Goal: Task Accomplishment & Management: Complete application form

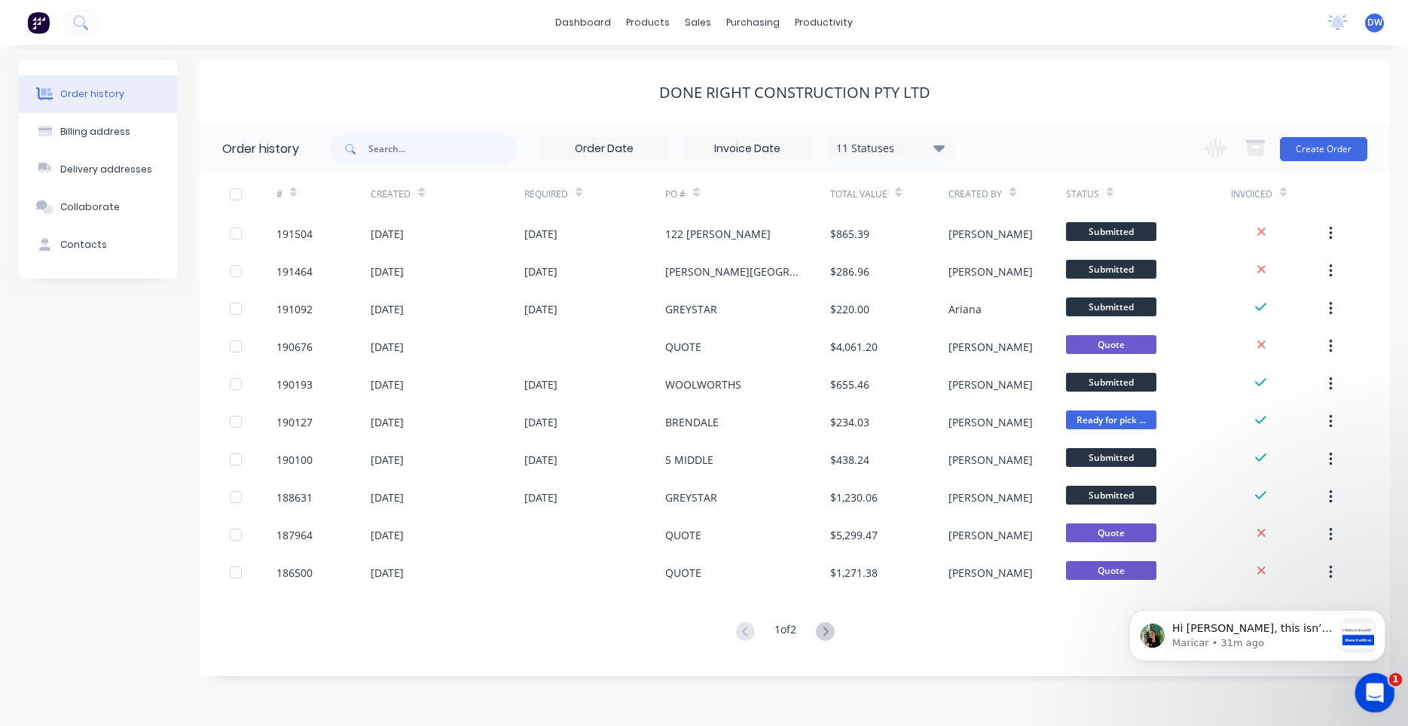
click at [1365, 682] on div "Open Intercom Messenger" at bounding box center [1373, 691] width 50 height 50
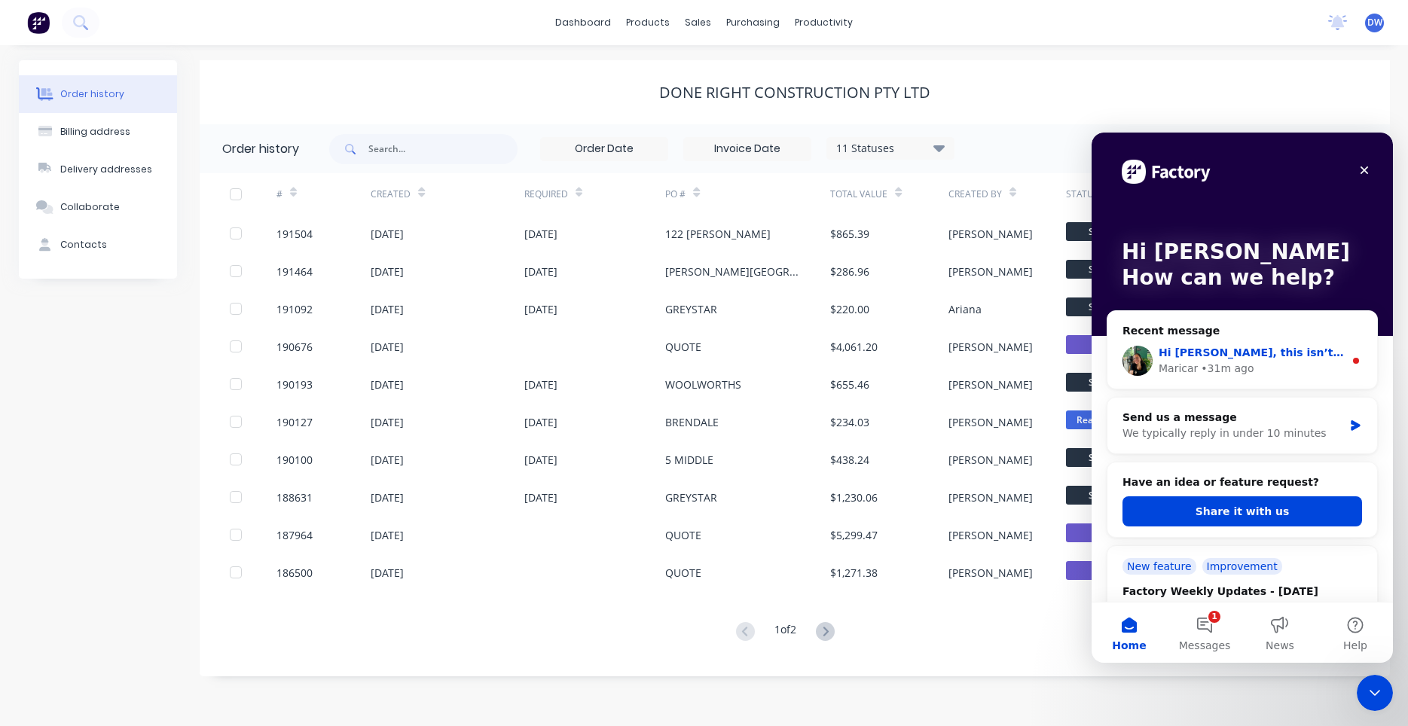
click at [1258, 381] on div "Hi Darryn, this isn’t an available feature just yet—but it’s a great one! It ha…" at bounding box center [1243, 361] width 270 height 56
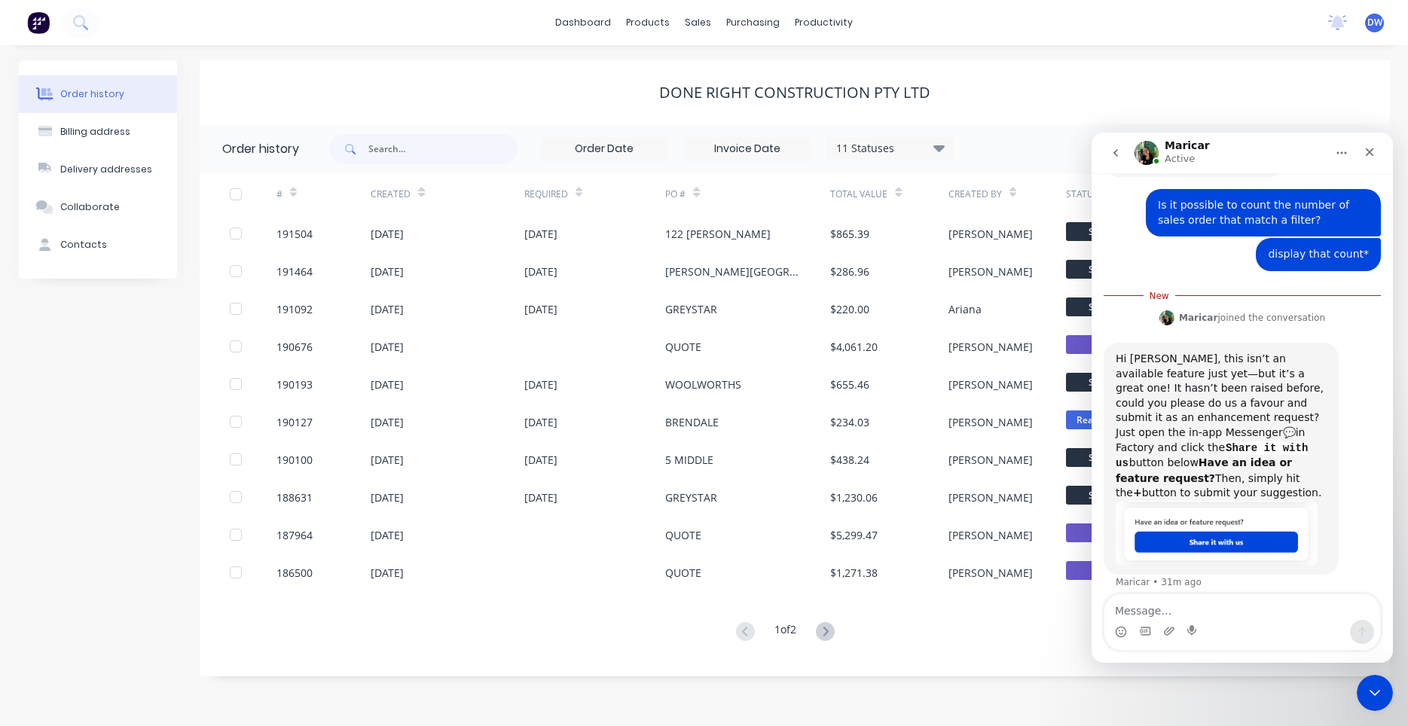
scroll to position [88, 0]
click at [1120, 154] on icon "go back" at bounding box center [1116, 153] width 12 height 12
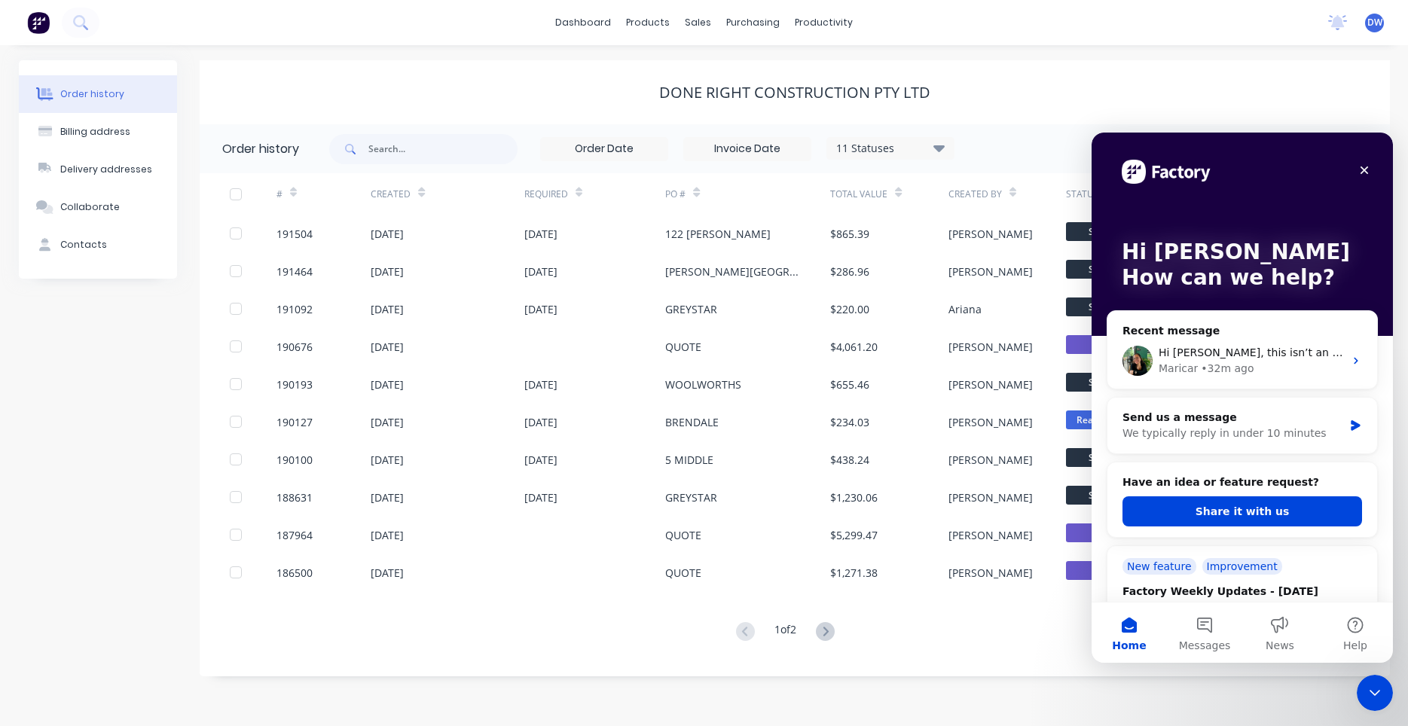
scroll to position [0, 0]
click at [1284, 84] on div "Done Right Construction Pty Ltd" at bounding box center [795, 93] width 1191 height 18
click at [1365, 163] on div "Close" at bounding box center [1364, 170] width 27 height 27
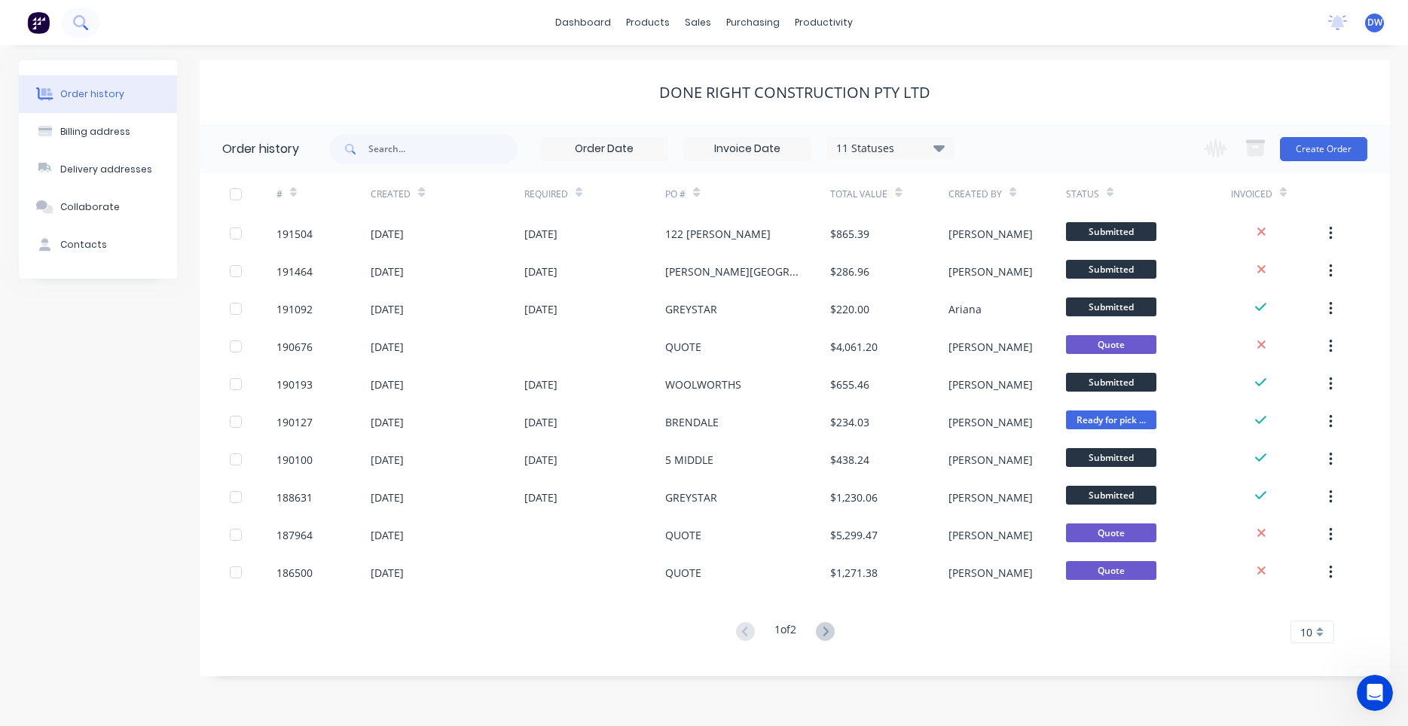
click at [88, 24] on button at bounding box center [81, 23] width 38 height 30
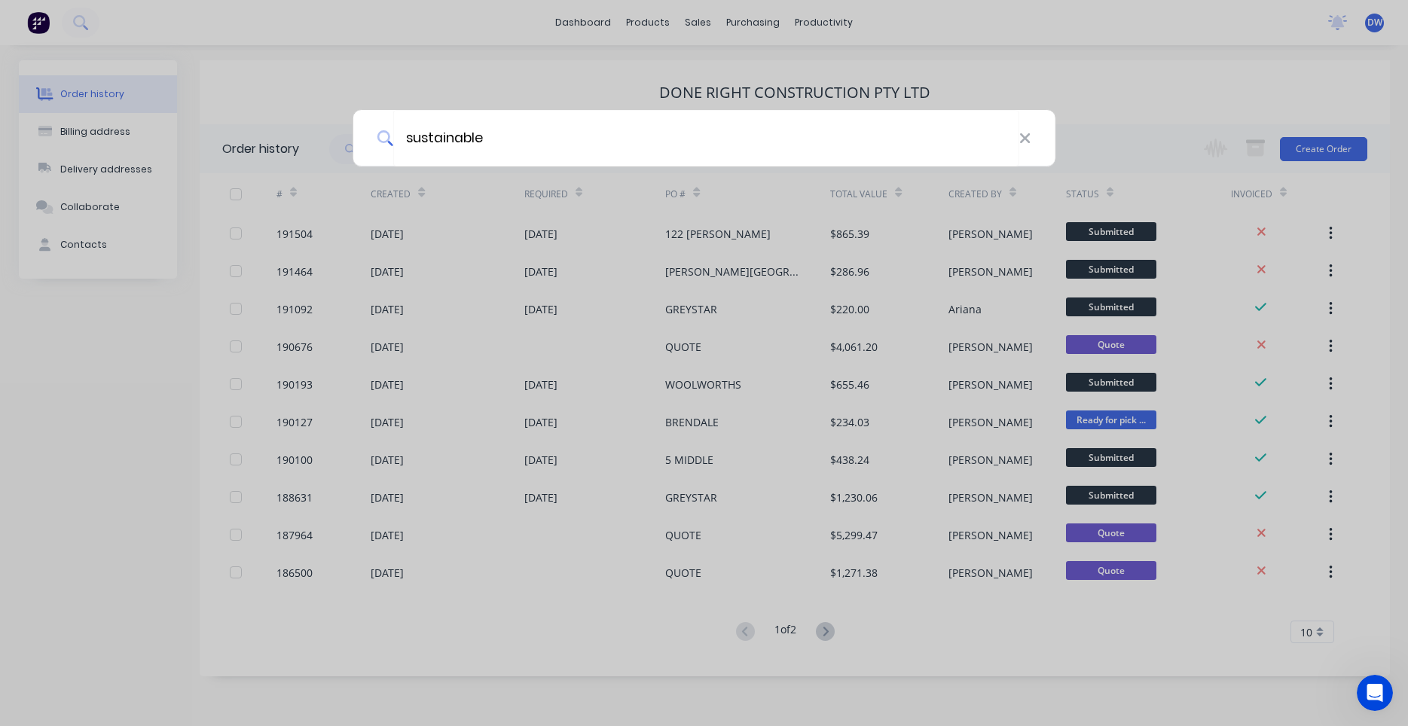
type input "sustainable"
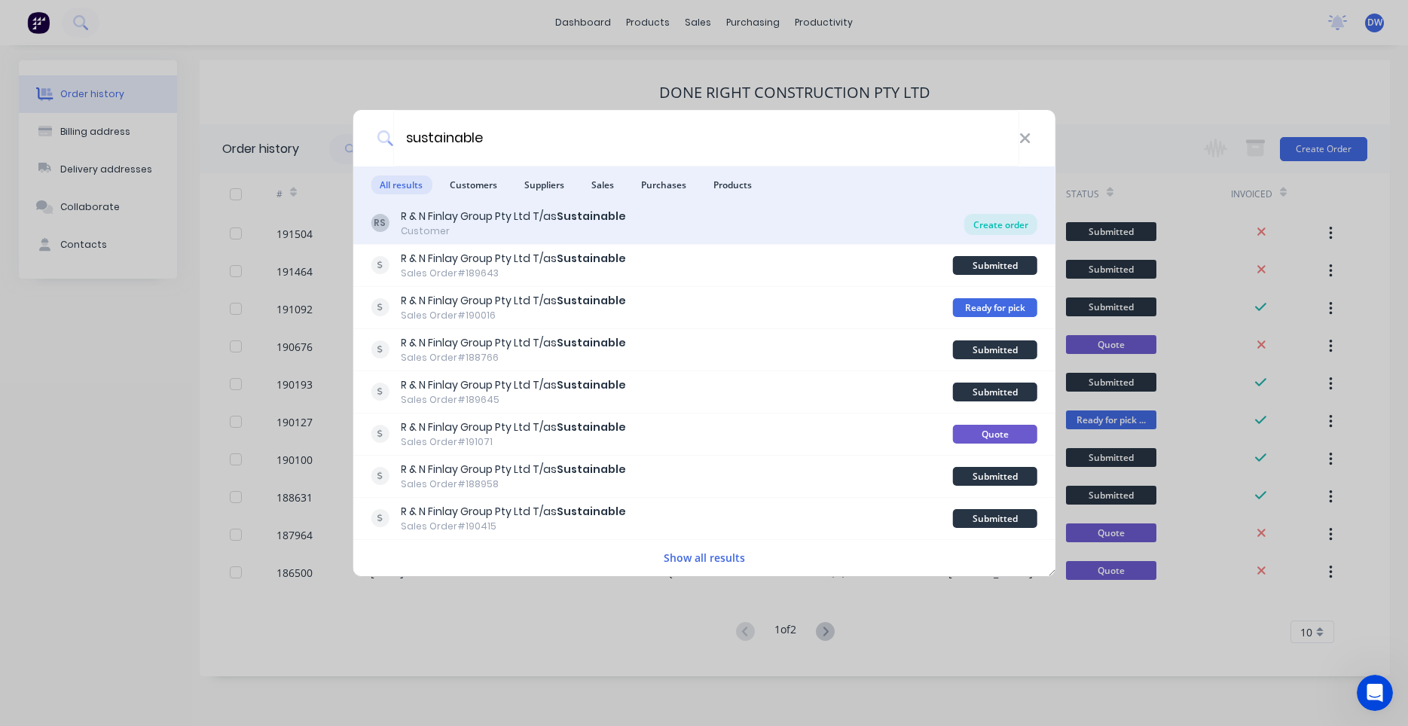
click at [989, 225] on div "Create order" at bounding box center [1001, 224] width 73 height 21
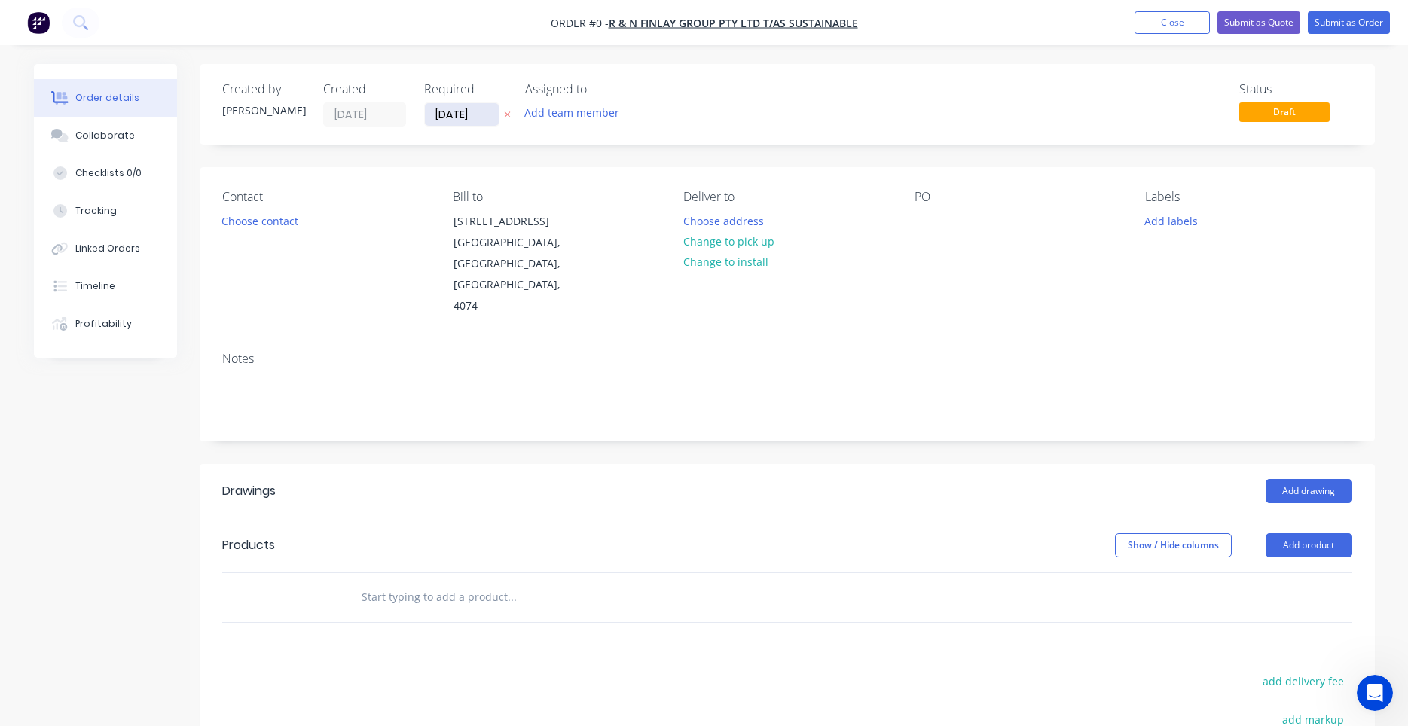
click at [448, 115] on input "02/09/25" at bounding box center [462, 114] width 74 height 23
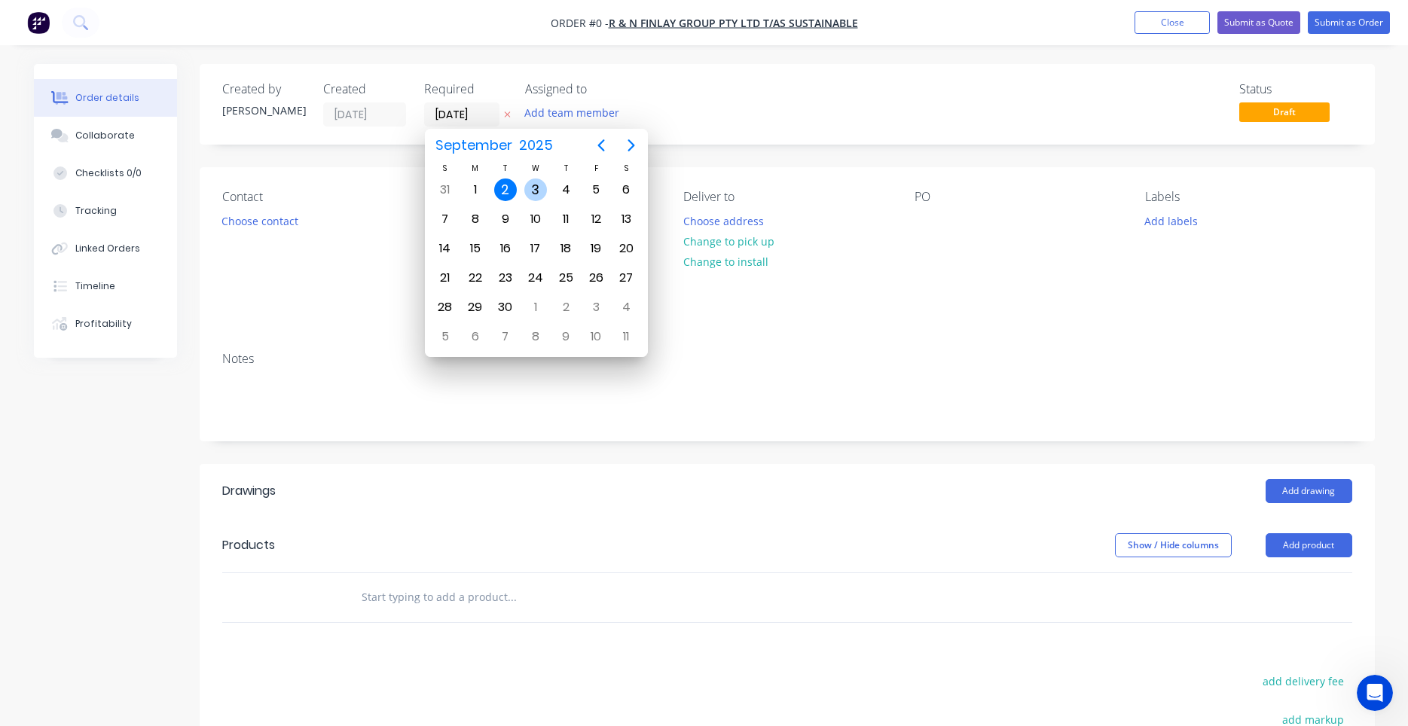
click at [524, 189] on div "3" at bounding box center [536, 190] width 30 height 29
type input "03/09/25"
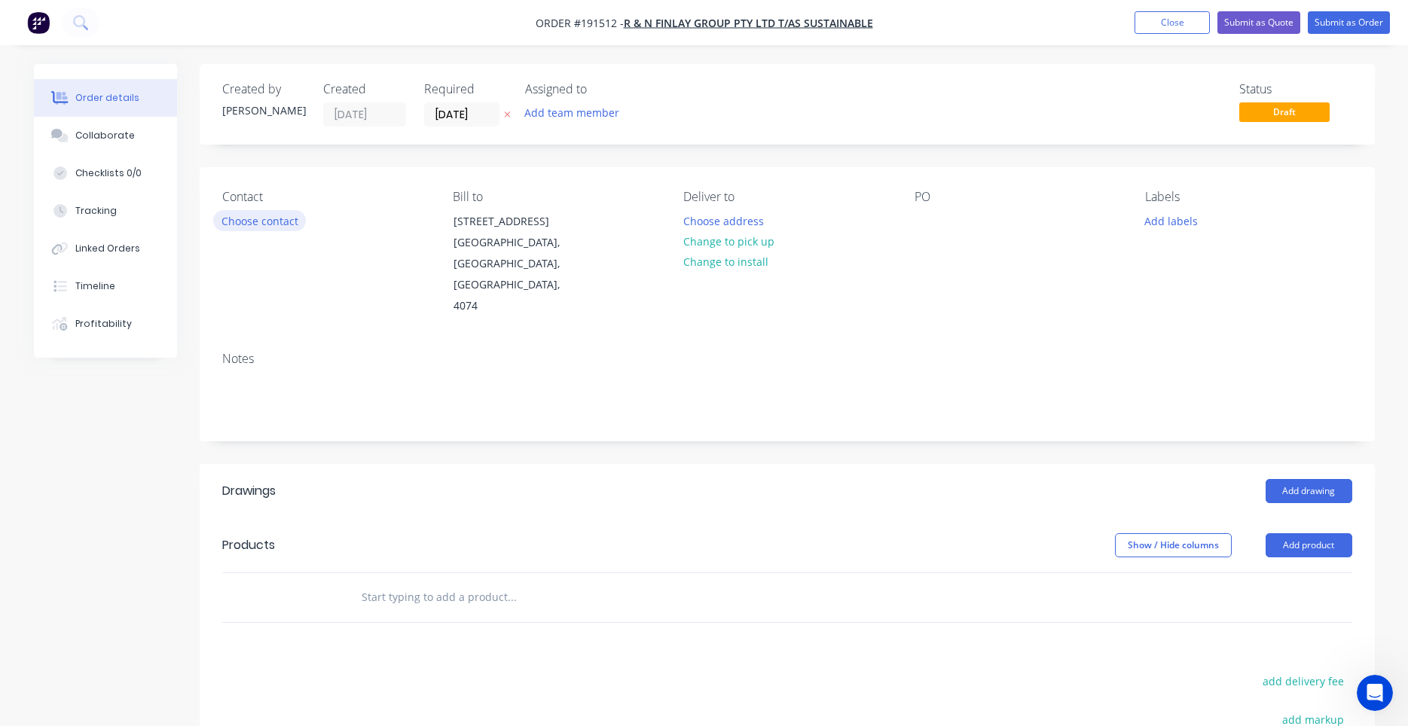
click at [286, 221] on button "Choose contact" at bounding box center [259, 220] width 93 height 20
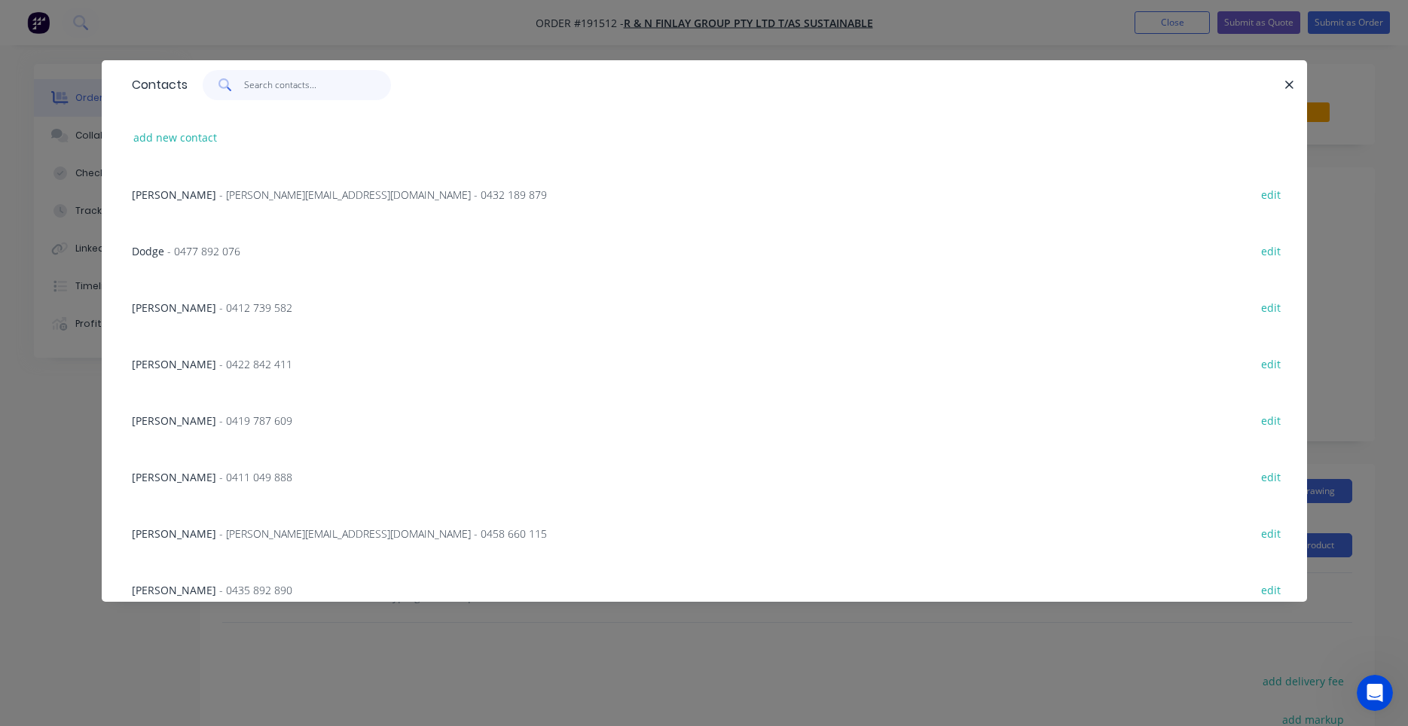
click at [314, 87] on input "text" at bounding box center [317, 85] width 147 height 30
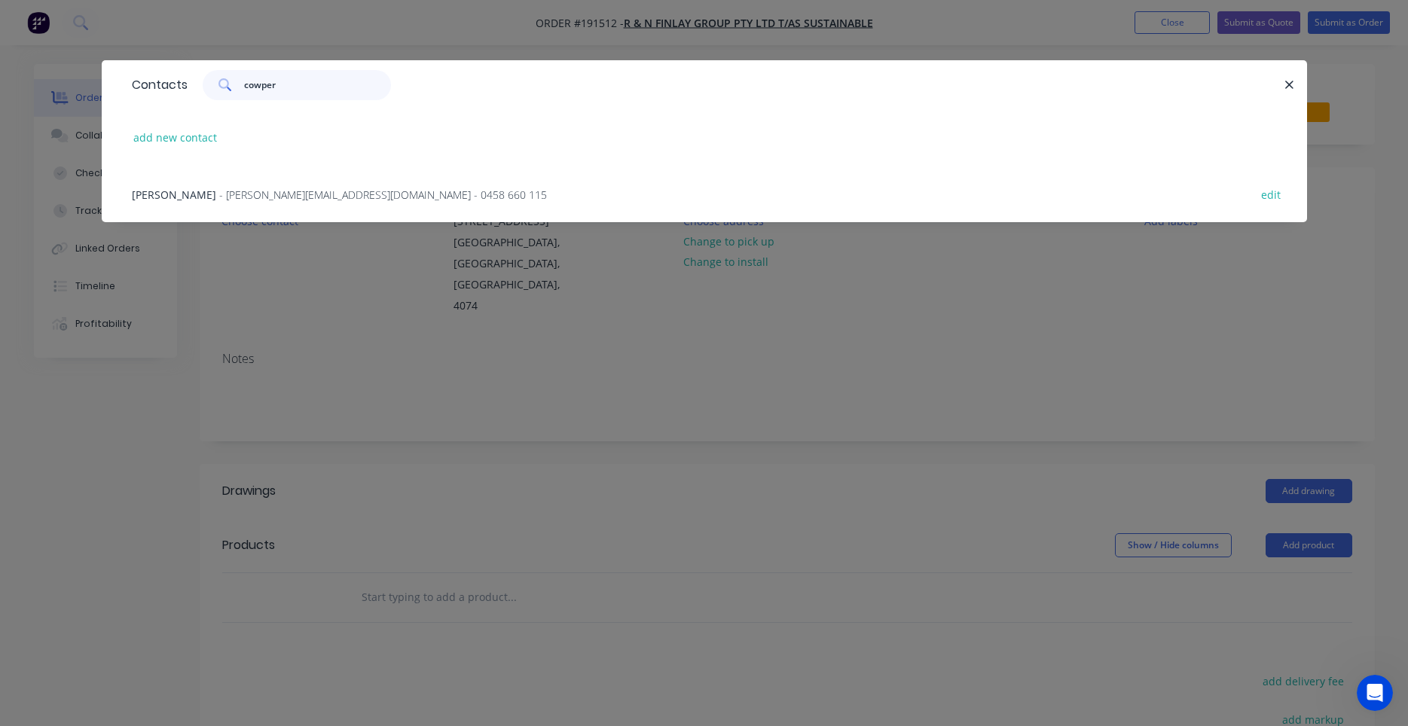
type input "cowper"
click at [358, 195] on span "- matthew@sustainablecladding.com.au - 0458 660 115" at bounding box center [383, 195] width 328 height 14
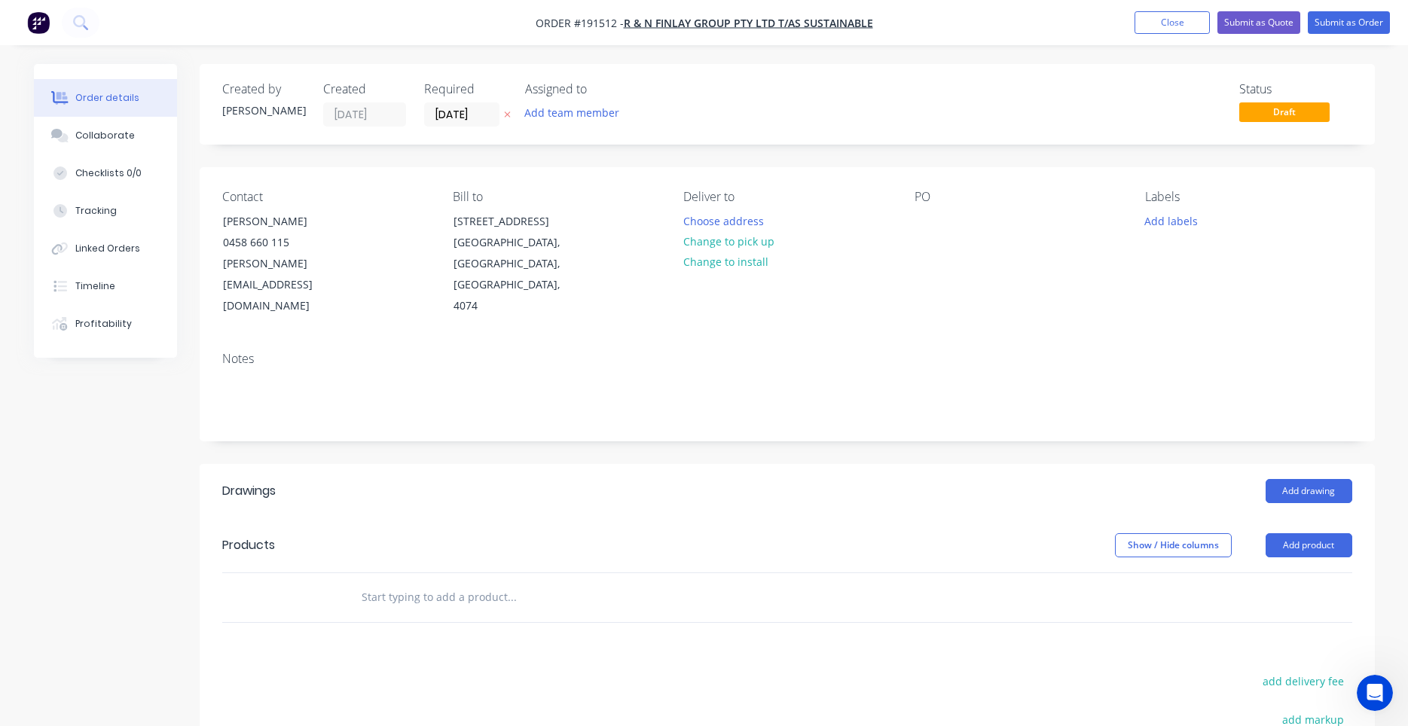
click at [686, 209] on div "Deliver to Choose address Change to pick up Change to install" at bounding box center [786, 253] width 206 height 127
click at [688, 211] on button "Choose address" at bounding box center [723, 220] width 96 height 20
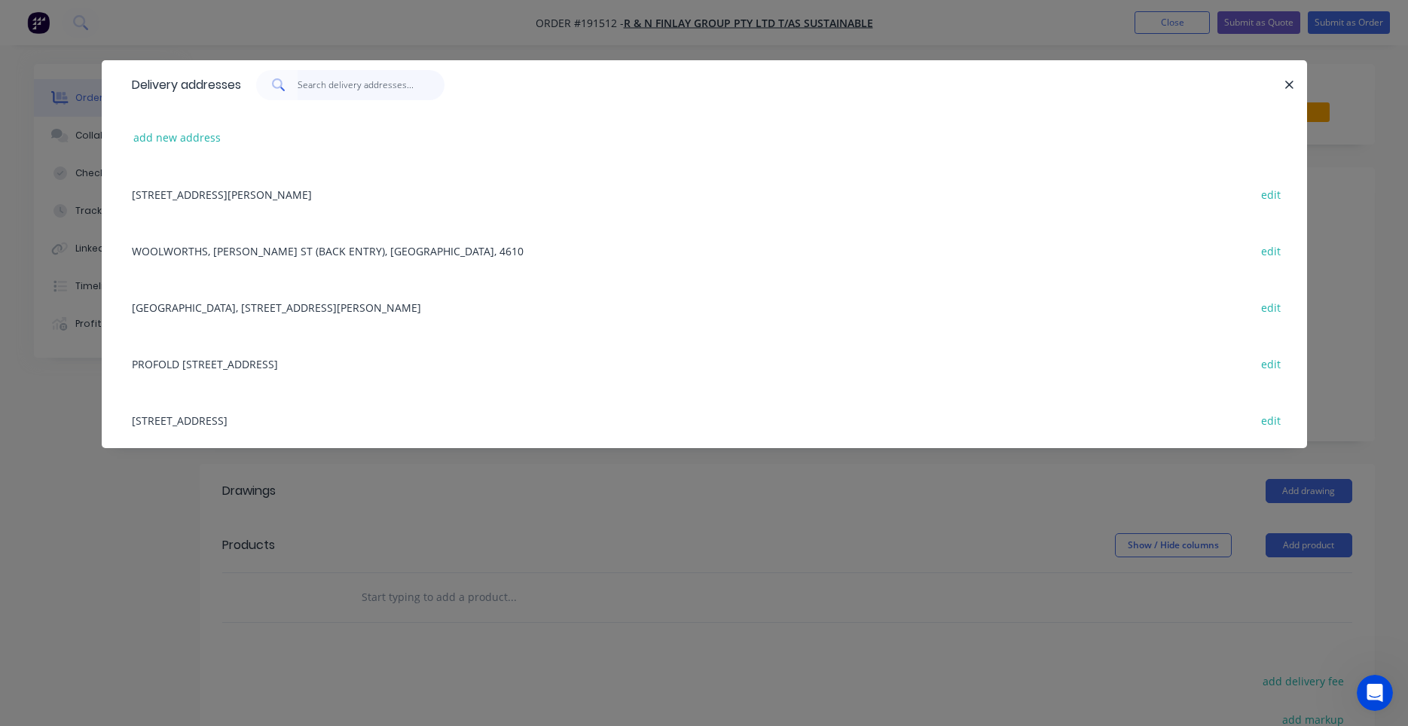
click at [343, 92] on input "text" at bounding box center [371, 85] width 147 height 30
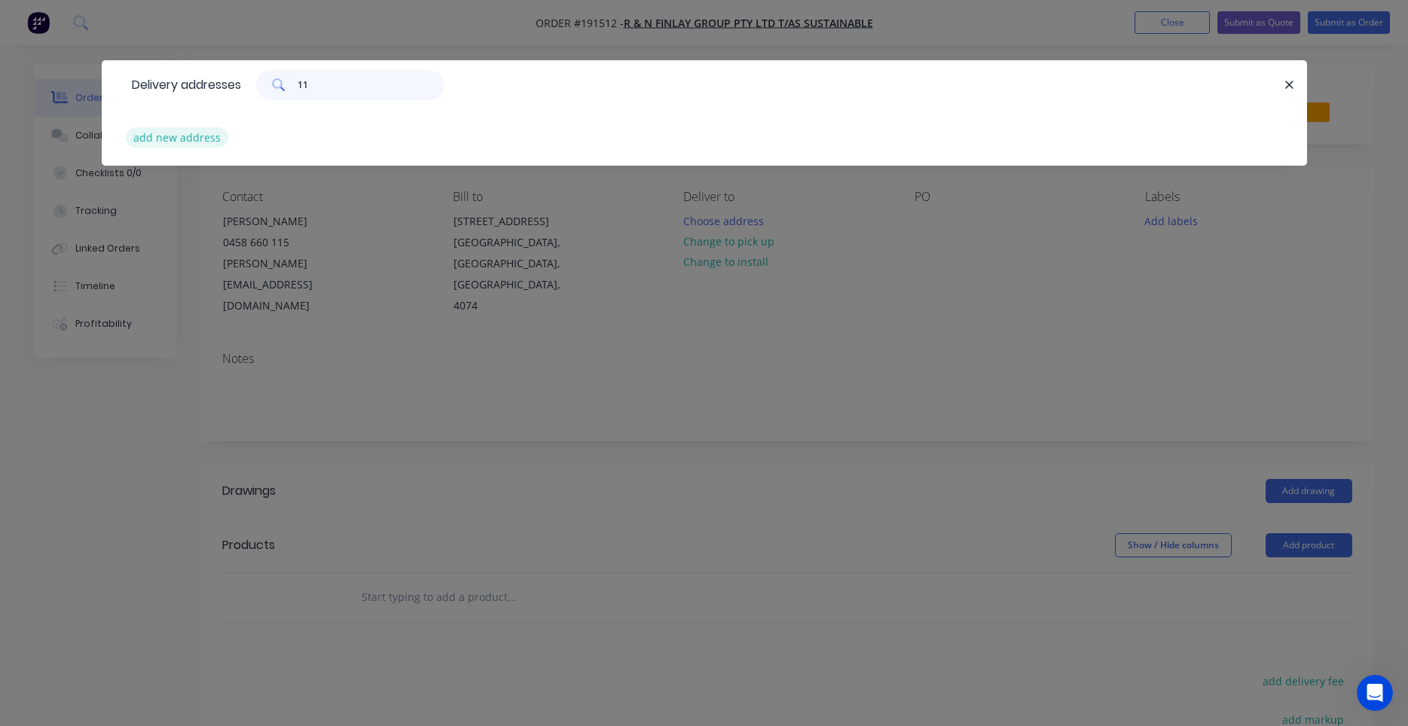
type input "11"
click at [176, 138] on button "add new address" at bounding box center [177, 137] width 103 height 20
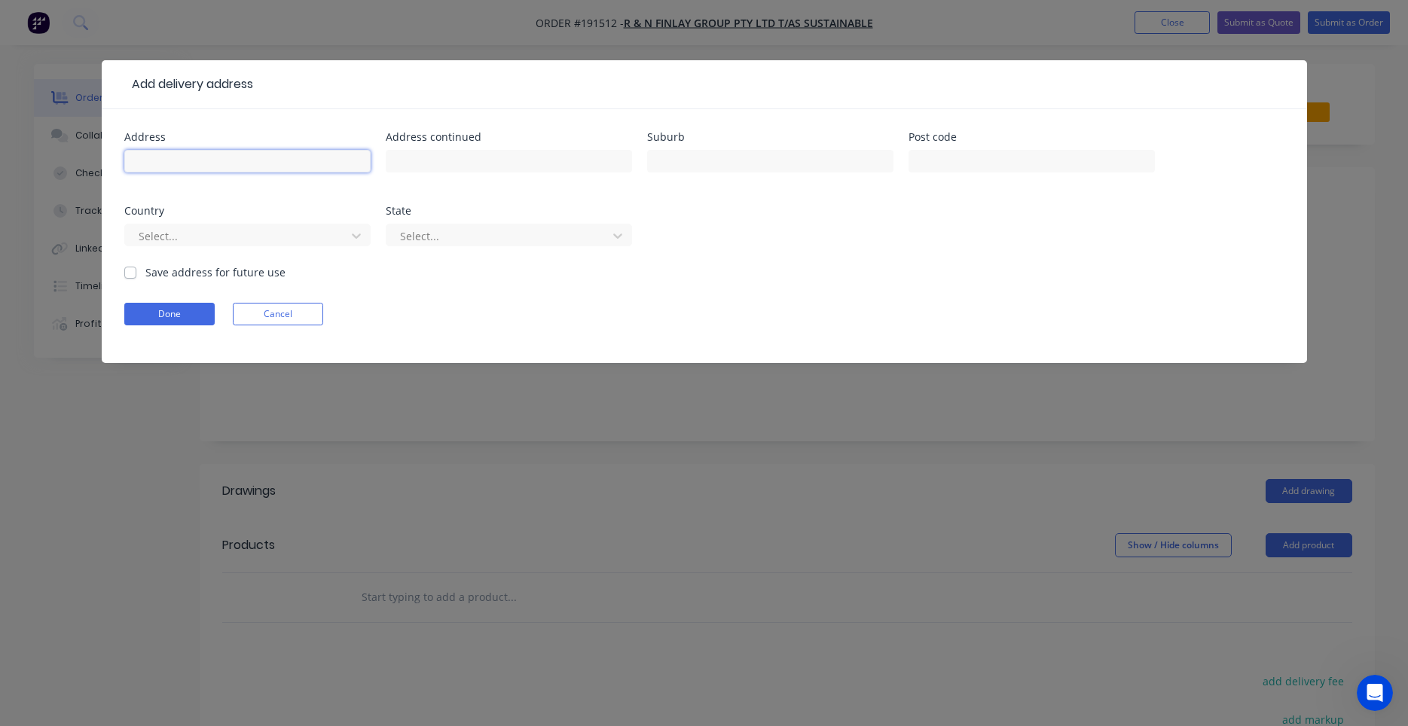
click at [259, 155] on input "text" at bounding box center [247, 161] width 246 height 23
type input "11 Brickfield St"
type input "WINDSOR"
type input "a"
type input "q"
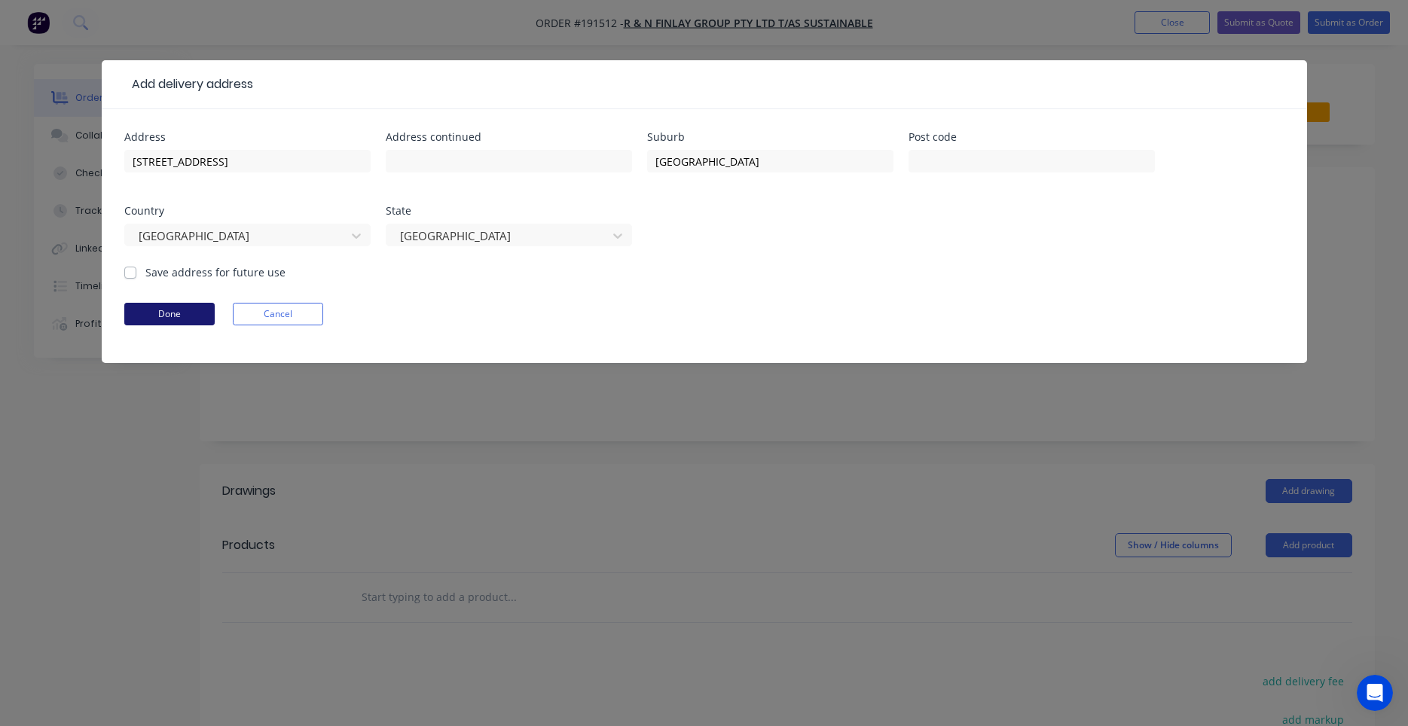
click at [168, 305] on button "Done" at bounding box center [169, 314] width 90 height 23
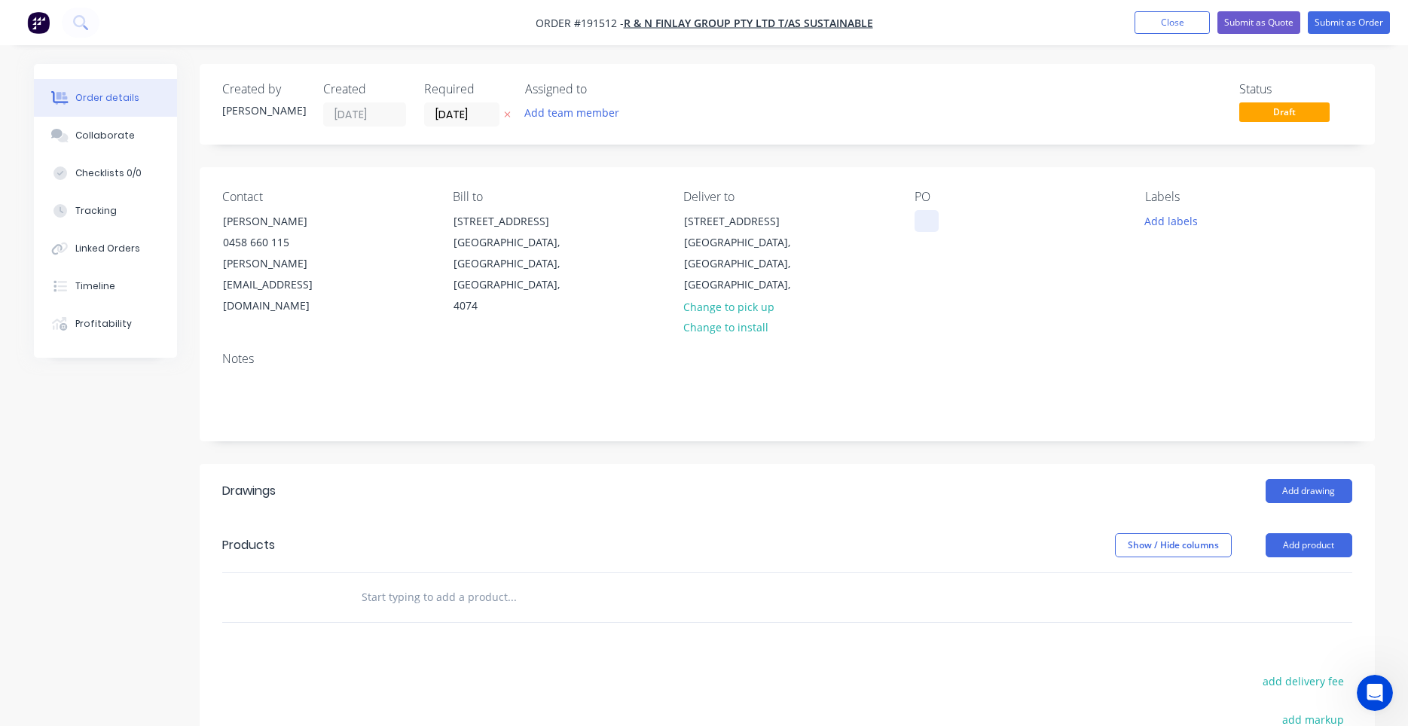
click at [922, 220] on div at bounding box center [927, 221] width 24 height 22
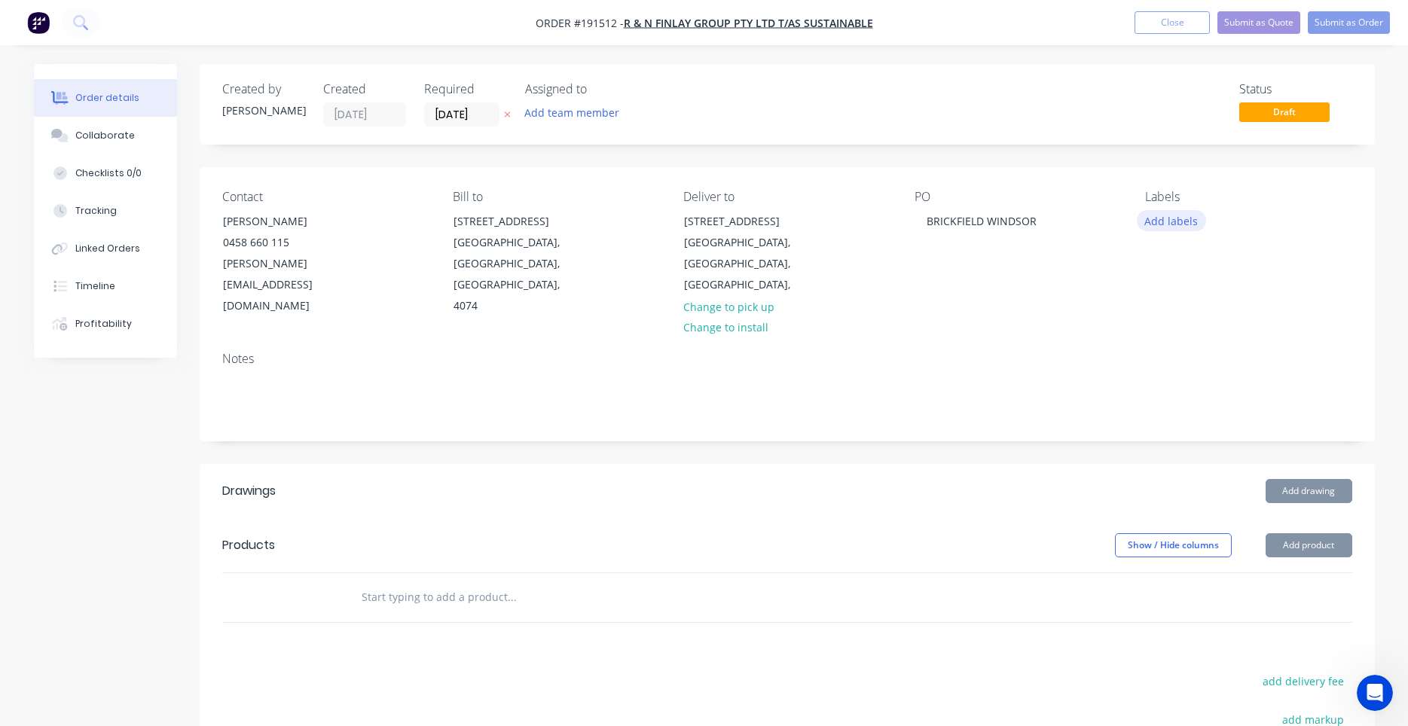
click at [1154, 216] on button "Add labels" at bounding box center [1171, 220] width 69 height 20
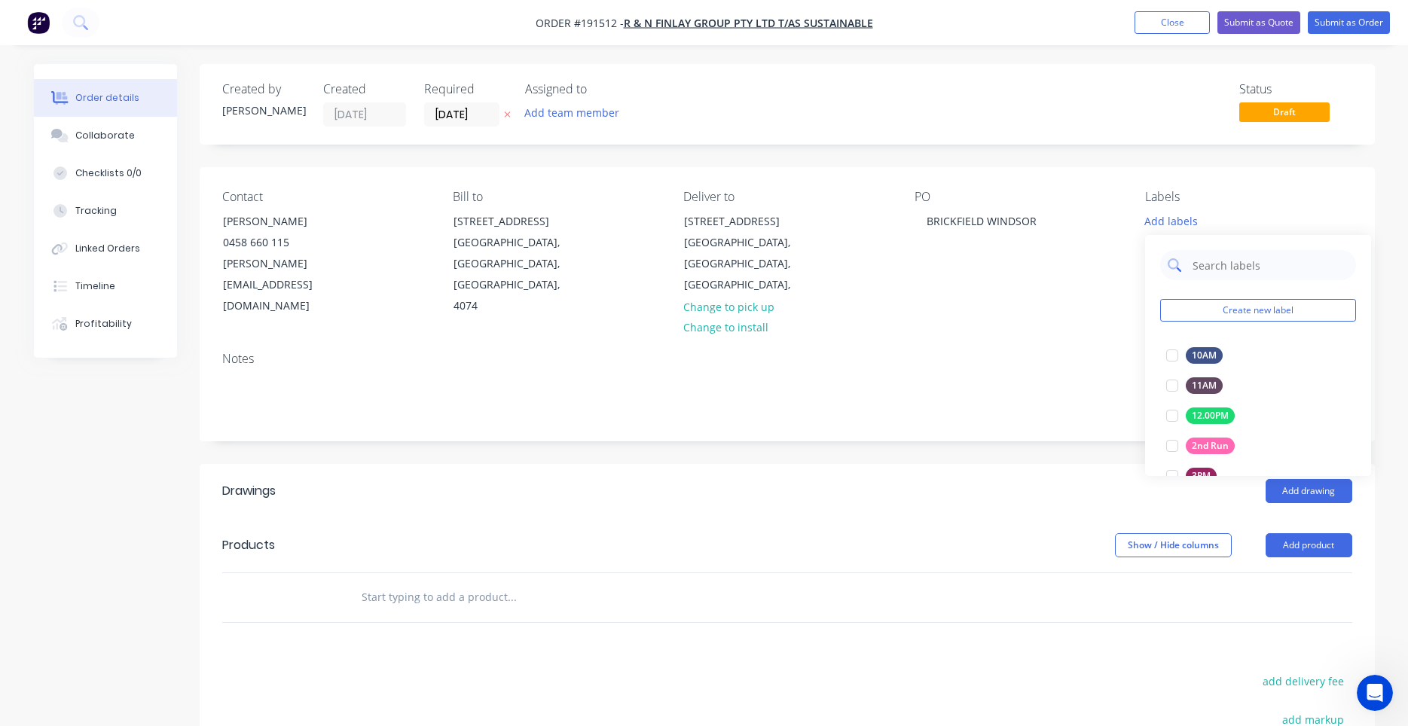
click at [1221, 269] on input "text" at bounding box center [1269, 265] width 157 height 30
type input "7"
click at [1172, 357] on div at bounding box center [1172, 356] width 30 height 30
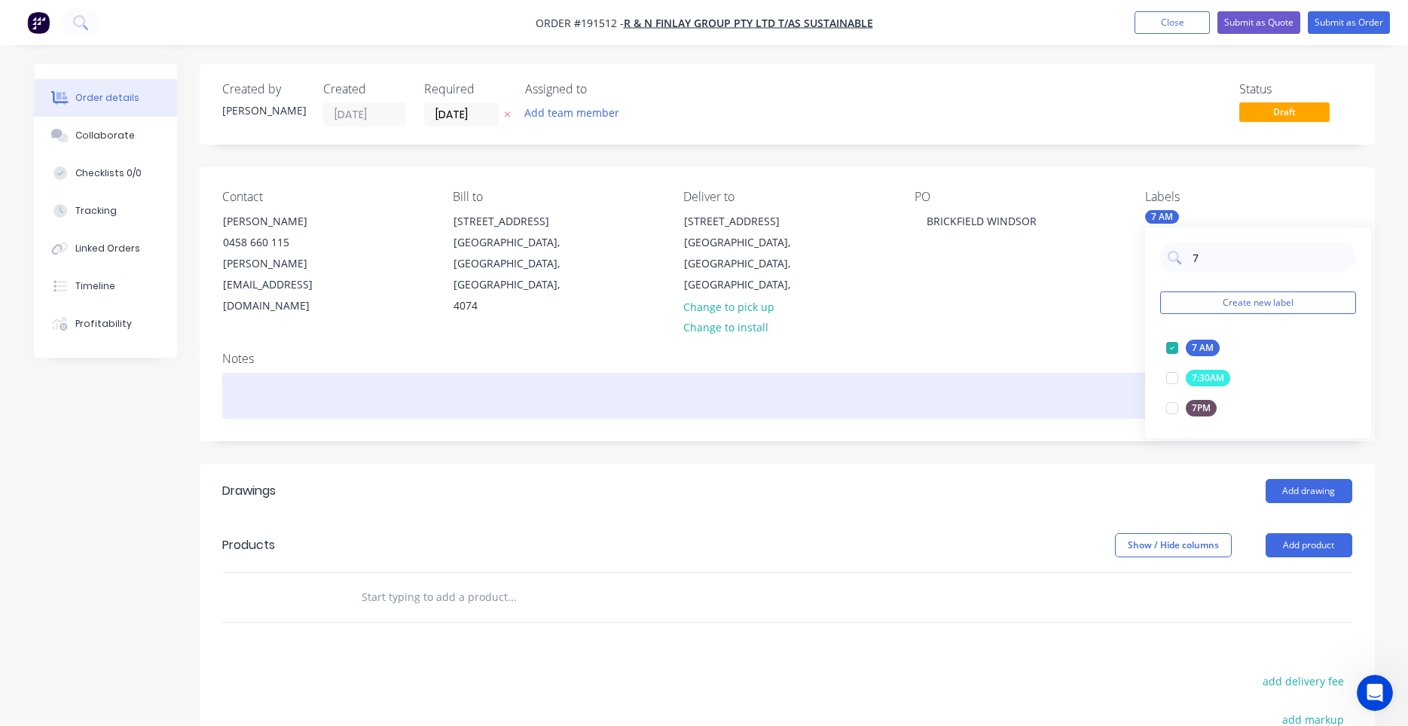
click at [1090, 373] on div at bounding box center [787, 396] width 1130 height 46
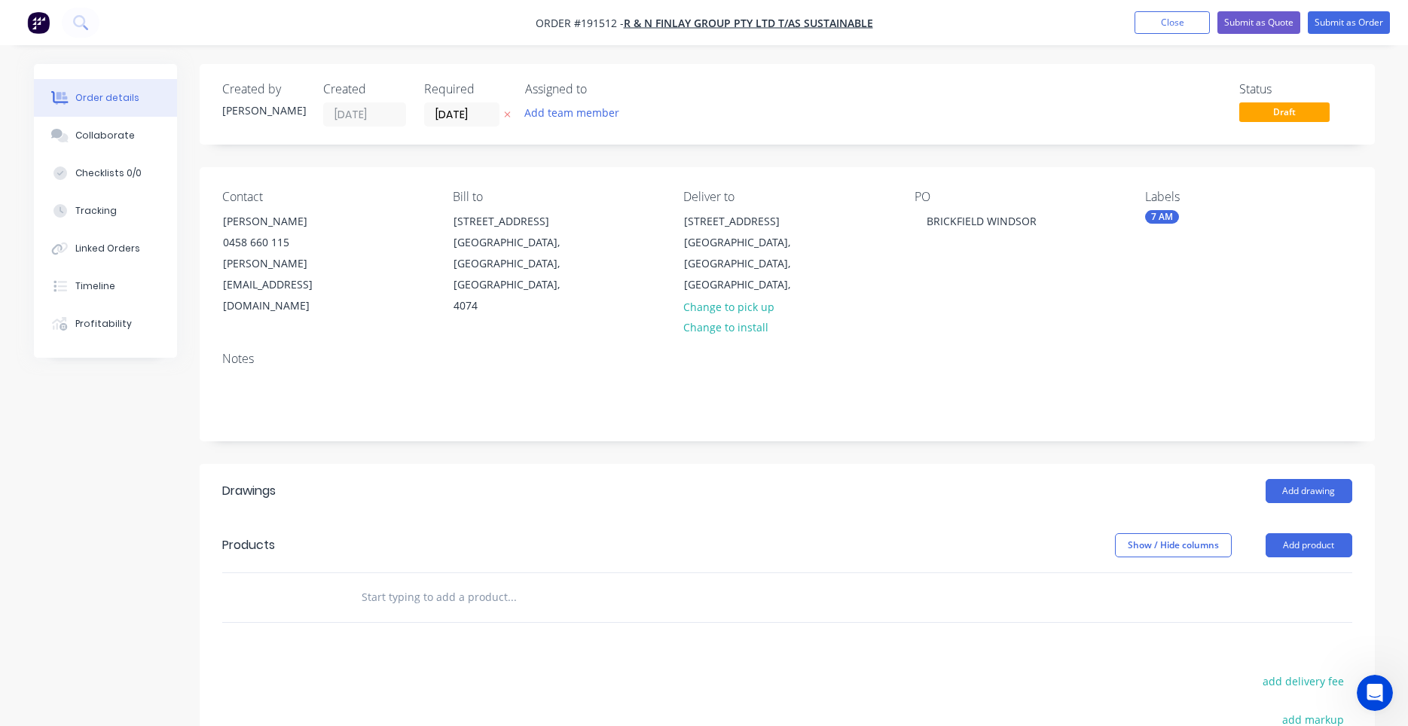
click at [524, 582] on input "text" at bounding box center [511, 597] width 301 height 30
type input "delivery fee"
click at [516, 600] on div "Delivery Fee Product" at bounding box center [593, 629] width 452 height 63
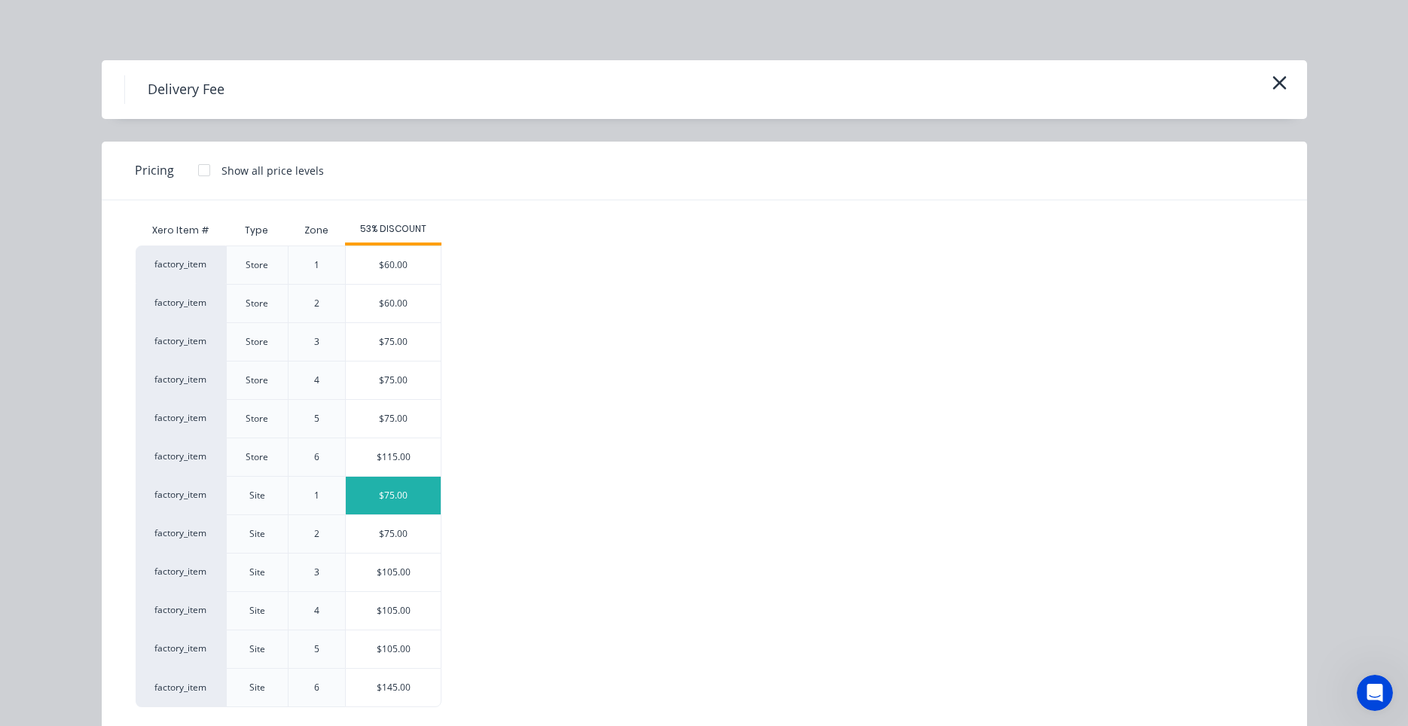
click at [362, 494] on div "$75.00" at bounding box center [393, 496] width 95 height 38
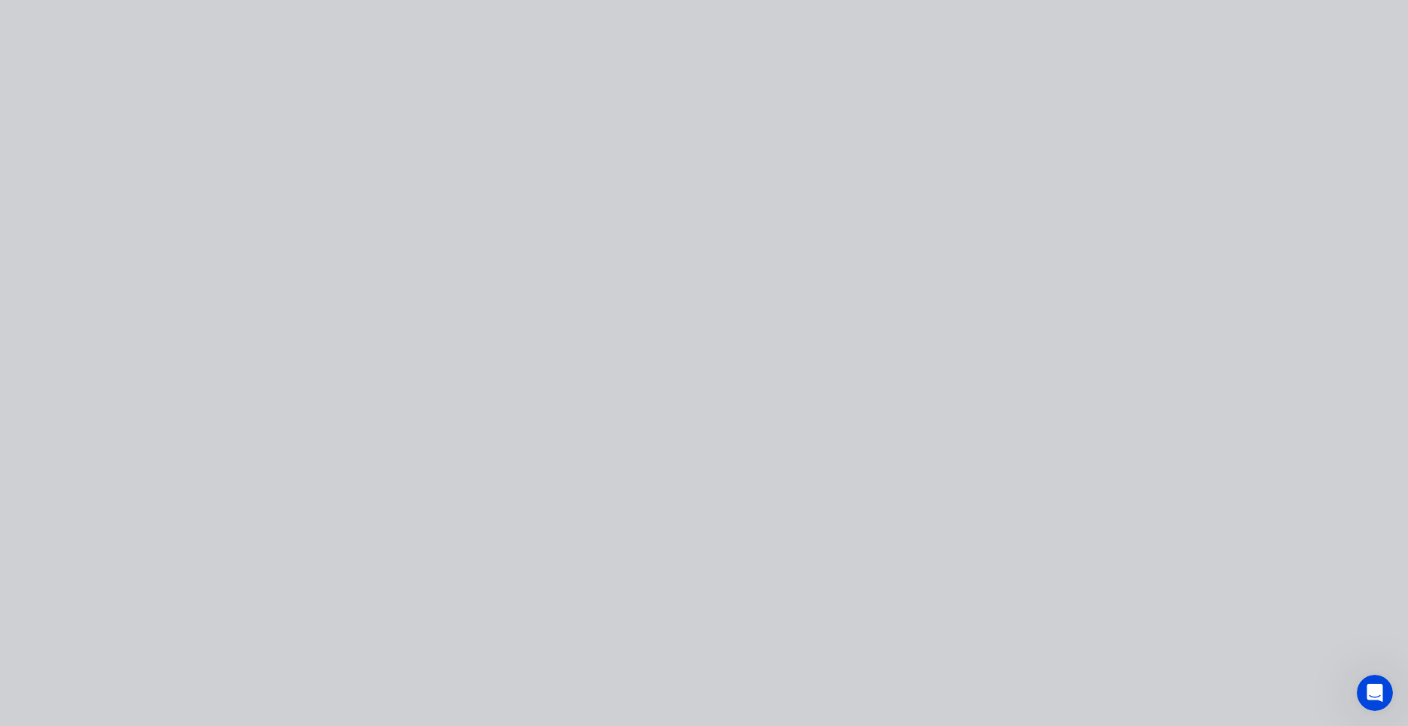
type input "$75.00"
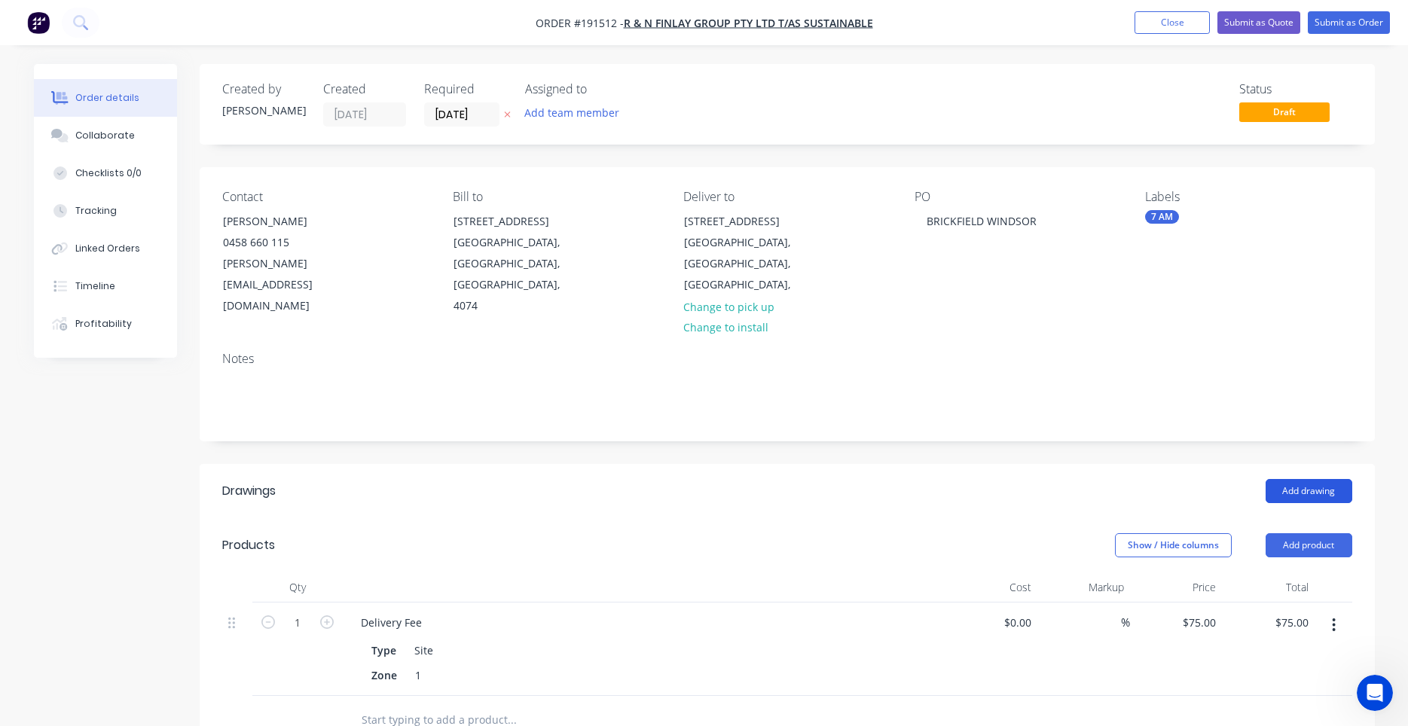
click at [1308, 479] on button "Add drawing" at bounding box center [1309, 491] width 87 height 24
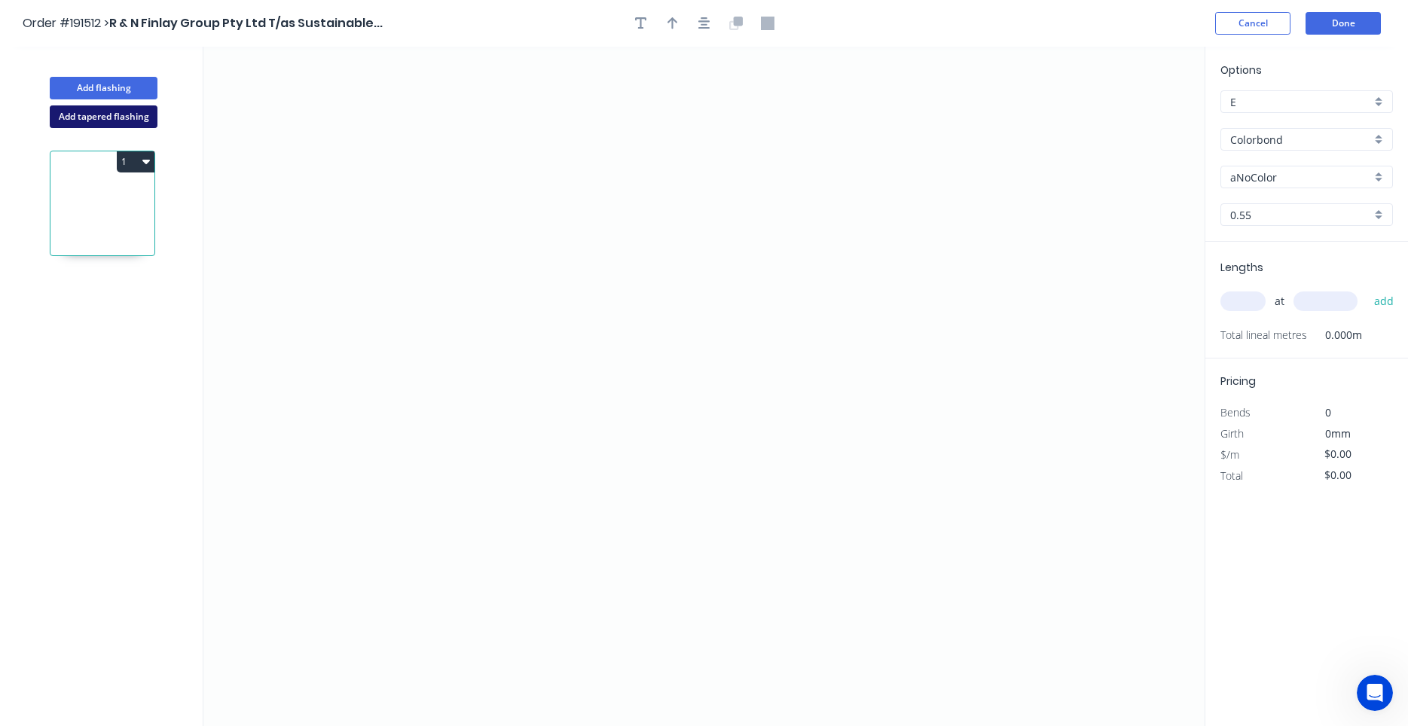
click at [149, 124] on button "Add tapered flashing" at bounding box center [104, 116] width 108 height 23
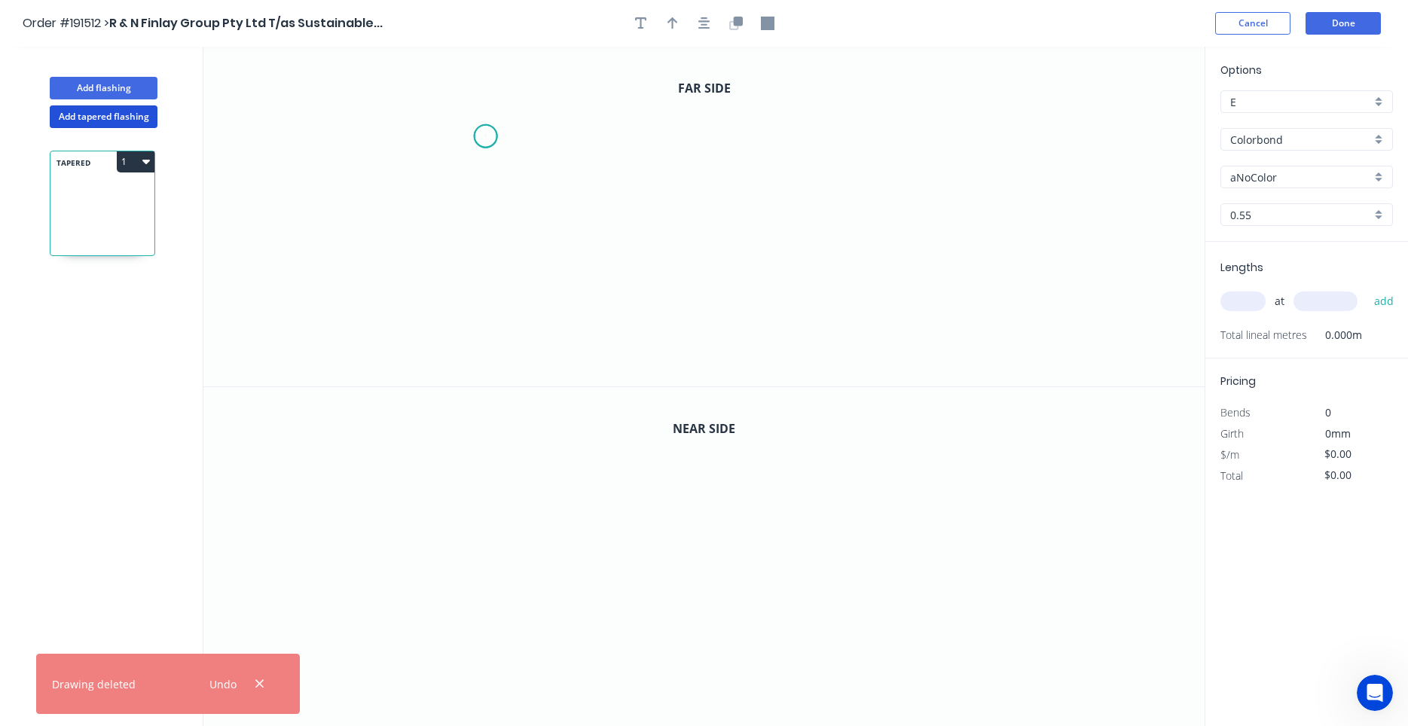
click at [485, 136] on icon "0" at bounding box center [703, 217] width 1001 height 340
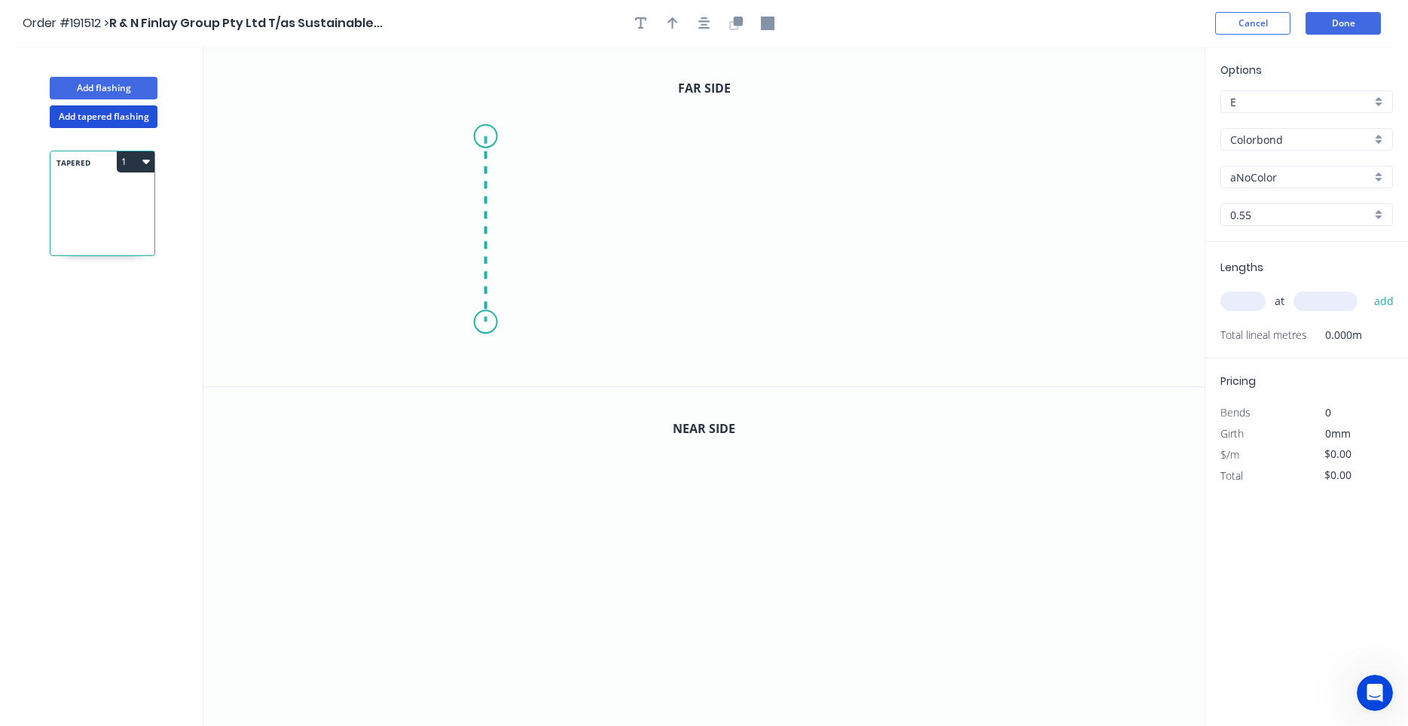
click at [477, 323] on icon "0" at bounding box center [703, 217] width 1001 height 340
click at [647, 321] on icon "0 ?" at bounding box center [703, 217] width 1001 height 340
click at [669, 363] on icon "0 ? ?" at bounding box center [703, 217] width 1001 height 340
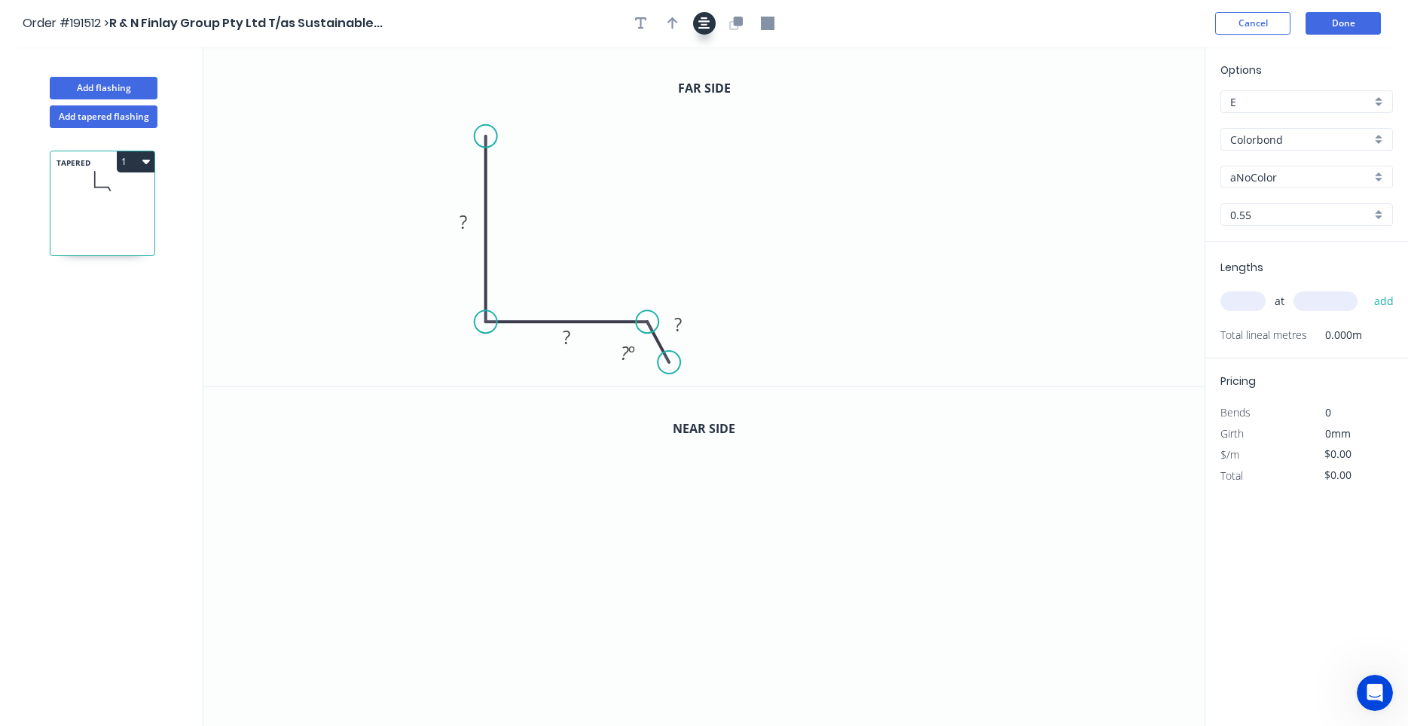
click at [698, 29] on button "button" at bounding box center [704, 23] width 23 height 23
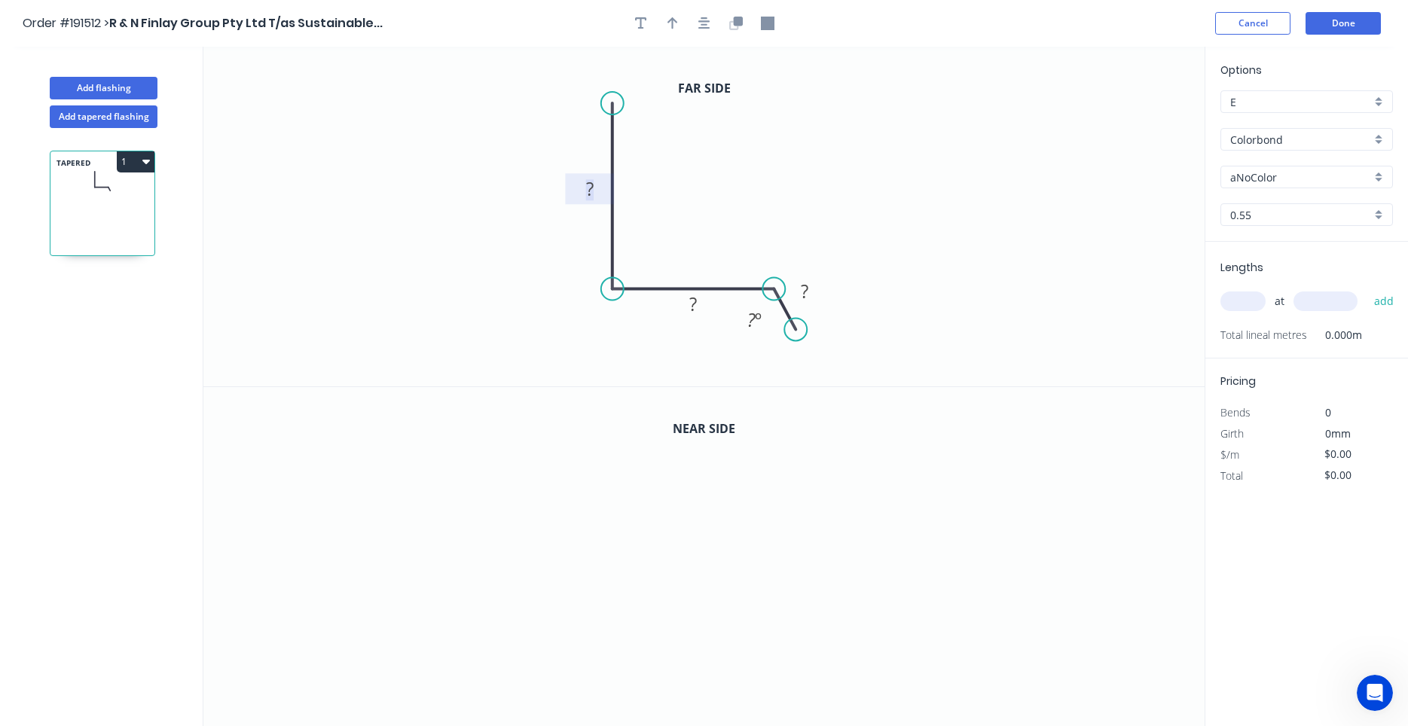
click at [594, 188] on tspan "?" at bounding box center [590, 188] width 8 height 25
click at [711, 28] on button "button" at bounding box center [704, 23] width 23 height 23
click at [678, 26] on button "button" at bounding box center [673, 23] width 23 height 23
click at [1127, 118] on icon at bounding box center [1129, 105] width 14 height 48
drag, startPoint x: 1127, startPoint y: 118, endPoint x: 764, endPoint y: 200, distance: 371.5
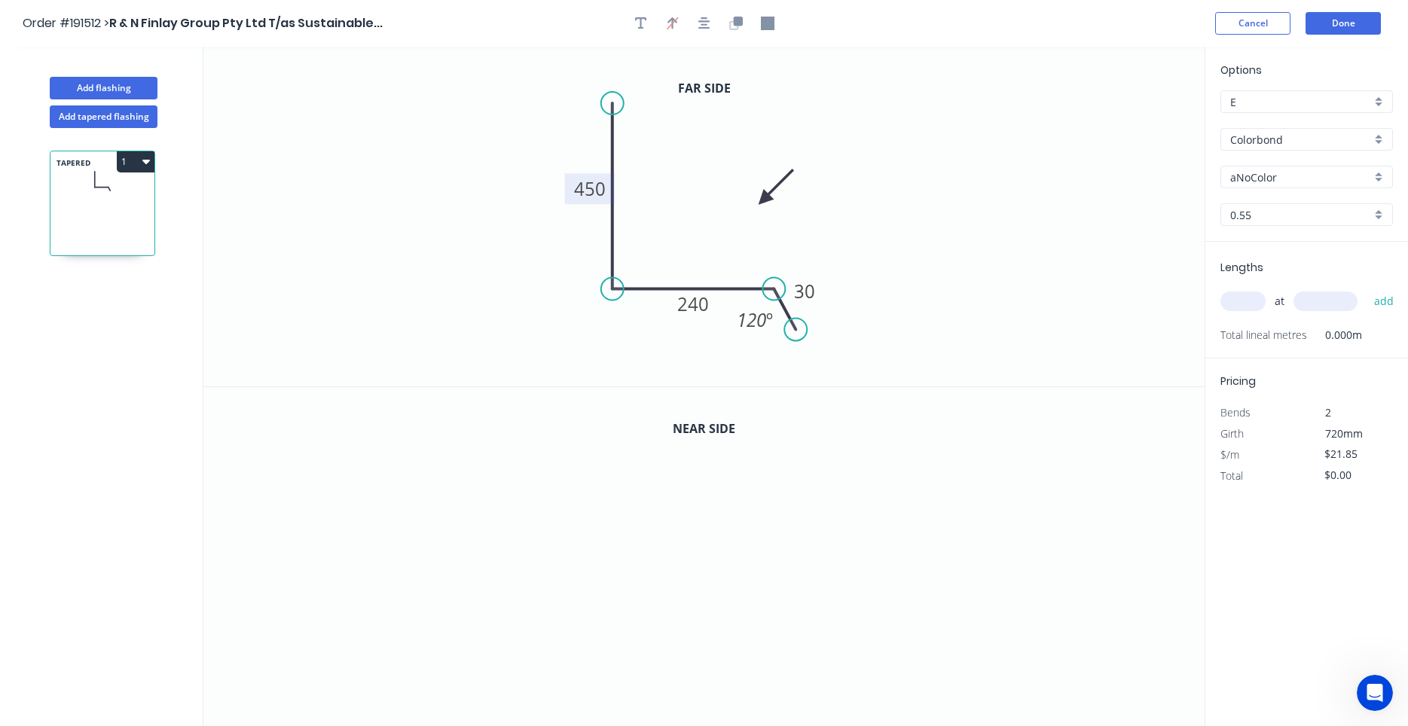
click at [764, 200] on icon at bounding box center [776, 187] width 44 height 44
click at [739, 29] on icon "button" at bounding box center [736, 24] width 14 height 14
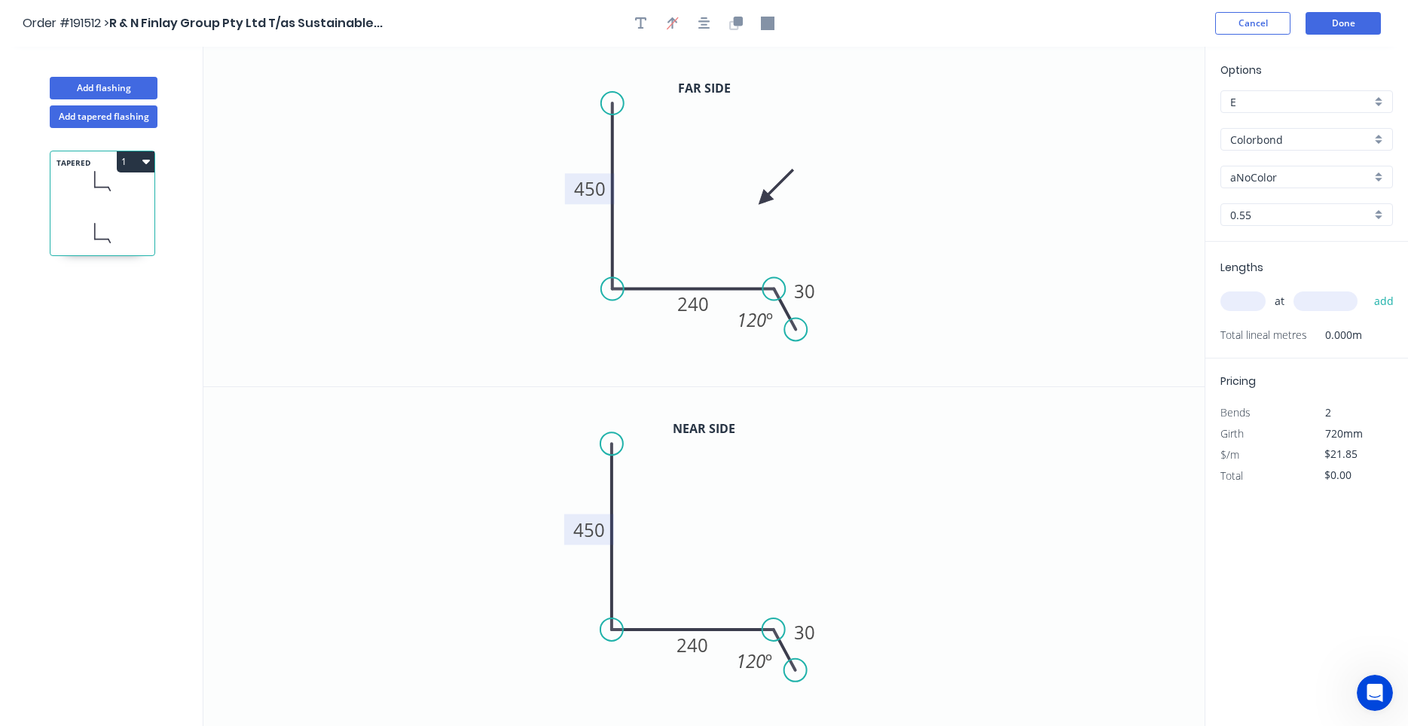
click at [570, 524] on rect at bounding box center [589, 529] width 50 height 31
click at [579, 527] on tspan "450" at bounding box center [590, 529] width 32 height 25
click at [1235, 309] on input "text" at bounding box center [1243, 302] width 45 height 20
type input "$23.54"
type input "1"
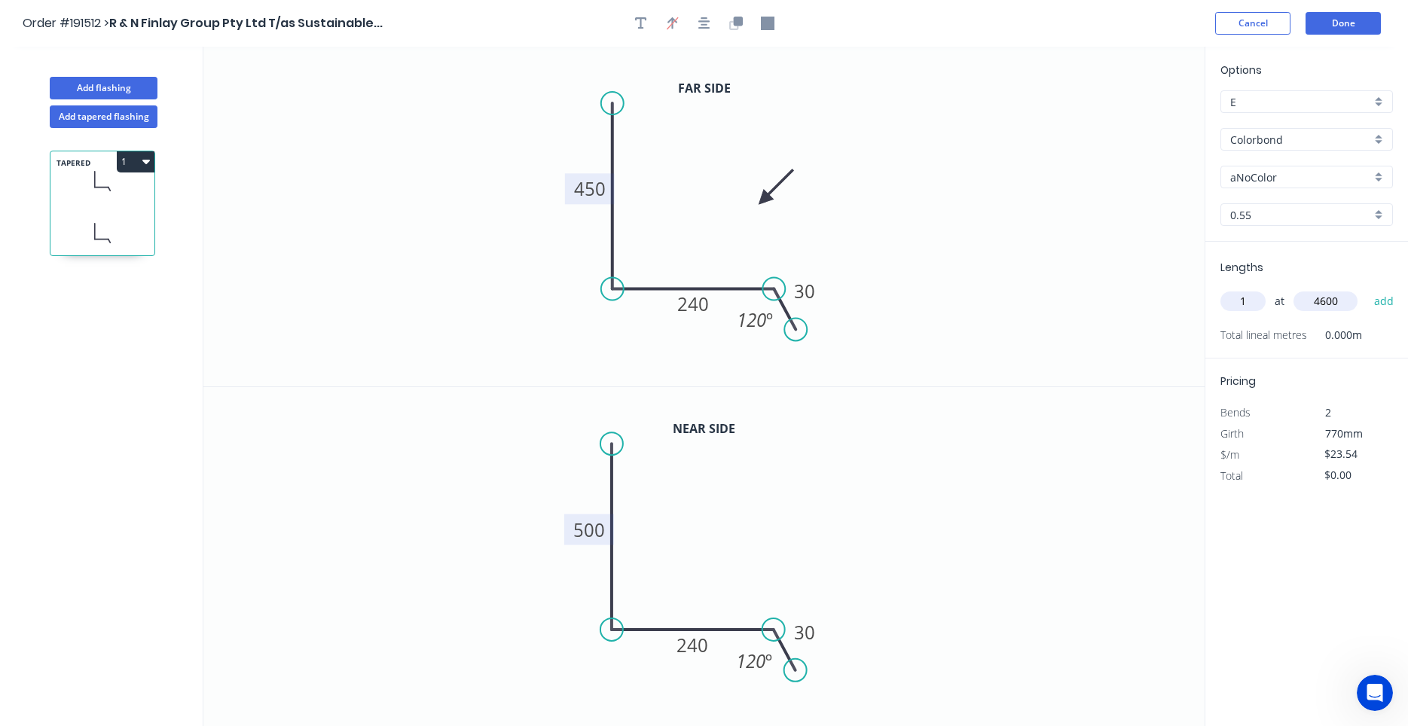
type input "4600"
click at [1367, 289] on button "add" at bounding box center [1384, 302] width 35 height 26
type input "$108.28"
click at [147, 118] on button "Add tapered flashing" at bounding box center [104, 116] width 108 height 23
type input "$0.00"
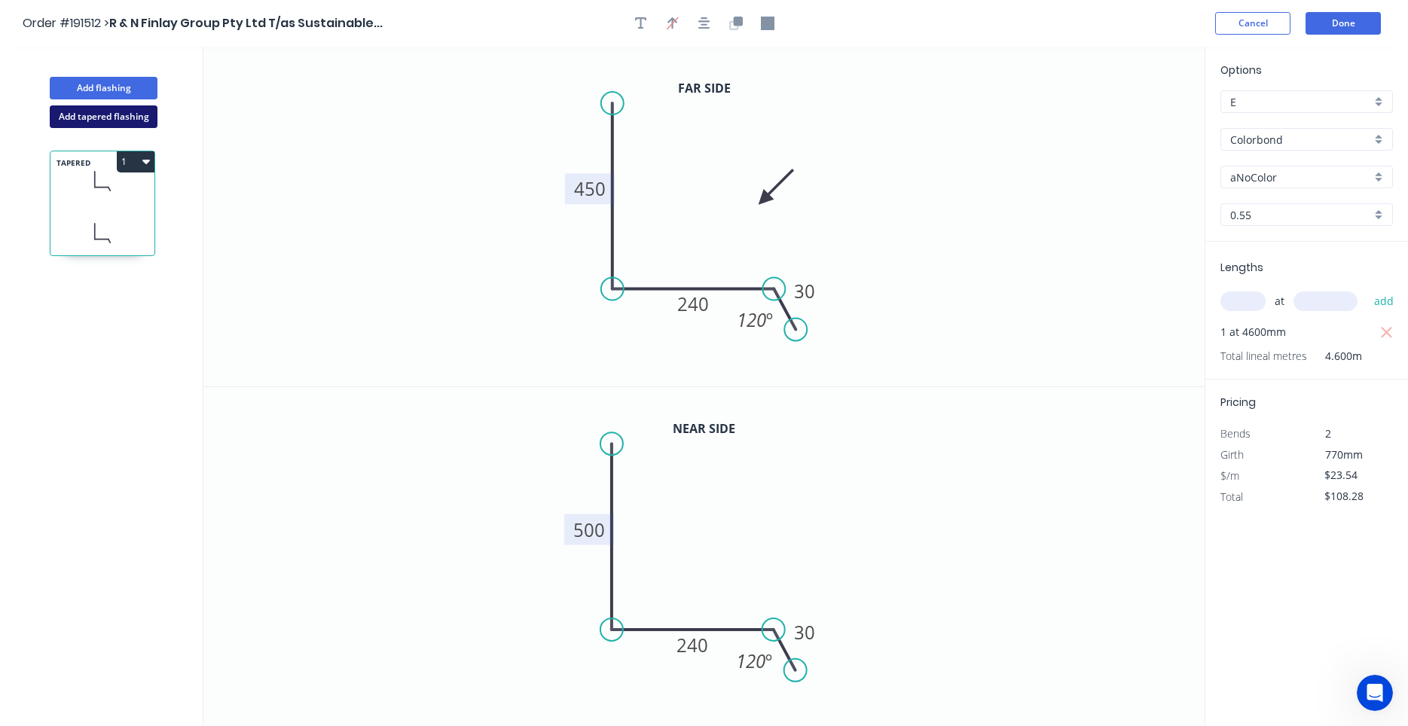
type input "$0.00"
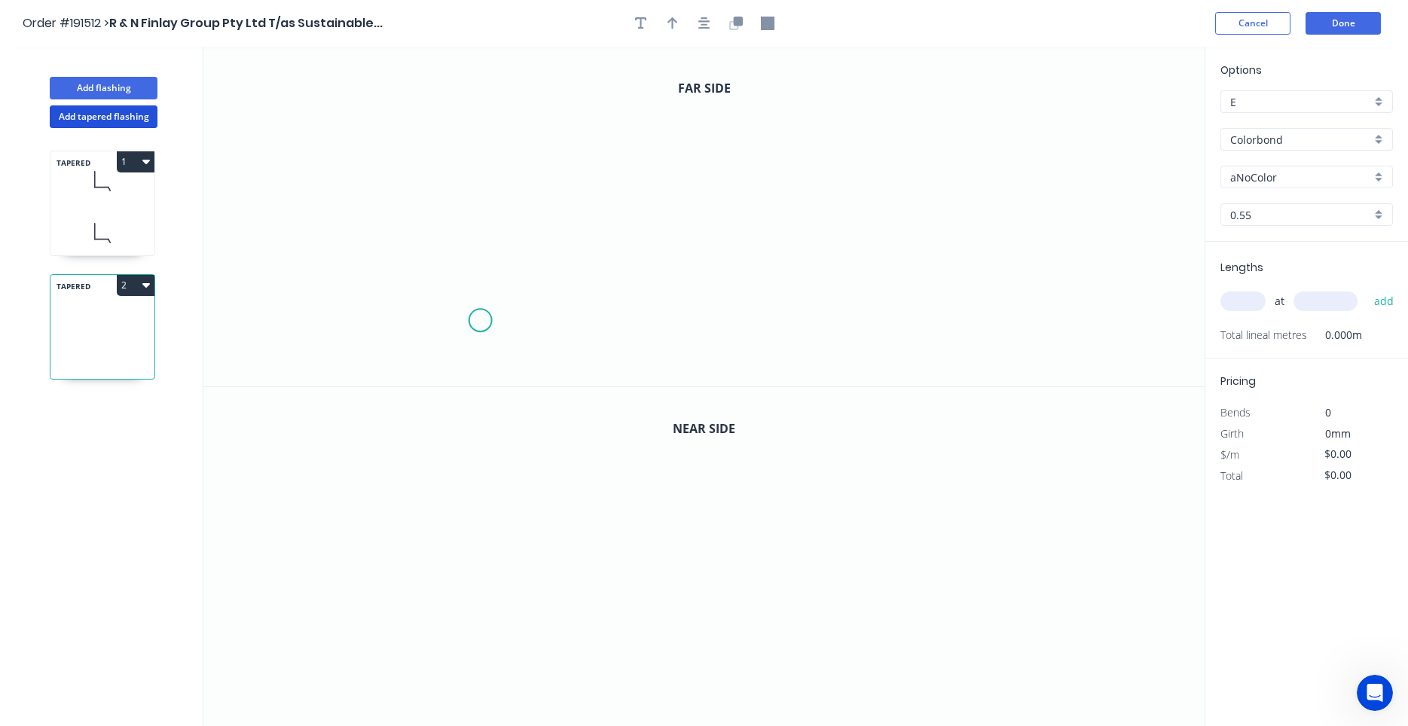
click at [480, 321] on icon "0" at bounding box center [703, 217] width 1001 height 340
click at [511, 278] on icon at bounding box center [496, 298] width 31 height 43
click at [735, 277] on icon "0 ?" at bounding box center [703, 217] width 1001 height 340
click at [740, 280] on circle at bounding box center [734, 277] width 23 height 23
click at [739, 279] on circle at bounding box center [734, 277] width 23 height 23
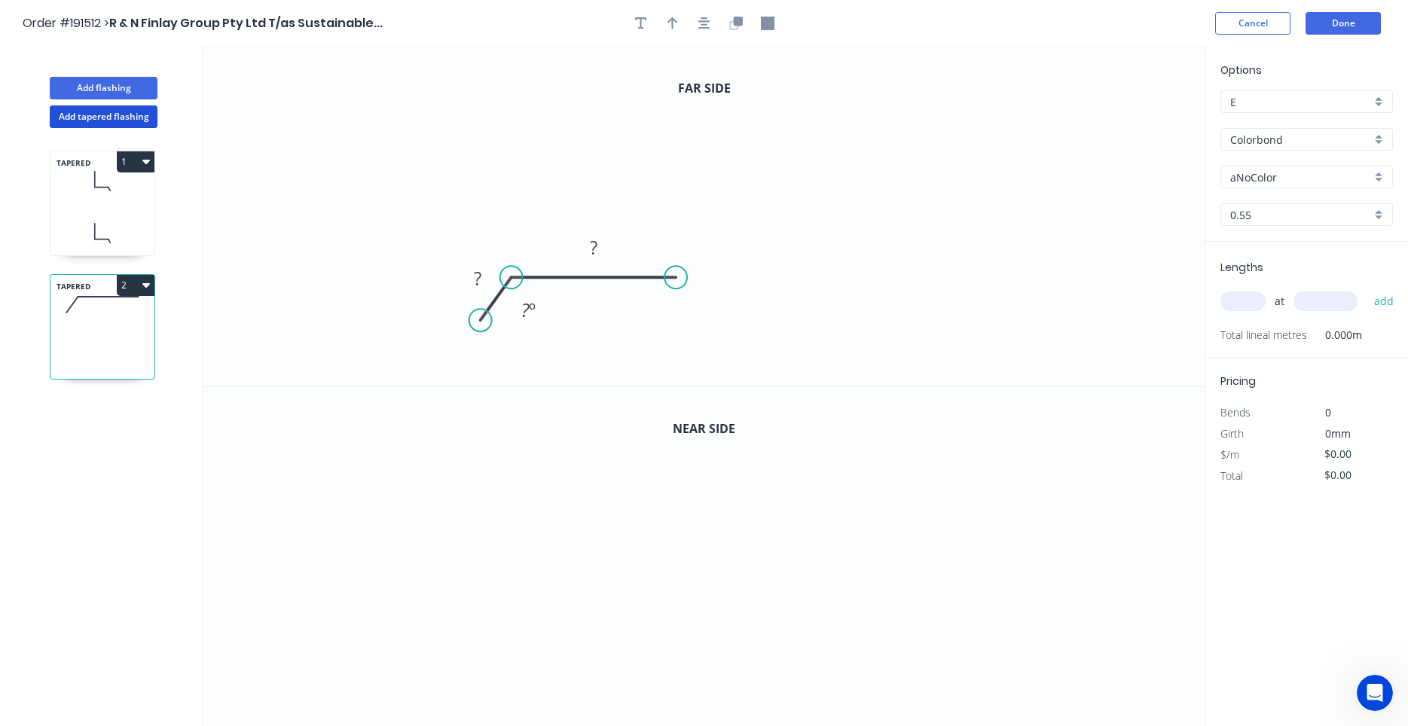
drag, startPoint x: 735, startPoint y: 278, endPoint x: 676, endPoint y: 277, distance: 59.5
click at [676, 277] on circle at bounding box center [676, 277] width 23 height 23
click at [665, 54] on icon "0 ? ? ? º" at bounding box center [703, 217] width 1001 height 340
click at [665, 54] on circle at bounding box center [676, 54] width 23 height 23
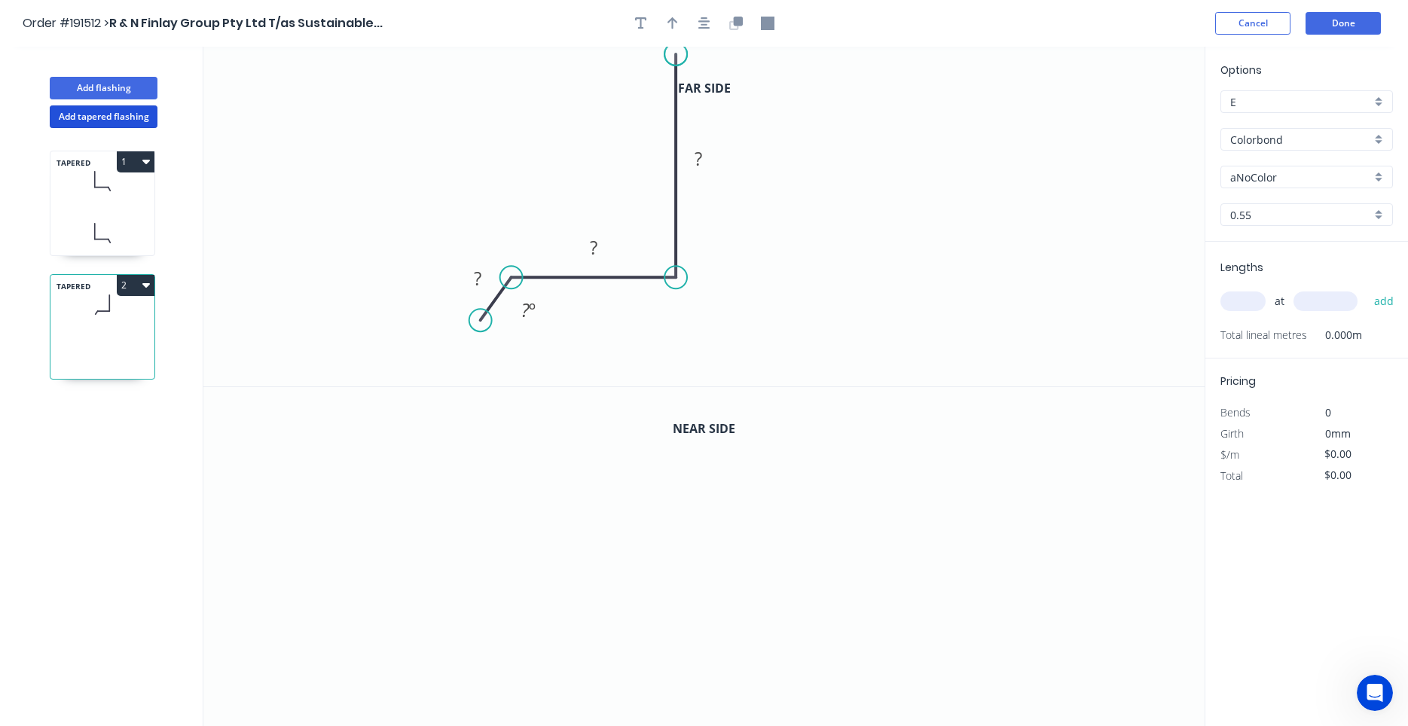
click at [665, 54] on circle at bounding box center [676, 54] width 23 height 23
click at [699, 21] on button "button" at bounding box center [704, 23] width 23 height 23
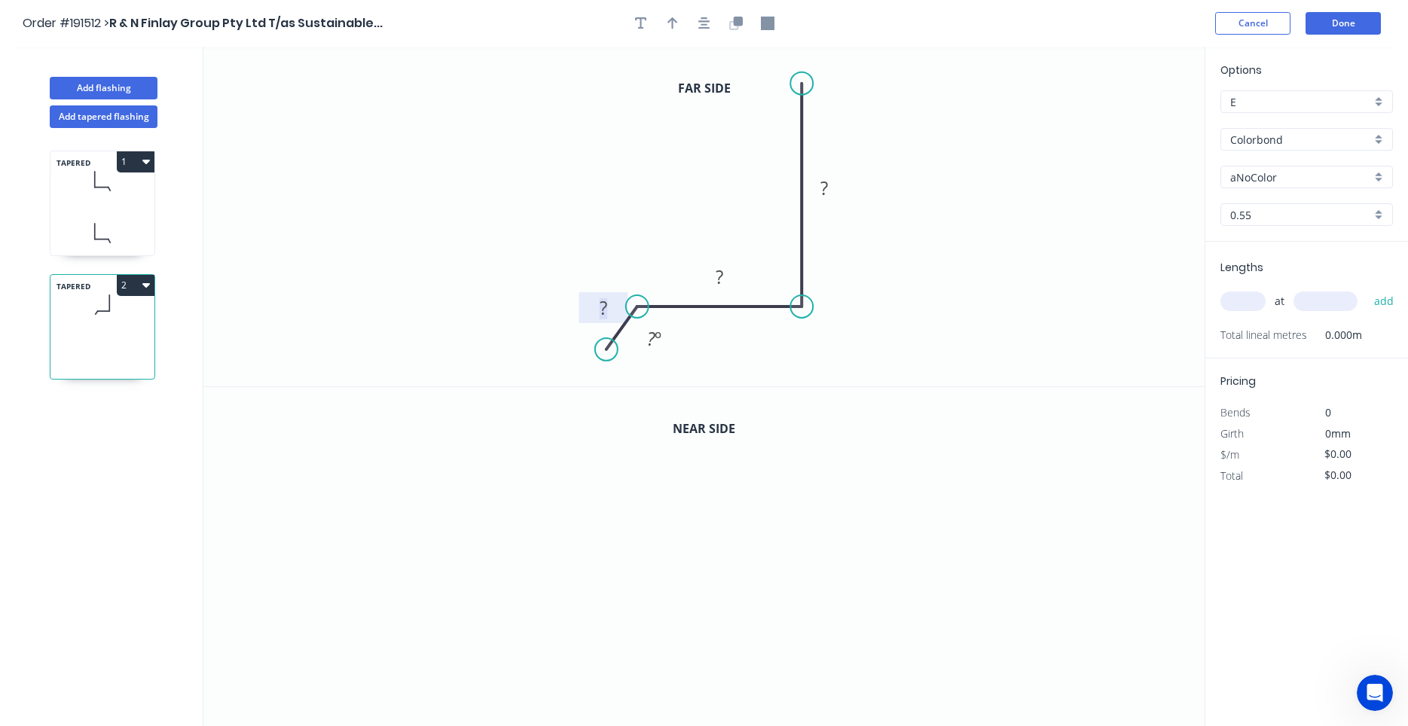
click at [607, 303] on g "?" at bounding box center [603, 307] width 30 height 25
click at [109, 197] on icon at bounding box center [102, 181] width 104 height 44
type input "$23.54"
type input "$108.28"
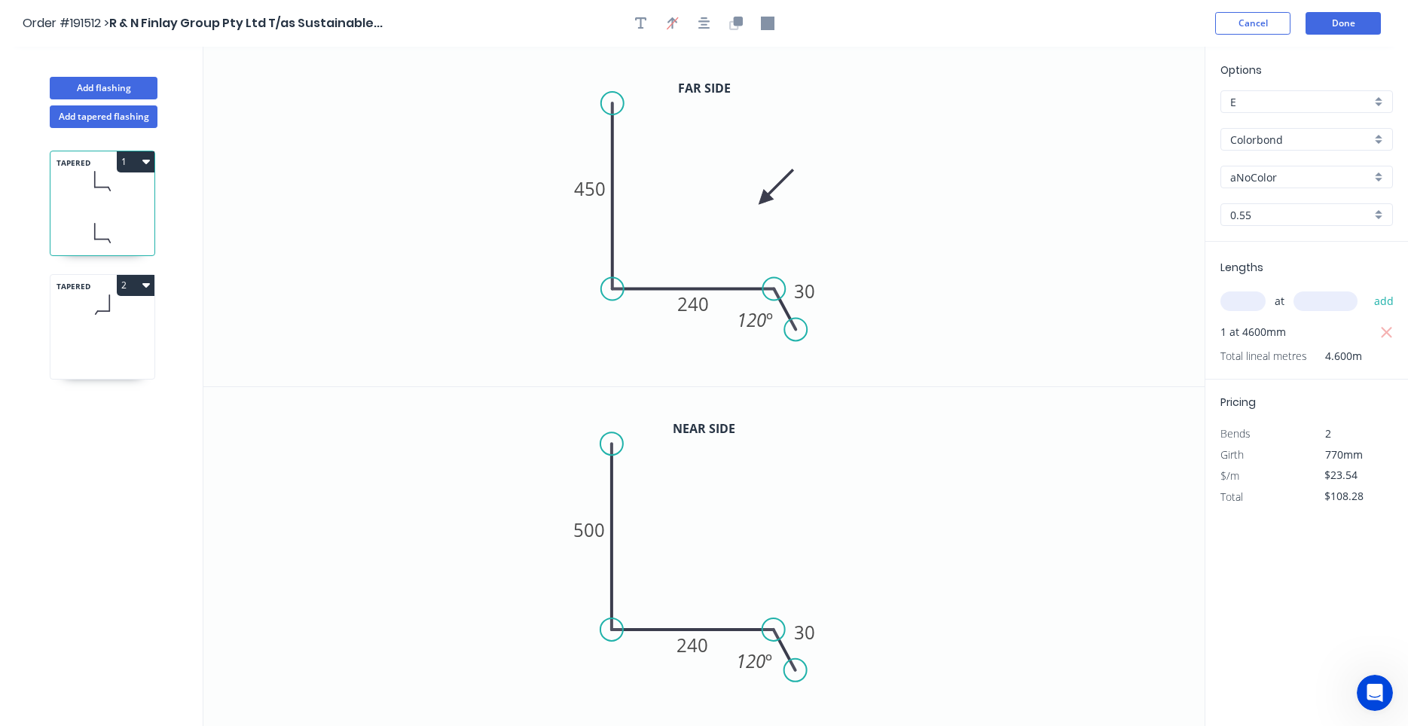
click at [104, 351] on icon at bounding box center [102, 357] width 104 height 44
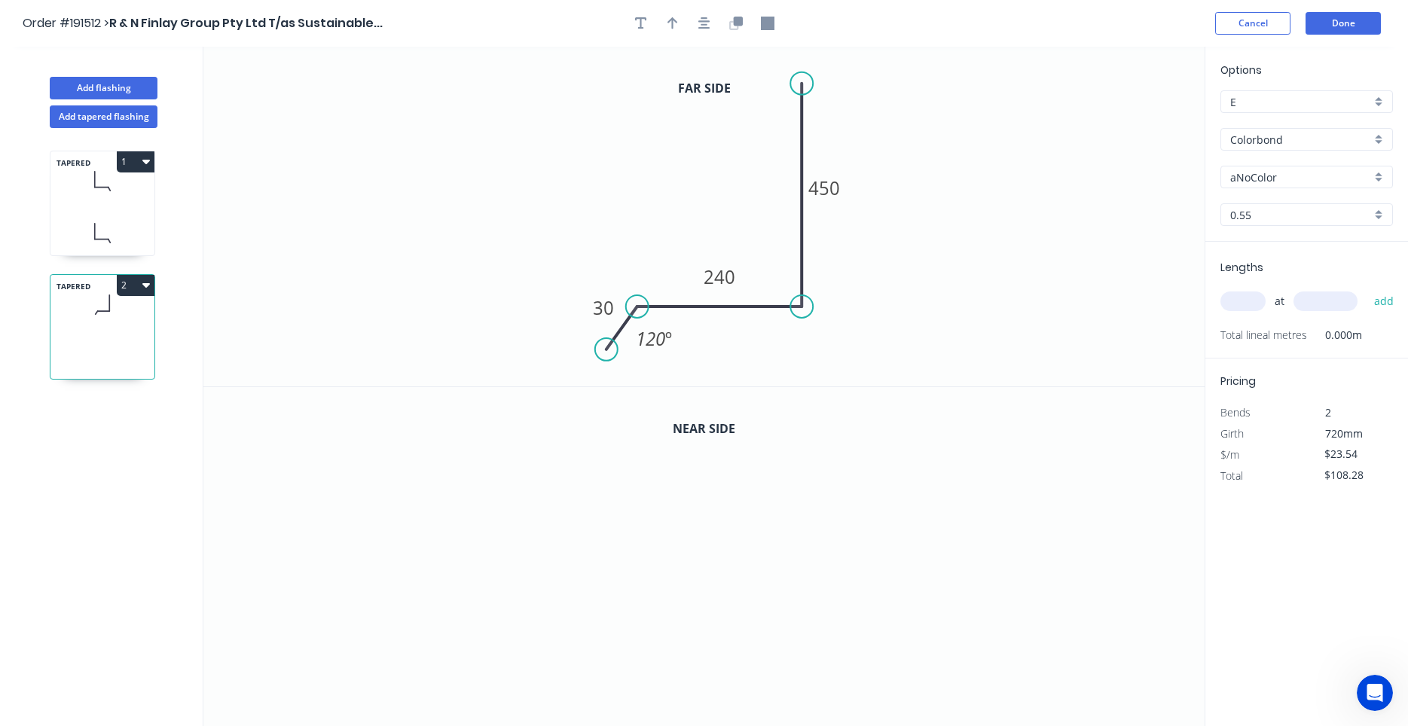
type input "$21.85"
type input "$0.00"
click at [684, 24] on div at bounding box center [704, 23] width 158 height 23
click at [674, 25] on icon "button" at bounding box center [673, 24] width 11 height 14
click at [708, 26] on icon "button" at bounding box center [705, 24] width 12 height 14
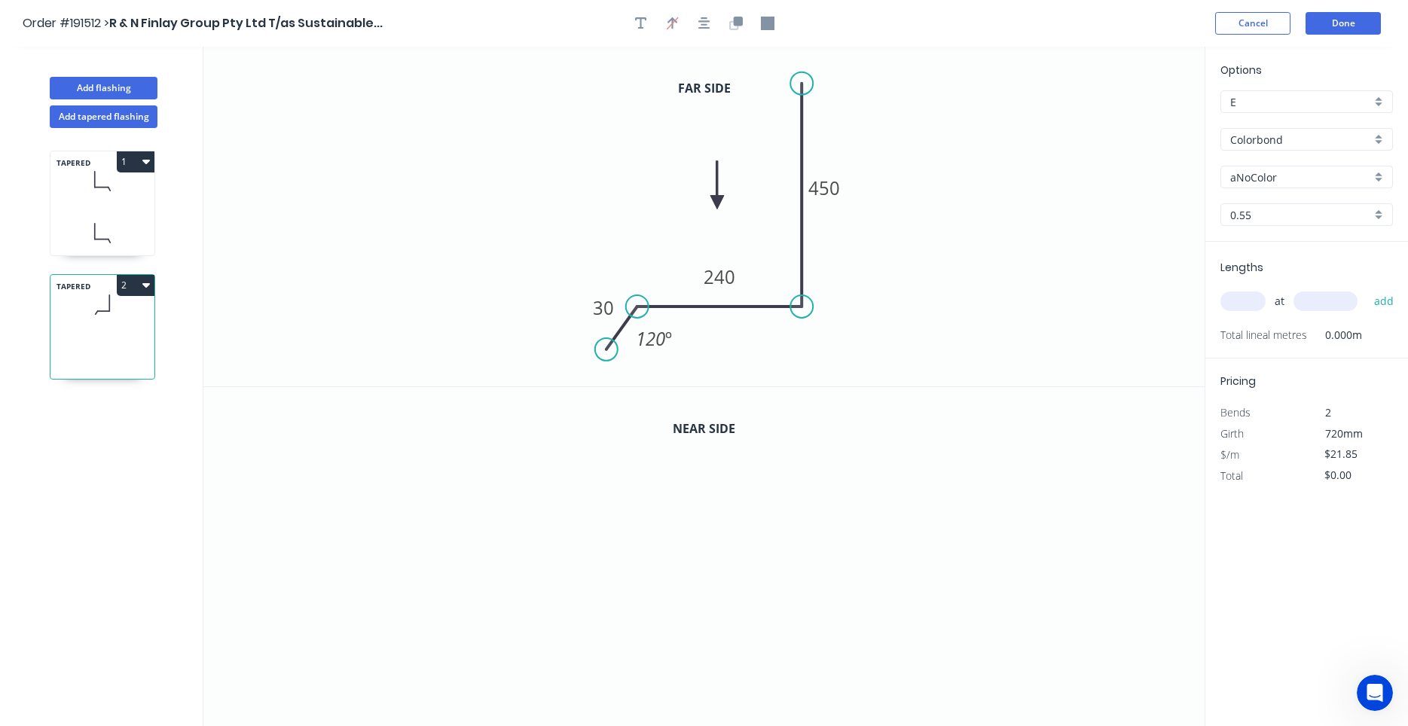
drag, startPoint x: 1130, startPoint y: 111, endPoint x: 681, endPoint y: 208, distance: 458.8
click at [711, 208] on icon at bounding box center [718, 185] width 14 height 48
click at [730, 27] on icon "button" at bounding box center [733, 24] width 9 height 9
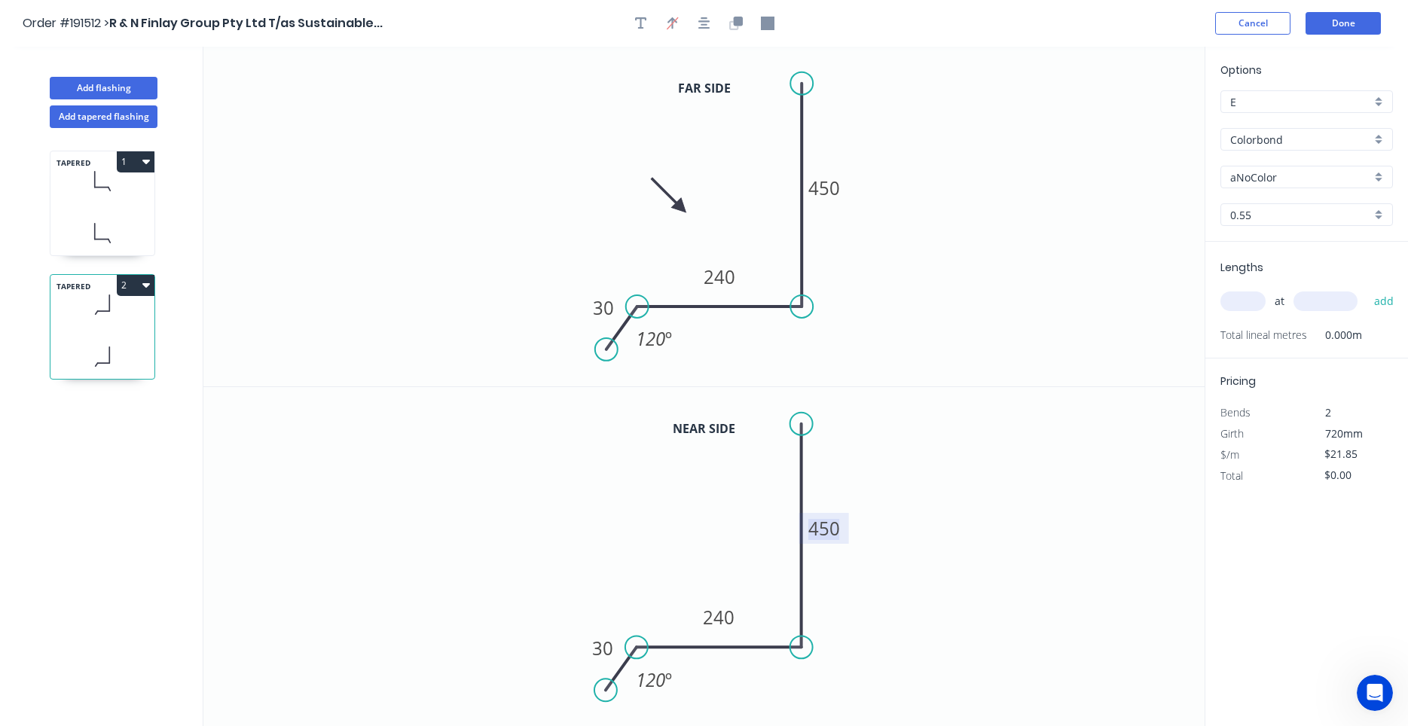
click at [816, 527] on tspan "450" at bounding box center [825, 528] width 32 height 25
type input "$23.54"
click at [1252, 304] on input "text" at bounding box center [1243, 302] width 45 height 20
type input "1"
type input "4600"
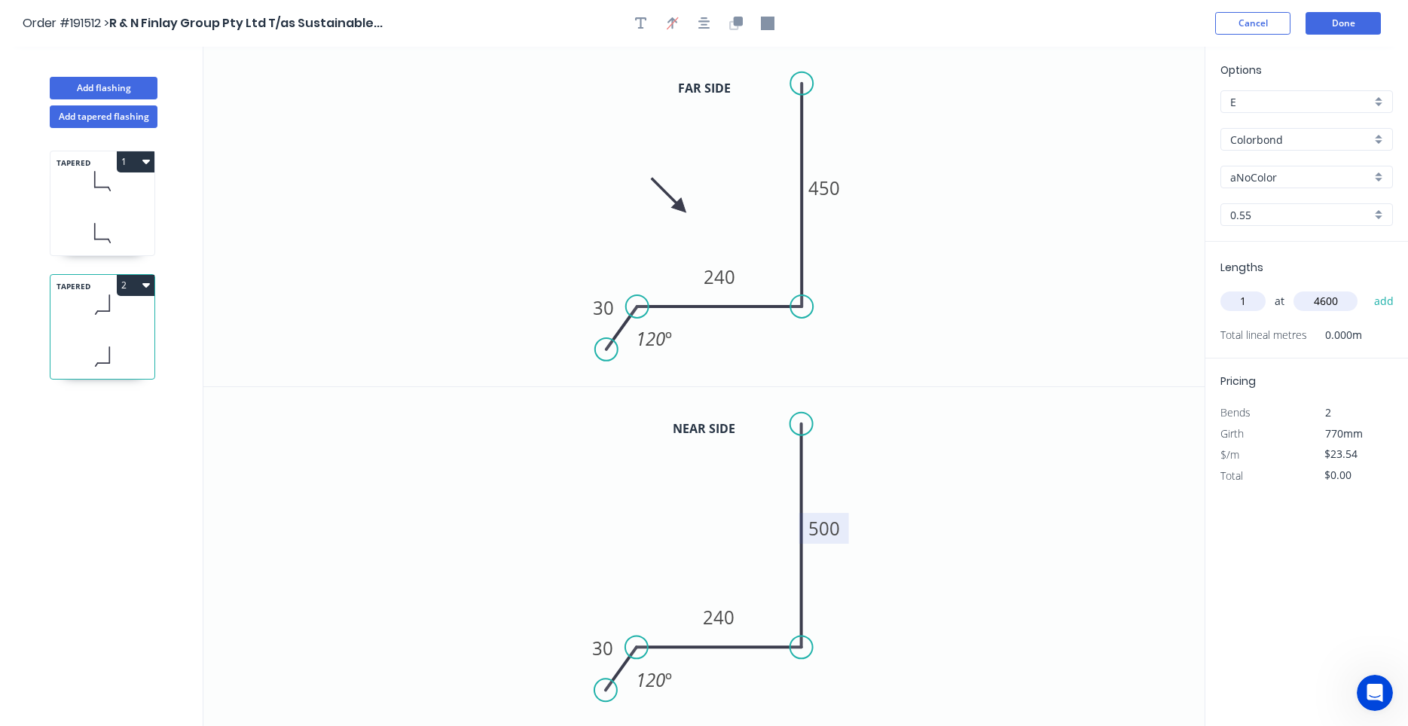
click at [1367, 289] on button "add" at bounding box center [1384, 302] width 35 height 26
type input "$108.28"
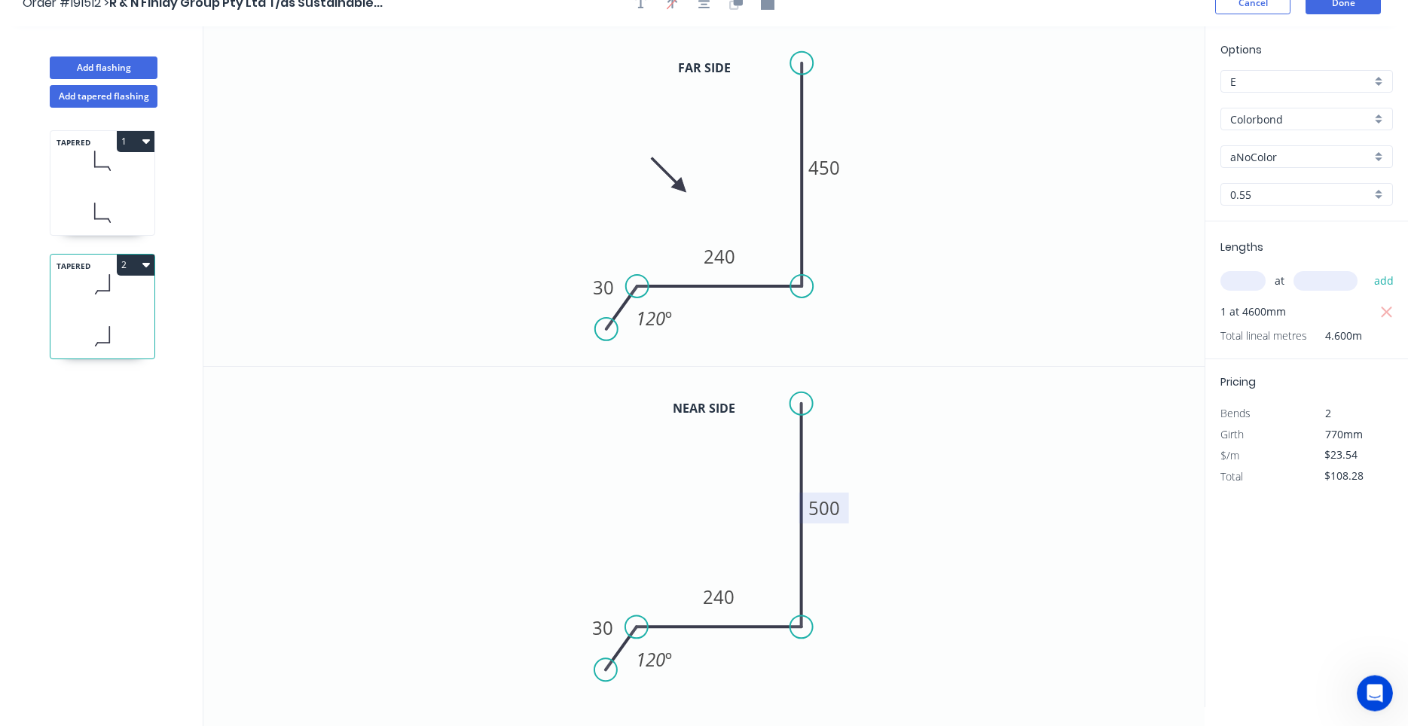
scroll to position [28, 0]
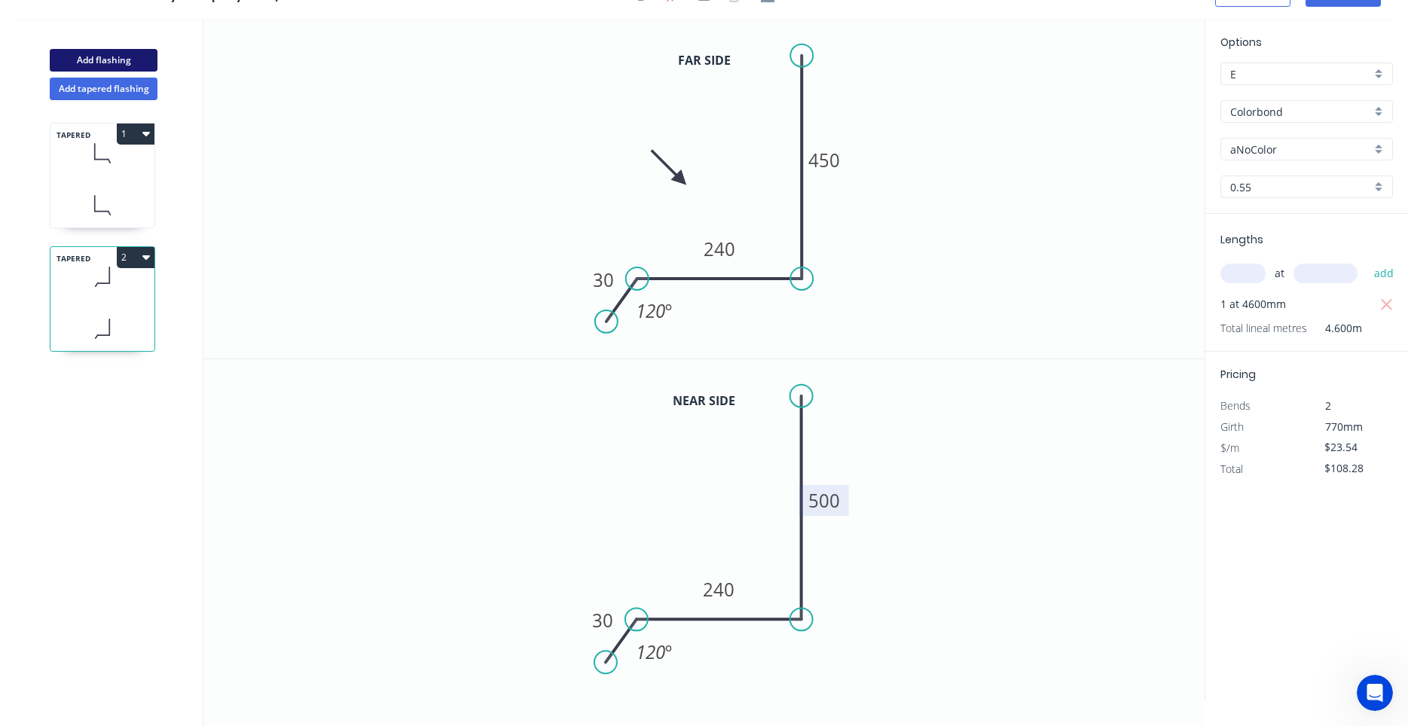
click at [136, 68] on button "Add flashing" at bounding box center [104, 60] width 108 height 23
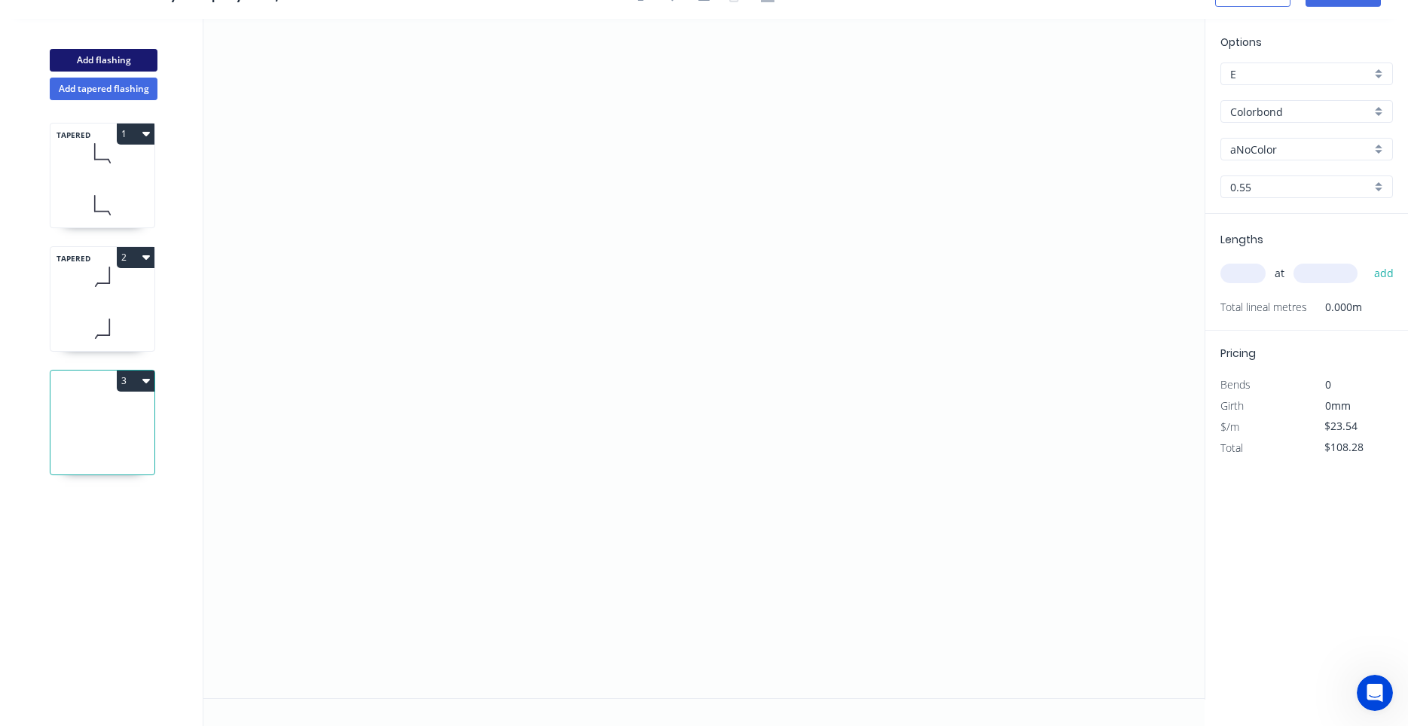
type input "$0.00"
click at [113, 193] on icon at bounding box center [102, 205] width 104 height 44
type input "$23.54"
type input "$108.28"
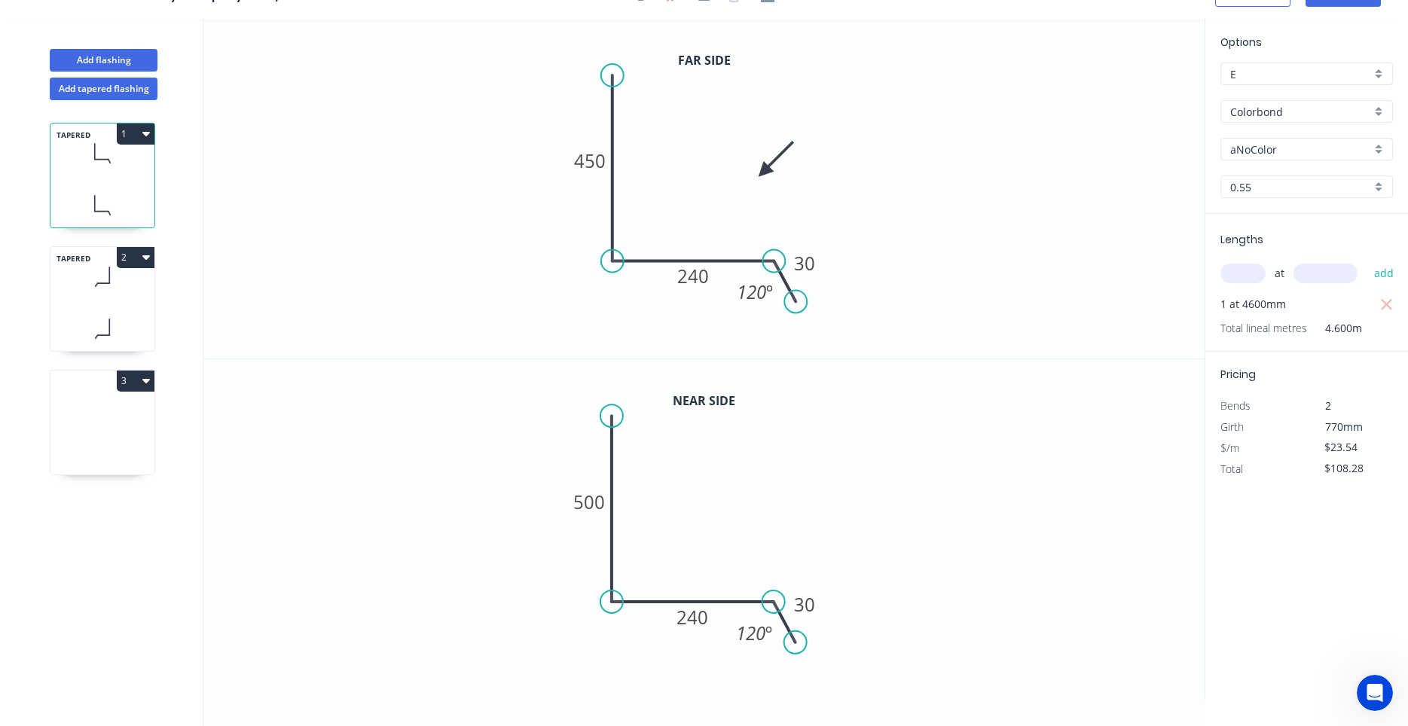
click at [1330, 136] on div "Options E E Colorbond Colorbond Colorbond (Premium) Colorbond Coolmax Colorbond…" at bounding box center [1307, 124] width 203 height 180
click at [1322, 155] on input "aNoColor" at bounding box center [1300, 150] width 141 height 16
click at [1279, 170] on div "Monument" at bounding box center [1306, 178] width 171 height 26
click at [94, 292] on icon at bounding box center [102, 277] width 104 height 44
type input "aNoColor"
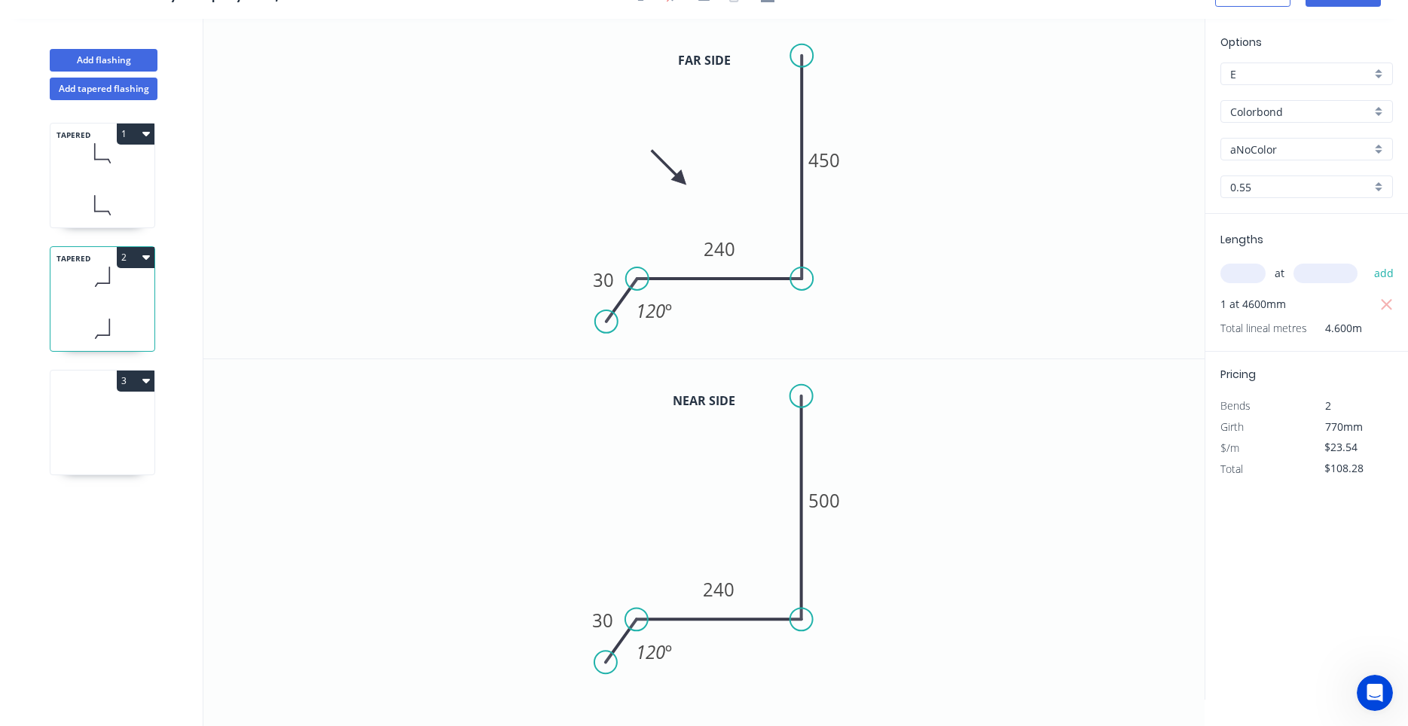
click at [1245, 159] on div "aNoColor" at bounding box center [1307, 149] width 173 height 23
click at [1266, 271] on div "Monument" at bounding box center [1306, 268] width 171 height 26
click at [133, 445] on icon at bounding box center [102, 426] width 104 height 96
type input "aNoColor"
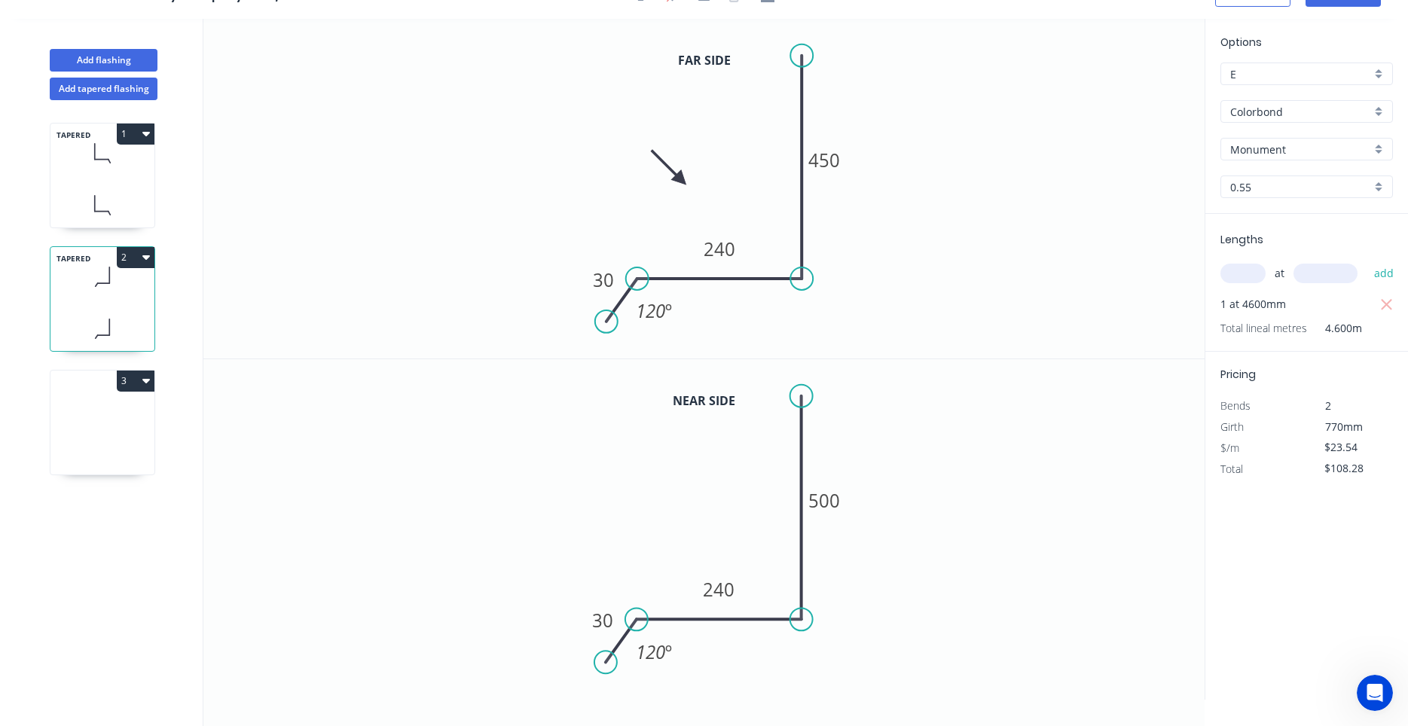
type input "$0.00"
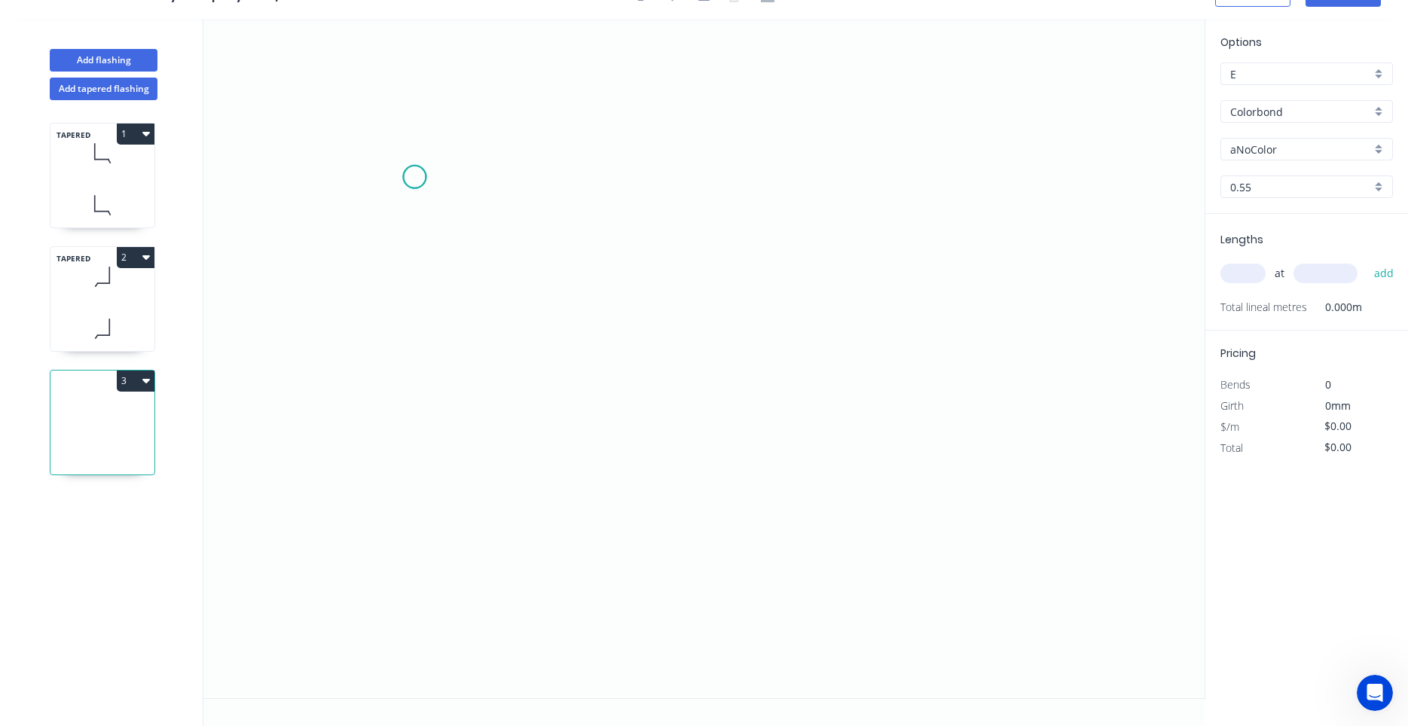
click at [414, 177] on icon "0" at bounding box center [703, 359] width 1001 height 680
click at [368, 196] on icon "0" at bounding box center [703, 359] width 1001 height 680
click at [360, 323] on icon "0 ?" at bounding box center [703, 359] width 1001 height 680
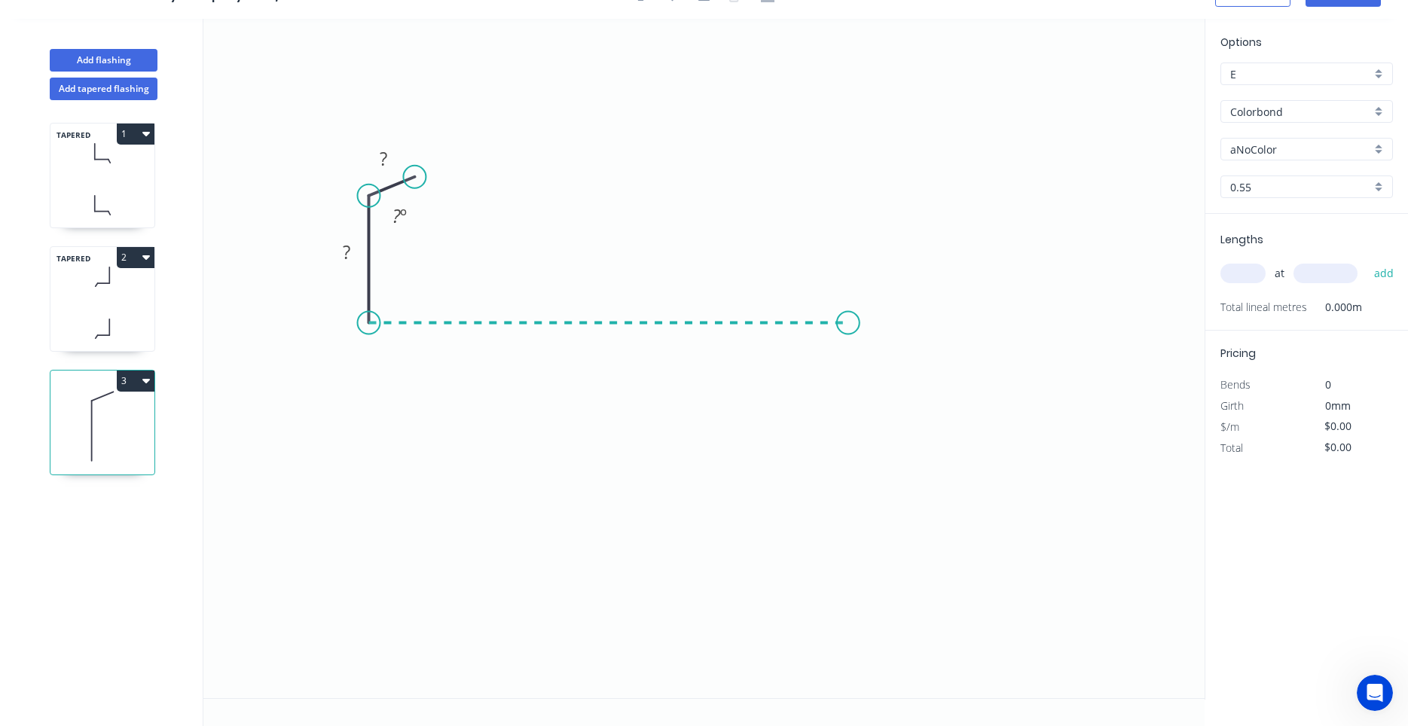
click at [848, 313] on icon "0 ? ? ? º" at bounding box center [703, 359] width 1001 height 680
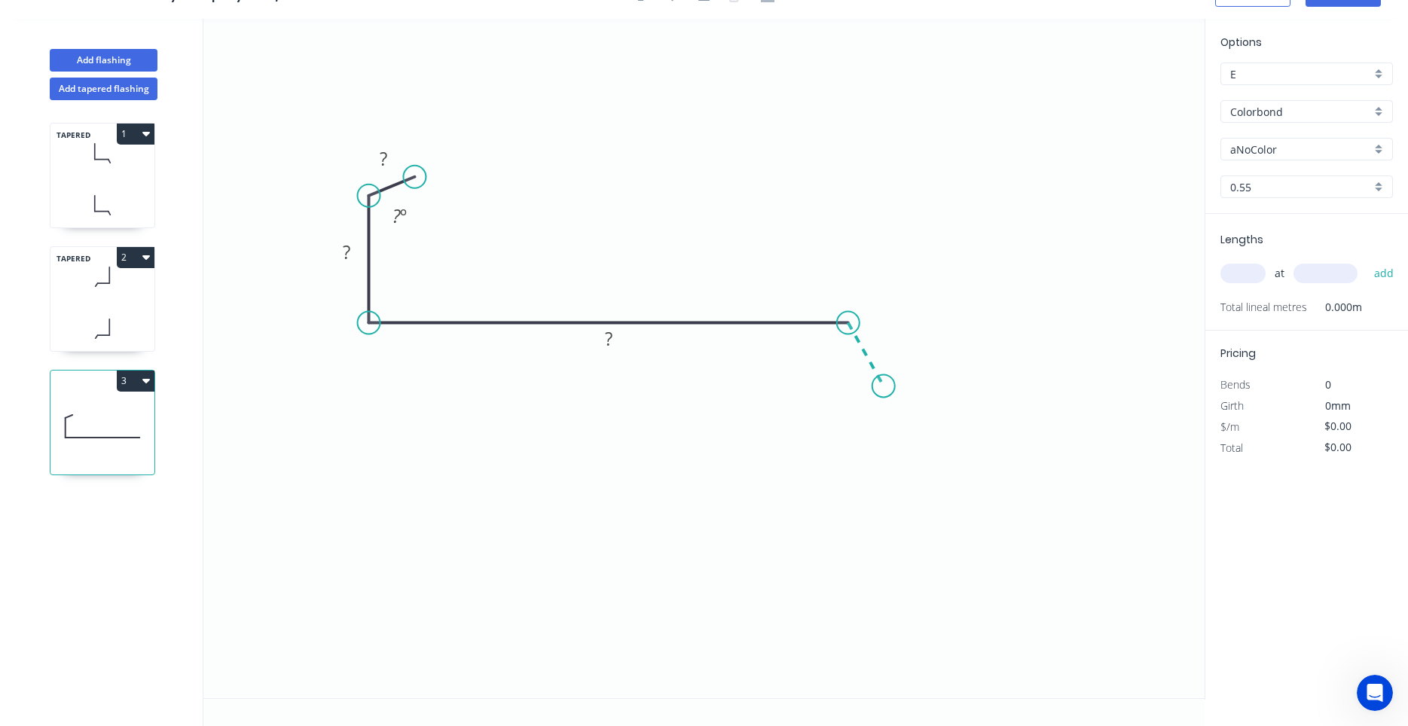
click at [884, 387] on icon "0 ? ? ? ? º" at bounding box center [703, 359] width 1001 height 680
click at [884, 387] on circle at bounding box center [884, 385] width 23 height 23
click at [884, 342] on tspan "?" at bounding box center [886, 336] width 8 height 25
type input "$11.86"
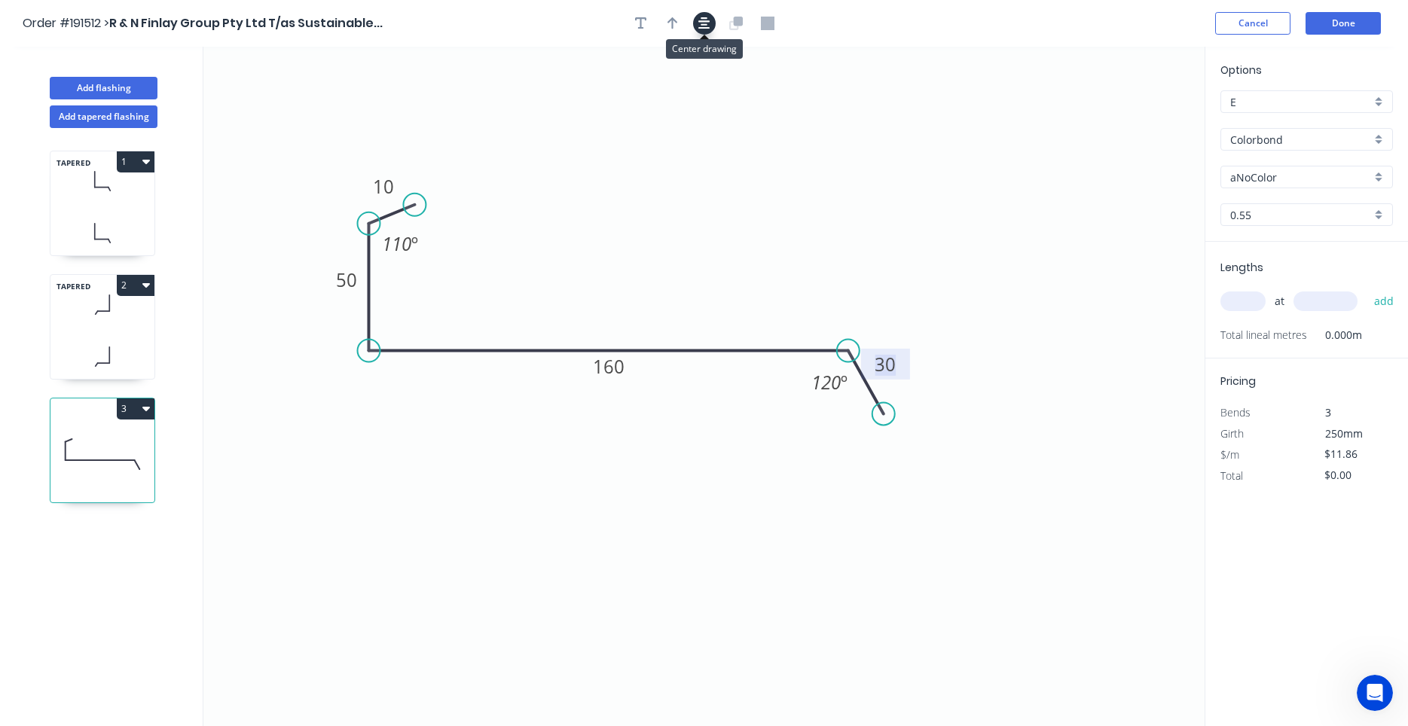
click at [712, 27] on button "button" at bounding box center [704, 23] width 23 height 23
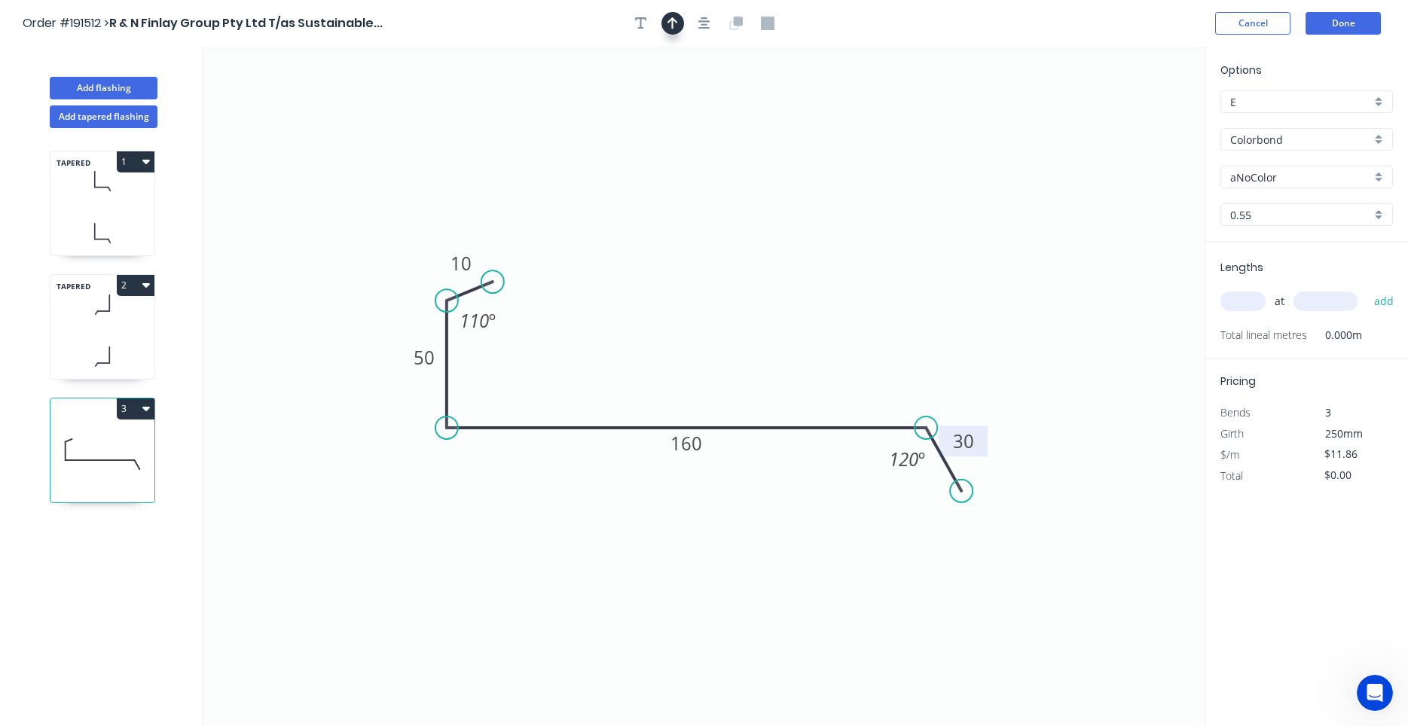
click at [679, 25] on button "button" at bounding box center [673, 23] width 23 height 23
click at [1130, 121] on icon at bounding box center [1129, 105] width 14 height 48
drag, startPoint x: 1130, startPoint y: 121, endPoint x: 896, endPoint y: 313, distance: 303.0
click at [896, 313] on icon at bounding box center [910, 298] width 44 height 44
click at [1255, 183] on input "aNoColor" at bounding box center [1300, 178] width 141 height 16
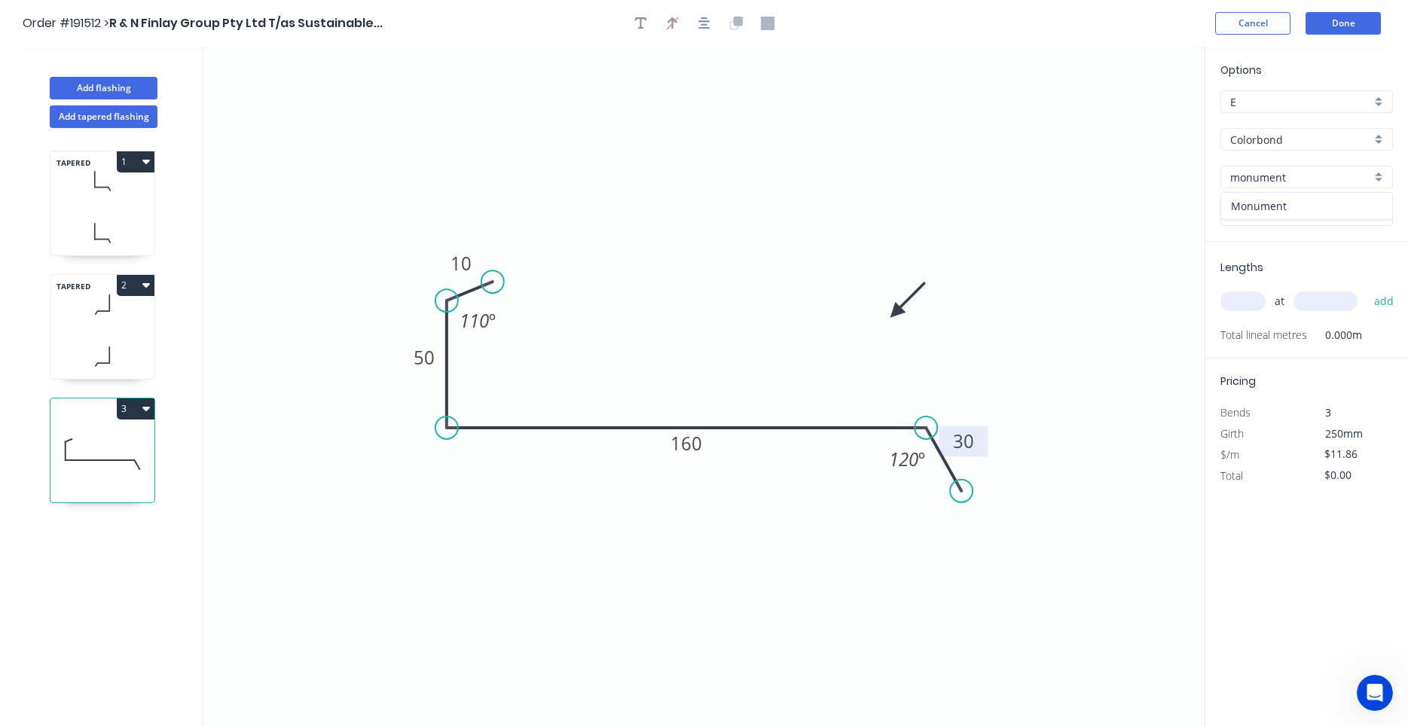
click at [1261, 200] on div "Monument" at bounding box center [1306, 206] width 171 height 26
type input "Monument"
drag, startPoint x: 892, startPoint y: 310, endPoint x: 790, endPoint y: 295, distance: 102.7
click at [790, 295] on icon "0 10 50 160 30 110 º 120 º" at bounding box center [703, 387] width 1001 height 680
drag, startPoint x: 898, startPoint y: 306, endPoint x: 799, endPoint y: 306, distance: 98.7
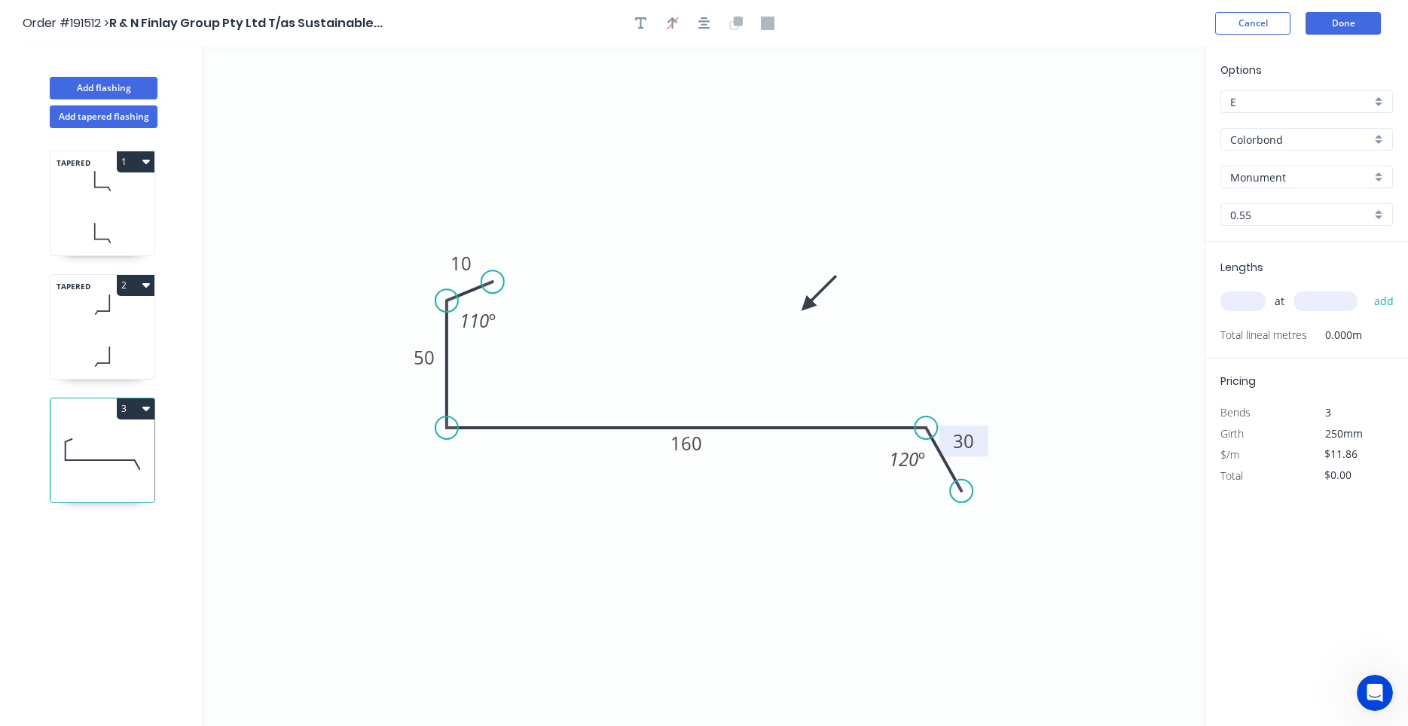
click at [799, 306] on icon at bounding box center [819, 293] width 44 height 44
click at [1230, 300] on input "text" at bounding box center [1243, 302] width 45 height 20
type input "1"
type input "2200"
click at [1367, 289] on button "add" at bounding box center [1384, 302] width 35 height 26
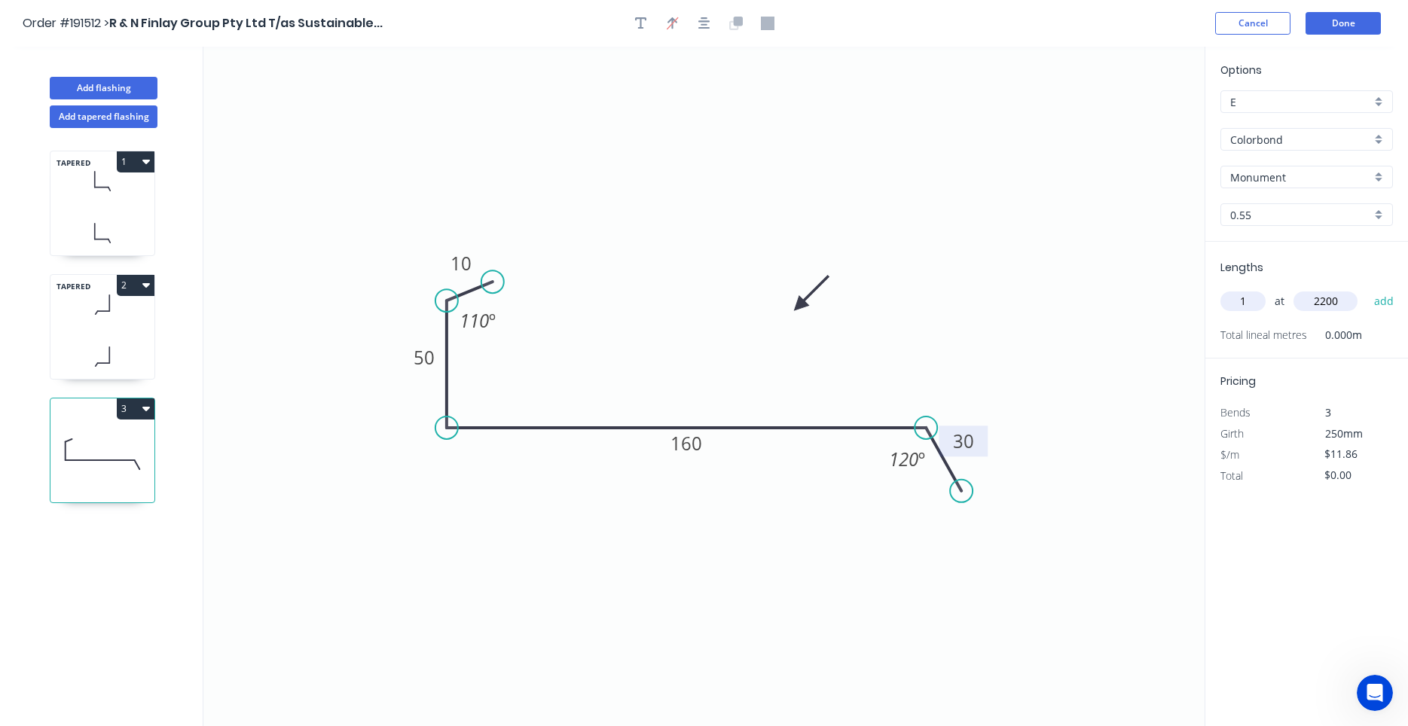
type input "$26.09"
click at [145, 365] on icon at bounding box center [102, 357] width 104 height 44
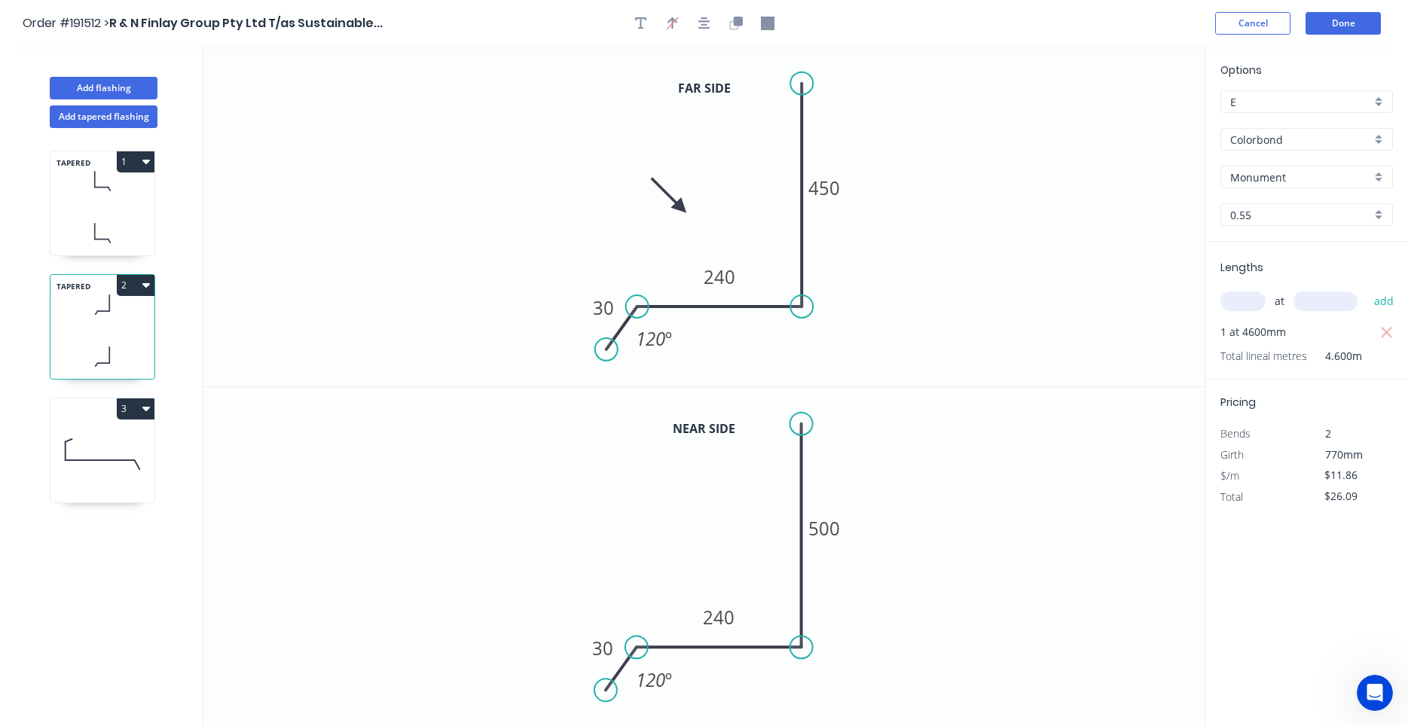
type input "$23.54"
type input "$108.28"
click at [120, 235] on icon at bounding box center [102, 233] width 104 height 44
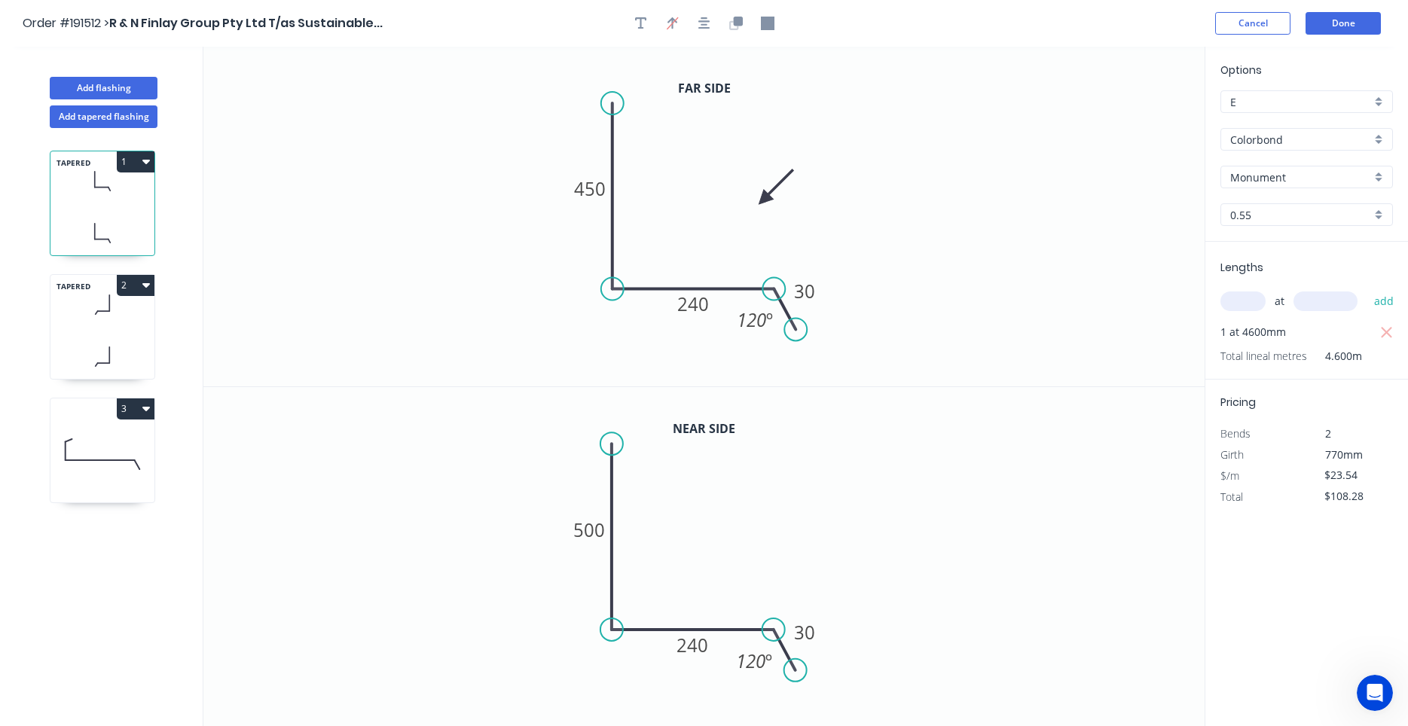
click at [113, 340] on icon at bounding box center [102, 357] width 104 height 44
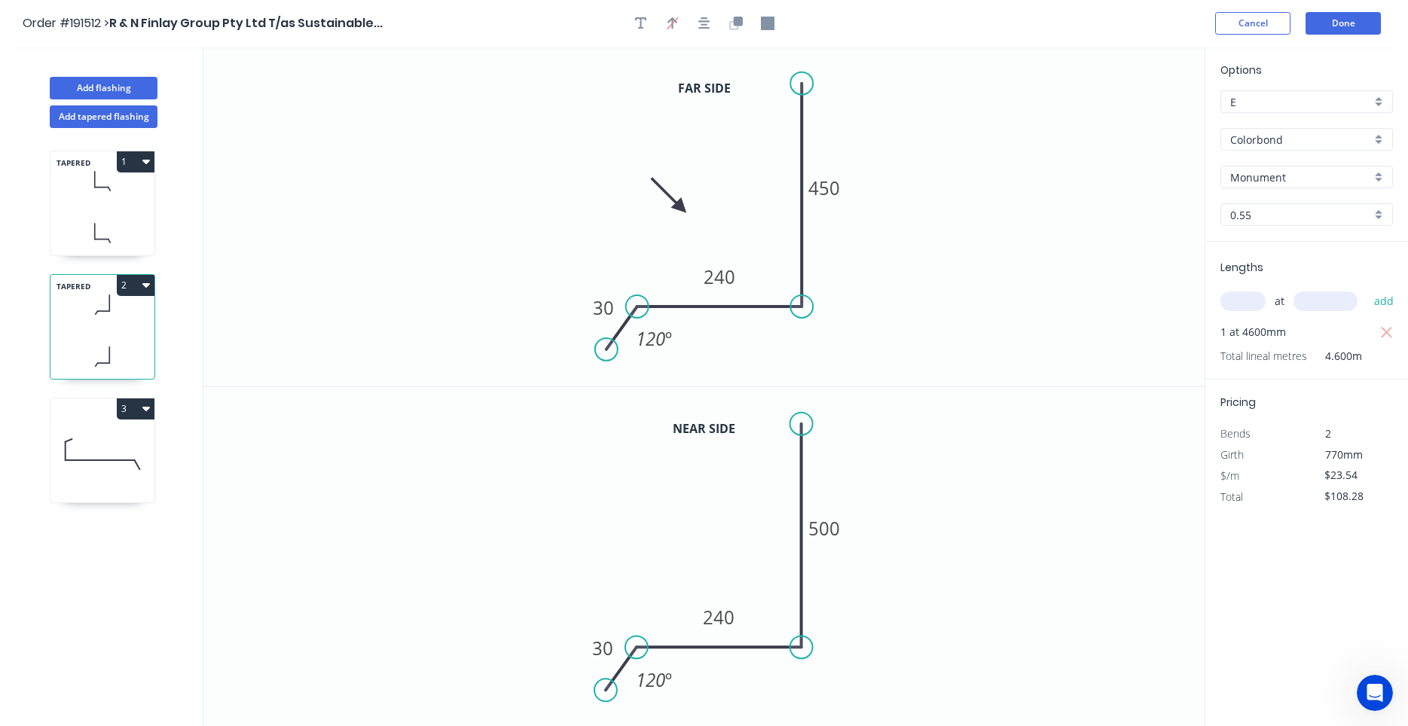
click at [106, 431] on icon at bounding box center [102, 454] width 104 height 96
type input "$11.86"
type input "$26.09"
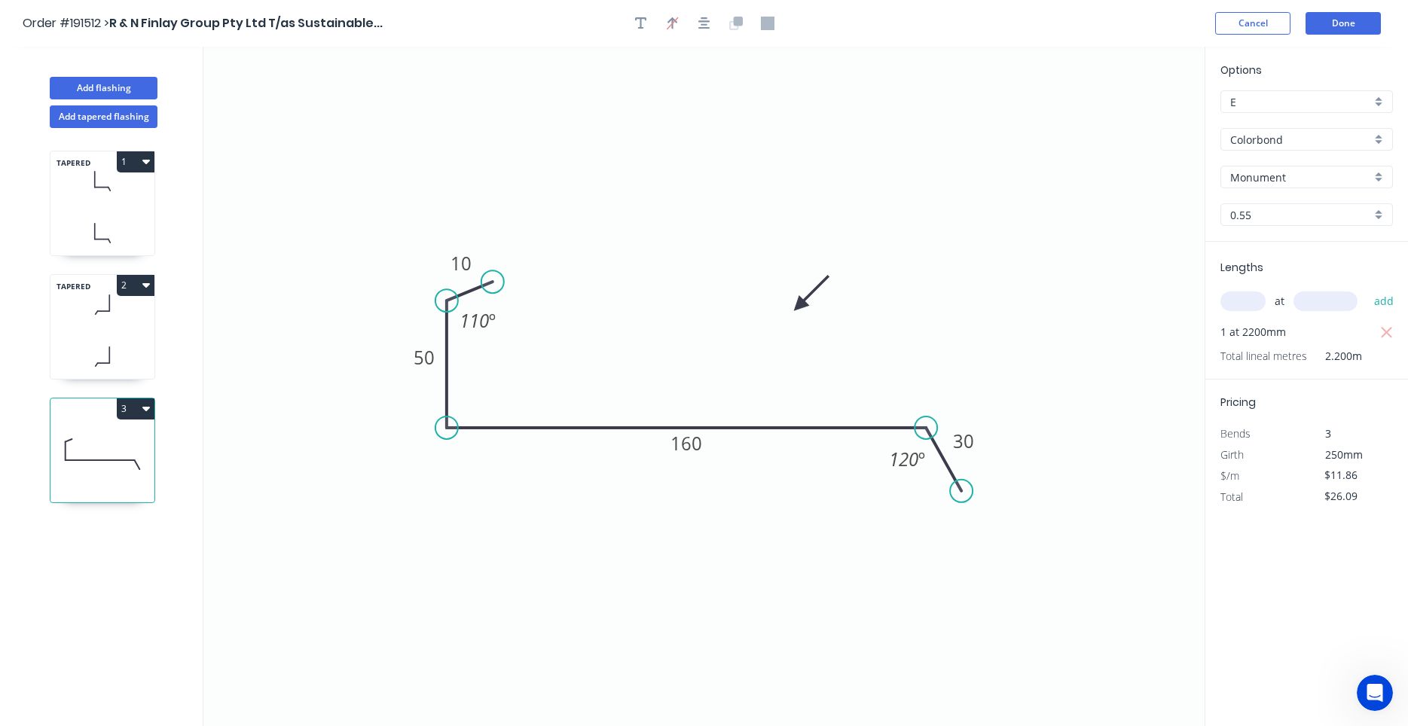
click at [109, 353] on icon at bounding box center [109, 355] width 0 height 16
type input "$23.54"
type input "$108.28"
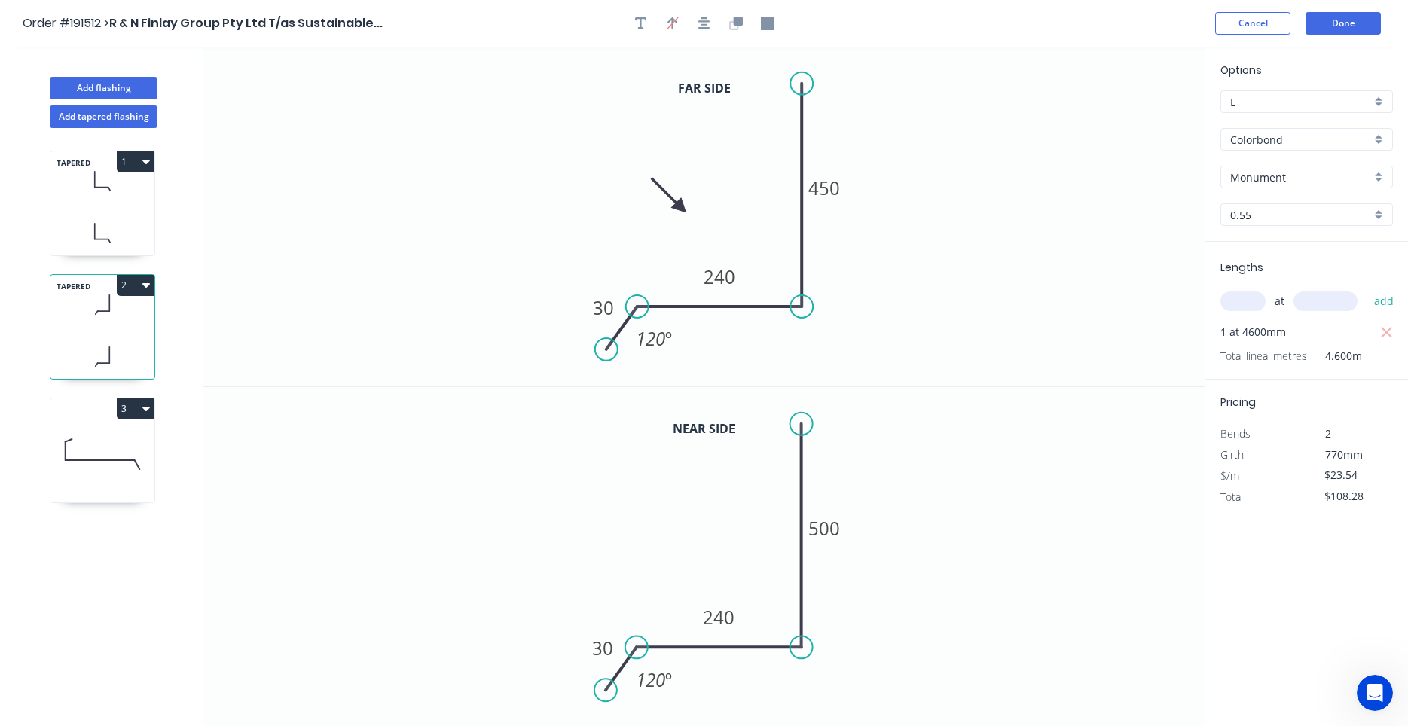
click at [109, 235] on icon at bounding box center [102, 233] width 104 height 44
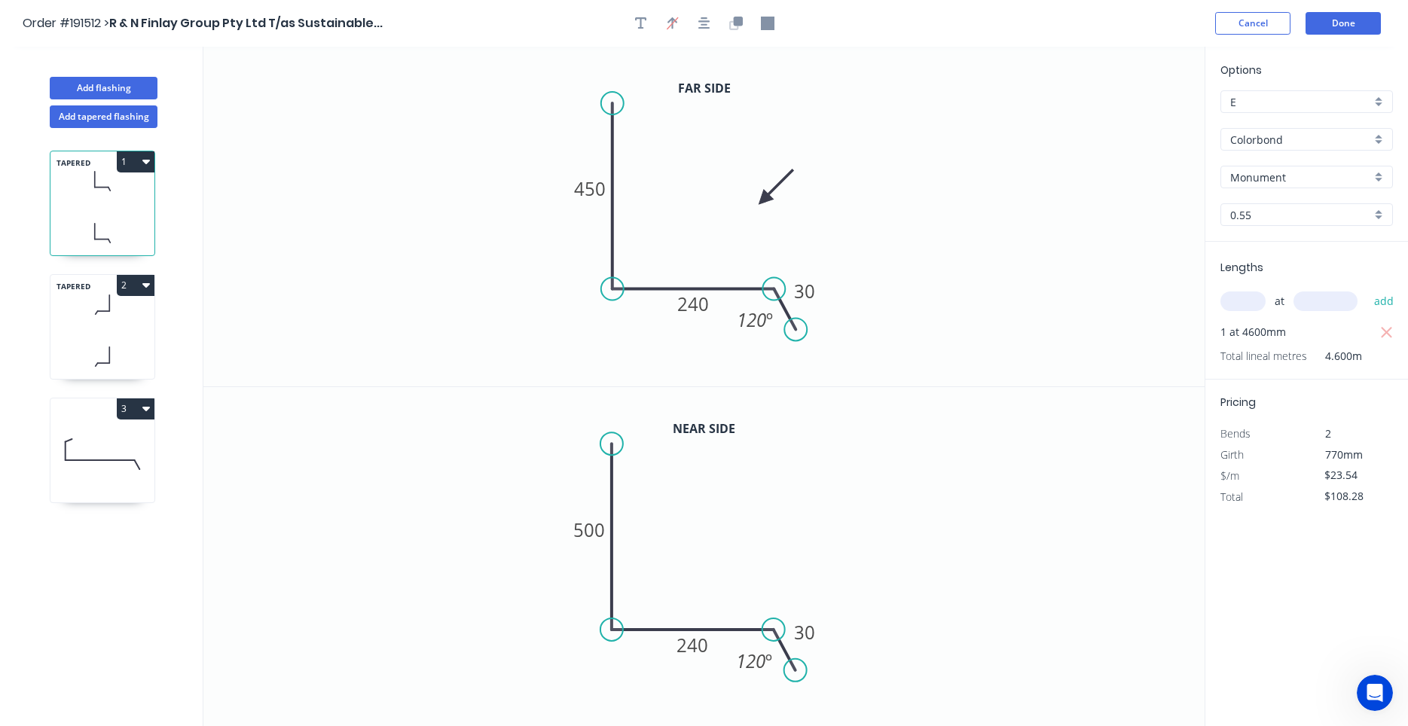
click at [91, 352] on icon at bounding box center [102, 357] width 104 height 44
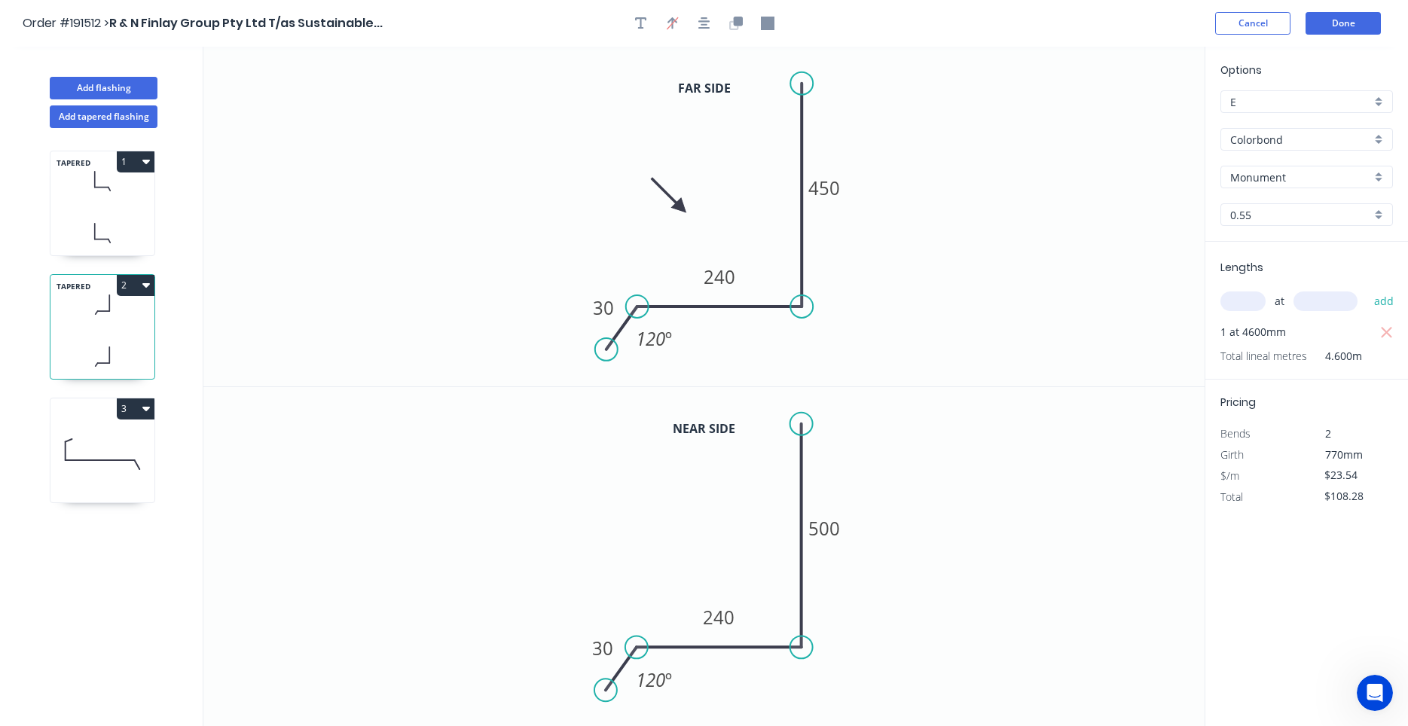
click at [94, 454] on icon at bounding box center [102, 454] width 104 height 96
type input "$11.86"
type input "$26.09"
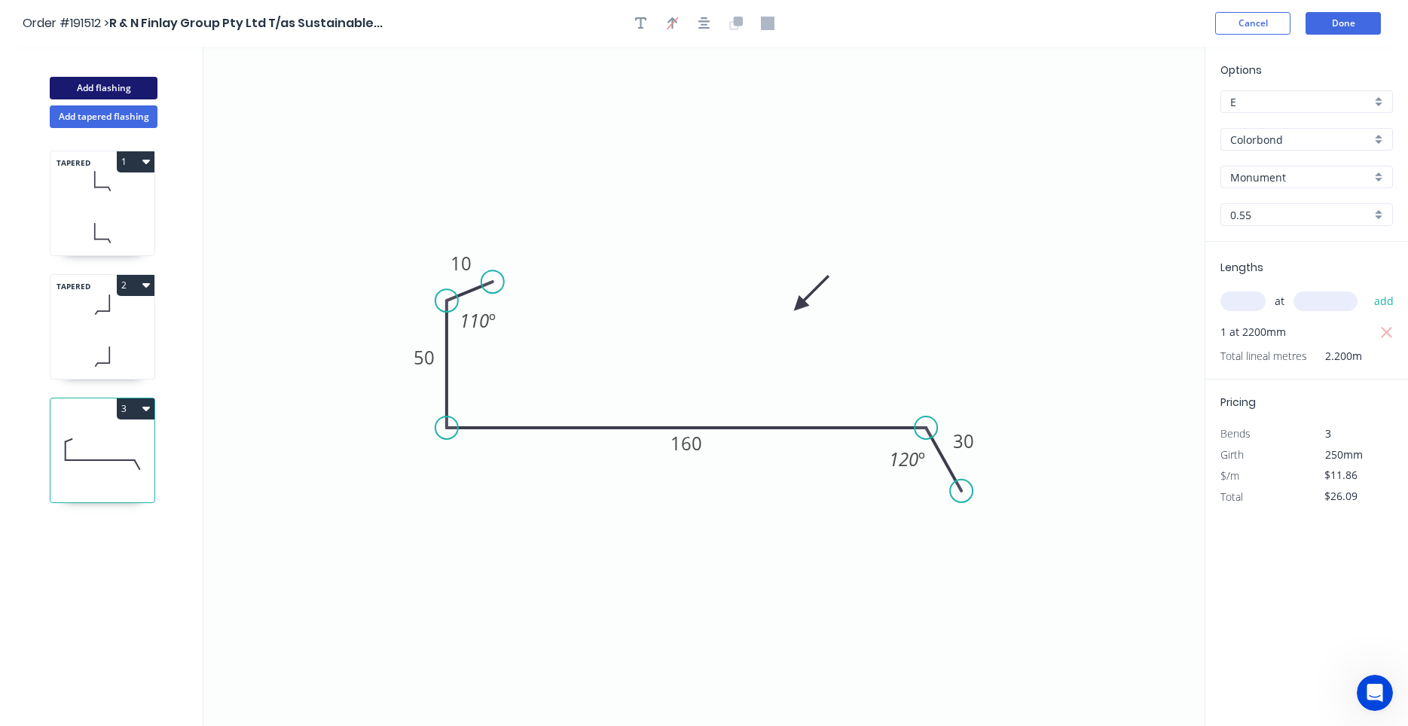
click at [121, 86] on button "Add flashing" at bounding box center [104, 88] width 108 height 23
type input "$0.00"
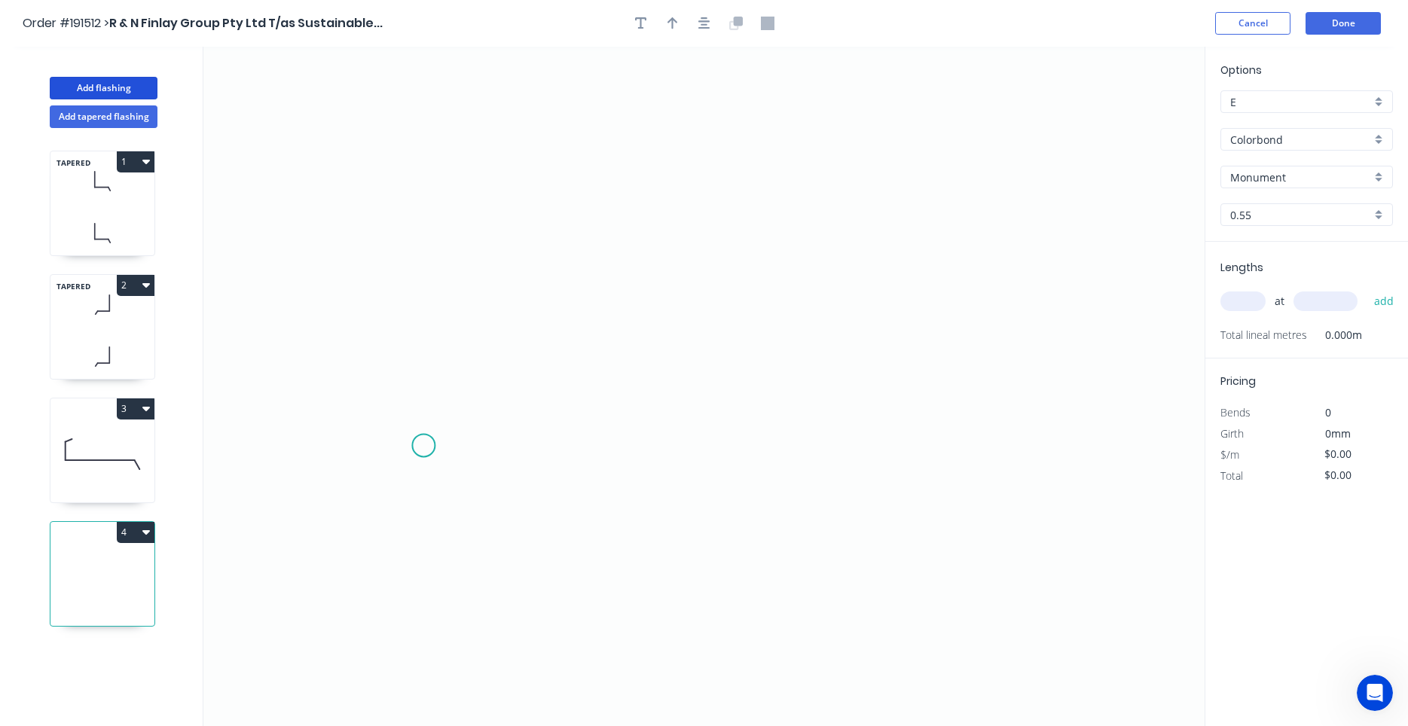
click at [423, 446] on icon "0" at bounding box center [703, 387] width 1001 height 680
click at [505, 443] on icon "0" at bounding box center [703, 387] width 1001 height 680
click at [538, 277] on icon at bounding box center [521, 361] width 33 height 169
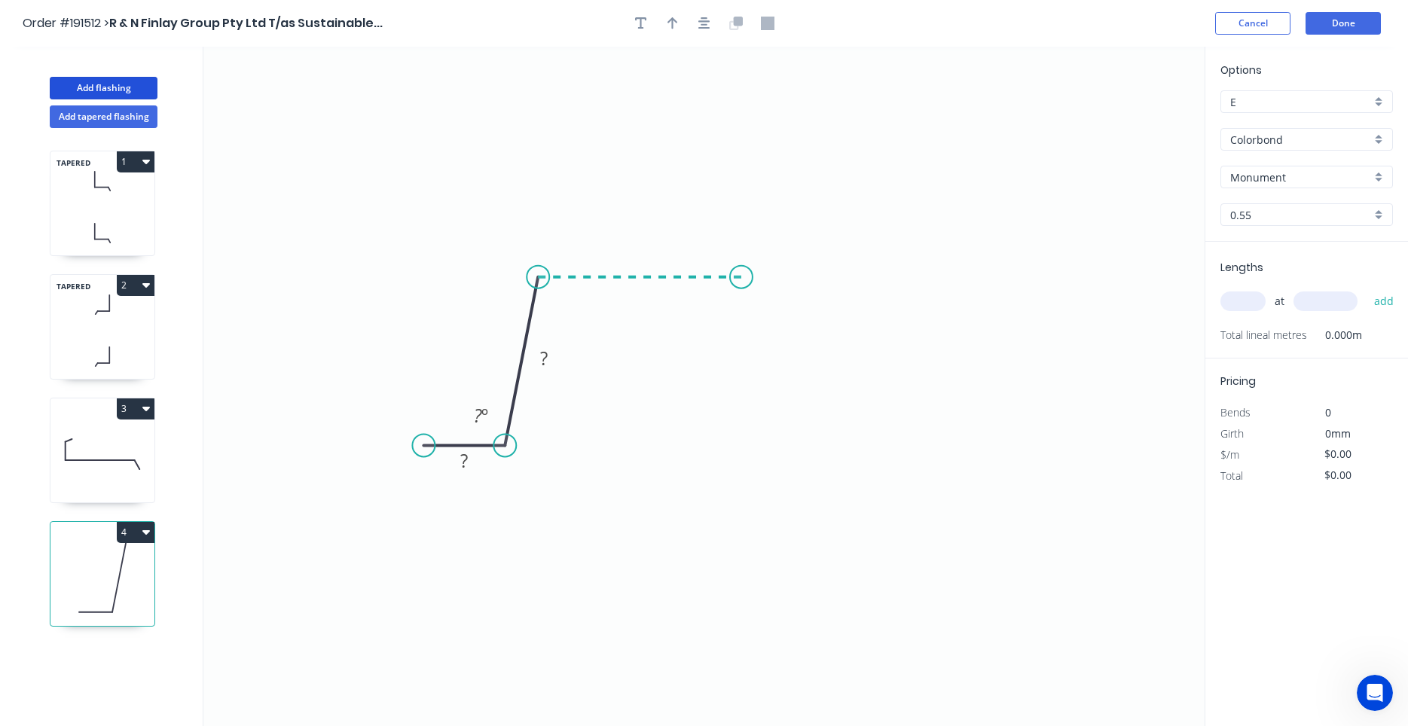
click at [741, 277] on icon "0 ? ? ? º" at bounding box center [703, 387] width 1001 height 680
click at [769, 439] on icon "0 ? ? ? ? º ? º" at bounding box center [703, 387] width 1001 height 680
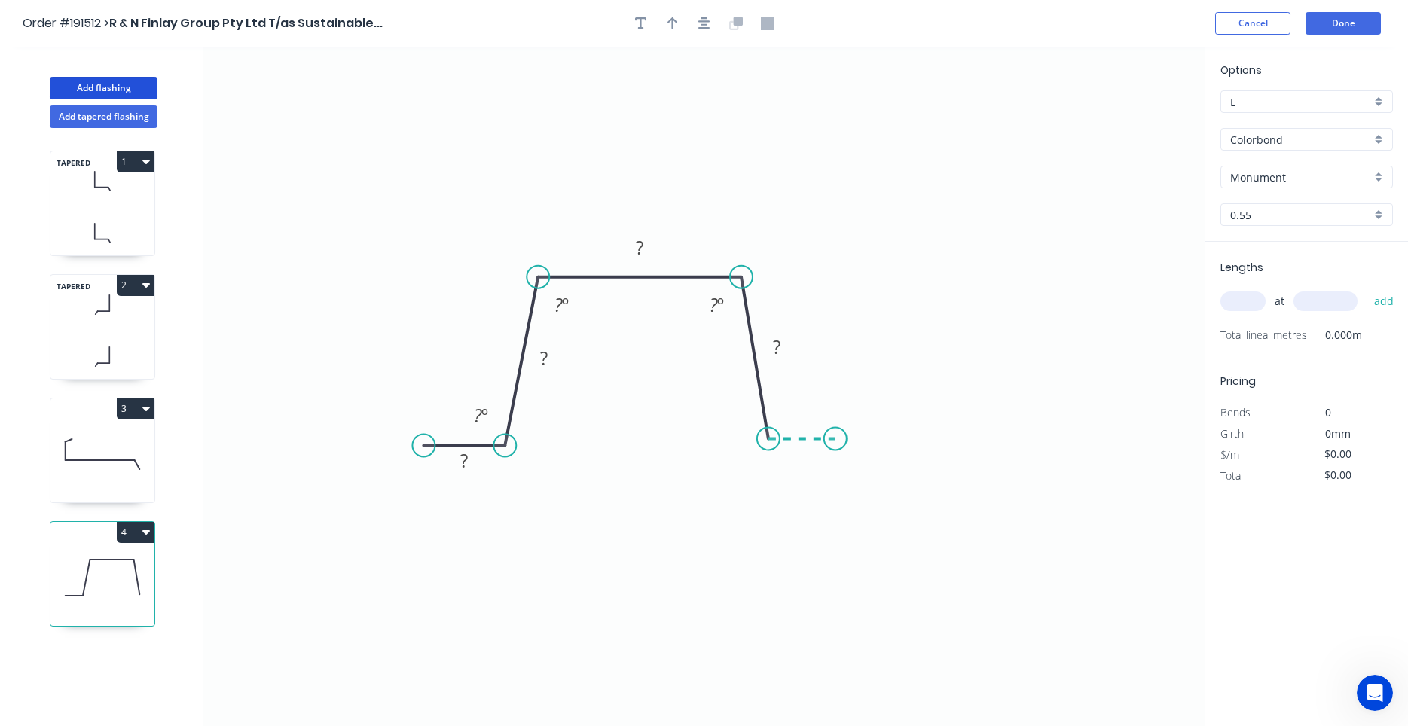
click at [836, 439] on icon "0 ? ? ? ? ? º ? º ? º" at bounding box center [703, 387] width 1001 height 680
click at [836, 439] on circle at bounding box center [835, 438] width 23 height 23
click at [467, 461] on tspan "?" at bounding box center [464, 460] width 8 height 25
type input "$10.54"
drag, startPoint x: 830, startPoint y: 443, endPoint x: 842, endPoint y: 444, distance: 12.1
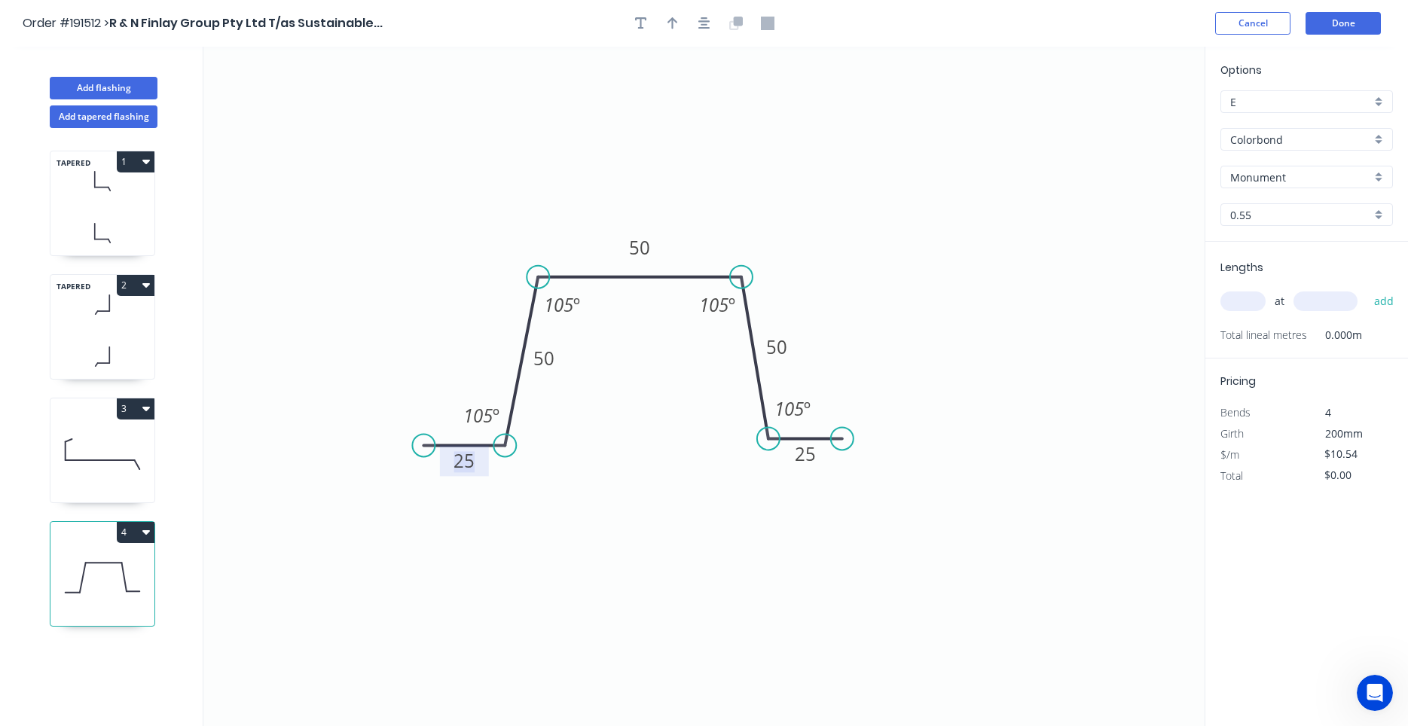
click at [842, 444] on circle at bounding box center [842, 438] width 23 height 23
click at [1234, 307] on input "text" at bounding box center [1243, 302] width 45 height 20
type input "3"
type input "4500"
click at [1367, 289] on button "add" at bounding box center [1384, 302] width 35 height 26
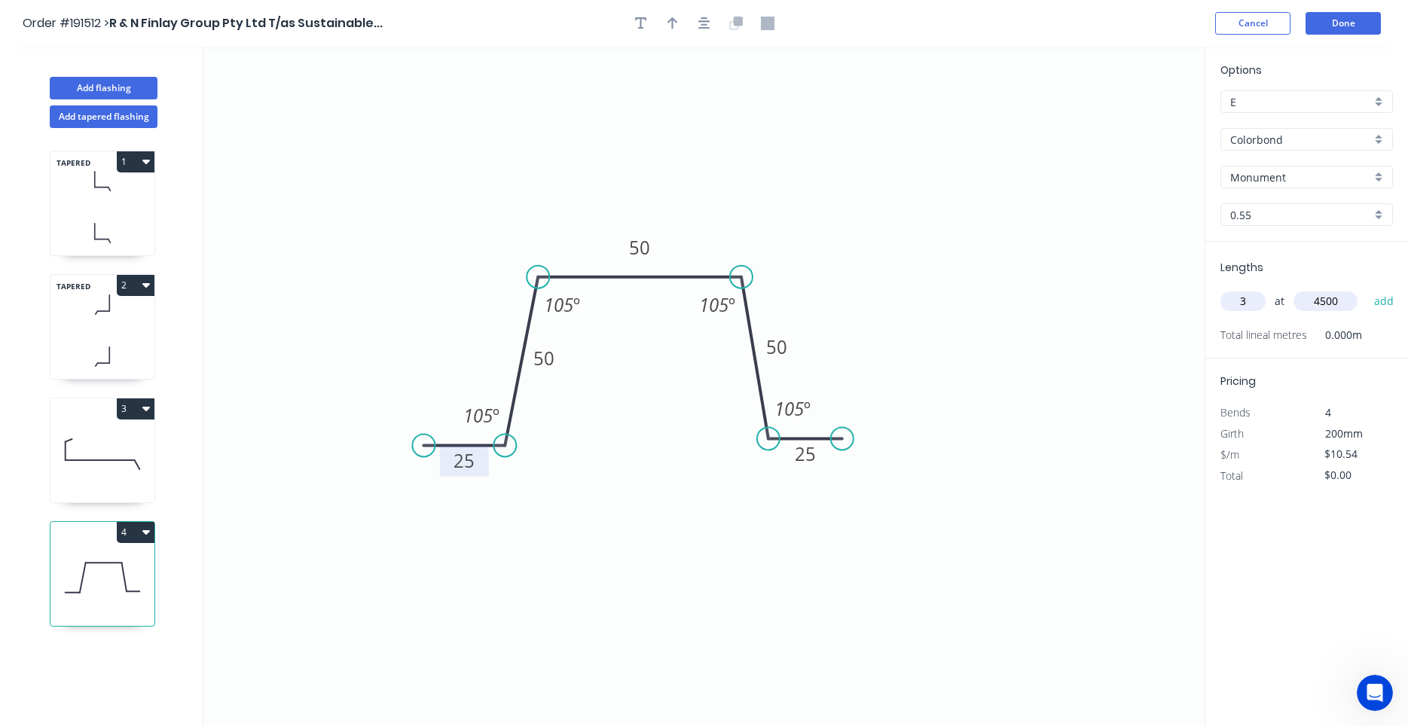
type input "$142.29"
click at [1287, 145] on input "Colorbond" at bounding box center [1300, 140] width 141 height 16
click at [1286, 172] on div "Zincalume" at bounding box center [1306, 168] width 171 height 26
type input "Zincalume"
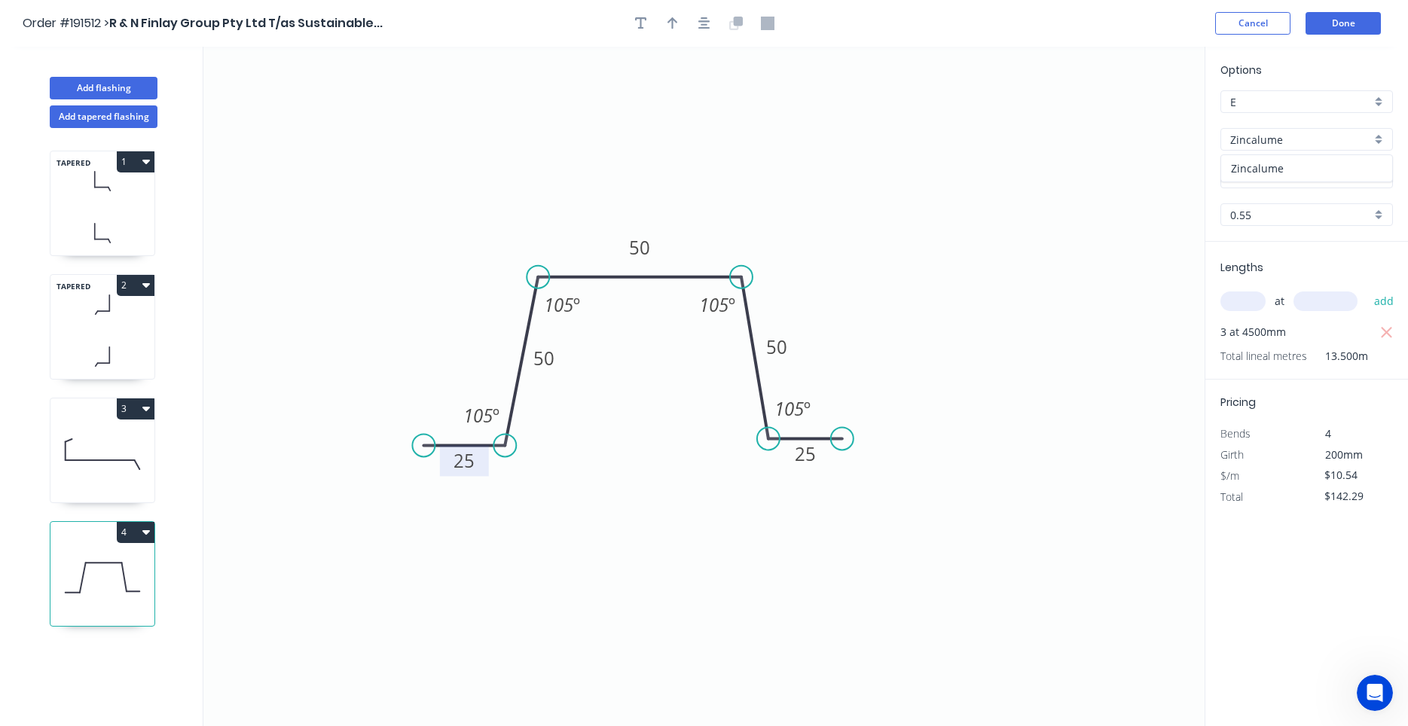
type input "$10.02"
type input "$135.27"
click at [1285, 212] on input "0.55" at bounding box center [1300, 215] width 141 height 16
click at [1275, 275] on div "0.8" at bounding box center [1306, 270] width 171 height 26
type input "0.8"
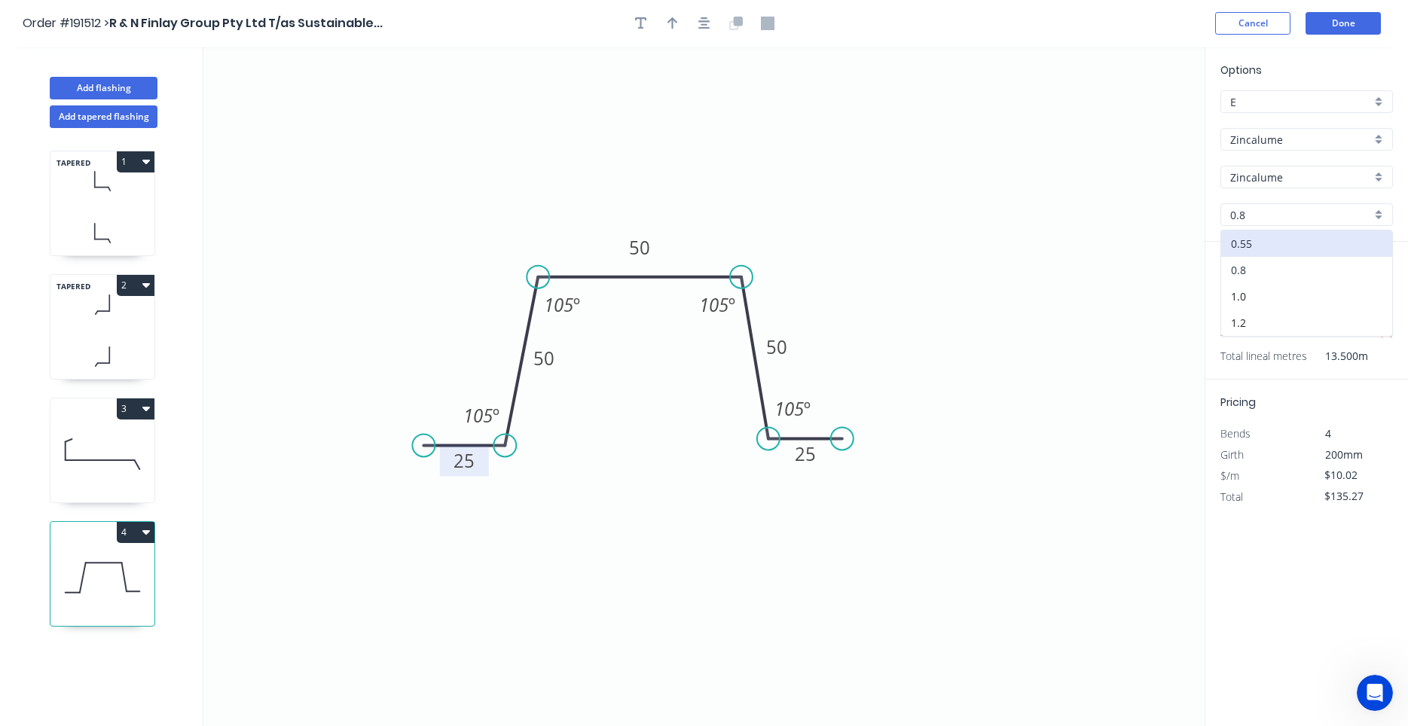
type input "$13.69"
type input "$184.82"
click at [1252, 307] on input "text" at bounding box center [1243, 302] width 45 height 20
click at [997, 390] on icon "0 25 50 50 50 25 105 º 105 º 105 º 105 º" at bounding box center [703, 387] width 1001 height 680
click at [704, 21] on icon "button" at bounding box center [705, 23] width 12 height 12
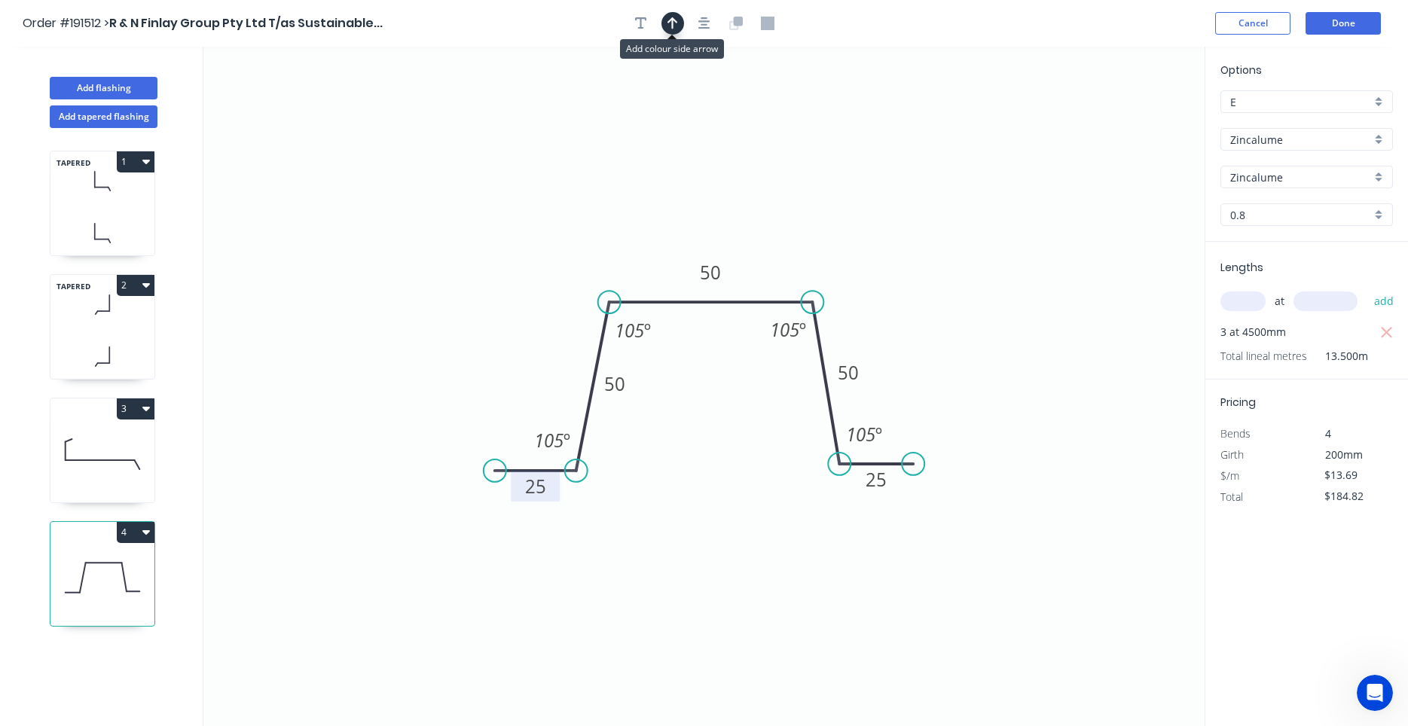
click at [668, 18] on button "button" at bounding box center [673, 23] width 23 height 23
click at [1127, 121] on icon at bounding box center [1117, 110] width 44 height 44
click at [1127, 121] on icon at bounding box center [1129, 105] width 14 height 48
drag, startPoint x: 1127, startPoint y: 121, endPoint x: 845, endPoint y: 225, distance: 301.1
click at [845, 225] on icon at bounding box center [857, 213] width 44 height 44
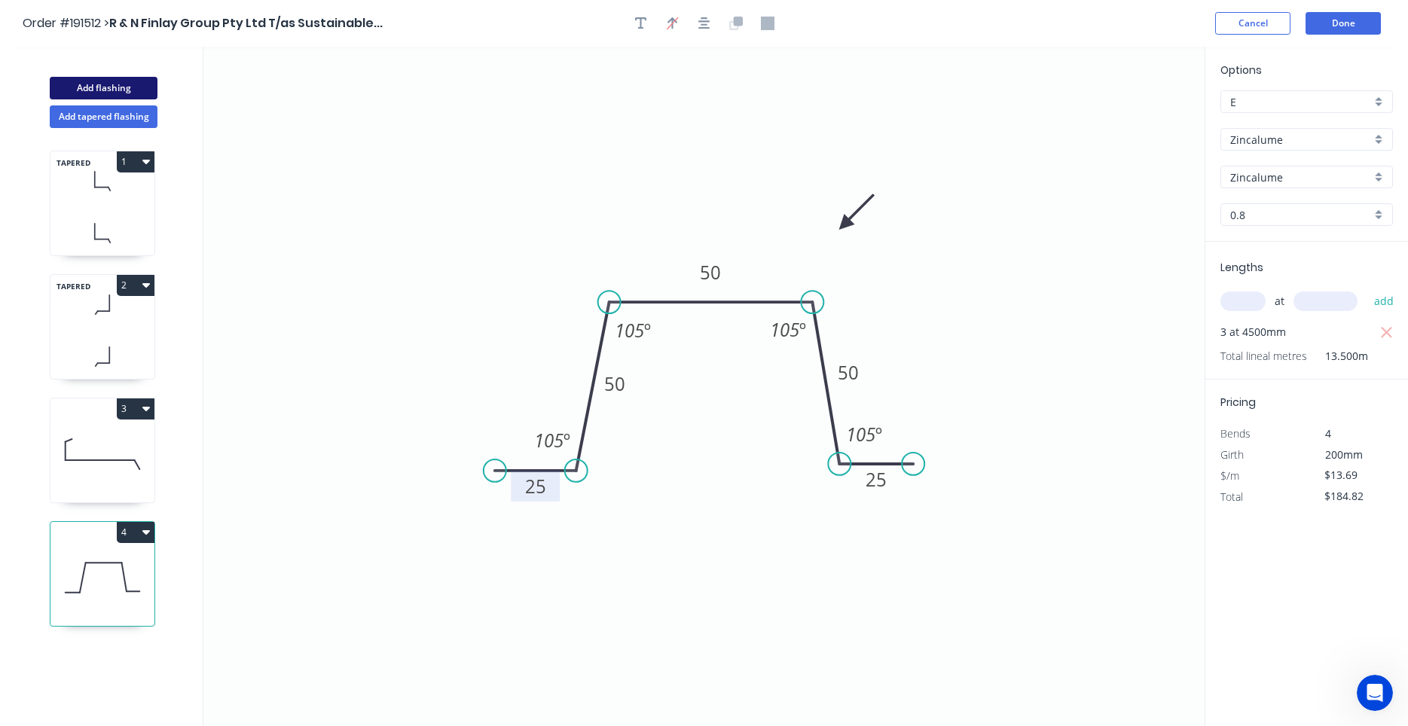
click at [125, 91] on button "Add flashing" at bounding box center [104, 88] width 108 height 23
type input "$0.00"
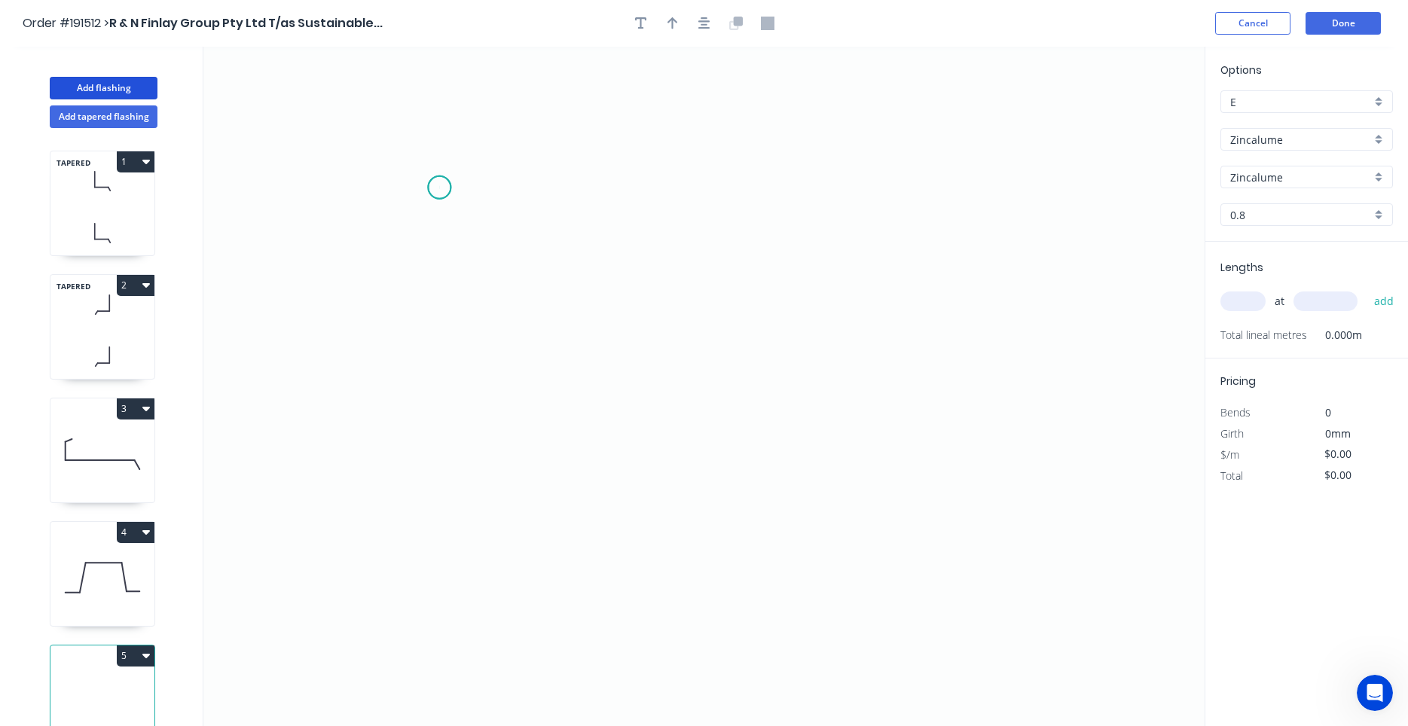
click at [439, 188] on icon "0" at bounding box center [703, 387] width 1001 height 680
click at [442, 327] on icon "0" at bounding box center [703, 387] width 1001 height 680
click at [787, 370] on icon "0 ?" at bounding box center [703, 387] width 1001 height 680
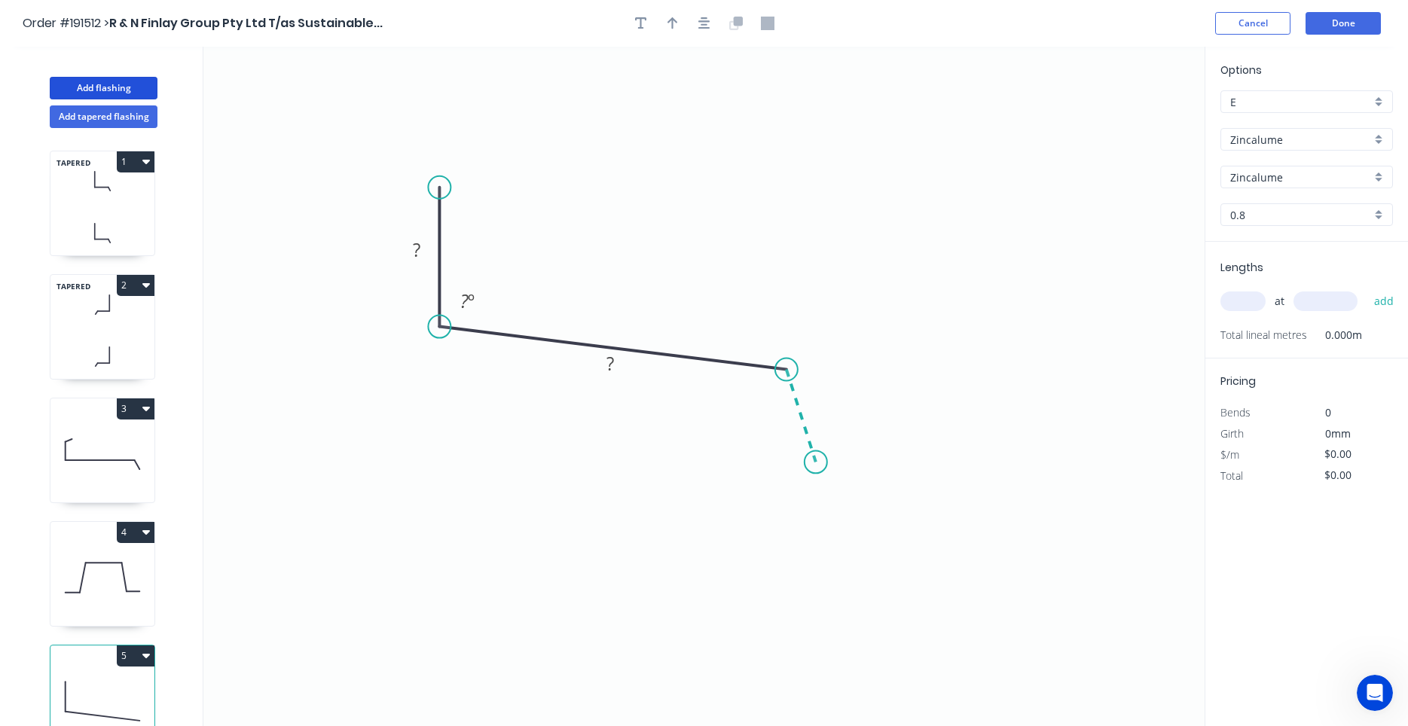
click at [816, 463] on icon "0 ? ? ? º" at bounding box center [703, 387] width 1001 height 680
click at [816, 463] on circle at bounding box center [816, 462] width 23 height 23
drag, startPoint x: 815, startPoint y: 460, endPoint x: 801, endPoint y: 423, distance: 38.9
click at [801, 423] on circle at bounding box center [801, 422] width 23 height 23
click at [804, 429] on circle at bounding box center [804, 428] width 23 height 23
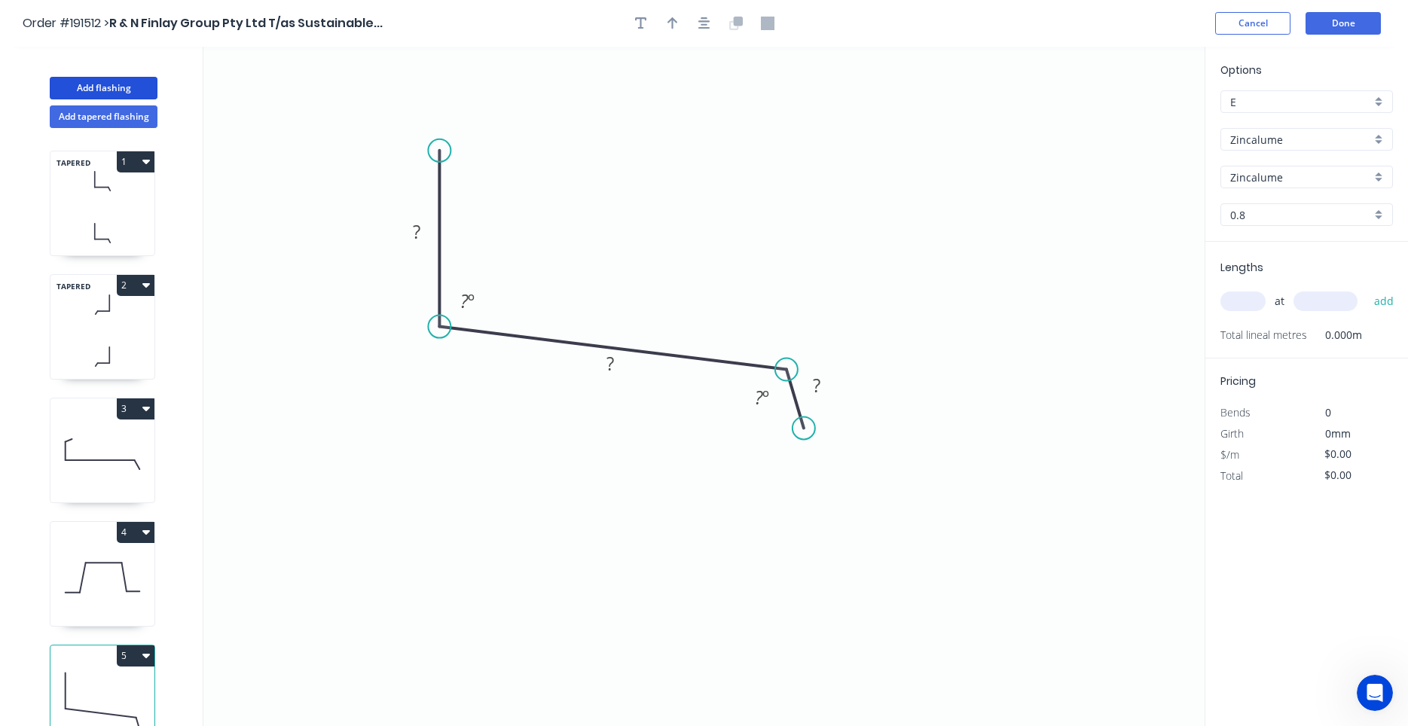
drag, startPoint x: 439, startPoint y: 182, endPoint x: 436, endPoint y: 151, distance: 31.9
click at [436, 151] on circle at bounding box center [439, 150] width 23 height 23
click at [420, 231] on tspan "?" at bounding box center [417, 231] width 8 height 25
type input "$18.68"
click at [694, 23] on button "button" at bounding box center [704, 23] width 23 height 23
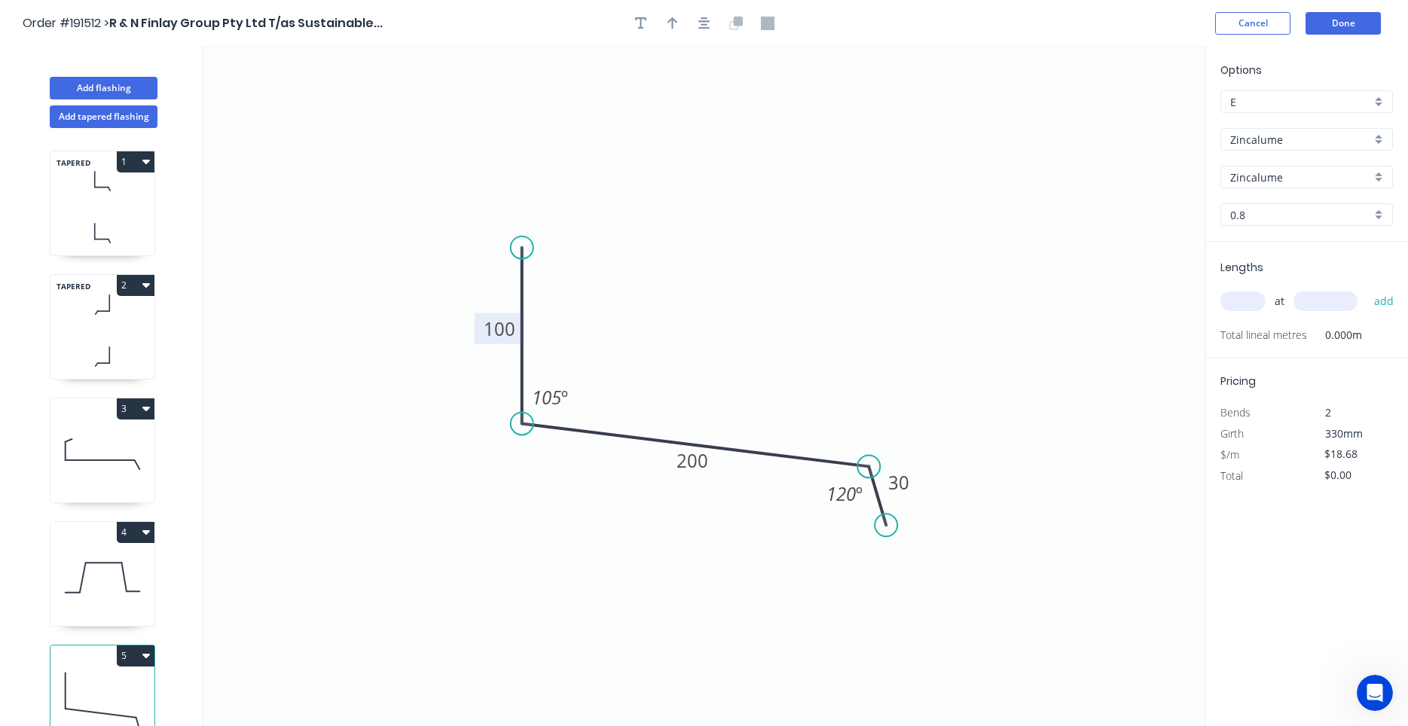
click at [1252, 283] on div "Lengths at add Total lineal metres 0.000m" at bounding box center [1307, 300] width 203 height 117
click at [1246, 294] on input "text" at bounding box center [1243, 302] width 45 height 20
type input "1"
type input "4500"
click at [1367, 289] on button "add" at bounding box center [1384, 302] width 35 height 26
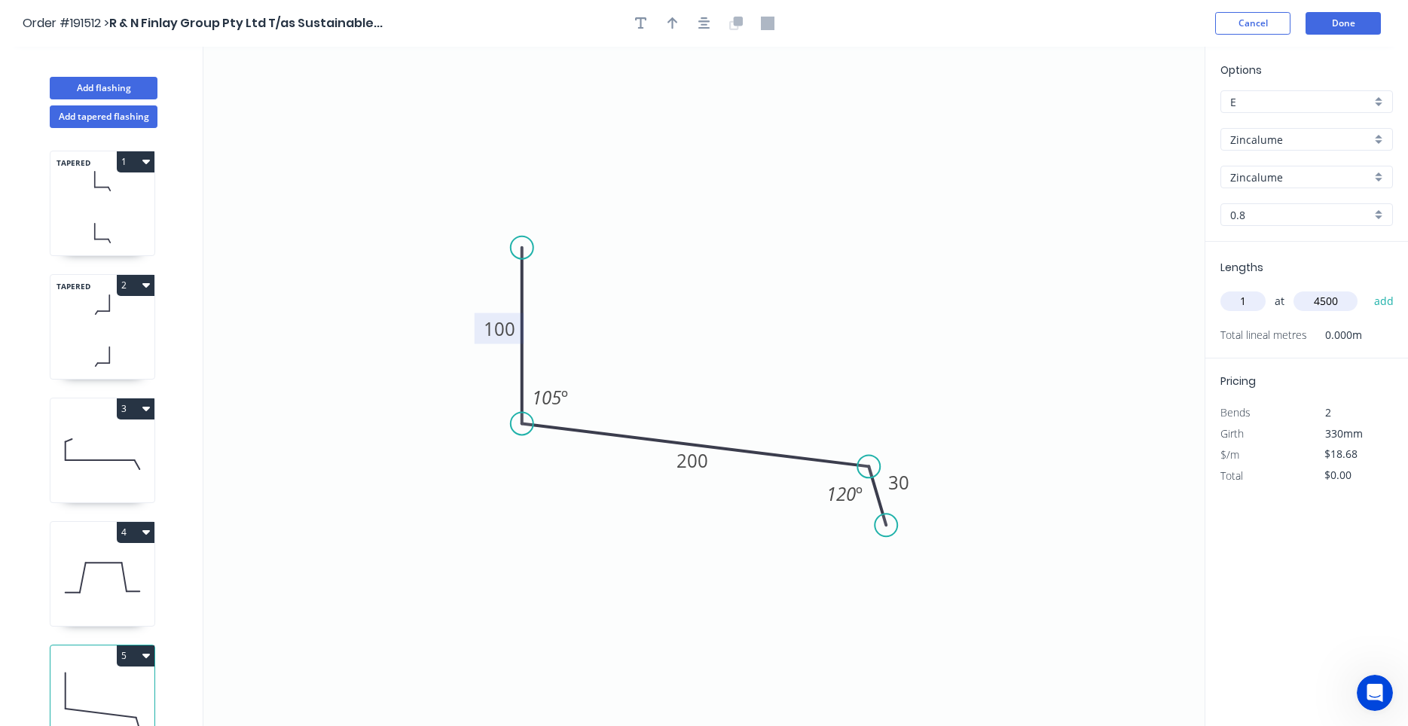
type input "$84.06"
click at [1284, 146] on input "Zincalume" at bounding box center [1300, 140] width 141 height 16
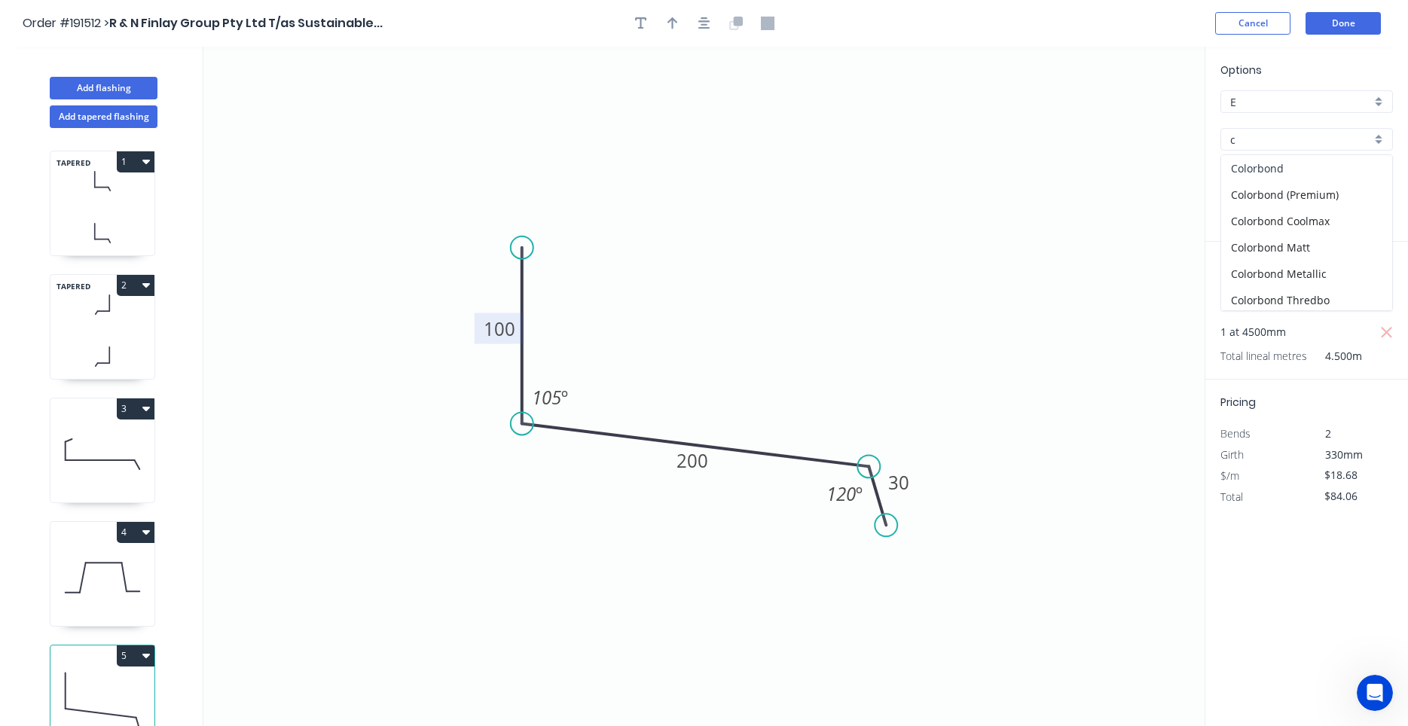
click at [1286, 159] on div "Colorbond" at bounding box center [1306, 168] width 171 height 26
type input "Colorbond"
type input "aNoColor"
type input "0.55"
type input "$13.18"
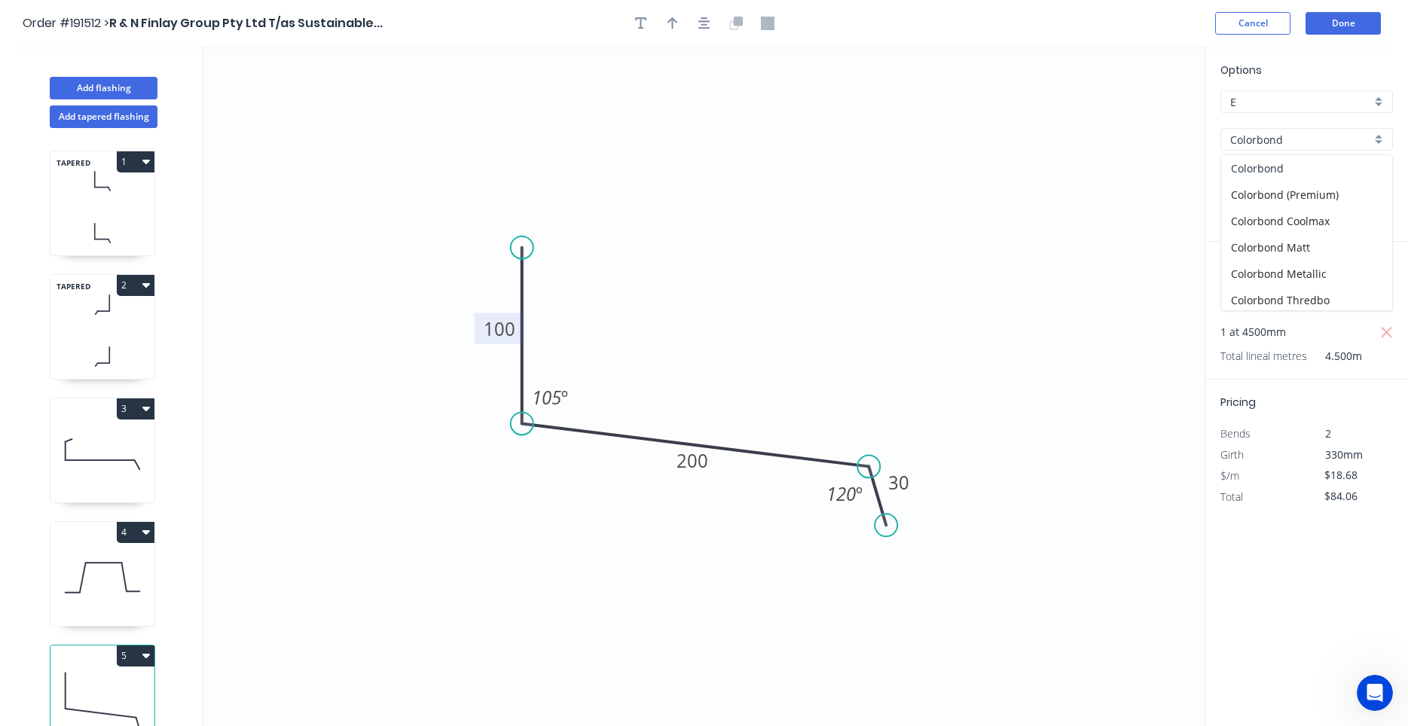
type input "$59.31"
click at [1285, 182] on input "aNoColor" at bounding box center [1300, 178] width 141 height 16
click at [1279, 205] on div "Monument" at bounding box center [1306, 206] width 171 height 26
type input "Monument"
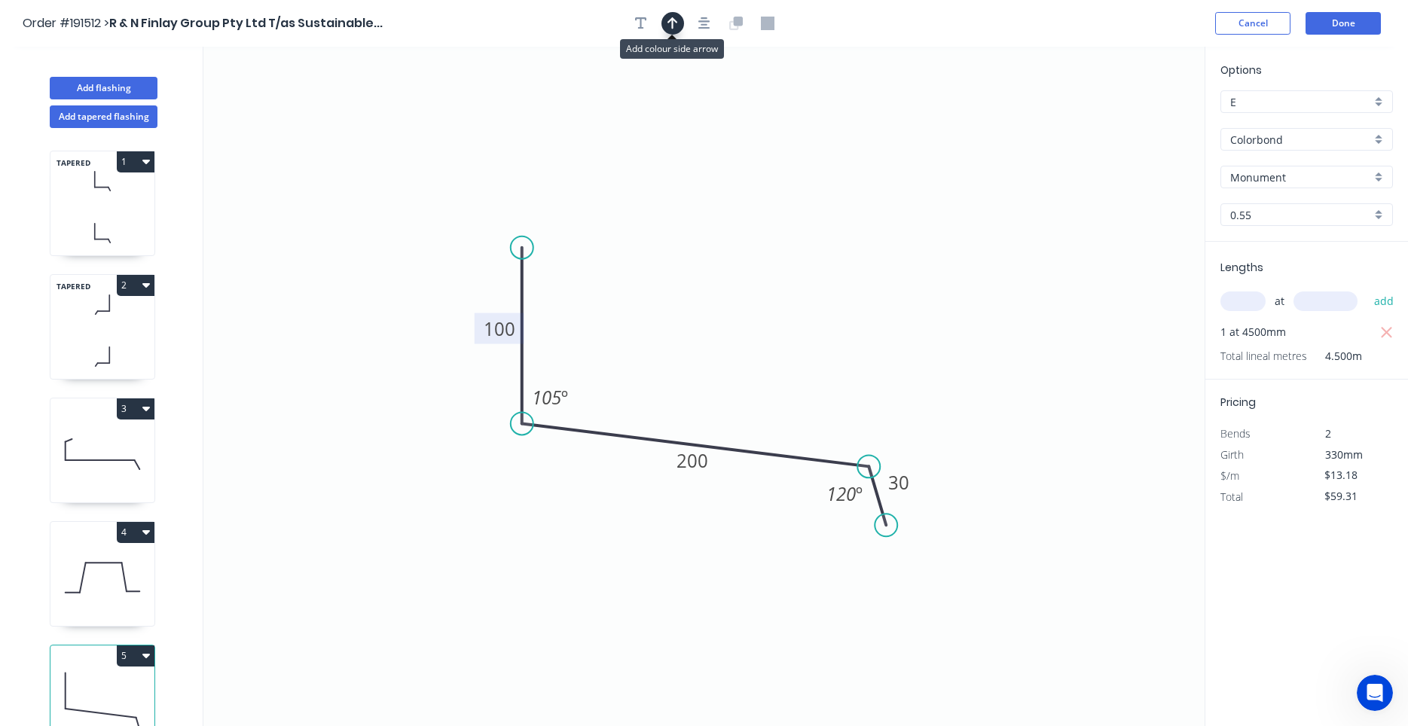
click at [683, 24] on button "button" at bounding box center [673, 23] width 23 height 23
drag, startPoint x: 1126, startPoint y: 124, endPoint x: 934, endPoint y: 185, distance: 201.6
click at [913, 203] on icon "0 100 200 30 105 º 120 º" at bounding box center [703, 387] width 1001 height 680
drag, startPoint x: 1131, startPoint y: 114, endPoint x: 983, endPoint y: 188, distance: 166.1
click at [972, 200] on icon "0 100 200 30 105 º 120 º" at bounding box center [703, 387] width 1001 height 680
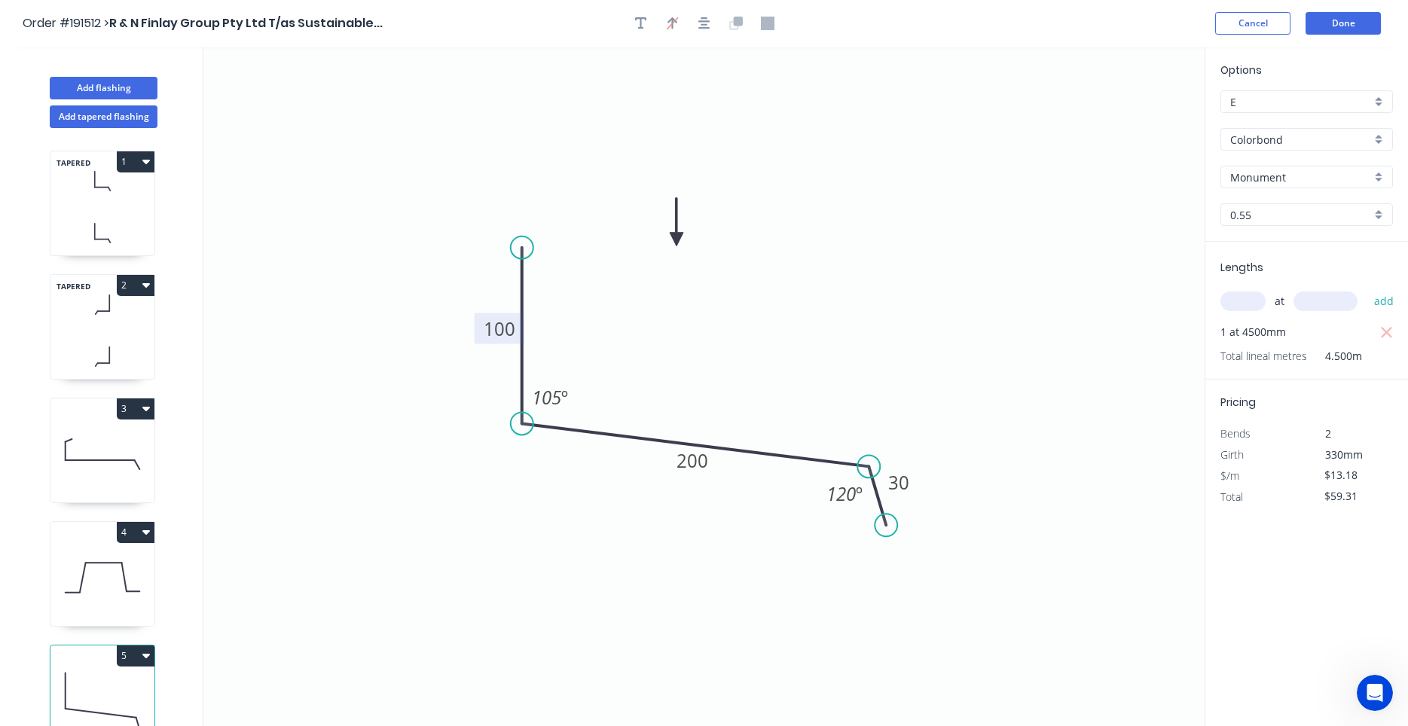
drag, startPoint x: 1129, startPoint y: 115, endPoint x: 677, endPoint y: 240, distance: 468.9
click at [677, 240] on icon at bounding box center [677, 222] width 14 height 48
drag, startPoint x: 674, startPoint y: 237, endPoint x: 677, endPoint y: 271, distance: 34.9
click at [677, 271] on icon "0 100 200 30 105 º 120 º" at bounding box center [703, 387] width 1001 height 680
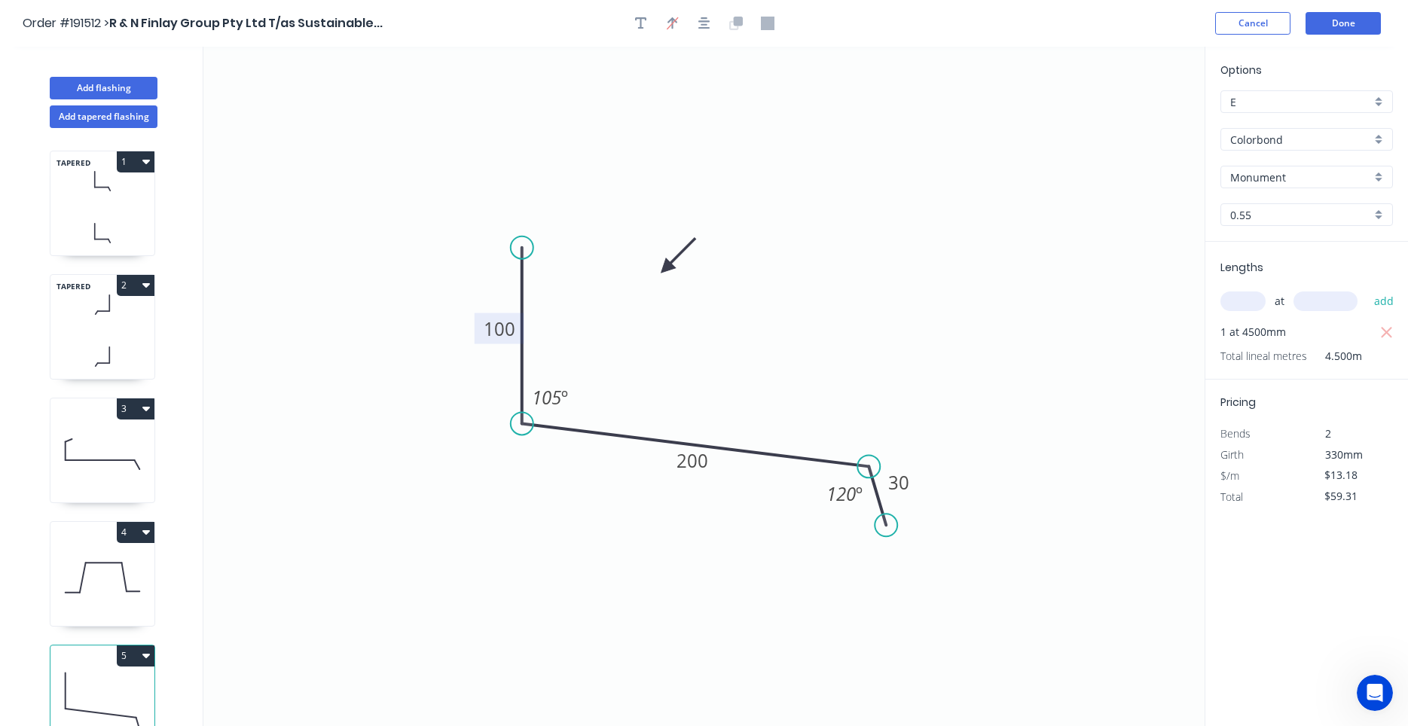
drag, startPoint x: 679, startPoint y: 237, endPoint x: 666, endPoint y: 268, distance: 33.4
click at [666, 268] on icon at bounding box center [678, 256] width 44 height 44
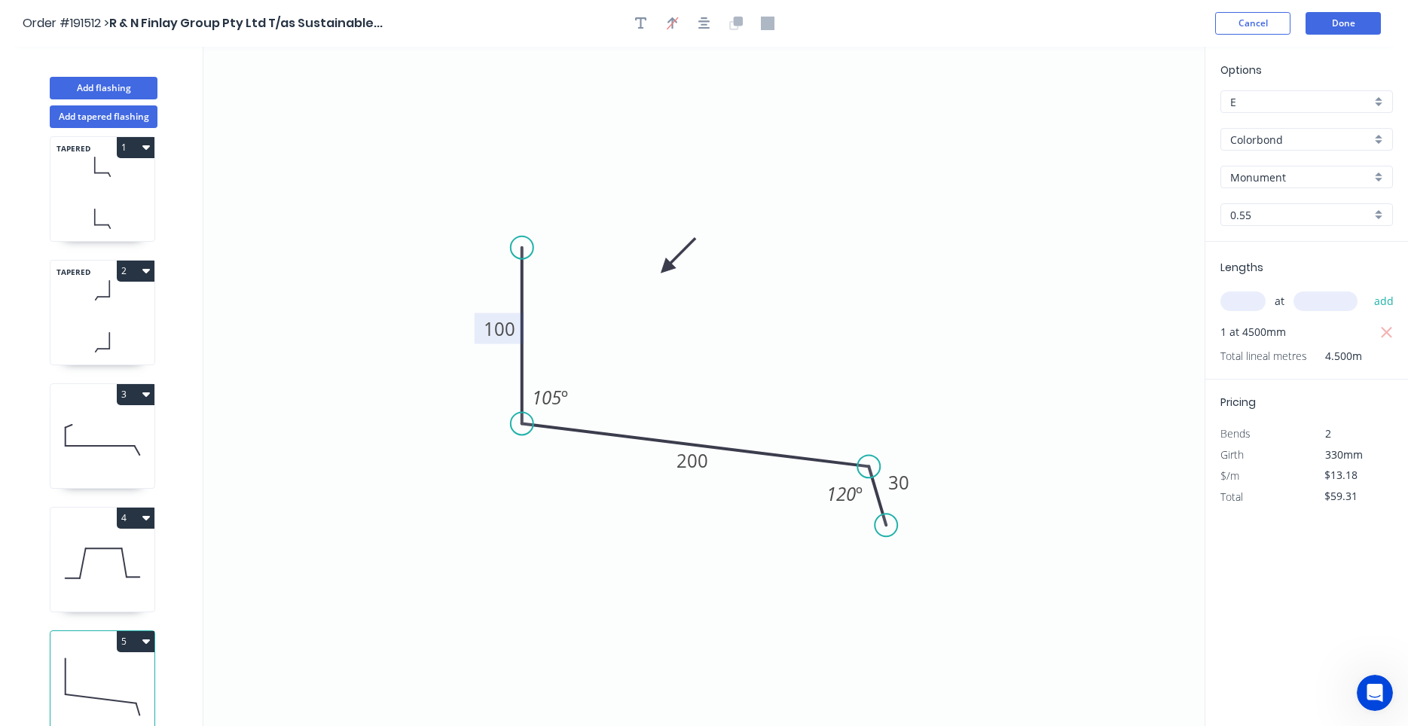
scroll to position [28, 0]
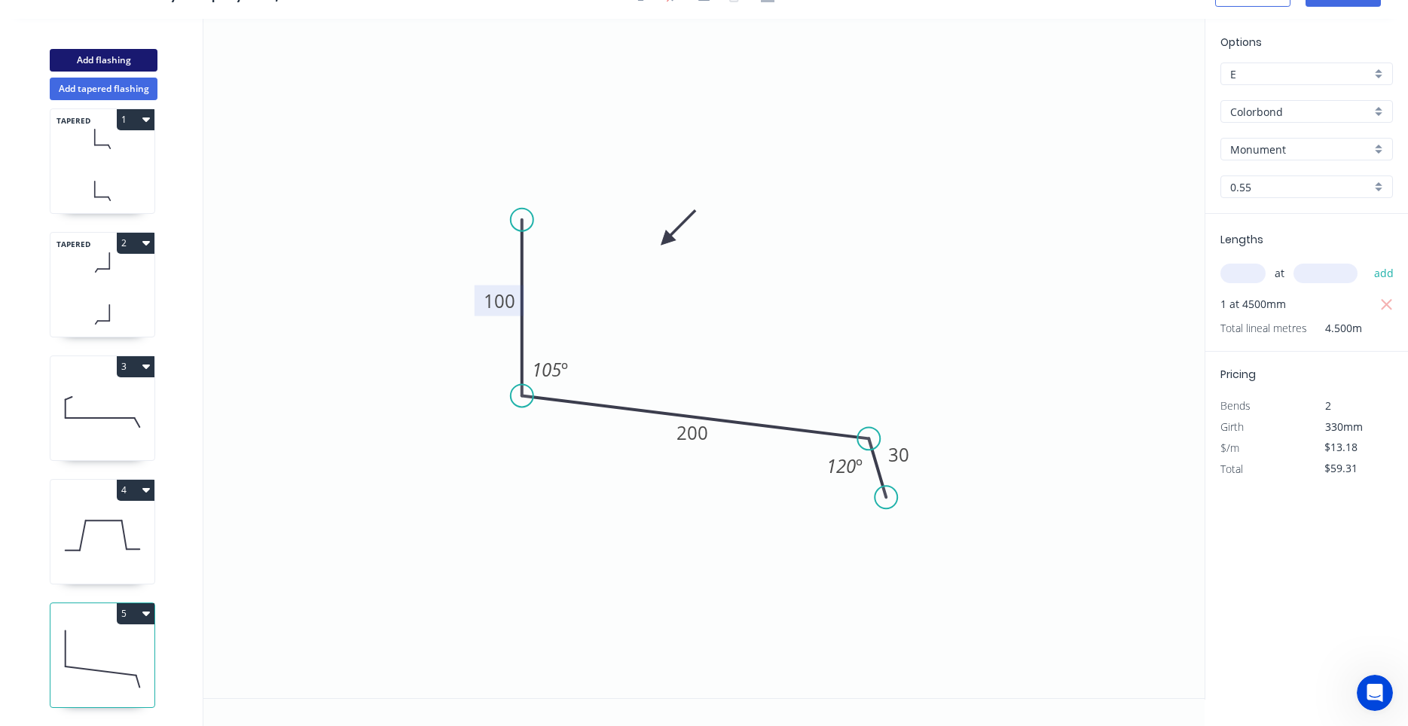
click at [139, 66] on button "Add flashing" at bounding box center [104, 60] width 108 height 23
type input "$0.00"
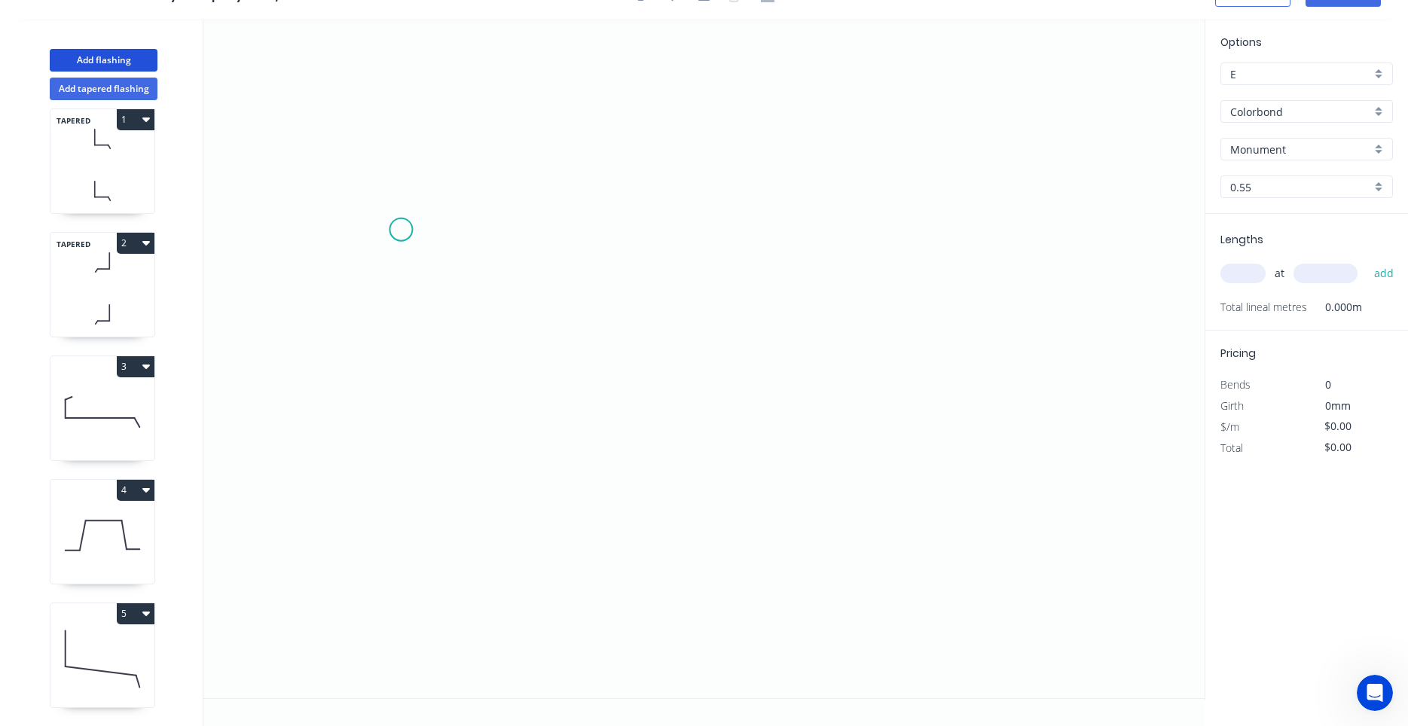
click at [401, 230] on icon "0" at bounding box center [703, 359] width 1001 height 680
click at [405, 373] on icon "0" at bounding box center [703, 359] width 1001 height 680
click at [789, 376] on icon "0 ?" at bounding box center [703, 359] width 1001 height 680
click at [830, 439] on icon "0 ? ?" at bounding box center [703, 359] width 1001 height 680
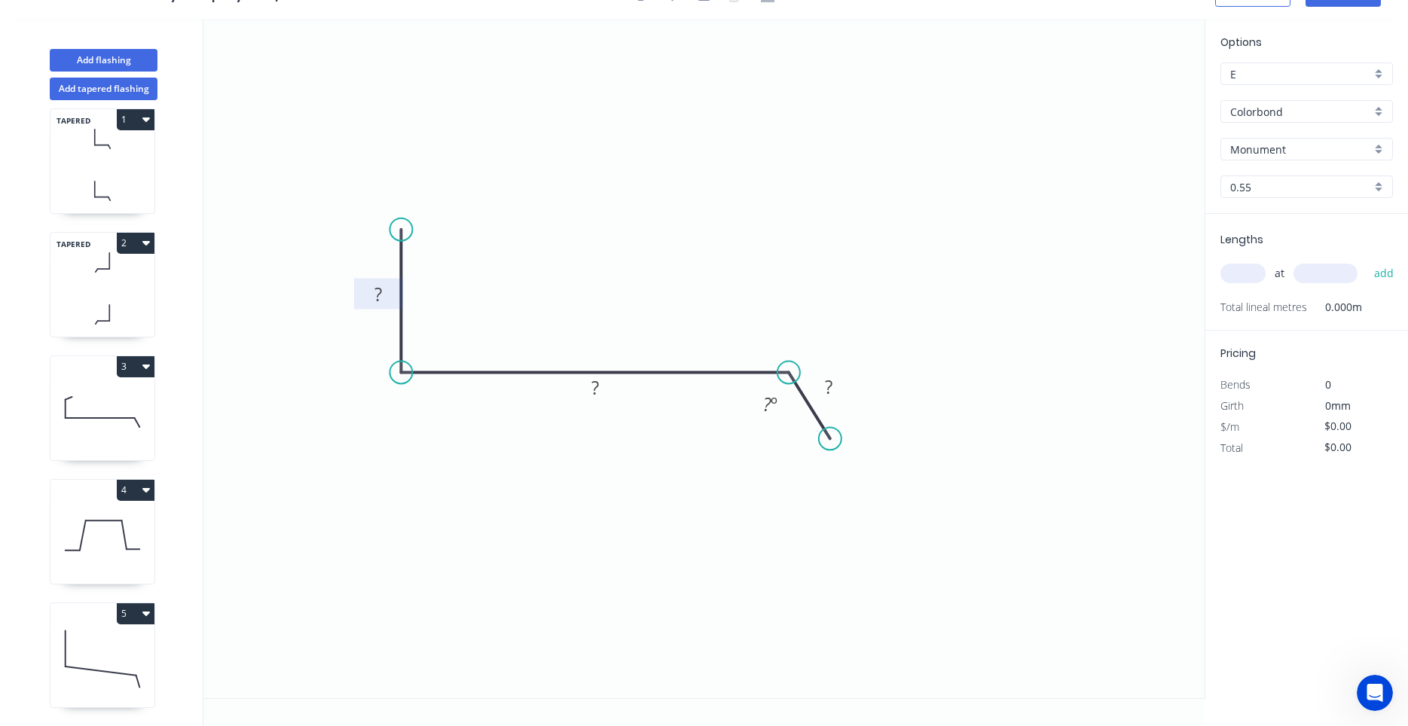
click at [387, 302] on rect at bounding box center [379, 295] width 30 height 21
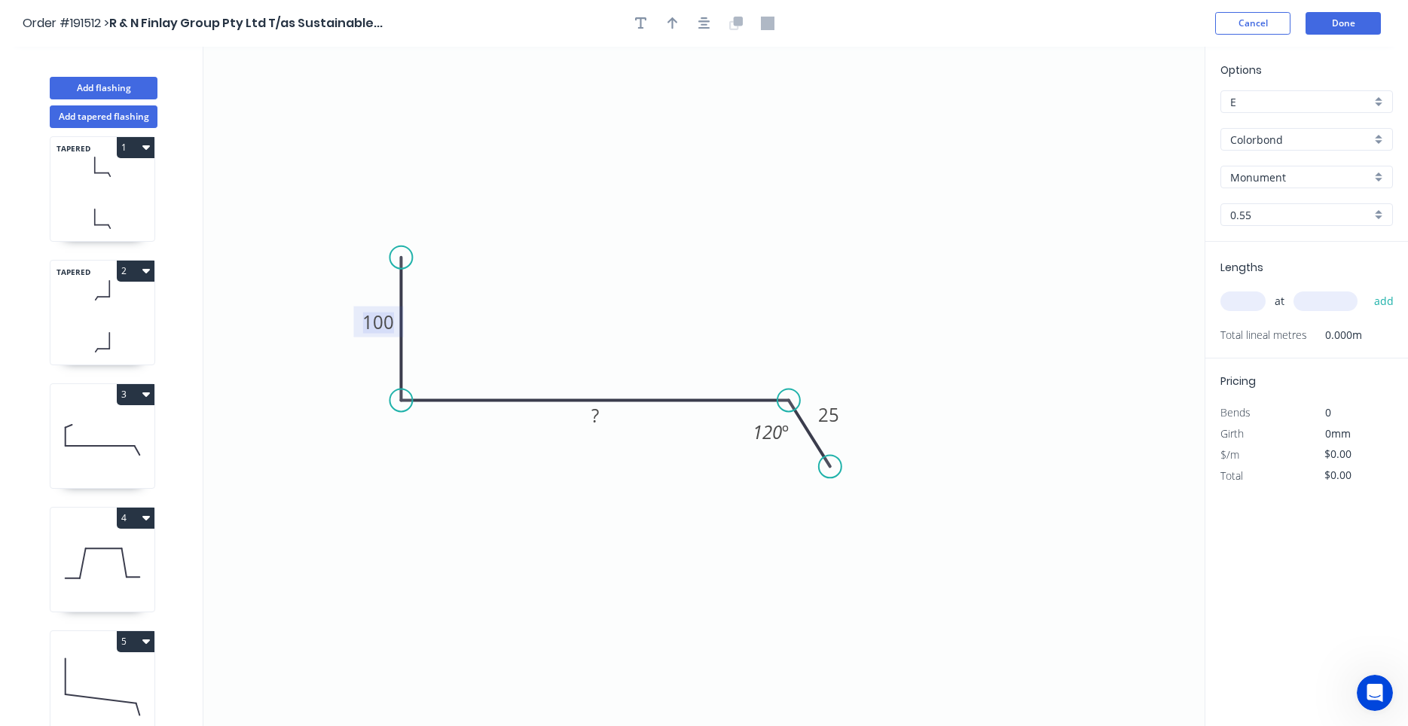
click at [692, 20] on div at bounding box center [704, 23] width 158 height 23
click at [702, 22] on icon "button" at bounding box center [705, 23] width 12 height 12
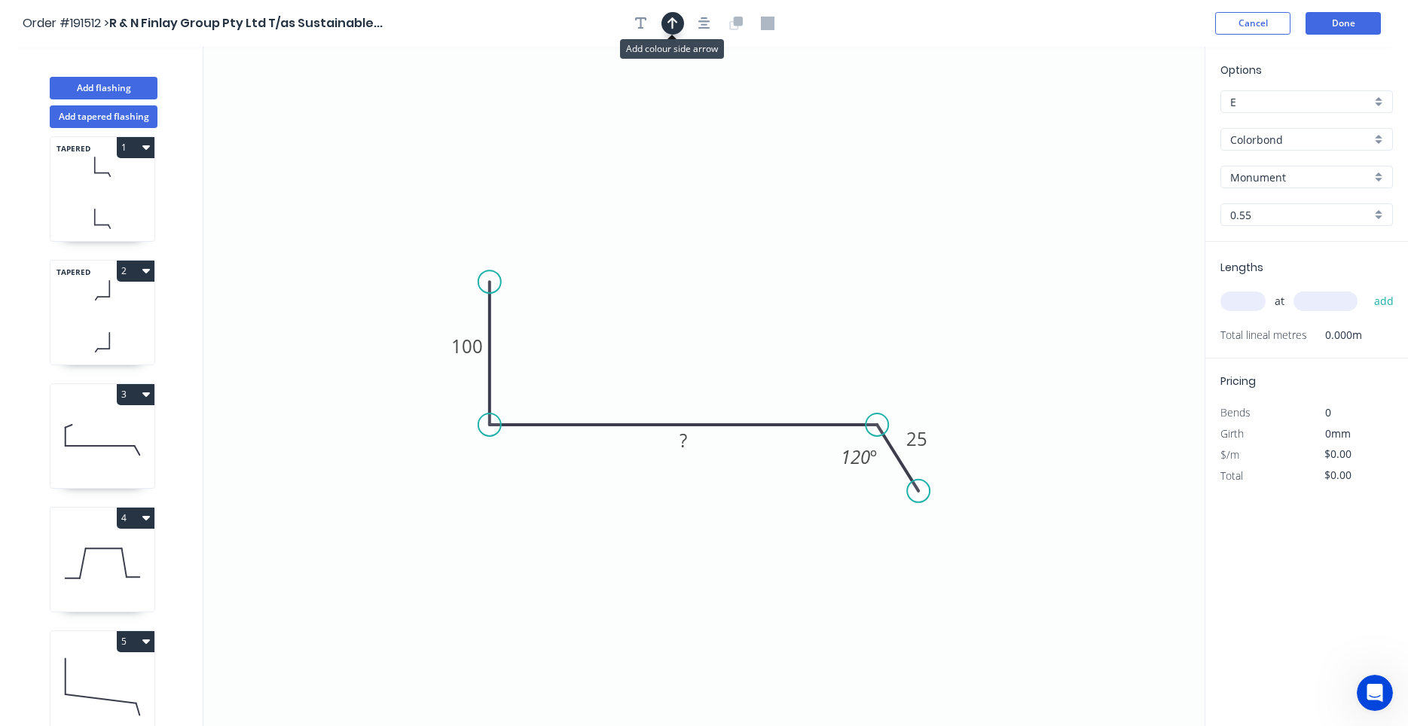
click at [680, 22] on button "button" at bounding box center [673, 23] width 23 height 23
click at [1129, 118] on icon at bounding box center [1129, 105] width 14 height 48
drag, startPoint x: 1129, startPoint y: 118, endPoint x: 594, endPoint y: 277, distance: 558.1
click at [594, 277] on icon at bounding box center [606, 264] width 44 height 44
click at [1243, 295] on input "text" at bounding box center [1243, 302] width 45 height 20
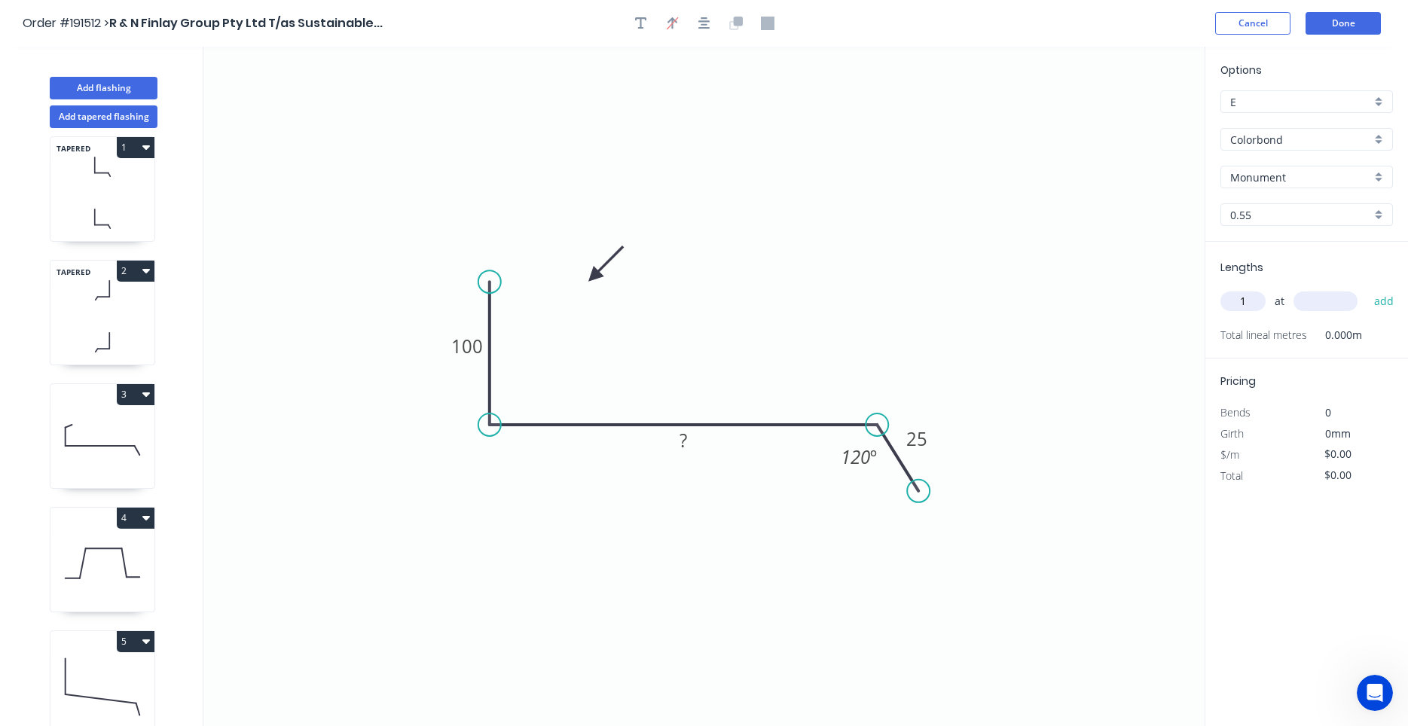
type input "1"
type input "100"
click at [1367, 289] on button "add" at bounding box center [1384, 302] width 35 height 26
type input "1"
type input "1200"
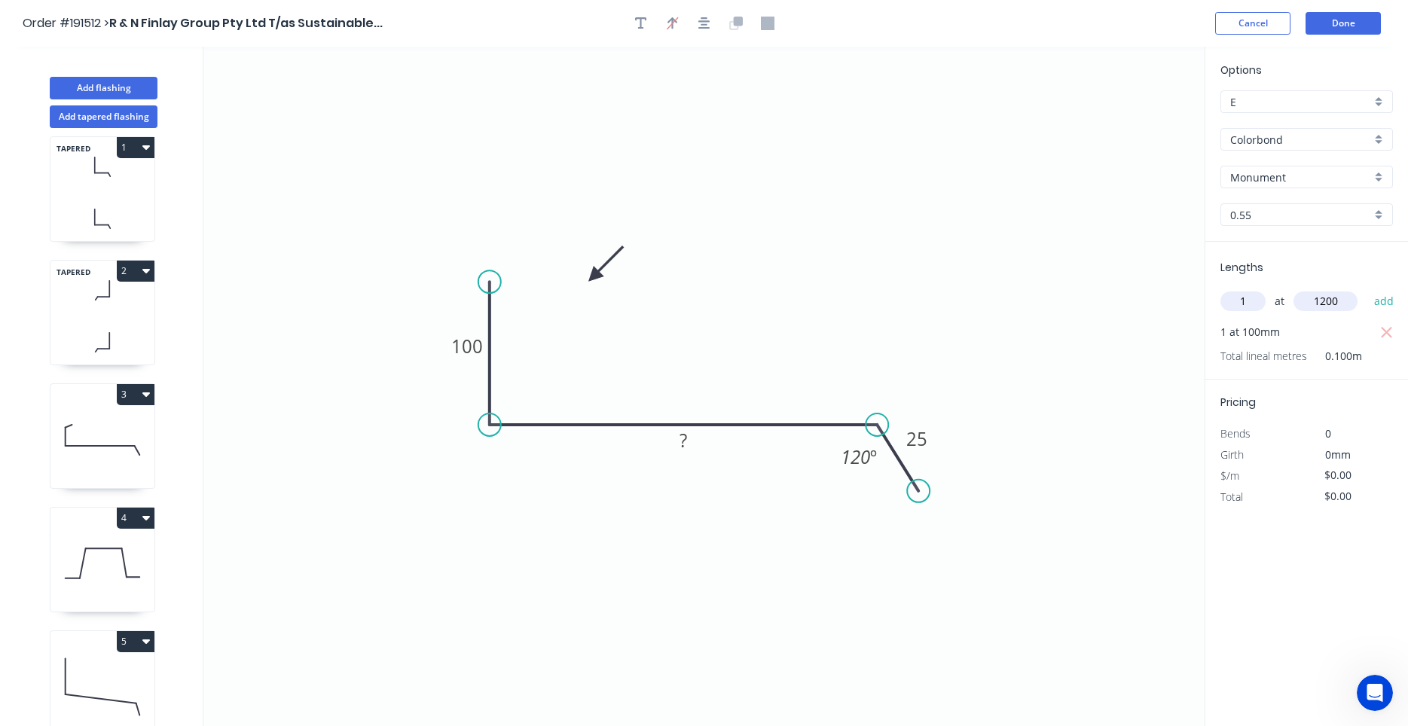
click at [1367, 289] on button "add" at bounding box center [1384, 302] width 35 height 26
click at [146, 638] on icon "button" at bounding box center [146, 641] width 8 height 12
click at [124, 671] on div "Duplicate" at bounding box center [83, 679] width 116 height 22
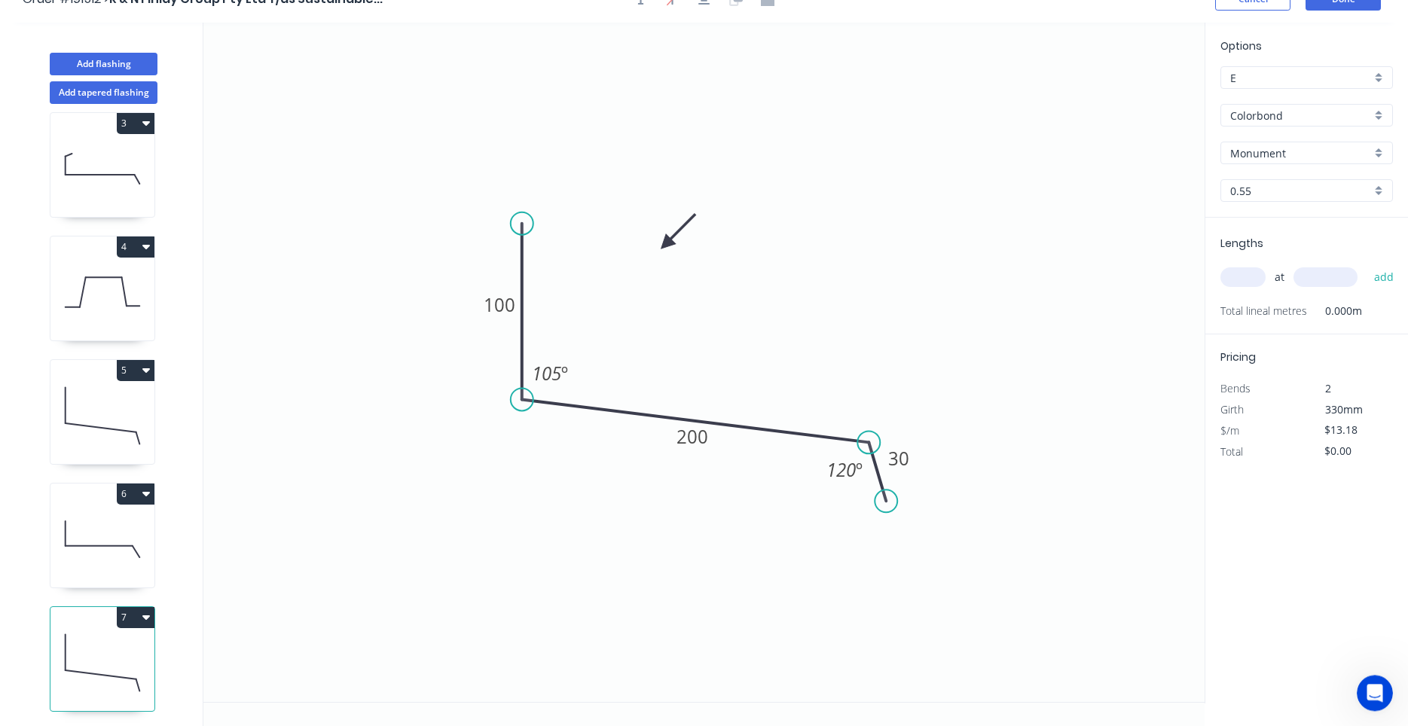
scroll to position [28, 0]
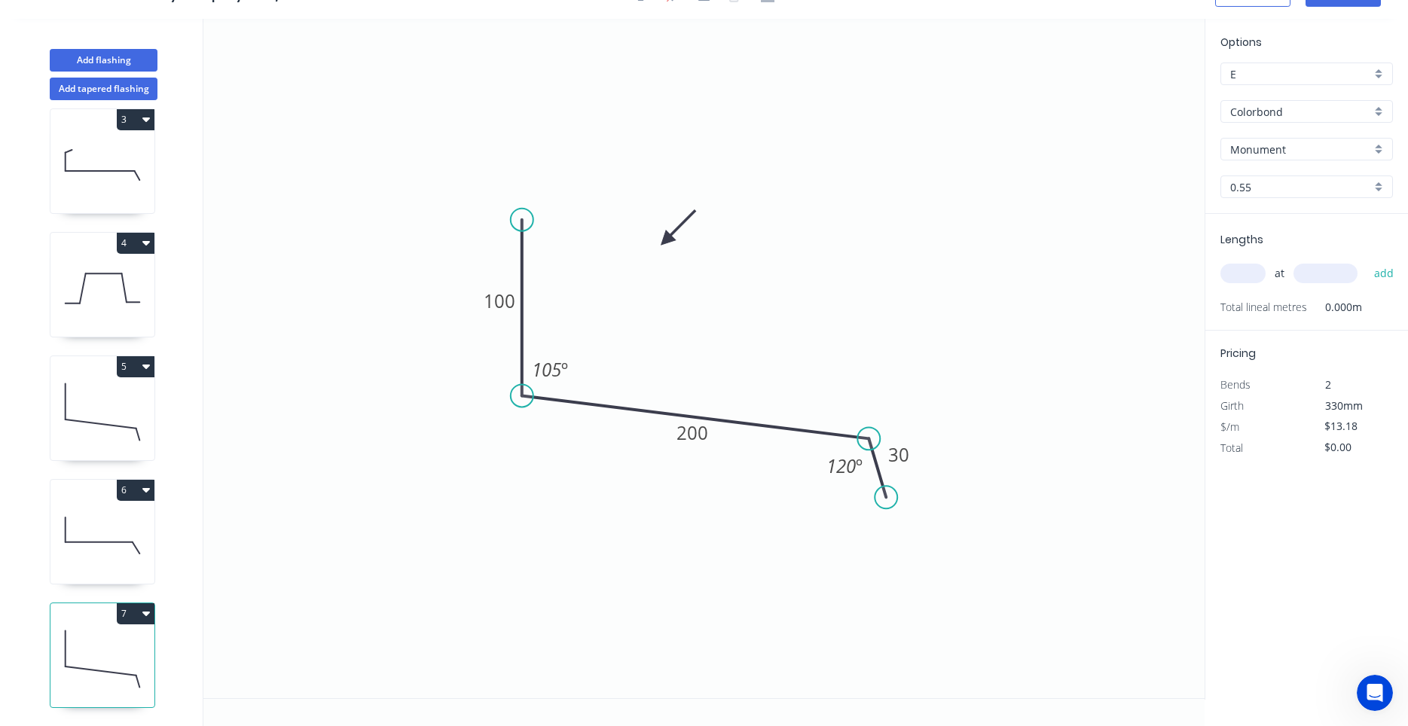
click at [134, 536] on icon at bounding box center [102, 536] width 104 height 96
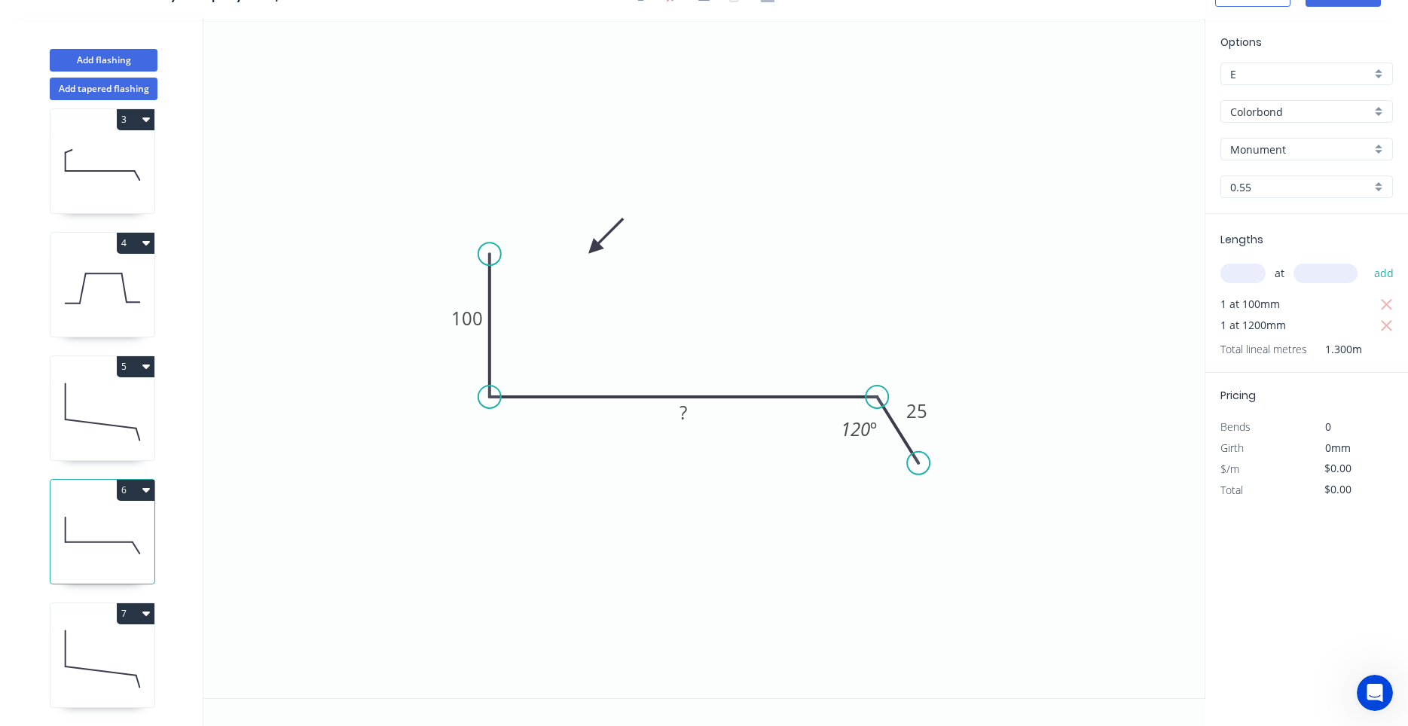
click at [112, 634] on icon at bounding box center [102, 659] width 104 height 96
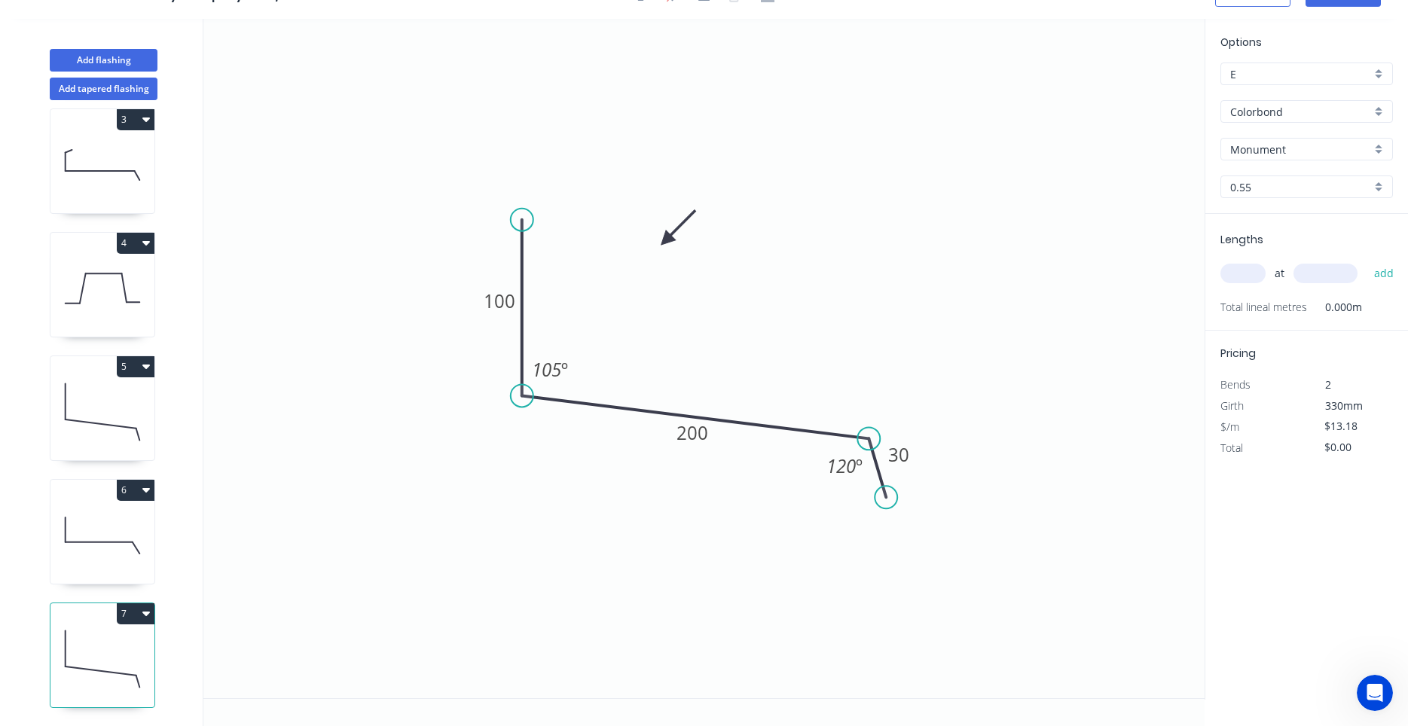
click at [113, 539] on icon at bounding box center [102, 536] width 104 height 96
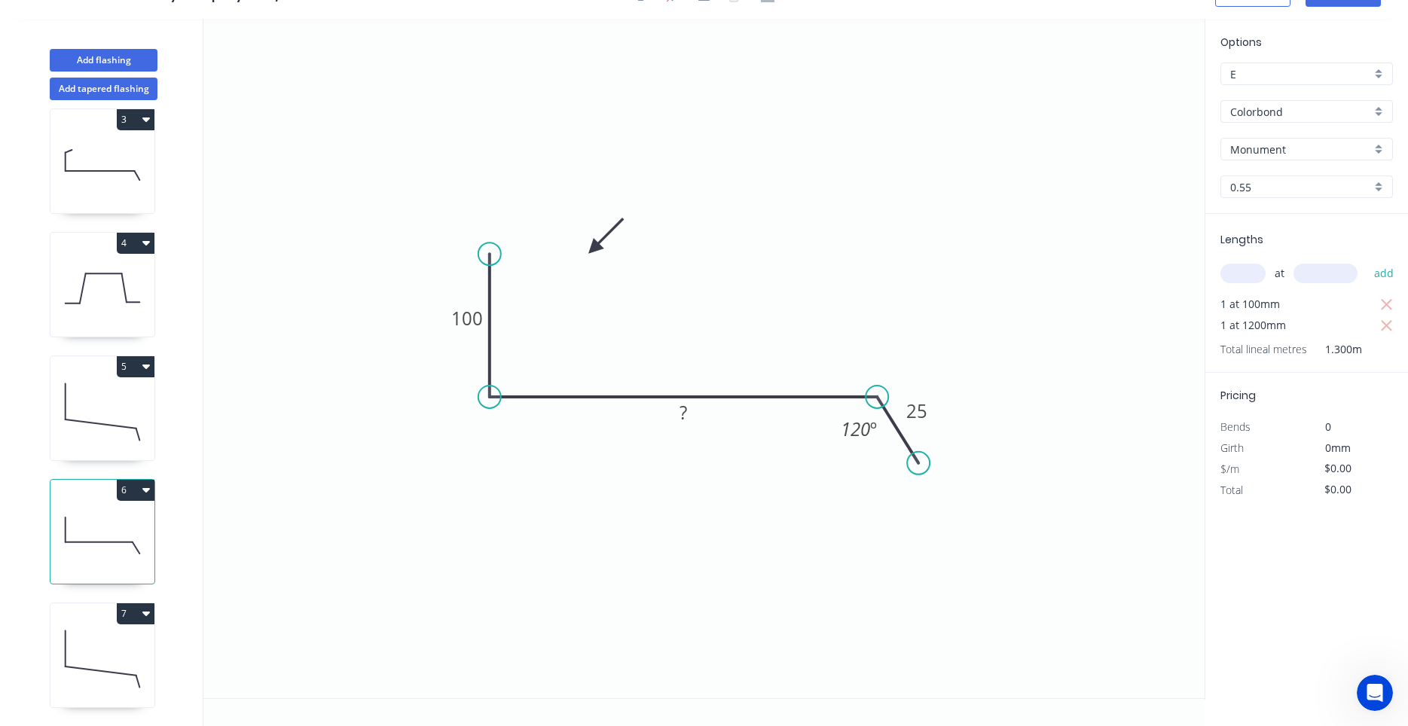
click at [105, 643] on icon at bounding box center [102, 659] width 104 height 96
type input "$13.18"
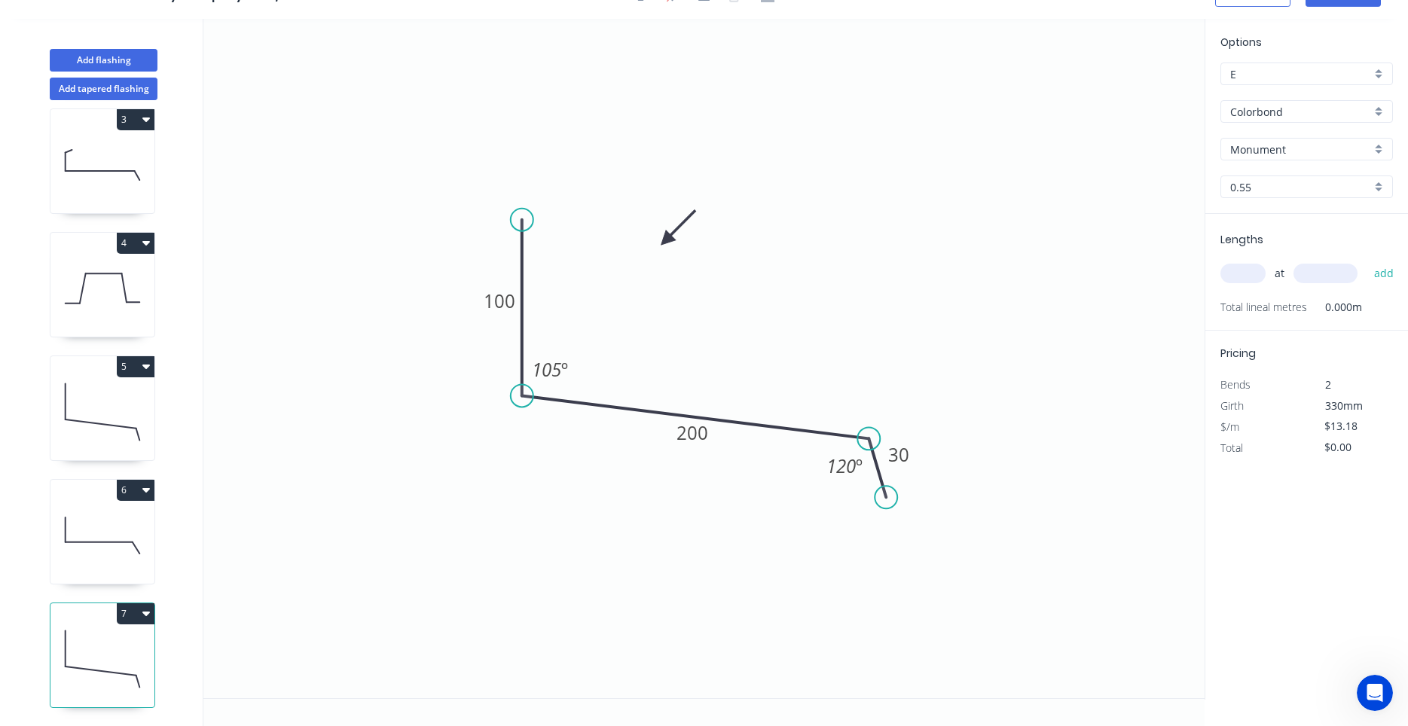
click at [116, 433] on icon at bounding box center [102, 412] width 104 height 96
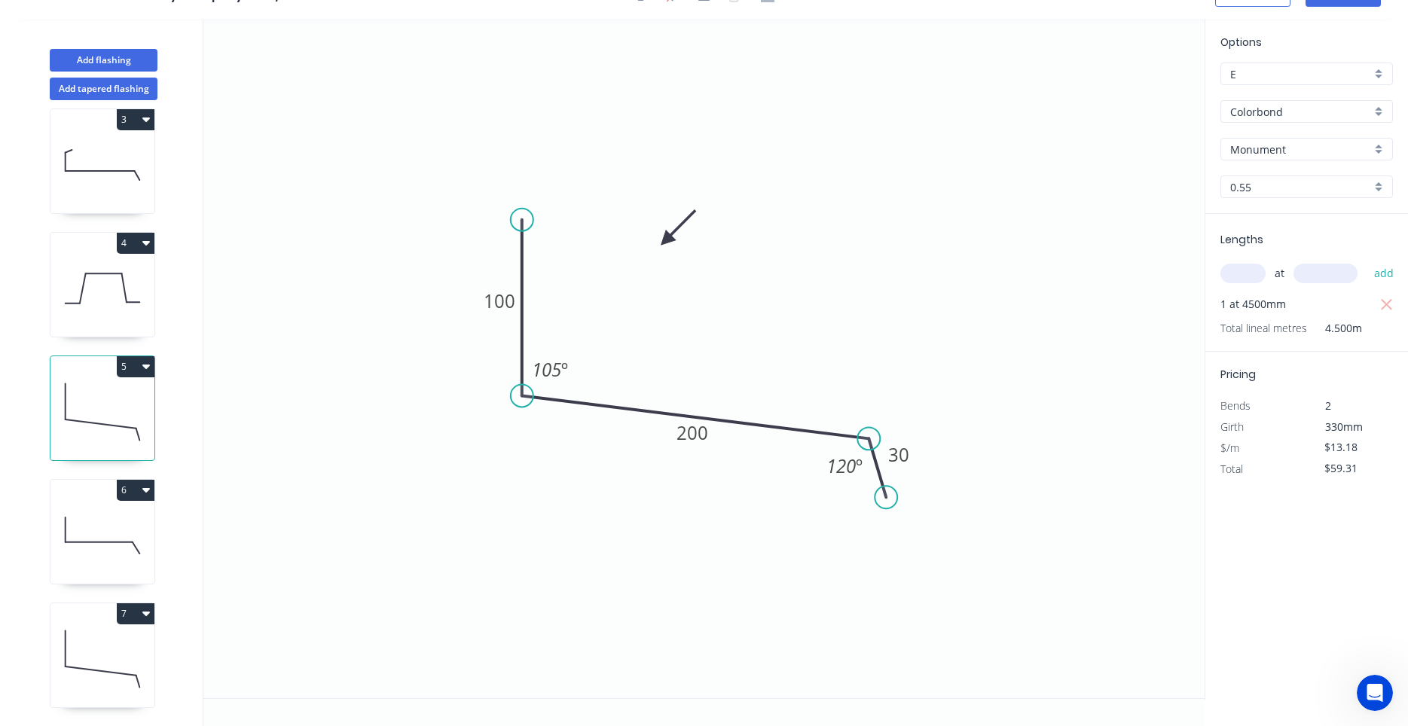
click at [108, 634] on icon at bounding box center [102, 659] width 104 height 96
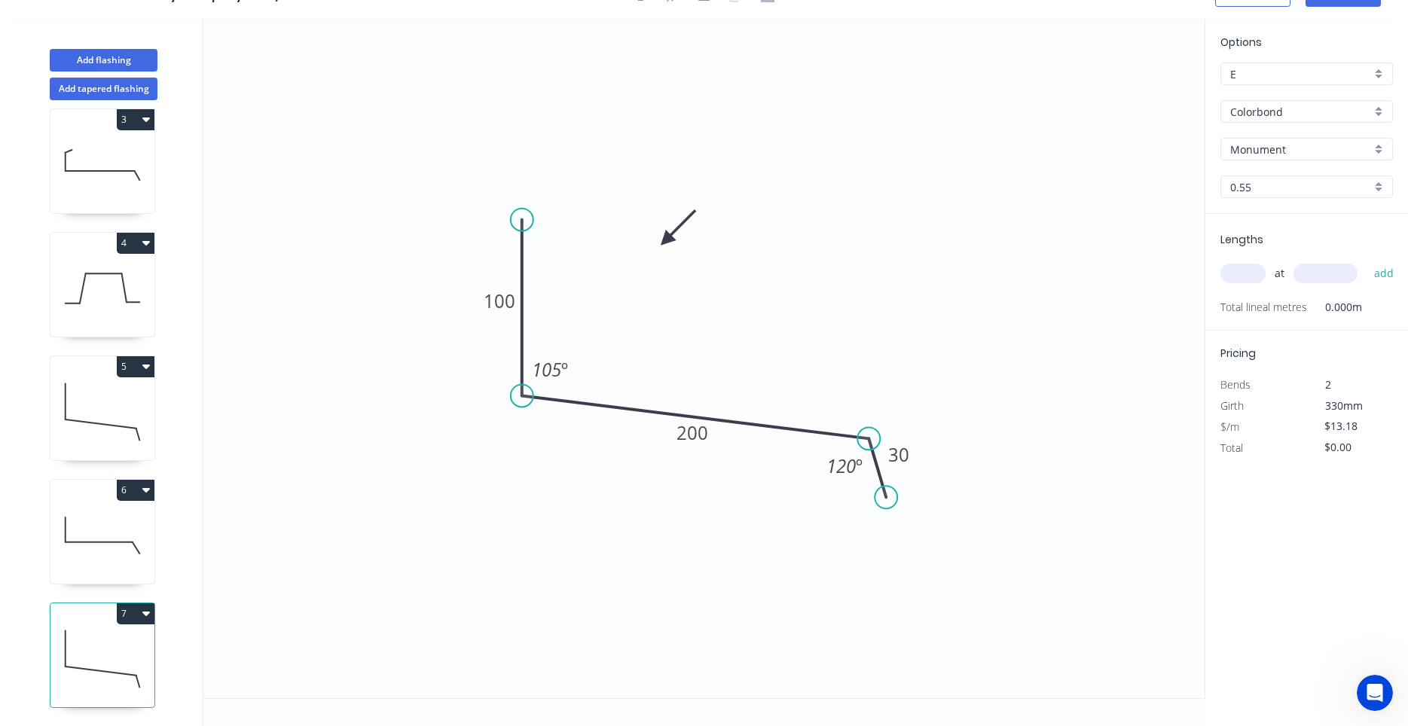
click at [112, 405] on icon at bounding box center [102, 412] width 104 height 96
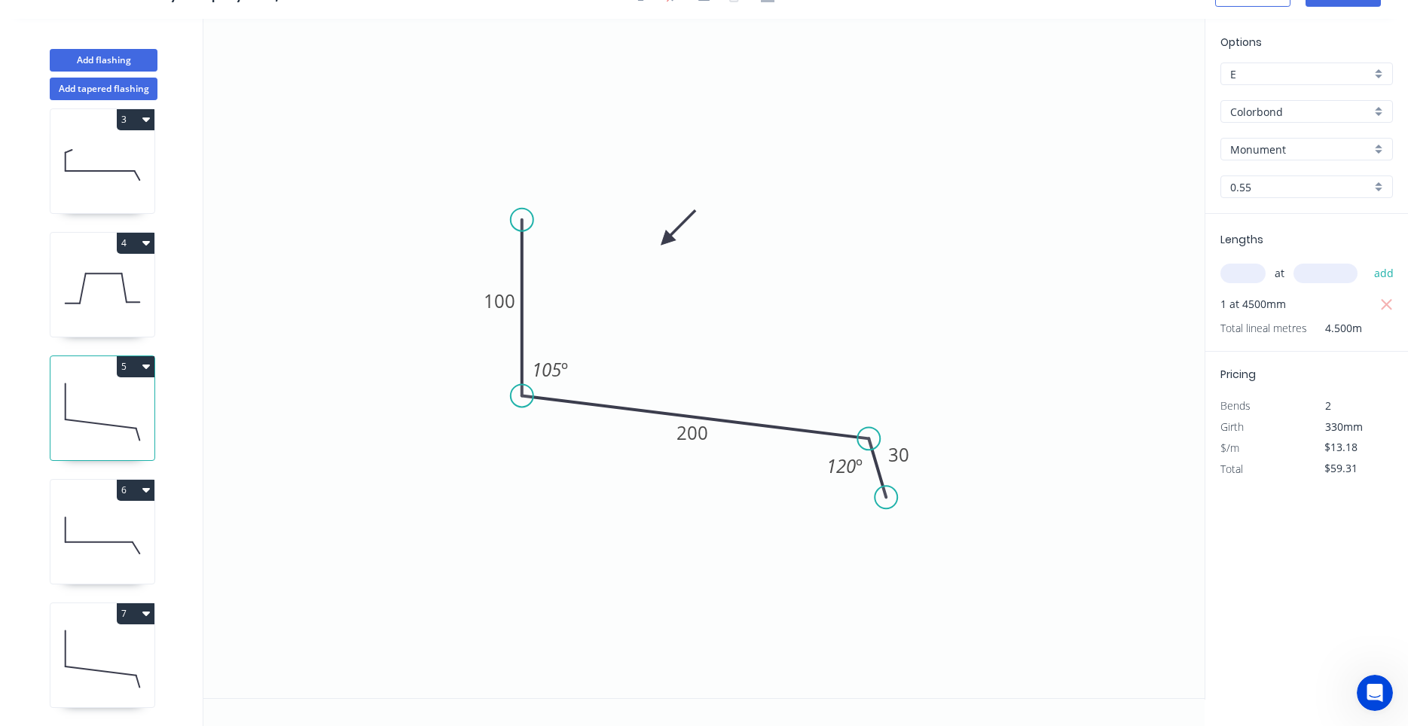
click at [100, 638] on icon at bounding box center [102, 659] width 104 height 96
type input "$0.00"
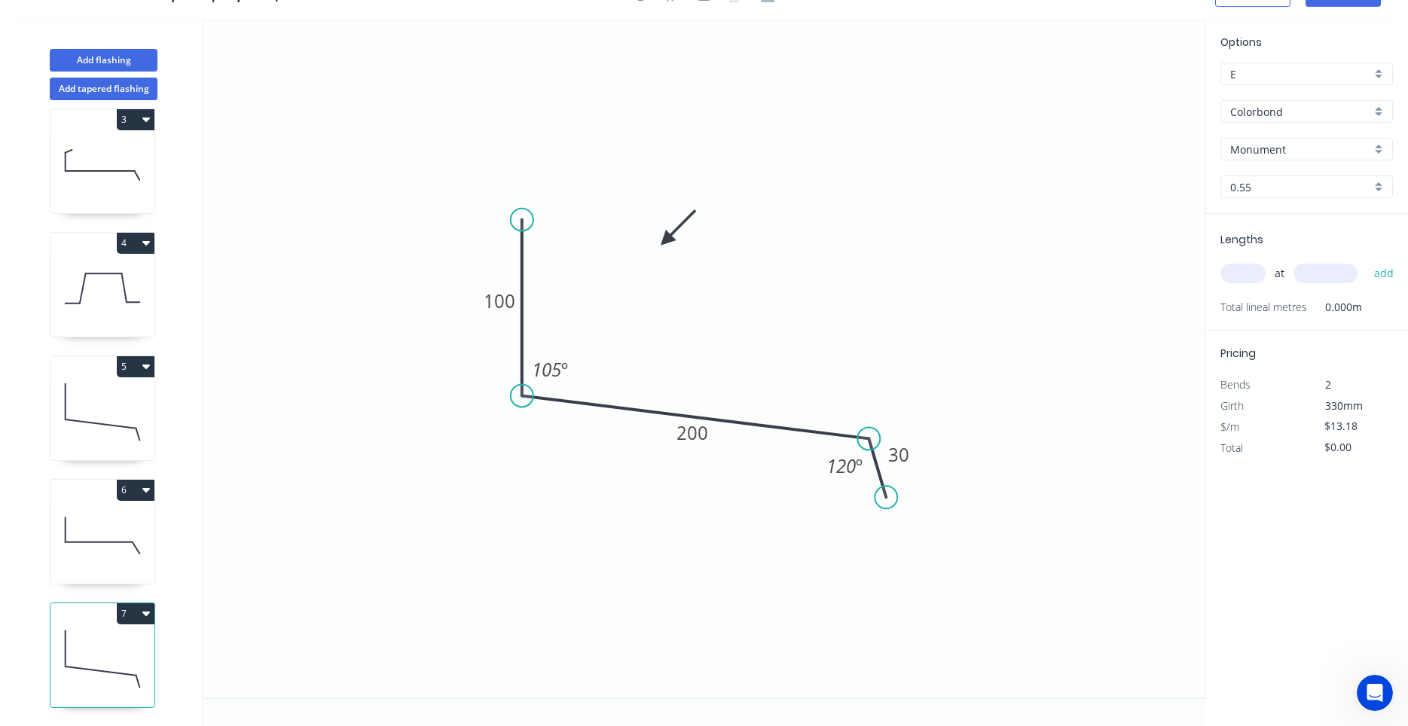
click at [146, 612] on icon "button" at bounding box center [146, 614] width 8 height 5
drag, startPoint x: 106, startPoint y: 665, endPoint x: 102, endPoint y: 677, distance: 12.2
click at [102, 677] on div "Duplicate Delete" at bounding box center [82, 666] width 143 height 68
click at [102, 677] on div "Delete" at bounding box center [83, 682] width 116 height 22
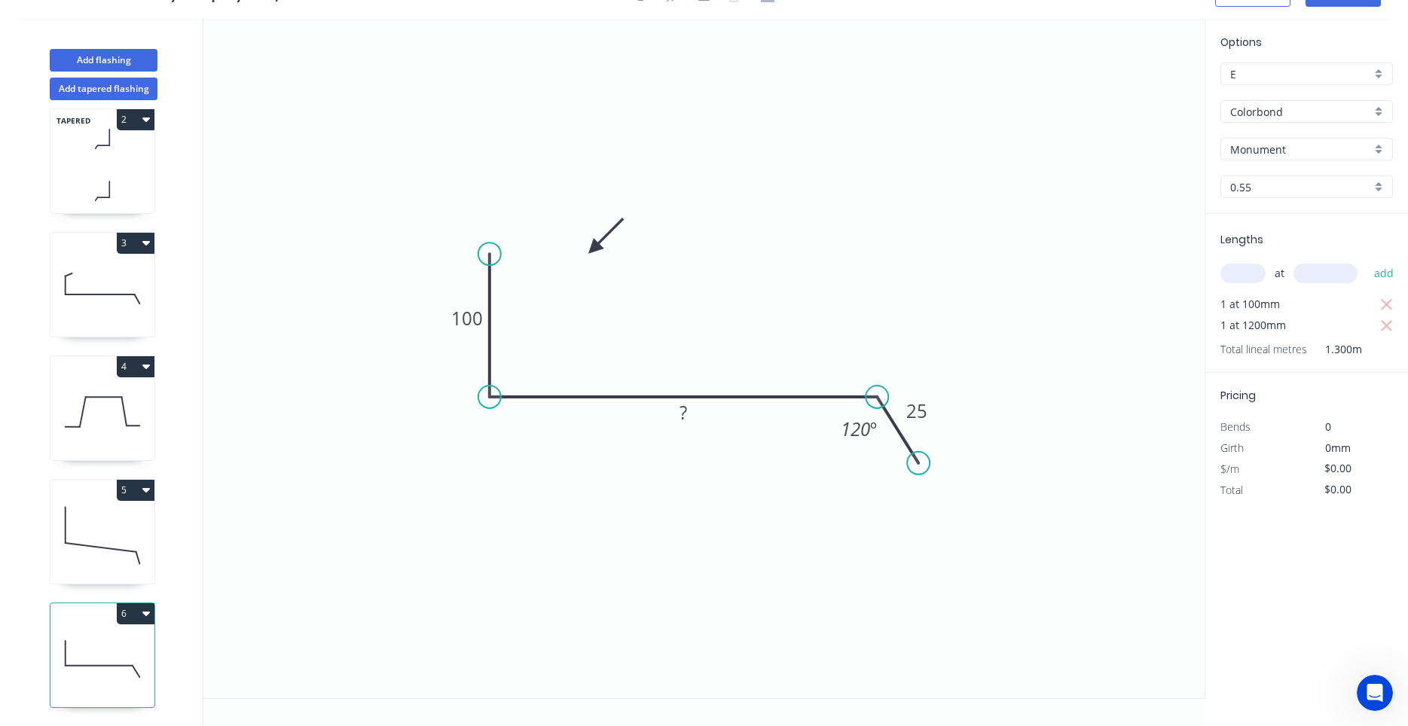
scroll to position [138, 0]
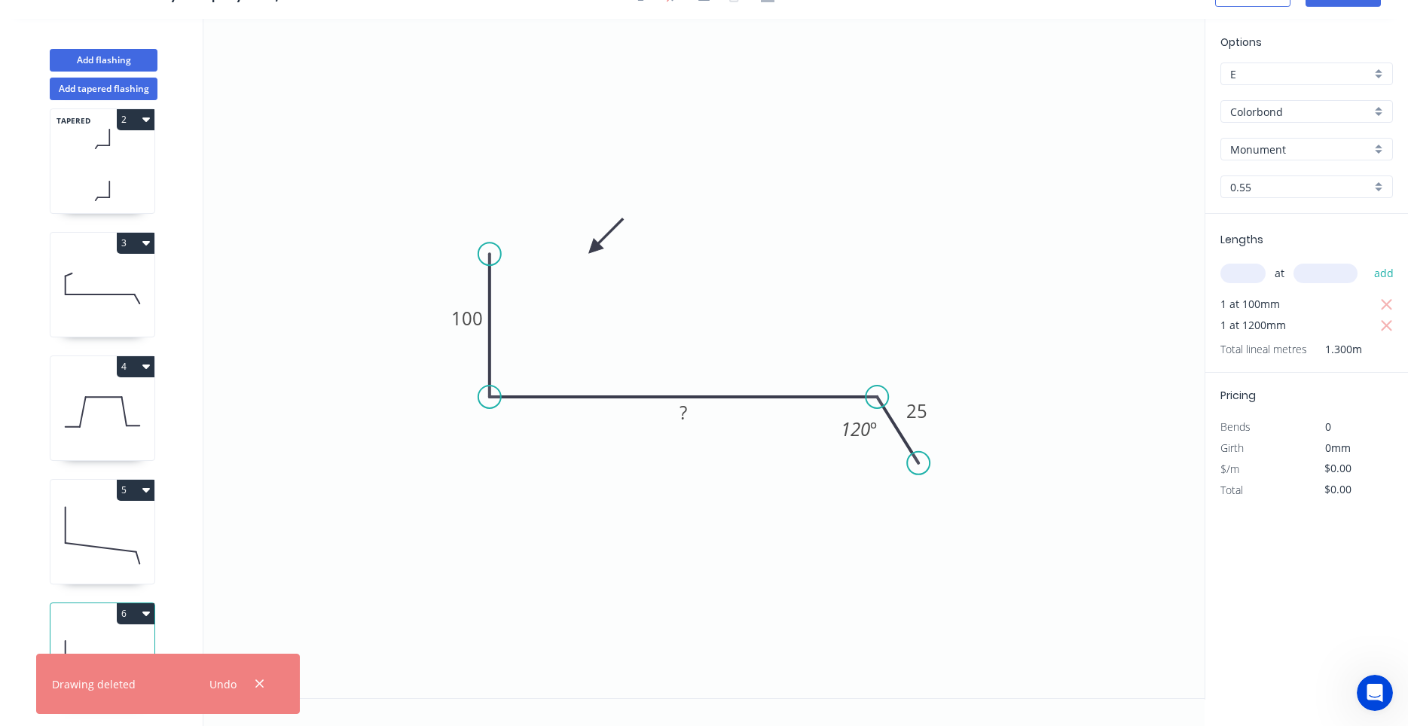
click at [107, 619] on div "6" at bounding box center [102, 614] width 104 height 21
click at [142, 614] on button "6" at bounding box center [136, 614] width 38 height 21
click at [126, 640] on div "Duplicate" at bounding box center [83, 651] width 116 height 22
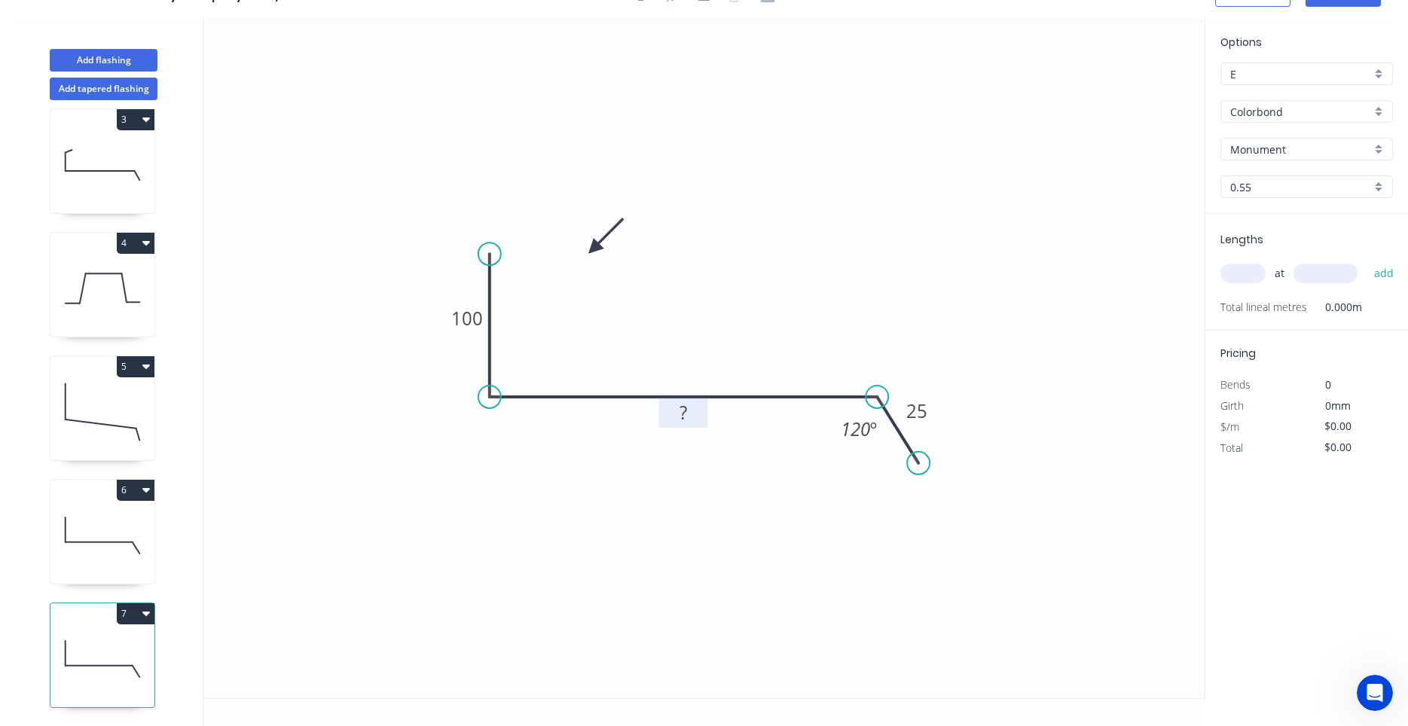
click at [678, 412] on rect at bounding box center [683, 413] width 30 height 21
click at [1251, 273] on input "text" at bounding box center [1243, 274] width 45 height 20
click at [130, 522] on icon at bounding box center [102, 536] width 104 height 96
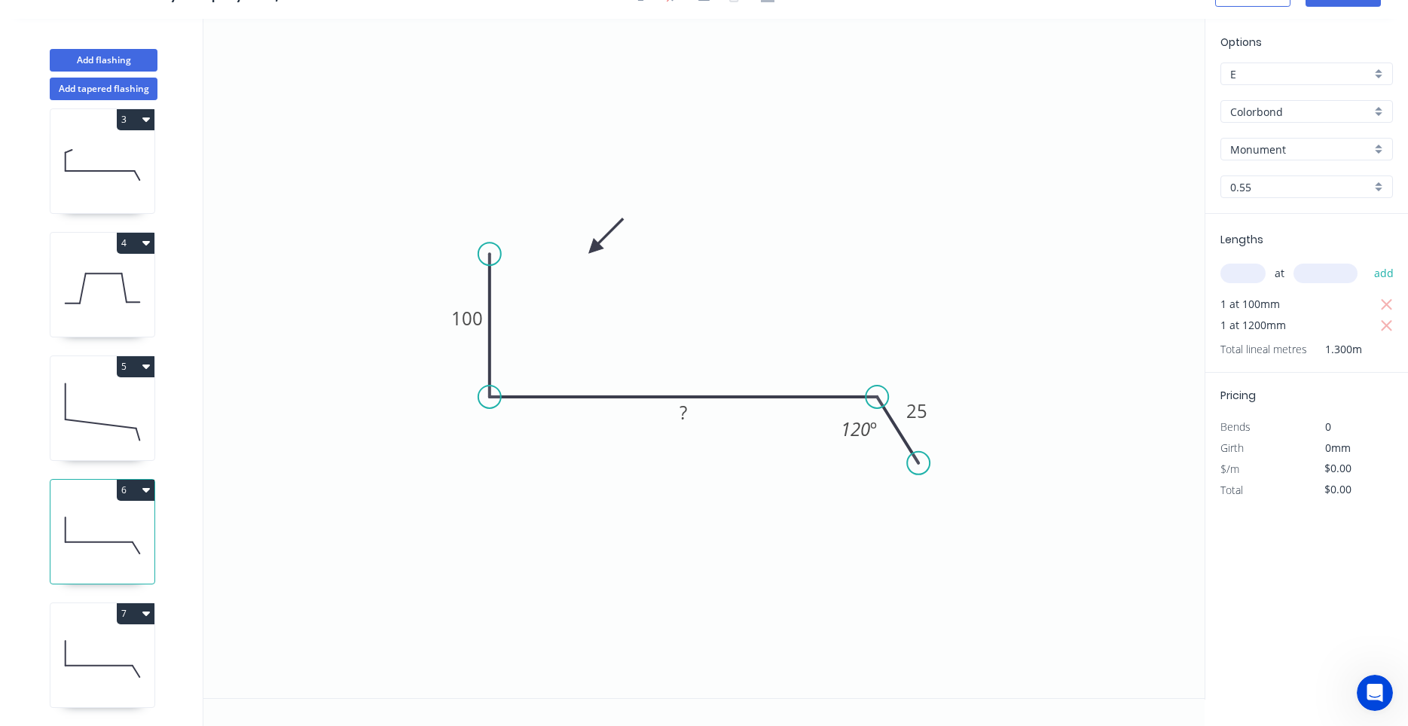
click at [101, 647] on icon at bounding box center [102, 659] width 104 height 96
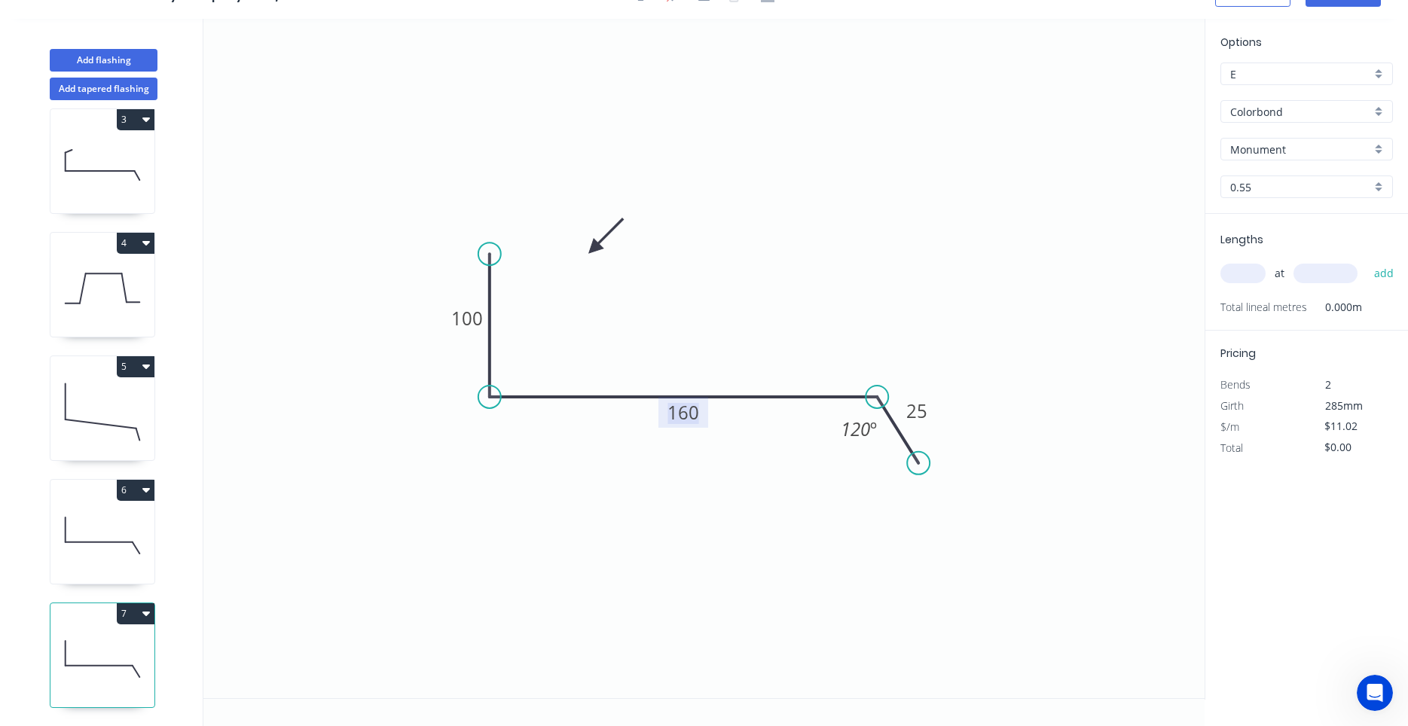
click at [689, 420] on tspan "160" at bounding box center [684, 412] width 32 height 25
click at [84, 534] on icon at bounding box center [102, 536] width 104 height 96
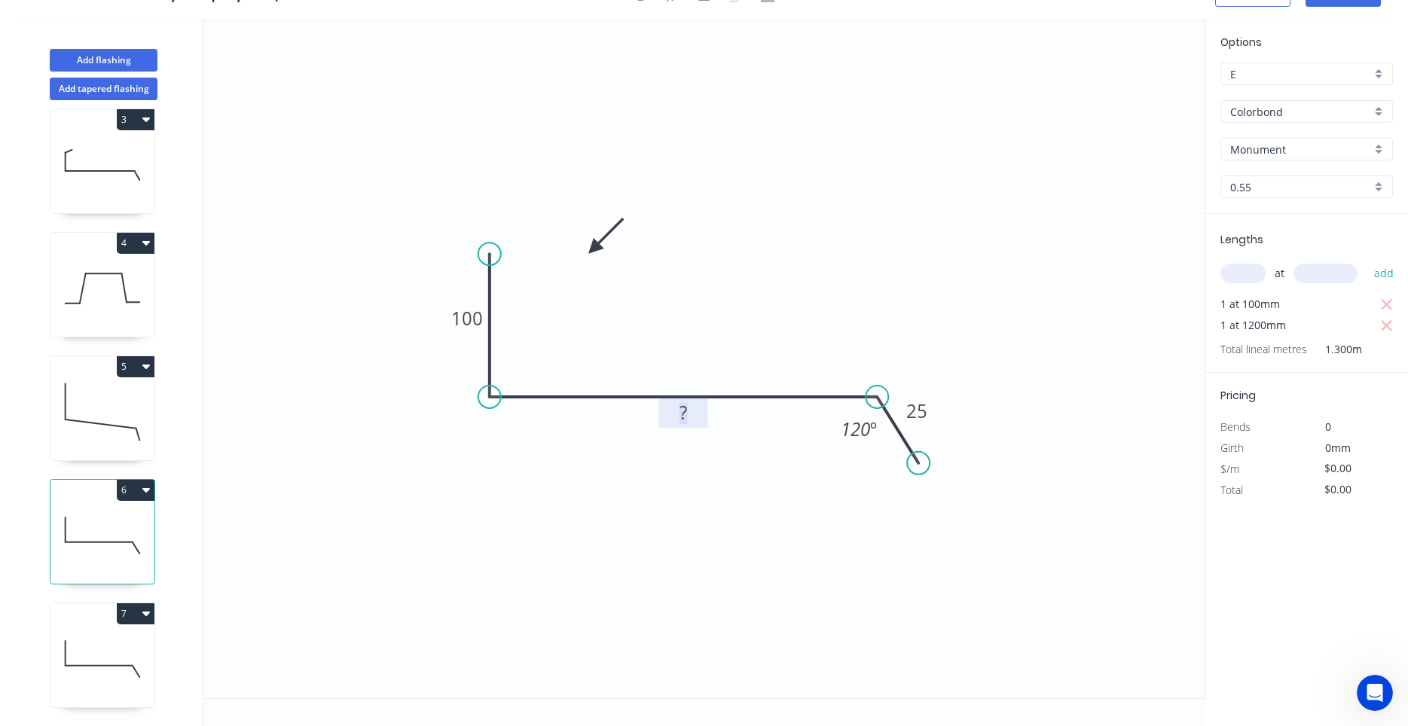
click at [681, 405] on tspan "?" at bounding box center [684, 412] width 8 height 25
type input "$11.02"
type input "$24.24"
click at [108, 637] on icon at bounding box center [102, 659] width 104 height 96
type input "$13.18"
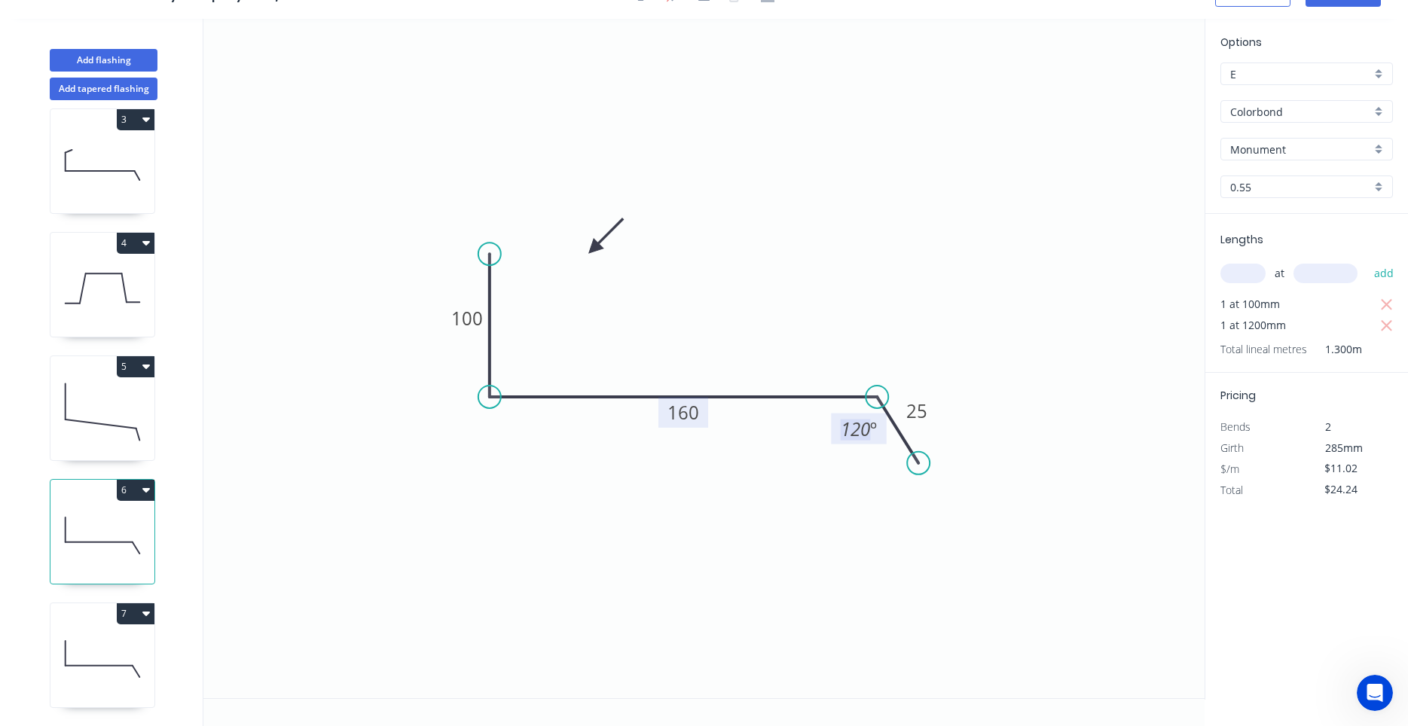
type input "$0.00"
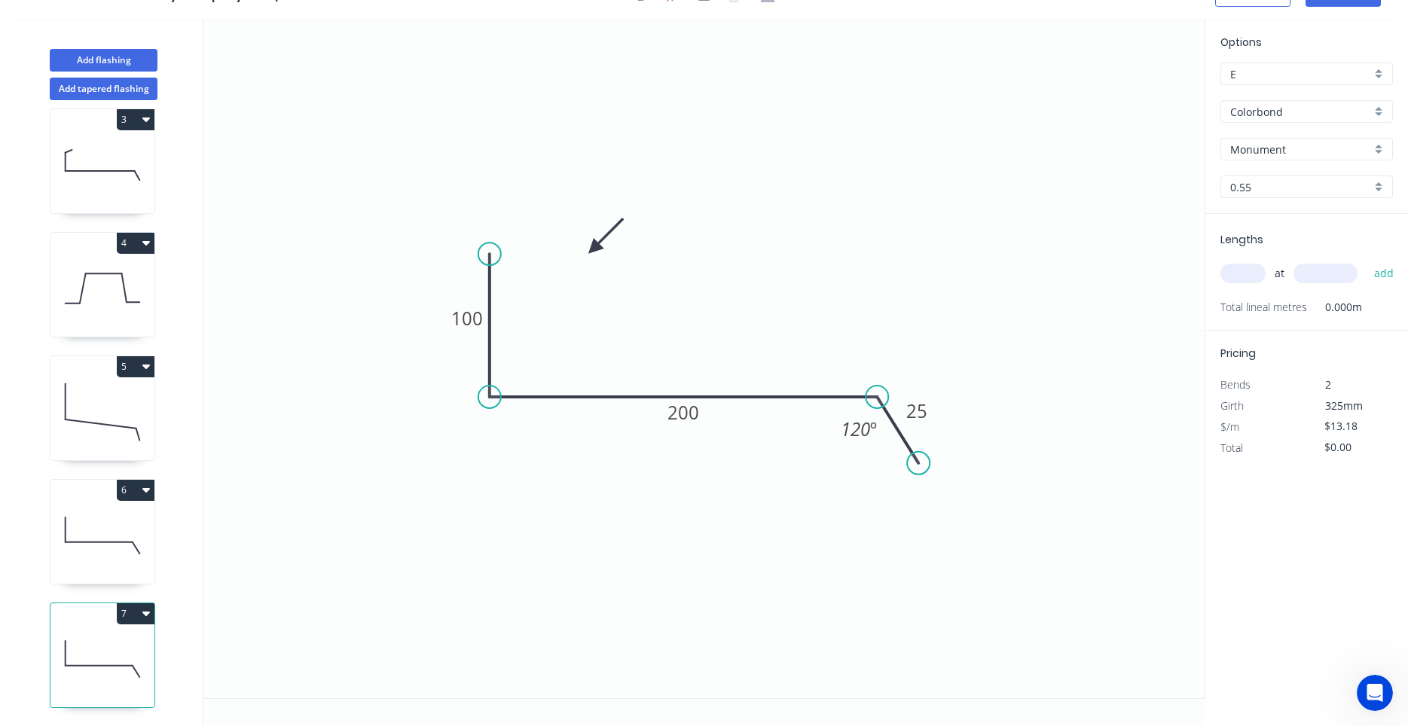
click at [105, 569] on icon at bounding box center [102, 536] width 104 height 96
type input "$11.02"
type input "$24.24"
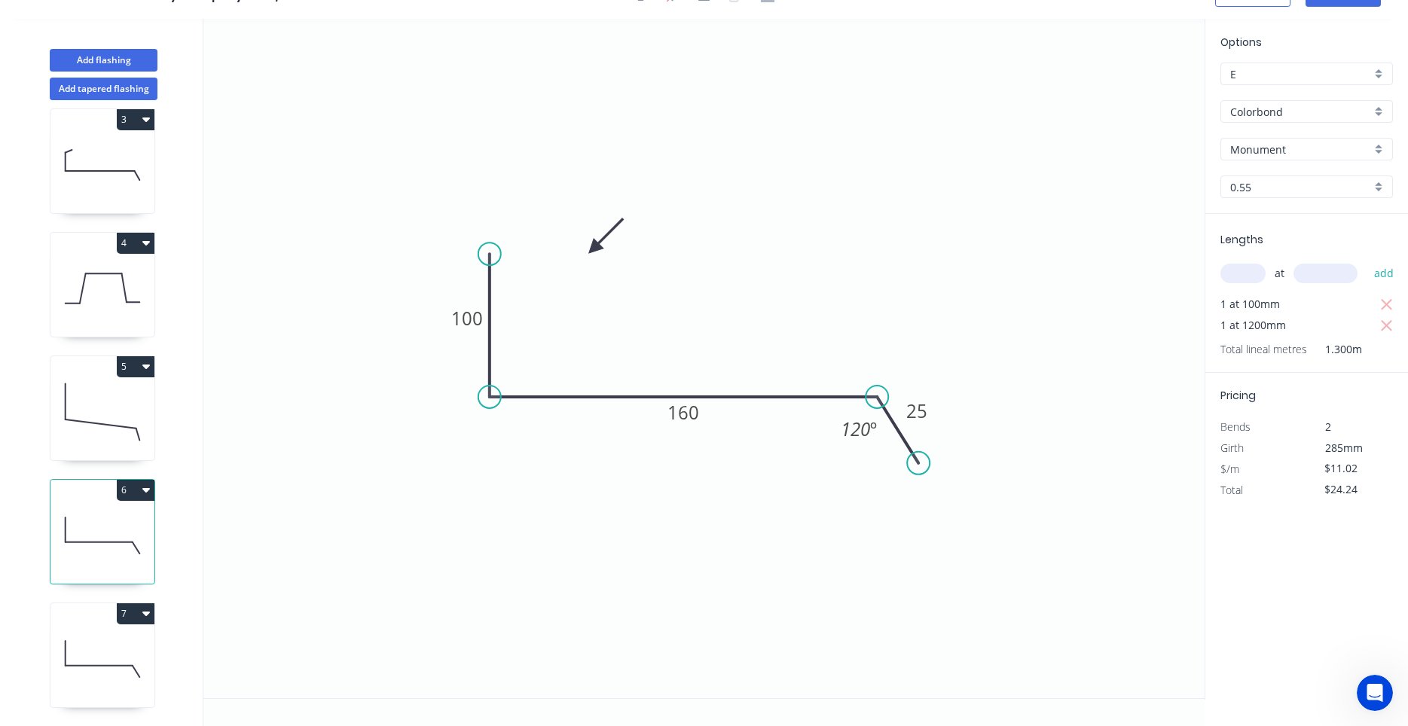
click at [112, 638] on icon at bounding box center [102, 659] width 104 height 96
type input "$13.18"
type input "$0.00"
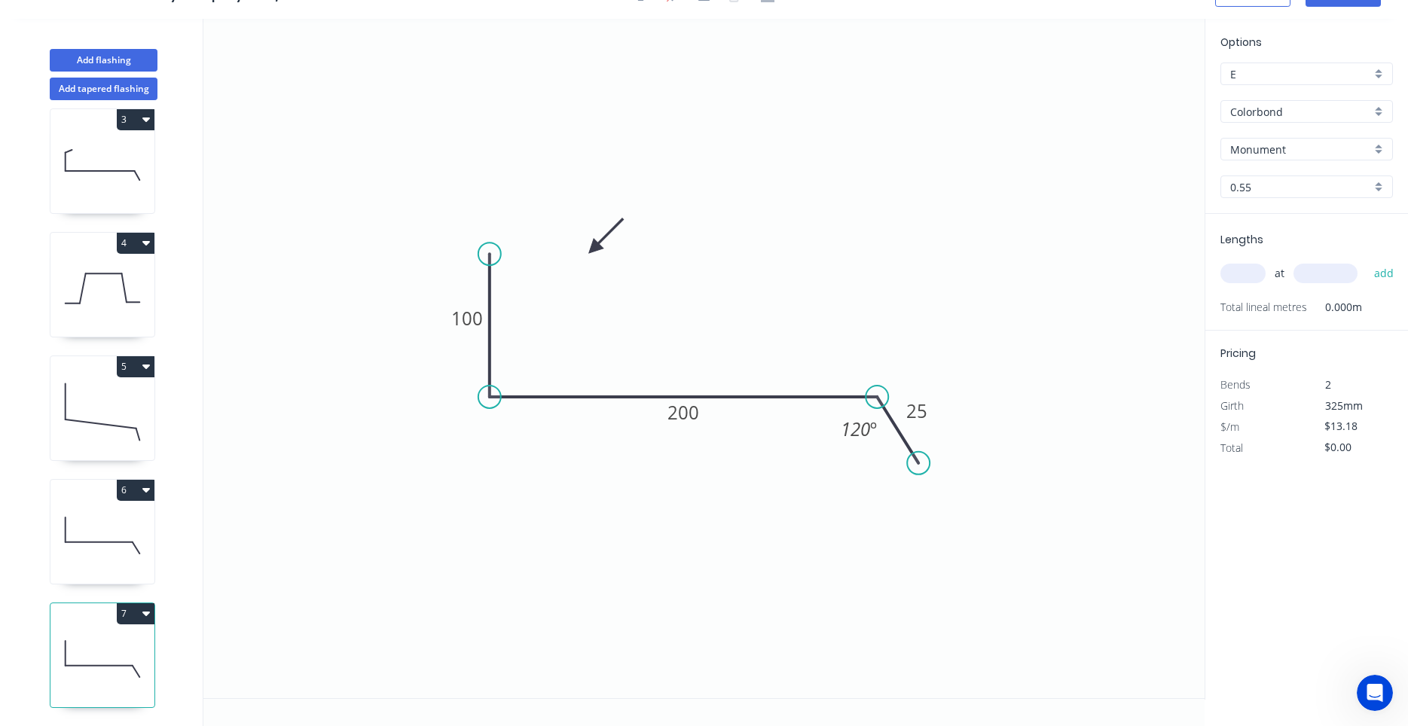
click at [138, 551] on icon at bounding box center [137, 548] width 8 height 11
type input "$11.02"
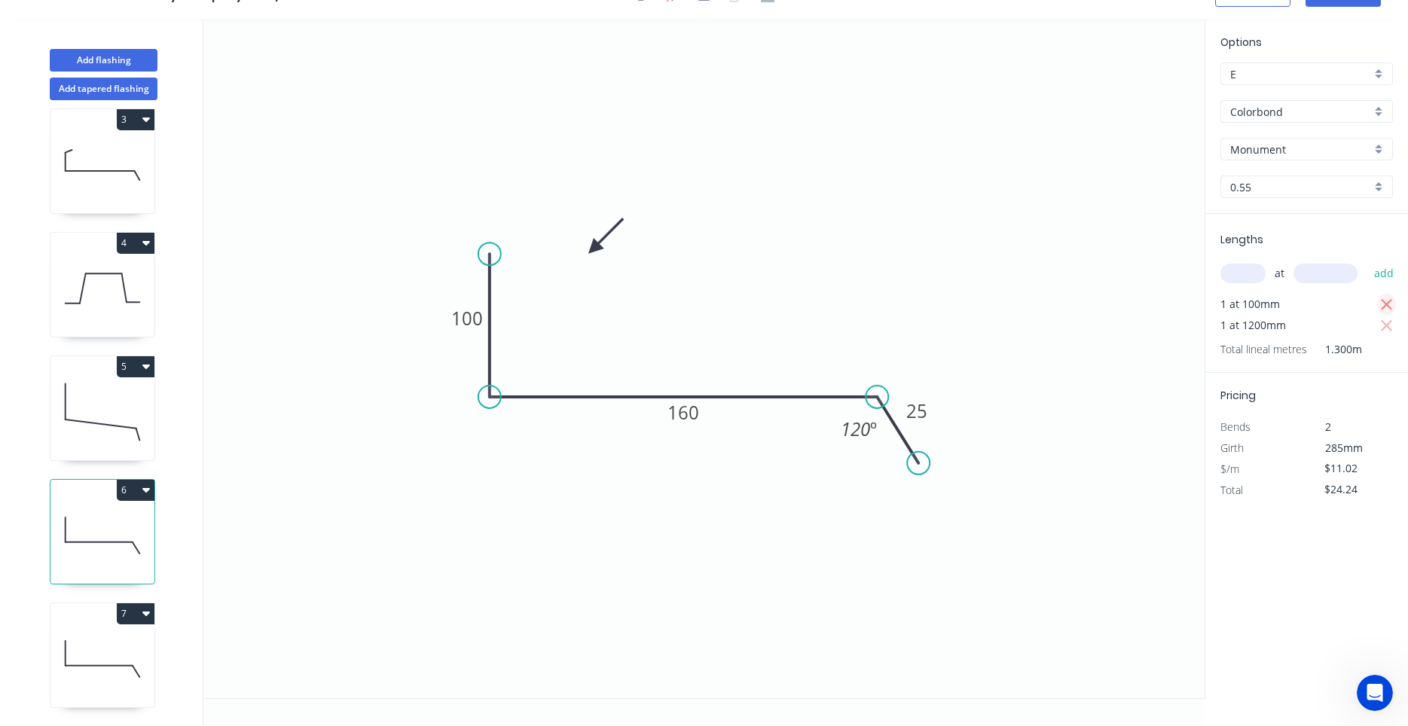
click at [1389, 305] on icon "button" at bounding box center [1387, 305] width 14 height 18
type input "$13.22"
click at [1236, 270] on input "text" at bounding box center [1243, 274] width 45 height 20
type input "1"
type input "1000"
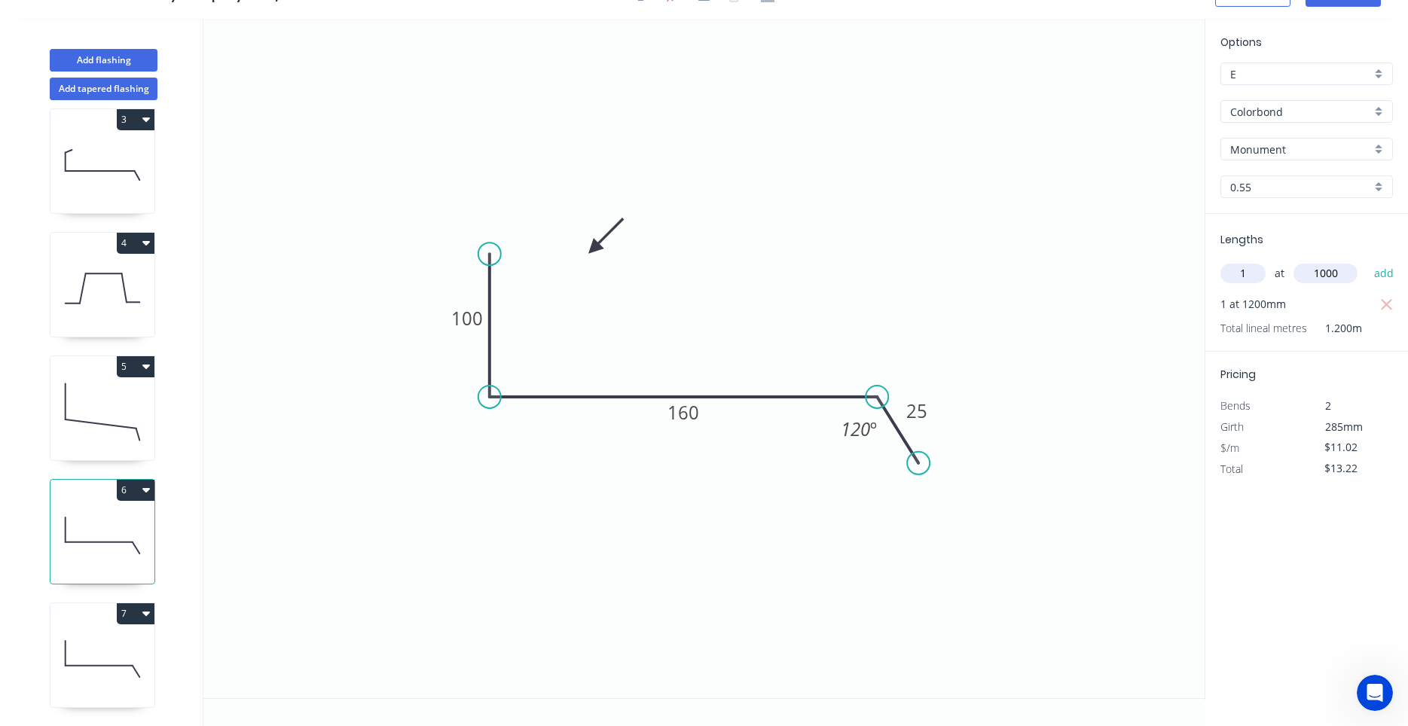
click at [1367, 261] on button "add" at bounding box center [1384, 274] width 35 height 26
type input "$24.24"
click at [120, 637] on icon at bounding box center [102, 659] width 104 height 96
type input "$13.18"
type input "$0.00"
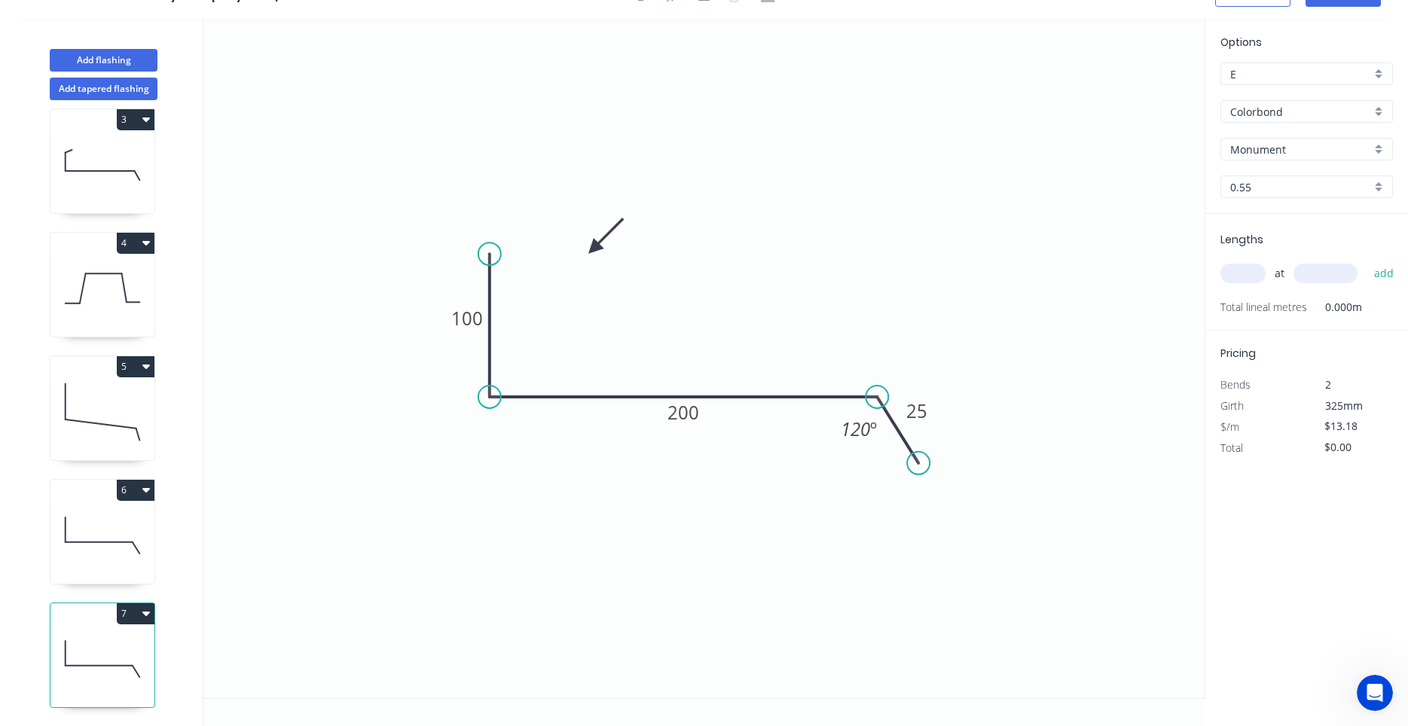
click at [1247, 272] on input "text" at bounding box center [1243, 274] width 45 height 20
type input "1"
type input "2000"
click at [1367, 261] on button "add" at bounding box center [1384, 274] width 35 height 26
type input "$26.36"
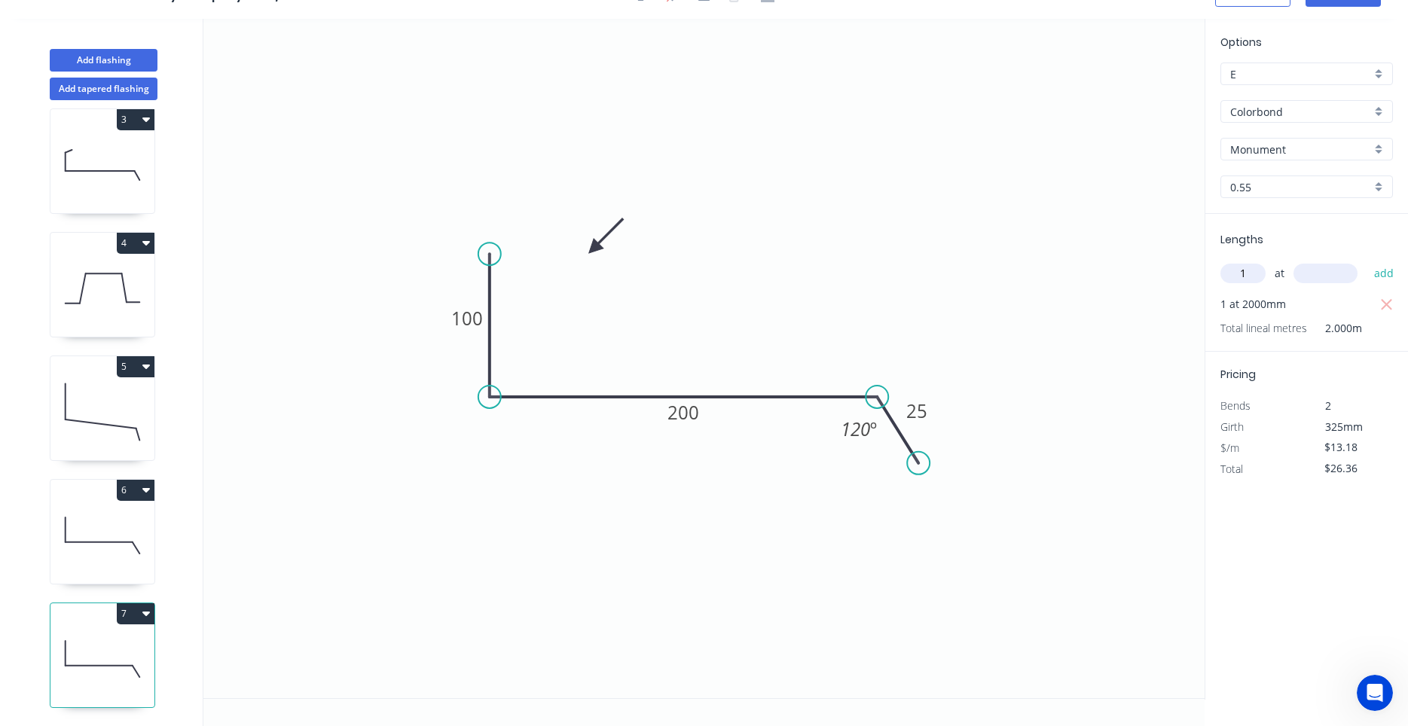
type input "1"
type input "1000"
click at [1367, 261] on button "add" at bounding box center [1384, 274] width 35 height 26
click at [148, 610] on icon "button" at bounding box center [146, 613] width 8 height 12
click at [128, 645] on div "Duplicate" at bounding box center [83, 651] width 116 height 22
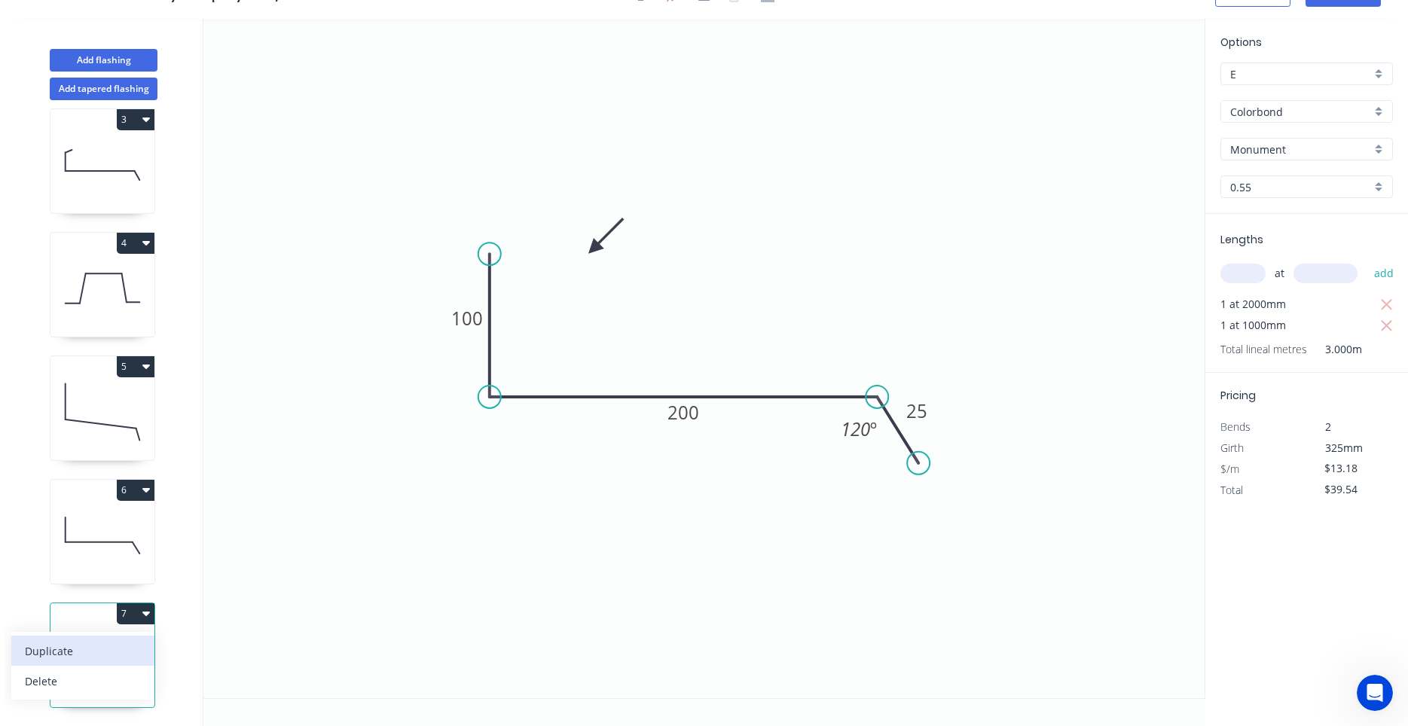
type input "$0.00"
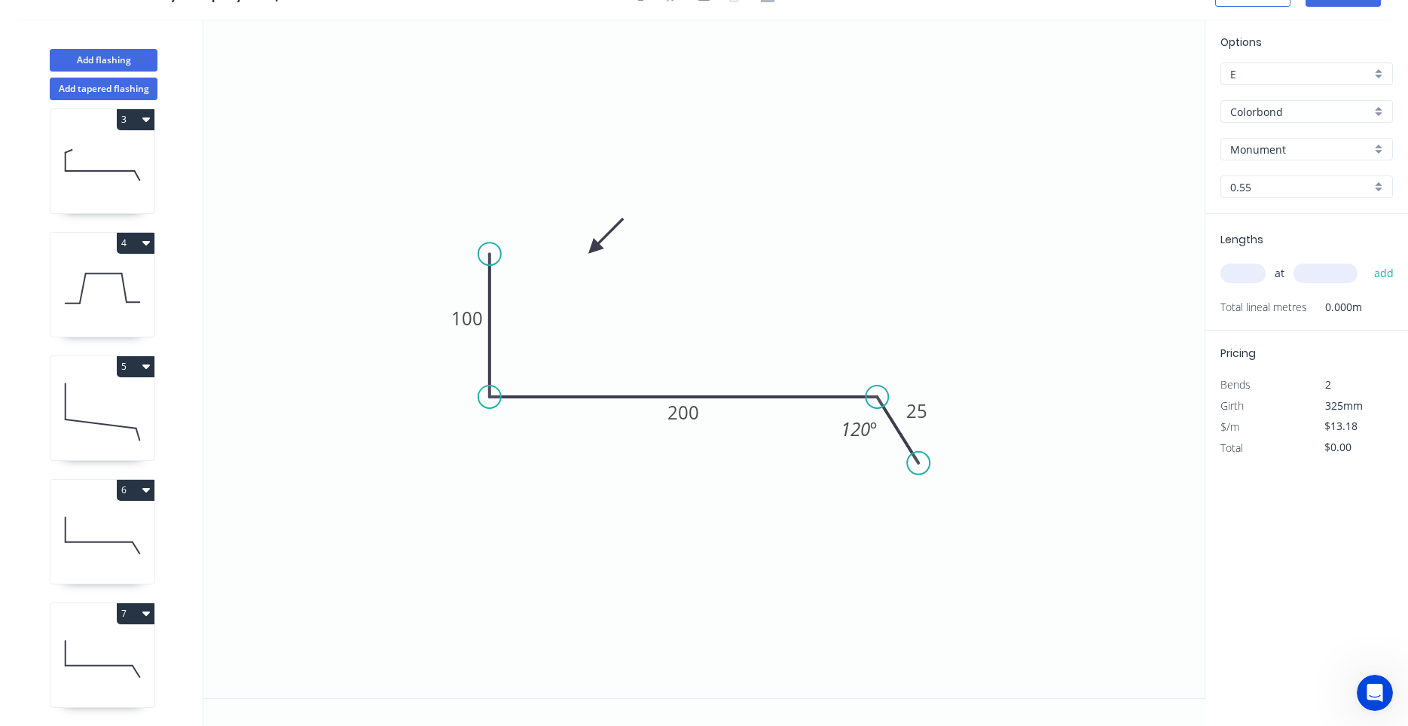
scroll to position [385, 0]
click at [675, 423] on tspan "200" at bounding box center [684, 412] width 32 height 25
click at [683, 411] on tspan "200" at bounding box center [684, 412] width 32 height 25
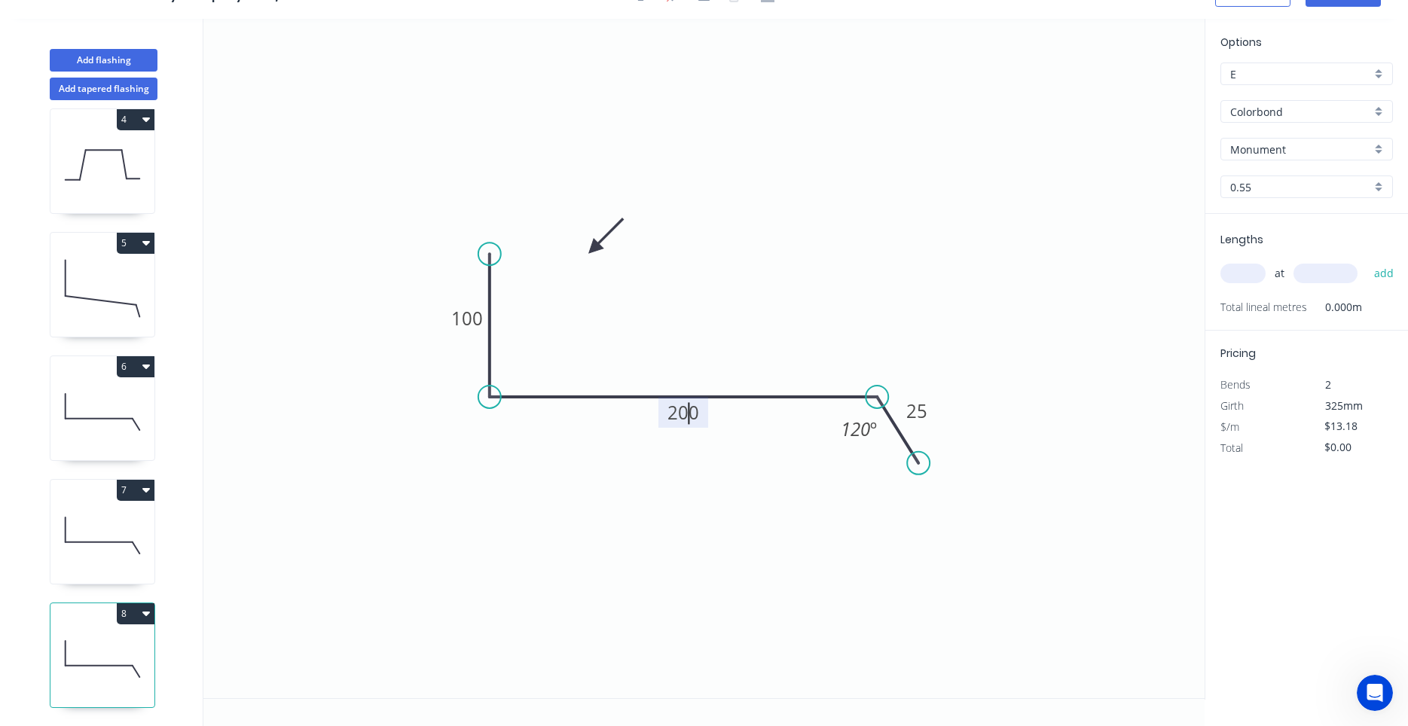
click at [683, 411] on tspan "200" at bounding box center [684, 412] width 32 height 25
drag, startPoint x: 671, startPoint y: 411, endPoint x: 724, endPoint y: 406, distance: 53.8
click at [724, 406] on icon "0 100 200 25 120 º" at bounding box center [703, 359] width 1001 height 680
click at [699, 412] on tspan "200" at bounding box center [684, 412] width 32 height 25
click at [1236, 274] on input "text" at bounding box center [1243, 274] width 45 height 20
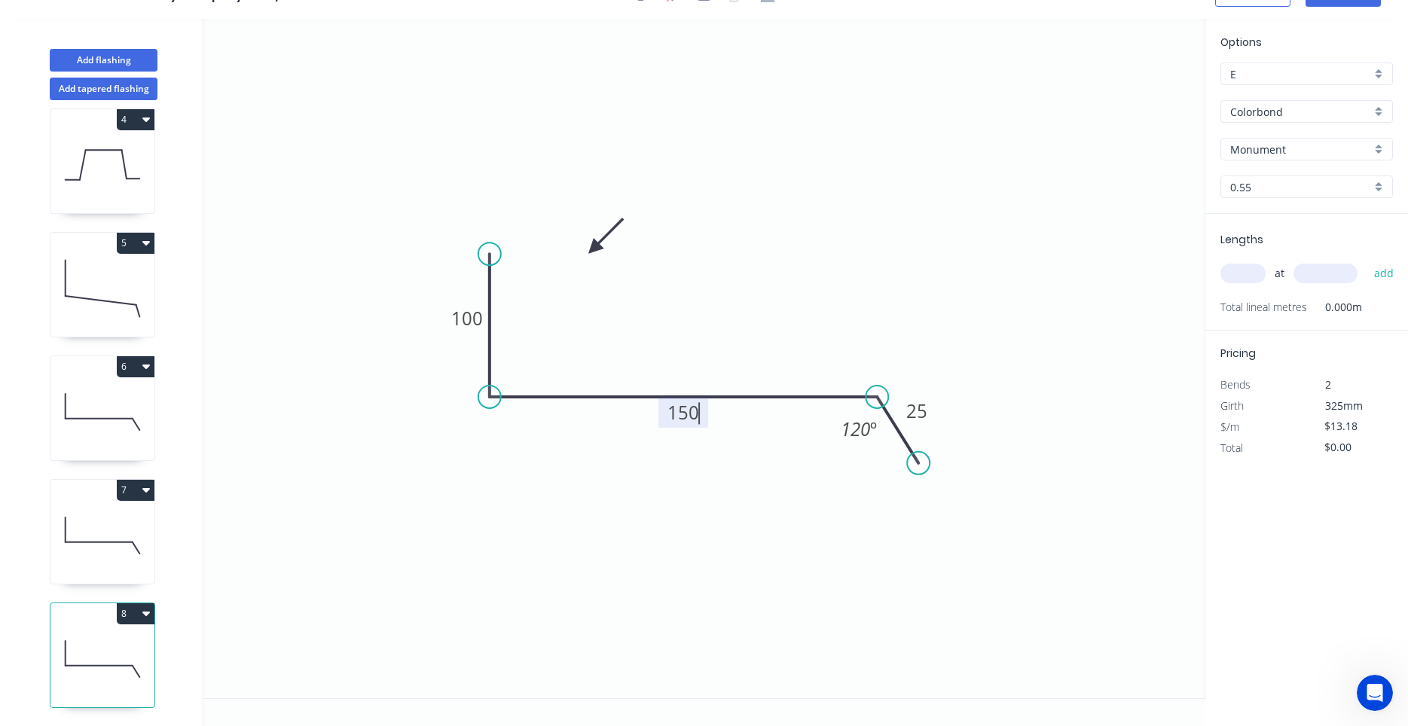
type input "$11.02"
type input "1"
type input "2200"
click at [1367, 261] on button "add" at bounding box center [1384, 274] width 35 height 26
type input "$24.24"
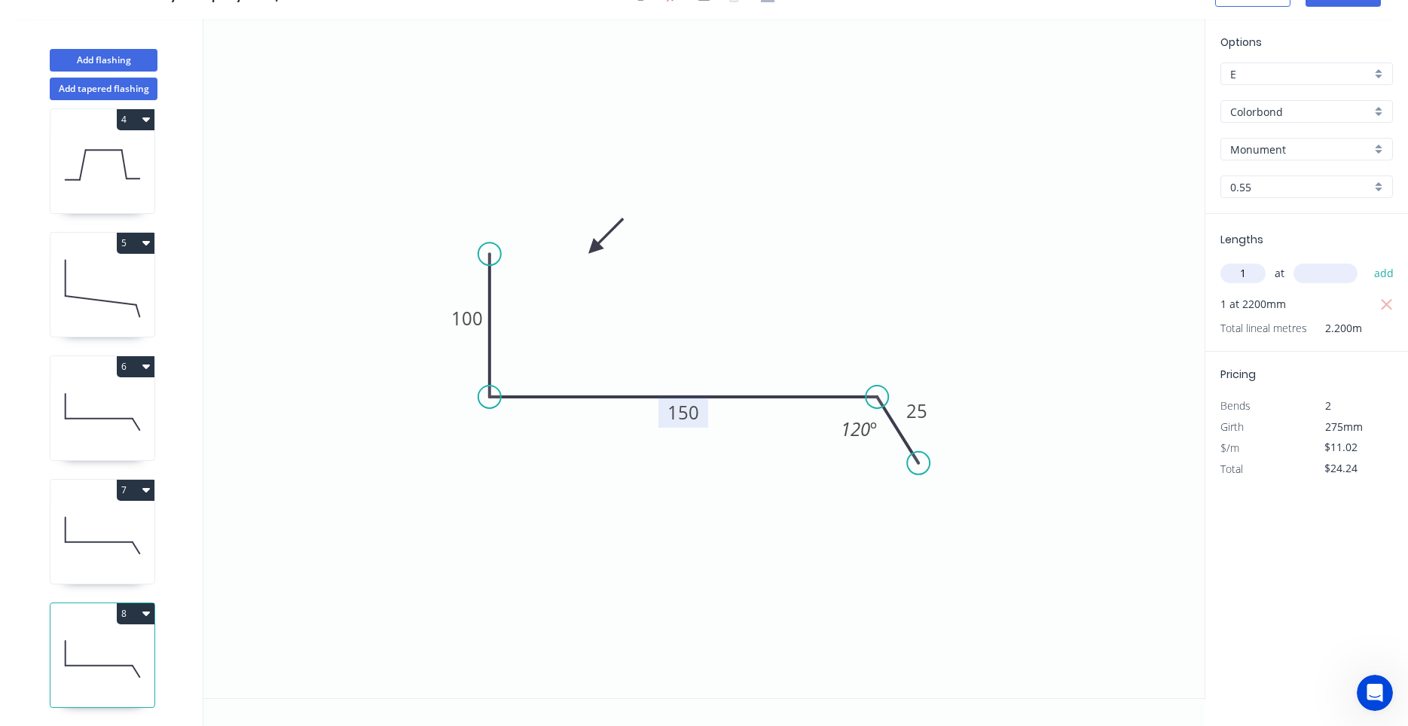
type input "1"
type input "1800"
click at [1367, 261] on button "add" at bounding box center [1384, 274] width 35 height 26
click at [144, 614] on icon "button" at bounding box center [146, 614] width 8 height 5
click at [116, 642] on div "Duplicate" at bounding box center [83, 651] width 116 height 22
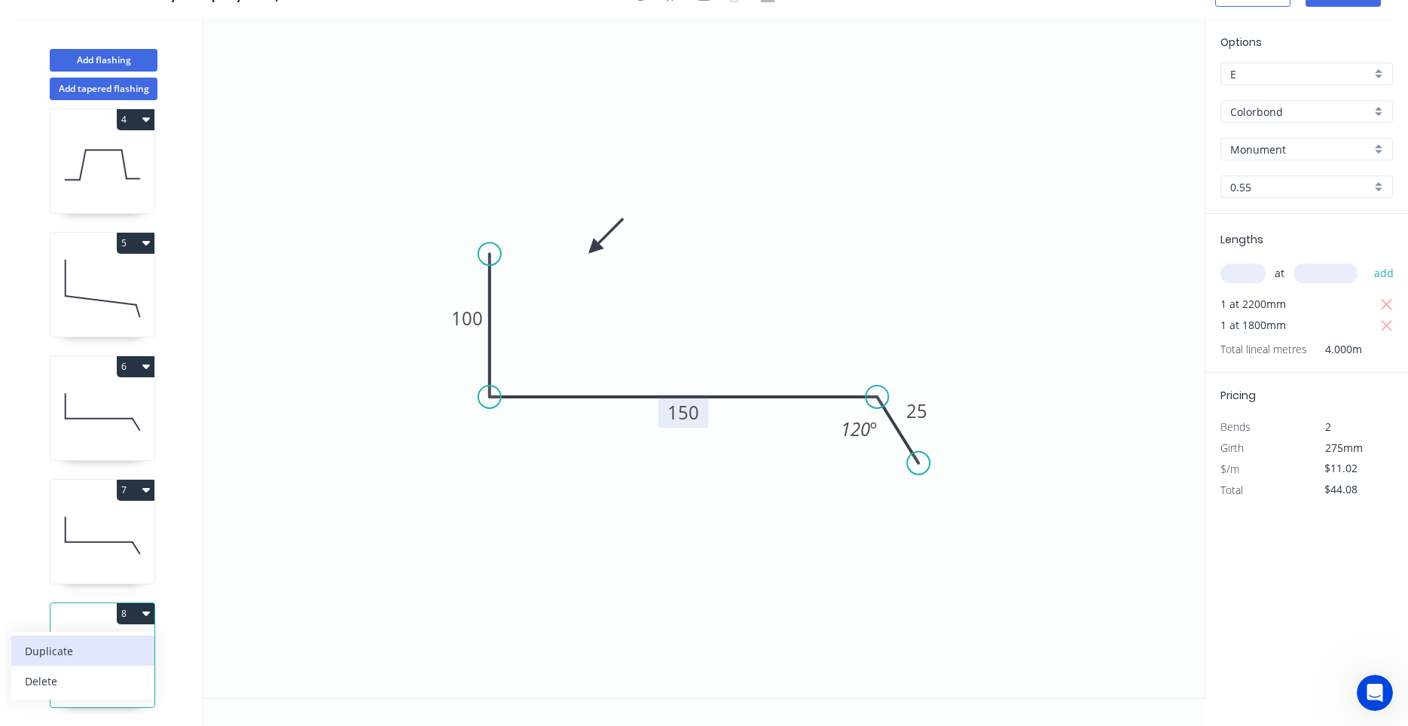
type input "$0.00"
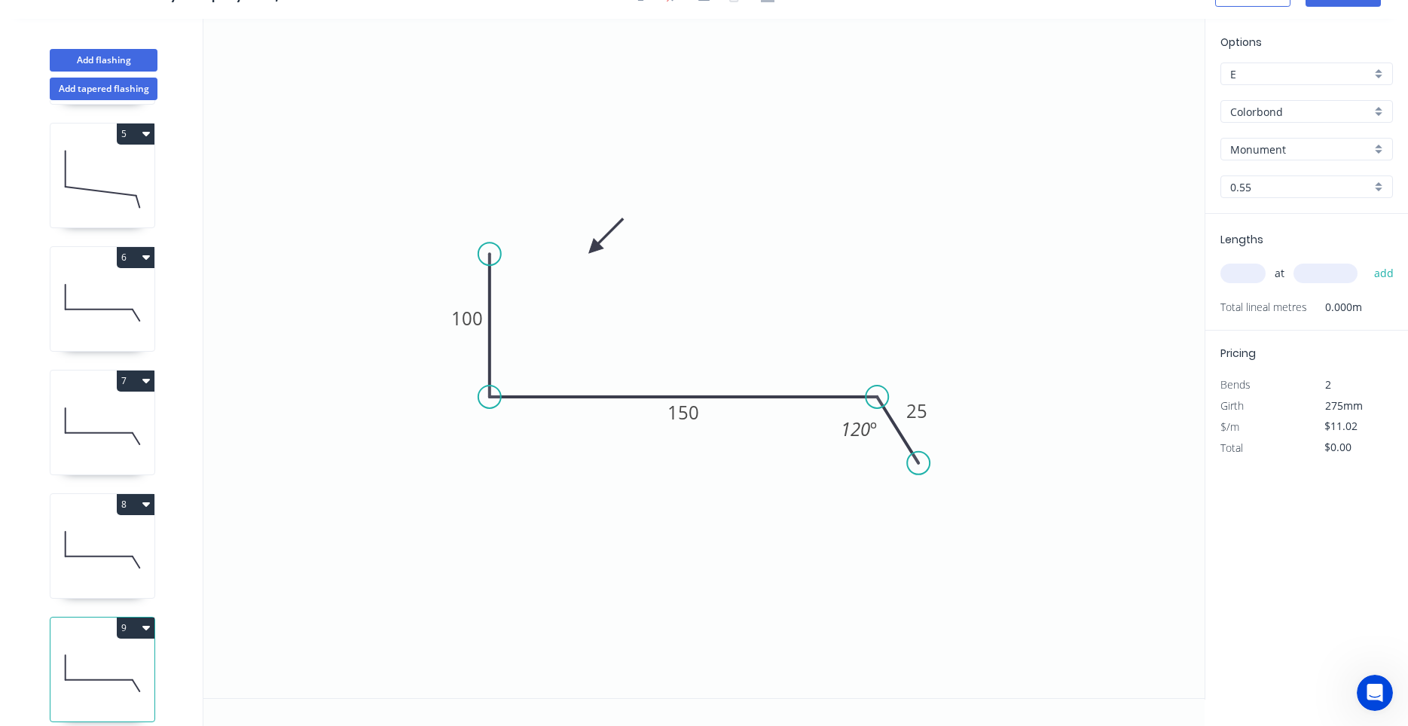
scroll to position [509, 0]
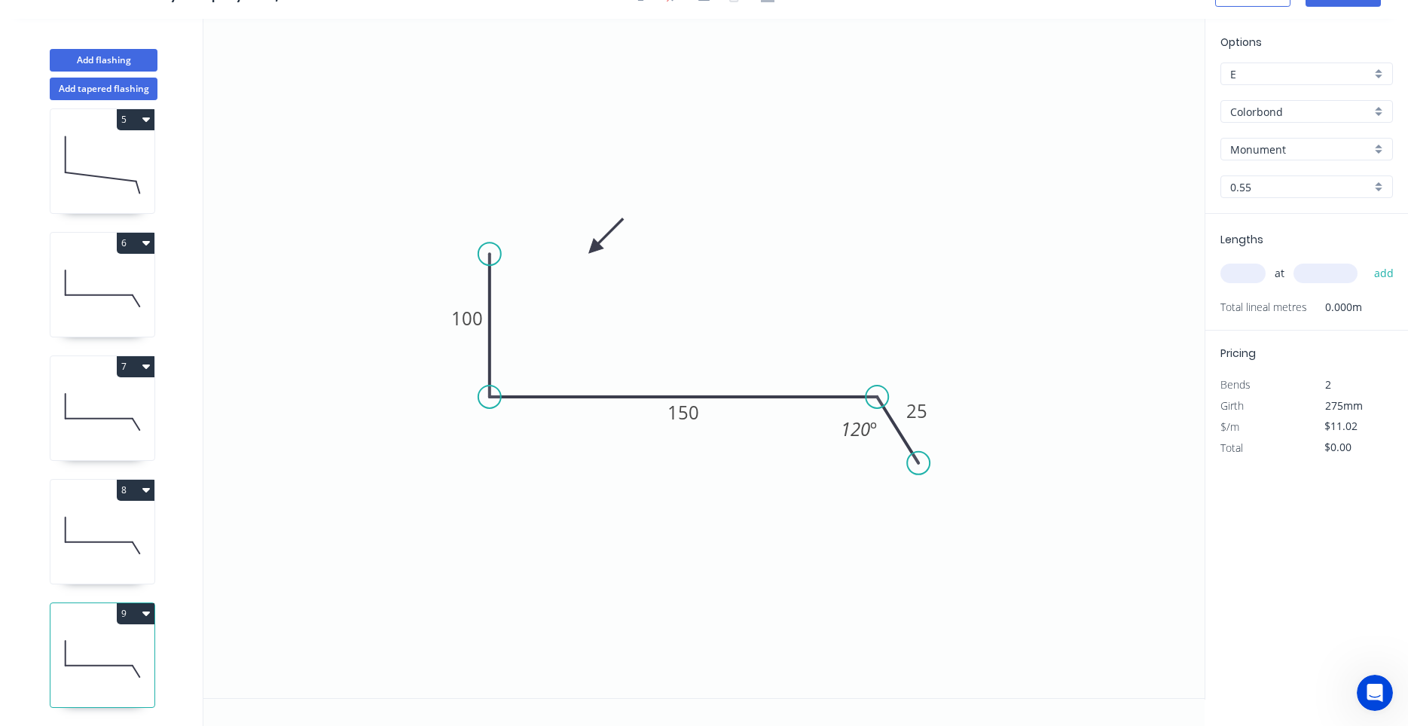
click at [121, 644] on icon at bounding box center [102, 659] width 104 height 96
click at [705, 414] on rect at bounding box center [684, 412] width 50 height 31
click at [693, 415] on tspan "150" at bounding box center [684, 412] width 32 height 25
click at [1258, 272] on input "text" at bounding box center [1243, 274] width 45 height 20
type input "1"
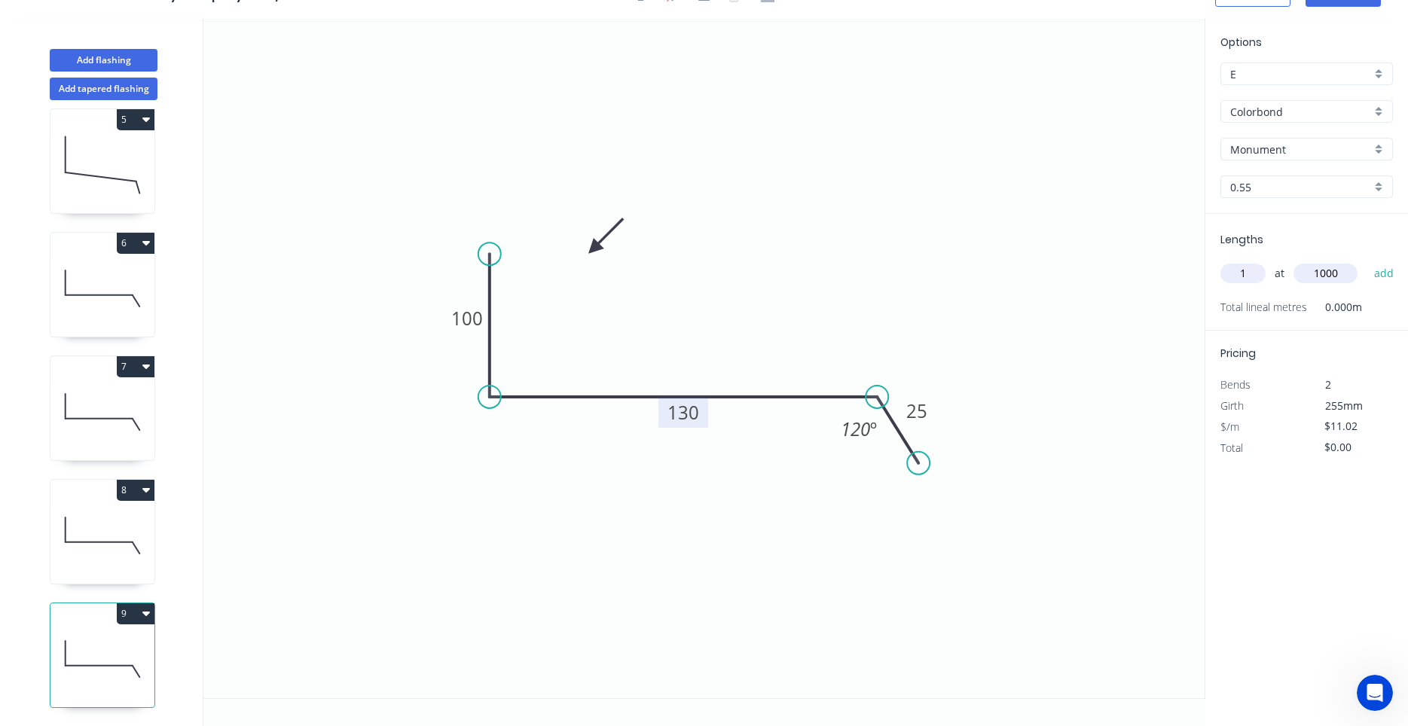
type input "1000"
click at [1367, 261] on button "add" at bounding box center [1384, 274] width 35 height 26
type input "$11.02"
click at [127, 176] on icon at bounding box center [102, 165] width 104 height 96
type input "$13.18"
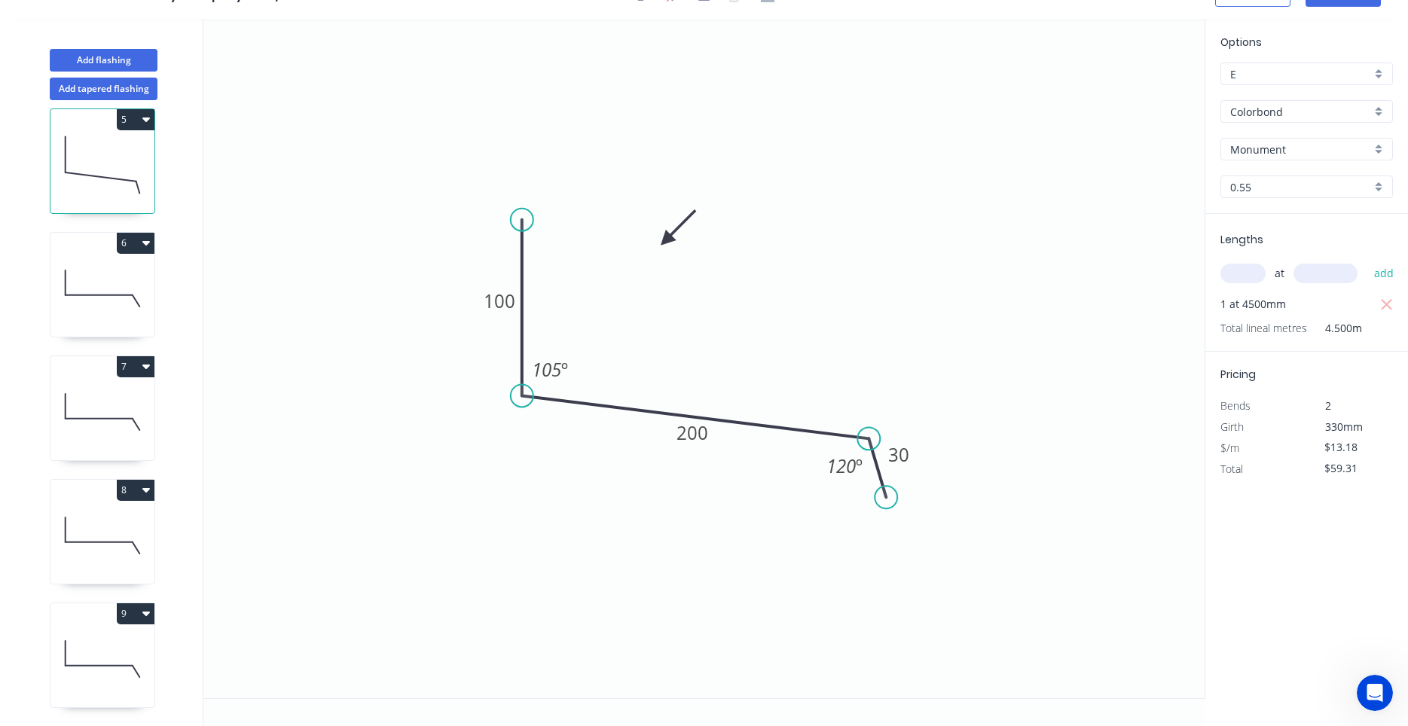
click at [151, 117] on button "5" at bounding box center [136, 119] width 38 height 21
click at [133, 151] on div "Duplicate" at bounding box center [83, 157] width 116 height 22
type input "$0.00"
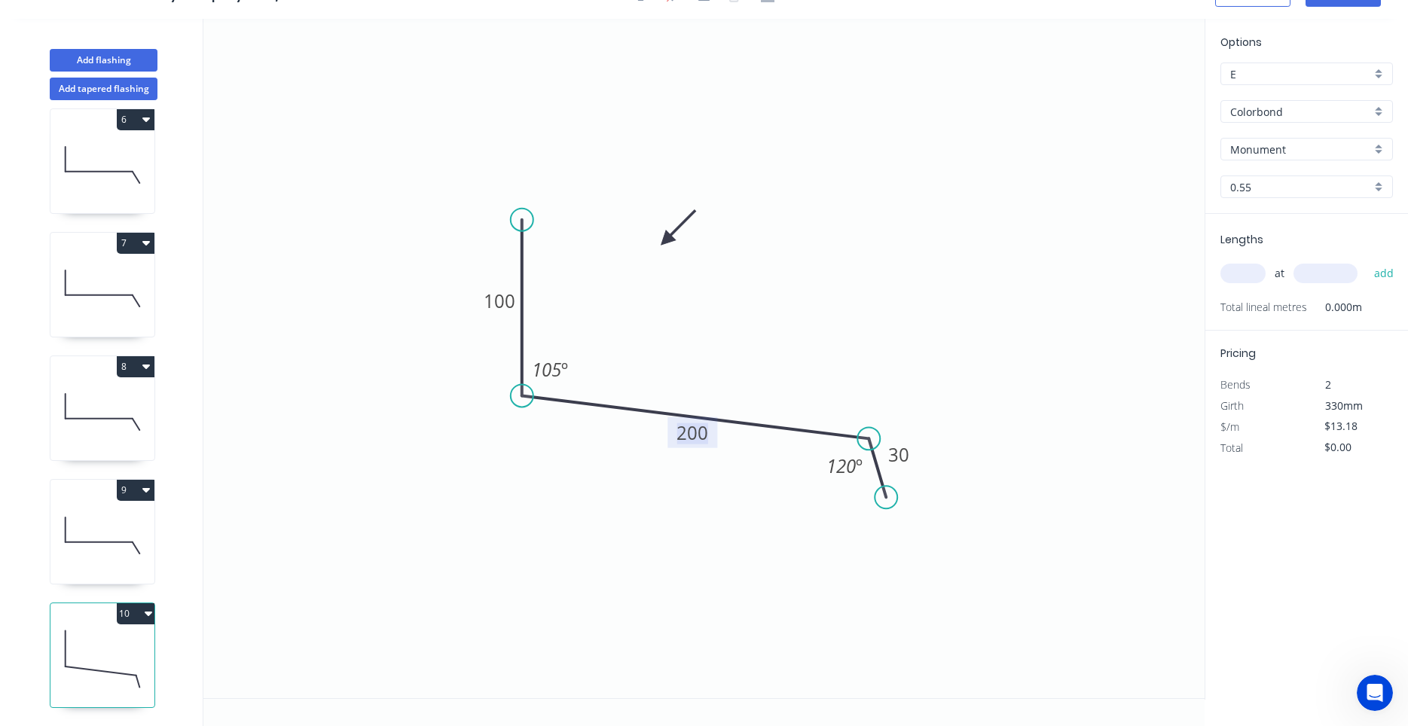
click at [691, 435] on tspan "200" at bounding box center [693, 432] width 32 height 25
click at [1258, 287] on div "at add" at bounding box center [1309, 273] width 176 height 41
click at [1243, 278] on input "text" at bounding box center [1243, 274] width 45 height 20
type input "1"
type input "5000"
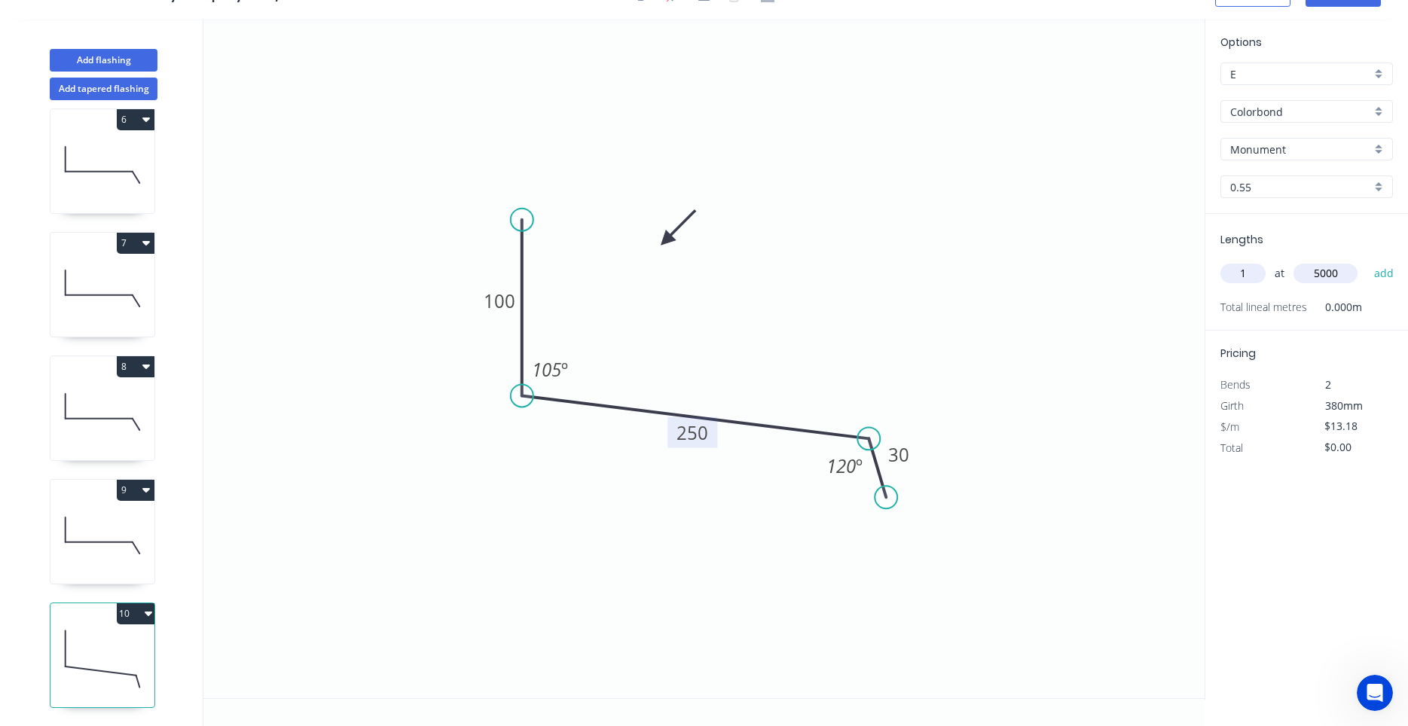
click at [1367, 261] on button "add" at bounding box center [1384, 274] width 35 height 26
type input "$65.90"
click at [127, 520] on icon at bounding box center [102, 536] width 104 height 96
type input "$11.02"
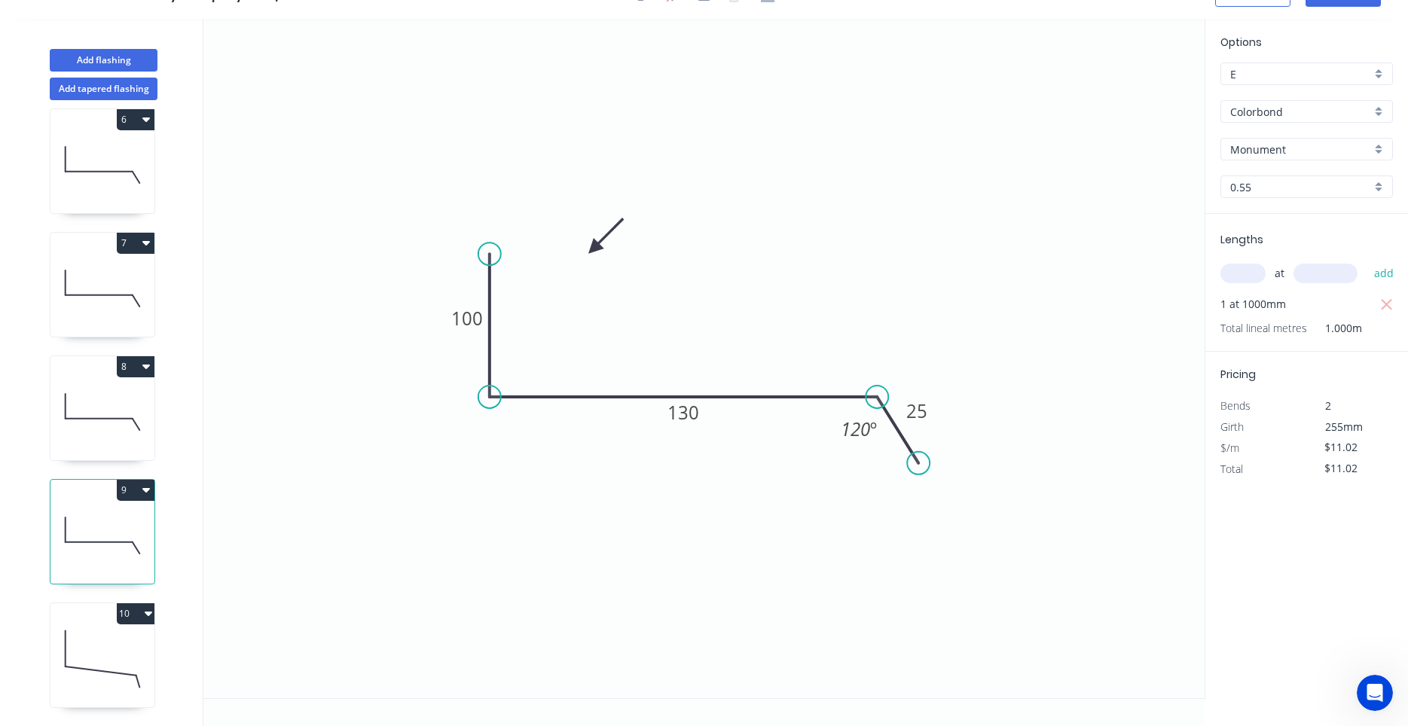
click at [142, 482] on button "9" at bounding box center [136, 490] width 38 height 21
click at [126, 525] on div "Duplicate" at bounding box center [83, 528] width 116 height 22
type input "$0.00"
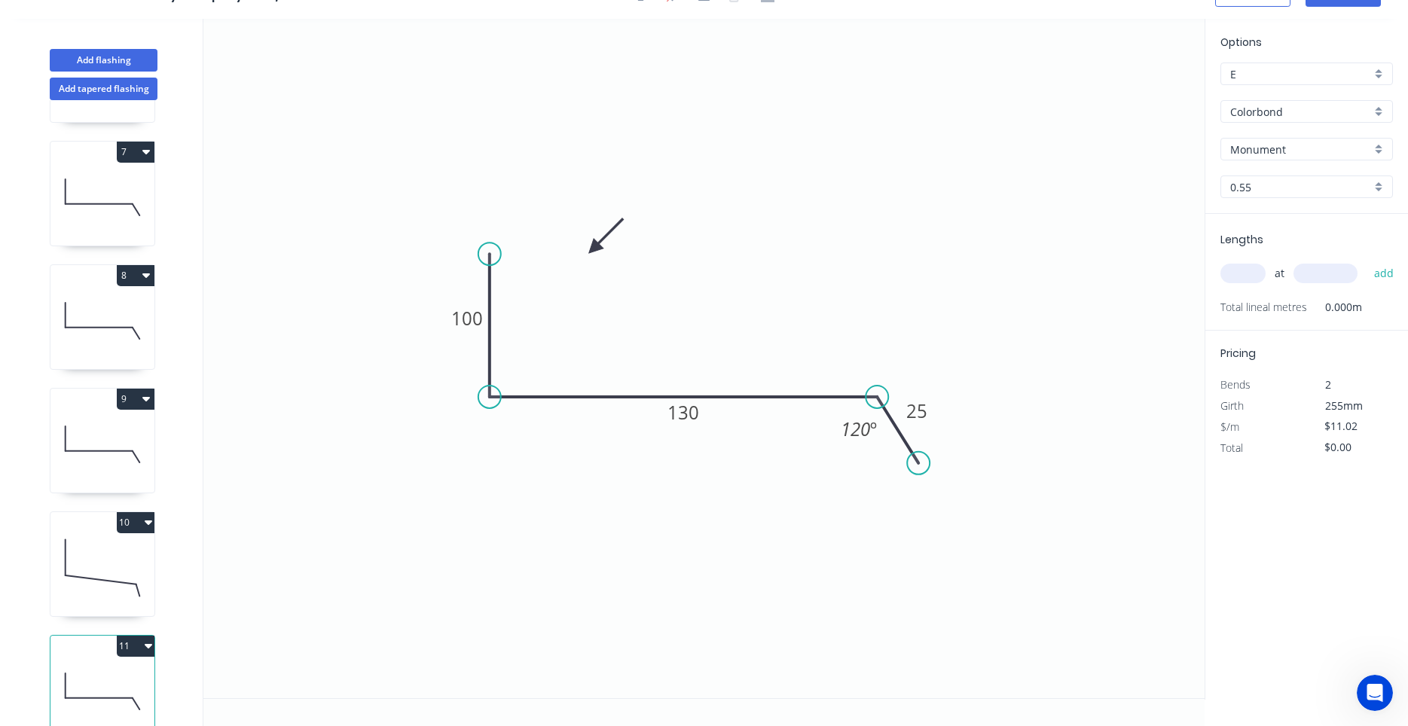
scroll to position [756, 0]
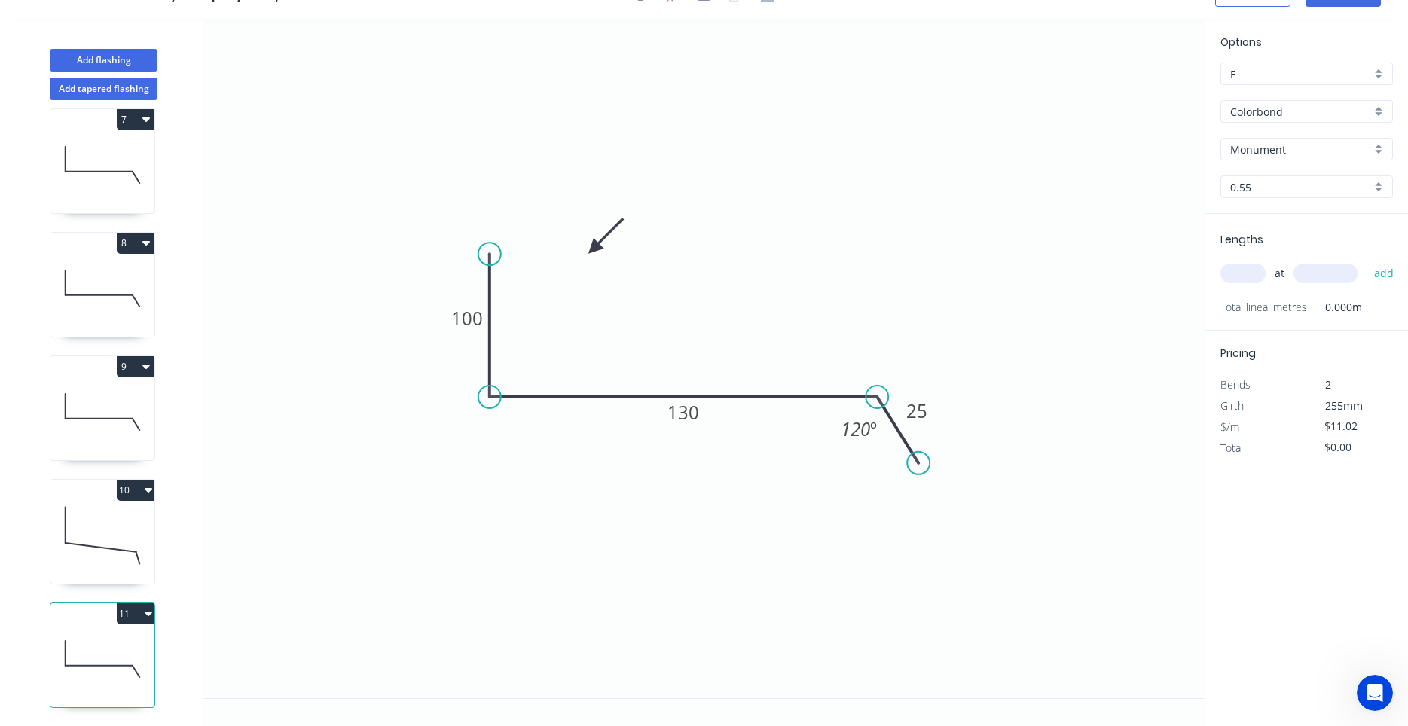
click at [113, 661] on icon at bounding box center [102, 659] width 104 height 96
click at [680, 423] on tspan "130" at bounding box center [684, 412] width 32 height 25
click at [1229, 272] on input "text" at bounding box center [1243, 274] width 45 height 20
type input "$13.18"
type input "1"
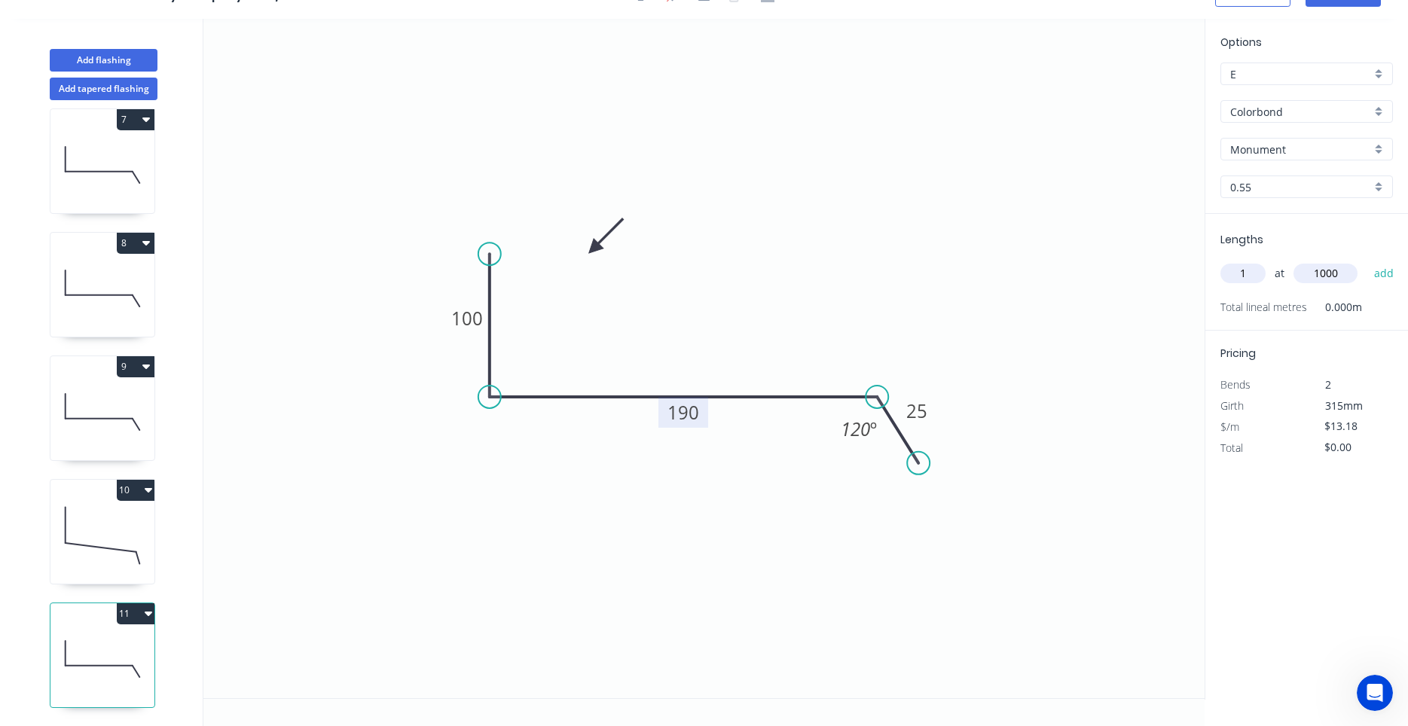
type input "1000"
click at [1367, 261] on button "add" at bounding box center [1384, 274] width 35 height 26
type input "$13.18"
click at [133, 298] on icon at bounding box center [102, 288] width 104 height 96
type input "$11.02"
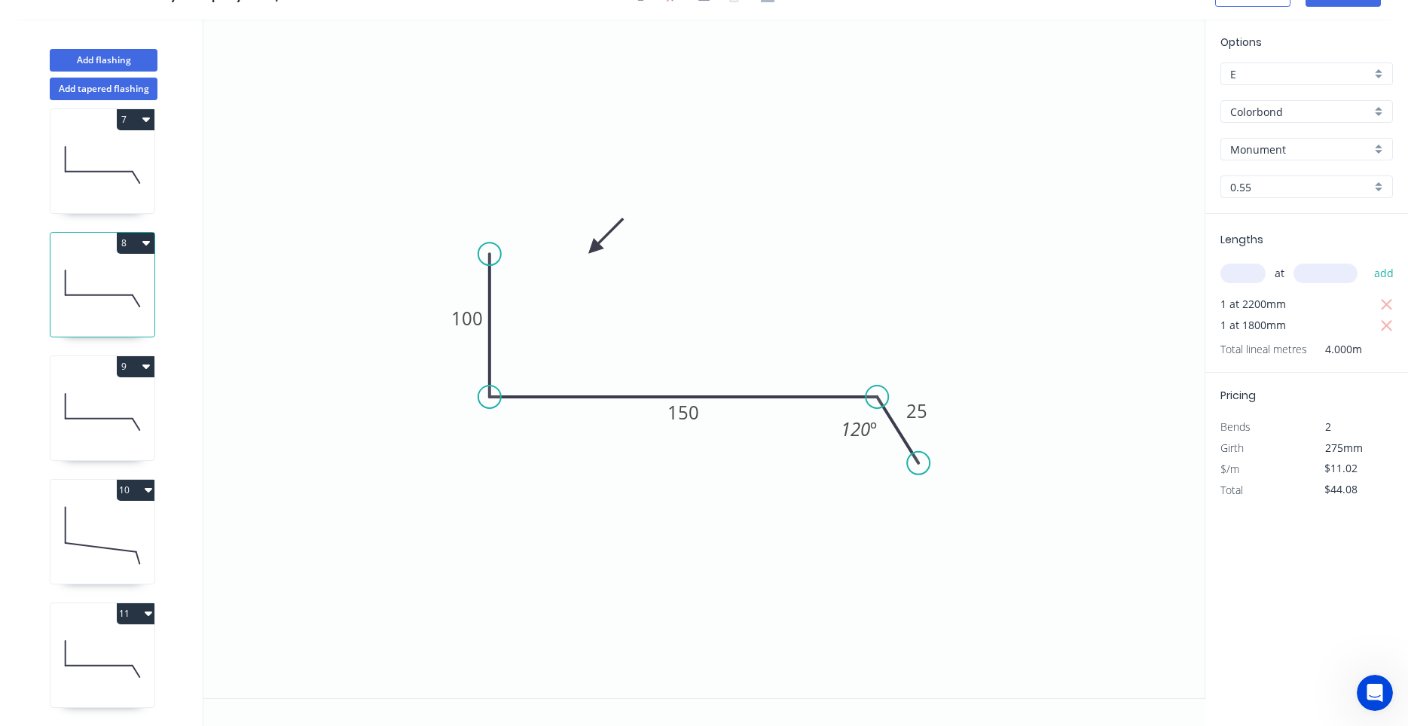
click at [84, 419] on icon at bounding box center [99, 419] width 67 height 0
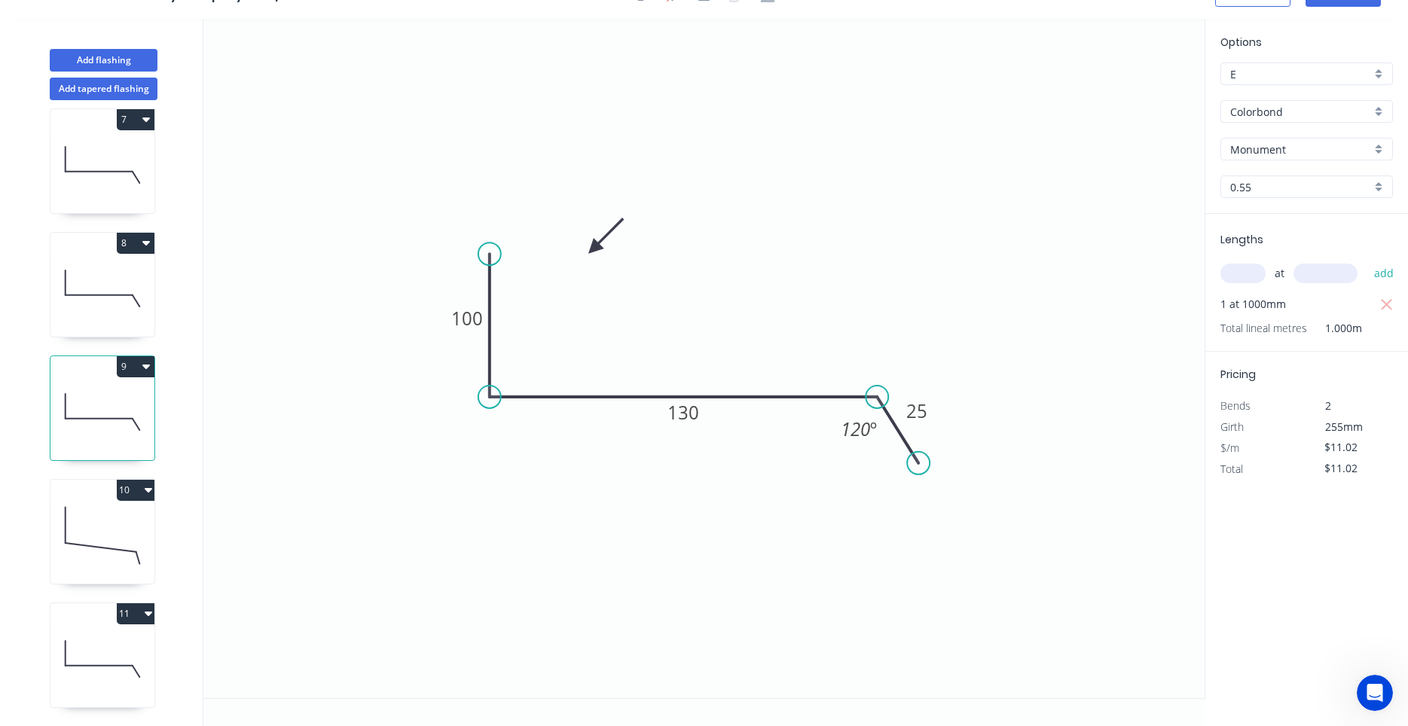
click at [92, 294] on icon at bounding box center [102, 288] width 104 height 96
type input "$44.08"
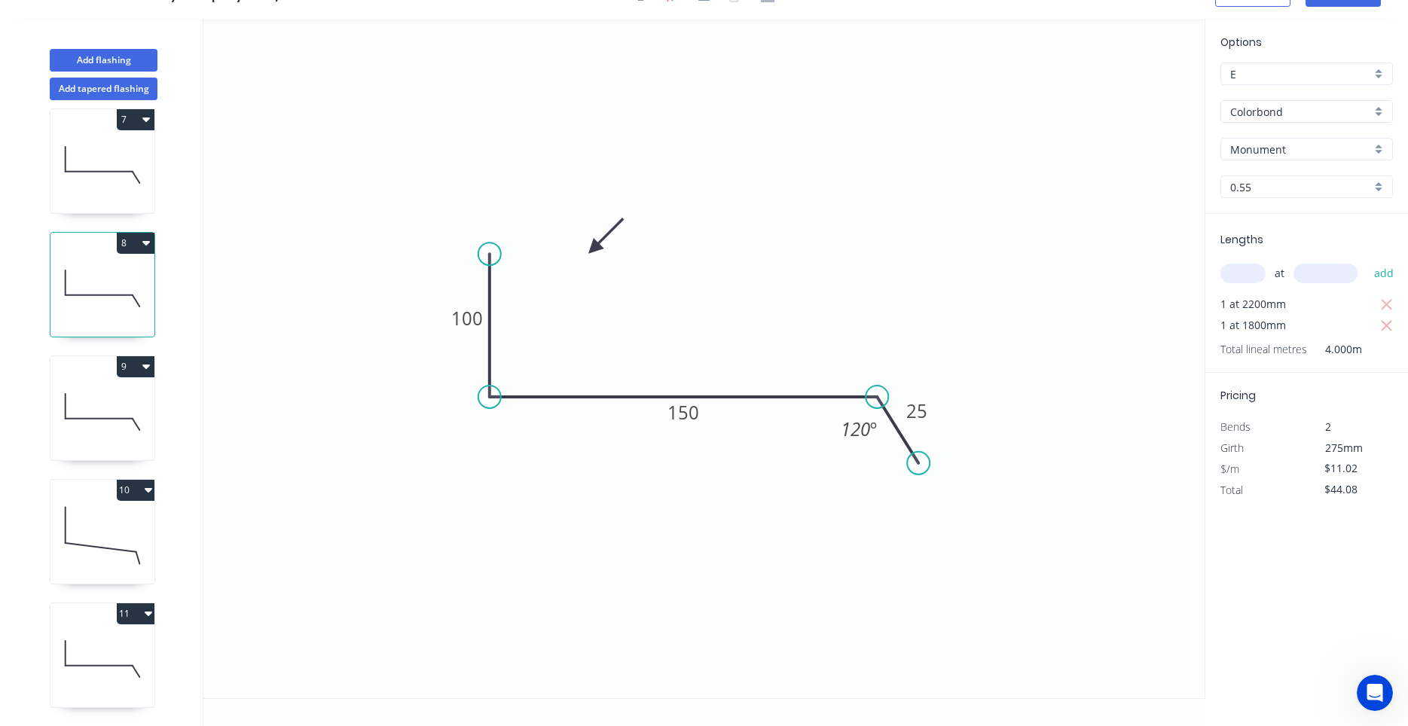
click at [1253, 274] on input "text" at bounding box center [1243, 274] width 45 height 20
type input "1"
type input "1100"
click at [1367, 261] on button "add" at bounding box center [1384, 274] width 35 height 26
type input "$56.20"
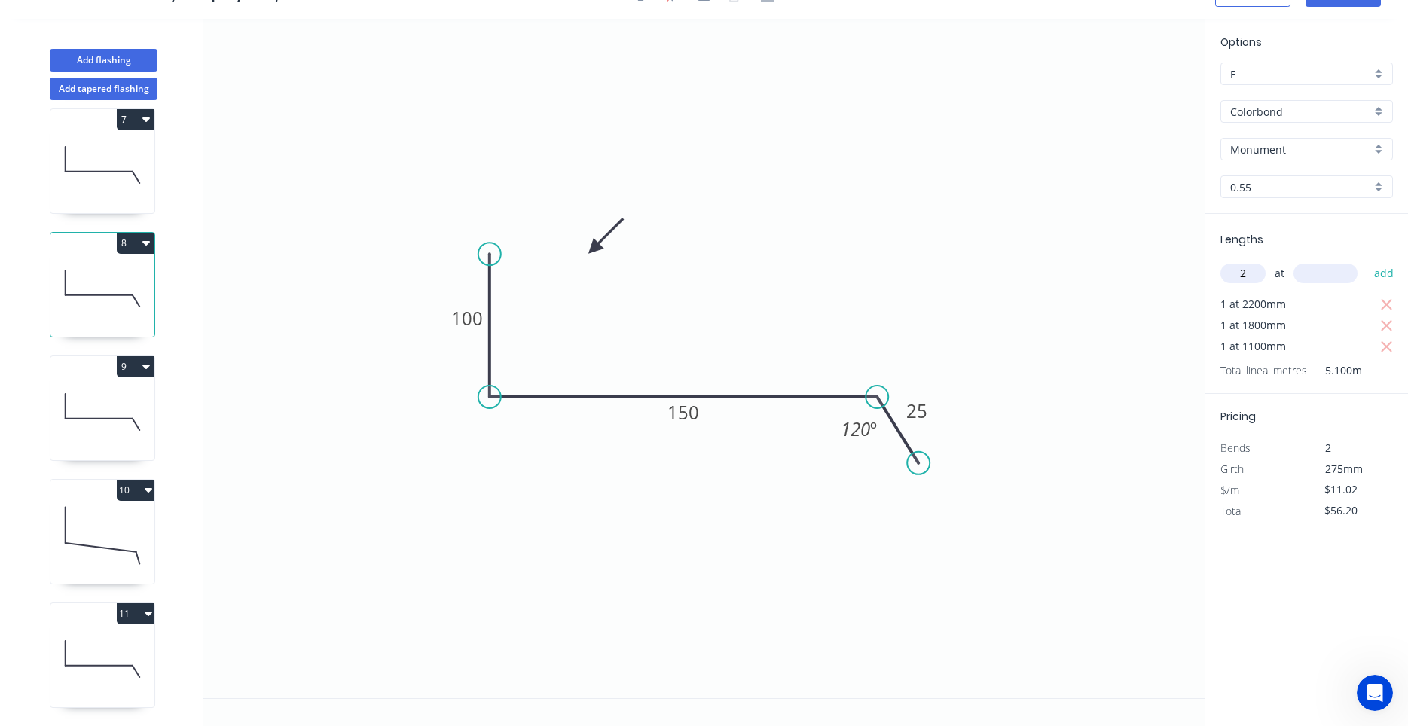
type input "2"
type input "4000"
click at [1367, 261] on button "add" at bounding box center [1384, 274] width 35 height 26
type input "$144.36"
type input "2"
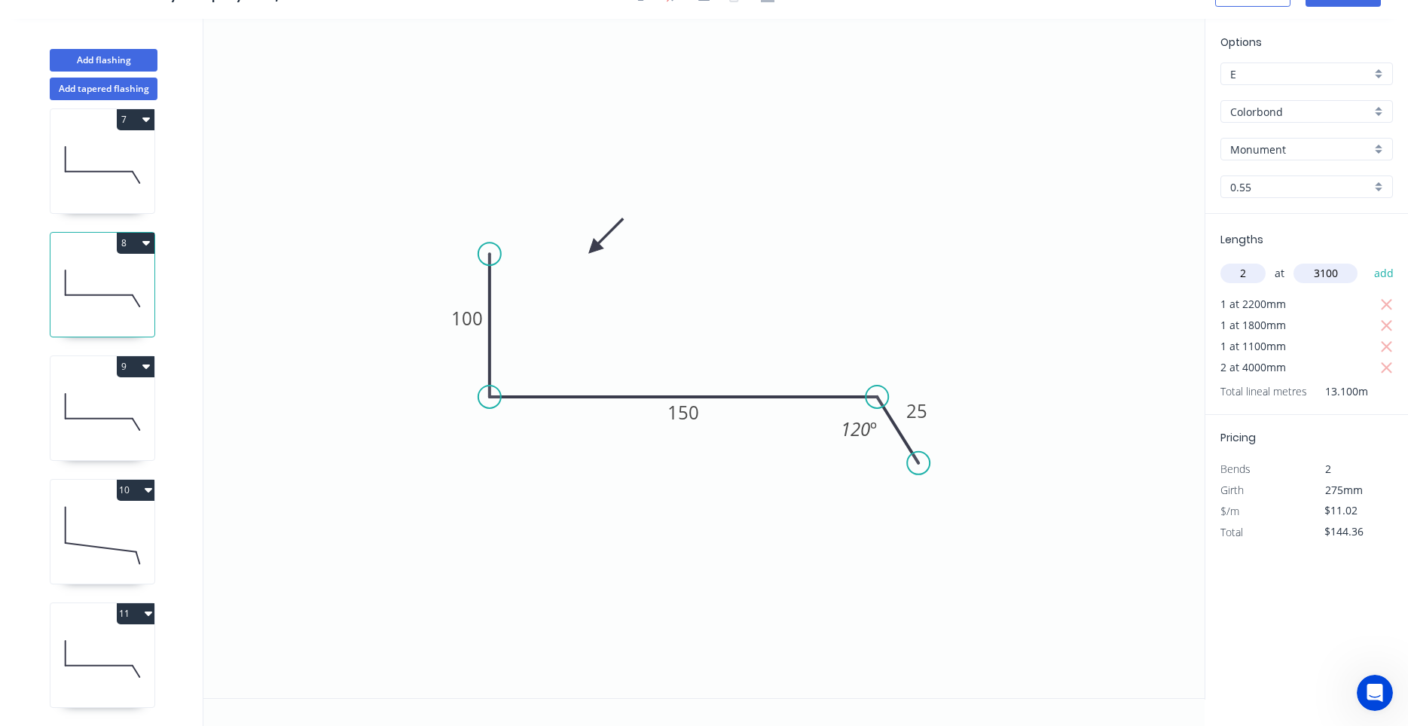
type input "3100"
click at [1367, 261] on button "add" at bounding box center [1384, 274] width 35 height 26
type input "$212.69"
click at [131, 545] on icon at bounding box center [102, 536] width 104 height 96
type input "$13.18"
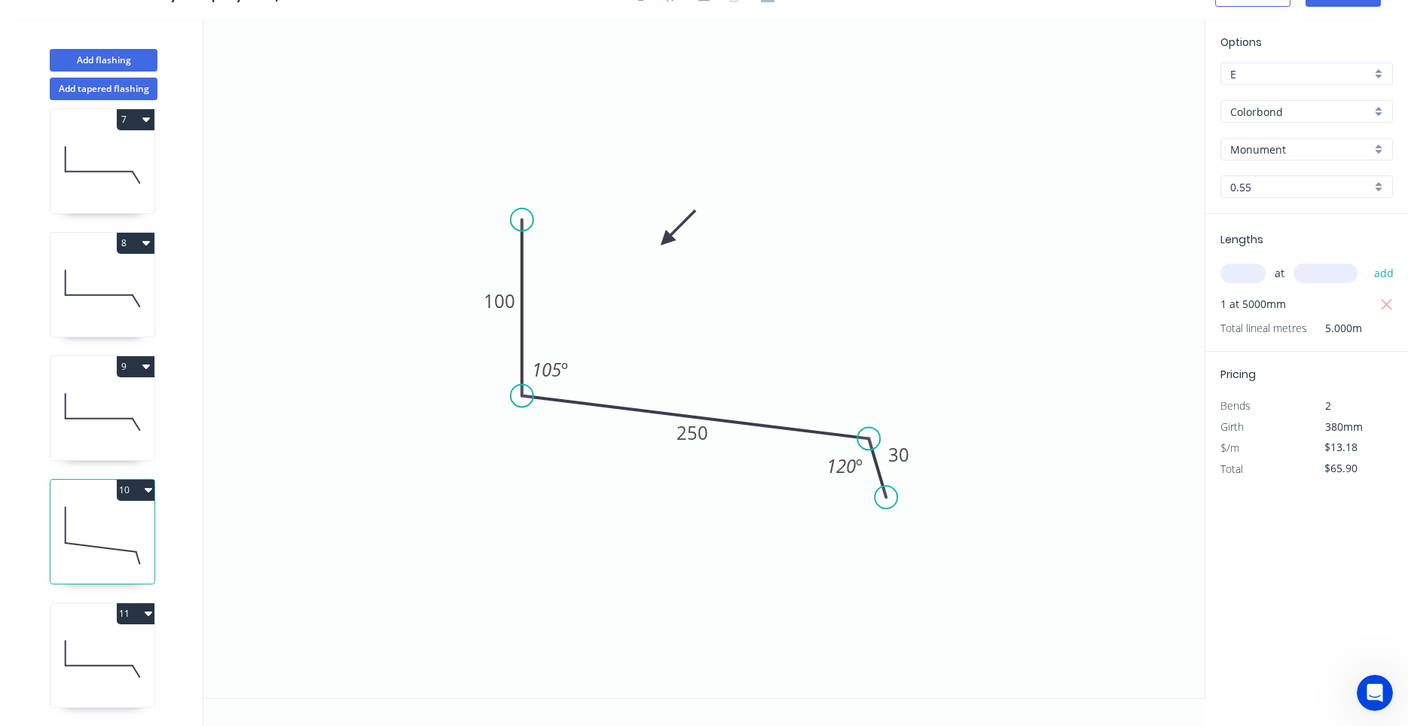
click at [105, 649] on icon at bounding box center [102, 659] width 104 height 96
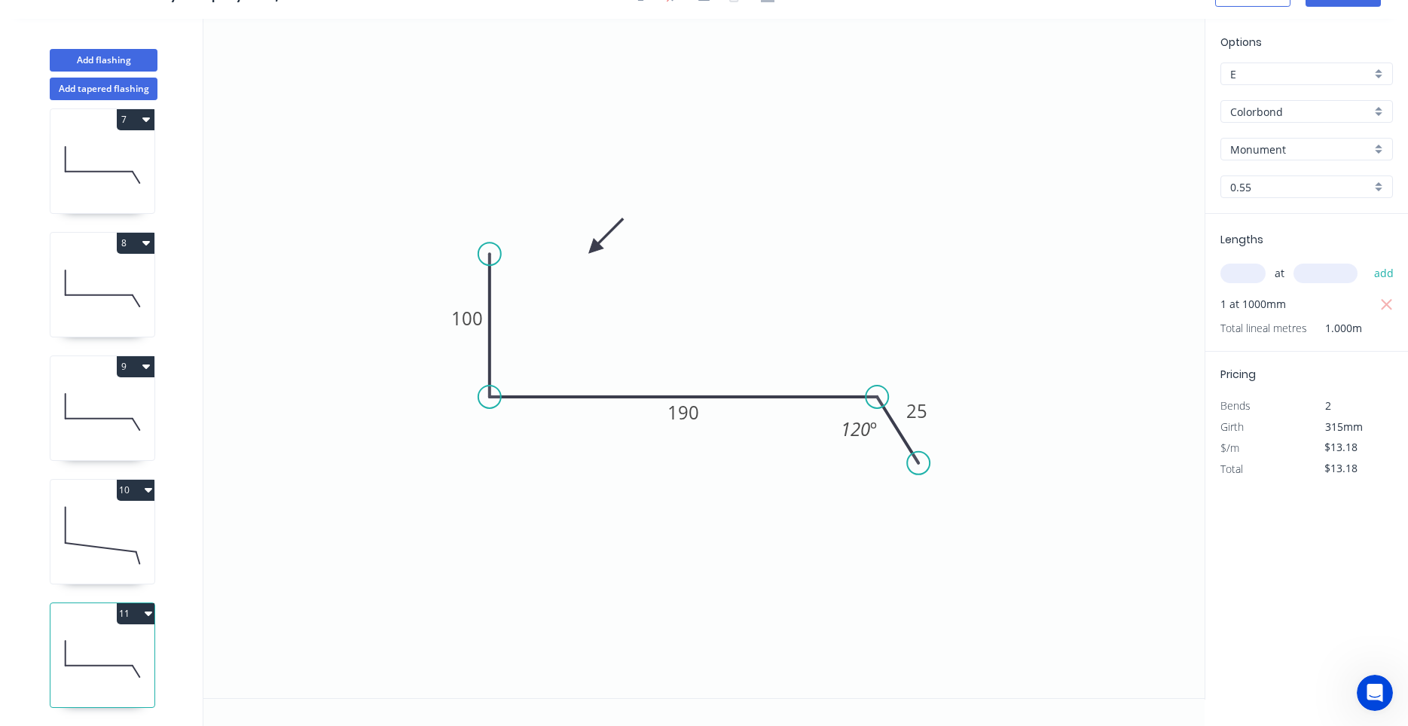
click at [99, 538] on icon at bounding box center [102, 536] width 104 height 96
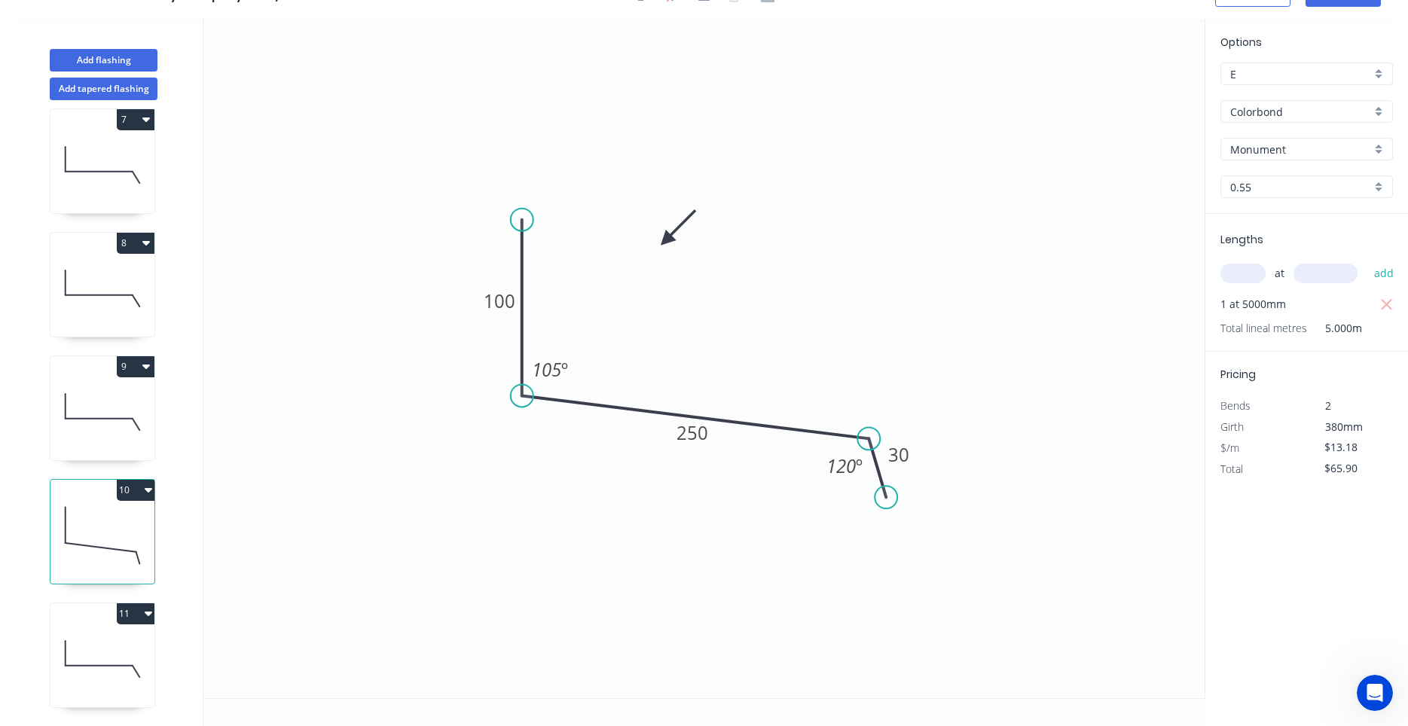
click at [142, 495] on button "10" at bounding box center [136, 490] width 38 height 21
click at [126, 517] on div "Duplicate" at bounding box center [83, 528] width 116 height 22
type input "$0.00"
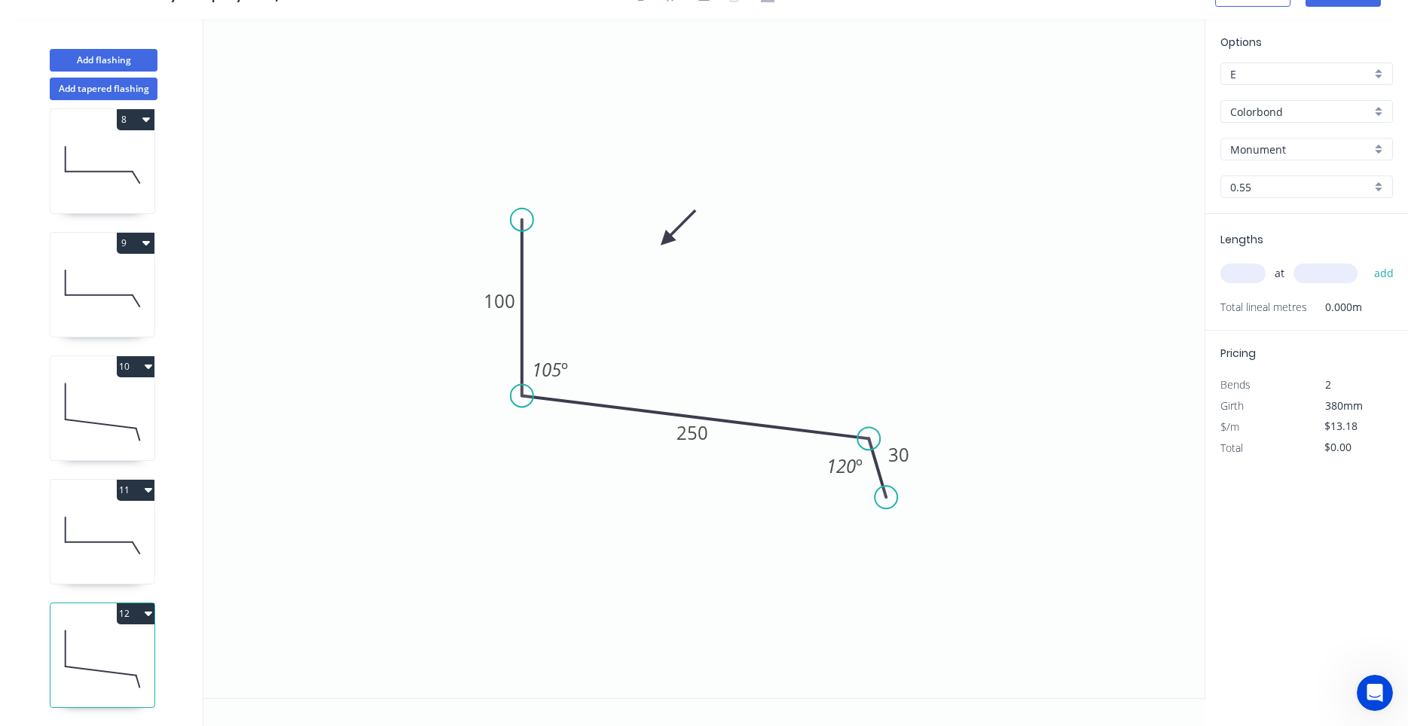
click at [136, 642] on icon at bounding box center [102, 659] width 104 height 96
click at [545, 378] on tspan "105" at bounding box center [546, 369] width 29 height 25
click at [1252, 276] on input "text" at bounding box center [1243, 274] width 45 height 20
type input "1"
type input "3600"
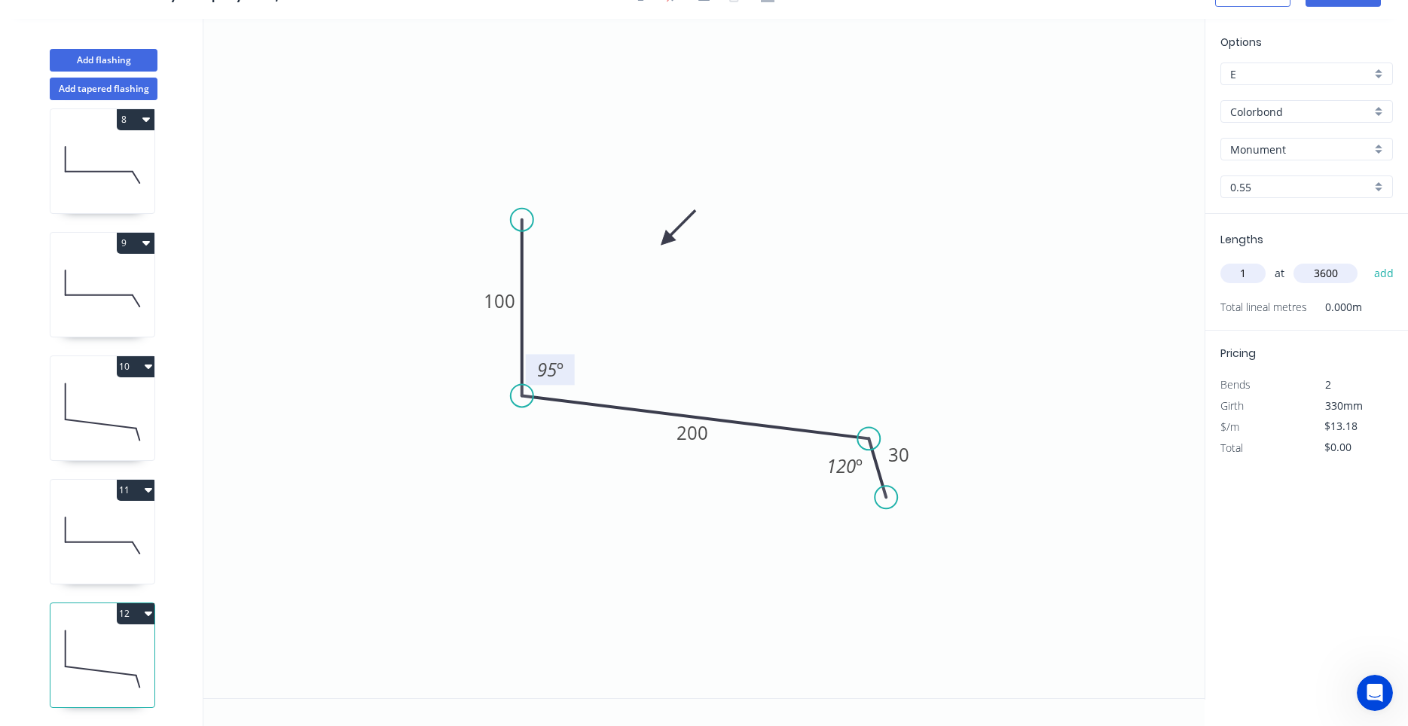
click at [1367, 261] on button "add" at bounding box center [1384, 274] width 35 height 26
type input "$47.45"
type input "1"
type input "2700"
click at [1367, 261] on button "add" at bounding box center [1384, 274] width 35 height 26
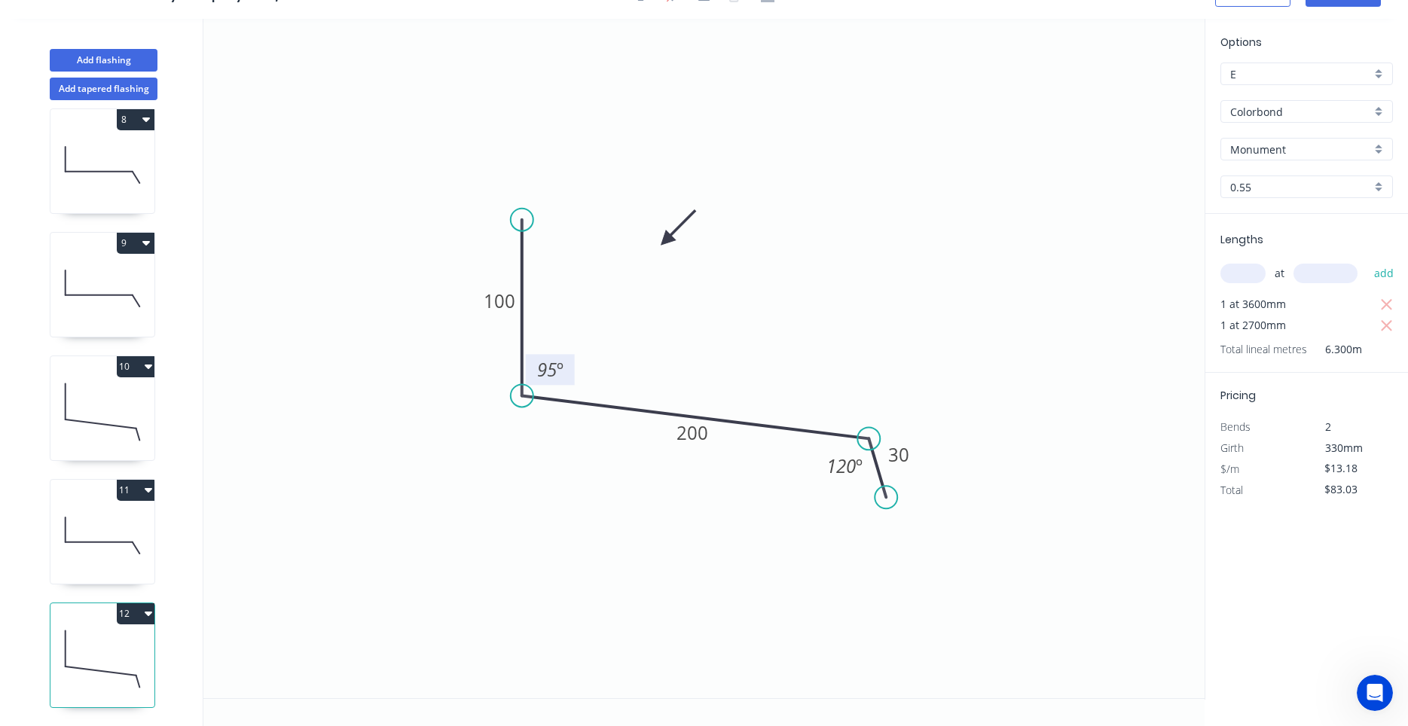
click at [1007, 515] on icon "0 100 200 30 95 º 120 º" at bounding box center [703, 359] width 1001 height 680
click at [116, 528] on icon at bounding box center [102, 536] width 104 height 96
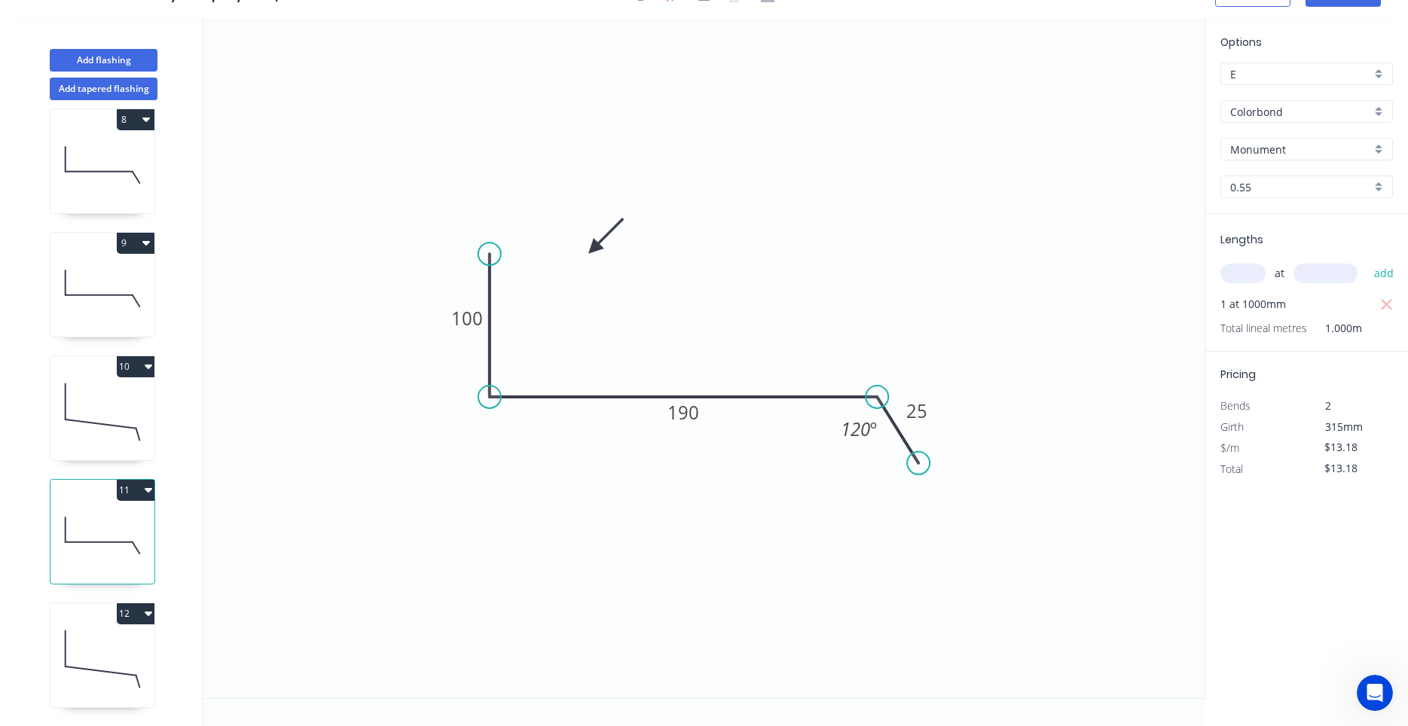
click at [127, 418] on icon at bounding box center [102, 412] width 104 height 96
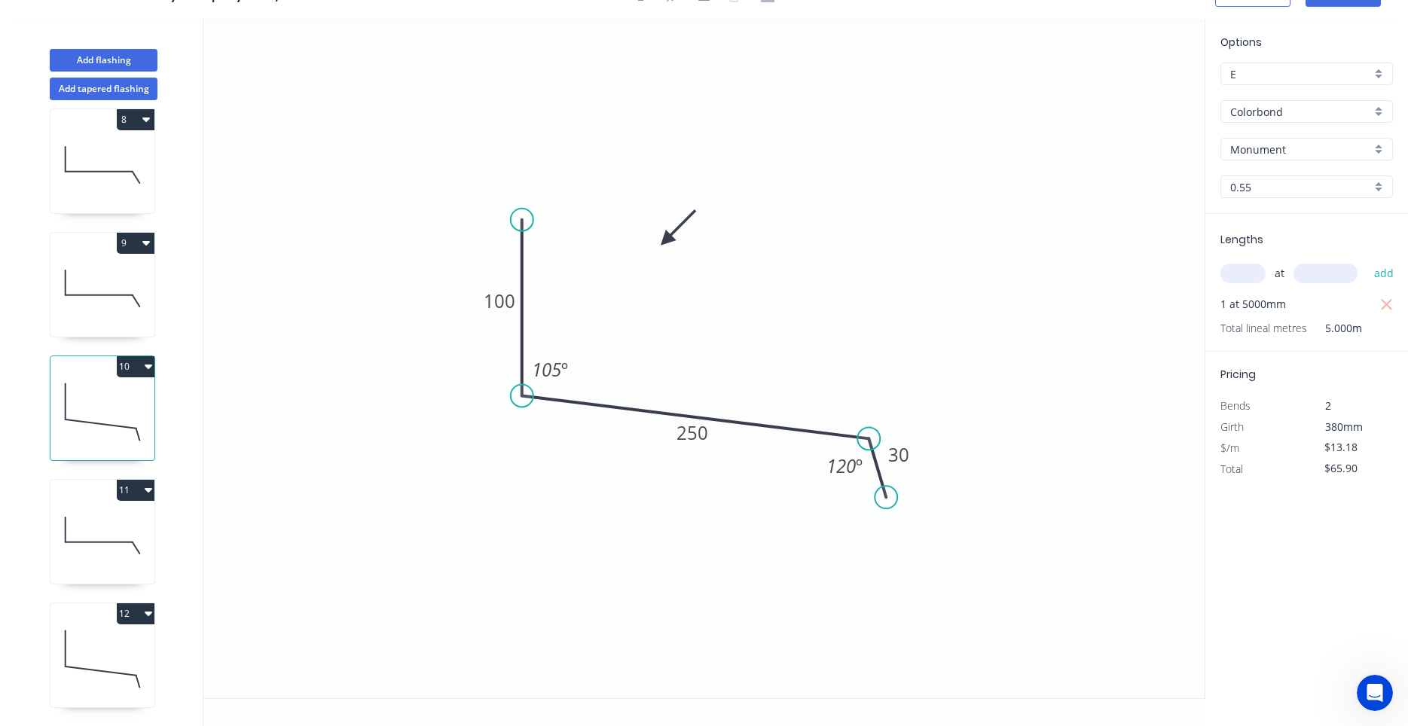
click at [105, 518] on icon at bounding box center [102, 536] width 104 height 96
type input "$13.18"
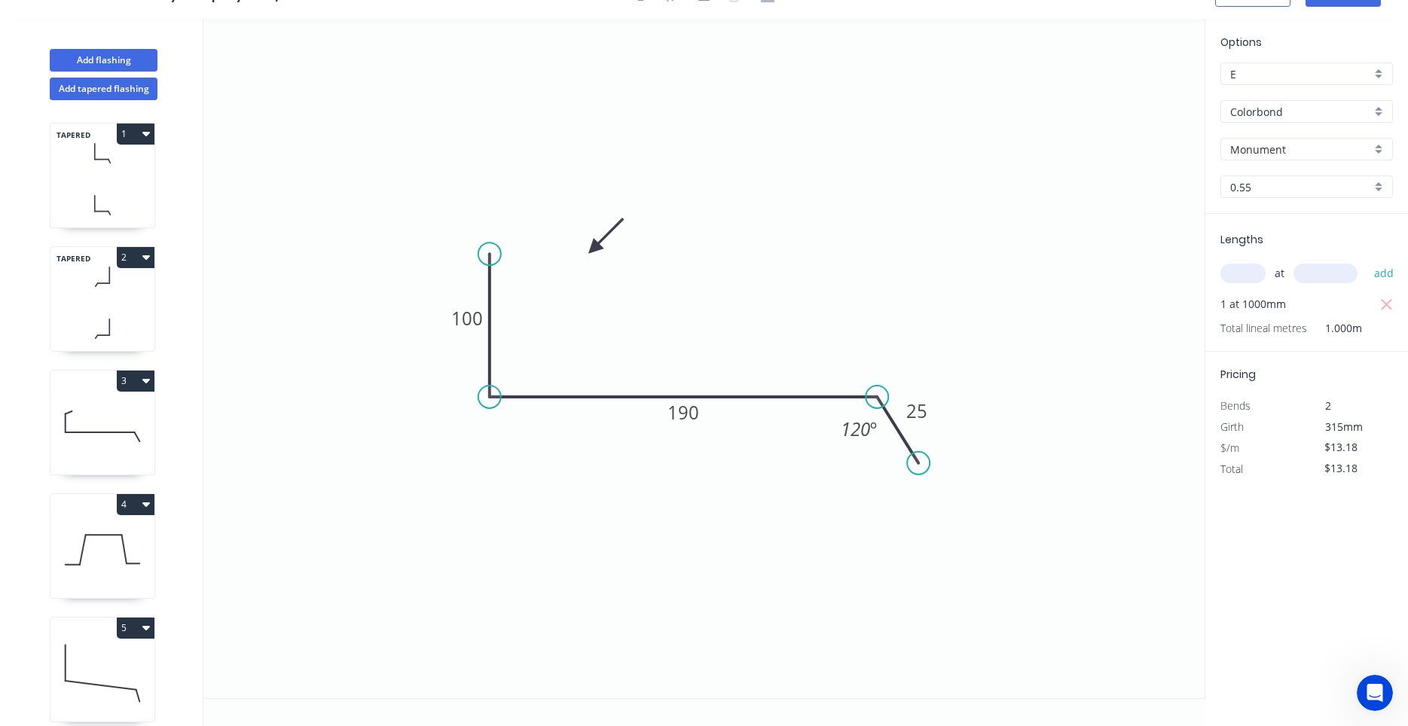
scroll to position [0, 0]
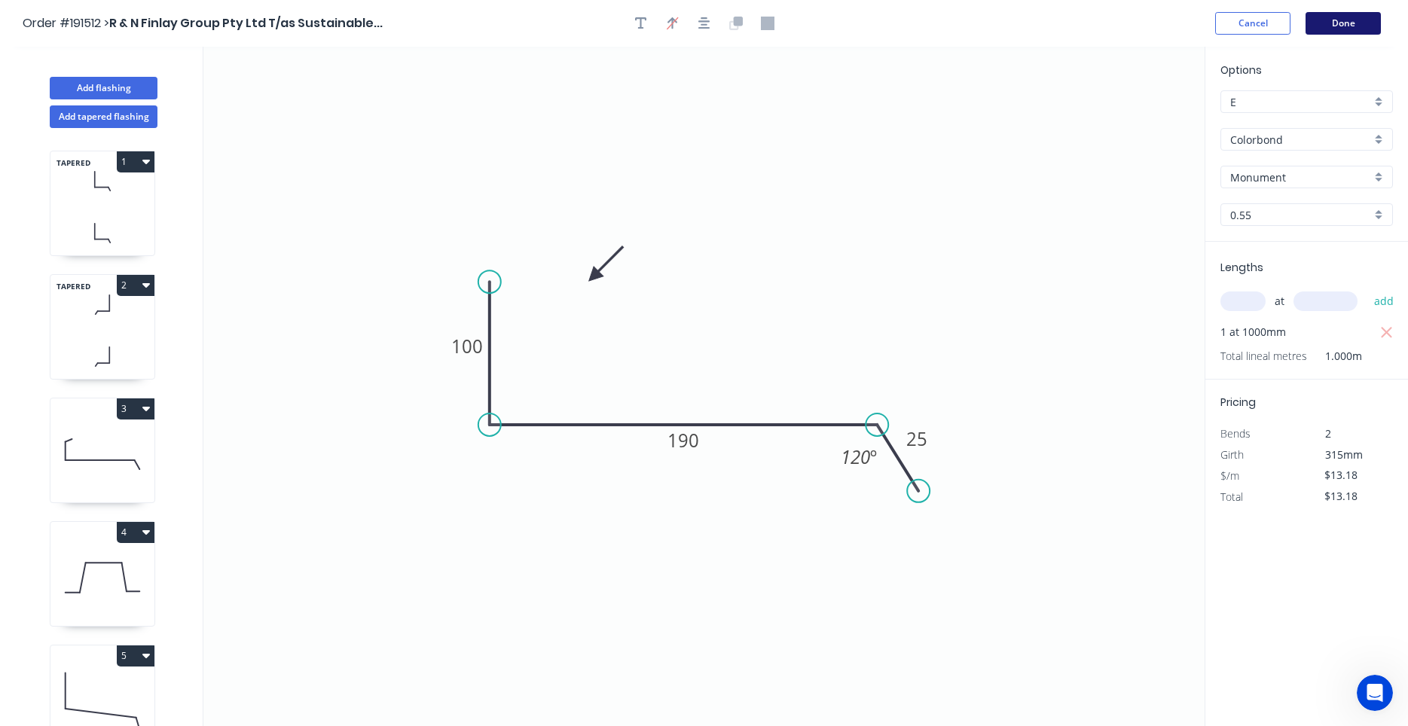
click at [1339, 34] on header "Order #191512 > R & N Finlay Group Pty Ltd T/as Sustainable... Cancel Done" at bounding box center [704, 23] width 1408 height 47
click at [1342, 29] on button "Done" at bounding box center [1343, 23] width 75 height 23
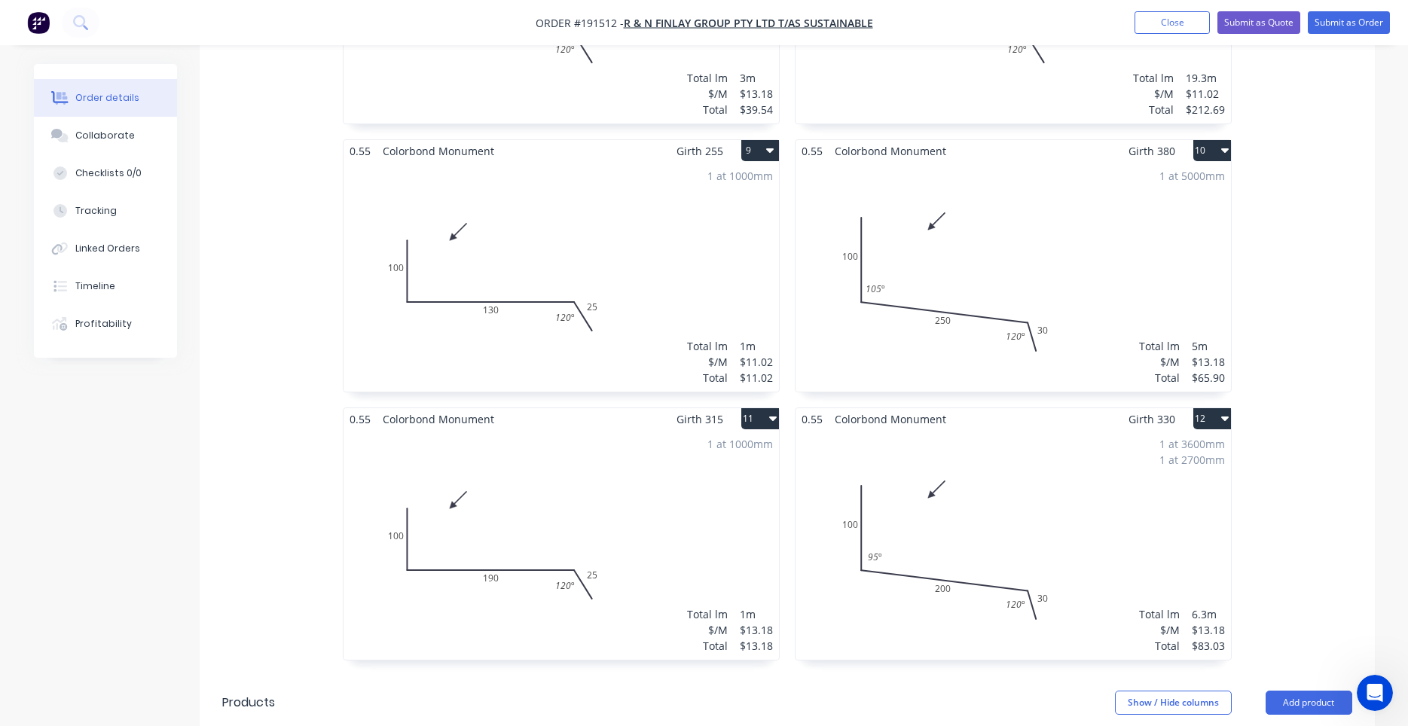
scroll to position [1853, 0]
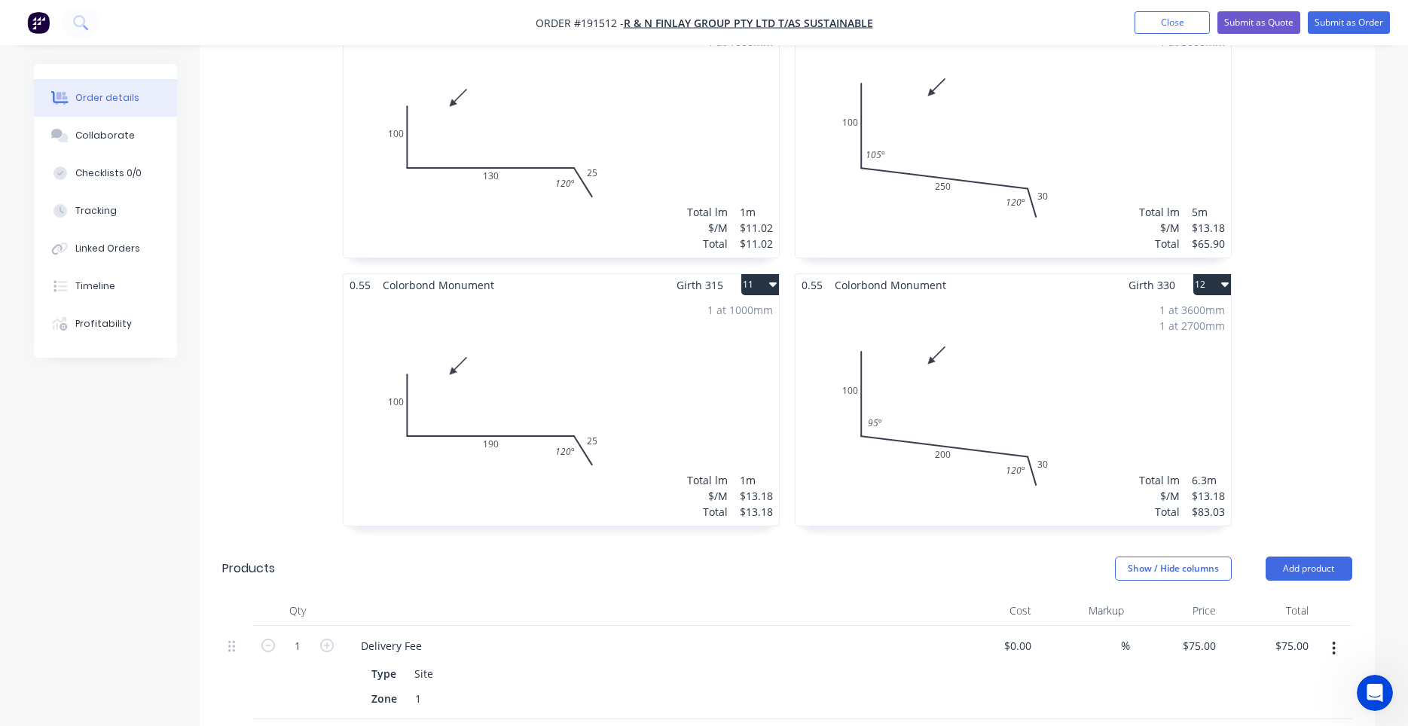
click at [965, 456] on div "1 at 3600mm 1 at 2700mm Total lm $/M Total 6.3m $13.18 $83.03" at bounding box center [1014, 411] width 436 height 230
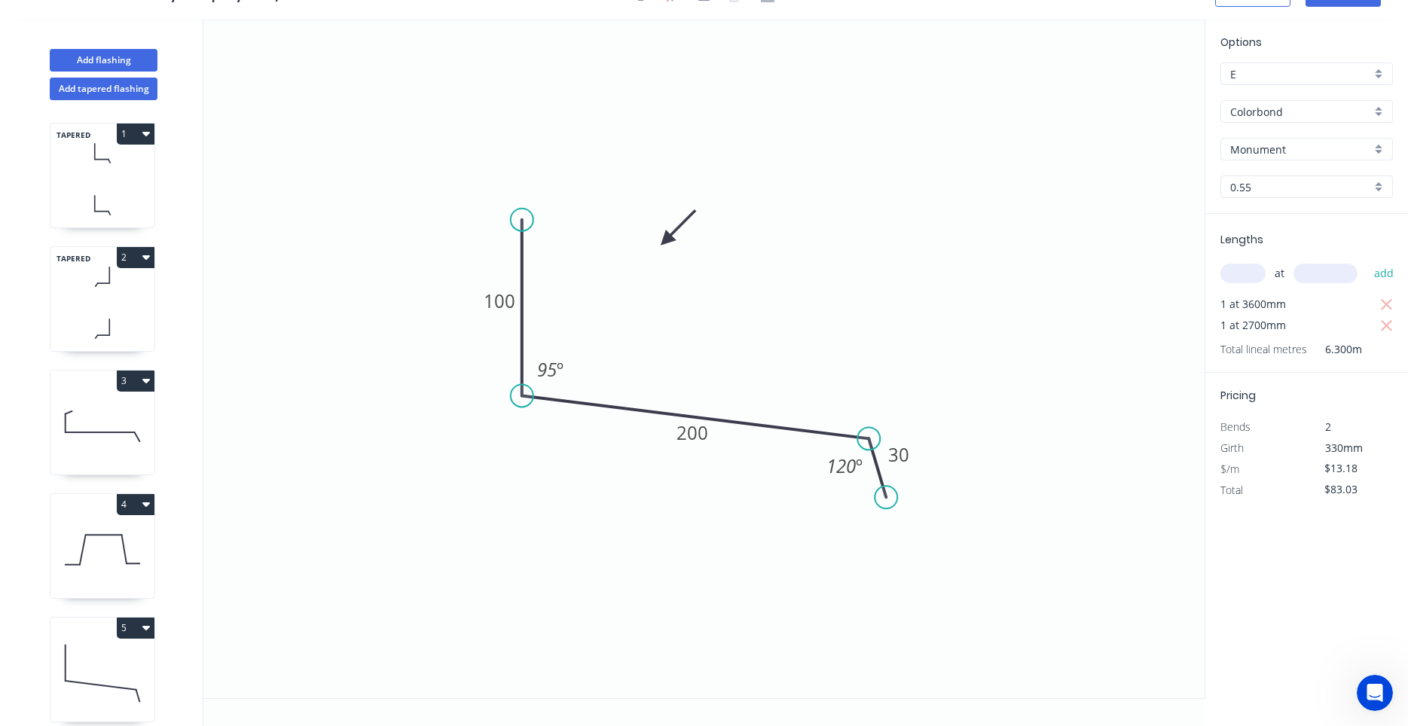
scroll to position [28, 0]
click at [133, 64] on button "Add flashing" at bounding box center [104, 60] width 108 height 23
type input "$0.00"
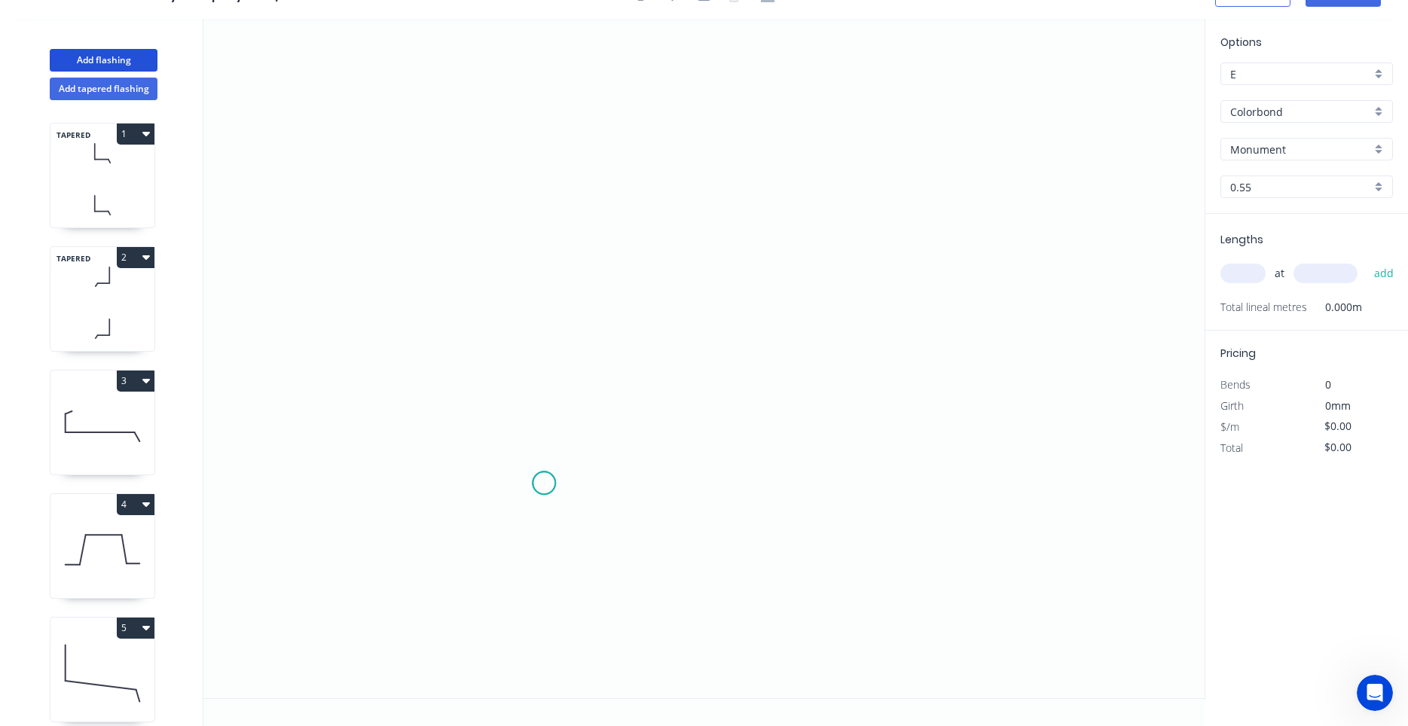
click at [544, 484] on icon "0" at bounding box center [703, 359] width 1001 height 680
click at [547, 267] on icon "0" at bounding box center [703, 359] width 1001 height 680
click at [733, 187] on icon "0 ?" at bounding box center [703, 359] width 1001 height 680
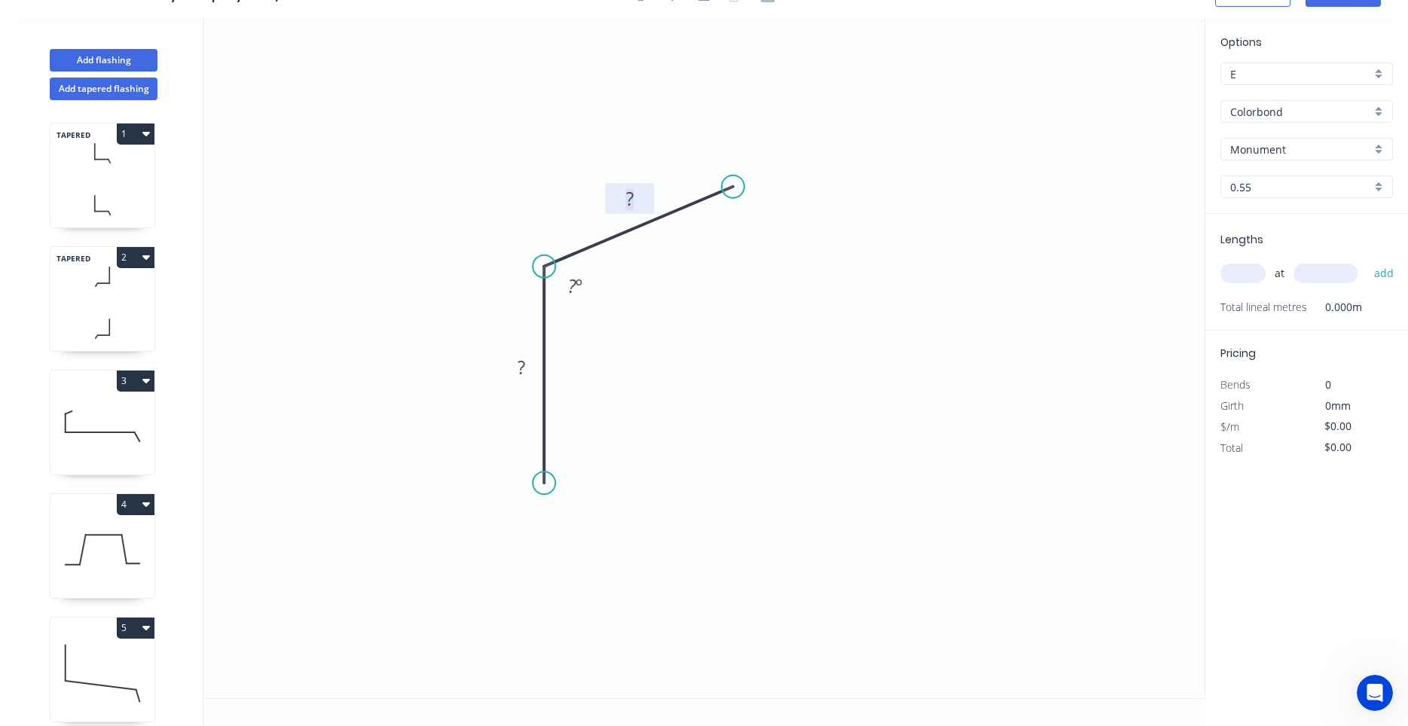
click at [634, 199] on tspan "?" at bounding box center [630, 198] width 8 height 25
click at [600, 589] on div "Feather" at bounding box center [630, 591] width 151 height 31
click at [571, 533] on div "Flip bend" at bounding box center [620, 537] width 151 height 31
click at [583, 469] on tspan "15" at bounding box center [585, 456] width 21 height 25
type input "$8.85"
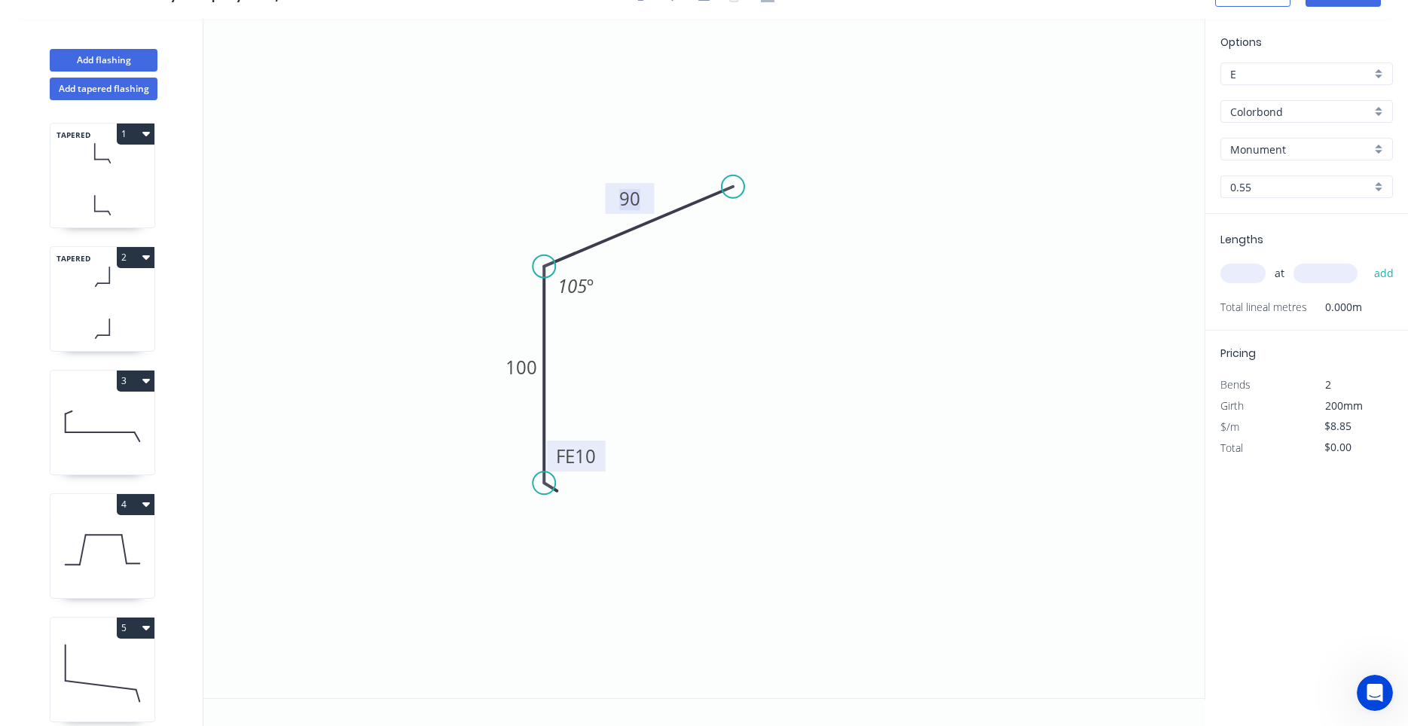
click at [1243, 278] on input "text" at bounding box center [1243, 274] width 45 height 20
type input "2"
type input "4600"
click at [1367, 261] on button "add" at bounding box center [1384, 274] width 35 height 26
type input "$81.42"
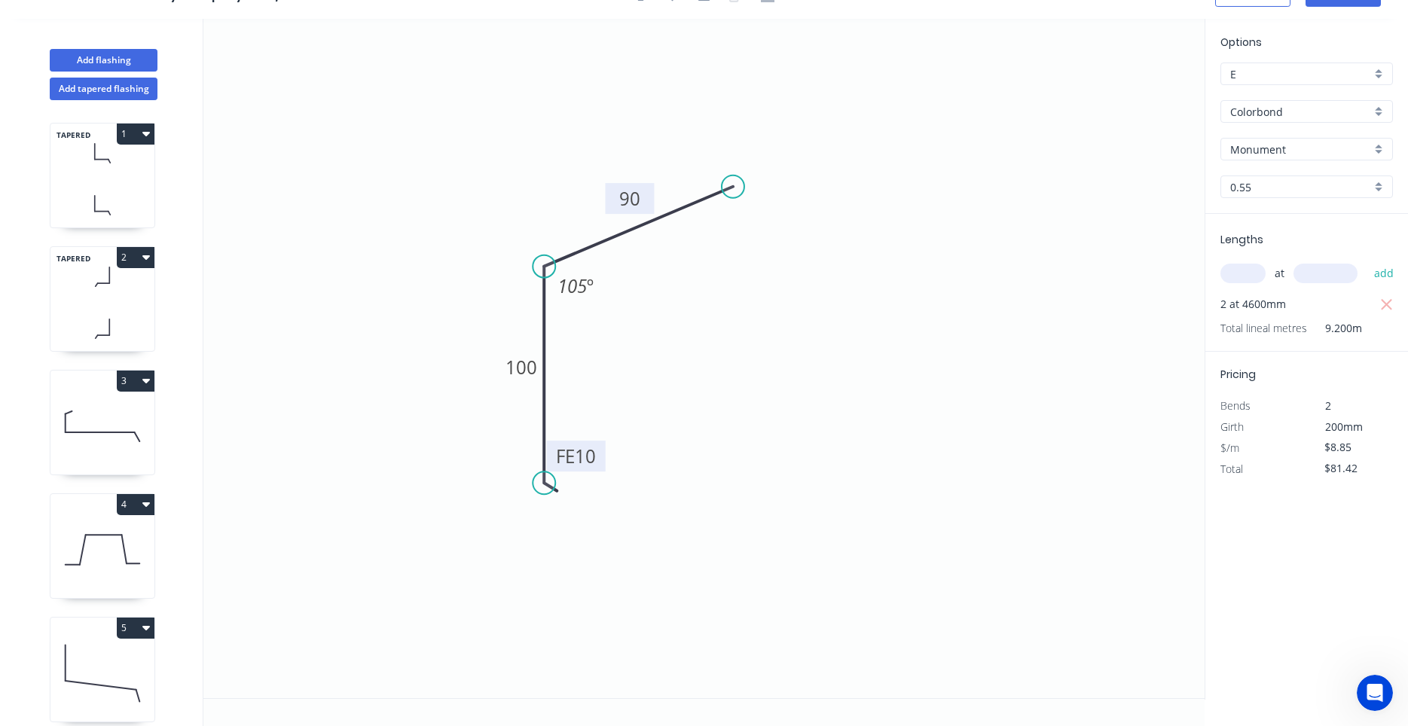
scroll to position [0, 0]
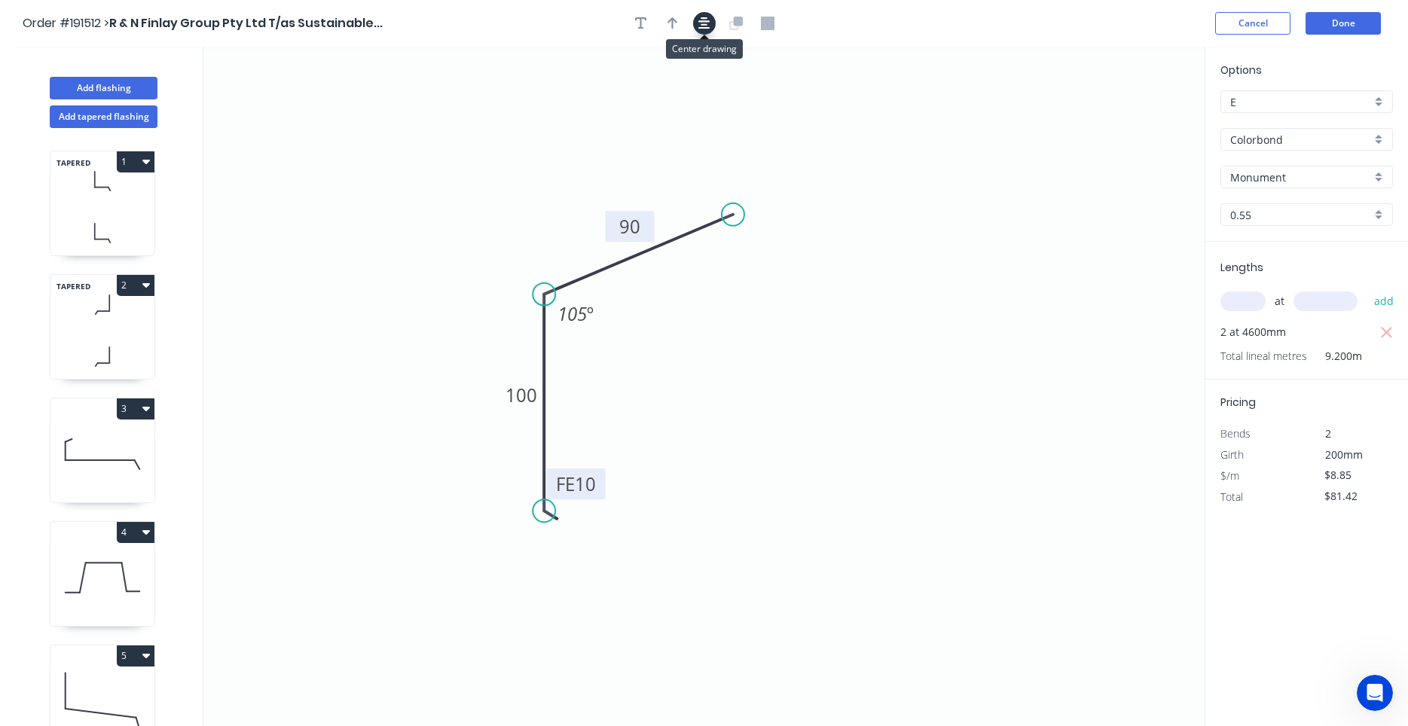
click at [708, 26] on icon "button" at bounding box center [705, 24] width 12 height 14
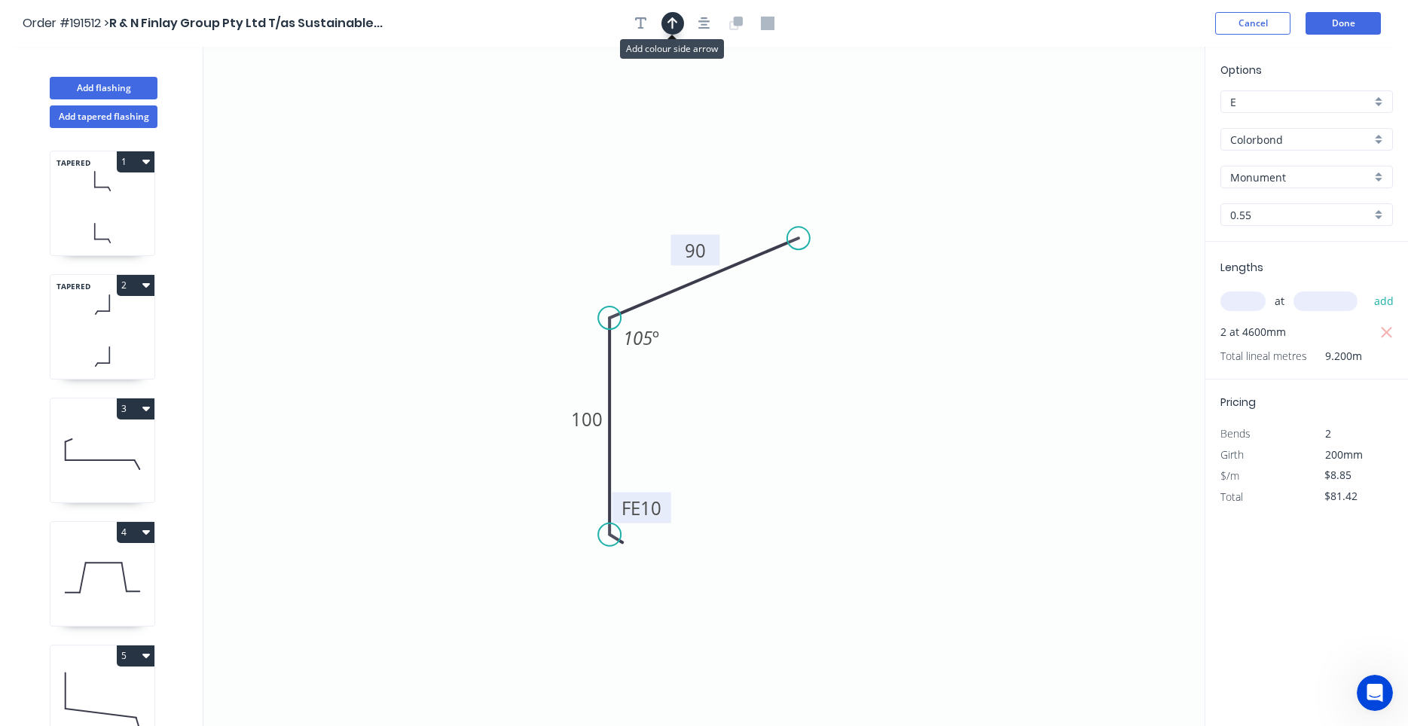
click at [678, 23] on button "button" at bounding box center [673, 23] width 23 height 23
drag, startPoint x: 1127, startPoint y: 115, endPoint x: 528, endPoint y: 347, distance: 642.4
click at [528, 347] on icon "0 FE 10 100 90 105 º" at bounding box center [703, 387] width 1001 height 680
drag, startPoint x: 1130, startPoint y: 118, endPoint x: 506, endPoint y: 530, distance: 747.8
click at [506, 445] on icon at bounding box center [507, 420] width 14 height 48
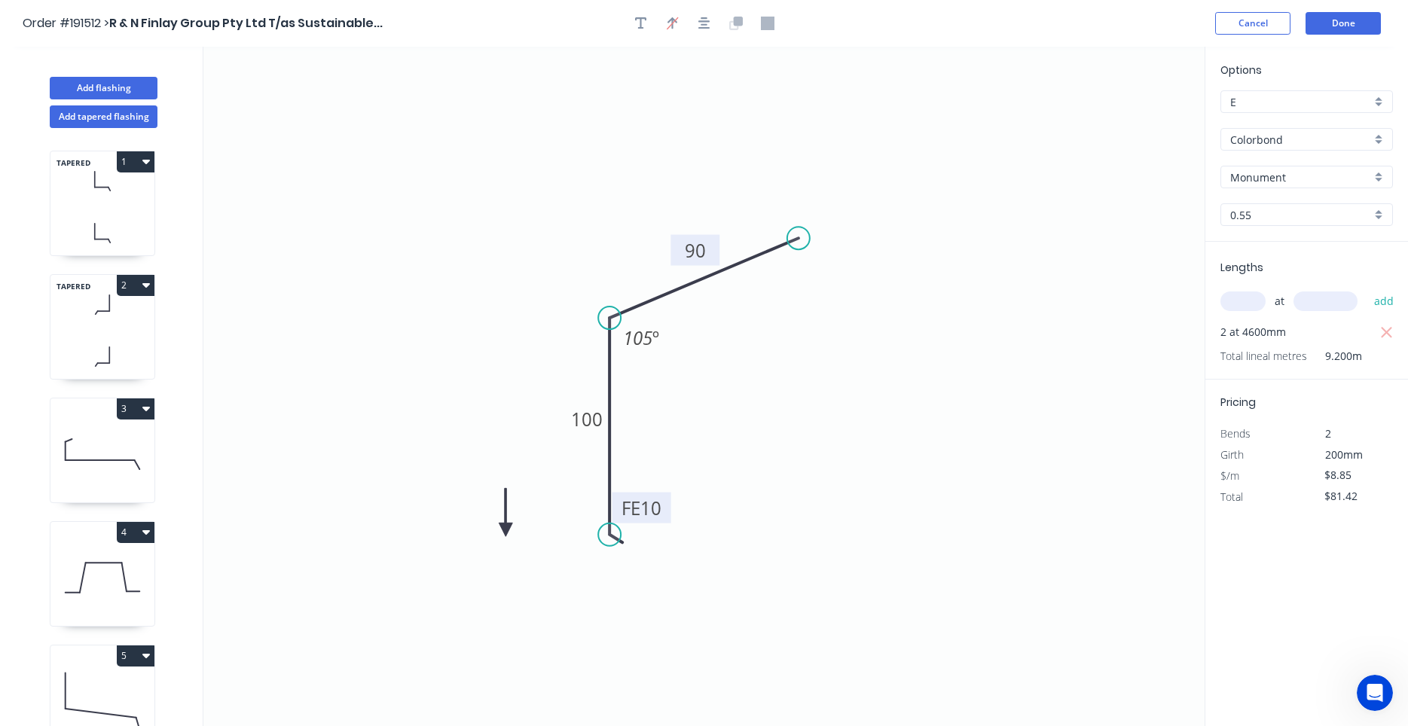
click at [506, 529] on icon at bounding box center [506, 512] width 14 height 48
click at [506, 529] on icon at bounding box center [519, 518] width 44 height 44
click at [506, 529] on icon at bounding box center [523, 530] width 48 height 14
click at [506, 529] on icon at bounding box center [506, 547] width 14 height 48
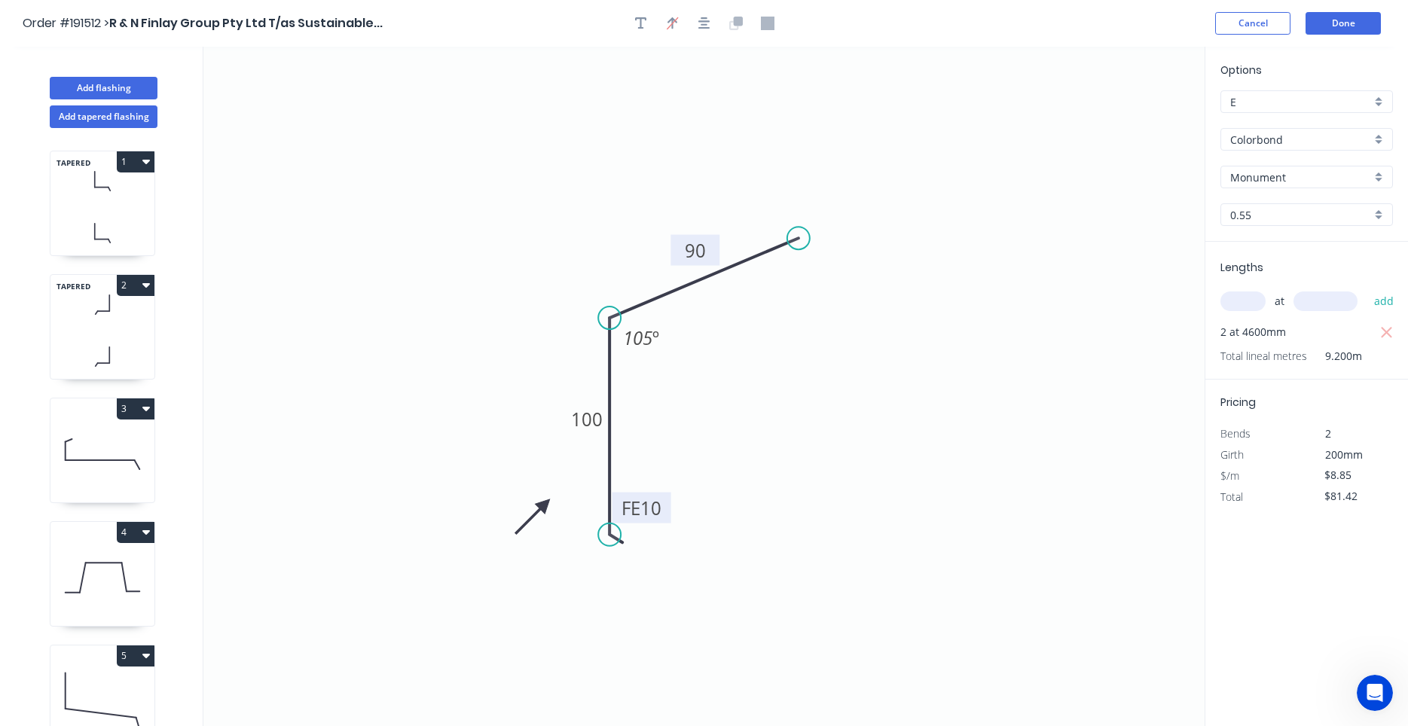
drag, startPoint x: 506, startPoint y: 529, endPoint x: 545, endPoint y: 505, distance: 45.4
click at [545, 505] on icon at bounding box center [533, 517] width 44 height 44
click at [131, 225] on icon at bounding box center [102, 233] width 104 height 44
type input "$23.54"
type input "$108.28"
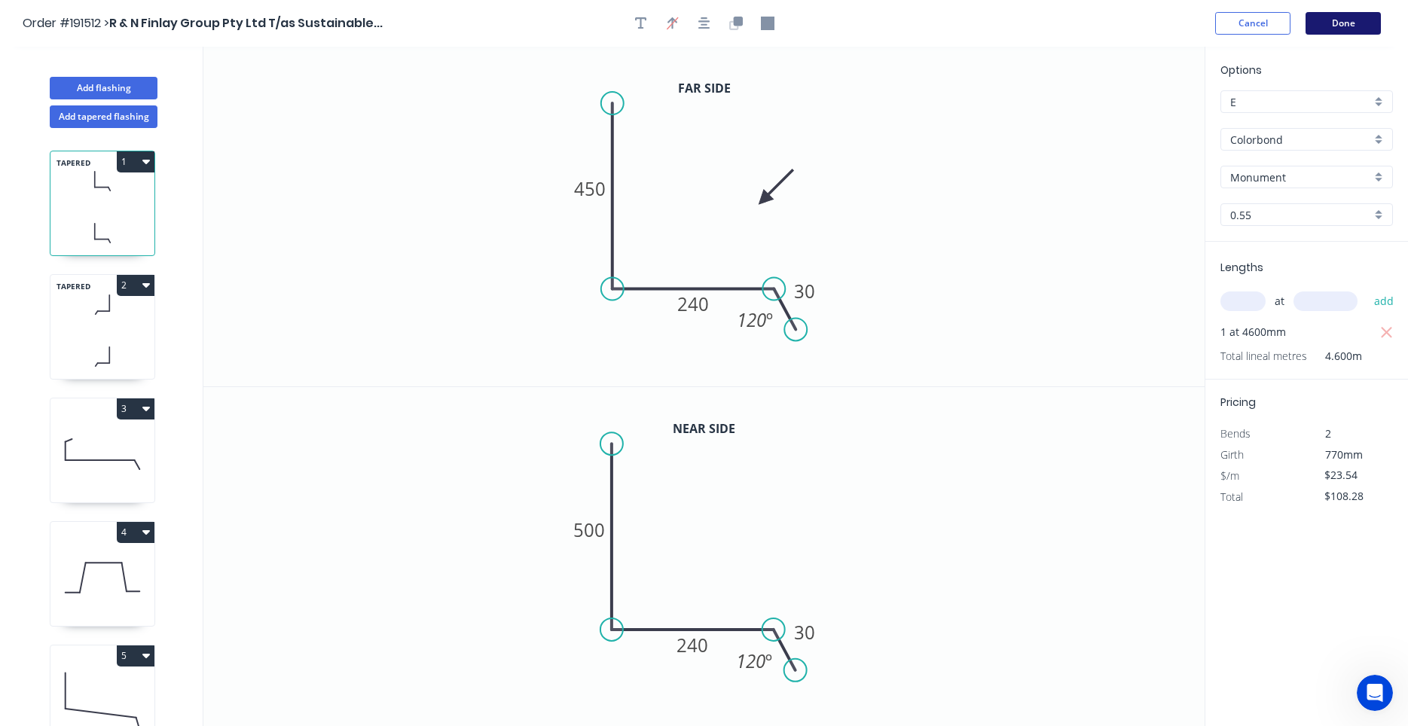
click at [1325, 20] on button "Done" at bounding box center [1343, 23] width 75 height 23
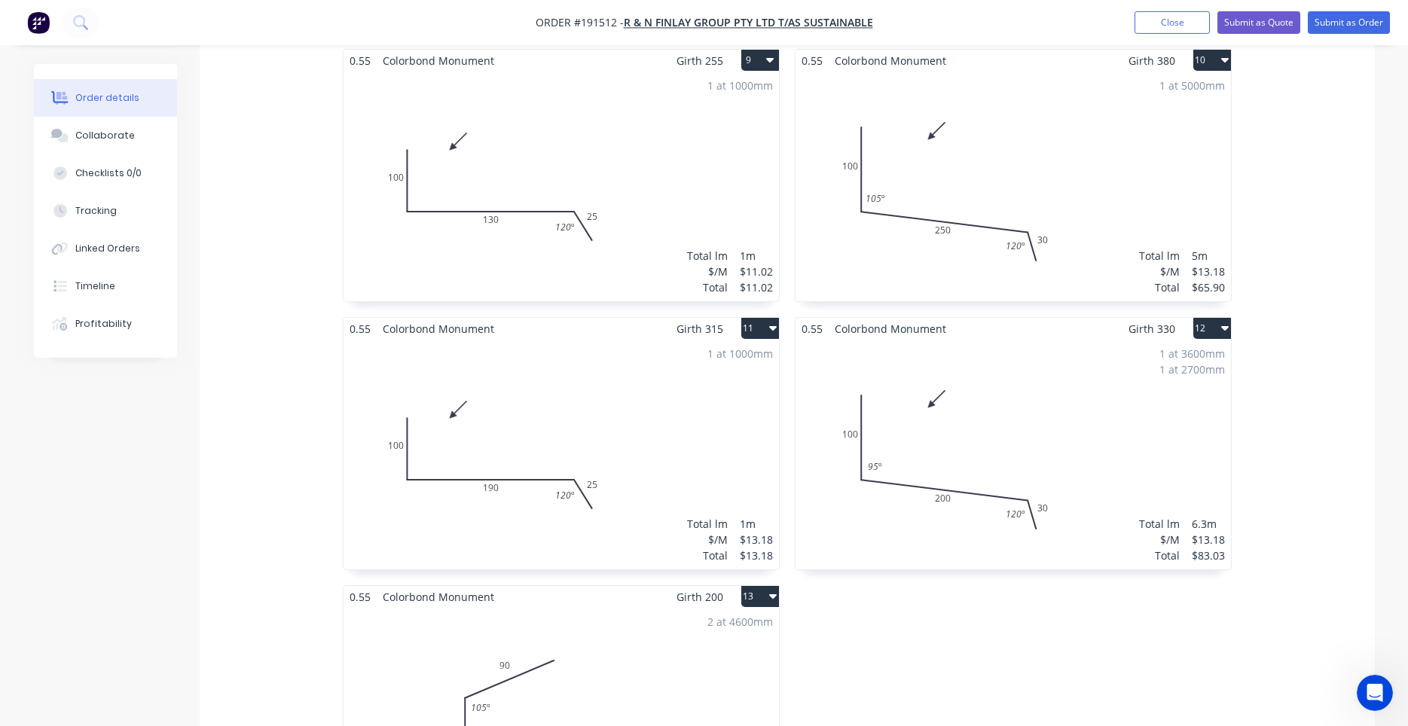
scroll to position [1665, 0]
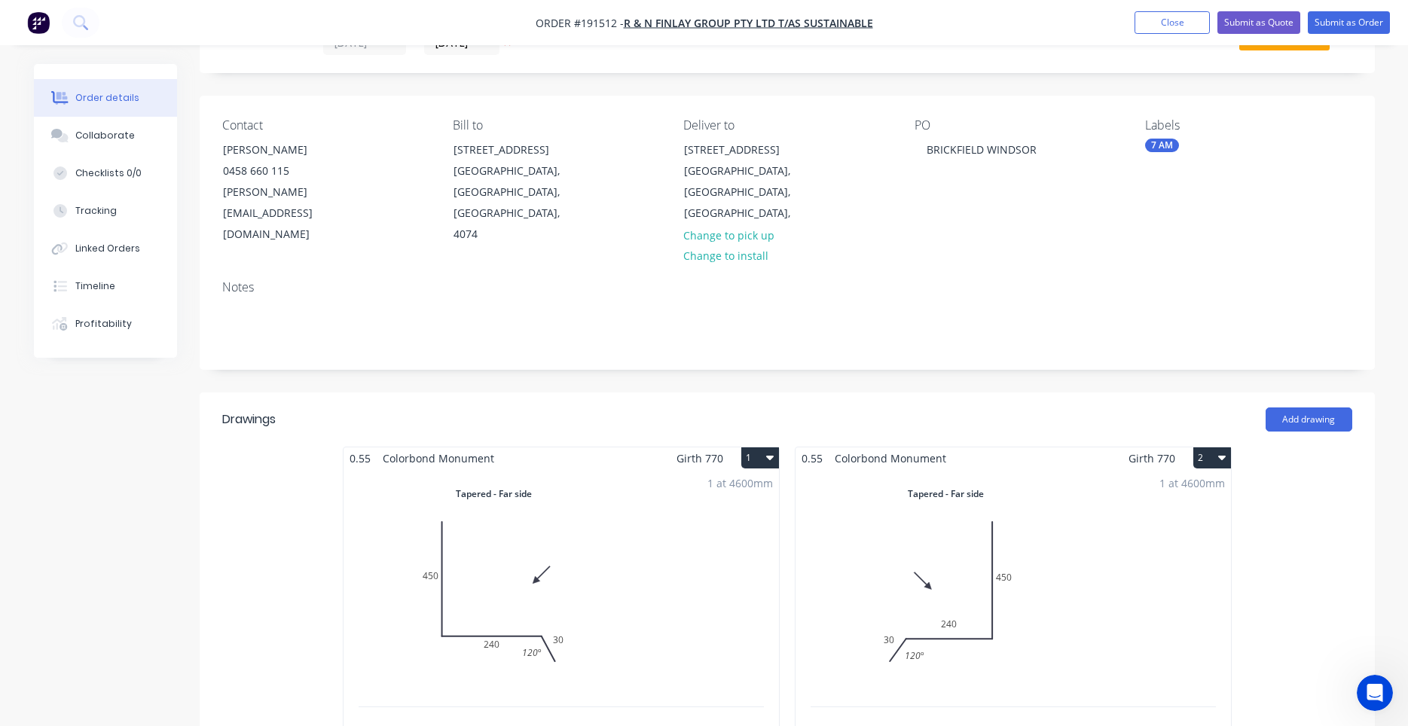
scroll to position [0, 0]
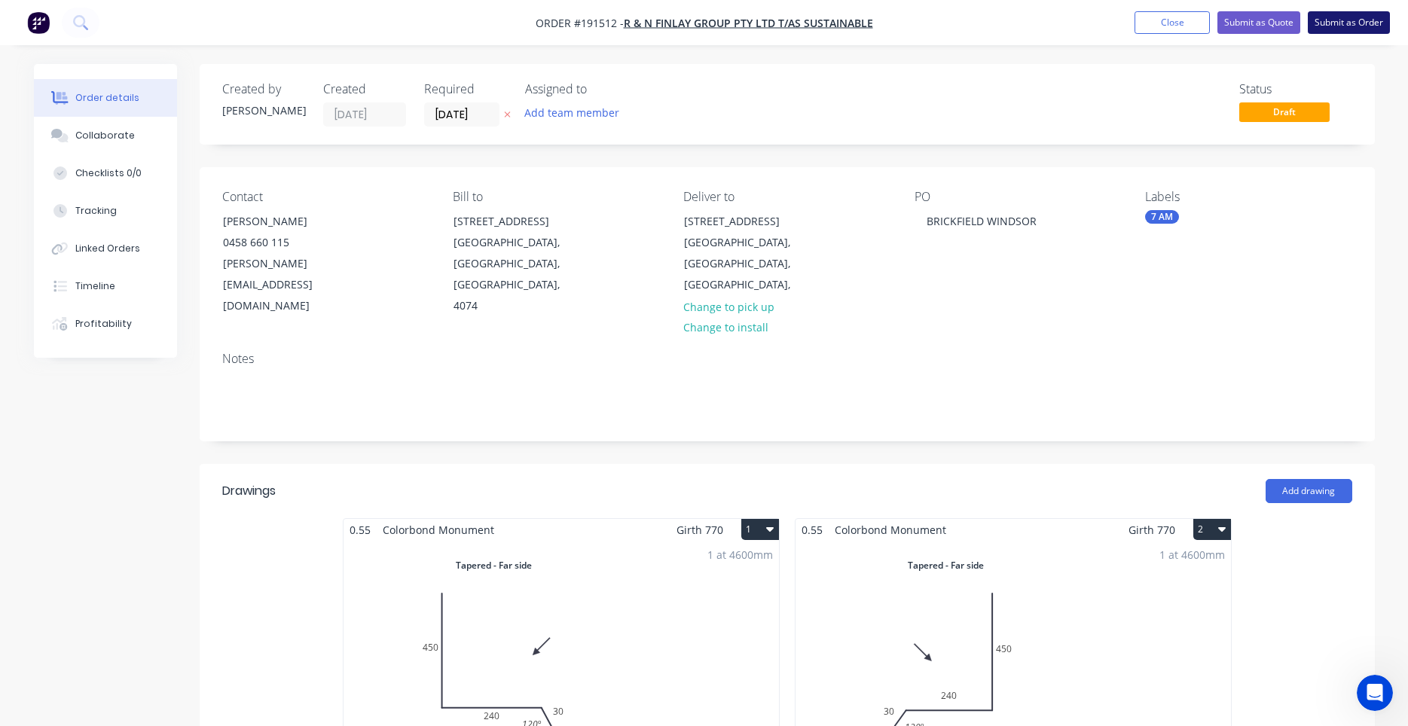
click at [1325, 27] on button "Submit as Order" at bounding box center [1349, 22] width 82 height 23
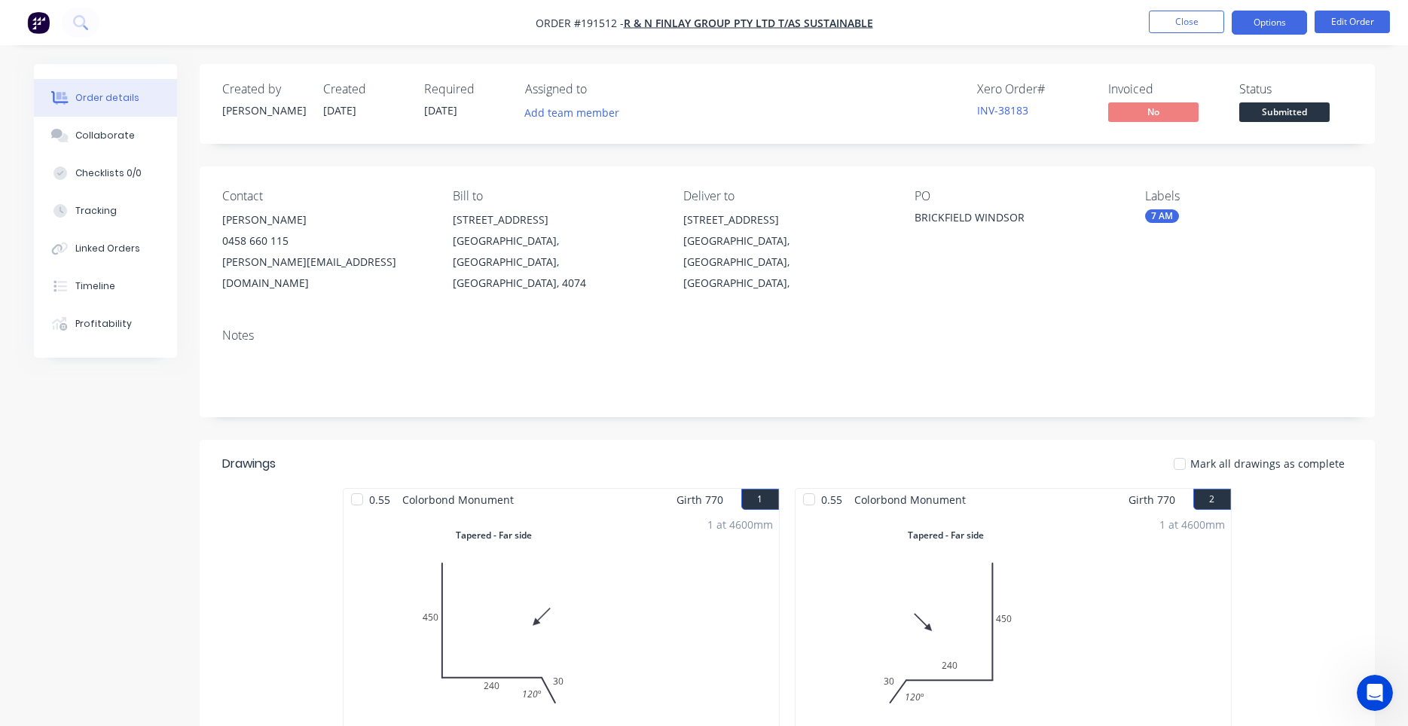
click at [1273, 29] on button "Options" at bounding box center [1269, 23] width 75 height 24
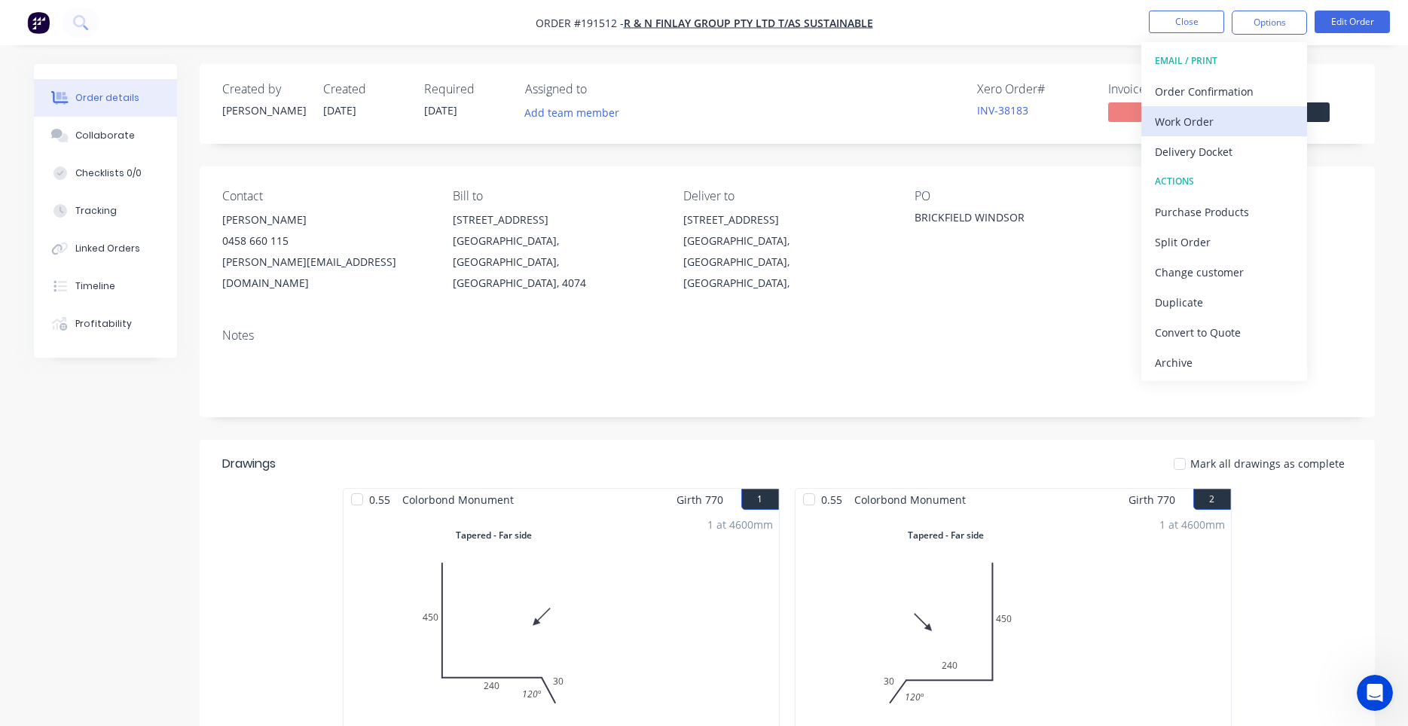
click at [1219, 112] on div "Work Order" at bounding box center [1224, 122] width 139 height 22
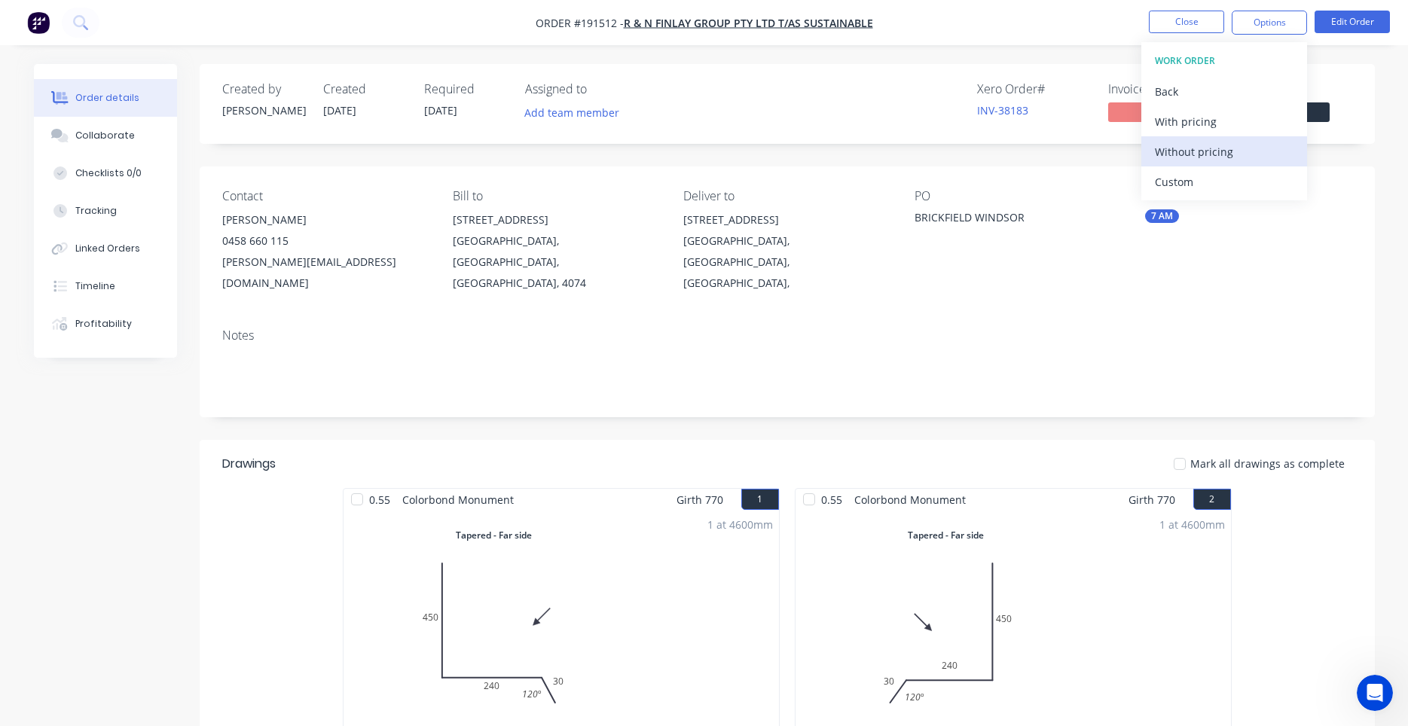
click at [1206, 144] on div "Without pricing" at bounding box center [1224, 152] width 139 height 22
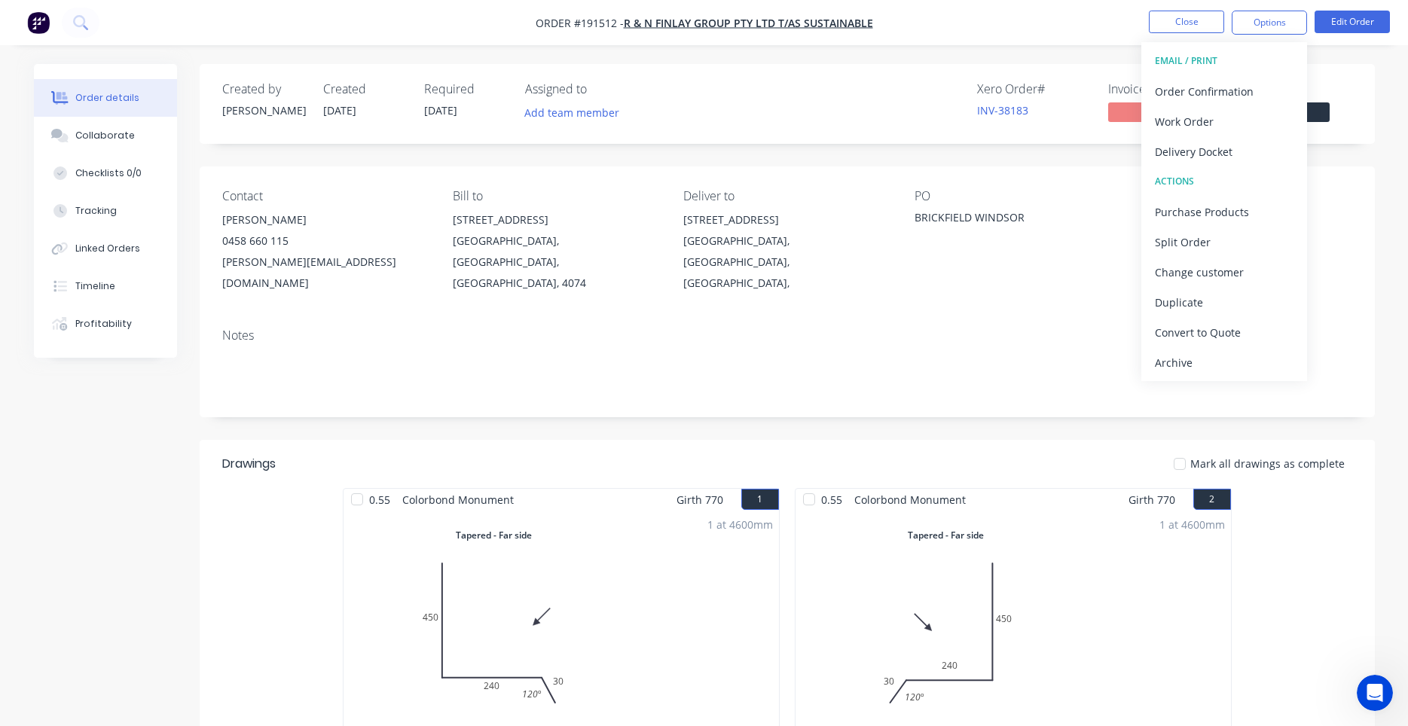
click at [1053, 329] on div "Notes" at bounding box center [787, 336] width 1130 height 14
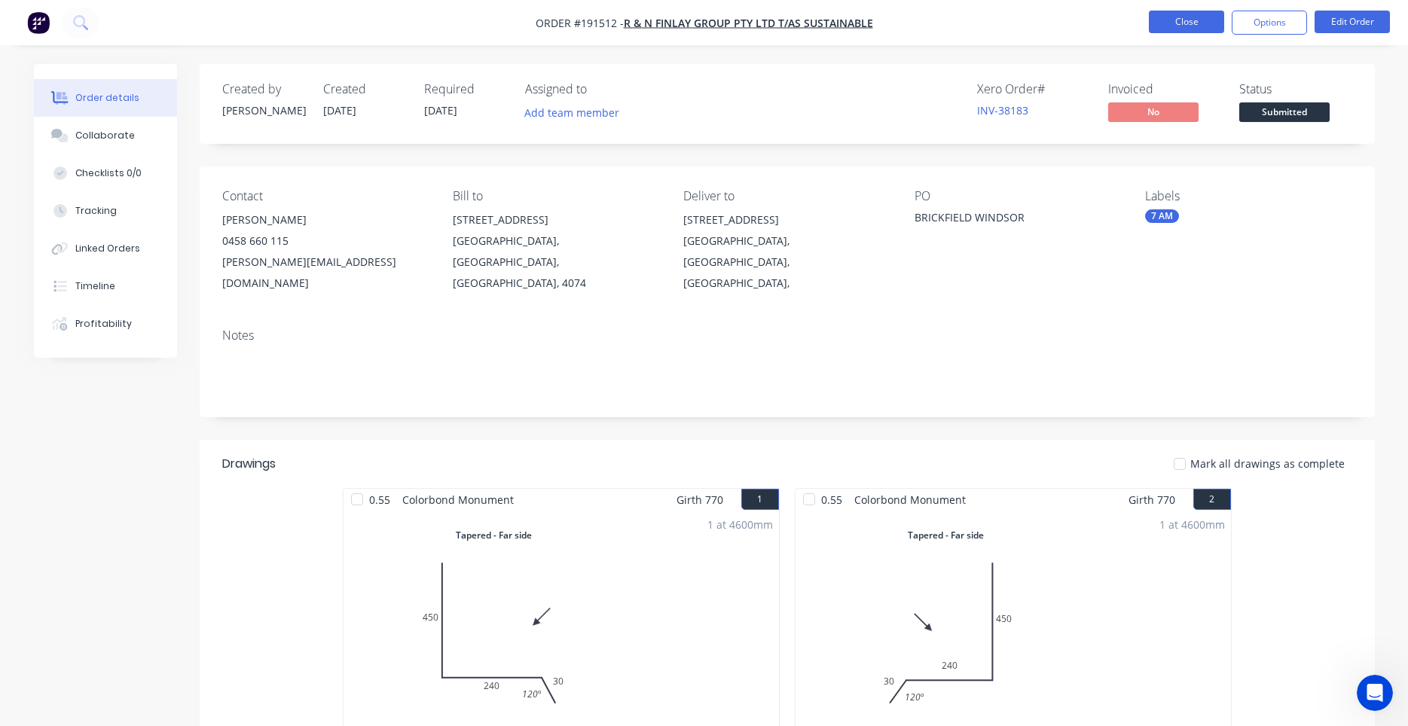
click at [1220, 20] on button "Close" at bounding box center [1186, 22] width 75 height 23
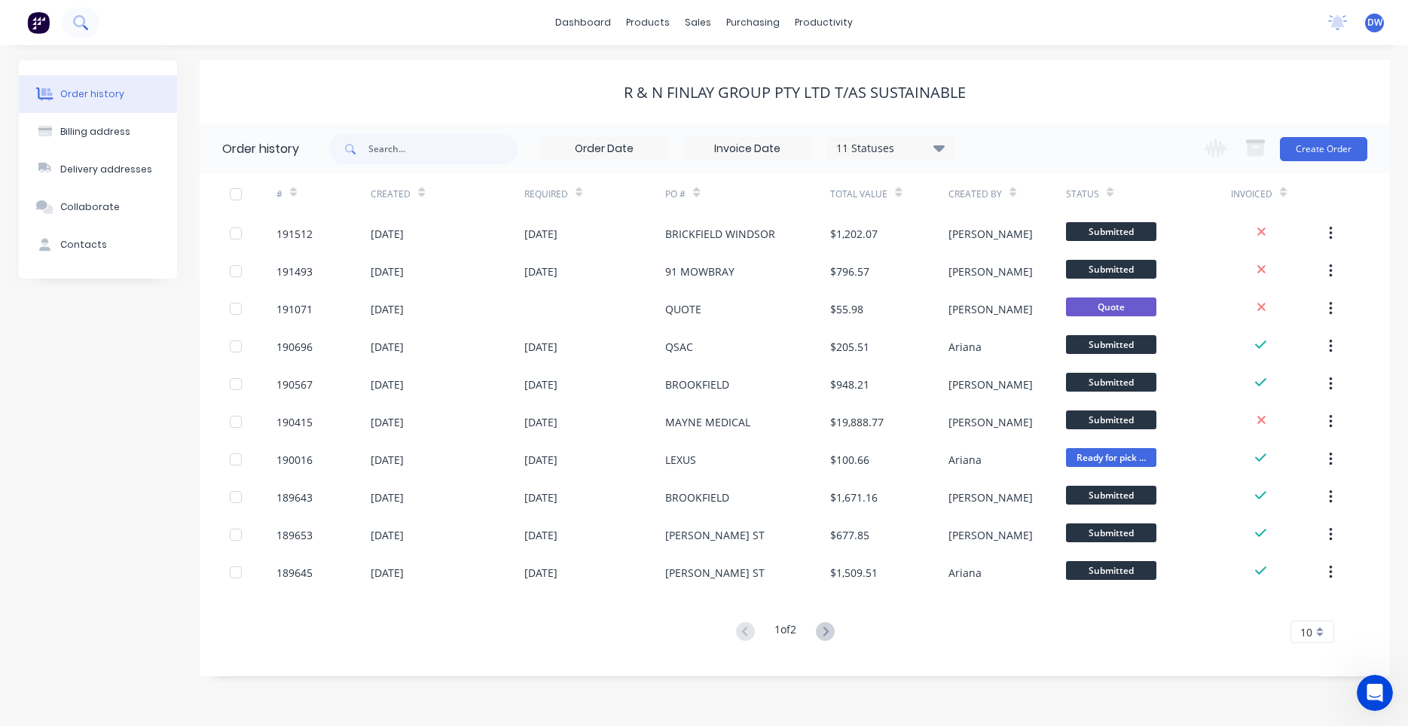
click at [87, 23] on button at bounding box center [81, 23] width 38 height 30
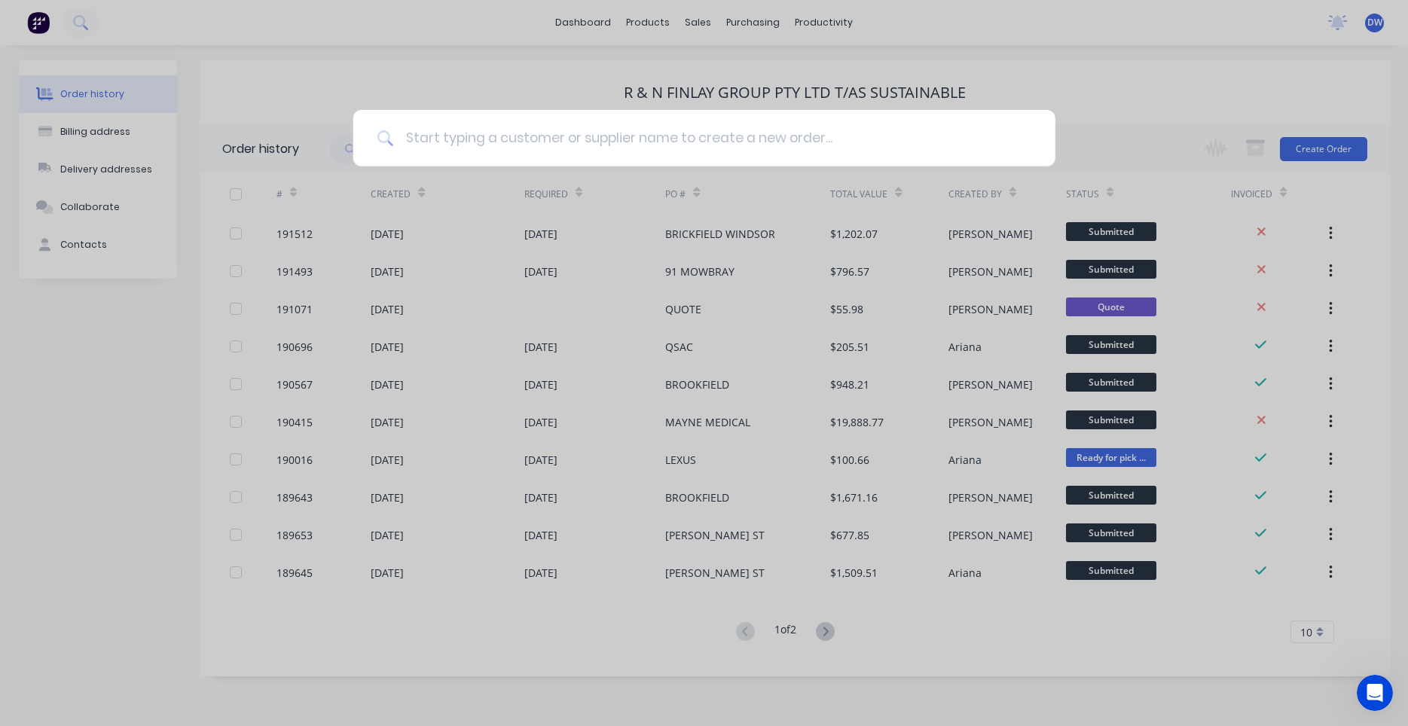
click at [438, 136] on input at bounding box center [712, 138] width 638 height 57
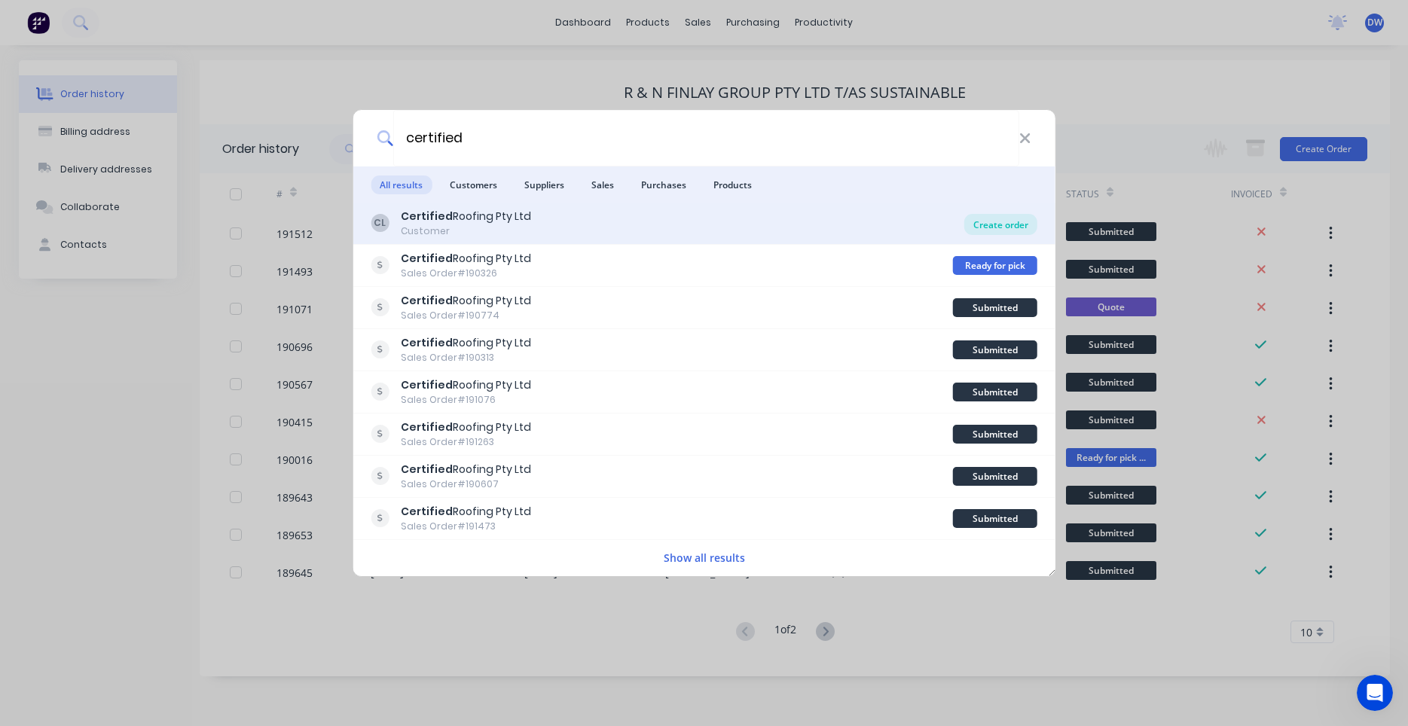
type input "certified"
click at [977, 219] on div "Create order" at bounding box center [1001, 224] width 73 height 21
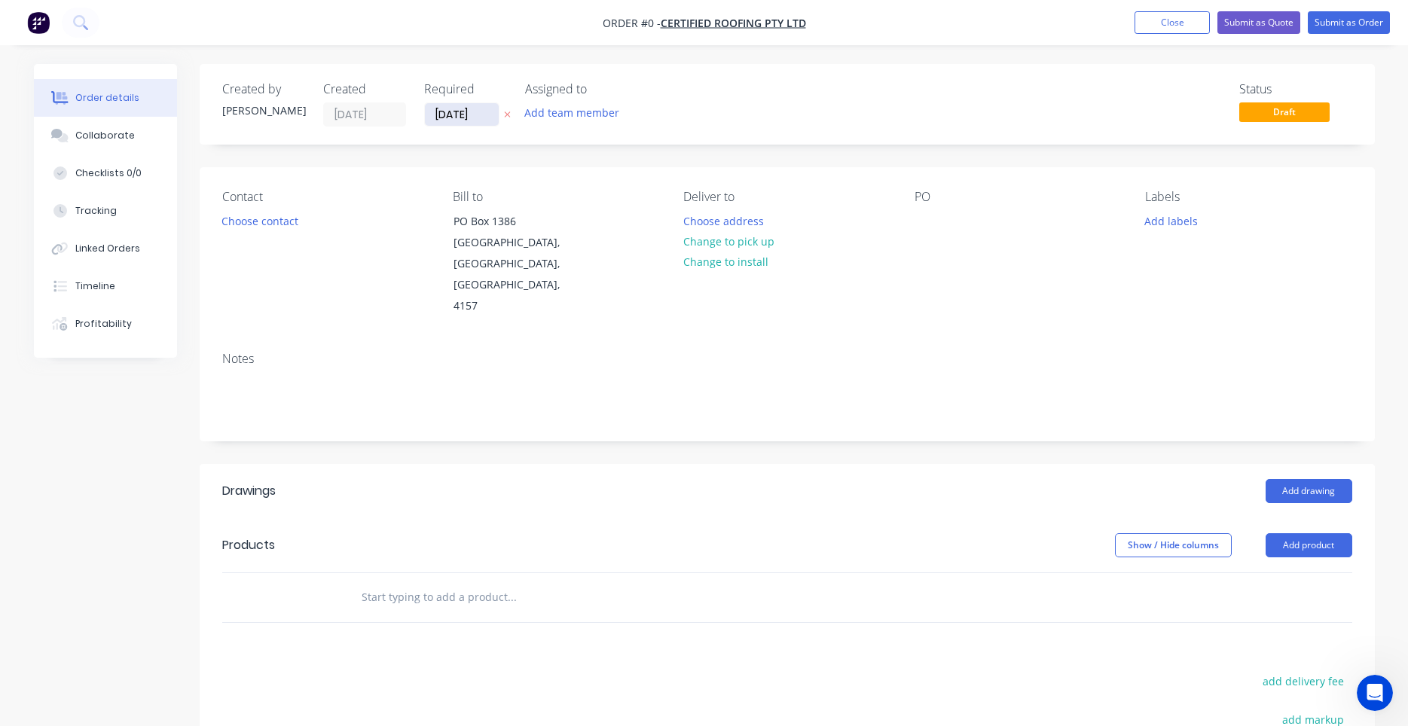
click at [471, 109] on input "02/09/25" at bounding box center [462, 114] width 74 height 23
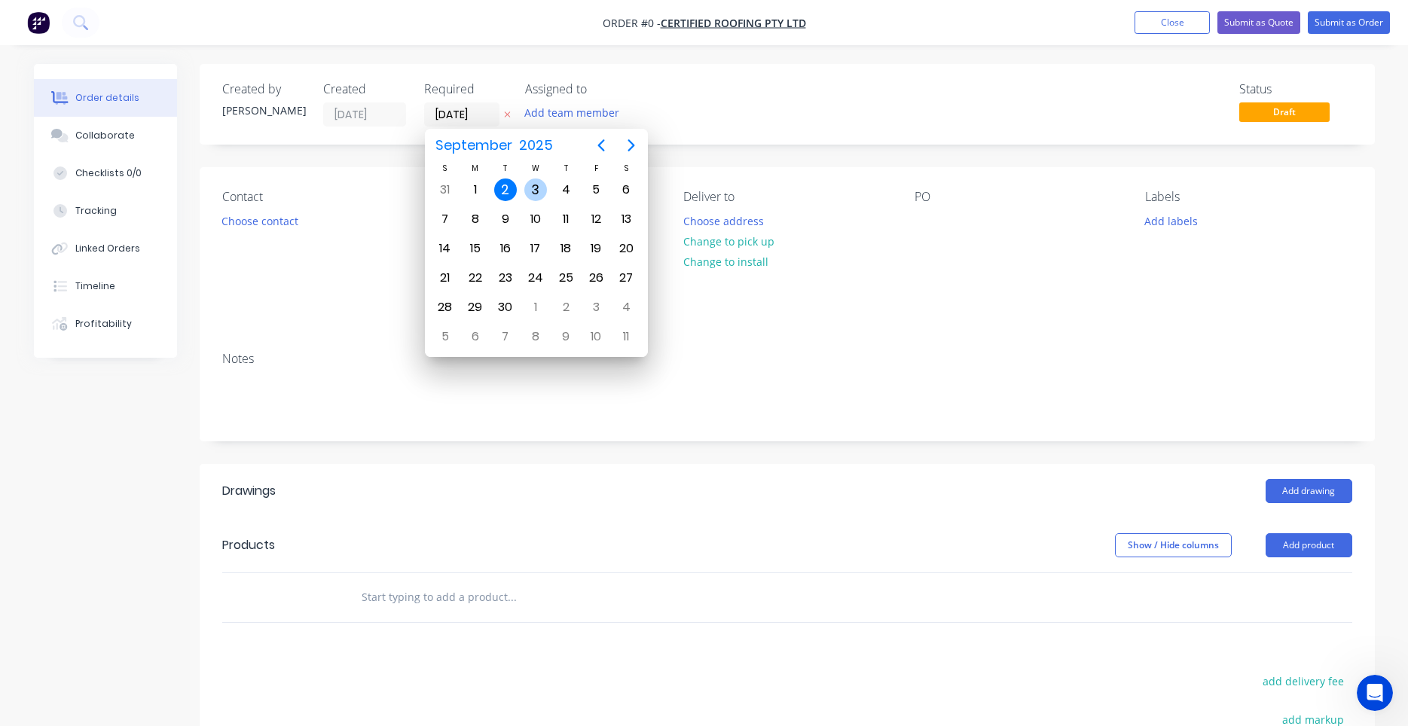
click at [525, 196] on div "3" at bounding box center [536, 190] width 30 height 29
type input "03/09/25"
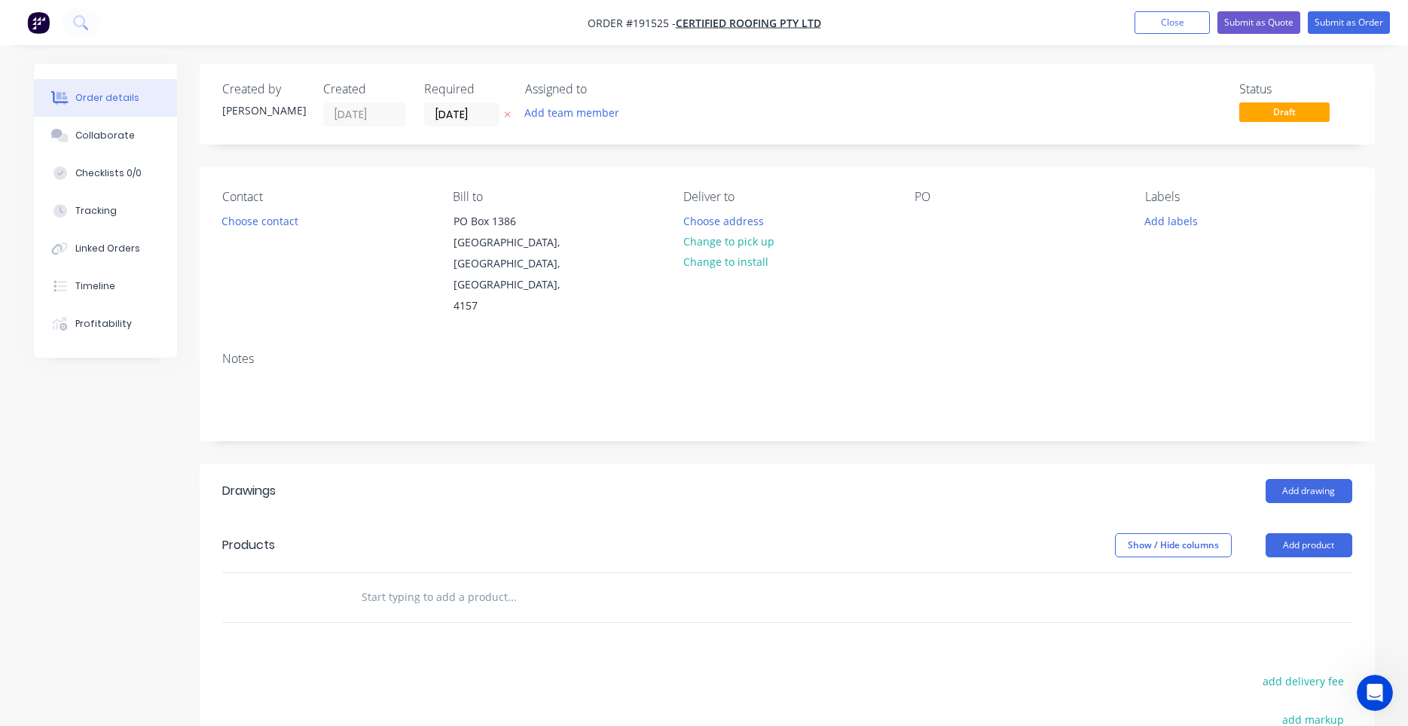
drag, startPoint x: 527, startPoint y: 145, endPoint x: 523, endPoint y: 164, distance: 19.4
click at [508, 155] on div "Created by Darryn Created 02/09/25 Required 03/09/25 Assigned to Add team membe…" at bounding box center [787, 524] width 1175 height 921
click at [282, 225] on button "Choose contact" at bounding box center [259, 220] width 93 height 20
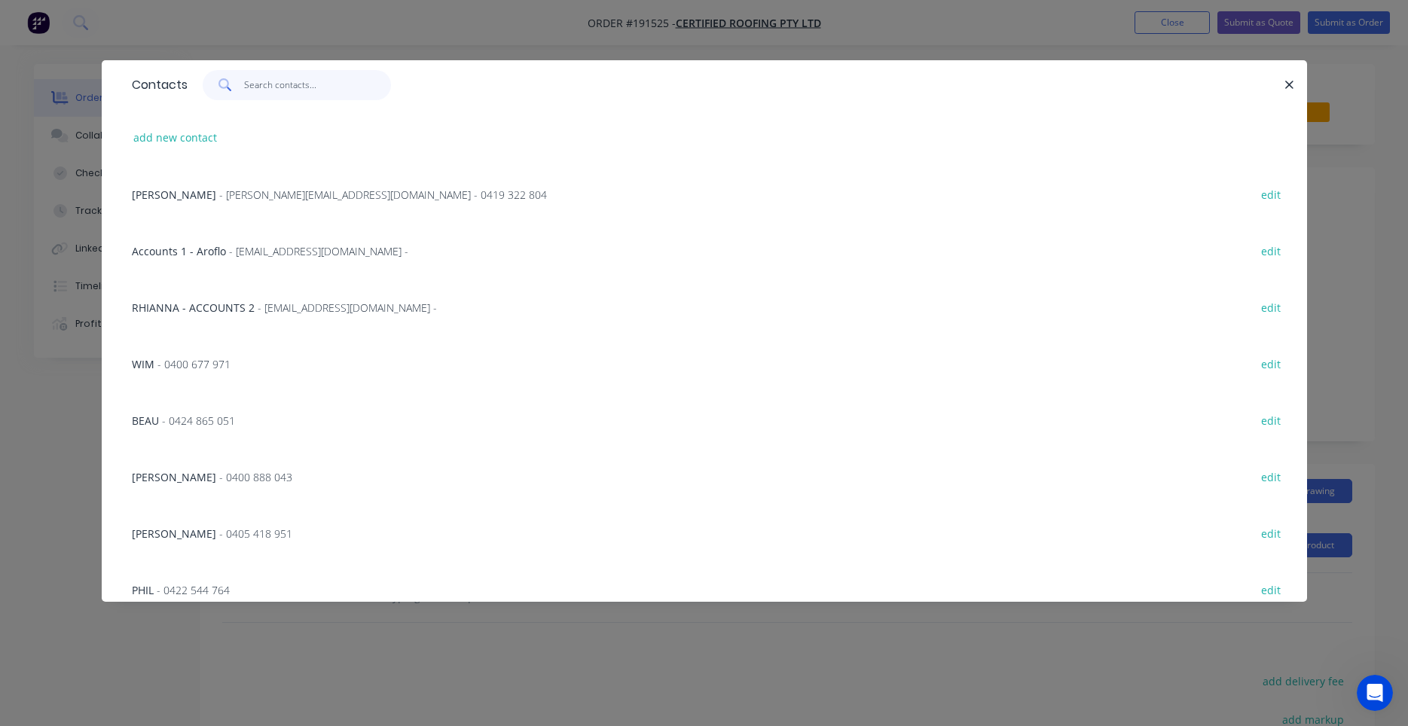
click at [300, 87] on input "text" at bounding box center [317, 85] width 147 height 30
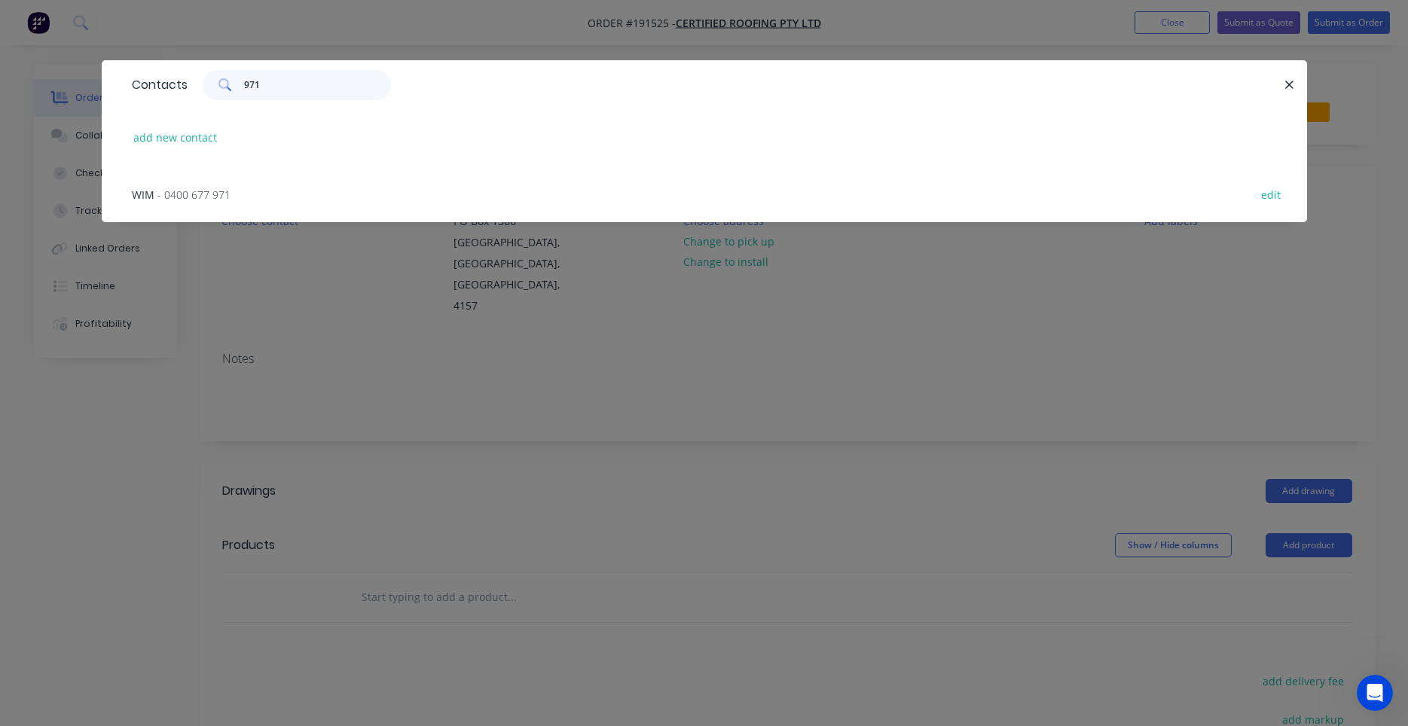
type input "971"
click at [222, 193] on span "- 0400 677 971" at bounding box center [193, 195] width 73 height 14
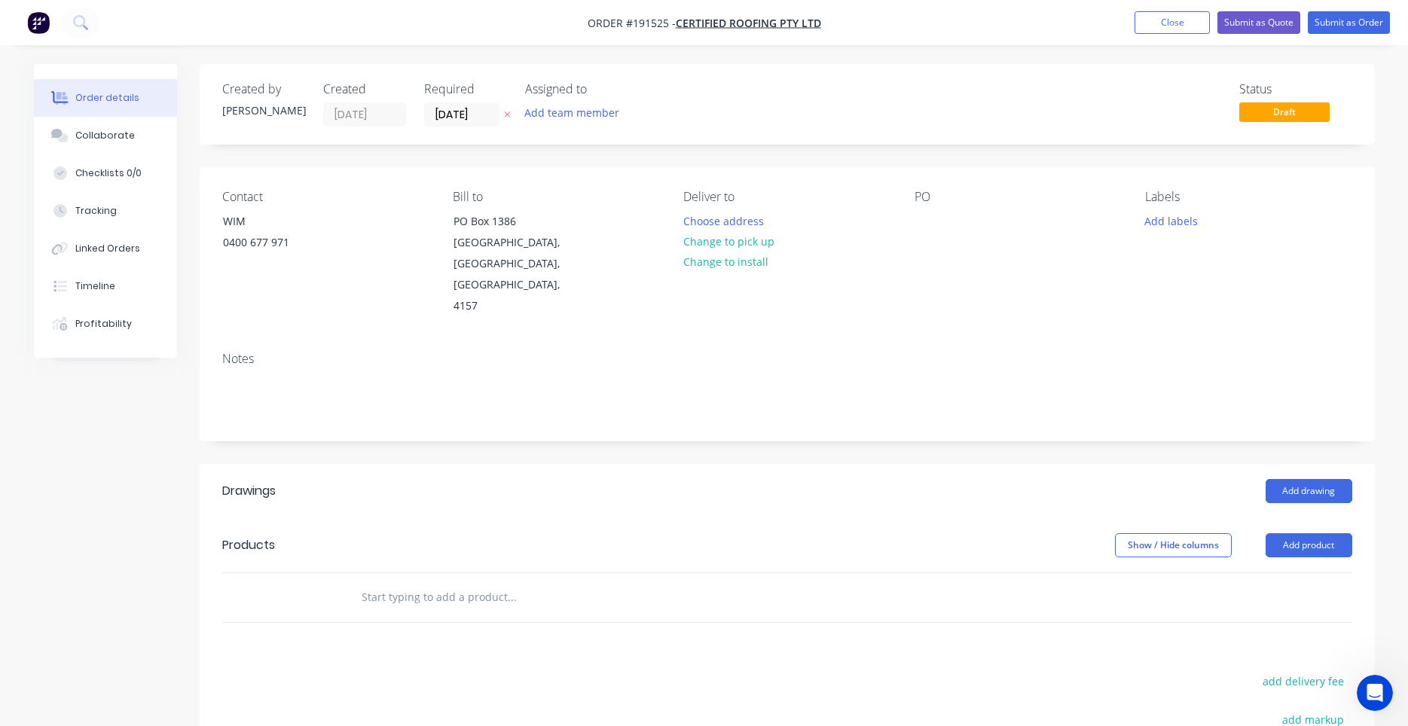
click at [912, 222] on div "Contact WIM 0400 677 971 Bill to PO Box 1386 Capalaba, Queensland, Australia, 4…" at bounding box center [787, 253] width 1175 height 173
click at [917, 222] on div at bounding box center [927, 221] width 24 height 22
click at [711, 216] on button "Choose address" at bounding box center [723, 220] width 96 height 20
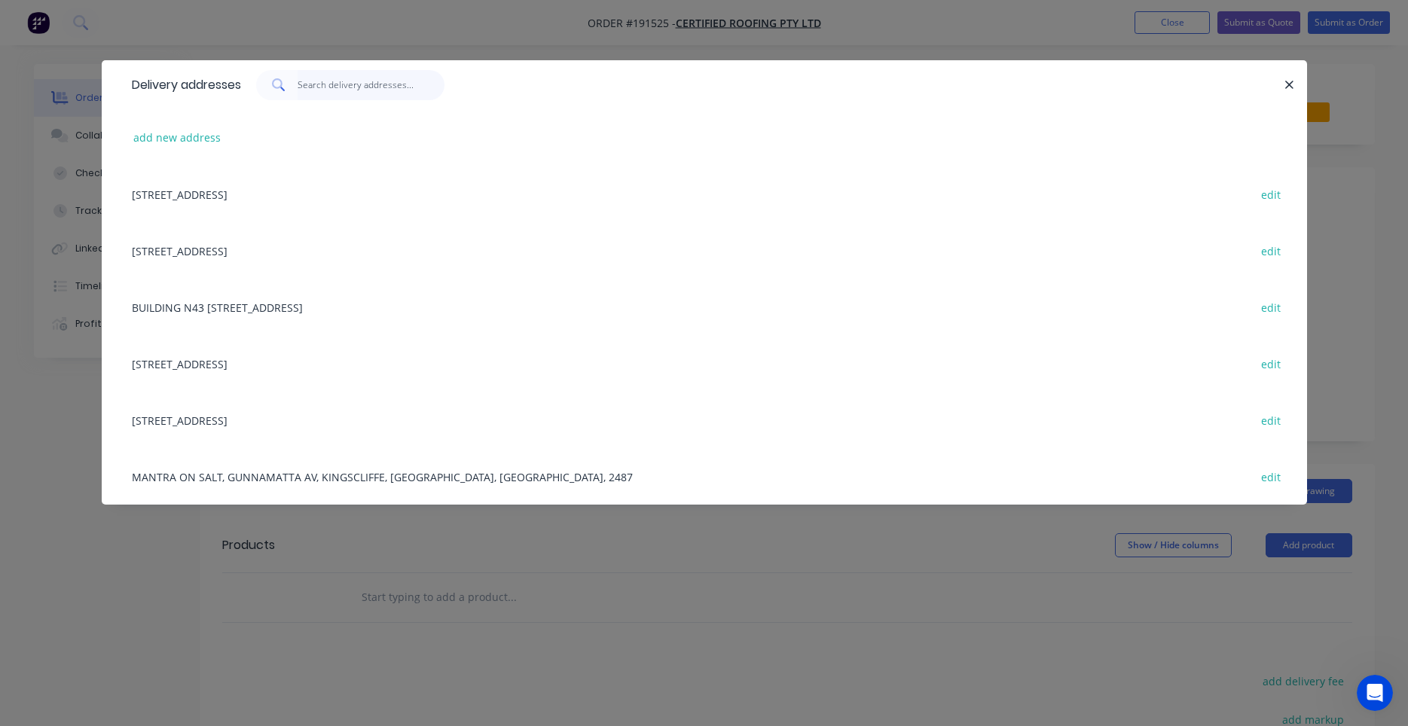
click at [376, 81] on input "text" at bounding box center [371, 85] width 147 height 30
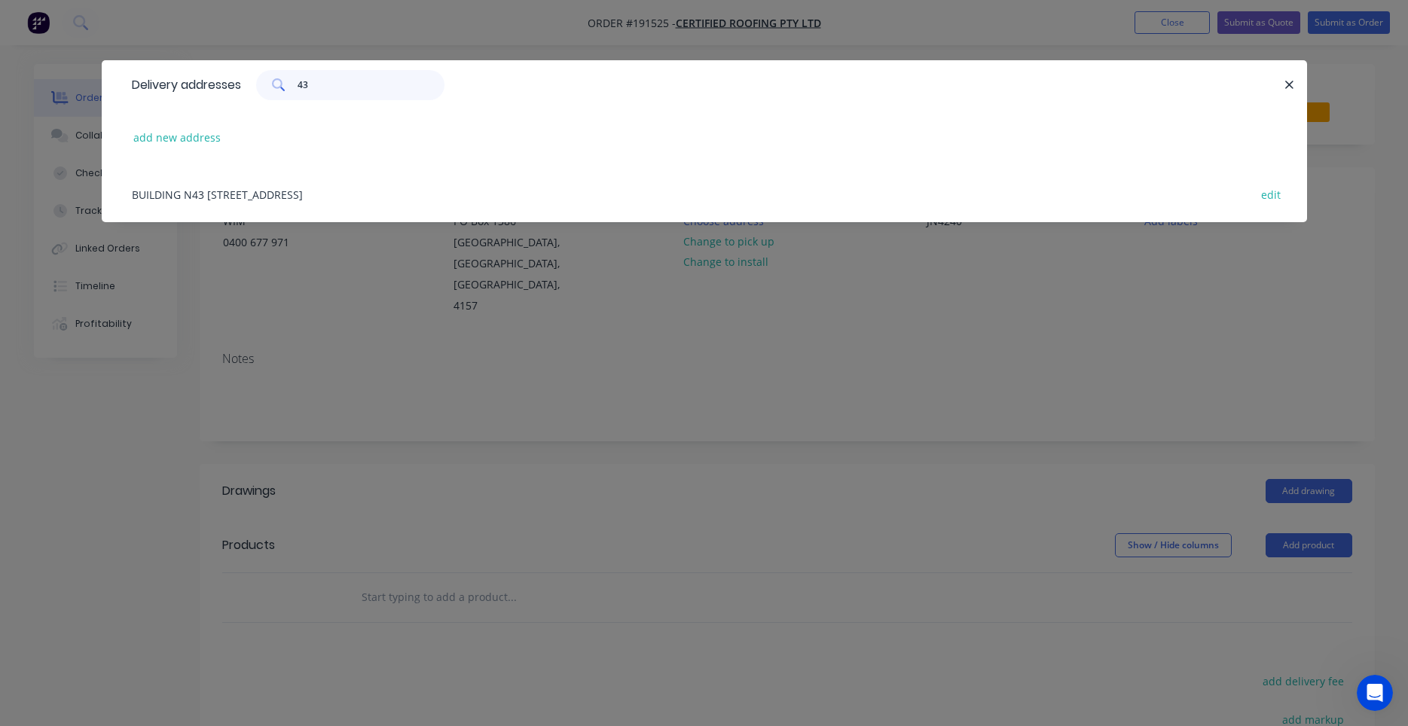
type input "4"
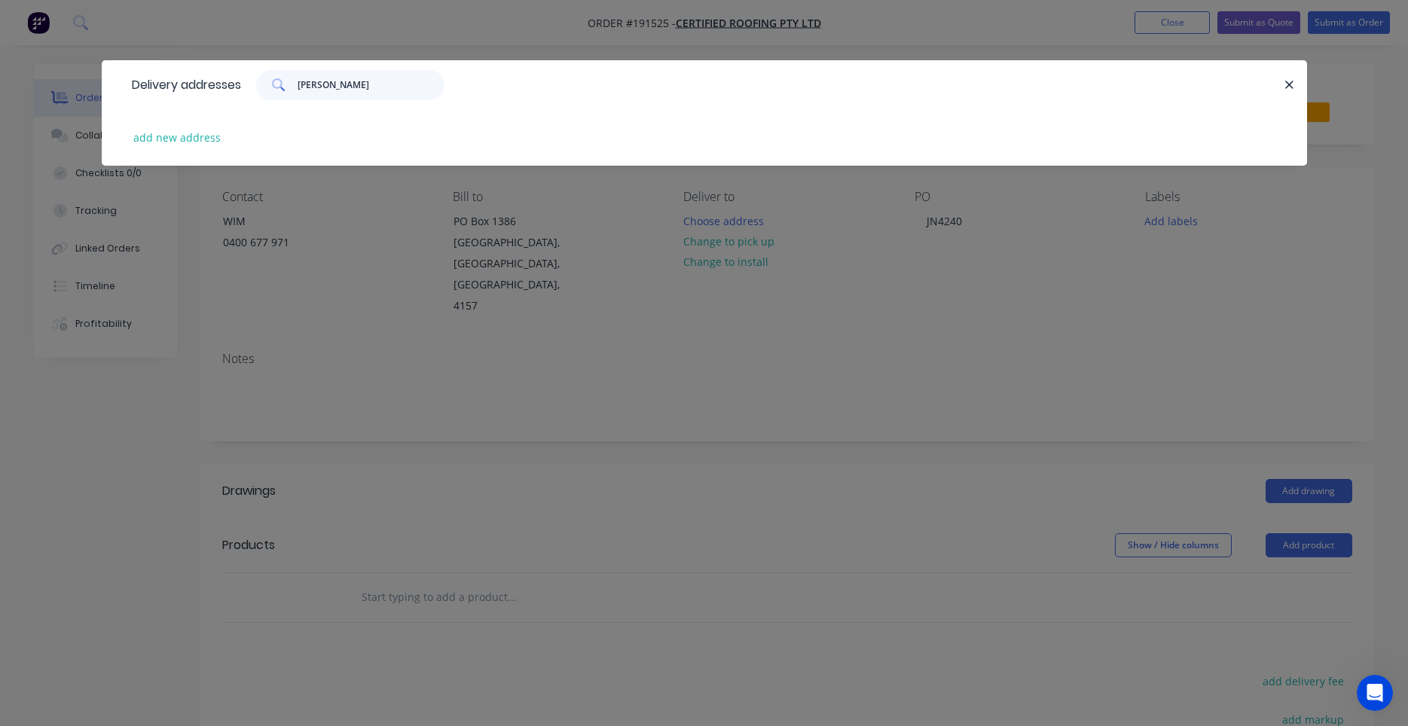
type input "raby"
drag, startPoint x: 227, startPoint y: 142, endPoint x: 218, endPoint y: 141, distance: 9.1
click at [224, 142] on div "add new address" at bounding box center [704, 137] width 1160 height 57
click at [218, 141] on button "add new address" at bounding box center [177, 137] width 103 height 20
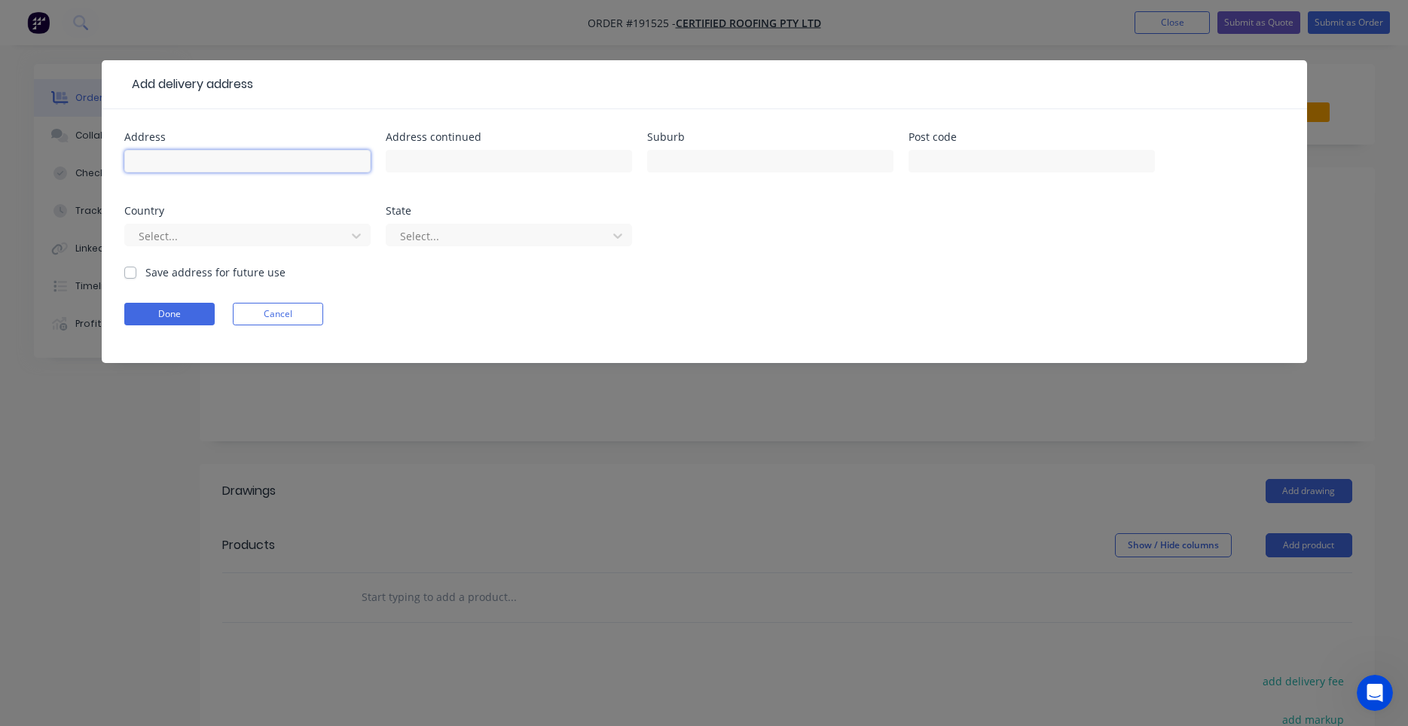
click at [226, 160] on input "text" at bounding box center [247, 161] width 246 height 23
type input "43 Raby Rd"
click at [201, 279] on label "Save address for future use" at bounding box center [215, 272] width 140 height 16
click at [136, 279] on input "Save address for future use" at bounding box center [130, 271] width 12 height 14
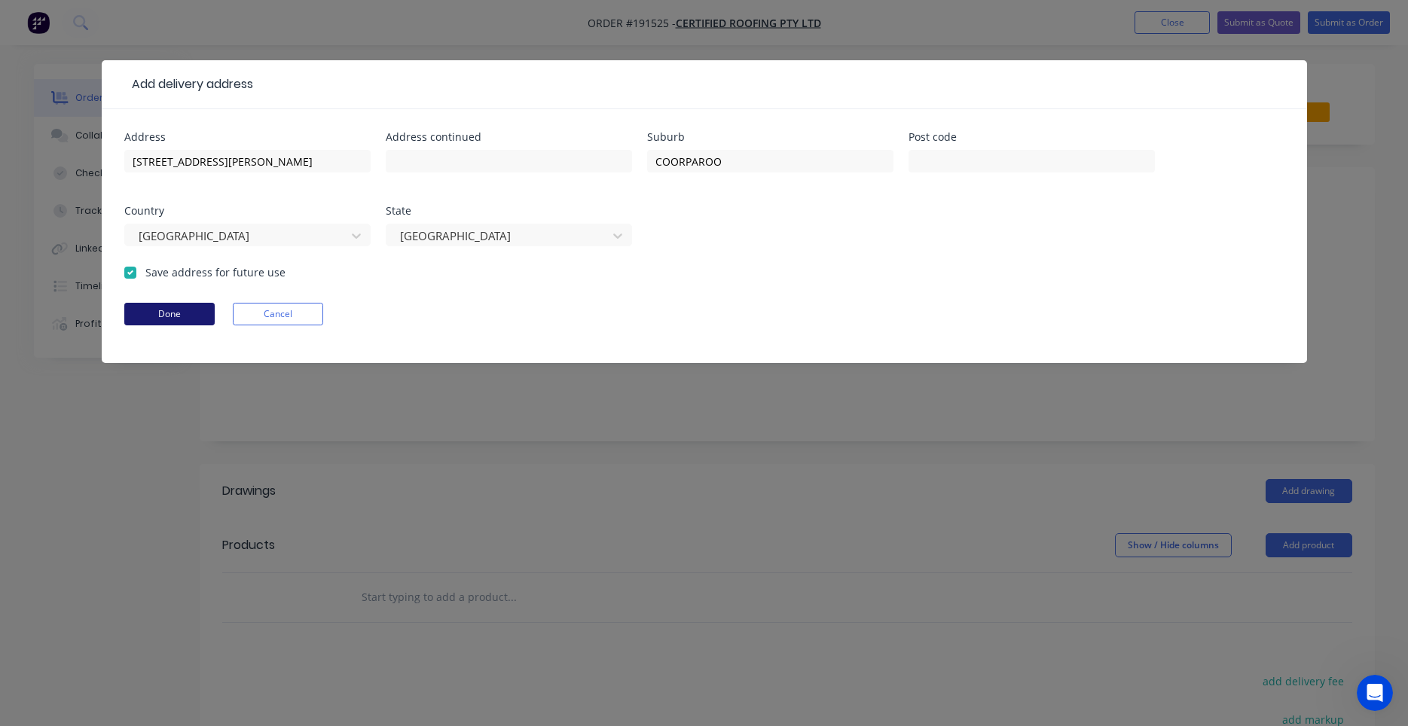
click at [203, 309] on button "Done" at bounding box center [169, 314] width 90 height 23
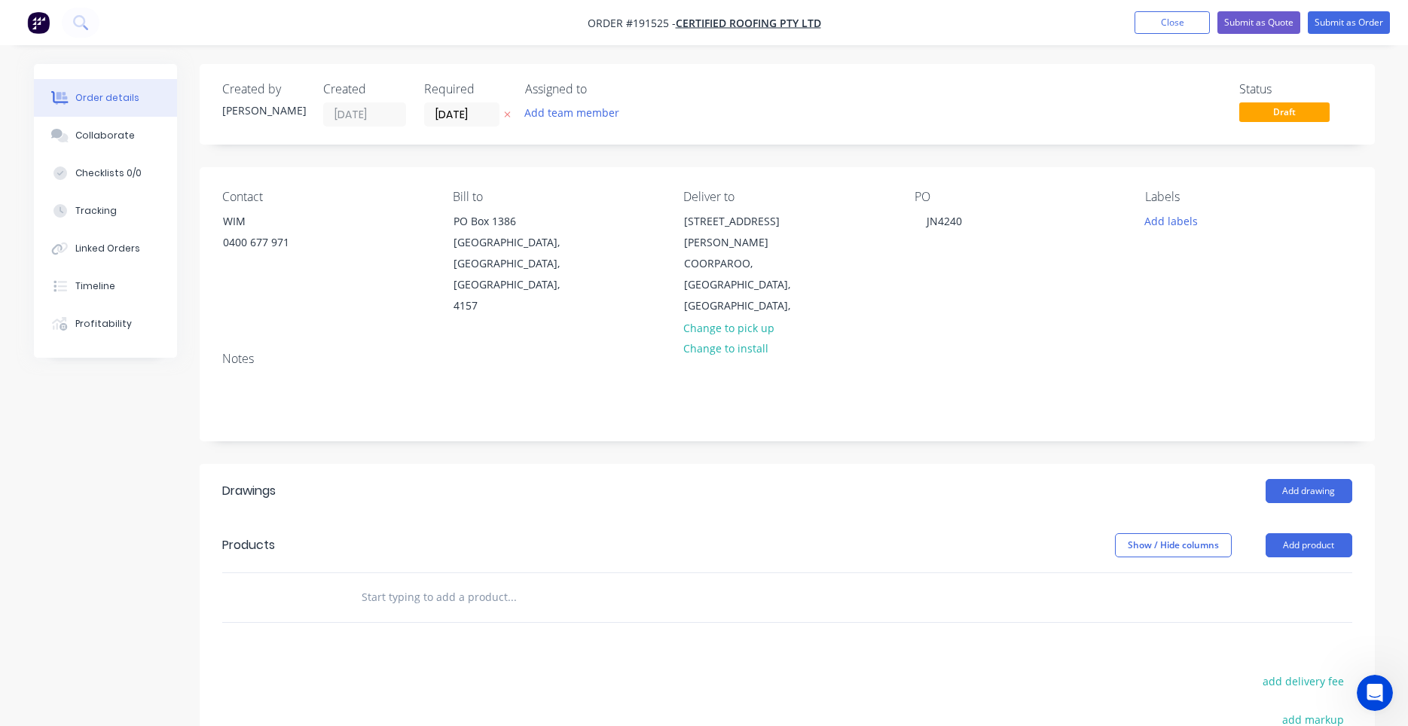
click at [662, 352] on div "Notes" at bounding box center [787, 359] width 1130 height 14
click at [1151, 229] on button "Add labels" at bounding box center [1171, 220] width 69 height 20
click at [1218, 264] on input "text" at bounding box center [1269, 265] width 157 height 30
click at [1183, 447] on div at bounding box center [1172, 446] width 30 height 30
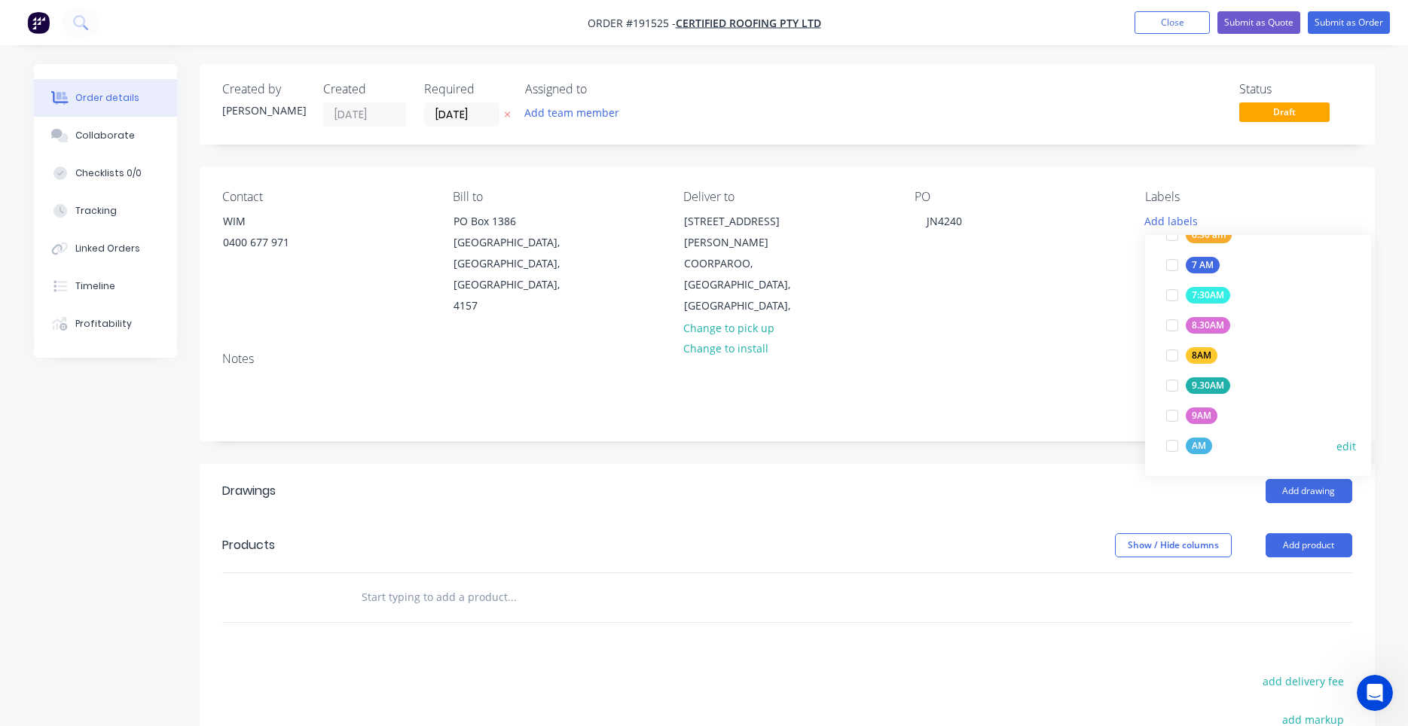
scroll to position [0, 0]
click at [1114, 352] on div "Notes" at bounding box center [787, 359] width 1130 height 14
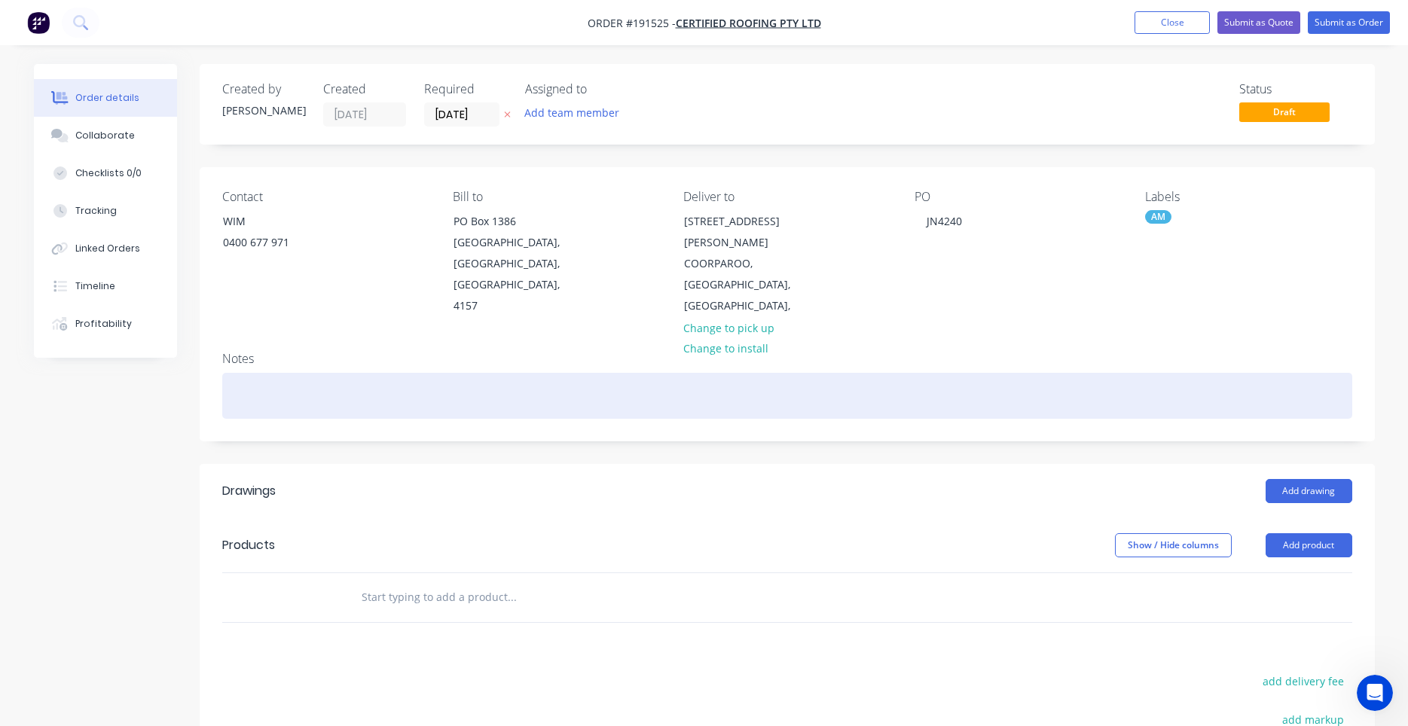
click at [681, 373] on div at bounding box center [787, 396] width 1130 height 46
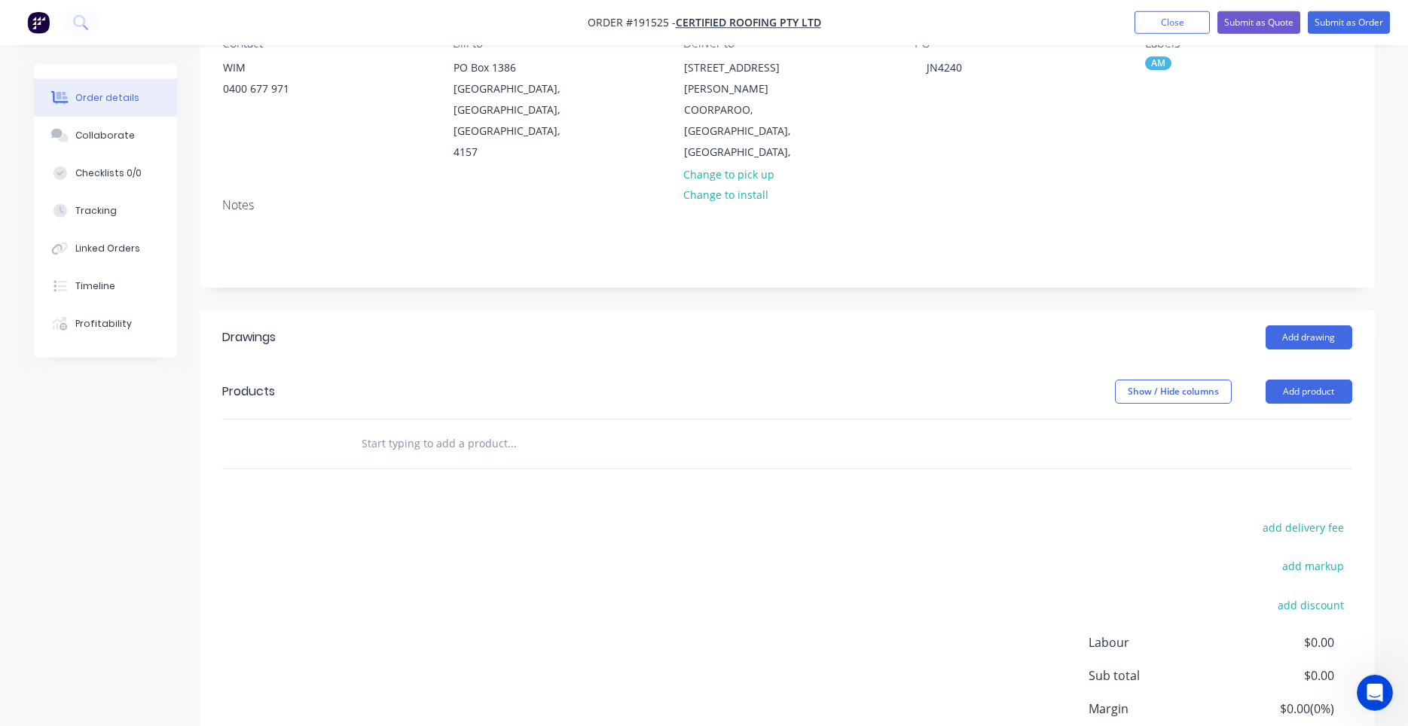
scroll to position [239, 0]
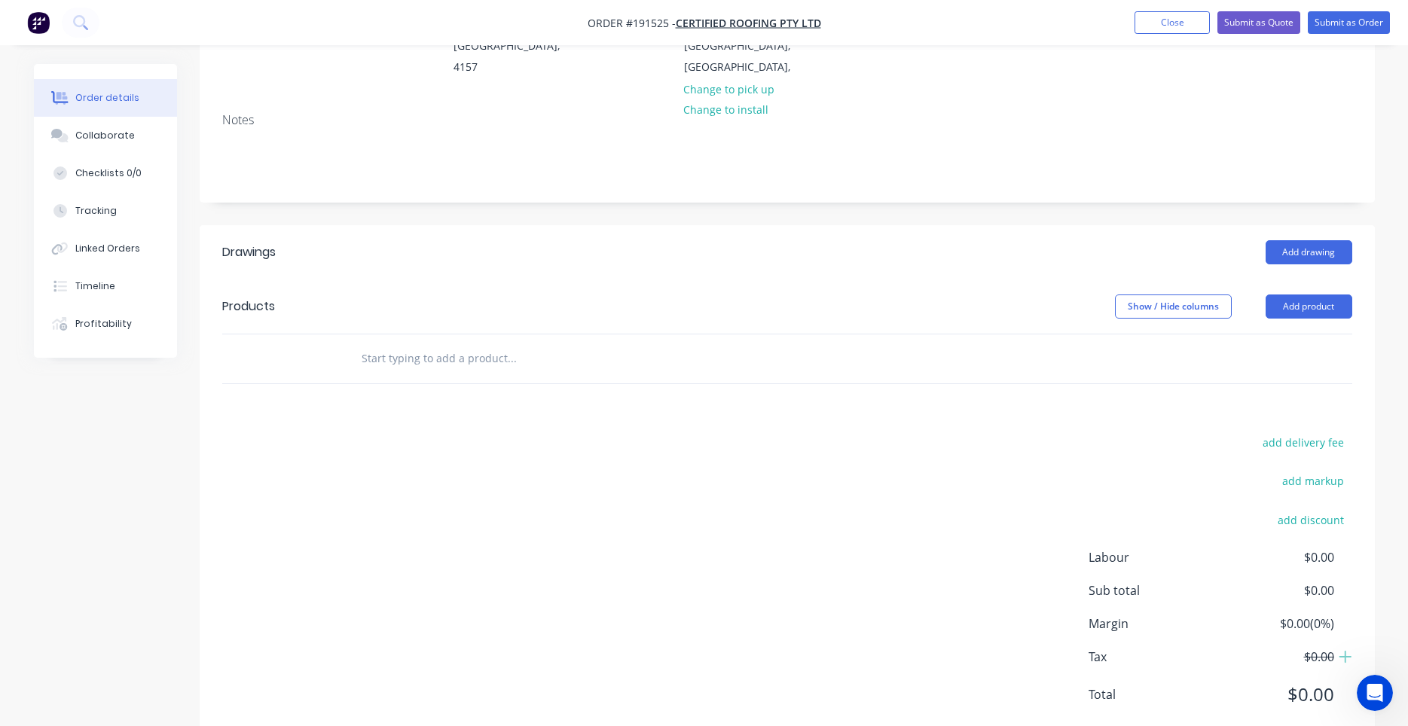
click at [518, 344] on input "text" at bounding box center [511, 359] width 301 height 30
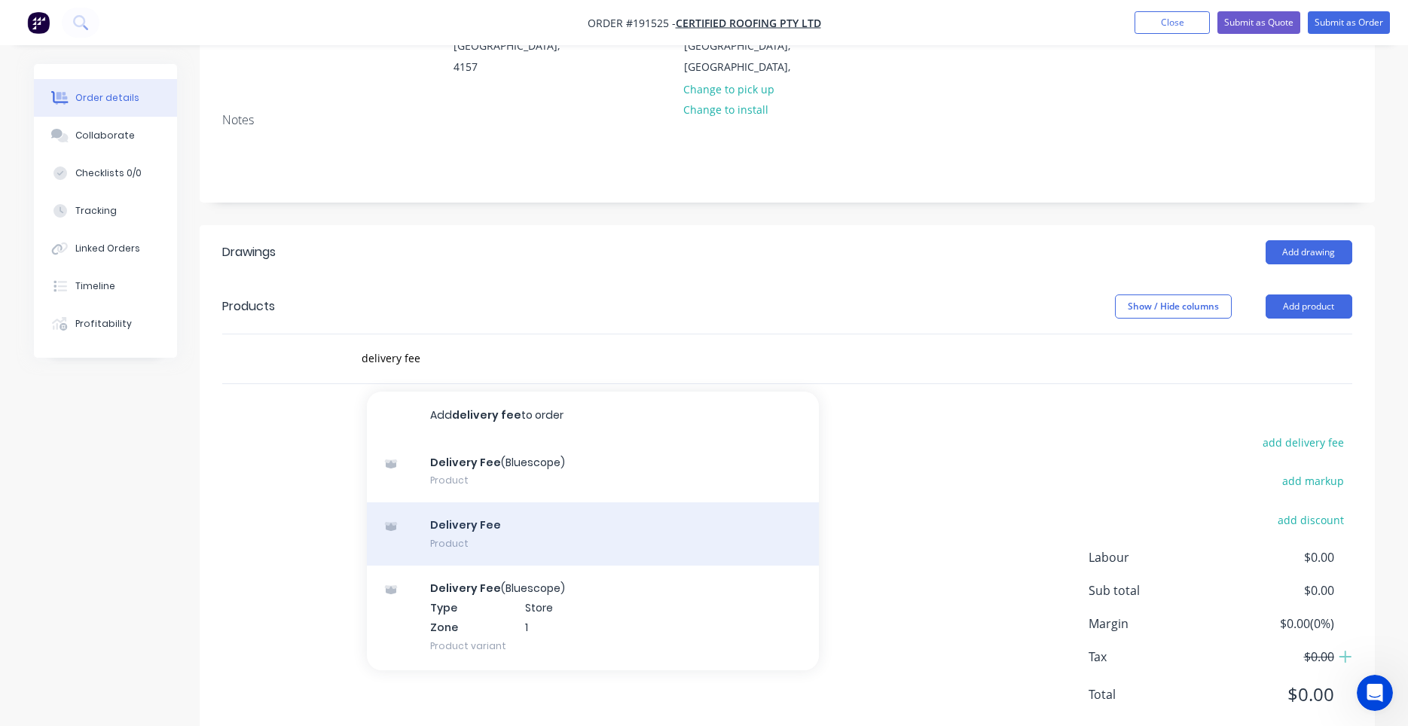
click at [495, 503] on div "Delivery Fee Product" at bounding box center [593, 534] width 452 height 63
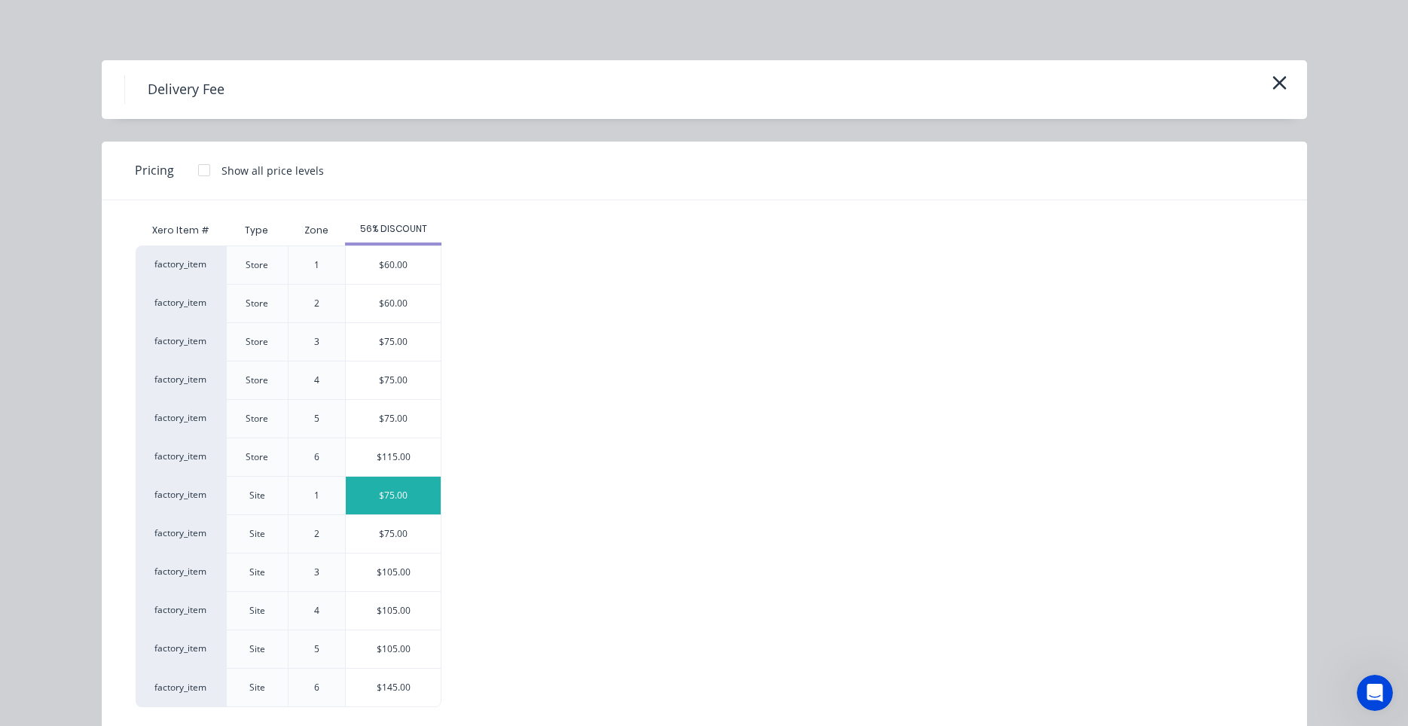
click at [419, 495] on div "$75.00" at bounding box center [393, 496] width 95 height 38
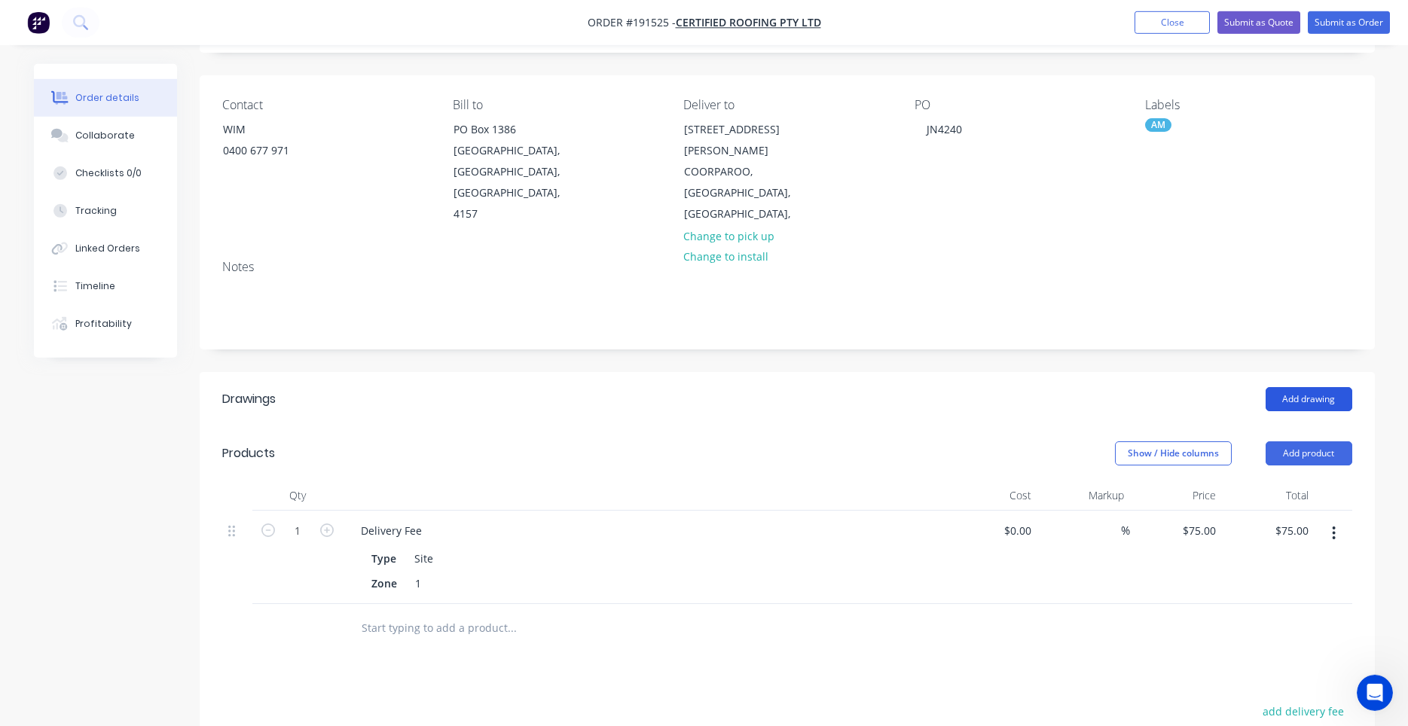
scroll to position [0, 0]
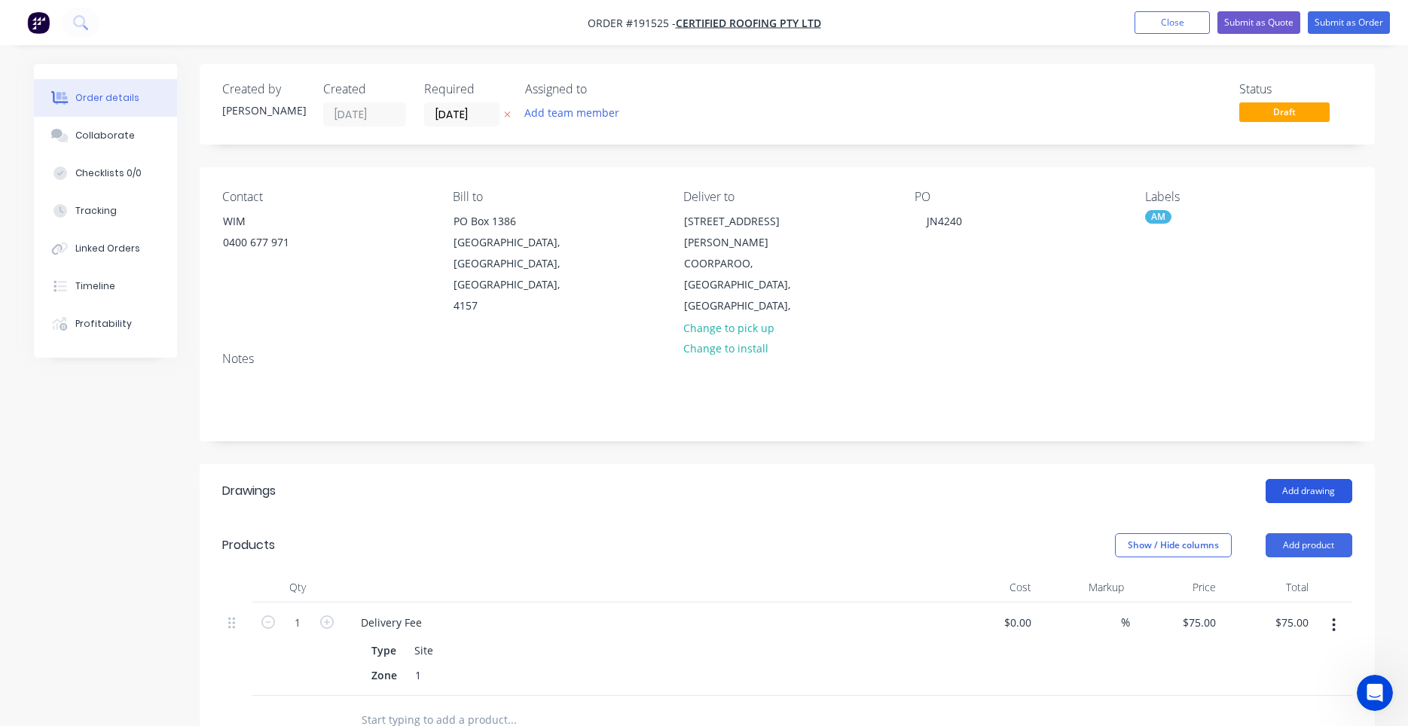
click at [1289, 479] on button "Add drawing" at bounding box center [1309, 491] width 87 height 24
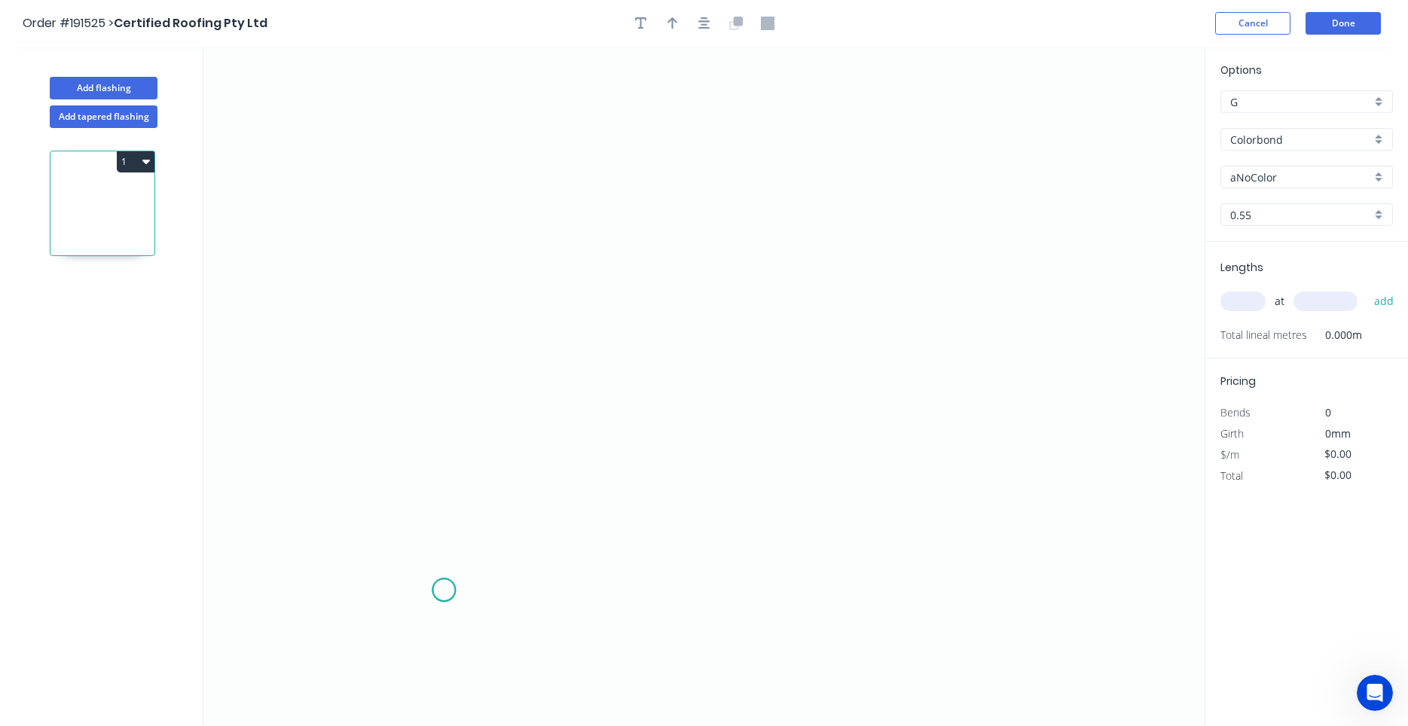
click at [444, 591] on icon "0" at bounding box center [703, 387] width 1001 height 680
click at [387, 526] on icon "0" at bounding box center [703, 387] width 1001 height 680
click at [450, 478] on icon "0 ?" at bounding box center [703, 387] width 1001 height 680
click at [466, 248] on icon "0 ? ?" at bounding box center [703, 387] width 1001 height 680
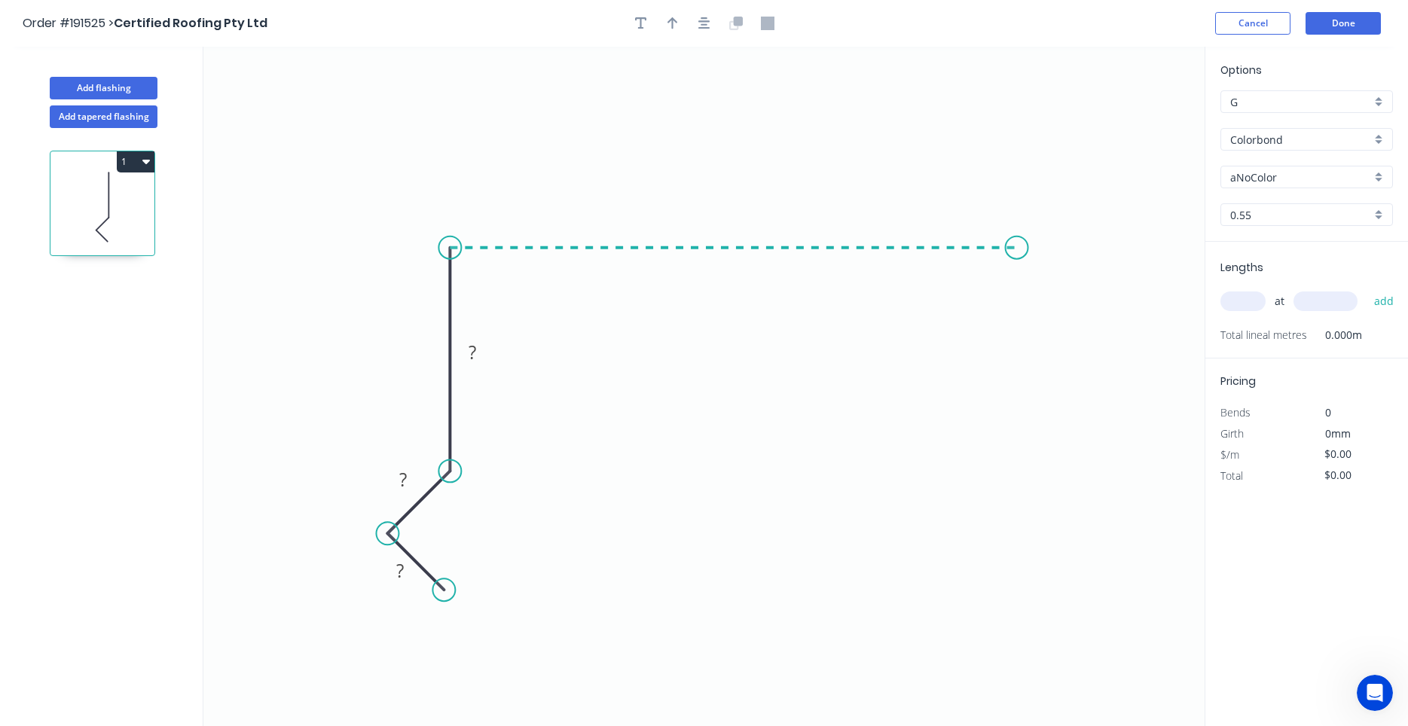
click at [1017, 248] on icon "0 ? ? ?" at bounding box center [703, 387] width 1001 height 680
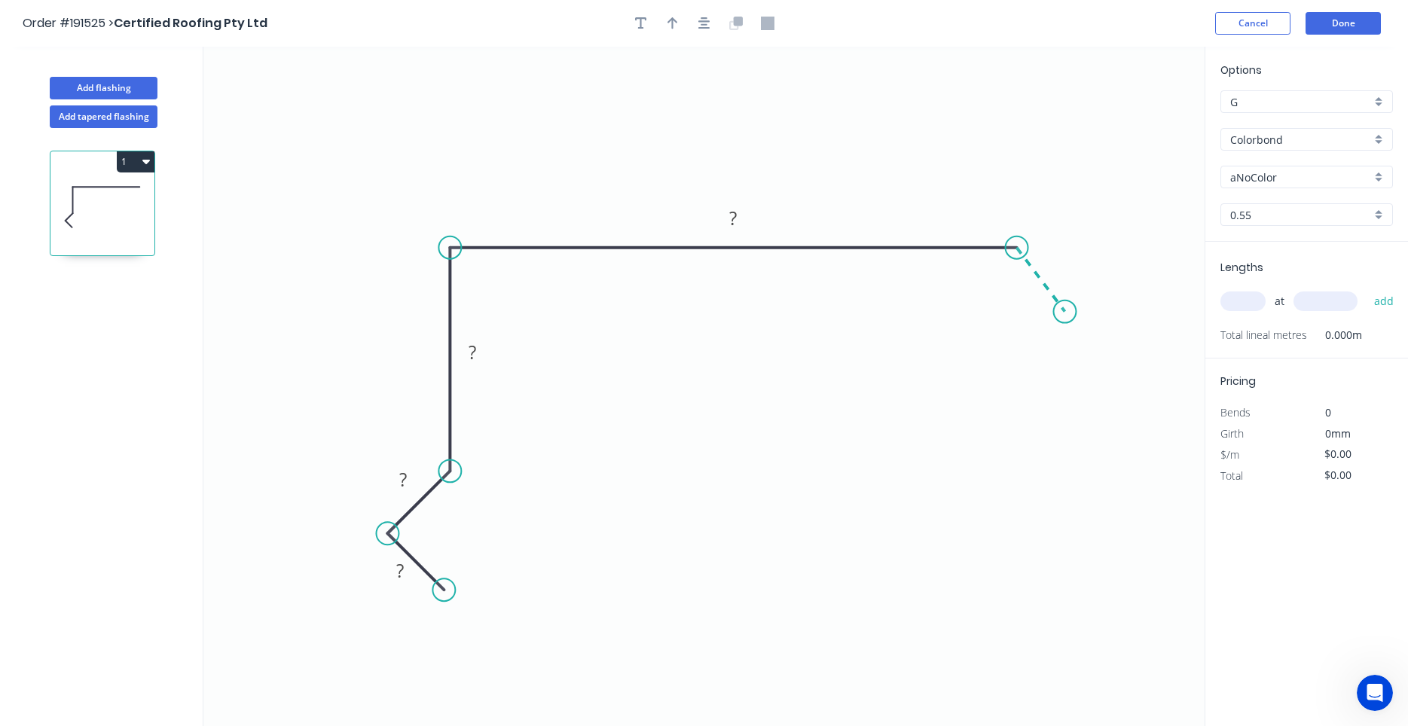
click at [1065, 312] on icon "0 ? ? ? ?" at bounding box center [703, 387] width 1001 height 680
click at [1065, 312] on circle at bounding box center [1064, 312] width 23 height 23
drag, startPoint x: 1065, startPoint y: 312, endPoint x: 1072, endPoint y: 307, distance: 8.6
click at [1072, 307] on circle at bounding box center [1071, 303] width 23 height 23
click at [701, 26] on icon "button" at bounding box center [705, 24] width 12 height 14
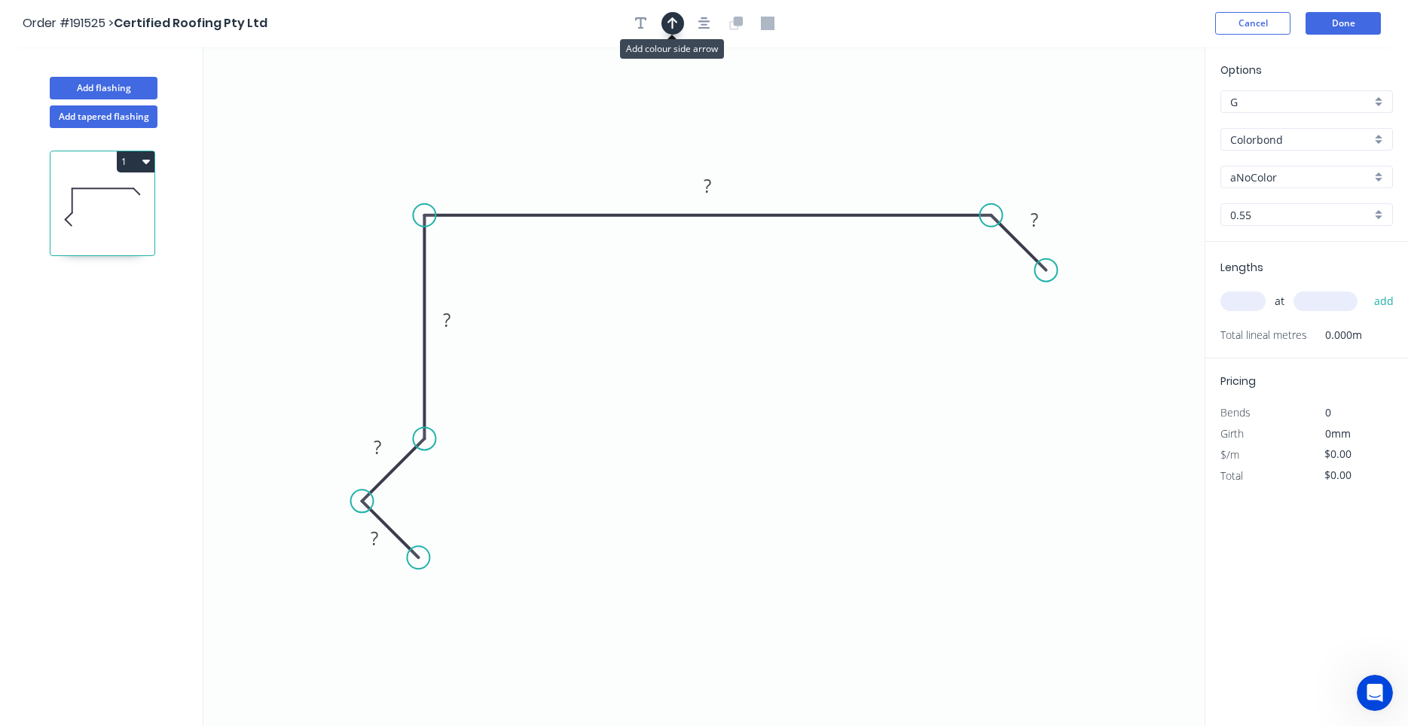
click at [664, 25] on button "button" at bounding box center [673, 23] width 23 height 23
click at [1128, 113] on icon at bounding box center [1127, 96] width 14 height 48
click at [1128, 113] on icon at bounding box center [1140, 101] width 44 height 44
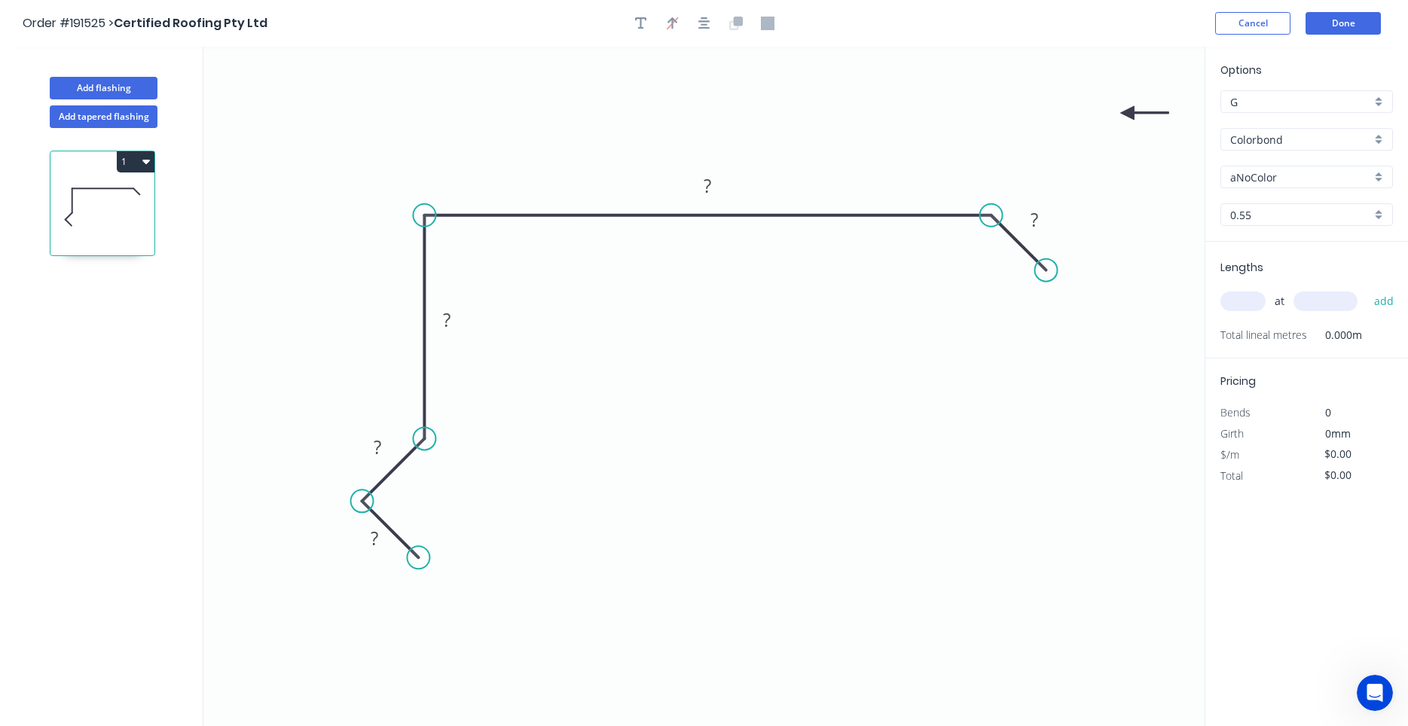
click at [1128, 113] on icon at bounding box center [1144, 113] width 48 height 14
drag, startPoint x: 1128, startPoint y: 113, endPoint x: 887, endPoint y: 143, distance: 243.0
click at [887, 143] on icon at bounding box center [899, 131] width 44 height 44
click at [715, 194] on rect at bounding box center [708, 186] width 30 height 21
click at [1249, 302] on input "text" at bounding box center [1243, 302] width 45 height 20
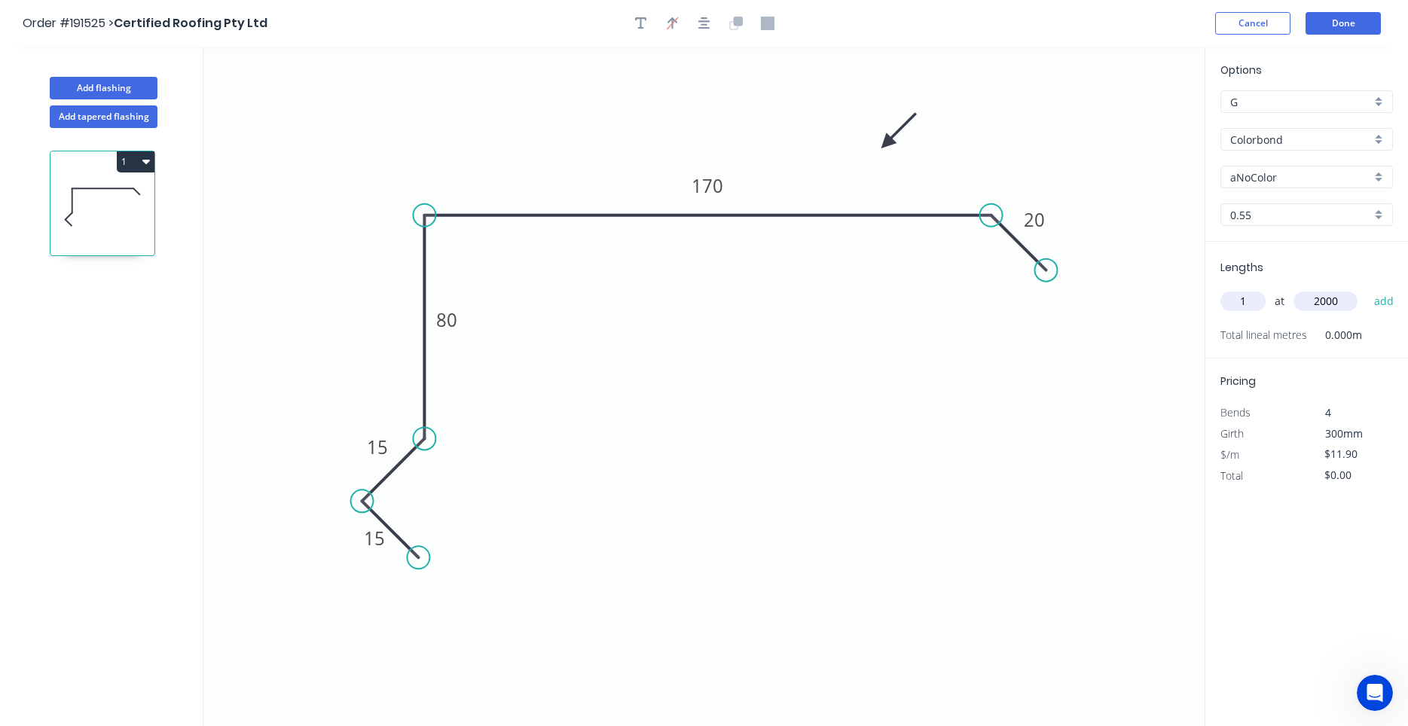
click at [1367, 289] on button "add" at bounding box center [1384, 302] width 35 height 26
click at [142, 167] on button "1" at bounding box center [136, 161] width 38 height 21
click at [135, 201] on div "Duplicate" at bounding box center [83, 199] width 116 height 22
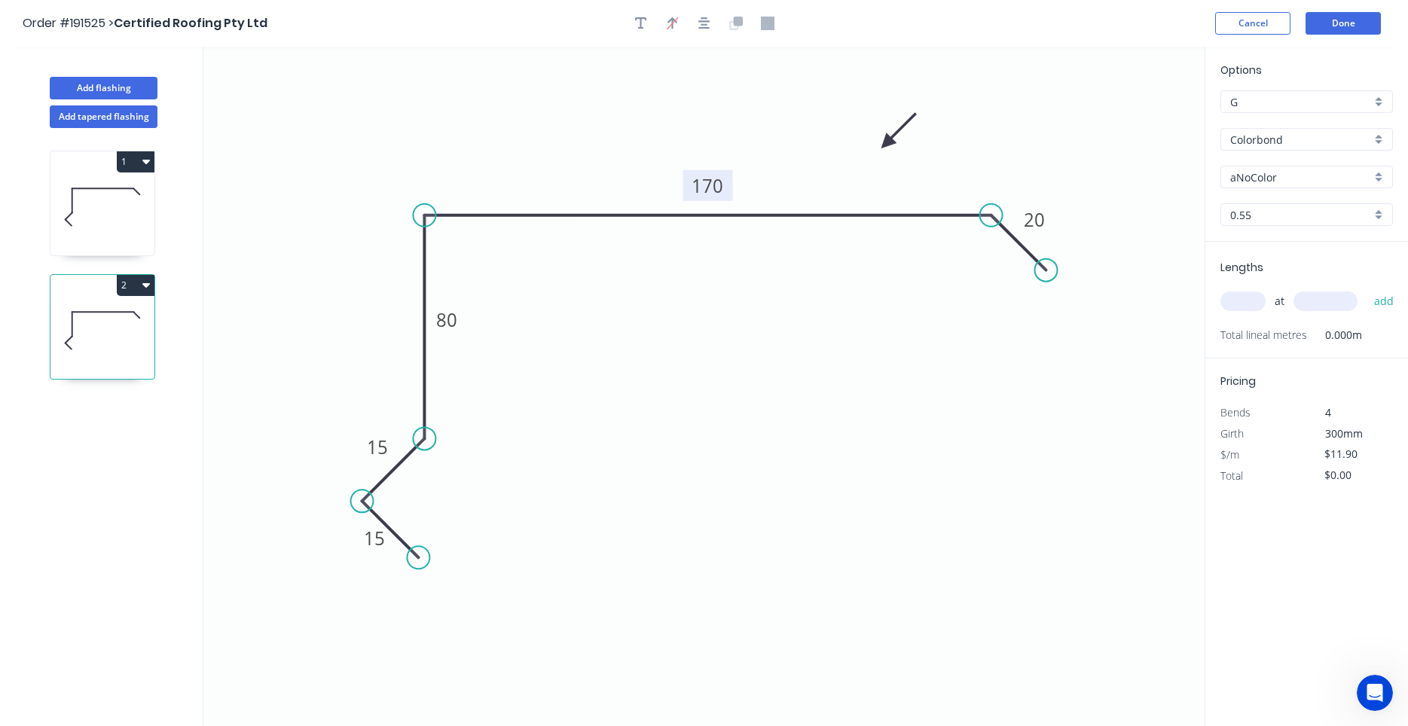
click at [703, 188] on tspan "170" at bounding box center [708, 185] width 32 height 25
click at [1242, 306] on input "text" at bounding box center [1243, 302] width 45 height 20
click at [127, 216] on icon at bounding box center [102, 207] width 104 height 96
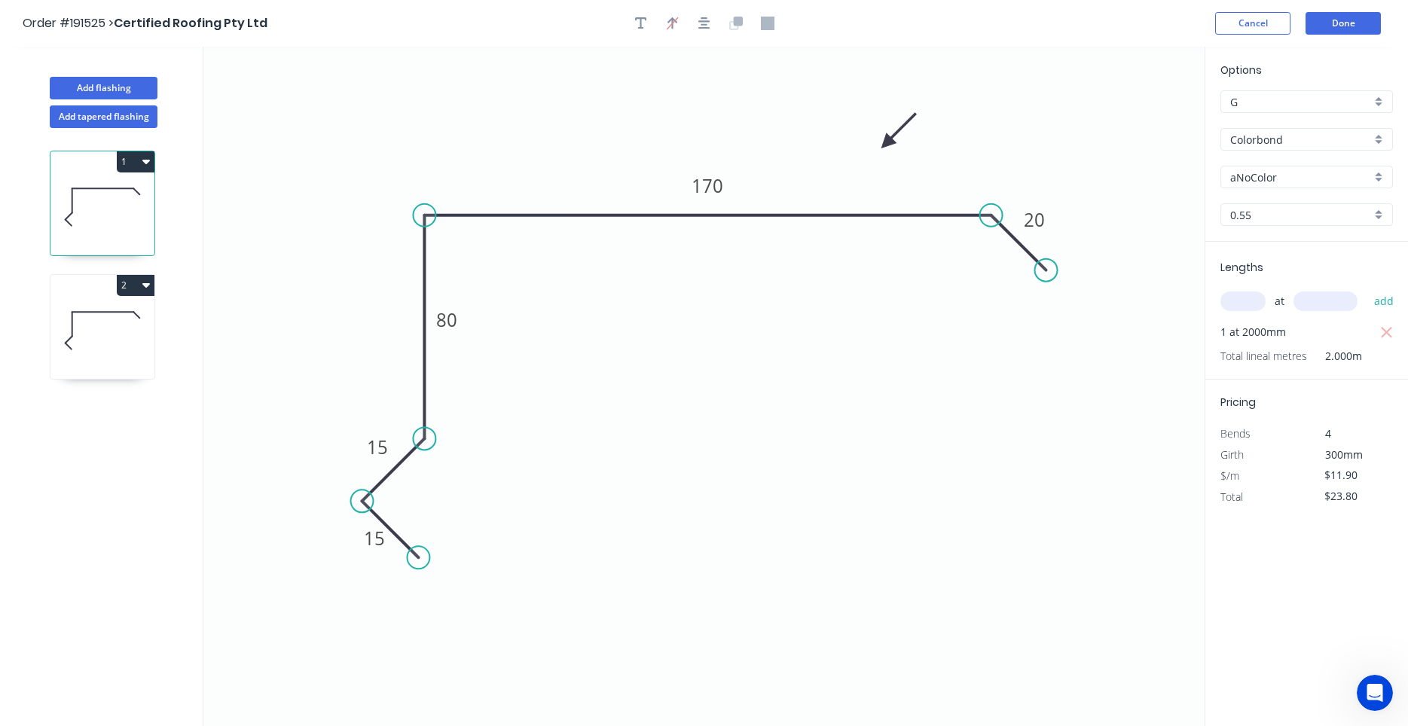
click at [1255, 177] on input "aNoColor" at bounding box center [1300, 178] width 141 height 16
click at [1259, 203] on div "Surfmist" at bounding box center [1306, 206] width 171 height 26
click at [84, 298] on icon at bounding box center [102, 331] width 104 height 96
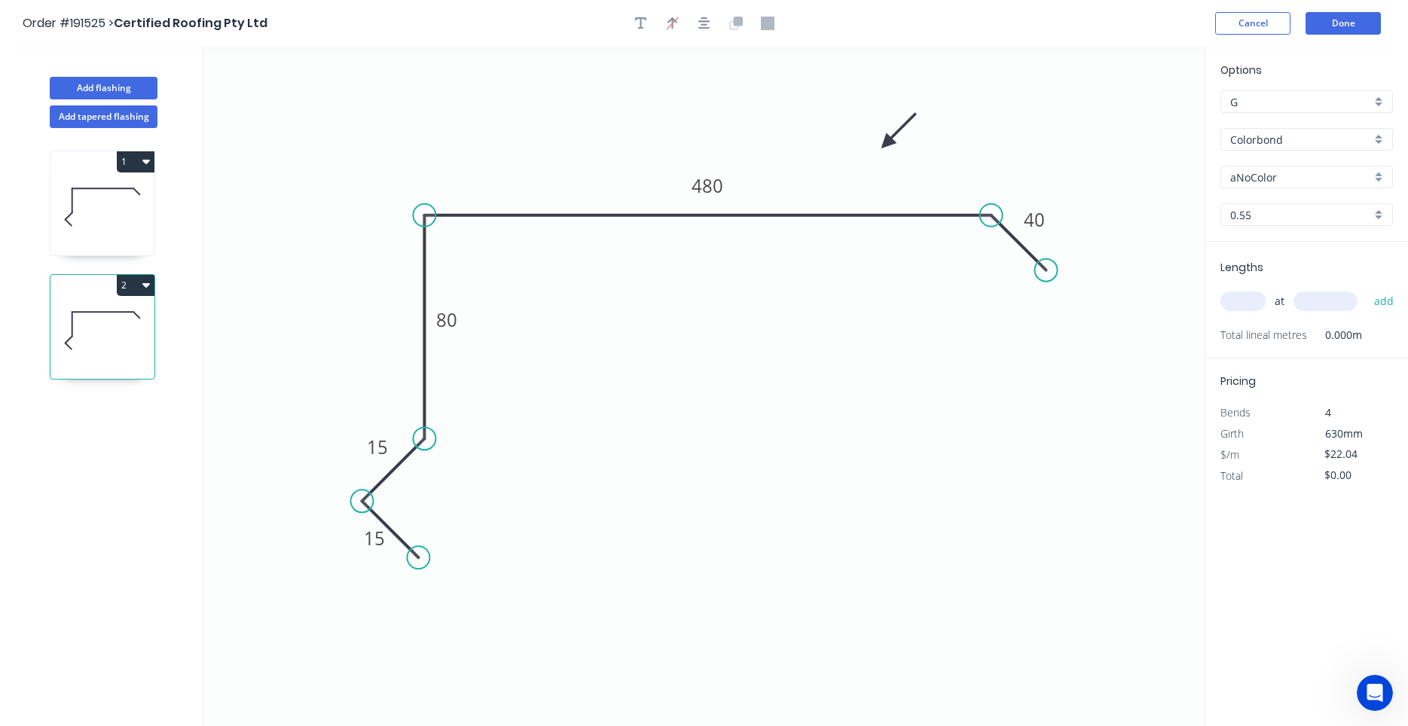
click at [1294, 176] on input "aNoColor" at bounding box center [1300, 178] width 141 height 16
click at [1309, 200] on div "Surfmist" at bounding box center [1306, 206] width 171 height 26
click at [1252, 298] on input "text" at bounding box center [1243, 302] width 45 height 20
click at [125, 236] on icon at bounding box center [102, 207] width 104 height 96
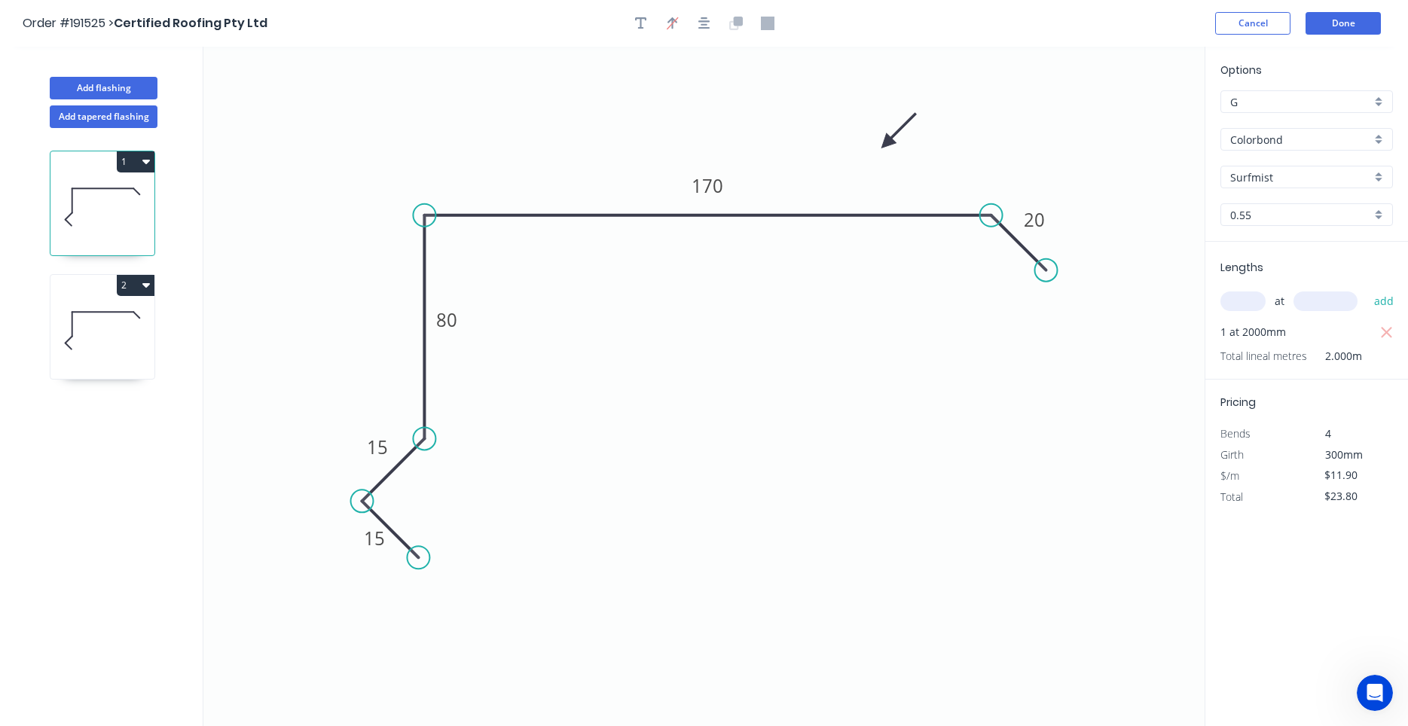
click at [119, 344] on icon at bounding box center [102, 331] width 104 height 96
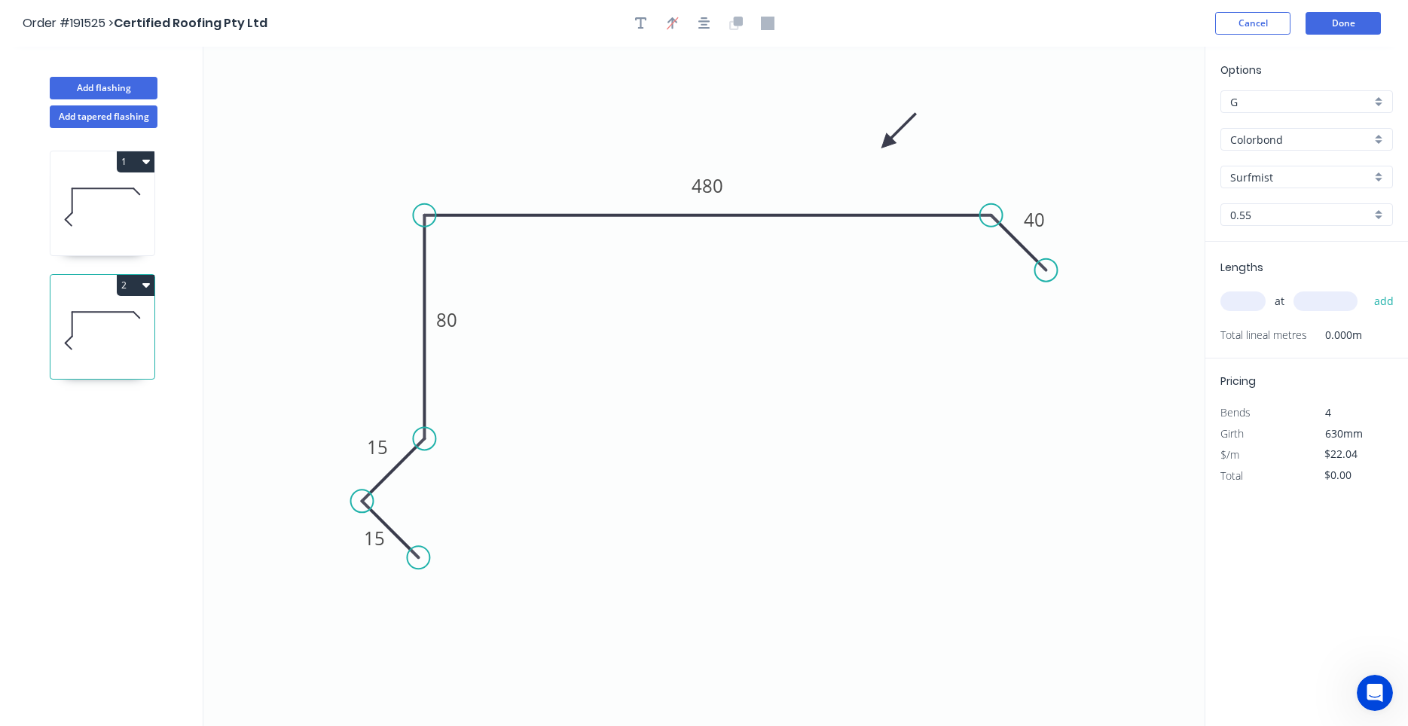
click at [1257, 310] on input "text" at bounding box center [1243, 302] width 45 height 20
click at [1367, 289] on button "add" at bounding box center [1384, 302] width 35 height 26
click at [105, 211] on icon at bounding box center [102, 207] width 104 height 96
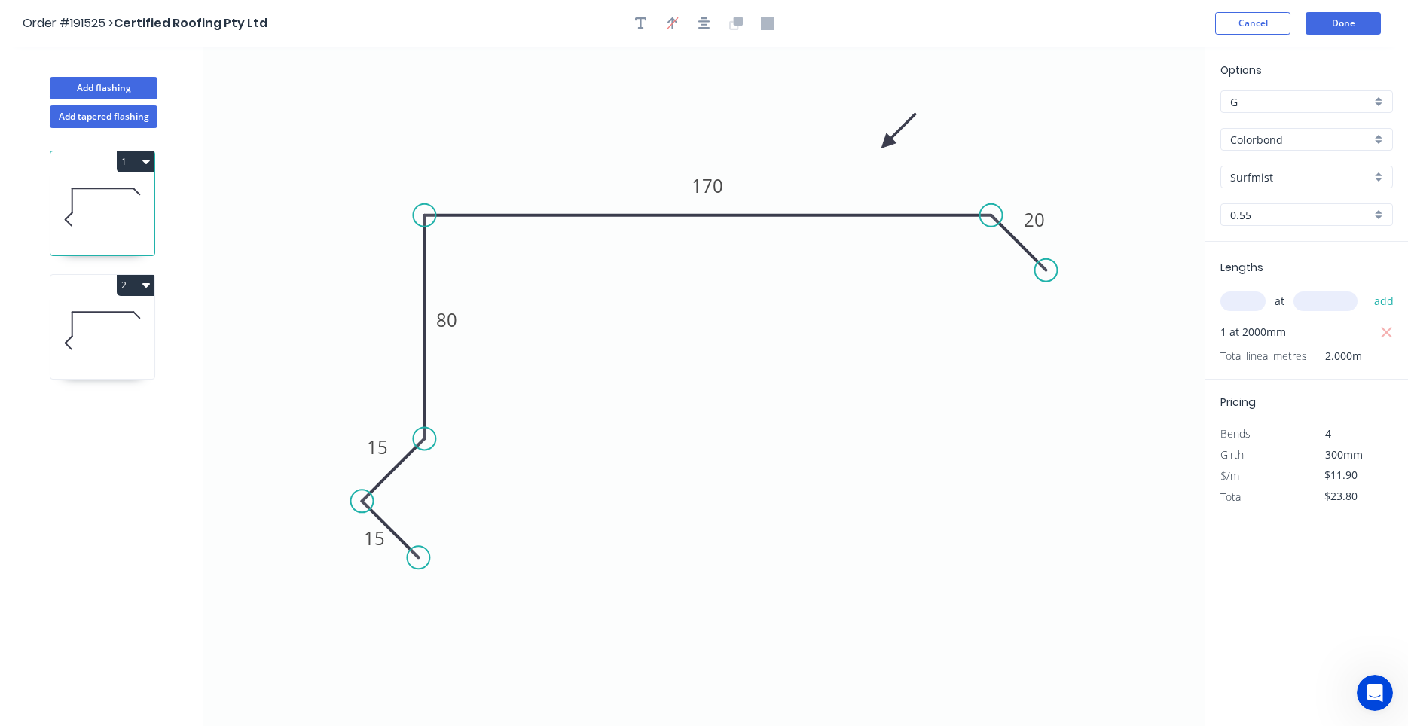
click at [149, 157] on icon "button" at bounding box center [146, 161] width 8 height 12
click at [140, 194] on div "Duplicate" at bounding box center [83, 199] width 116 height 22
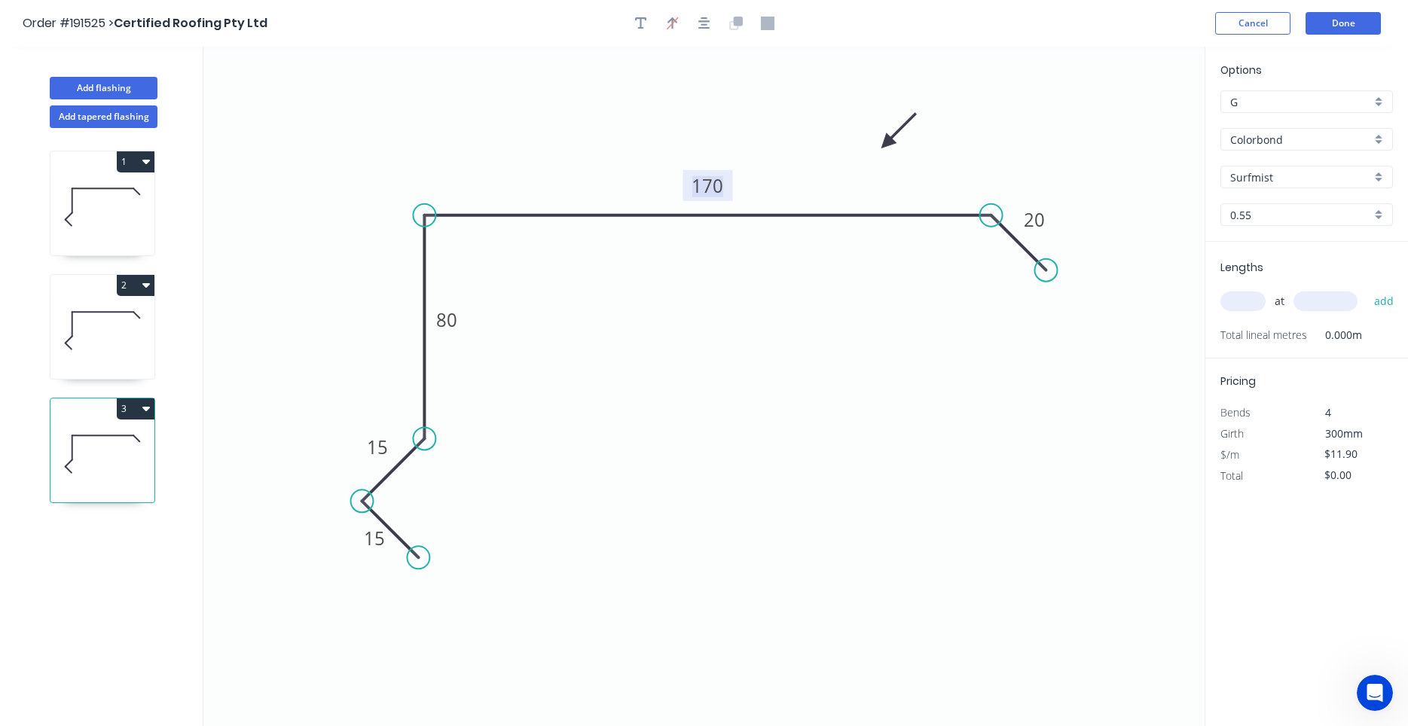
click at [714, 178] on tspan "170" at bounding box center [708, 185] width 32 height 25
click at [1252, 302] on input "text" at bounding box center [1243, 302] width 45 height 20
click at [1367, 289] on button "add" at bounding box center [1384, 302] width 35 height 26
click at [88, 229] on icon at bounding box center [102, 207] width 104 height 96
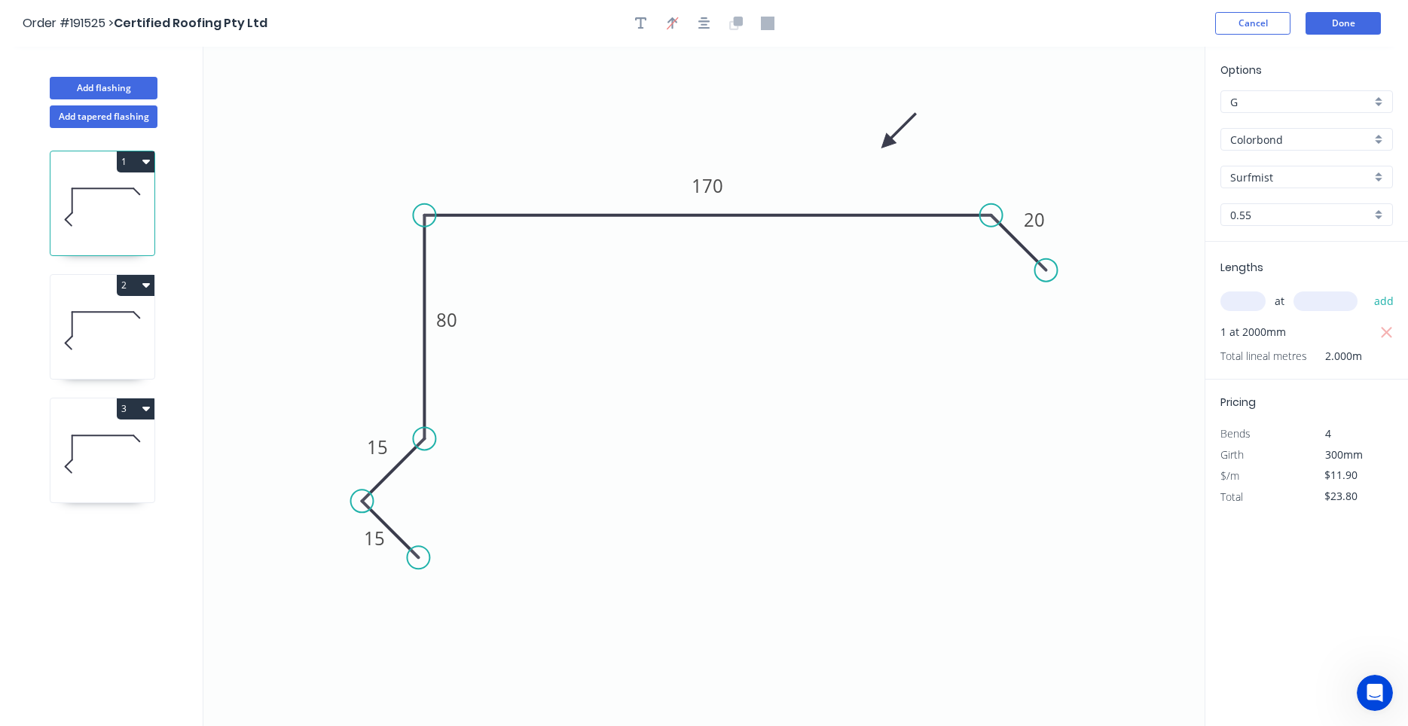
click at [103, 302] on icon at bounding box center [102, 331] width 104 height 96
click at [78, 437] on icon at bounding box center [102, 454] width 104 height 96
click at [77, 456] on icon at bounding box center [102, 454] width 104 height 96
click at [137, 405] on button "3" at bounding box center [136, 409] width 38 height 21
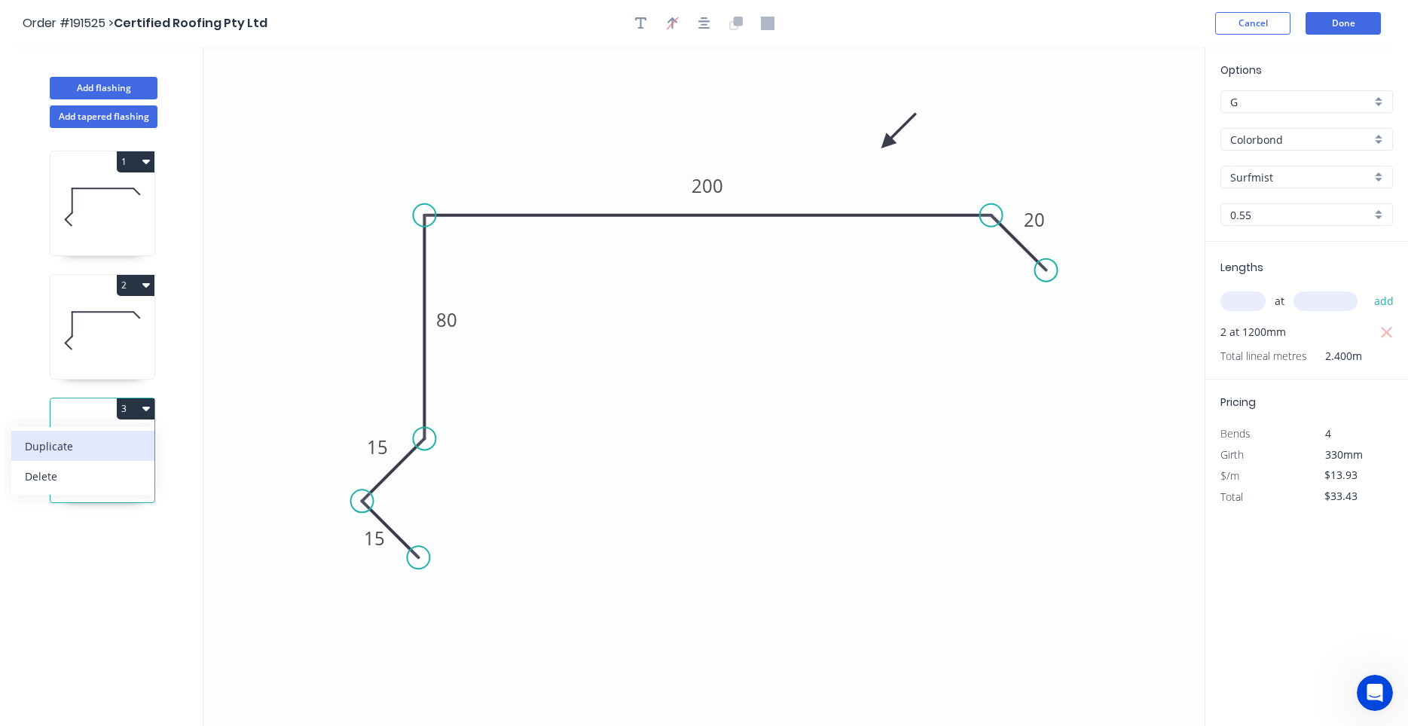
click at [119, 433] on button "Duplicate" at bounding box center [82, 446] width 143 height 30
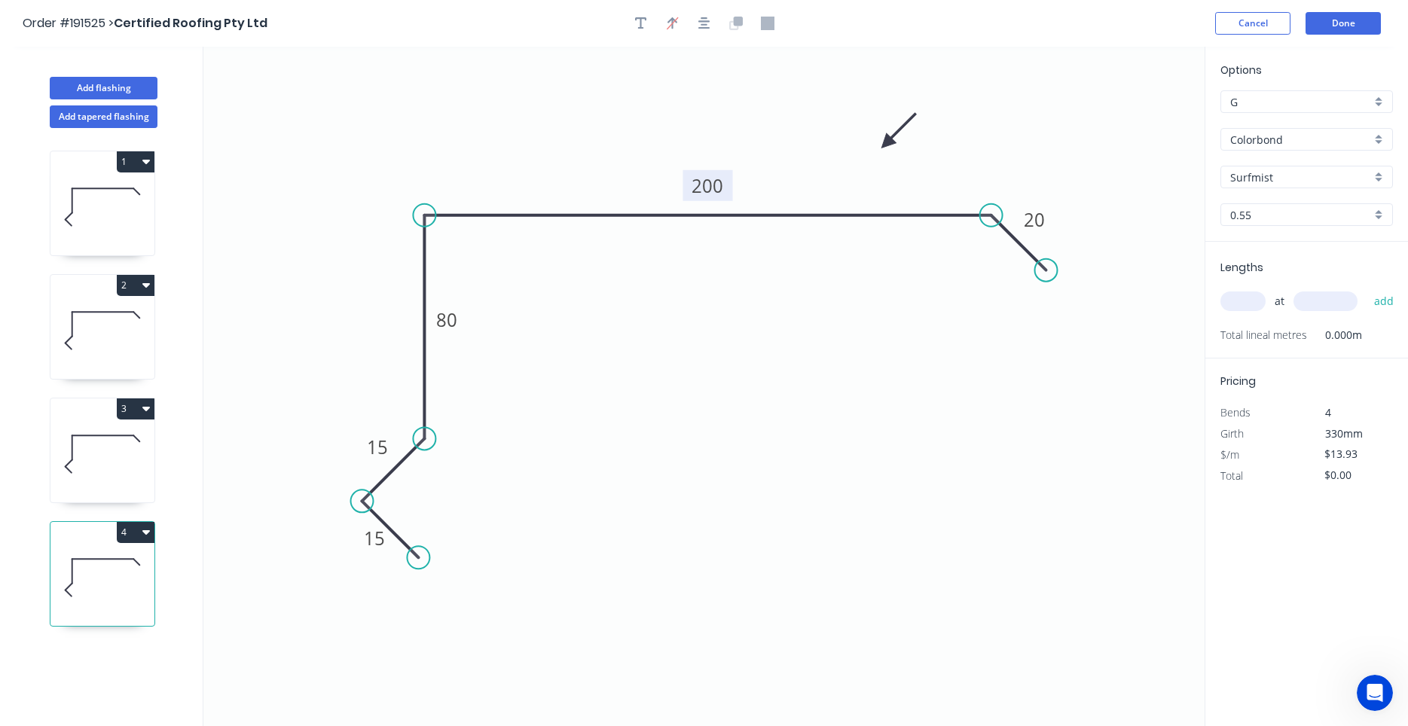
click at [689, 181] on rect at bounding box center [708, 185] width 50 height 31
click at [698, 185] on tspan "200" at bounding box center [708, 185] width 32 height 25
click at [1251, 299] on input "text" at bounding box center [1243, 302] width 45 height 20
click at [1367, 289] on button "add" at bounding box center [1384, 302] width 35 height 26
click at [117, 475] on icon at bounding box center [102, 454] width 104 height 96
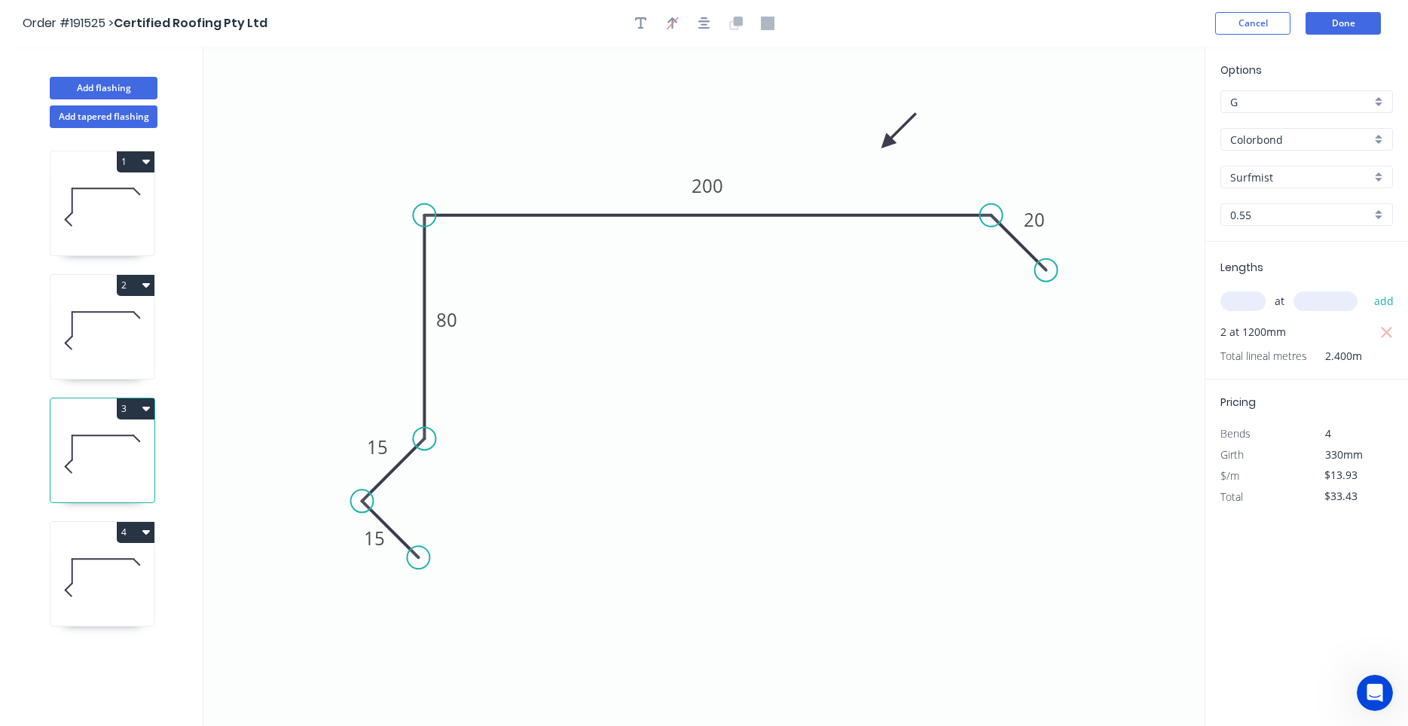
click at [115, 353] on icon at bounding box center [102, 331] width 104 height 96
click at [120, 240] on icon at bounding box center [102, 207] width 104 height 96
click at [106, 563] on icon at bounding box center [102, 578] width 104 height 96
click at [121, 94] on button "Add flashing" at bounding box center [104, 88] width 108 height 23
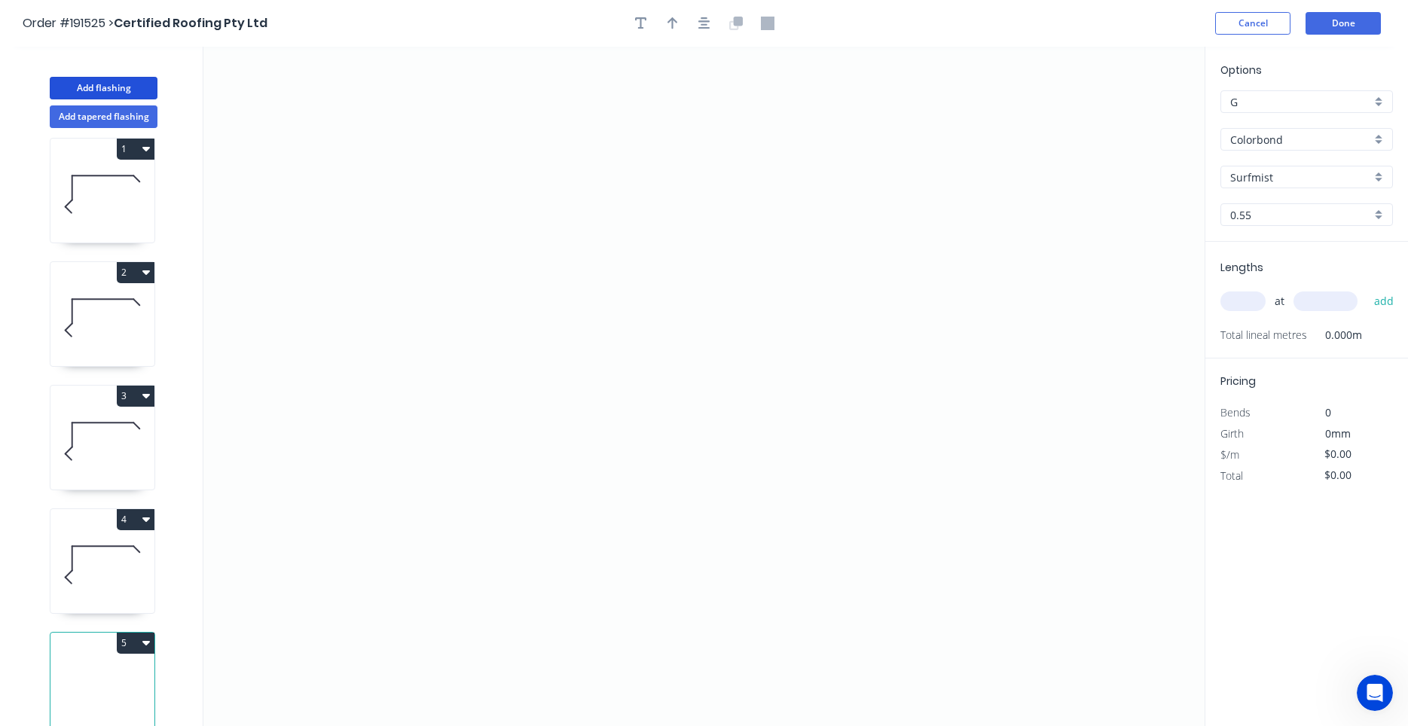
scroll to position [14, 0]
click at [642, 238] on icon "0" at bounding box center [703, 387] width 1001 height 680
click at [516, 238] on icon "0" at bounding box center [703, 387] width 1001 height 680
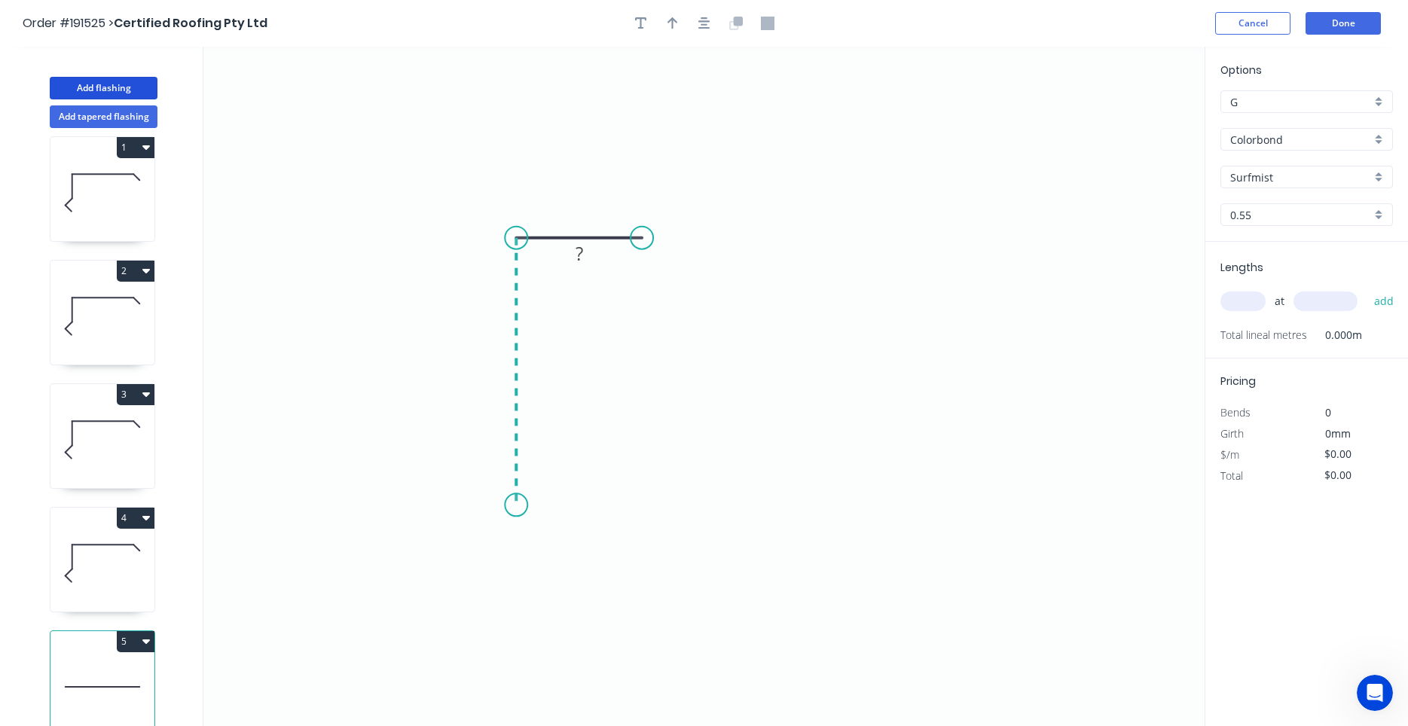
click at [528, 506] on icon "0 ?" at bounding box center [703, 387] width 1001 height 680
click at [787, 497] on icon "0 ? ?" at bounding box center [703, 387] width 1001 height 680
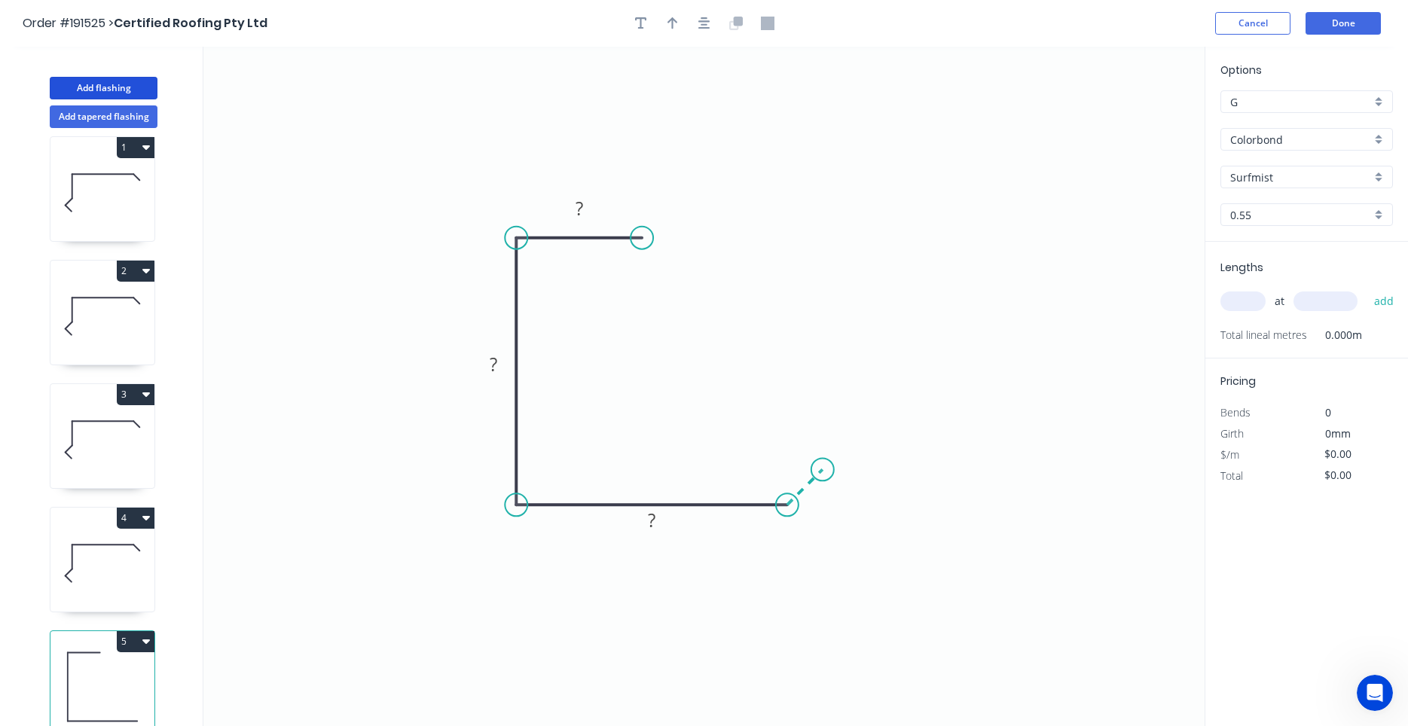
drag, startPoint x: 828, startPoint y: 463, endPoint x: 819, endPoint y: 481, distance: 19.5
drag, startPoint x: 812, startPoint y: 466, endPoint x: 809, endPoint y: 475, distance: 8.8
click at [784, 501] on circle at bounding box center [787, 505] width 23 height 23
click at [784, 502] on circle at bounding box center [787, 505] width 23 height 23
click at [789, 505] on circle at bounding box center [787, 505] width 23 height 23
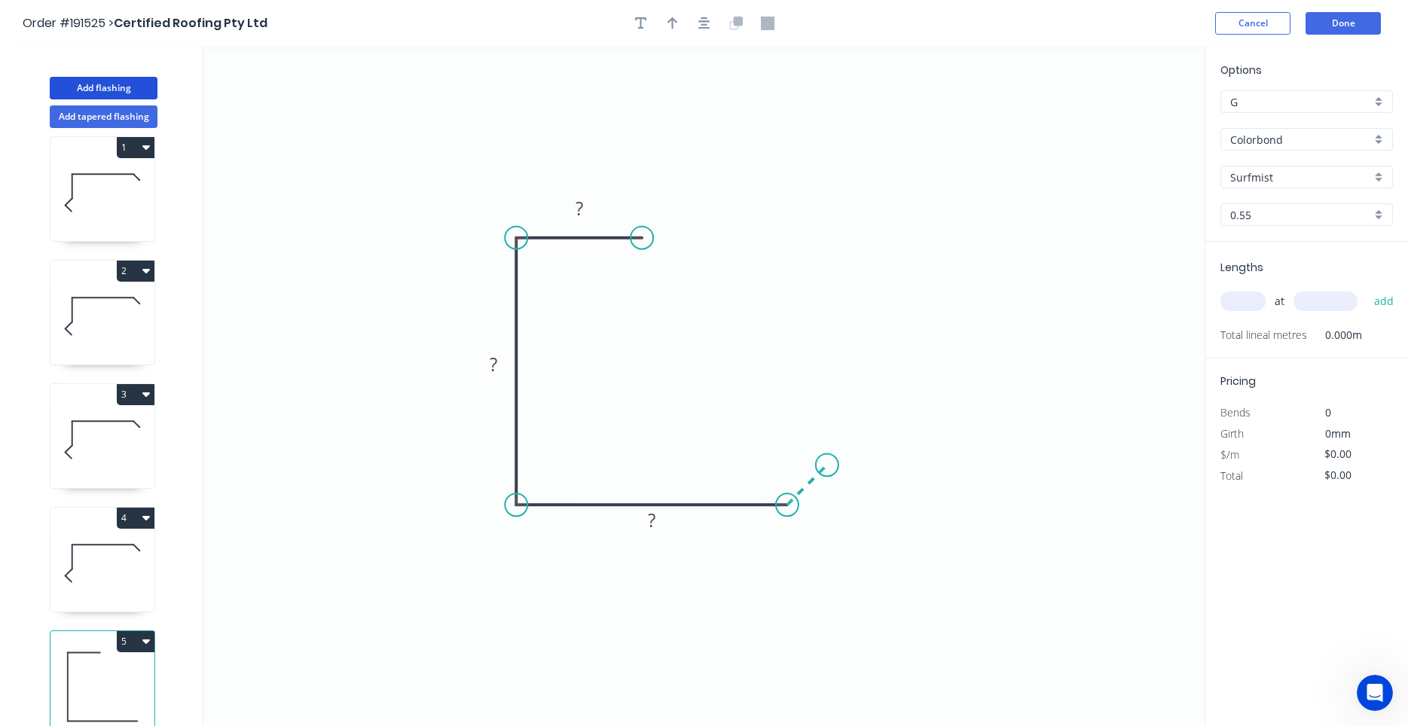
click at [827, 463] on icon "0 ? ? ?" at bounding box center [703, 387] width 1001 height 680
click at [827, 463] on circle at bounding box center [827, 465] width 23 height 23
click at [827, 492] on tspan "?" at bounding box center [824, 493] width 8 height 25
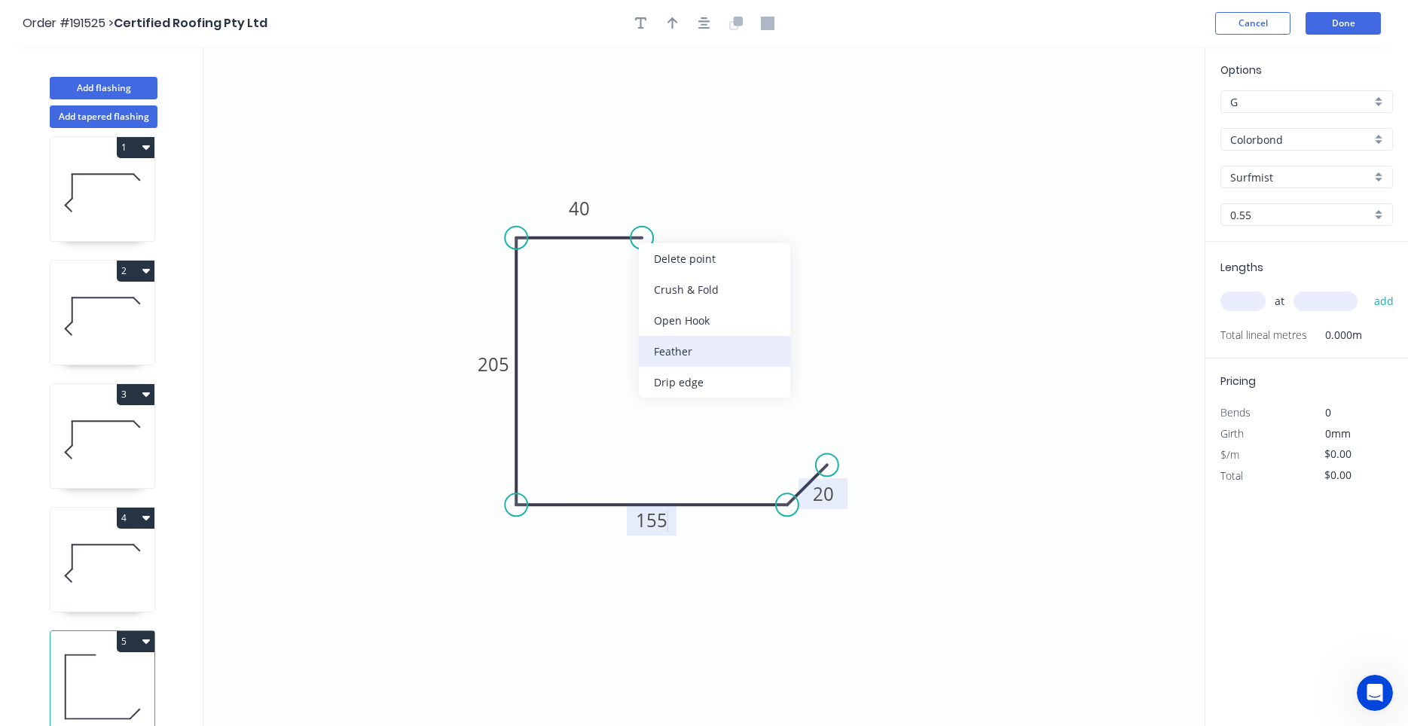
click at [677, 347] on div "Feather" at bounding box center [714, 351] width 151 height 31
click at [639, 255] on tspan "15" at bounding box center [631, 262] width 21 height 25
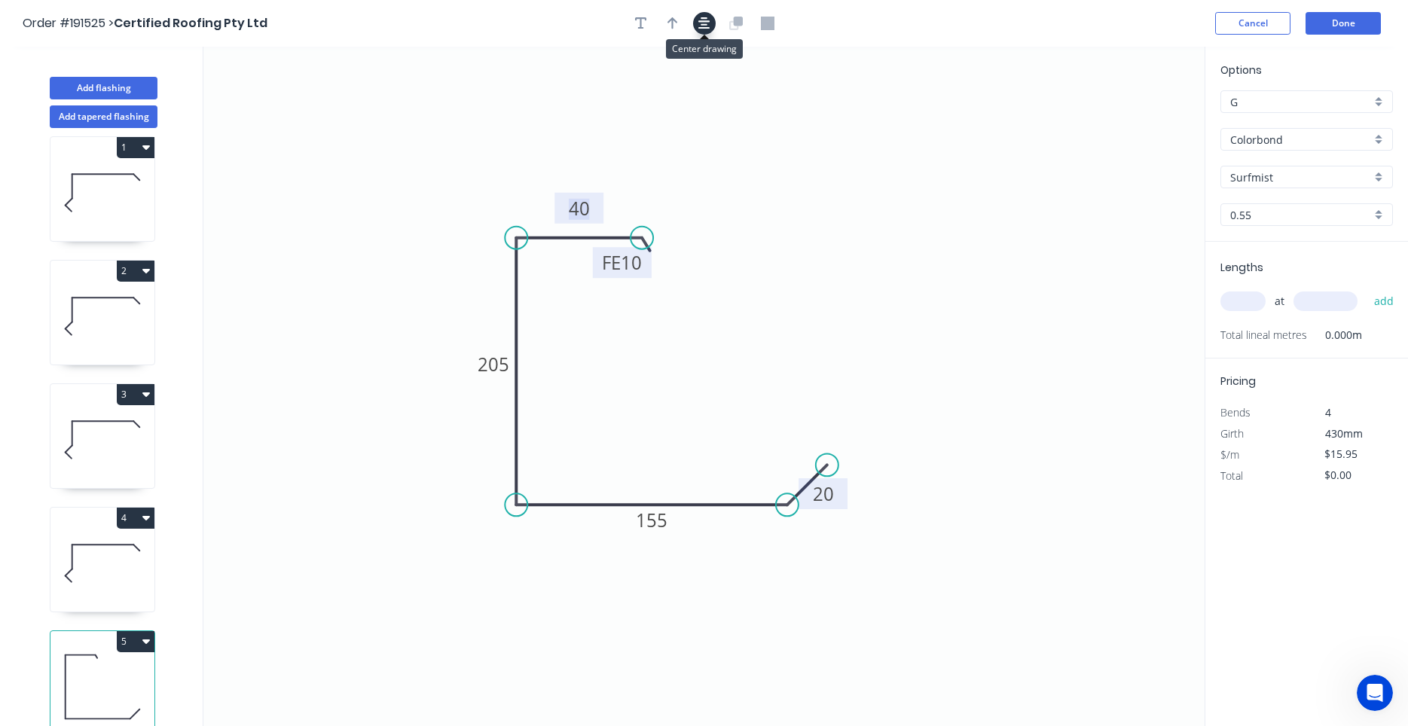
click at [699, 22] on button "button" at bounding box center [704, 23] width 23 height 23
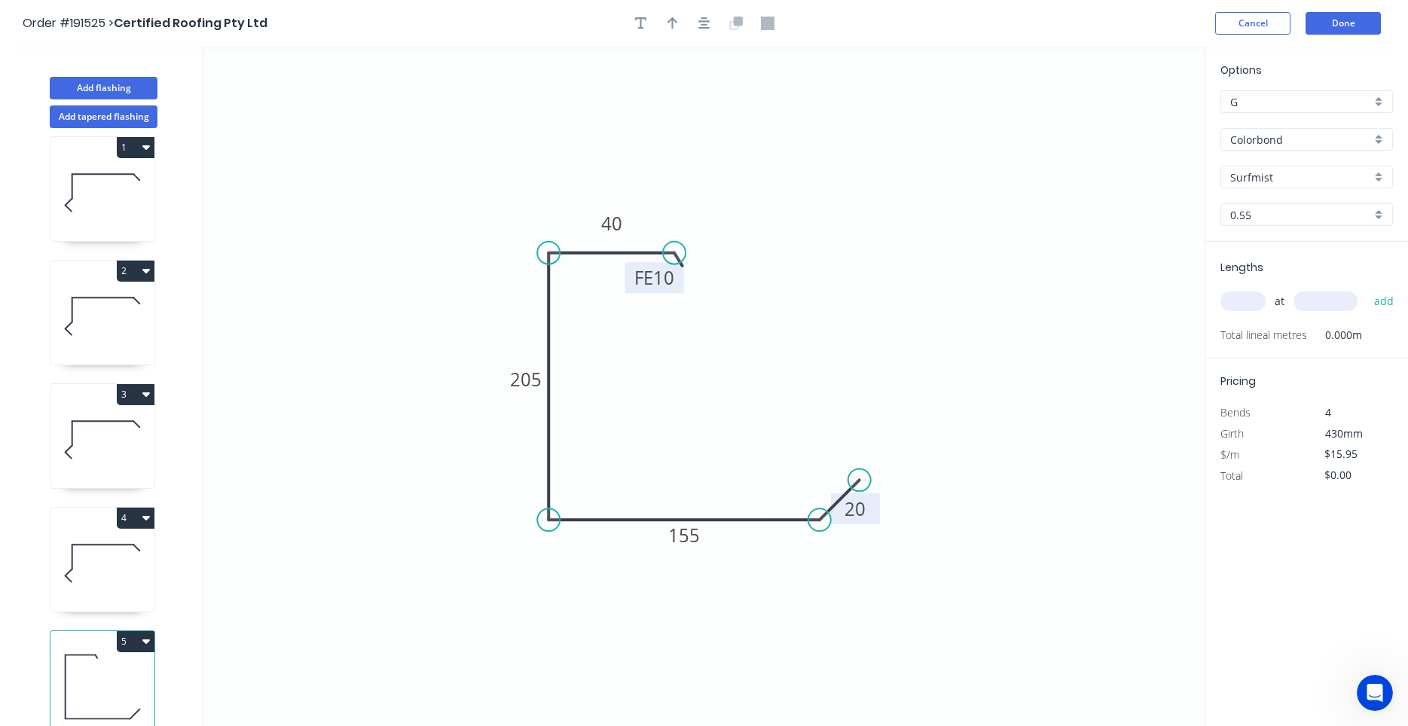
click at [686, 22] on div at bounding box center [704, 23] width 158 height 23
click at [678, 23] on button "button" at bounding box center [673, 23] width 23 height 23
drag, startPoint x: 1130, startPoint y: 110, endPoint x: 502, endPoint y: 301, distance: 656.2
click at [521, 293] on icon at bounding box center [528, 269] width 14 height 48
click at [502, 301] on icon at bounding box center [502, 284] width 14 height 48
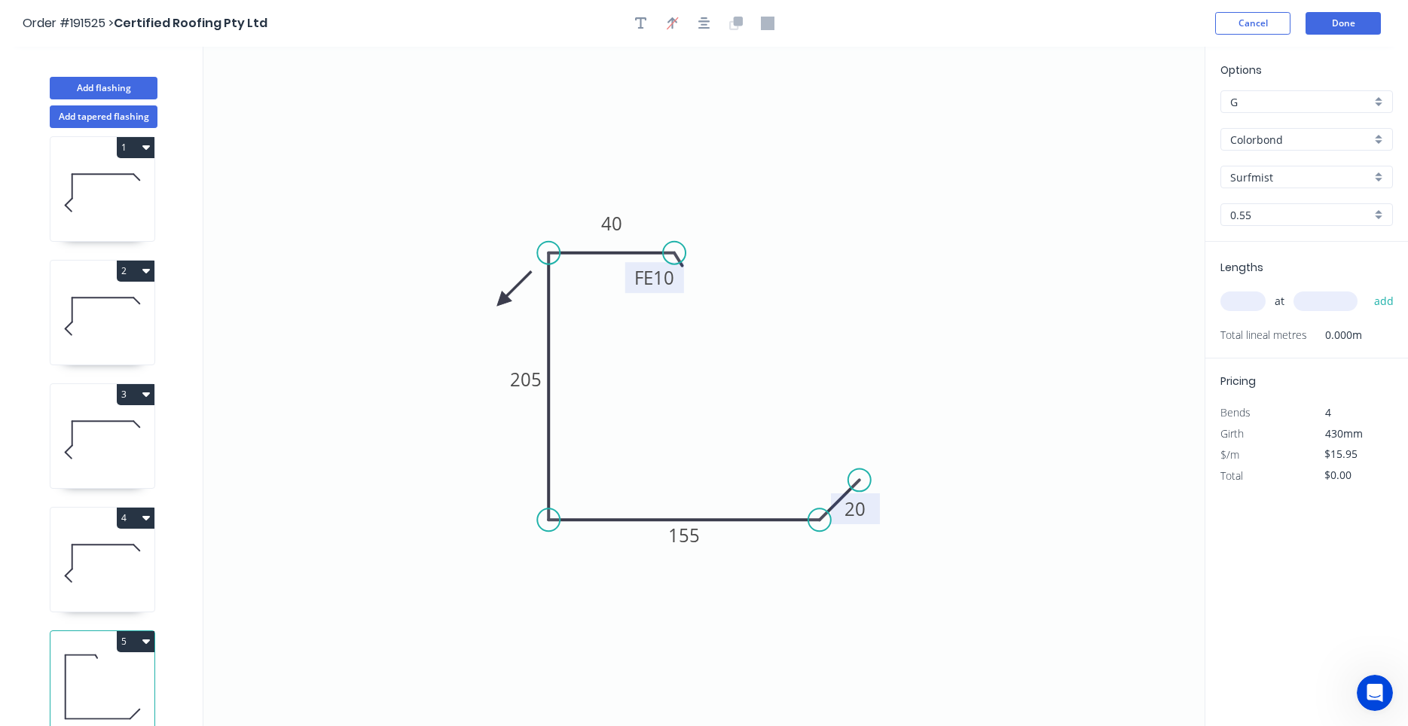
click at [502, 301] on icon at bounding box center [515, 289] width 44 height 44
click at [502, 301] on icon at bounding box center [519, 302] width 48 height 14
click at [502, 301] on icon at bounding box center [515, 314] width 44 height 44
click at [502, 301] on icon at bounding box center [502, 319] width 14 height 48
click at [502, 301] on icon at bounding box center [490, 314] width 44 height 44
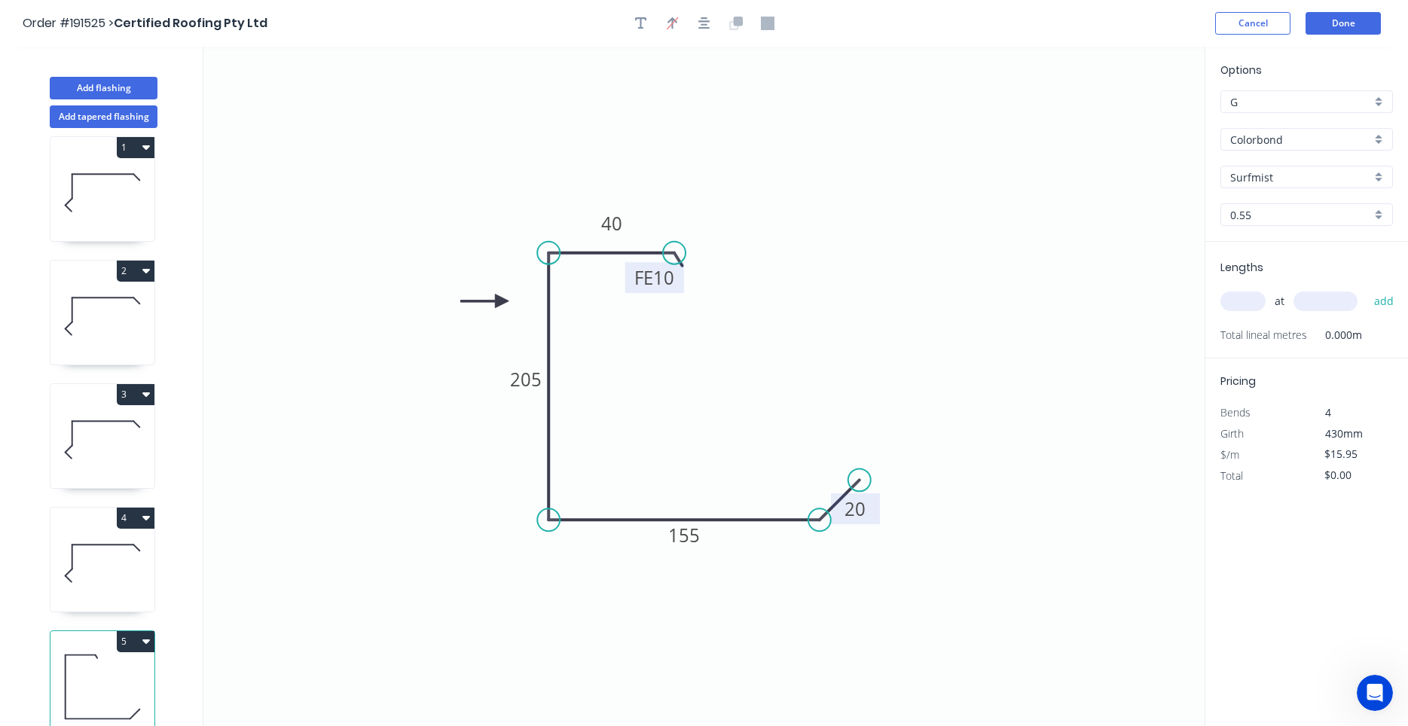
click at [502, 301] on icon at bounding box center [484, 302] width 48 height 14
click at [414, 353] on icon "0 FE 10 40 205 155 20" at bounding box center [703, 387] width 1001 height 680
click at [1258, 295] on input "text" at bounding box center [1243, 302] width 45 height 20
click at [1367, 289] on button "add" at bounding box center [1384, 302] width 35 height 26
click at [93, 567] on icon at bounding box center [102, 563] width 104 height 96
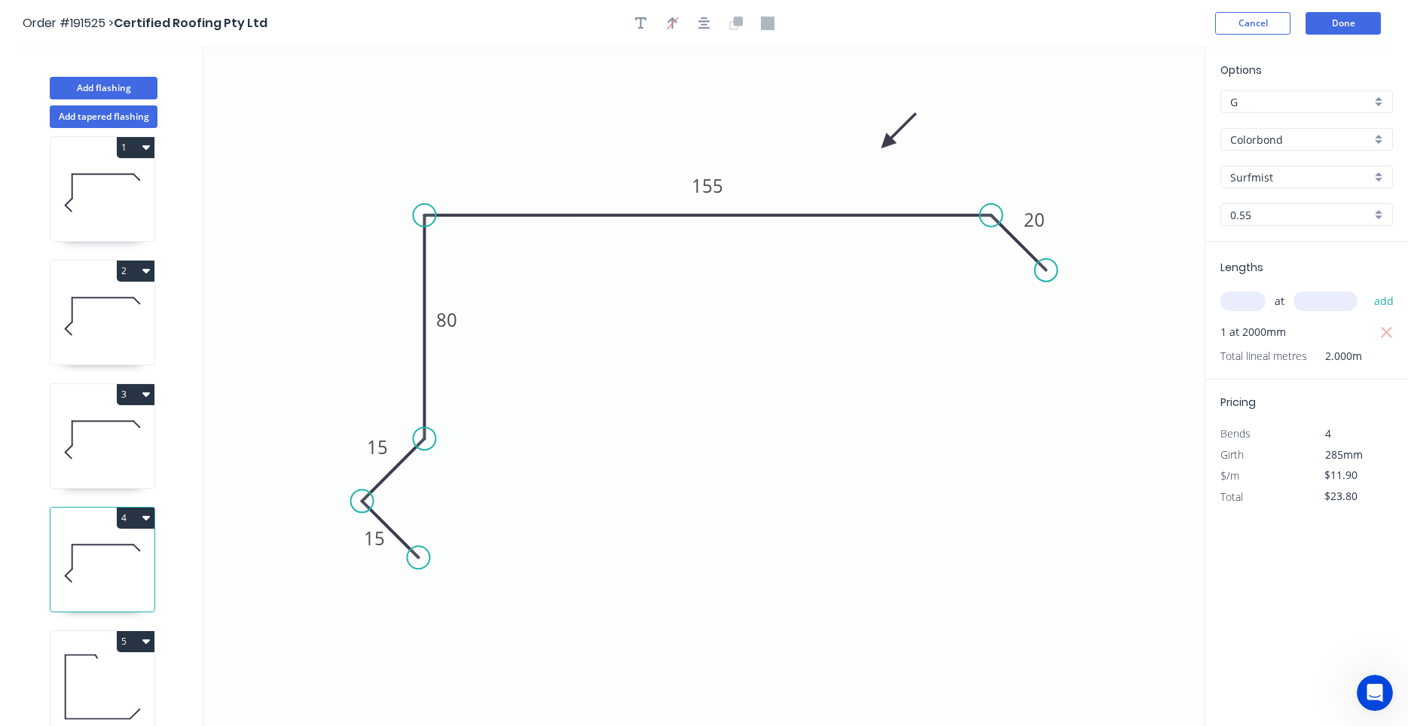
click at [148, 523] on button "4" at bounding box center [136, 518] width 38 height 21
click at [124, 547] on div "Duplicate" at bounding box center [83, 556] width 116 height 22
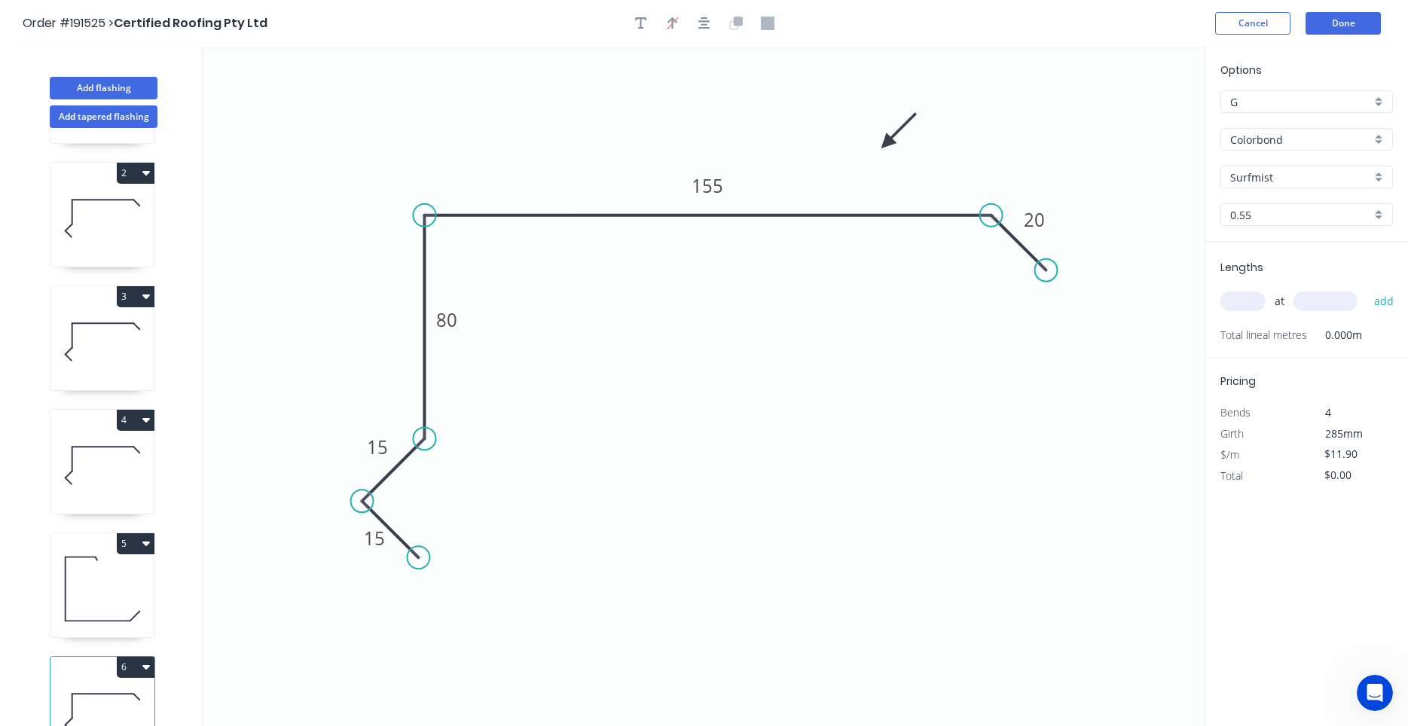
scroll to position [138, 0]
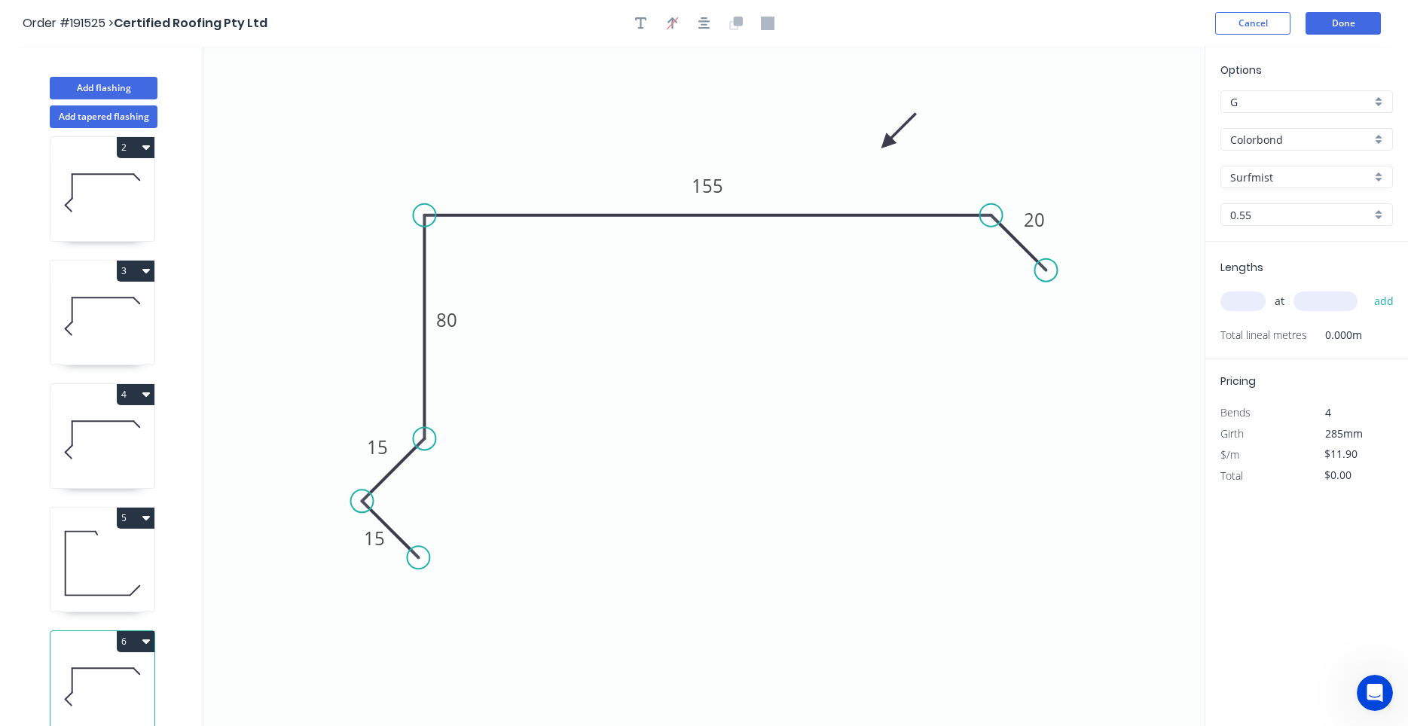
click at [121, 665] on icon at bounding box center [102, 687] width 104 height 96
click at [444, 326] on tspan "80" at bounding box center [446, 319] width 21 height 25
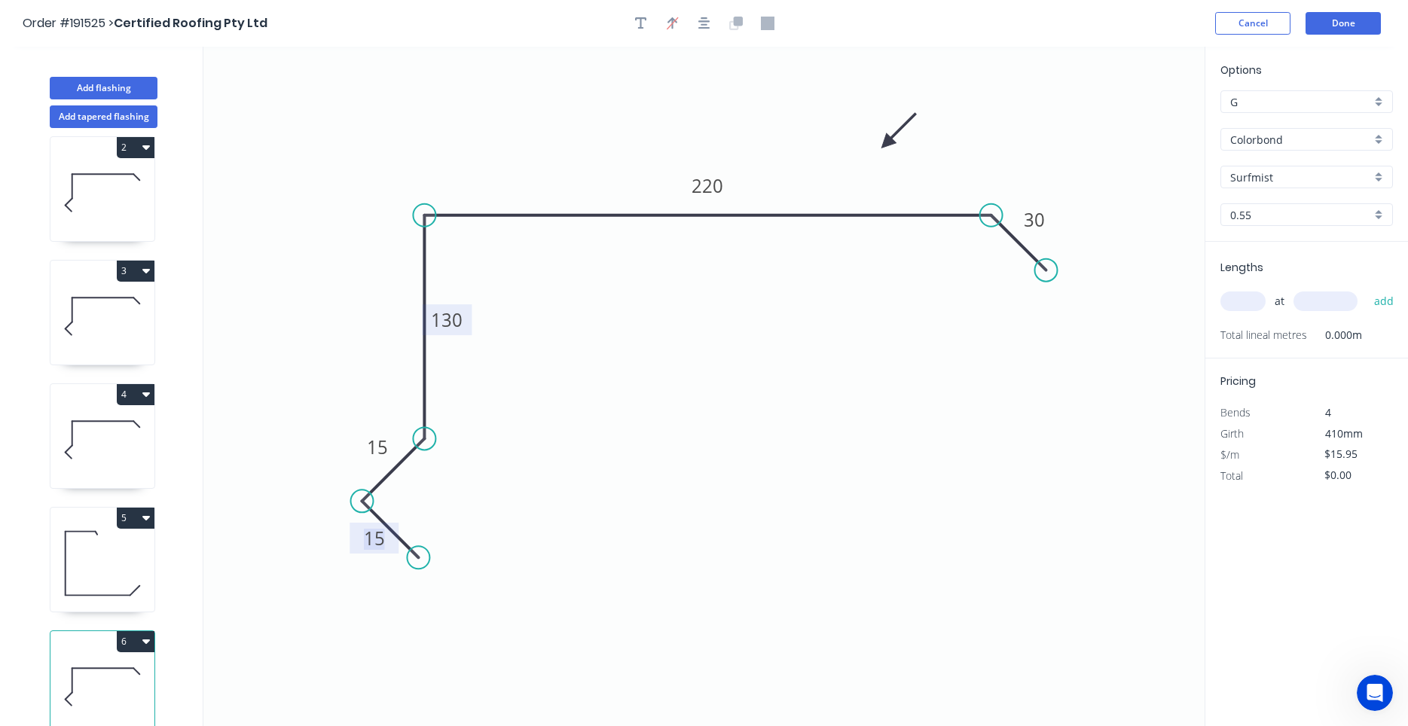
click at [1009, 234] on icon "0 15 15 130 220 30" at bounding box center [703, 387] width 1001 height 680
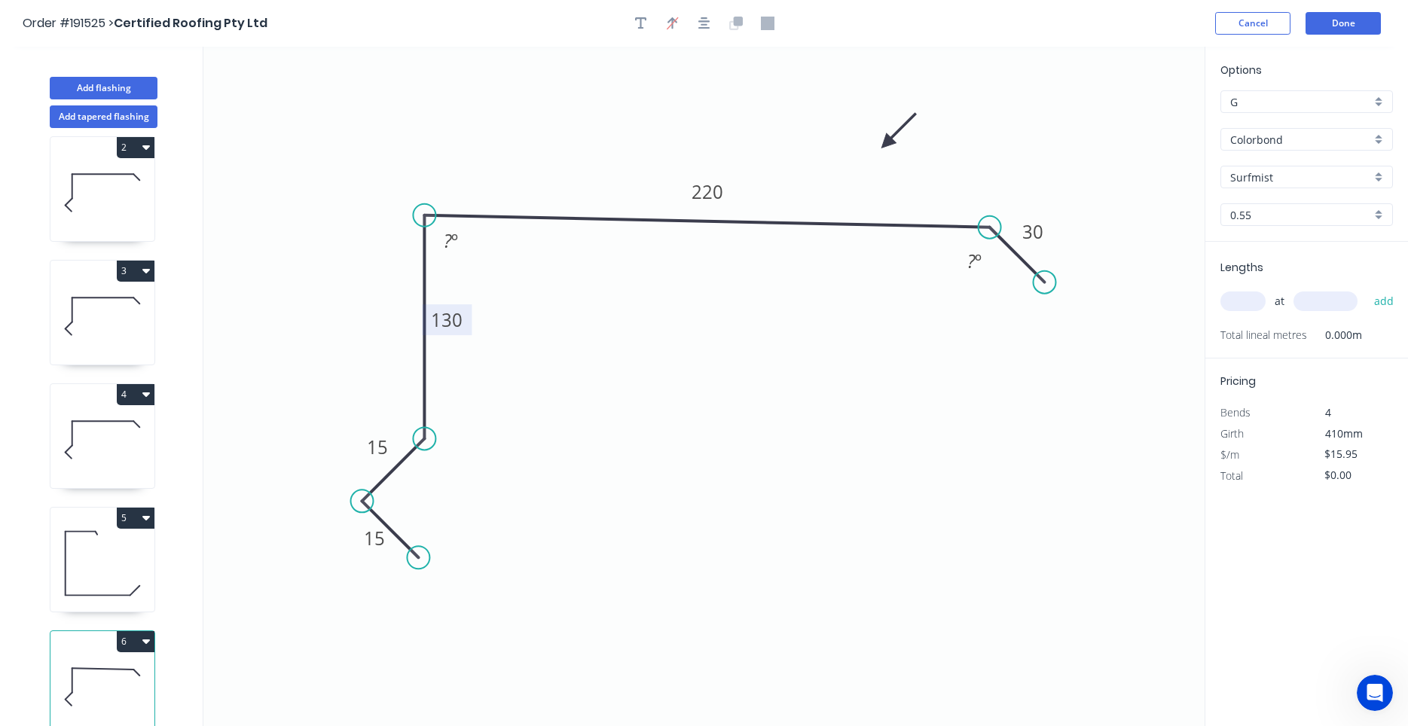
drag, startPoint x: 1009, startPoint y: 234, endPoint x: 1007, endPoint y: 247, distance: 12.9
click at [1007, 247] on icon "0 15 15 130 220 30 ? º ? º" at bounding box center [703, 387] width 1001 height 680
click at [454, 240] on tspan "º" at bounding box center [454, 240] width 7 height 25
click at [1254, 284] on div "at add" at bounding box center [1309, 301] width 176 height 41
click at [1252, 294] on input "text" at bounding box center [1243, 302] width 45 height 20
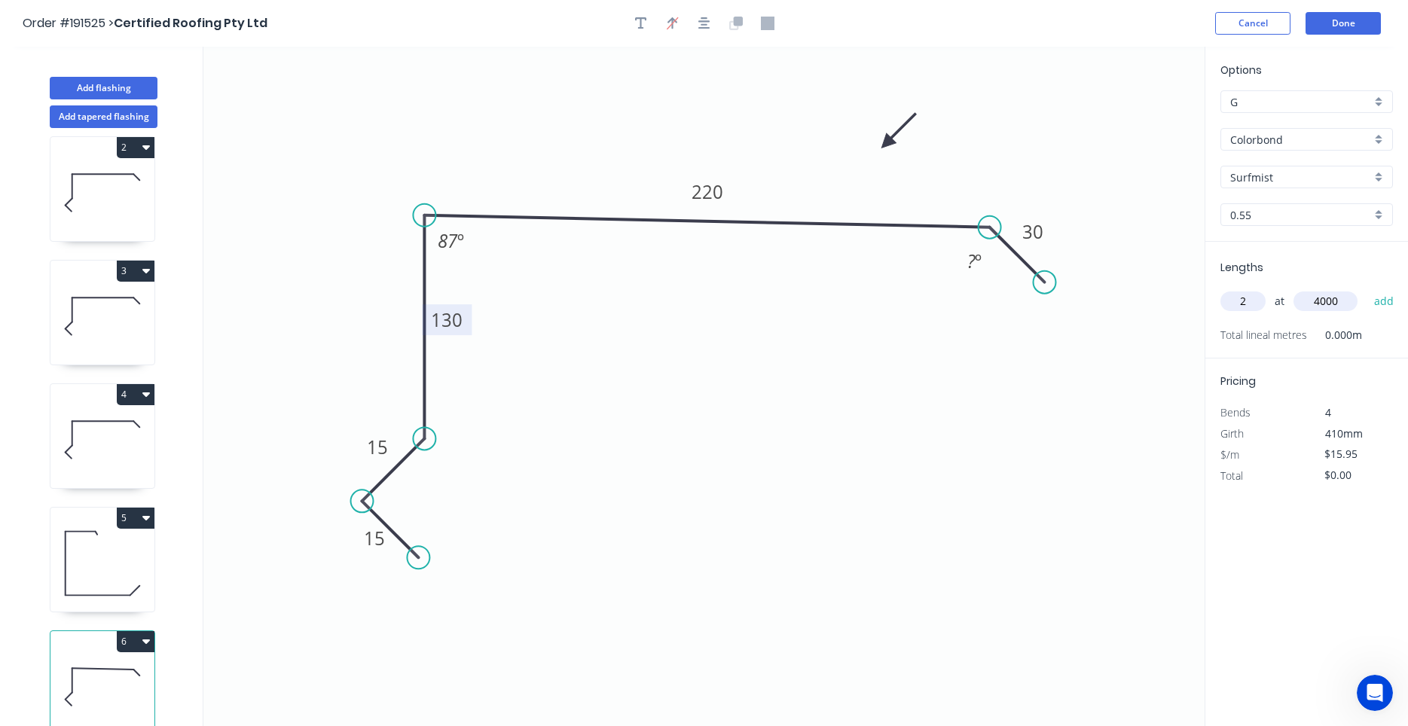
click at [1367, 289] on button "add" at bounding box center [1384, 302] width 35 height 26
click at [999, 270] on div "Hide angle" at bounding box center [1061, 276] width 151 height 31
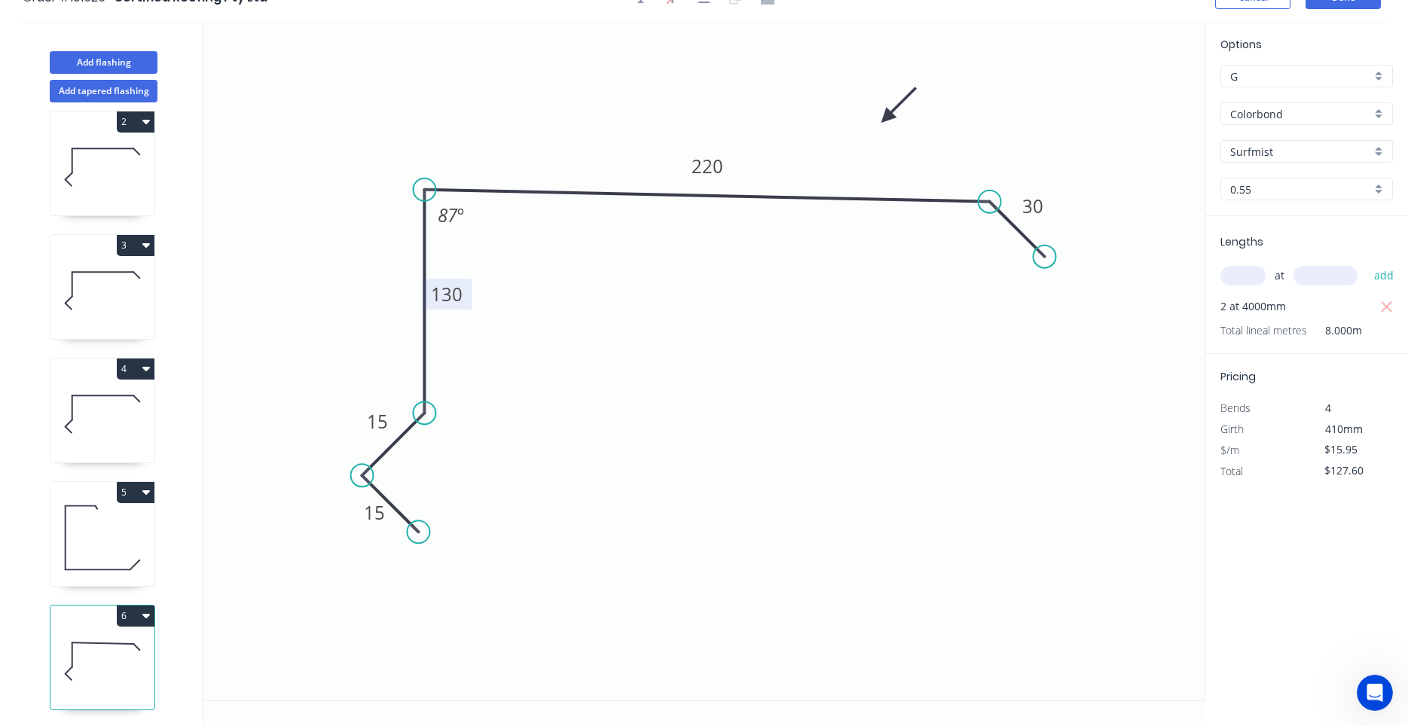
scroll to position [28, 0]
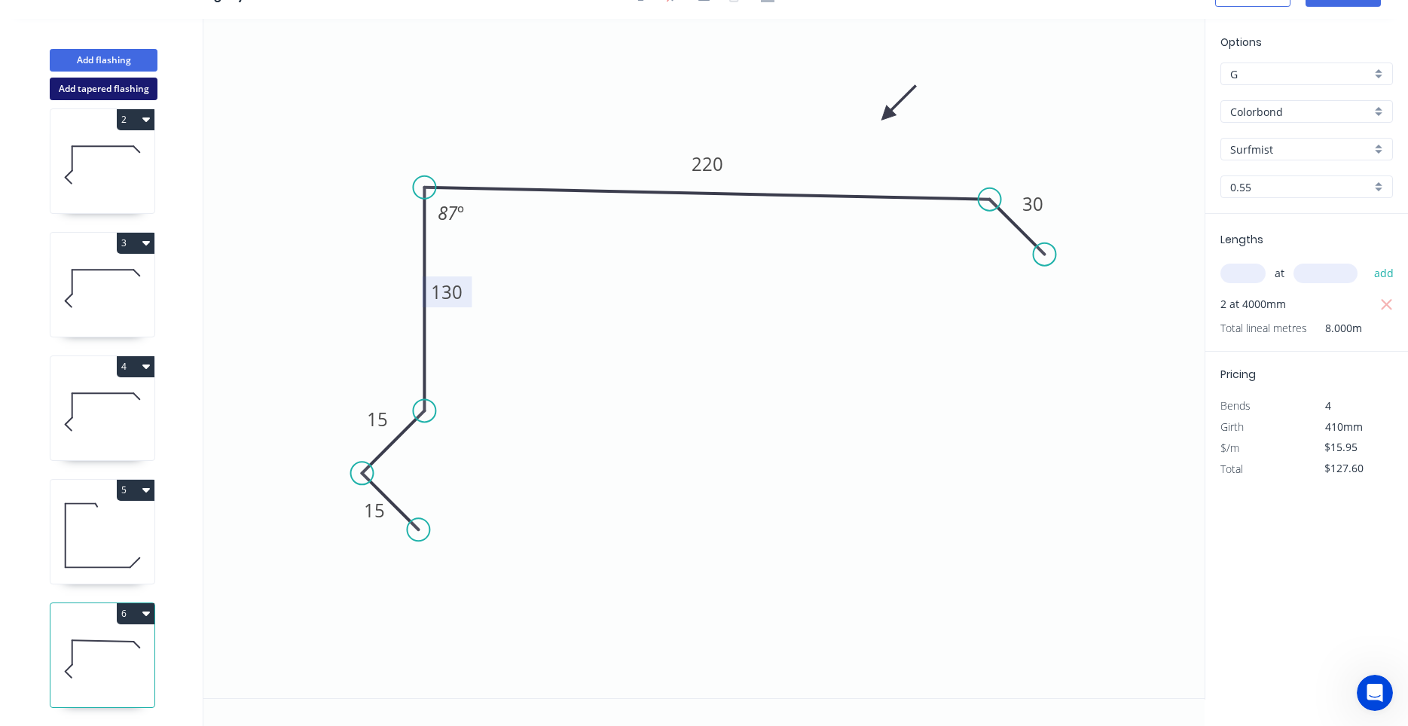
click at [138, 88] on button "Add tapered flashing" at bounding box center [104, 89] width 108 height 23
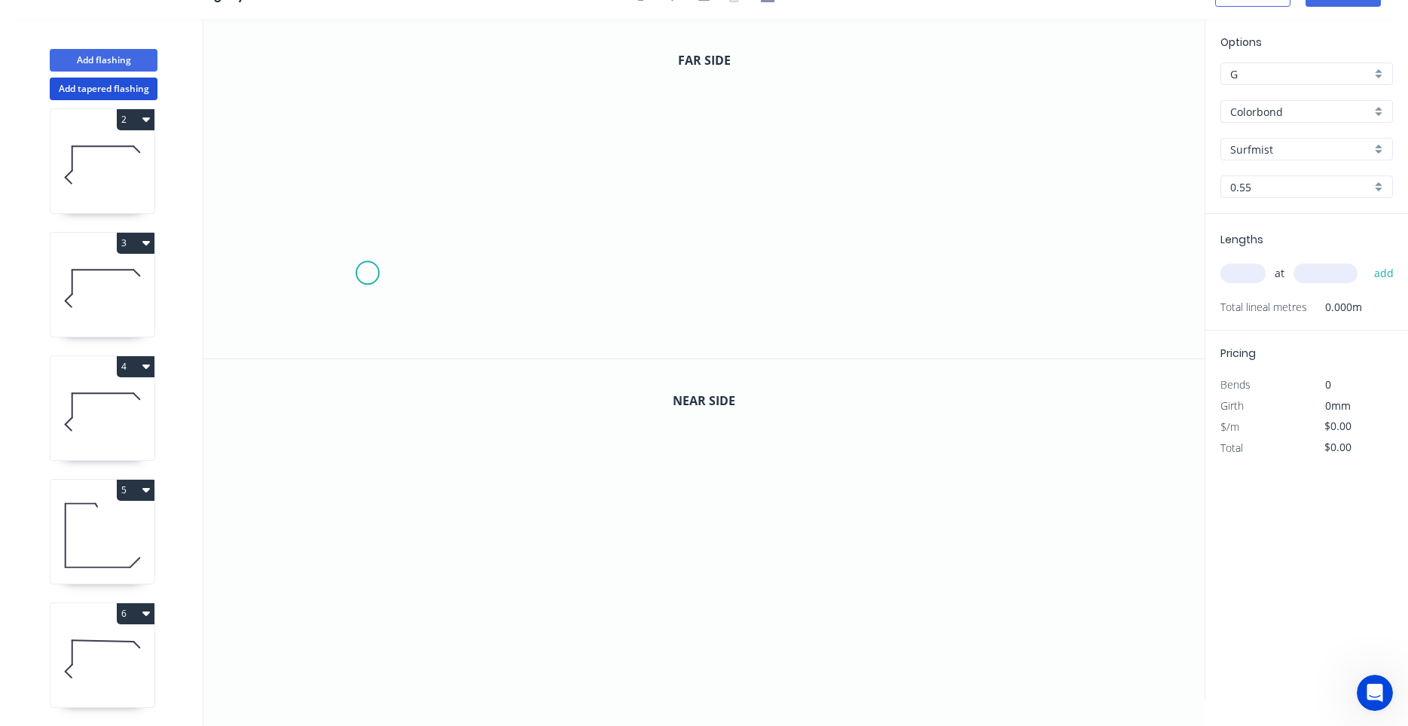
drag, startPoint x: 407, startPoint y: 93, endPoint x: 367, endPoint y: 274, distance: 184.5
click at [514, 321] on icon "0" at bounding box center [703, 189] width 1001 height 340
click at [479, 280] on icon "0" at bounding box center [703, 189] width 1001 height 340
click at [515, 255] on icon "0 ?" at bounding box center [703, 189] width 1001 height 340
click at [519, 115] on icon "0 ? ?" at bounding box center [703, 189] width 1001 height 340
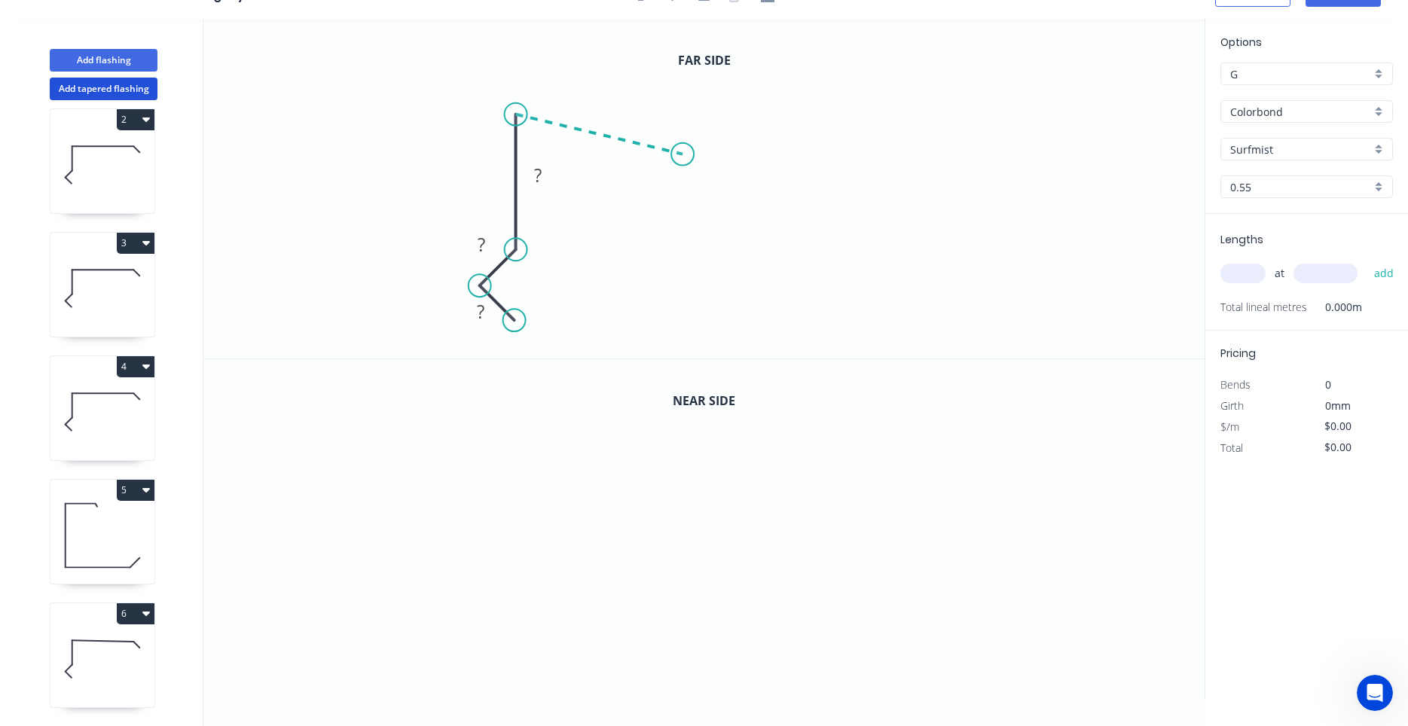
click at [683, 154] on icon "0 ? ? ?" at bounding box center [703, 189] width 1001 height 340
click at [698, 190] on icon "0 ? ? ? ? ? º" at bounding box center [703, 189] width 1001 height 340
click at [695, 193] on circle at bounding box center [697, 190] width 23 height 23
click at [487, 309] on rect at bounding box center [481, 312] width 30 height 21
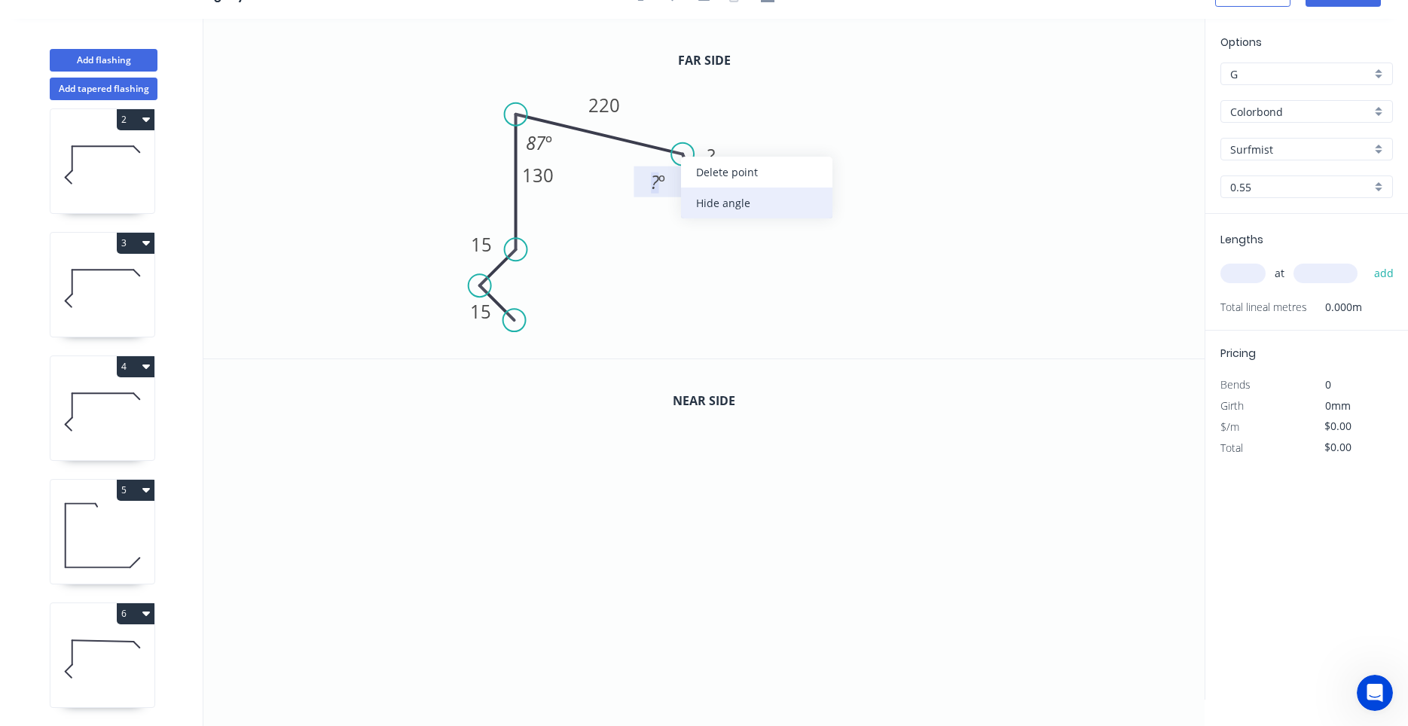
click at [704, 197] on div "Hide angle" at bounding box center [756, 203] width 151 height 31
click at [703, 156] on rect at bounding box center [711, 156] width 30 height 21
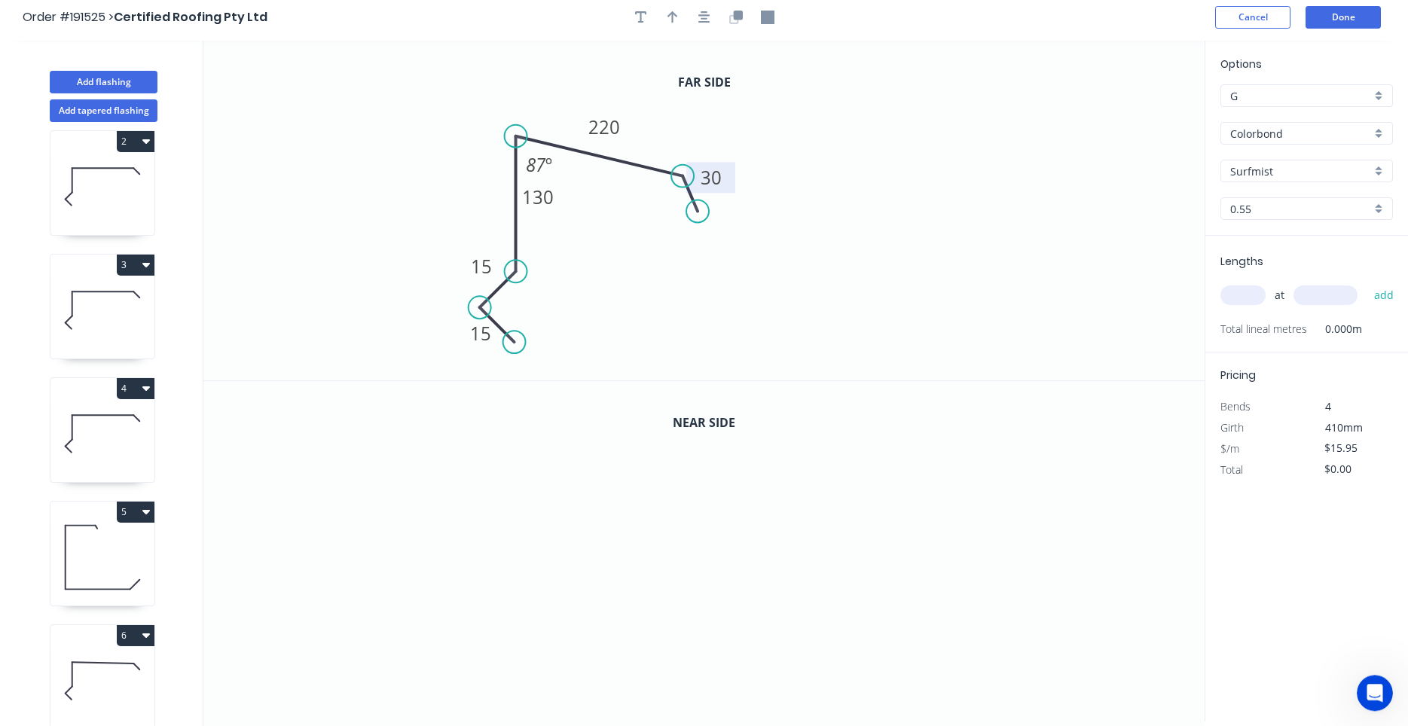
scroll to position [0, 0]
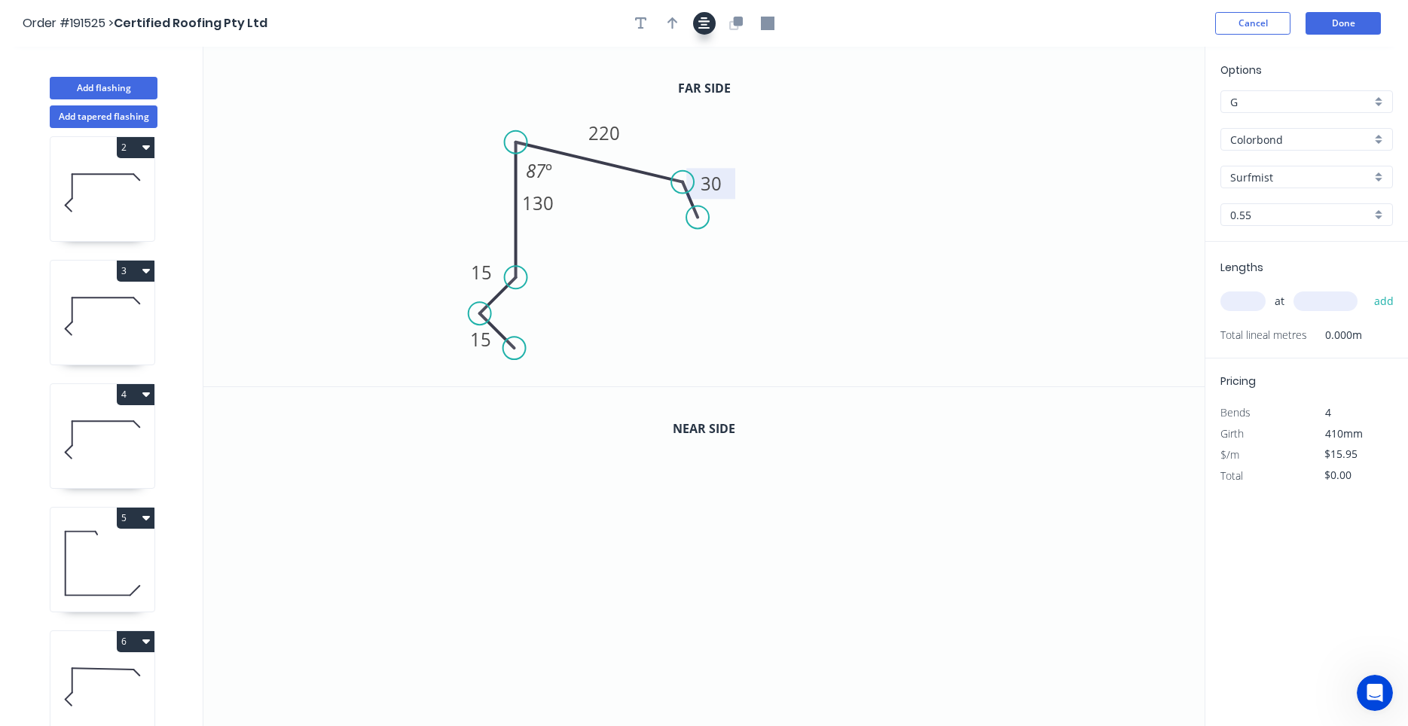
click at [711, 27] on button "button" at bounding box center [704, 23] width 23 height 23
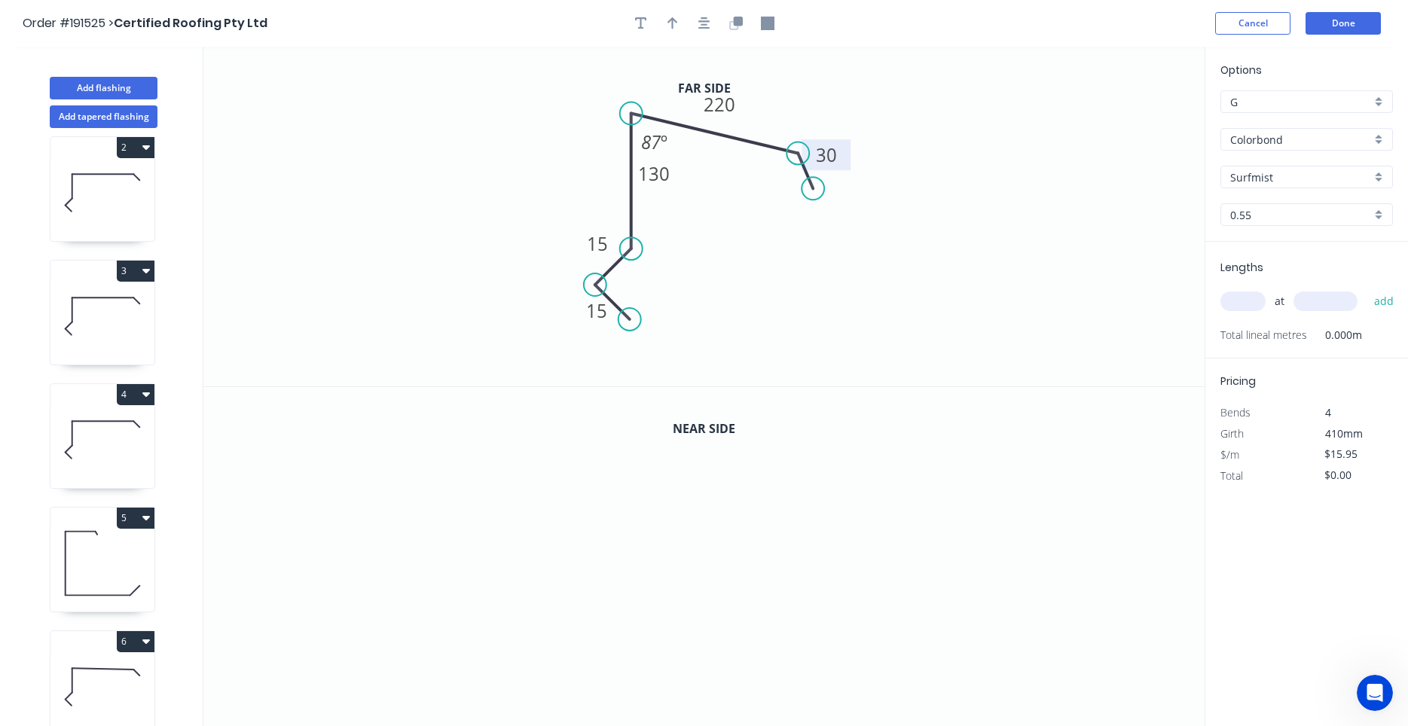
click at [686, 18] on div at bounding box center [704, 23] width 158 height 23
click at [683, 23] on button "button" at bounding box center [673, 23] width 23 height 23
drag, startPoint x: 1139, startPoint y: 121, endPoint x: 961, endPoint y: 99, distance: 179.2
click at [961, 99] on icon "0 15 15 130 220 30 87 º" at bounding box center [703, 217] width 1001 height 340
drag, startPoint x: 946, startPoint y: 102, endPoint x: 935, endPoint y: 105, distance: 10.8
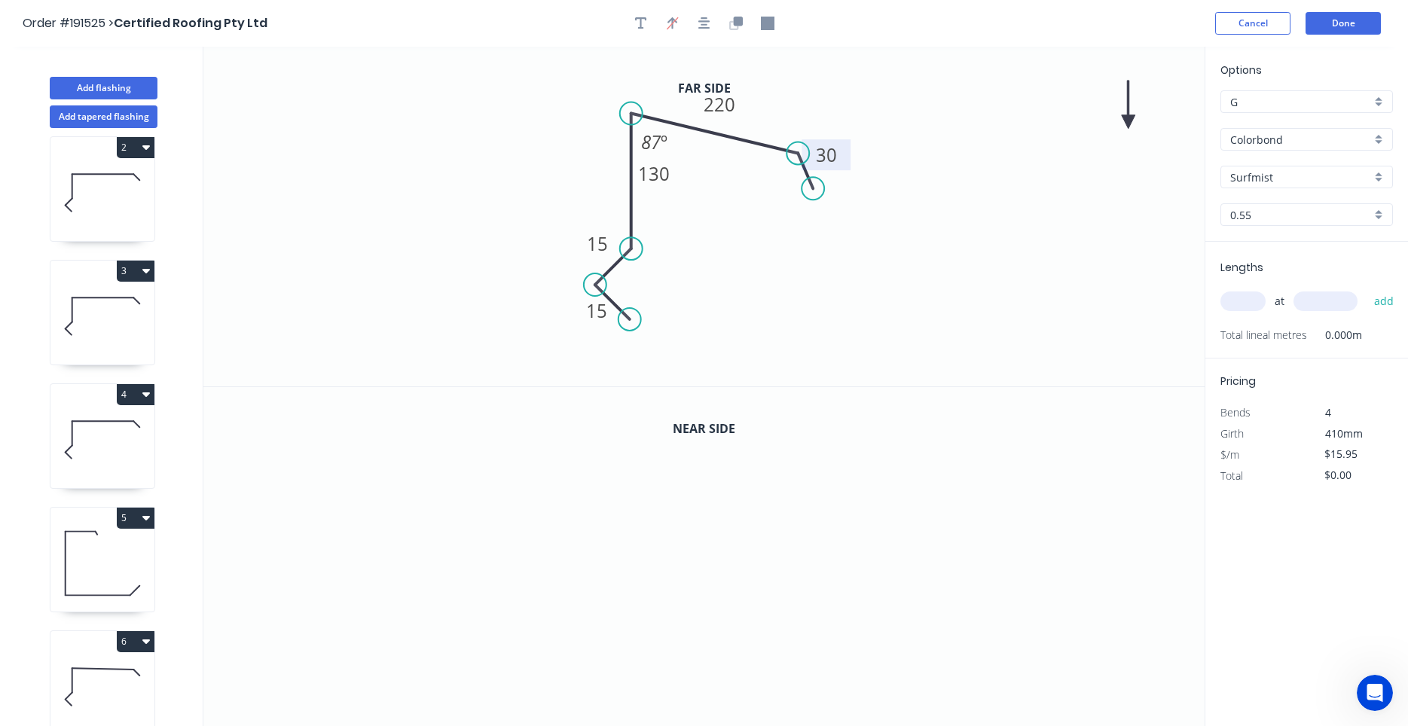
drag, startPoint x: 1126, startPoint y: 127, endPoint x: 883, endPoint y: 111, distance: 243.1
click at [883, 111] on icon "0 15 15 130 220 30 87 º" at bounding box center [703, 217] width 1001 height 340
drag, startPoint x: 1127, startPoint y: 123, endPoint x: 786, endPoint y: 102, distance: 342.0
click at [808, 102] on icon at bounding box center [815, 84] width 14 height 48
click at [786, 102] on icon at bounding box center [786, 85] width 14 height 48
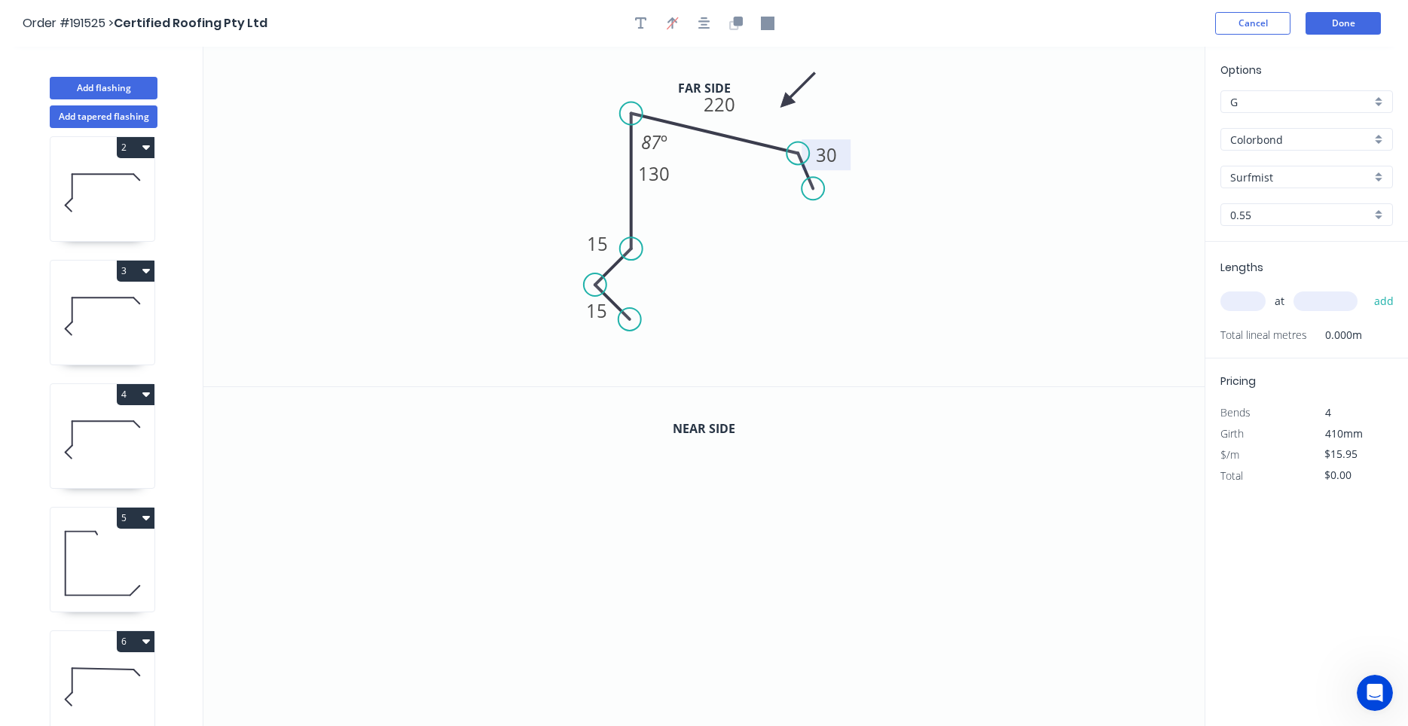
click at [708, 37] on header "Order #191525 > Certified Roofing Pty Ltd Cancel Done" at bounding box center [704, 23] width 1408 height 47
click at [705, 29] on icon "button" at bounding box center [705, 23] width 12 height 12
click at [733, 29] on icon "button" at bounding box center [733, 24] width 9 height 9
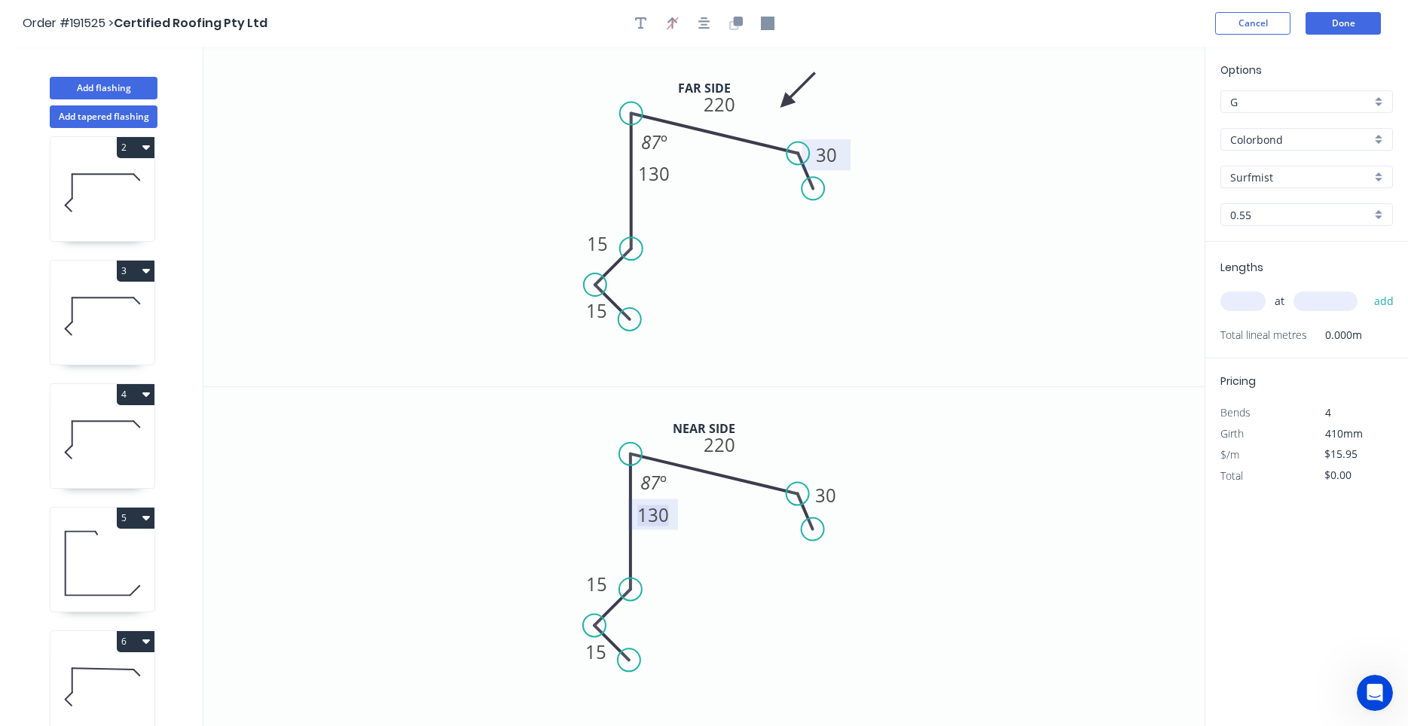
click at [664, 515] on tspan "130" at bounding box center [654, 514] width 32 height 25
click at [1261, 298] on input "text" at bounding box center [1243, 302] width 45 height 20
click at [1367, 289] on button "add" at bounding box center [1384, 302] width 35 height 26
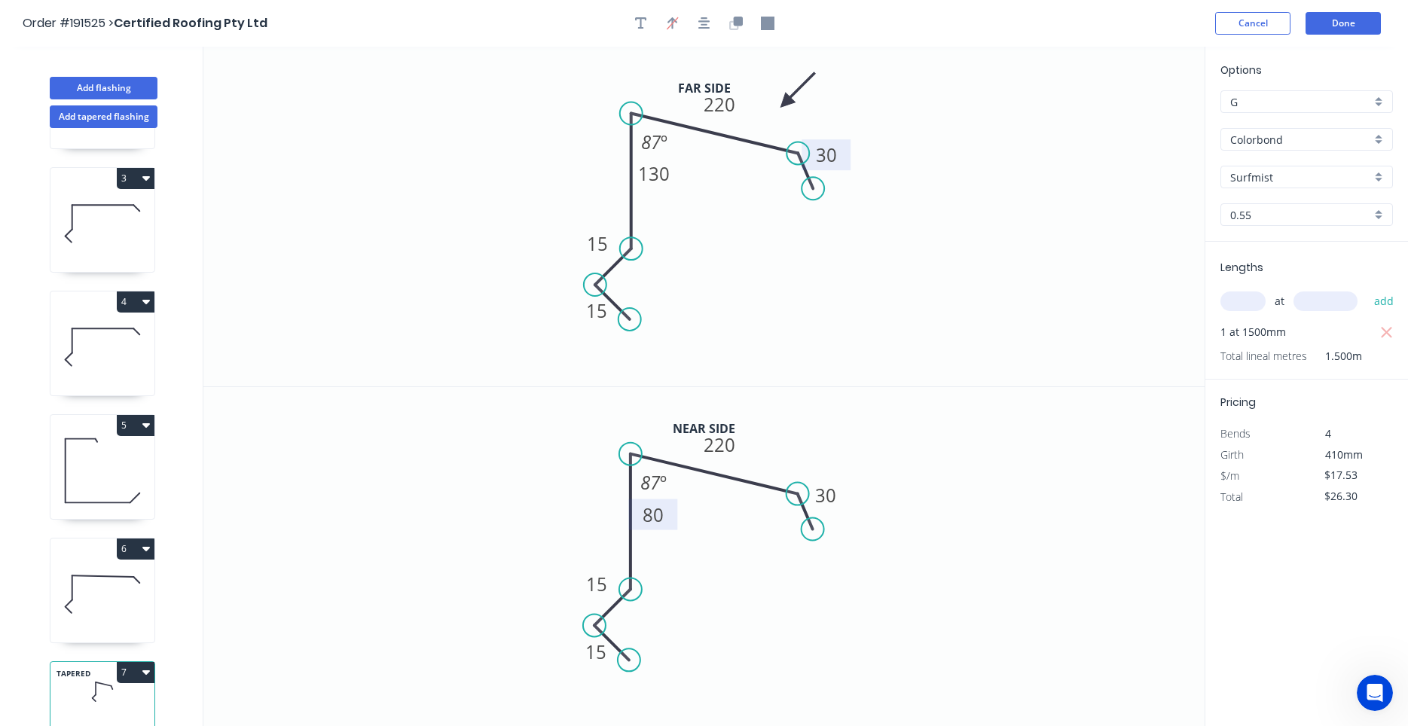
scroll to position [261, 0]
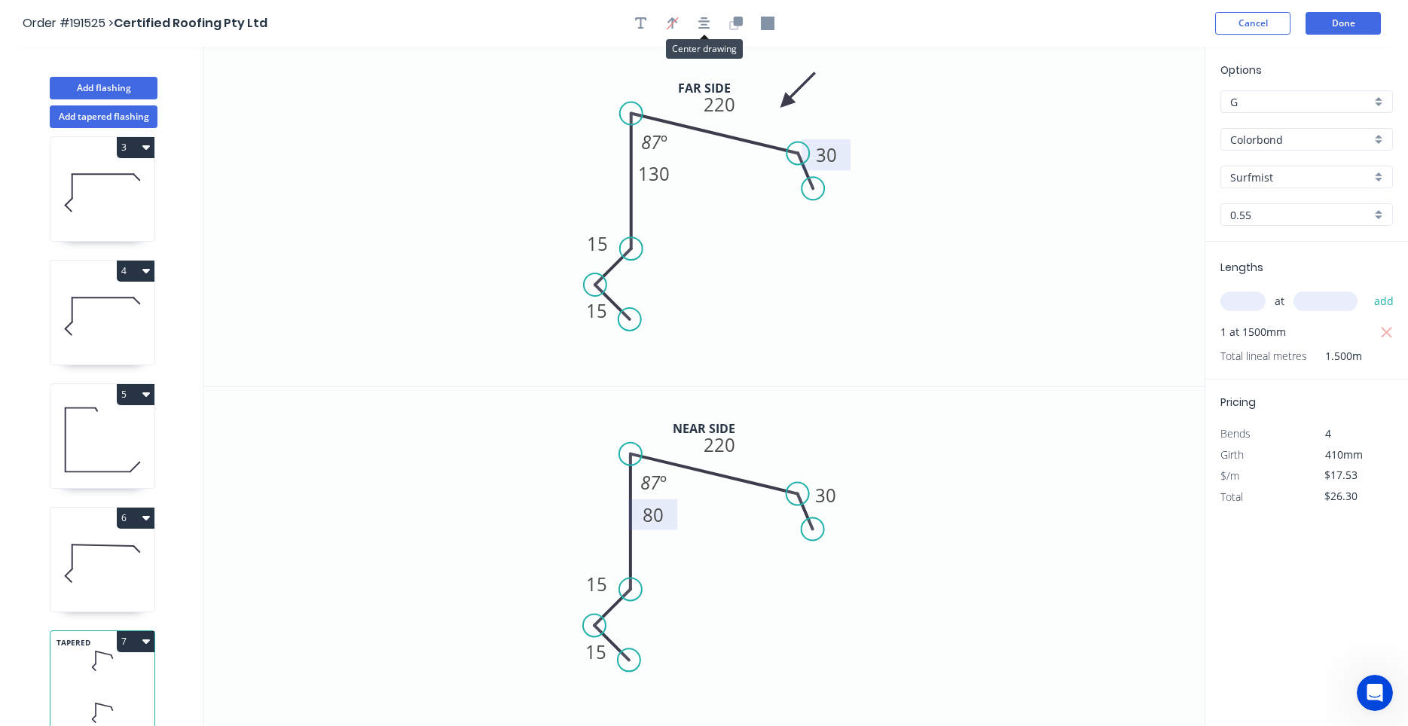
click at [708, 34] on button "button" at bounding box center [704, 23] width 23 height 23
click at [1028, 247] on icon "0 15 15 130 220 30 87 º" at bounding box center [703, 217] width 1001 height 340
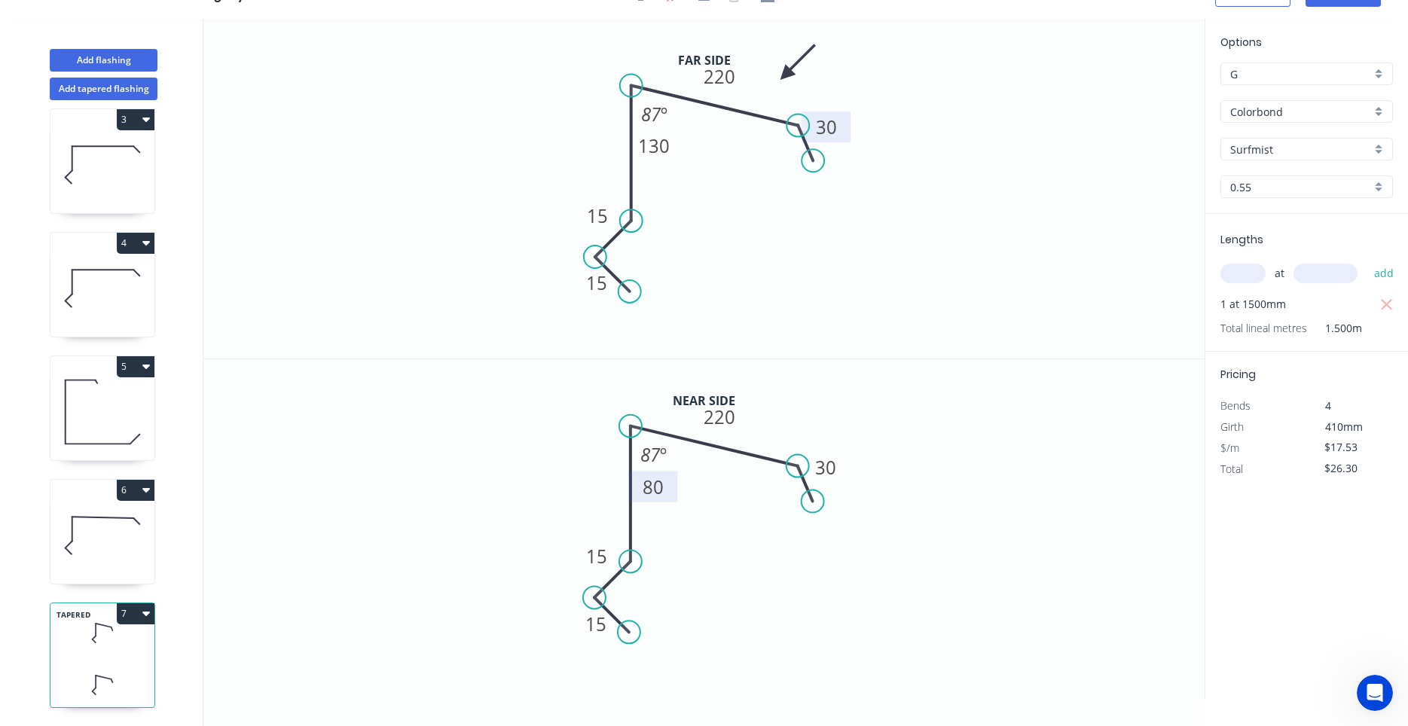
click at [150, 596] on div "1 2 3 4 5 6 TAPERED 7" at bounding box center [104, 413] width 198 height 626
click at [148, 613] on icon "button" at bounding box center [146, 614] width 8 height 5
click at [126, 644] on div "Duplicate" at bounding box center [83, 651] width 116 height 22
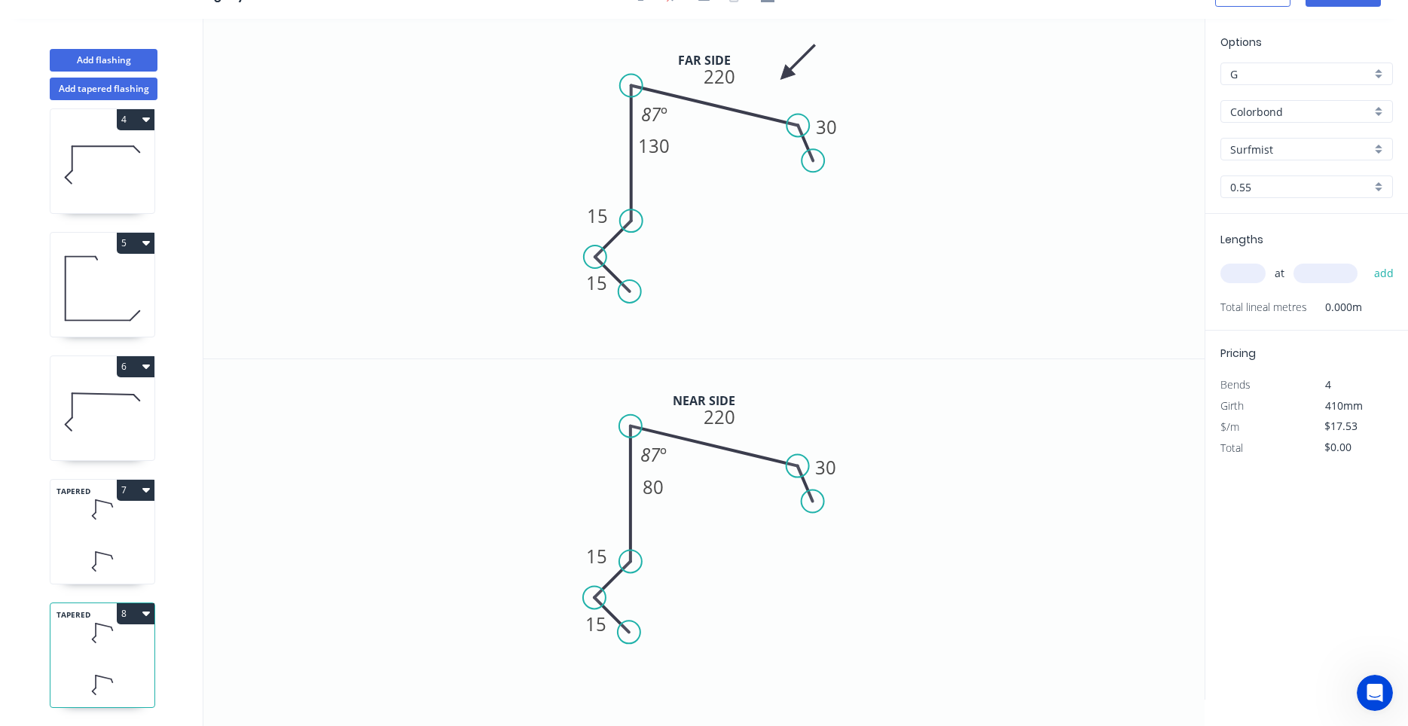
click at [127, 644] on icon at bounding box center [102, 633] width 104 height 44
click at [653, 146] on tspan "130" at bounding box center [654, 145] width 32 height 25
click at [664, 491] on tspan "80" at bounding box center [654, 486] width 21 height 25
click at [725, 500] on icon "0 15 15 130 220 30 87 º" at bounding box center [703, 529] width 1001 height 341
click at [1244, 285] on div "at add" at bounding box center [1309, 274] width 176 height 26
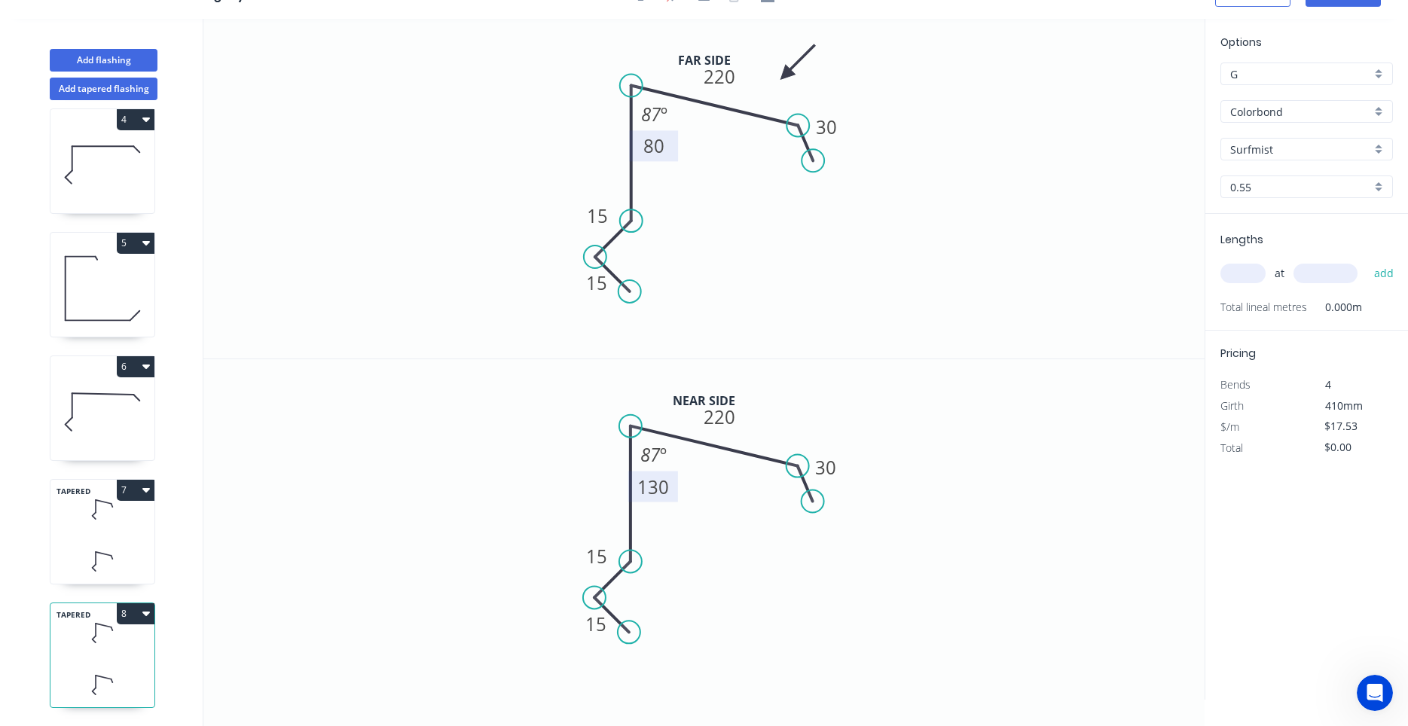
click at [1243, 285] on div "at add" at bounding box center [1309, 274] width 176 height 26
click at [1243, 280] on input "text" at bounding box center [1243, 274] width 45 height 20
click at [1367, 261] on button "add" at bounding box center [1384, 274] width 35 height 26
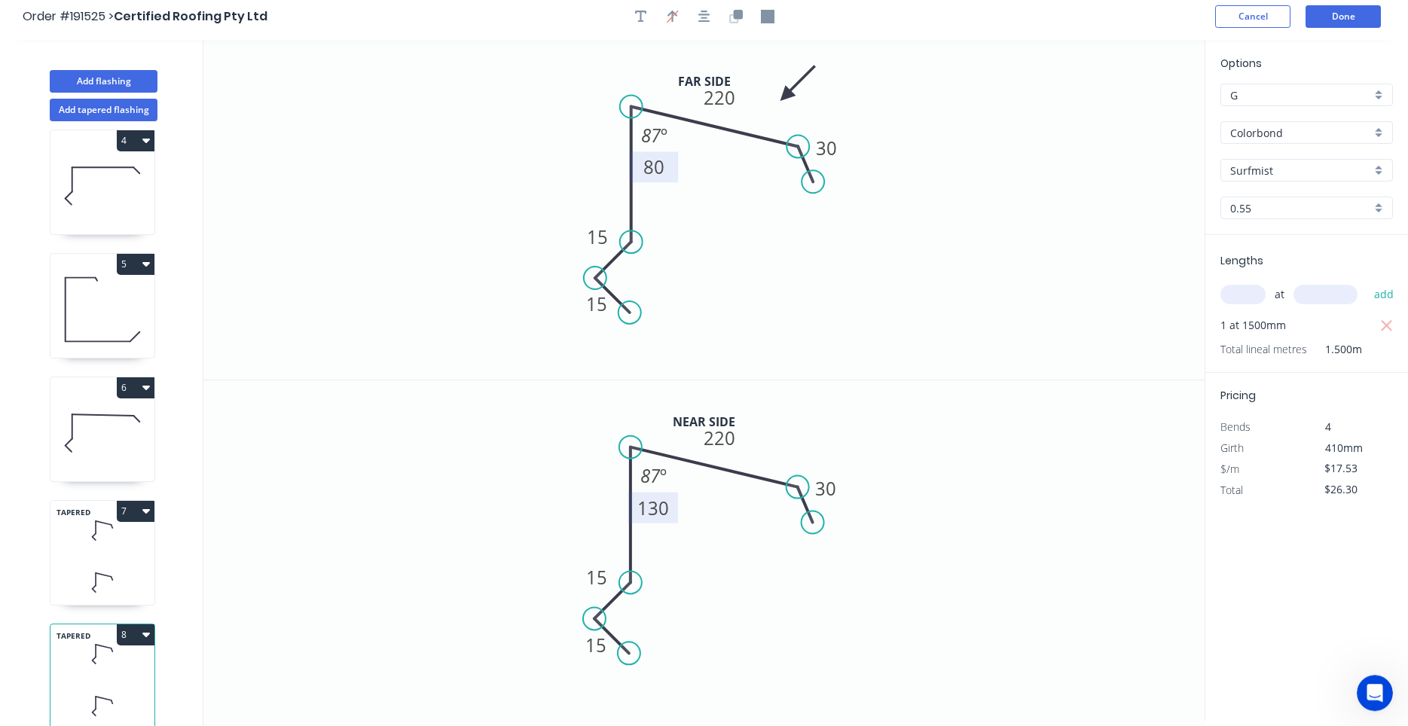
scroll to position [0, 0]
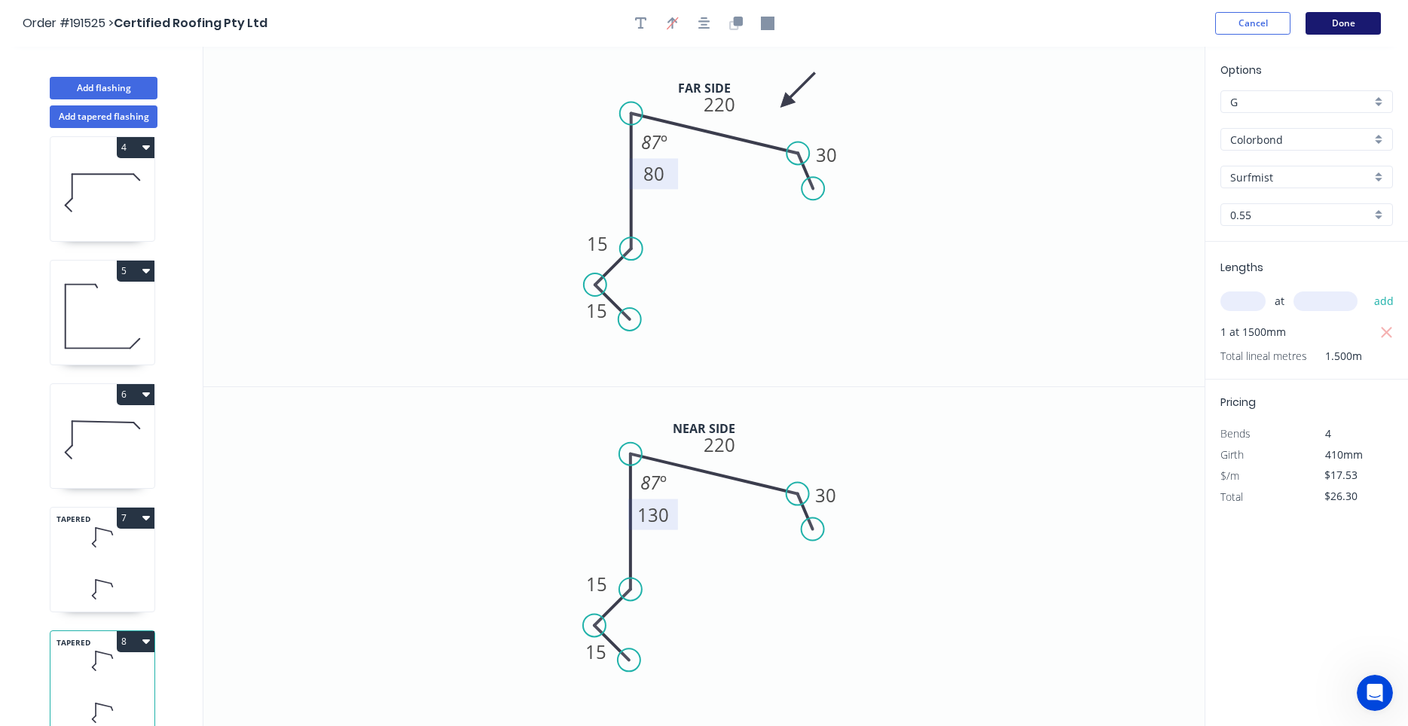
click at [1335, 23] on button "Done" at bounding box center [1343, 23] width 75 height 23
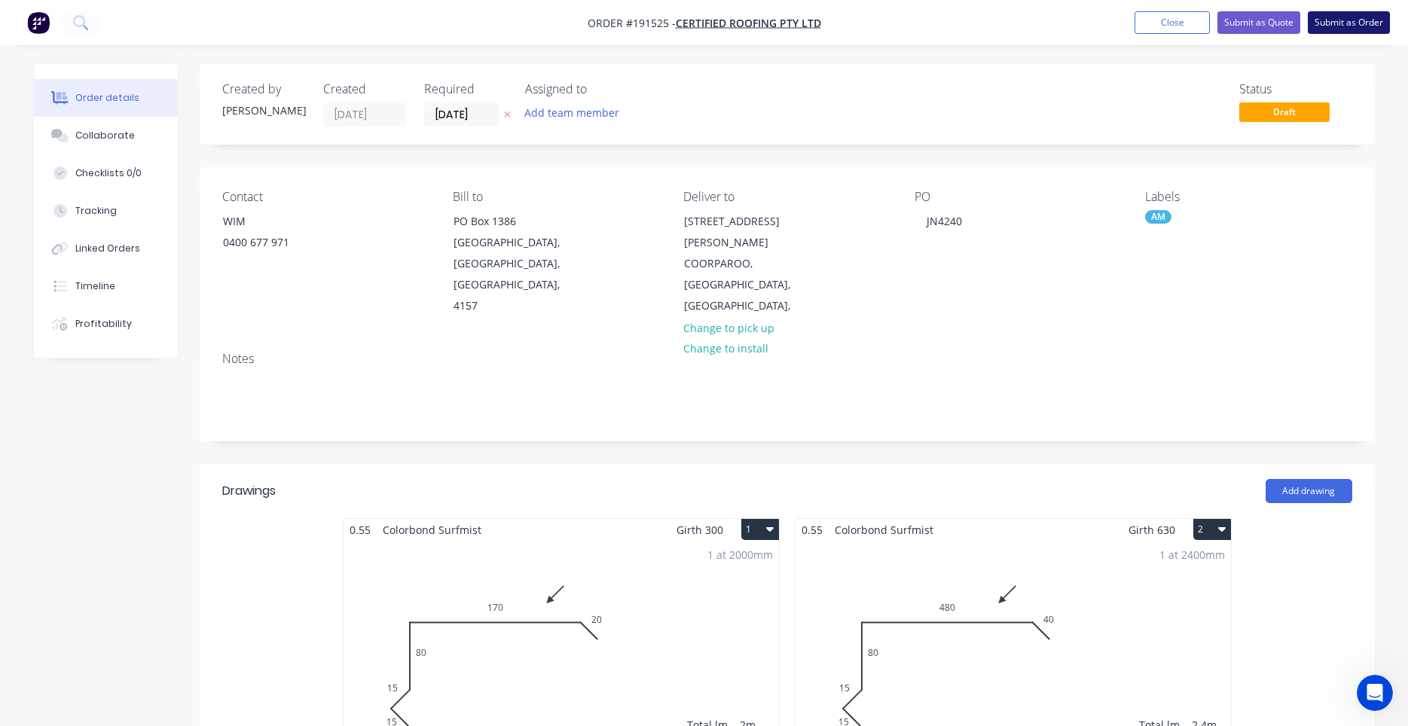
click at [1334, 17] on button "Submit as Order" at bounding box center [1349, 22] width 82 height 23
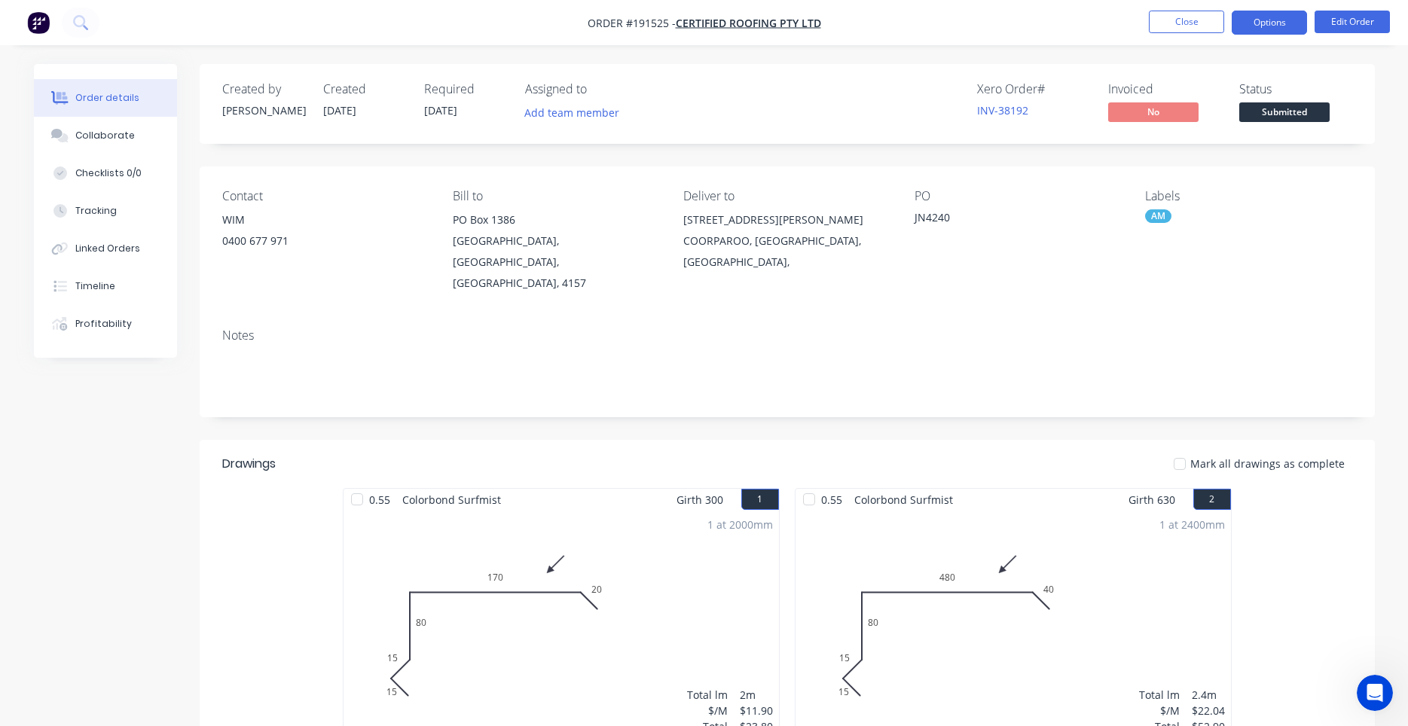
click at [1269, 21] on button "Options" at bounding box center [1269, 23] width 75 height 24
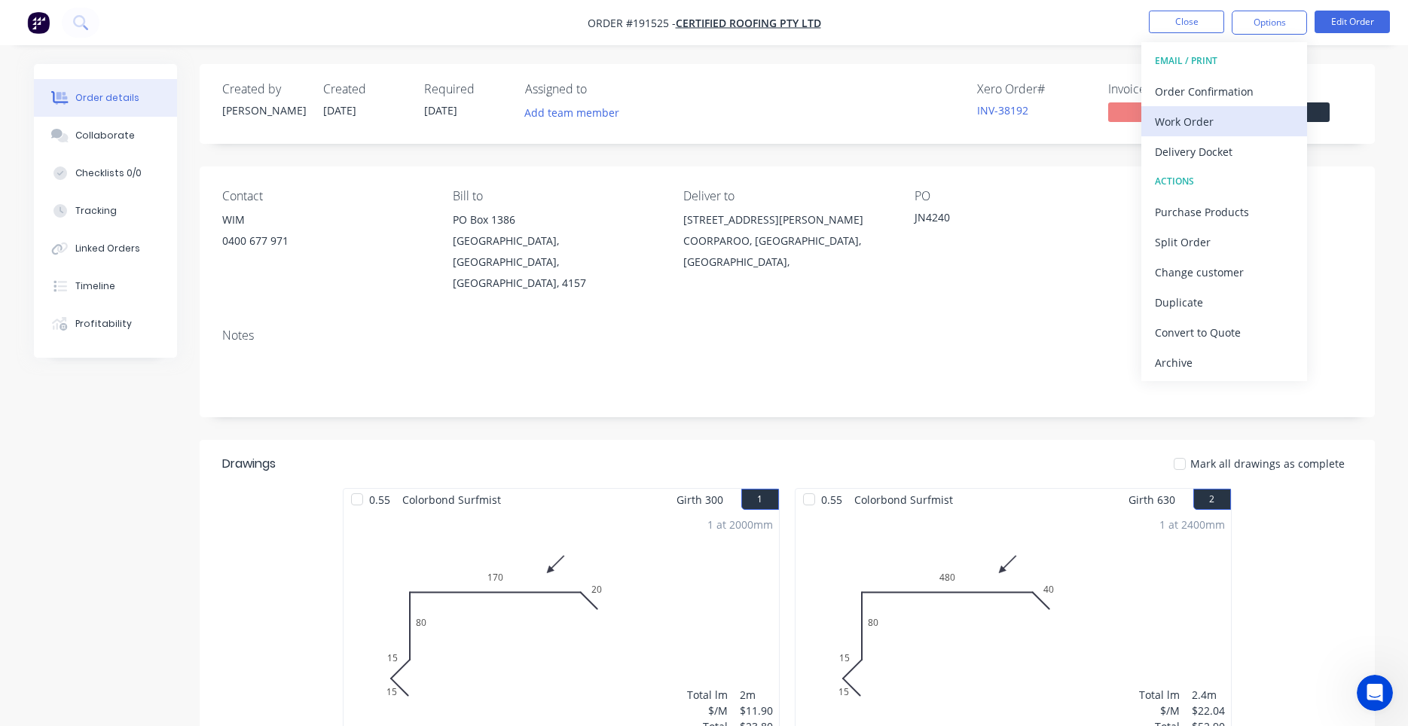
click at [1236, 118] on div "Work Order" at bounding box center [1224, 122] width 139 height 22
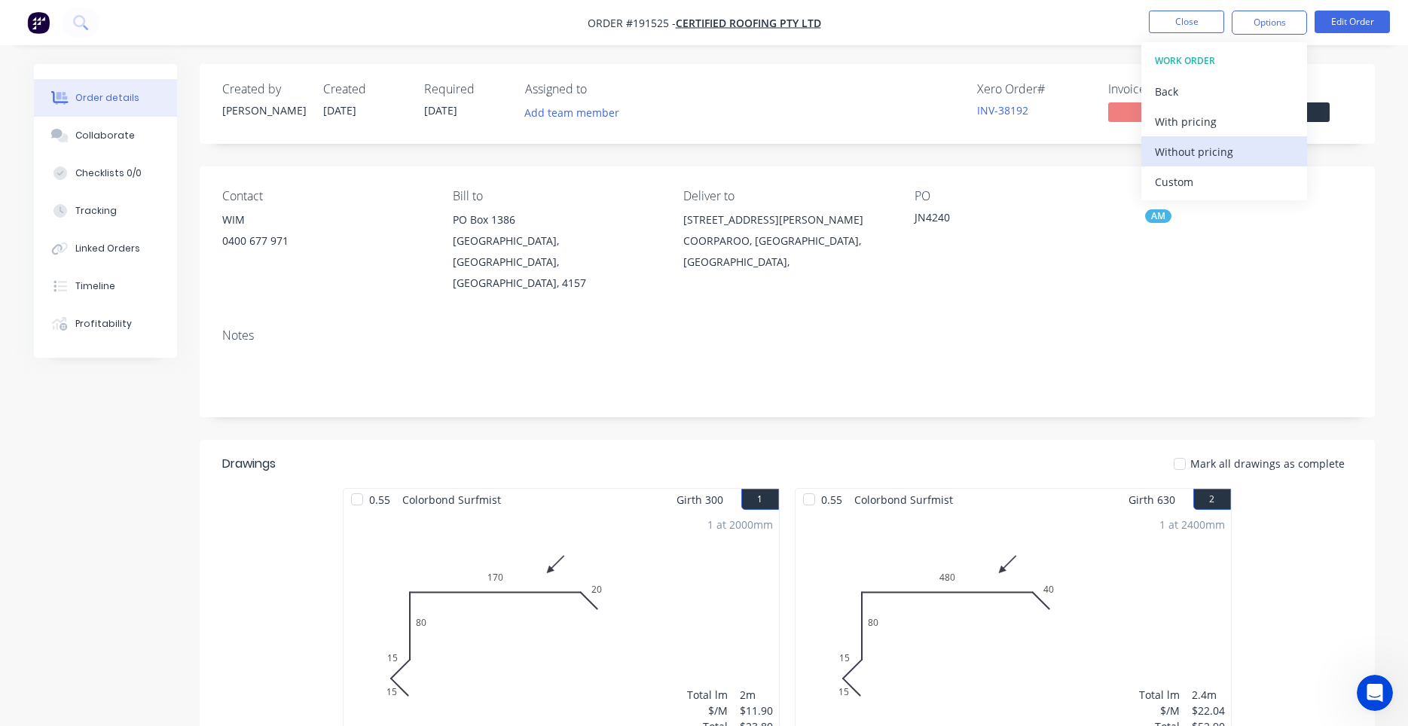
click at [1213, 151] on div "Without pricing" at bounding box center [1224, 152] width 139 height 22
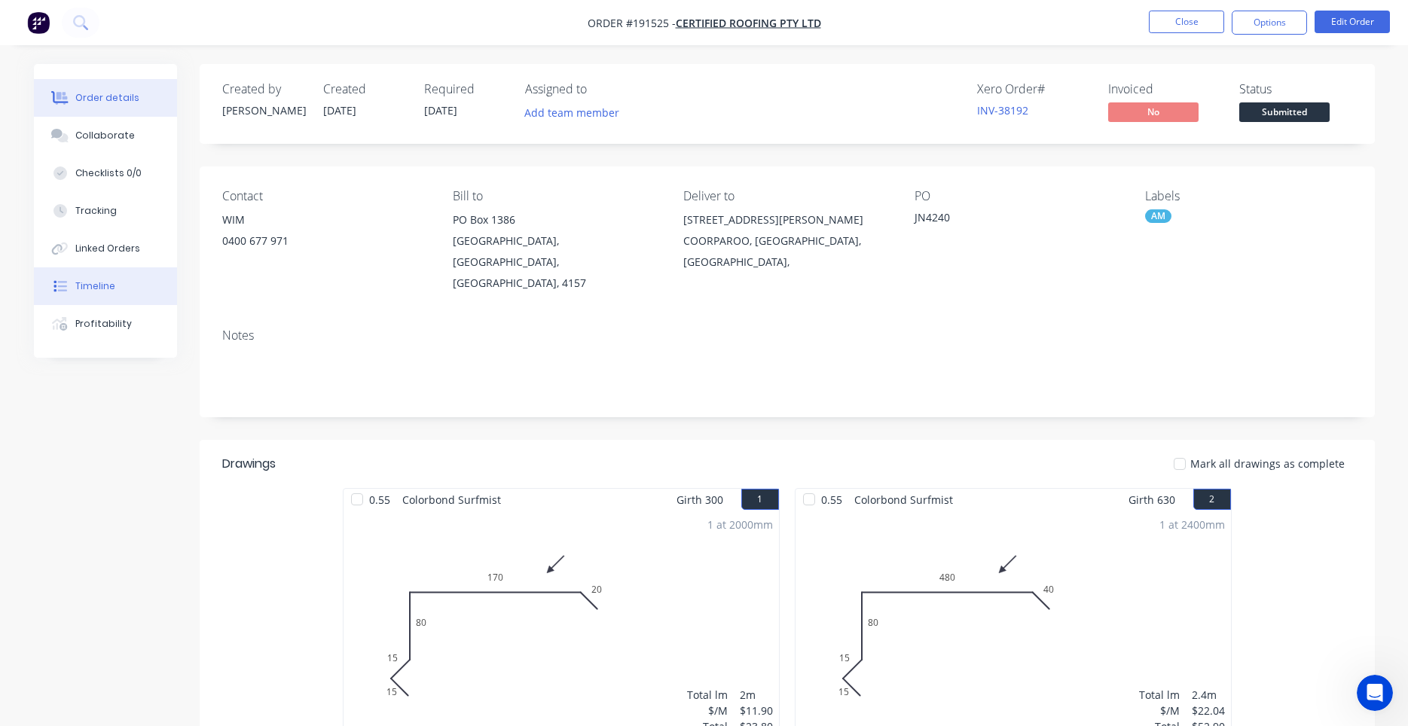
click at [130, 291] on button "Timeline" at bounding box center [105, 286] width 143 height 38
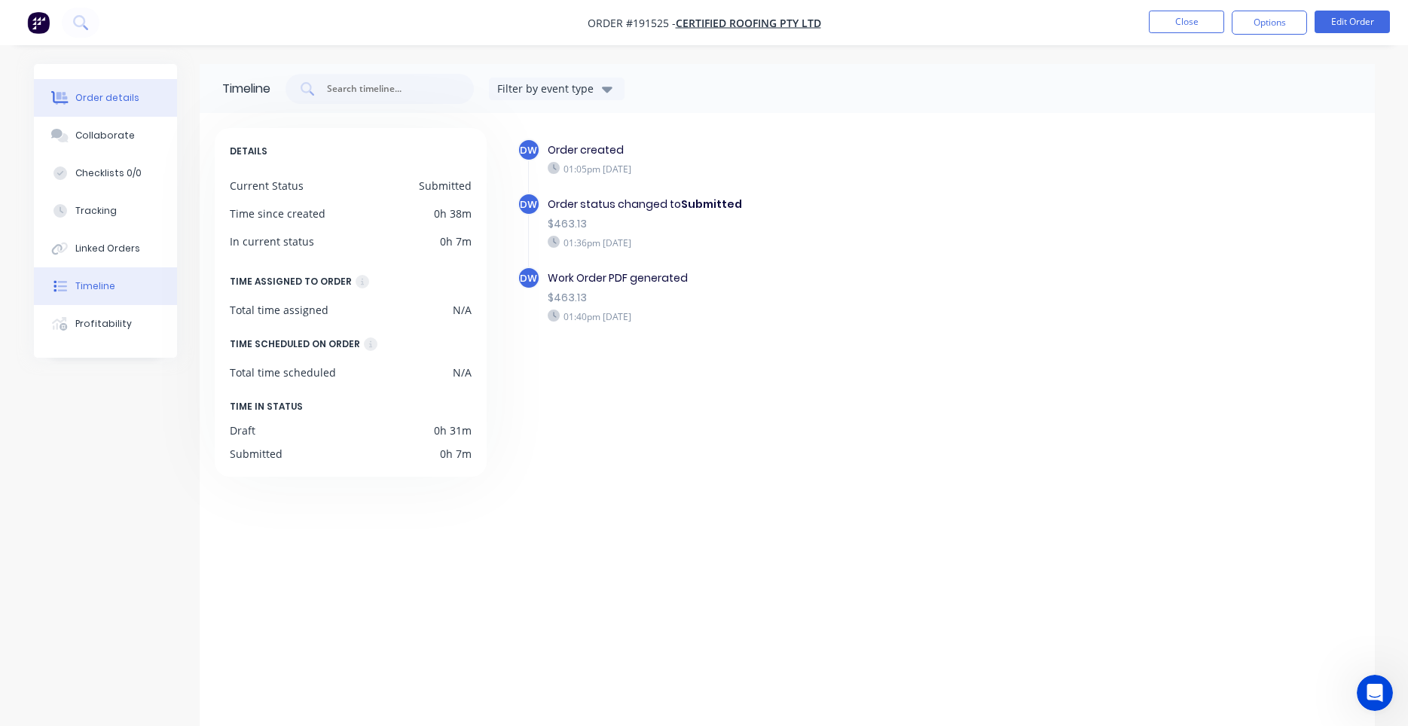
click at [127, 112] on button "Order details" at bounding box center [105, 98] width 143 height 38
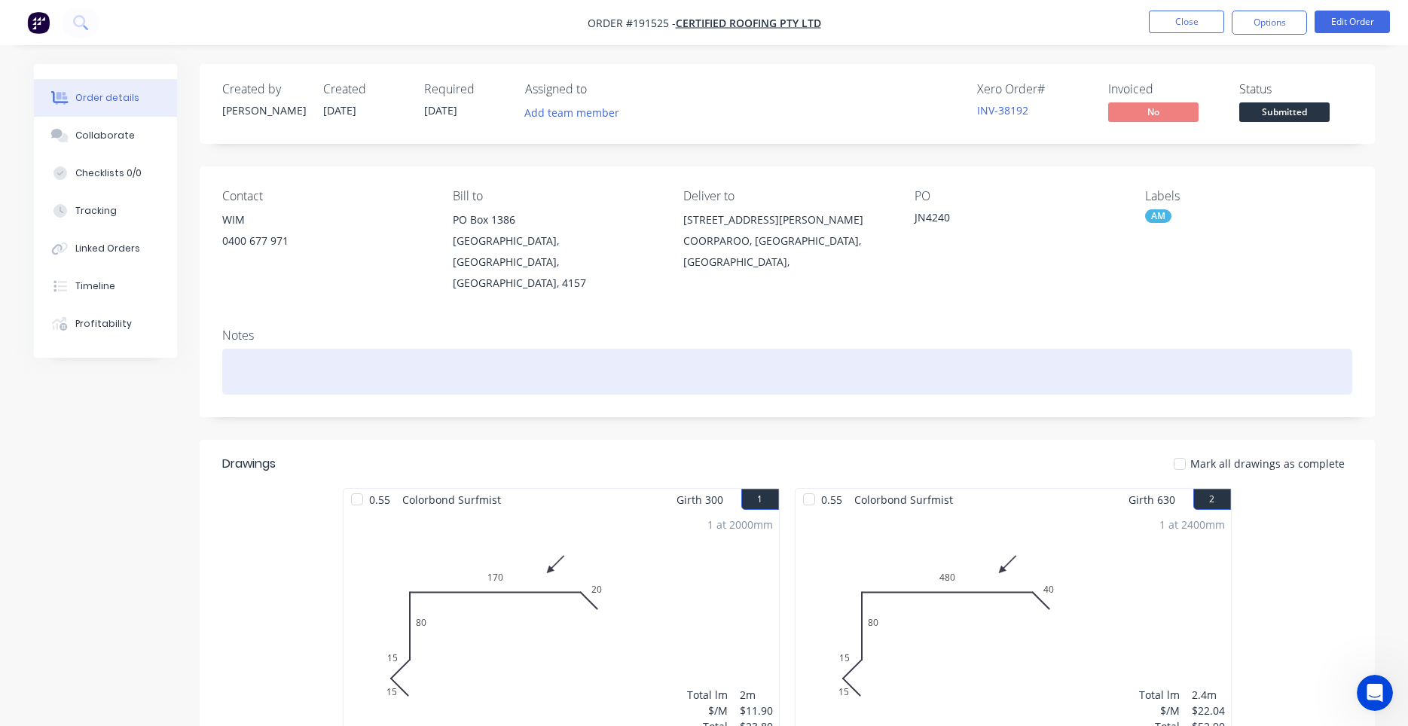
drag, startPoint x: 516, startPoint y: 334, endPoint x: 429, endPoint y: 329, distance: 87.6
click at [429, 349] on div at bounding box center [787, 372] width 1130 height 46
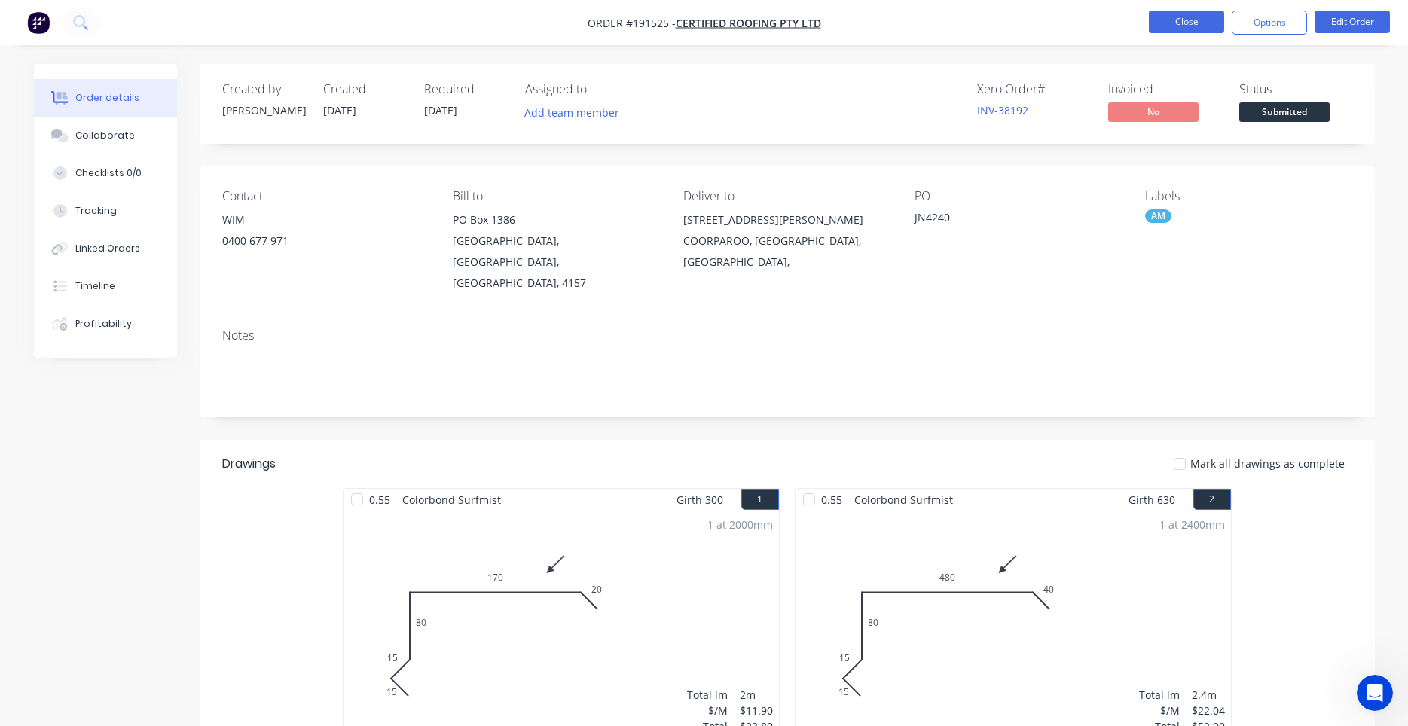
click at [1176, 20] on button "Close" at bounding box center [1186, 22] width 75 height 23
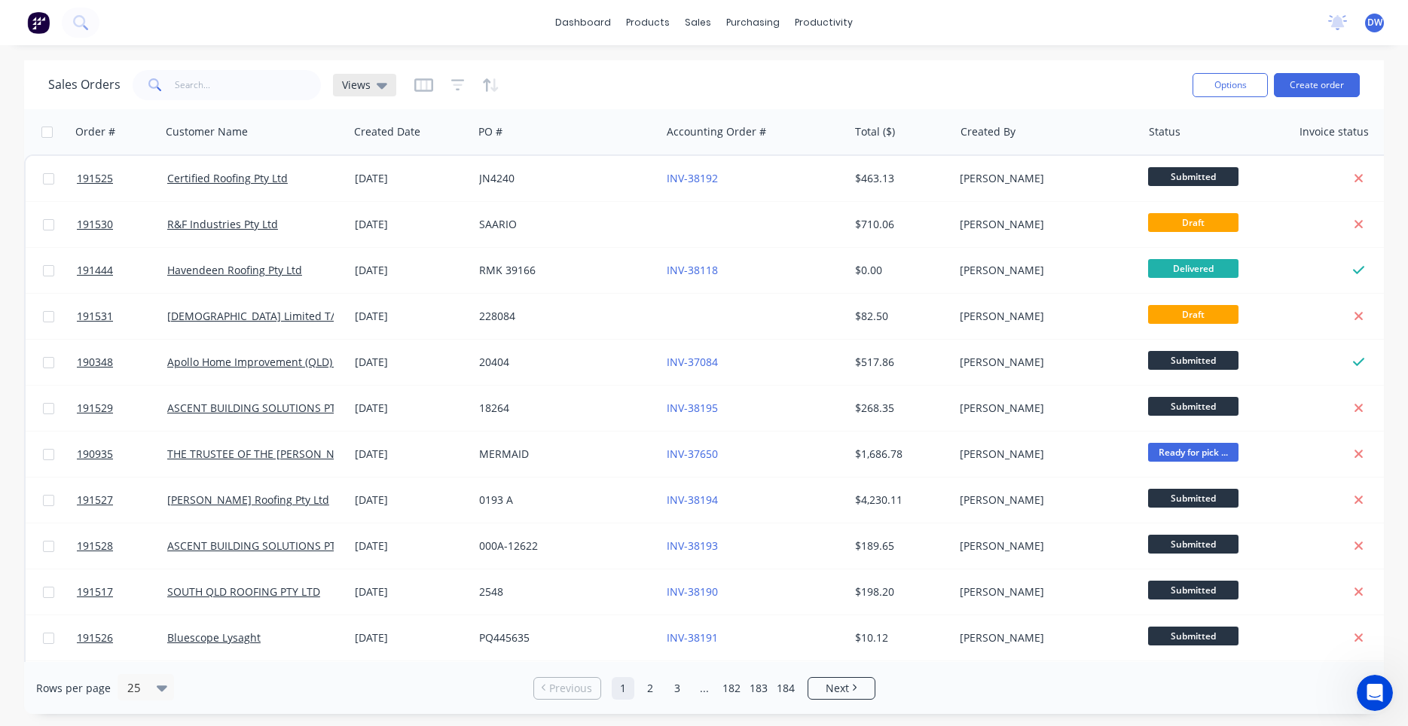
click at [369, 92] on div "Views" at bounding box center [364, 85] width 63 height 23
click at [365, 245] on button "New Hires" at bounding box center [424, 243] width 172 height 17
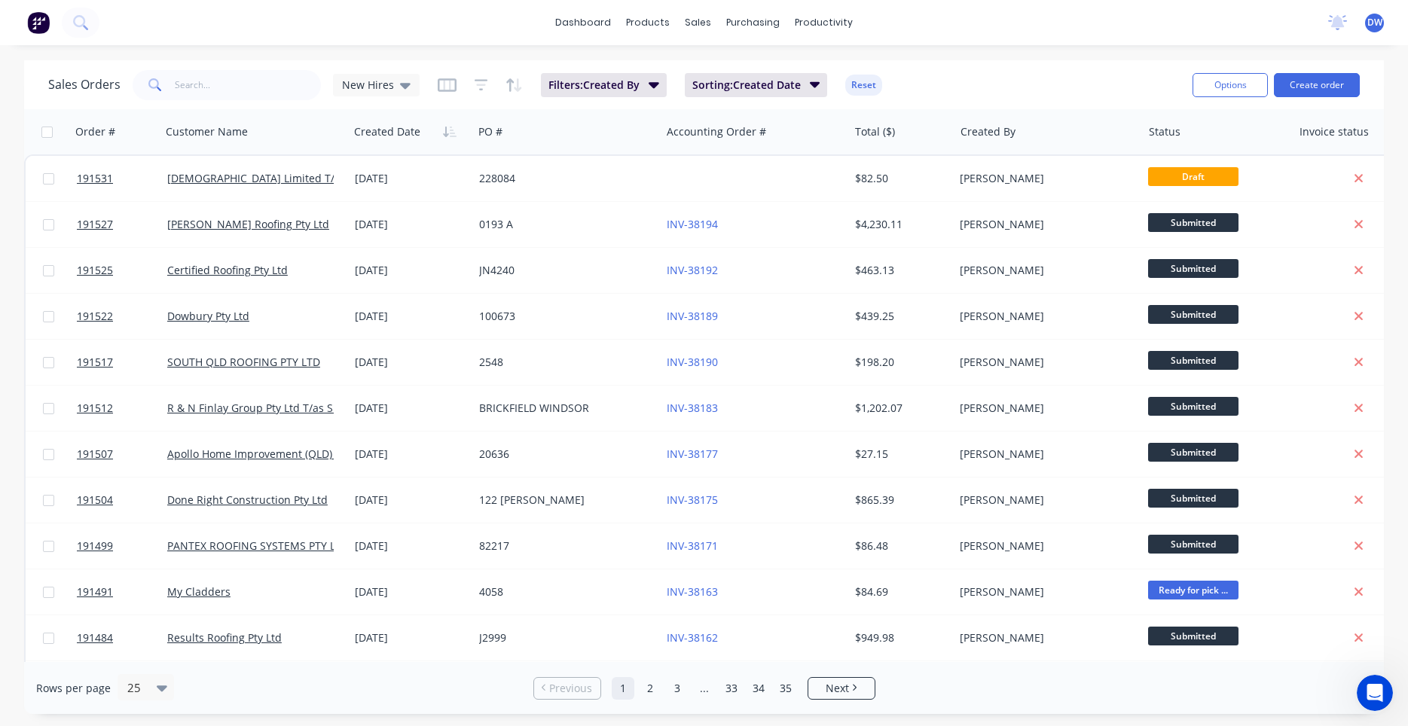
click at [480, 58] on div "dashboard products sales purchasing productivity dashboard products Product Cat…" at bounding box center [704, 363] width 1408 height 726
click at [82, 25] on icon at bounding box center [80, 22] width 14 height 14
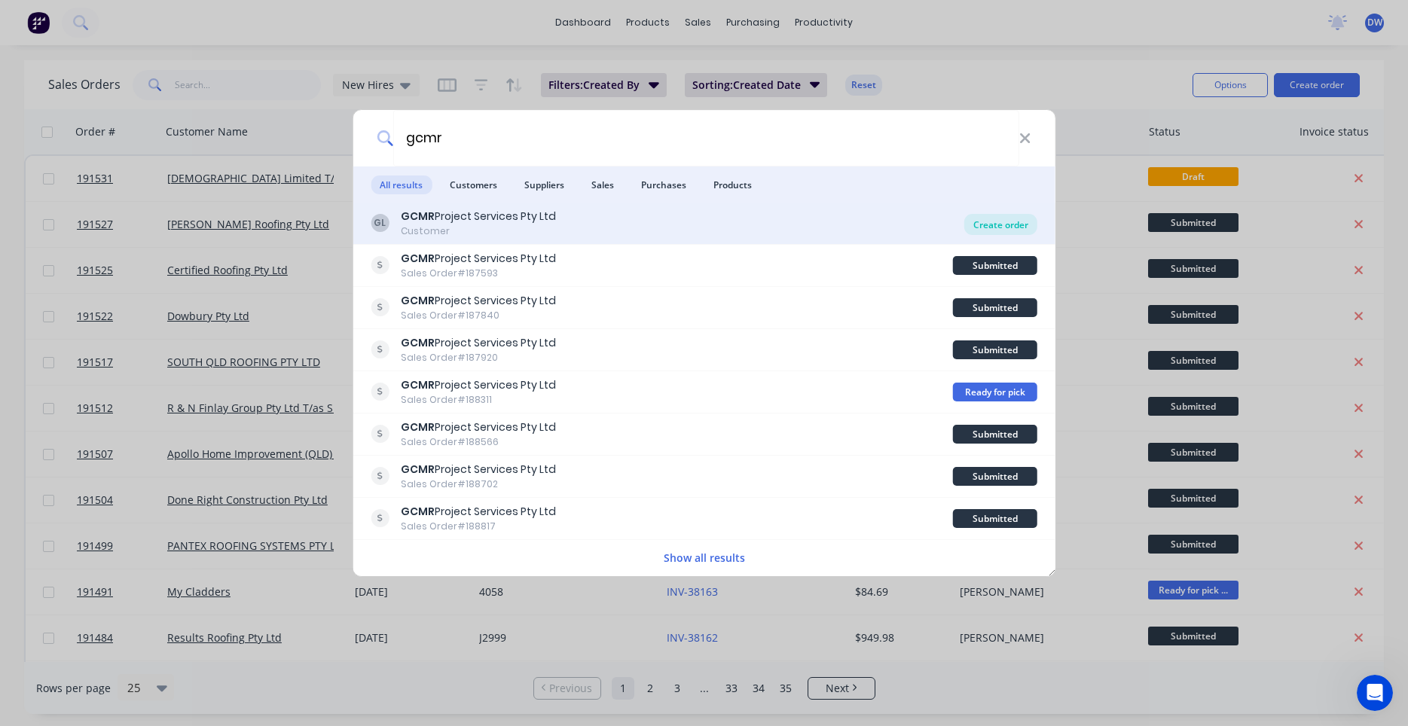
click at [985, 225] on div "Create order" at bounding box center [1001, 224] width 73 height 21
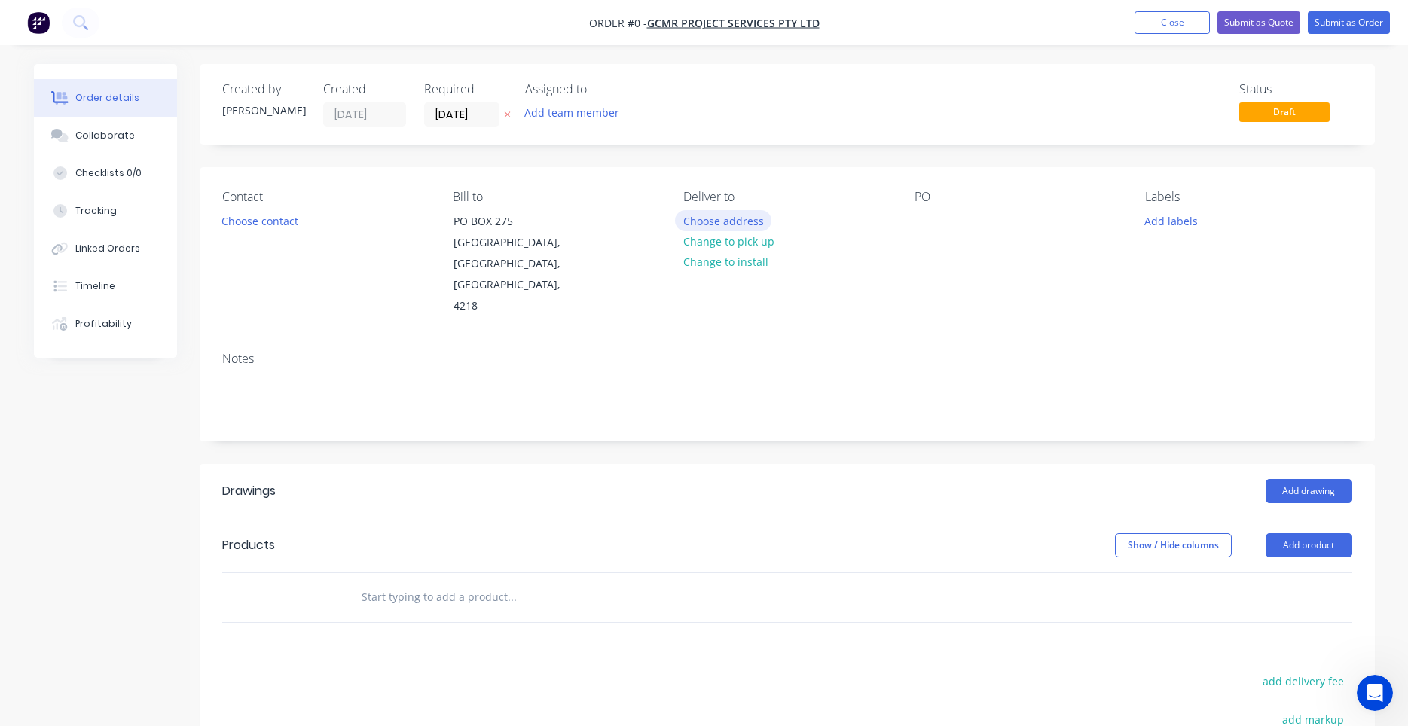
click at [752, 218] on button "Choose address" at bounding box center [723, 220] width 96 height 20
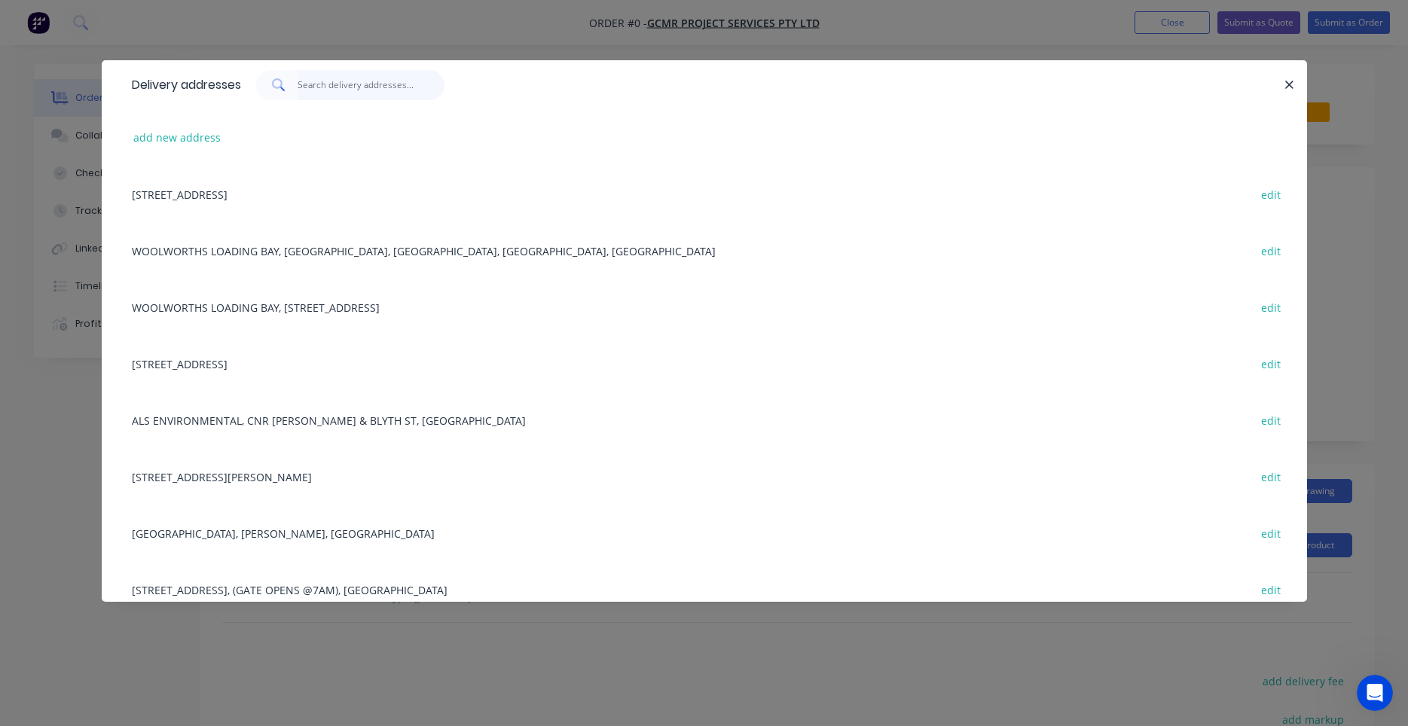
click at [381, 95] on input "text" at bounding box center [371, 85] width 147 height 30
click at [1281, 78] on div at bounding box center [1283, 85] width 4 height 30
click at [1283, 81] on button "button" at bounding box center [1290, 84] width 19 height 19
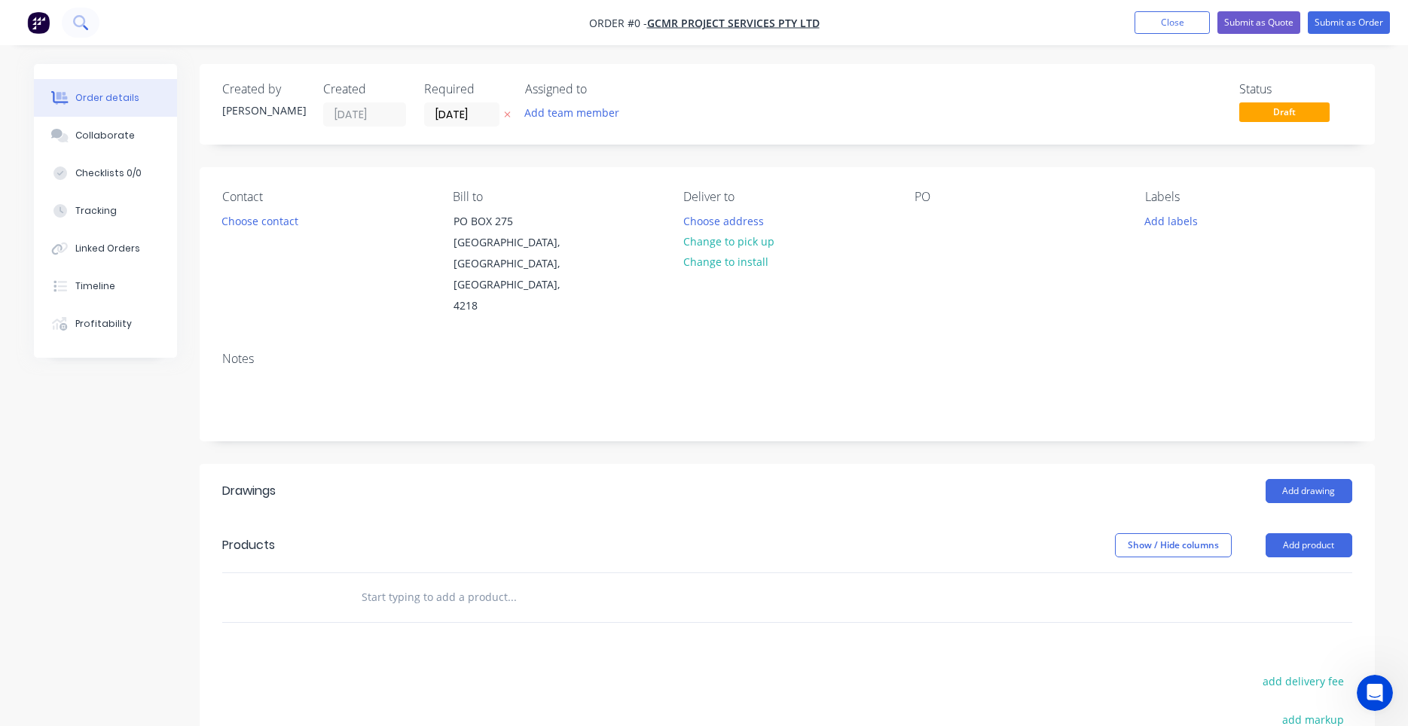
click at [75, 23] on icon at bounding box center [80, 22] width 14 height 14
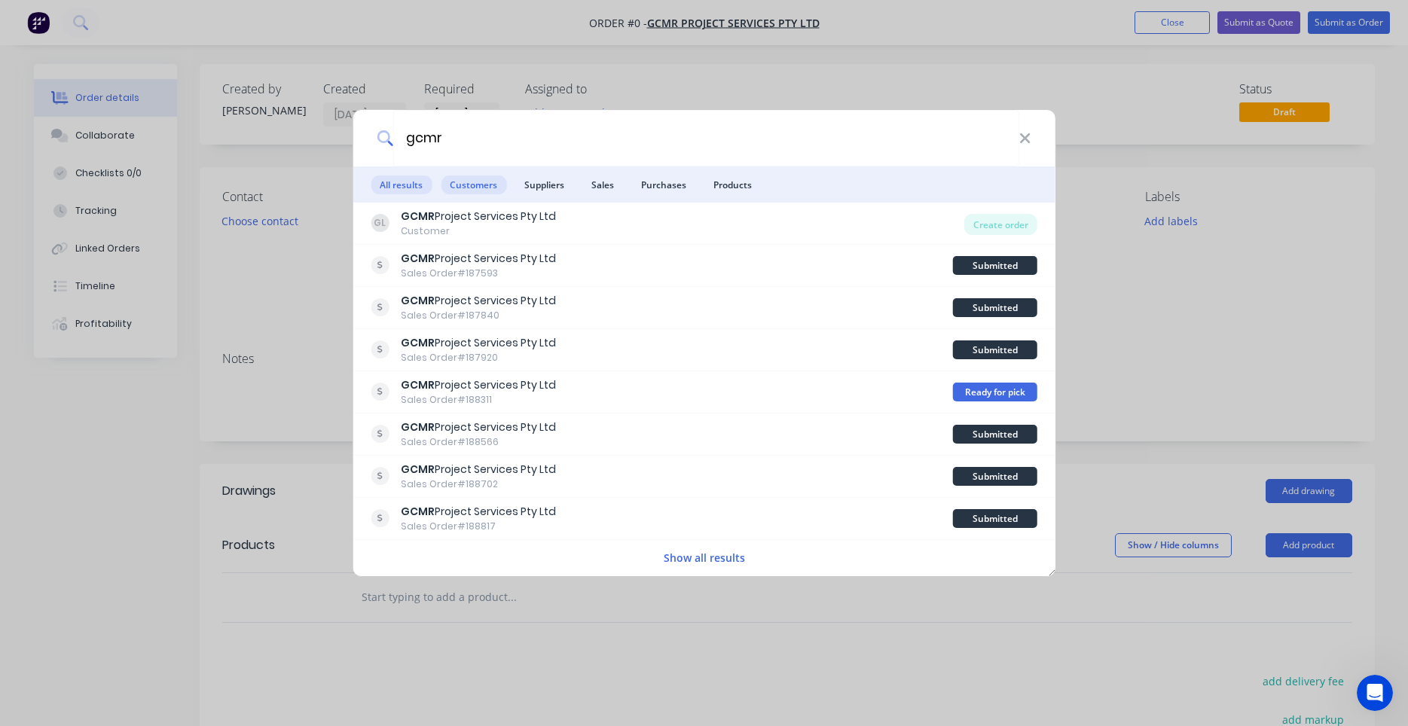
click at [474, 186] on span "Customers" at bounding box center [474, 185] width 66 height 19
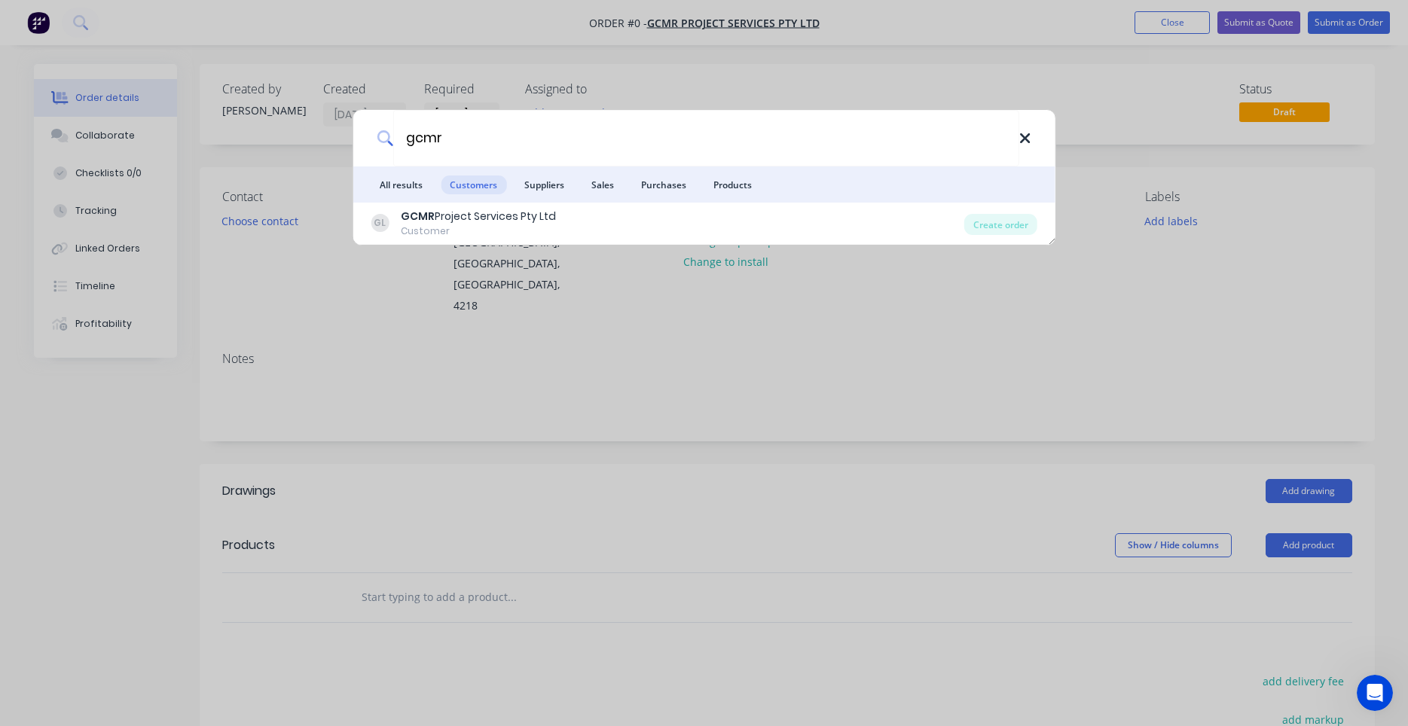
click at [1027, 143] on icon at bounding box center [1026, 138] width 12 height 17
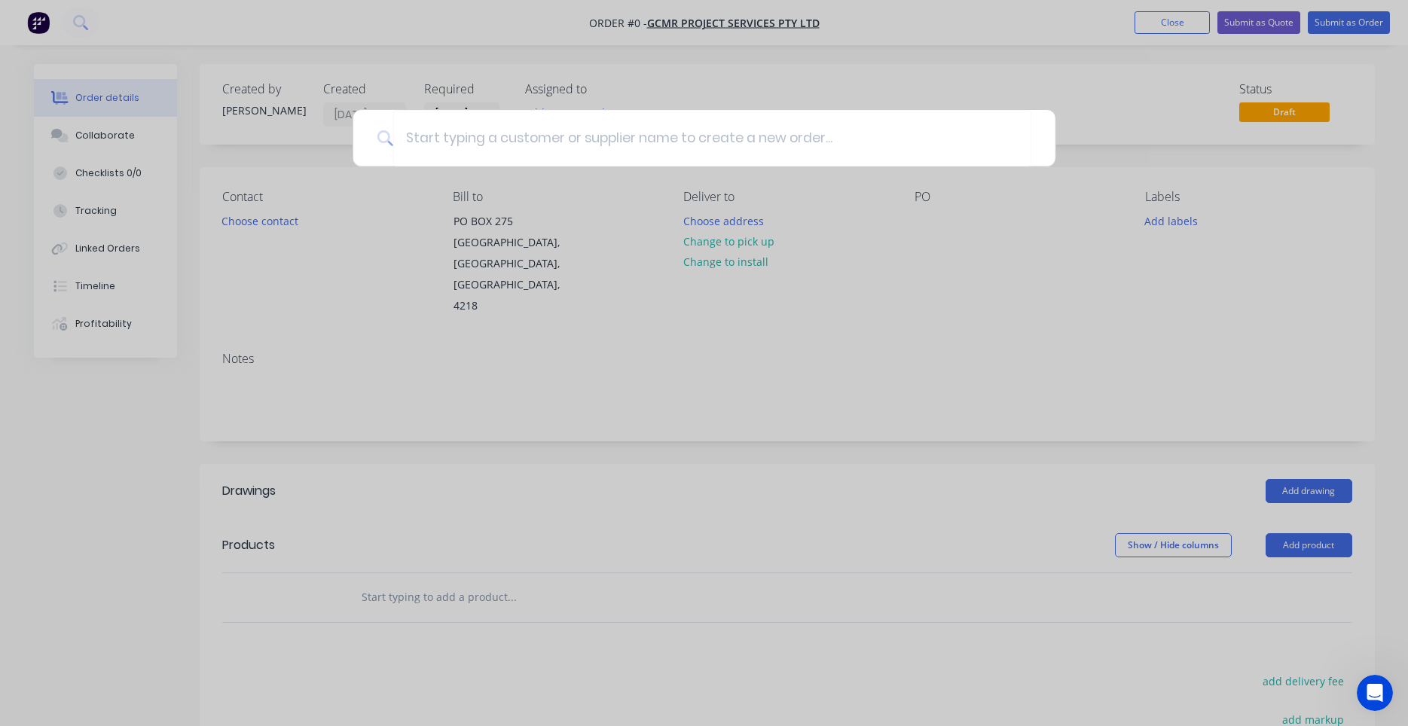
click at [505, 197] on div at bounding box center [704, 363] width 1408 height 726
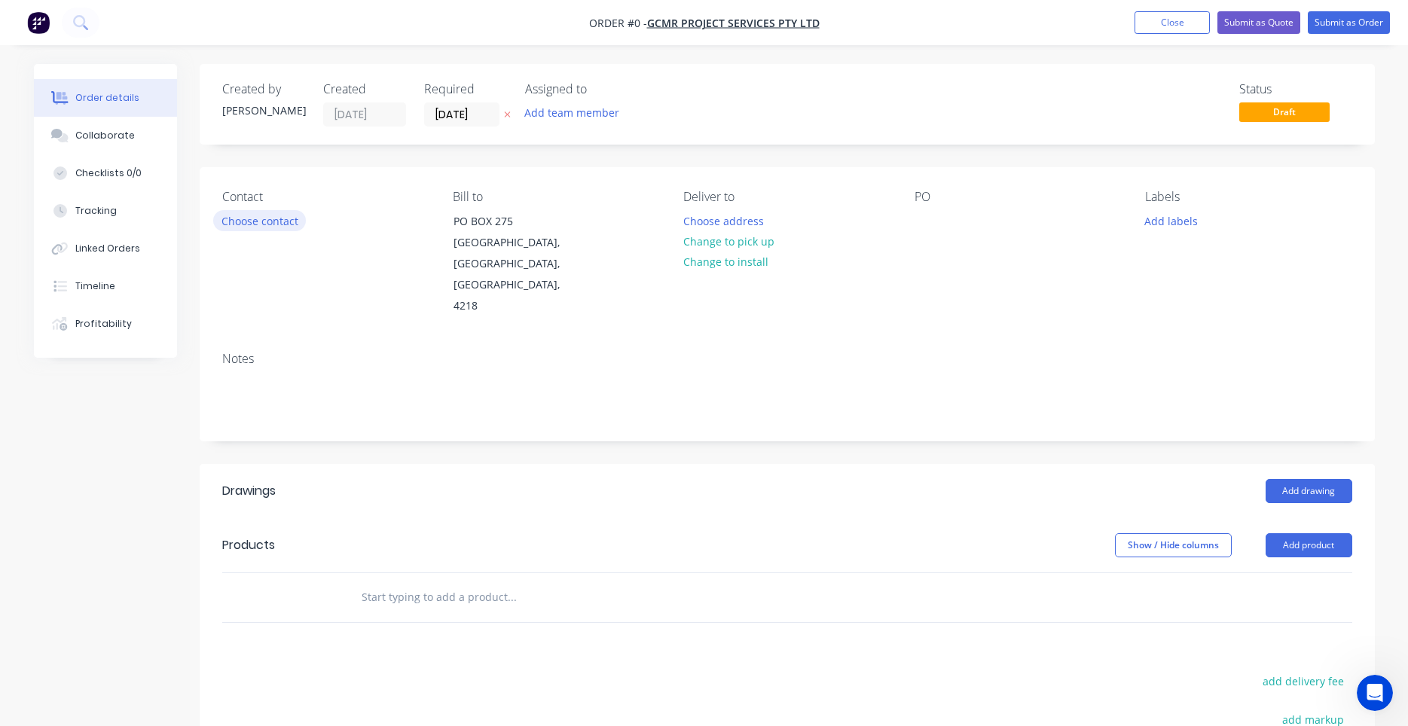
click at [271, 222] on button "Choose contact" at bounding box center [259, 220] width 93 height 20
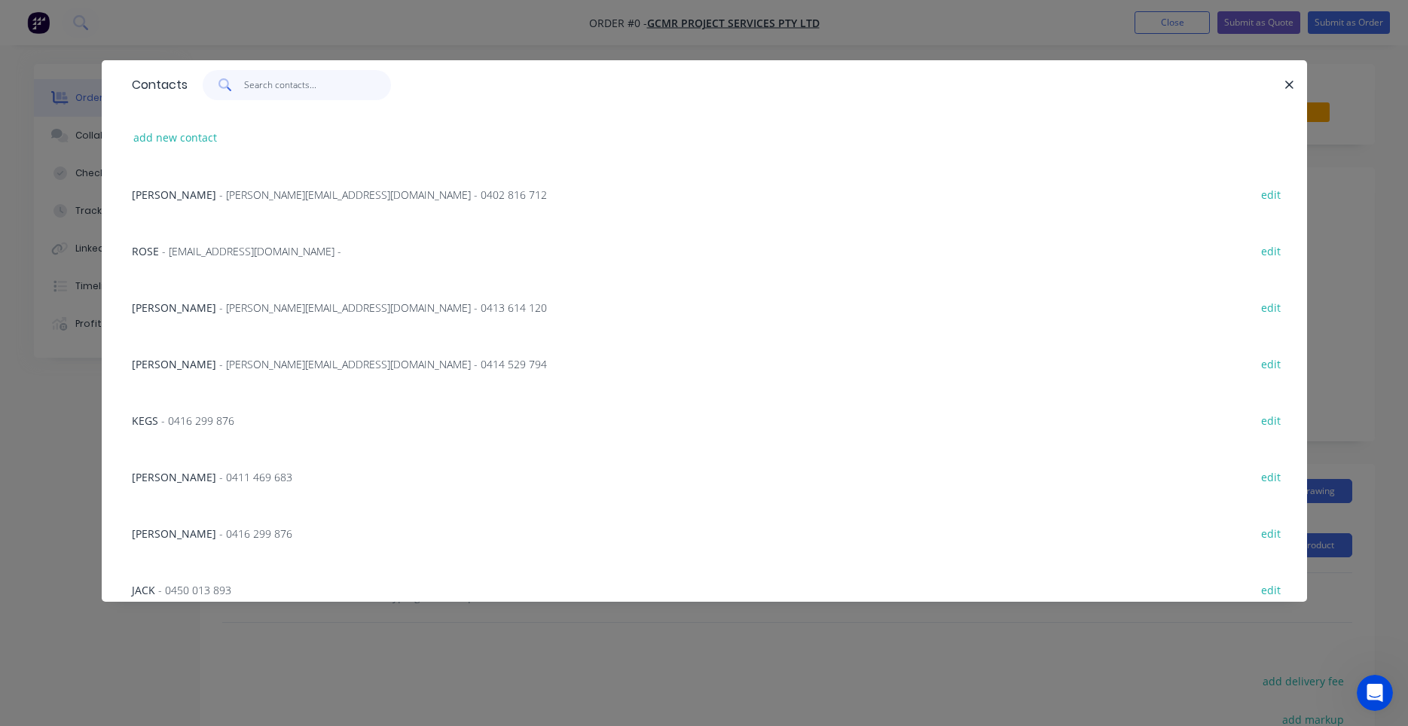
click at [312, 76] on input "text" at bounding box center [317, 85] width 147 height 30
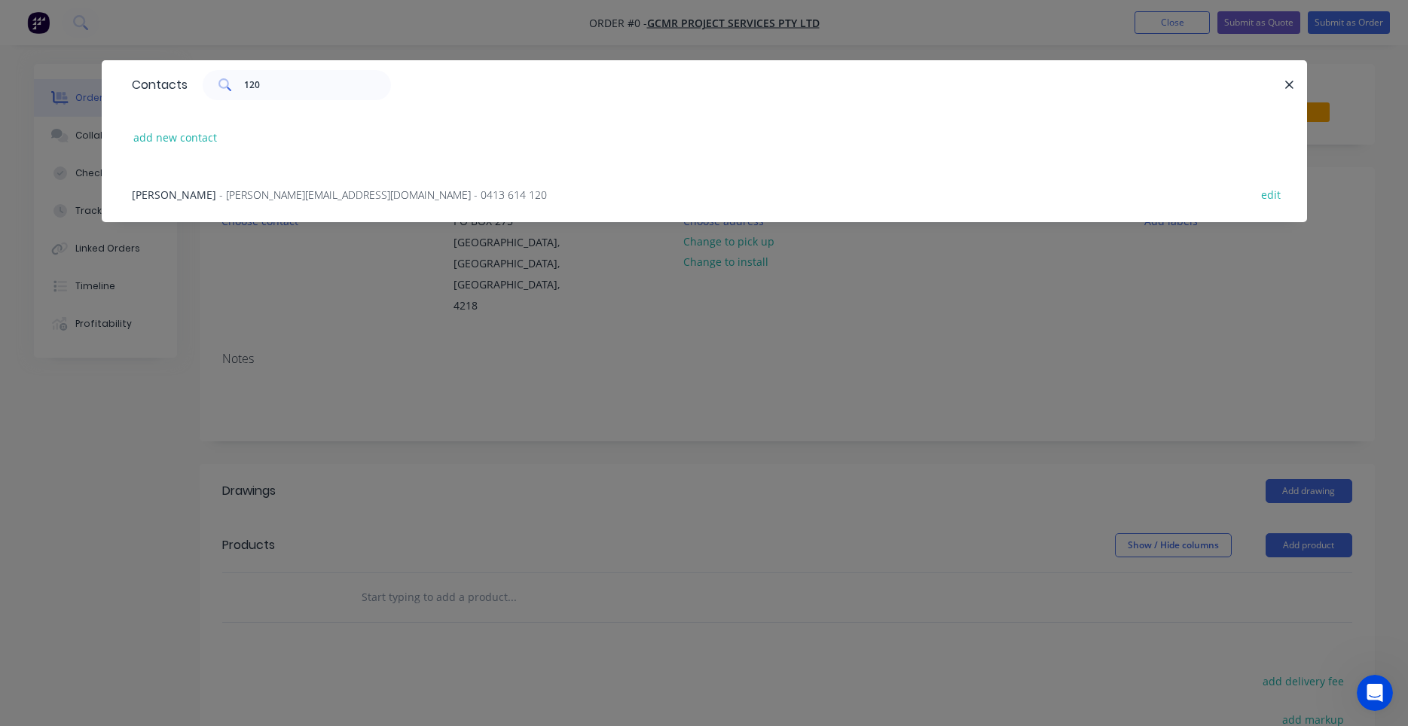
click at [296, 201] on div "LUKE - luke@gcmr.com.au - 0413 614 120" at bounding box center [339, 195] width 415 height 16
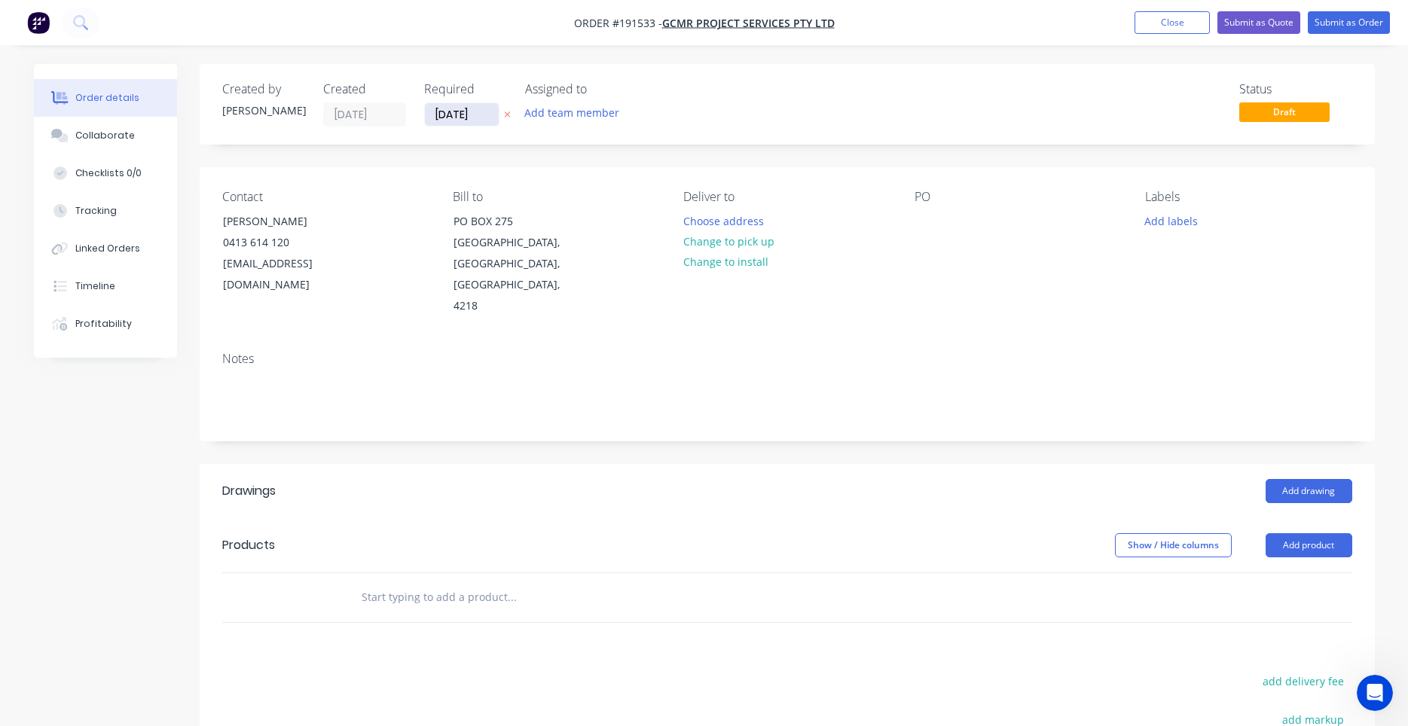
click at [466, 124] on input "02/09/25" at bounding box center [462, 114] width 74 height 23
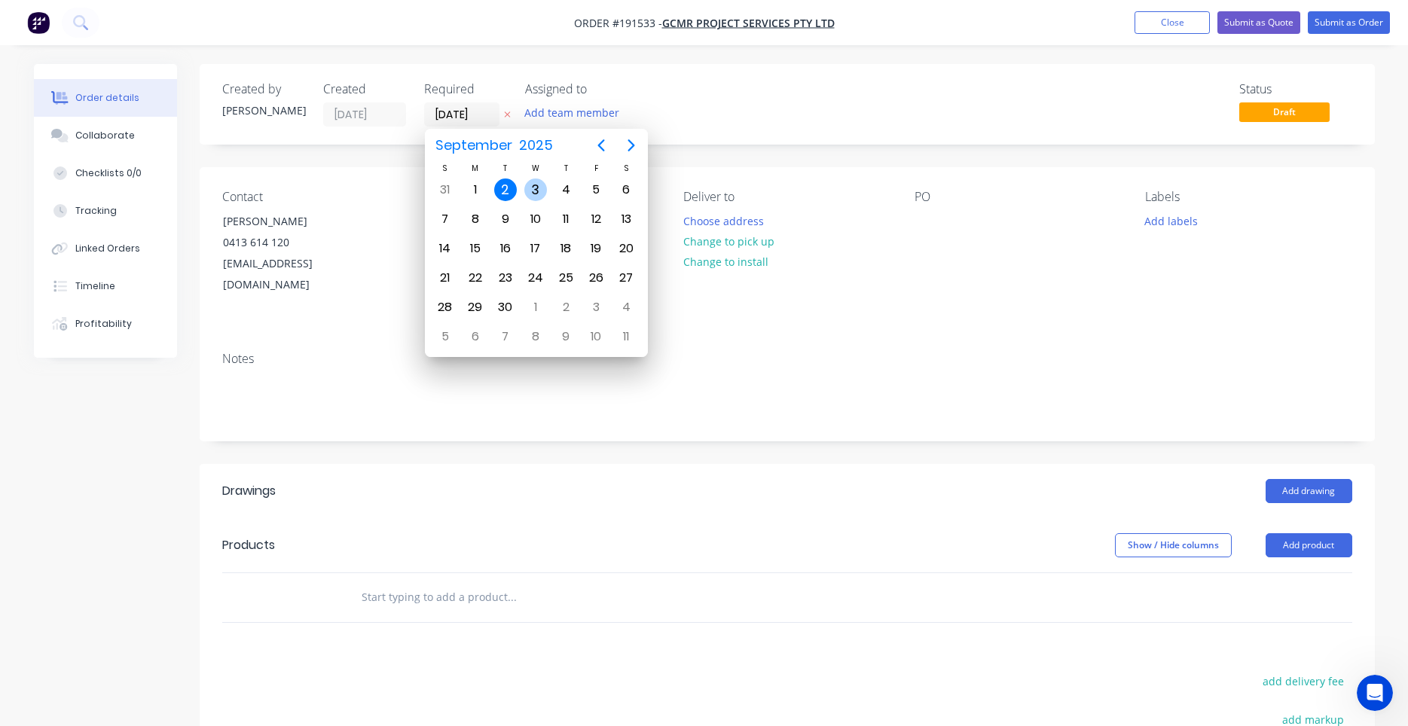
click at [527, 192] on div "3" at bounding box center [535, 190] width 23 height 23
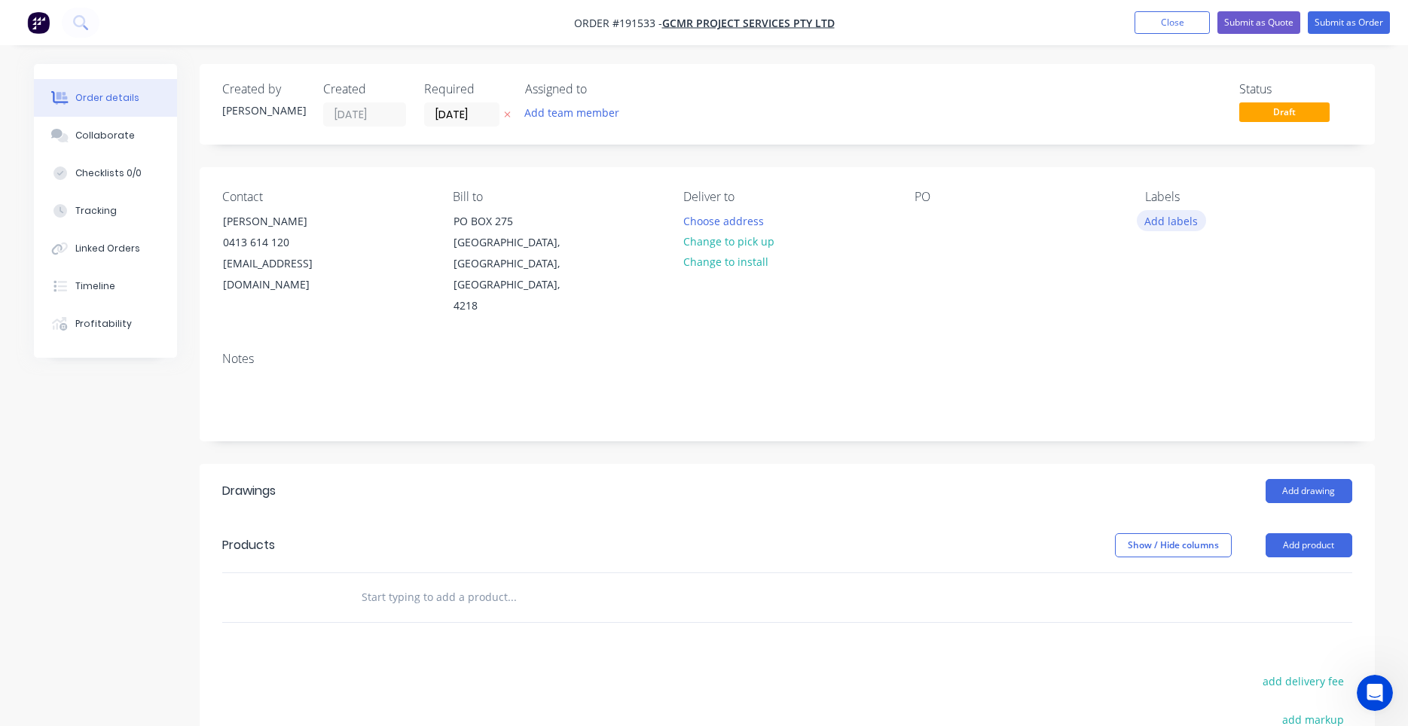
click at [1173, 225] on button "Add labels" at bounding box center [1171, 220] width 69 height 20
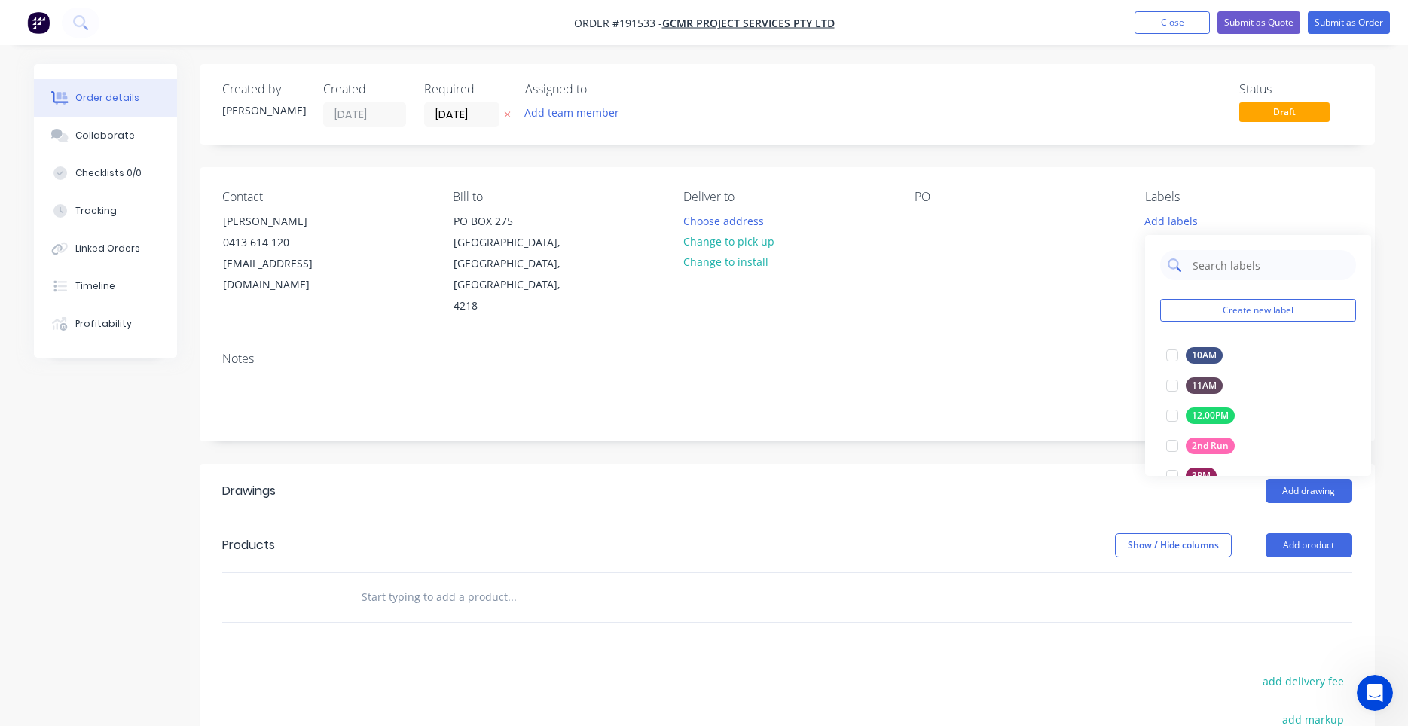
click at [1213, 274] on input "text" at bounding box center [1269, 265] width 157 height 30
click at [1171, 363] on div at bounding box center [1172, 356] width 30 height 30
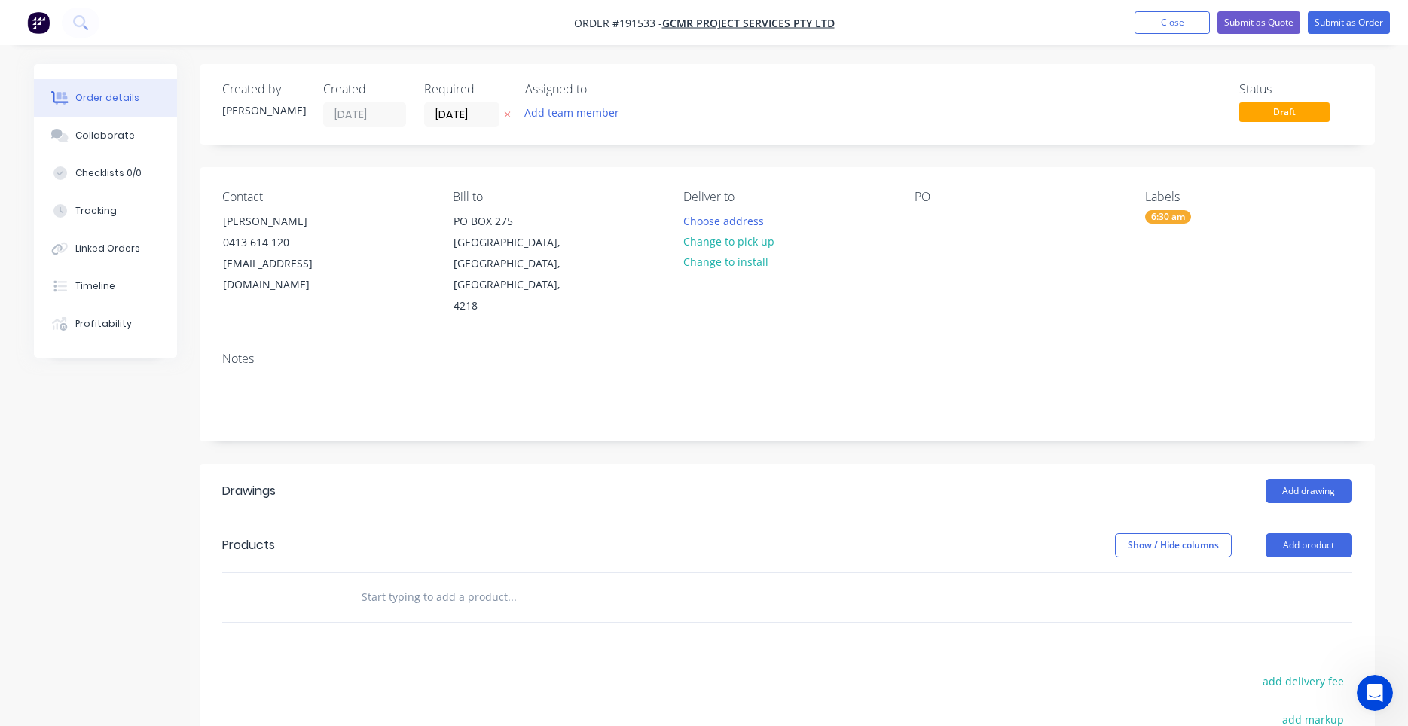
click at [1092, 352] on div "Notes" at bounding box center [787, 359] width 1130 height 14
click at [934, 219] on div at bounding box center [927, 221] width 24 height 22
click at [736, 209] on div "Deliver to Choose address Change to pick up Change to install" at bounding box center [786, 253] width 206 height 127
click at [735, 212] on div "Deliver to Choose address Change to pick up Change to install" at bounding box center [786, 253] width 206 height 127
click at [730, 219] on button "Choose address" at bounding box center [723, 220] width 96 height 20
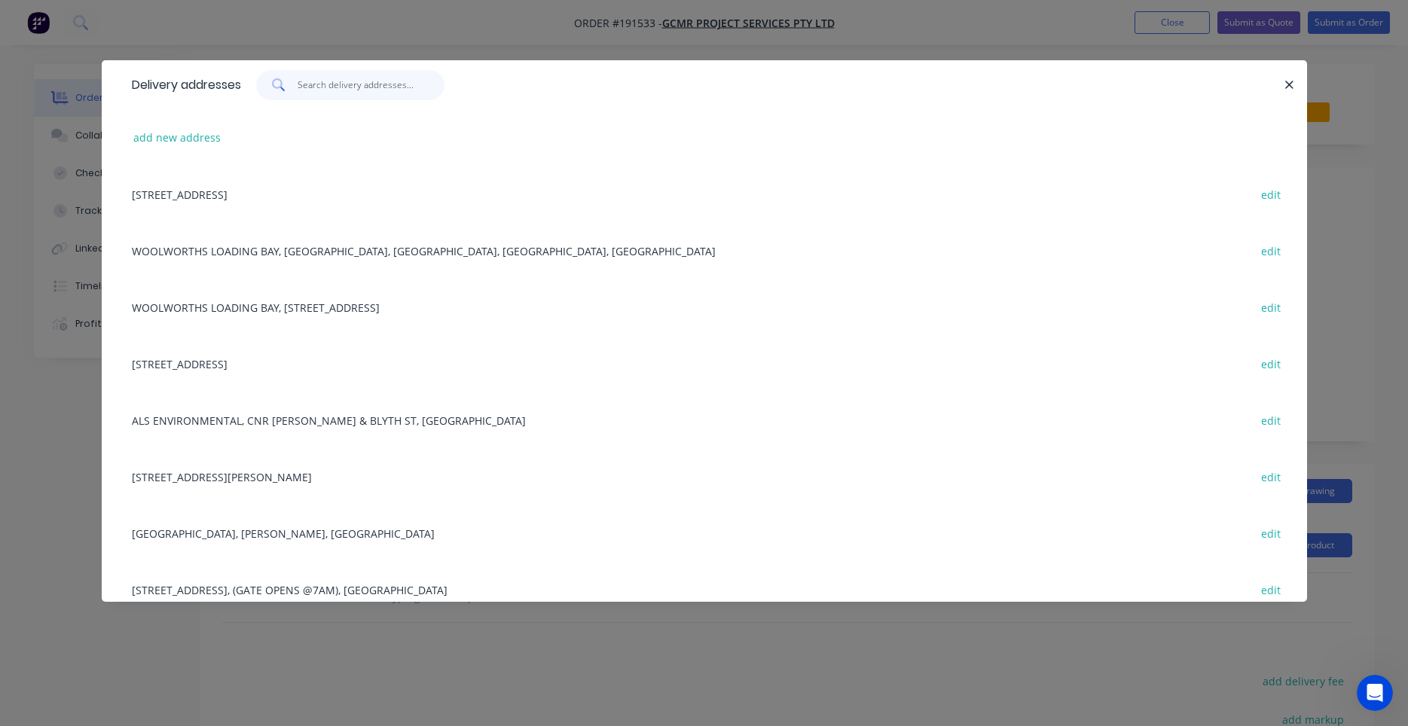
click at [381, 93] on input "text" at bounding box center [371, 85] width 147 height 30
click at [337, 91] on input "text" at bounding box center [371, 85] width 147 height 30
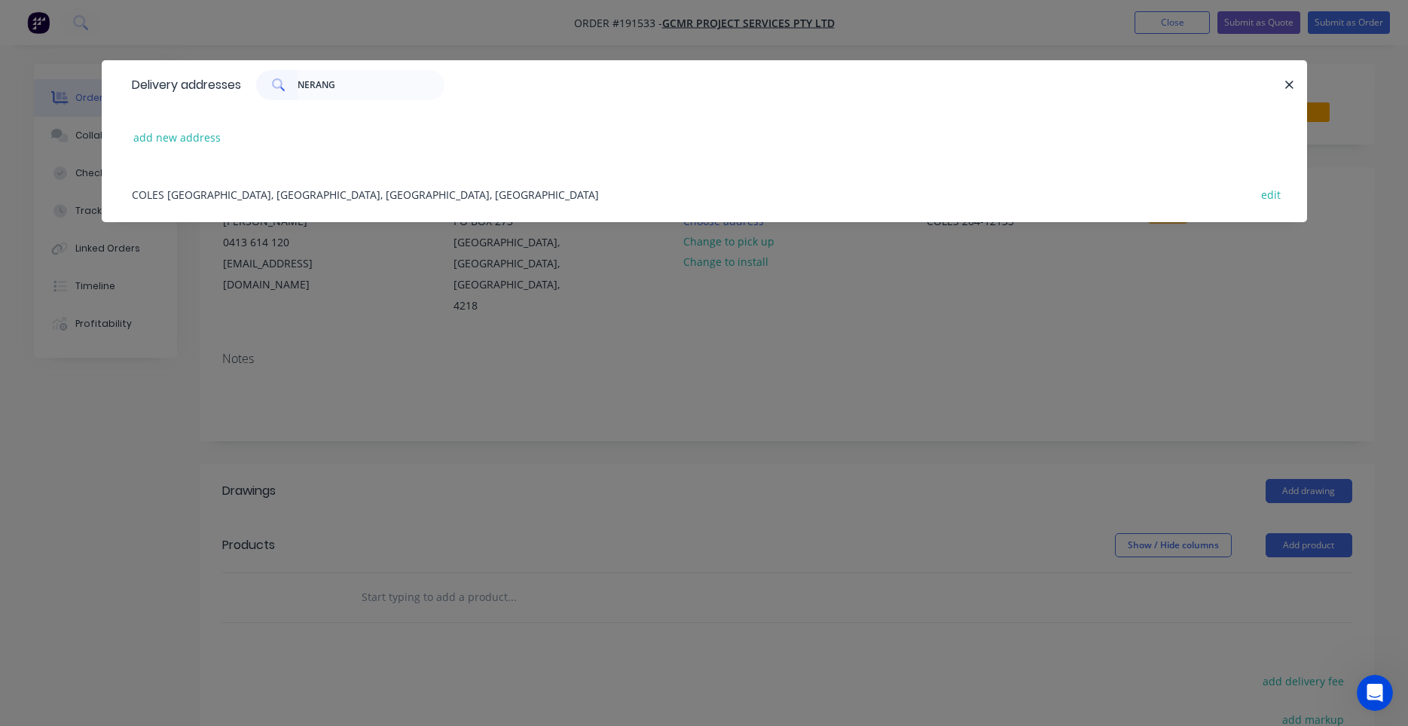
click at [414, 193] on div "COLES LOADING BAY, STATION ST, NERANG, Queensland, Australia edit" at bounding box center [704, 194] width 1160 height 57
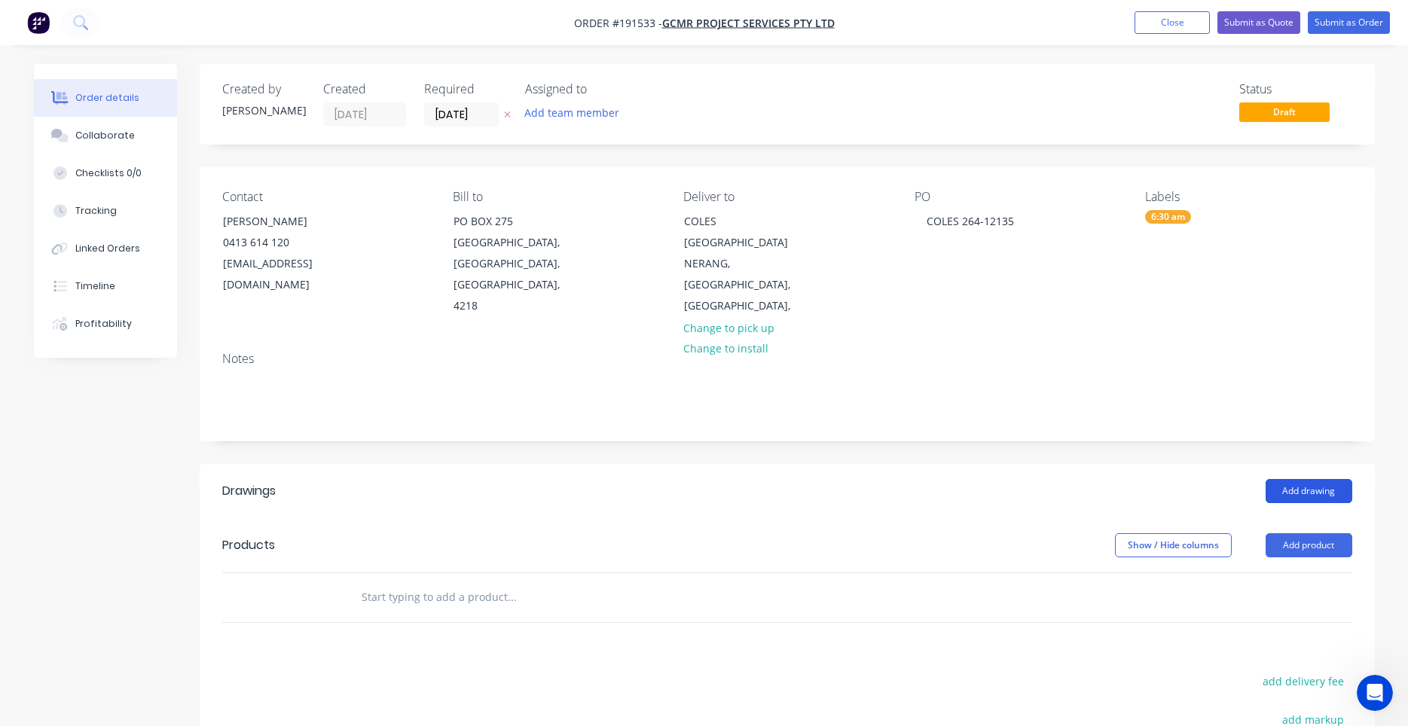
click at [1273, 479] on button "Add drawing" at bounding box center [1309, 491] width 87 height 24
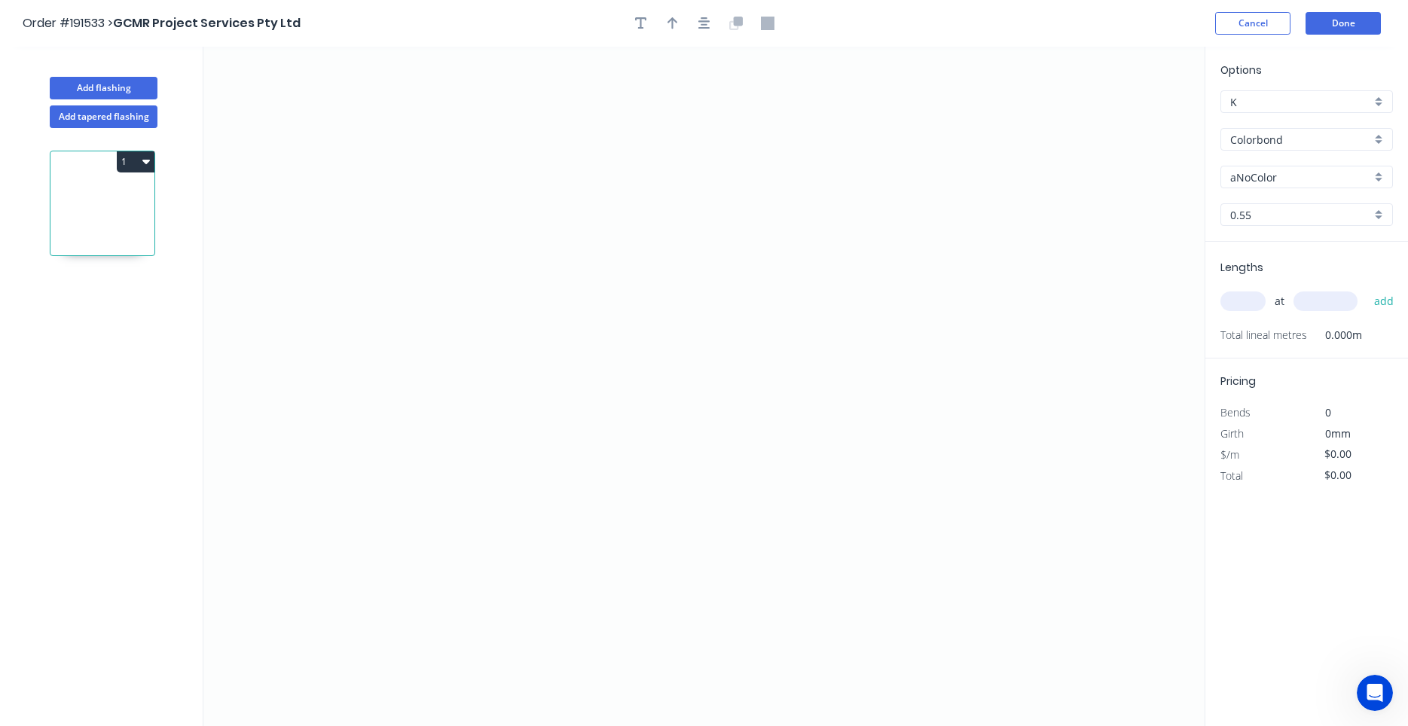
click at [1283, 152] on div "Options K K Colorbond Colorbond Colorbond (Premium) Colorbond Coolmax Colorbond…" at bounding box center [1307, 152] width 203 height 180
click at [1290, 139] on input "Colorbond" at bounding box center [1300, 140] width 141 height 16
click at [1307, 154] on div "Zincalume" at bounding box center [1307, 168] width 173 height 28
click at [1301, 164] on div "Zincalume" at bounding box center [1306, 168] width 171 height 26
click at [494, 177] on icon "0" at bounding box center [703, 387] width 1001 height 680
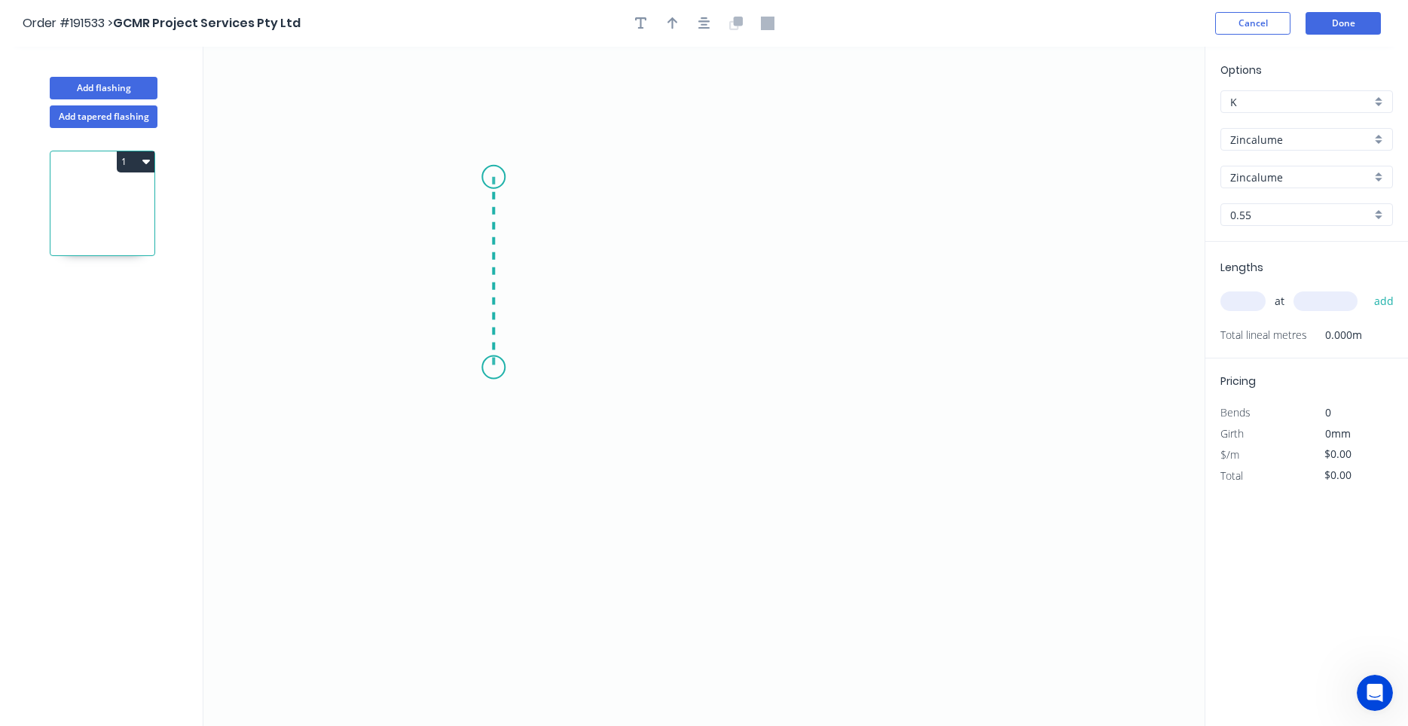
click at [503, 368] on icon "0" at bounding box center [703, 387] width 1001 height 680
click at [724, 357] on icon "0 ?" at bounding box center [703, 387] width 1001 height 680
click at [724, 357] on circle at bounding box center [724, 367] width 23 height 23
drag, startPoint x: 726, startPoint y: 361, endPoint x: 725, endPoint y: 350, distance: 10.6
click at [725, 350] on circle at bounding box center [725, 350] width 23 height 23
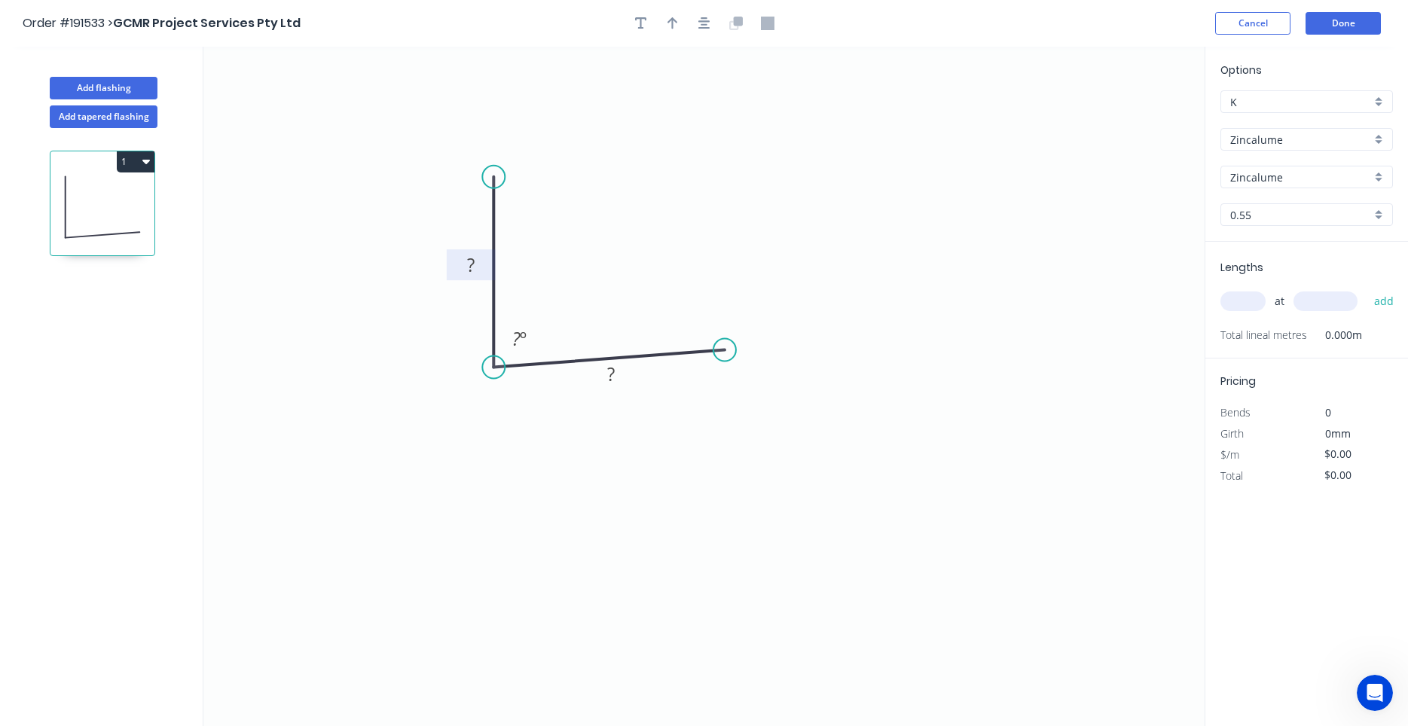
click at [472, 265] on tspan "?" at bounding box center [471, 264] width 8 height 25
click at [689, 29] on div at bounding box center [704, 23] width 158 height 23
click at [706, 23] on icon "button" at bounding box center [705, 24] width 12 height 14
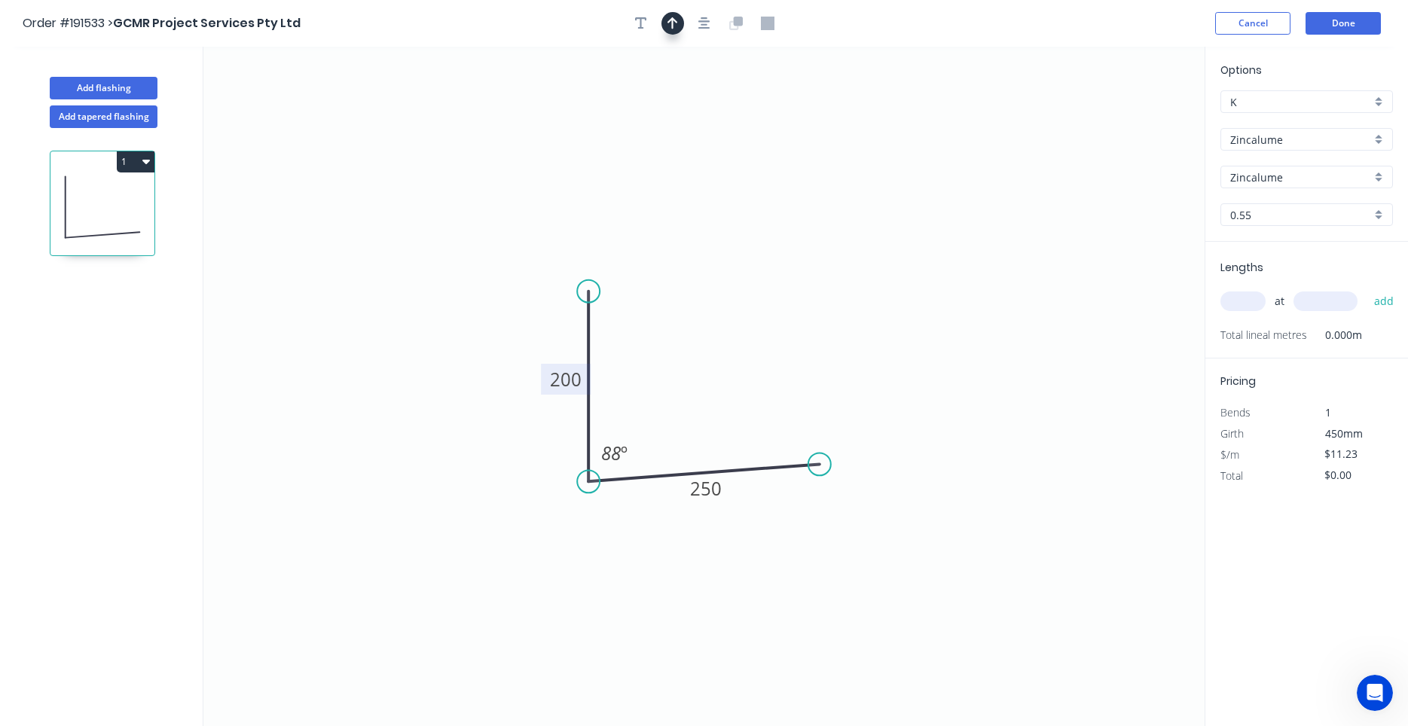
click at [682, 23] on button "button" at bounding box center [673, 23] width 23 height 23
click at [1120, 117] on icon "0 200 250 88 º" at bounding box center [703, 387] width 1001 height 680
click at [1125, 117] on icon at bounding box center [1129, 105] width 14 height 48
drag, startPoint x: 1125, startPoint y: 117, endPoint x: 744, endPoint y: 336, distance: 439.8
click at [744, 336] on icon "0 200 250 88 º" at bounding box center [703, 387] width 1001 height 680
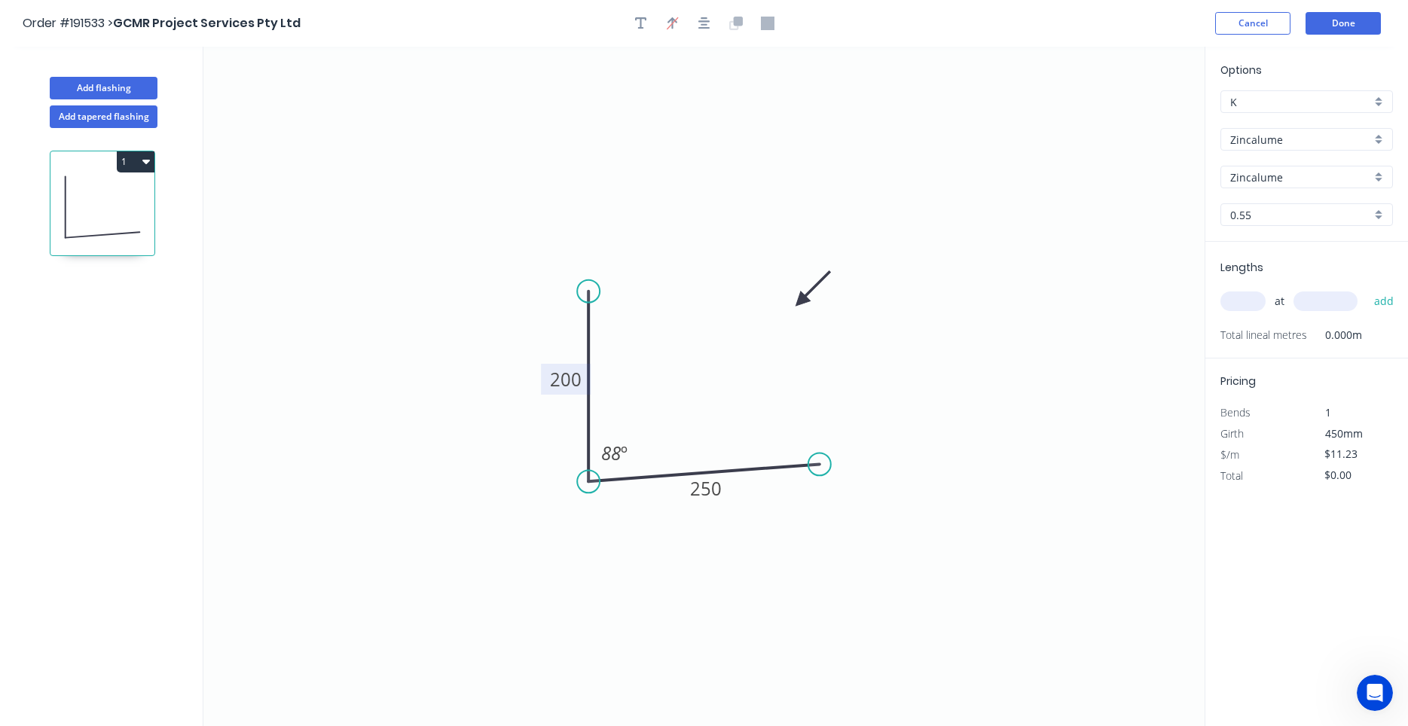
drag, startPoint x: 1132, startPoint y: 121, endPoint x: 784, endPoint y: 307, distance: 394.8
click at [791, 307] on icon at bounding box center [813, 289] width 44 height 44
click at [1237, 293] on input "text" at bounding box center [1243, 302] width 45 height 20
click at [1367, 289] on button "add" at bounding box center [1384, 302] width 35 height 26
click at [1082, 468] on icon "0 200 250 88 º" at bounding box center [703, 387] width 1001 height 680
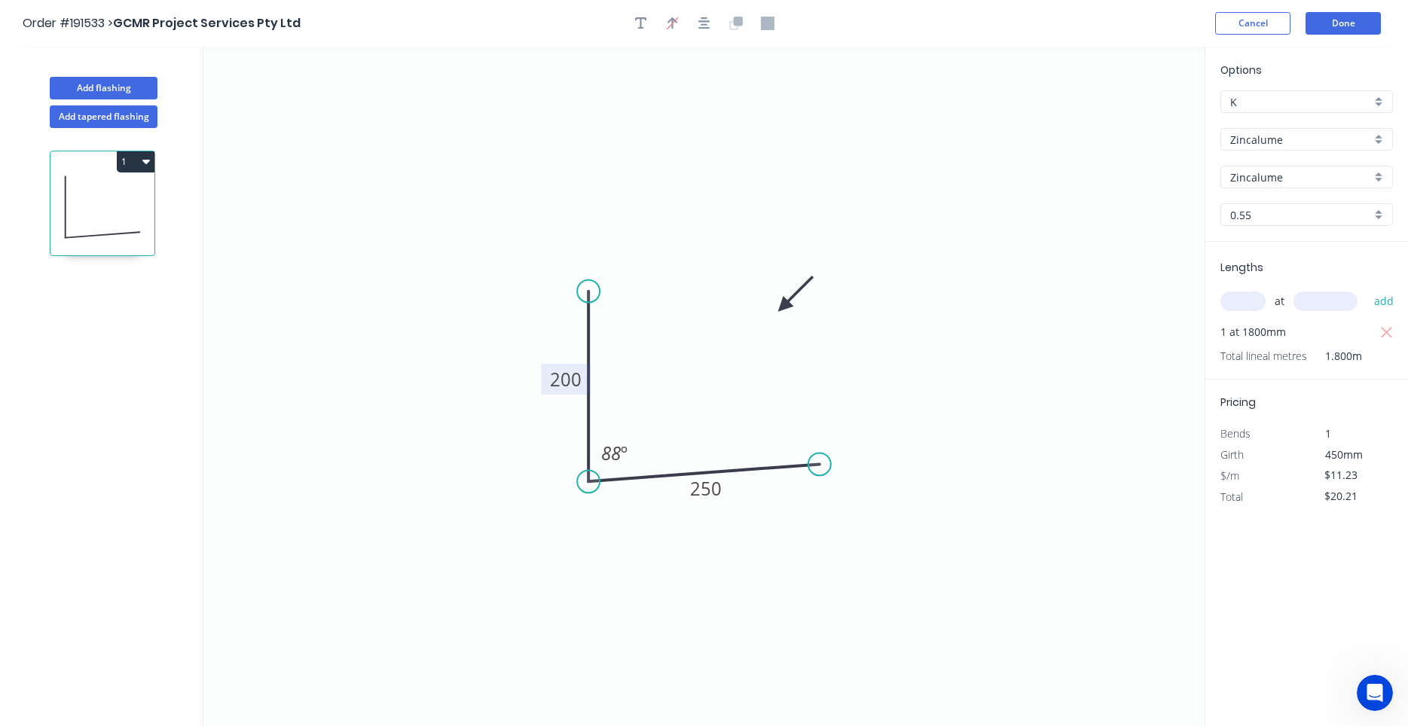
click at [150, 160] on button "1" at bounding box center [136, 161] width 38 height 21
click at [142, 191] on button "Duplicate" at bounding box center [82, 199] width 143 height 30
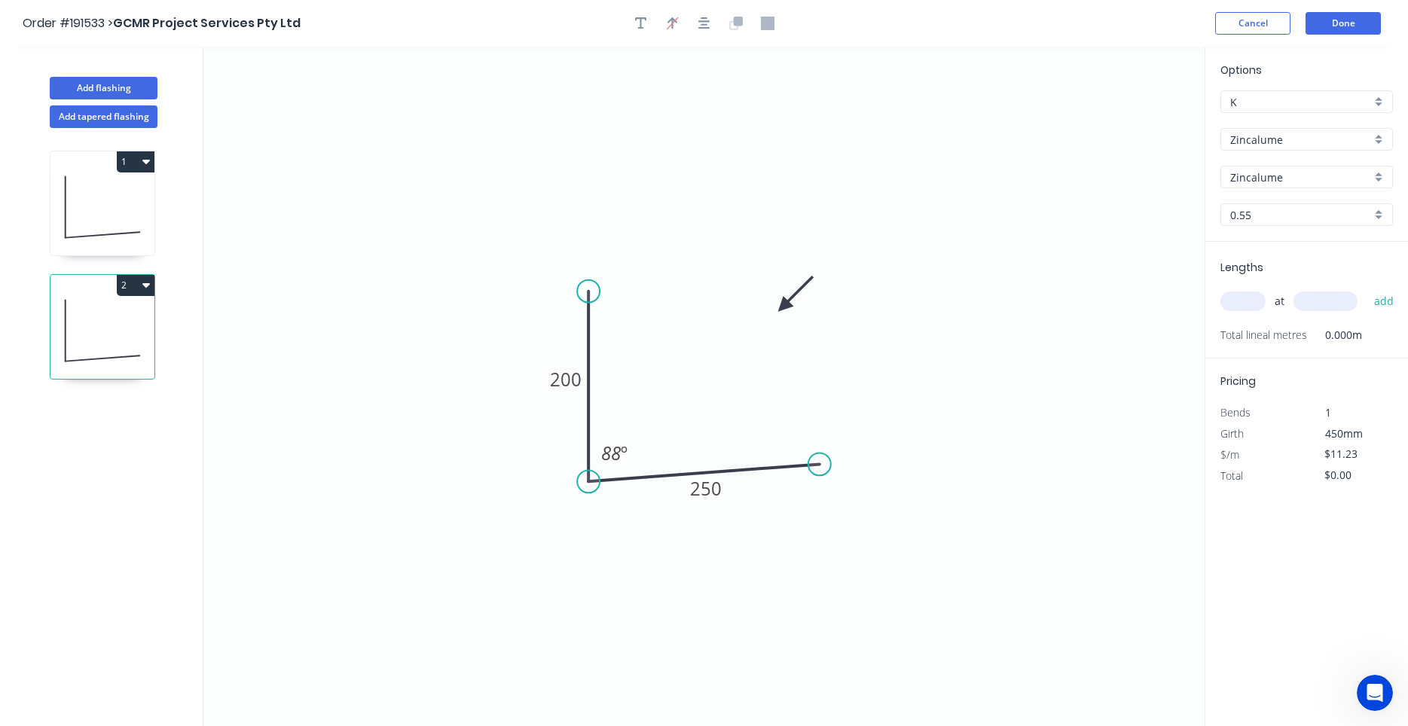
click at [115, 344] on icon at bounding box center [102, 331] width 104 height 96
drag, startPoint x: 814, startPoint y: 466, endPoint x: 814, endPoint y: 475, distance: 9.0
click at [814, 475] on circle at bounding box center [813, 481] width 23 height 23
click at [627, 453] on tspan "º" at bounding box center [625, 454] width 7 height 25
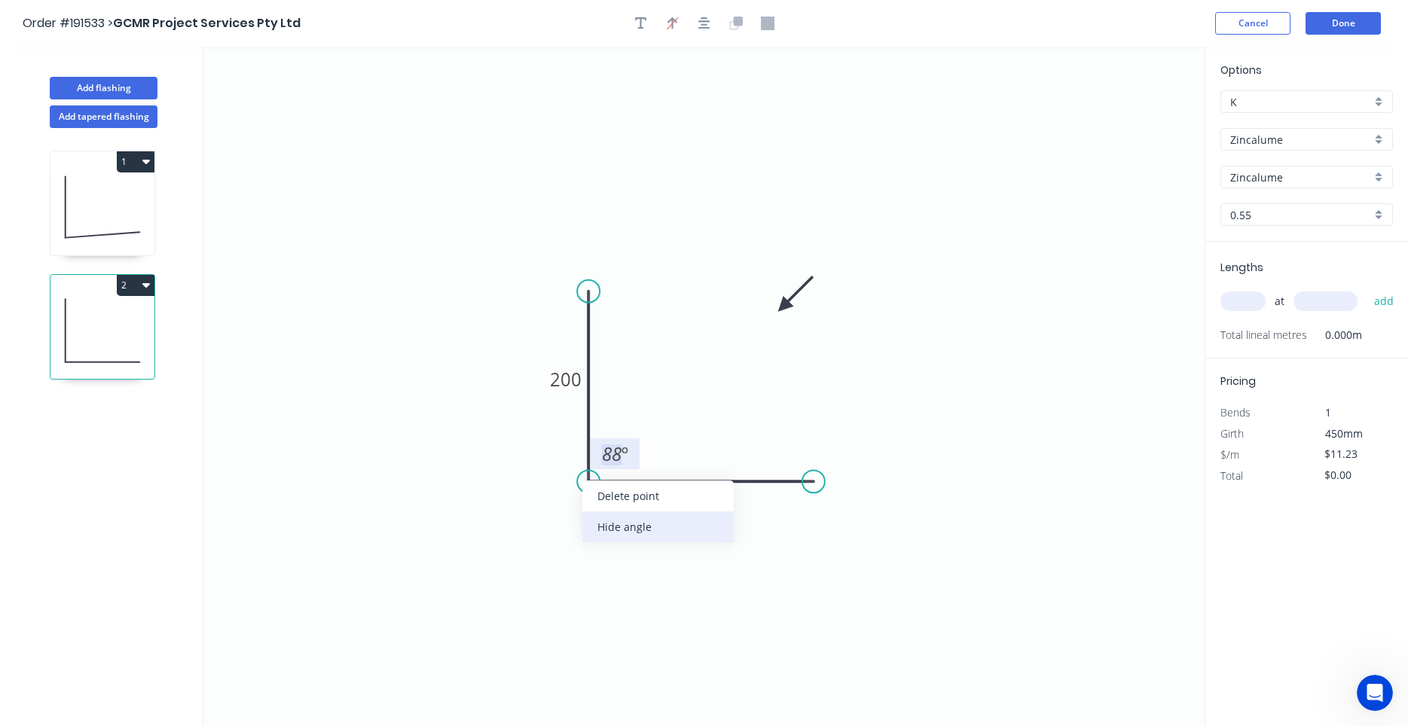
click at [613, 521] on div "Hide angle" at bounding box center [657, 527] width 151 height 31
click at [815, 485] on circle at bounding box center [813, 481] width 23 height 23
click at [873, 555] on icon "0 200 250" at bounding box center [703, 387] width 1001 height 680
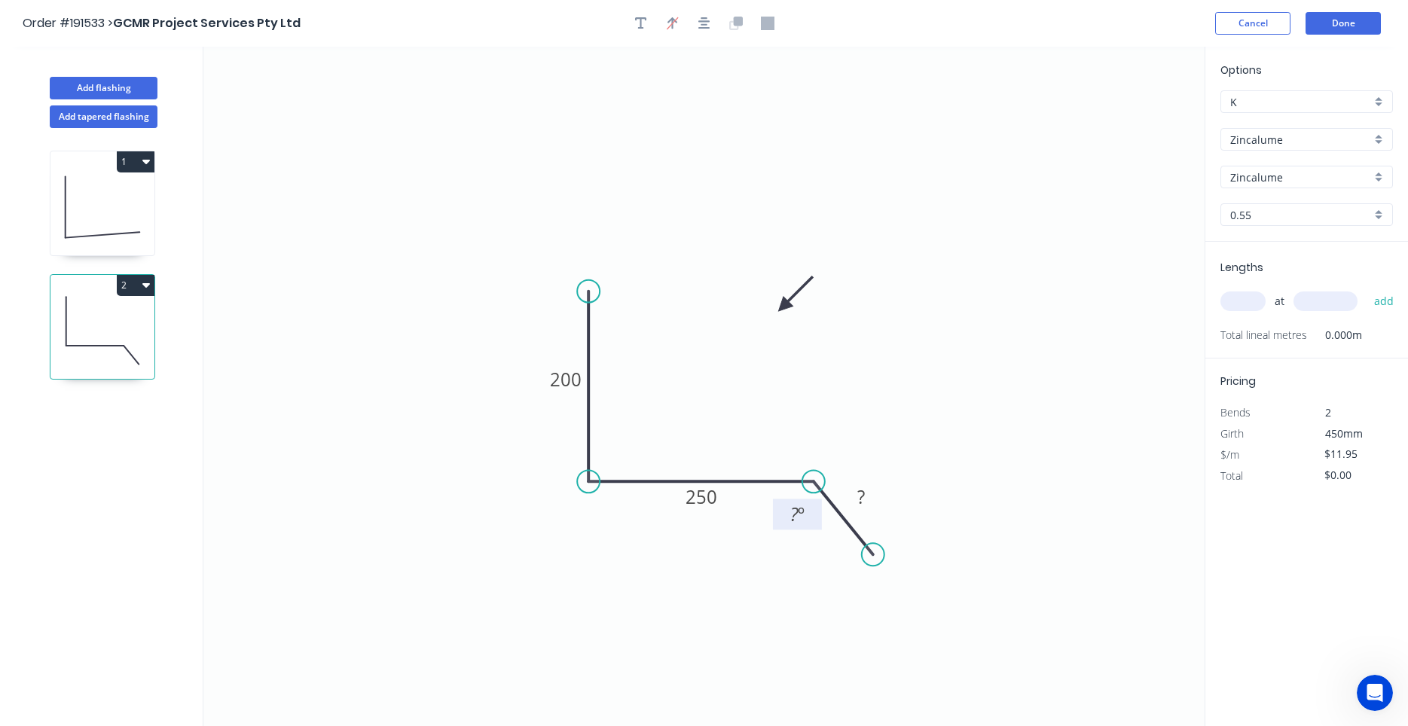
click at [806, 522] on rect at bounding box center [797, 515] width 30 height 21
click at [929, 520] on icon "0 200 335 50 130 º" at bounding box center [703, 387] width 1001 height 680
click at [1240, 304] on input "text" at bounding box center [1243, 302] width 45 height 20
click at [1367, 289] on button "add" at bounding box center [1384, 302] width 35 height 26
click at [146, 286] on icon "button" at bounding box center [146, 285] width 8 height 5
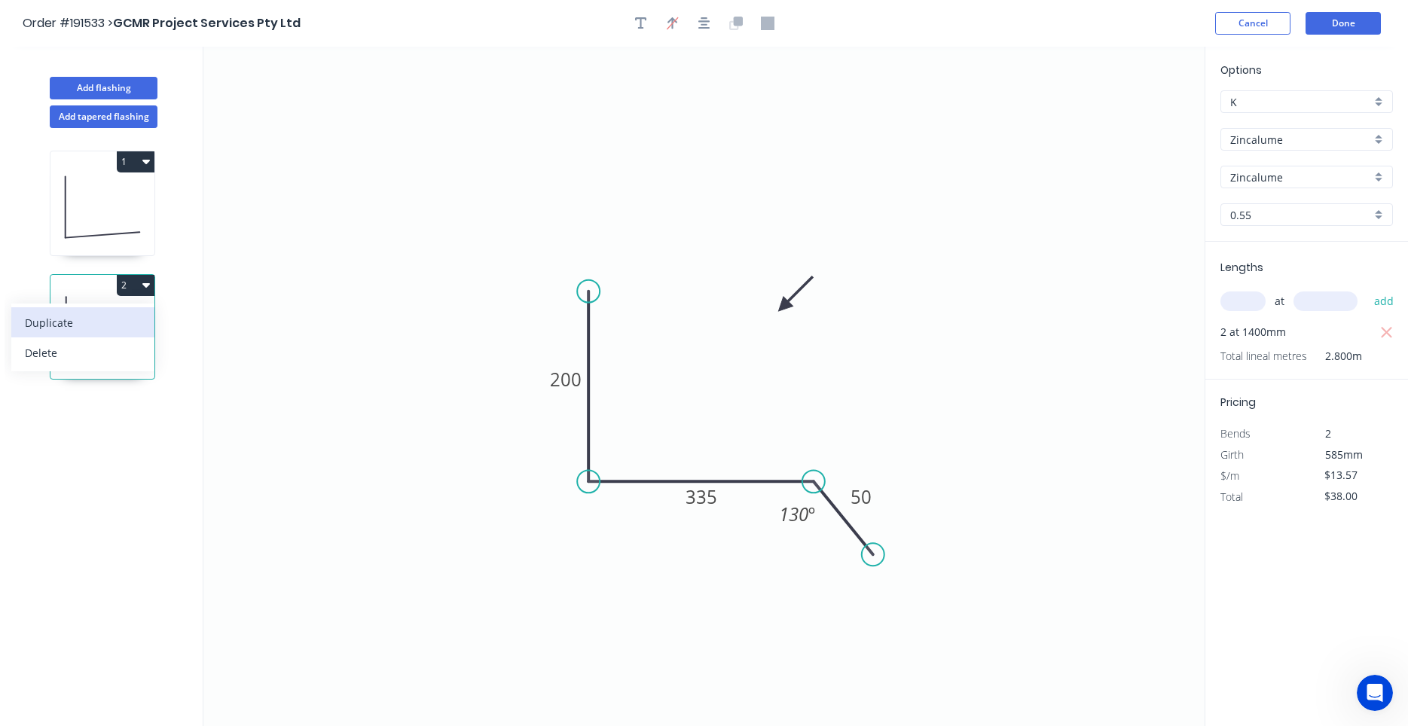
click at [142, 320] on button "Duplicate" at bounding box center [82, 322] width 143 height 30
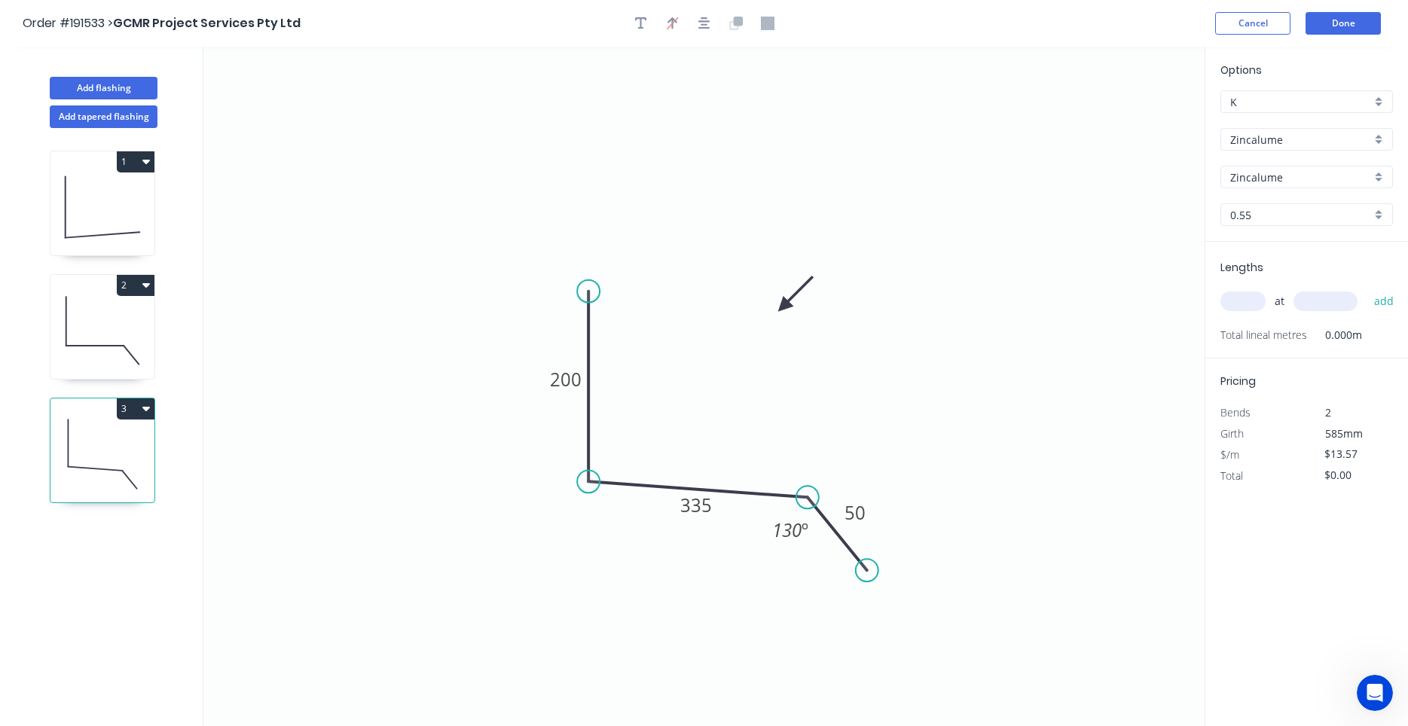
drag, startPoint x: 839, startPoint y: 515, endPoint x: 833, endPoint y: 531, distance: 17.6
click at [833, 531] on icon at bounding box center [838, 533] width 60 height 73
click at [708, 509] on tspan "335" at bounding box center [696, 505] width 32 height 25
click at [600, 515] on div "Show angle" at bounding box center [665, 527] width 151 height 31
click at [618, 461] on tspan "88" at bounding box center [613, 454] width 20 height 25
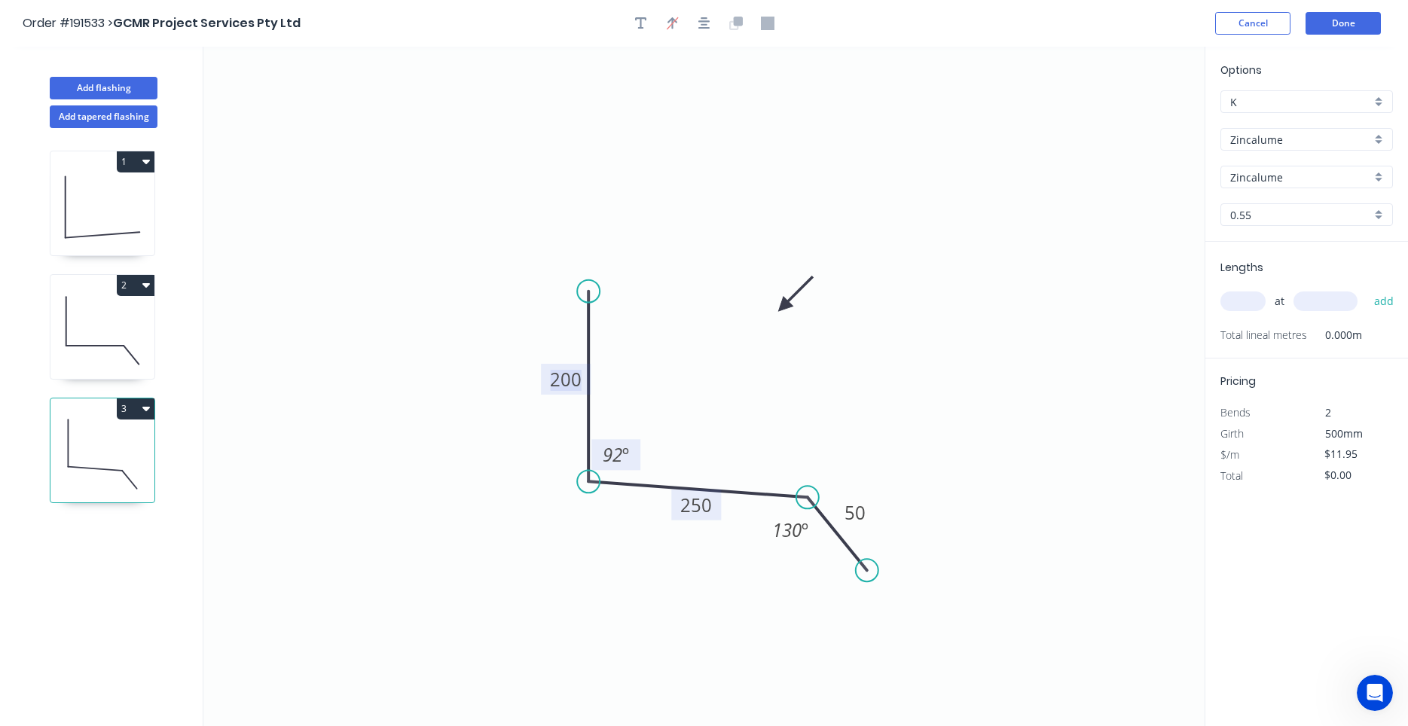
click at [692, 29] on div at bounding box center [704, 23] width 158 height 23
click at [701, 23] on icon "button" at bounding box center [705, 24] width 12 height 14
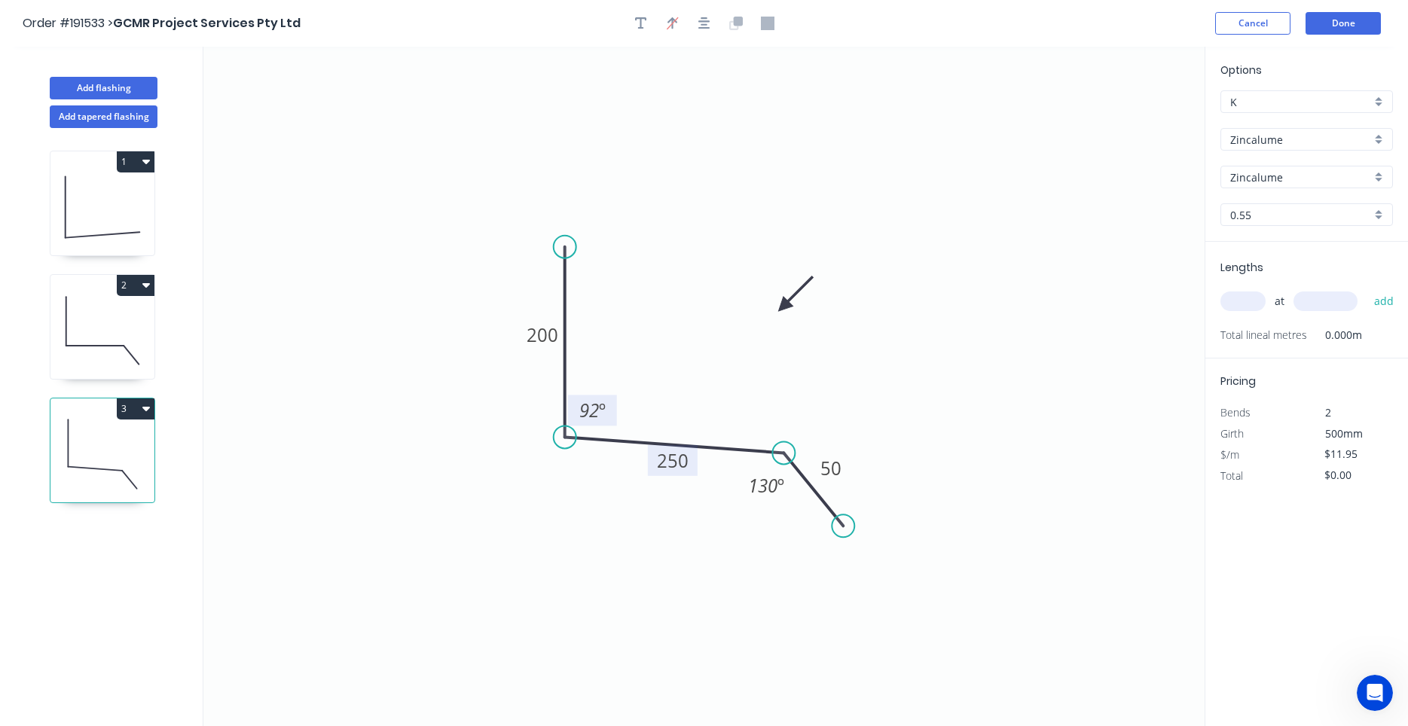
click at [116, 338] on icon at bounding box center [102, 331] width 104 height 96
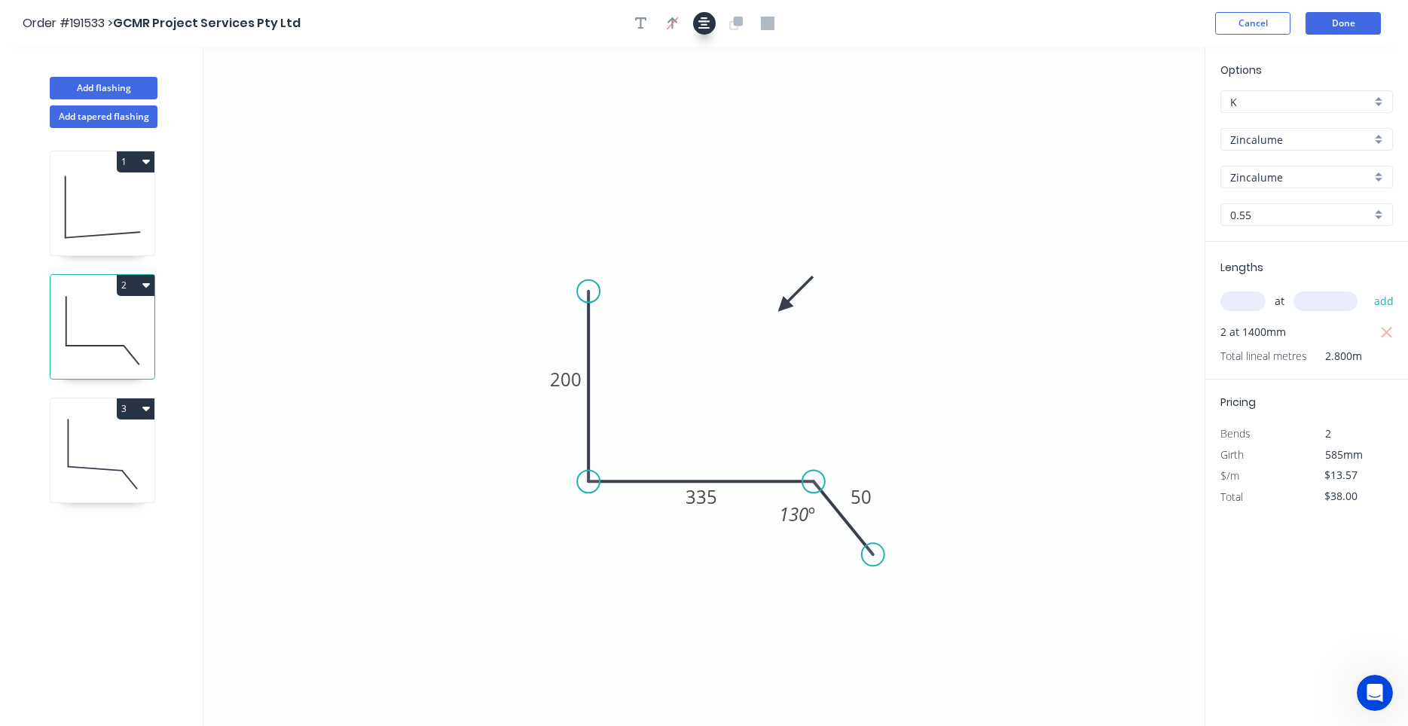
click at [702, 17] on button "button" at bounding box center [704, 23] width 23 height 23
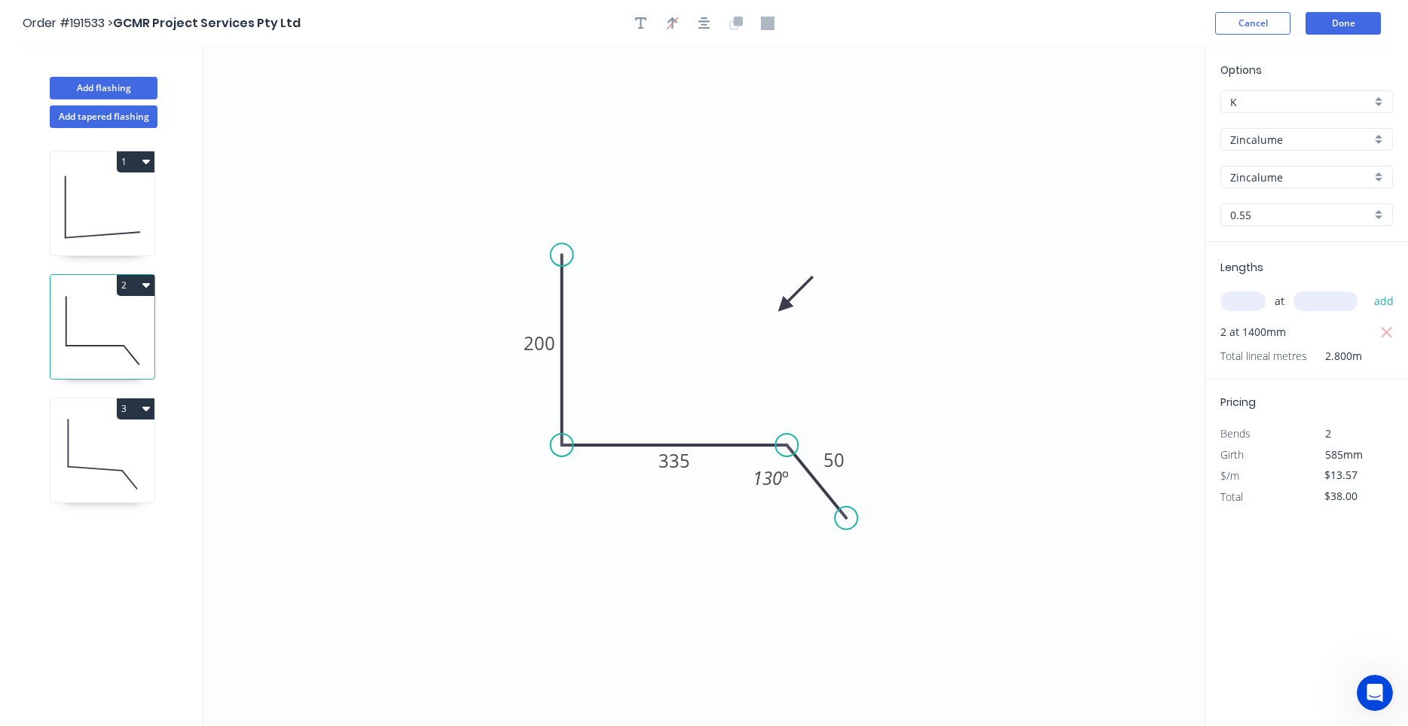
click at [146, 231] on icon at bounding box center [102, 207] width 104 height 96
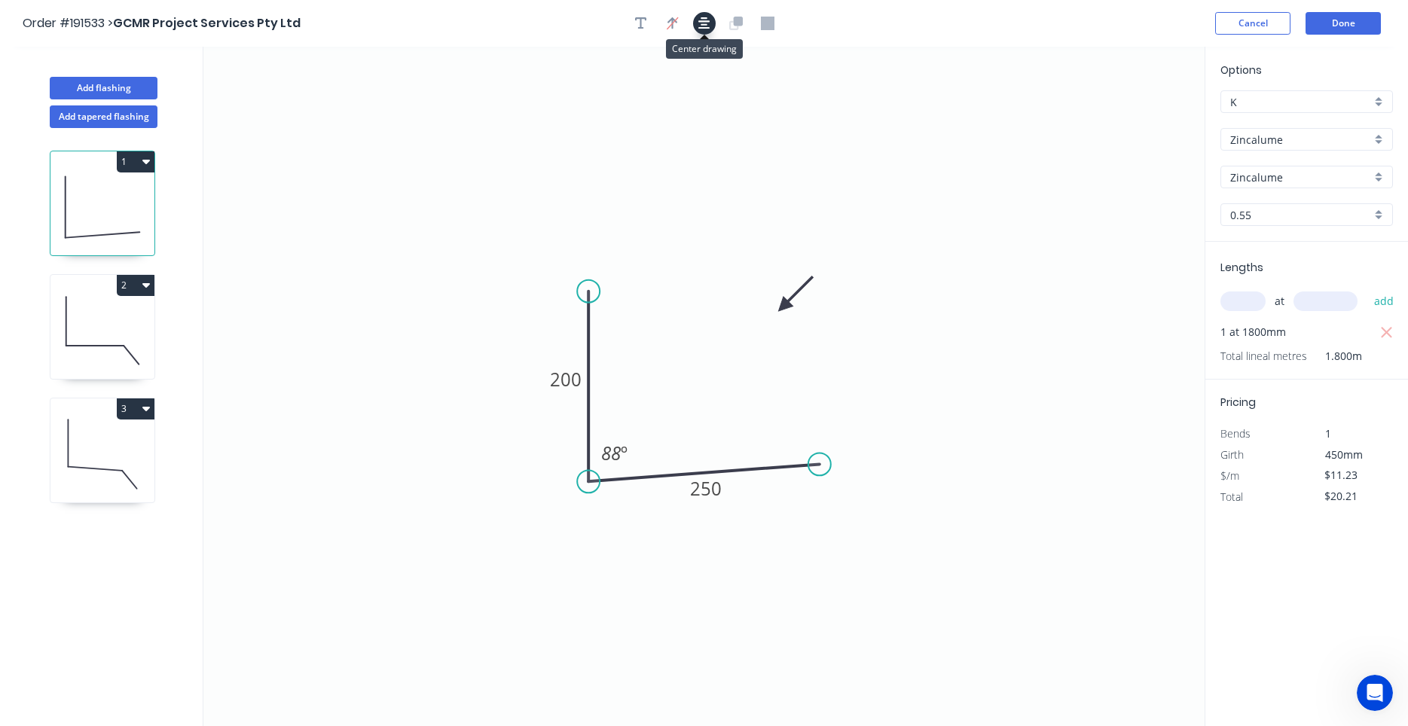
click at [706, 20] on icon "button" at bounding box center [705, 24] width 12 height 14
click at [148, 451] on icon at bounding box center [102, 454] width 104 height 96
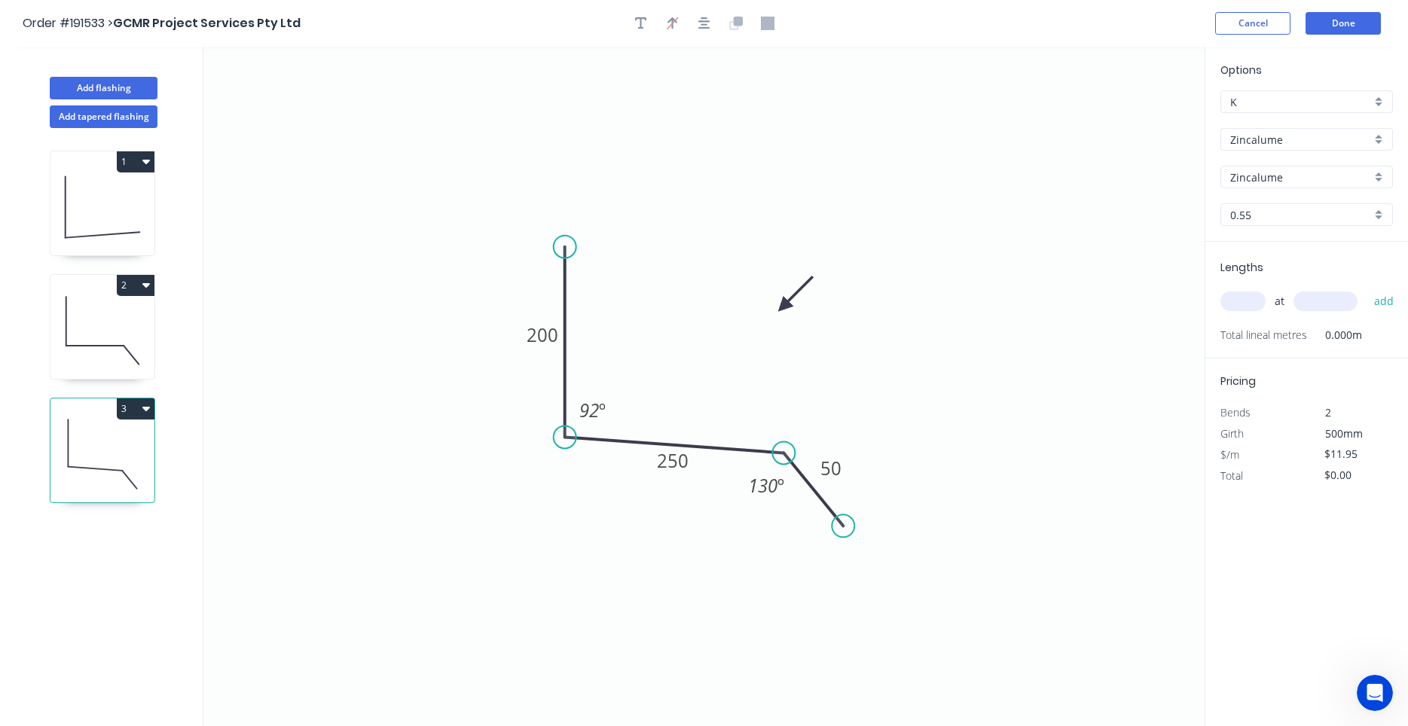
click at [107, 342] on icon at bounding box center [102, 331] width 104 height 96
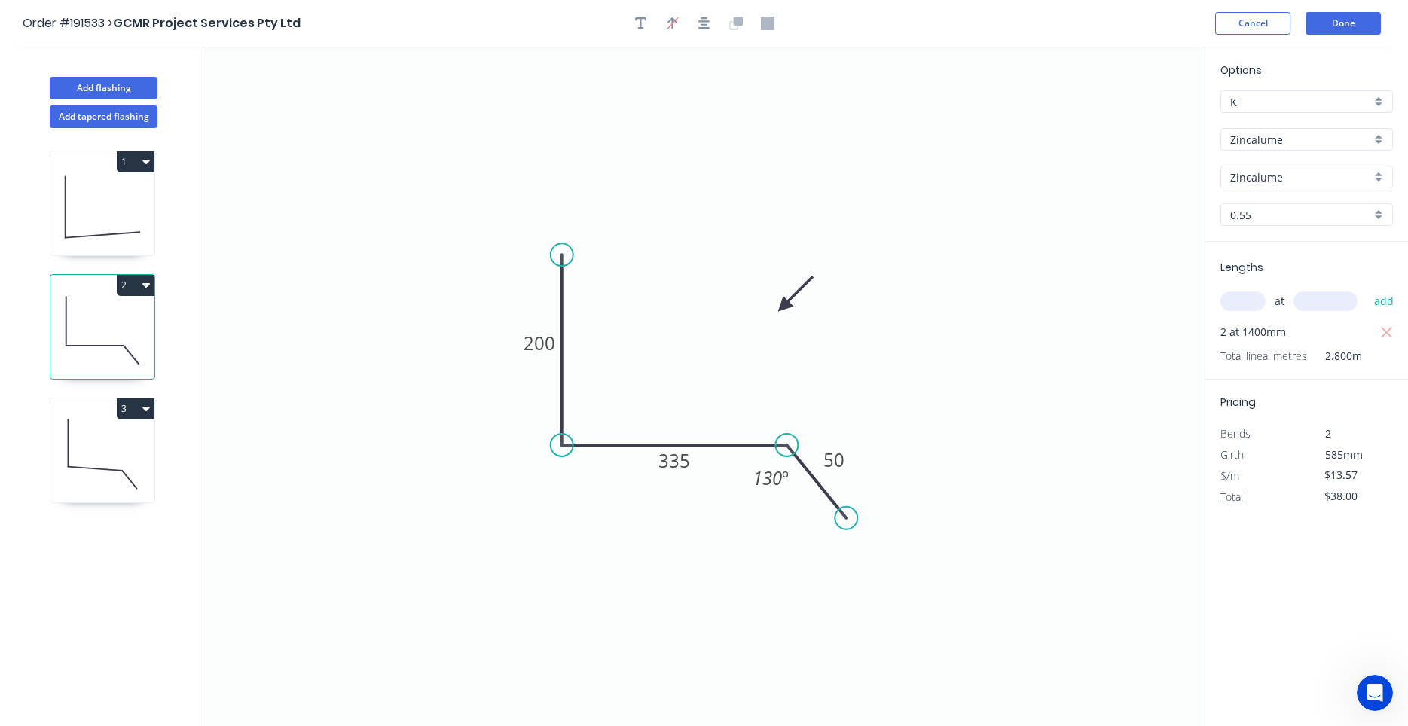
click at [109, 461] on icon at bounding box center [102, 454] width 104 height 96
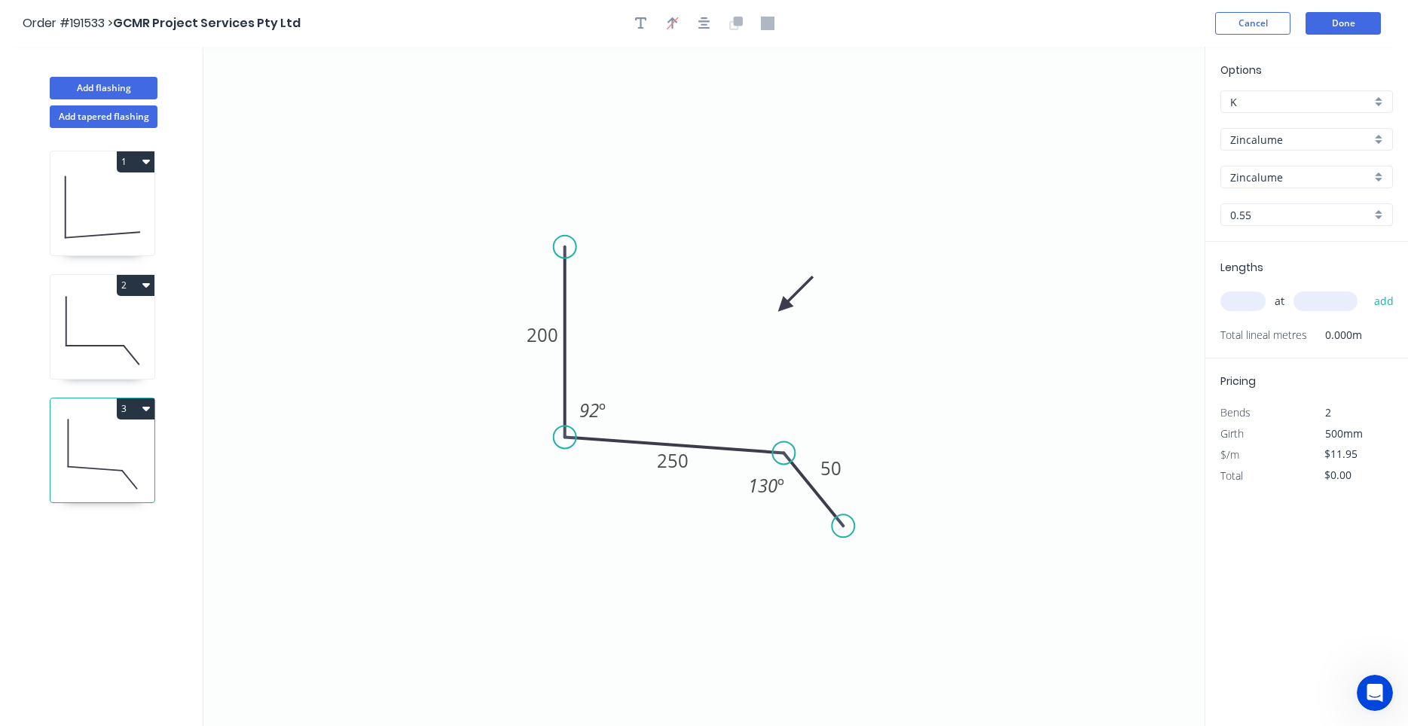
click at [1258, 301] on input "text" at bounding box center [1243, 302] width 45 height 20
click at [1367, 289] on button "add" at bounding box center [1384, 302] width 35 height 26
click at [95, 344] on icon at bounding box center [102, 331] width 104 height 96
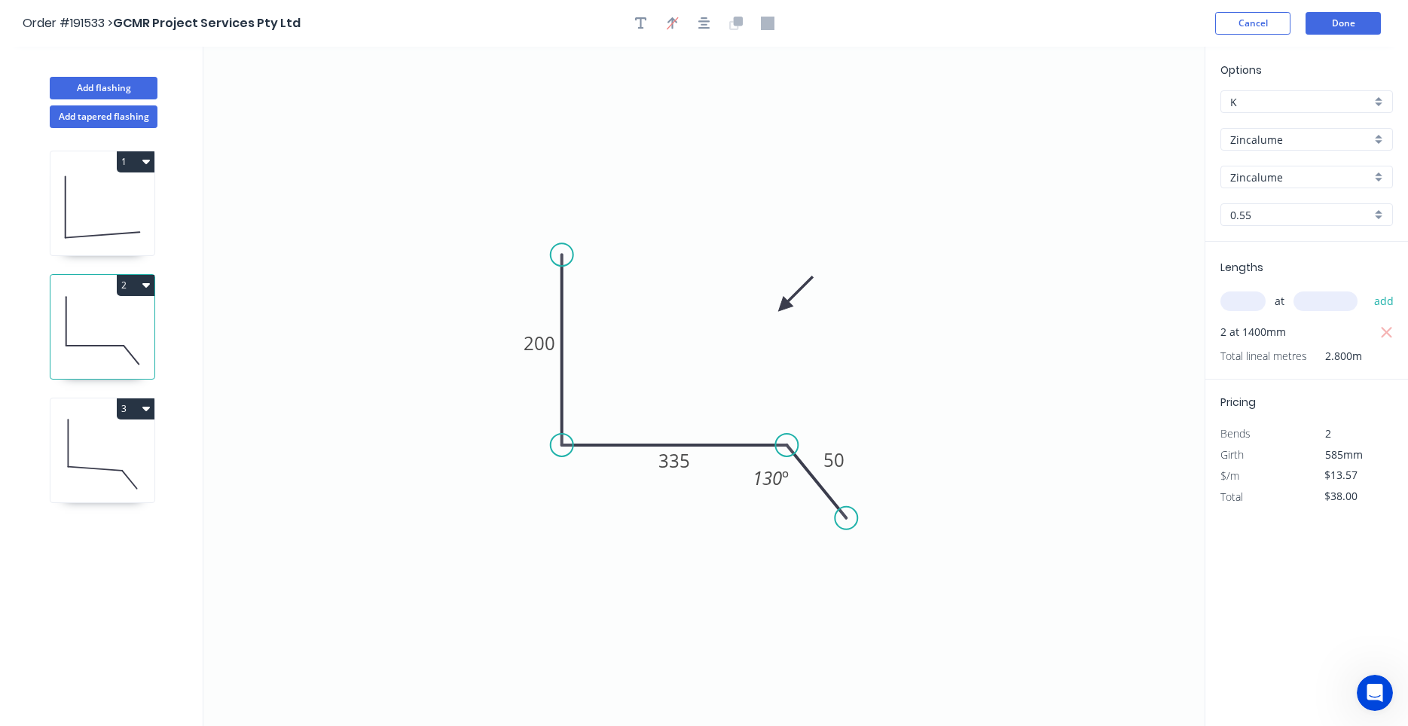
click at [116, 223] on icon at bounding box center [102, 207] width 104 height 96
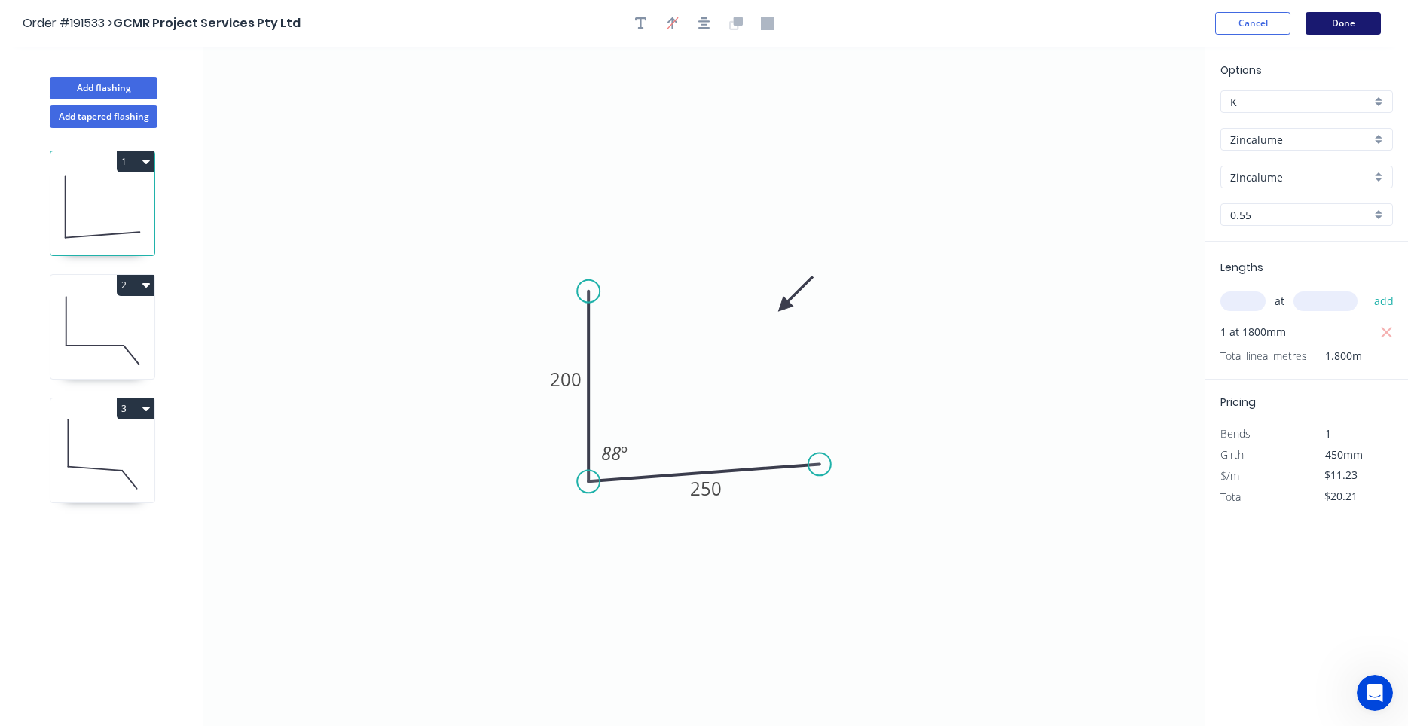
click at [1343, 16] on button "Done" at bounding box center [1343, 23] width 75 height 23
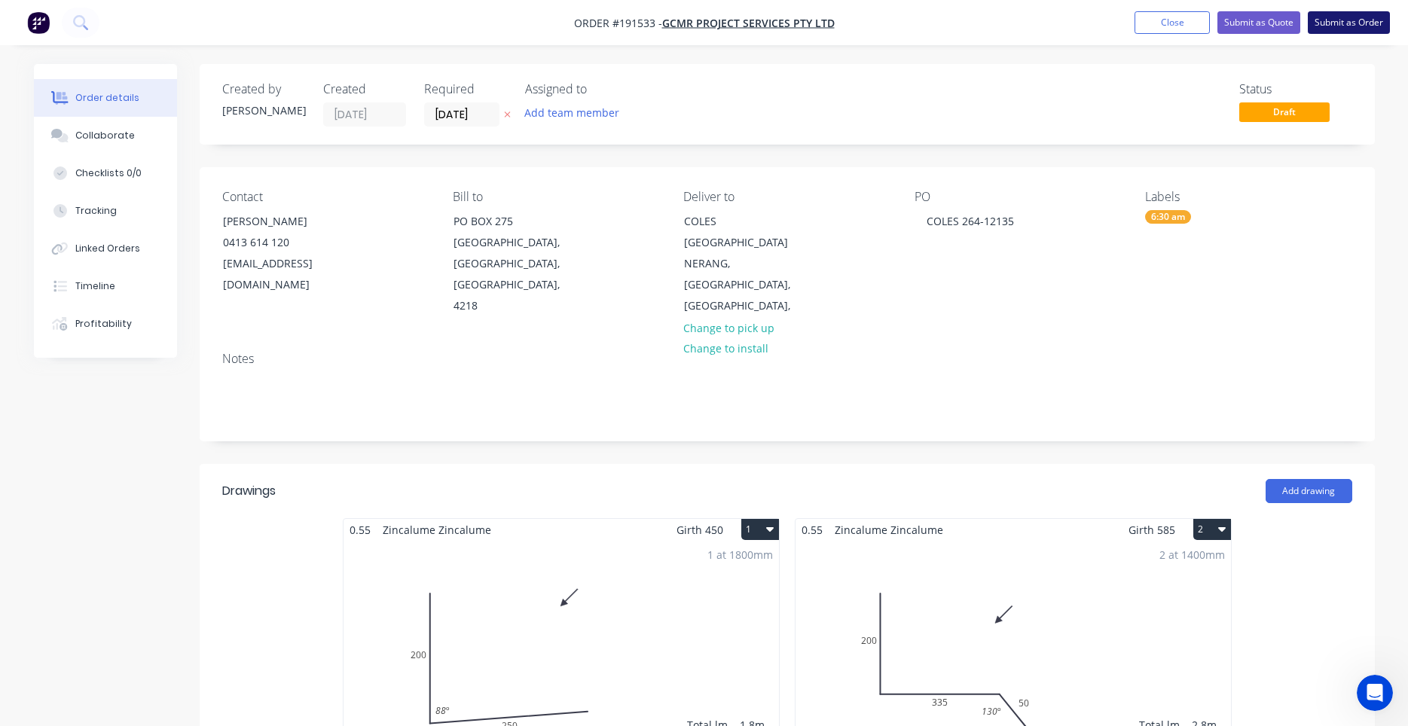
click at [1322, 12] on button "Submit as Order" at bounding box center [1349, 22] width 82 height 23
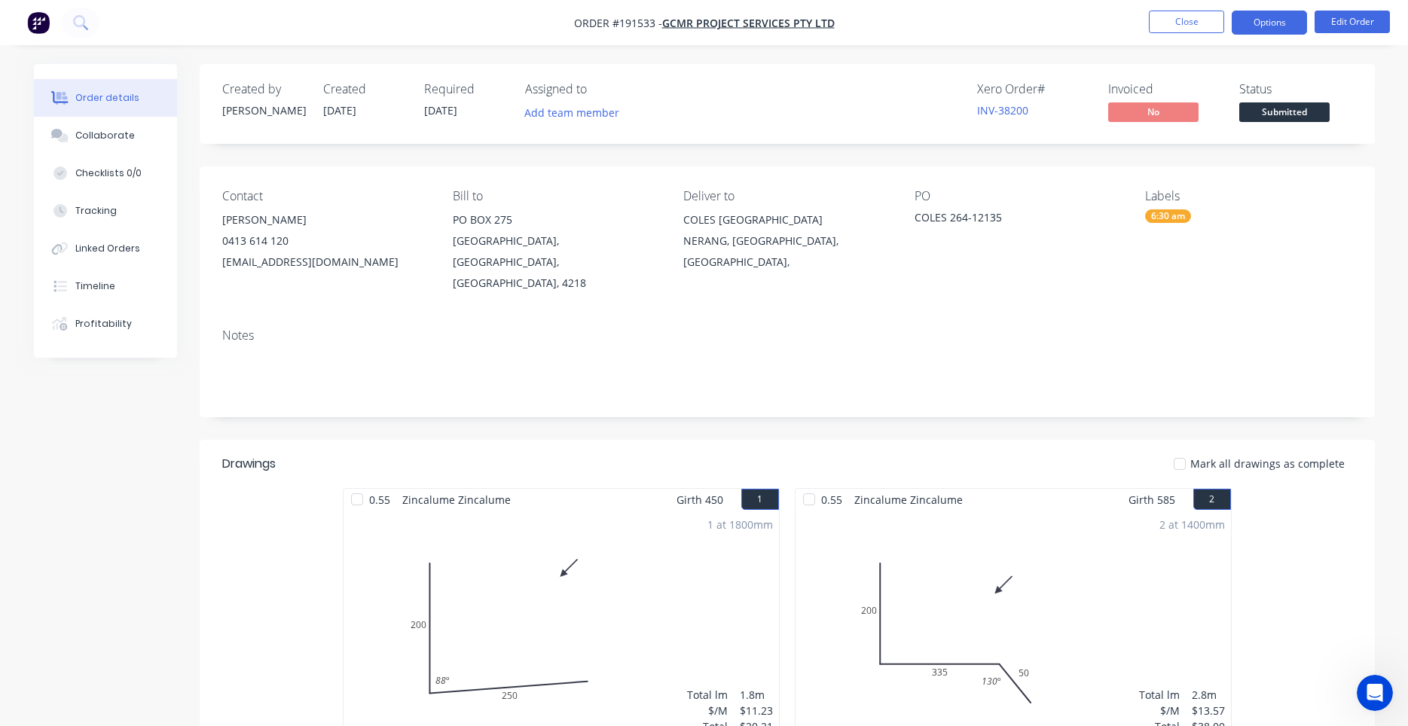
click at [1268, 19] on button "Options" at bounding box center [1269, 23] width 75 height 24
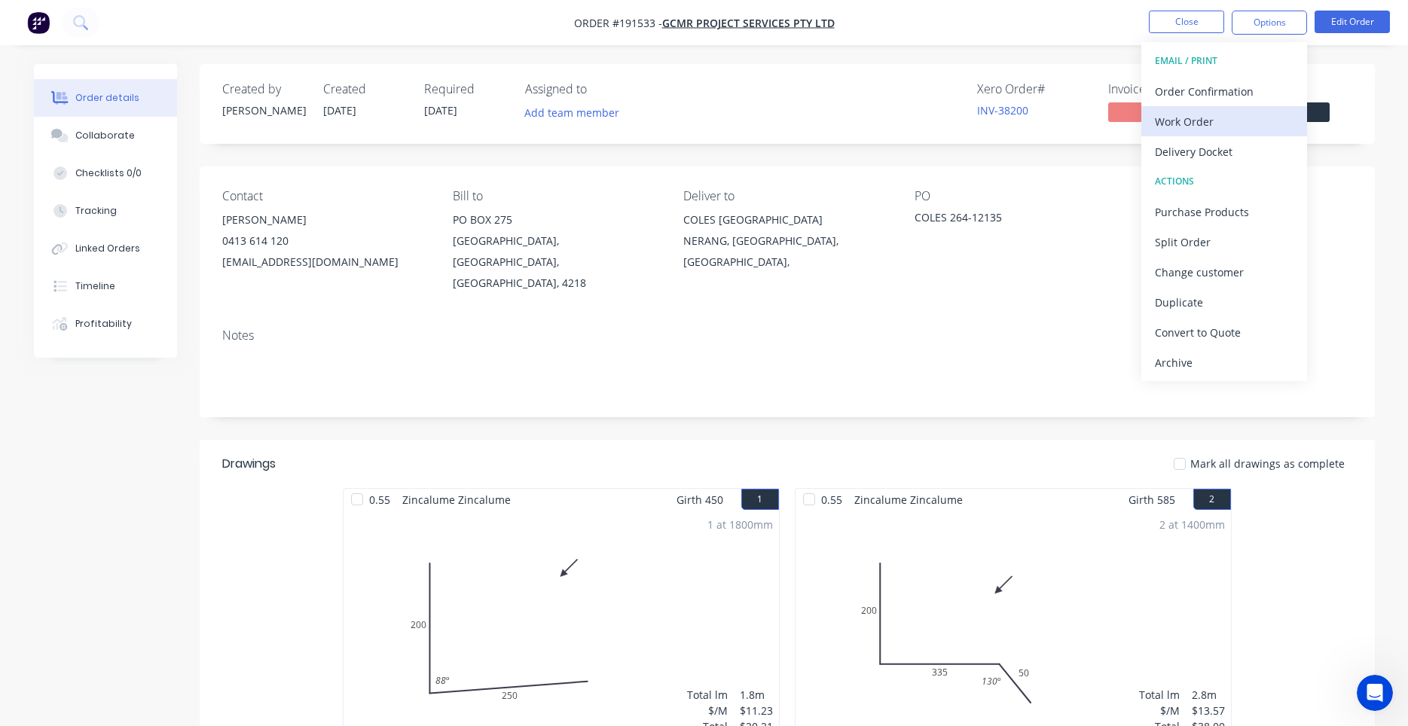
click at [1206, 110] on button "Work Order" at bounding box center [1225, 121] width 166 height 30
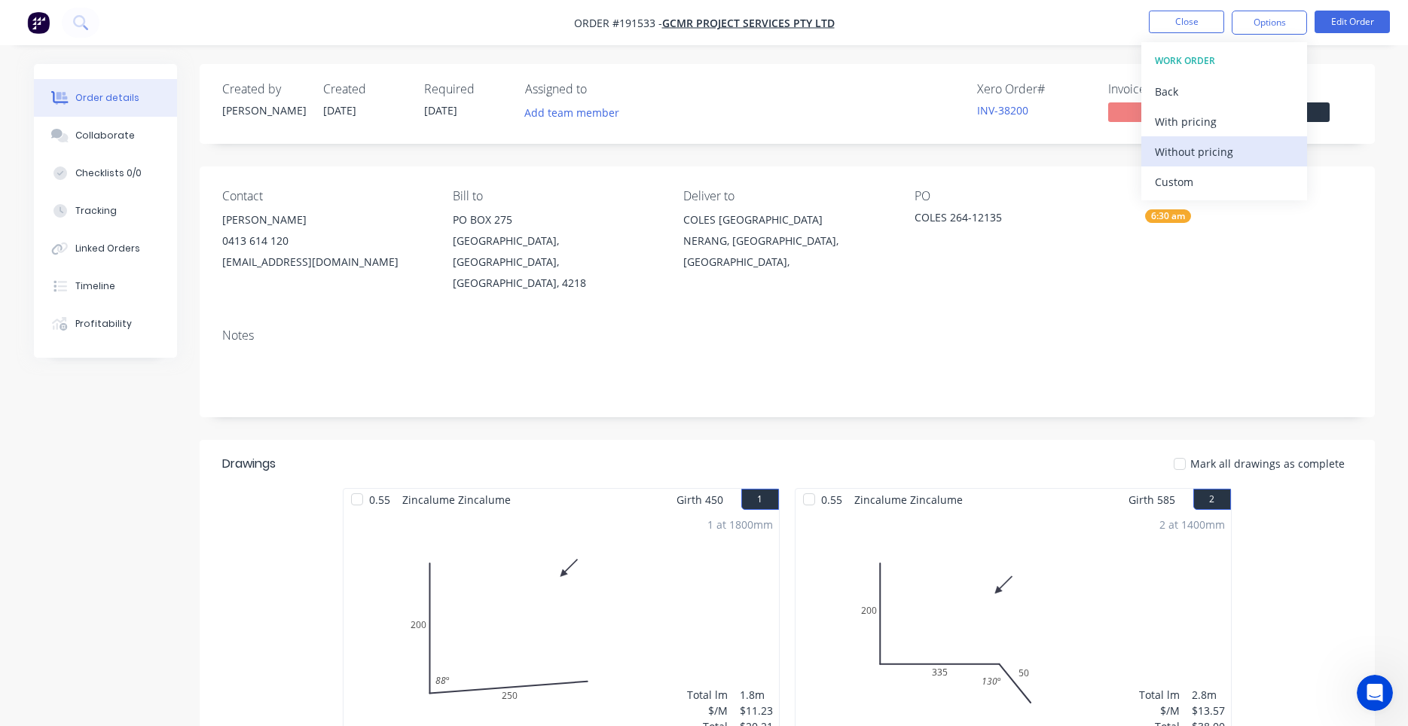
click at [1168, 137] on button "Without pricing" at bounding box center [1225, 151] width 166 height 30
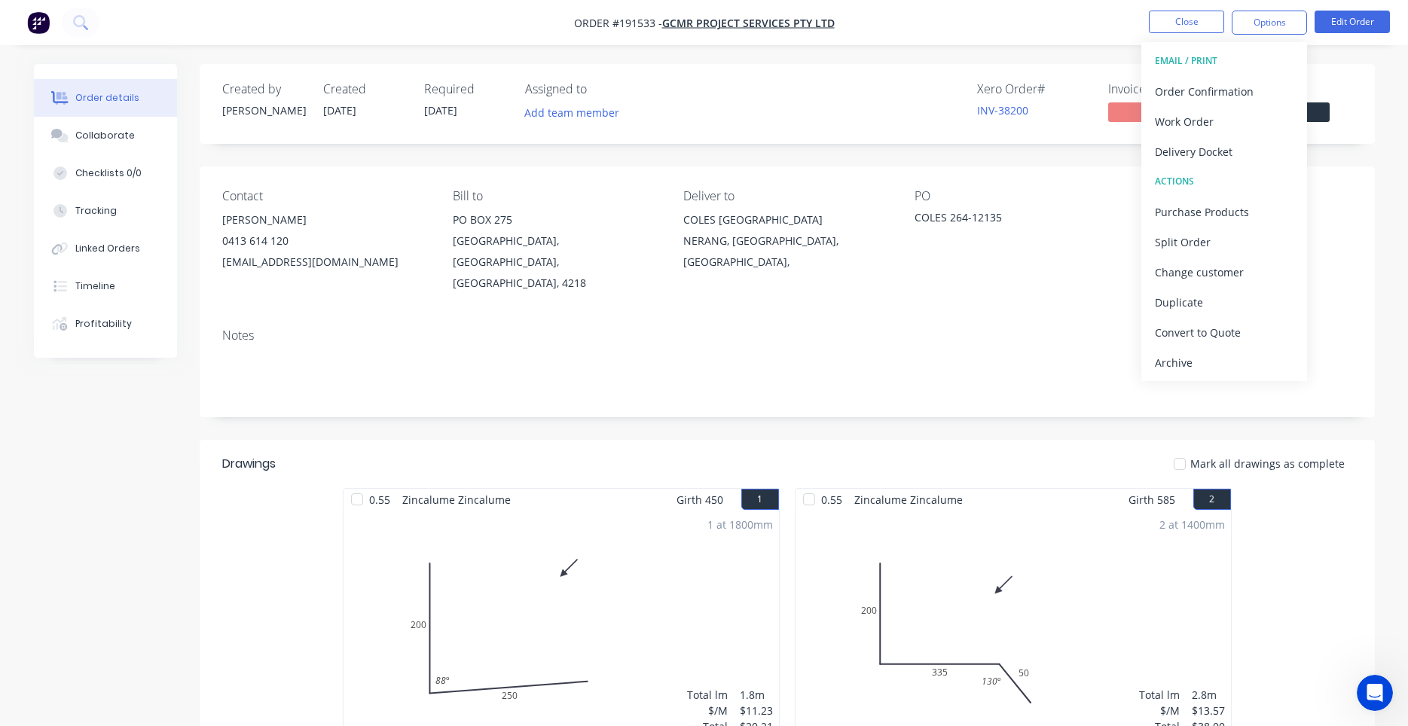
click at [855, 270] on div "Deliver to COLES LOADING BAY STATION ST NERANG, Queensland, Australia," at bounding box center [786, 241] width 206 height 105
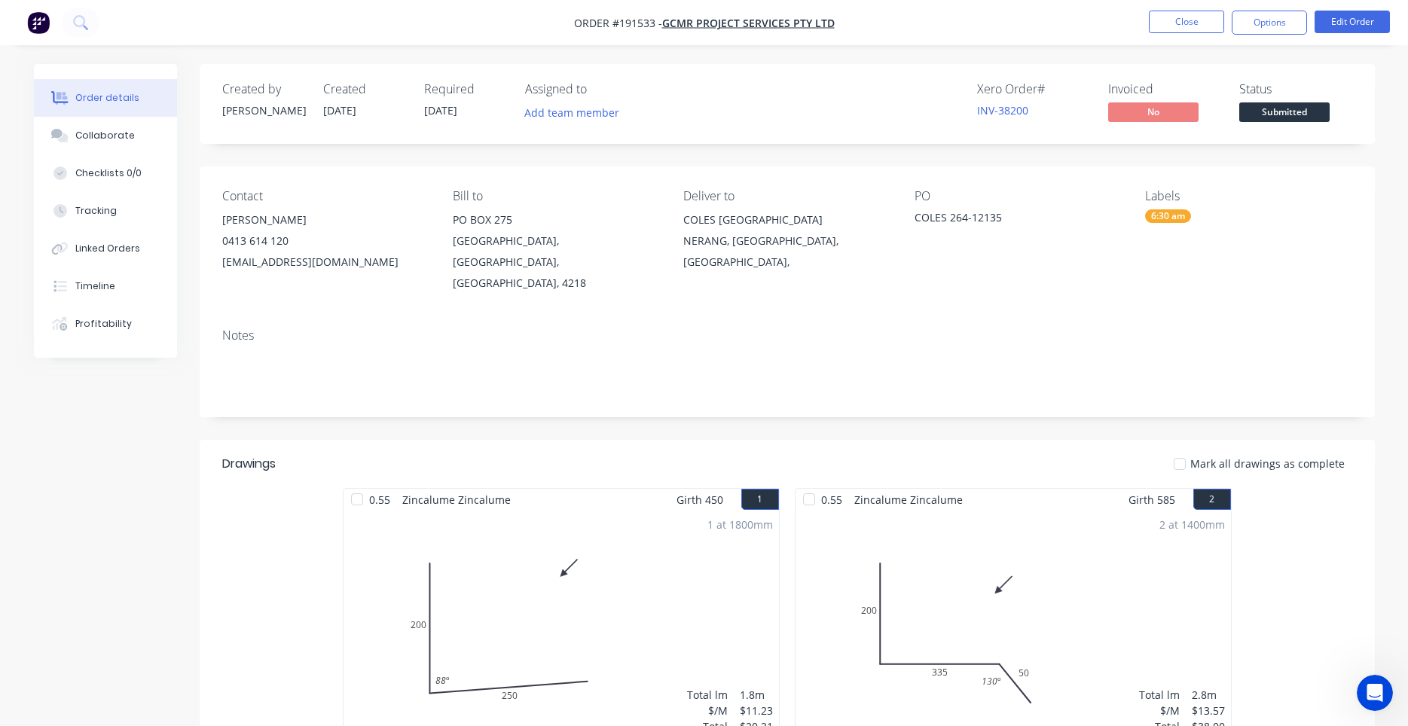
click at [49, 25] on button "button" at bounding box center [39, 23] width 32 height 24
click at [1181, 22] on button "Close" at bounding box center [1186, 22] width 75 height 23
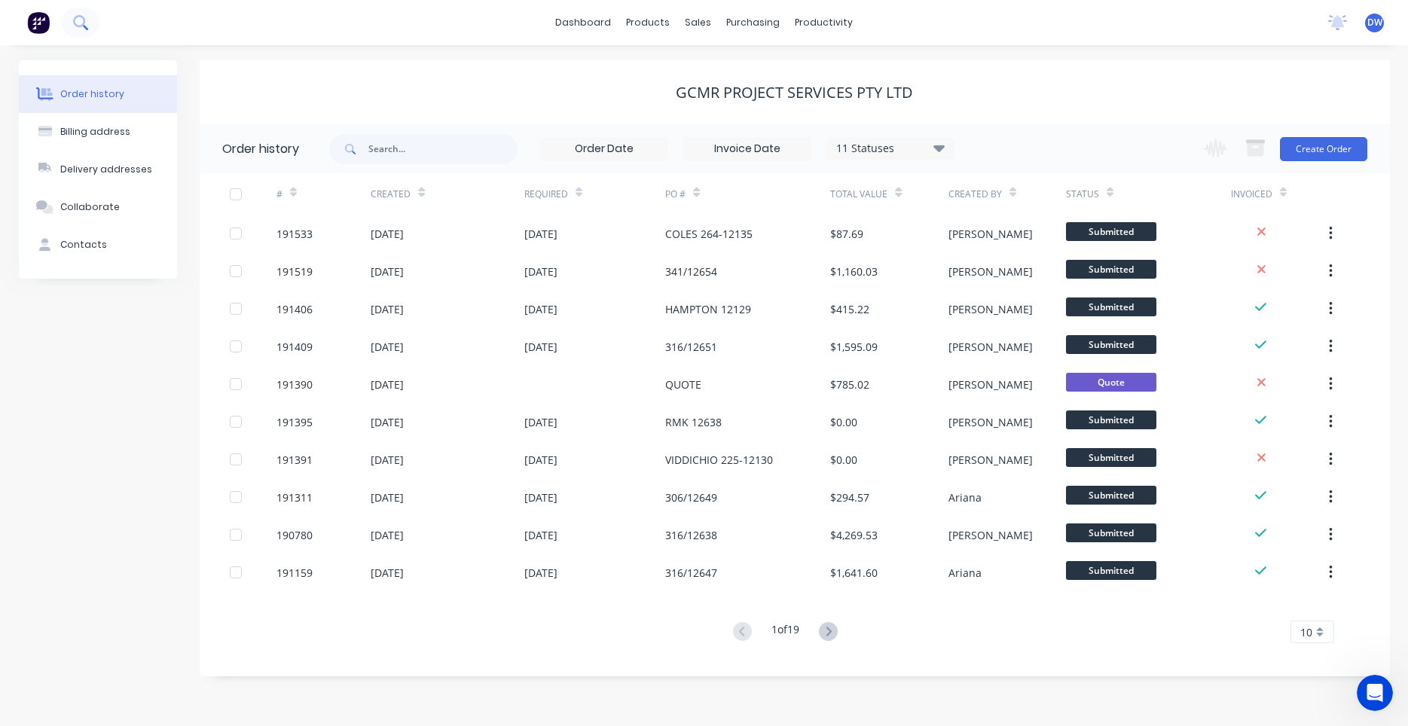
click at [89, 26] on button at bounding box center [81, 23] width 38 height 30
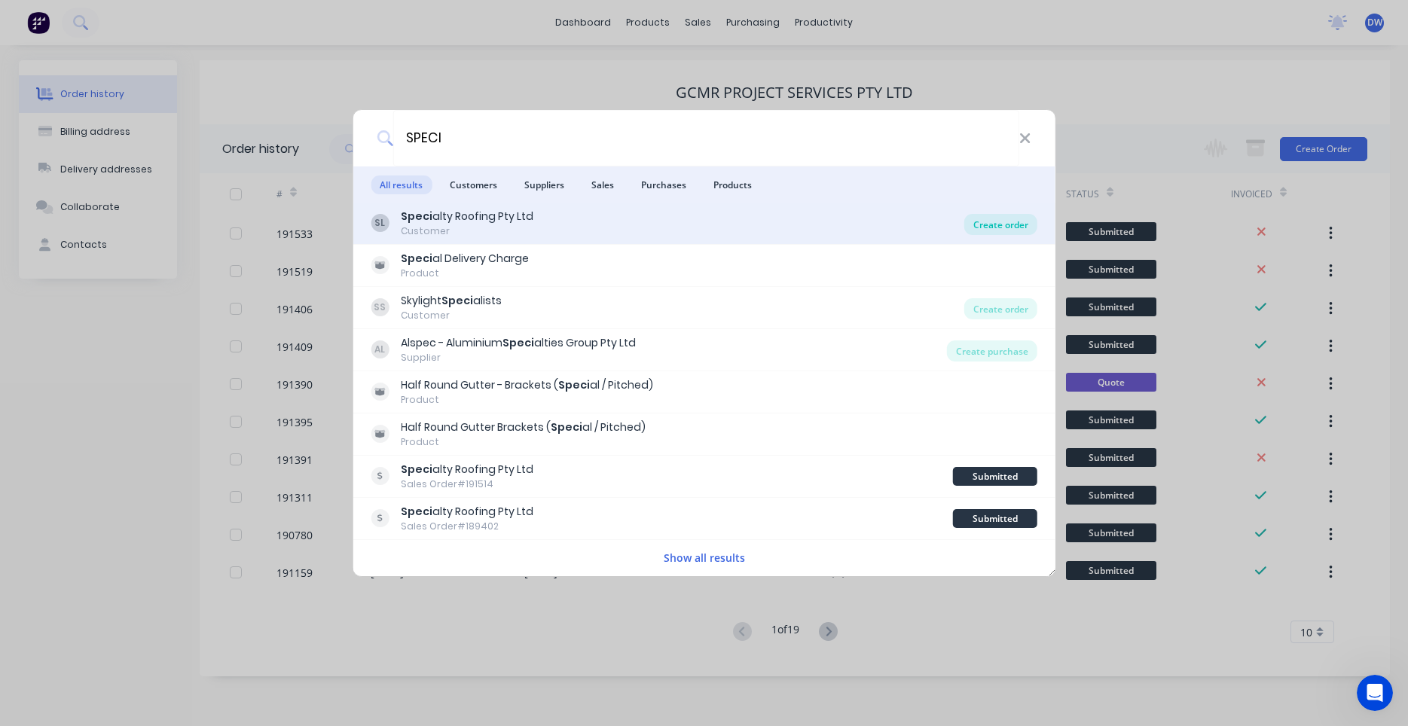
click at [986, 228] on div "Create order" at bounding box center [1001, 224] width 73 height 21
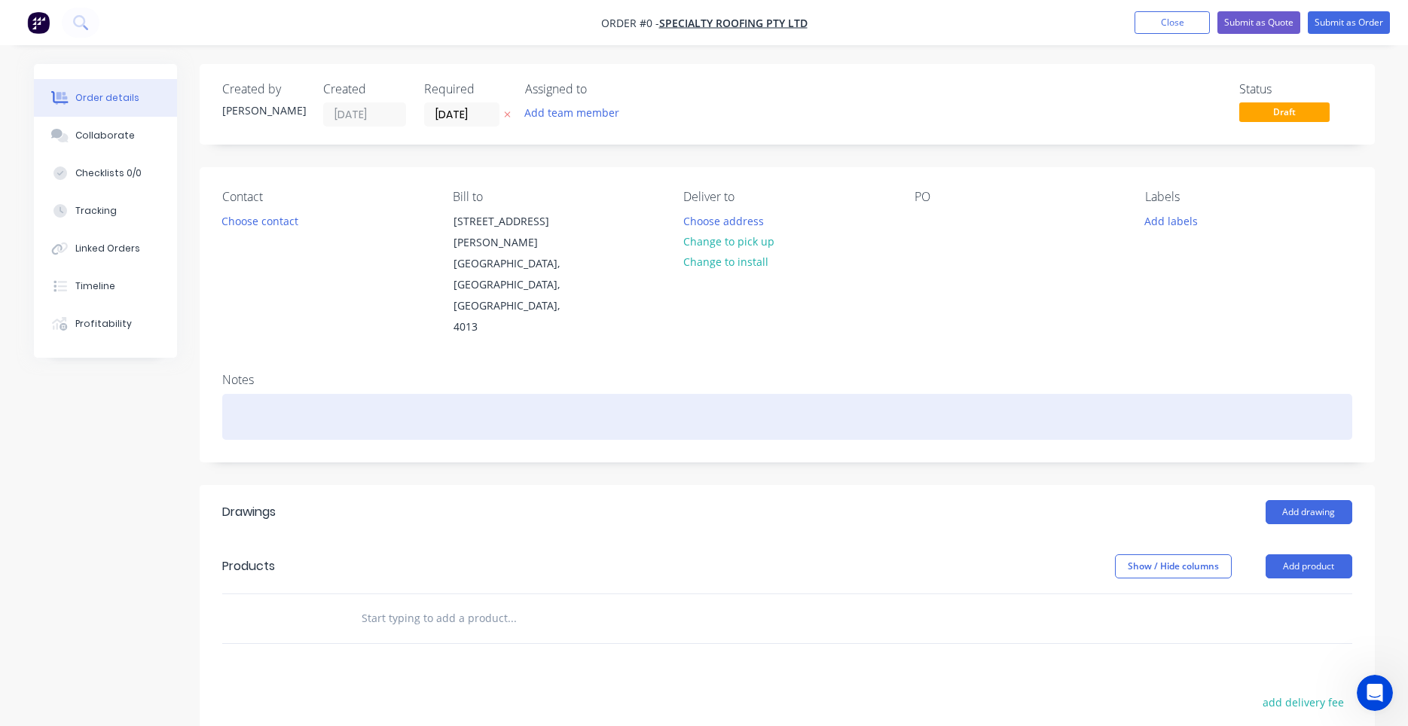
click at [856, 394] on div at bounding box center [787, 417] width 1130 height 46
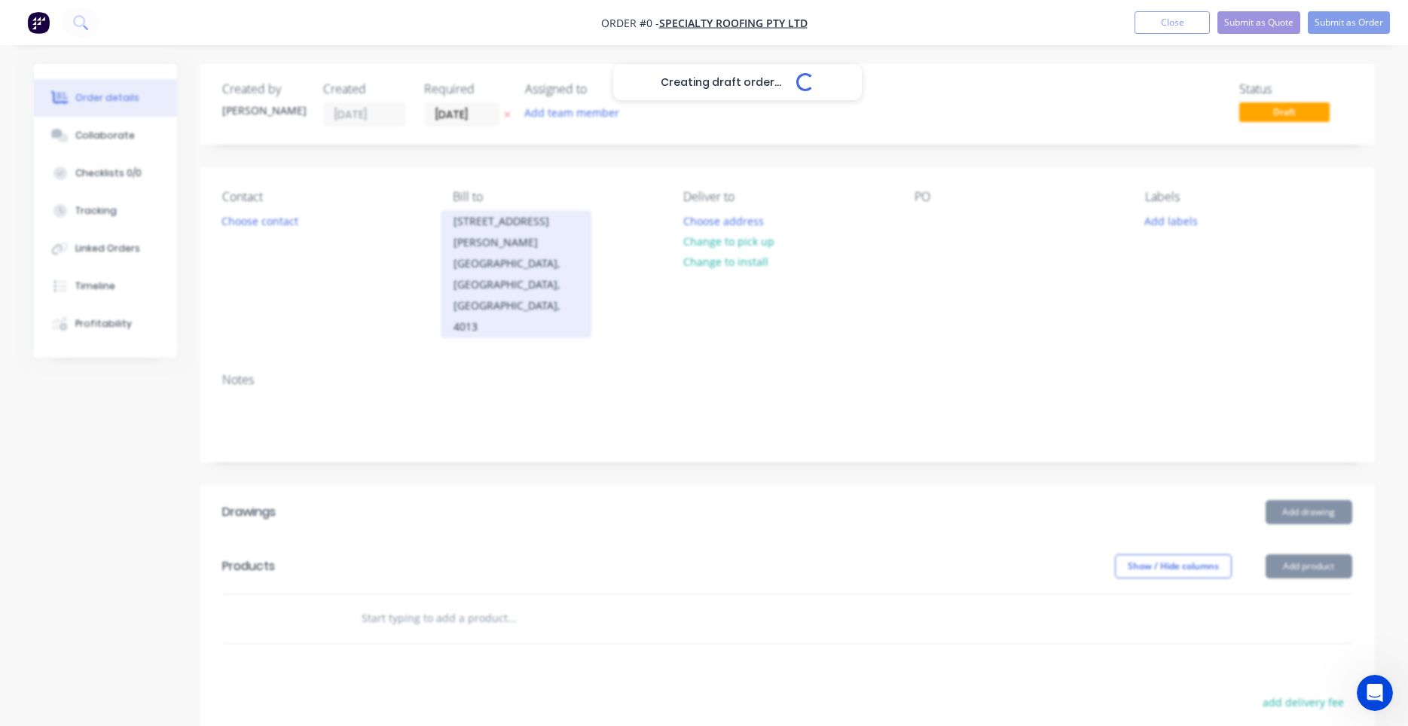
drag, startPoint x: 549, startPoint y: 261, endPoint x: 445, endPoint y: 219, distance: 111.5
click at [445, 219] on div "351 Melton Road Northgate, Queensland, Australia, 4013" at bounding box center [516, 274] width 151 height 128
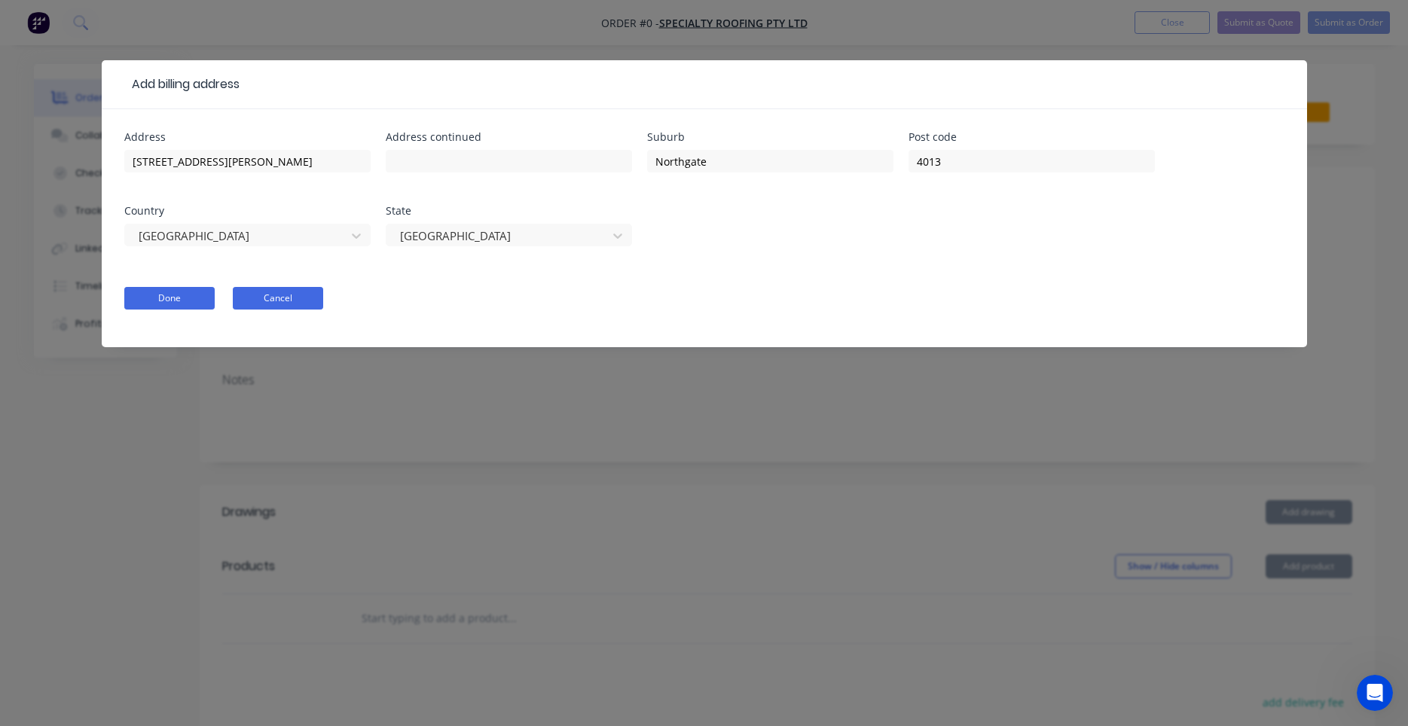
click at [258, 292] on button "Cancel" at bounding box center [278, 298] width 90 height 23
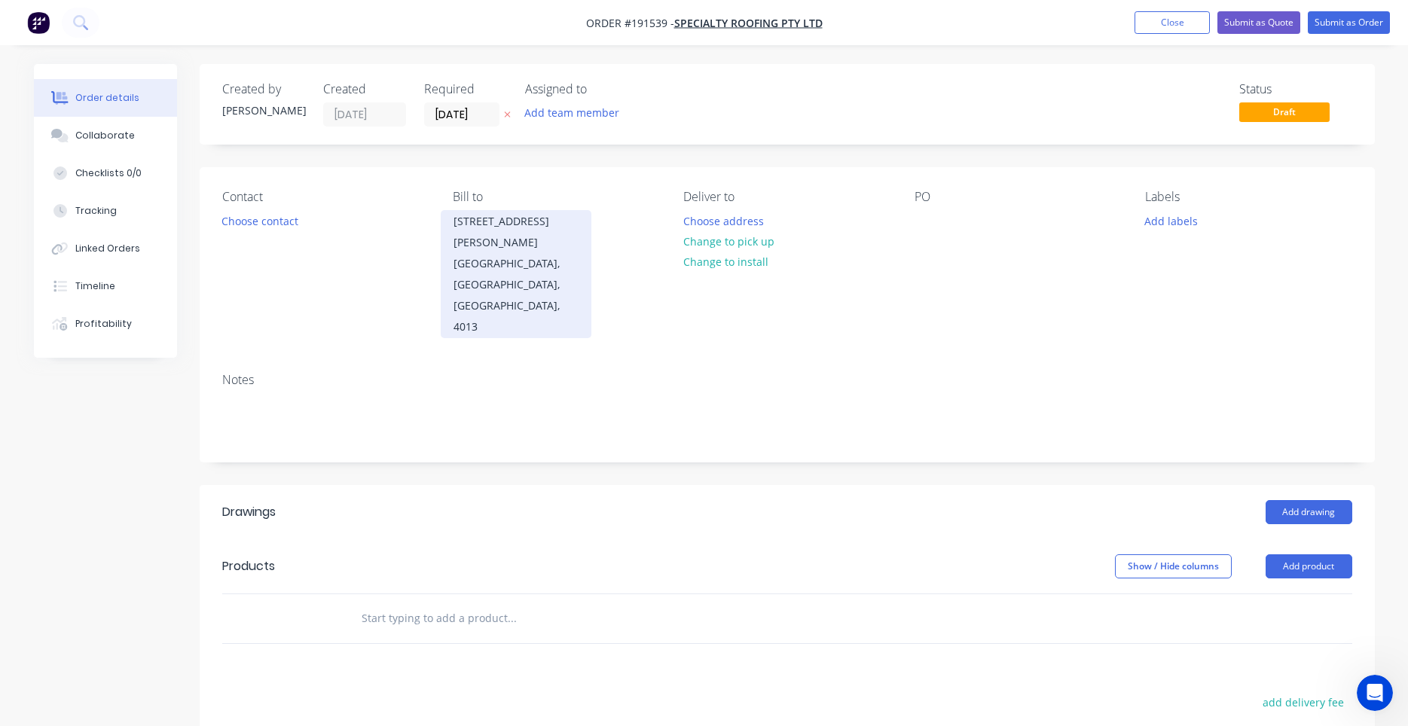
click at [460, 226] on div "351 Melton Road" at bounding box center [516, 232] width 125 height 42
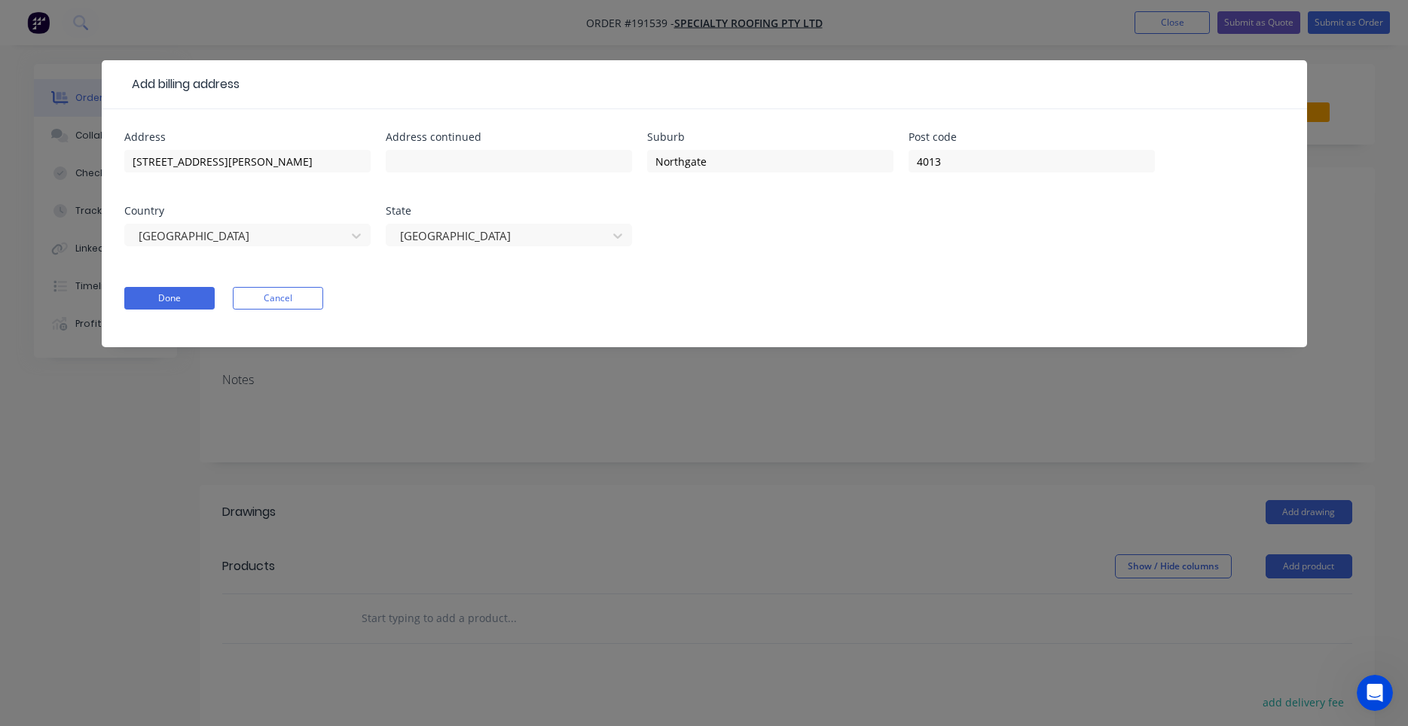
click at [298, 285] on form "Address 351 Melton Road Address continued Suburb Northgate Post code 4013 Count…" at bounding box center [704, 240] width 1160 height 216
click at [298, 291] on button "Cancel" at bounding box center [278, 298] width 90 height 23
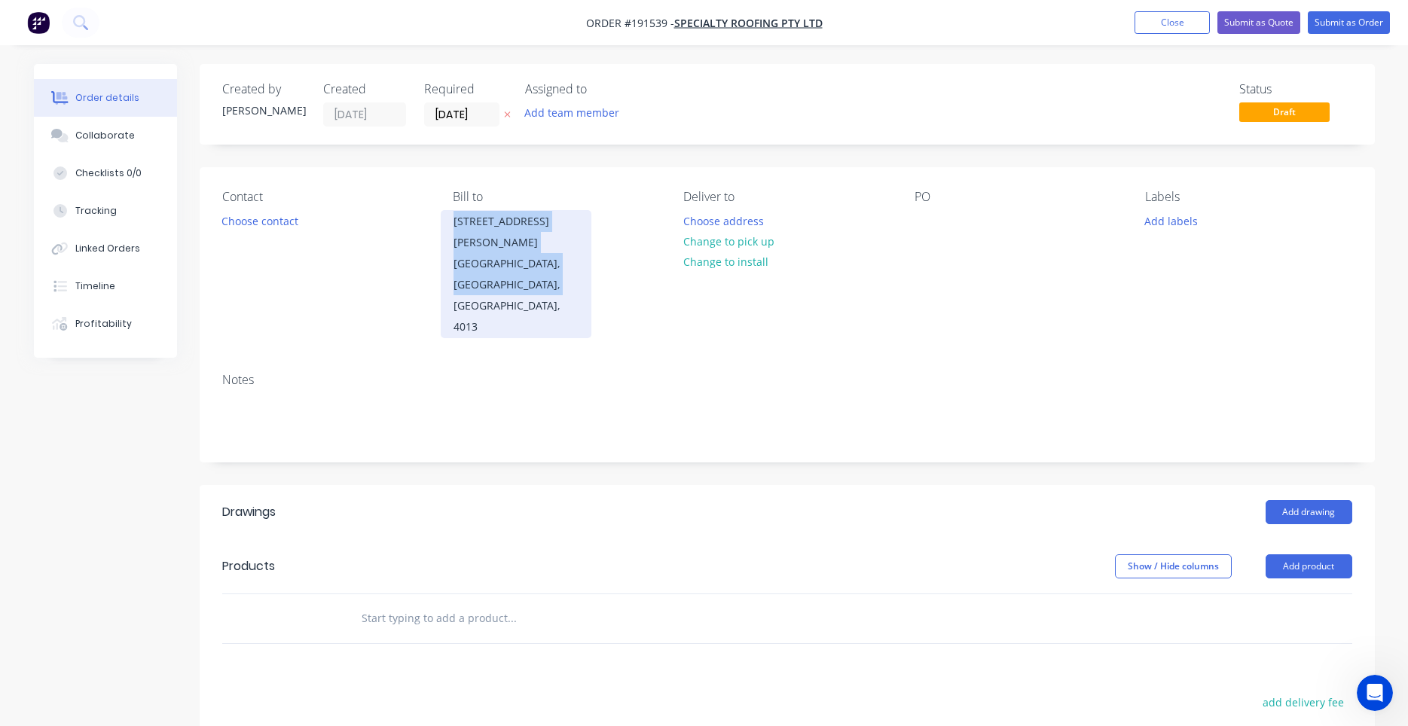
drag, startPoint x: 448, startPoint y: 227, endPoint x: 534, endPoint y: 264, distance: 93.8
click at [534, 264] on div "351 Melton Road Northgate, Queensland, Australia, 4013" at bounding box center [516, 274] width 151 height 128
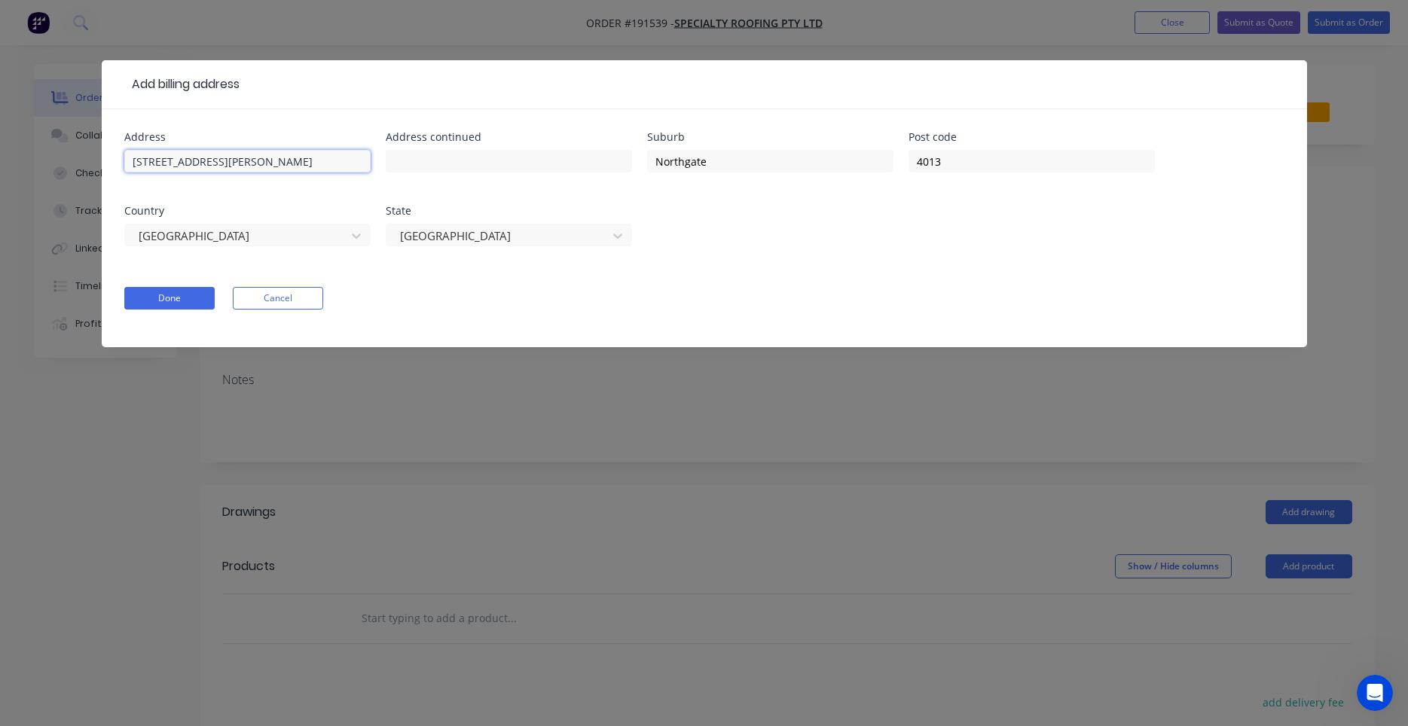
drag, startPoint x: 310, startPoint y: 170, endPoint x: 112, endPoint y: 151, distance: 199.0
click at [112, 151] on div "Address 351 Melton Road Address continued Suburb Northgate Post code 4013 Count…" at bounding box center [705, 228] width 1206 height 238
drag, startPoint x: 222, startPoint y: 164, endPoint x: 117, endPoint y: 164, distance: 104.7
click at [124, 164] on input "351 Melton Road" at bounding box center [247, 161] width 246 height 23
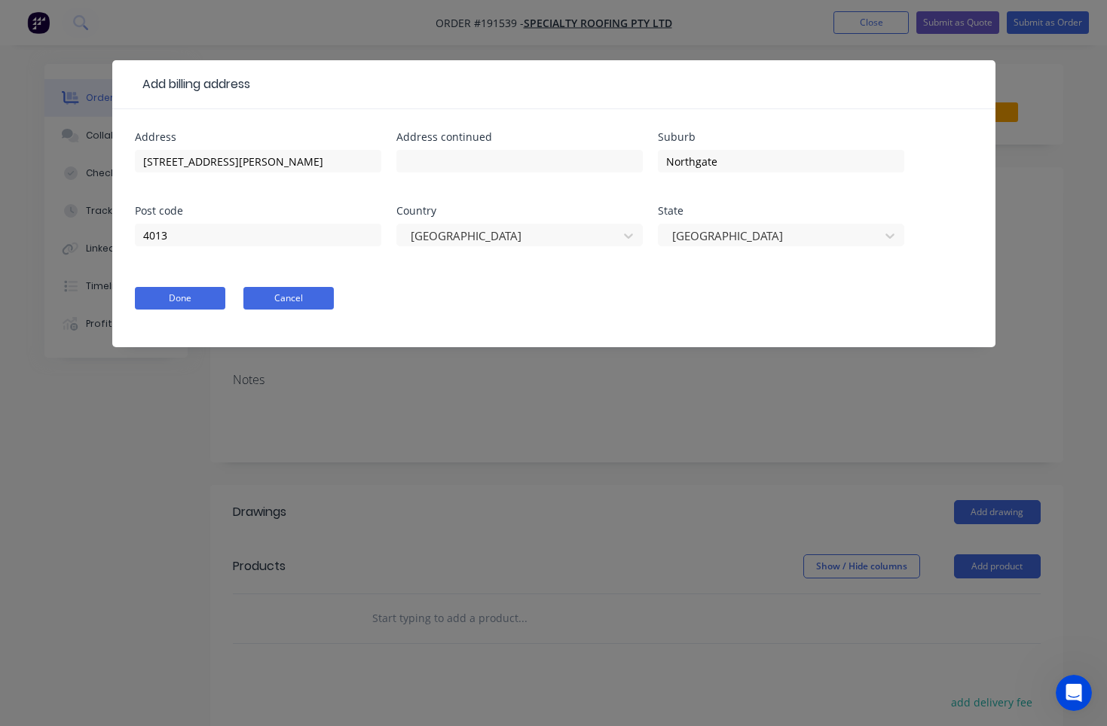
click at [251, 299] on button "Cancel" at bounding box center [288, 298] width 90 height 23
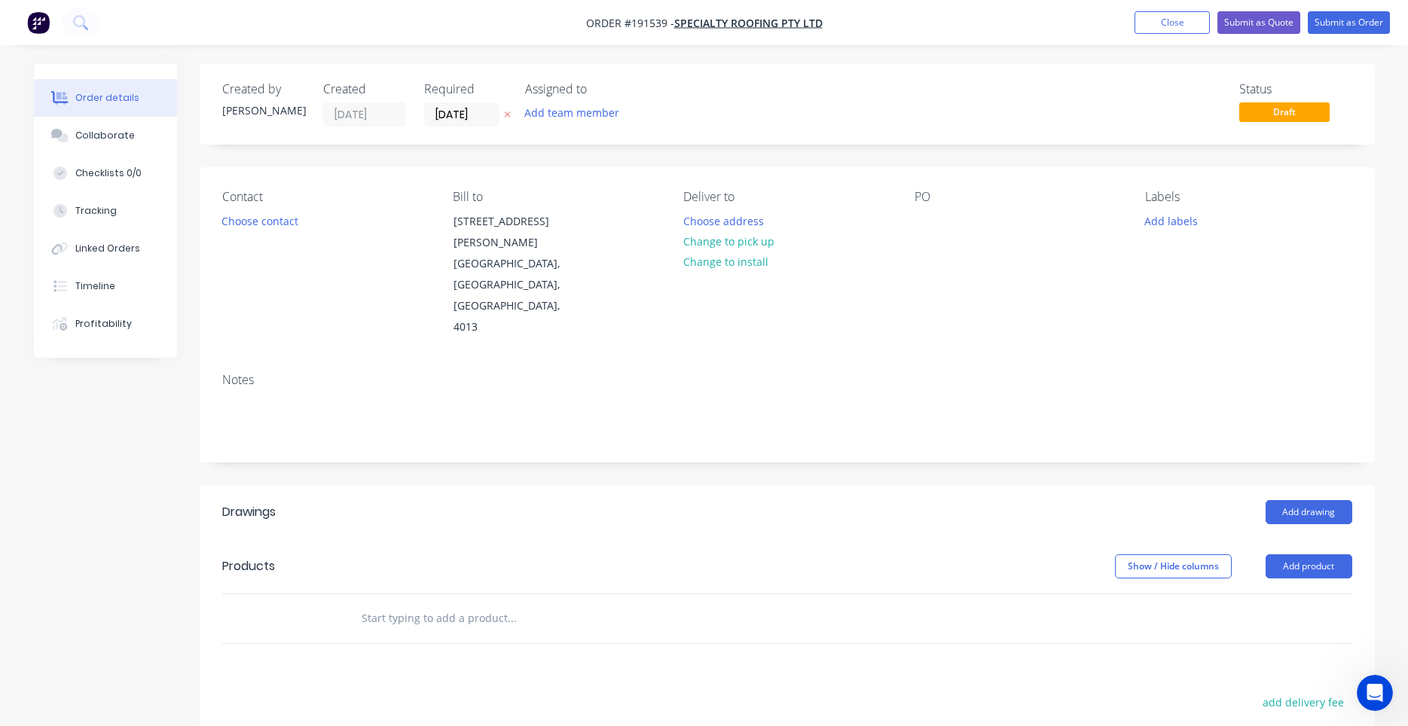
drag, startPoint x: 264, startPoint y: 45, endPoint x: 296, endPoint y: 53, distance: 33.4
click at [281, 170] on div "Contact Choose contact Bill to 351 Melton Road Northgate, Queensland, Australia…" at bounding box center [787, 264] width 1175 height 194
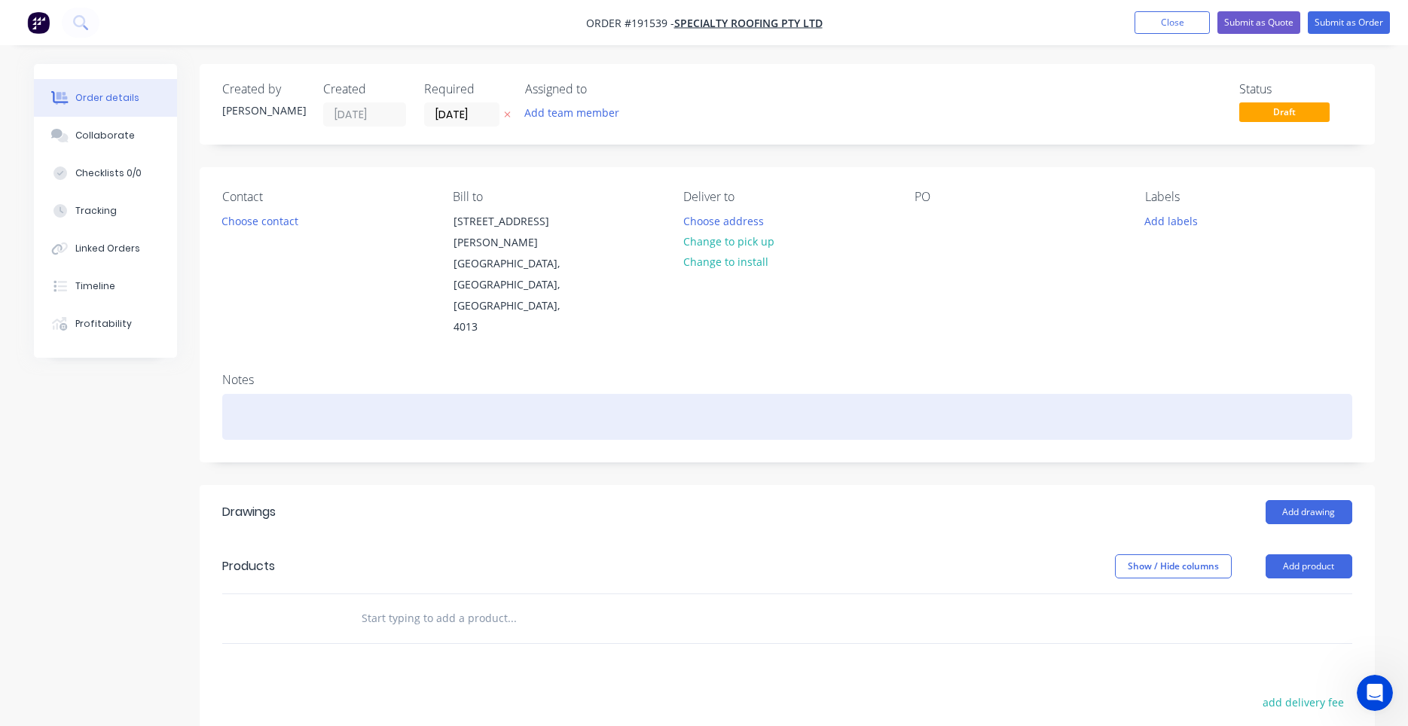
drag, startPoint x: 380, startPoint y: 363, endPoint x: 360, endPoint y: 460, distance: 98.4
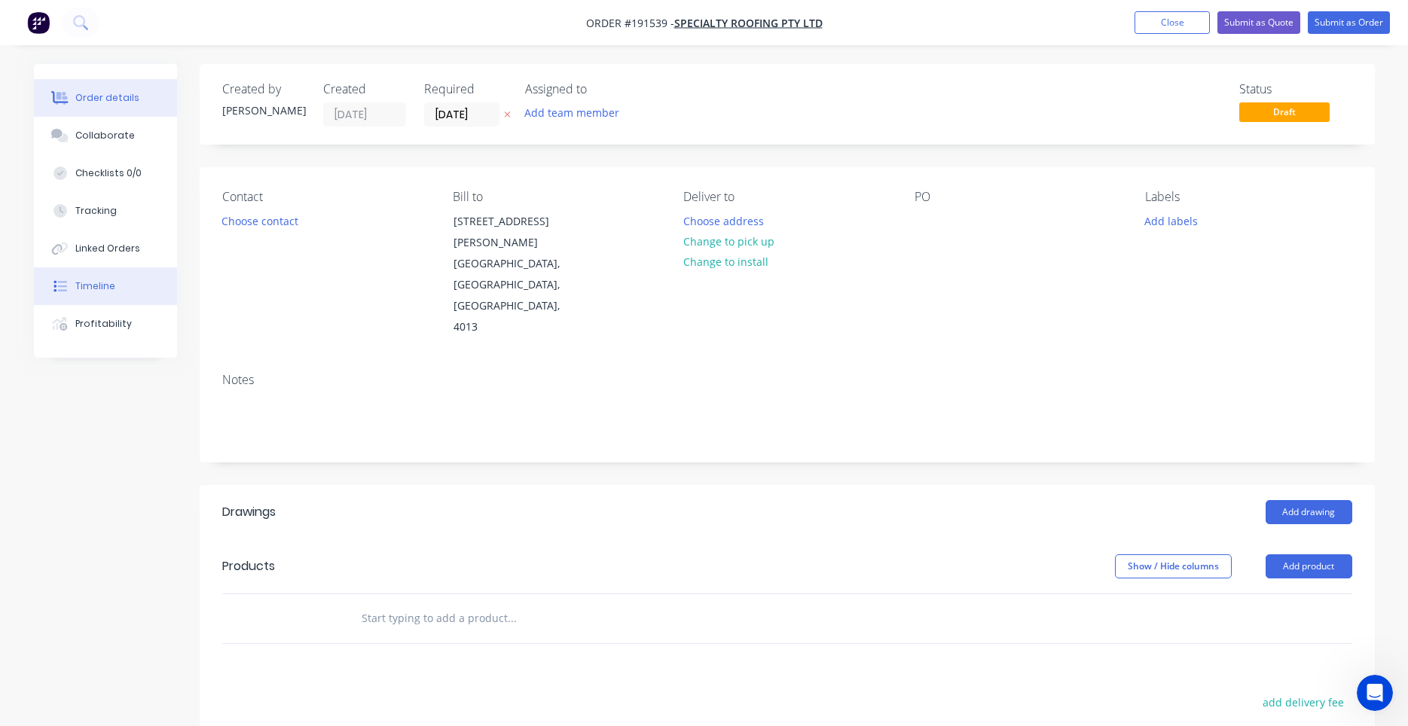
drag, startPoint x: 170, startPoint y: 250, endPoint x: 164, endPoint y: 267, distance: 18.6
click at [342, 373] on div "Notes" at bounding box center [787, 380] width 1130 height 14
drag, startPoint x: 261, startPoint y: 278, endPoint x: 246, endPoint y: 298, distance: 25.3
click at [295, 252] on div "Contact Choose contact" at bounding box center [325, 264] width 206 height 148
click at [286, 223] on button "Choose contact" at bounding box center [259, 220] width 93 height 20
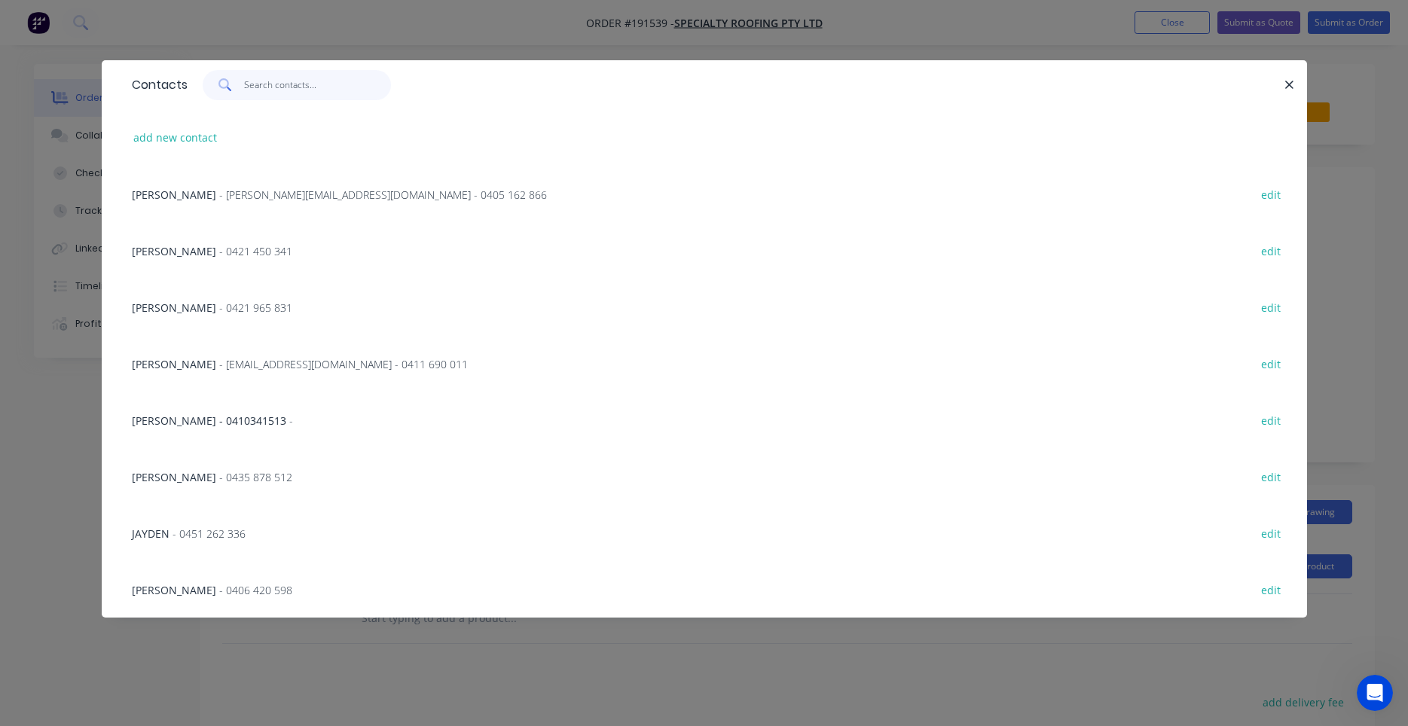
click at [255, 95] on input "text" at bounding box center [317, 85] width 147 height 30
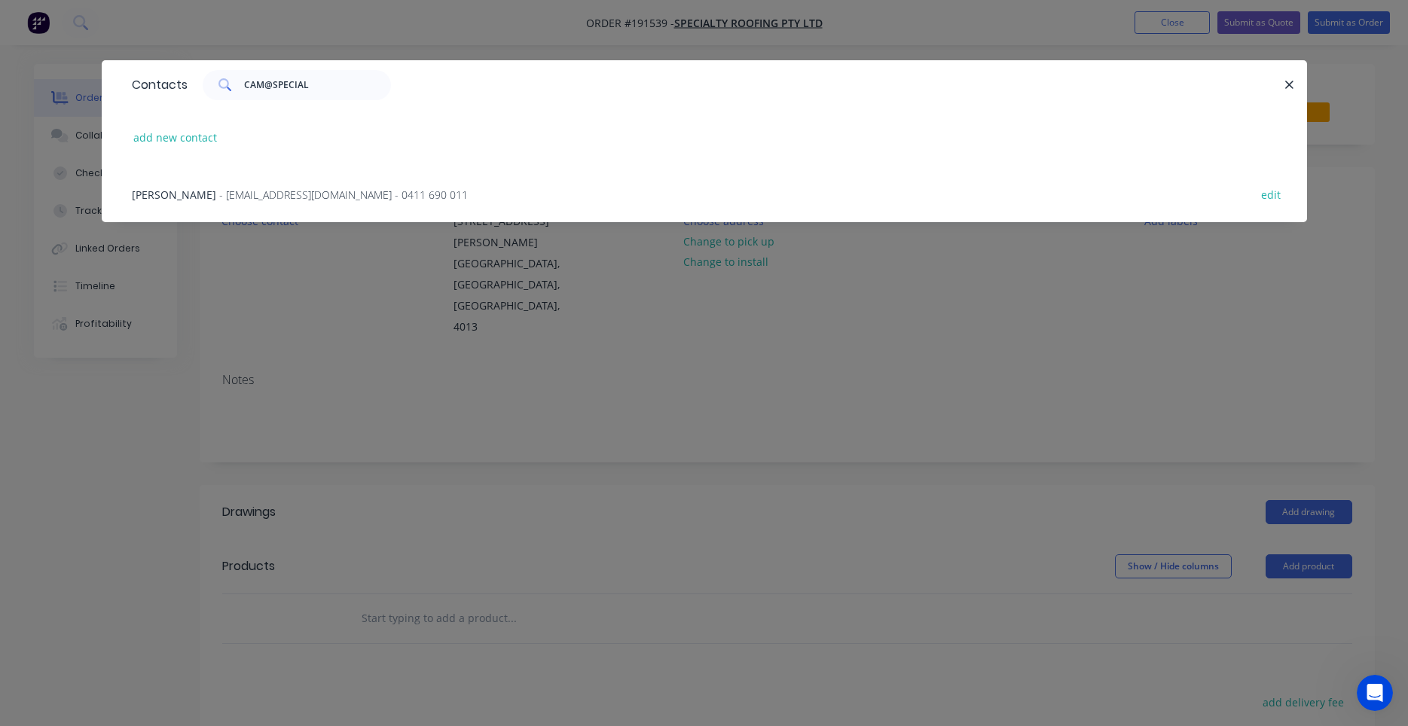
click at [276, 188] on span "- cam@specialtyroofing.com.au - 0411 690 011" at bounding box center [343, 195] width 249 height 14
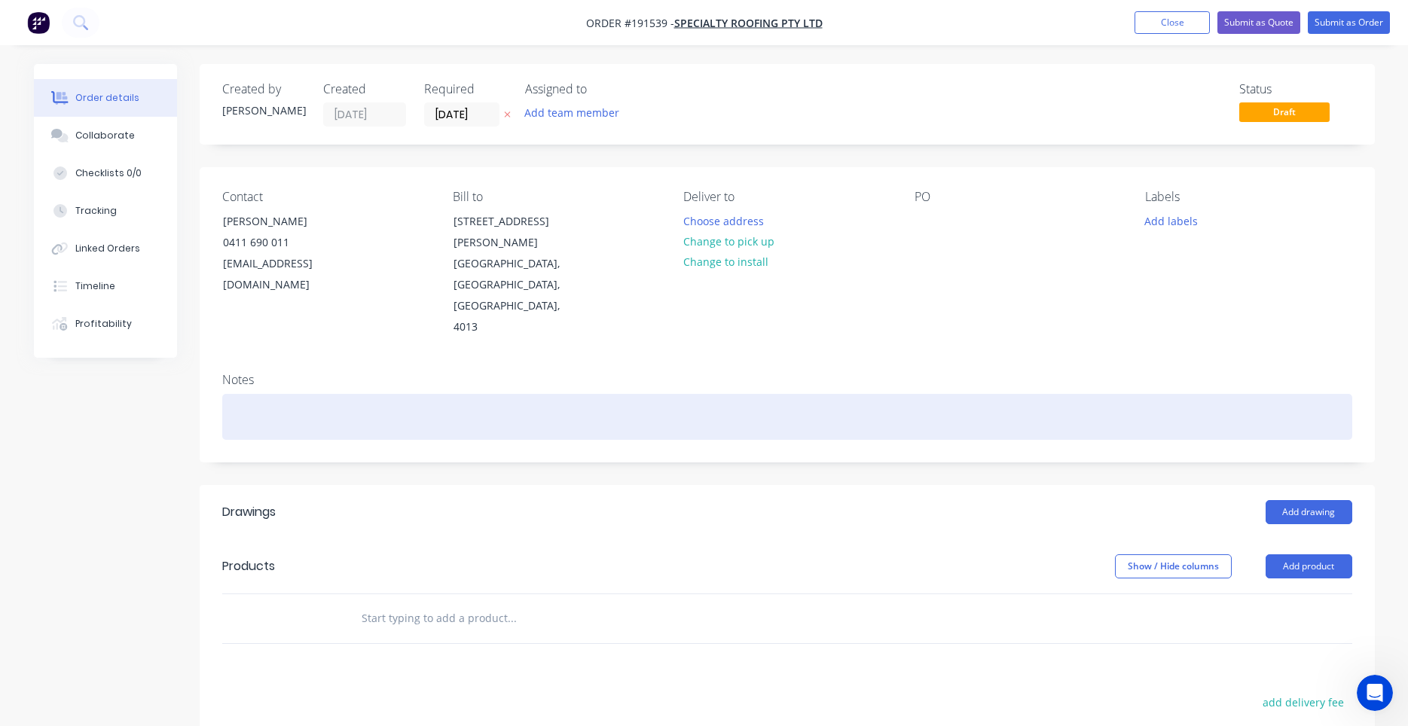
click at [827, 394] on div at bounding box center [787, 417] width 1130 height 46
drag, startPoint x: 827, startPoint y: 374, endPoint x: 775, endPoint y: 432, distance: 76.8
click at [775, 432] on div "Created by Darryn Created 02/09/25 Required 02/09/25 Assigned to Add team membe…" at bounding box center [787, 535] width 1175 height 942
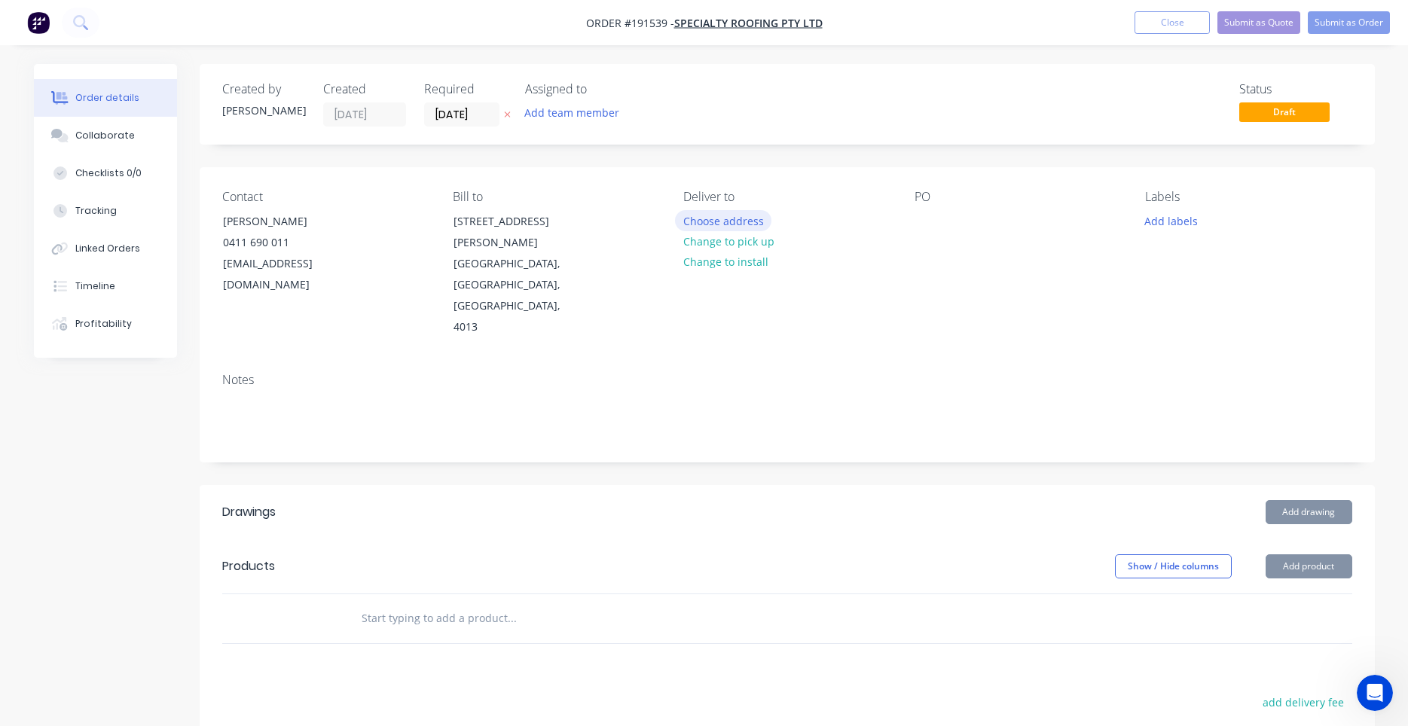
click at [687, 219] on button "Choose address" at bounding box center [723, 220] width 96 height 20
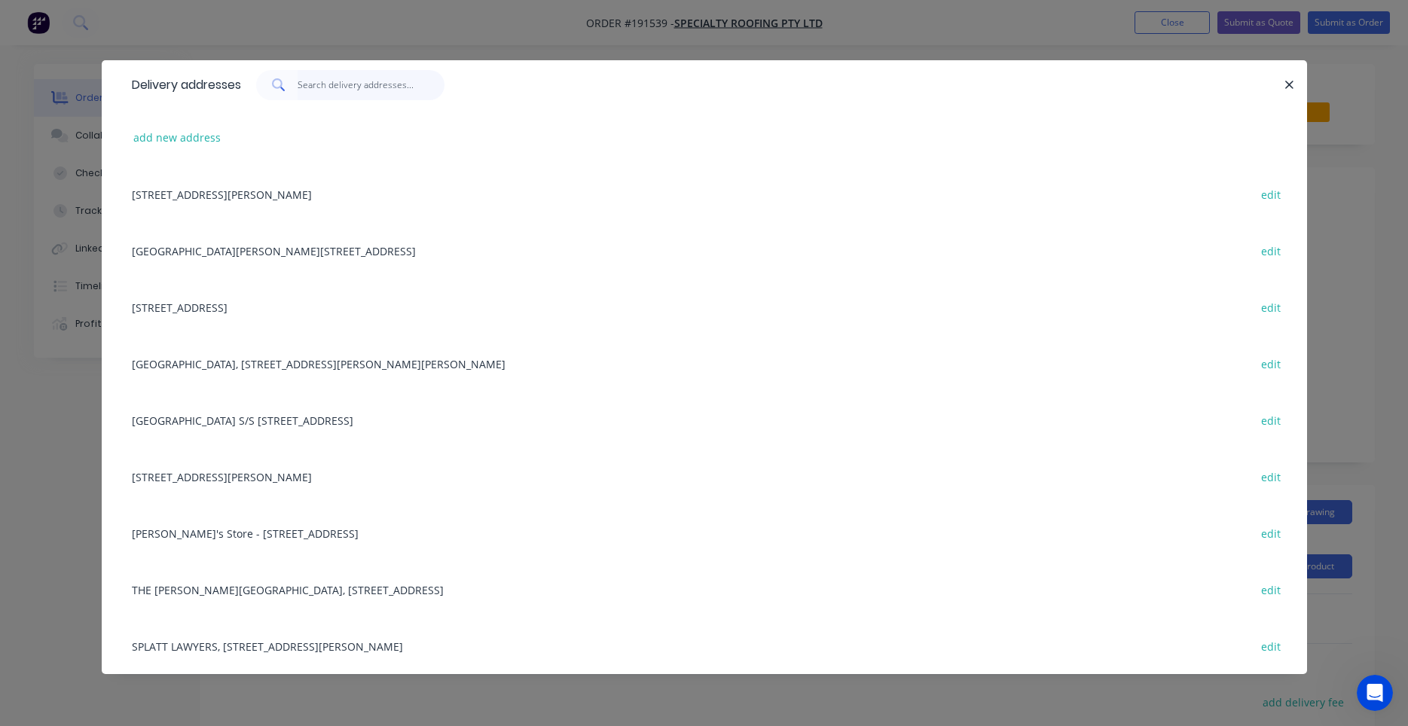
click at [408, 96] on input "text" at bounding box center [371, 85] width 147 height 30
click at [173, 126] on div "add new address" at bounding box center [704, 137] width 1160 height 57
click at [172, 139] on button "add new address" at bounding box center [177, 137] width 103 height 20
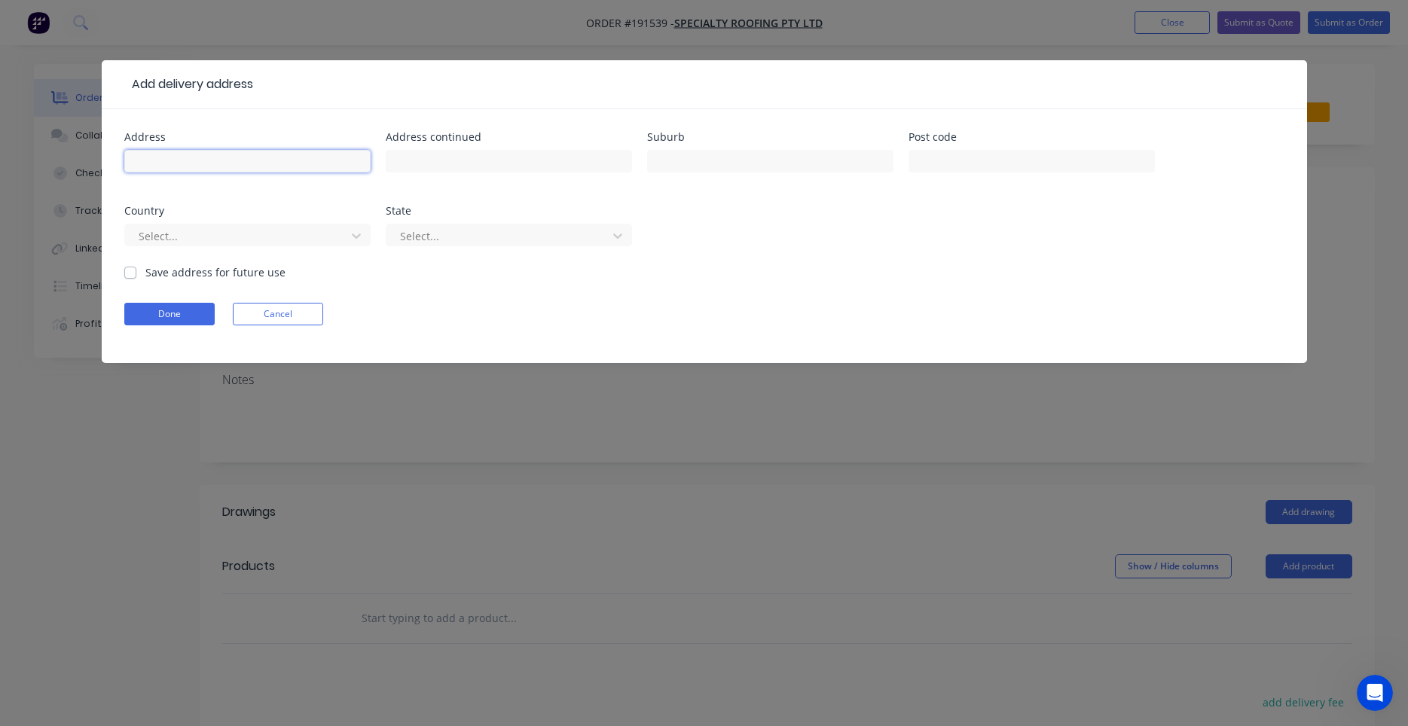
click at [305, 170] on input "text" at bounding box center [247, 161] width 246 height 23
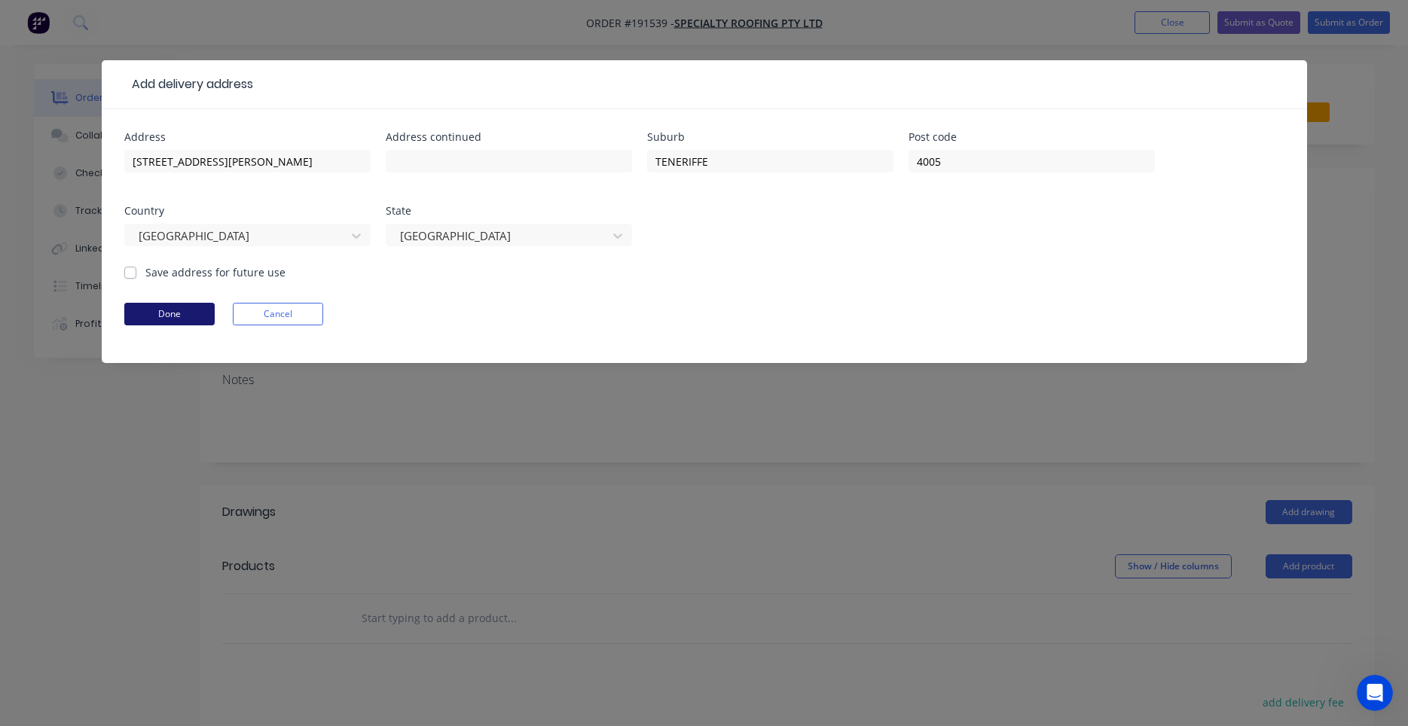
click at [167, 313] on button "Done" at bounding box center [169, 314] width 90 height 23
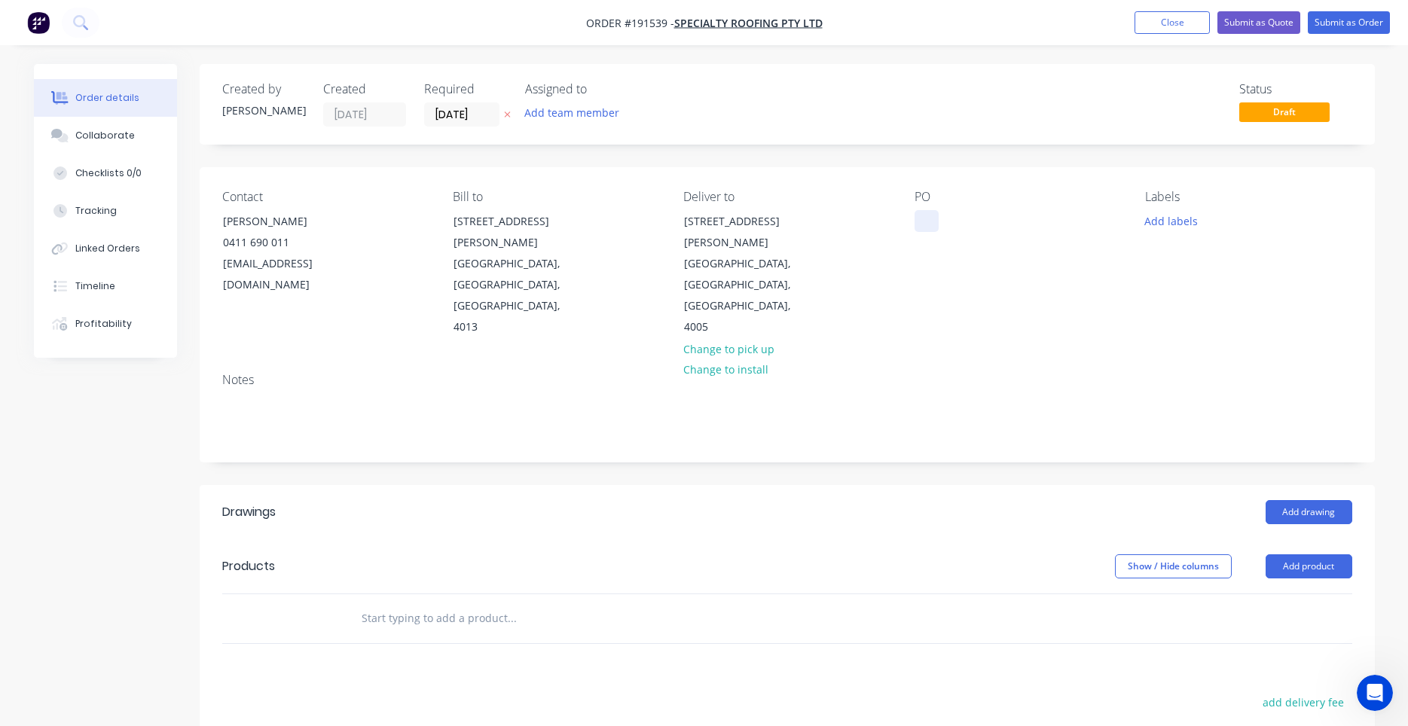
click at [934, 217] on div at bounding box center [927, 221] width 24 height 22
click at [1174, 211] on button "Add labels" at bounding box center [1171, 220] width 69 height 20
click at [1200, 253] on input "text" at bounding box center [1269, 265] width 157 height 30
click at [1175, 359] on div at bounding box center [1172, 356] width 30 height 30
click at [1105, 286] on div "Contact CAMERON 0411 690 011 cam@specialtyroofing.com.au Bill to 351 Melton Roa…" at bounding box center [787, 264] width 1175 height 194
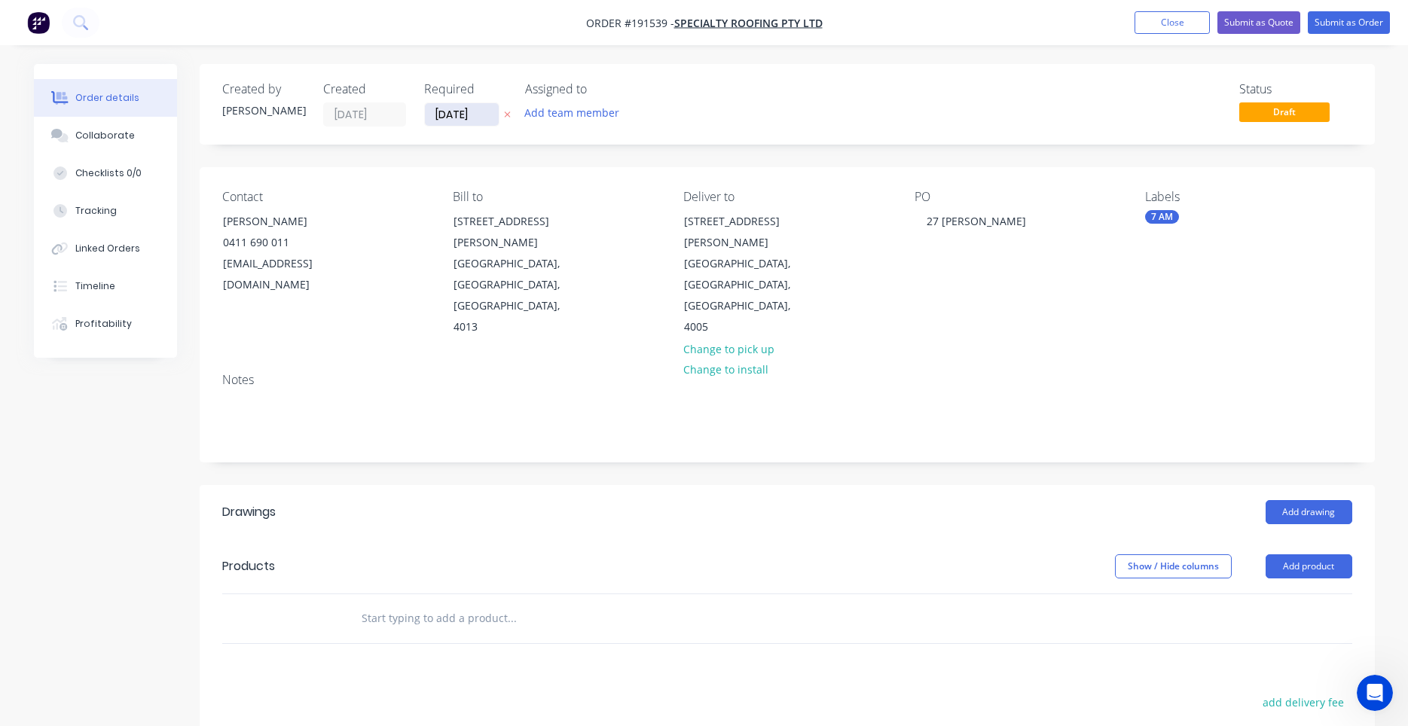
click at [469, 118] on input "02/09/25" at bounding box center [462, 114] width 74 height 23
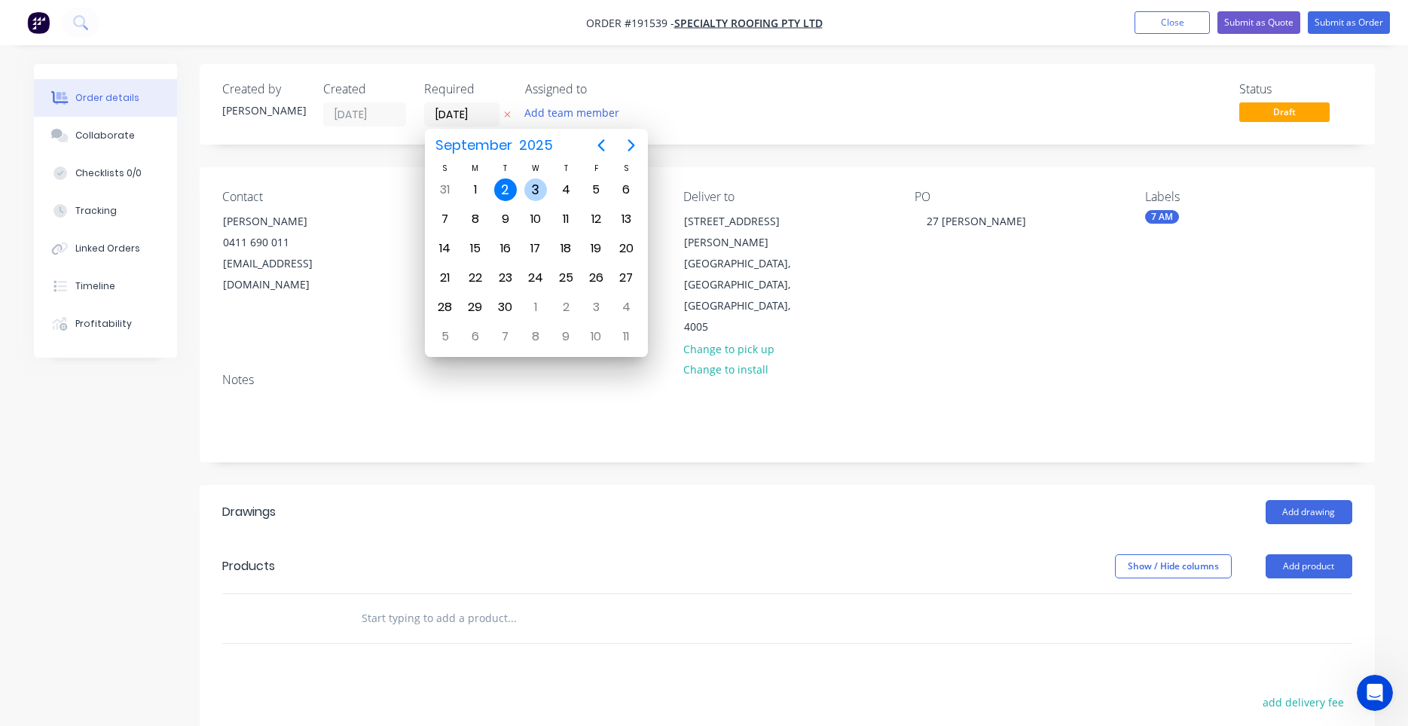
click at [531, 193] on div "3" at bounding box center [535, 190] width 23 height 23
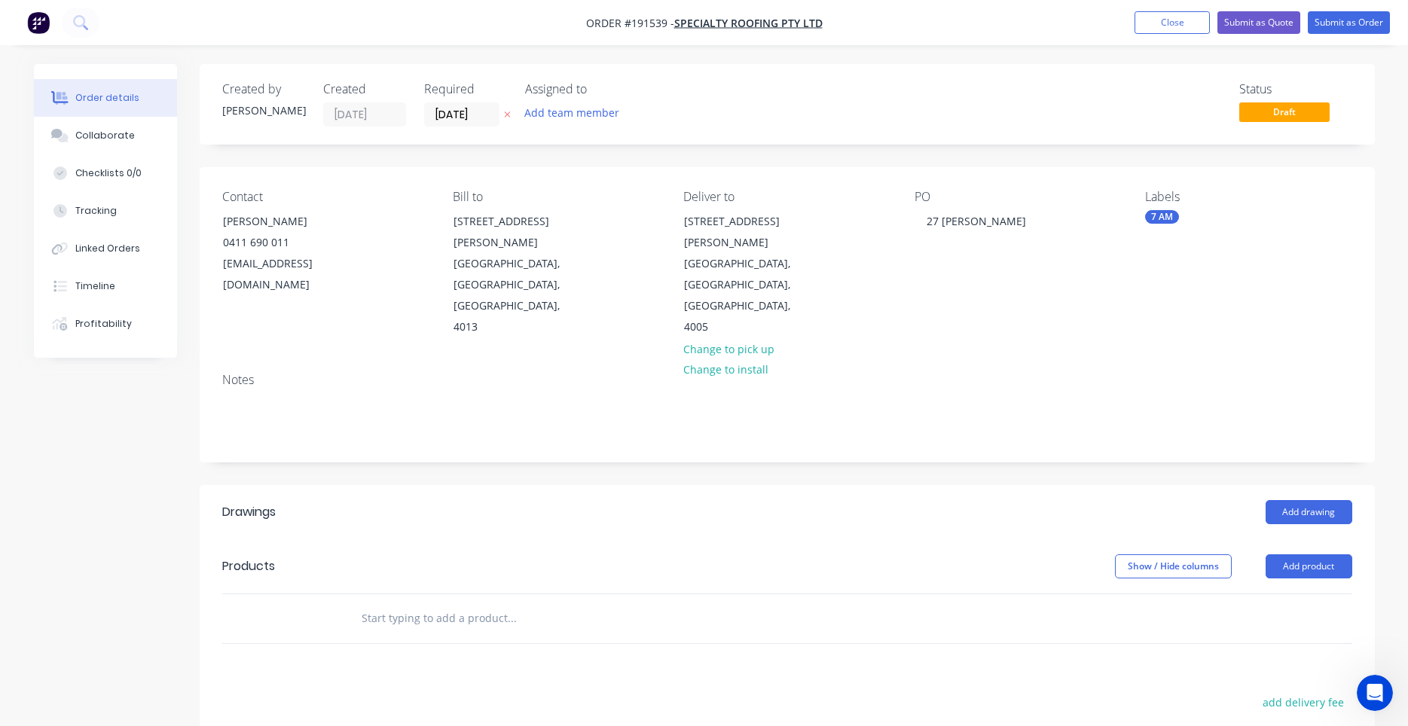
click at [894, 361] on div "Notes" at bounding box center [787, 411] width 1175 height 101
click at [67, 287] on div at bounding box center [60, 287] width 23 height 14
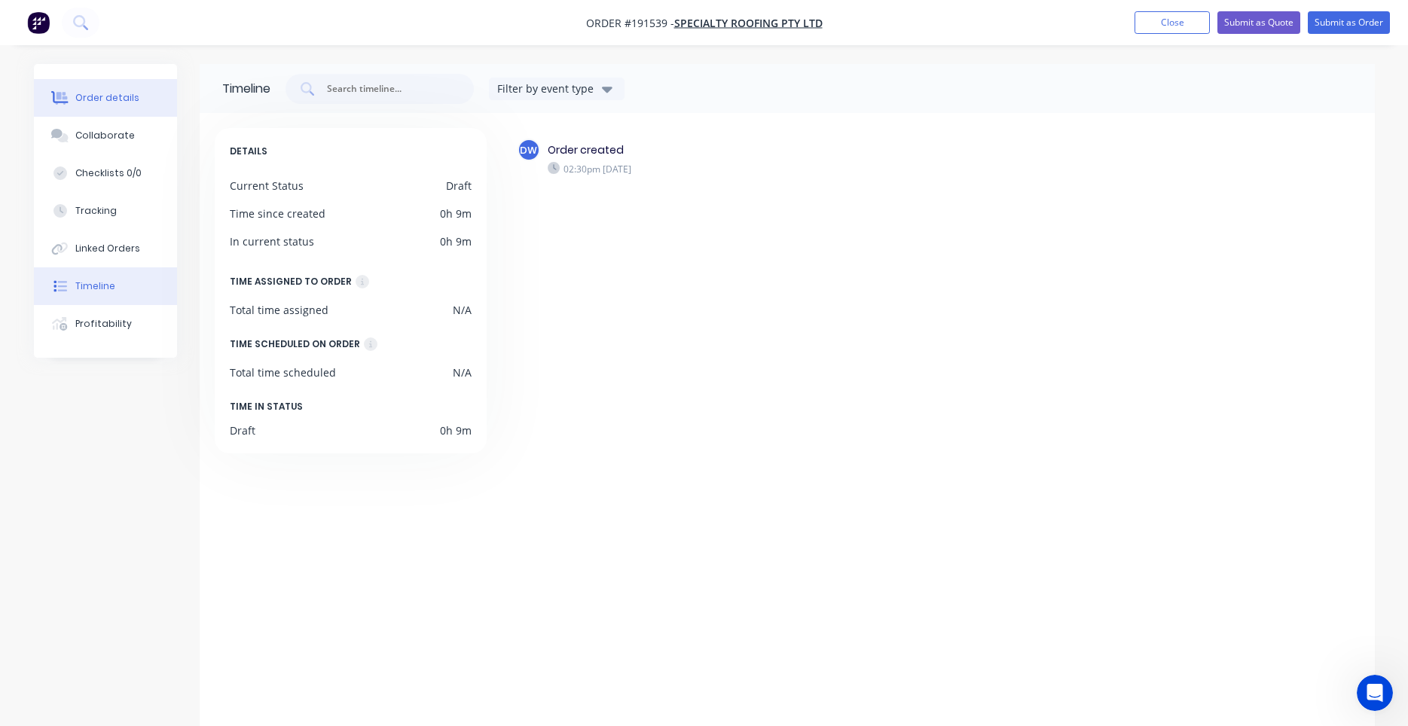
click at [118, 106] on button "Order details" at bounding box center [105, 98] width 143 height 38
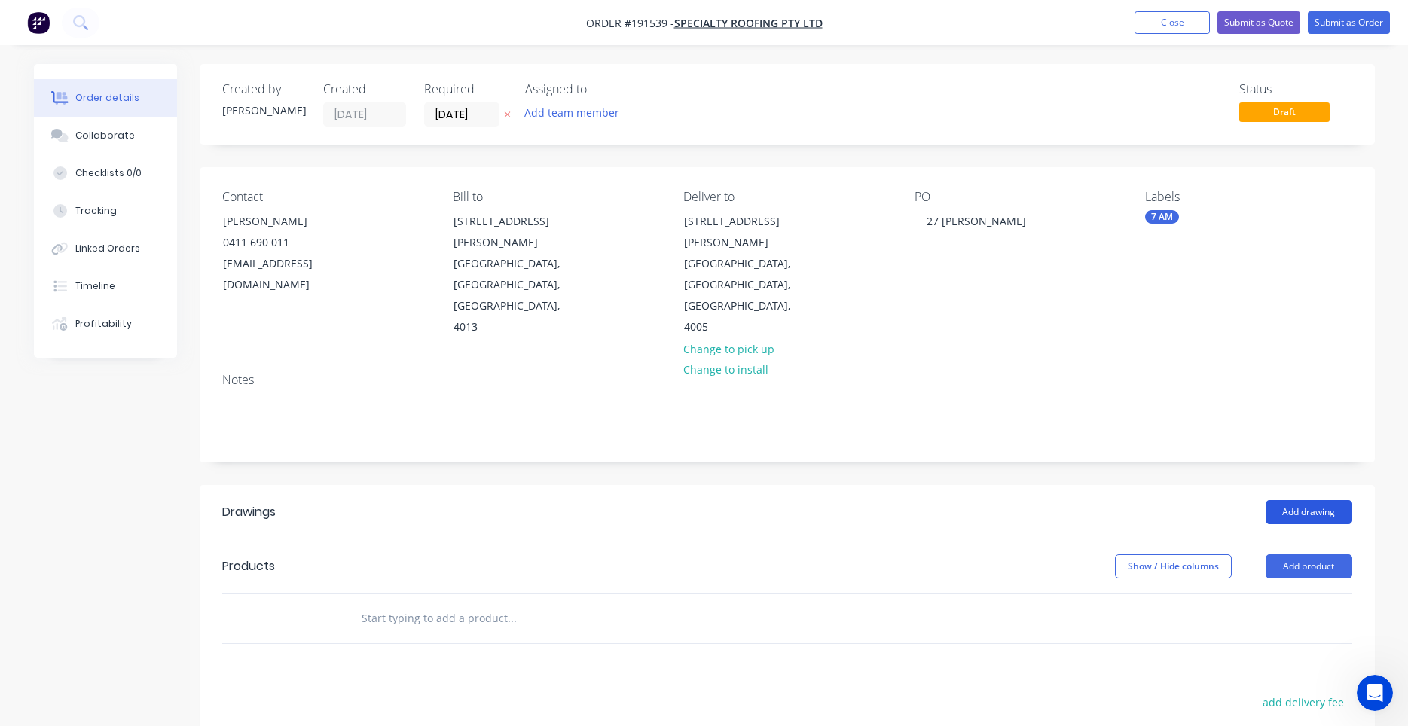
click at [1291, 500] on button "Add drawing" at bounding box center [1309, 512] width 87 height 24
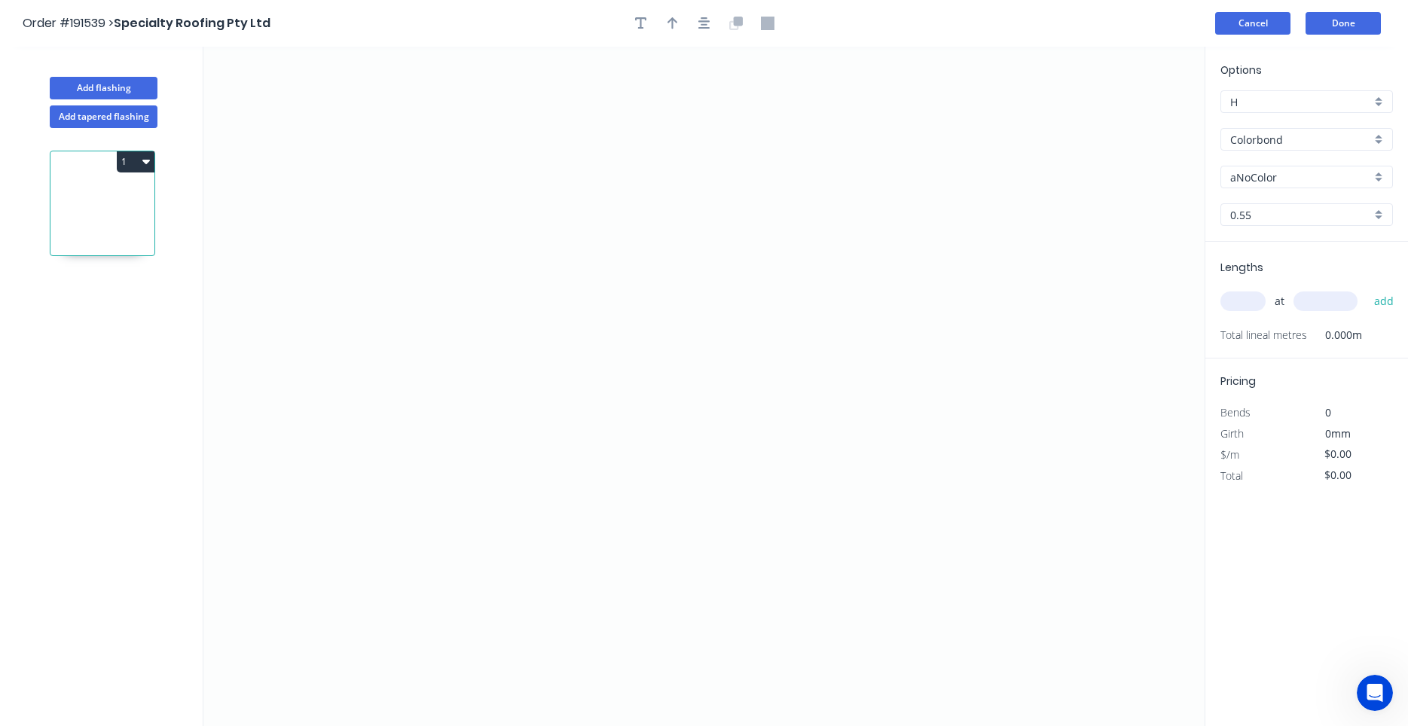
click at [1240, 13] on button "Cancel" at bounding box center [1252, 23] width 75 height 23
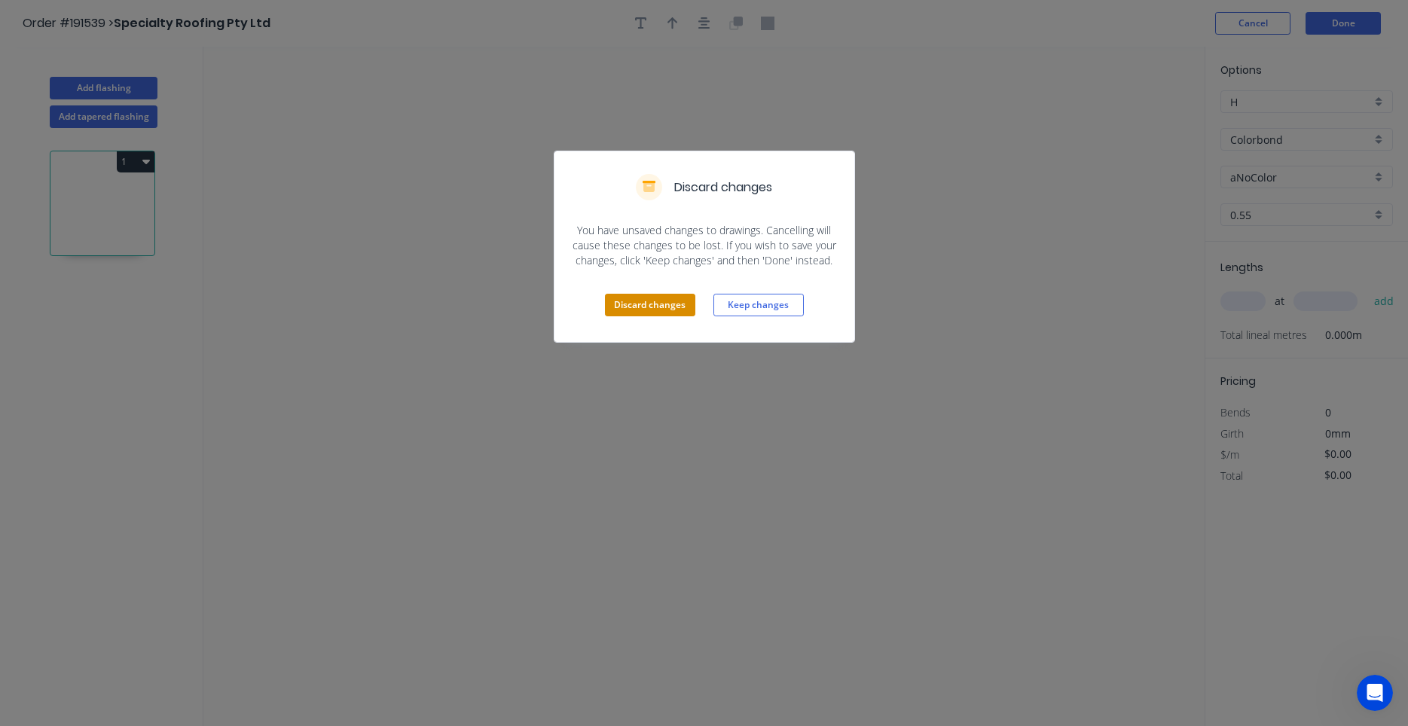
click at [666, 304] on button "Discard changes" at bounding box center [650, 305] width 90 height 23
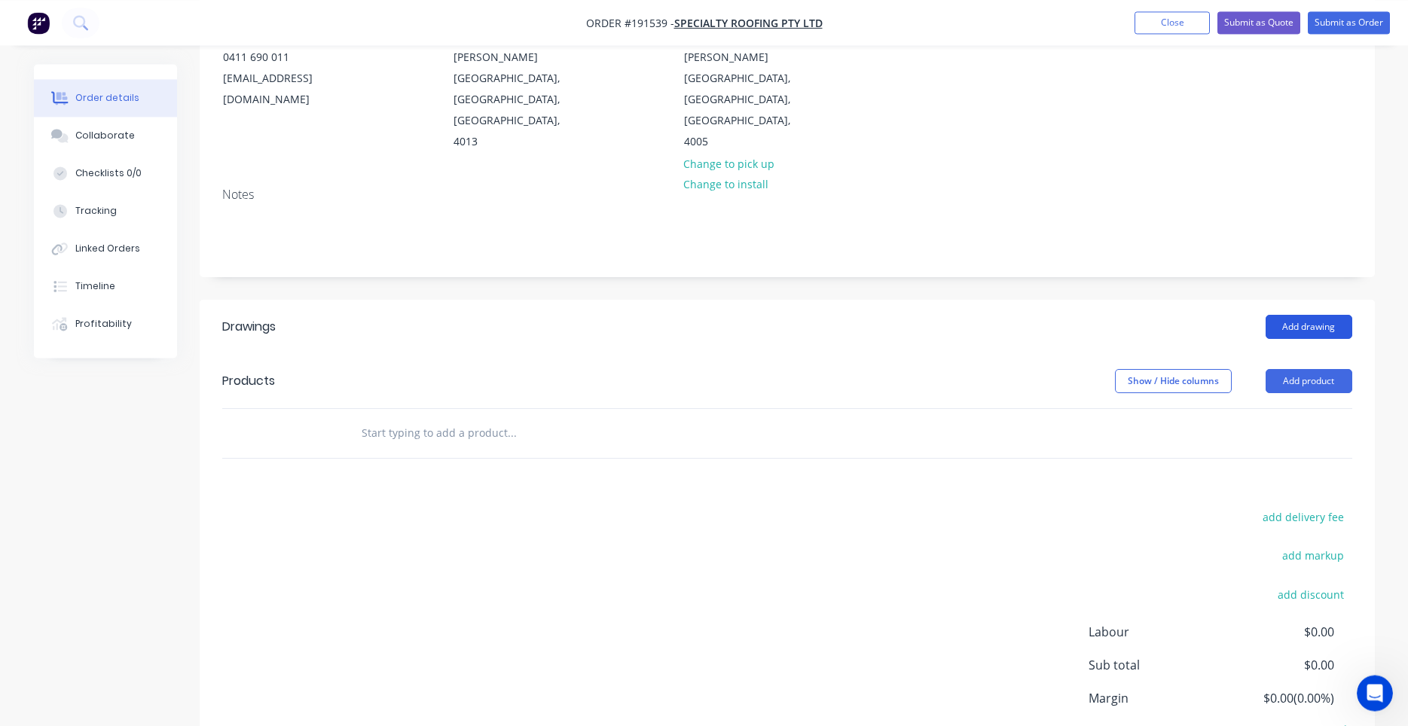
scroll to position [239, 0]
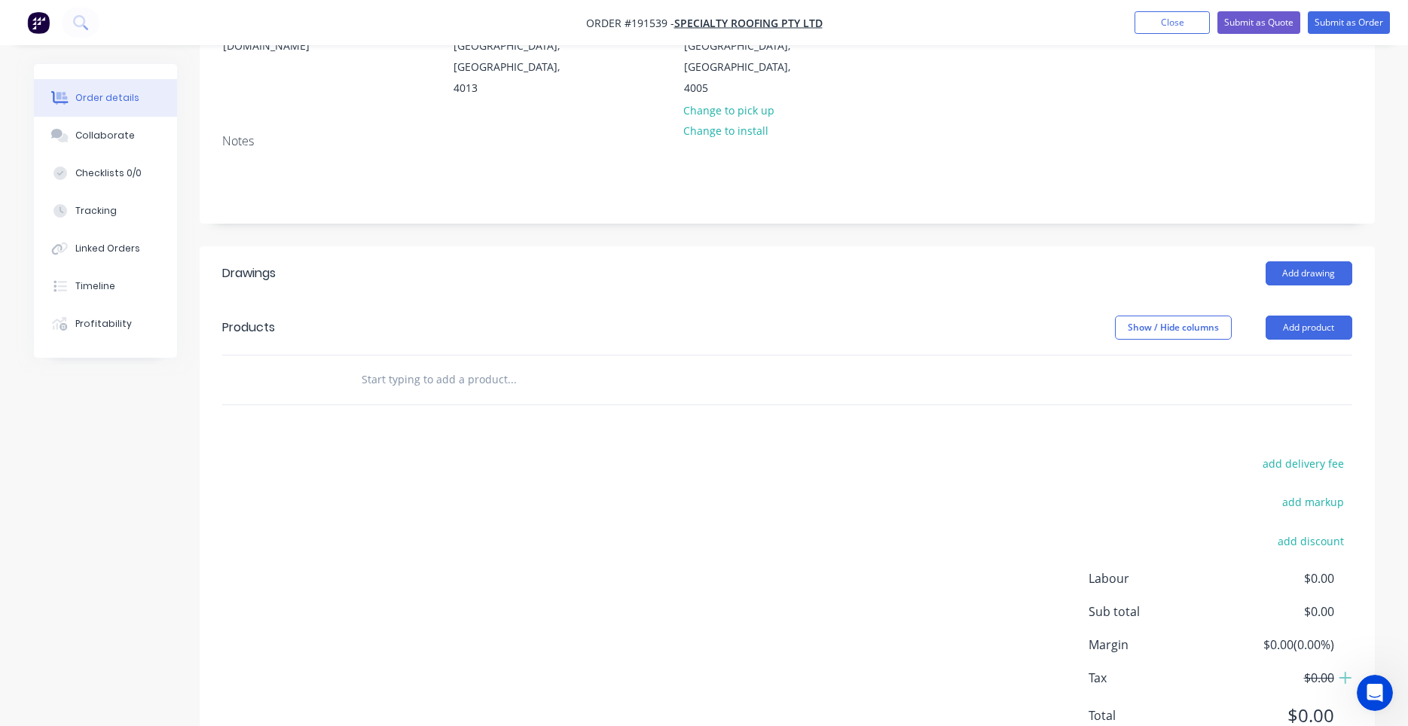
click at [499, 365] on input "text" at bounding box center [511, 380] width 301 height 30
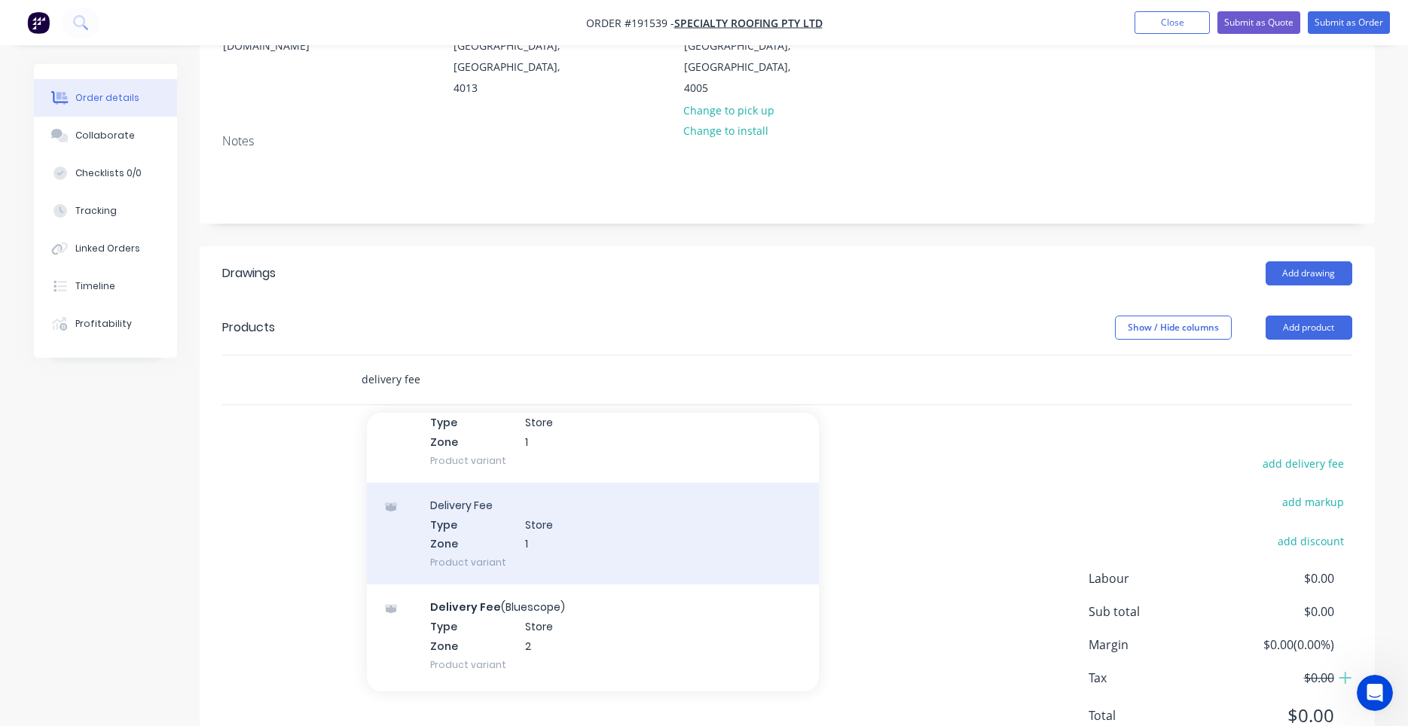
scroll to position [0, 0]
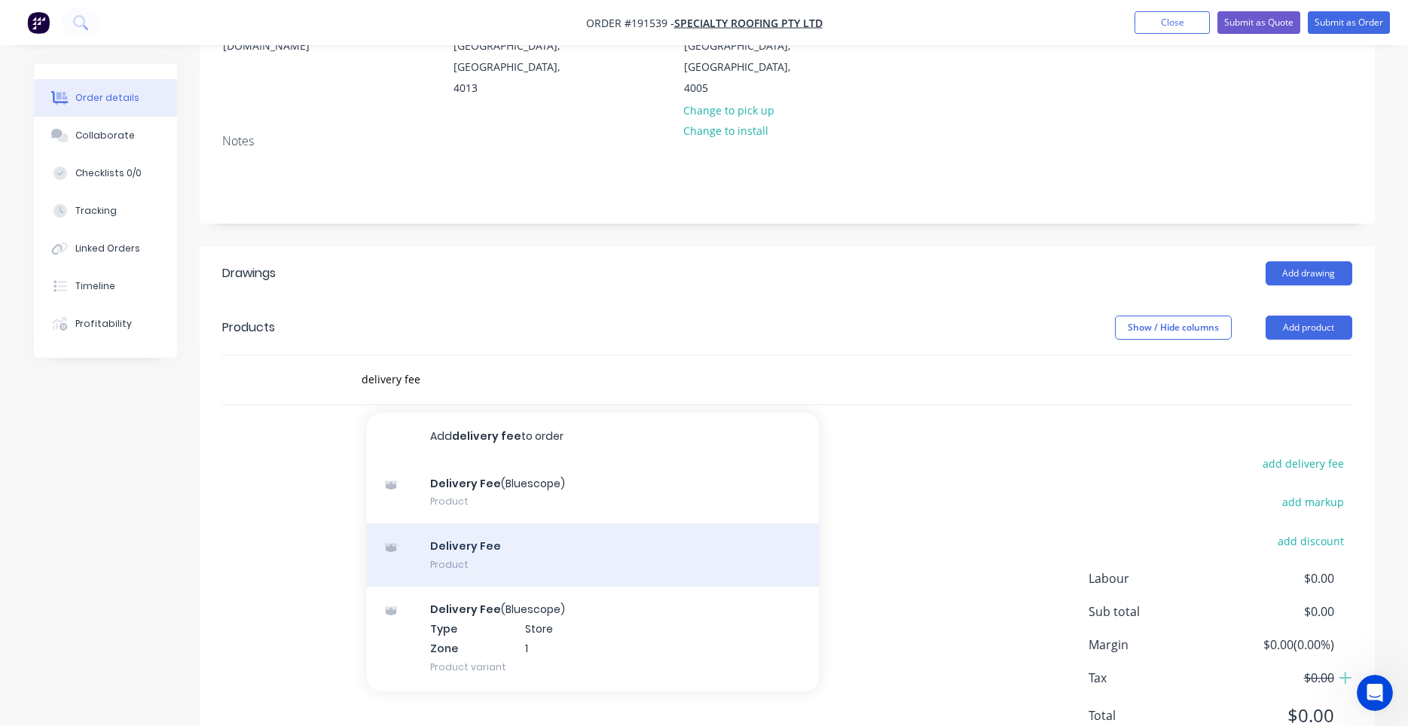
click at [568, 524] on div "Delivery Fee Product" at bounding box center [593, 555] width 452 height 63
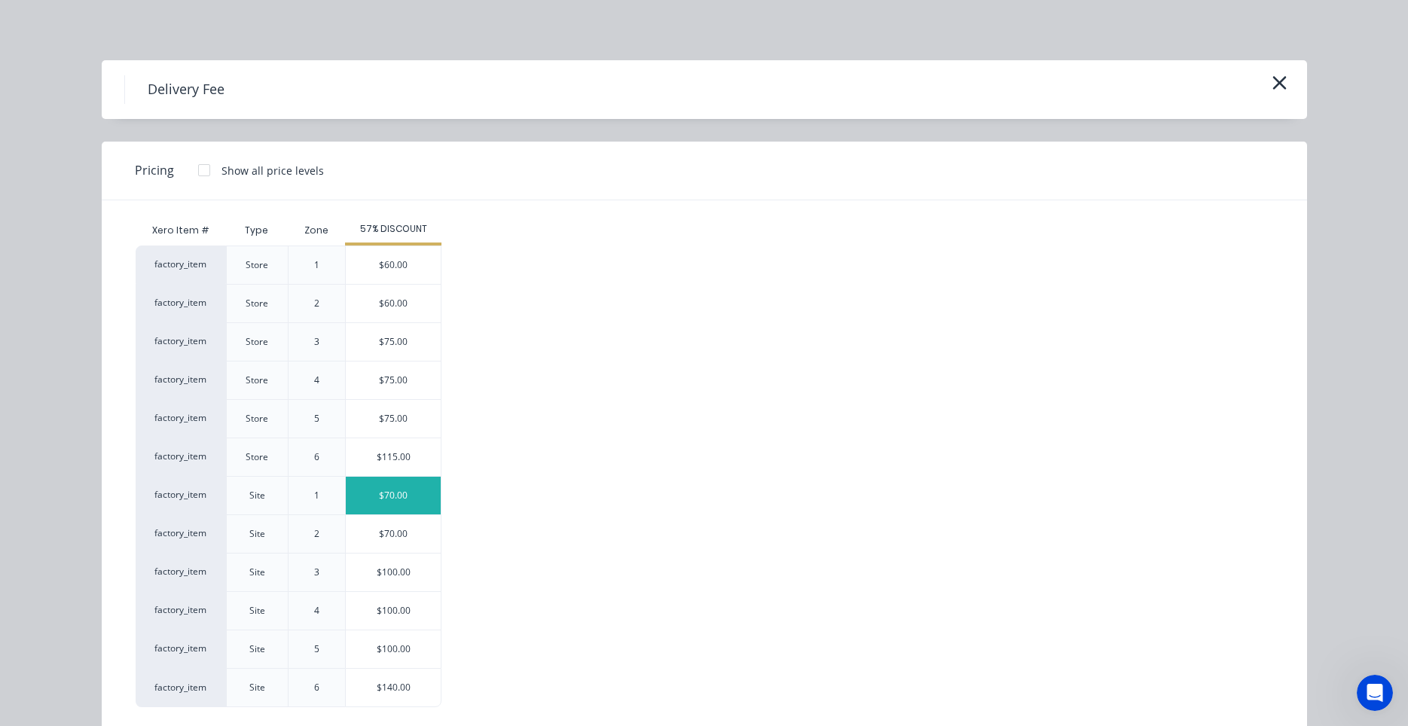
click at [420, 494] on div "$70.00" at bounding box center [393, 496] width 95 height 38
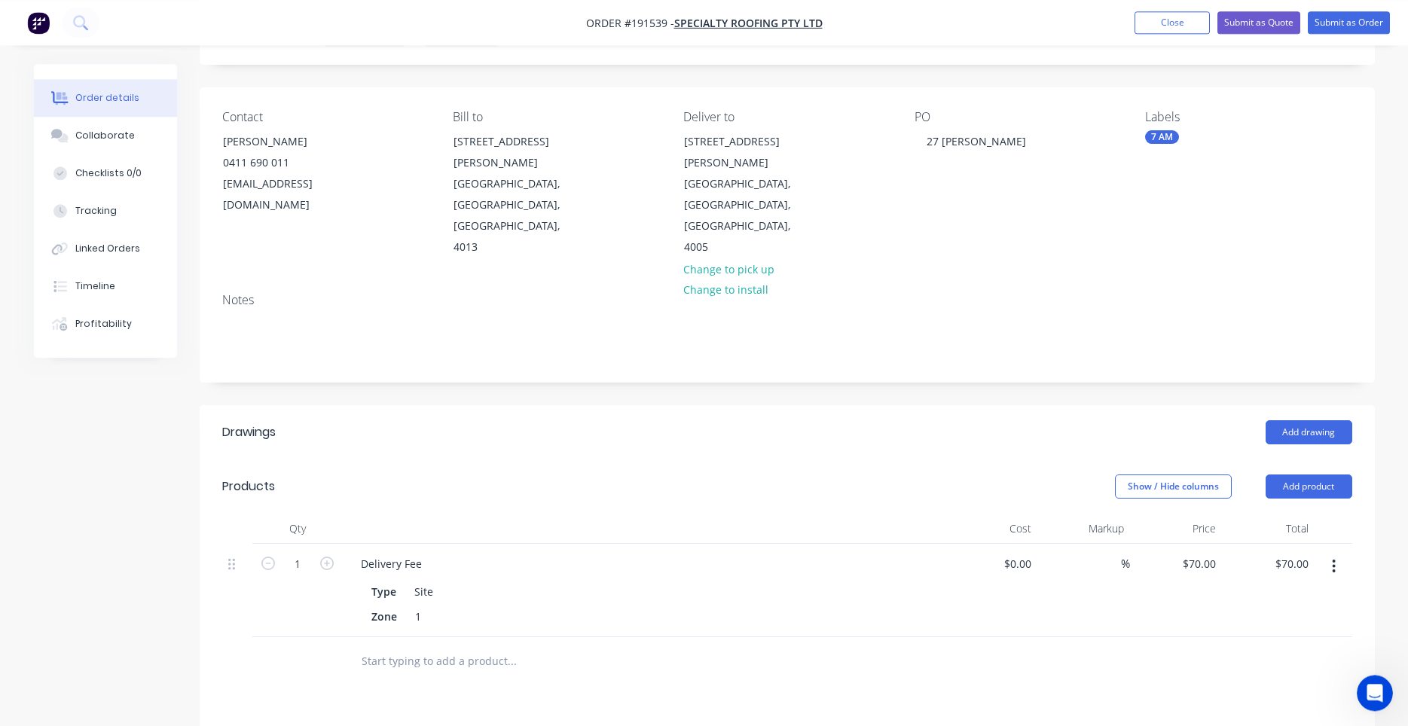
scroll to position [128, 0]
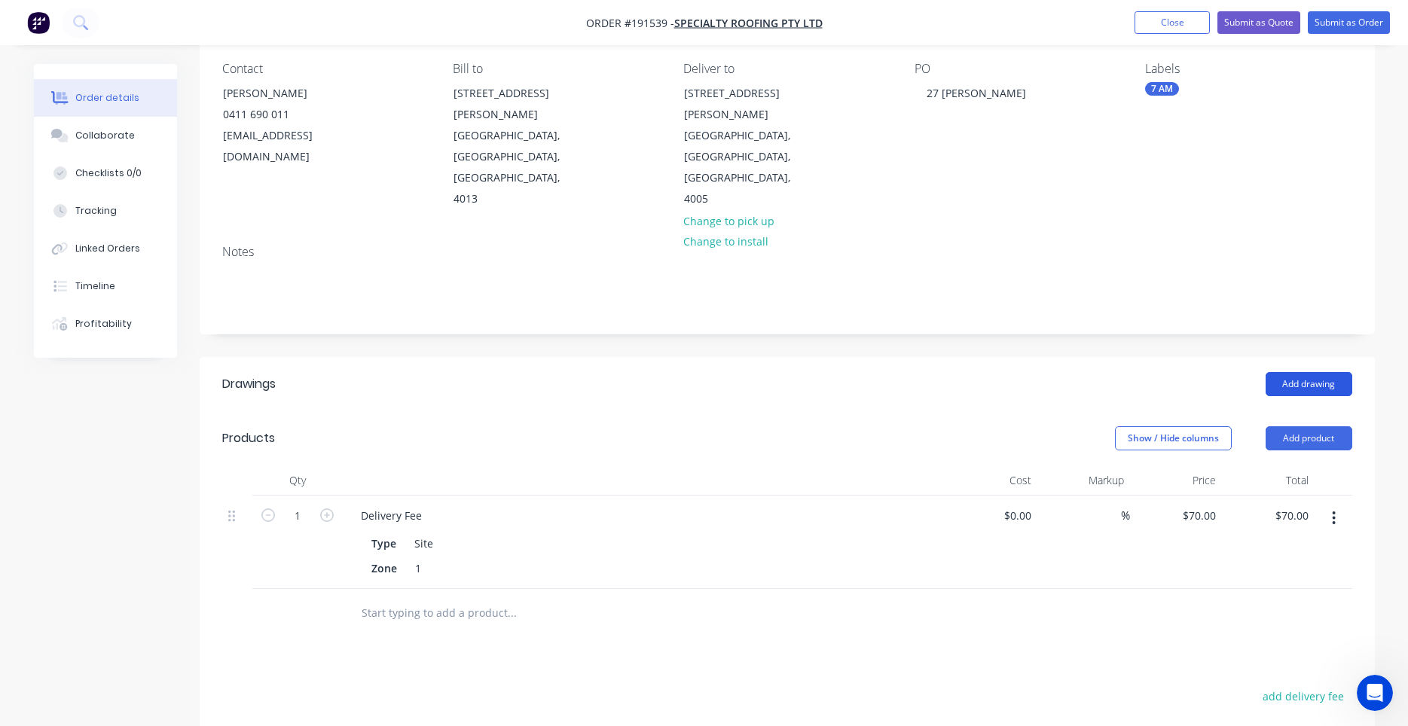
click at [1323, 372] on button "Add drawing" at bounding box center [1309, 384] width 87 height 24
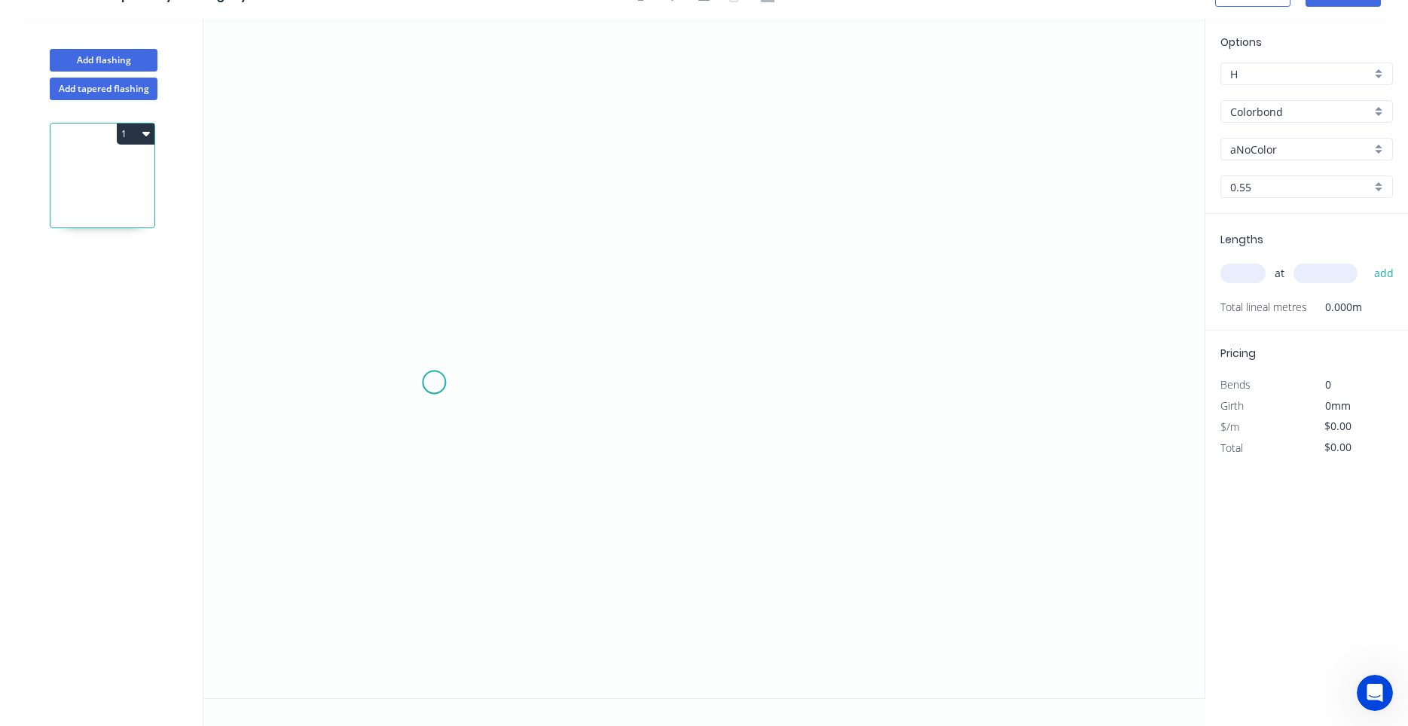
click at [434, 383] on icon "0" at bounding box center [703, 359] width 1001 height 680
click at [485, 332] on icon "0" at bounding box center [703, 359] width 1001 height 680
click at [715, 325] on icon "0 ?" at bounding box center [703, 359] width 1001 height 680
click at [759, 384] on icon "0 ? ?" at bounding box center [703, 359] width 1001 height 680
click at [759, 384] on circle at bounding box center [758, 374] width 23 height 23
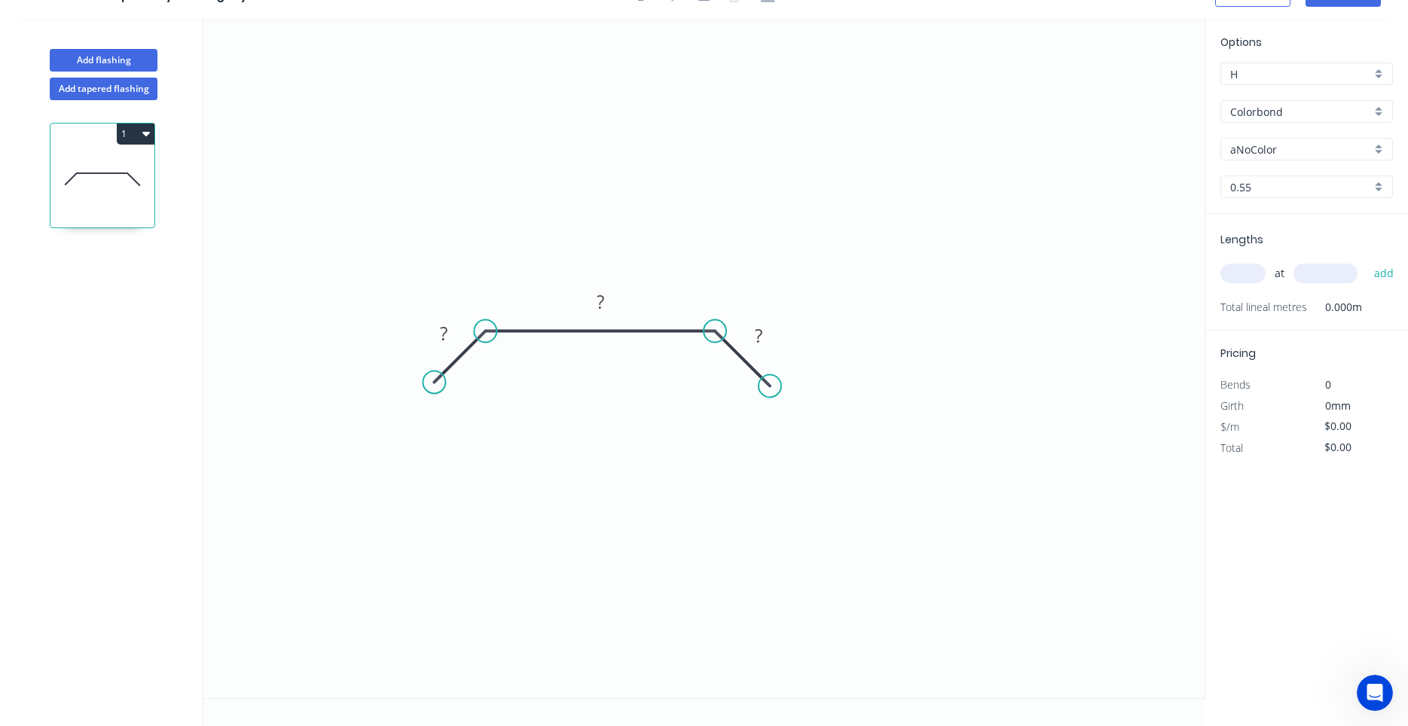
drag, startPoint x: 763, startPoint y: 374, endPoint x: 770, endPoint y: 385, distance: 13.2
click at [770, 385] on circle at bounding box center [770, 385] width 23 height 23
click at [456, 336] on rect at bounding box center [444, 334] width 30 height 21
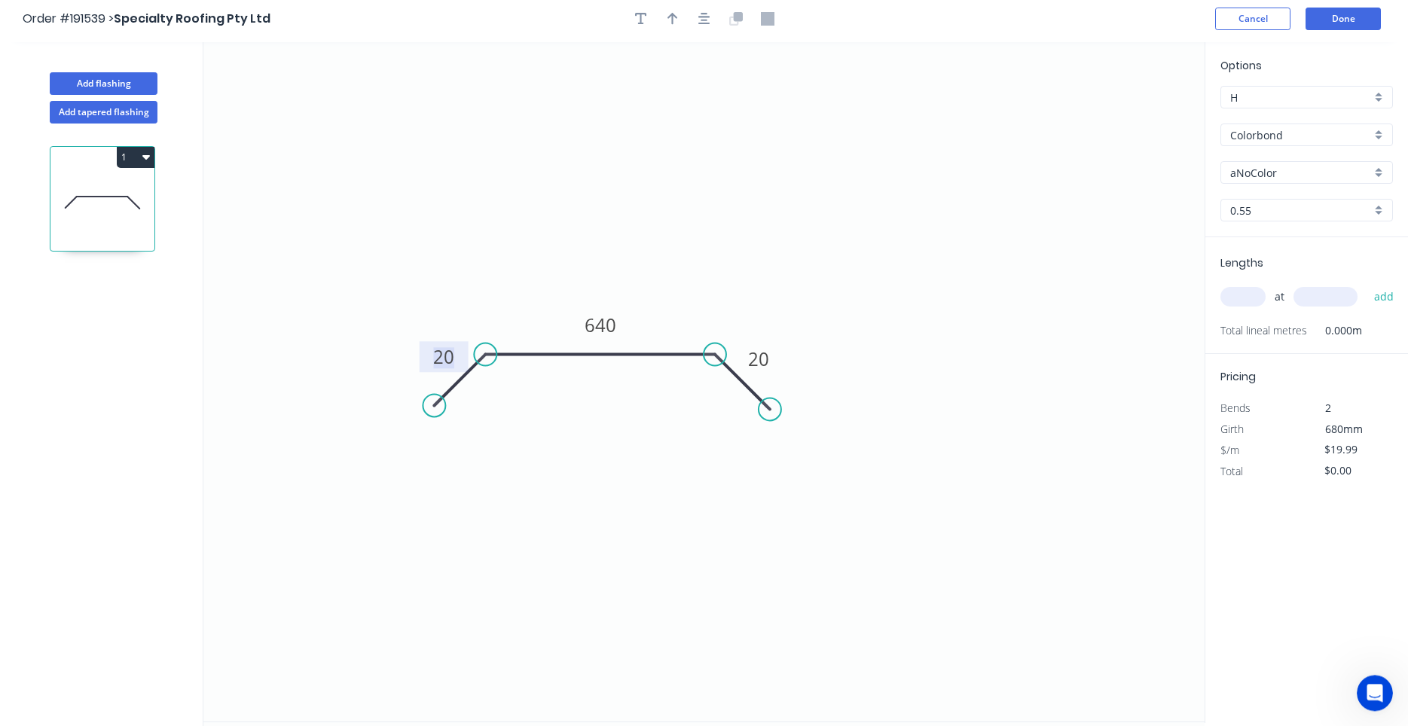
scroll to position [0, 0]
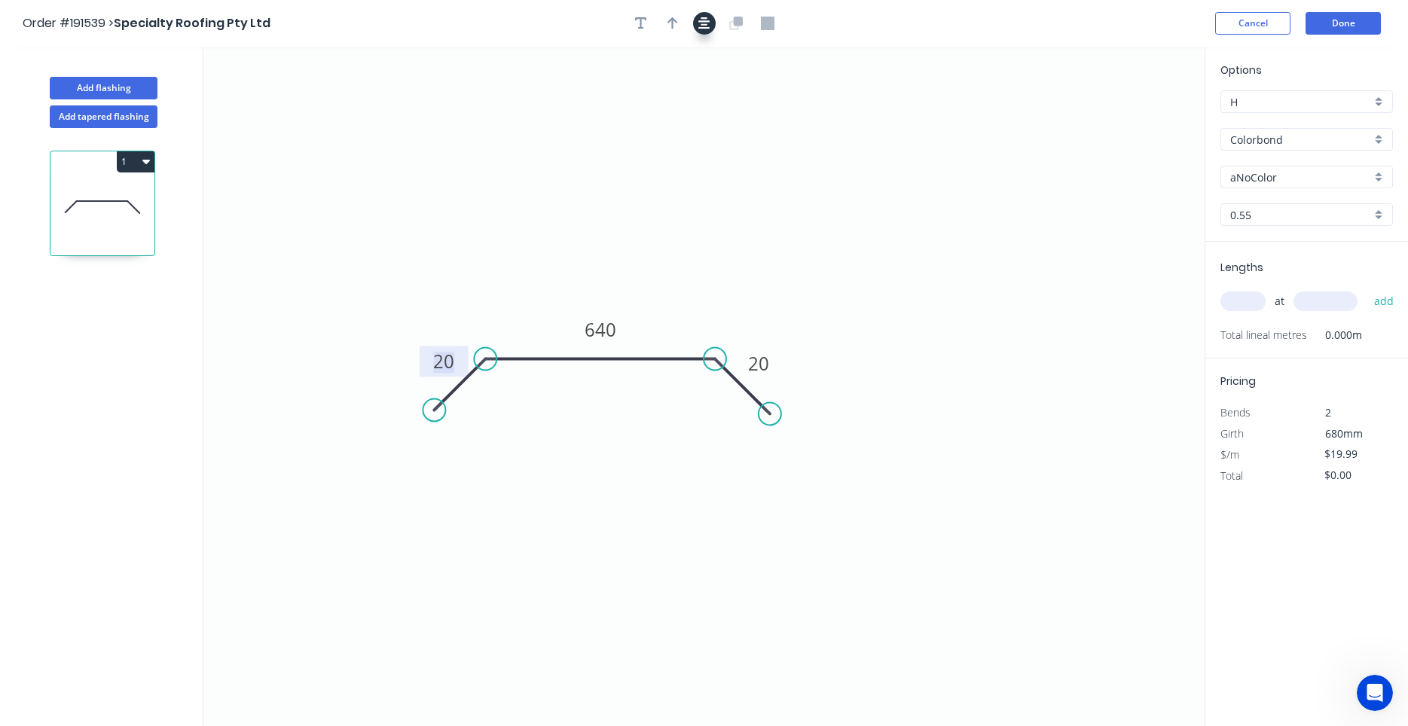
click at [695, 19] on button "button" at bounding box center [704, 23] width 23 height 23
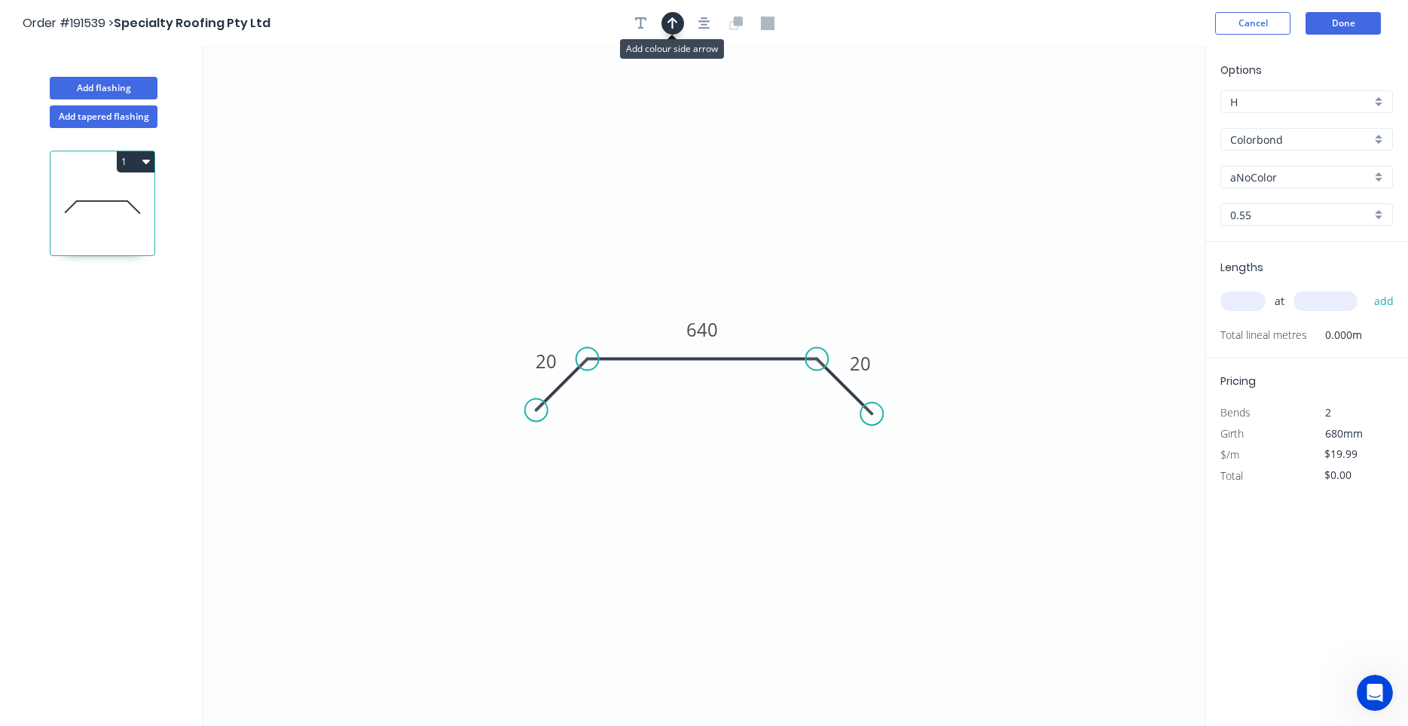
click at [677, 24] on icon "button" at bounding box center [673, 24] width 11 height 14
click at [1126, 123] on icon "0 20 640 20" at bounding box center [703, 387] width 1001 height 680
drag, startPoint x: 1126, startPoint y: 123, endPoint x: 806, endPoint y: 293, distance: 362.7
click at [806, 293] on icon at bounding box center [818, 280] width 44 height 44
click at [1252, 170] on input "aNoColor" at bounding box center [1300, 178] width 141 height 16
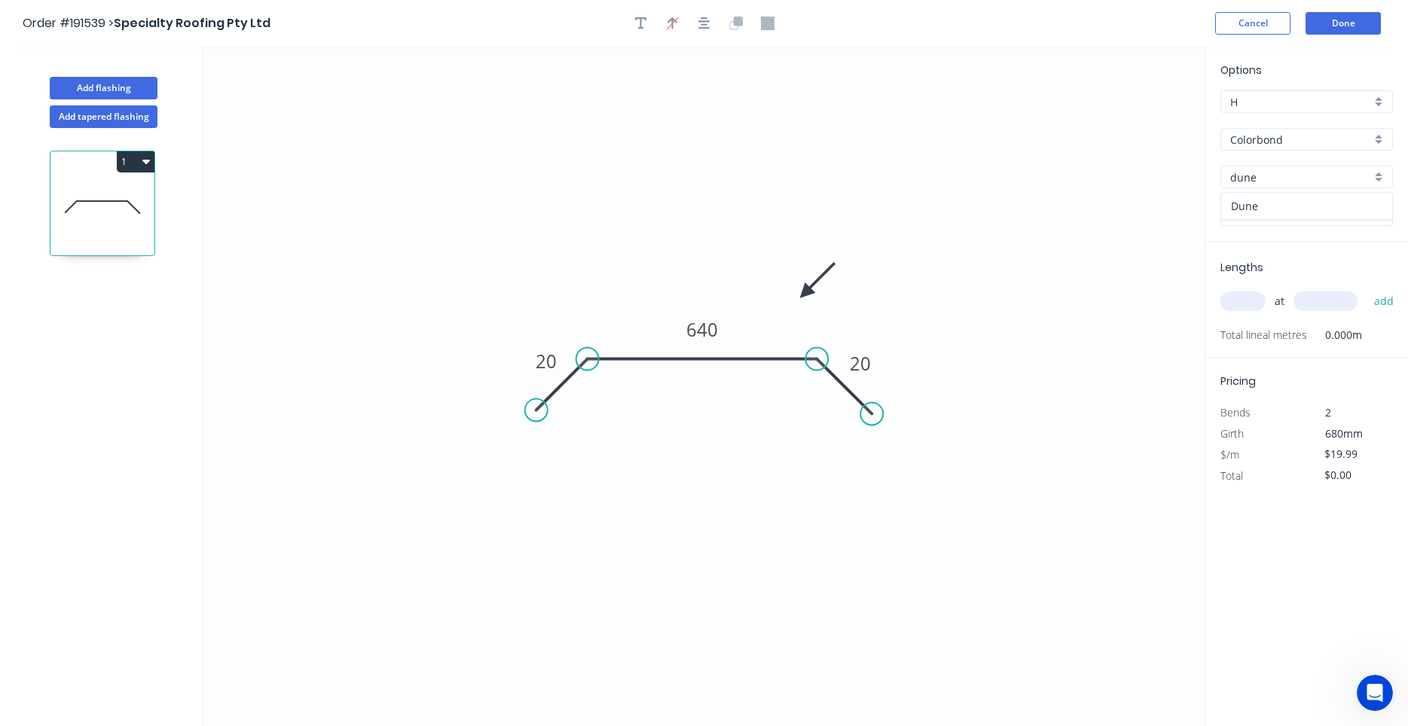
click at [1244, 213] on div "Dune" at bounding box center [1306, 206] width 171 height 26
click at [1250, 310] on input "text" at bounding box center [1243, 302] width 45 height 20
click at [1367, 289] on button "add" at bounding box center [1384, 302] width 35 height 26
click at [139, 161] on button "1" at bounding box center [136, 161] width 38 height 21
click at [127, 194] on div "Duplicate" at bounding box center [83, 199] width 116 height 22
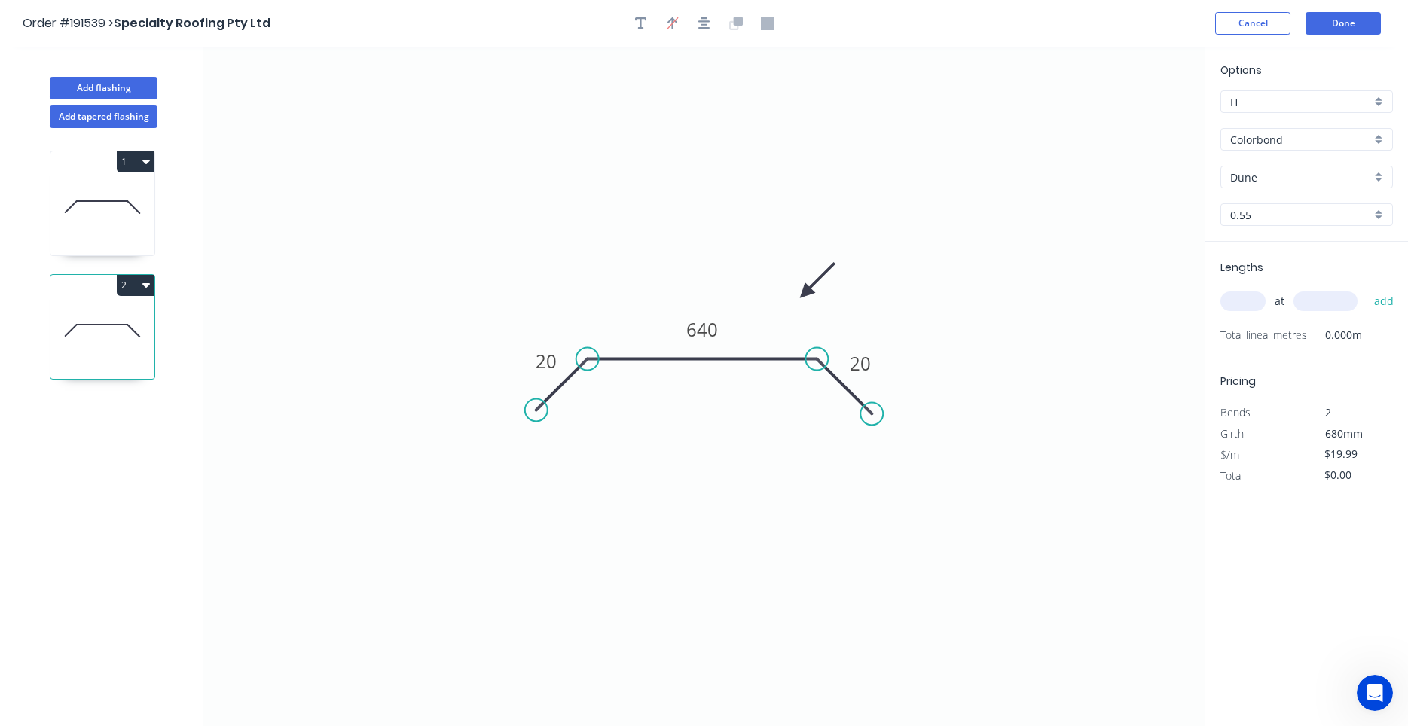
click at [120, 310] on icon at bounding box center [102, 331] width 104 height 96
click at [715, 332] on tspan "640" at bounding box center [702, 329] width 32 height 25
click at [1219, 310] on div "Lengths at add Total lineal metres 0.000m" at bounding box center [1307, 300] width 203 height 117
click at [1226, 306] on input "text" at bounding box center [1243, 302] width 45 height 20
click at [1367, 289] on button "add" at bounding box center [1384, 302] width 35 height 26
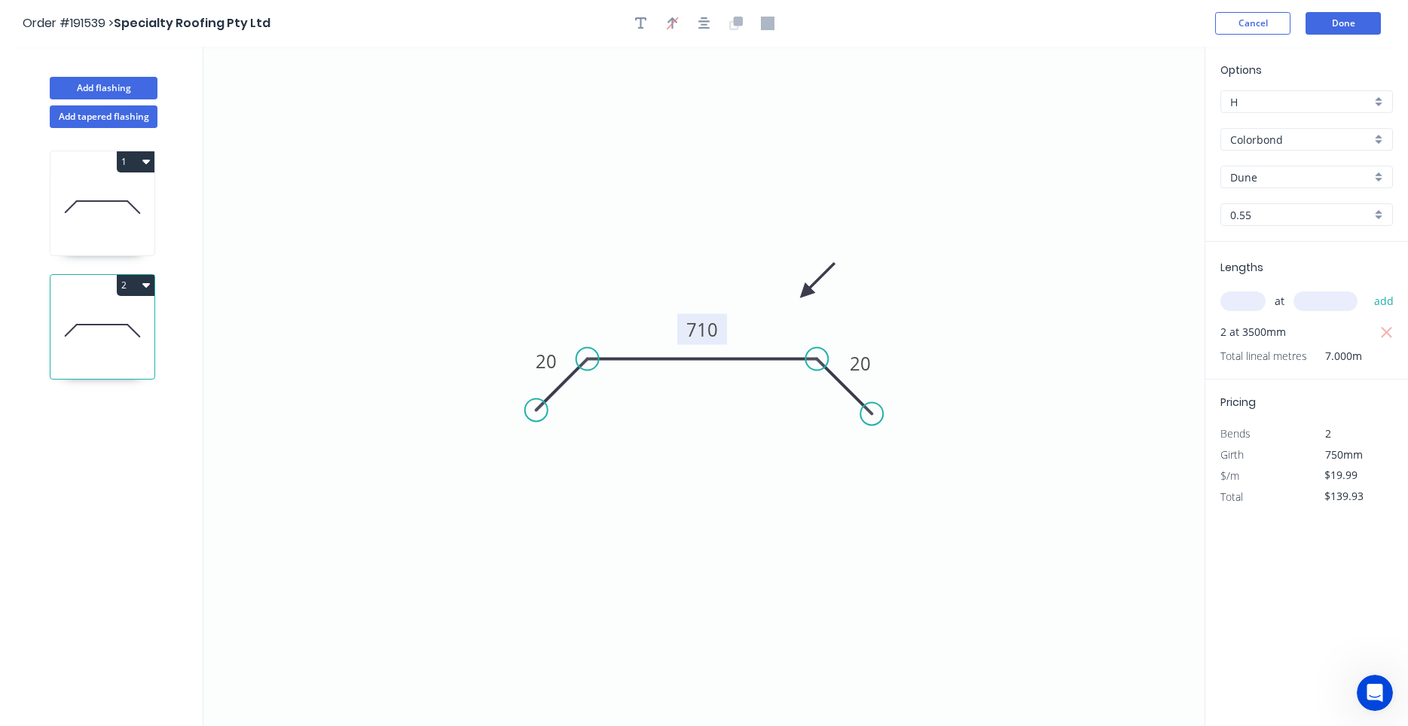
click at [142, 283] on icon "button" at bounding box center [146, 285] width 8 height 12
click at [135, 315] on div "Duplicate" at bounding box center [83, 323] width 116 height 22
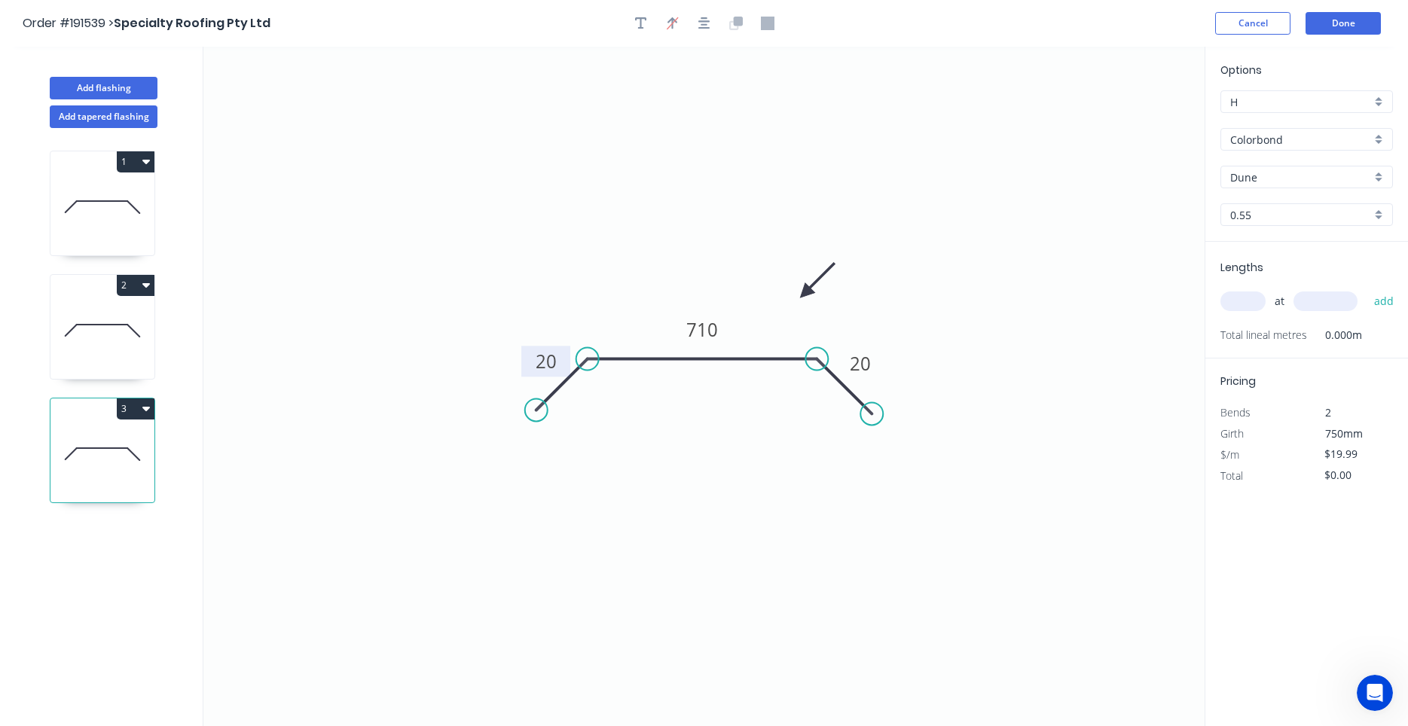
click at [555, 359] on tspan "20" at bounding box center [546, 361] width 21 height 25
click at [1258, 309] on input "text" at bounding box center [1243, 302] width 45 height 20
click at [1367, 289] on button "add" at bounding box center [1384, 302] width 35 height 26
click at [103, 341] on icon at bounding box center [102, 331] width 104 height 96
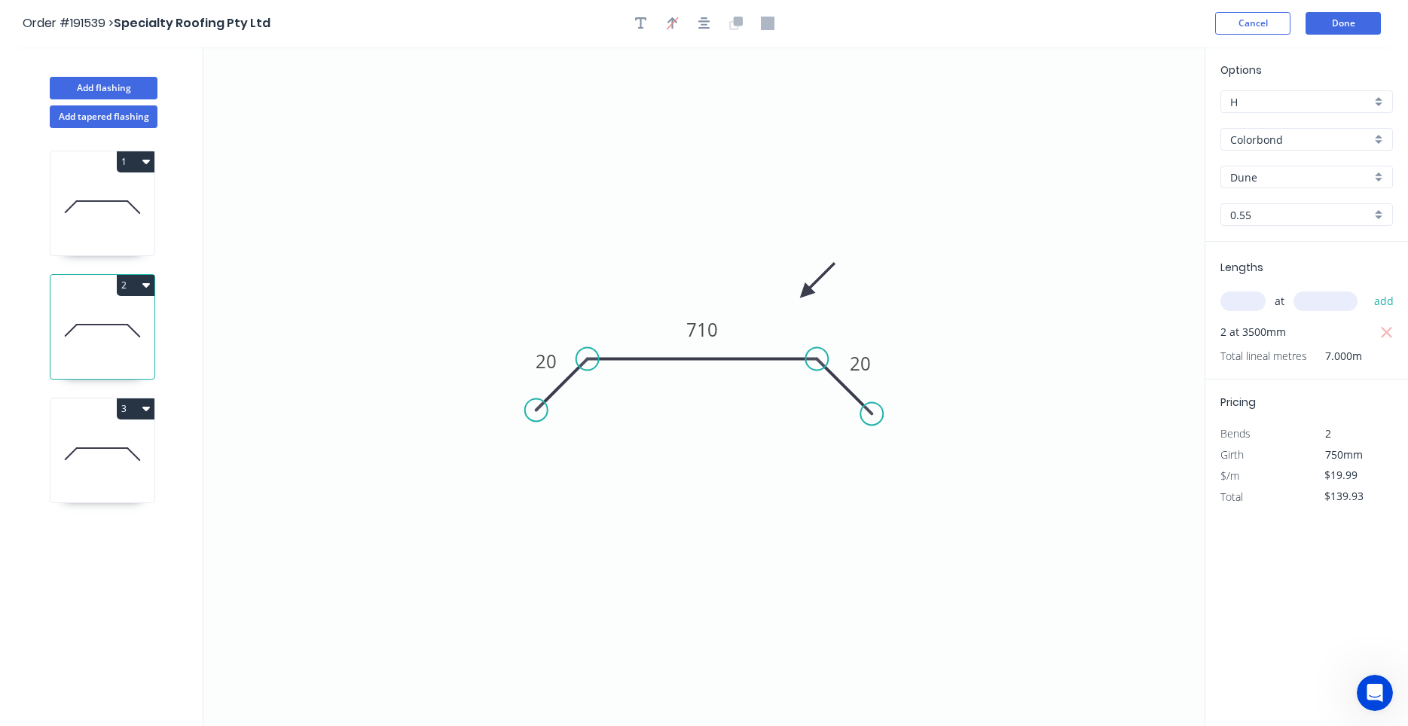
click at [108, 230] on icon at bounding box center [102, 207] width 104 height 96
click at [105, 335] on icon at bounding box center [102, 331] width 104 height 96
click at [115, 438] on icon at bounding box center [102, 454] width 104 height 96
click at [143, 410] on icon "button" at bounding box center [146, 408] width 8 height 12
click at [133, 437] on div "Duplicate" at bounding box center [83, 447] width 116 height 22
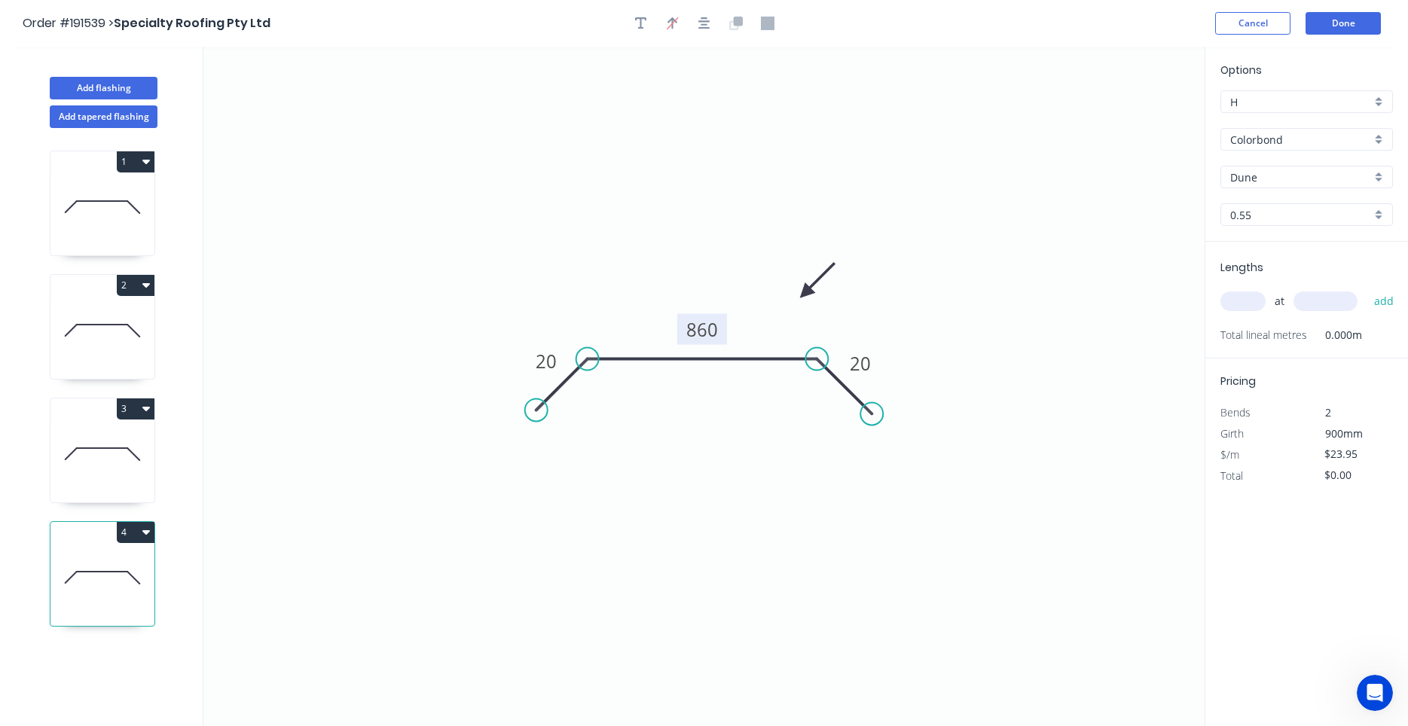
click at [702, 331] on tspan "860" at bounding box center [702, 329] width 32 height 25
click at [1256, 295] on input "text" at bounding box center [1243, 302] width 45 height 20
click at [1367, 289] on button "add" at bounding box center [1384, 302] width 35 height 26
click at [146, 537] on button "4" at bounding box center [136, 532] width 38 height 21
click at [144, 559] on button "Duplicate" at bounding box center [82, 570] width 143 height 30
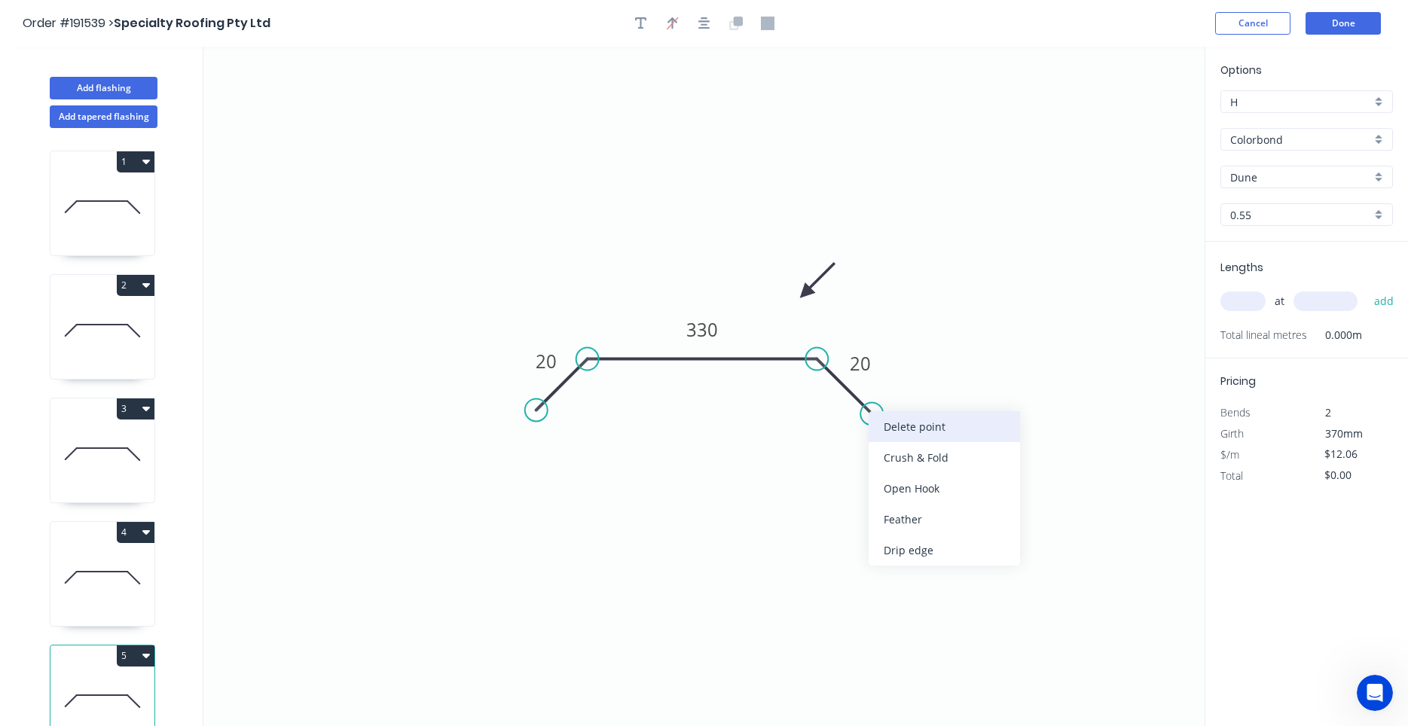
click at [880, 430] on div "Delete point" at bounding box center [944, 426] width 151 height 31
click at [705, 322] on tspan "330" at bounding box center [702, 329] width 32 height 25
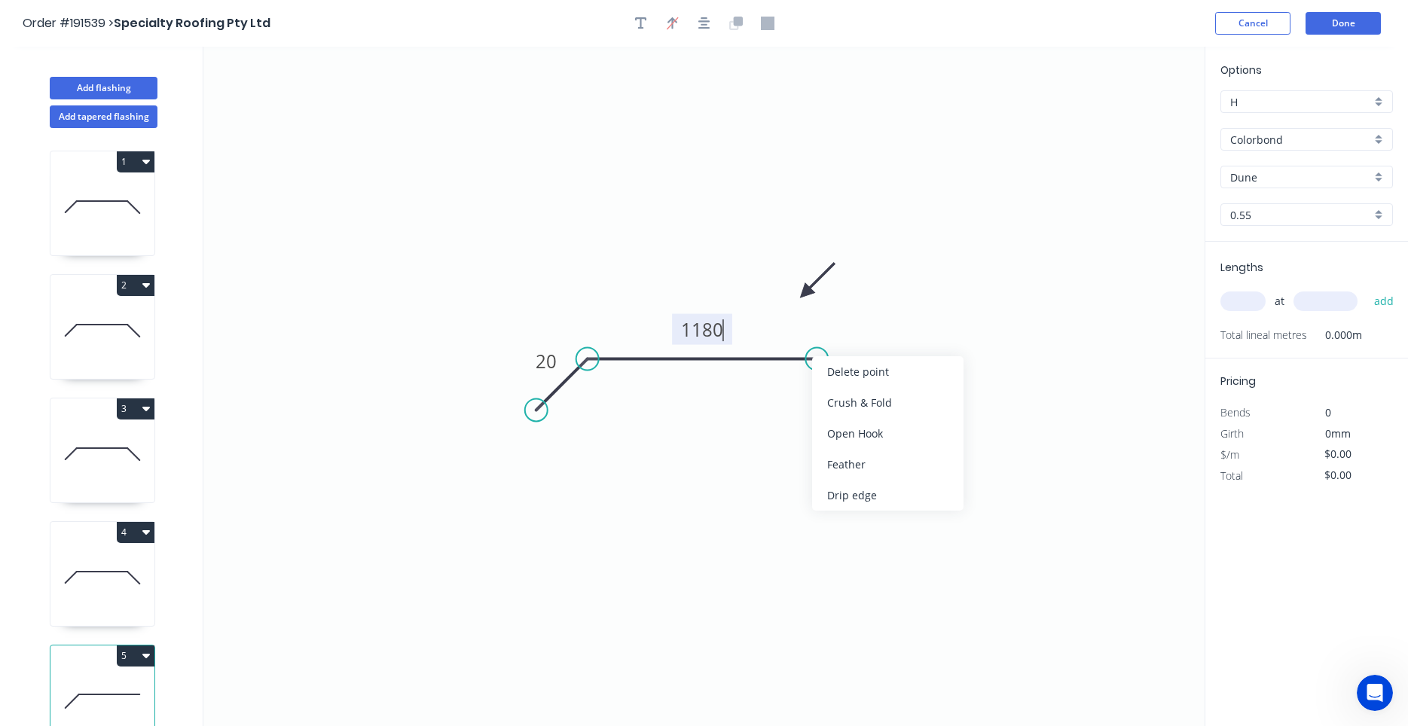
click at [844, 462] on div "Feather" at bounding box center [887, 464] width 151 height 31
click at [810, 387] on tspan "15" at bounding box center [806, 383] width 21 height 25
click at [1257, 308] on input "text" at bounding box center [1243, 302] width 45 height 20
click at [1367, 289] on button "add" at bounding box center [1384, 302] width 35 height 26
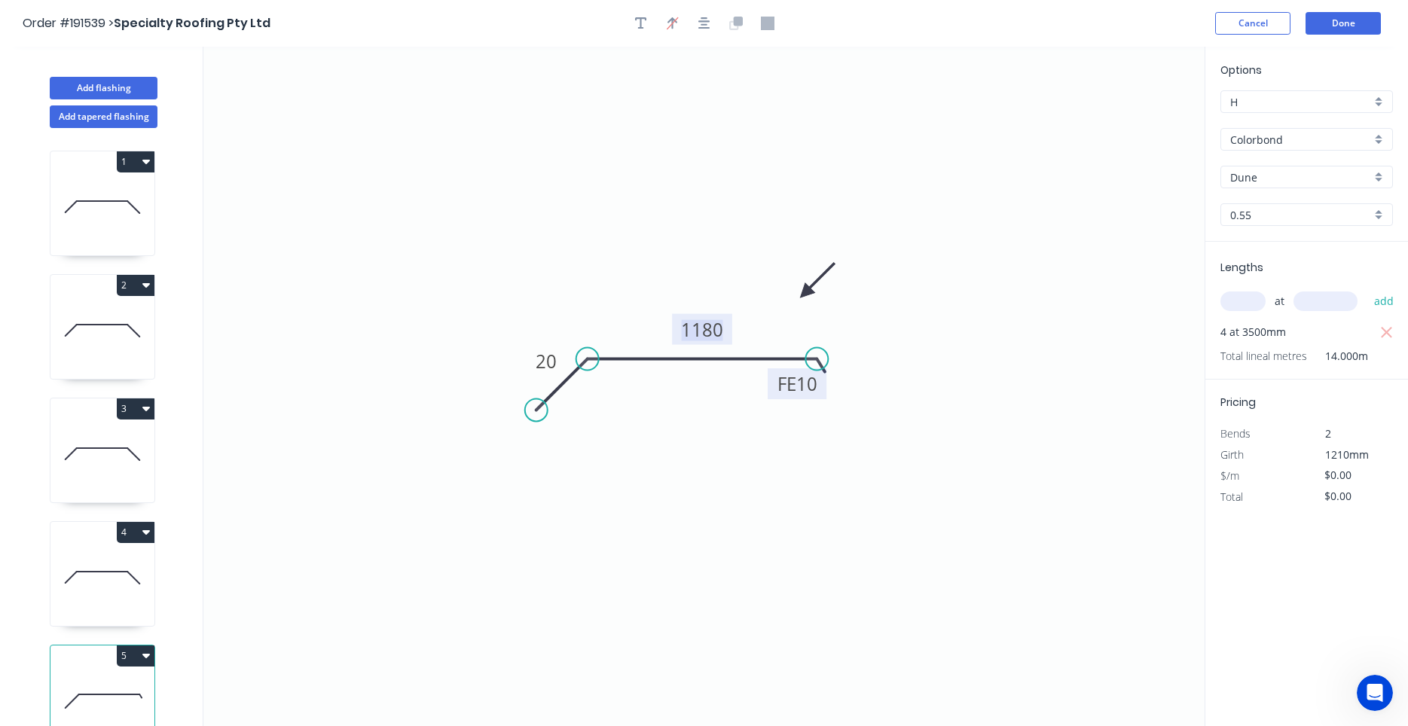
click at [699, 334] on tspan "1180" at bounding box center [702, 329] width 42 height 25
click at [921, 393] on icon "0 20 FE 10 1170" at bounding box center [703, 387] width 1001 height 680
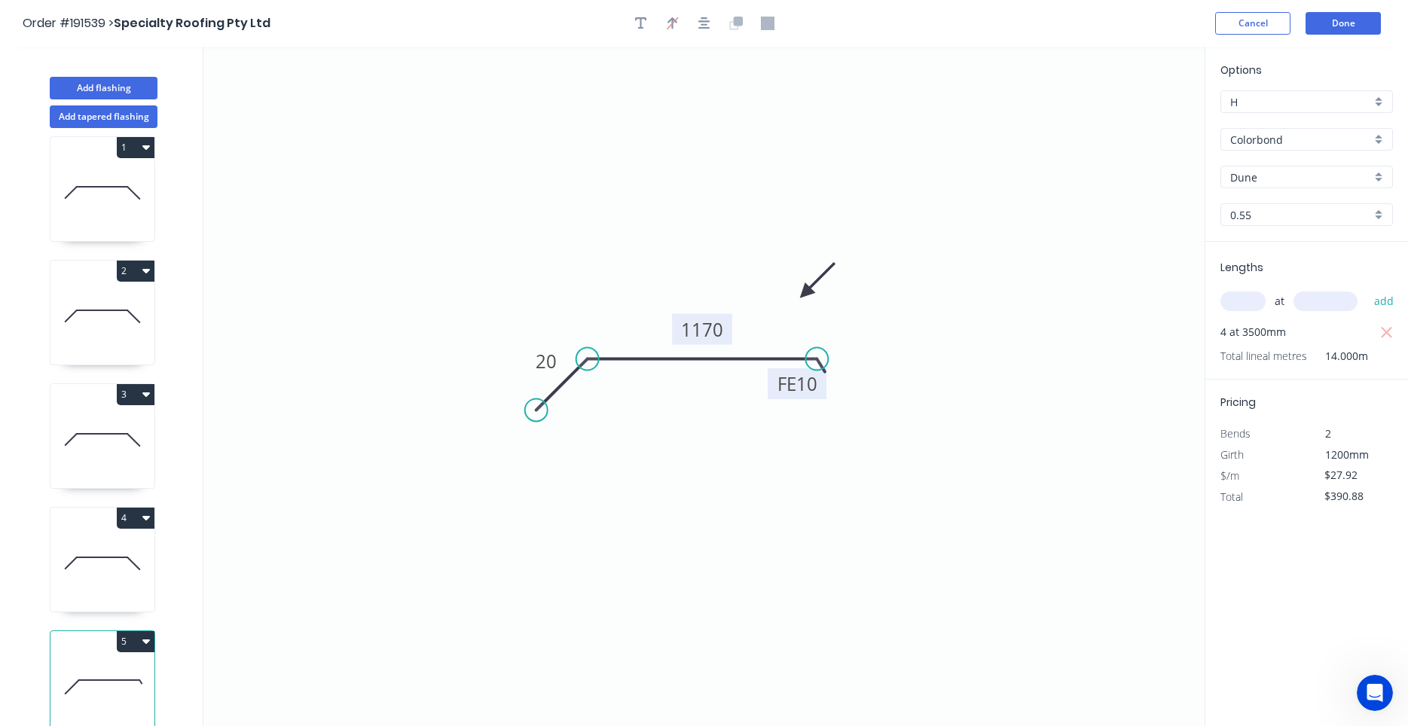
click at [145, 644] on icon "button" at bounding box center [146, 641] width 8 height 12
click at [132, 670] on div "Duplicate" at bounding box center [83, 679] width 116 height 22
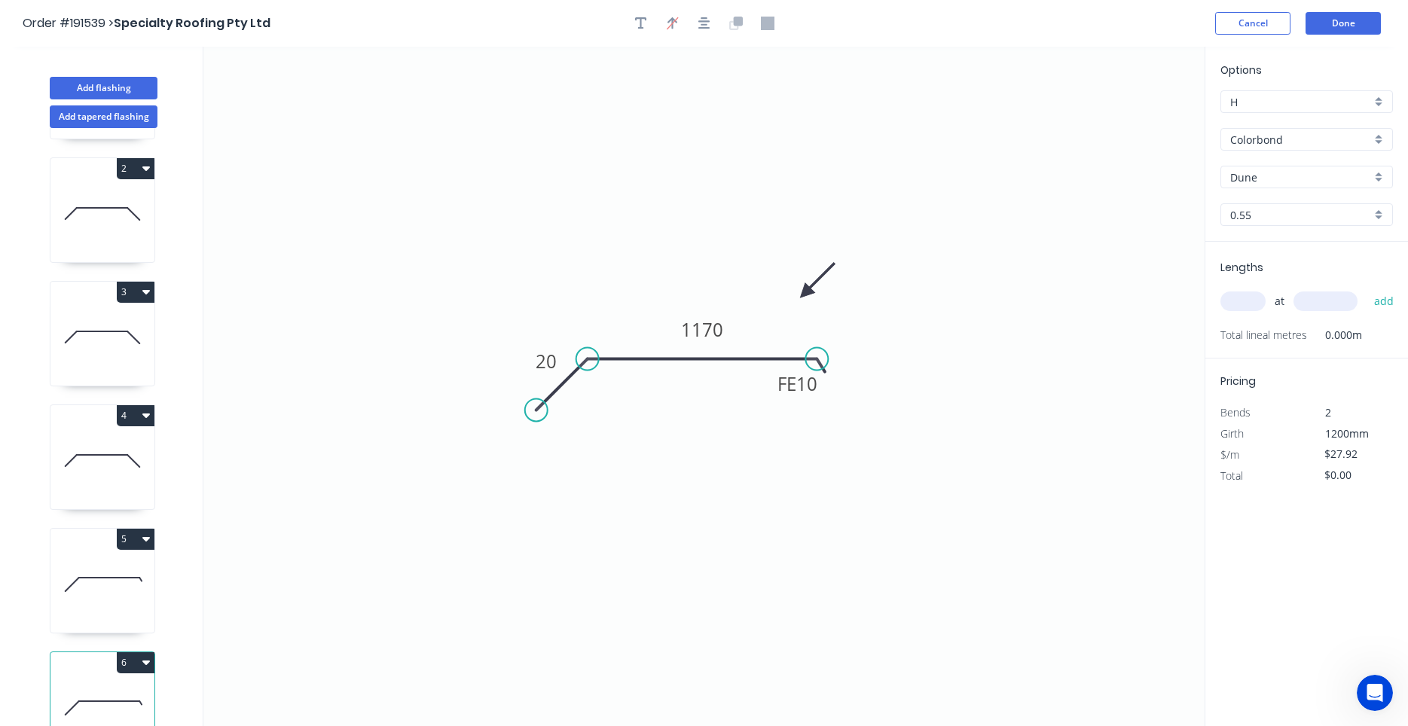
scroll to position [138, 0]
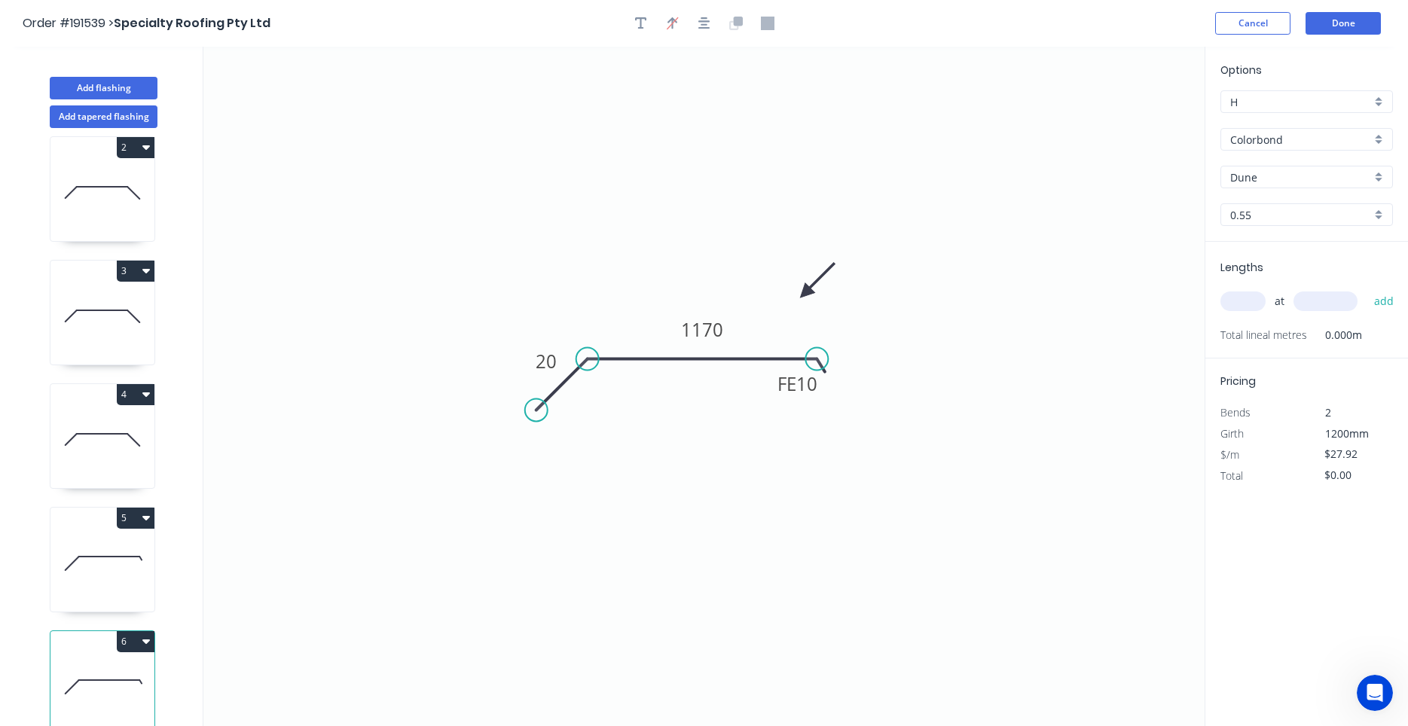
click at [134, 659] on icon at bounding box center [102, 687] width 104 height 96
click at [541, 424] on div "Delete point" at bounding box center [607, 429] width 151 height 31
click at [604, 469] on div "Feather" at bounding box center [661, 474] width 151 height 31
click at [604, 408] on div "Flip bend" at bounding box center [667, 411] width 151 height 31
drag, startPoint x: 615, startPoint y: 384, endPoint x: 618, endPoint y: 393, distance: 9.5
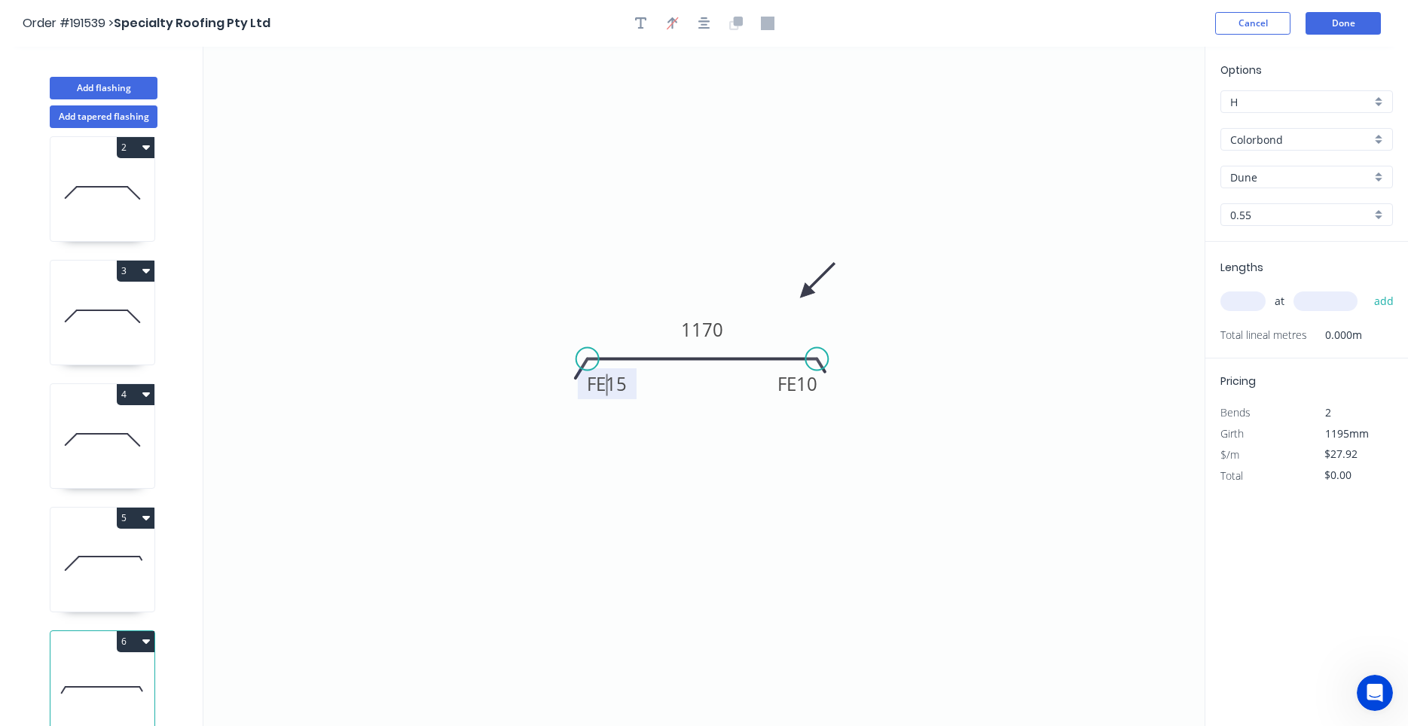
click at [615, 385] on tspan "15" at bounding box center [616, 383] width 21 height 25
click at [1245, 304] on input "text" at bounding box center [1243, 302] width 45 height 20
click at [1367, 289] on button "add" at bounding box center [1384, 302] width 35 height 26
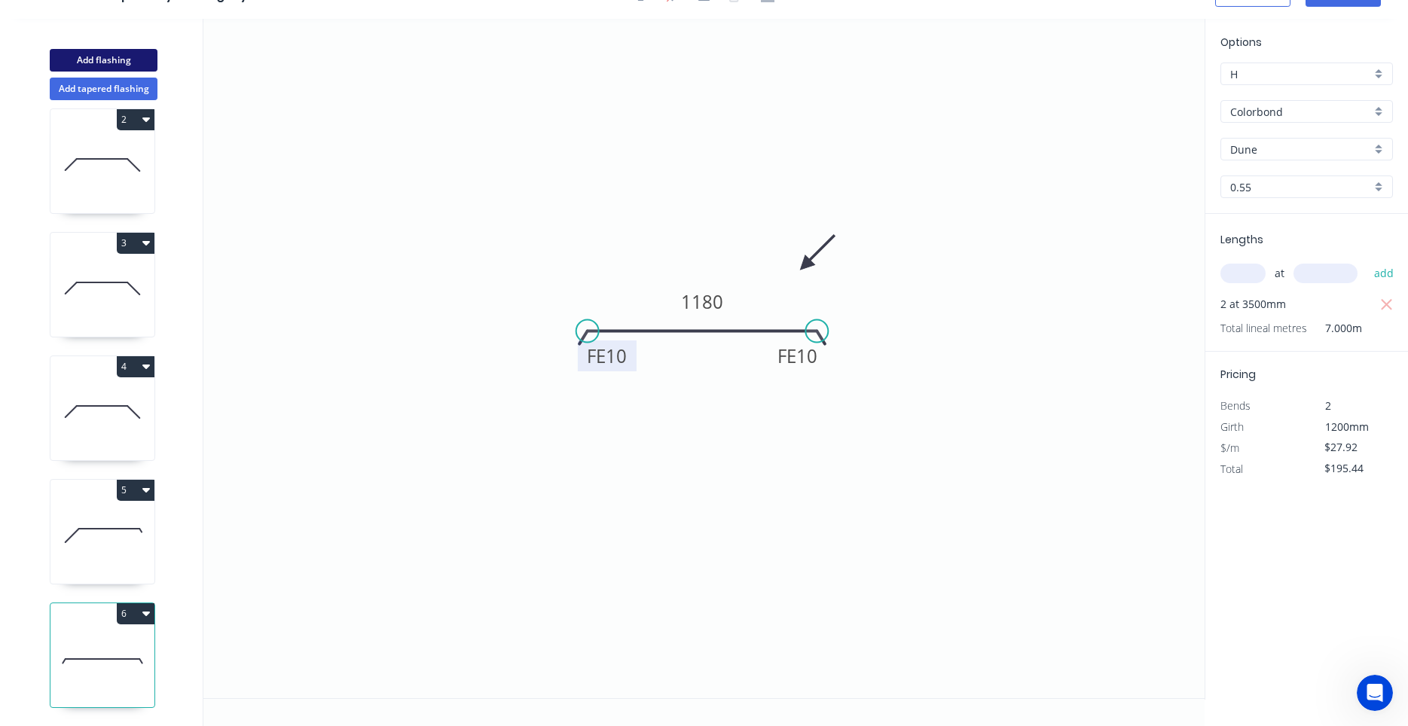
click at [137, 53] on button "Add flashing" at bounding box center [104, 60] width 108 height 23
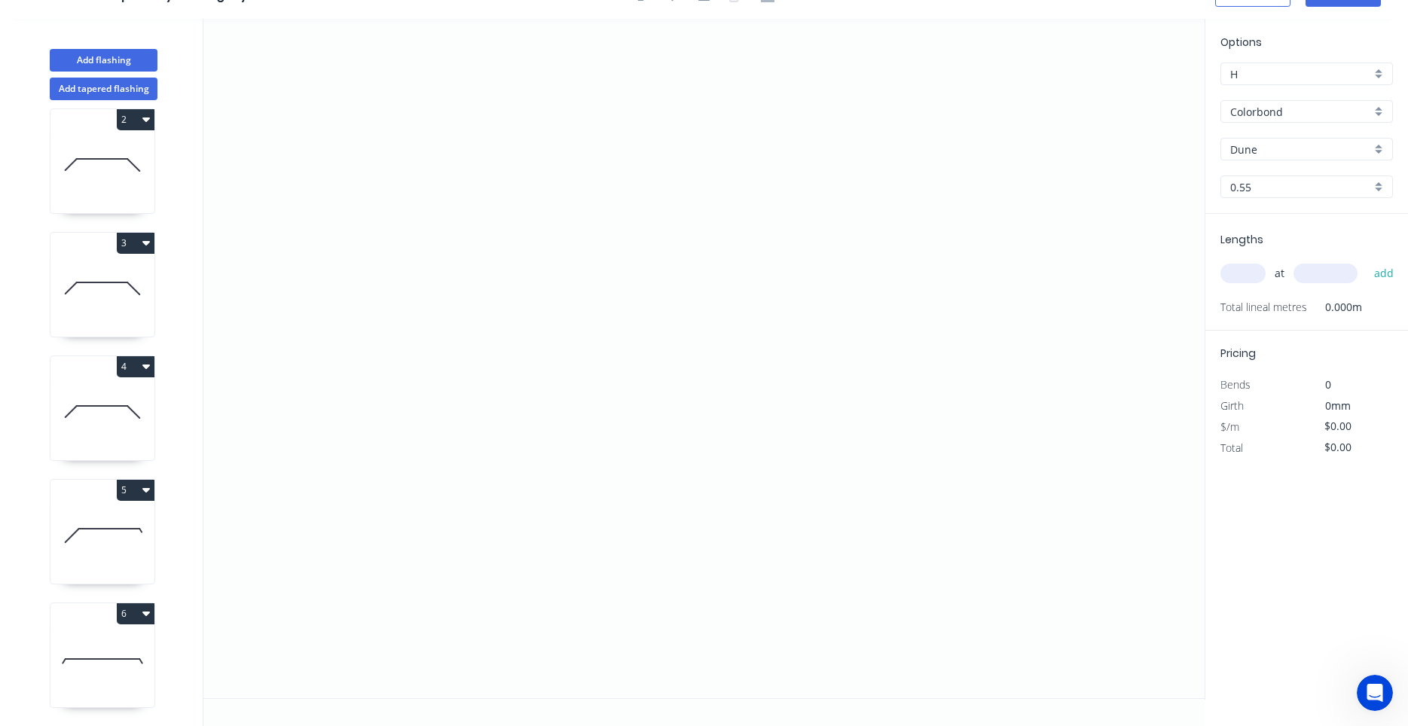
click at [1245, 153] on input "Dune" at bounding box center [1300, 150] width 141 height 16
click at [1276, 179] on div "Windspray" at bounding box center [1306, 178] width 171 height 26
click at [686, 295] on icon "0" at bounding box center [703, 359] width 1001 height 680
click at [692, 295] on circle at bounding box center [686, 295] width 23 height 23
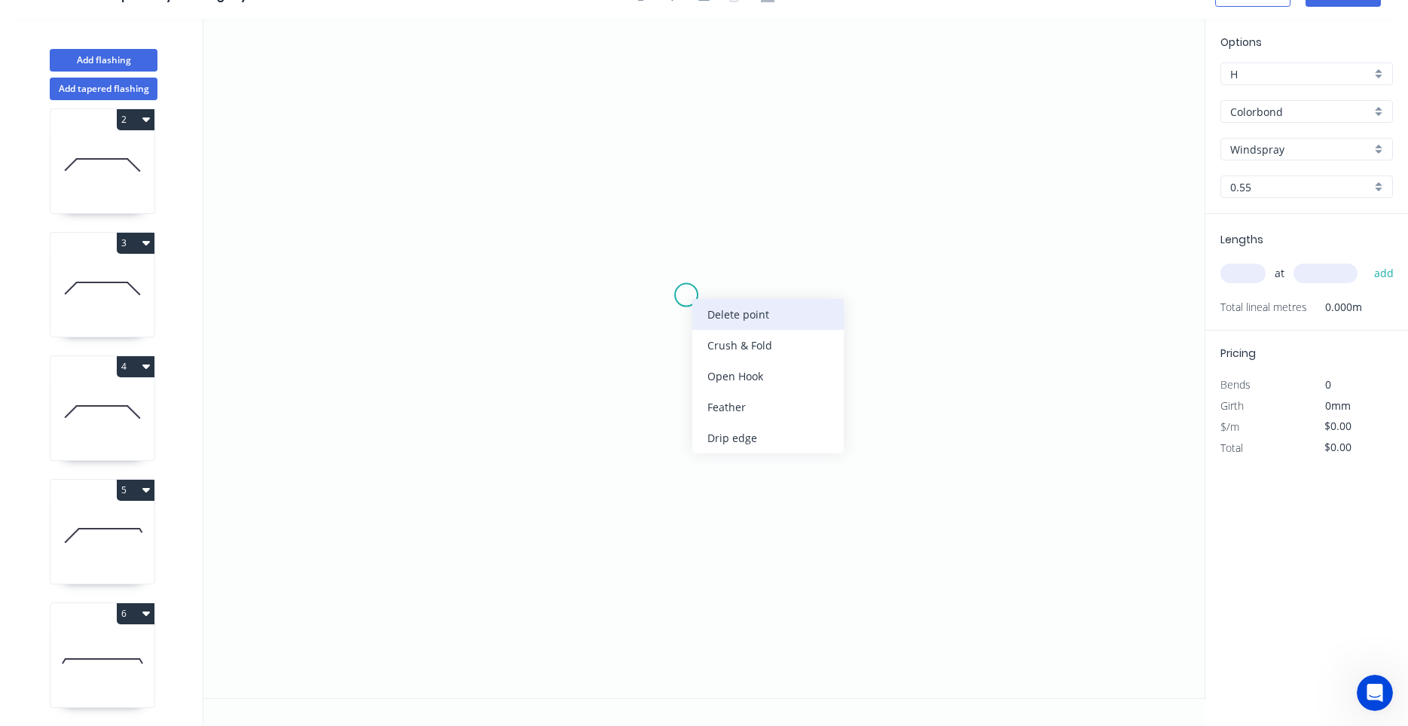
click at [701, 306] on div "Delete point" at bounding box center [767, 314] width 151 height 31
click at [659, 201] on icon "0" at bounding box center [703, 359] width 1001 height 680
click at [625, 234] on icon at bounding box center [642, 218] width 34 height 34
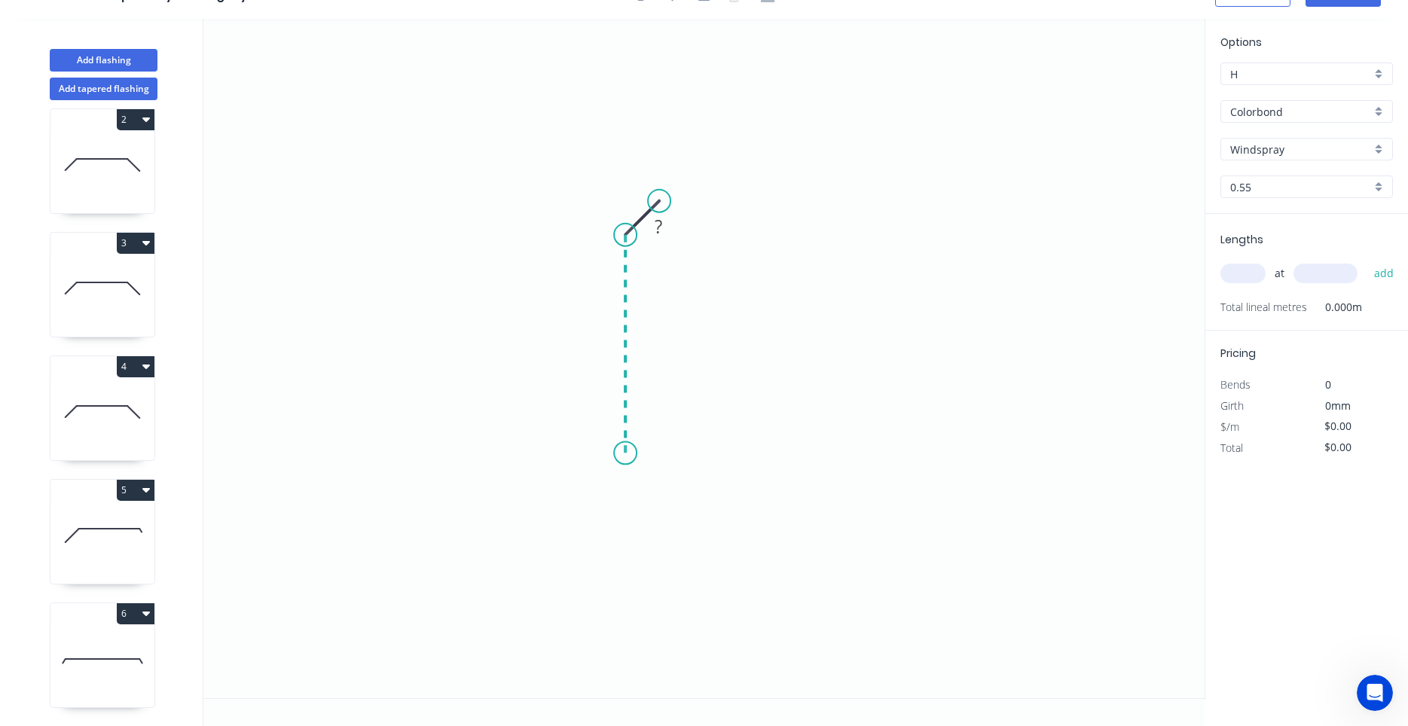
click at [629, 454] on icon "0 ?" at bounding box center [703, 359] width 1001 height 680
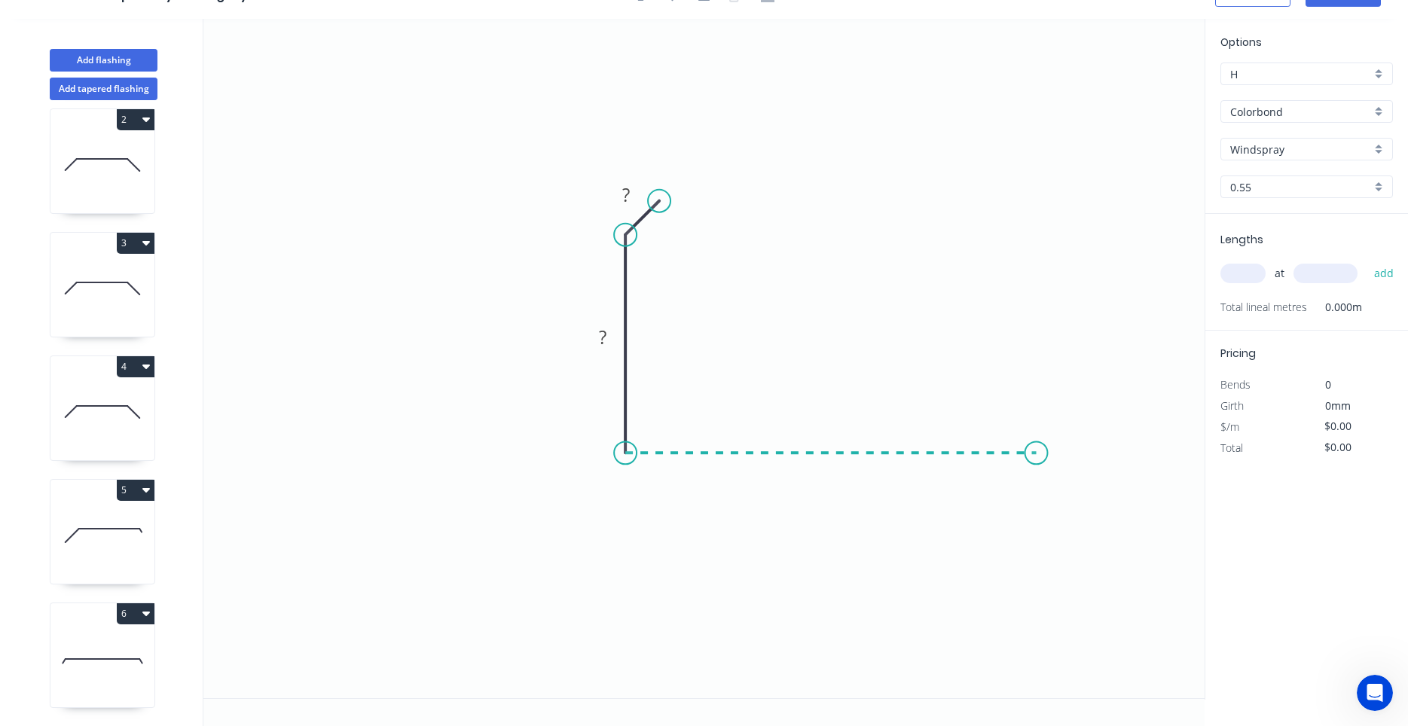
click at [1037, 446] on icon "0 ? ?" at bounding box center [703, 359] width 1001 height 680
click at [1067, 485] on icon "0 ? ? ?" at bounding box center [703, 359] width 1001 height 680
click at [1067, 485] on circle at bounding box center [1066, 483] width 23 height 23
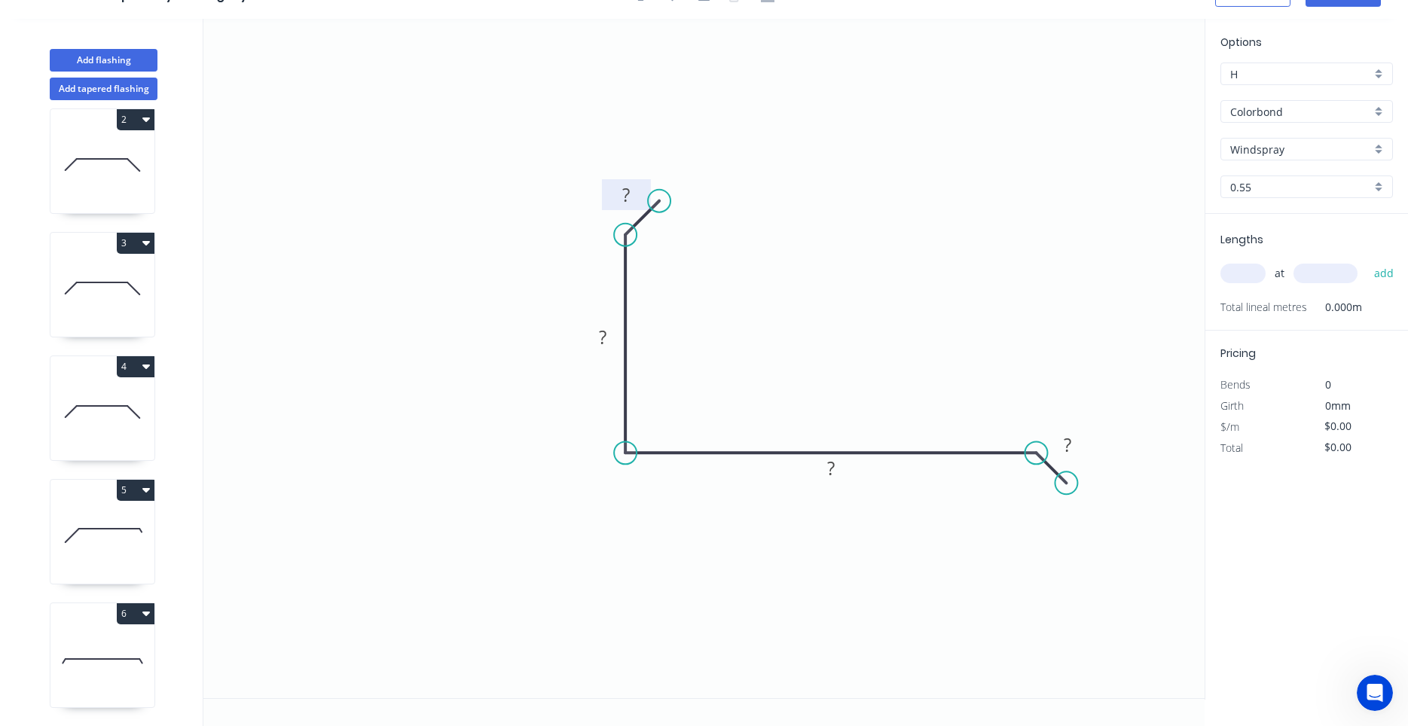
click at [637, 196] on rect at bounding box center [626, 195] width 30 height 21
drag, startPoint x: 1062, startPoint y: 481, endPoint x: 1082, endPoint y: 497, distance: 25.2
click at [1082, 497] on circle at bounding box center [1081, 498] width 23 height 23
drag, startPoint x: 1079, startPoint y: 494, endPoint x: 1087, endPoint y: 505, distance: 13.4
click at [1087, 505] on circle at bounding box center [1086, 503] width 23 height 23
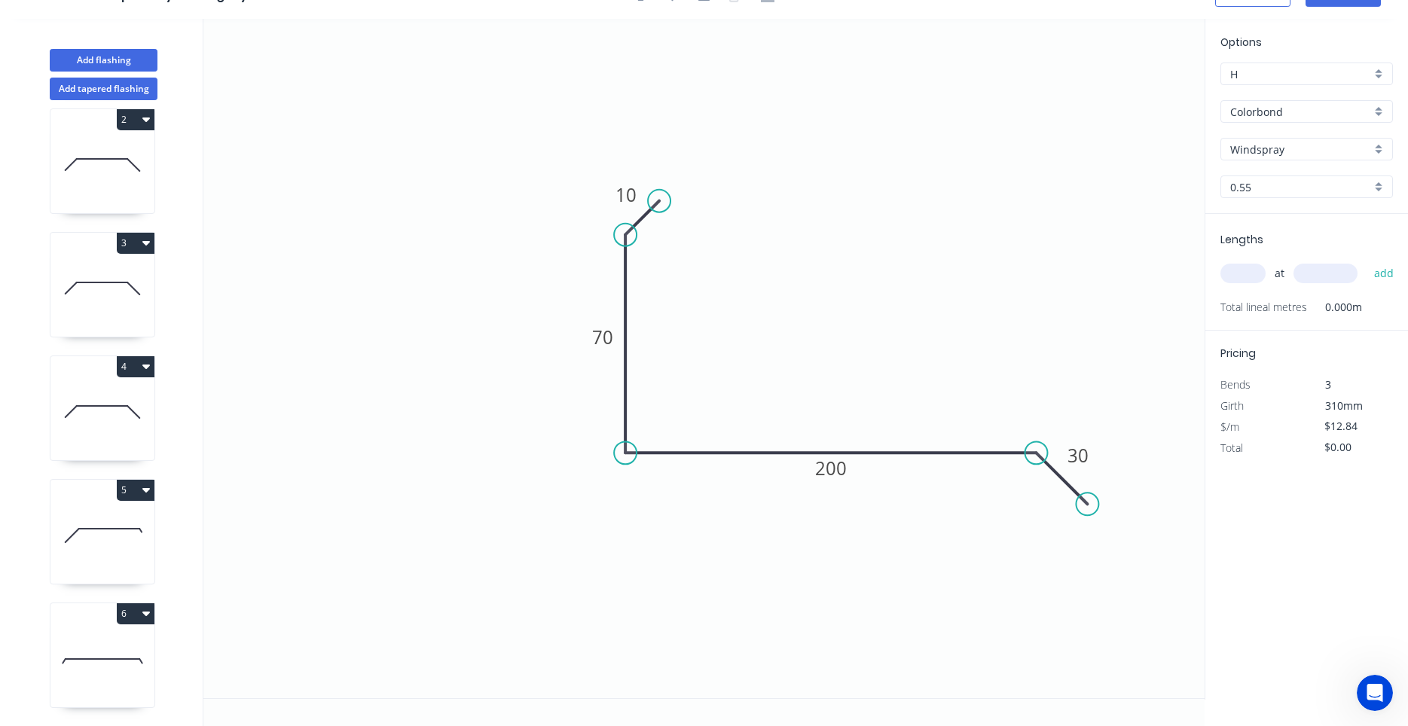
drag, startPoint x: 1083, startPoint y: 500, endPoint x: 1092, endPoint y: 510, distance: 13.9
click at [1092, 510] on circle at bounding box center [1087, 504] width 23 height 23
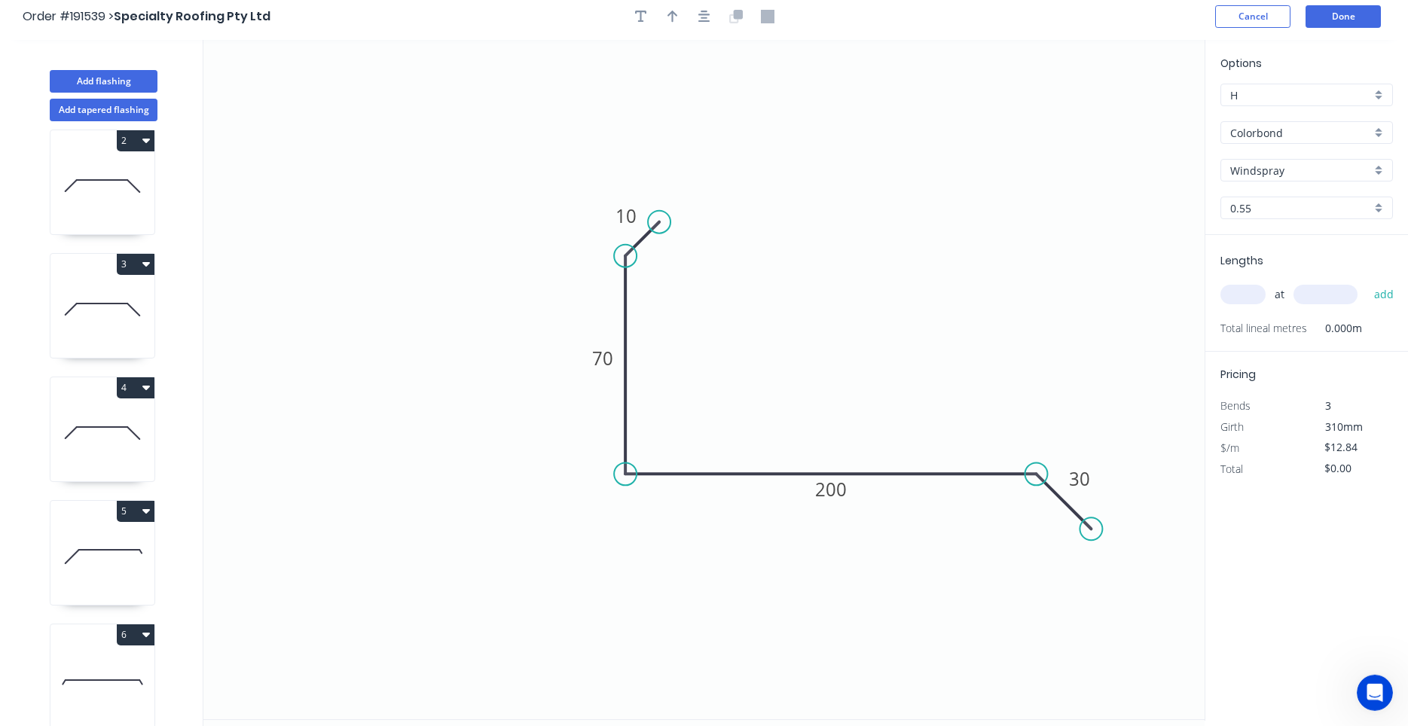
scroll to position [0, 0]
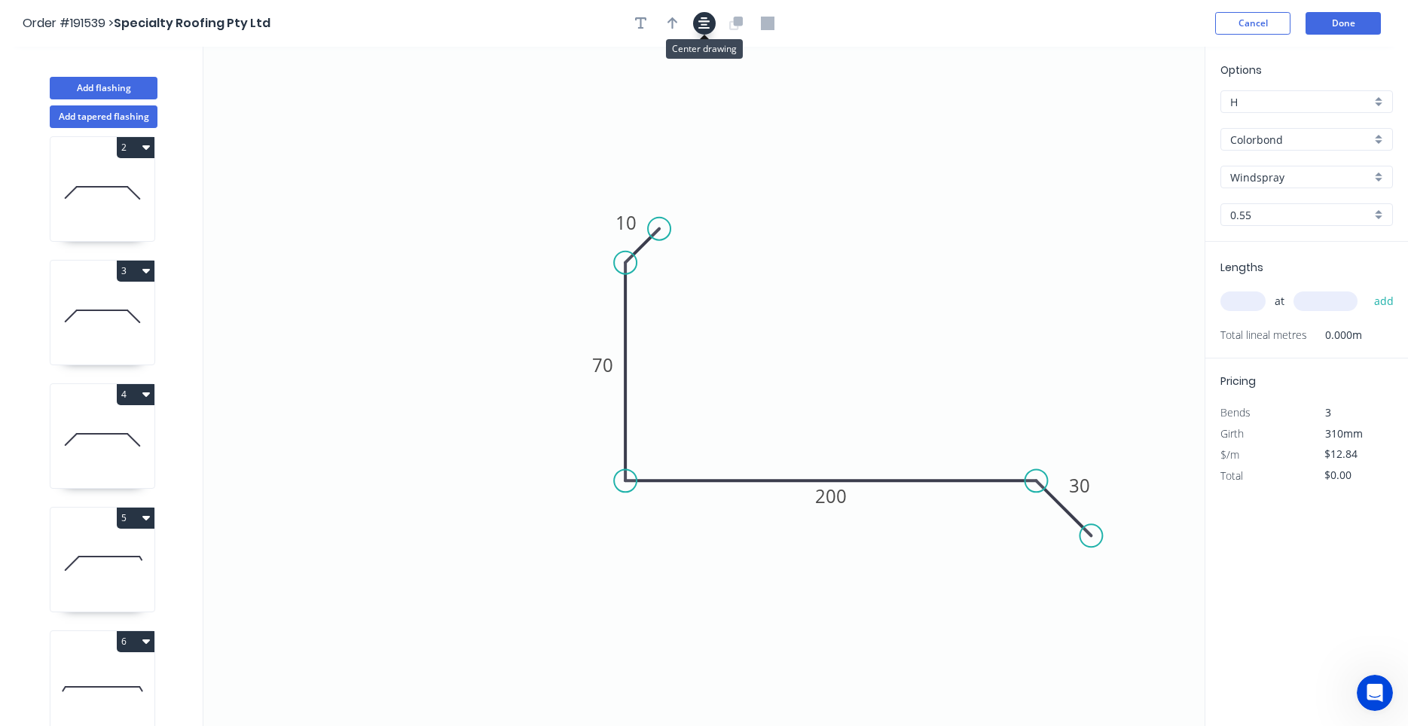
click at [704, 26] on icon "button" at bounding box center [705, 24] width 12 height 14
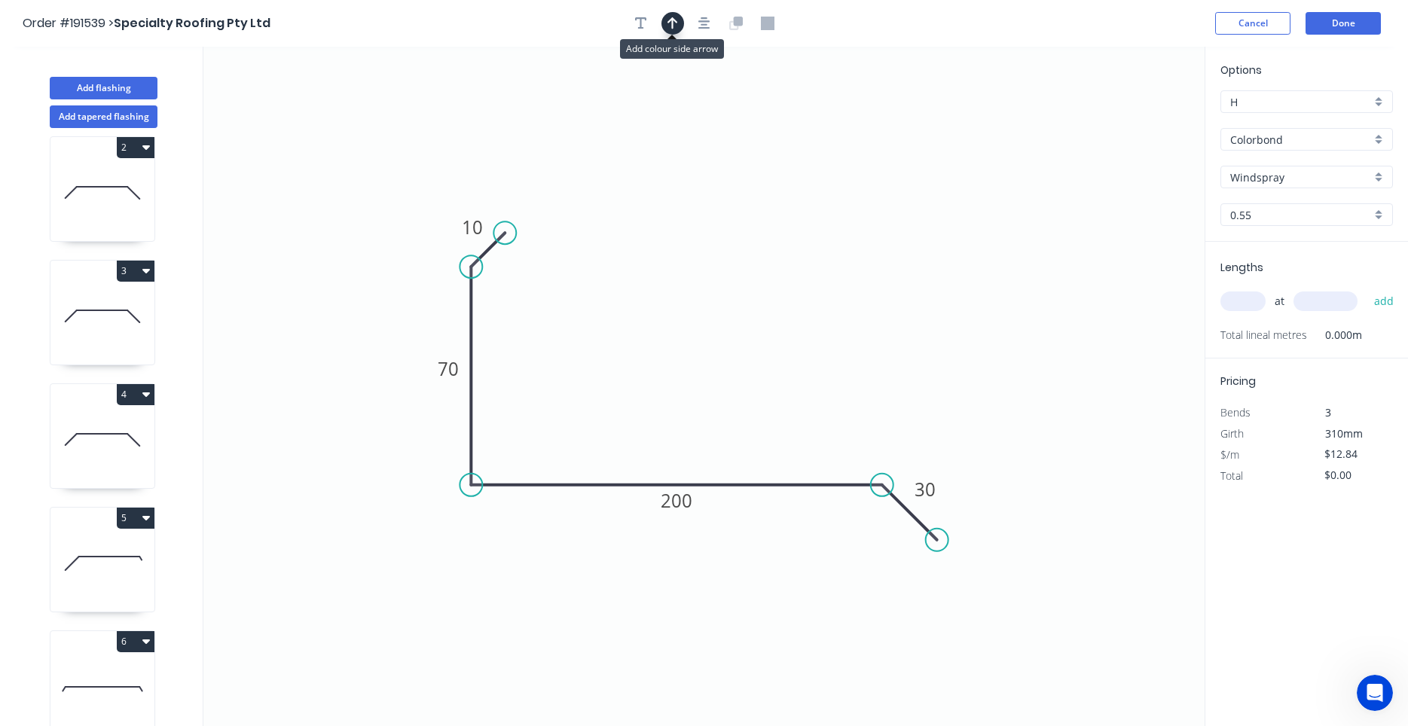
click at [678, 20] on button "button" at bounding box center [673, 23] width 23 height 23
click at [1128, 118] on icon at bounding box center [1129, 105] width 14 height 48
drag, startPoint x: 1128, startPoint y: 118, endPoint x: 702, endPoint y: 306, distance: 465.6
click at [702, 306] on icon at bounding box center [717, 290] width 44 height 44
click at [1261, 301] on input "text" at bounding box center [1243, 302] width 45 height 20
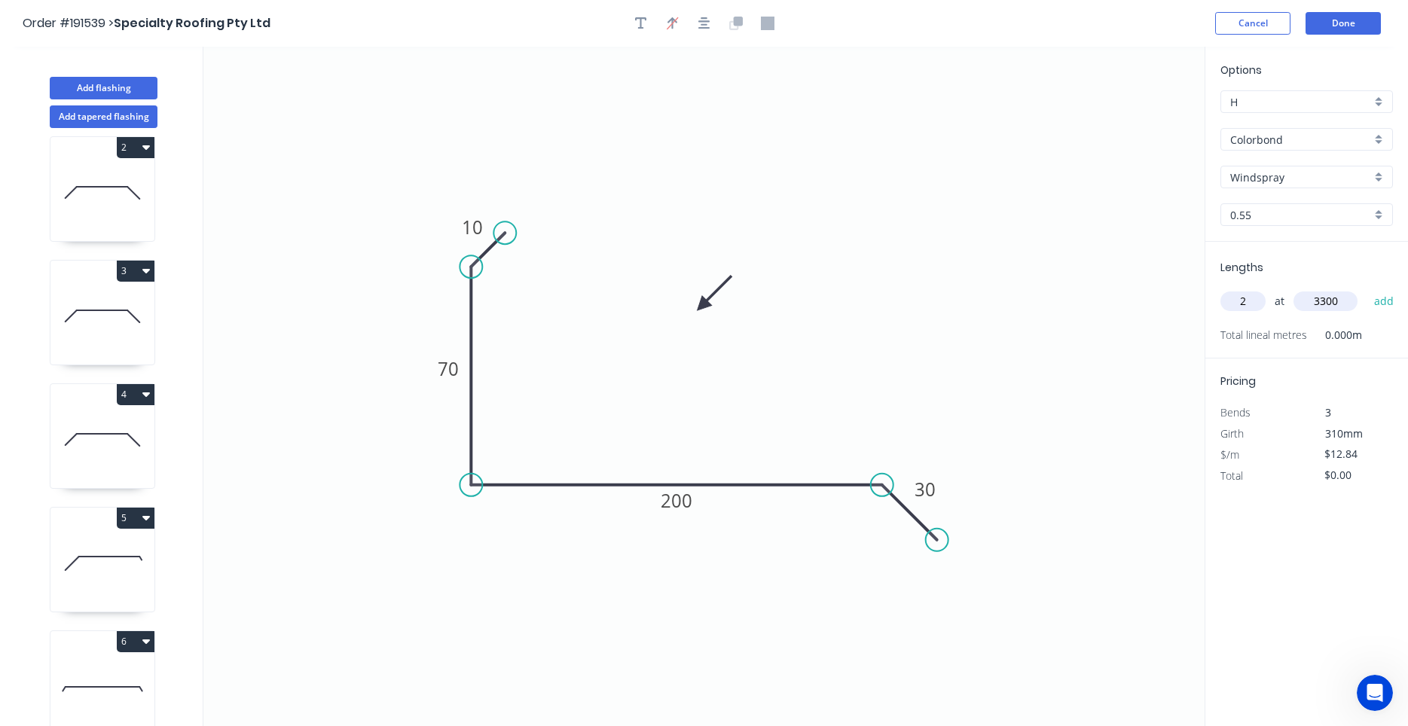
click at [1367, 289] on button "add" at bounding box center [1384, 302] width 35 height 26
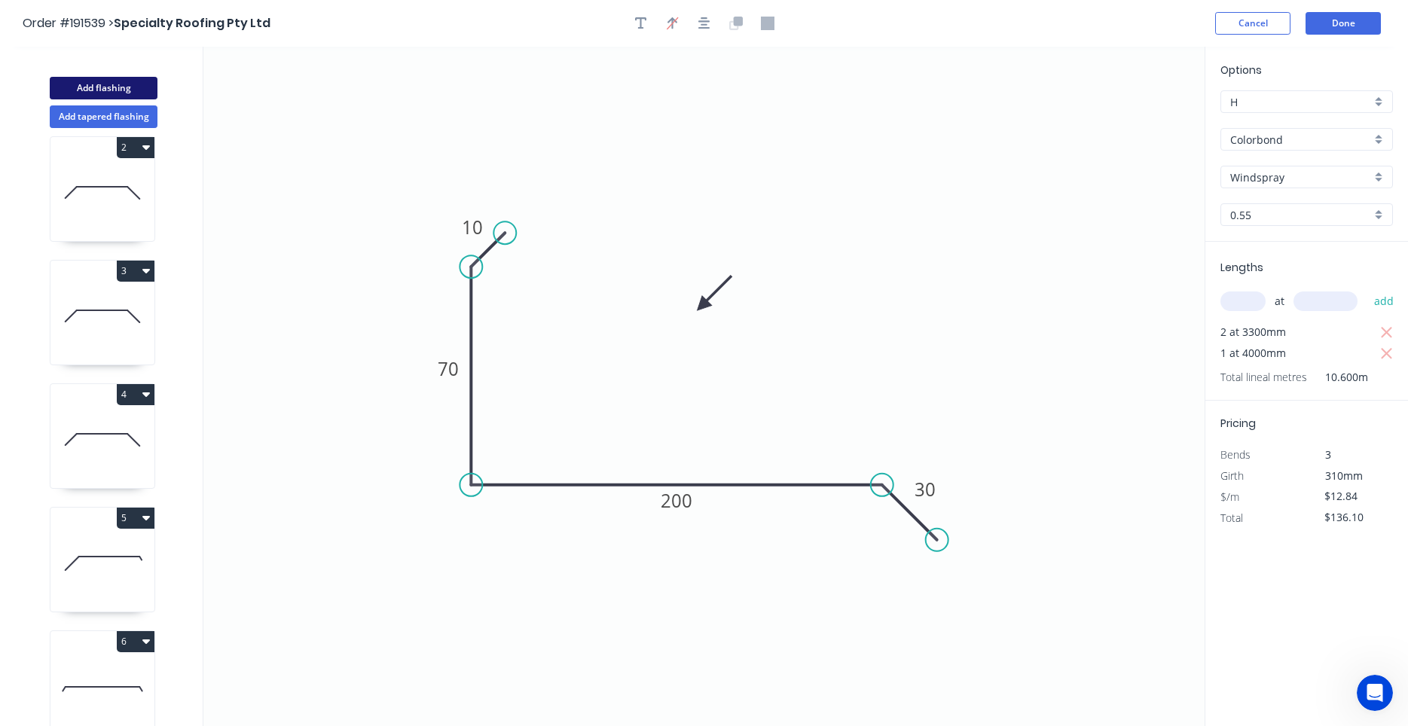
click at [107, 81] on button "Add flashing" at bounding box center [104, 88] width 108 height 23
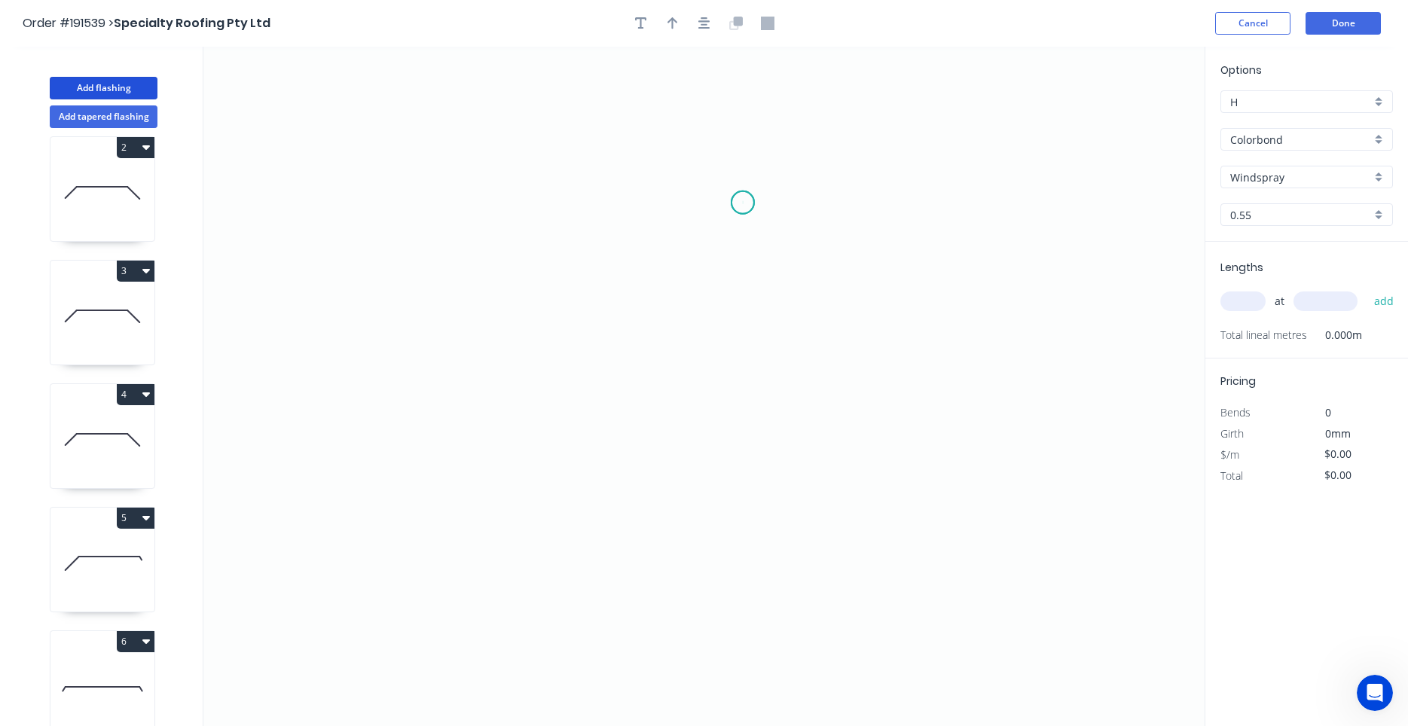
click at [743, 203] on icon "0" at bounding box center [703, 387] width 1001 height 680
click at [699, 251] on icon "0" at bounding box center [703, 387] width 1001 height 680
click at [707, 393] on icon "0 ?" at bounding box center [703, 387] width 1001 height 680
click at [765, 445] on icon "0 ? ?" at bounding box center [703, 387] width 1001 height 680
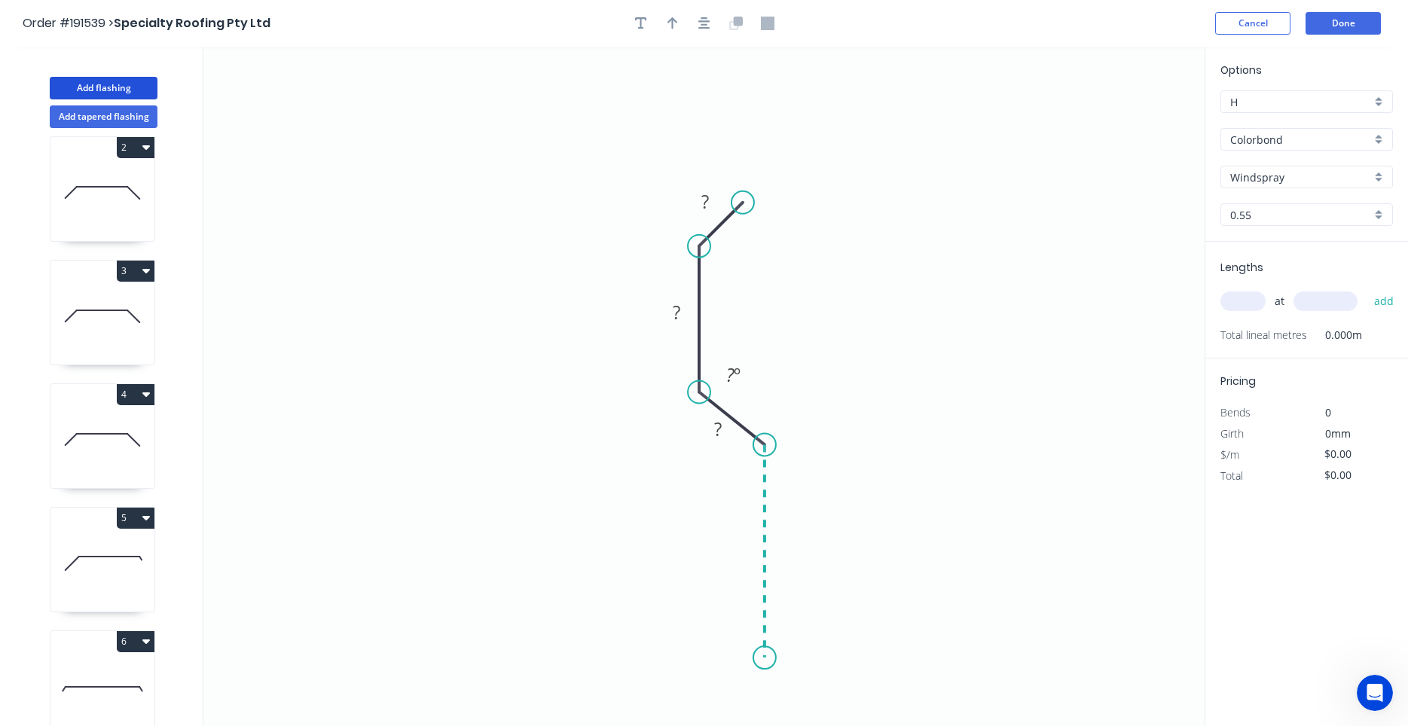
click at [773, 659] on icon "0 ? ? ? ? º" at bounding box center [703, 387] width 1001 height 680
click at [697, 720] on icon "0 ? ? ? ? ? º ? º" at bounding box center [703, 387] width 1001 height 680
click at [698, 720] on circle at bounding box center [697, 725] width 23 height 23
click at [709, 25] on icon "button" at bounding box center [705, 24] width 12 height 14
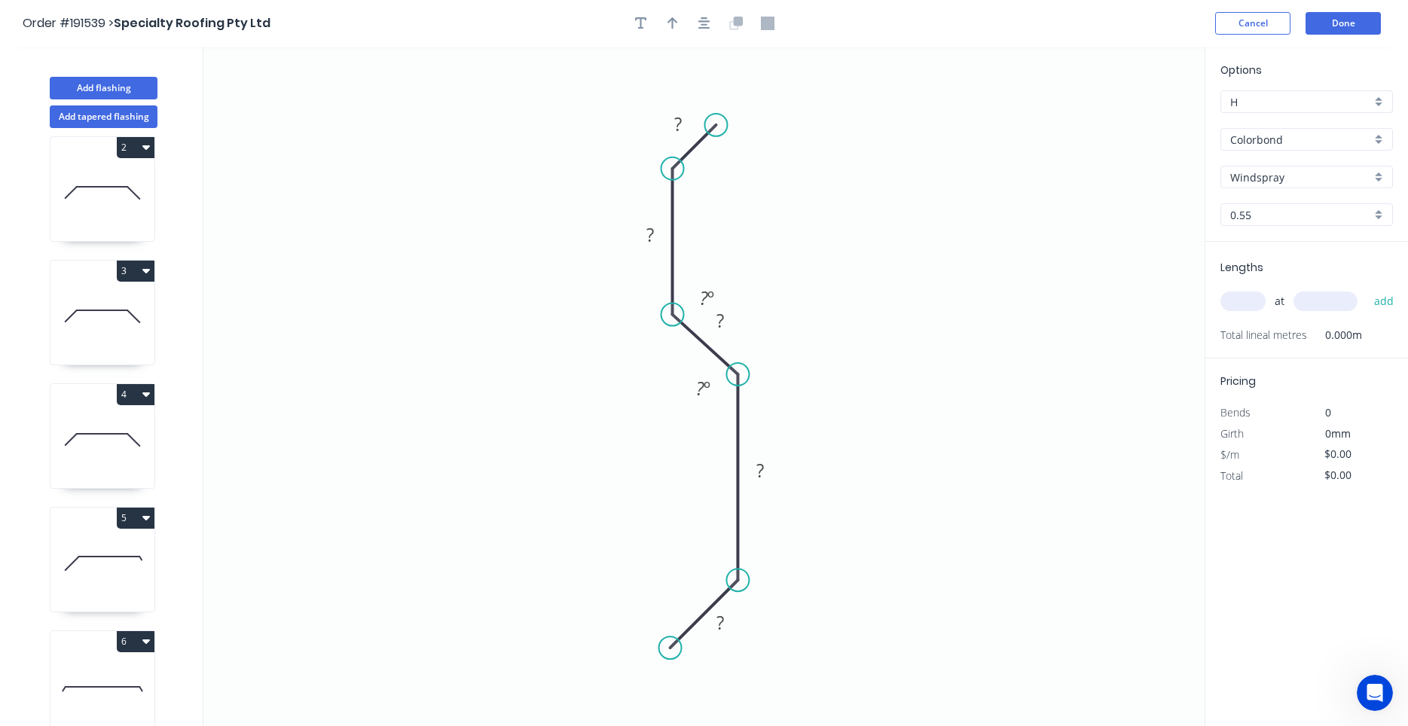
drag, startPoint x: 733, startPoint y: 362, endPoint x: 732, endPoint y: 373, distance: 10.6
click at [732, 373] on circle at bounding box center [737, 374] width 23 height 23
drag, startPoint x: 675, startPoint y: 314, endPoint x: 673, endPoint y: 307, distance: 7.9
click at [673, 307] on circle at bounding box center [673, 309] width 23 height 23
click at [684, 124] on rect at bounding box center [678, 125] width 30 height 21
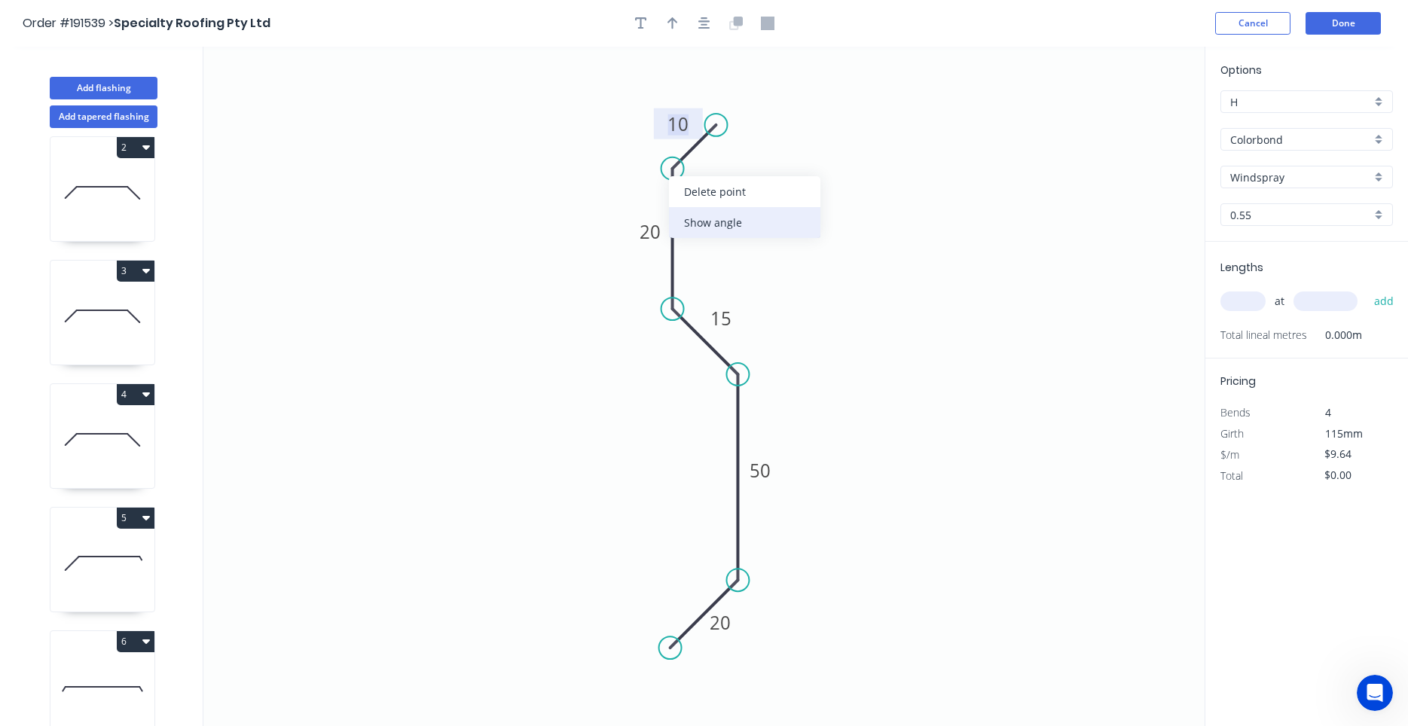
click at [685, 213] on div "Show angle" at bounding box center [744, 222] width 151 height 31
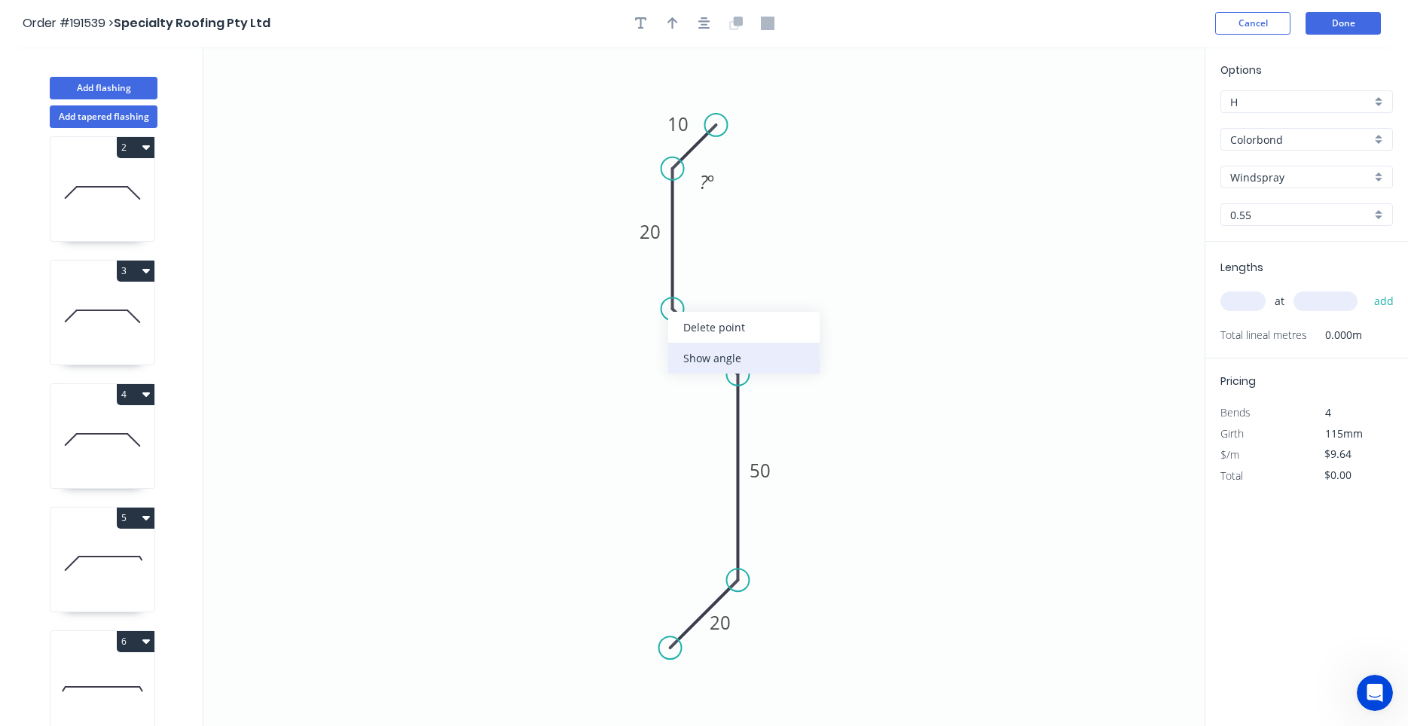
click at [689, 348] on div "Show angle" at bounding box center [743, 358] width 151 height 31
click at [751, 418] on div "Show angle" at bounding box center [807, 420] width 151 height 31
click at [705, 286] on tspan "?" at bounding box center [704, 293] width 8 height 25
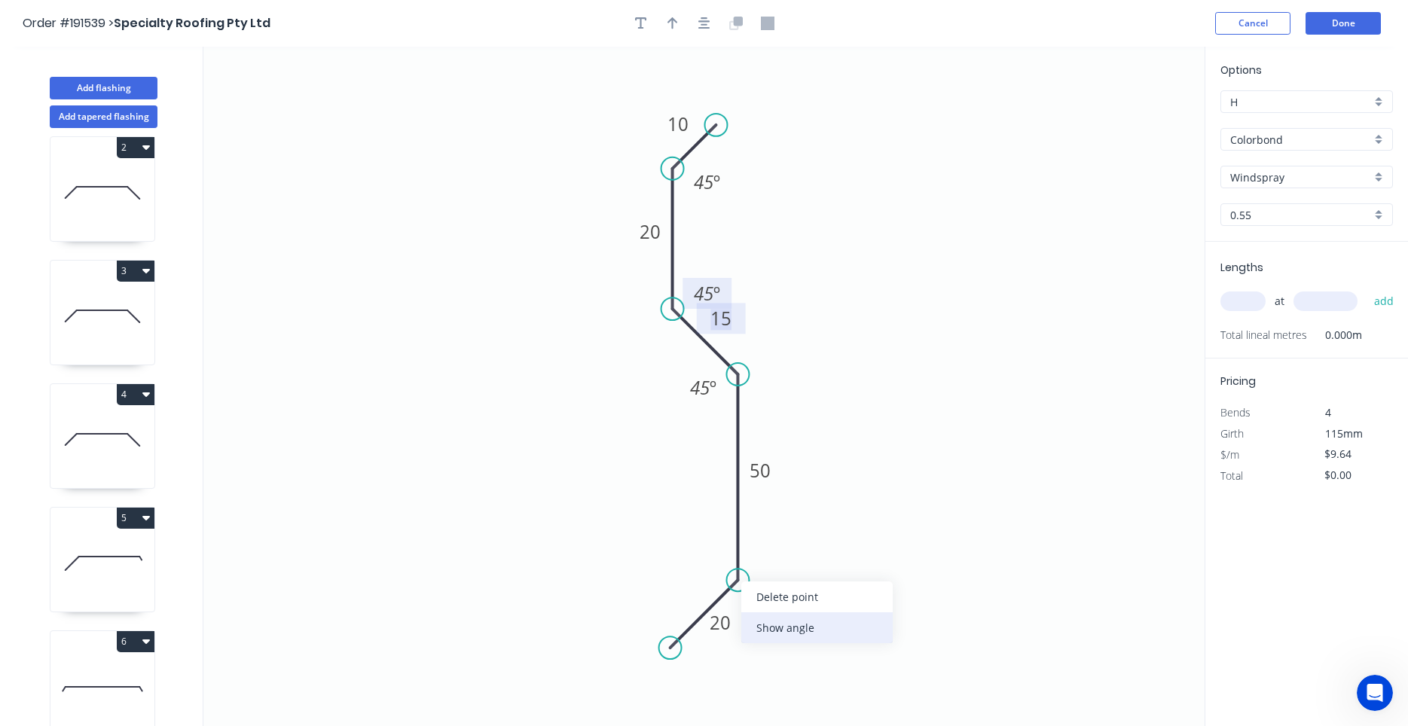
click at [766, 637] on div "Show angle" at bounding box center [816, 628] width 151 height 31
click at [704, 556] on tspan "º" at bounding box center [707, 564] width 7 height 25
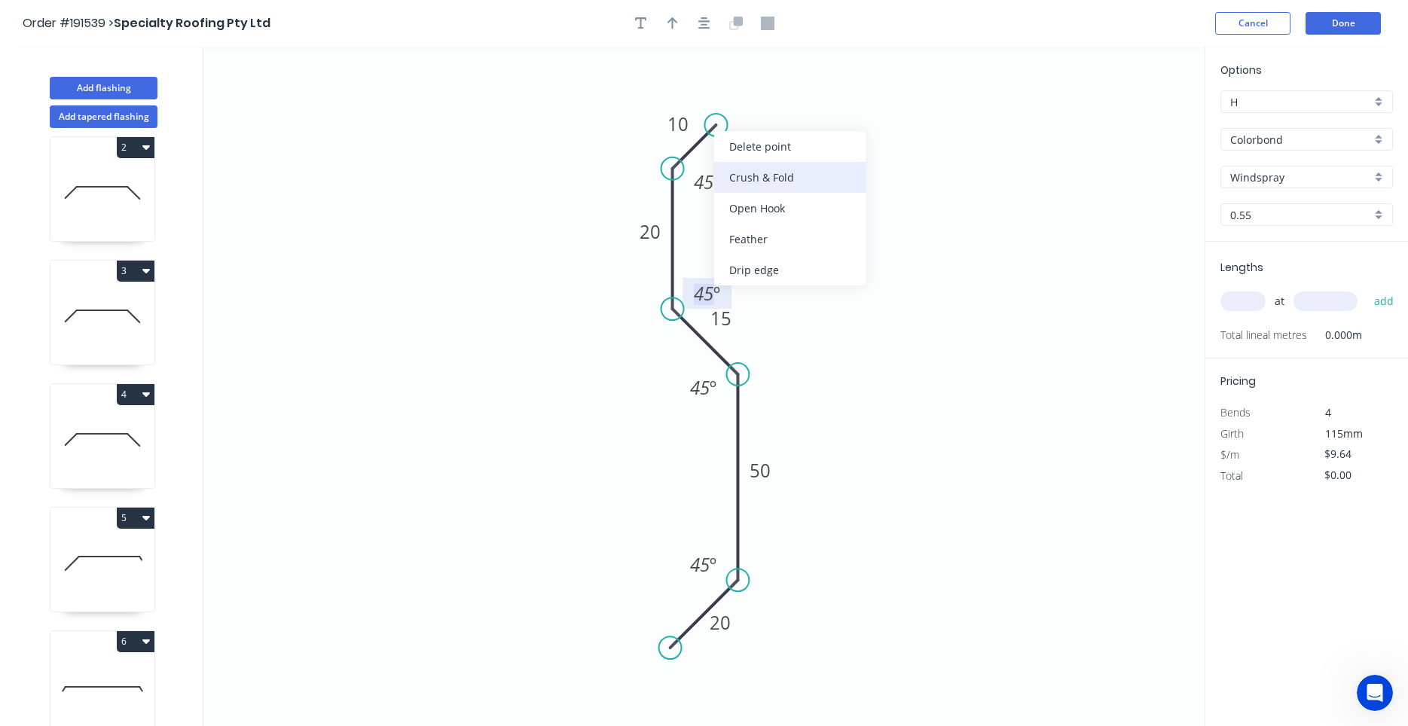
click at [753, 179] on div "Crush & Fold" at bounding box center [789, 177] width 151 height 31
drag, startPoint x: 735, startPoint y: 77, endPoint x: 781, endPoint y: 94, distance: 49.1
click at [781, 94] on rect at bounding box center [753, 98] width 60 height 31
click at [680, 26] on button "button" at bounding box center [673, 23] width 23 height 23
drag, startPoint x: 1137, startPoint y: 120, endPoint x: 1032, endPoint y: 197, distance: 130.4
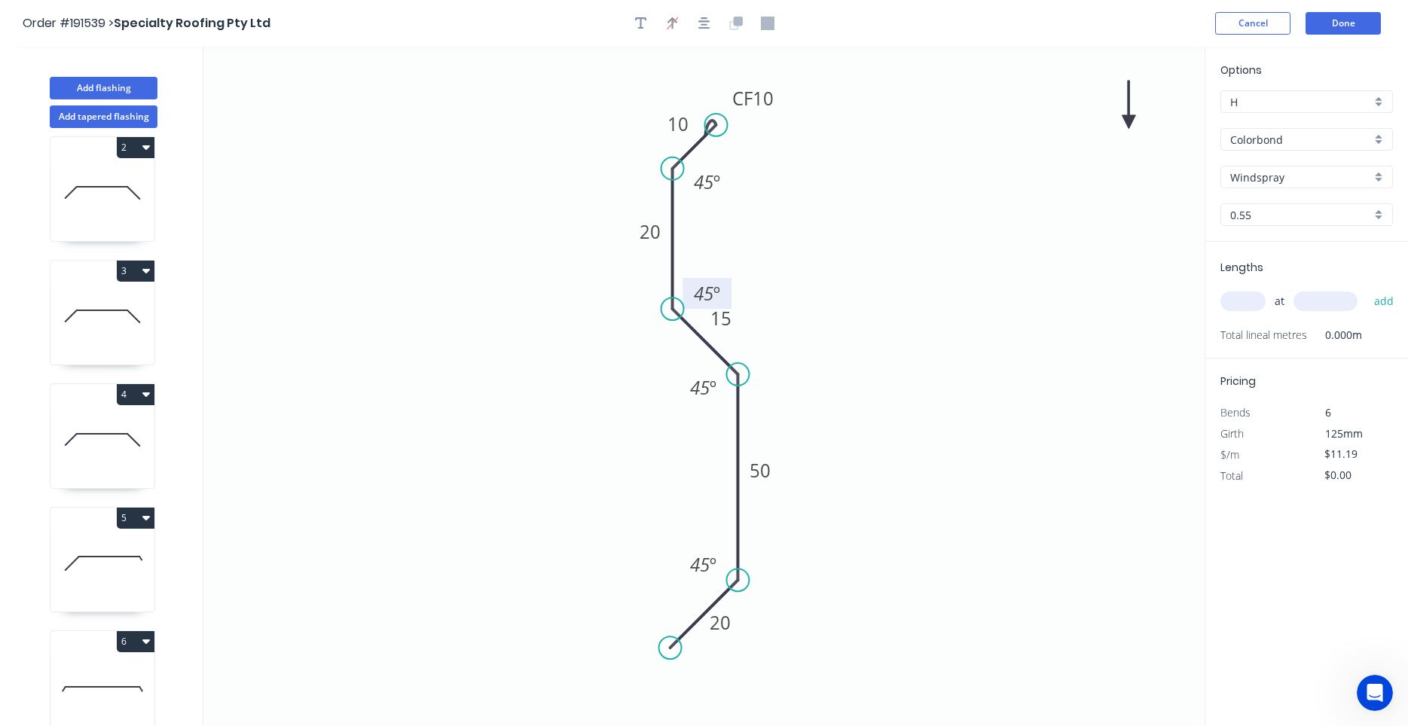
click at [1026, 212] on icon "0 20 50 15 20 CF 10 10 45 º 45 º 45 º 45 º" at bounding box center [703, 387] width 1001 height 680
drag, startPoint x: 1130, startPoint y: 115, endPoint x: 852, endPoint y: 367, distance: 374.5
click at [862, 357] on icon at bounding box center [869, 333] width 14 height 48
click at [852, 367] on icon at bounding box center [853, 349] width 14 height 48
drag, startPoint x: 852, startPoint y: 367, endPoint x: 812, endPoint y: 343, distance: 46.7
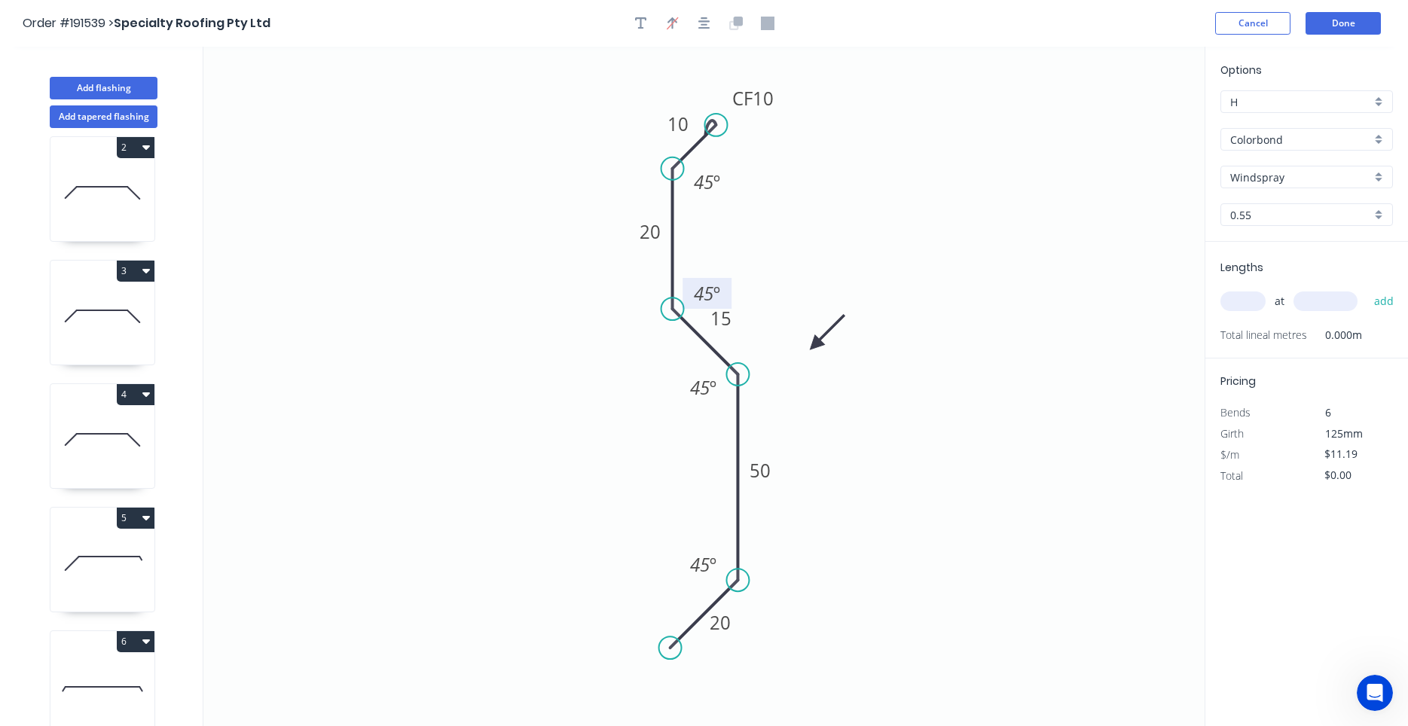
click at [812, 343] on icon at bounding box center [828, 332] width 44 height 44
click at [1248, 290] on div "at add" at bounding box center [1309, 302] width 176 height 26
click at [1245, 304] on input "text" at bounding box center [1243, 302] width 45 height 20
click at [1367, 289] on button "add" at bounding box center [1384, 302] width 35 height 26
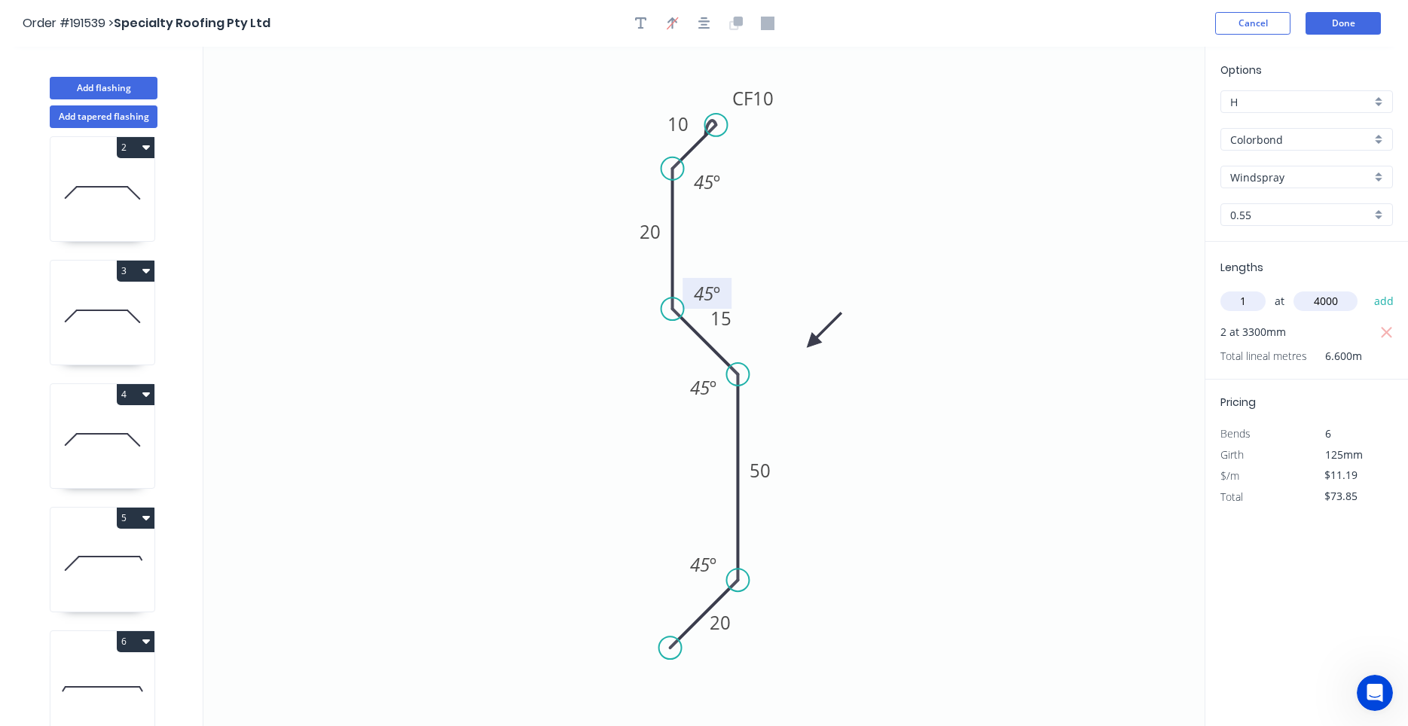
click at [1367, 289] on button "add" at bounding box center [1384, 302] width 35 height 26
click at [1371, 31] on button "Done" at bounding box center [1343, 23] width 75 height 23
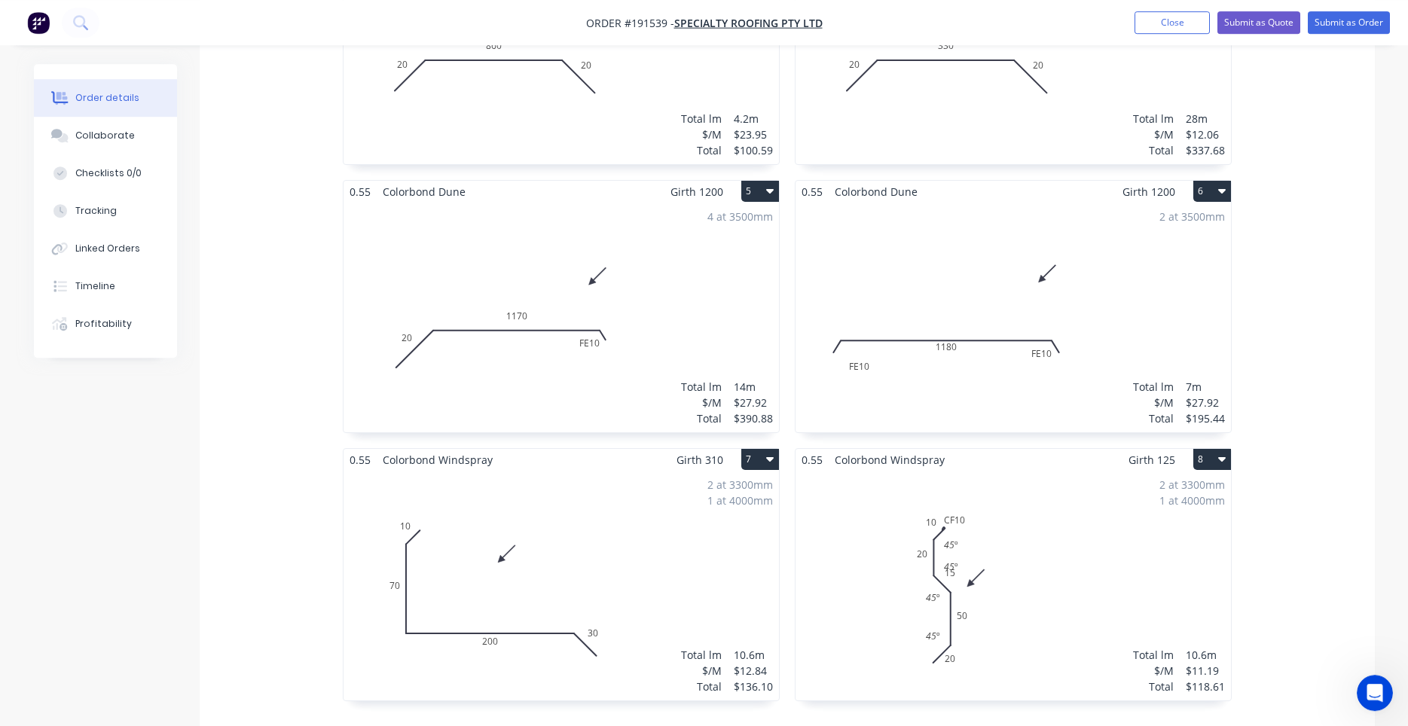
scroll to position [897, 0]
click at [1001, 525] on div "2 at 3300mm 1 at 4000mm Total lm $/M Total 10.6m $11.19 $118.61" at bounding box center [1014, 585] width 436 height 230
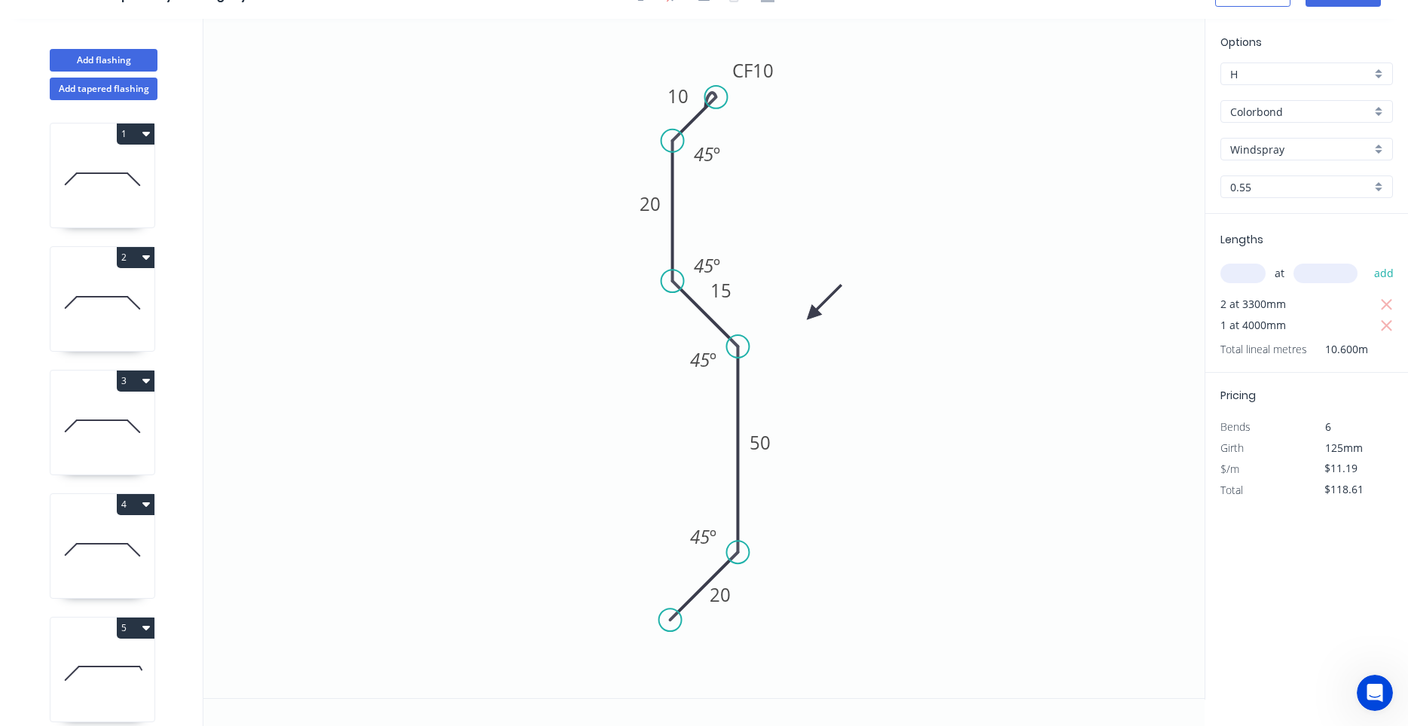
scroll to position [28, 0]
drag, startPoint x: 727, startPoint y: 255, endPoint x: 715, endPoint y: 241, distance: 18.7
click at [715, 241] on rect at bounding box center [695, 251] width 49 height 31
drag, startPoint x: 735, startPoint y: 280, endPoint x: 746, endPoint y: 290, distance: 14.9
click at [746, 290] on rect at bounding box center [731, 300] width 49 height 31
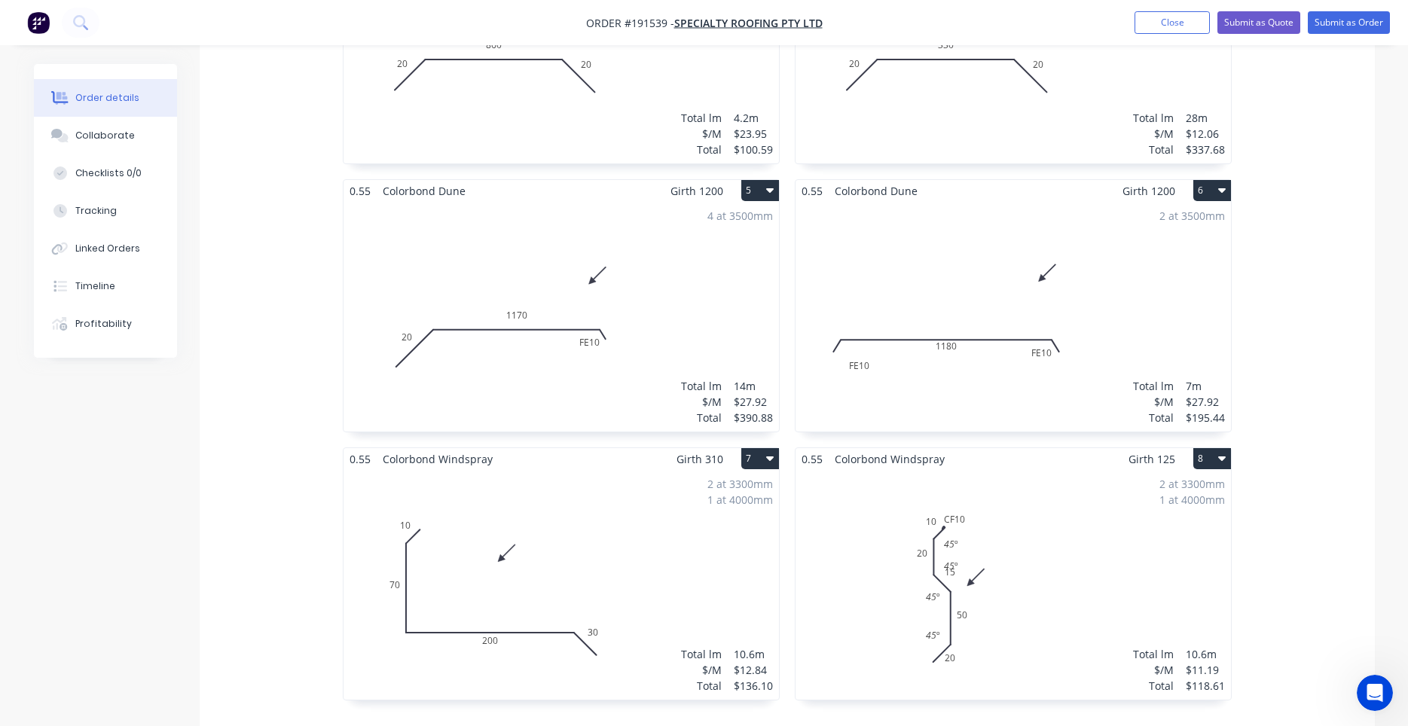
scroll to position [1025, 0]
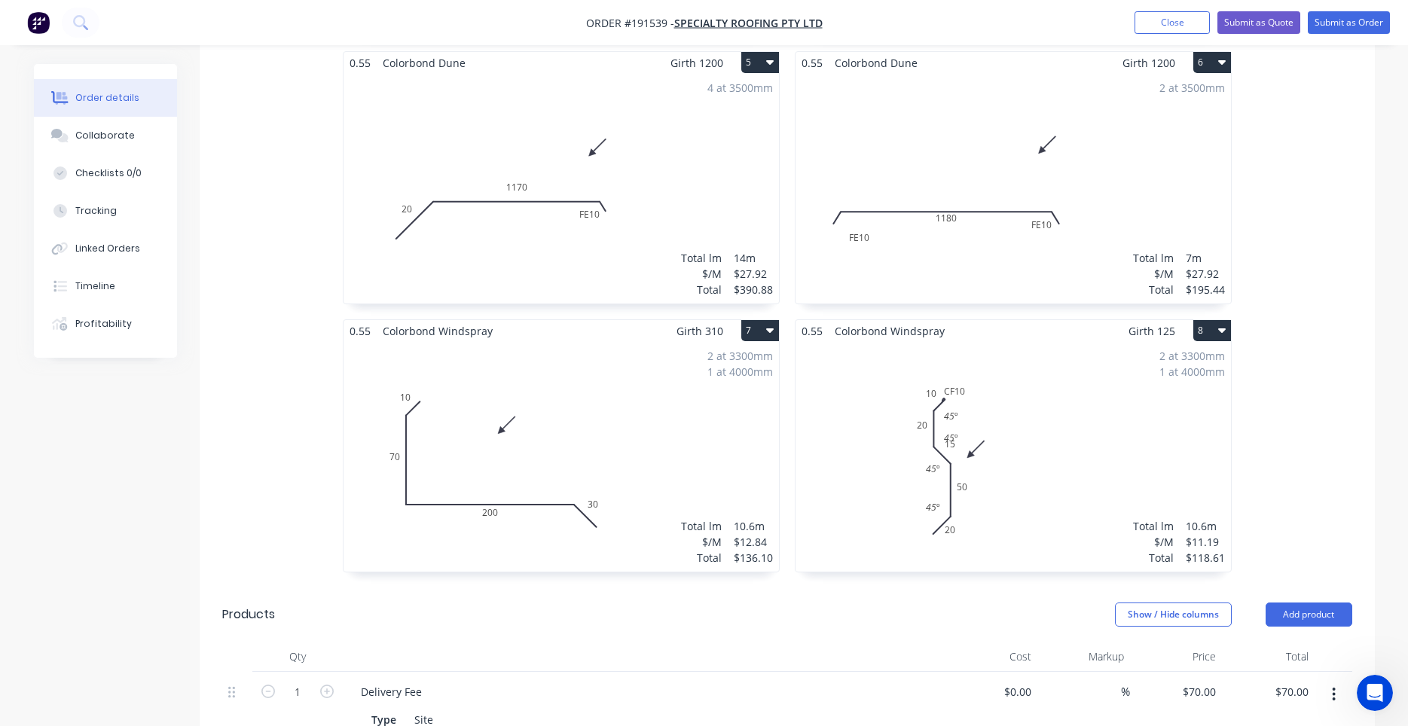
click at [1032, 417] on div "2 at 3300mm 1 at 4000mm Total lm $/M Total 10.6m $11.19 $118.61" at bounding box center [1014, 457] width 436 height 230
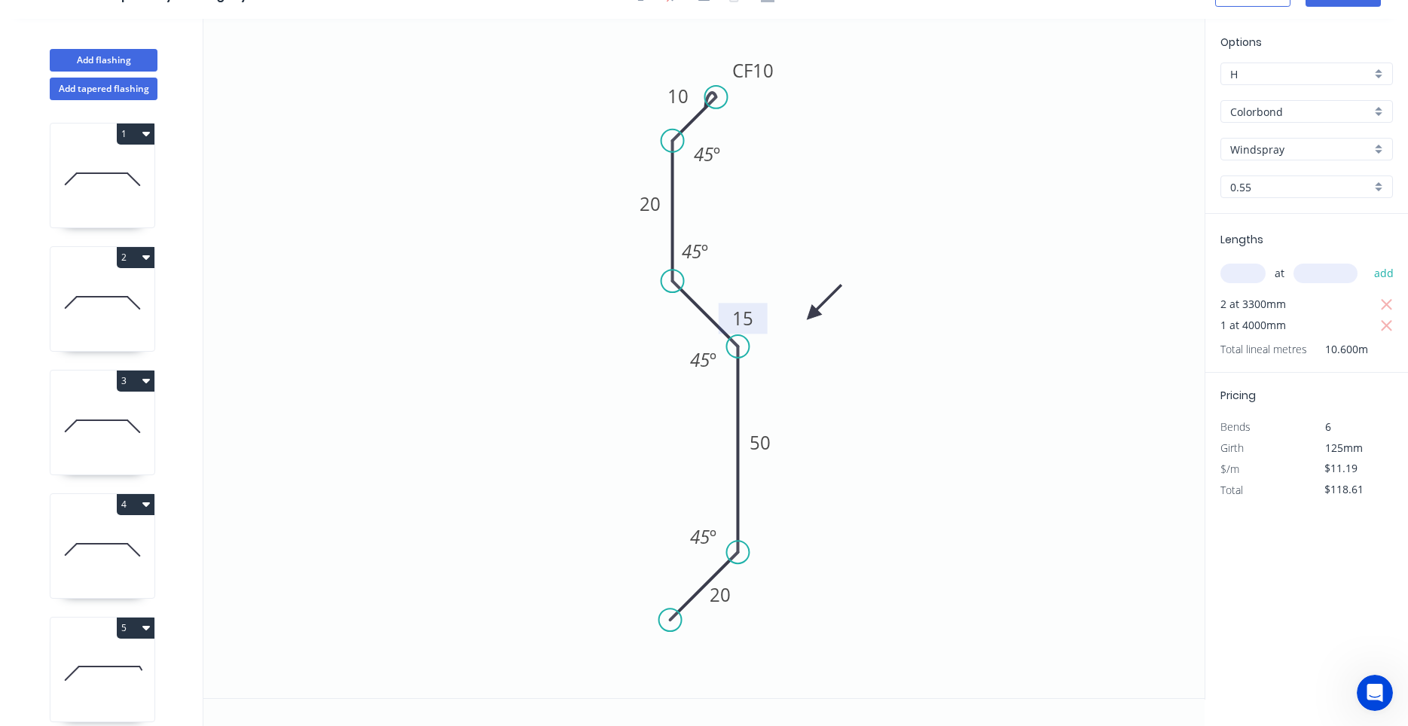
drag, startPoint x: 751, startPoint y: 304, endPoint x: 762, endPoint y: 321, distance: 20.7
click at [762, 321] on rect at bounding box center [743, 318] width 49 height 31
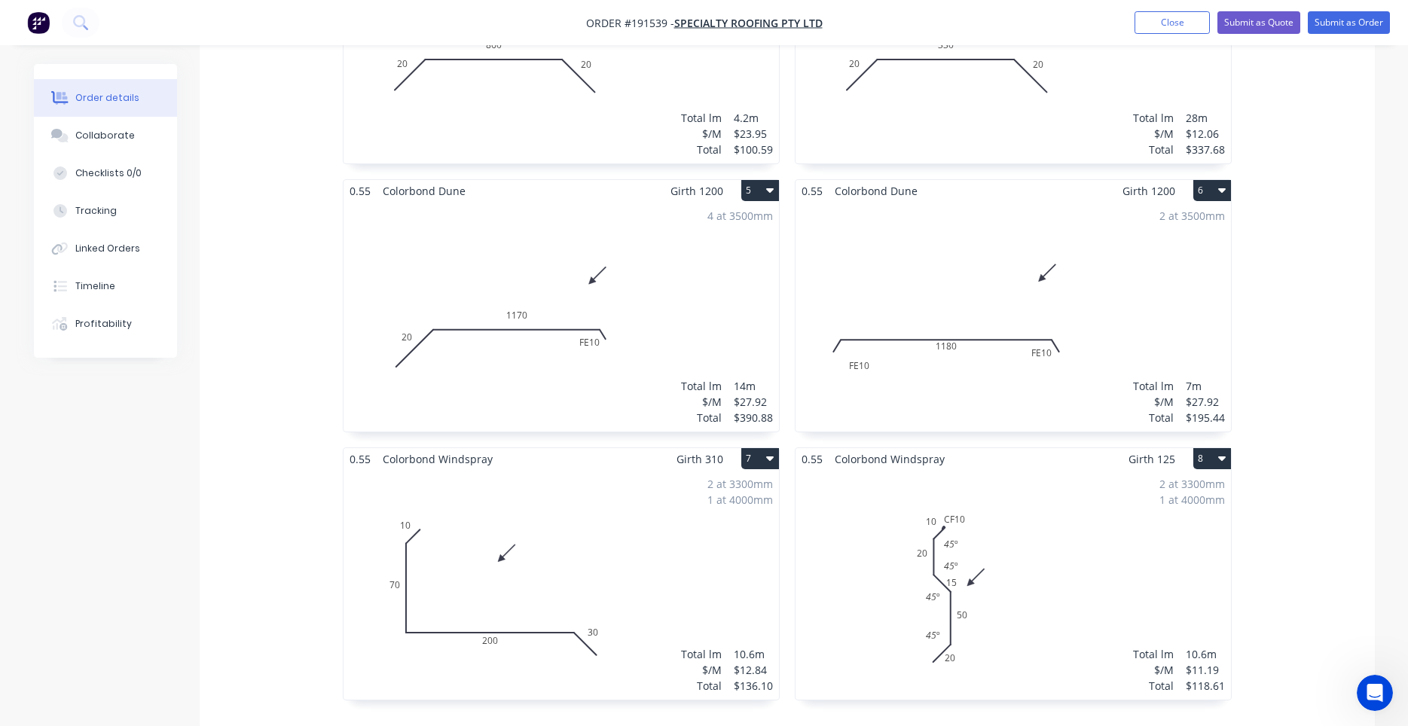
scroll to position [1025, 0]
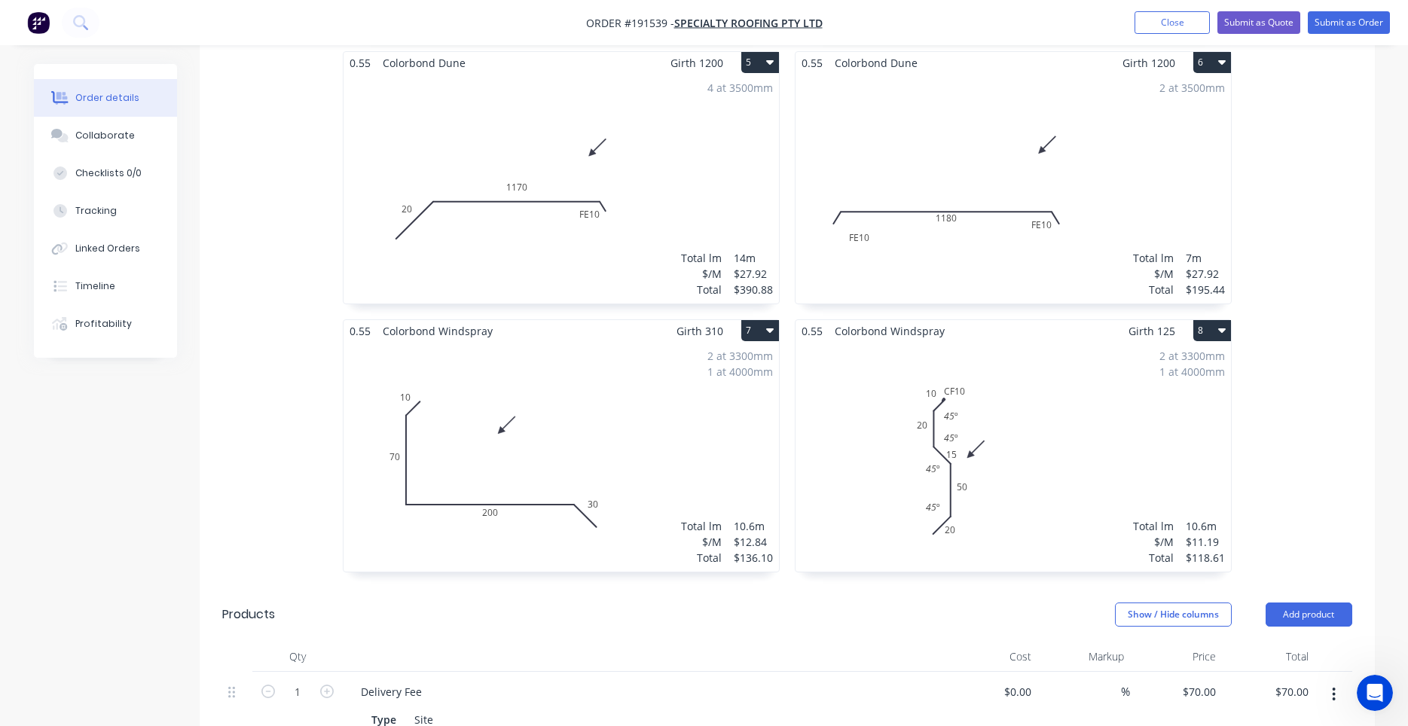
click at [891, 412] on div "2 at 3300mm 1 at 4000mm Total lm $/M Total 10.6m $11.19 $118.61" at bounding box center [1014, 457] width 436 height 230
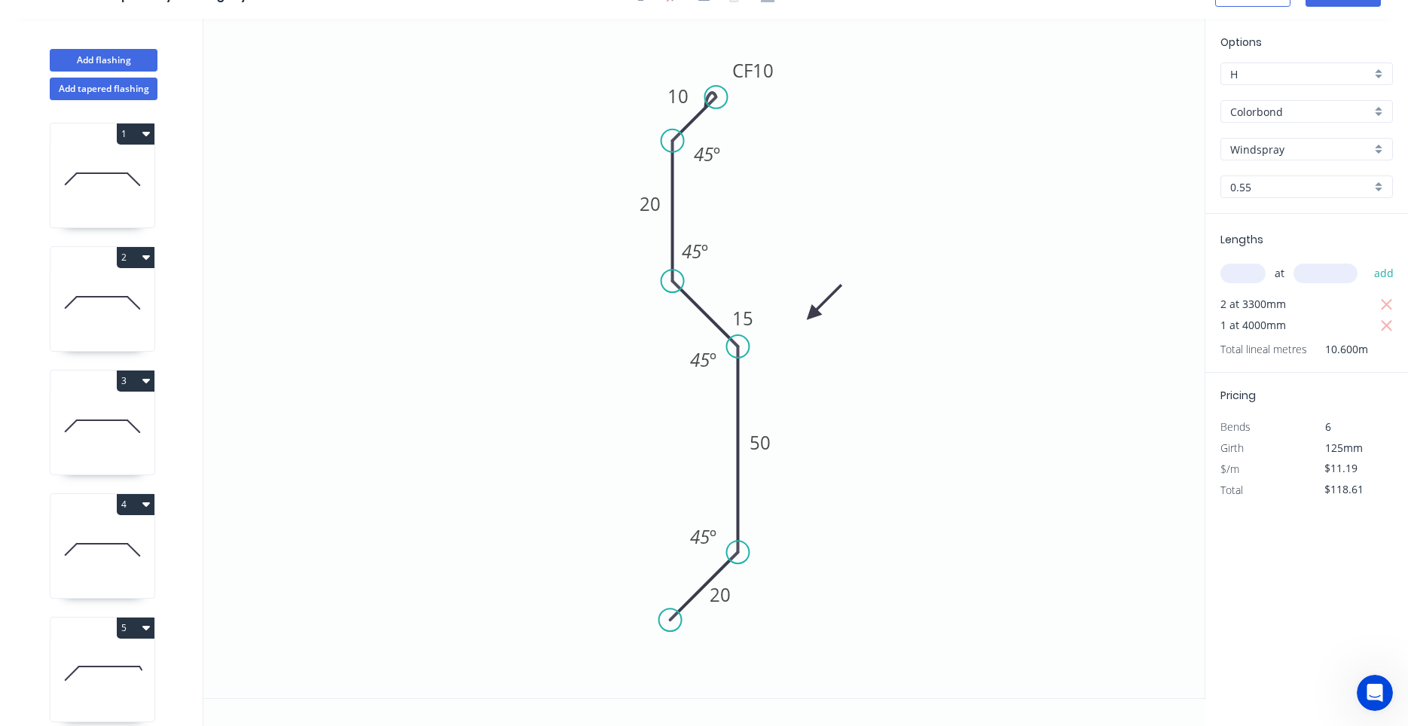
click at [867, 439] on icon "0 20 50 15 20 CF 10 10 45 º 45 º 45 º 45 º" at bounding box center [703, 359] width 1001 height 680
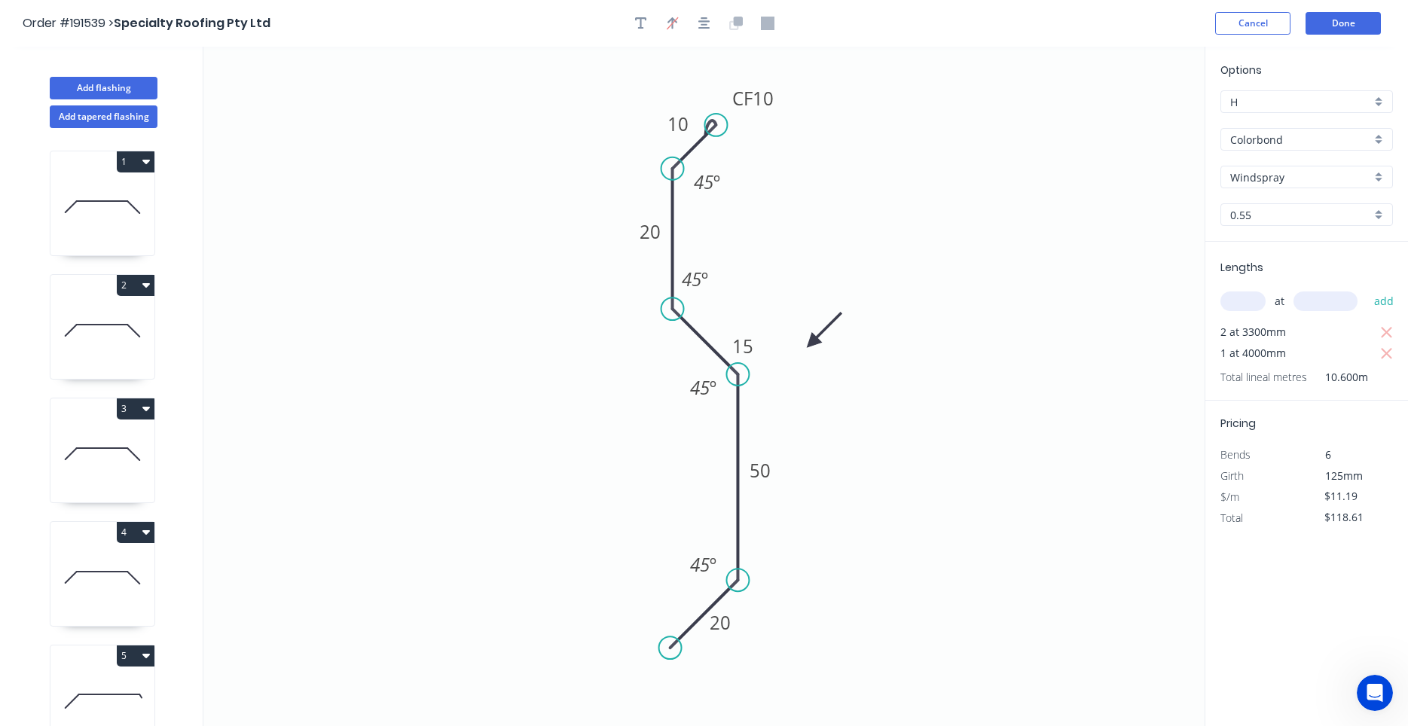
click at [1358, 36] on header "Order #191539 > Specialty Roofing Pty Ltd Cancel Done" at bounding box center [704, 23] width 1408 height 47
click at [1358, 31] on button "Done" at bounding box center [1343, 23] width 75 height 23
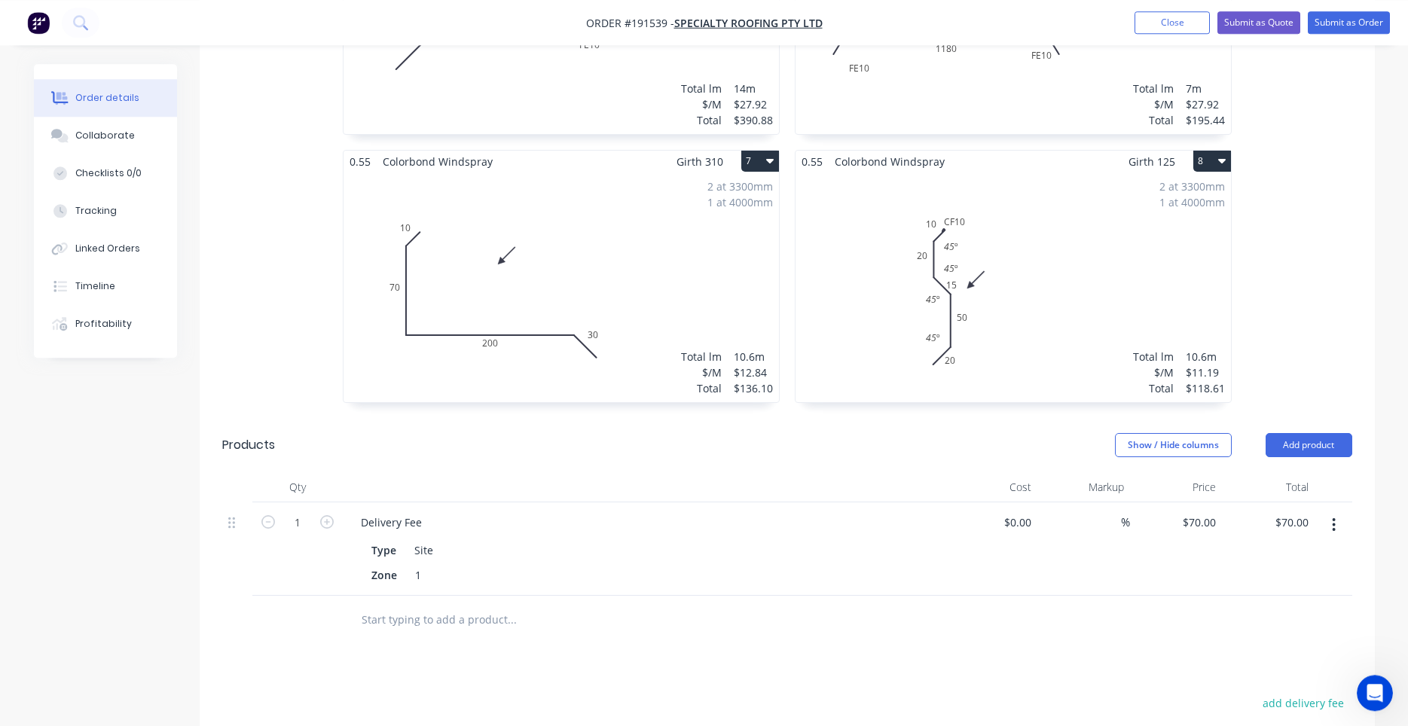
scroll to position [1178, 0]
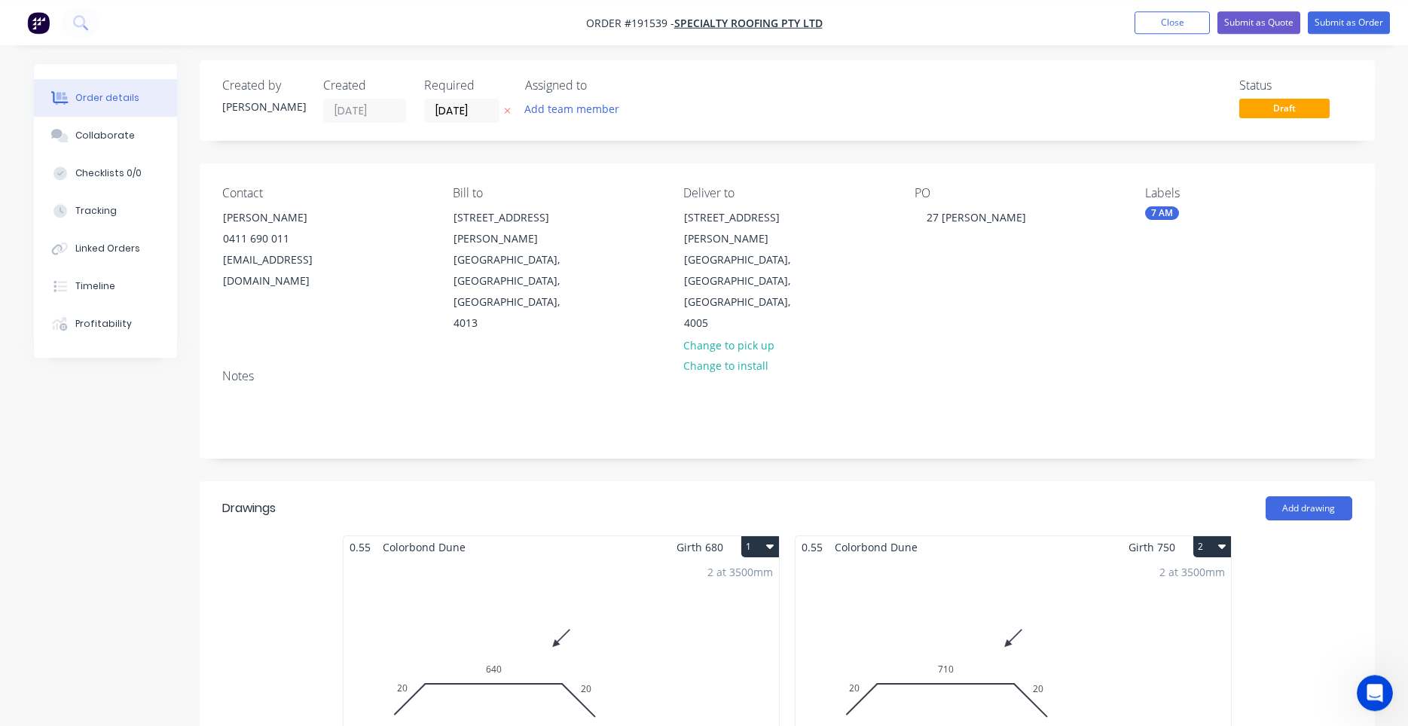
scroll to position [0, 0]
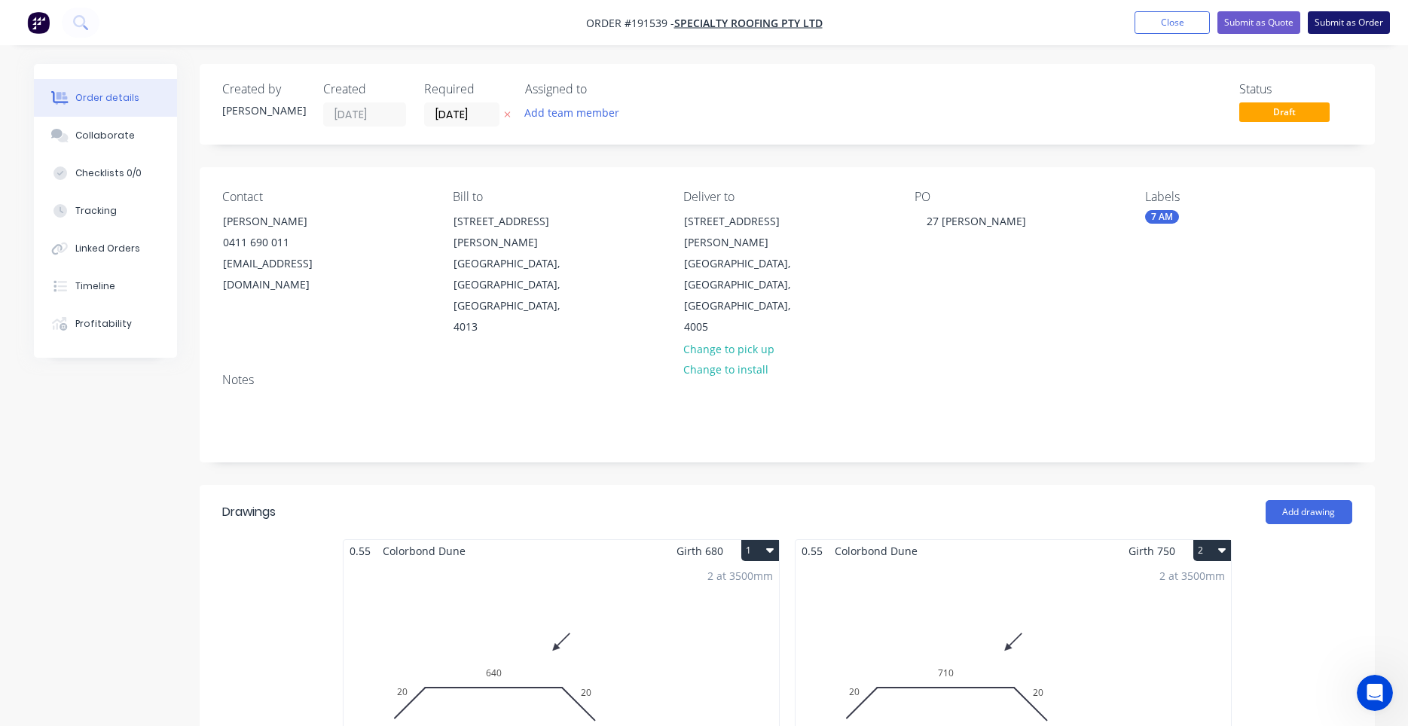
click at [1342, 23] on button "Submit as Order" at bounding box center [1349, 22] width 82 height 23
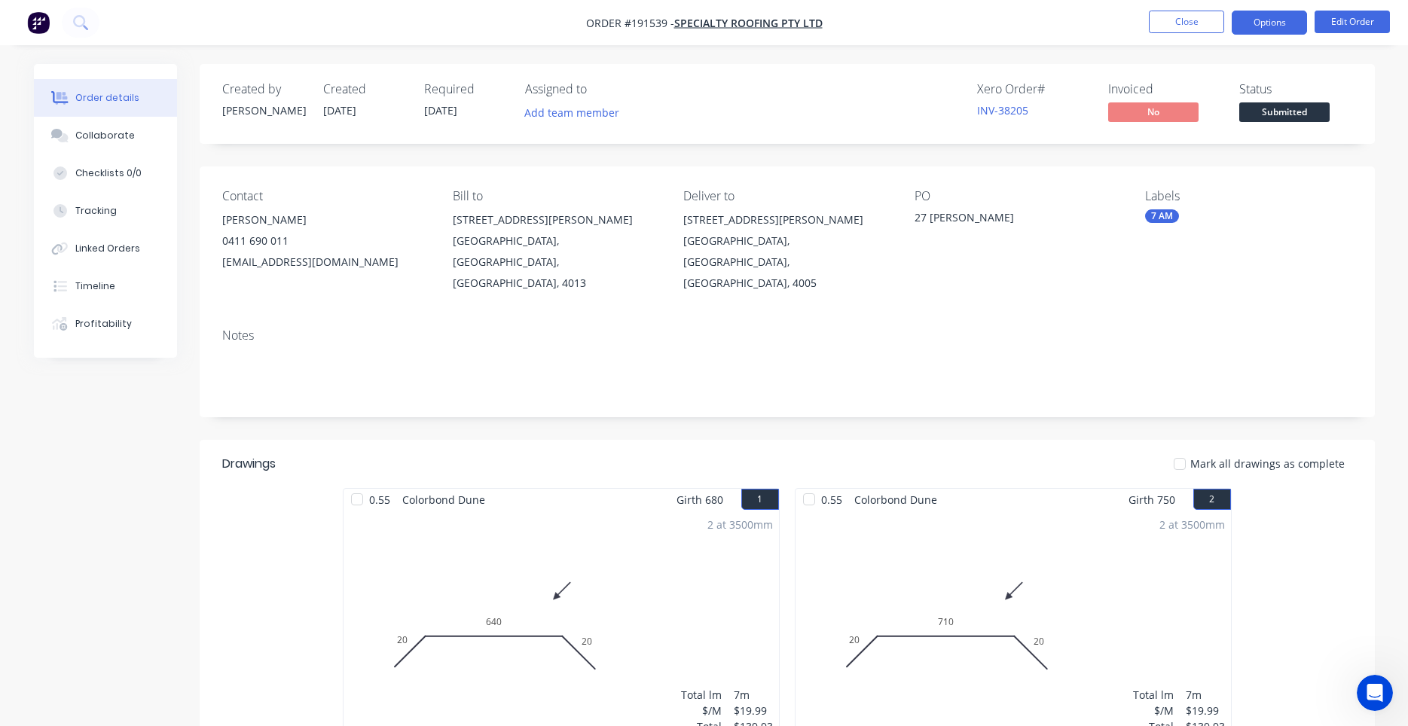
click at [1249, 29] on button "Options" at bounding box center [1269, 23] width 75 height 24
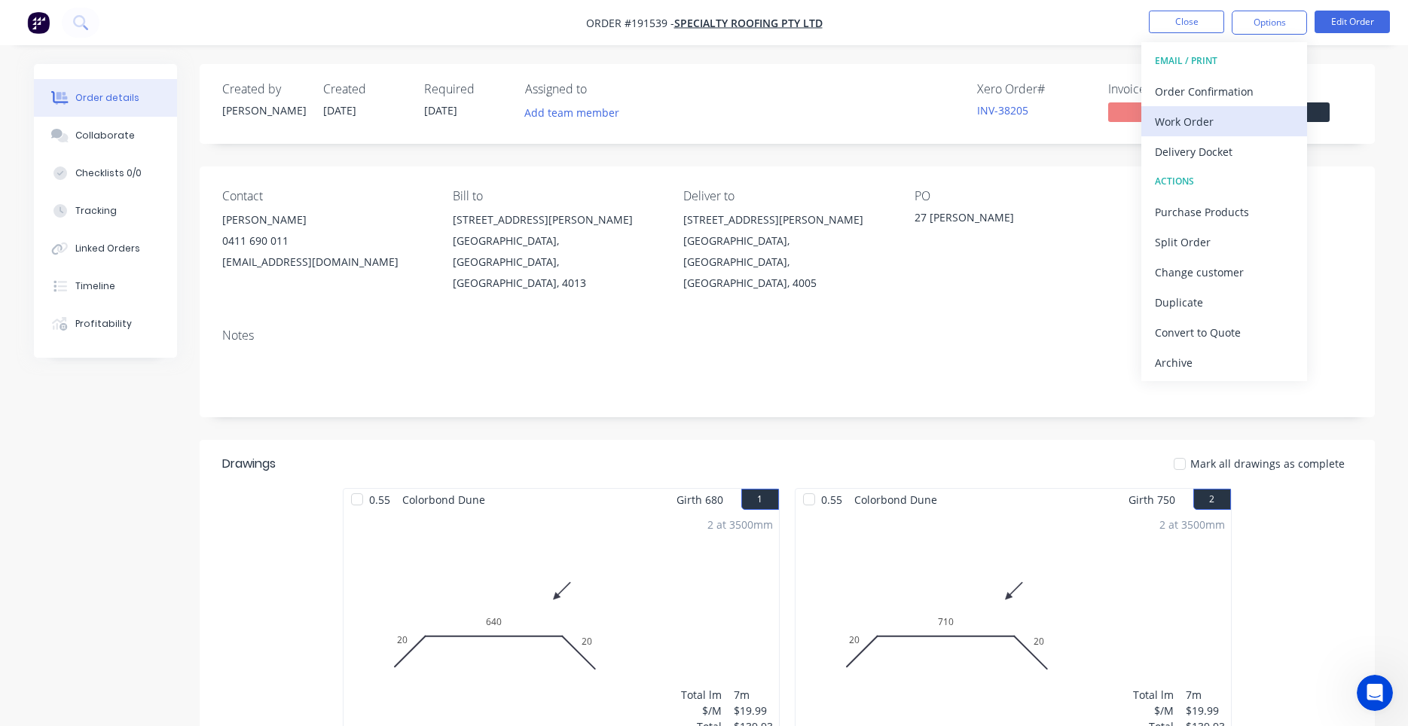
click at [1201, 121] on div "Work Order" at bounding box center [1224, 122] width 139 height 22
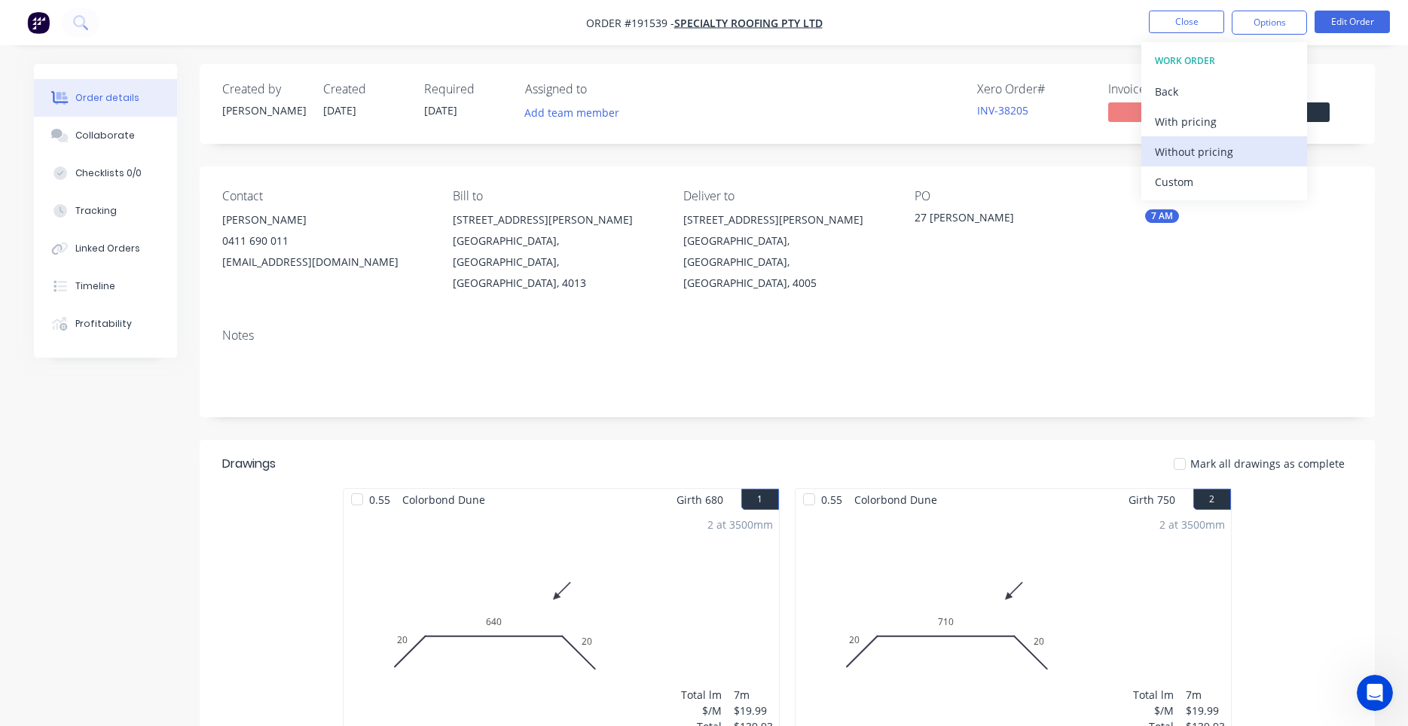
click at [1187, 144] on div "Without pricing" at bounding box center [1224, 152] width 139 height 22
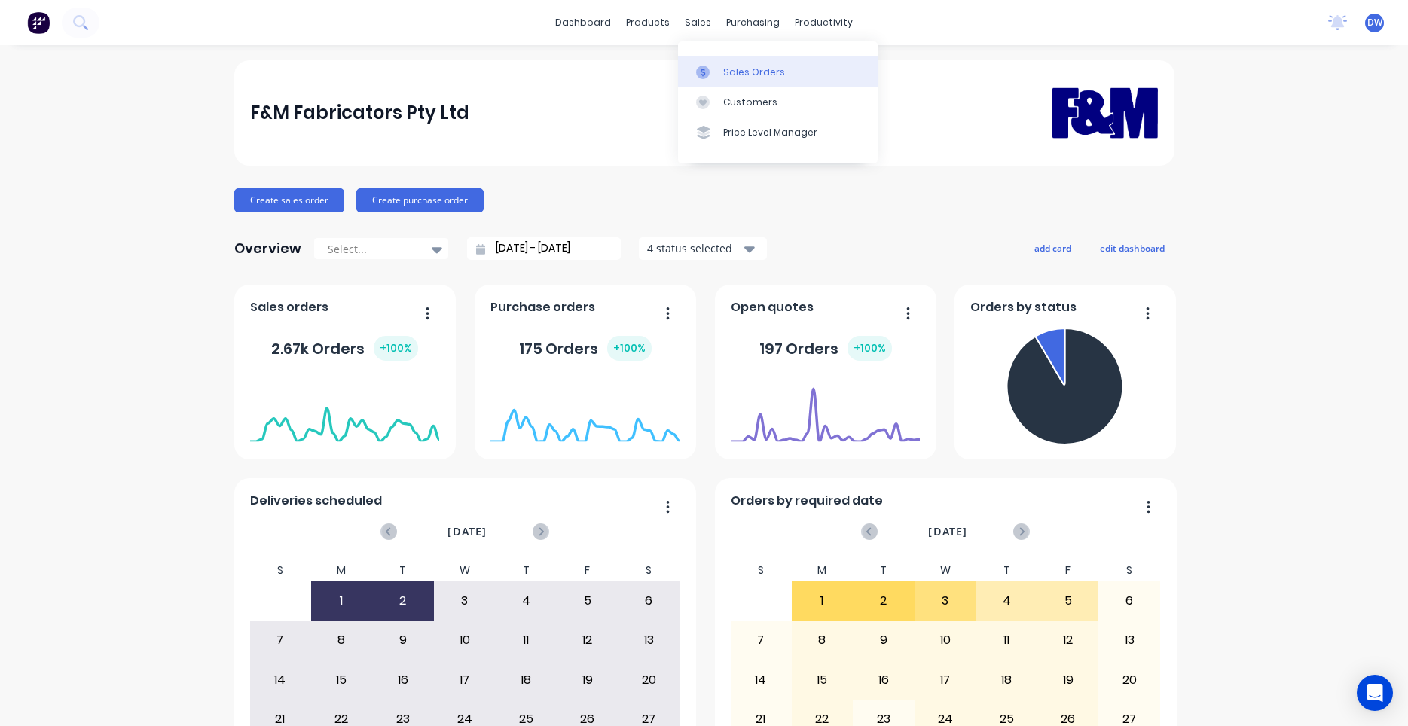
click at [705, 70] on icon at bounding box center [703, 72] width 5 height 8
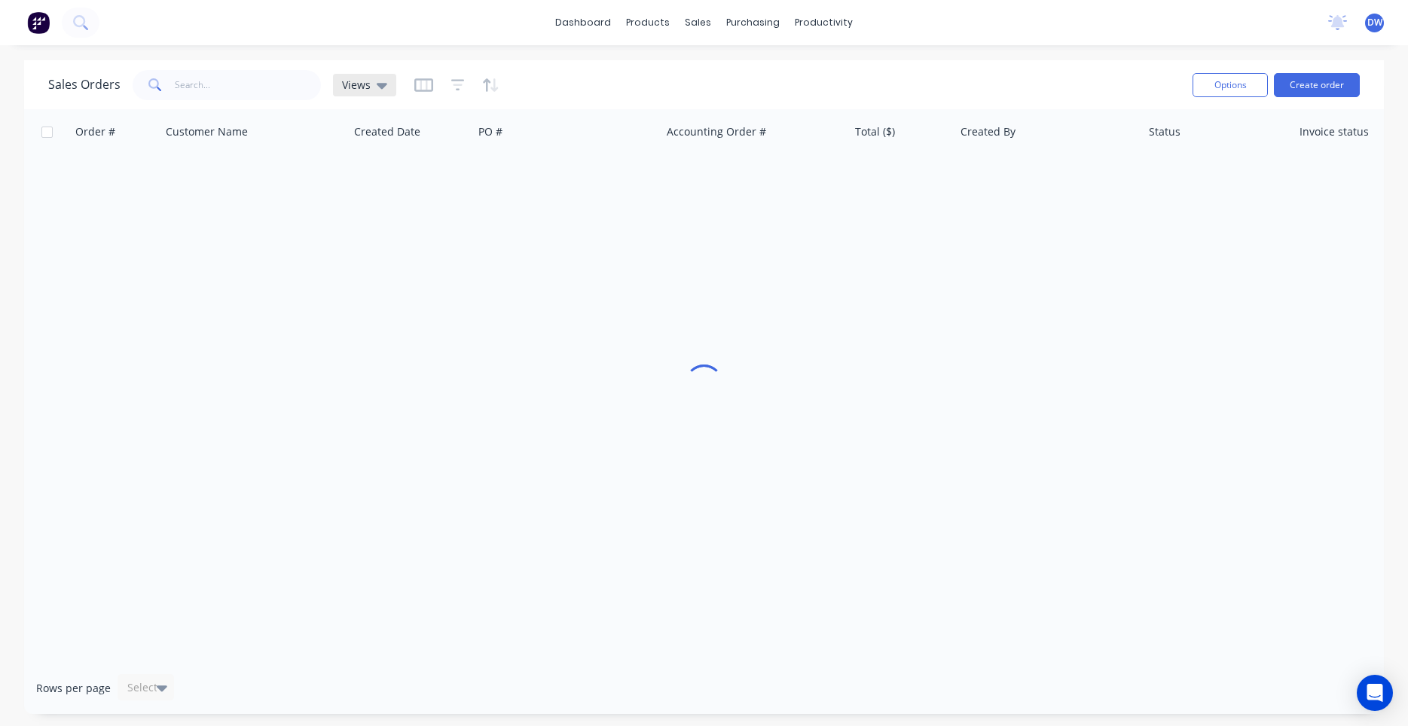
click at [360, 90] on span "Views" at bounding box center [356, 85] width 29 height 16
click at [358, 244] on button "New Hires" at bounding box center [424, 243] width 172 height 17
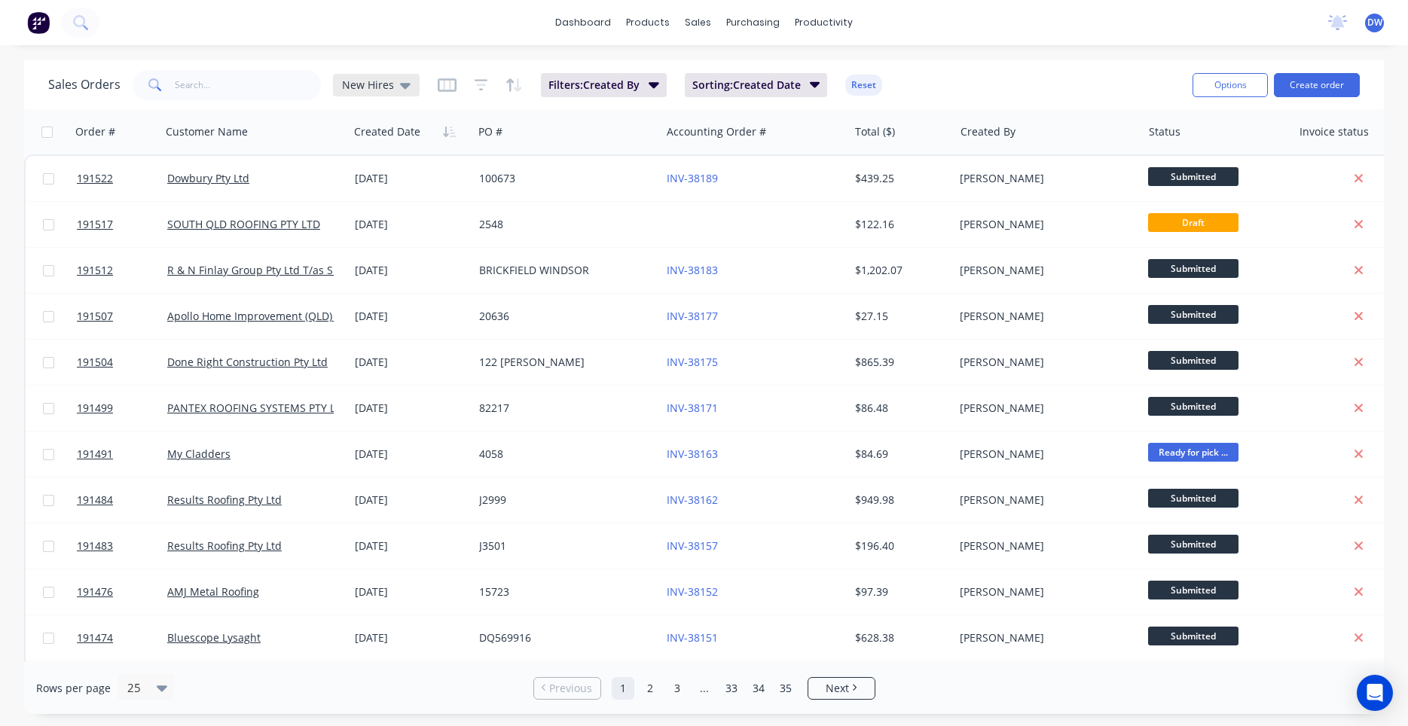
click at [408, 84] on div "New Hires" at bounding box center [376, 85] width 87 height 23
click at [391, 217] on button "None (Default)" at bounding box center [424, 213] width 172 height 17
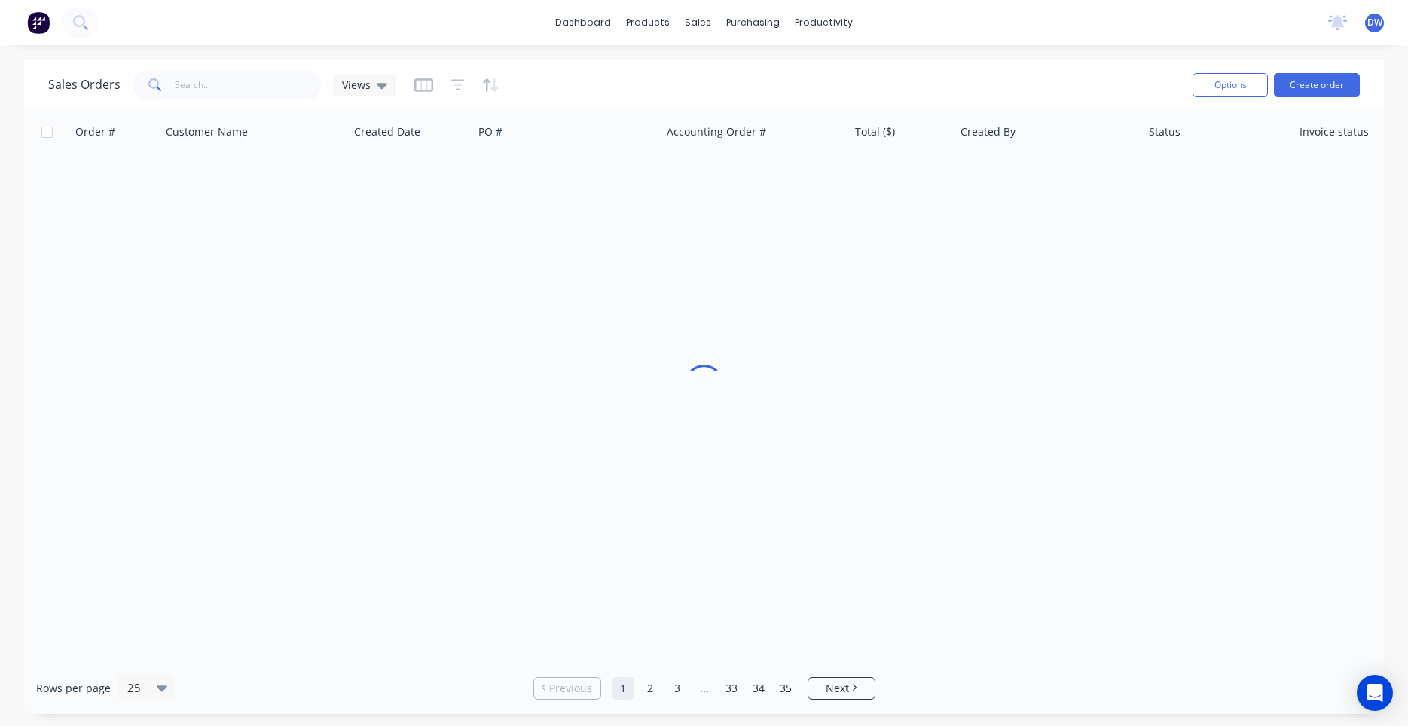
click at [393, 103] on div "Sales Orders Views Options Create order" at bounding box center [704, 84] width 1360 height 49
click at [393, 95] on div "Views" at bounding box center [364, 85] width 63 height 23
click at [385, 238] on button "New Hires" at bounding box center [424, 243] width 172 height 17
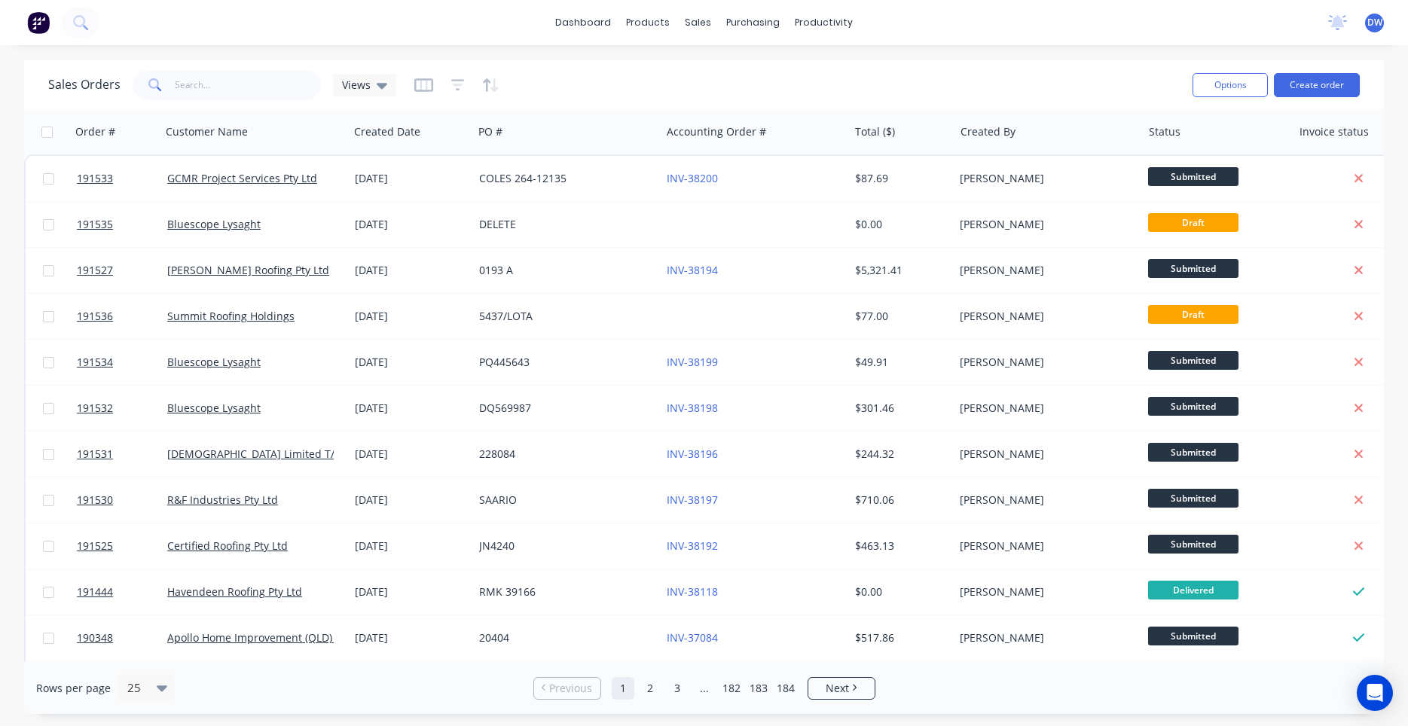
click at [262, 50] on div "dashboard products sales purchasing productivity dashboard products Product Cat…" at bounding box center [704, 363] width 1408 height 726
click at [350, 84] on span "Views" at bounding box center [356, 85] width 29 height 16
click at [361, 241] on button "New Hires" at bounding box center [424, 243] width 172 height 17
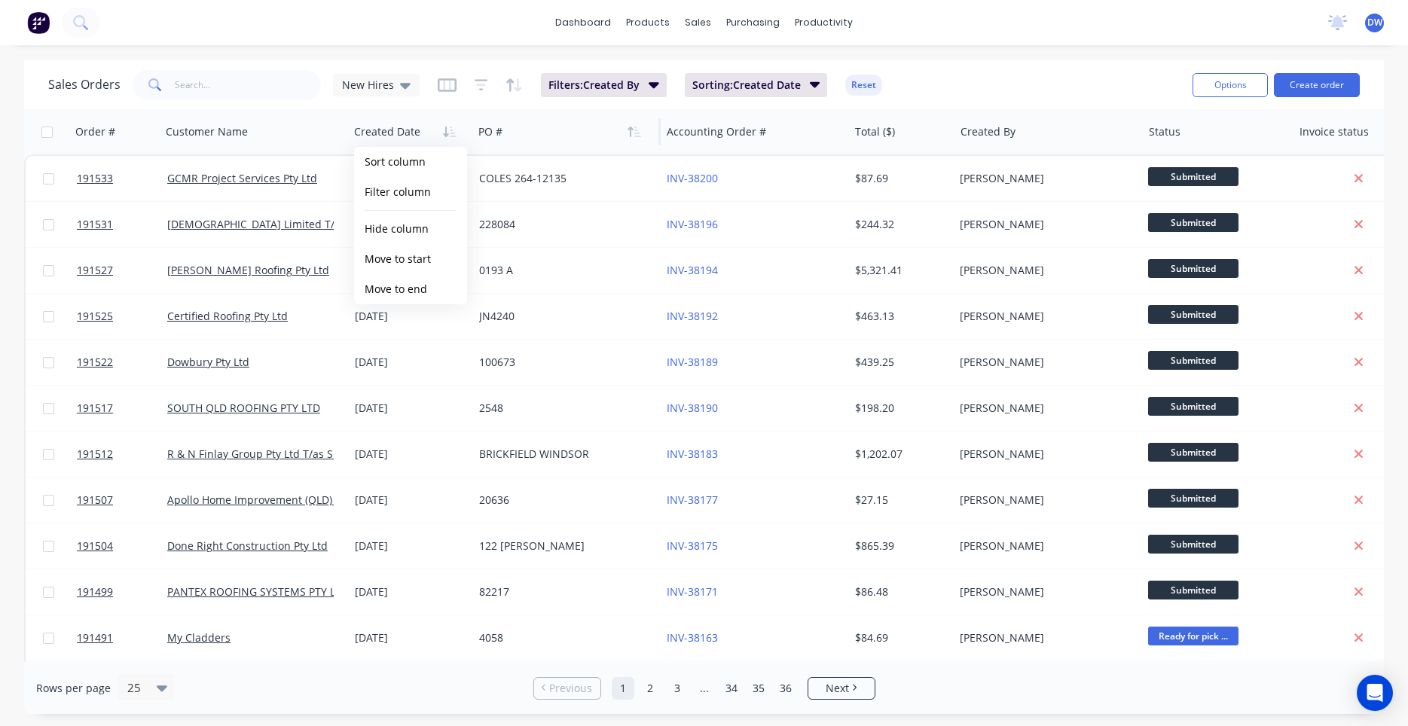
click at [534, 129] on div at bounding box center [561, 132] width 167 height 30
click at [369, 98] on div "Sales Orders New Hires" at bounding box center [233, 85] width 371 height 30
click at [371, 92] on div "New Hires" at bounding box center [376, 85] width 87 height 23
click at [369, 209] on button "None (Default)" at bounding box center [424, 213] width 172 height 17
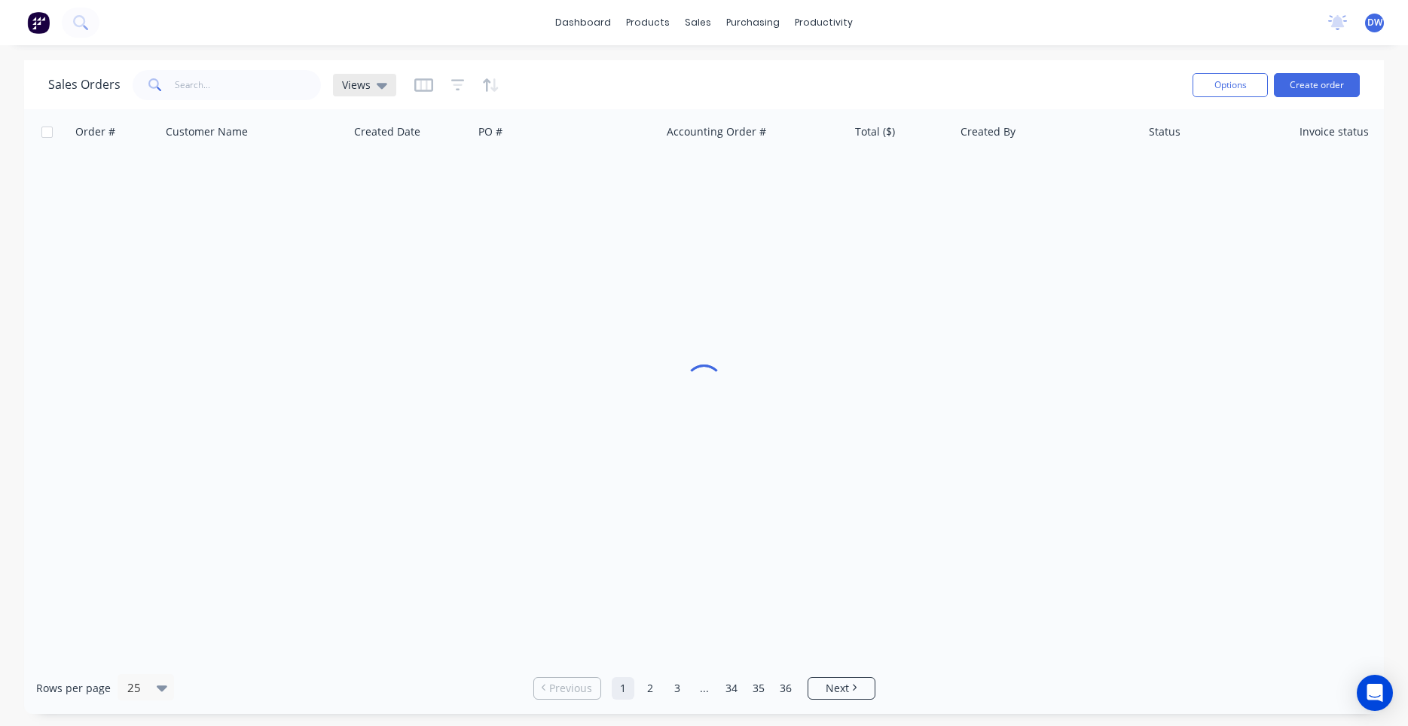
click at [374, 88] on div "Views" at bounding box center [364, 85] width 45 height 14
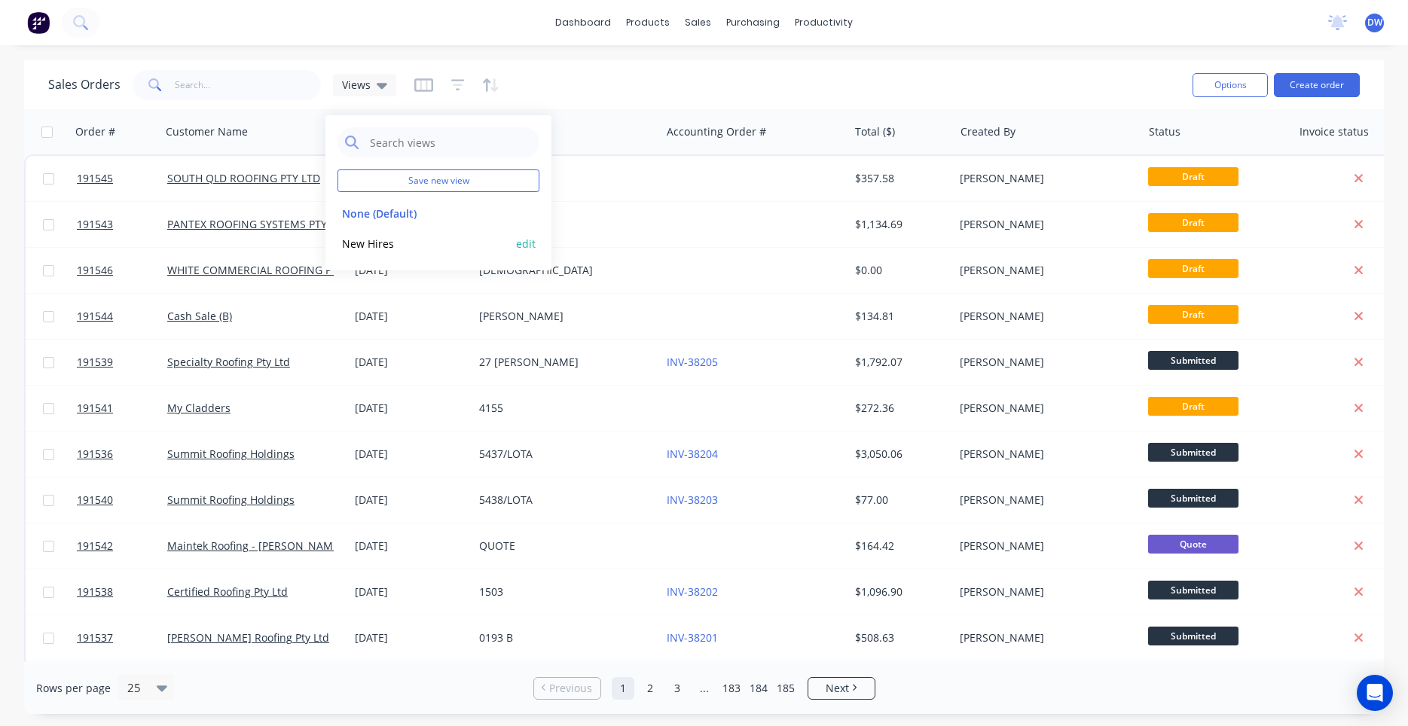
click at [372, 238] on button "New Hires" at bounding box center [424, 243] width 172 height 17
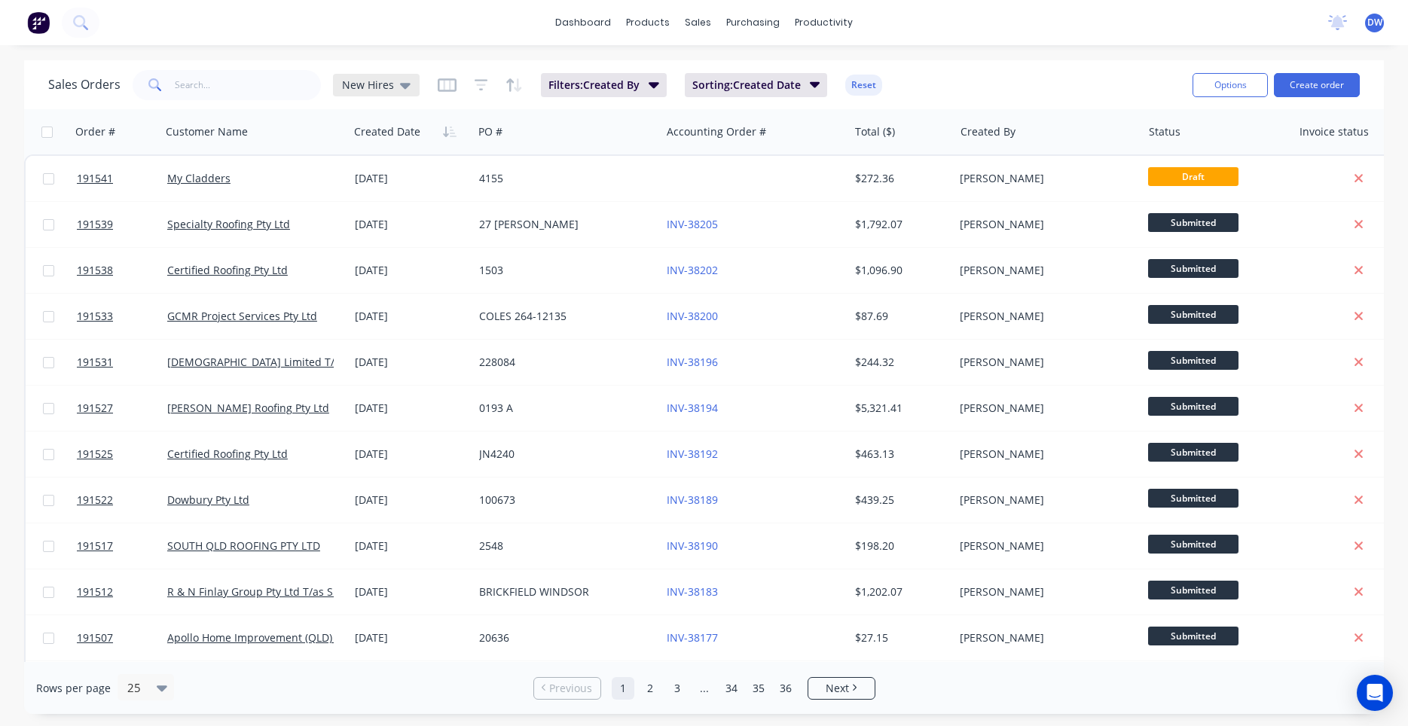
click at [401, 82] on icon at bounding box center [405, 85] width 11 height 17
click at [374, 210] on button "None (Default)" at bounding box center [424, 213] width 172 height 17
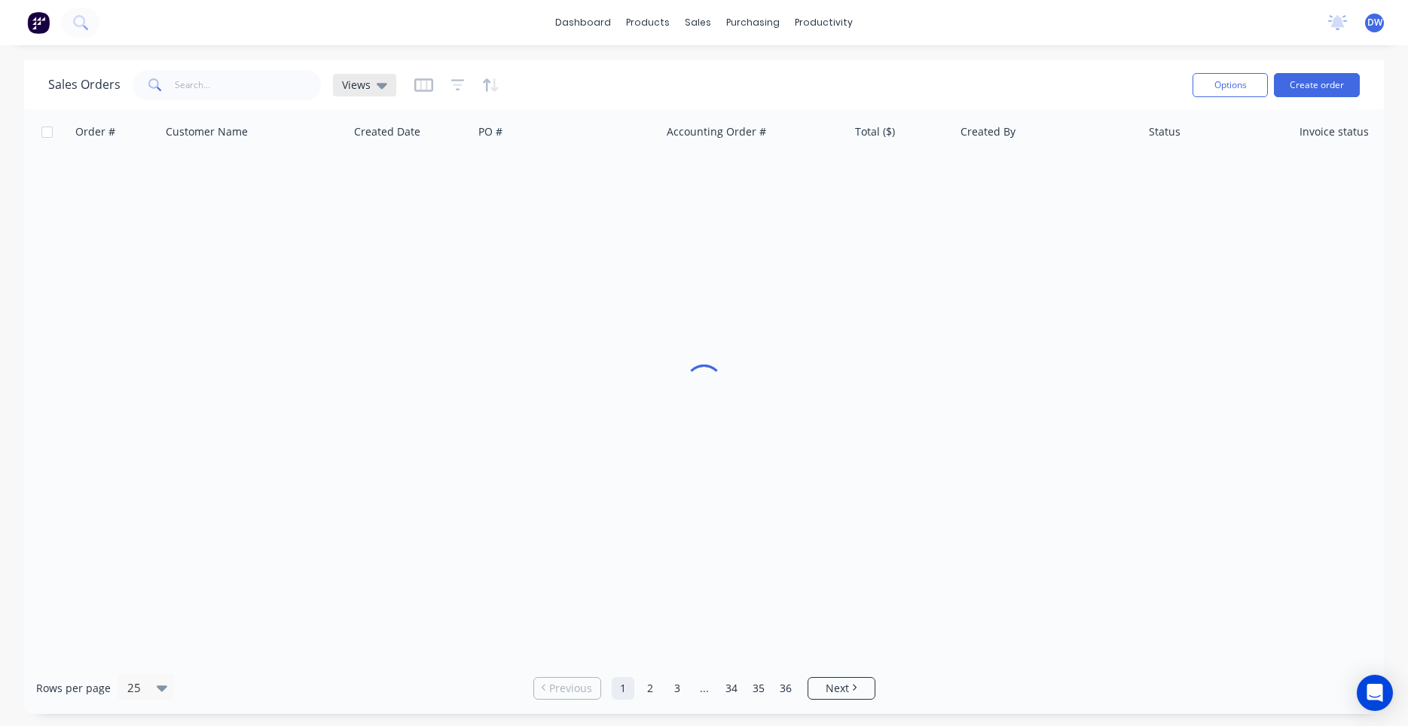
click at [375, 78] on div "Views" at bounding box center [364, 85] width 63 height 23
click at [387, 243] on button "New Hires" at bounding box center [424, 243] width 172 height 17
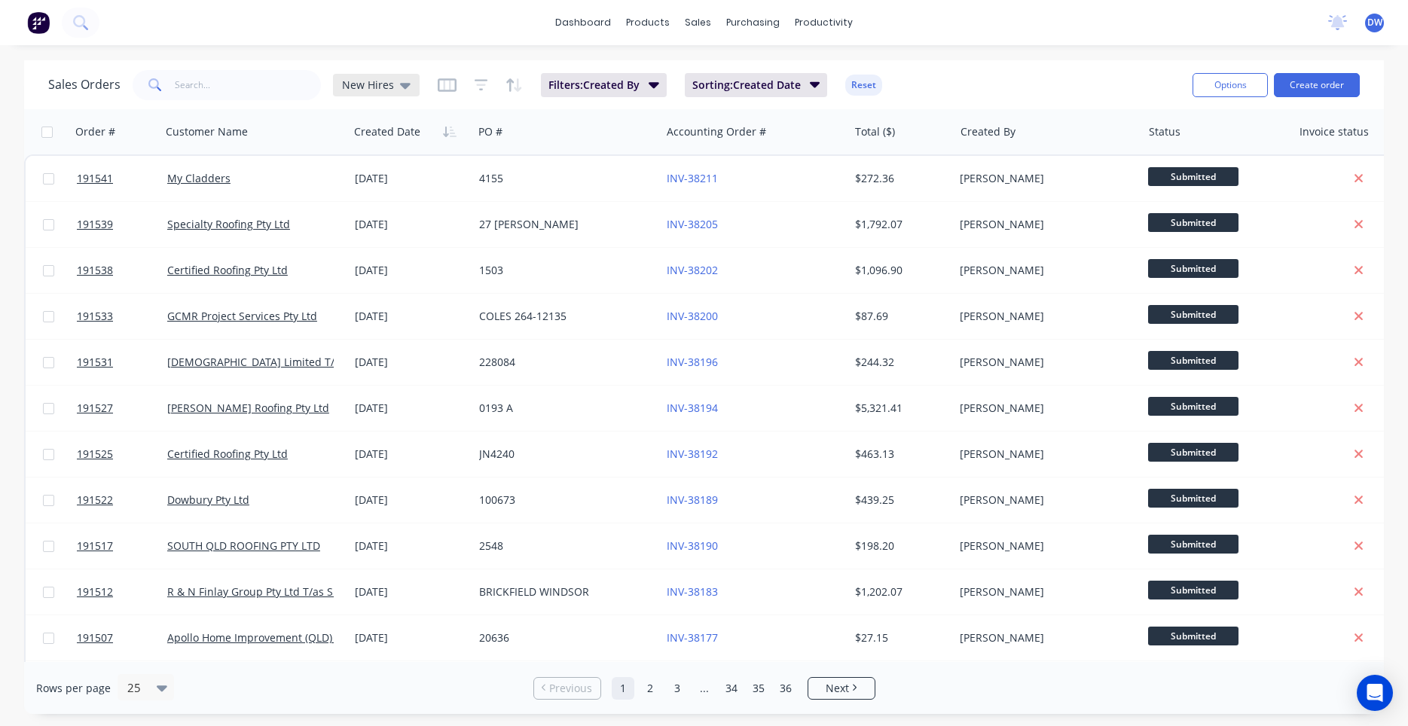
click at [356, 89] on span "New Hires" at bounding box center [368, 85] width 52 height 16
click at [390, 209] on button "None (Default)" at bounding box center [424, 213] width 172 height 17
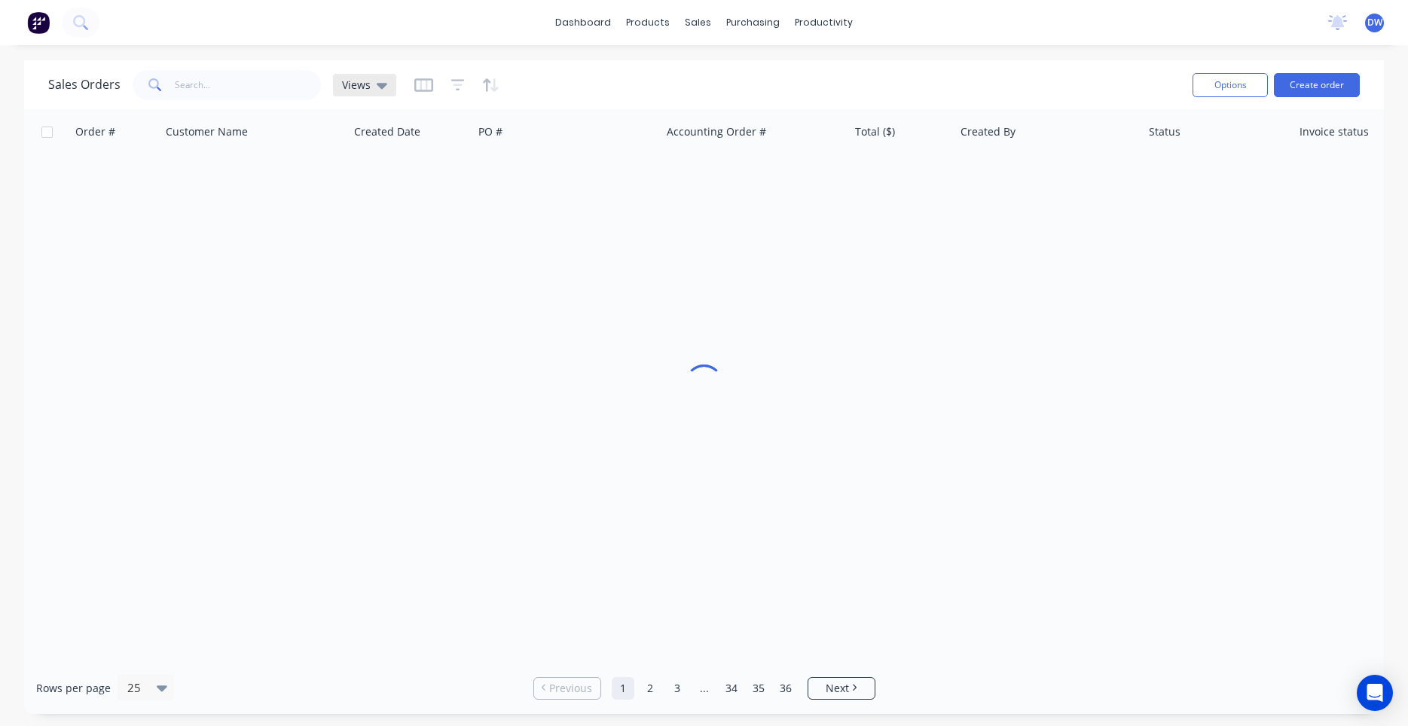
click at [378, 81] on icon at bounding box center [382, 85] width 11 height 17
click at [387, 239] on button "New Hires" at bounding box center [424, 243] width 172 height 17
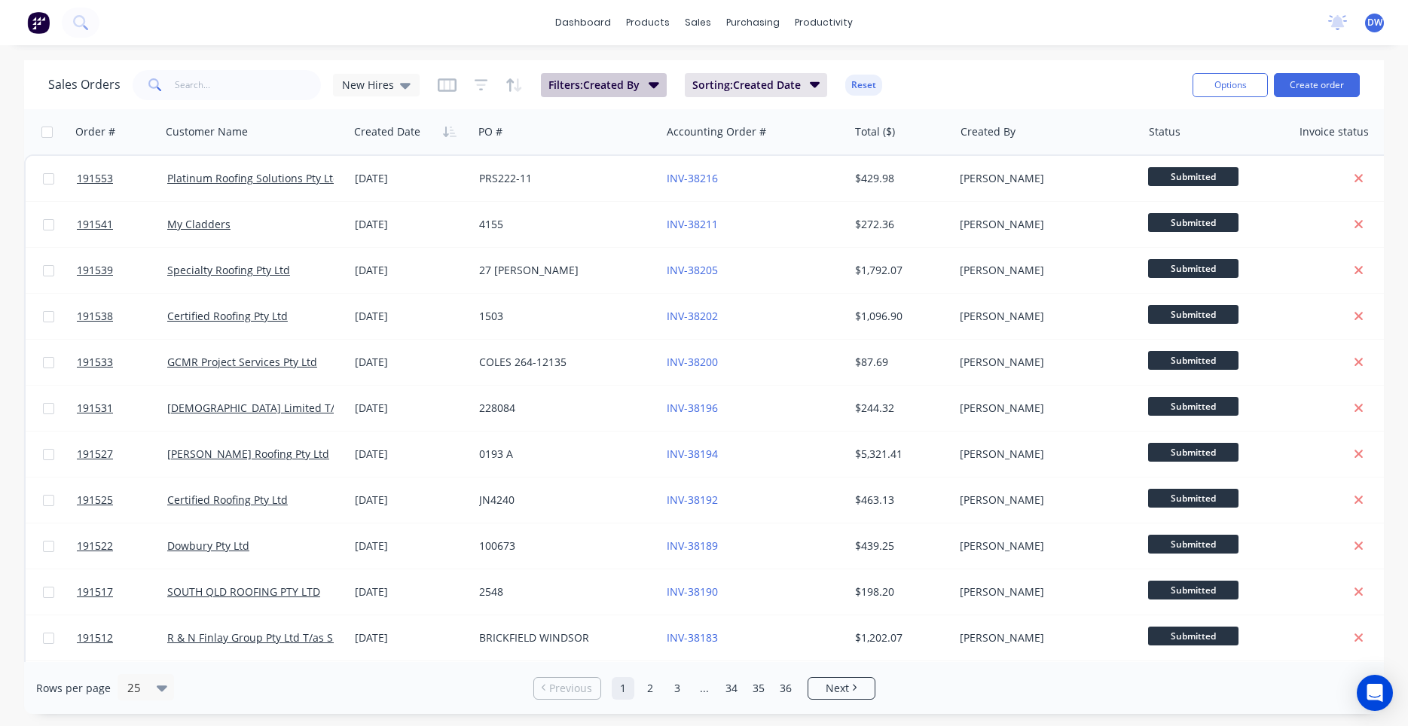
click at [640, 93] on button "Filters: Created By" at bounding box center [604, 85] width 126 height 24
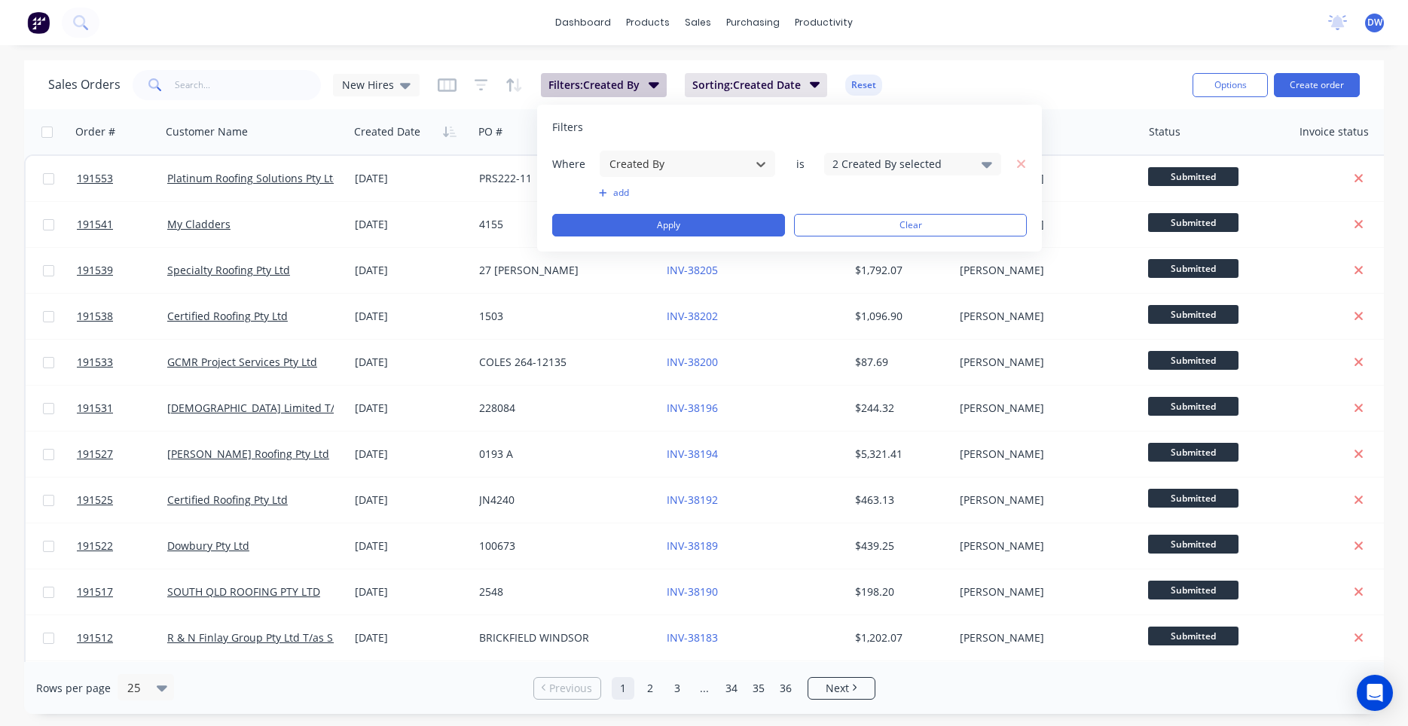
click at [640, 93] on button "Filters: Created By" at bounding box center [604, 85] width 126 height 24
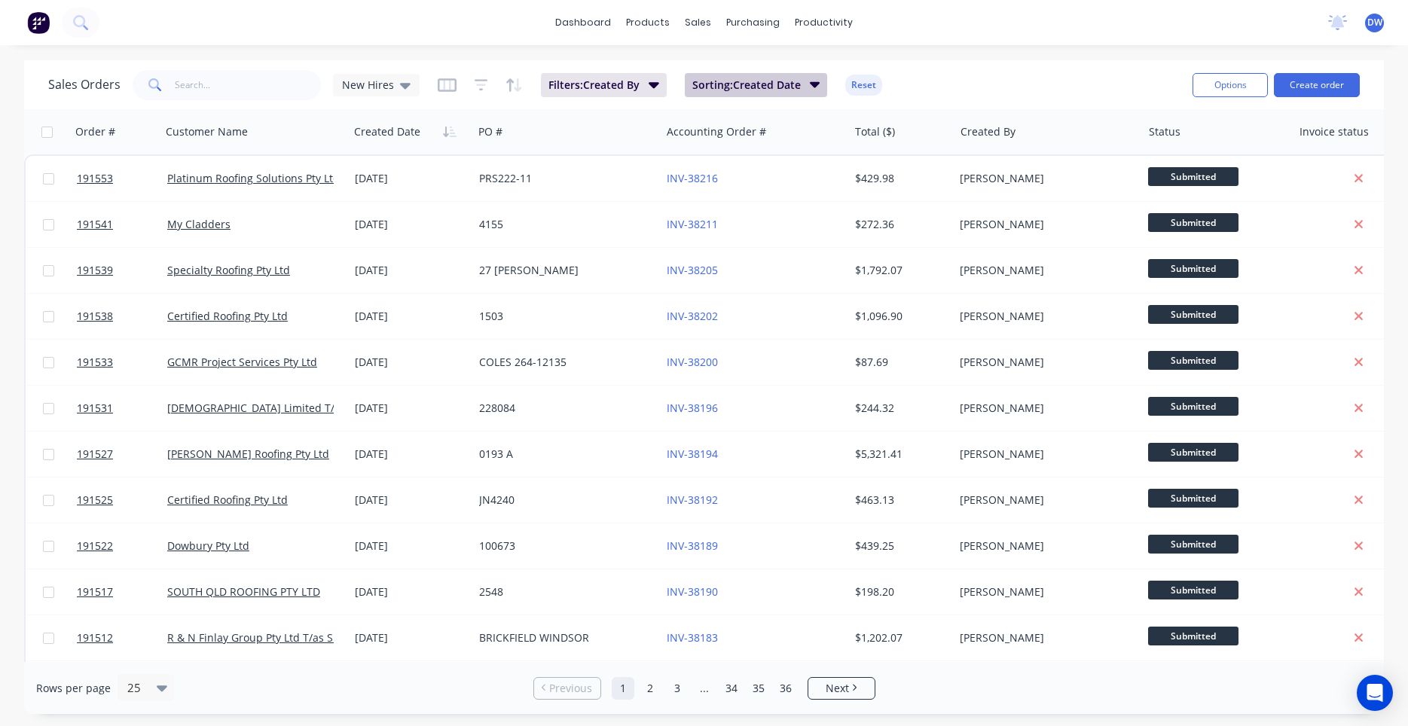
click at [712, 86] on span "Sorting: Created Date" at bounding box center [746, 85] width 109 height 15
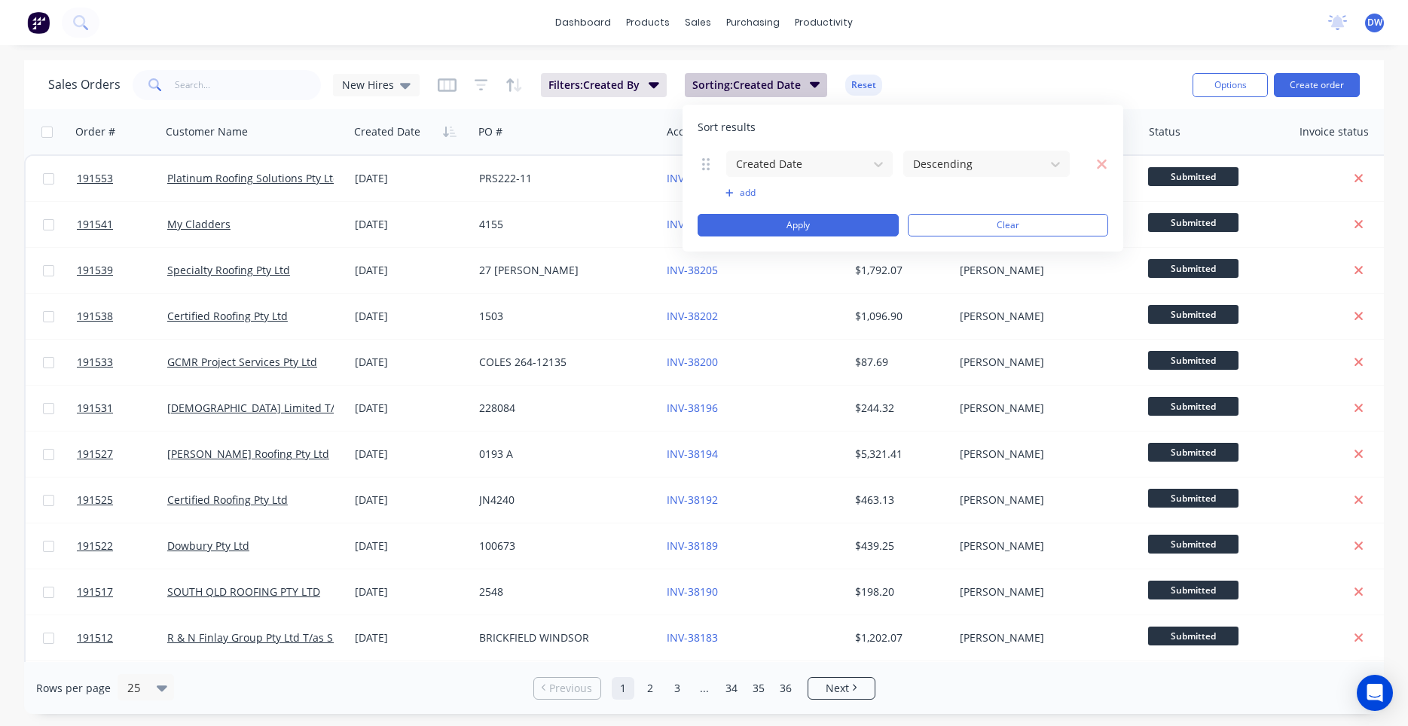
click at [712, 86] on span "Sorting: Created Date" at bounding box center [746, 85] width 109 height 15
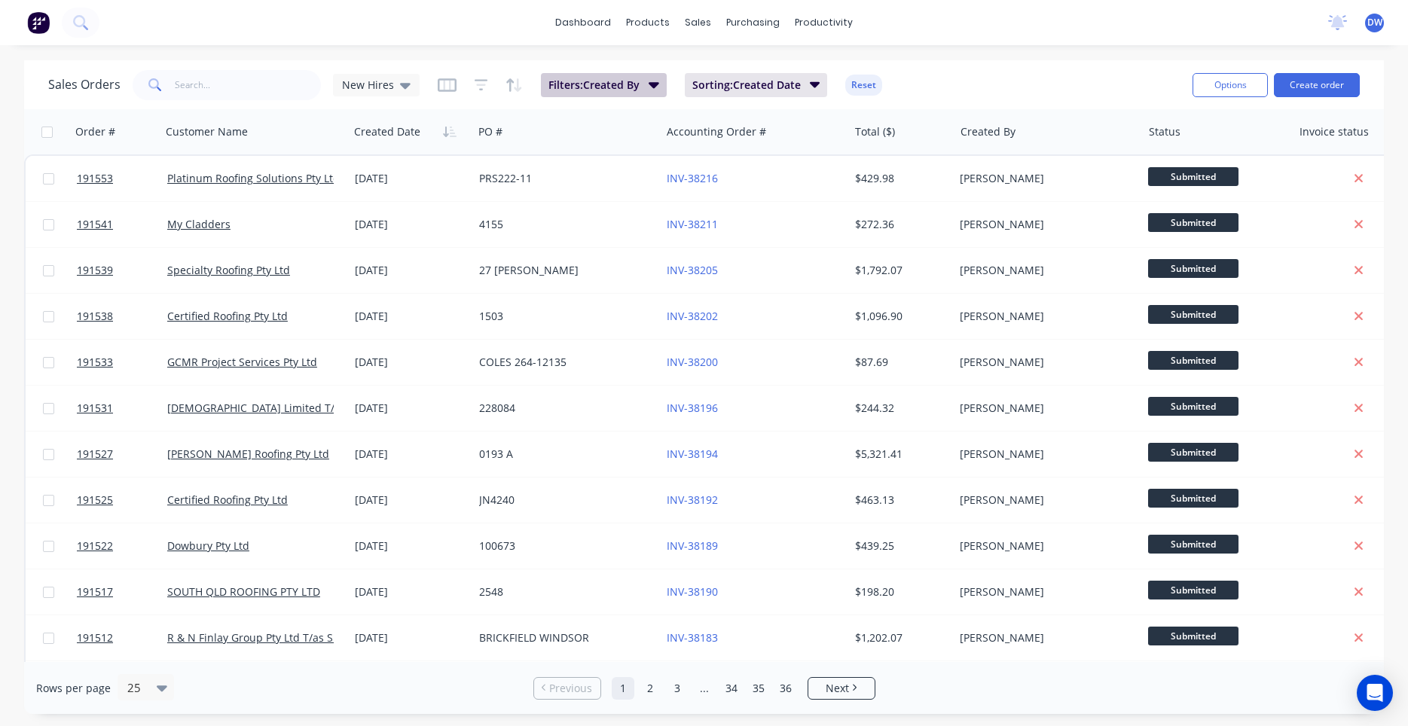
click at [660, 87] on button "Filters: Created By" at bounding box center [604, 85] width 126 height 24
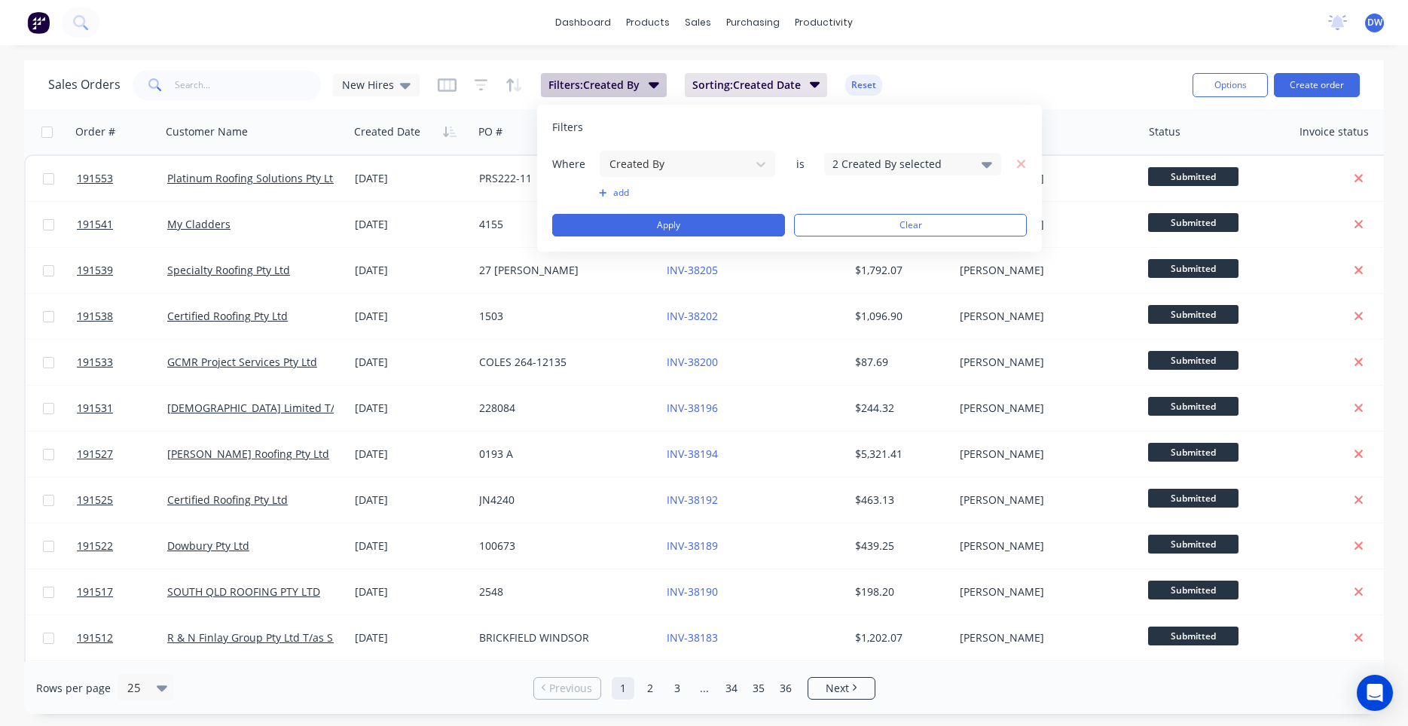
click at [660, 87] on button "Filters: Created By" at bounding box center [604, 85] width 126 height 24
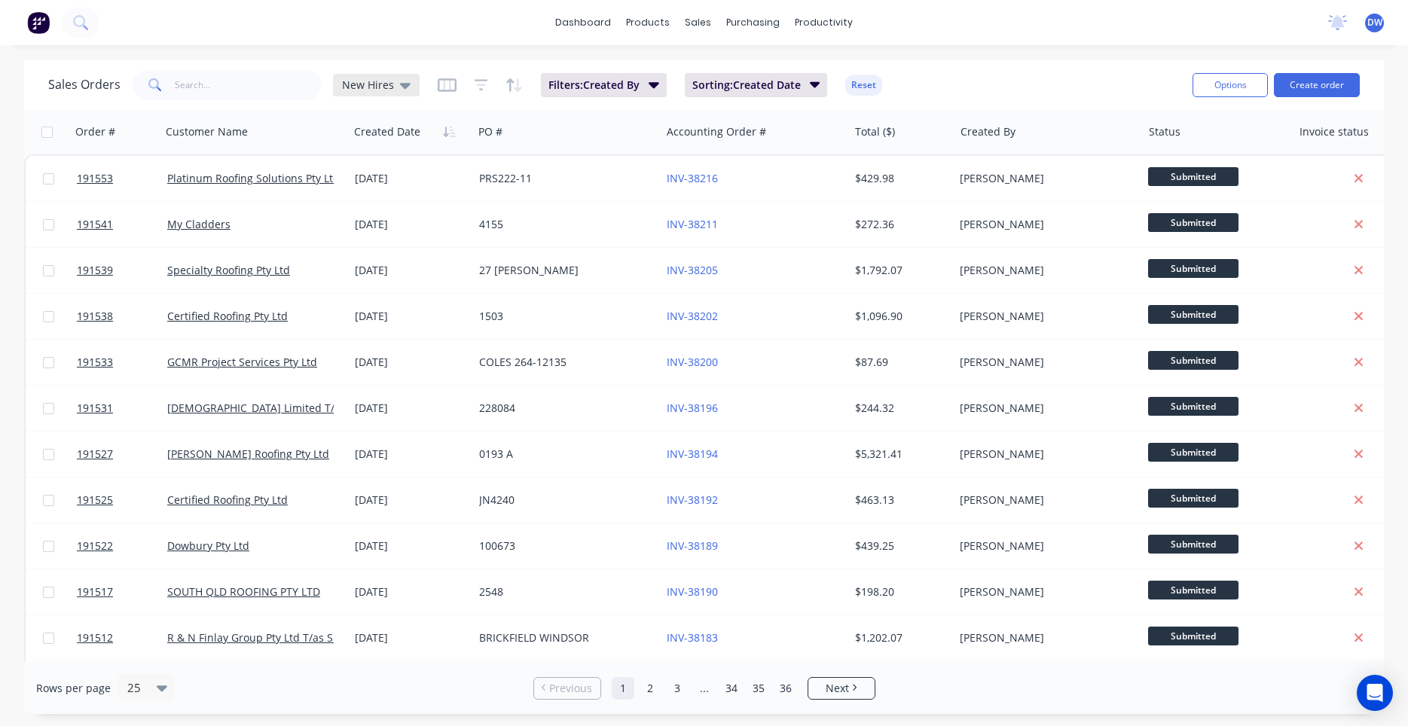
click at [402, 81] on icon at bounding box center [405, 85] width 11 height 17
click at [84, 25] on icon at bounding box center [80, 22] width 14 height 14
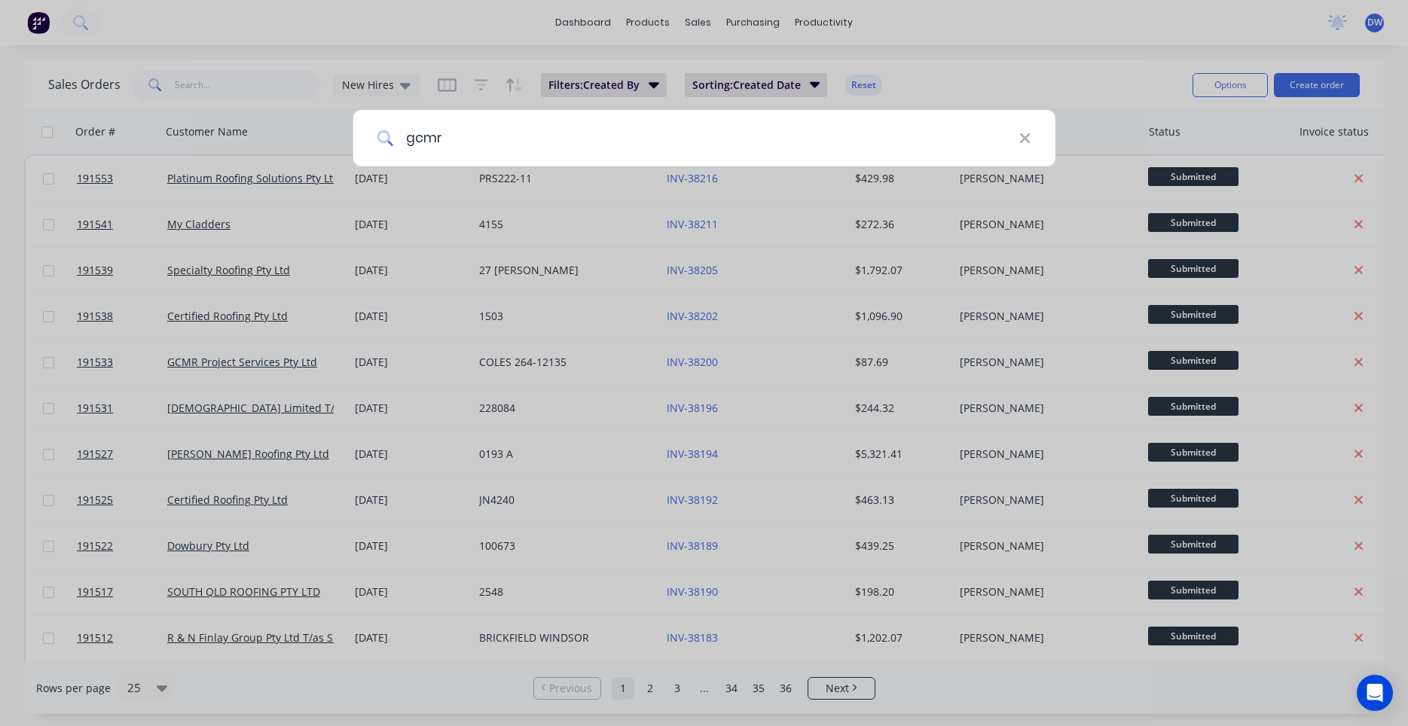
type input "gcmr"
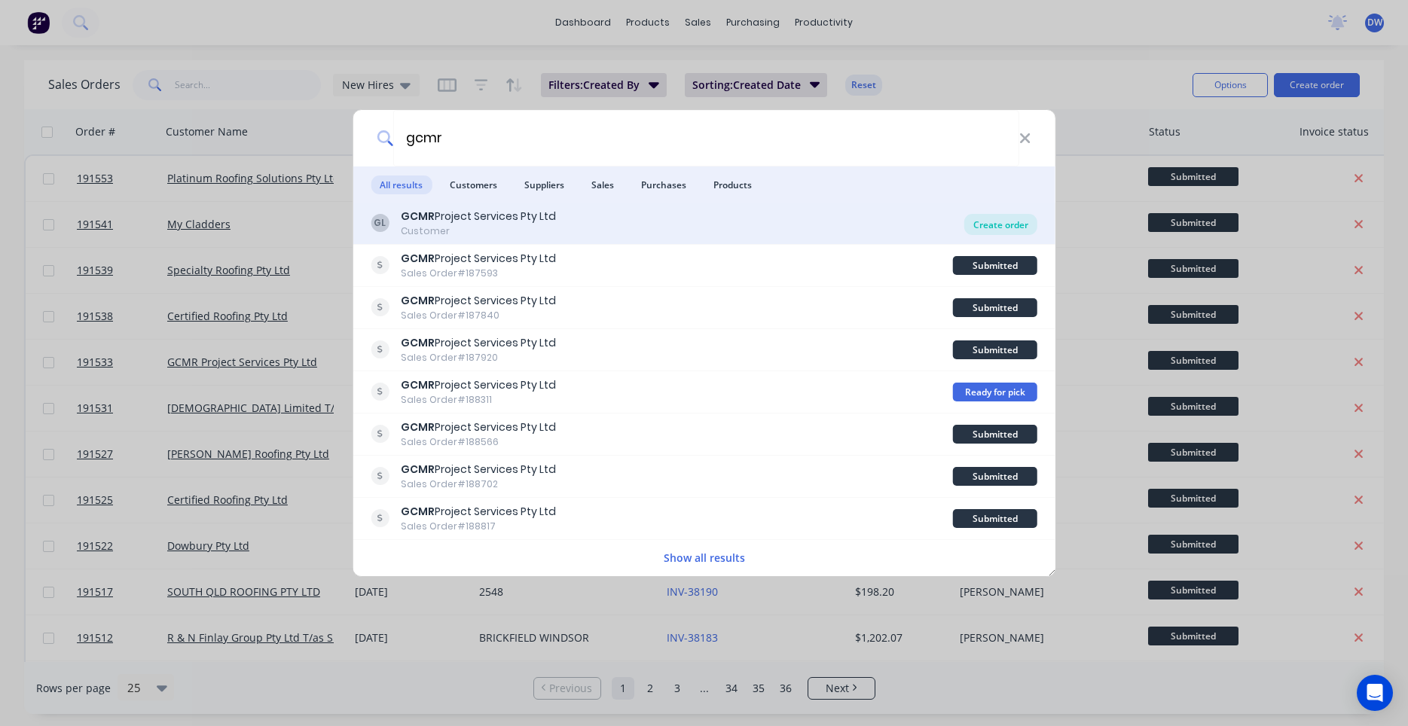
click at [979, 225] on div "Create order" at bounding box center [1001, 224] width 73 height 21
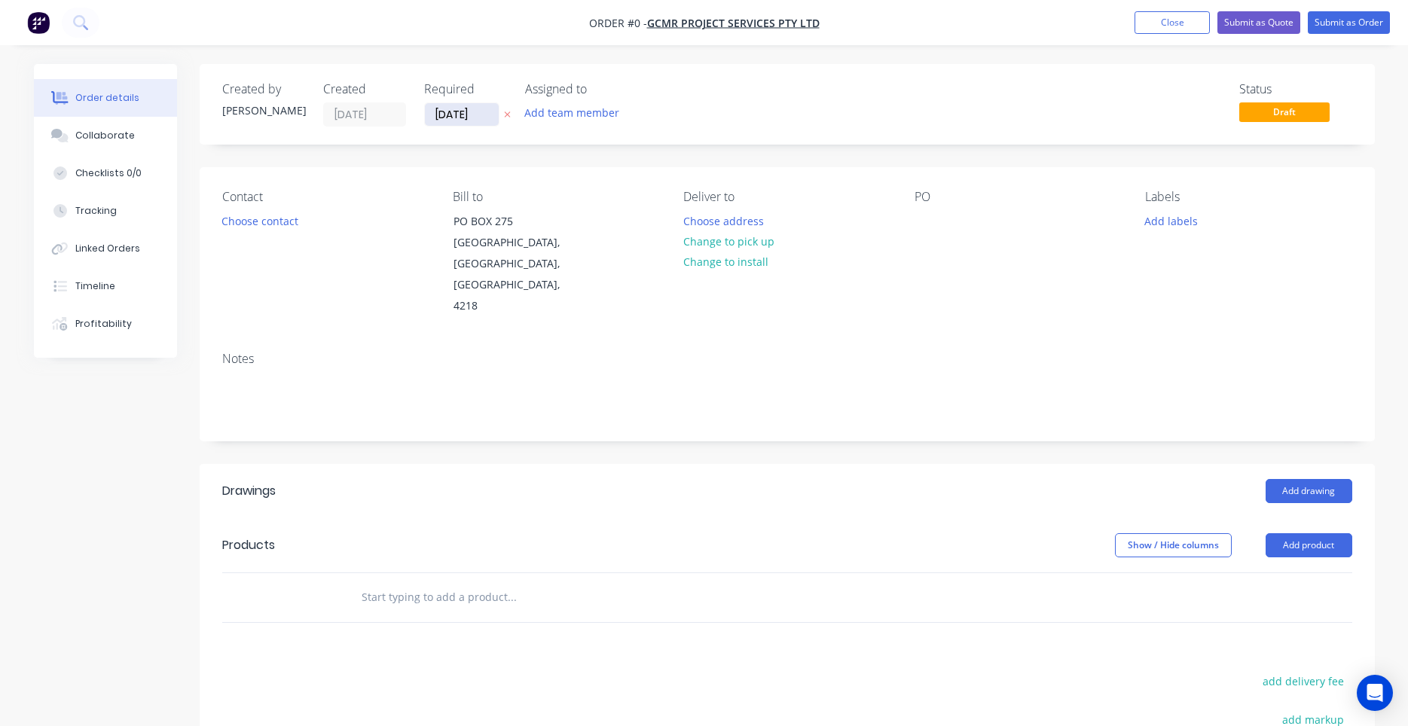
click at [470, 112] on input "02/09/25" at bounding box center [462, 114] width 74 height 23
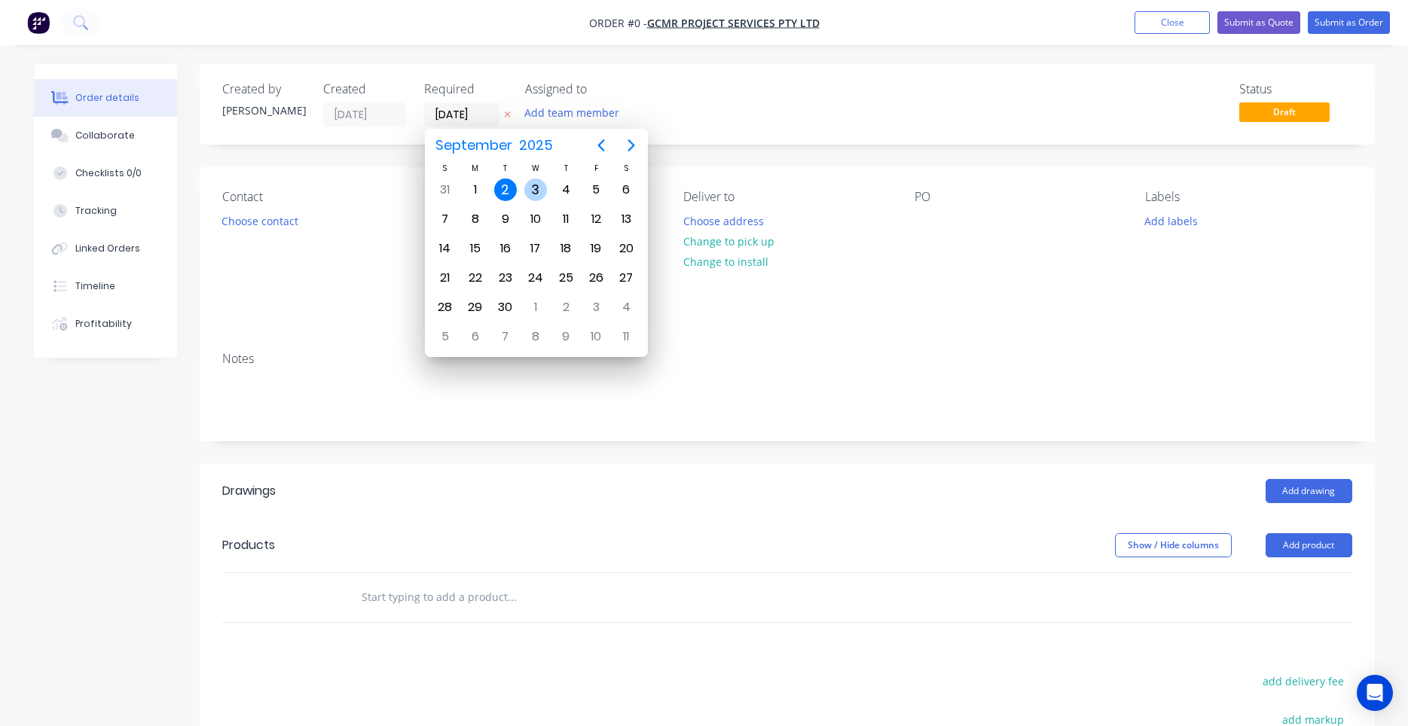
click at [526, 190] on div "3" at bounding box center [535, 190] width 23 height 23
type input "03/09/25"
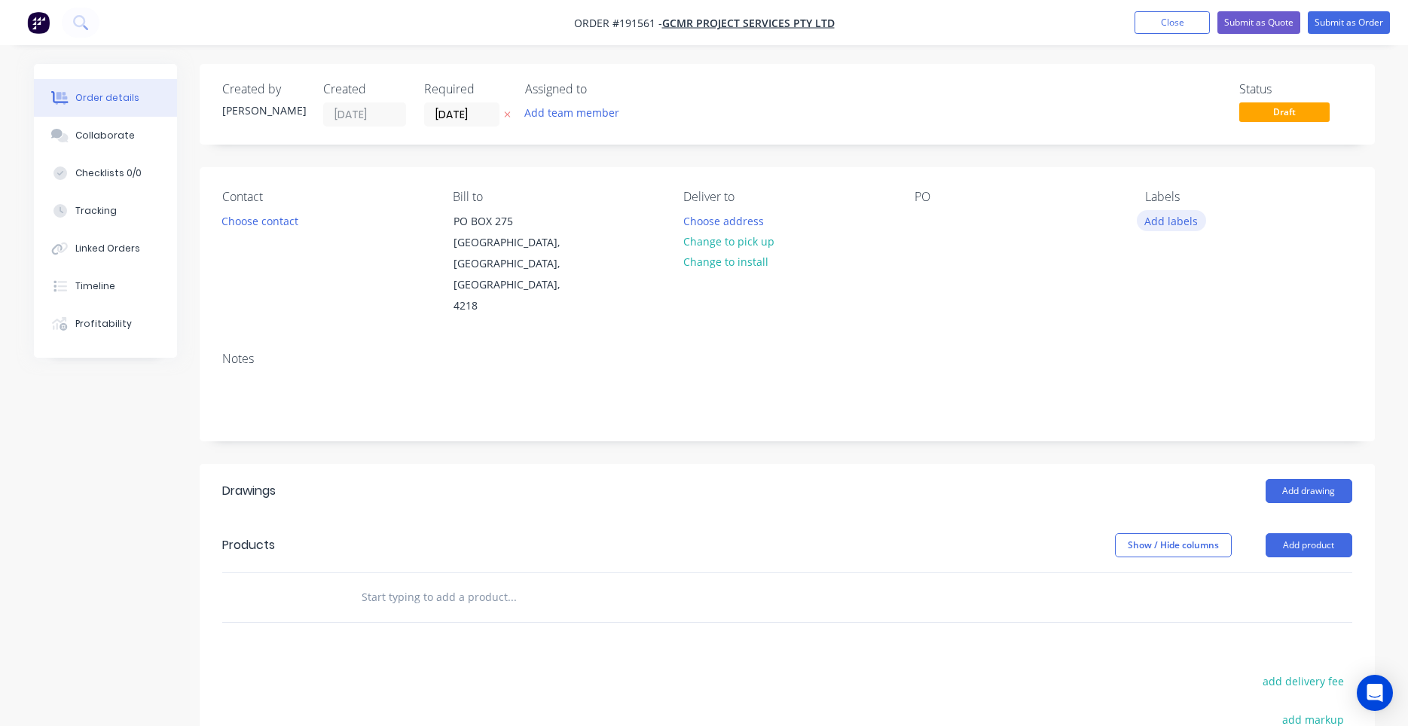
click at [1200, 217] on button "Add labels" at bounding box center [1171, 220] width 69 height 20
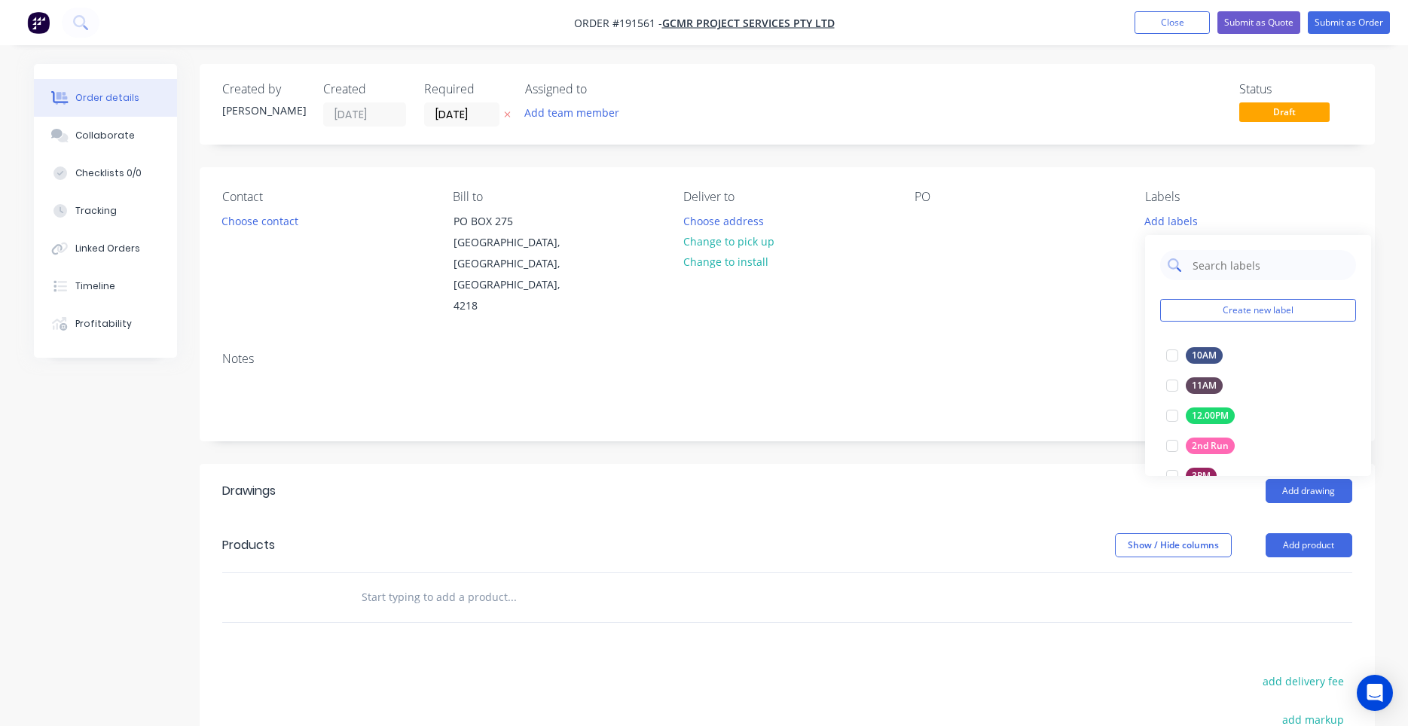
click at [1207, 267] on input "text" at bounding box center [1269, 265] width 157 height 30
type input "6"
click at [1179, 448] on div at bounding box center [1172, 446] width 30 height 30
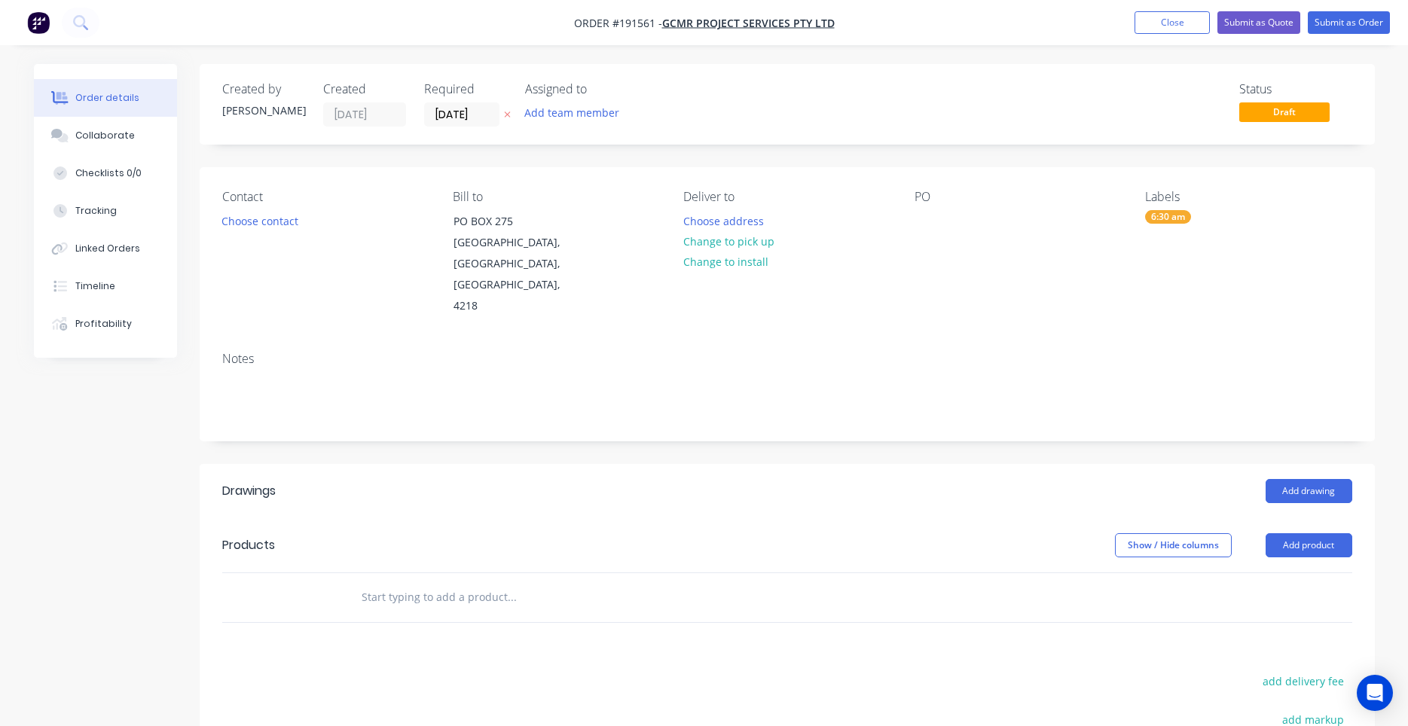
click at [1075, 242] on div "PO" at bounding box center [1018, 253] width 206 height 127
click at [287, 219] on button "Choose contact" at bounding box center [259, 220] width 93 height 20
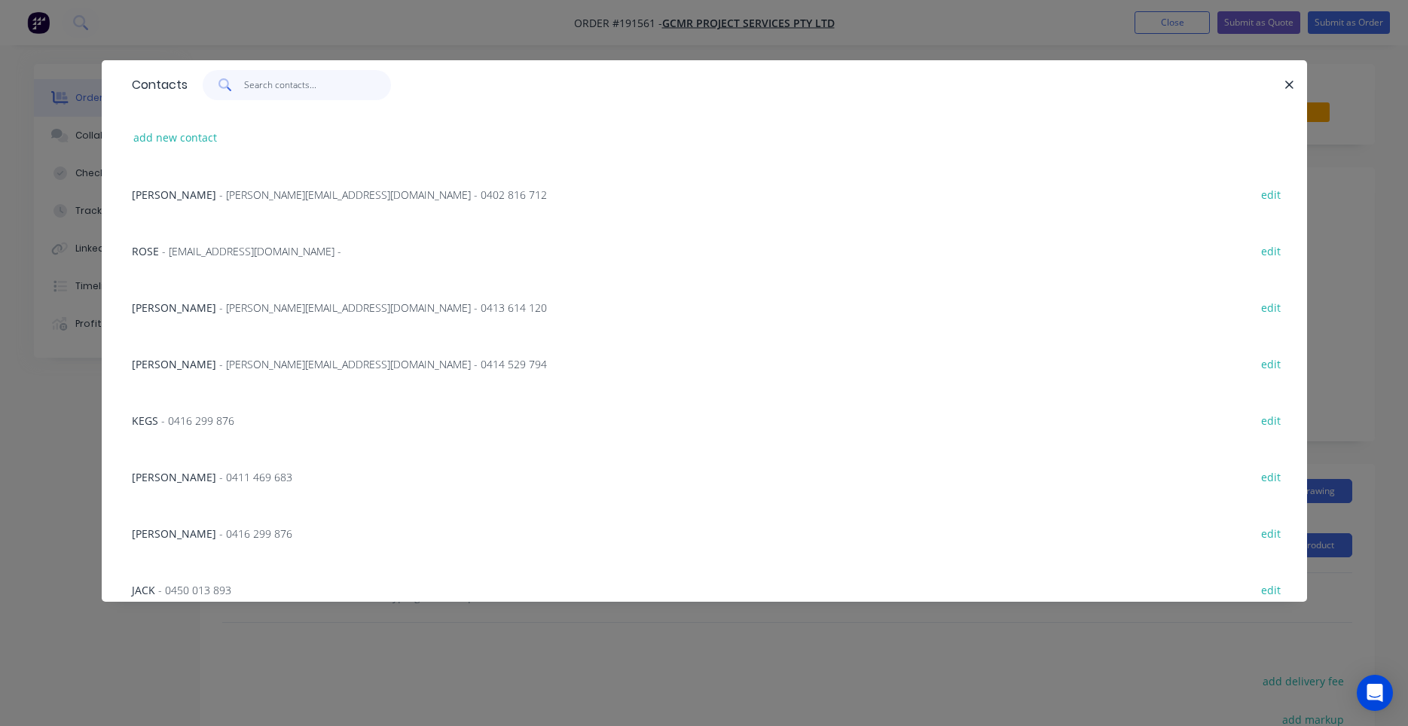
click at [312, 84] on input "text" at bounding box center [317, 85] width 147 height 30
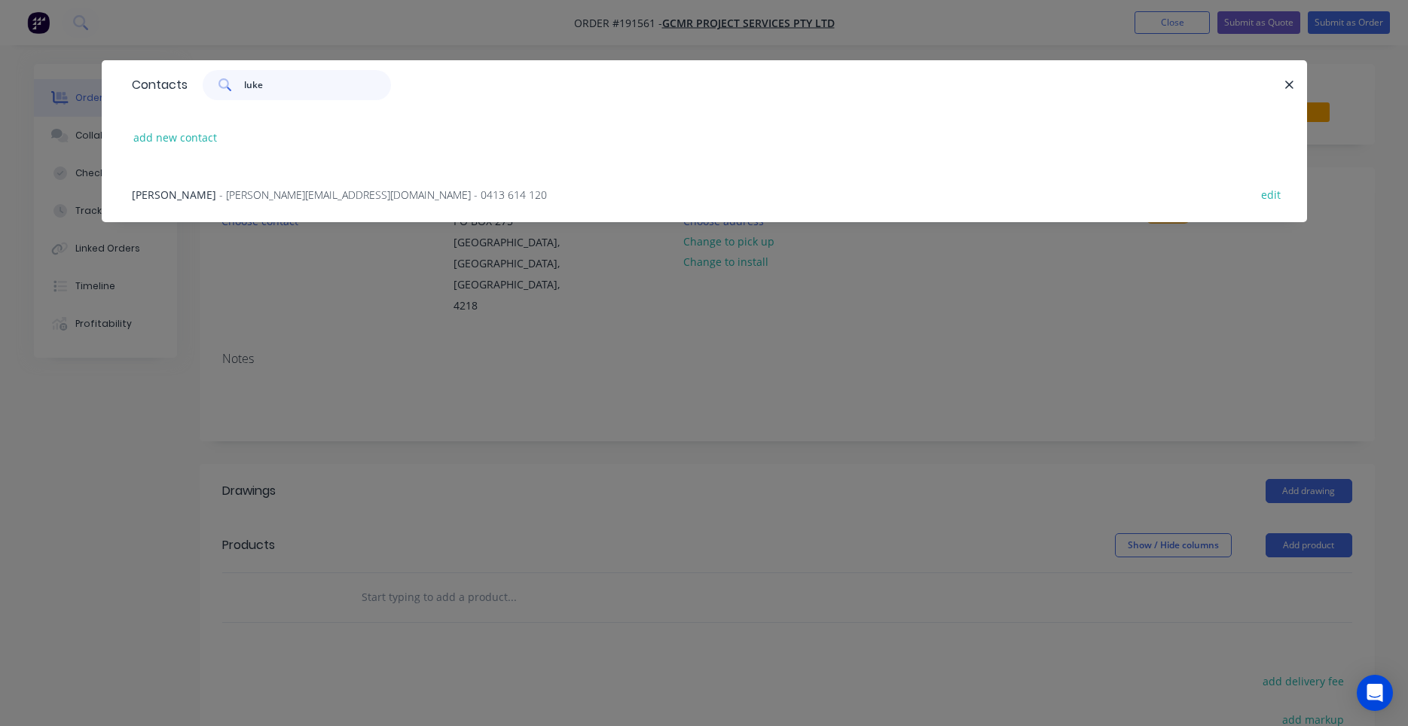
type input "luke"
click at [292, 197] on span "- luke@gcmr.com.au - 0413 614 120" at bounding box center [383, 195] width 328 height 14
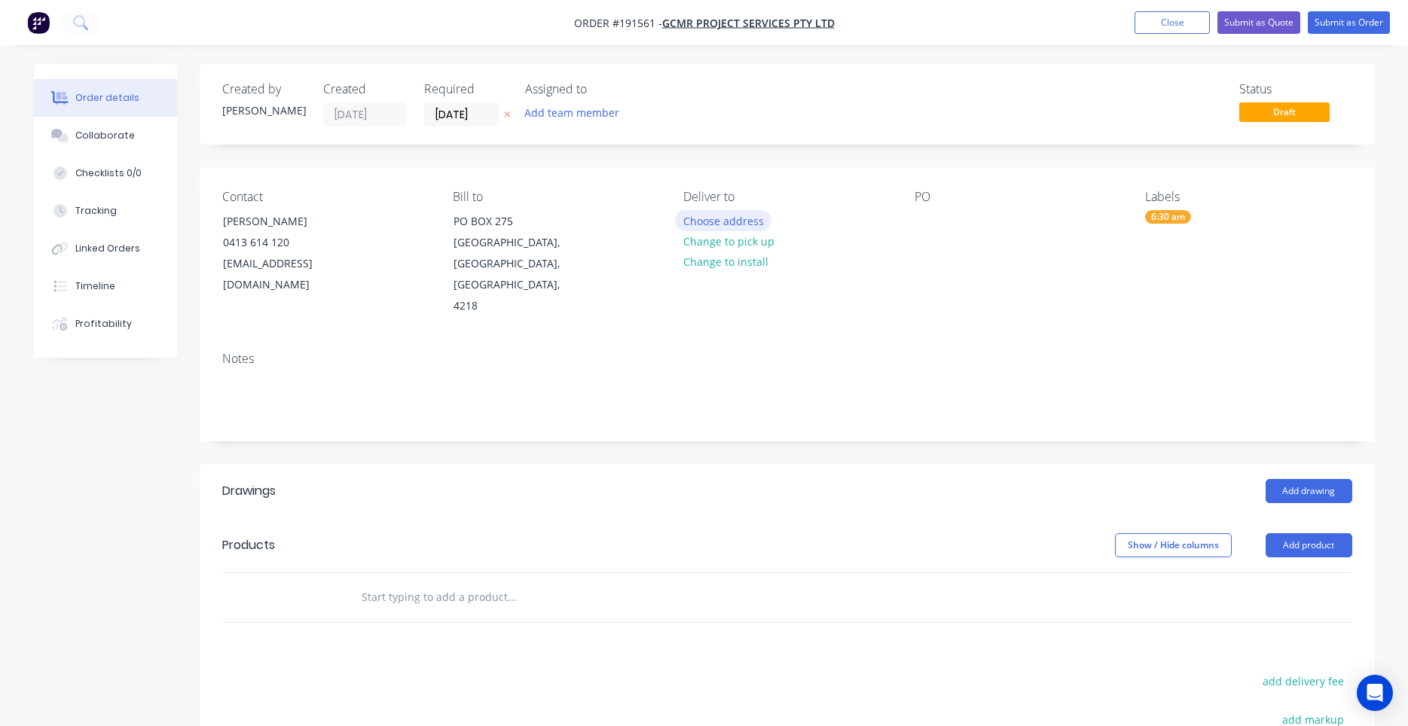
click at [749, 220] on button "Choose address" at bounding box center [723, 220] width 96 height 20
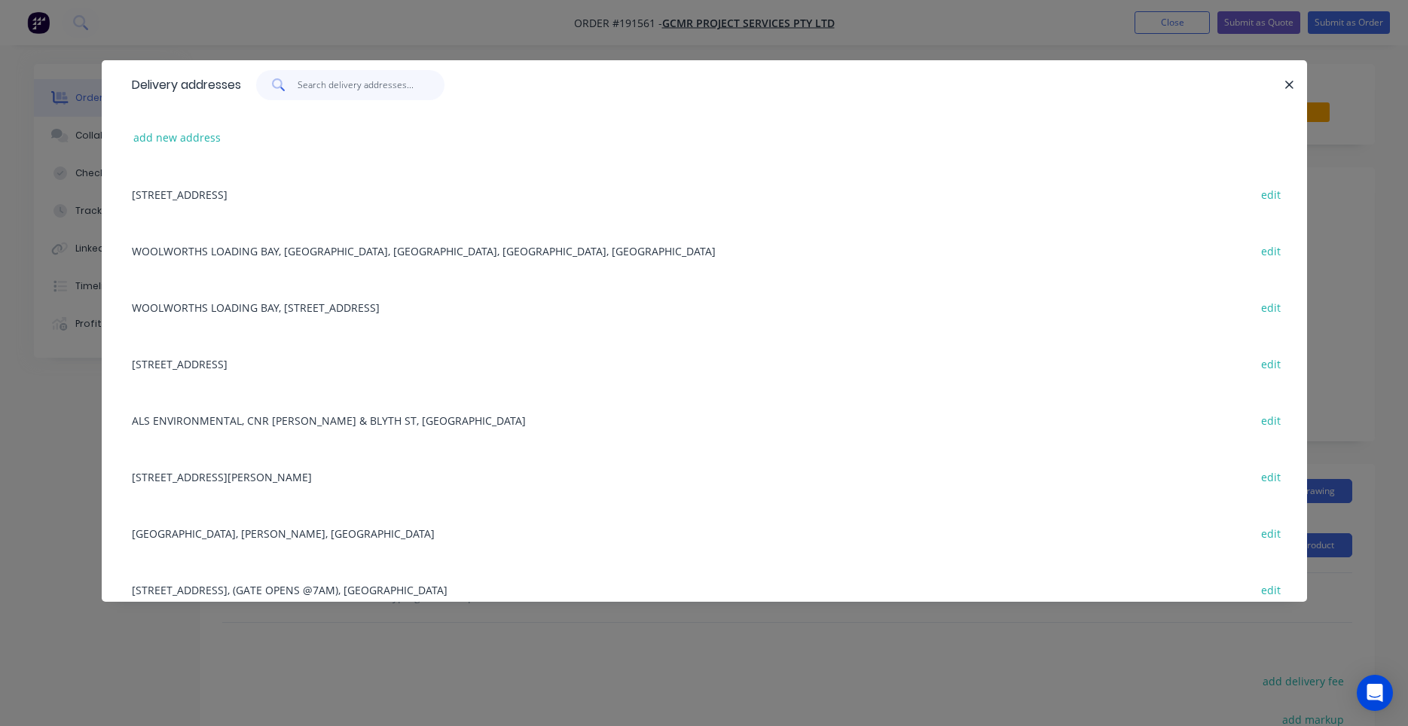
click at [384, 95] on input "text" at bounding box center [371, 85] width 147 height 30
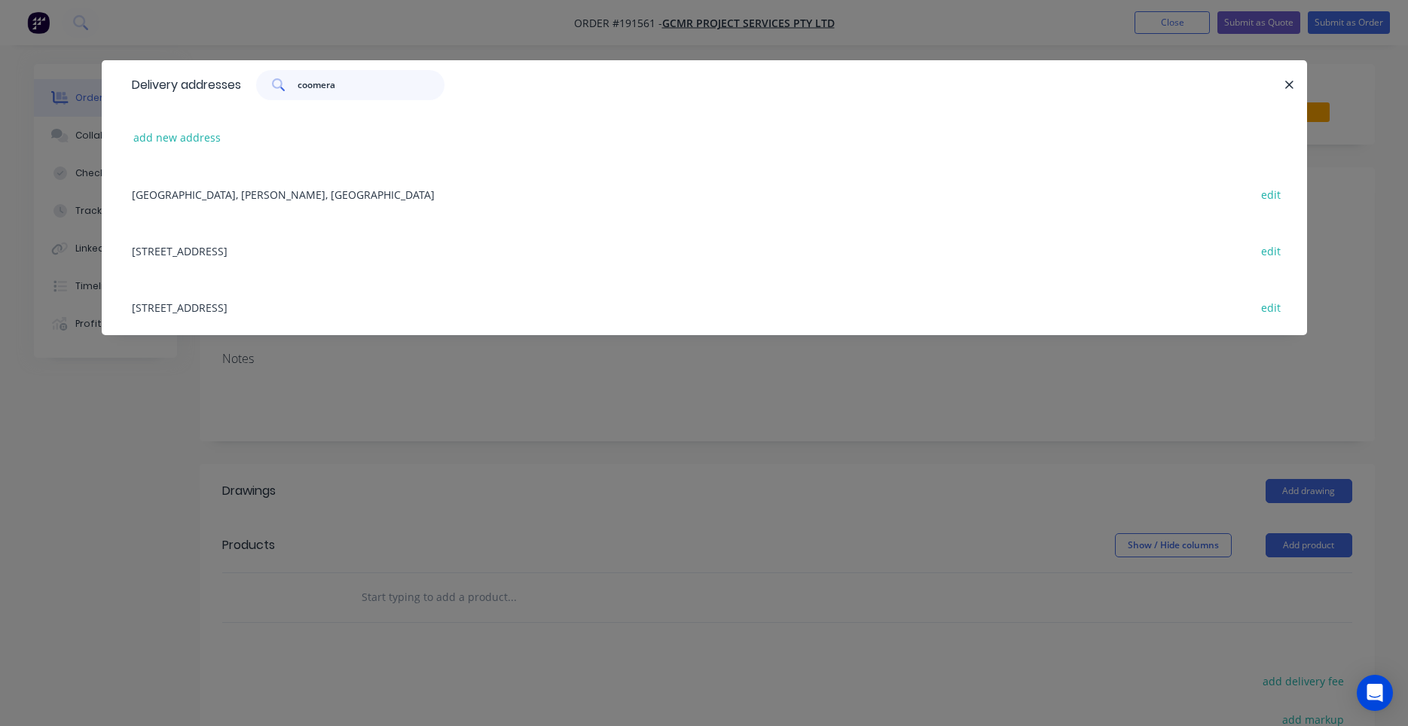
type input "coomera"
click at [382, 250] on div "1 COOMERA GRANDVIEW DRV, UPPER COOMERA, Queensland, Australia edit" at bounding box center [704, 250] width 1160 height 57
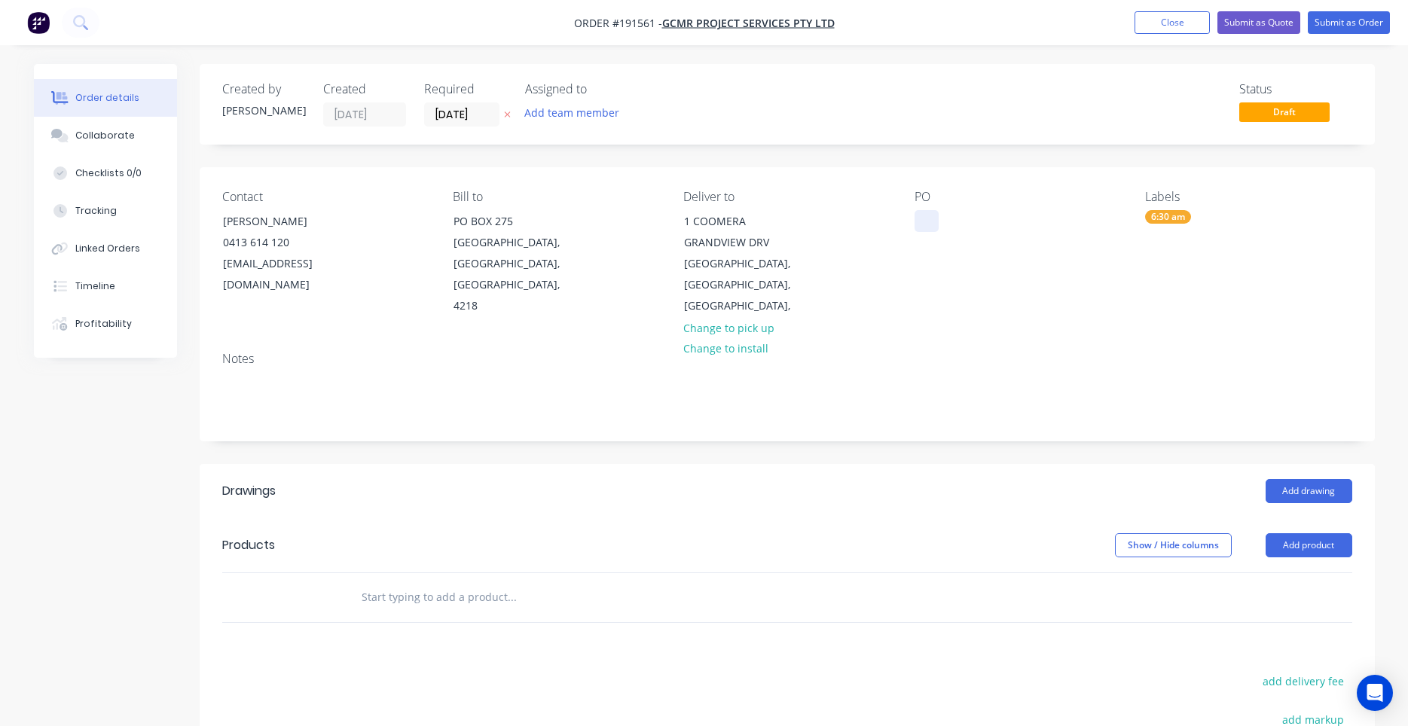
click at [924, 224] on div at bounding box center [927, 221] width 24 height 22
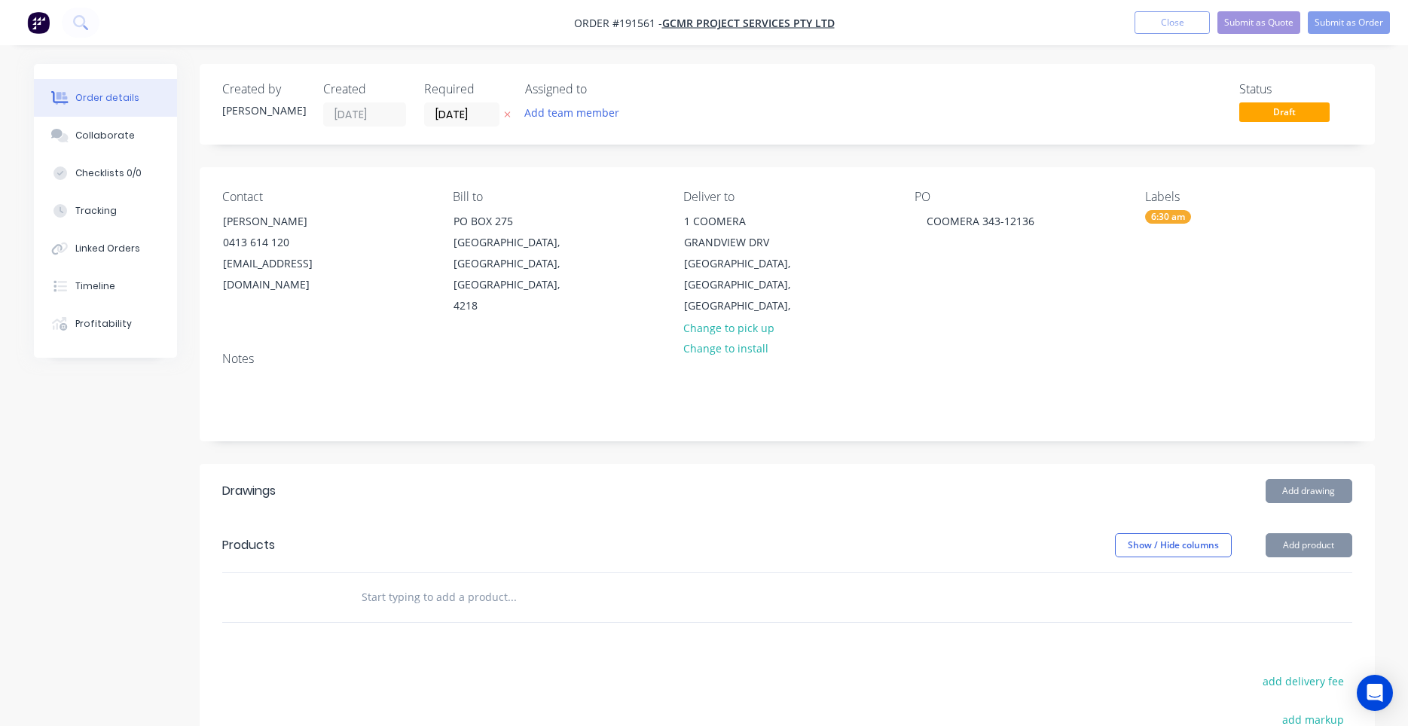
click at [1099, 269] on div "PO COOMERA 343-12136" at bounding box center [1018, 253] width 206 height 127
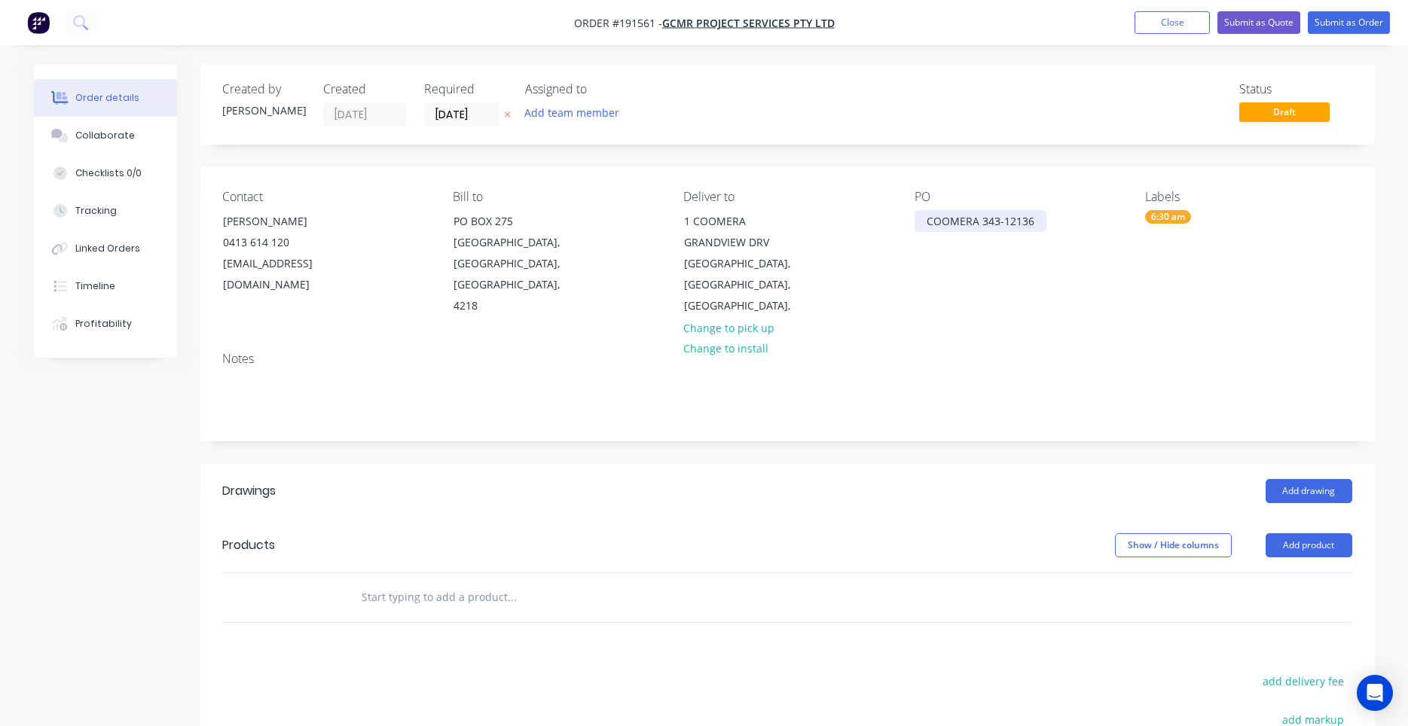
click at [986, 225] on div "COOMERA 343-12136" at bounding box center [981, 221] width 132 height 22
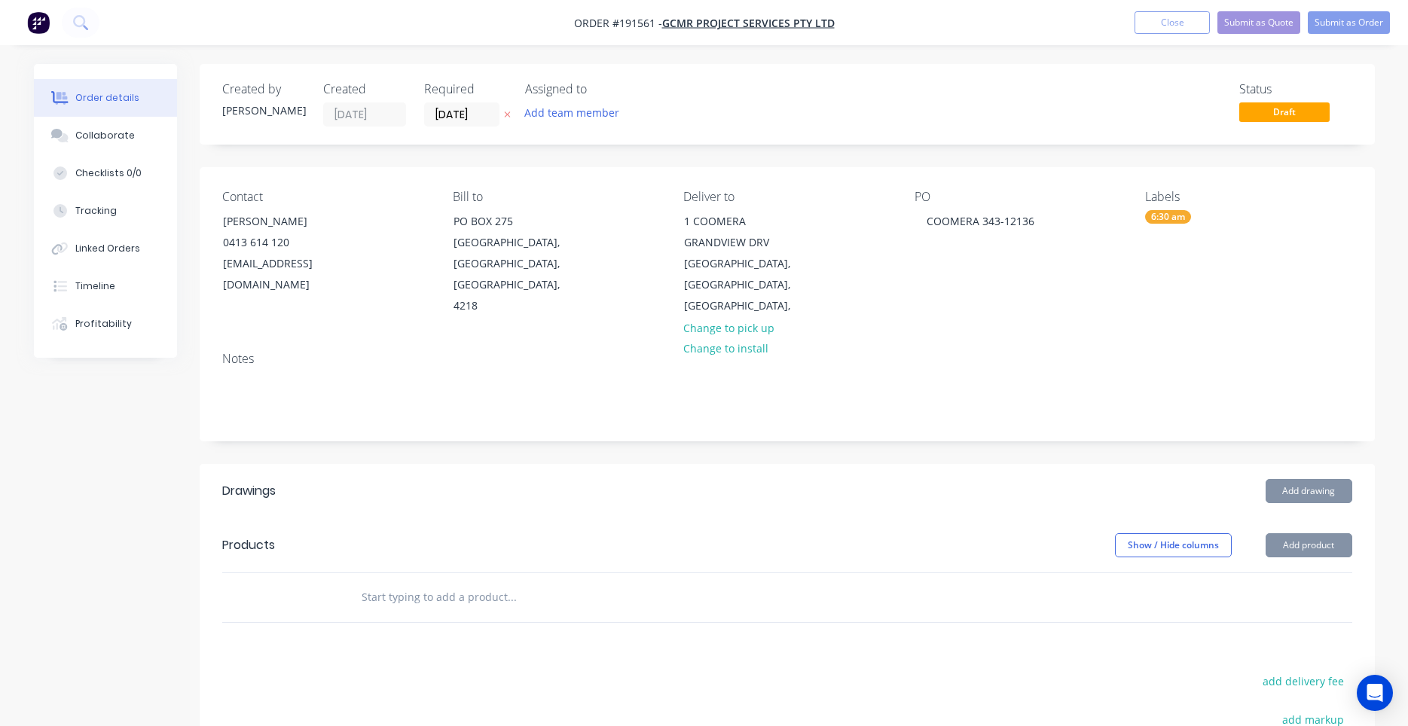
click at [967, 289] on div "PO COOMERA 343-12136" at bounding box center [1018, 253] width 206 height 127
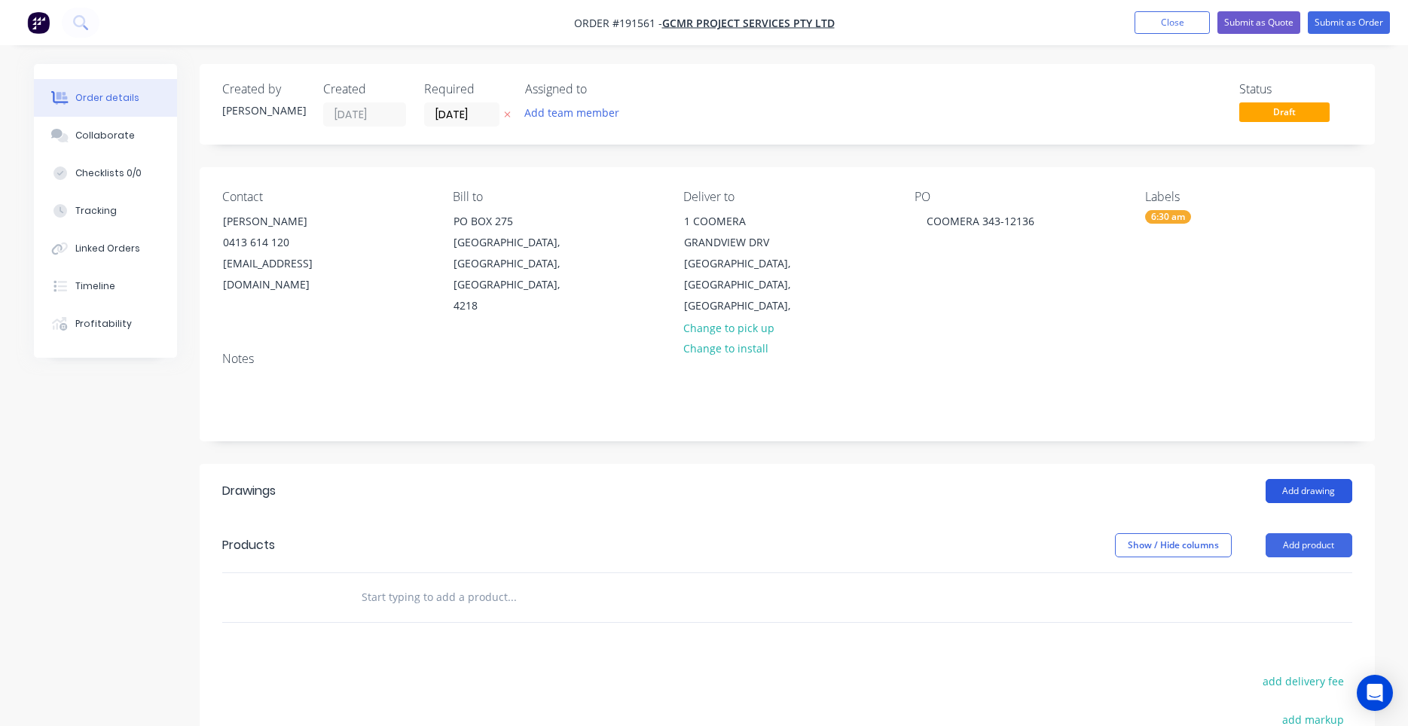
click at [1292, 479] on button "Add drawing" at bounding box center [1309, 491] width 87 height 24
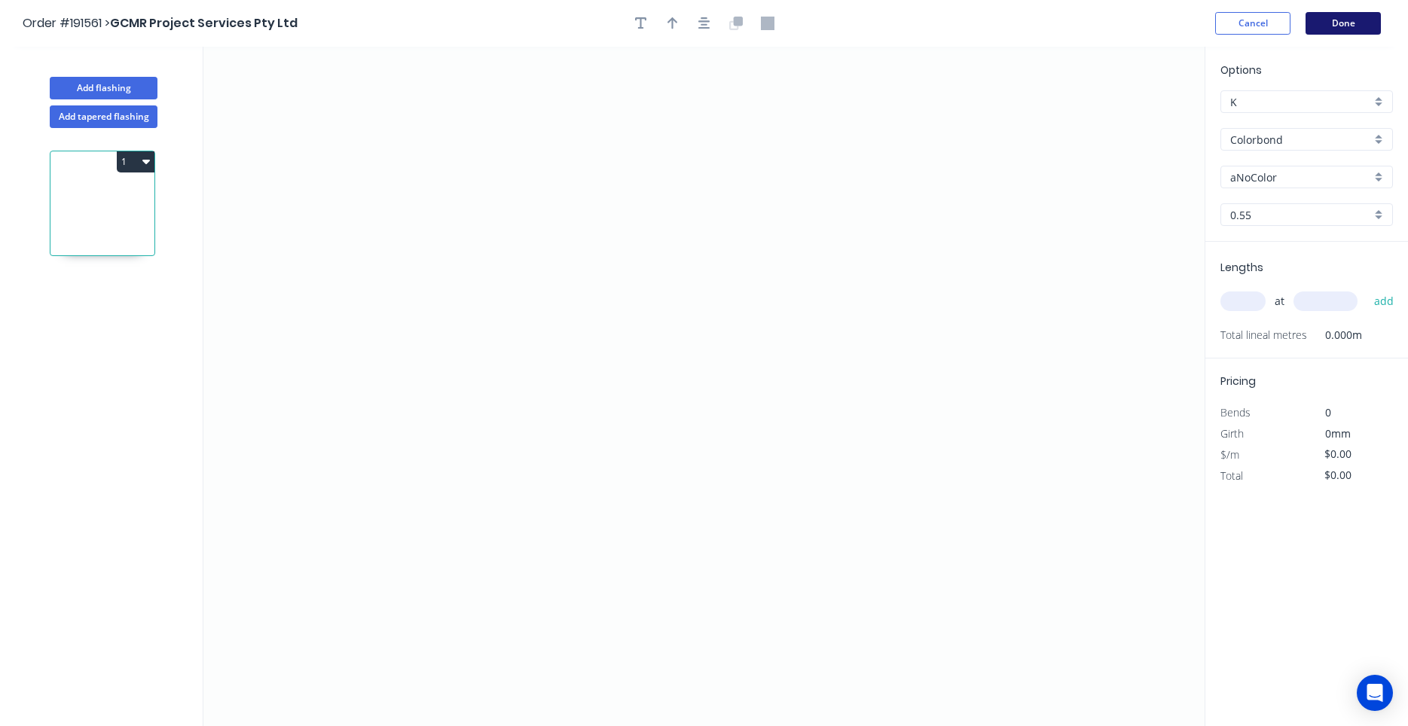
click at [1321, 21] on button "Done" at bounding box center [1343, 23] width 75 height 23
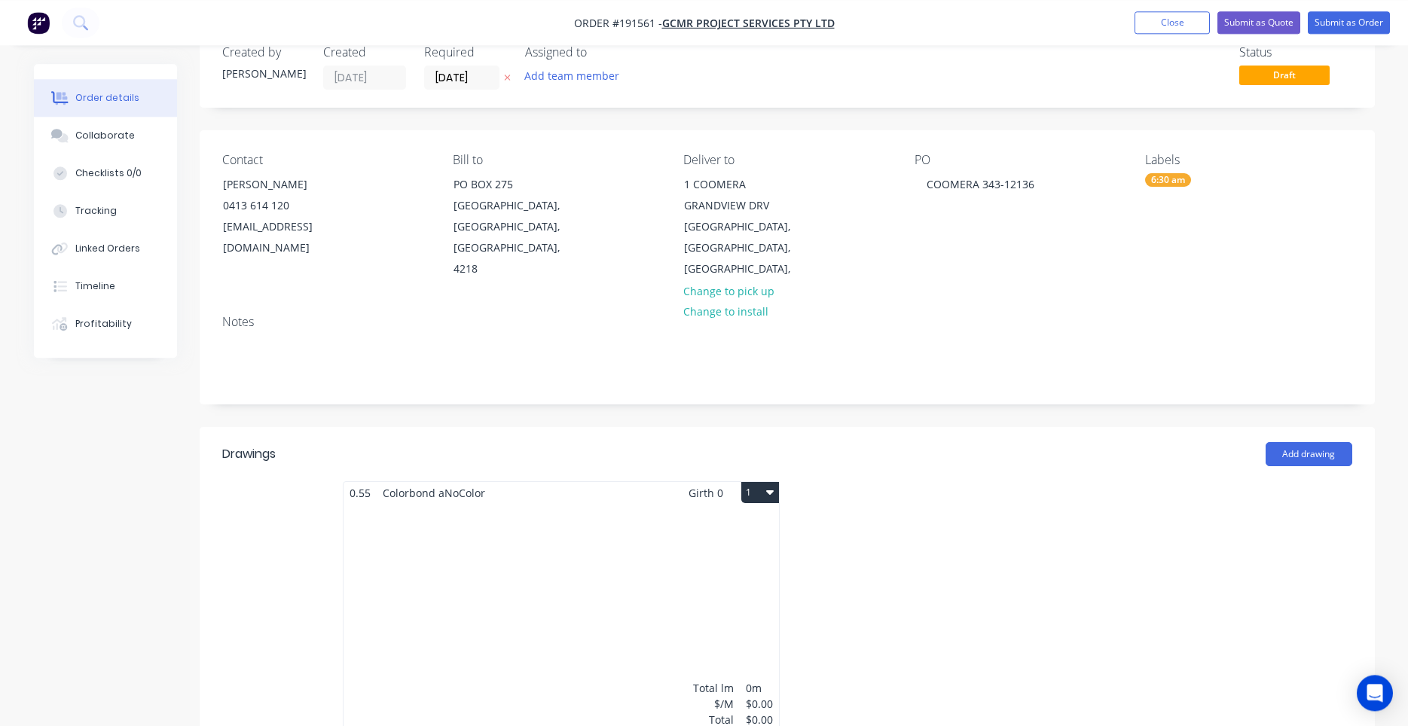
scroll to position [16, 0]
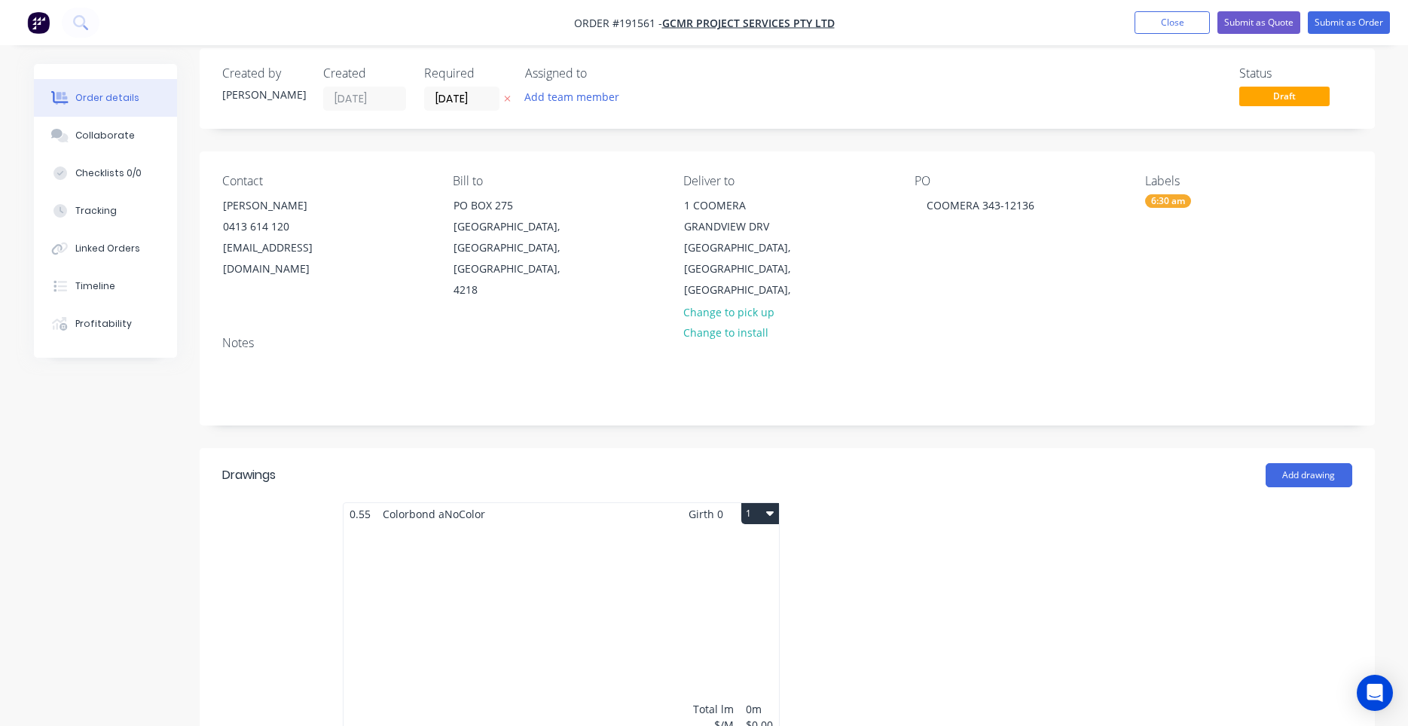
click at [776, 503] on button "1" at bounding box center [760, 513] width 38 height 21
click at [762, 536] on button "Use larger box size" at bounding box center [707, 551] width 143 height 30
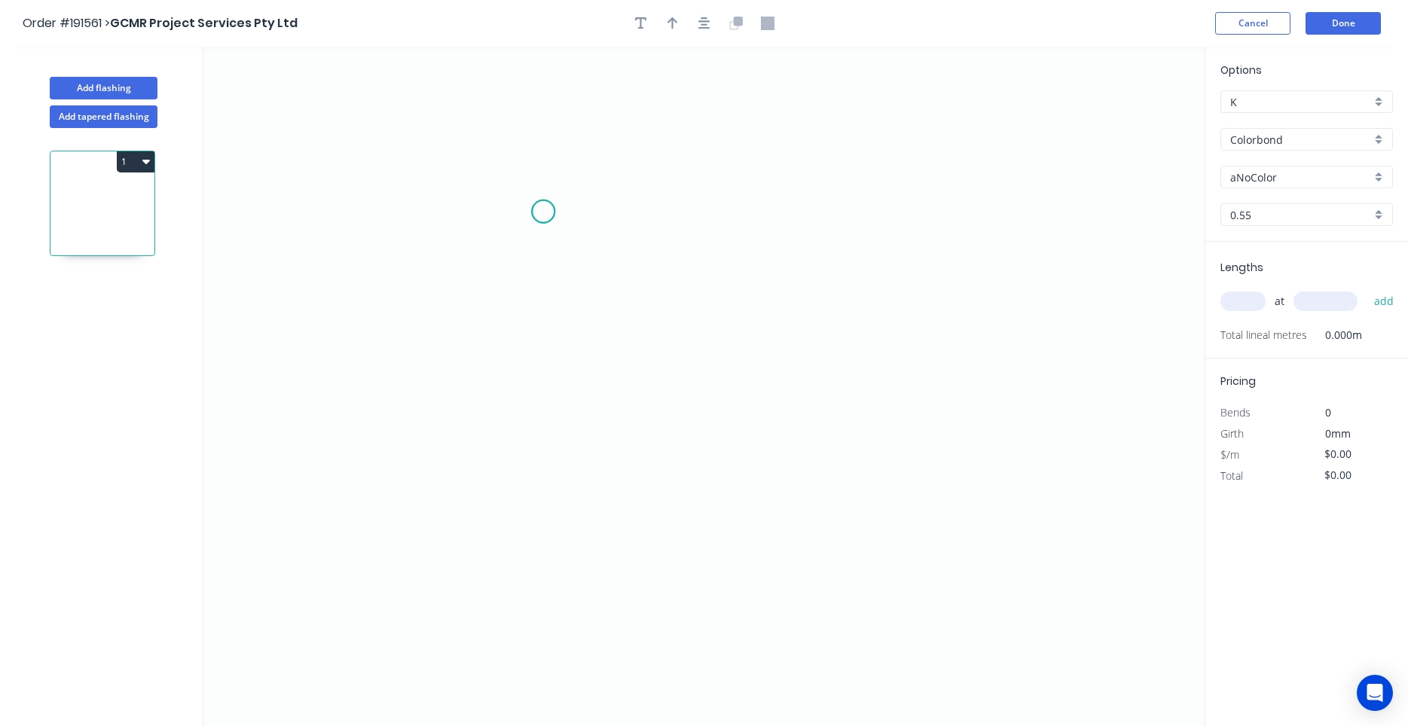
click at [543, 212] on icon "0" at bounding box center [703, 387] width 1001 height 680
click at [545, 407] on icon "0" at bounding box center [703, 387] width 1001 height 680
click at [744, 402] on icon "0 ?" at bounding box center [703, 387] width 1001 height 680
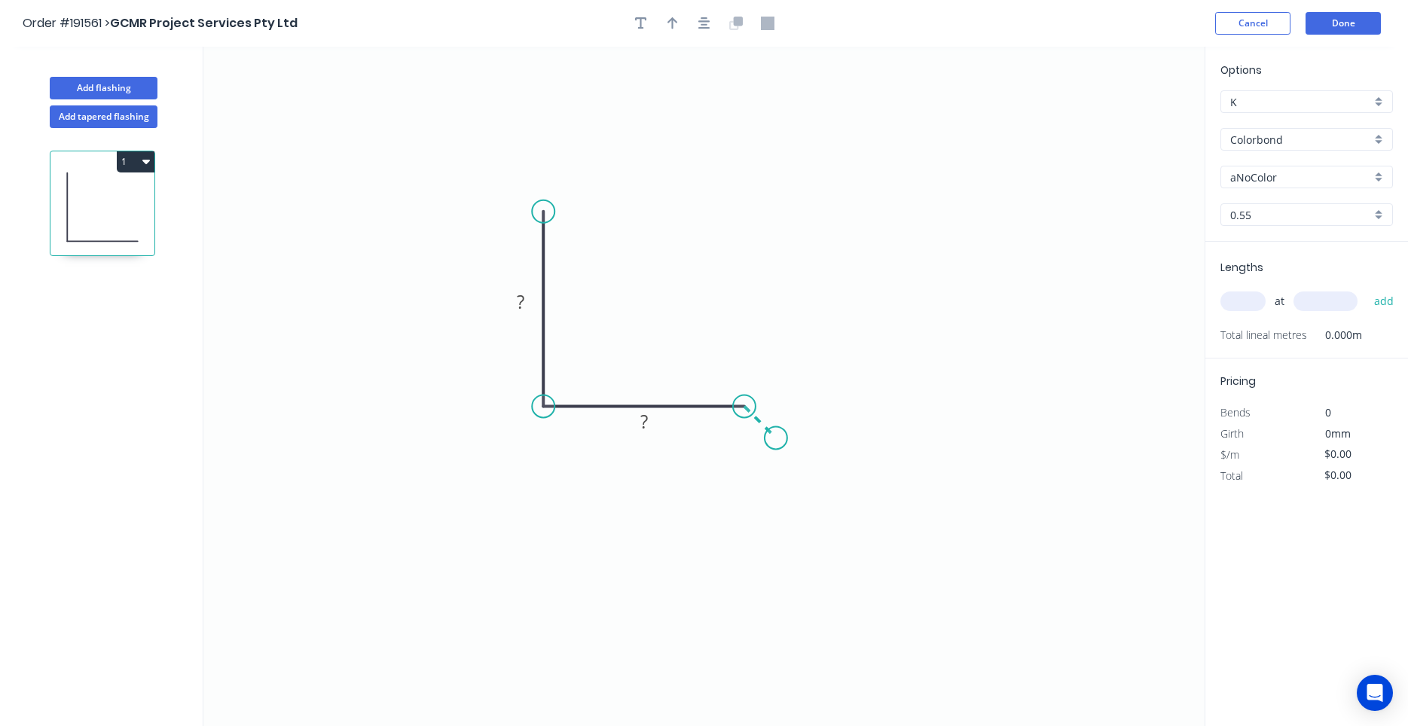
click at [776, 437] on icon "0 ? ?" at bounding box center [703, 387] width 1001 height 680
click at [776, 437] on circle at bounding box center [776, 437] width 23 height 23
click at [526, 297] on rect at bounding box center [521, 302] width 30 height 21
type input "$22.28"
click at [744, 448] on div "Show angle" at bounding box center [810, 453] width 151 height 31
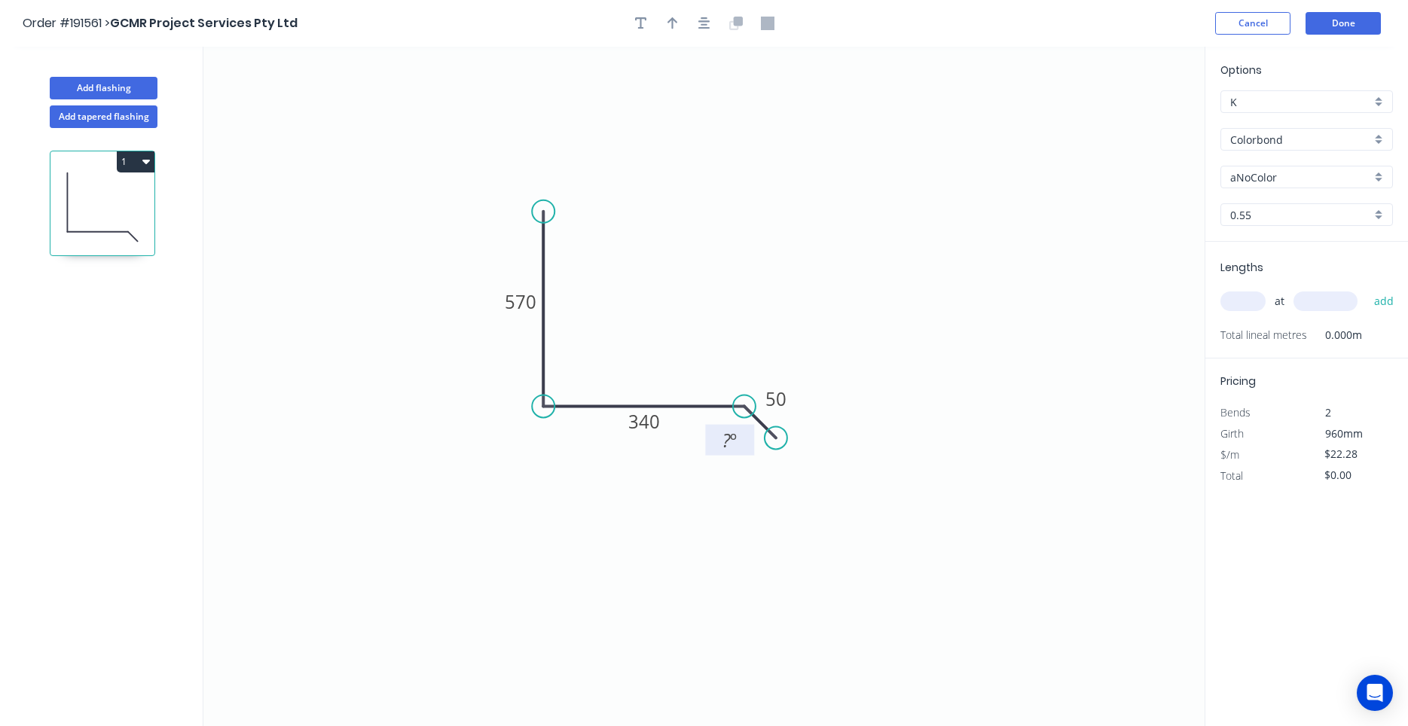
click at [723, 440] on tspan "?" at bounding box center [727, 440] width 8 height 25
click at [880, 407] on icon "0 570 340 50 130 º" at bounding box center [703, 387] width 1001 height 680
click at [699, 20] on icon "button" at bounding box center [705, 24] width 12 height 14
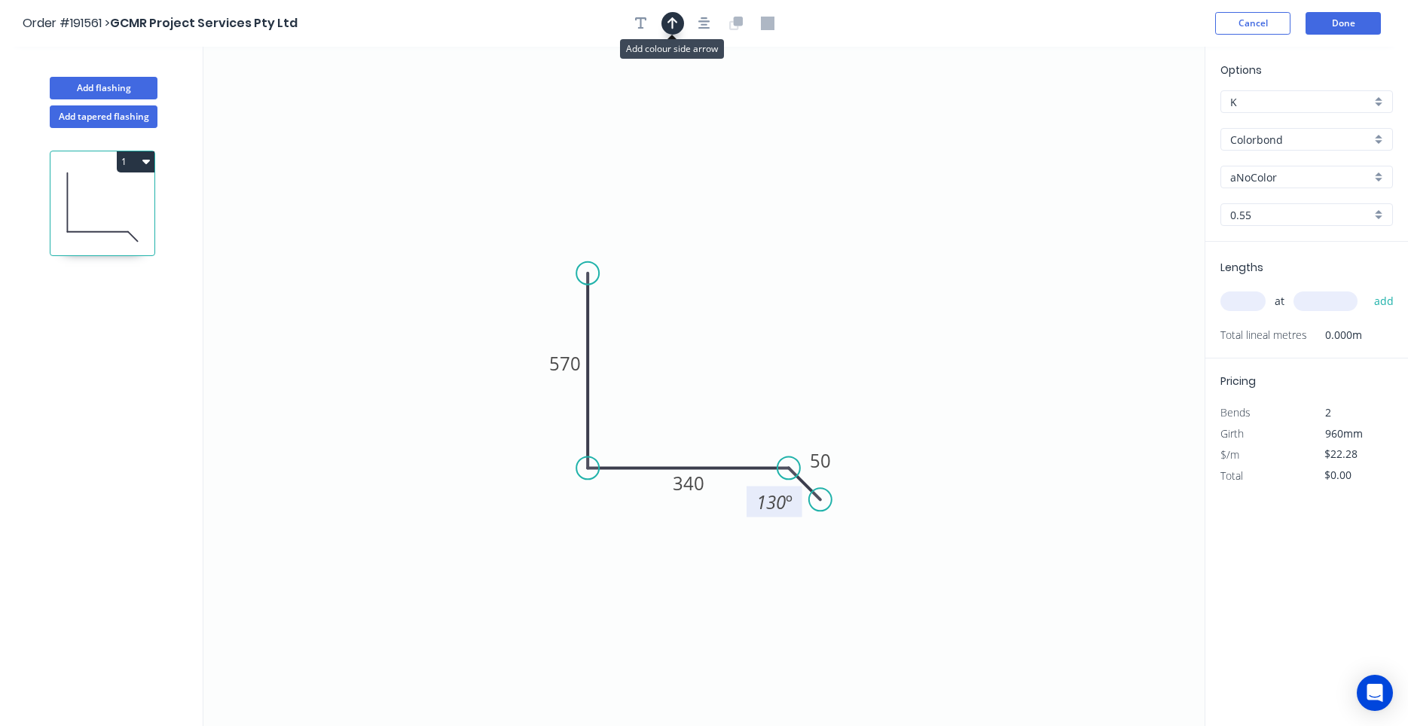
click at [678, 20] on button "button" at bounding box center [673, 23] width 23 height 23
drag, startPoint x: 1133, startPoint y: 116, endPoint x: 830, endPoint y: 325, distance: 368.5
click at [830, 325] on icon at bounding box center [834, 306] width 14 height 48
click at [830, 325] on icon at bounding box center [830, 307] width 14 height 48
drag, startPoint x: 830, startPoint y: 325, endPoint x: 767, endPoint y: 327, distance: 62.6
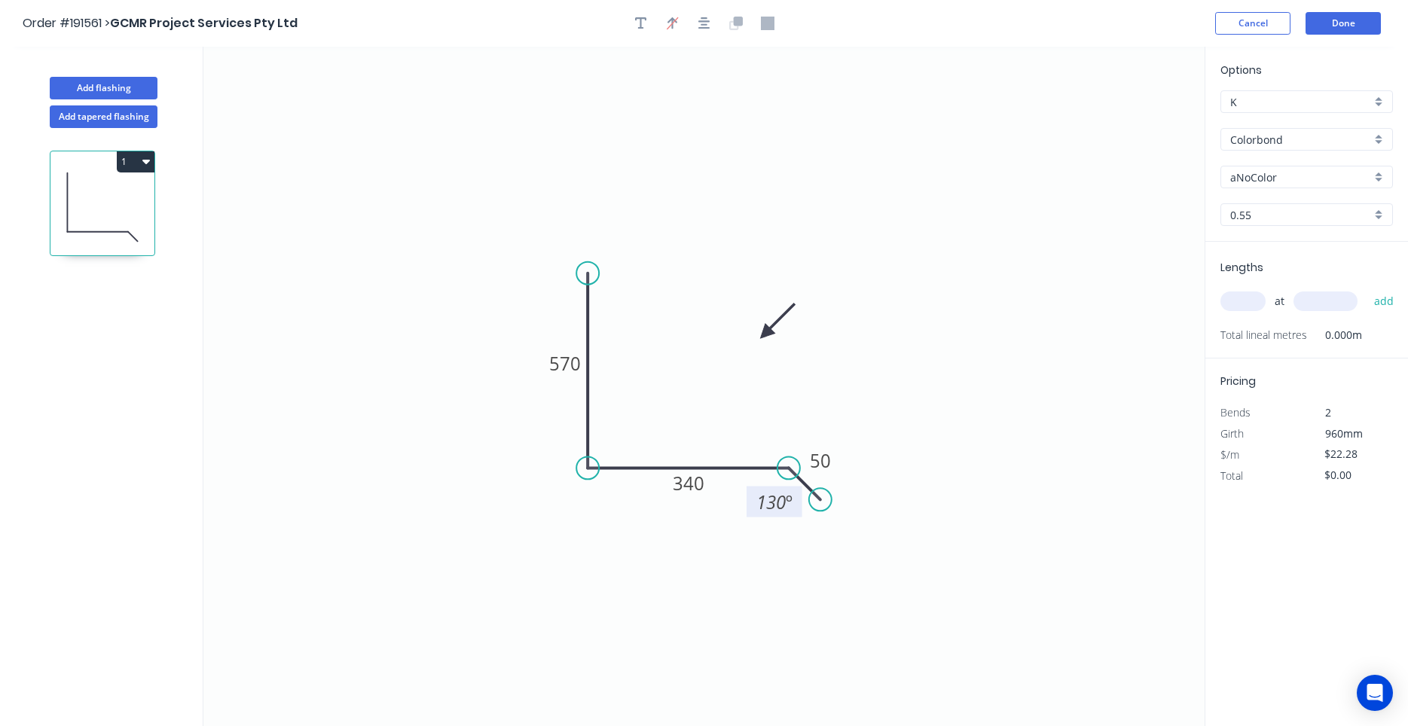
click at [756, 334] on icon at bounding box center [778, 321] width 44 height 44
click at [1299, 173] on input "aNoColor" at bounding box center [1300, 178] width 141 height 16
click at [1313, 199] on div "Windspray" at bounding box center [1306, 206] width 171 height 26
type input "Windspray"
click at [1256, 307] on input "text" at bounding box center [1243, 302] width 45 height 20
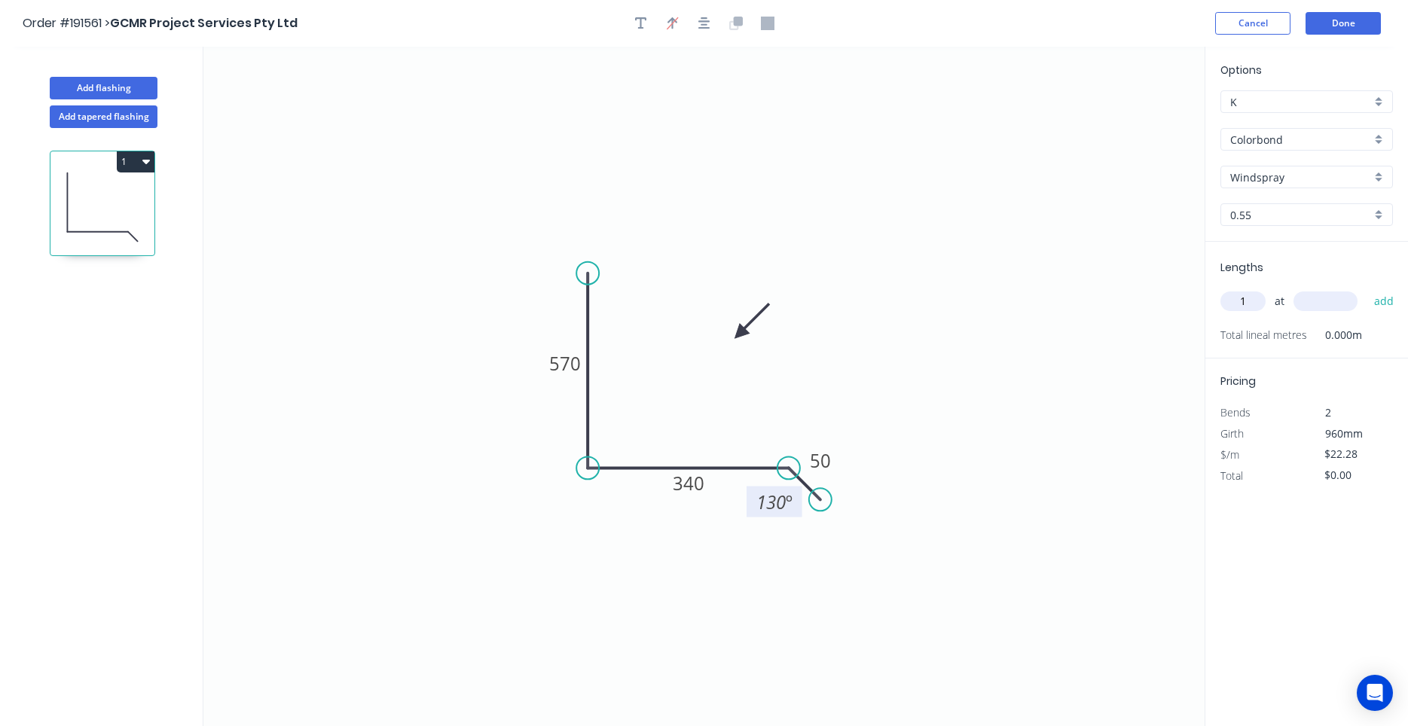
type input "1"
type input "900"
click at [1367, 289] on button "add" at bounding box center [1384, 302] width 35 height 26
type input "$22.28"
click at [1333, 26] on button "Done" at bounding box center [1343, 23] width 75 height 23
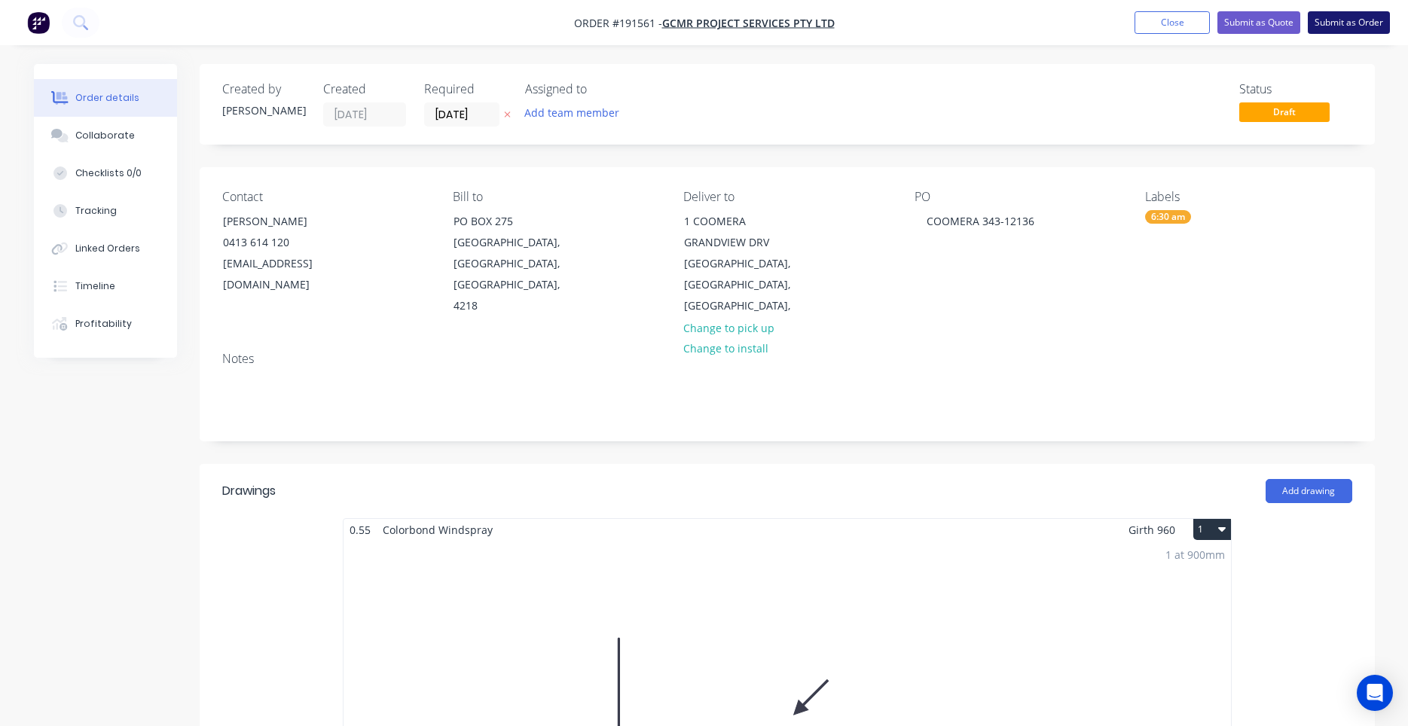
click at [1341, 29] on button "Submit as Order" at bounding box center [1349, 22] width 82 height 23
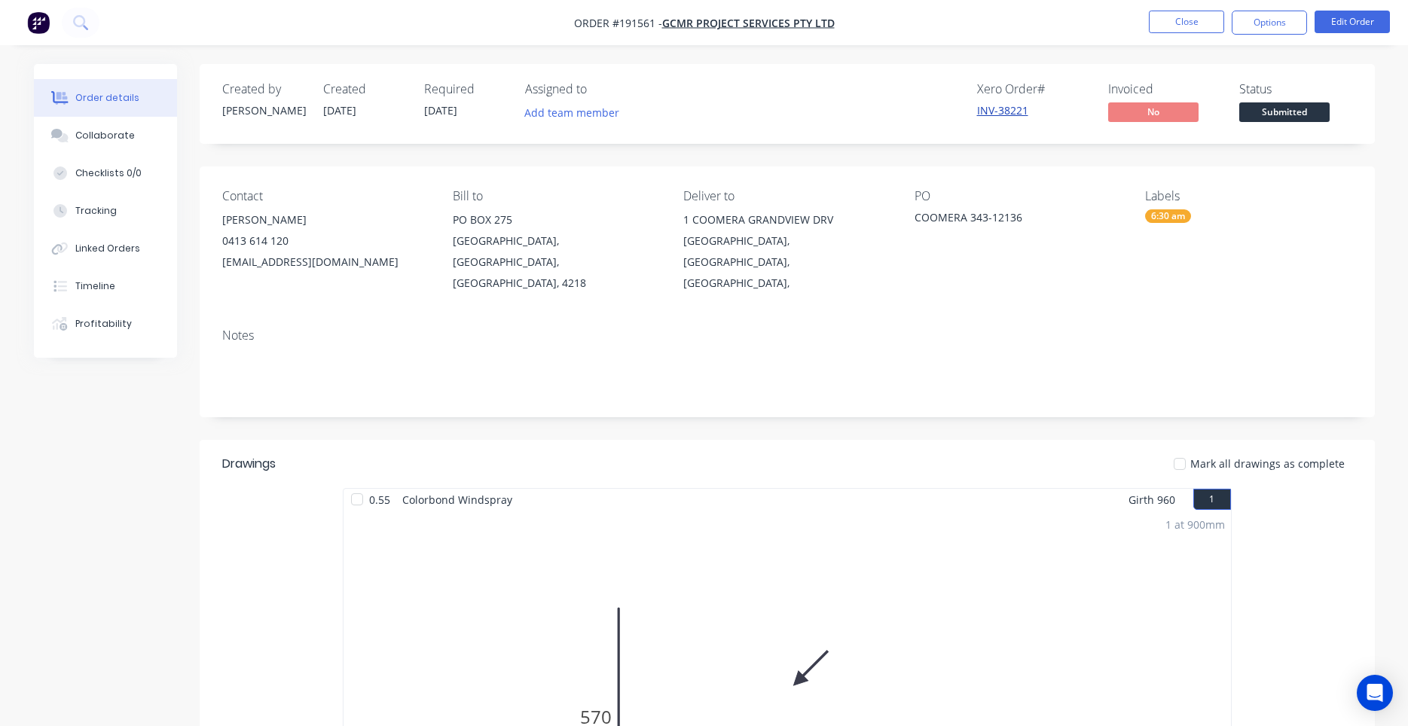
click at [993, 106] on link "INV-38221" at bounding box center [1002, 110] width 51 height 14
click at [1265, 28] on button "Options" at bounding box center [1269, 23] width 75 height 24
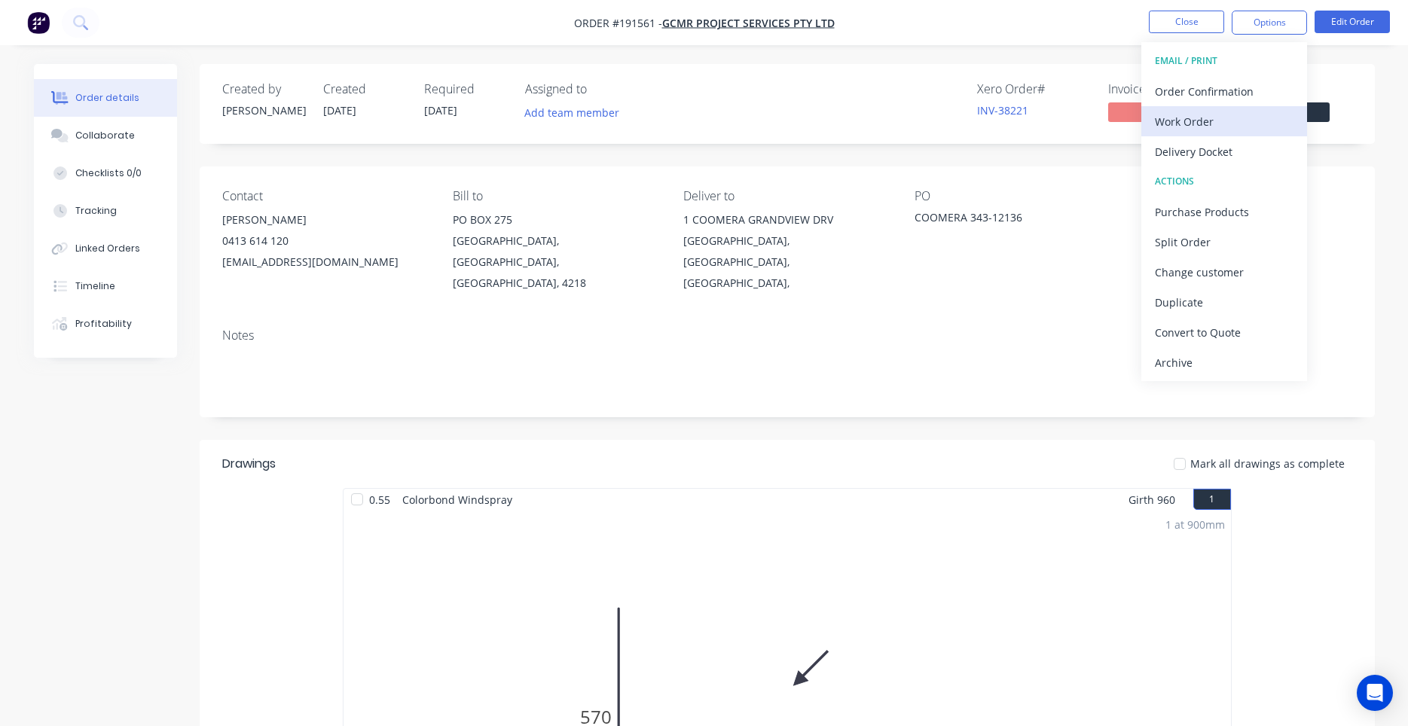
click at [1218, 112] on div "Work Order" at bounding box center [1224, 122] width 139 height 22
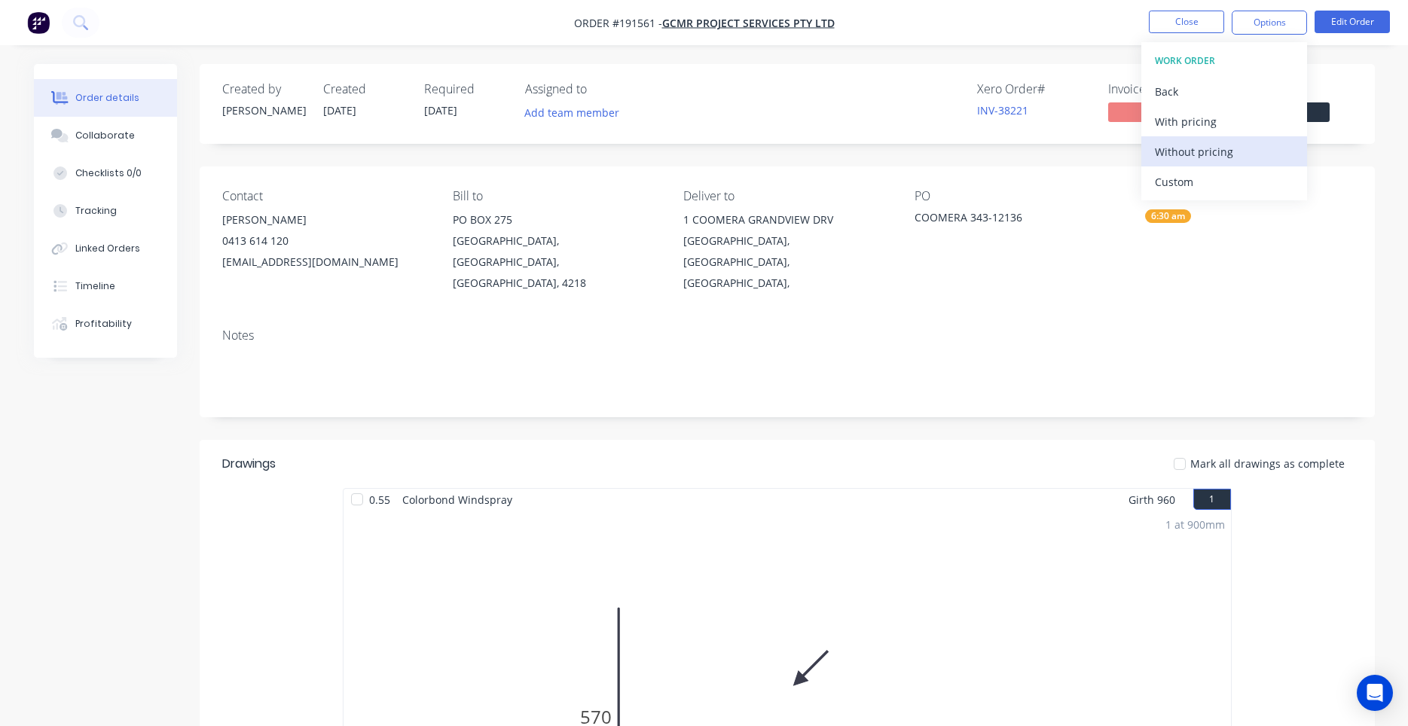
click at [1198, 142] on div "Without pricing" at bounding box center [1224, 152] width 139 height 22
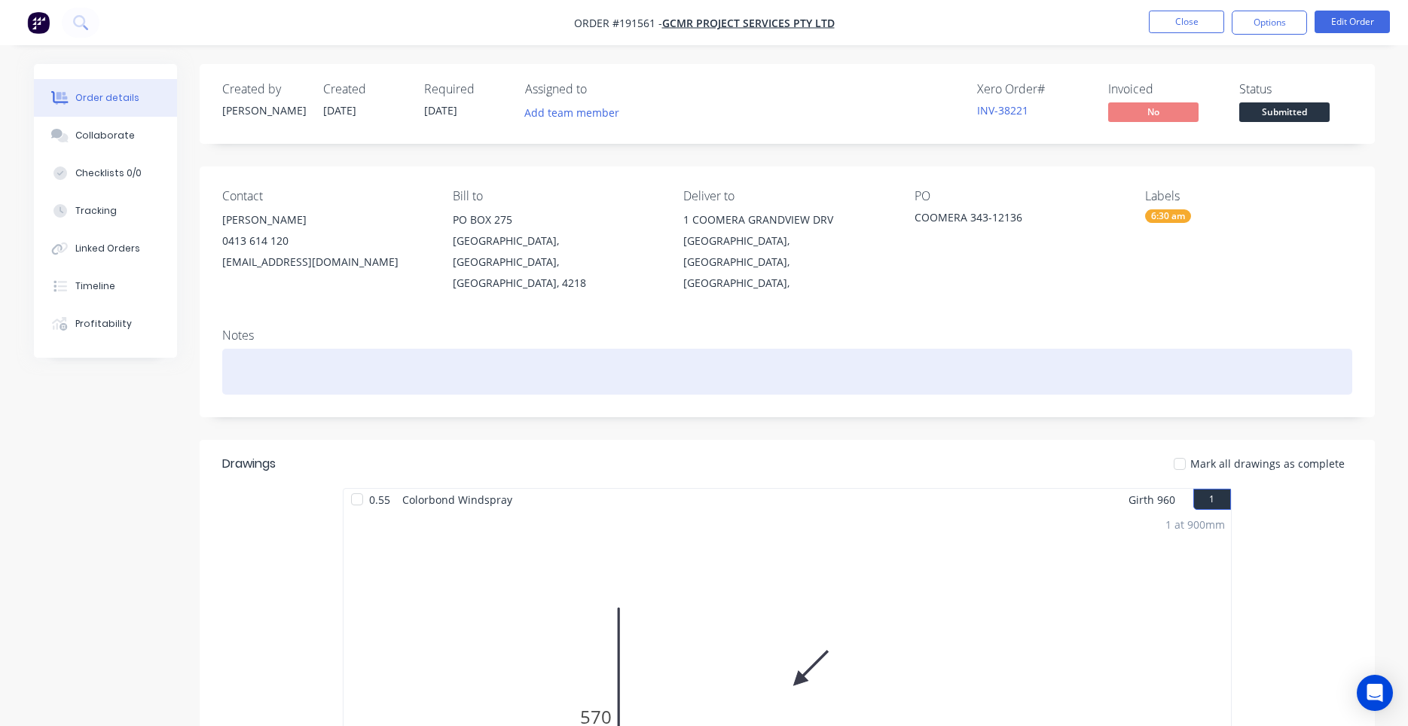
click at [917, 358] on div at bounding box center [787, 372] width 1130 height 46
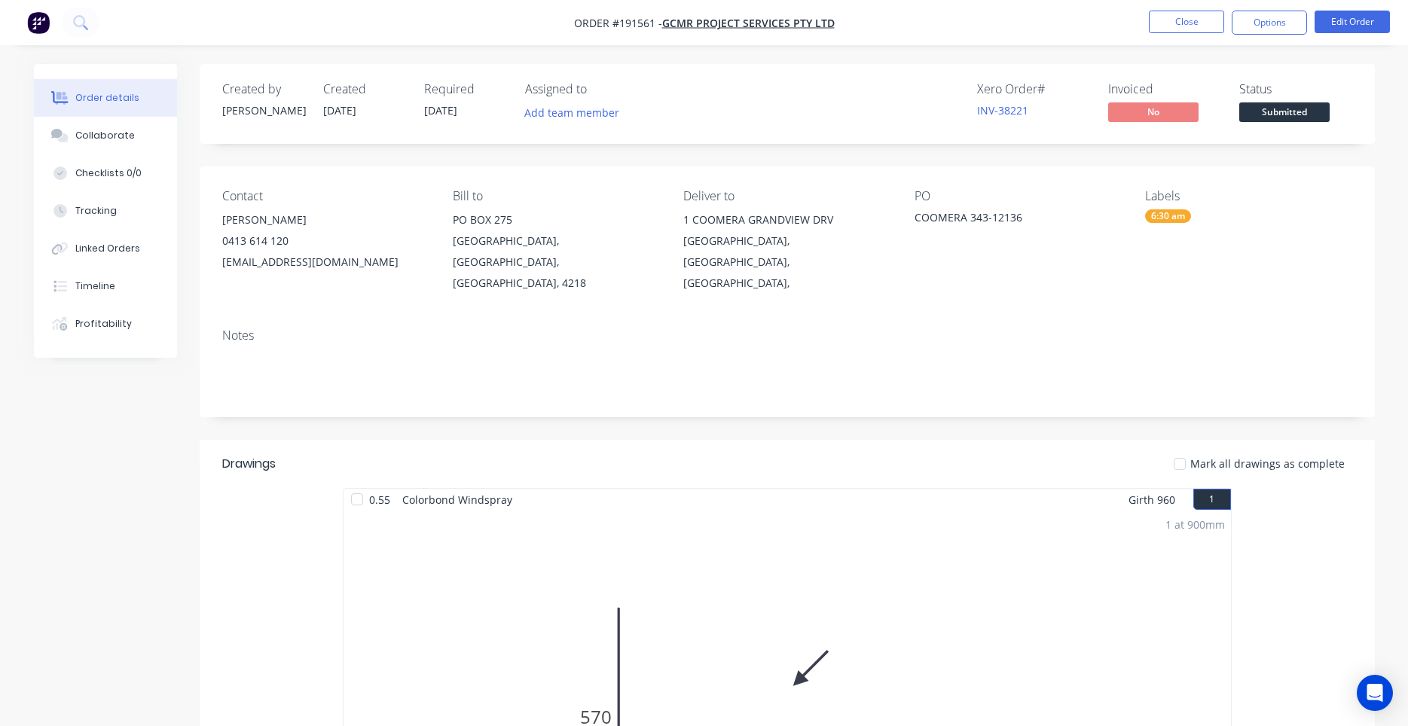
click at [1018, 462] on header "Drawings Mark all drawings as complete" at bounding box center [787, 464] width 1175 height 48
click at [827, 456] on div "Mark all drawings as complete" at bounding box center [907, 464] width 890 height 16
click at [1203, 31] on button "Close" at bounding box center [1186, 22] width 75 height 23
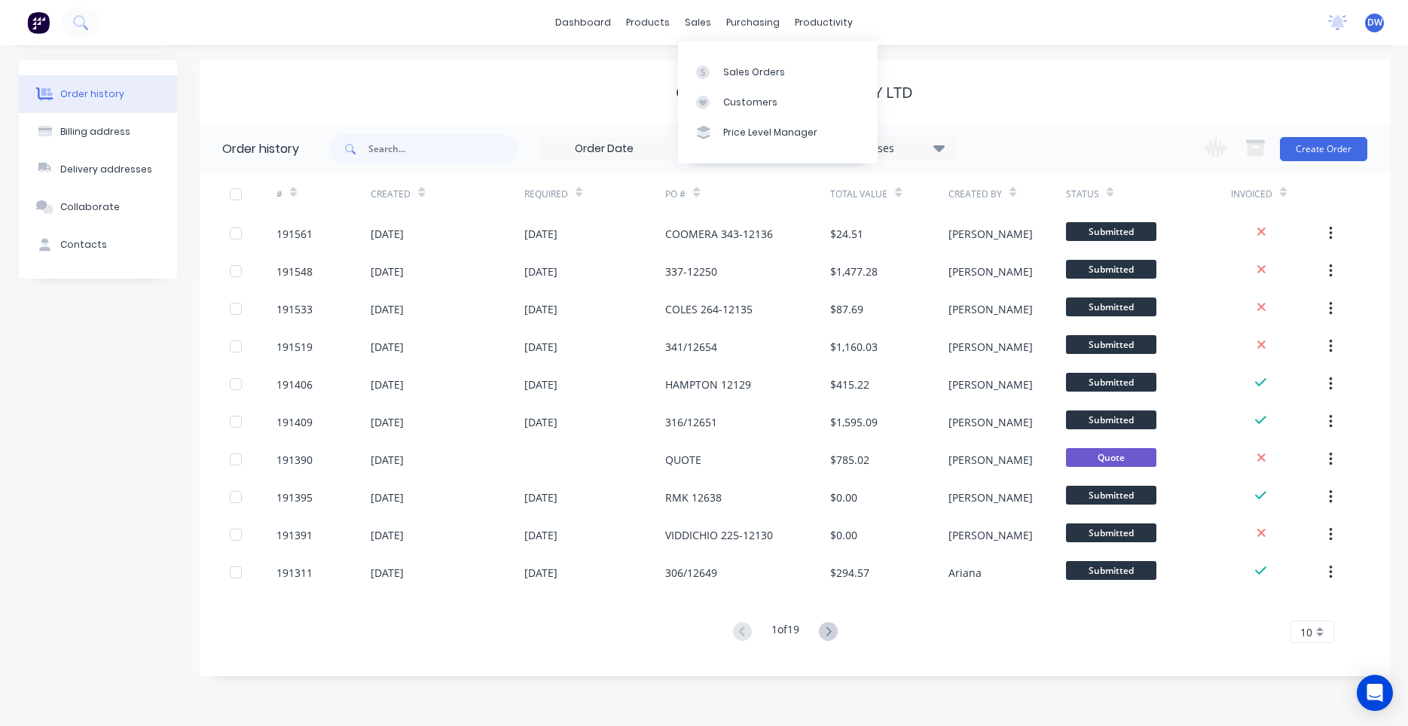
click at [708, 55] on div "Sales Orders Customers Price Level Manager" at bounding box center [778, 101] width 200 height 121
click at [711, 63] on link "Sales Orders" at bounding box center [778, 72] width 200 height 30
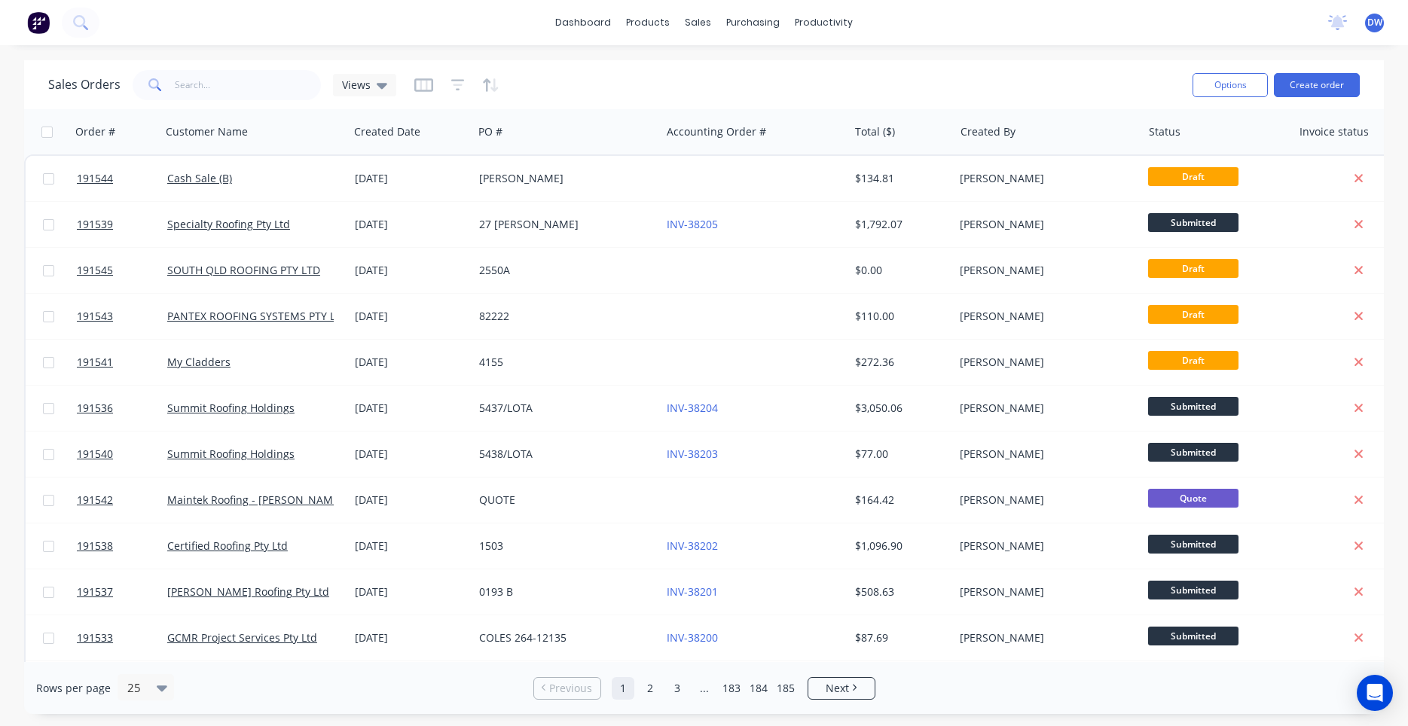
click at [45, 135] on input "checkbox" at bounding box center [46, 132] width 11 height 11
checkbox input "true"
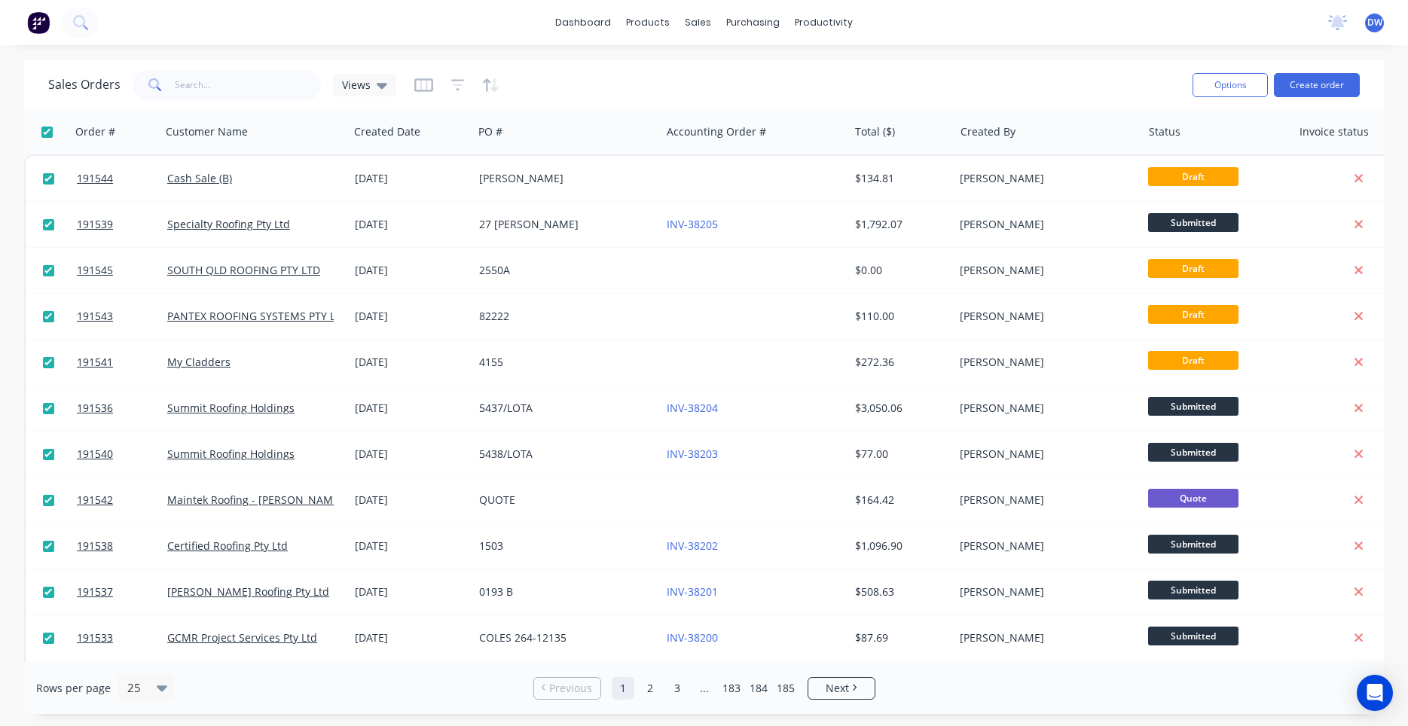
checkbox input "true"
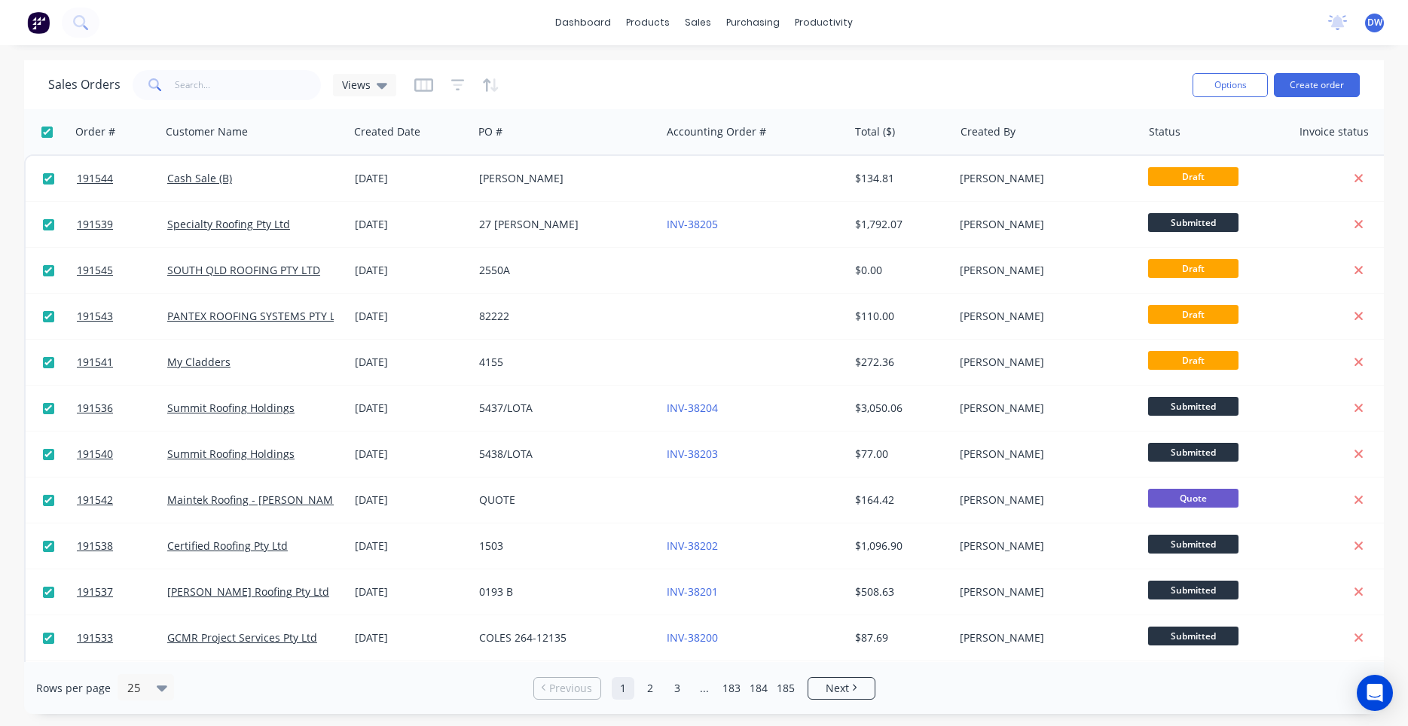
checkbox input "true"
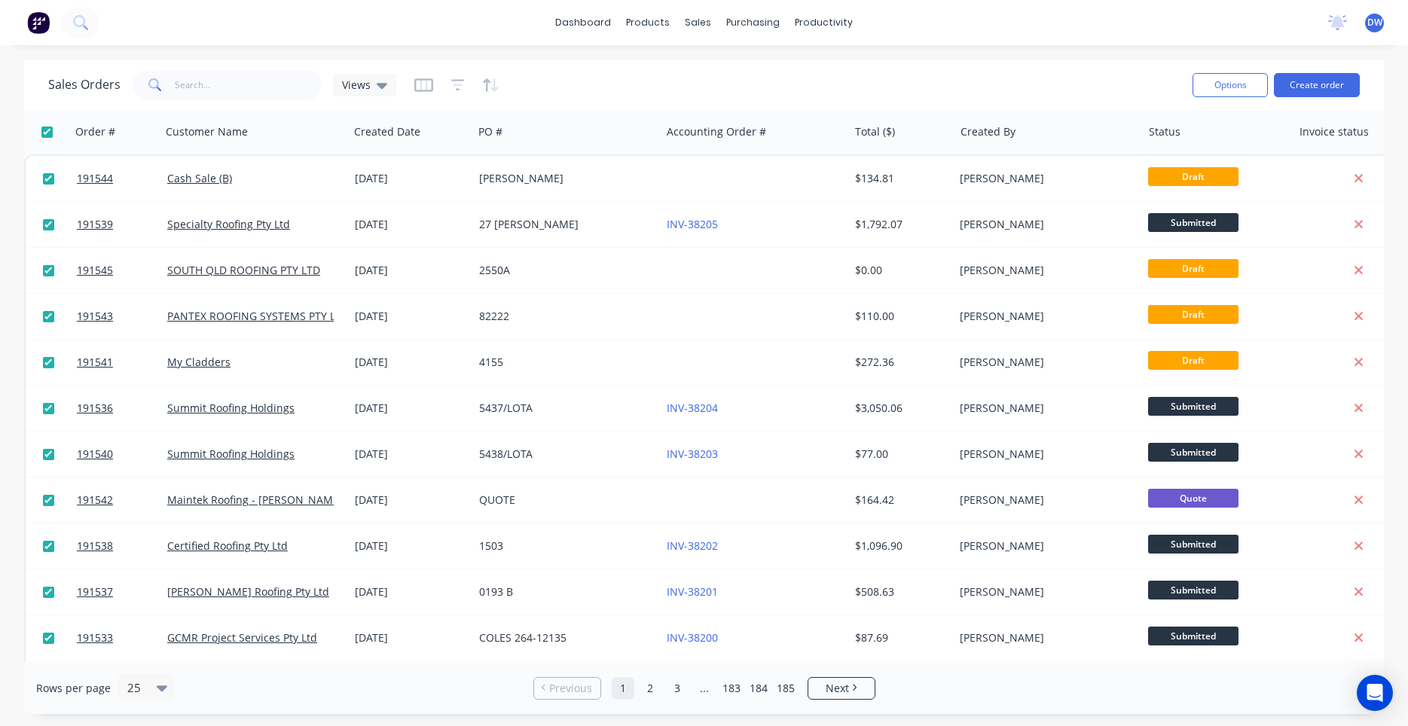
checkbox input "true"
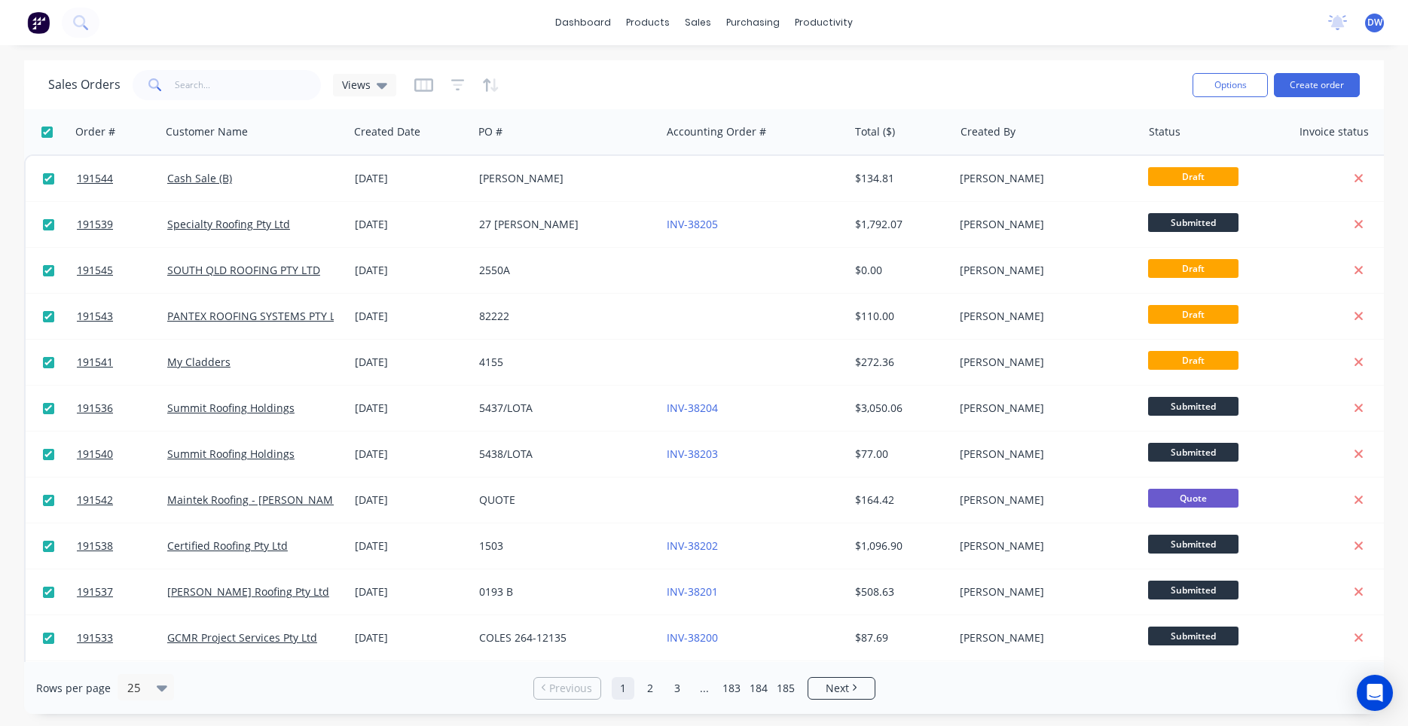
checkbox input "true"
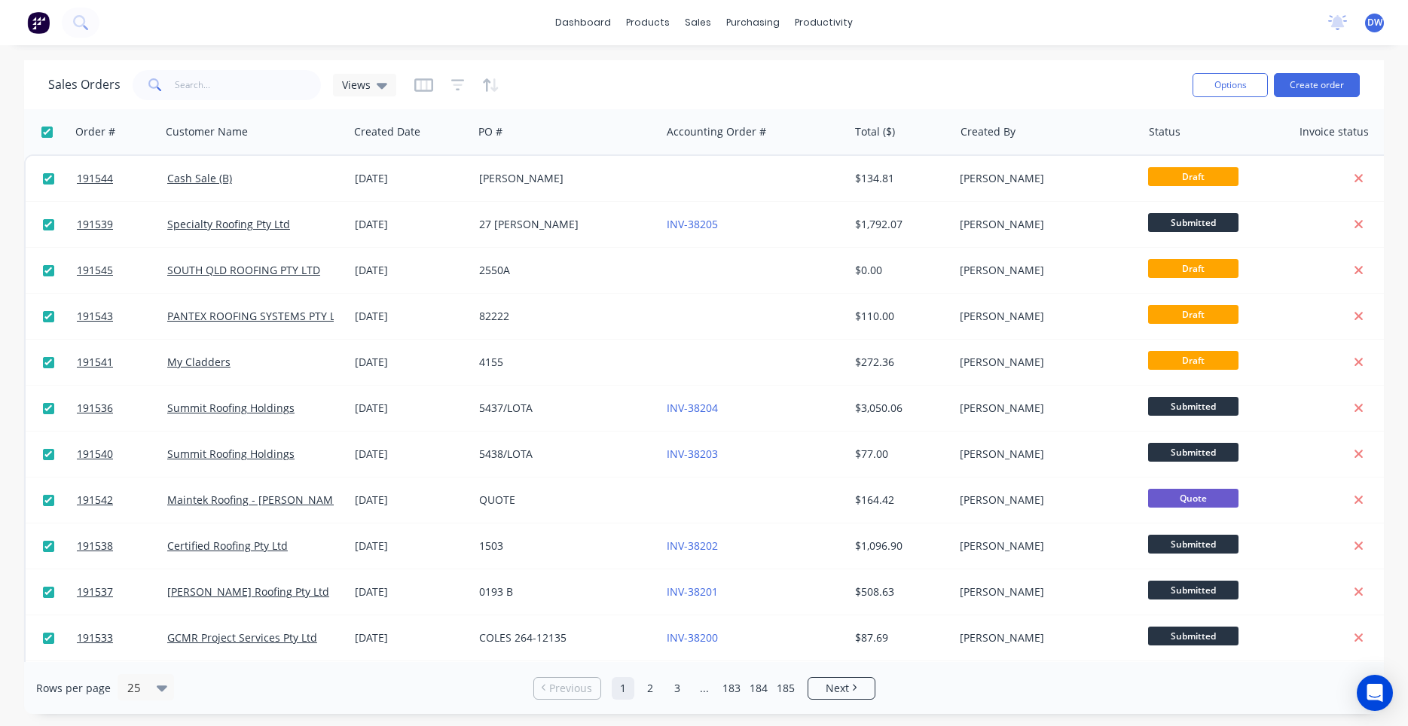
checkbox input "true"
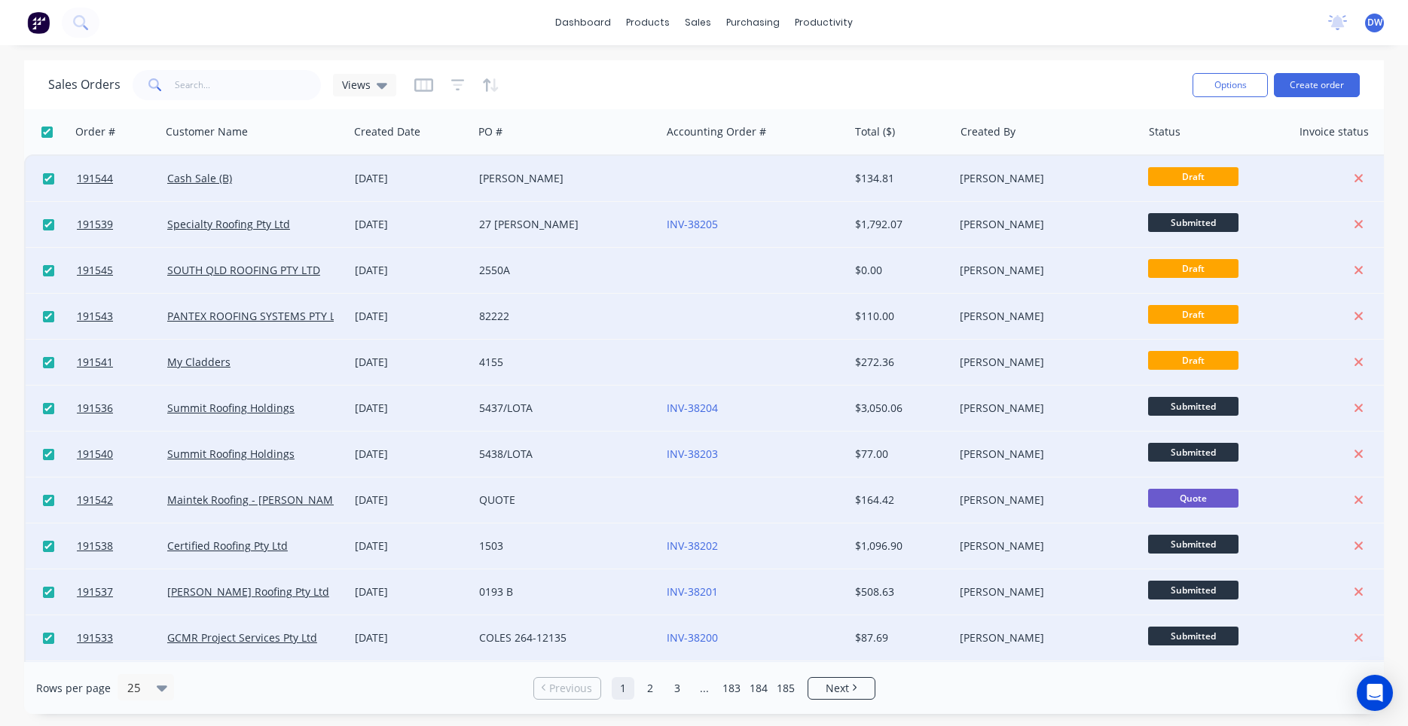
click at [45, 135] on input "checkbox" at bounding box center [46, 132] width 11 height 11
checkbox input "false"
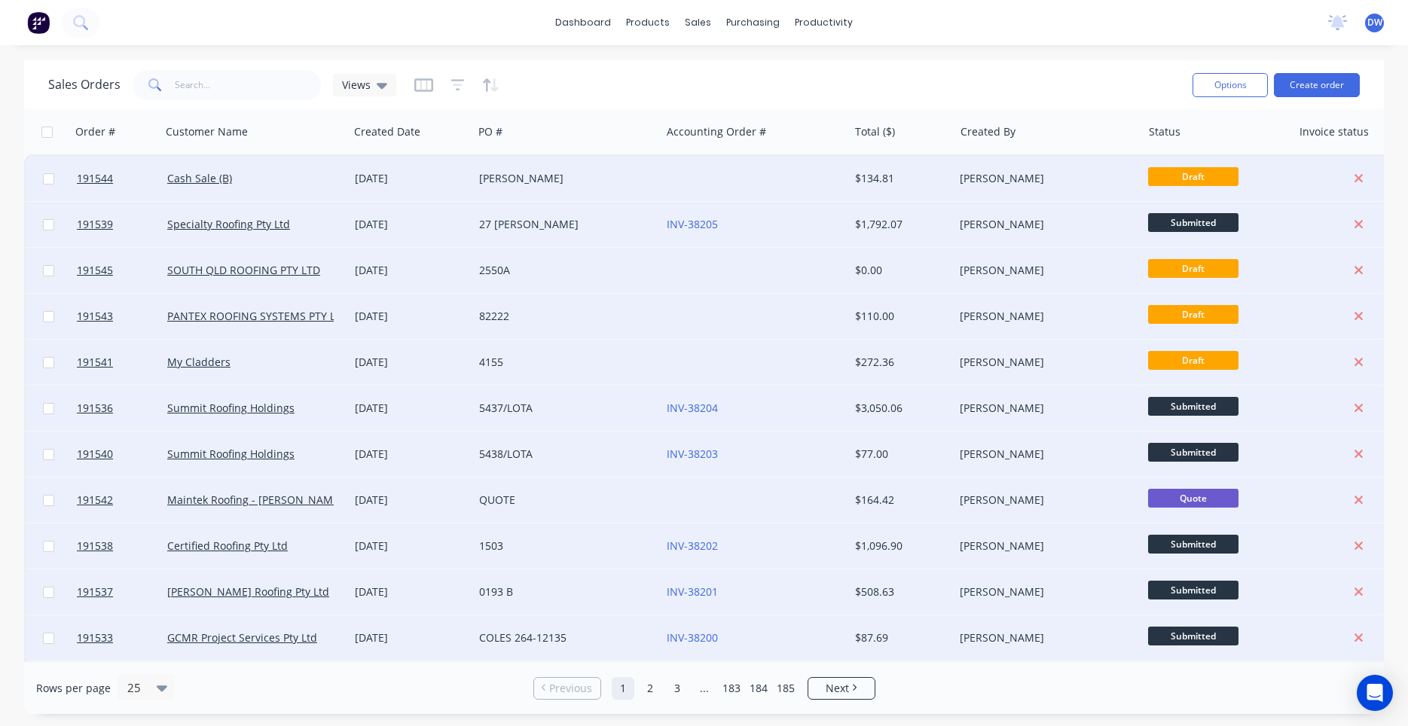
checkbox input "false"
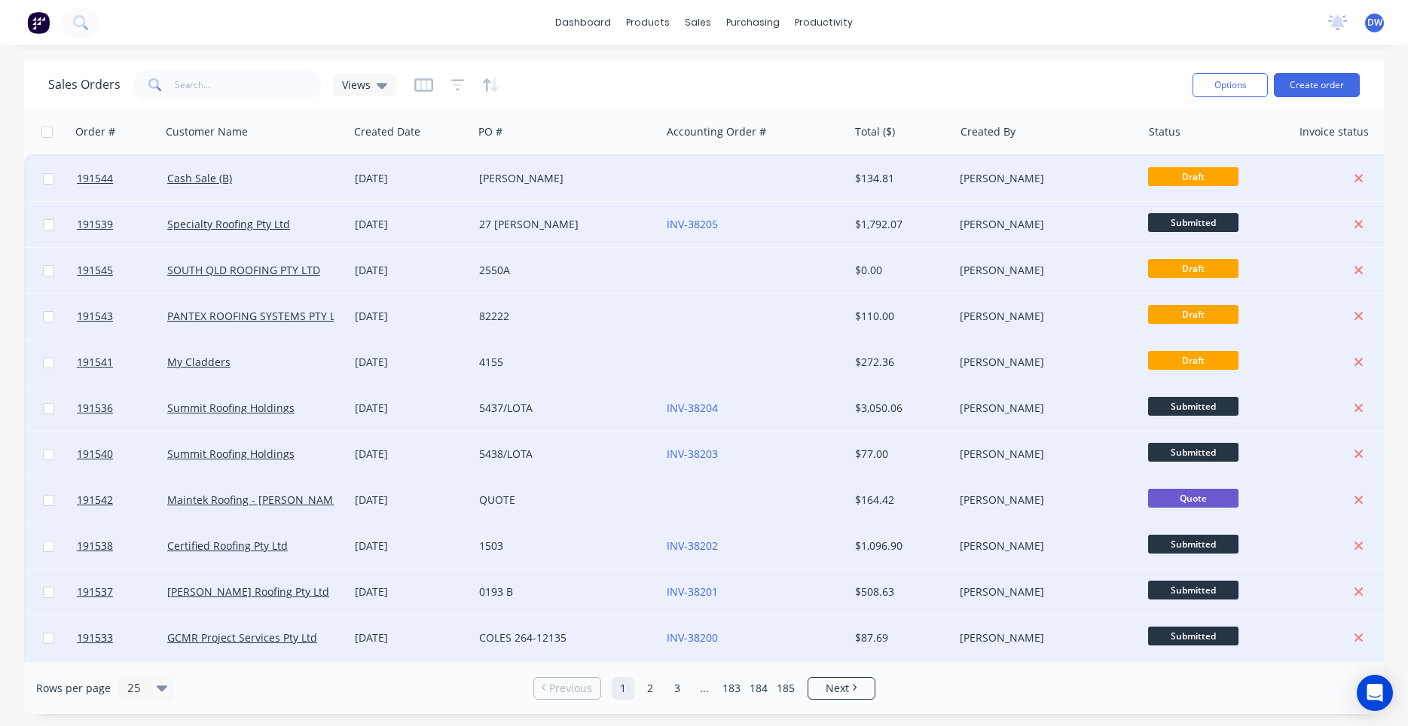
checkbox input "false"
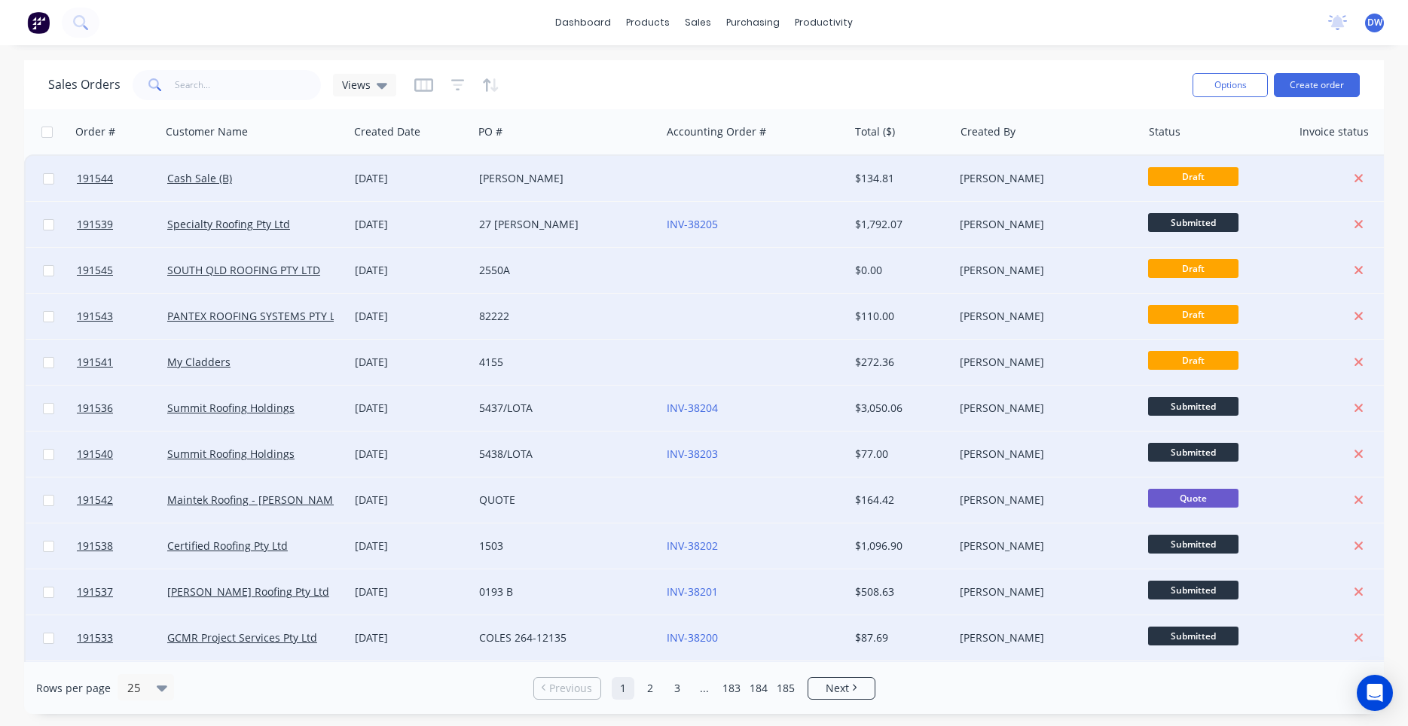
checkbox input "false"
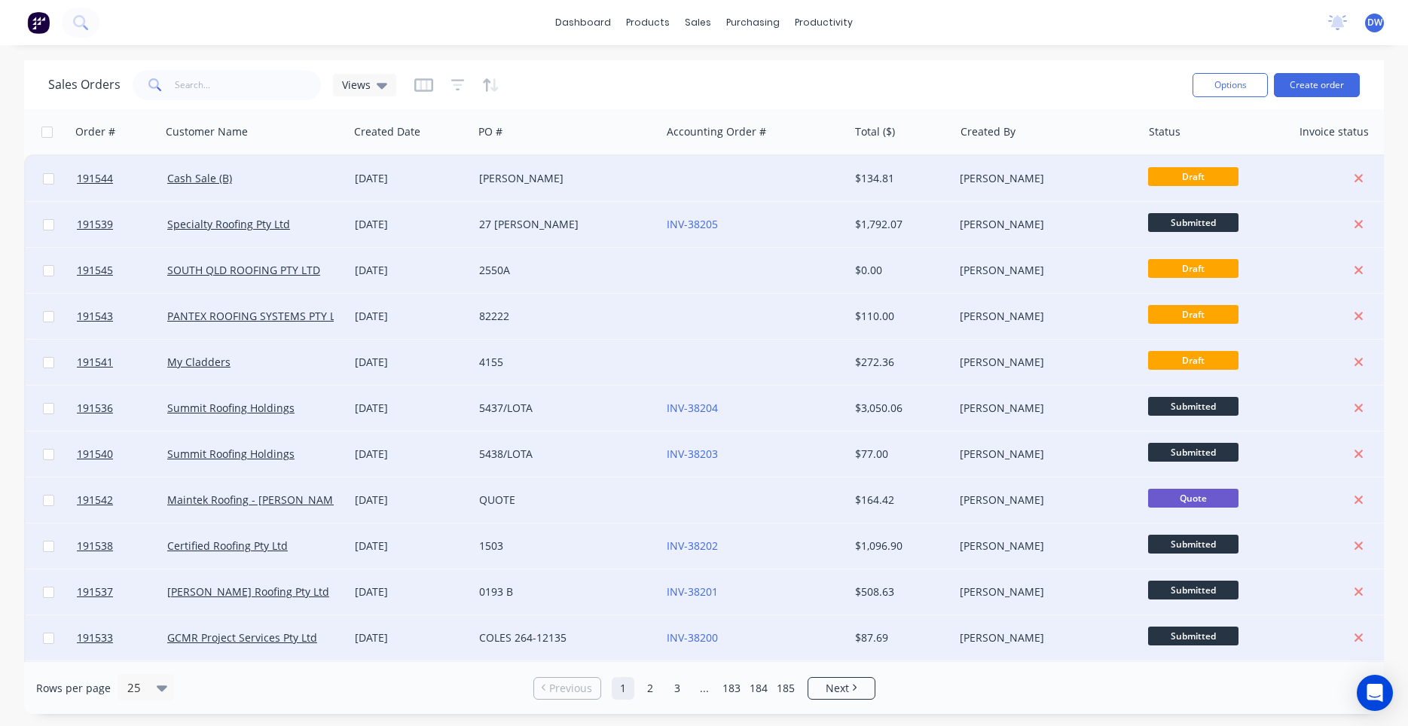
checkbox input "false"
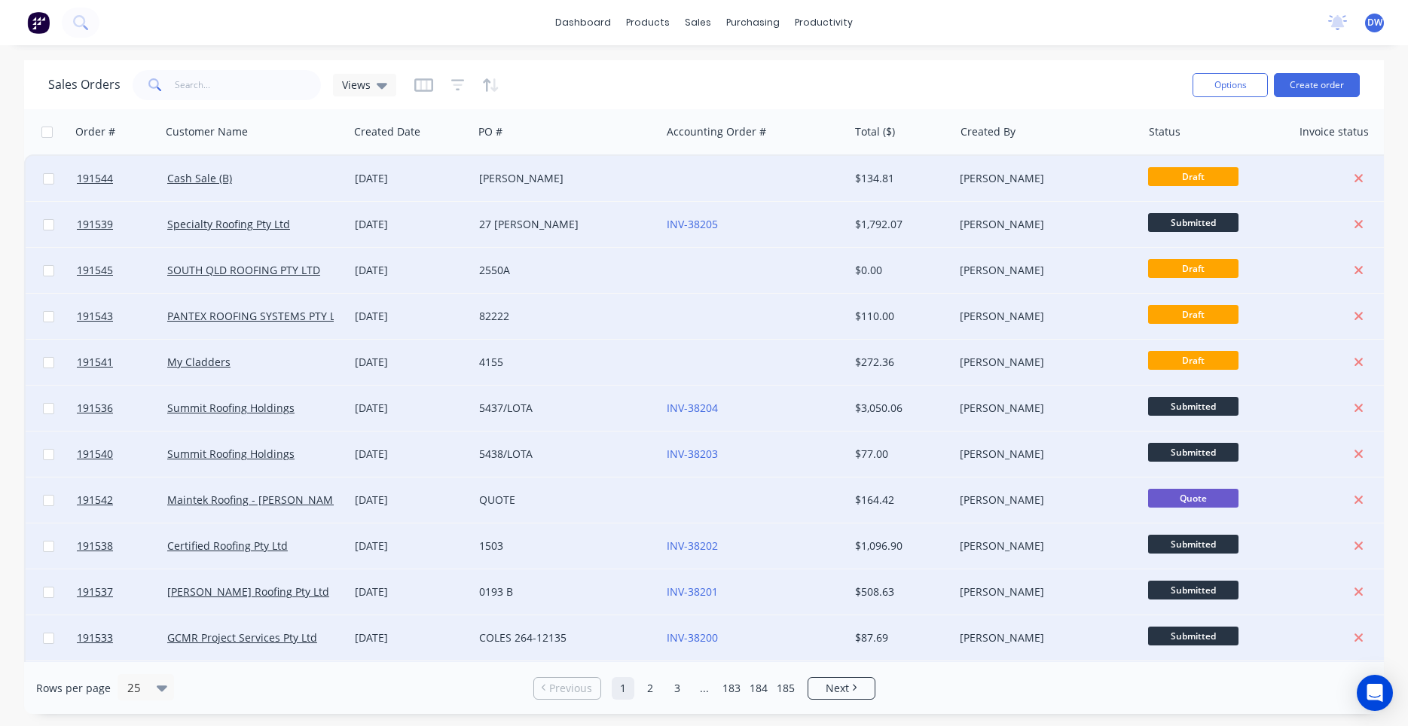
checkbox input "false"
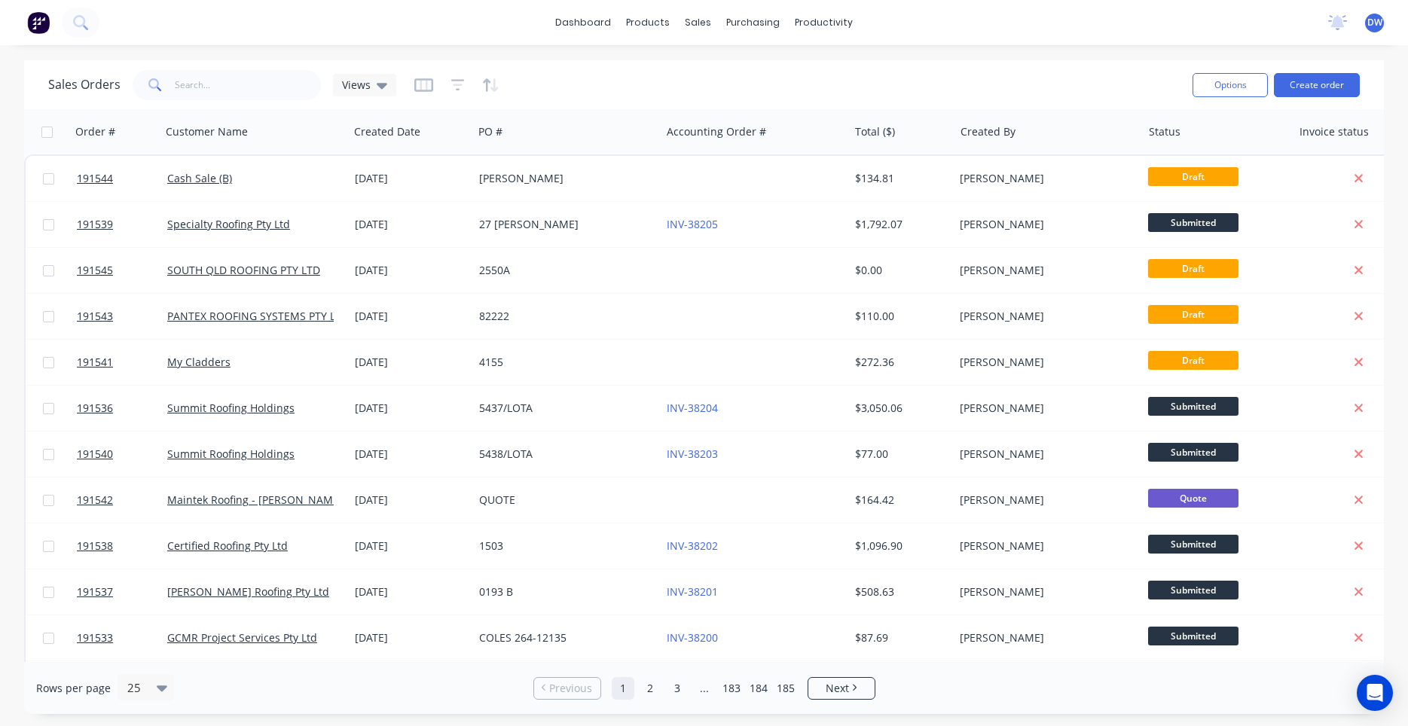
click at [45, 135] on input "checkbox" at bounding box center [46, 132] width 11 height 11
checkbox input "true"
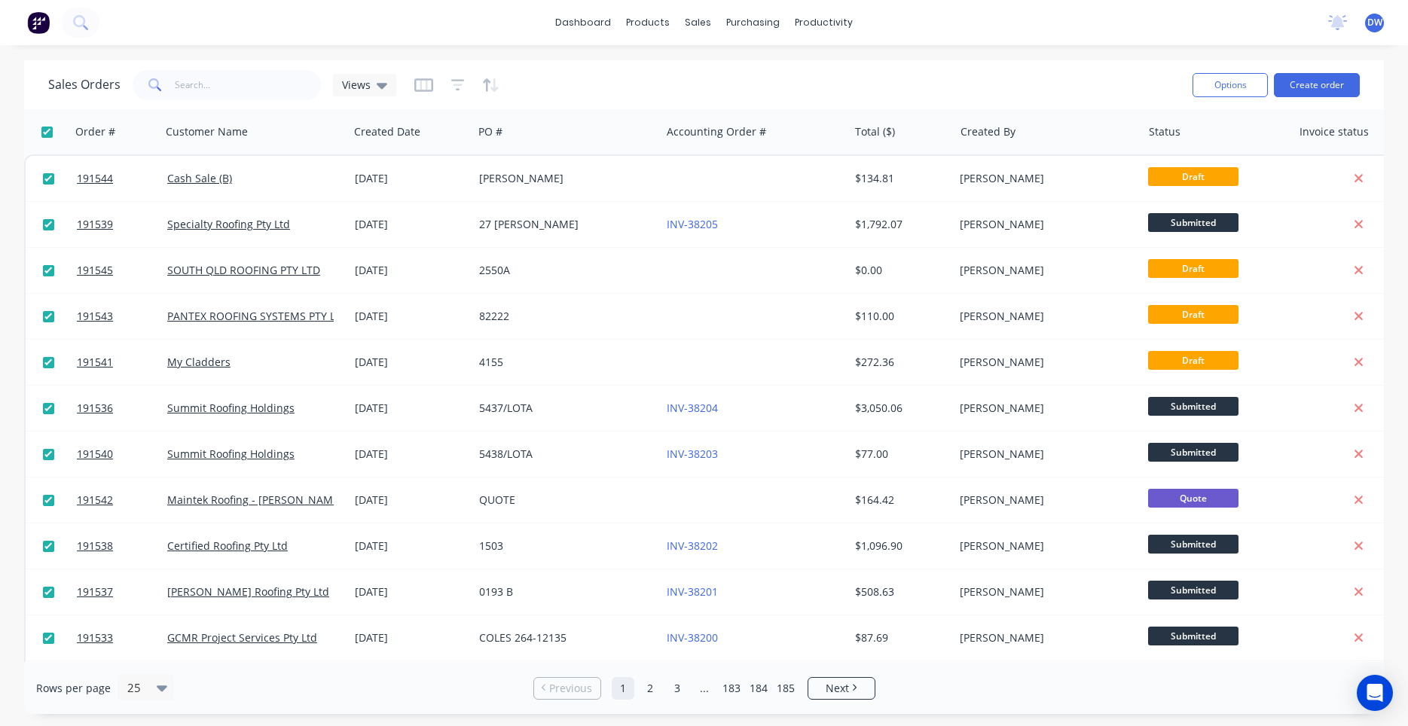
checkbox input "true"
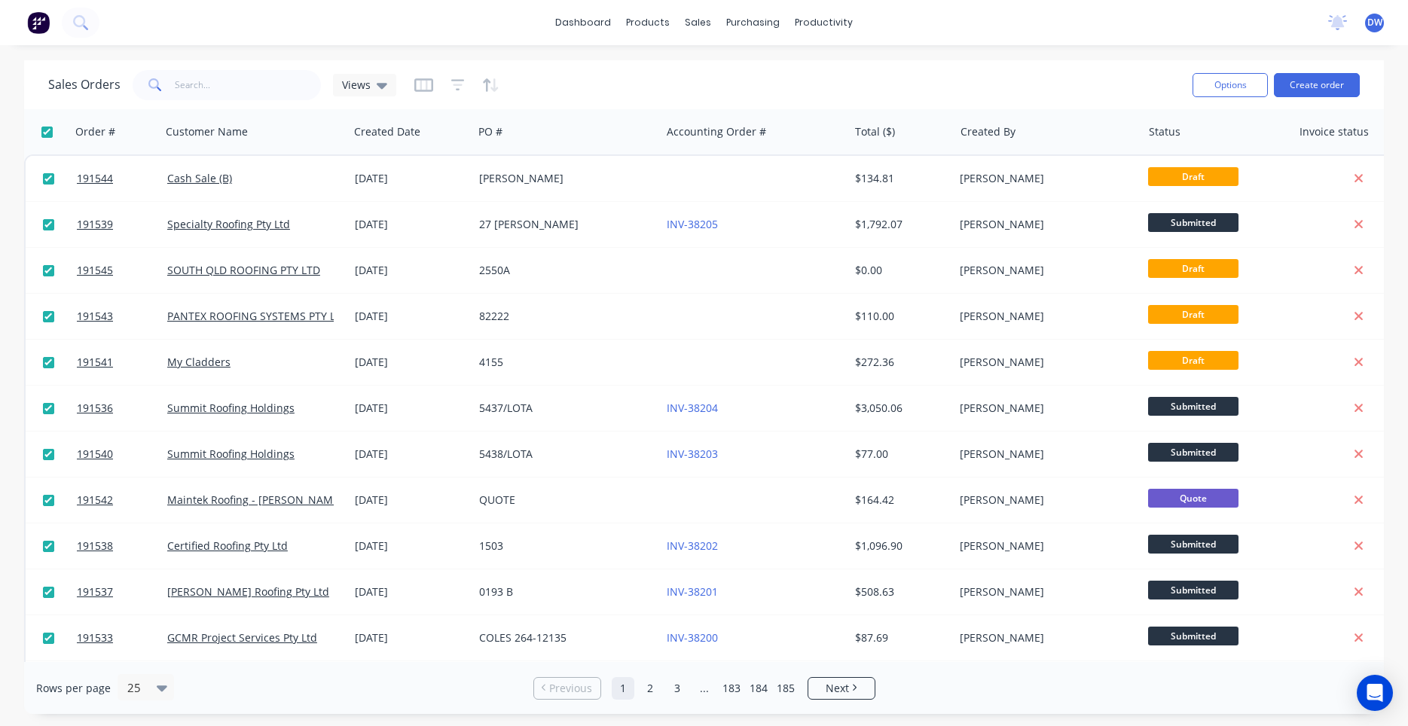
checkbox input "true"
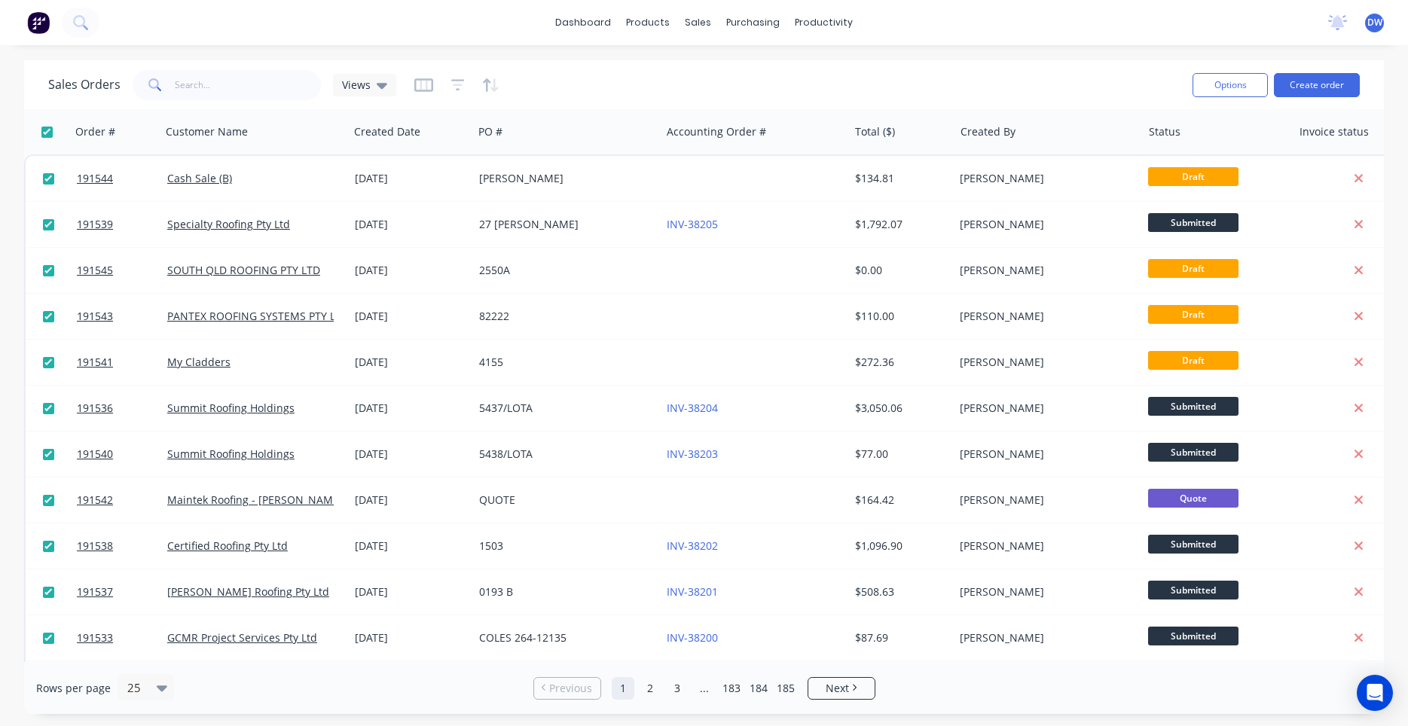
checkbox input "true"
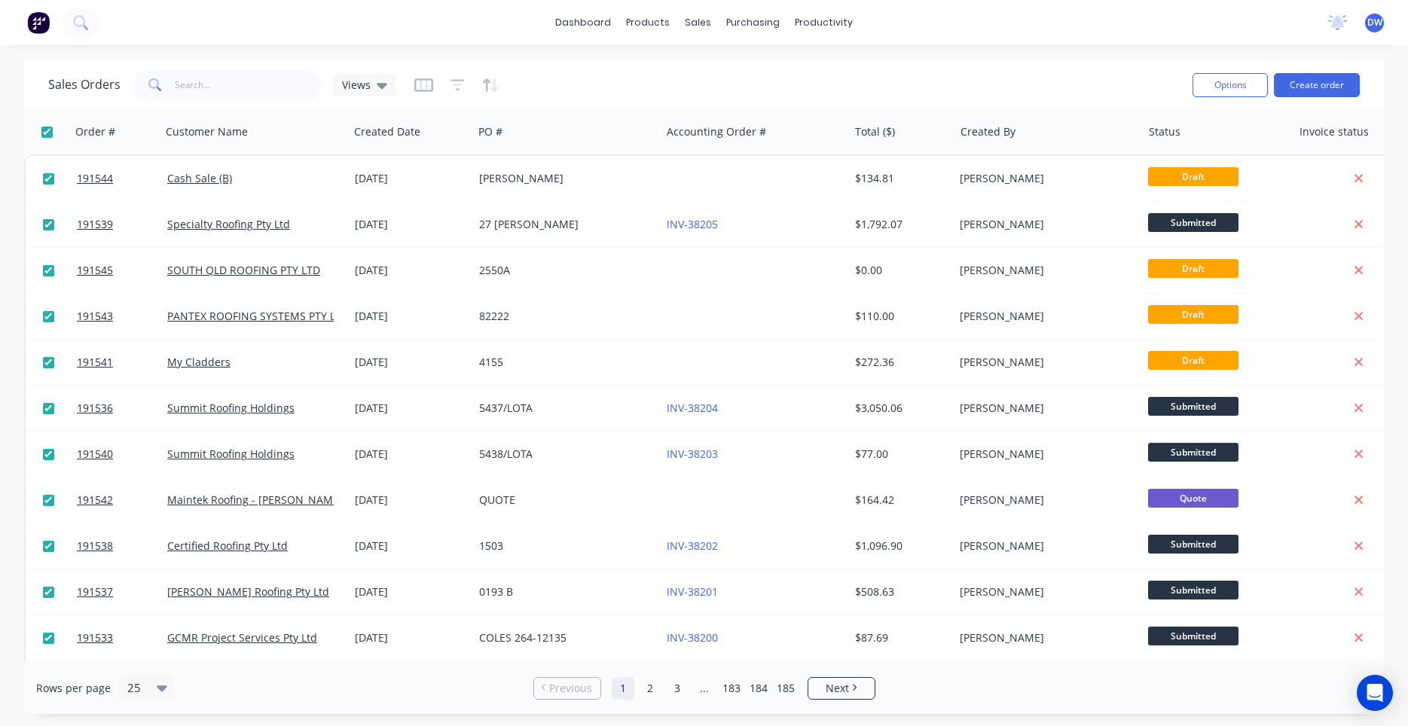
checkbox input "true"
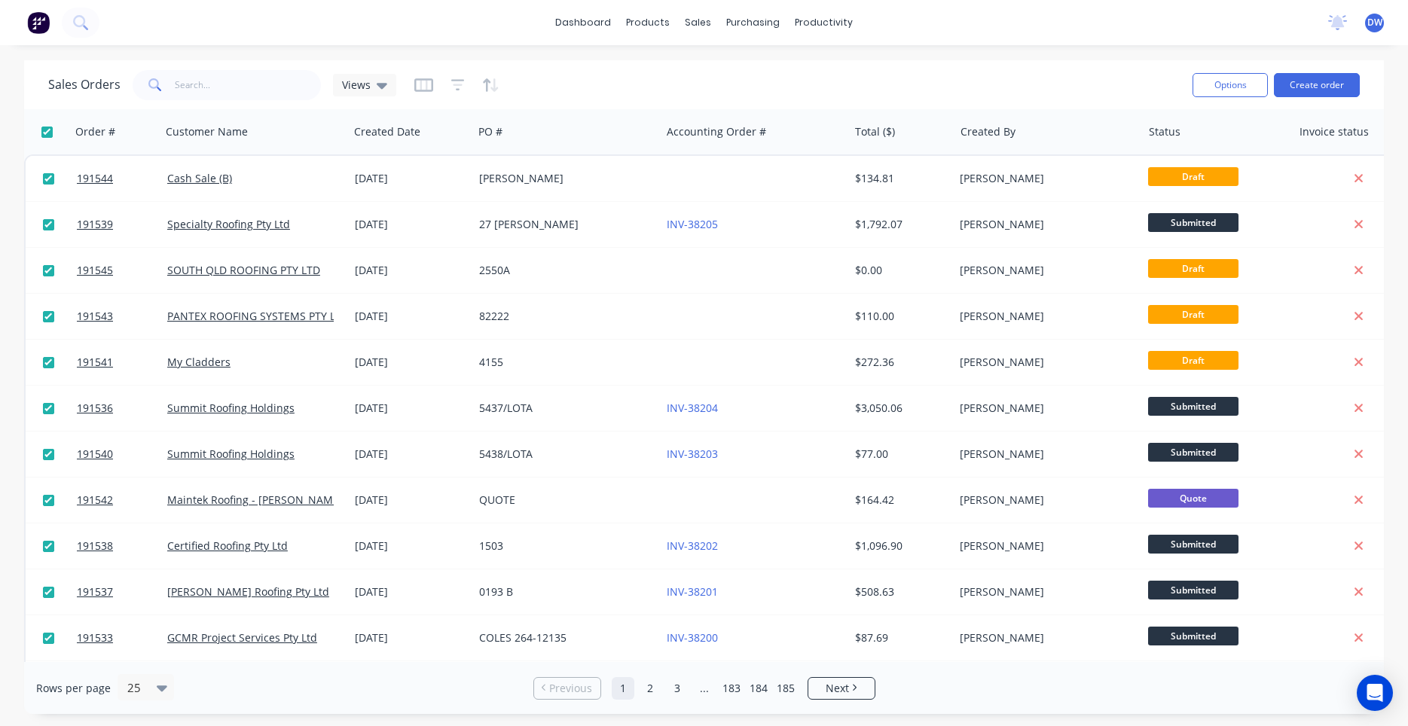
checkbox input "true"
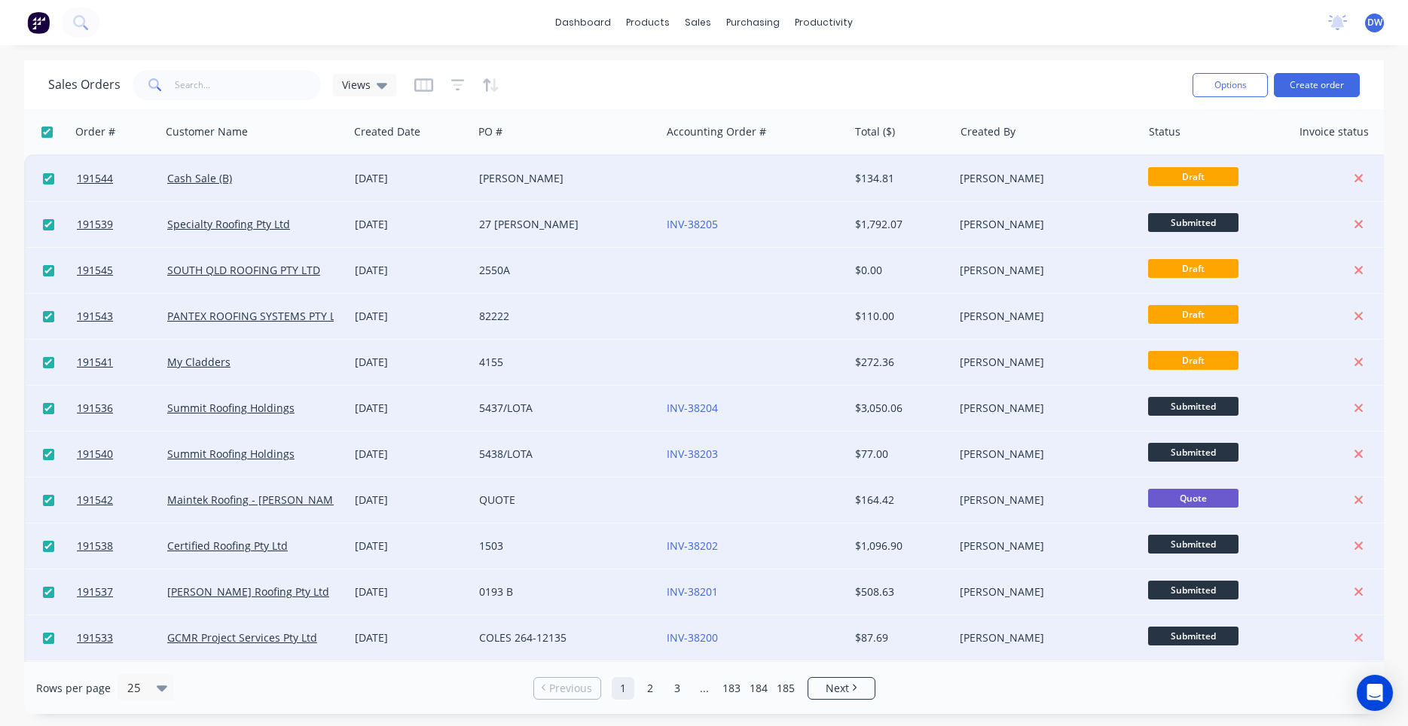
click at [45, 135] on input "checkbox" at bounding box center [46, 132] width 11 height 11
checkbox input "false"
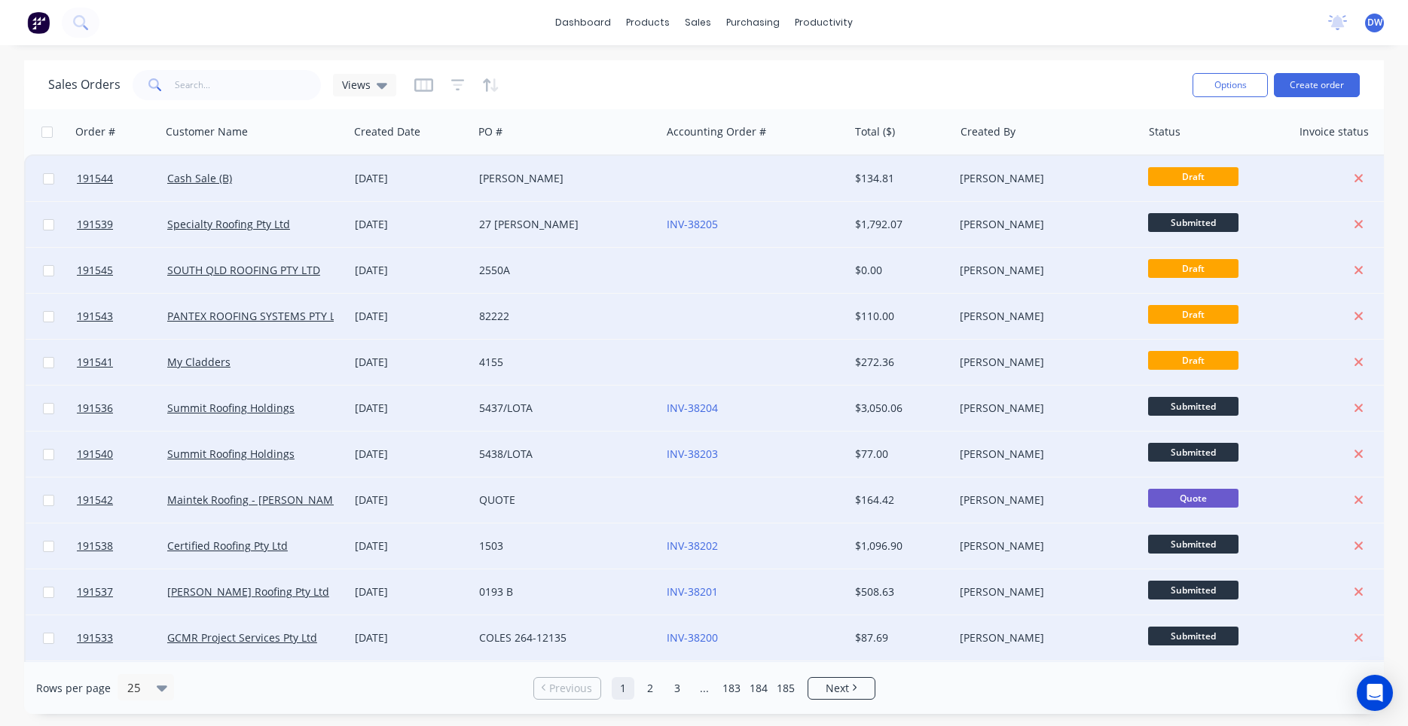
checkbox input "false"
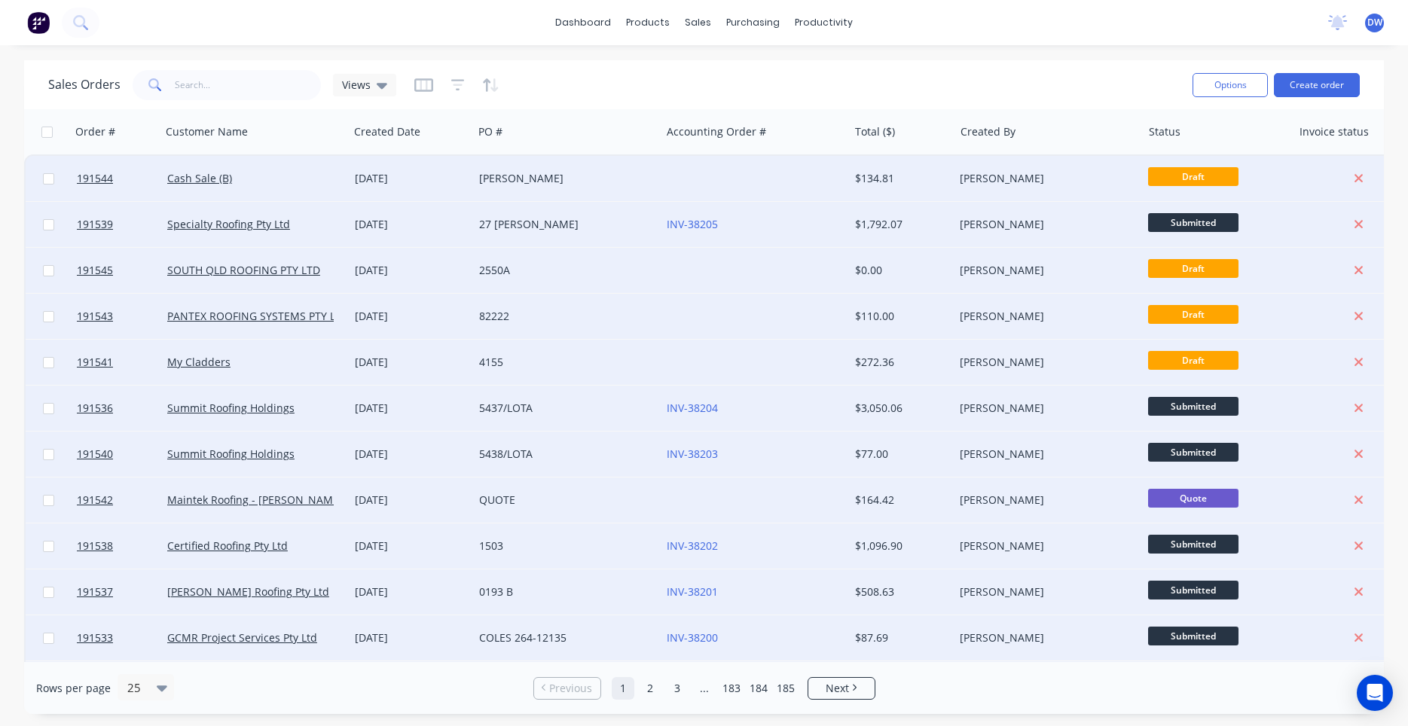
checkbox input "false"
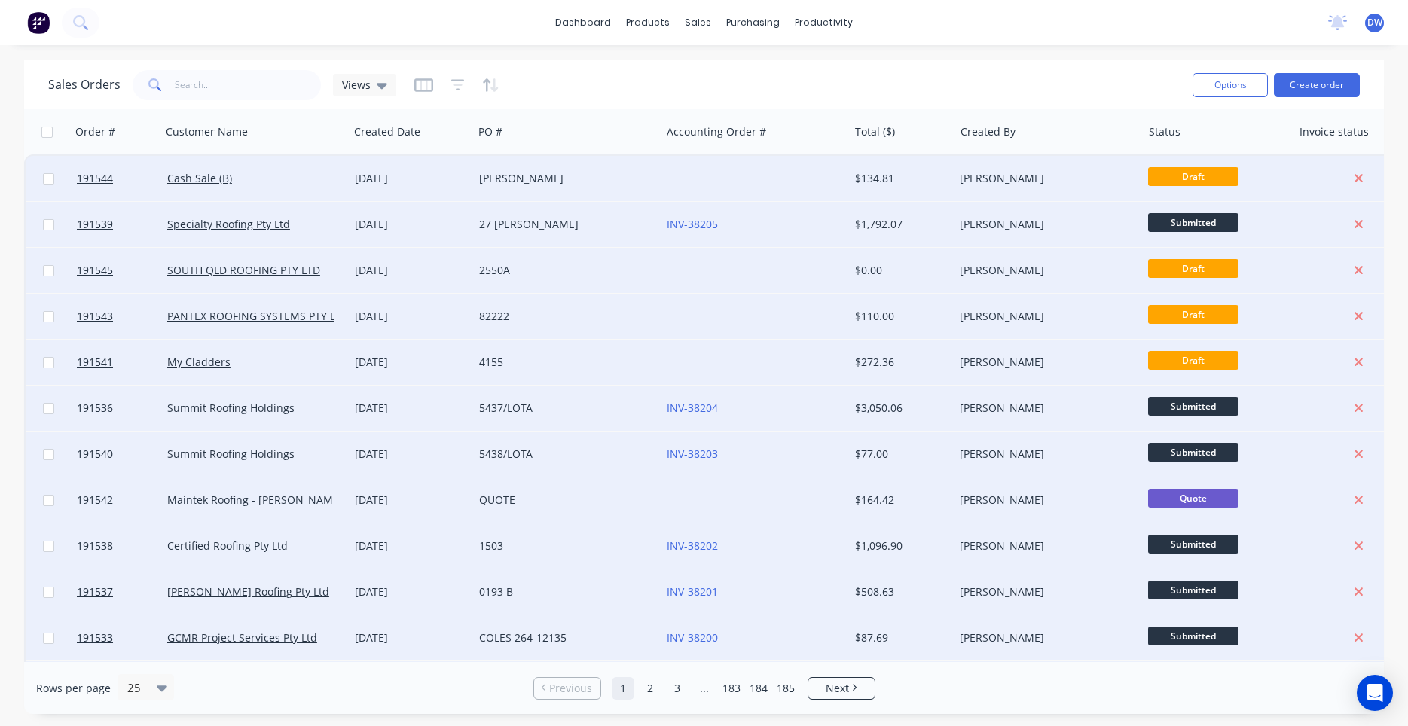
checkbox input "false"
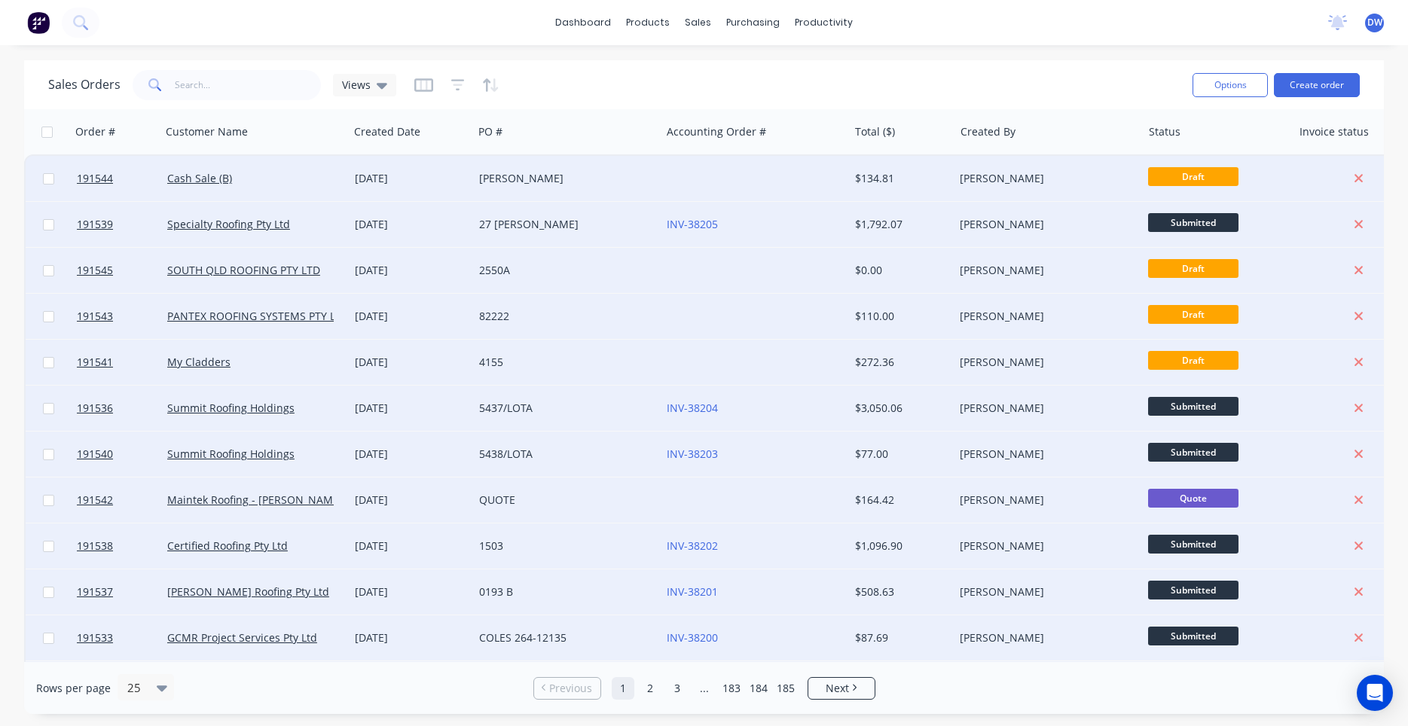
checkbox input "false"
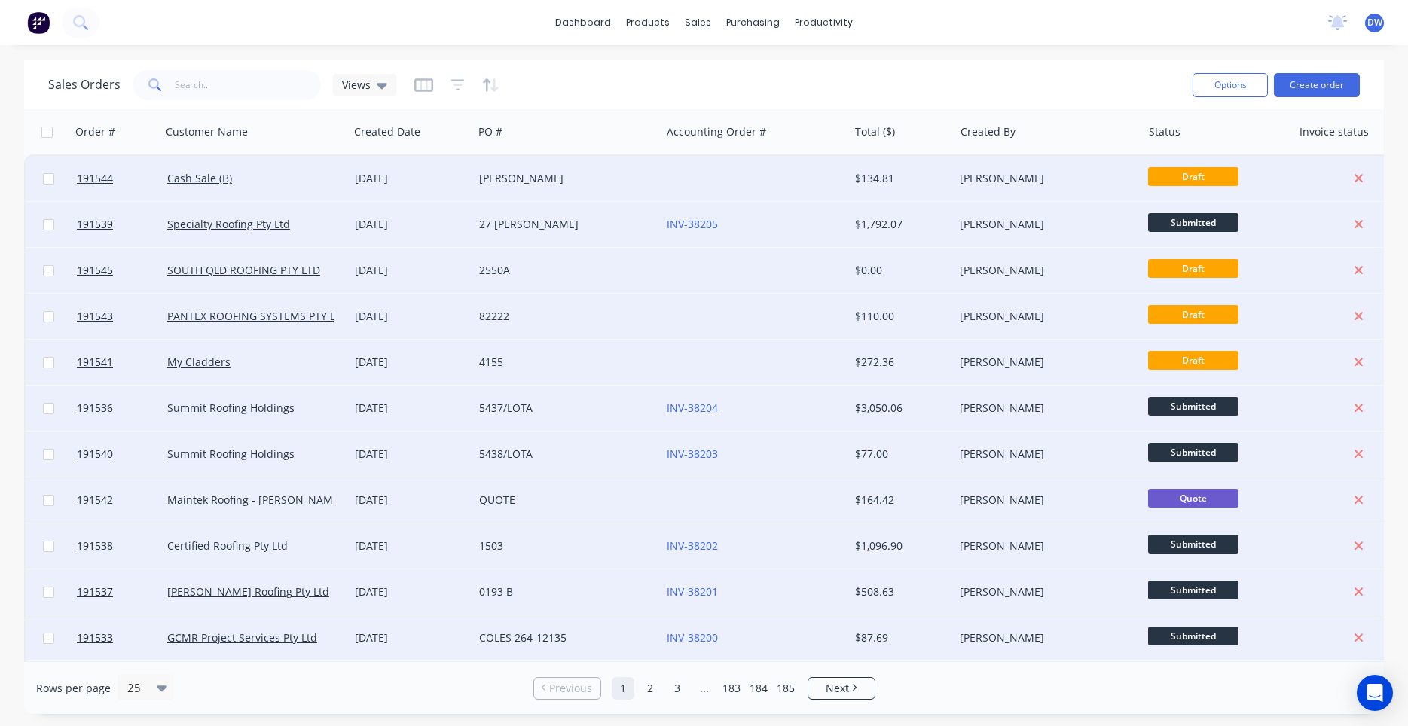
checkbox input "false"
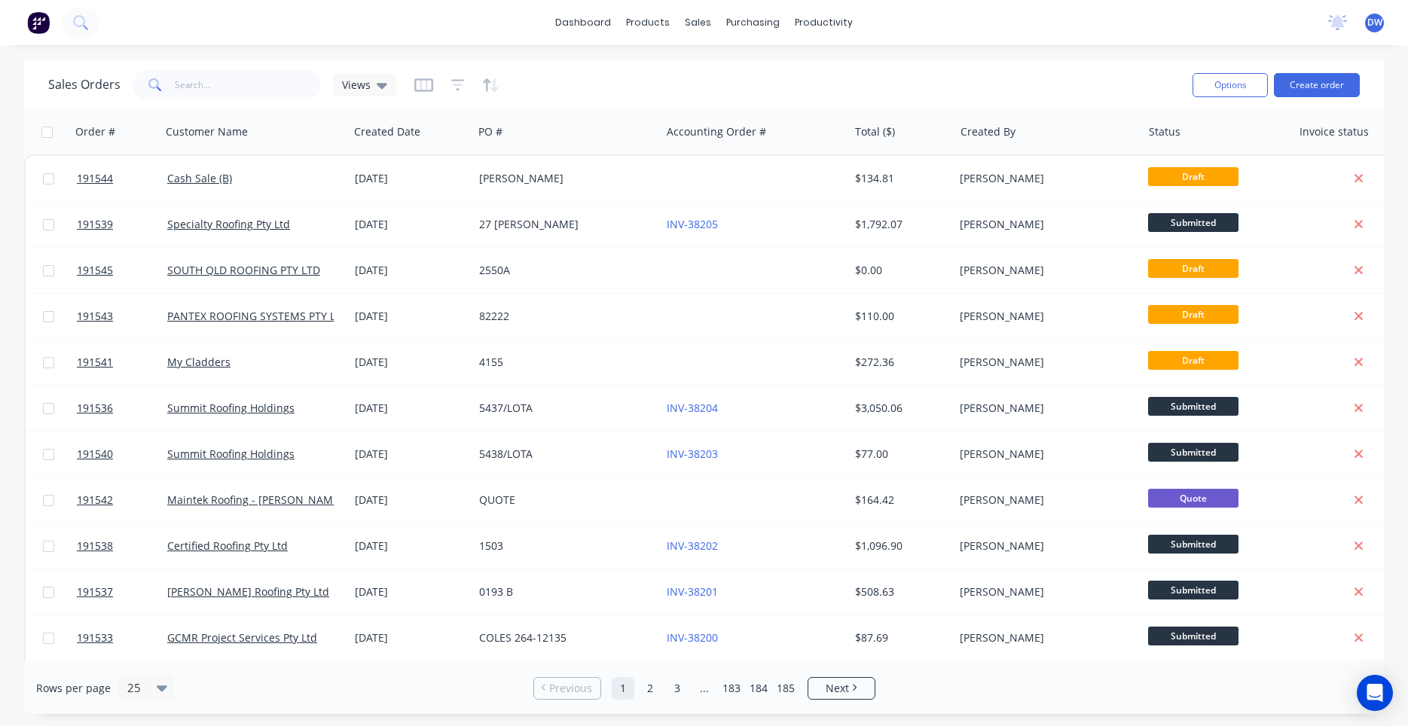
click at [45, 135] on input "checkbox" at bounding box center [46, 132] width 11 height 11
checkbox input "true"
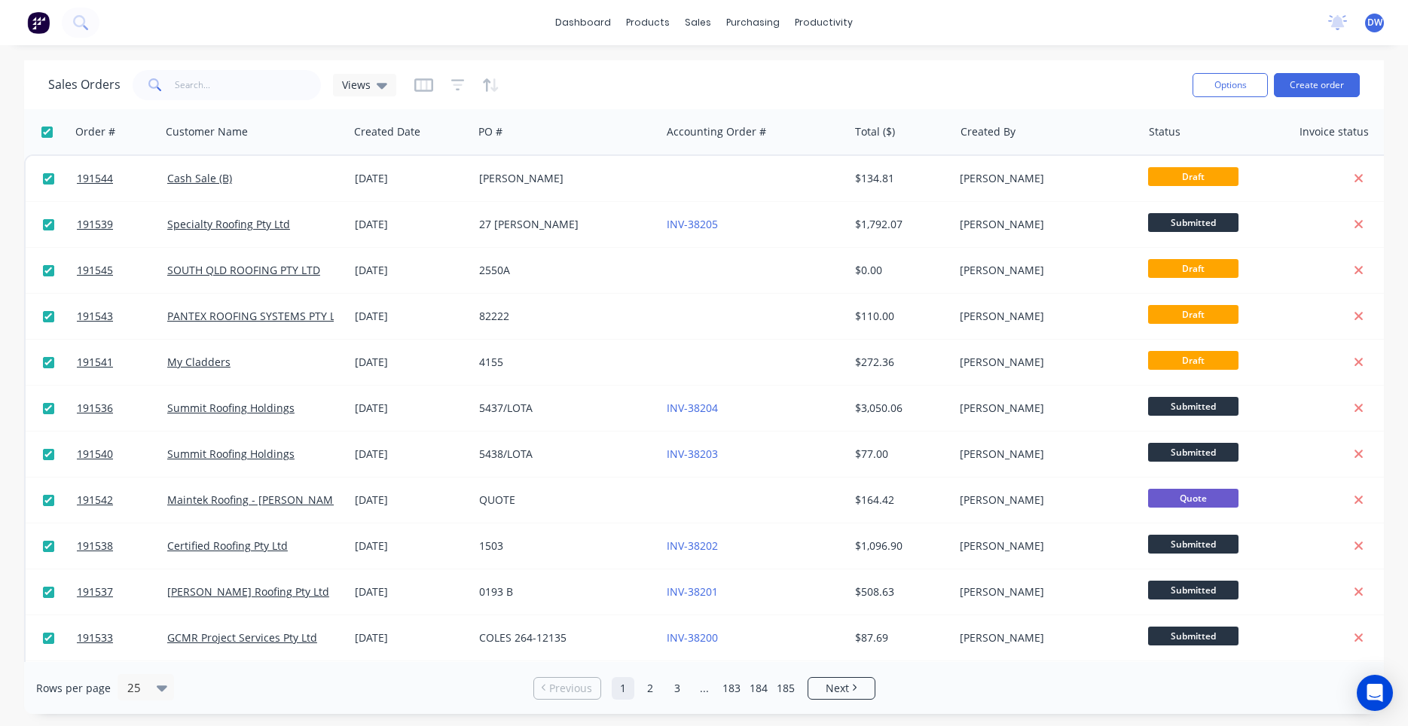
checkbox input "true"
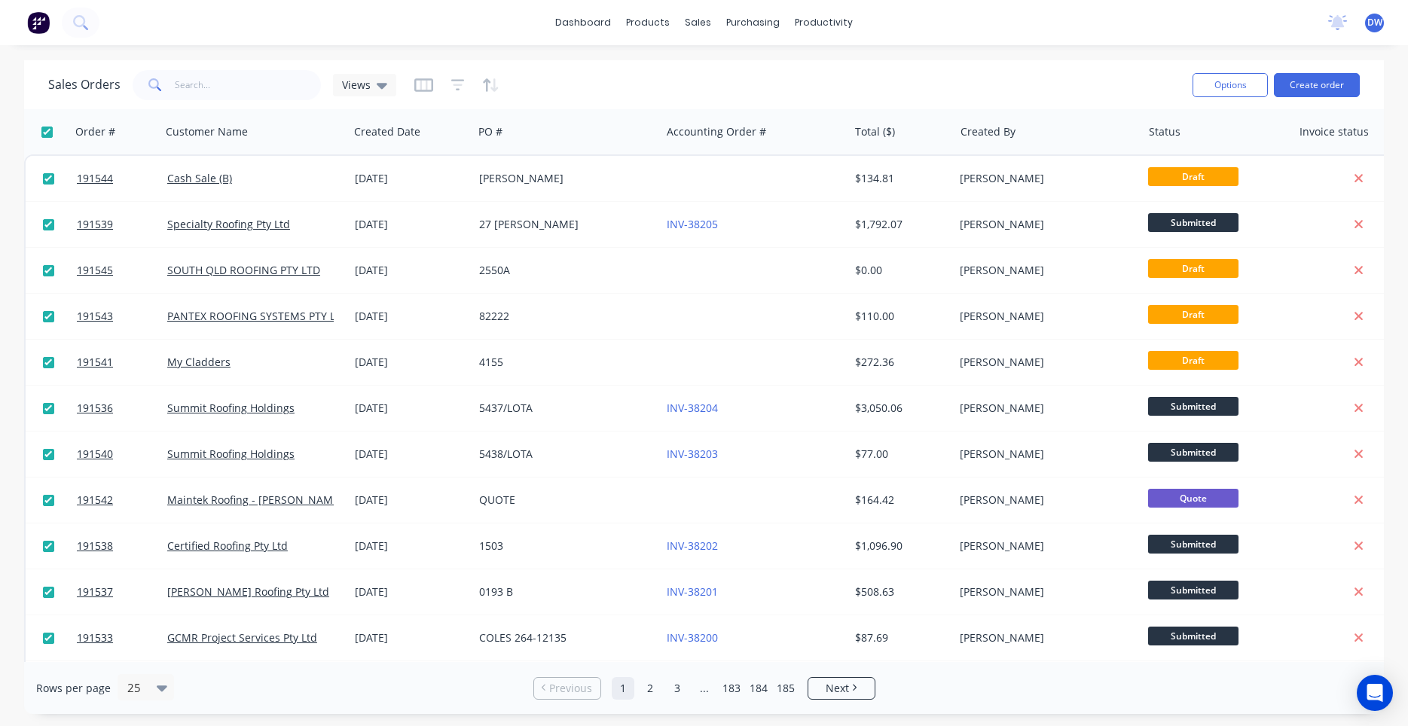
checkbox input "true"
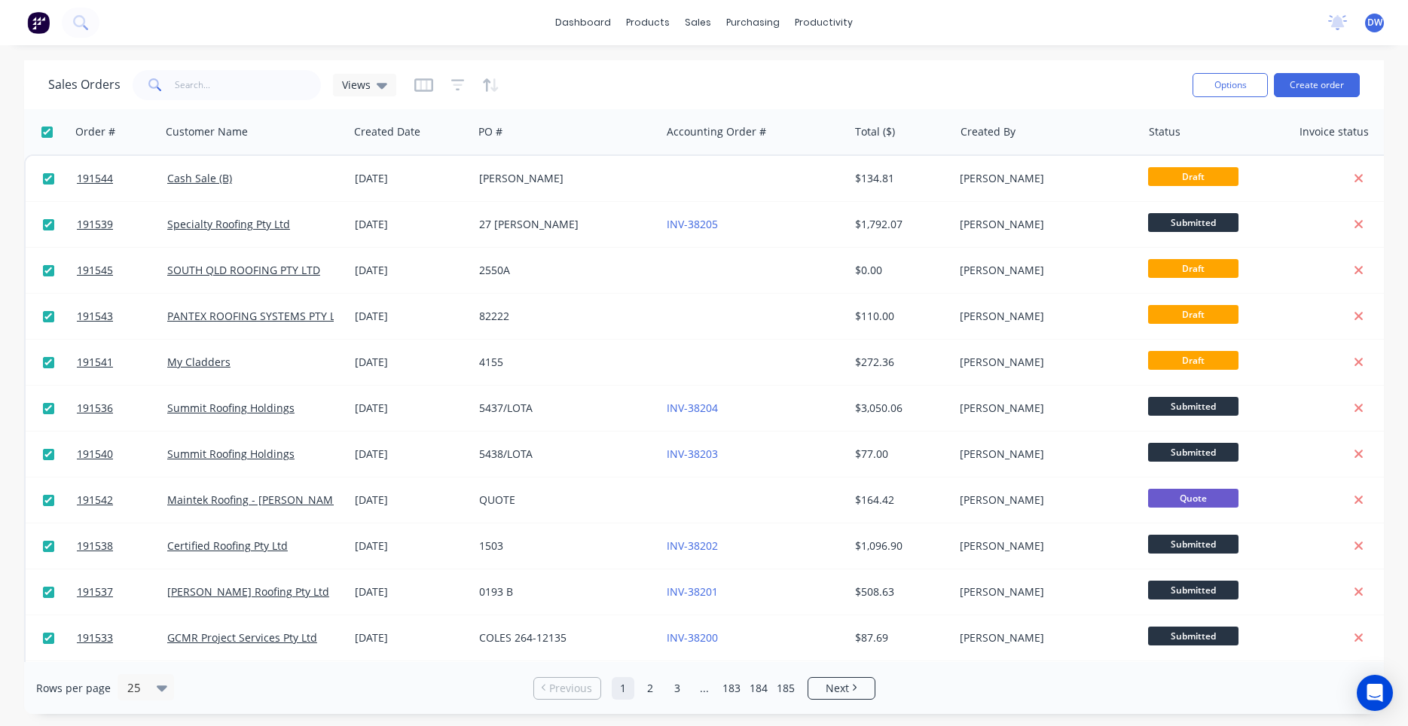
checkbox input "true"
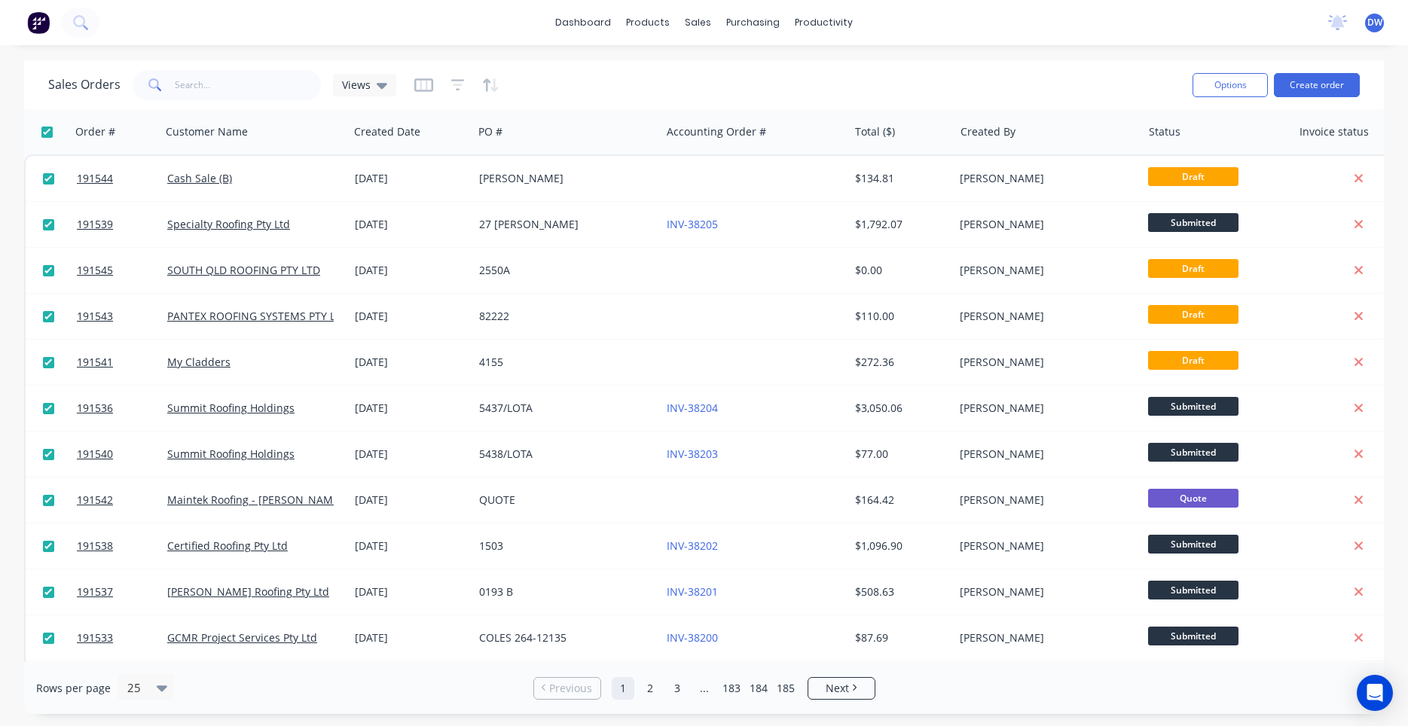
checkbox input "true"
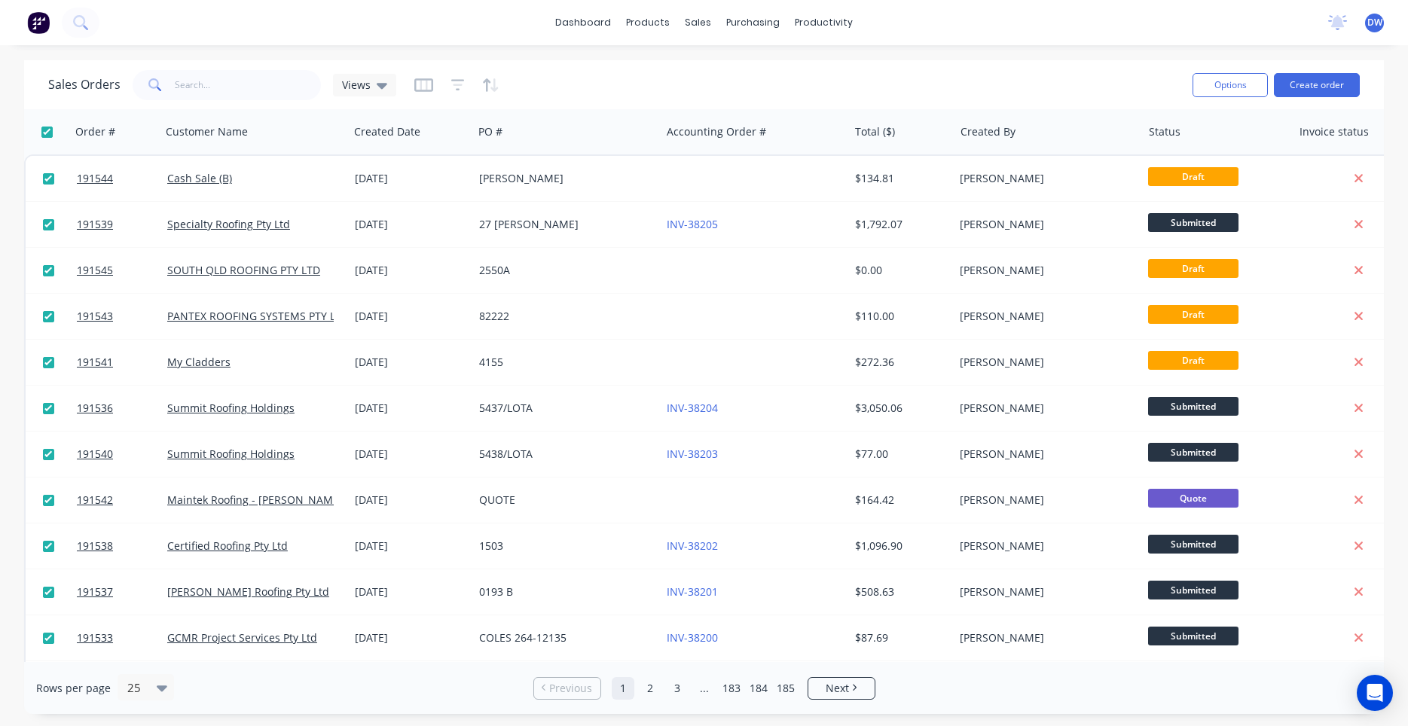
checkbox input "true"
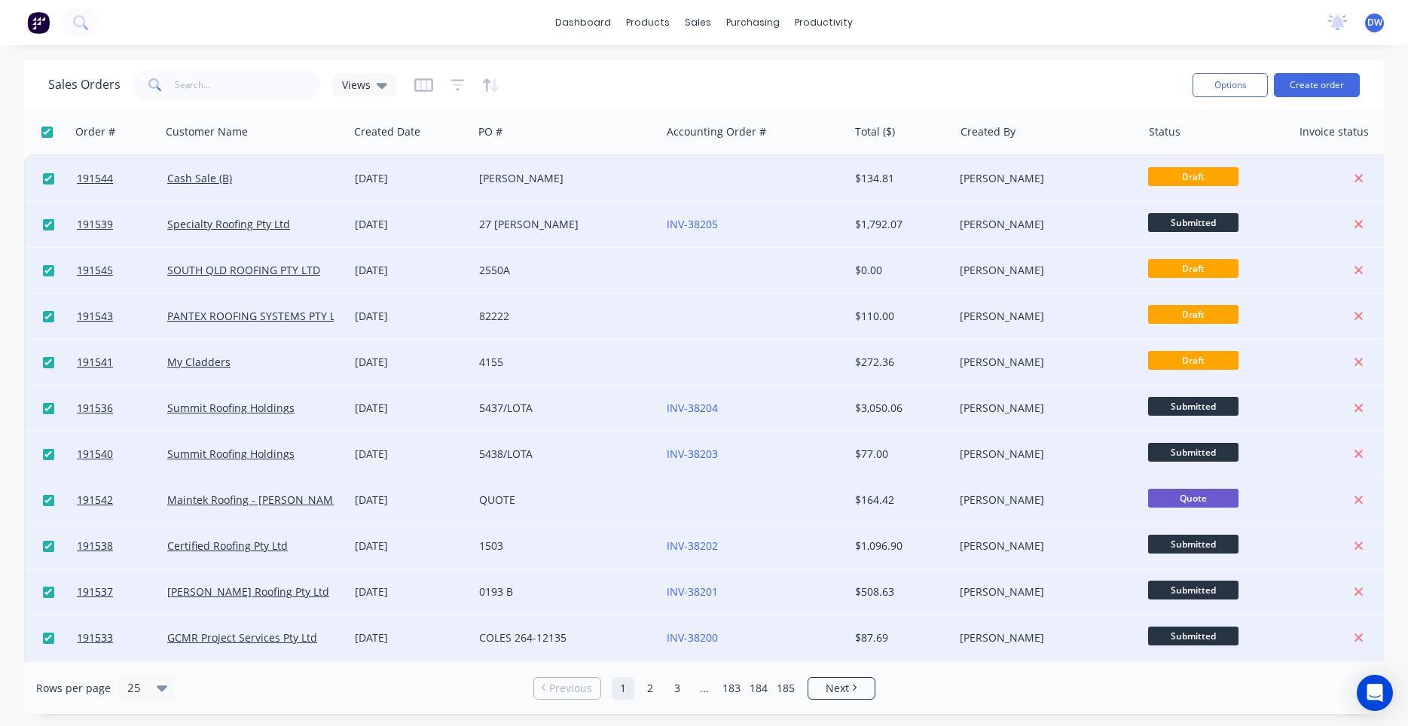
click at [45, 135] on input "checkbox" at bounding box center [46, 132] width 11 height 11
checkbox input "false"
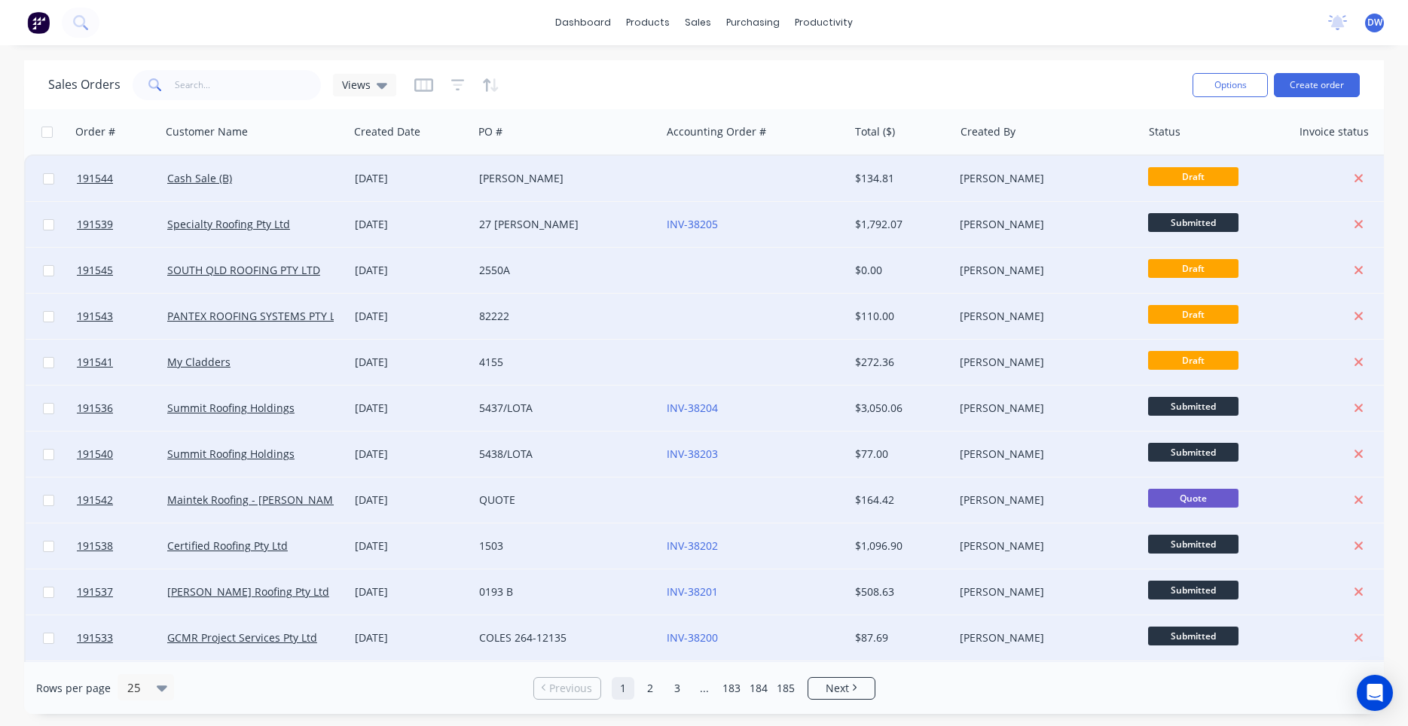
checkbox input "false"
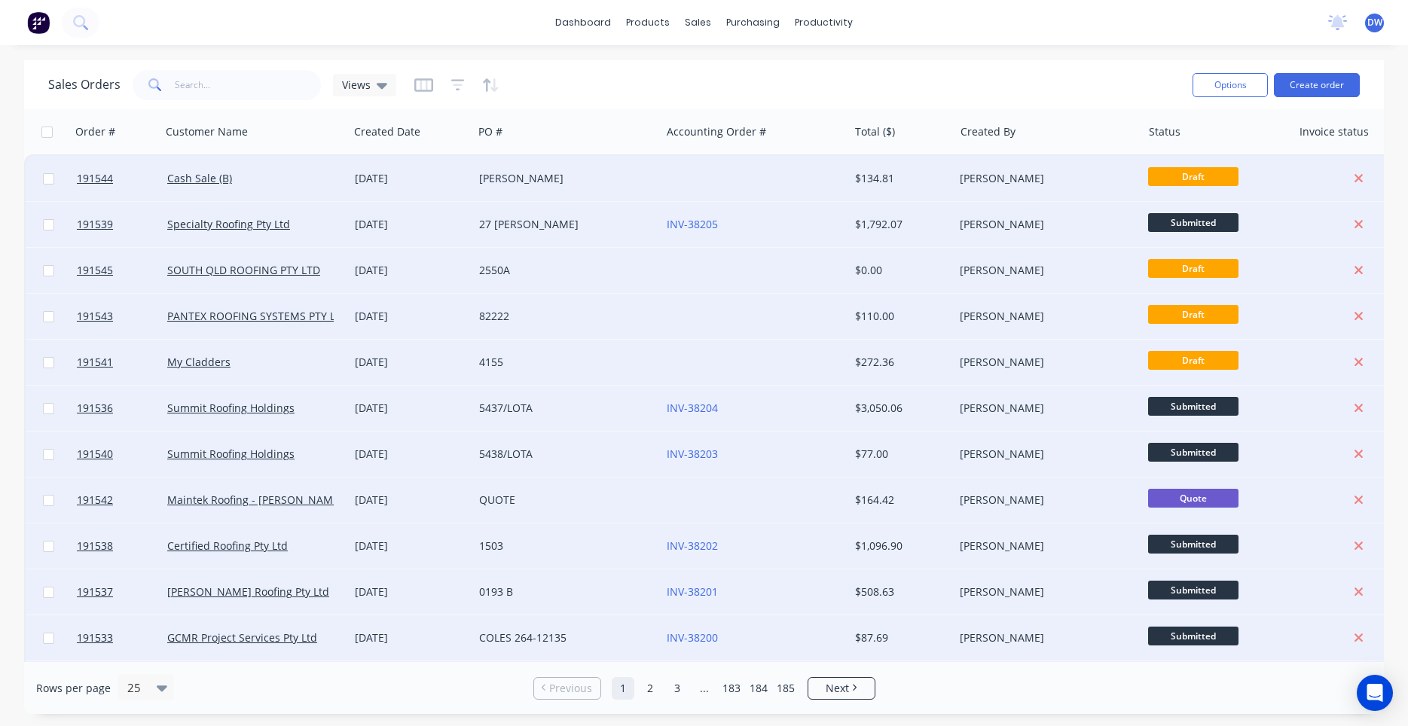
checkbox input "false"
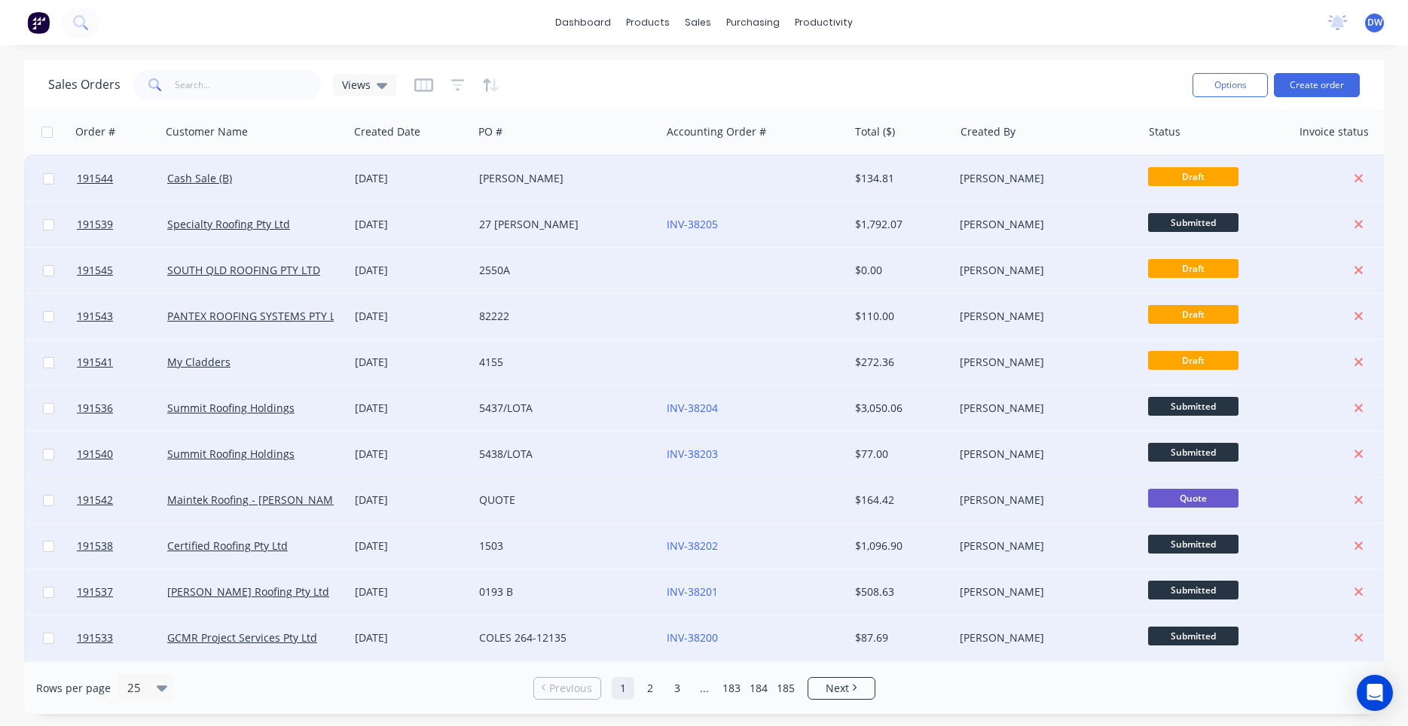
checkbox input "false"
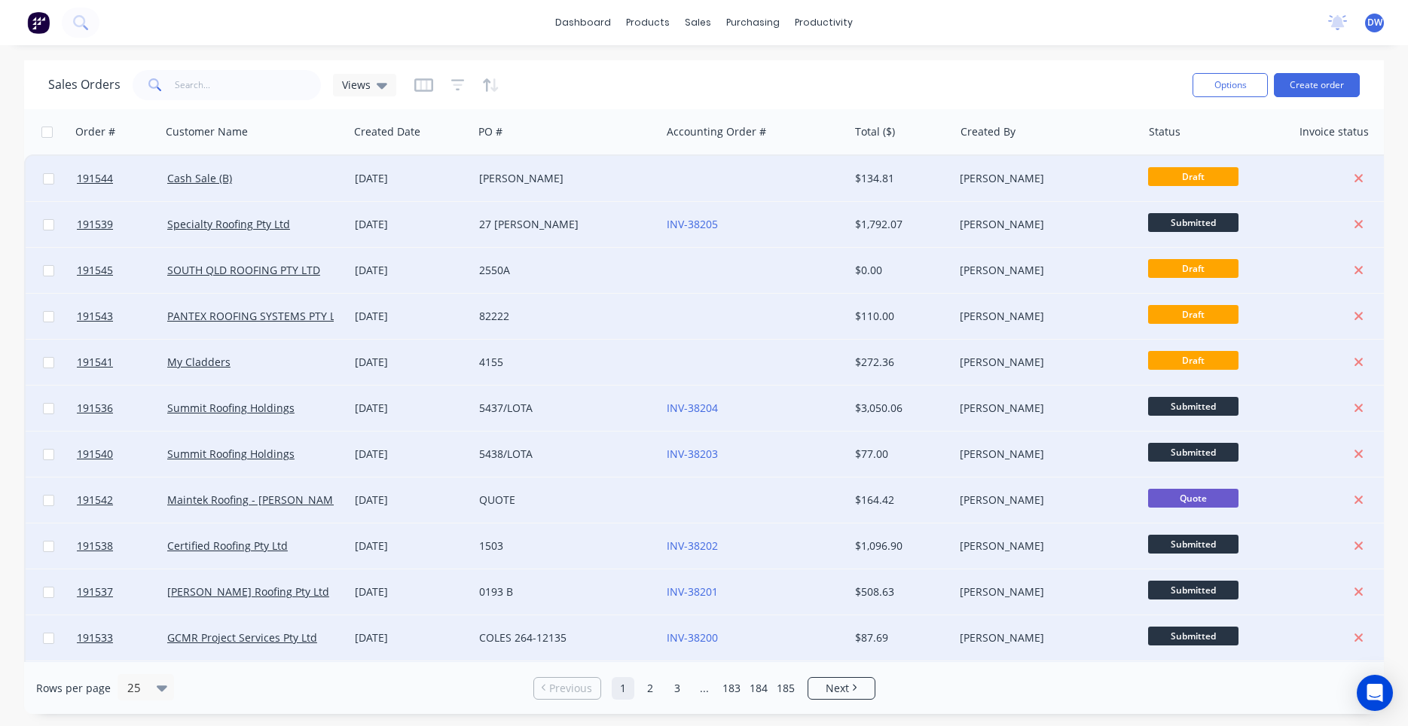
checkbox input "false"
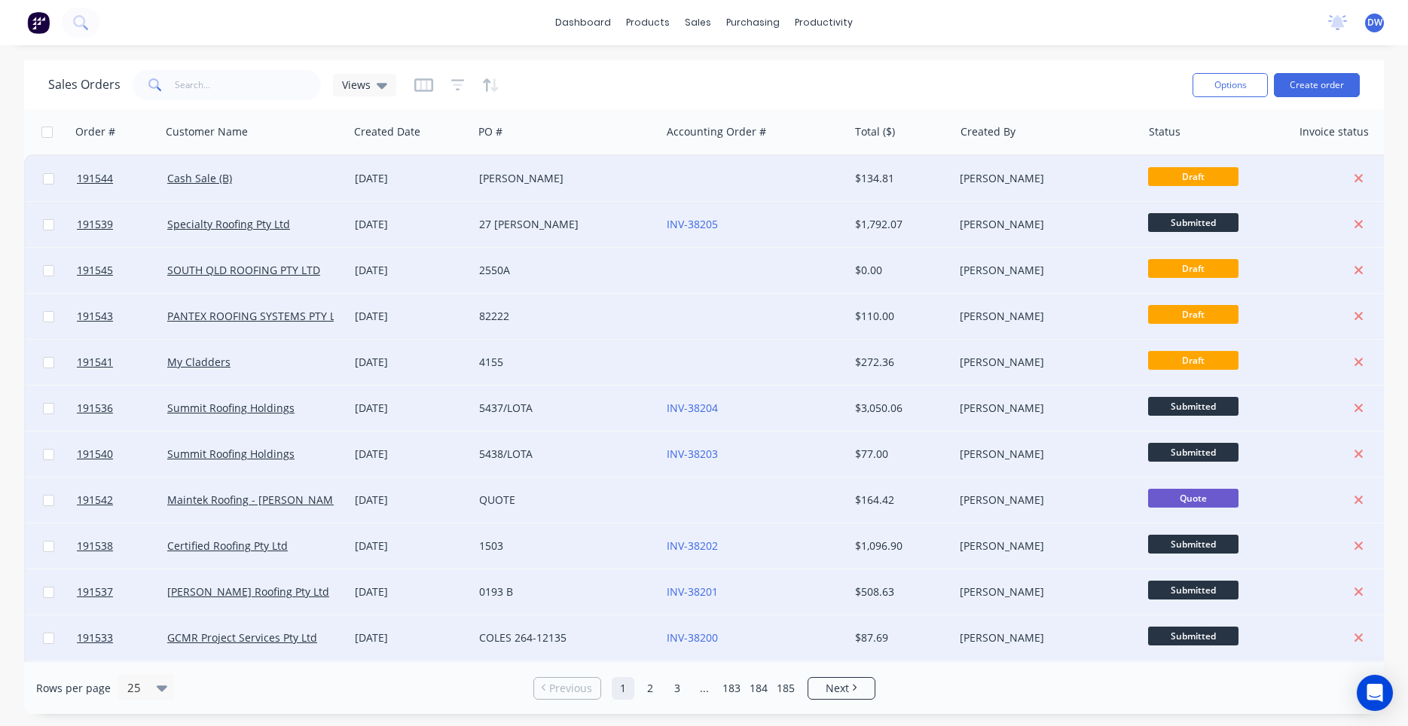
checkbox input "false"
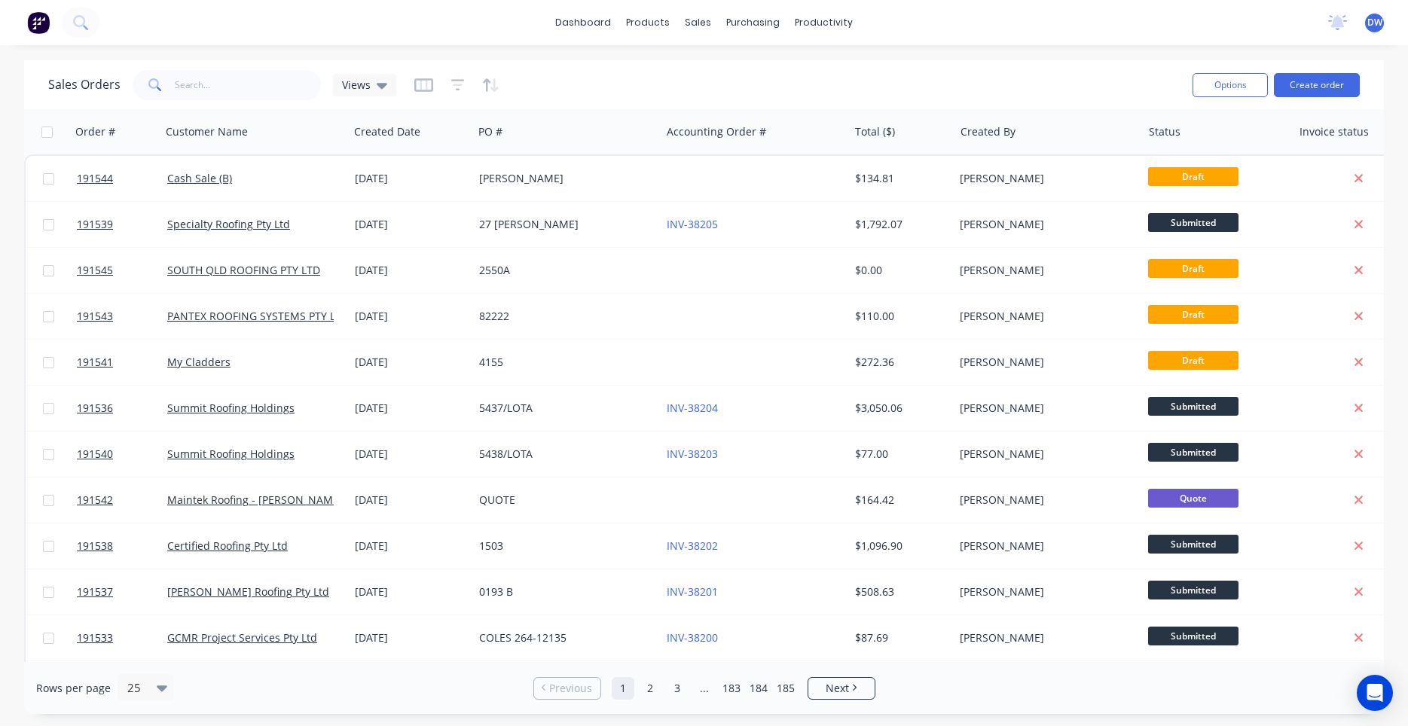
click at [45, 135] on input "checkbox" at bounding box center [46, 132] width 11 height 11
checkbox input "true"
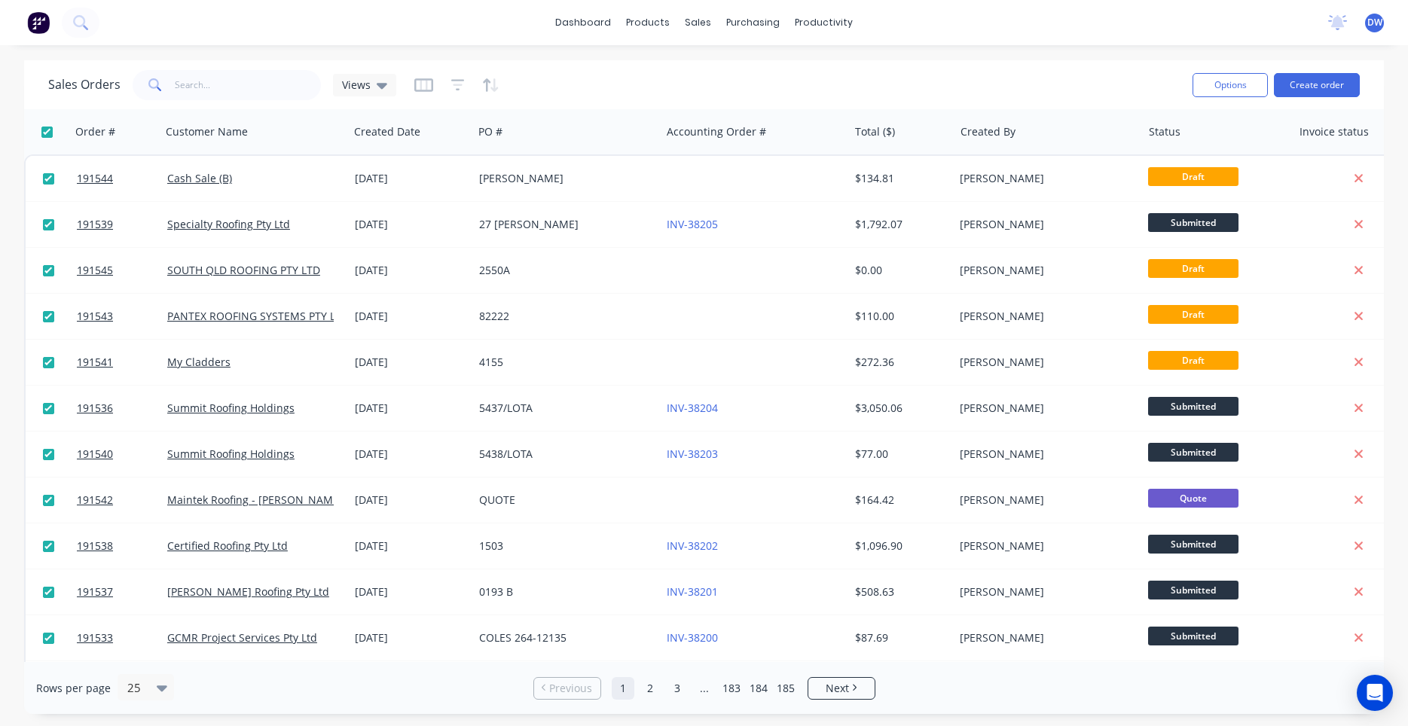
checkbox input "true"
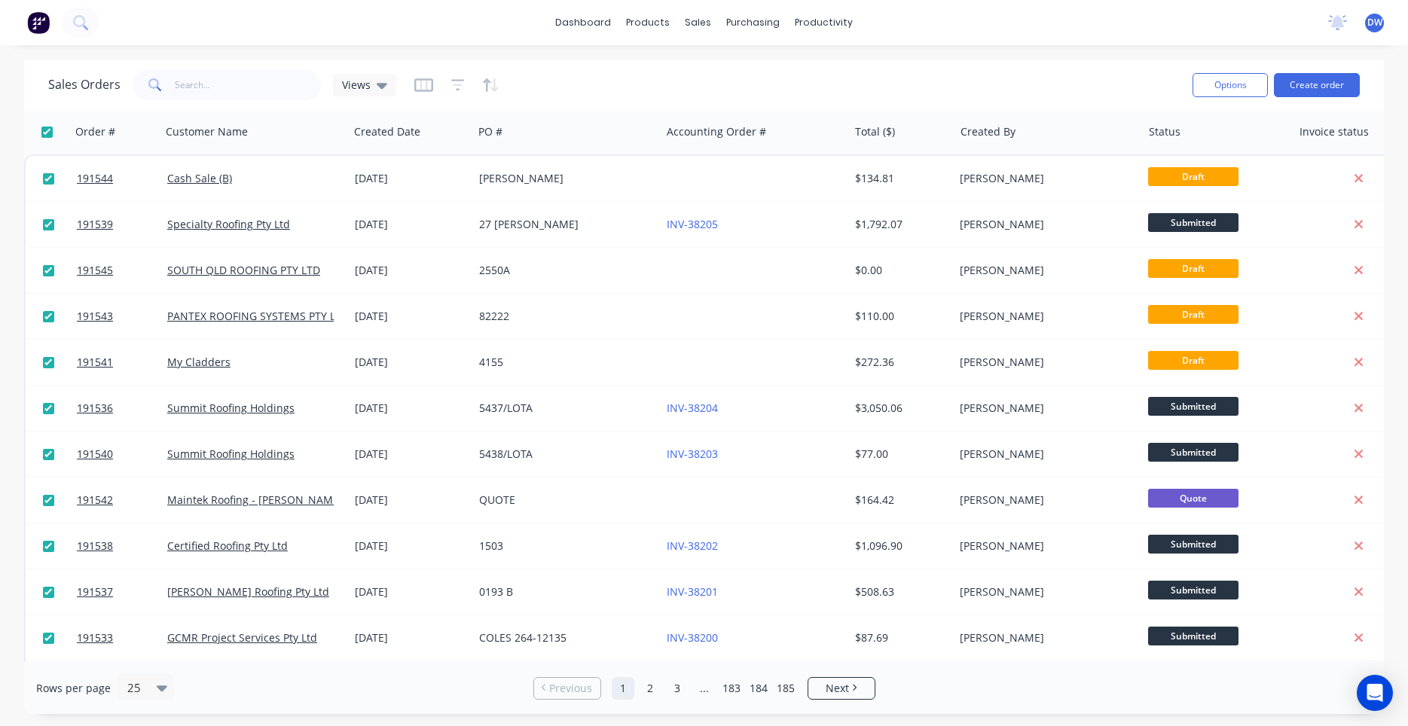
checkbox input "true"
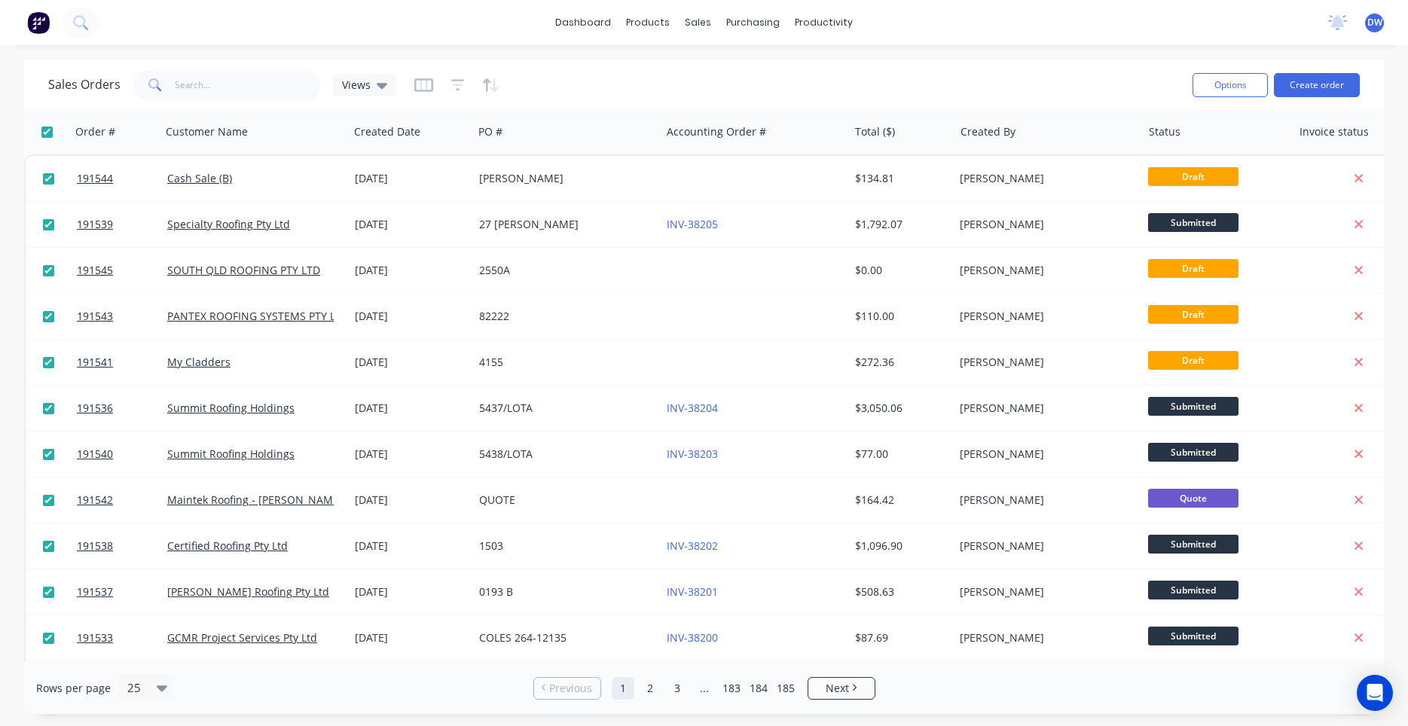
checkbox input "true"
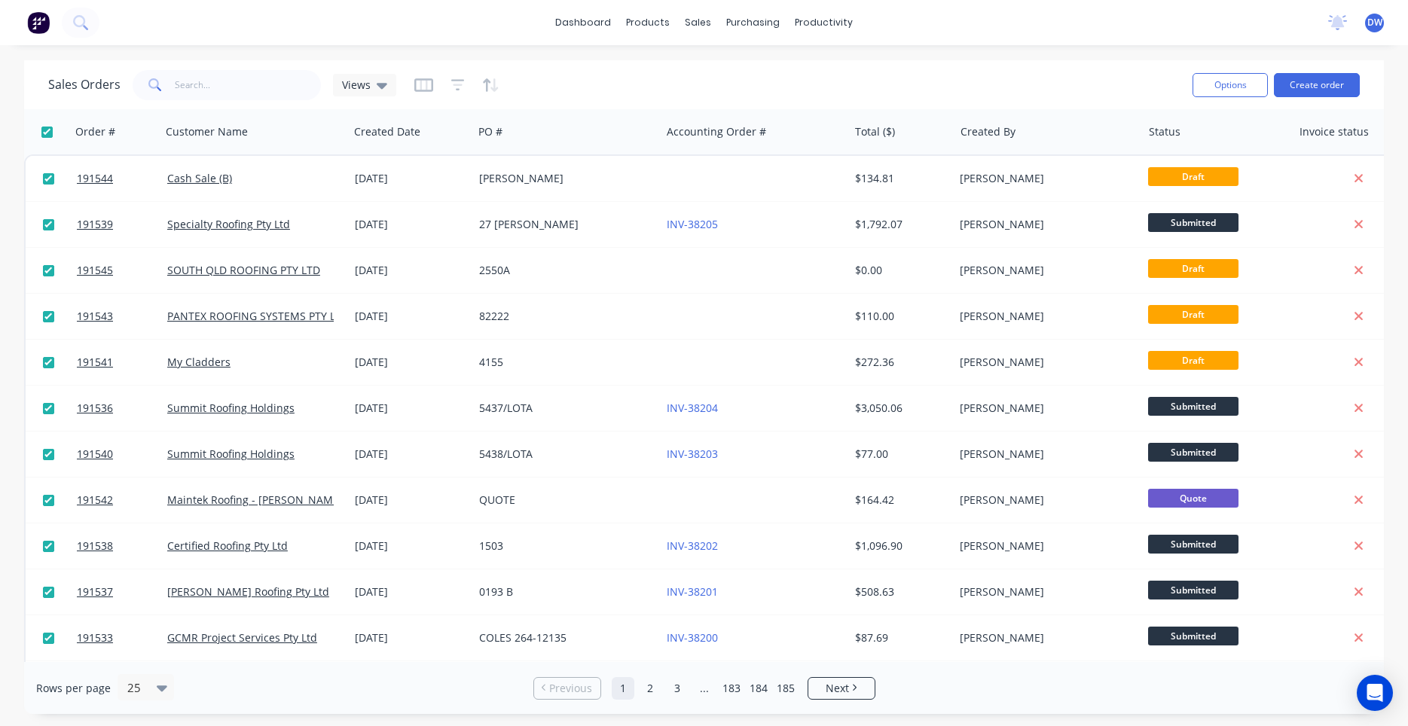
checkbox input "true"
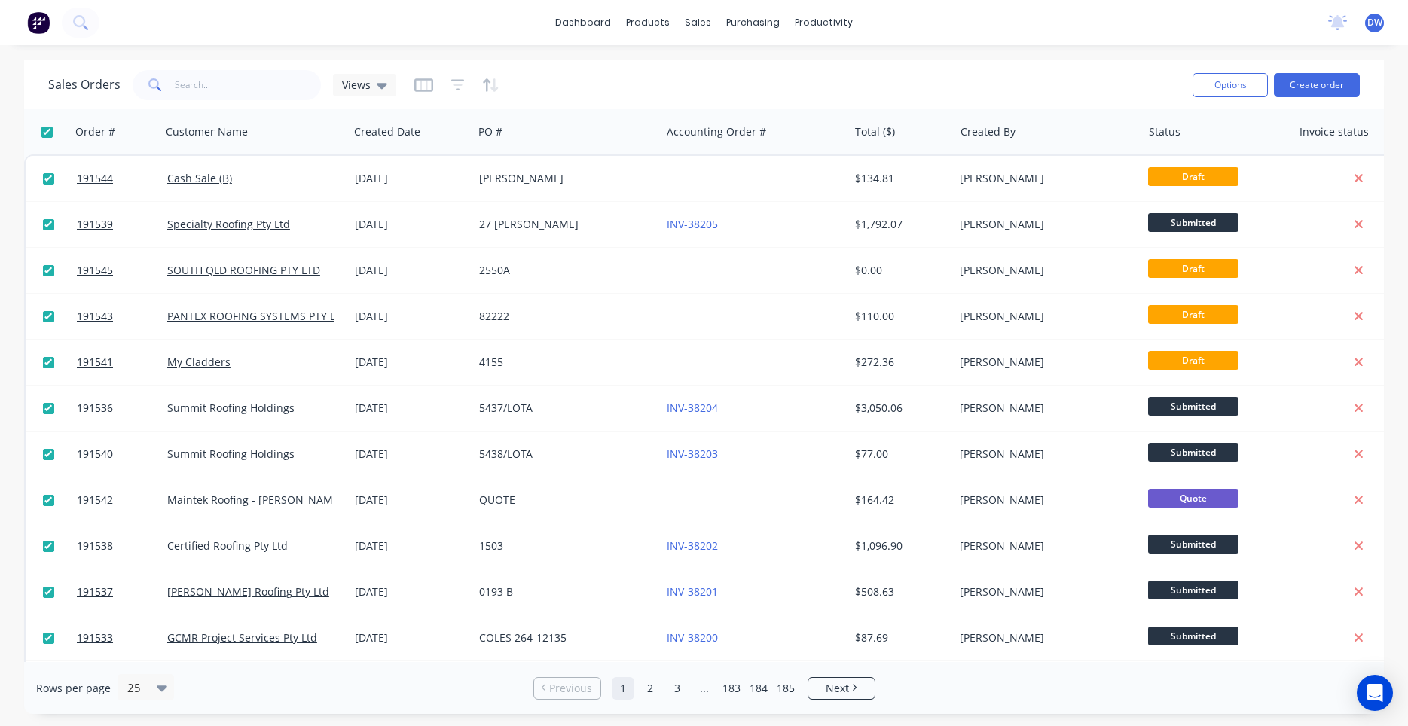
checkbox input "true"
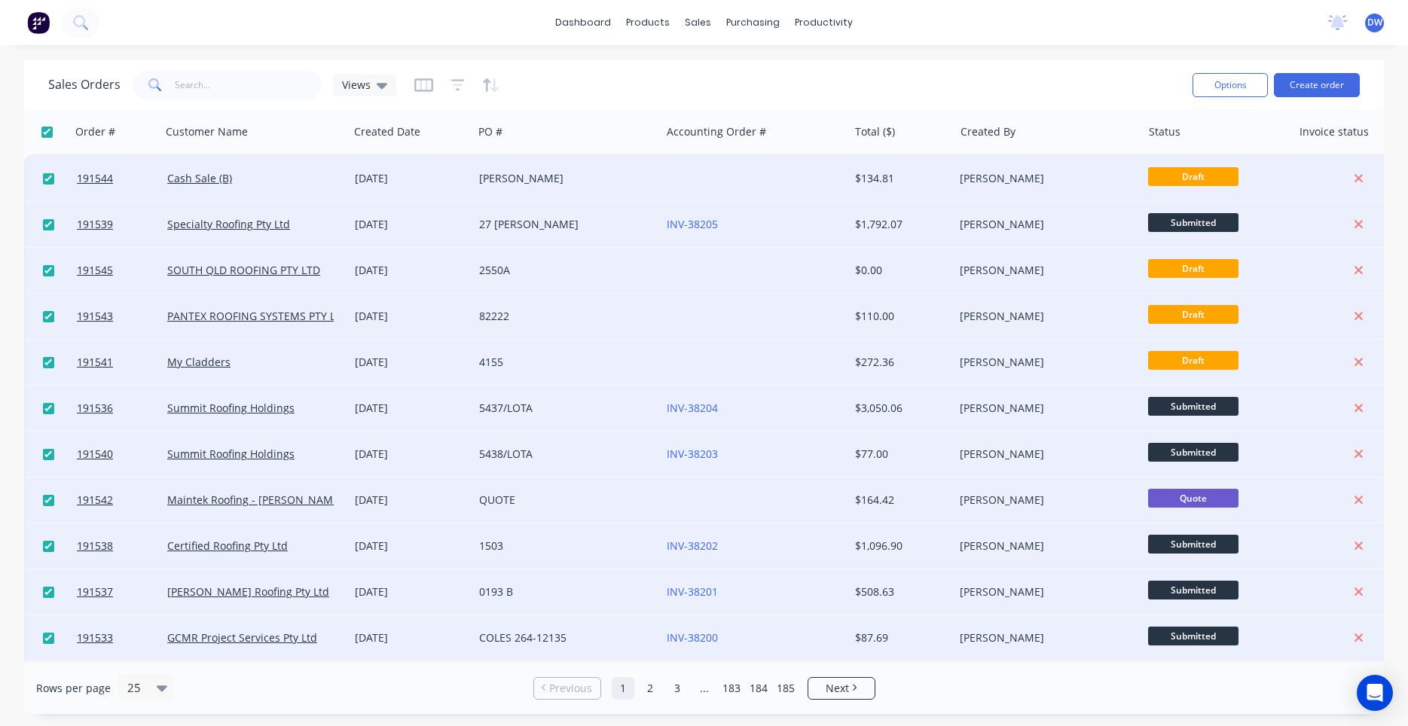
click at [45, 135] on input "checkbox" at bounding box center [46, 132] width 11 height 11
checkbox input "false"
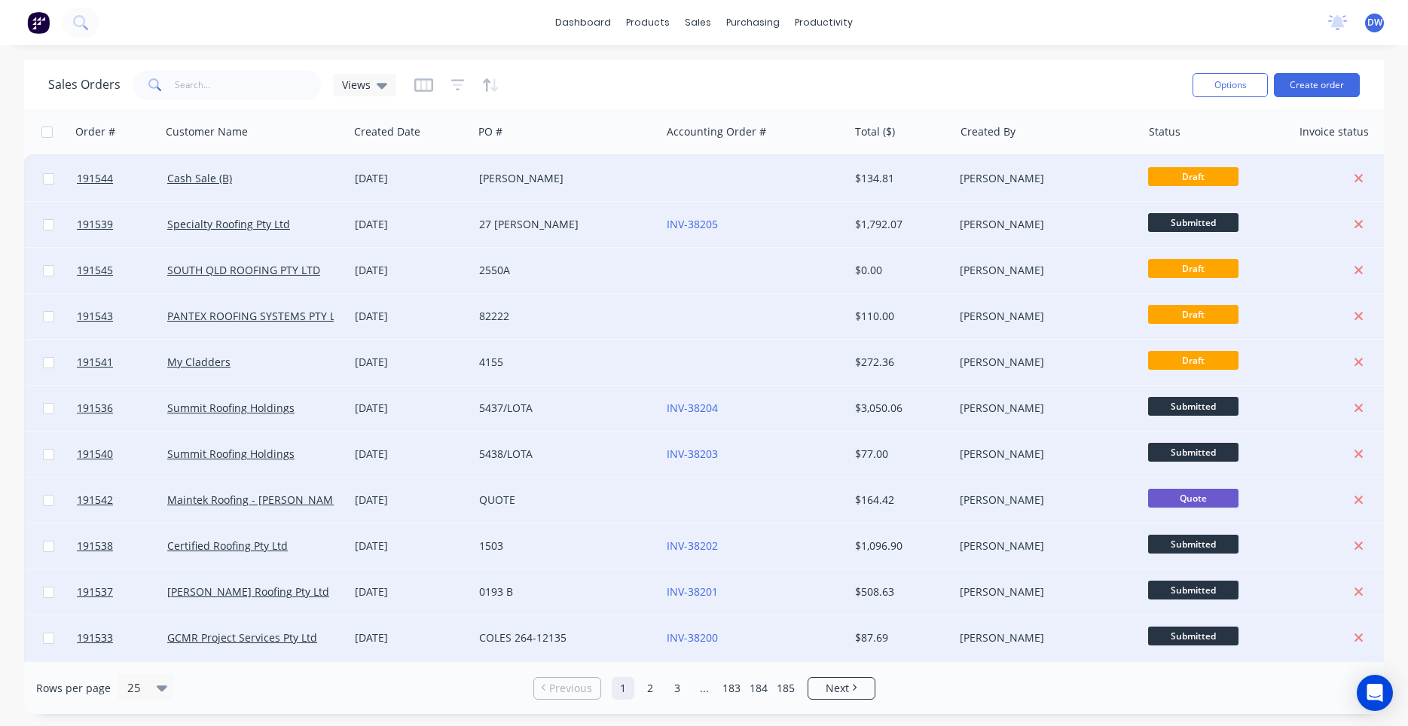
checkbox input "false"
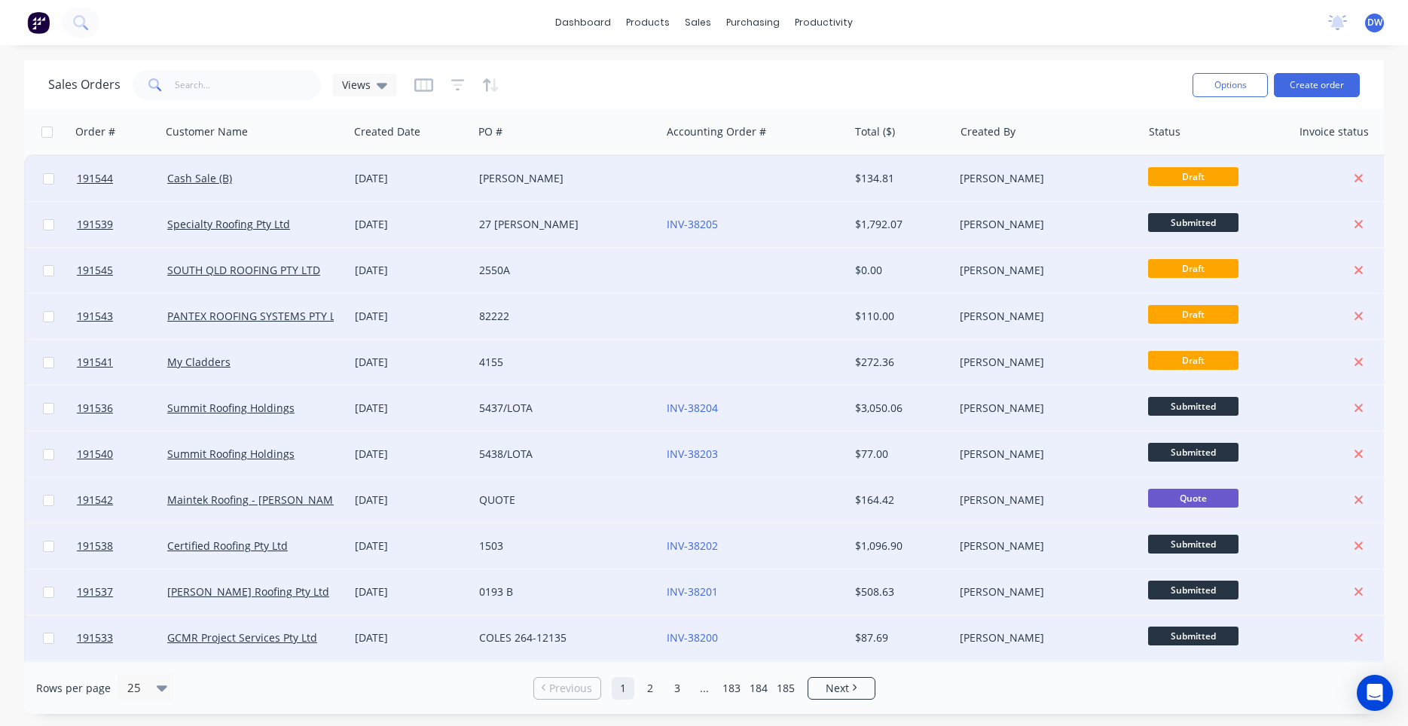
checkbox input "false"
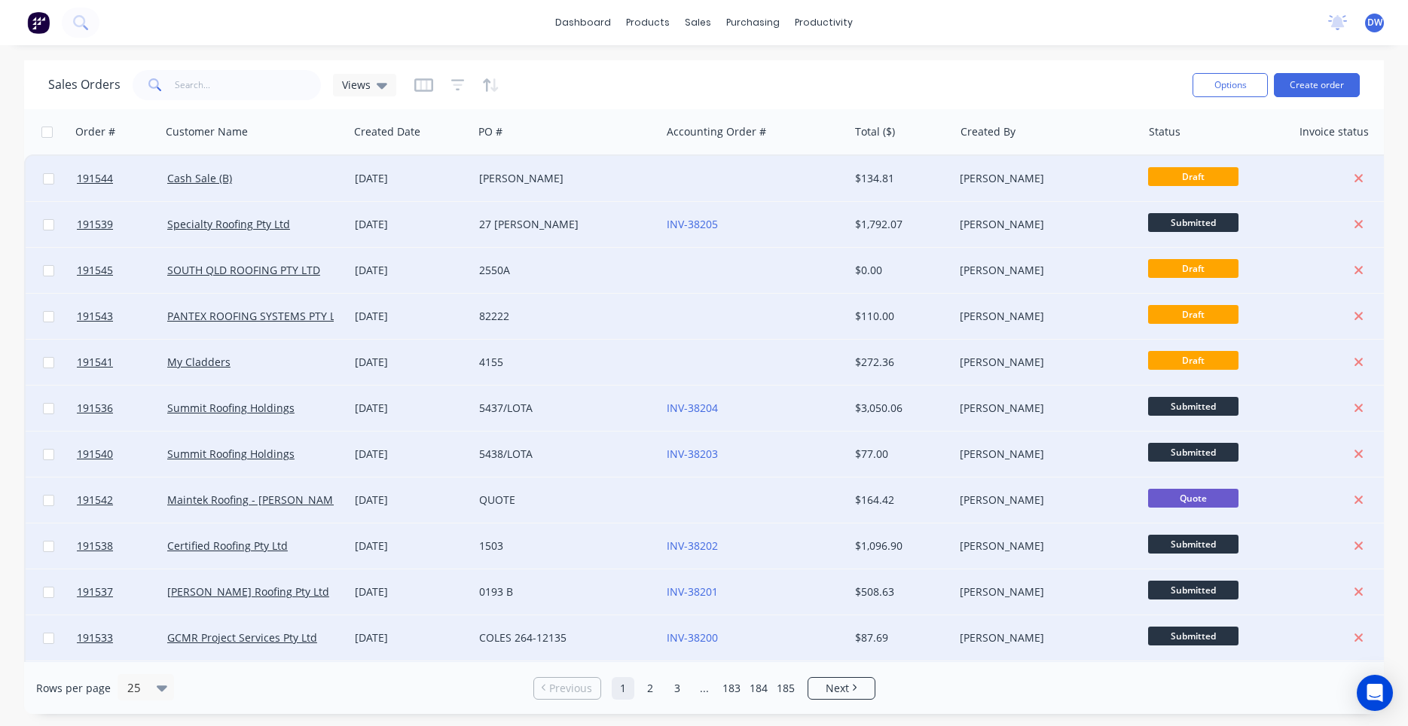
checkbox input "false"
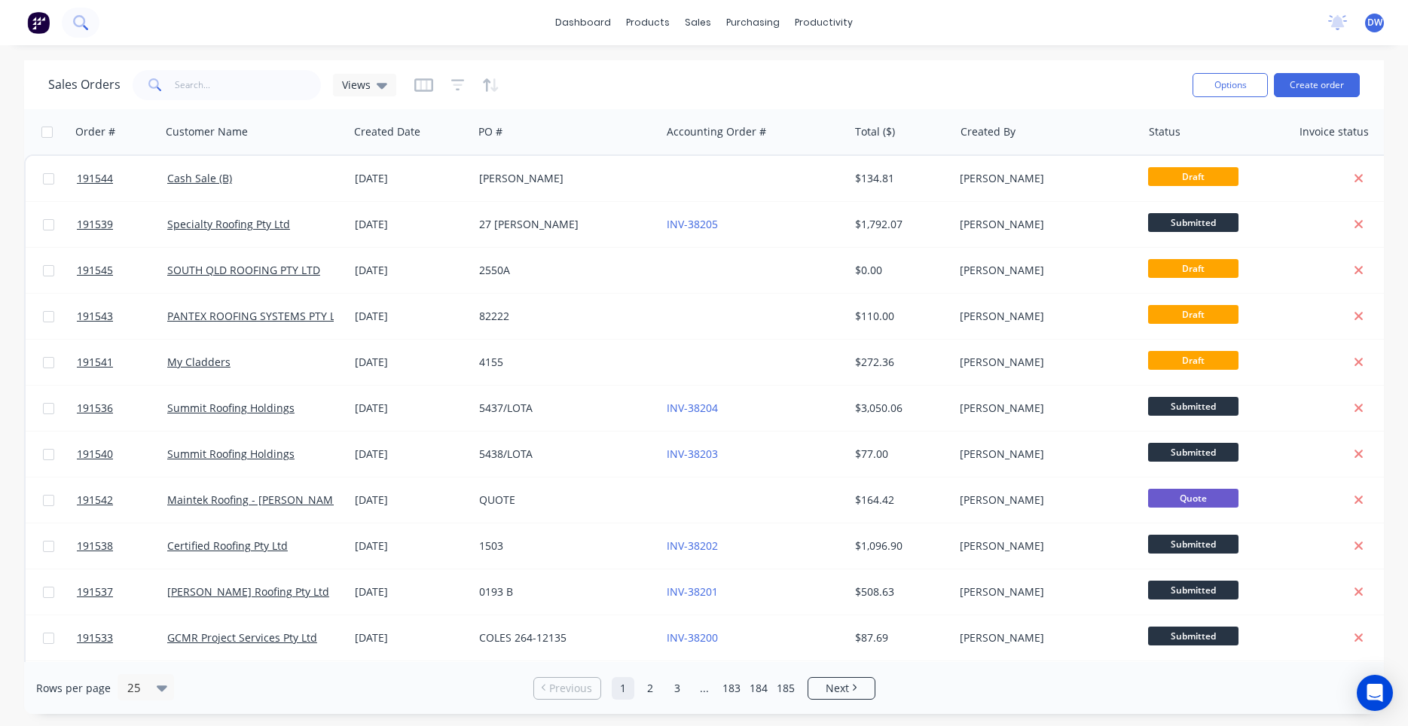
click at [81, 20] on icon at bounding box center [79, 21] width 12 height 12
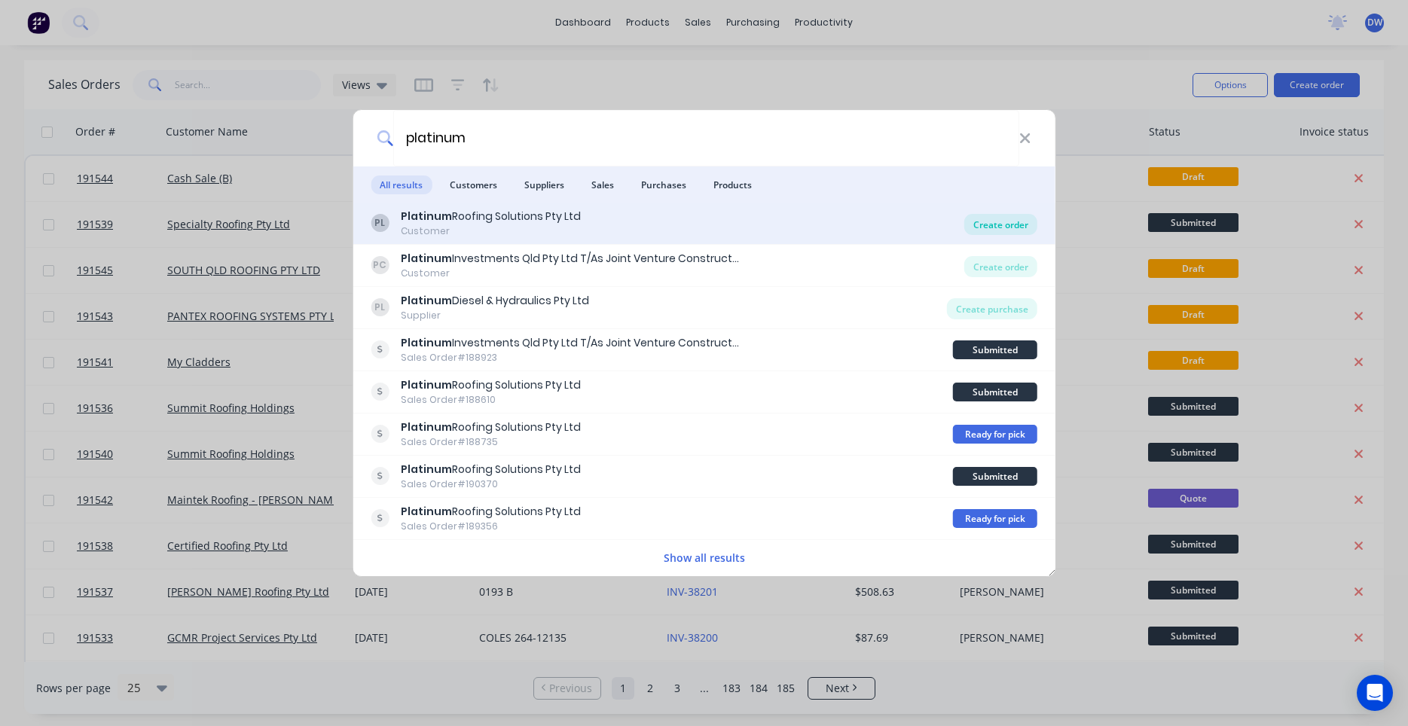
click at [993, 226] on div "Create order" at bounding box center [1001, 224] width 73 height 21
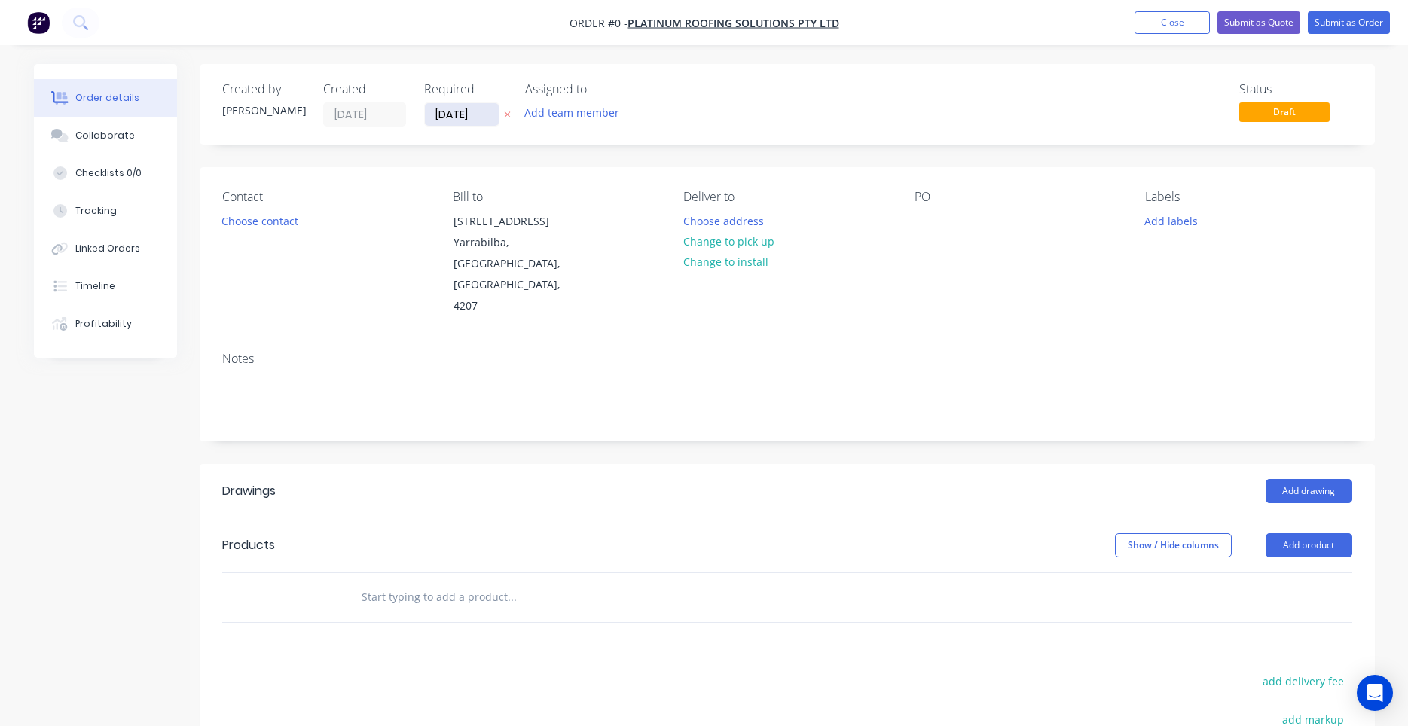
click at [477, 118] on input "02/09/25" at bounding box center [462, 114] width 74 height 23
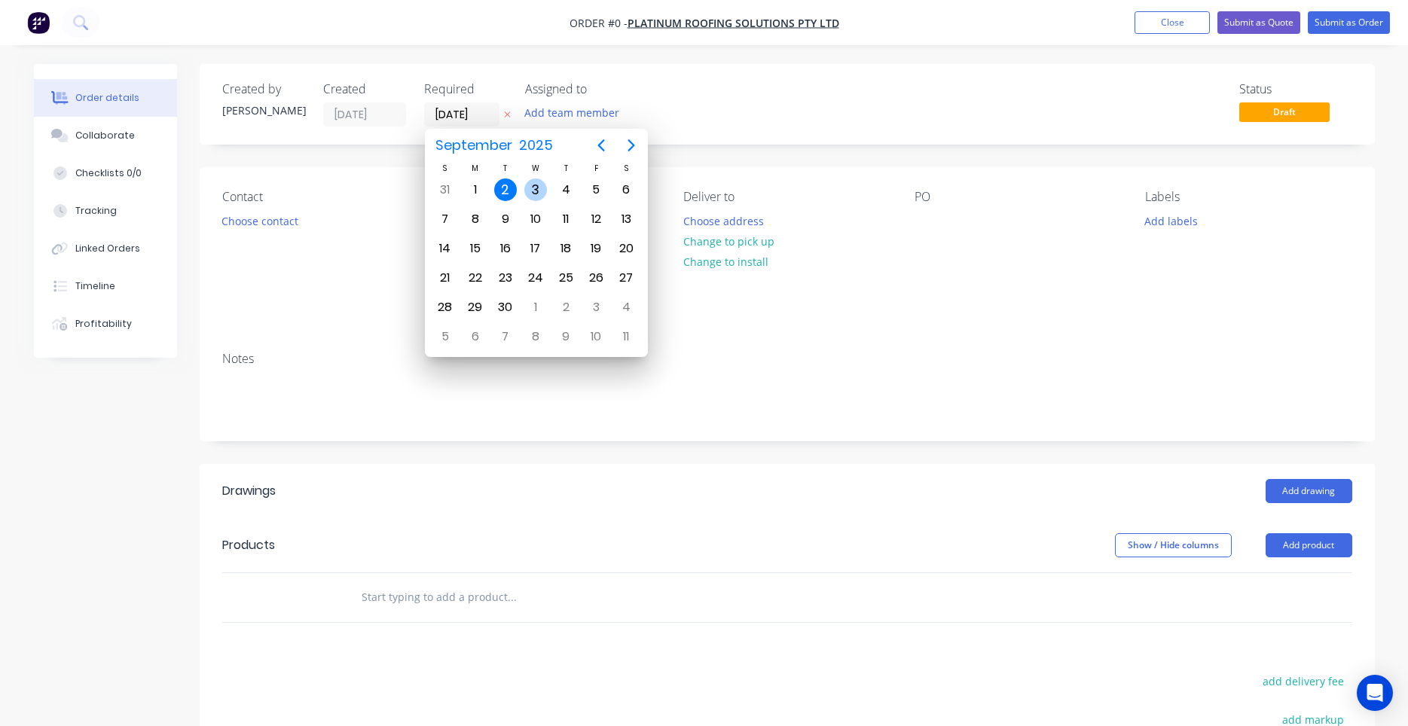
click at [531, 184] on div "3" at bounding box center [535, 190] width 23 height 23
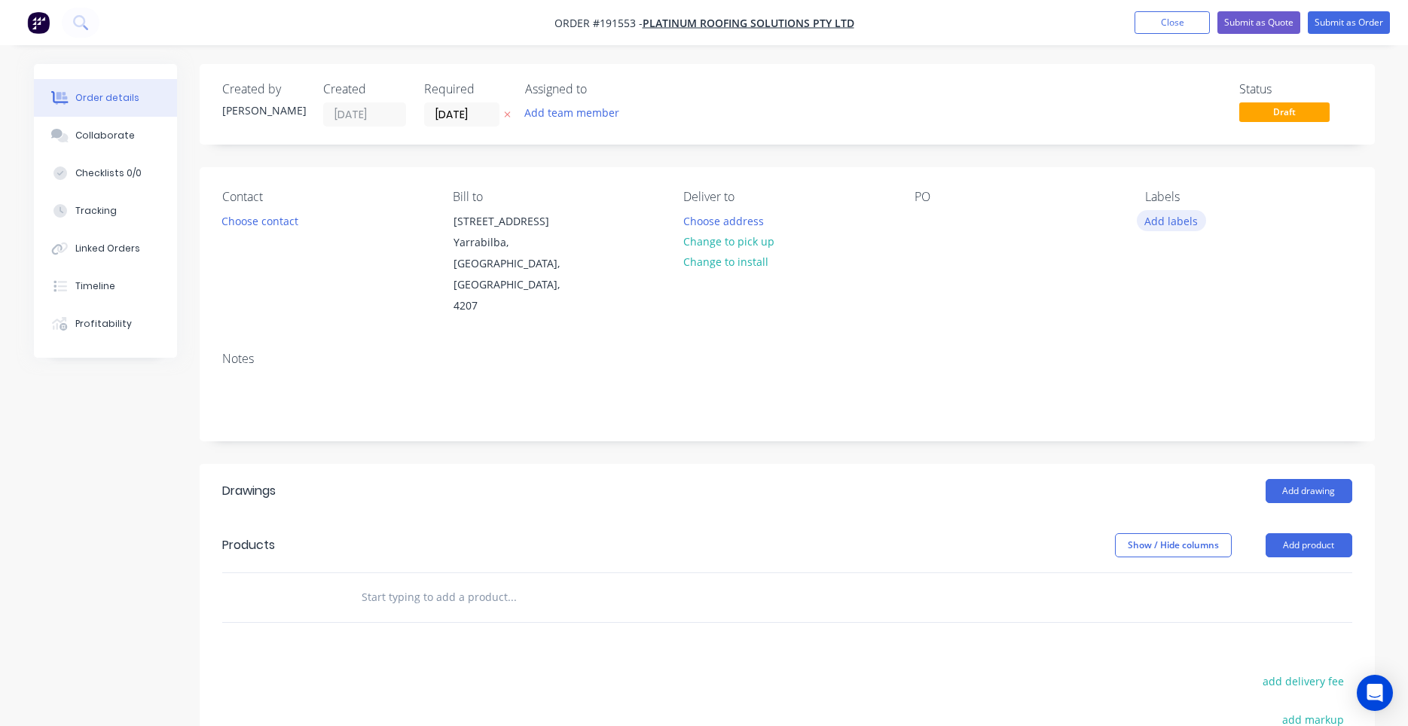
click at [1166, 222] on button "Add labels" at bounding box center [1171, 220] width 69 height 20
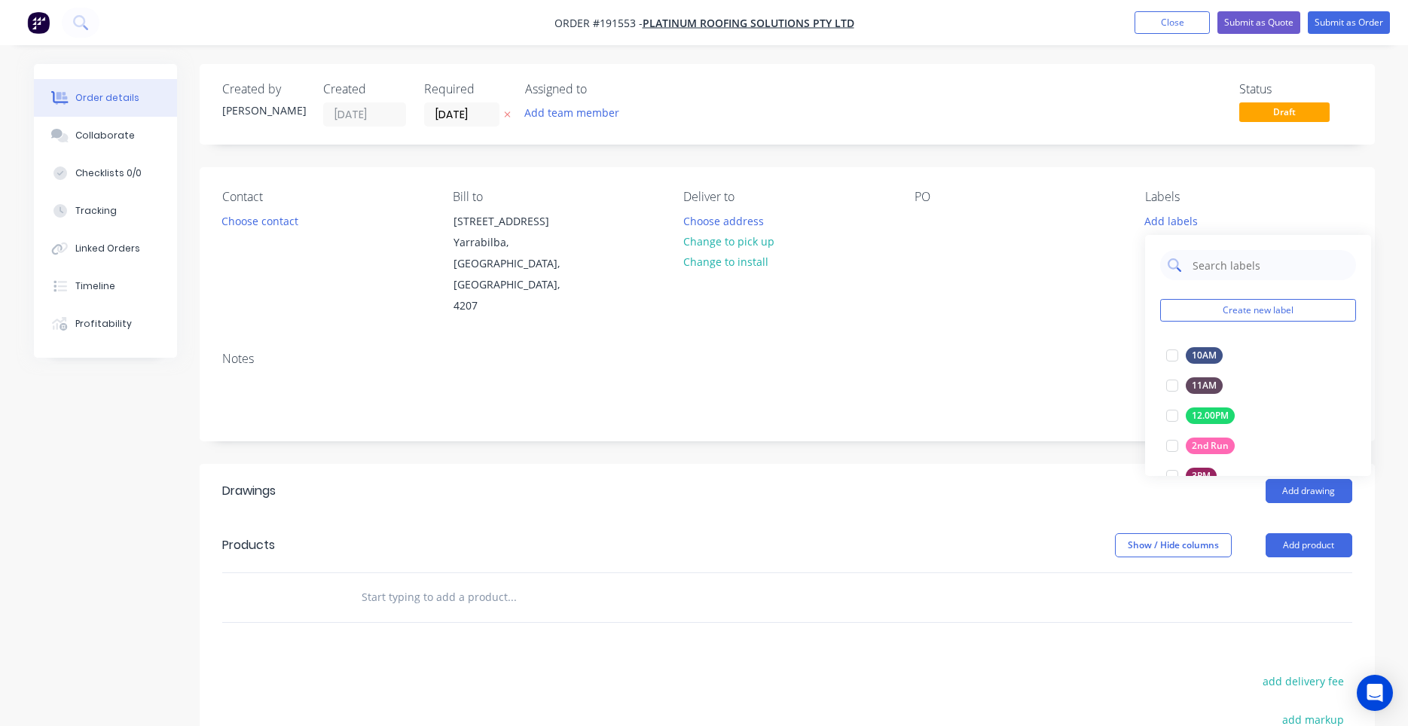
click at [1220, 262] on input "text" at bounding box center [1269, 265] width 157 height 30
click at [1173, 351] on div at bounding box center [1172, 356] width 30 height 30
click at [769, 147] on div "Created by Darryn Created 02/09/25 Required 03/09/25 Assigned to Add team membe…" at bounding box center [787, 524] width 1175 height 921
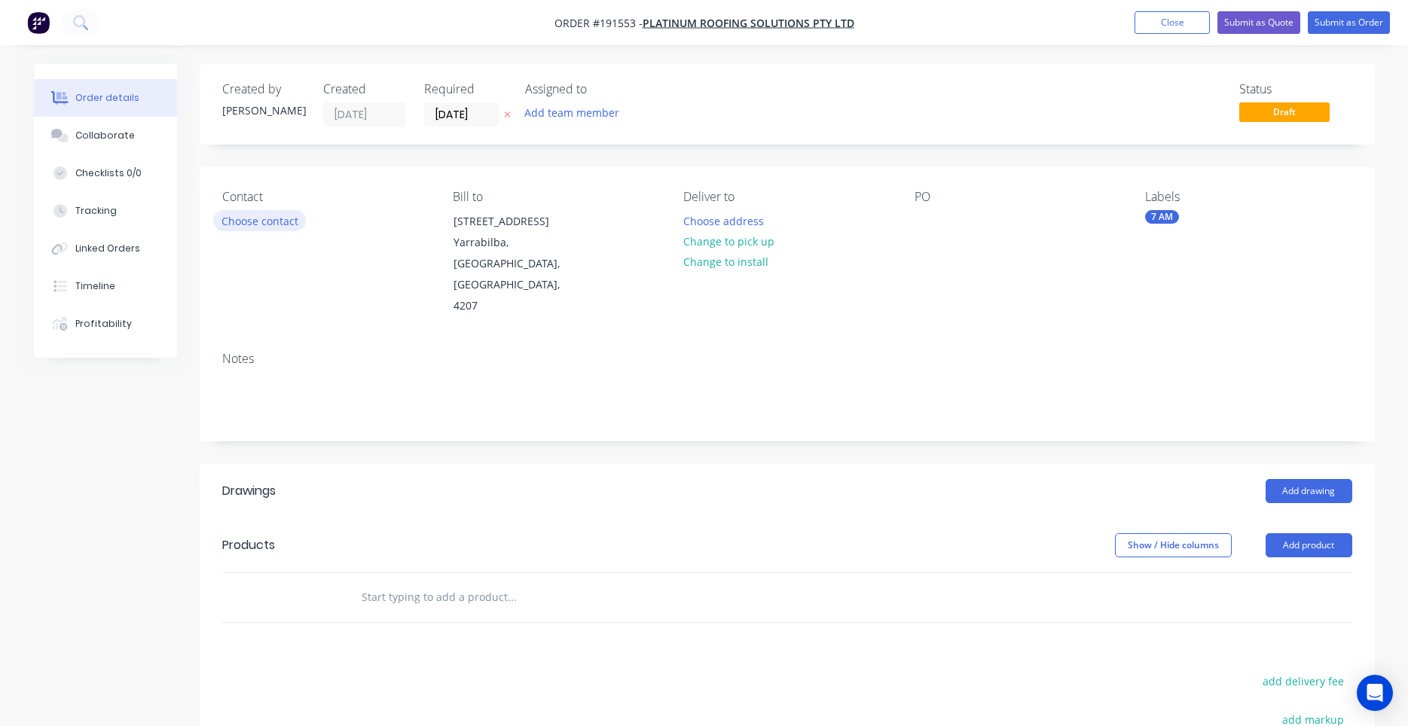
click at [285, 223] on button "Choose contact" at bounding box center [259, 220] width 93 height 20
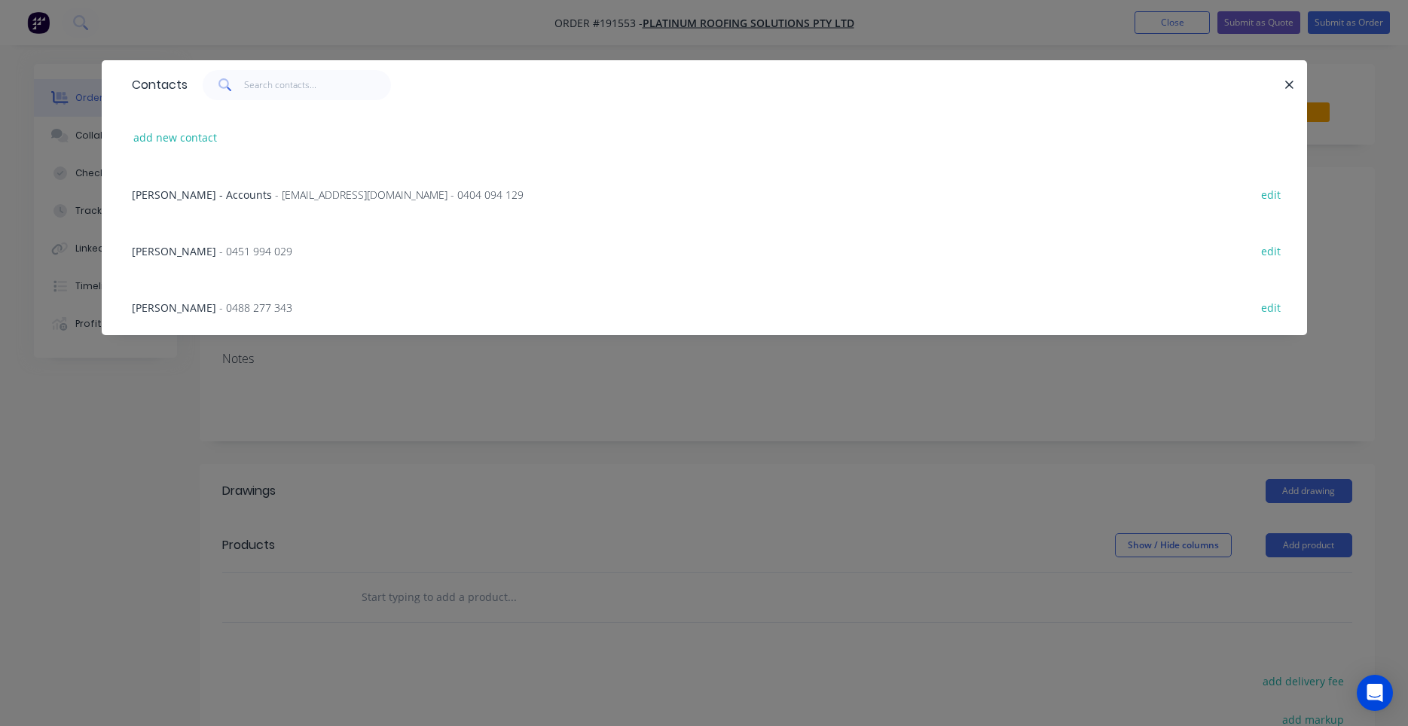
click at [244, 309] on span "- 0488 277 343" at bounding box center [255, 308] width 73 height 14
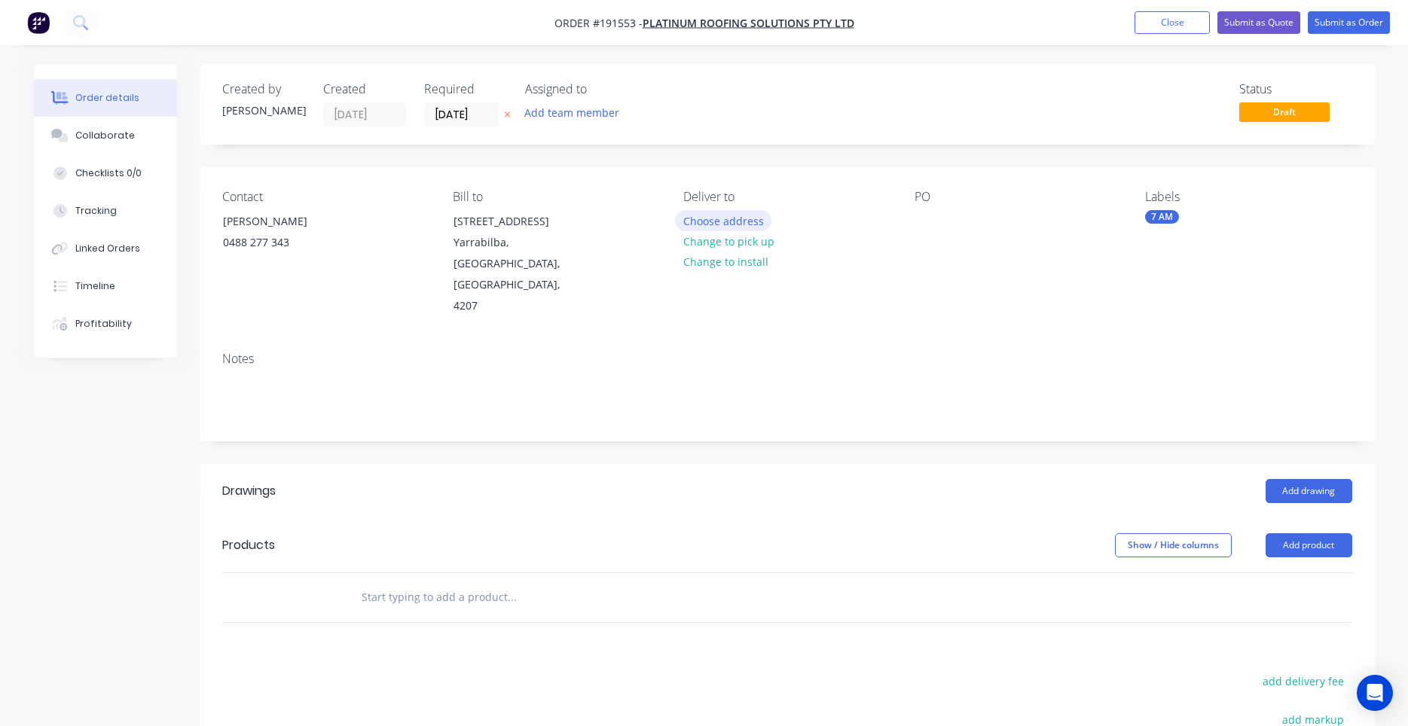
click at [724, 216] on button "Choose address" at bounding box center [723, 220] width 96 height 20
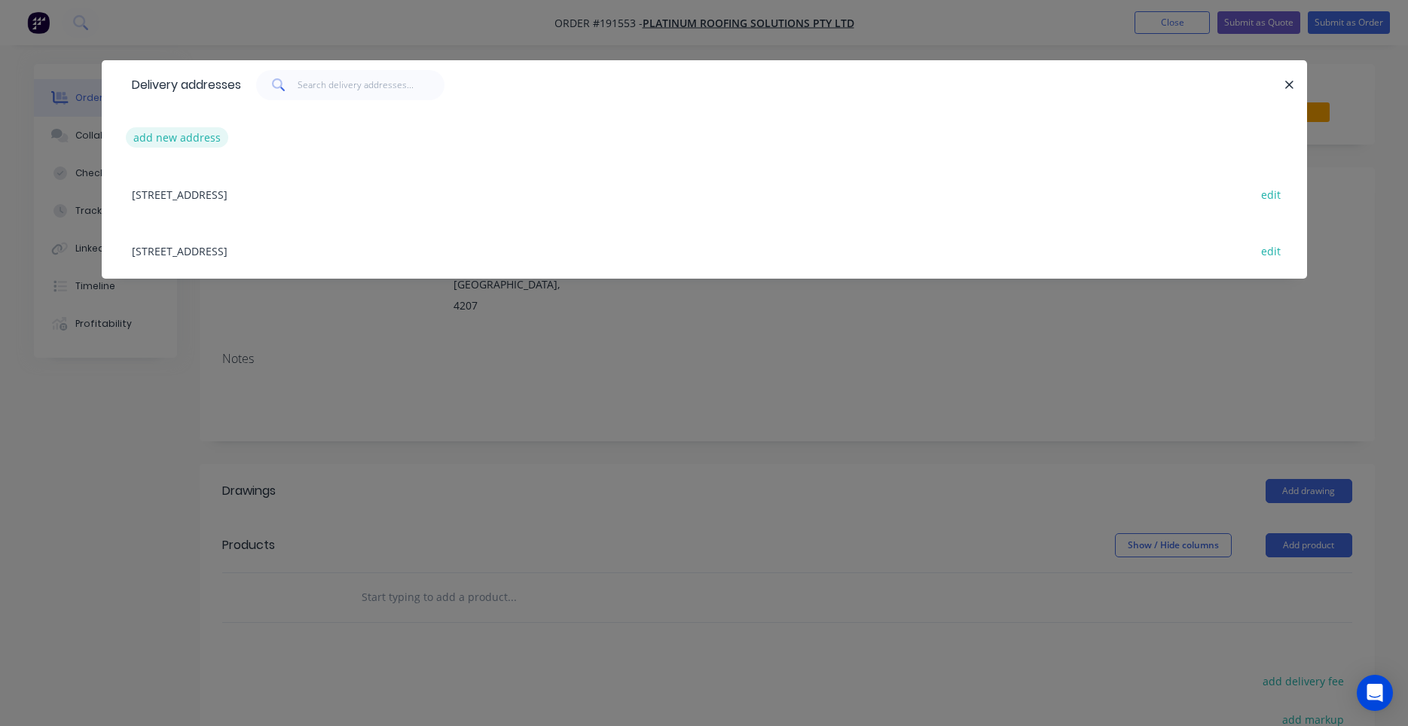
click at [199, 142] on button "add new address" at bounding box center [177, 137] width 103 height 20
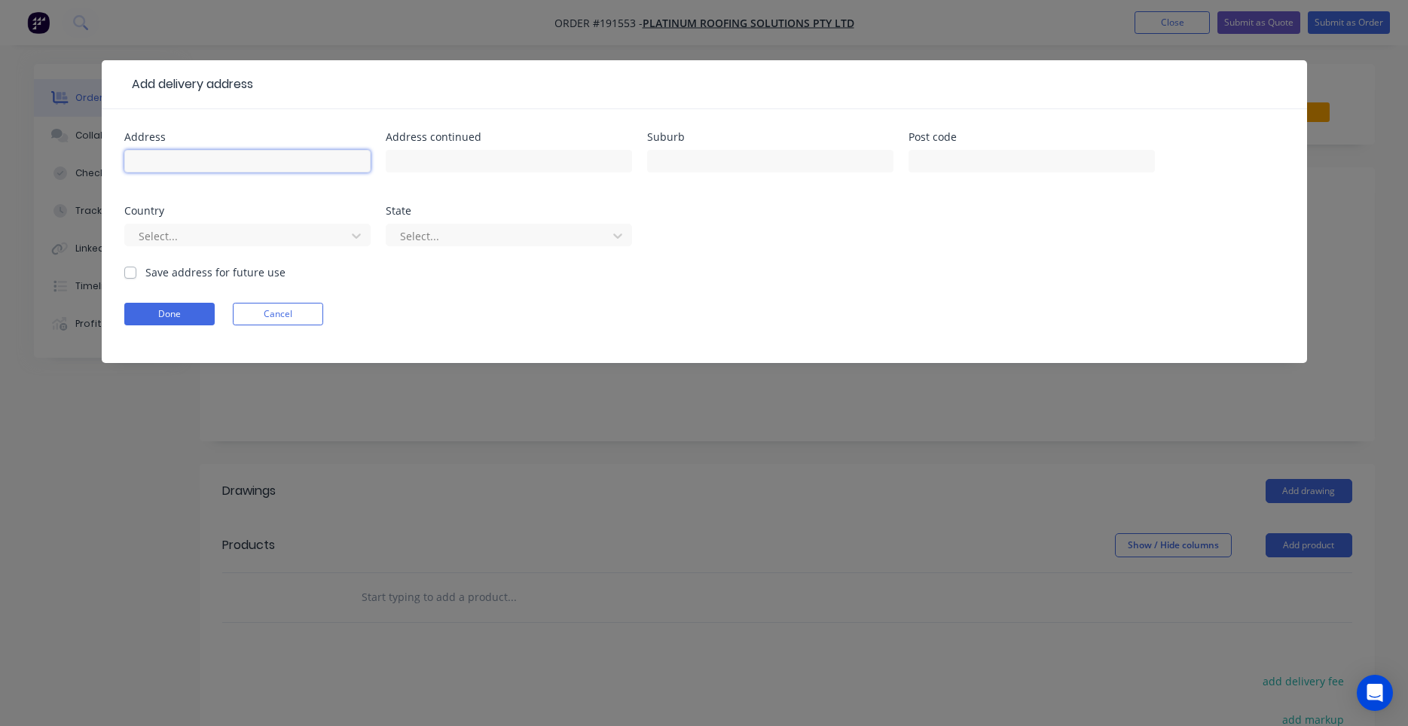
click at [250, 162] on input "text" at bounding box center [247, 161] width 246 height 23
click at [134, 318] on button "Done" at bounding box center [169, 314] width 90 height 23
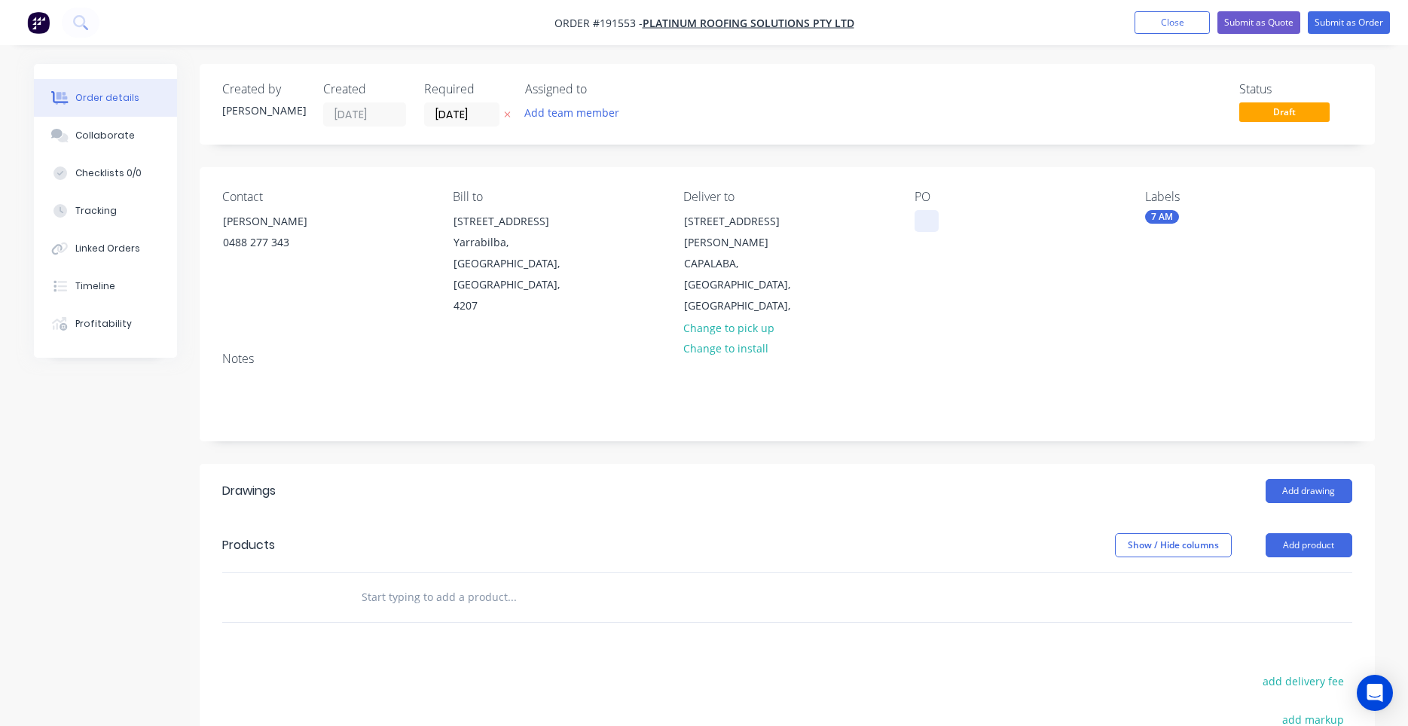
click at [914, 223] on div "Contact DAVE COX 0488 277 343 Bill to Unit 5/38-40 Mill Street Yarrabilba, Quee…" at bounding box center [787, 253] width 1175 height 173
click at [922, 226] on div at bounding box center [927, 221] width 24 height 22
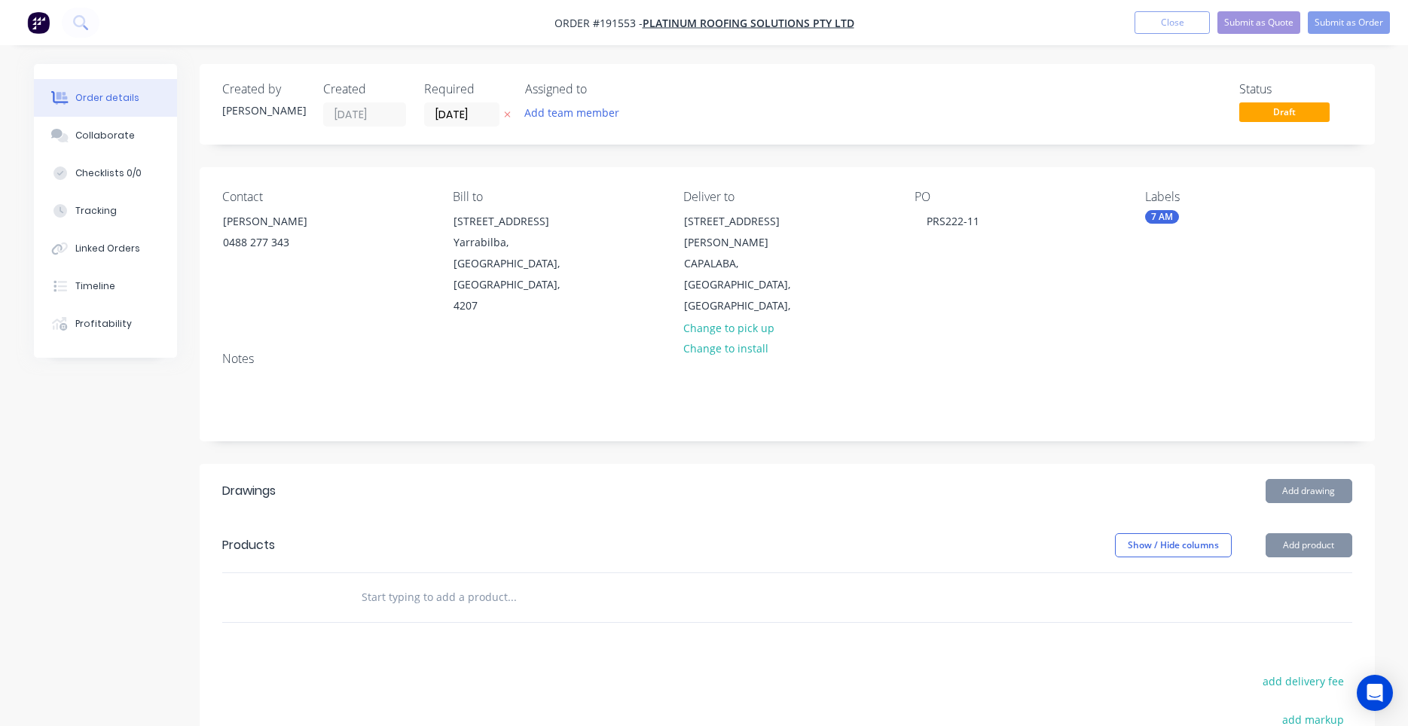
click at [488, 582] on input "text" at bounding box center [511, 597] width 301 height 30
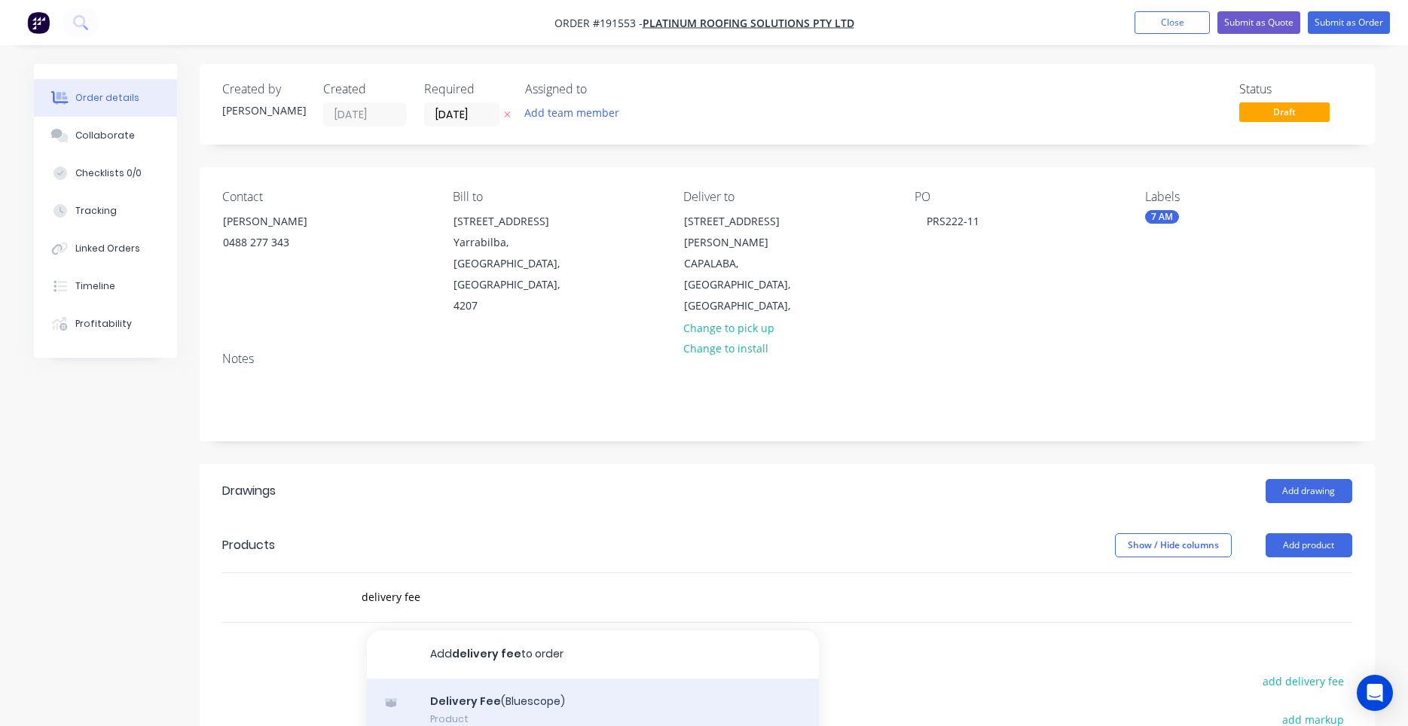
click at [515, 679] on div "Delivery Fee (Bluescope) Product" at bounding box center [593, 710] width 452 height 63
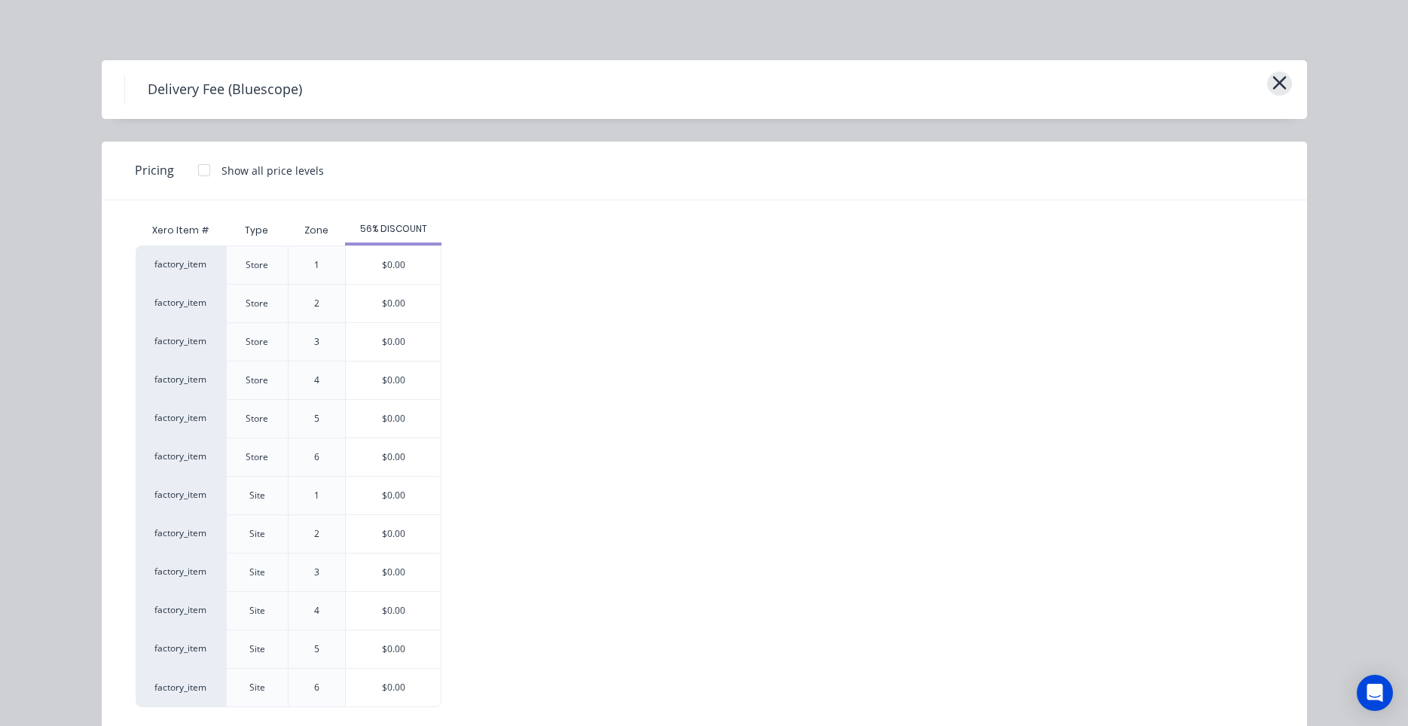
click at [1288, 84] on button "button" at bounding box center [1279, 84] width 25 height 24
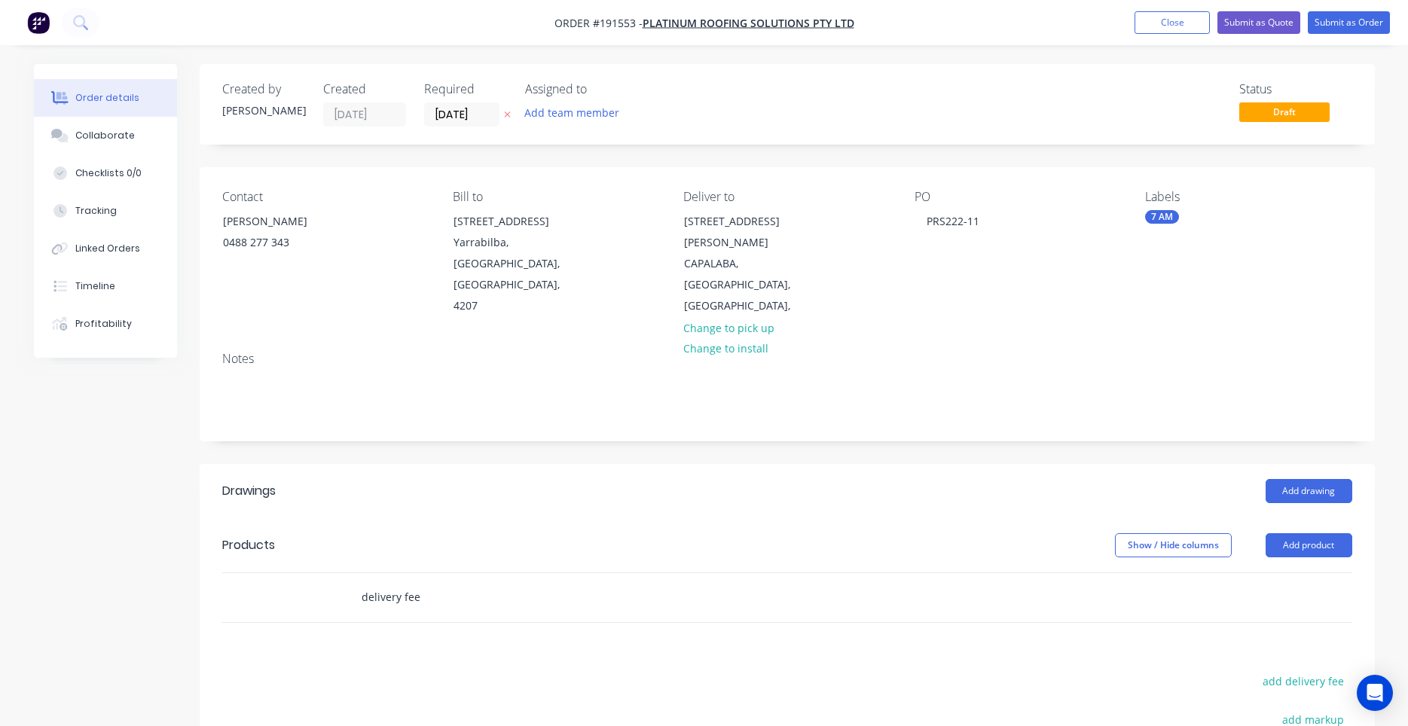
click at [442, 582] on input "delivery fee" at bounding box center [511, 597] width 301 height 30
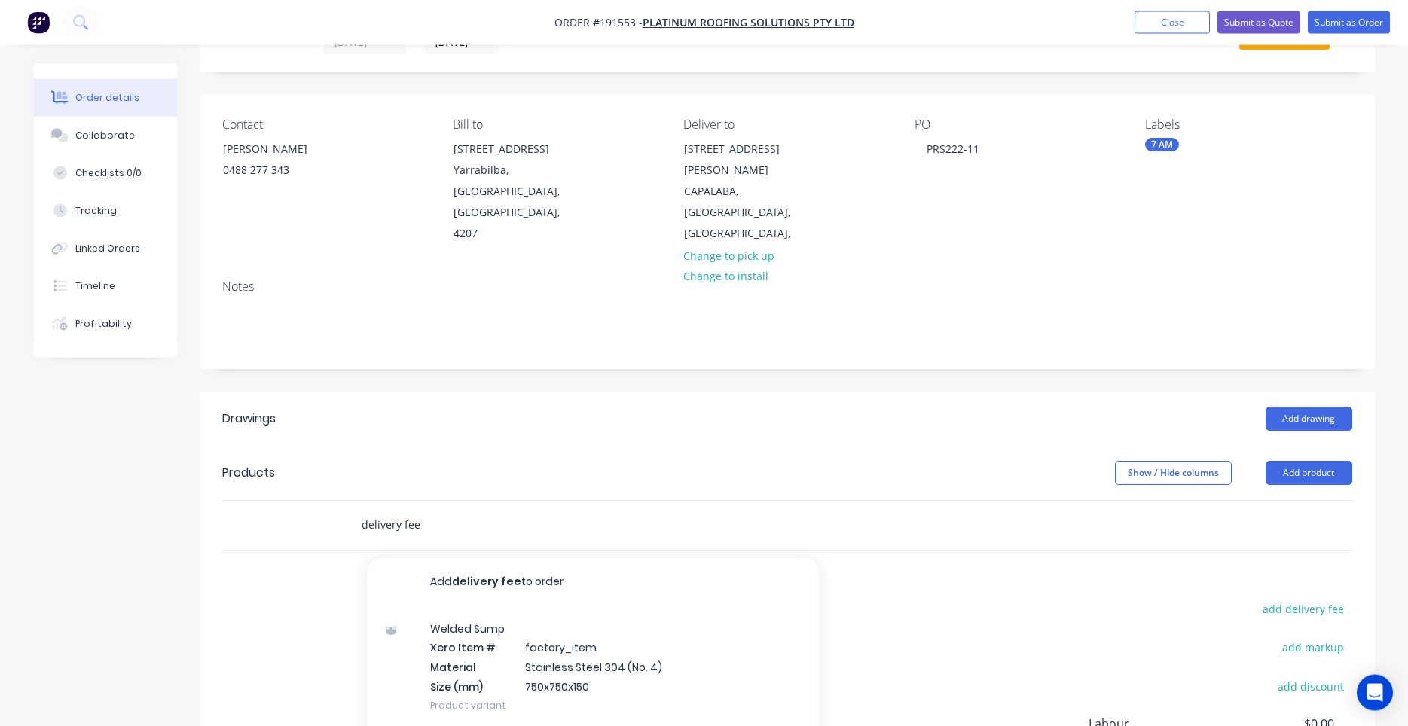
scroll to position [128, 0]
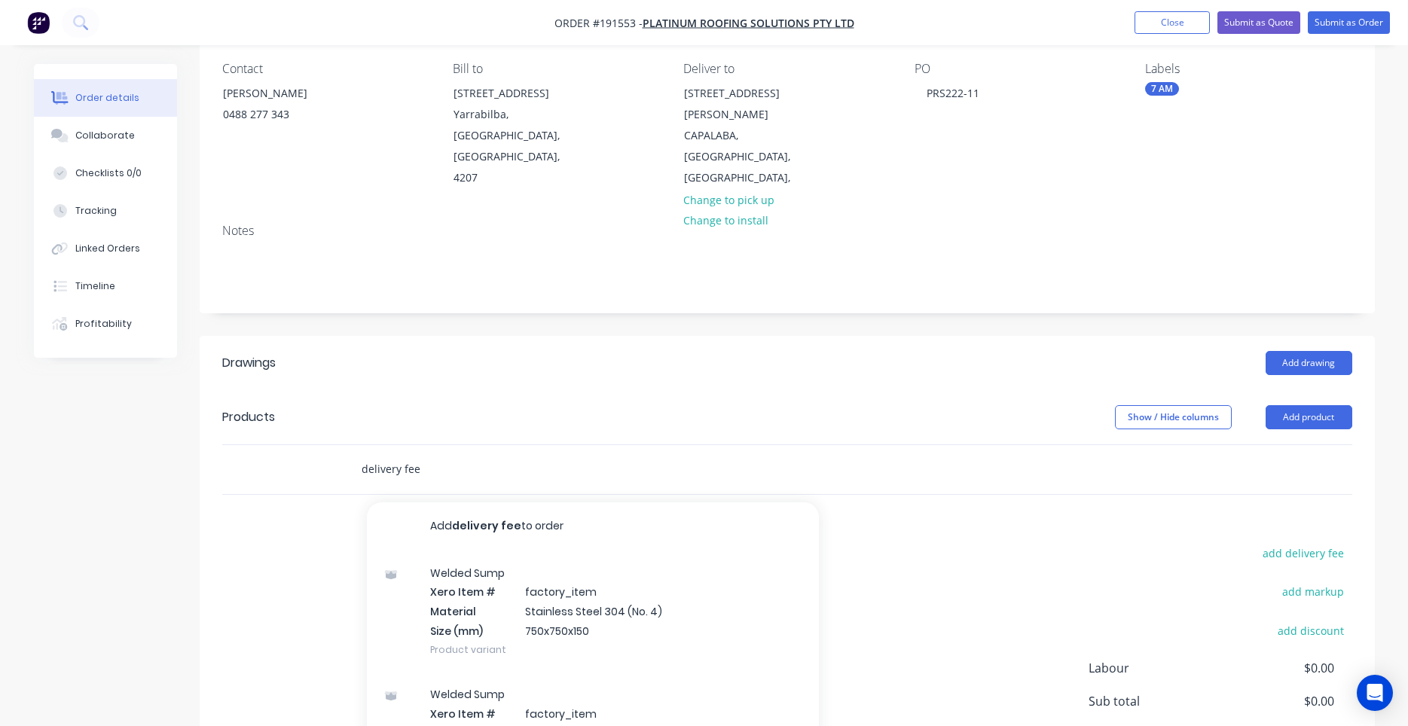
click at [430, 454] on input "delivery fee" at bounding box center [511, 469] width 301 height 30
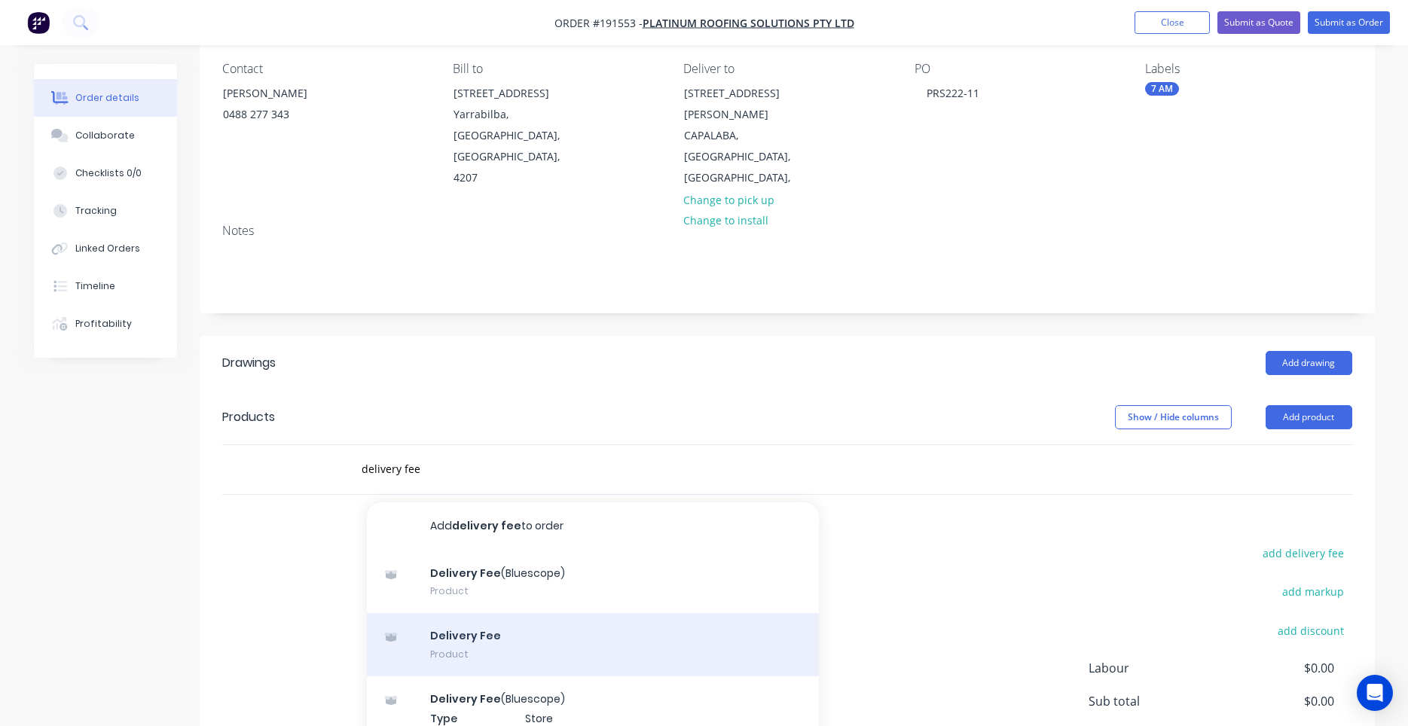
click at [488, 613] on div "Delivery Fee Product" at bounding box center [593, 644] width 452 height 63
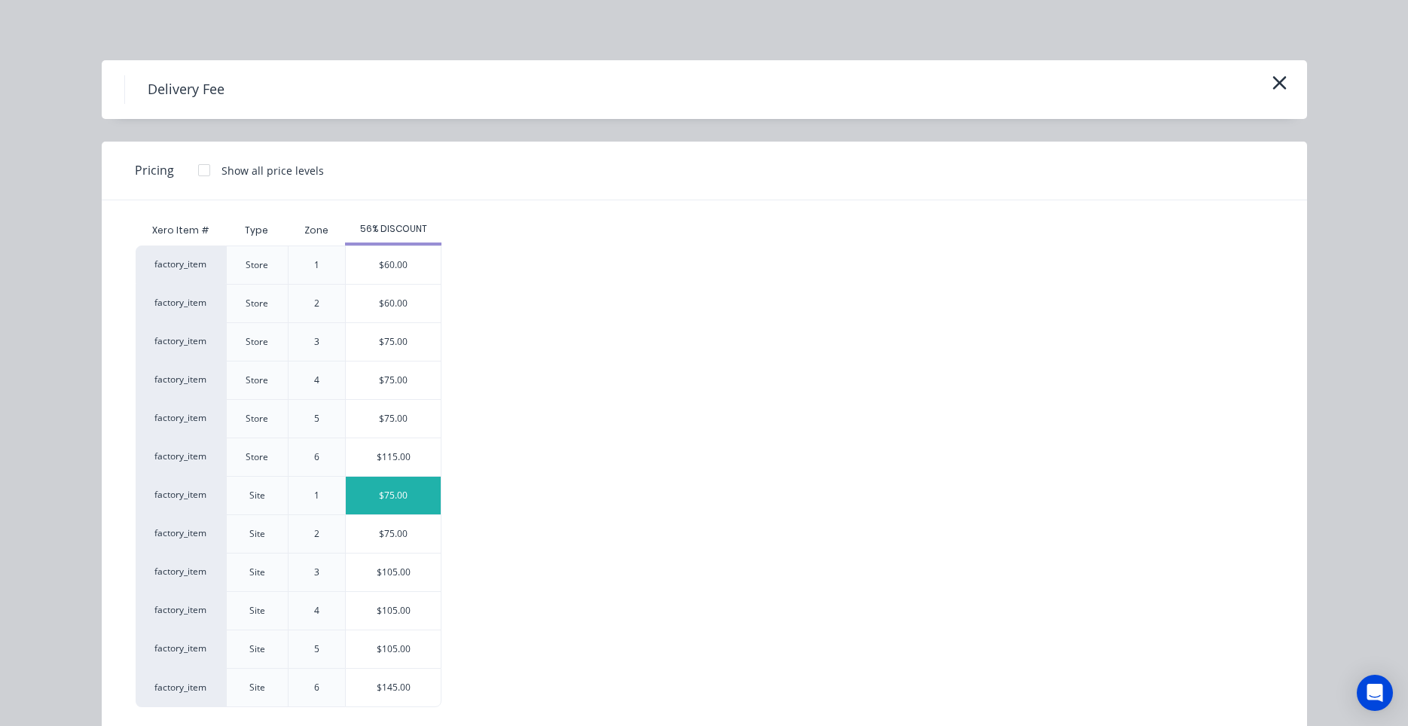
click at [377, 511] on div "$75.00" at bounding box center [393, 496] width 95 height 38
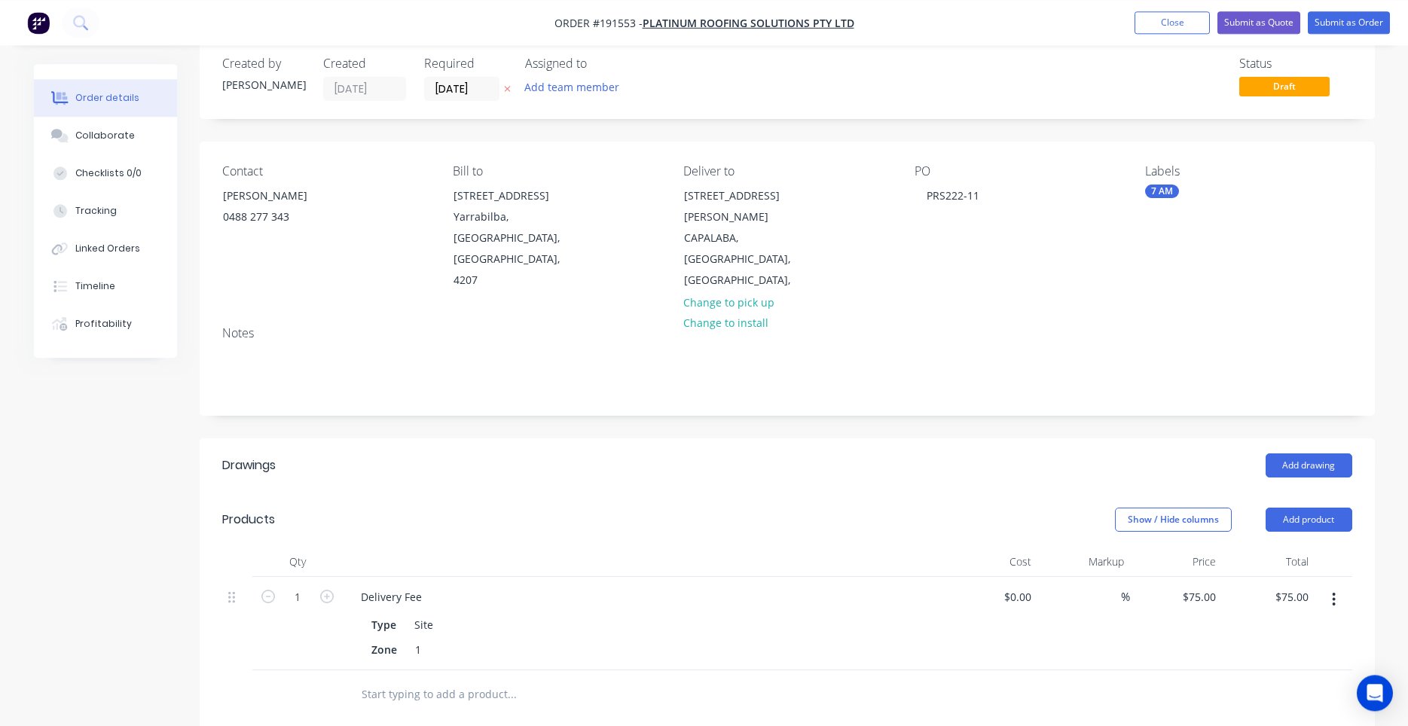
scroll to position [0, 0]
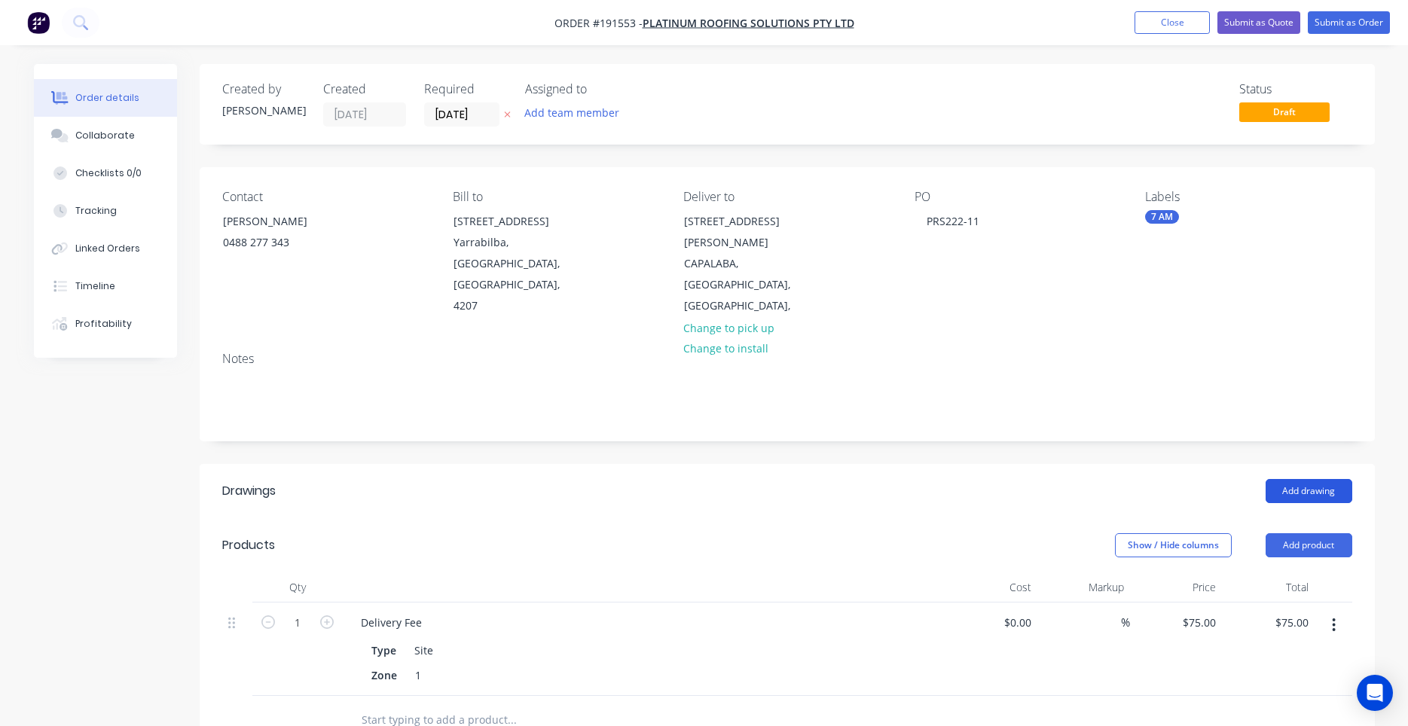
click at [1301, 479] on button "Add drawing" at bounding box center [1309, 491] width 87 height 24
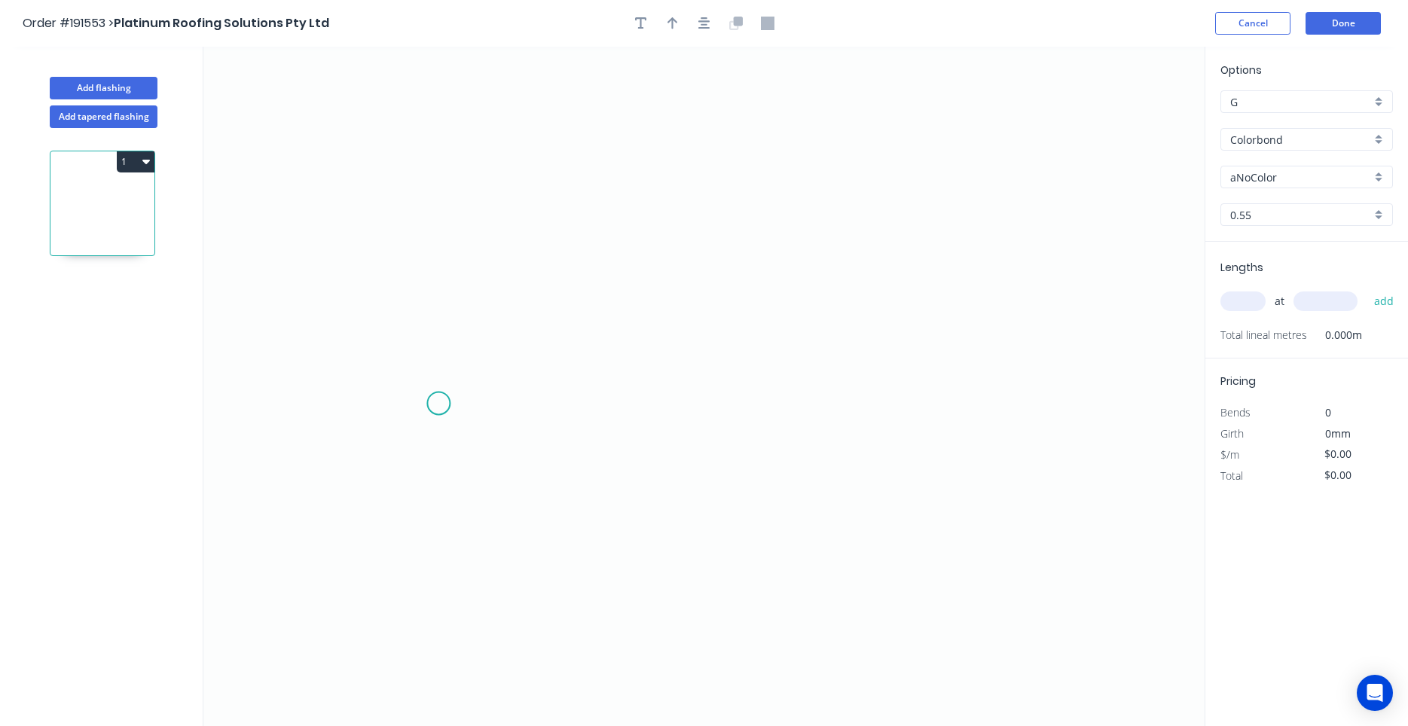
click at [439, 405] on icon "0" at bounding box center [703, 387] width 1001 height 680
click at [446, 270] on icon "0" at bounding box center [703, 387] width 1001 height 680
click at [747, 279] on icon "0 ?" at bounding box center [703, 387] width 1001 height 680
click at [747, 279] on circle at bounding box center [746, 269] width 23 height 23
click at [414, 320] on tspan "?" at bounding box center [416, 329] width 8 height 25
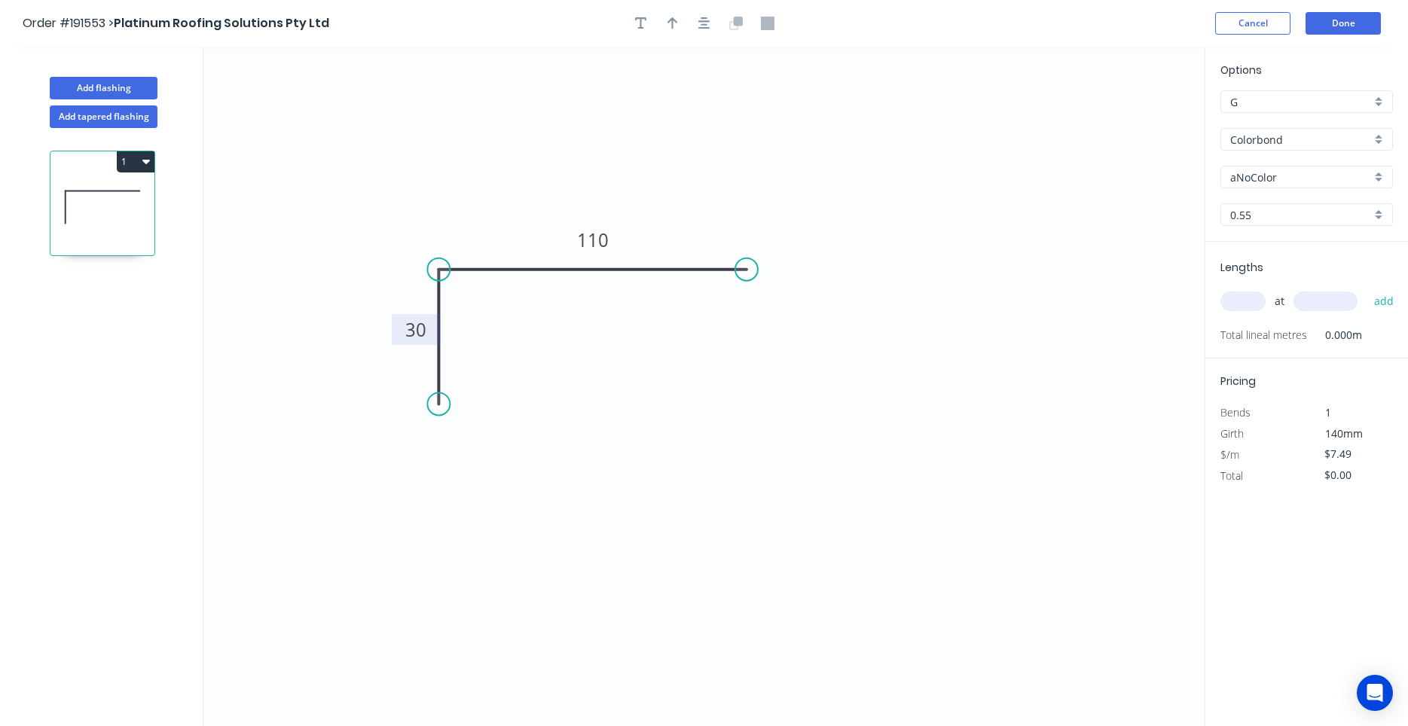
click at [1234, 304] on input "text" at bounding box center [1243, 302] width 45 height 20
click at [1367, 289] on button "add" at bounding box center [1384, 302] width 35 height 26
click at [692, 17] on div at bounding box center [704, 23] width 158 height 23
click at [701, 19] on icon "button" at bounding box center [705, 24] width 12 height 14
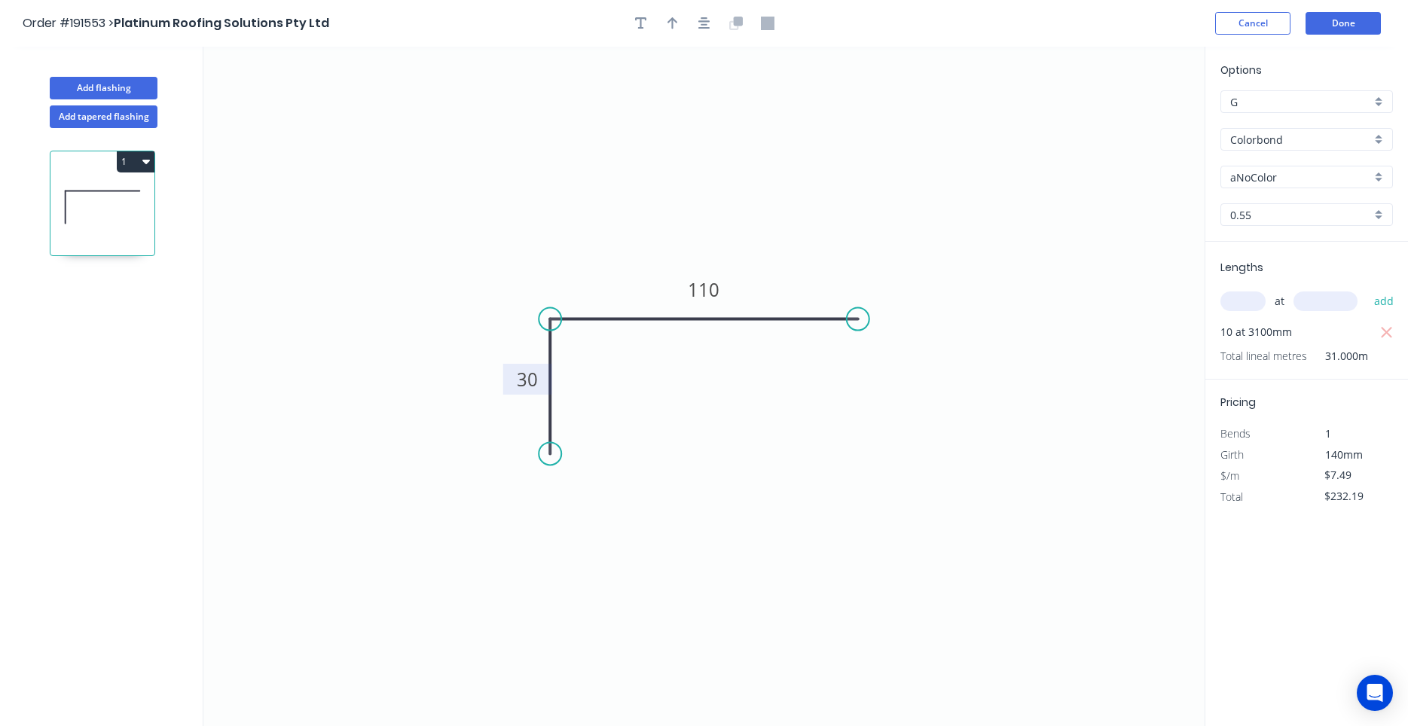
click at [656, 18] on div at bounding box center [704, 23] width 158 height 23
click at [685, 25] on div at bounding box center [704, 23] width 158 height 23
click at [676, 25] on icon "button" at bounding box center [673, 24] width 11 height 14
click at [1125, 124] on icon "0 30 110" at bounding box center [703, 387] width 1001 height 680
click at [1129, 116] on icon at bounding box center [1129, 105] width 14 height 48
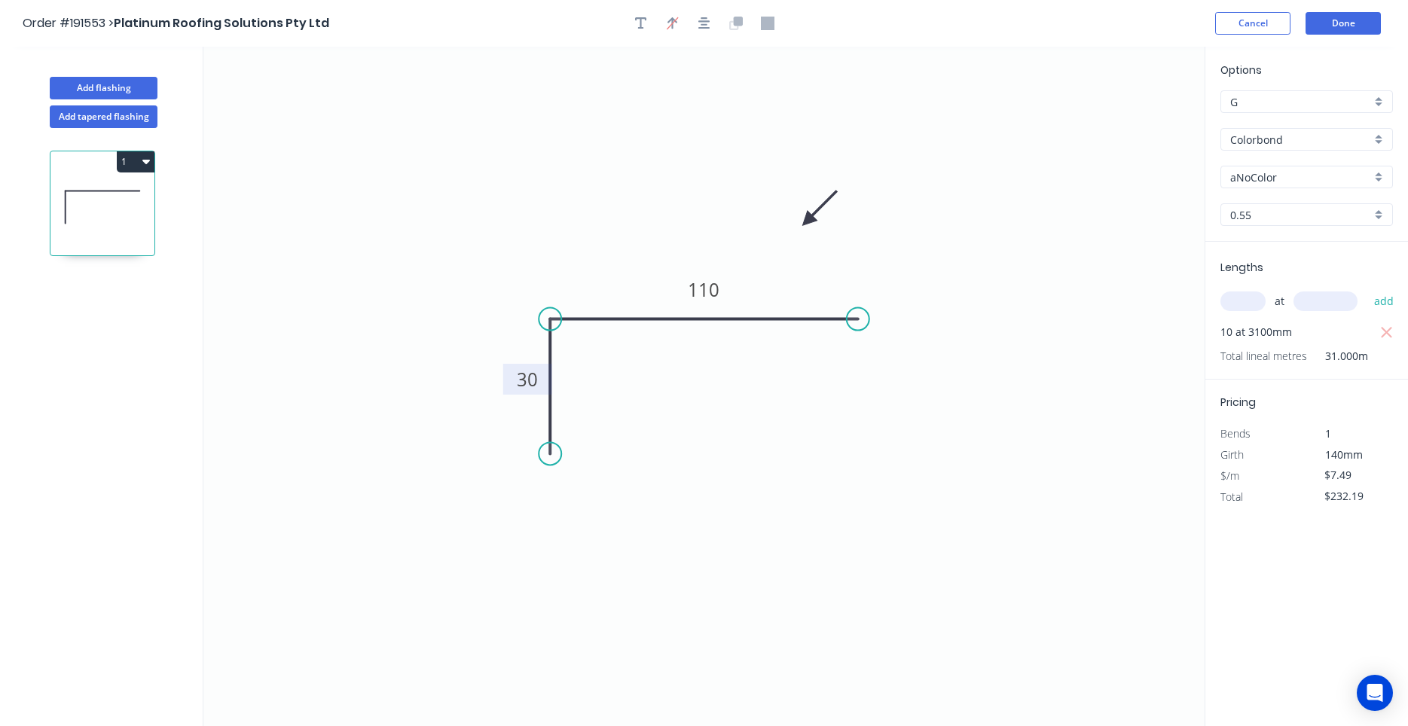
drag, startPoint x: 1129, startPoint y: 116, endPoint x: 808, endPoint y: 221, distance: 337.7
click at [808, 221] on icon at bounding box center [820, 209] width 44 height 44
click at [1297, 143] on input "Colorbond" at bounding box center [1300, 140] width 141 height 16
click at [1303, 164] on div "Zincalume" at bounding box center [1306, 168] width 171 height 26
click at [1292, 185] on div "Zincalume" at bounding box center [1307, 177] width 173 height 23
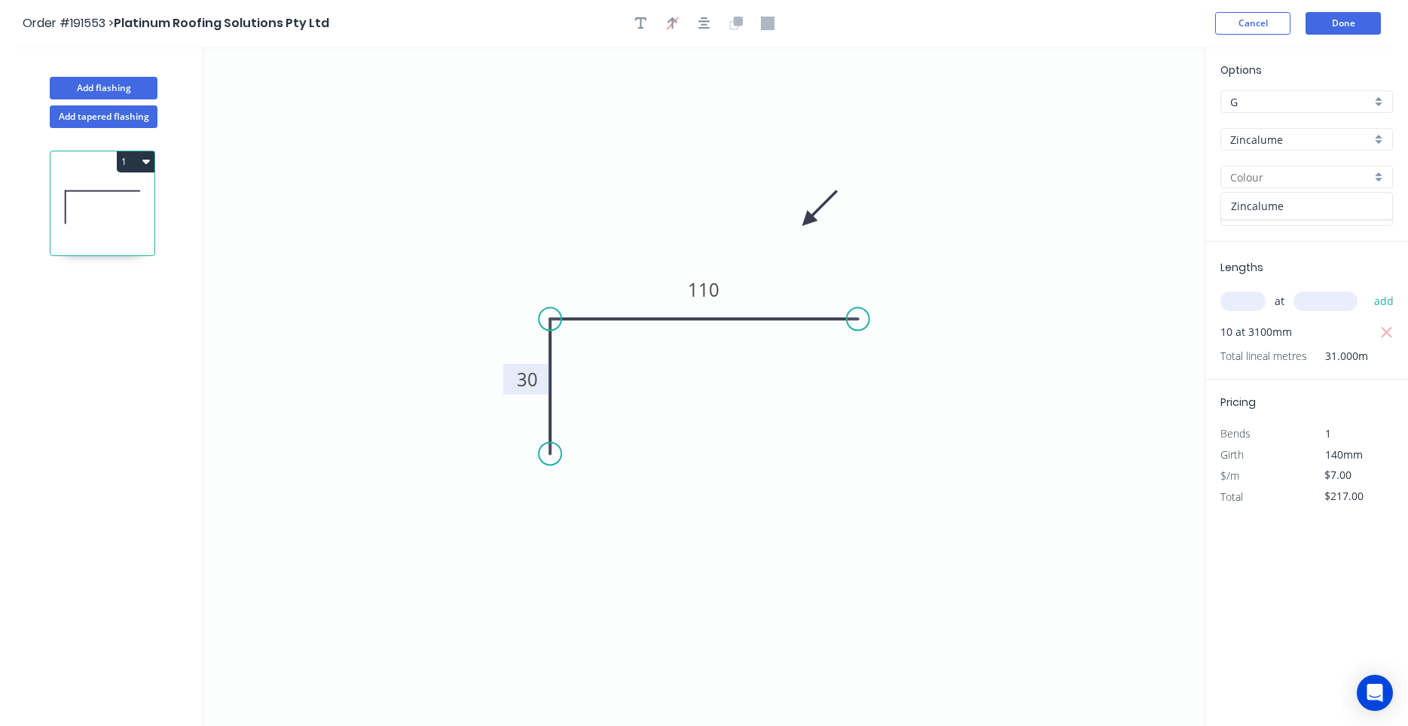
click at [1286, 200] on div "Zincalume" at bounding box center [1306, 206] width 171 height 26
click at [1277, 219] on input "0.55" at bounding box center [1300, 215] width 141 height 16
click at [1270, 263] on div "0.8" at bounding box center [1306, 270] width 171 height 26
click at [1332, 24] on button "Done" at bounding box center [1343, 23] width 75 height 23
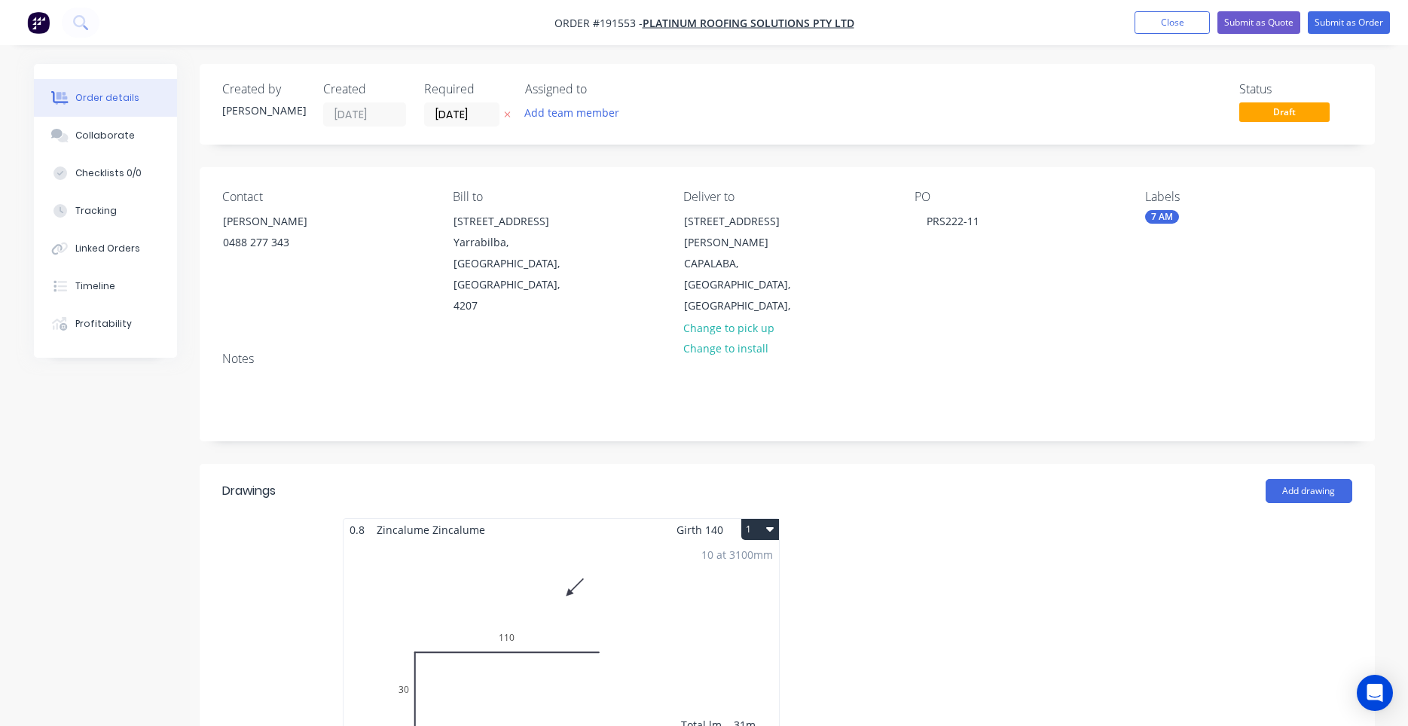
click at [749, 519] on button "1" at bounding box center [760, 529] width 38 height 21
click at [745, 555] on div "Use larger box size" at bounding box center [708, 566] width 116 height 22
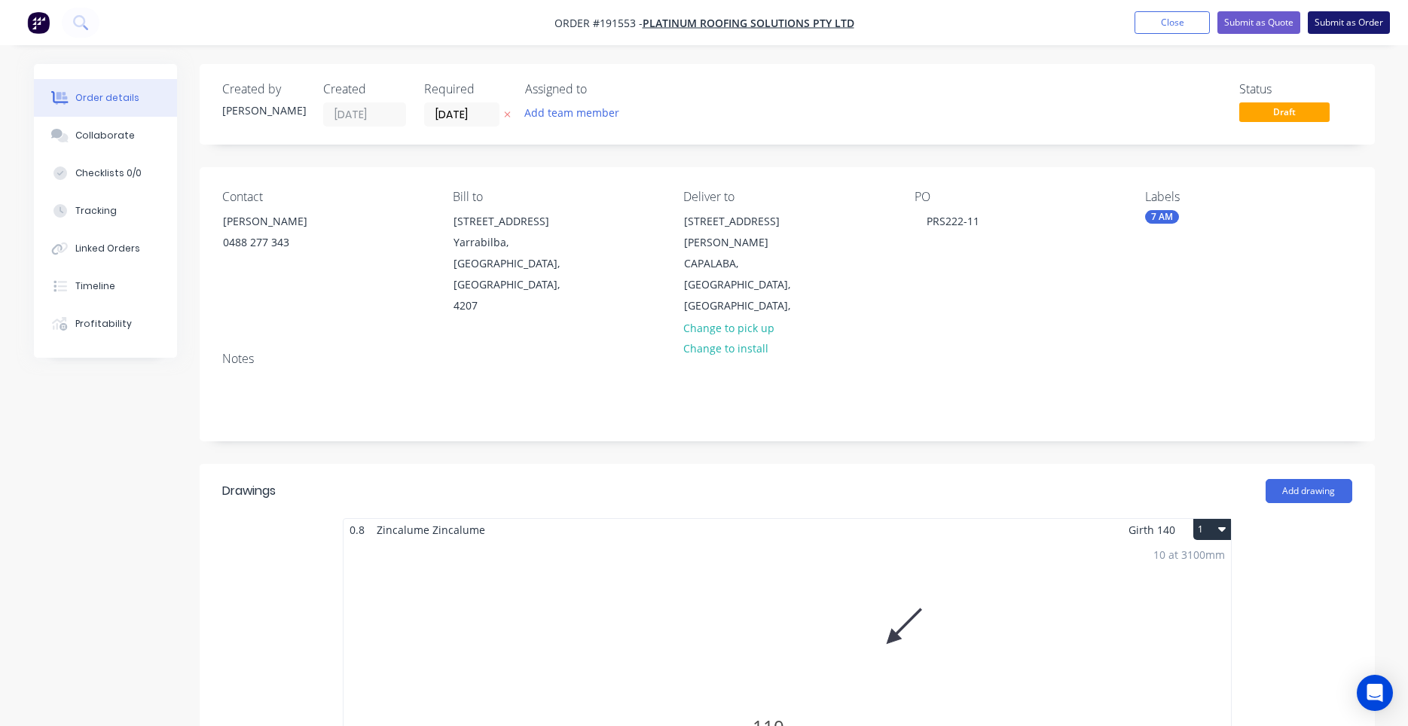
click at [1363, 29] on button "Submit as Order" at bounding box center [1349, 22] width 82 height 23
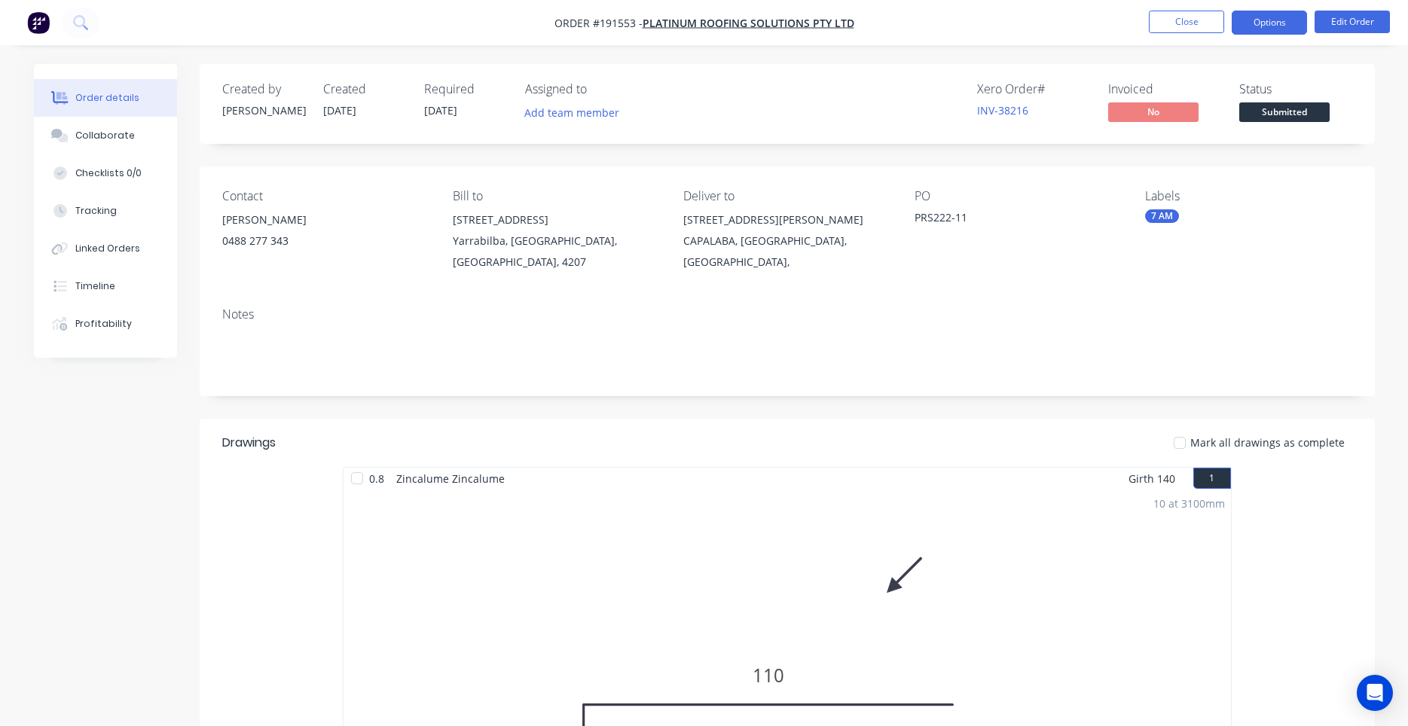
click at [1262, 17] on button "Options" at bounding box center [1269, 23] width 75 height 24
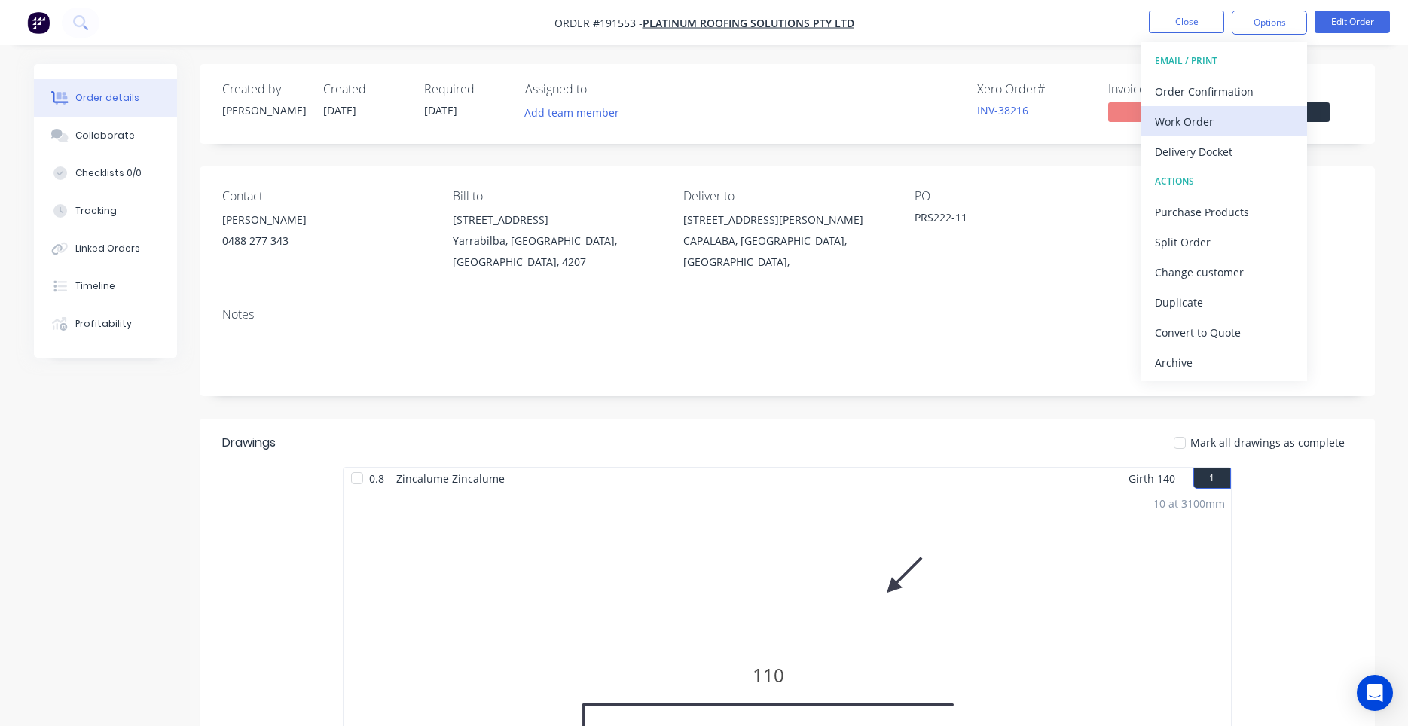
click at [1205, 117] on div "Work Order" at bounding box center [1224, 122] width 139 height 22
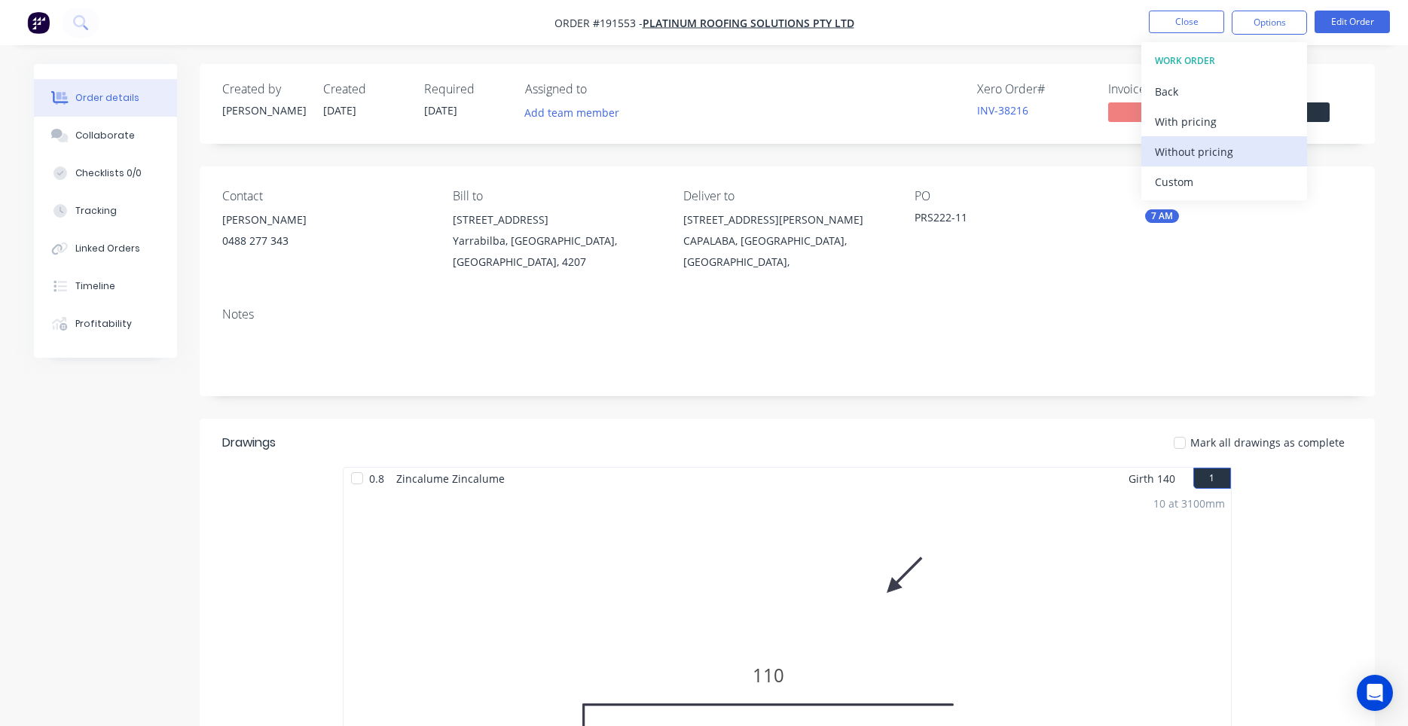
click at [1199, 147] on div "Without pricing" at bounding box center [1224, 152] width 139 height 22
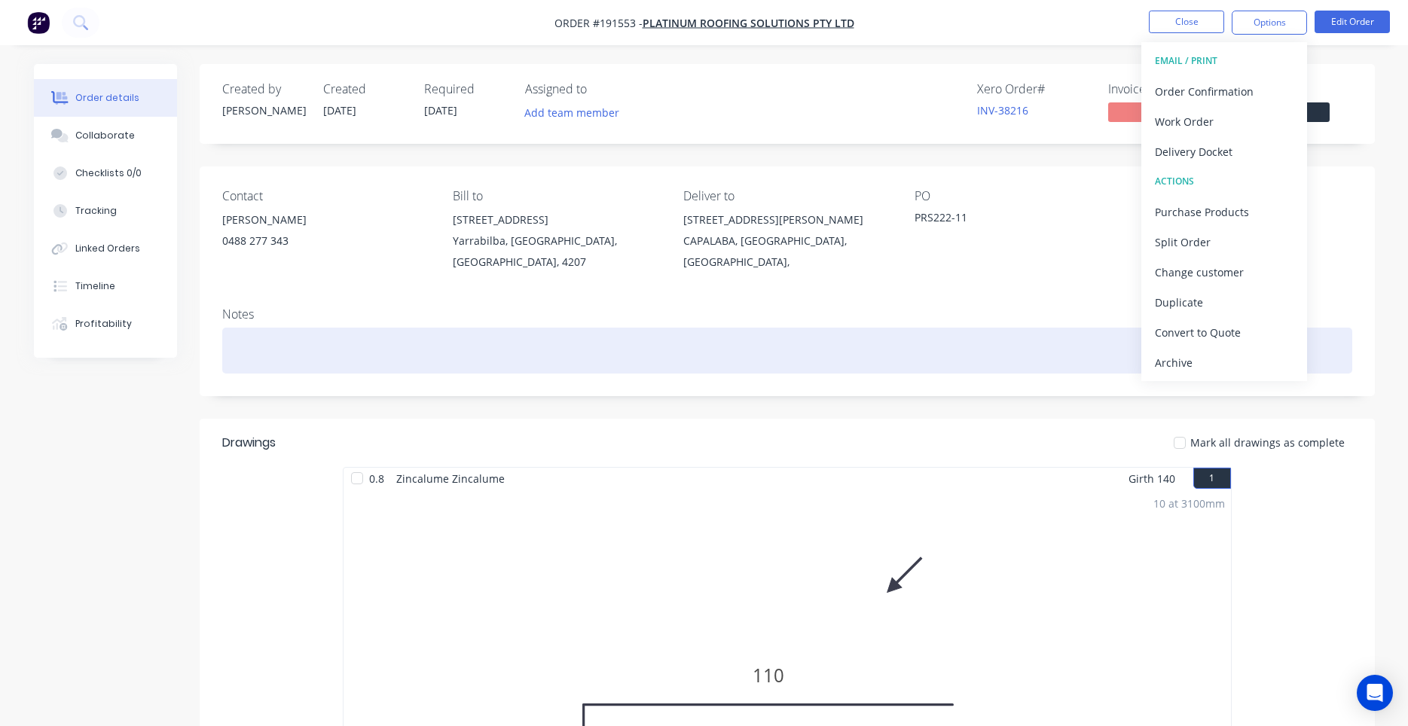
click at [1009, 328] on div at bounding box center [787, 351] width 1130 height 46
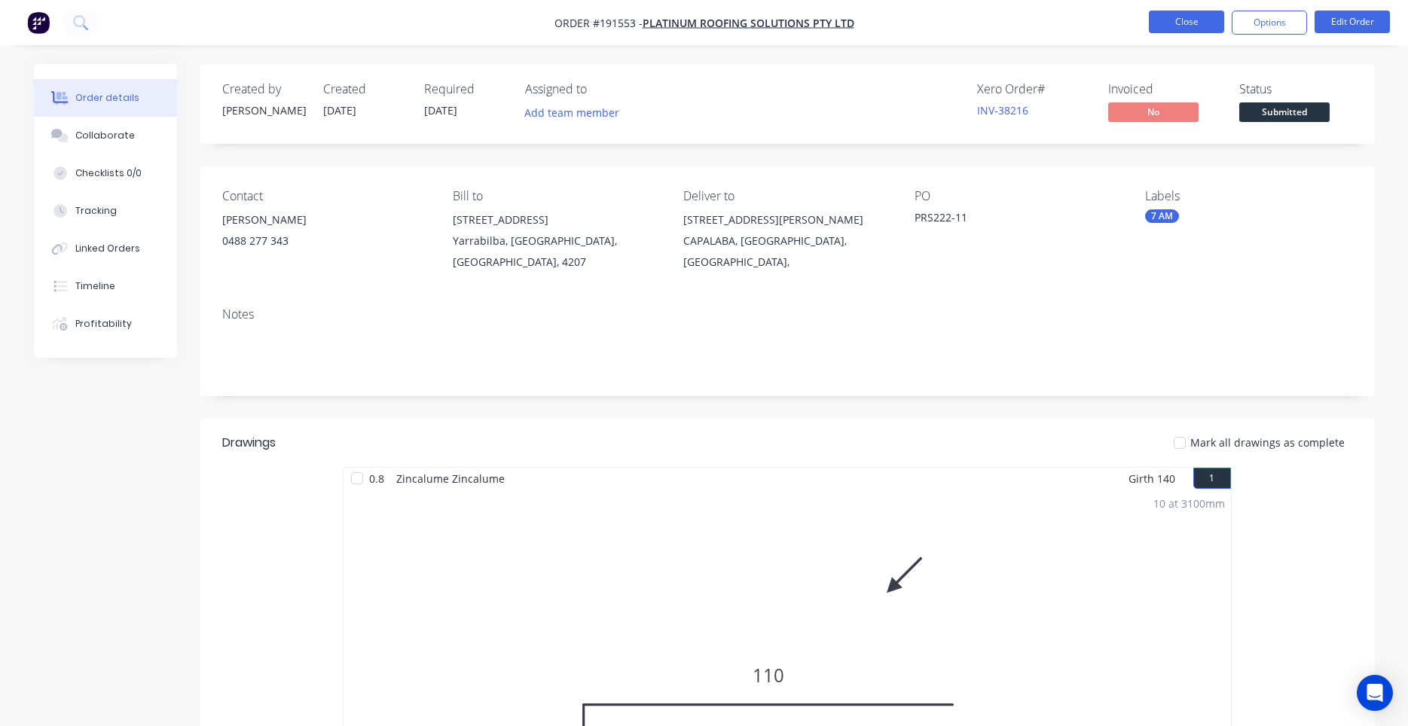
click at [1175, 32] on button "Close" at bounding box center [1186, 22] width 75 height 23
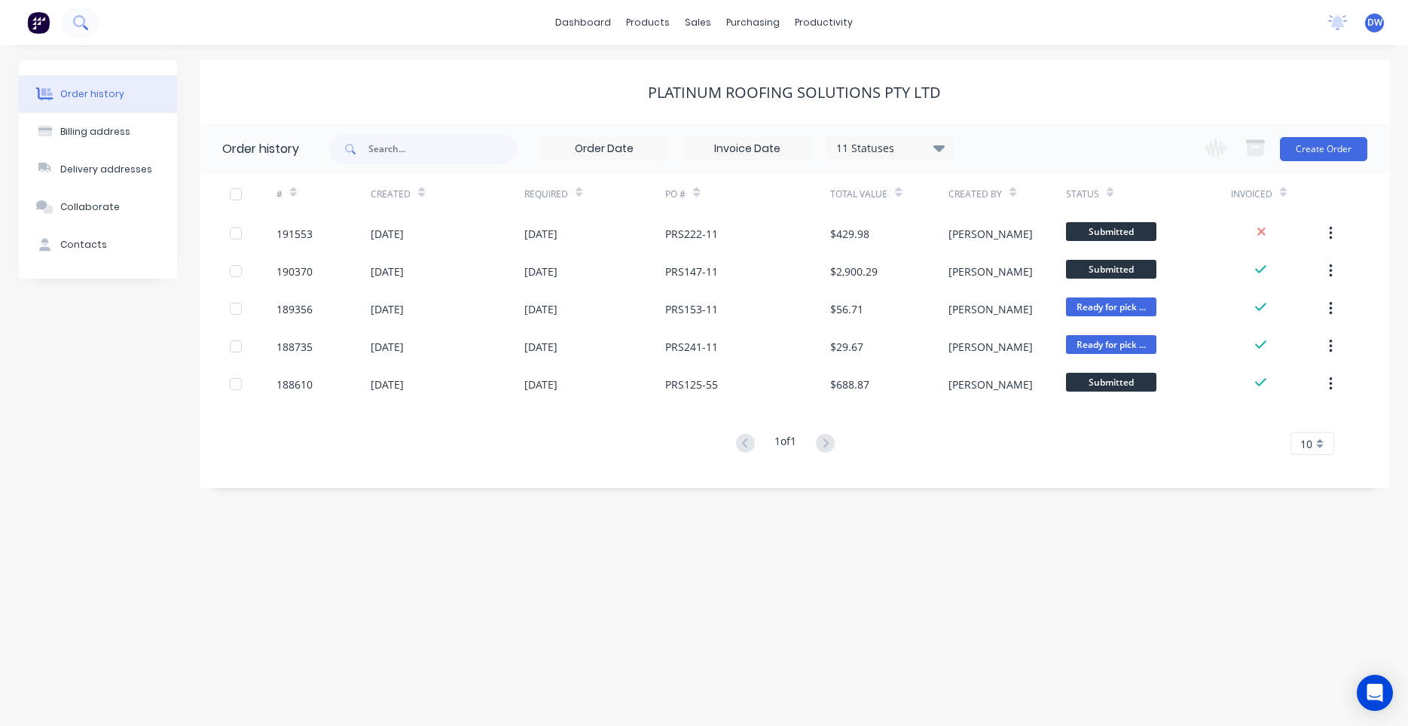
click at [73, 26] on icon at bounding box center [80, 22] width 14 height 14
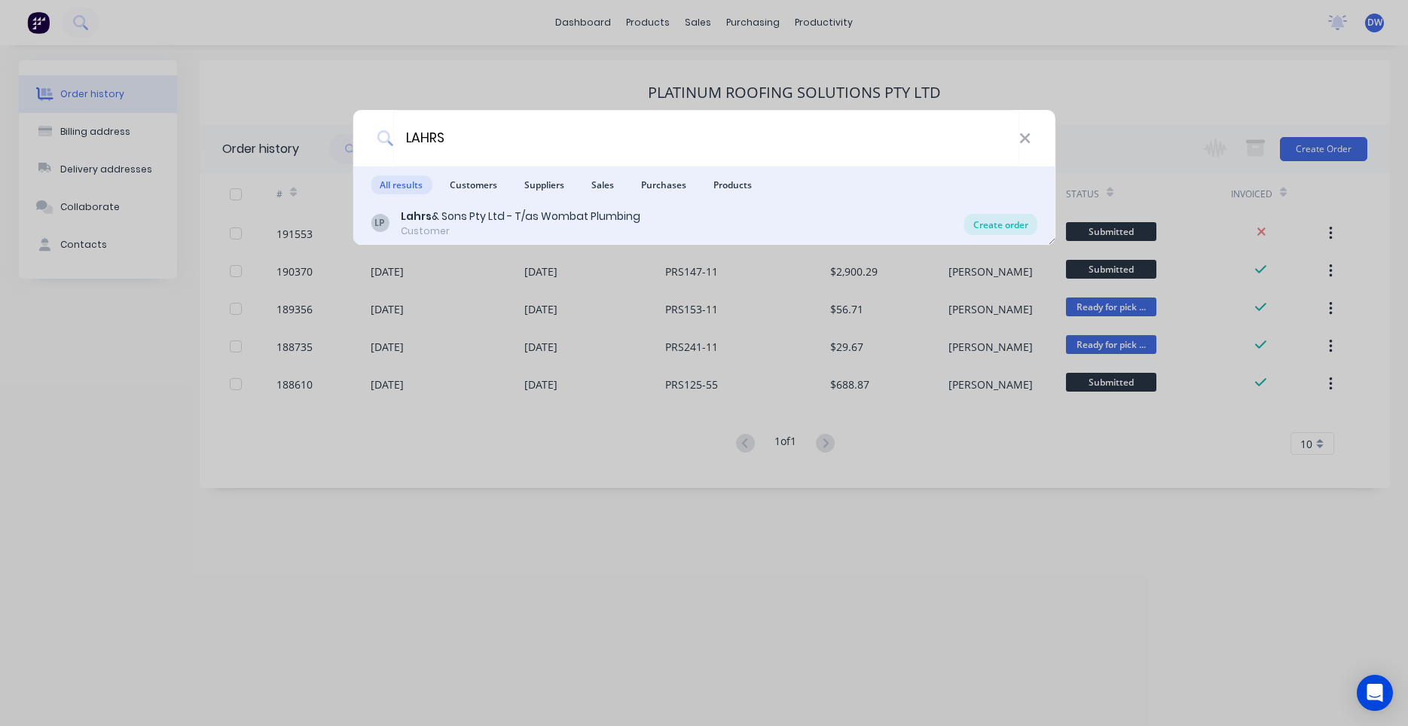
click at [1004, 225] on div "Create order" at bounding box center [1001, 224] width 73 height 21
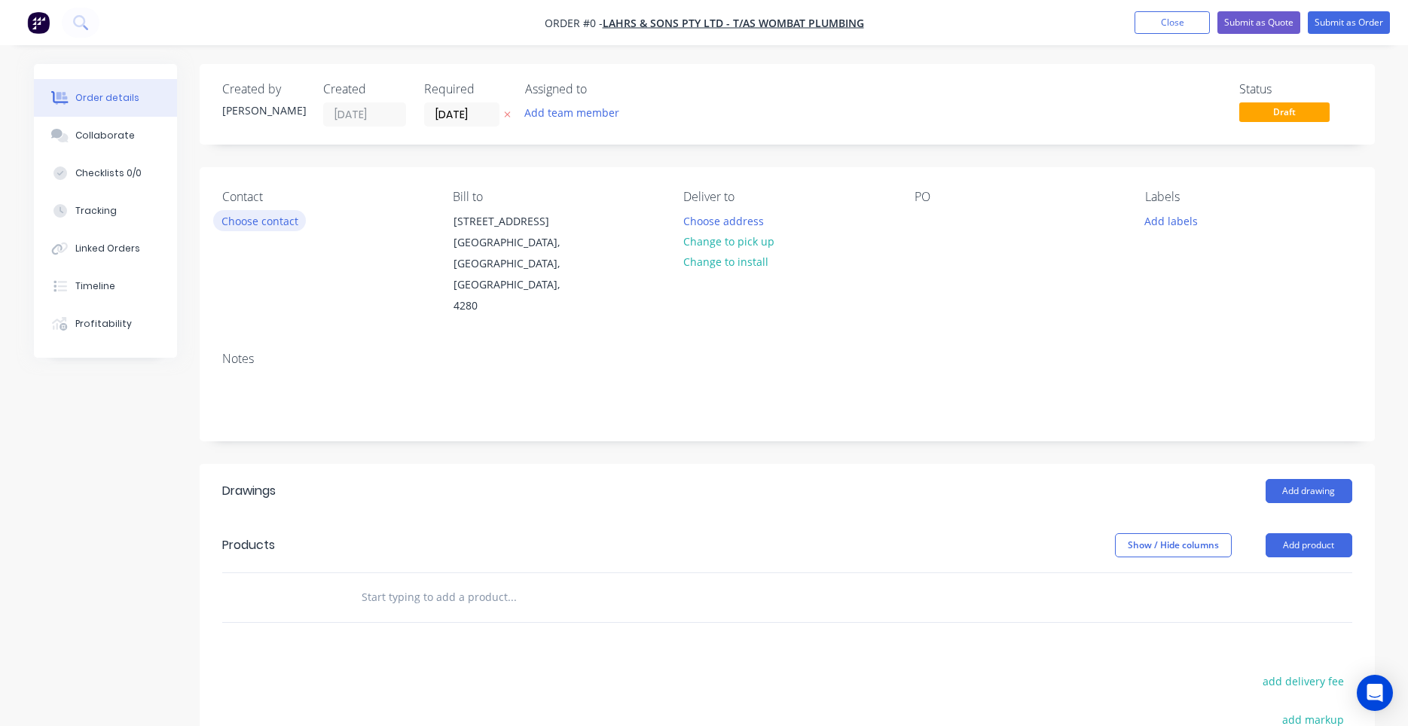
click at [283, 219] on button "Choose contact" at bounding box center [259, 220] width 93 height 20
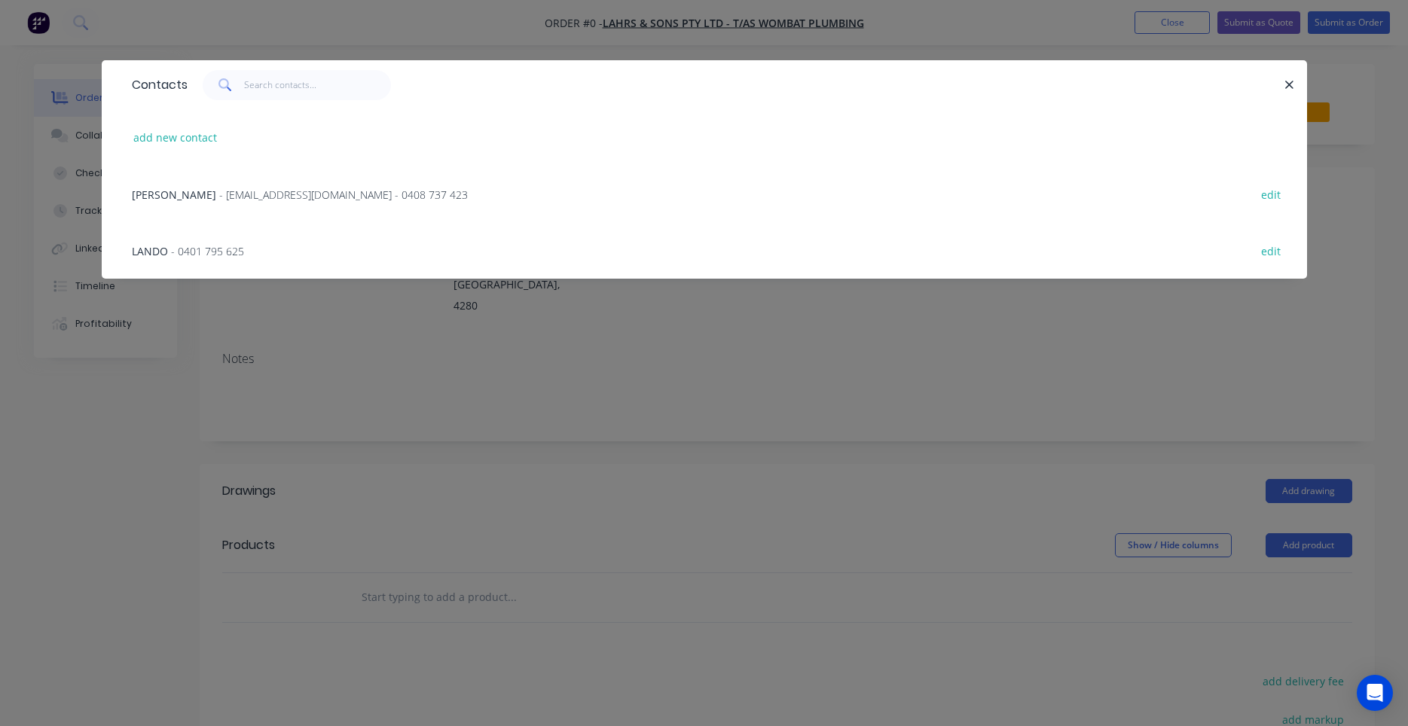
click at [276, 206] on div "TERRY - wombatplumbing@hotmail.com - 0408 737 423 edit" at bounding box center [704, 194] width 1160 height 57
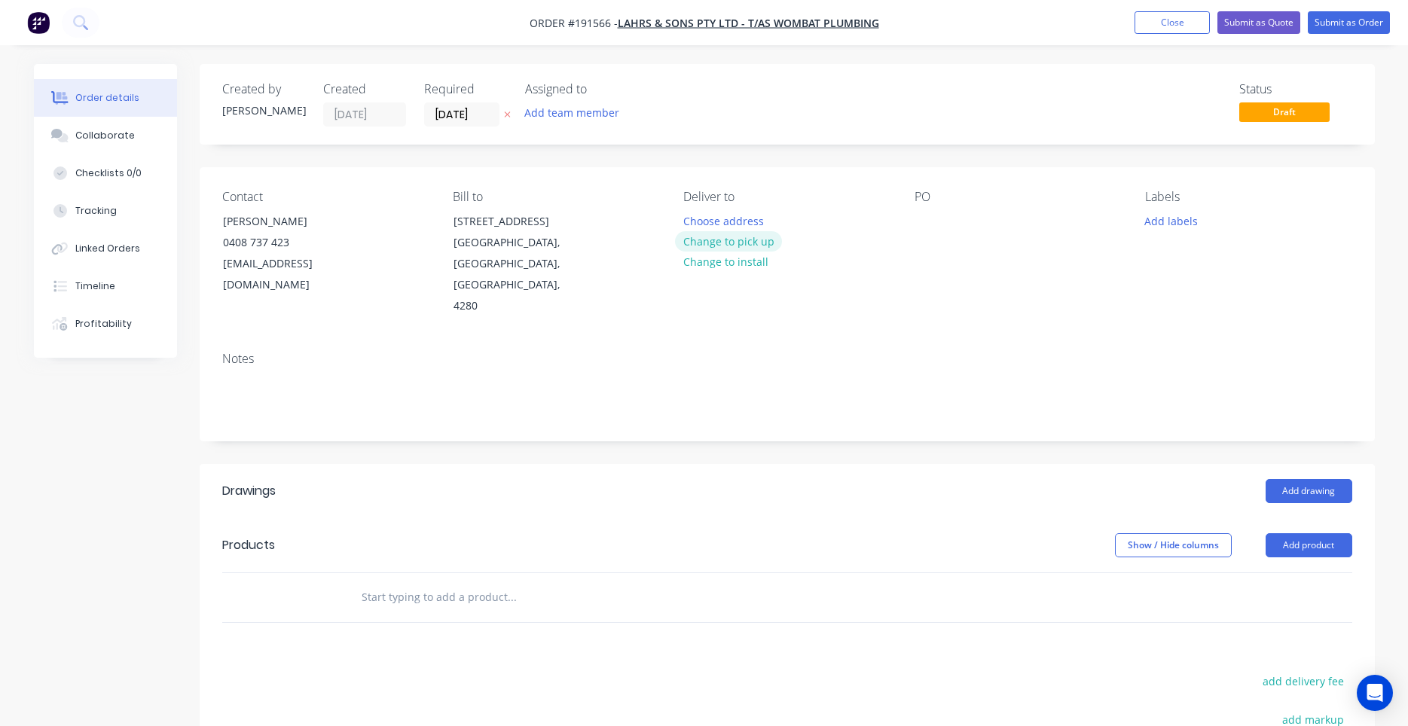
click at [751, 239] on button "Change to pick up" at bounding box center [728, 241] width 107 height 20
click at [728, 217] on div "Pick up Change to delivery Change to install" at bounding box center [786, 253] width 206 height 127
click at [716, 216] on div "Pick up Change to delivery Change to install" at bounding box center [786, 253] width 206 height 127
click at [692, 221] on div at bounding box center [695, 221] width 24 height 22
click at [921, 204] on div "PO" at bounding box center [1018, 197] width 206 height 14
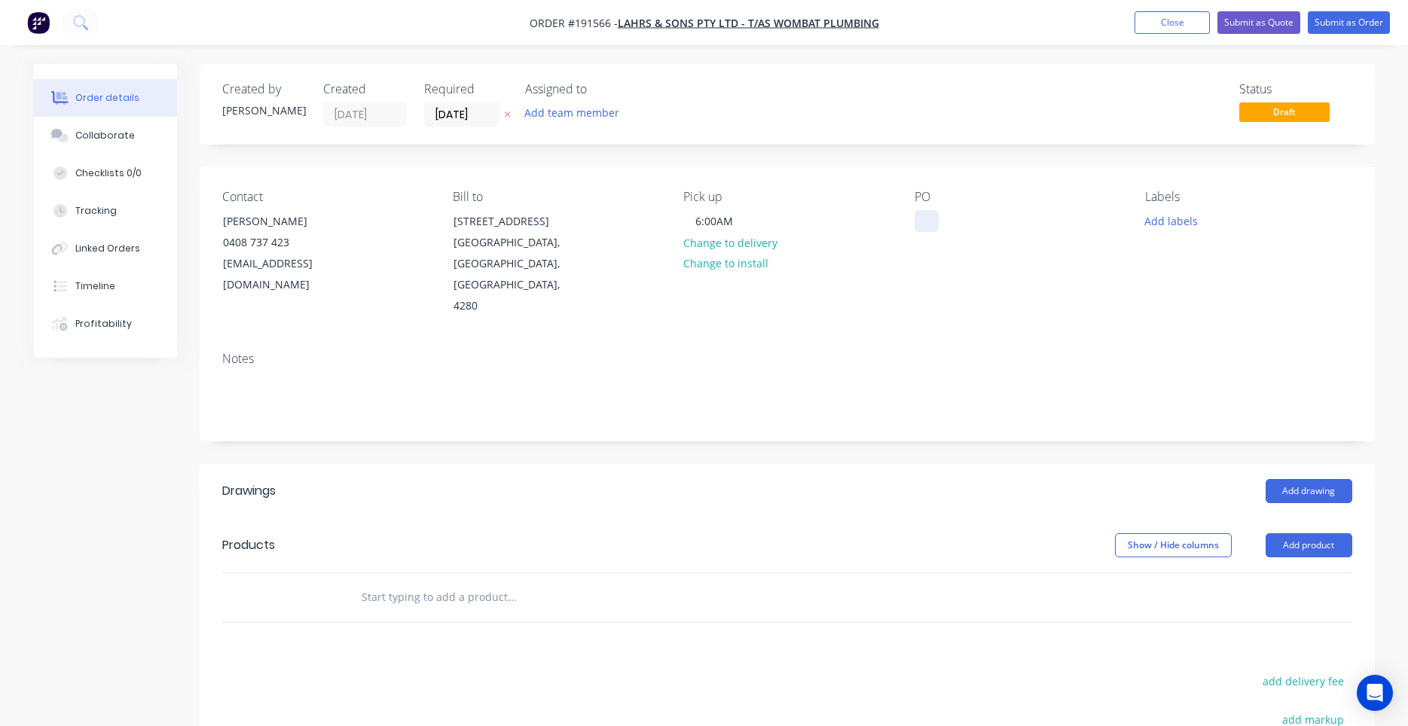
click at [920, 212] on div at bounding box center [927, 221] width 24 height 22
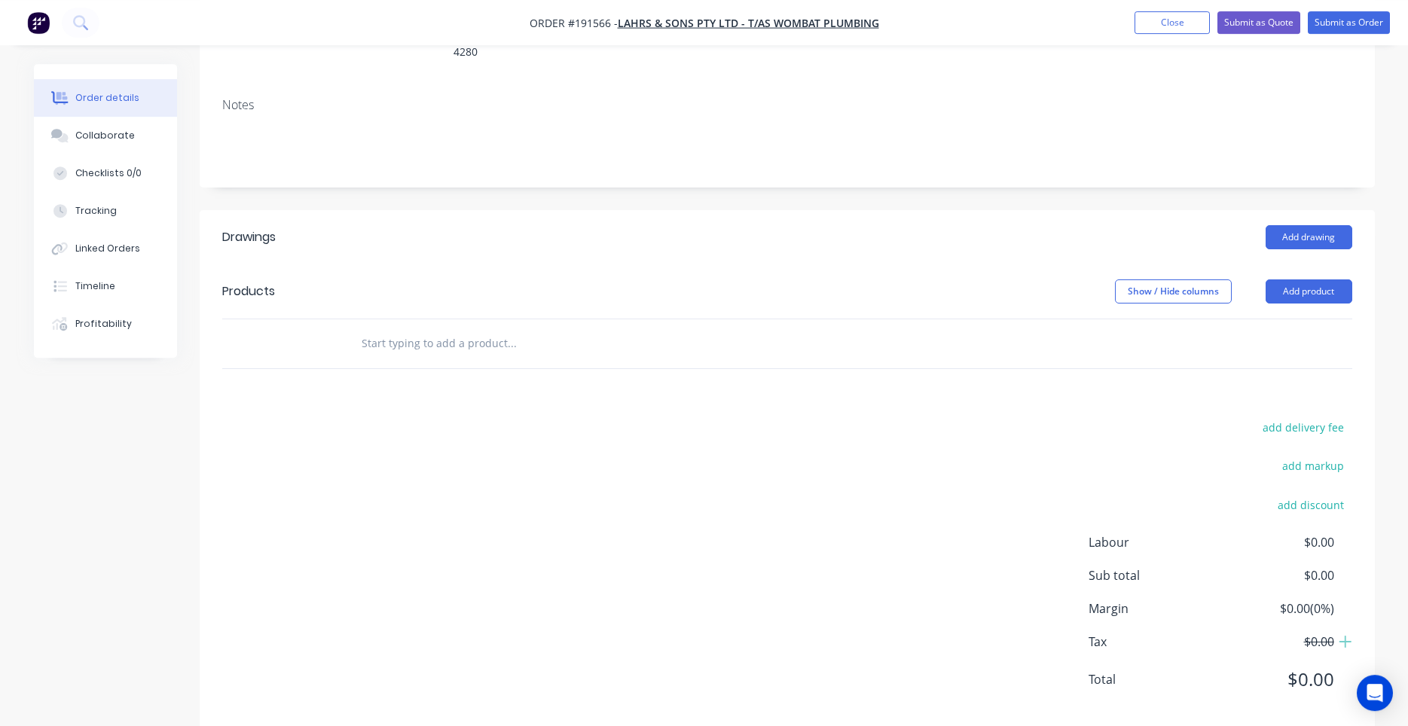
scroll to position [256, 0]
click at [1303, 223] on button "Add drawing" at bounding box center [1309, 235] width 87 height 24
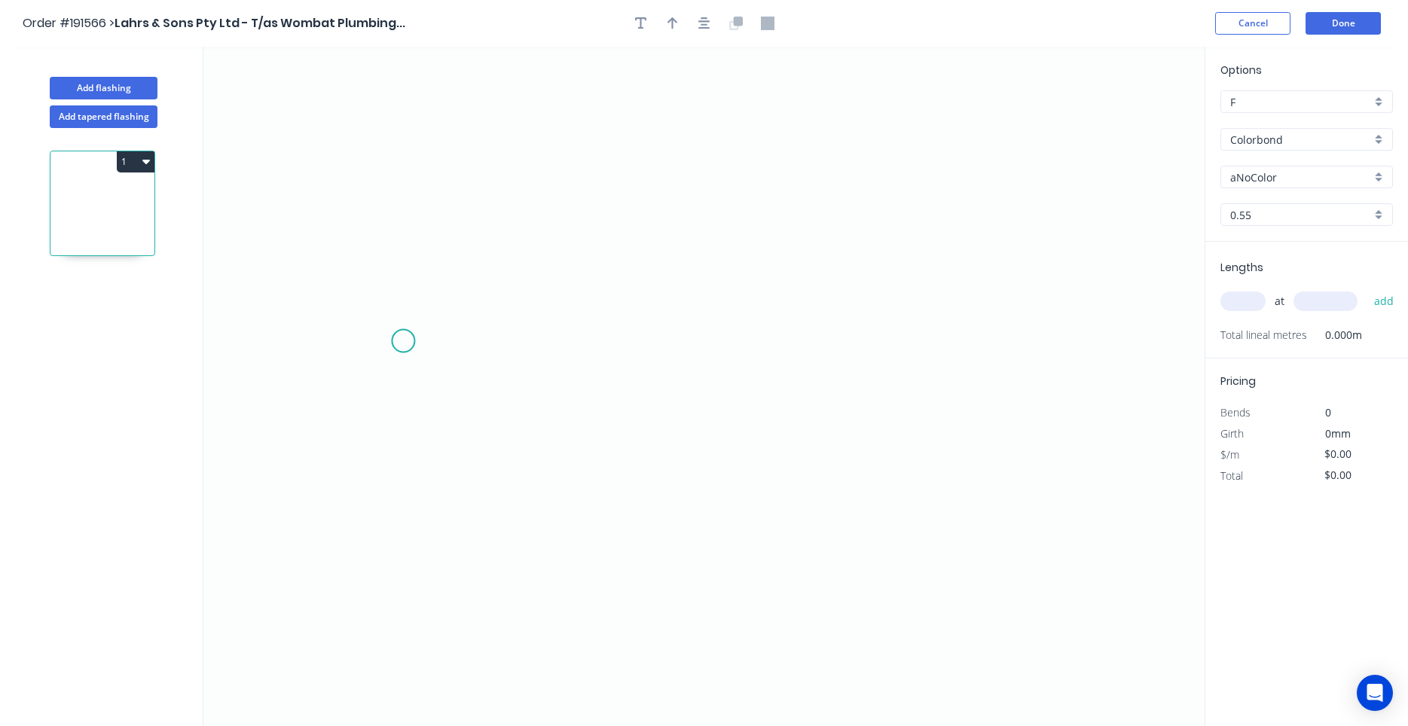
click at [403, 341] on icon "0" at bounding box center [703, 387] width 1001 height 680
click at [477, 283] on icon at bounding box center [440, 312] width 74 height 58
click at [808, 283] on icon "0 ?" at bounding box center [703, 387] width 1001 height 680
click at [803, 449] on icon "0 ? ? ? º" at bounding box center [703, 387] width 1001 height 680
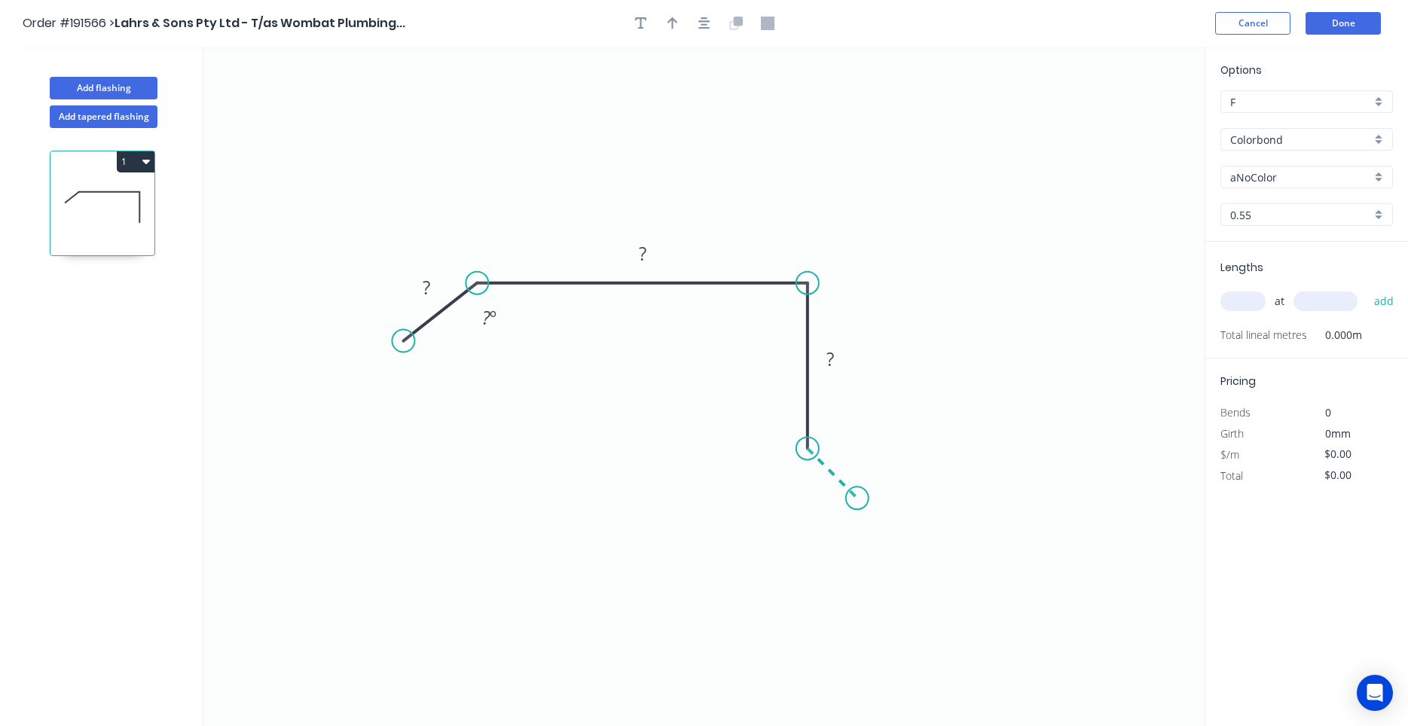
click at [858, 493] on icon "0 ? ? ? ? º" at bounding box center [703, 387] width 1001 height 680
click at [813, 543] on icon at bounding box center [835, 520] width 44 height 44
click at [813, 543] on circle at bounding box center [813, 542] width 23 height 23
click at [857, 527] on rect at bounding box center [851, 530] width 30 height 21
click at [1250, 301] on input "text" at bounding box center [1243, 302] width 45 height 20
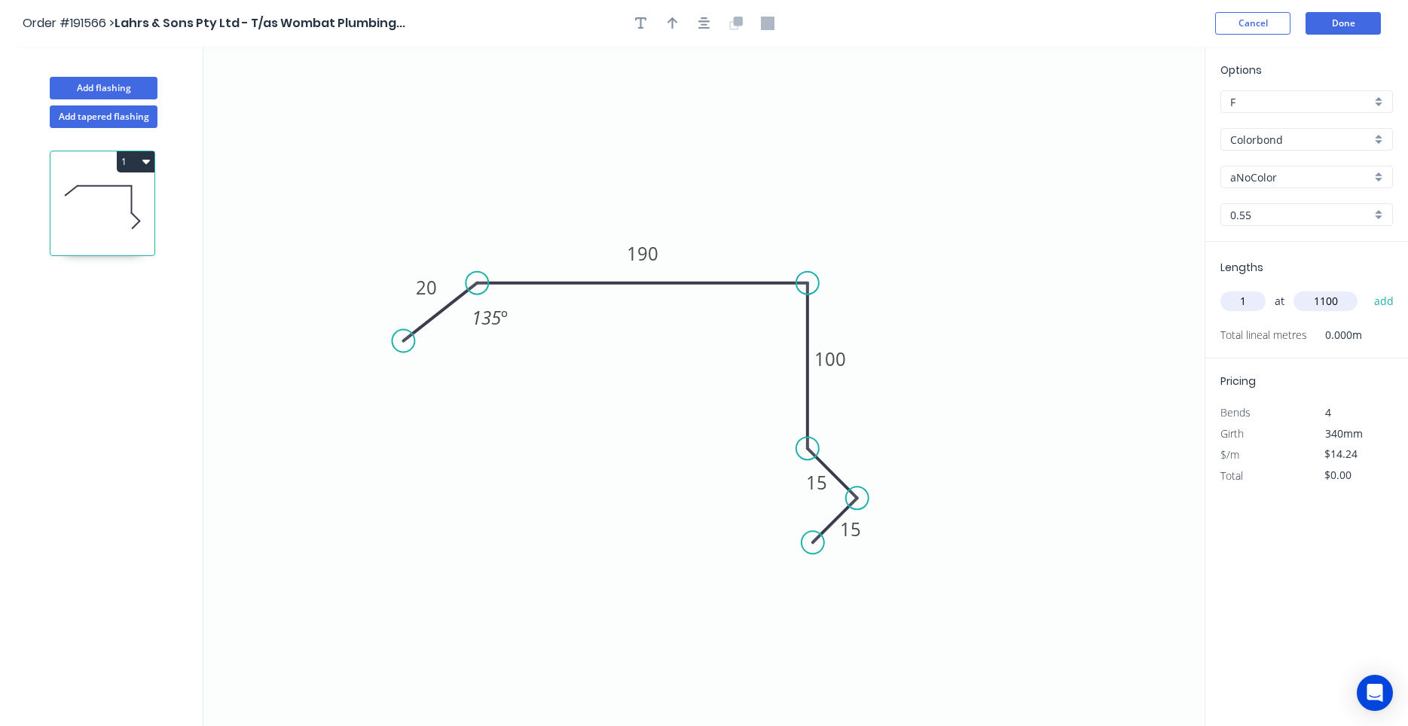
click at [1367, 289] on button "add" at bounding box center [1384, 302] width 35 height 26
click at [710, 28] on icon "button" at bounding box center [705, 23] width 12 height 12
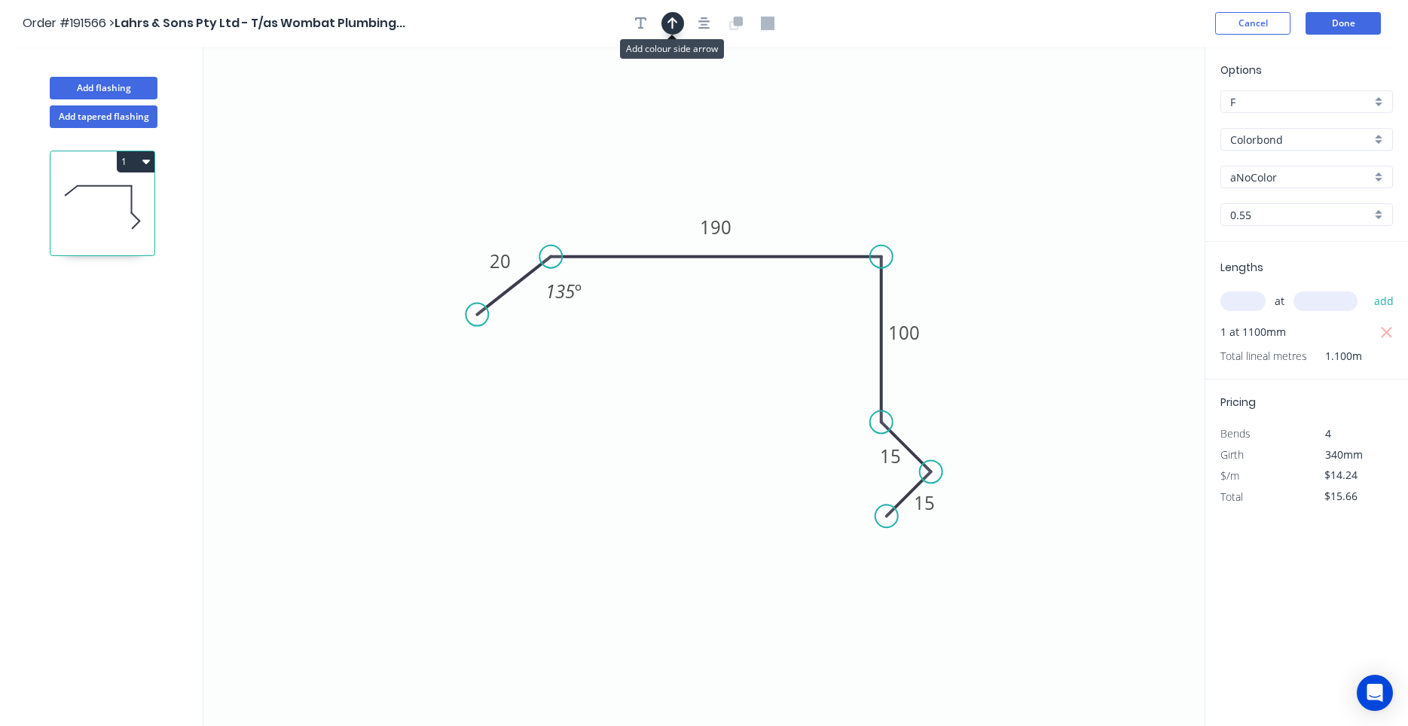
click at [680, 19] on button "button" at bounding box center [673, 23] width 23 height 23
click at [1130, 114] on icon "0 20 190 100 15 15 135 º" at bounding box center [703, 387] width 1001 height 680
click at [1127, 115] on icon "0 20 190 100 15 15 135 º" at bounding box center [703, 387] width 1001 height 680
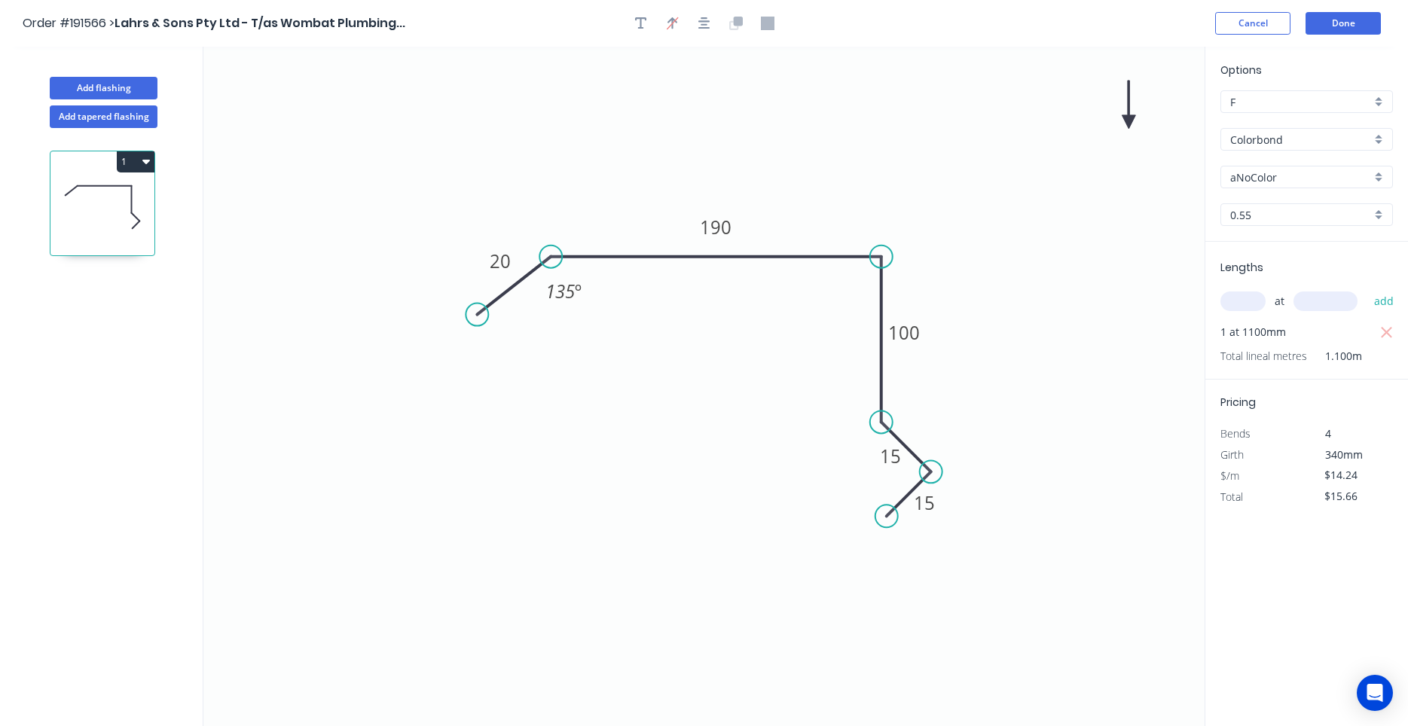
click at [1127, 116] on icon at bounding box center [1129, 105] width 14 height 48
drag, startPoint x: 1130, startPoint y: 116, endPoint x: 869, endPoint y: 185, distance: 269.6
click at [901, 170] on icon at bounding box center [923, 148] width 44 height 44
click at [1286, 186] on div "aNoColor" at bounding box center [1307, 177] width 173 height 23
click at [1289, 179] on input "text" at bounding box center [1300, 178] width 141 height 16
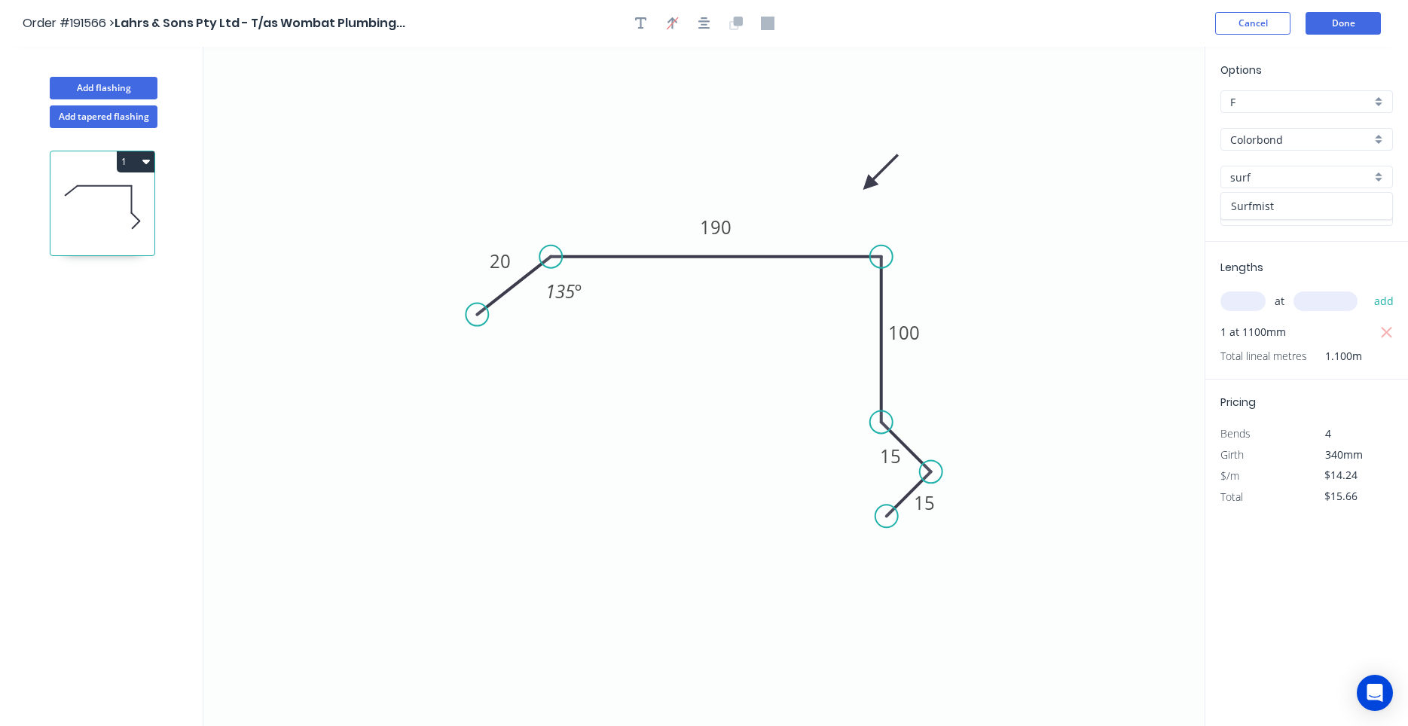
click at [1289, 206] on div "Surfmist" at bounding box center [1306, 206] width 171 height 26
click at [1336, 19] on button "Done" at bounding box center [1343, 23] width 75 height 23
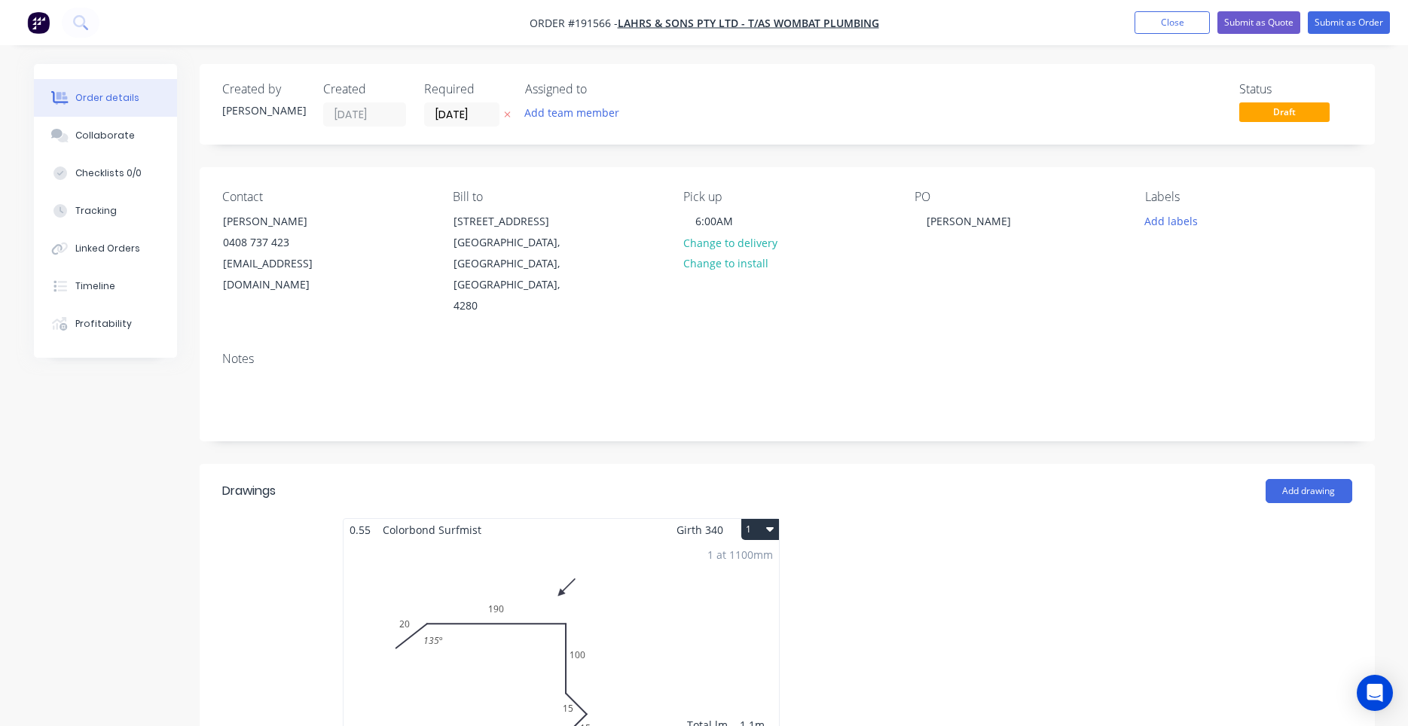
click at [756, 519] on button "1" at bounding box center [760, 529] width 38 height 21
click at [740, 557] on button "Use larger box size" at bounding box center [707, 567] width 143 height 30
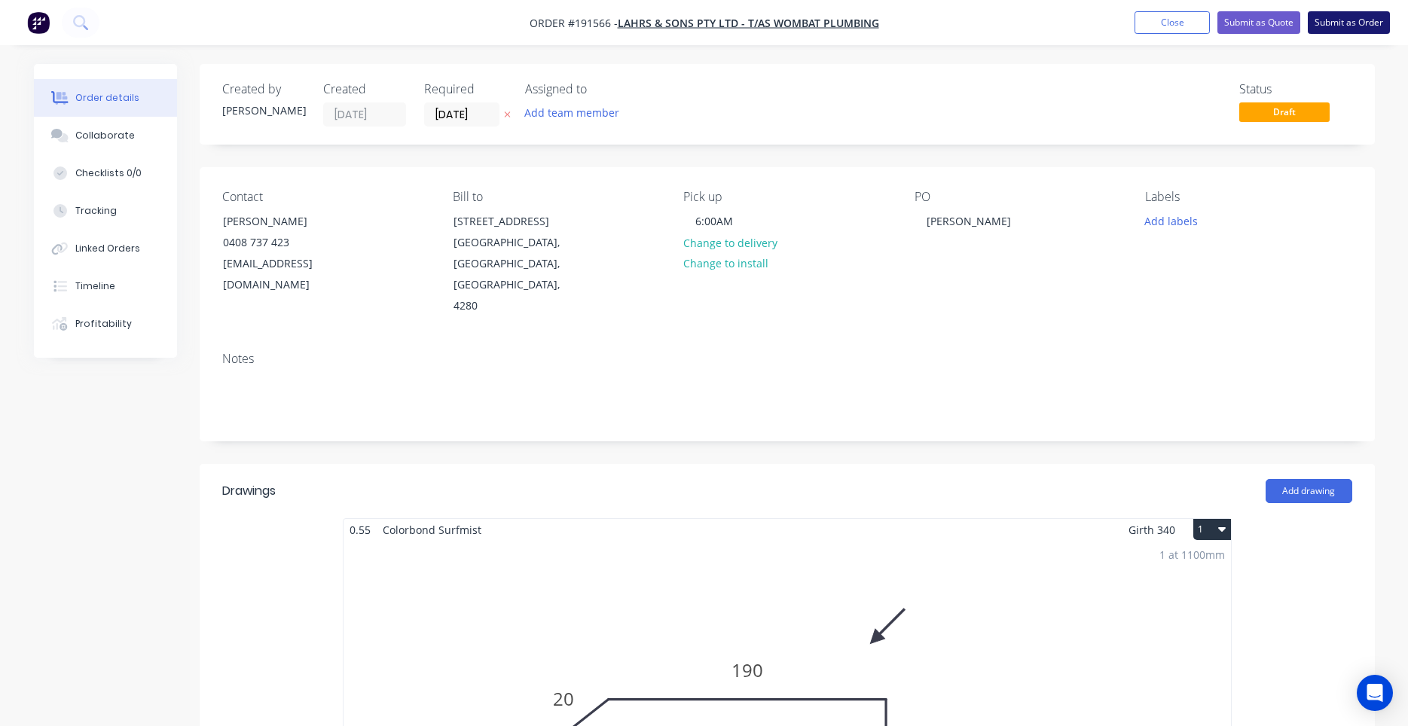
click at [1346, 26] on button "Submit as Order" at bounding box center [1349, 22] width 82 height 23
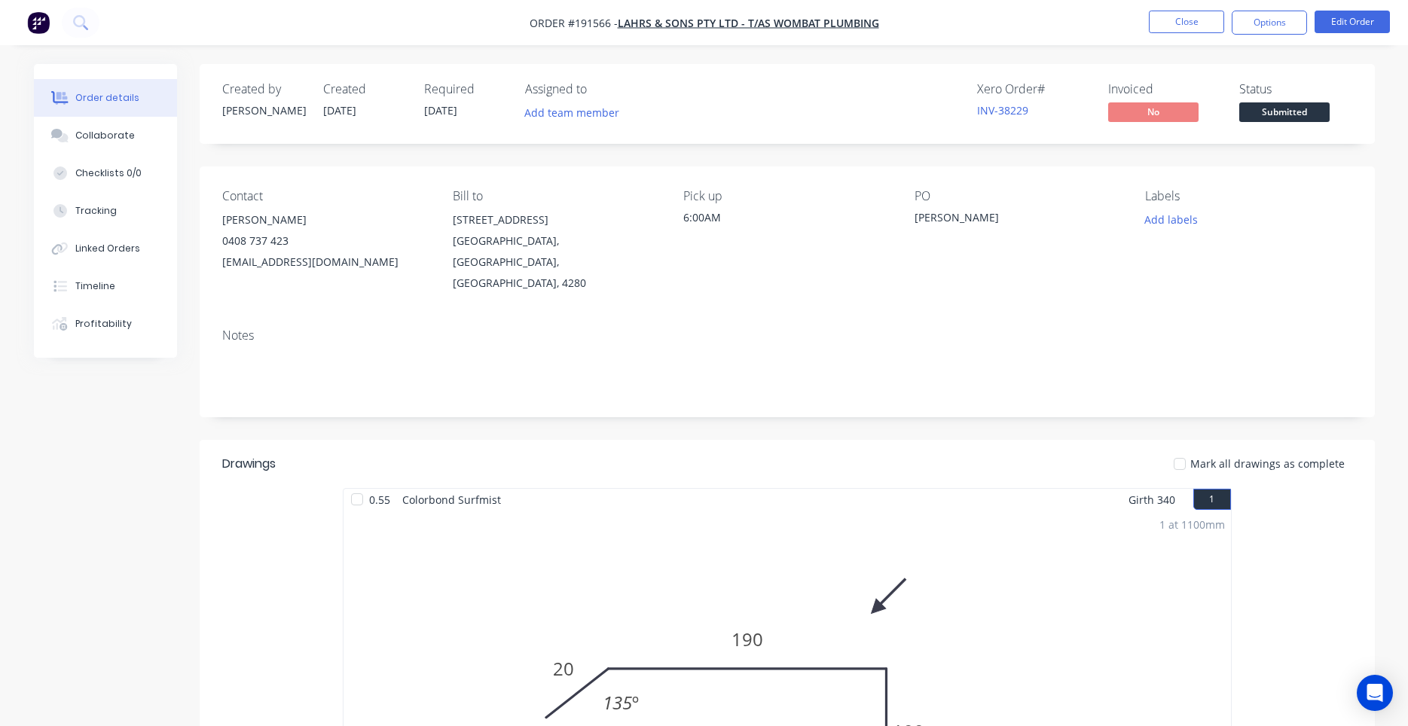
click at [1264, 21] on button "Options" at bounding box center [1269, 23] width 75 height 24
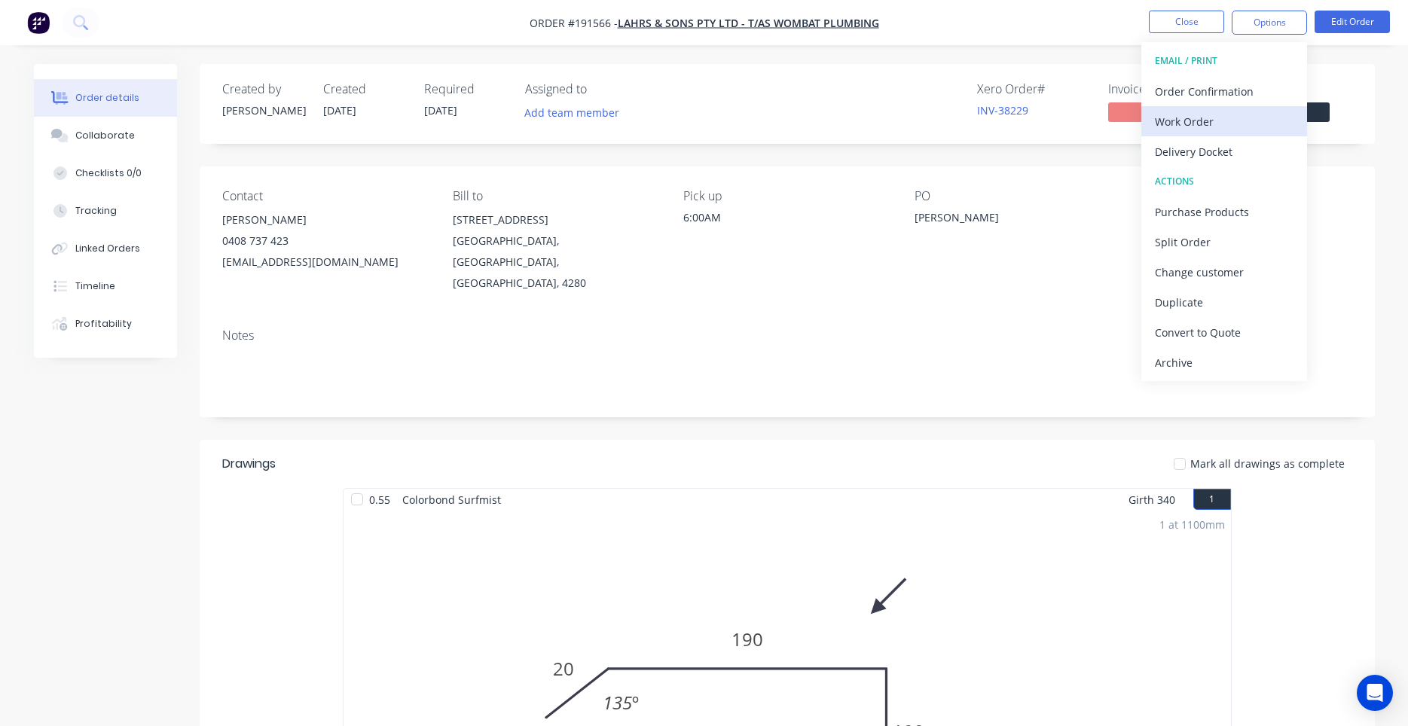
click at [1205, 112] on div "Work Order" at bounding box center [1224, 122] width 139 height 22
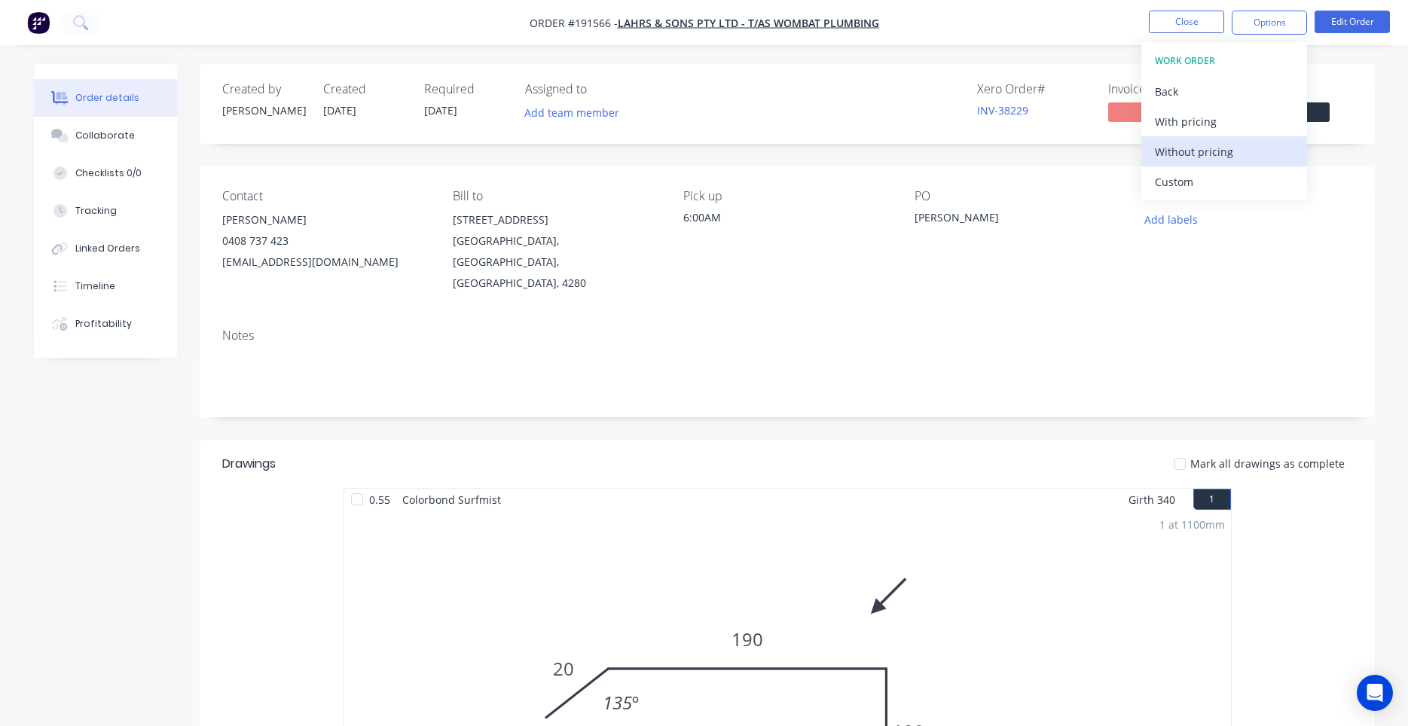
click at [1190, 140] on button "Without pricing" at bounding box center [1225, 151] width 166 height 30
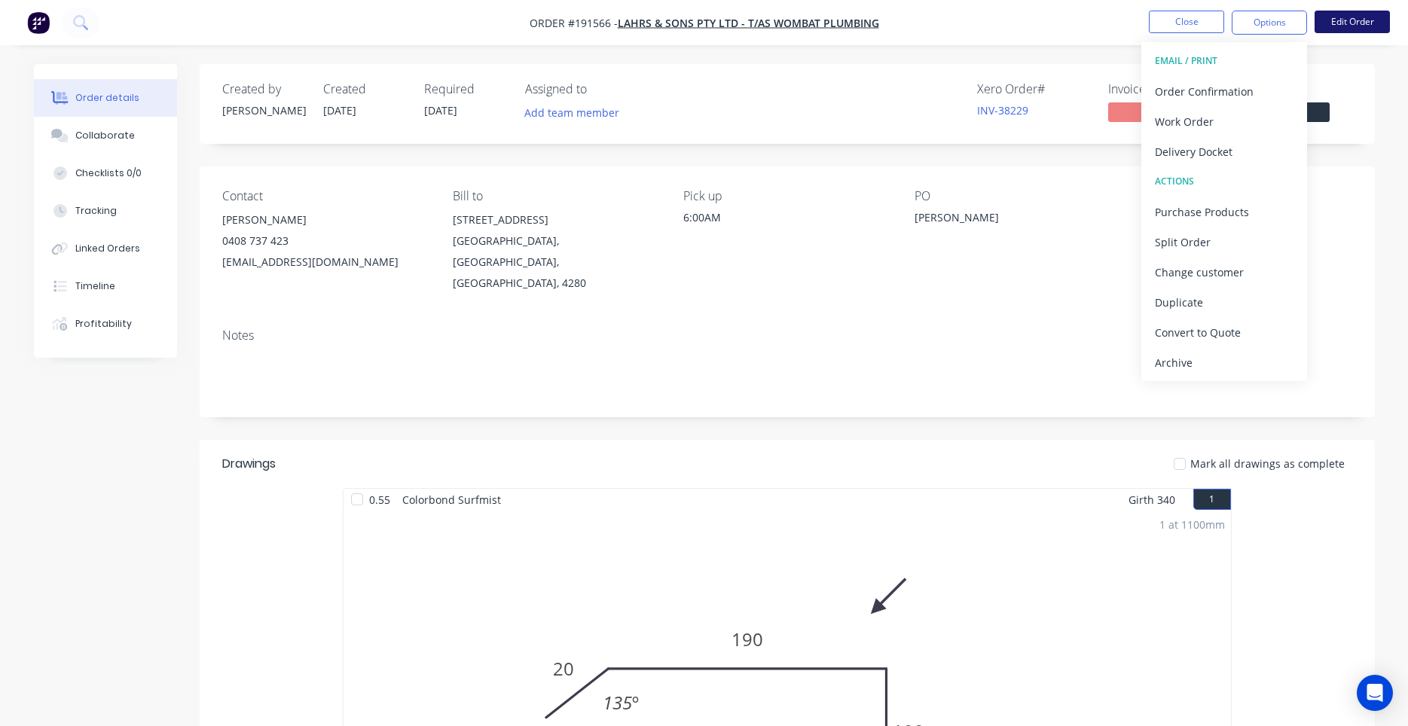
click at [1371, 25] on button "Edit Order" at bounding box center [1352, 22] width 75 height 23
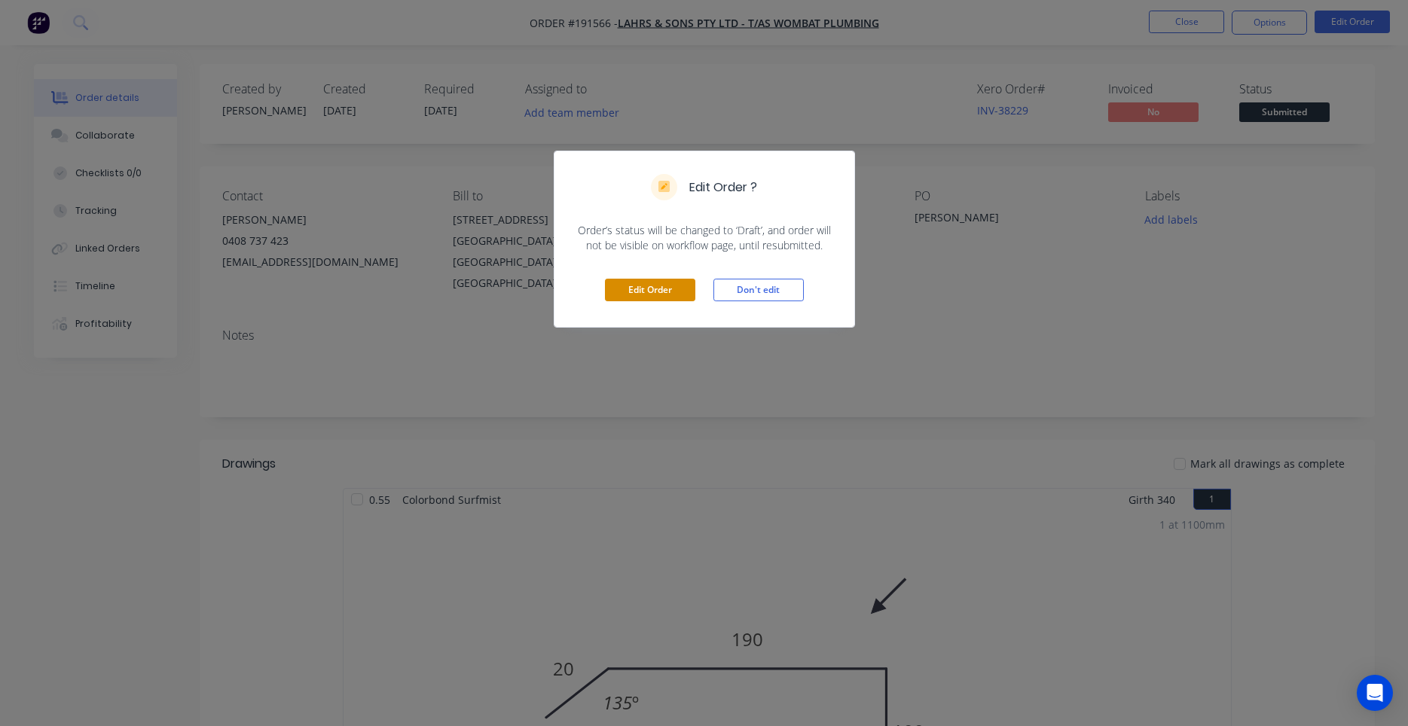
click at [674, 292] on button "Edit Order" at bounding box center [650, 290] width 90 height 23
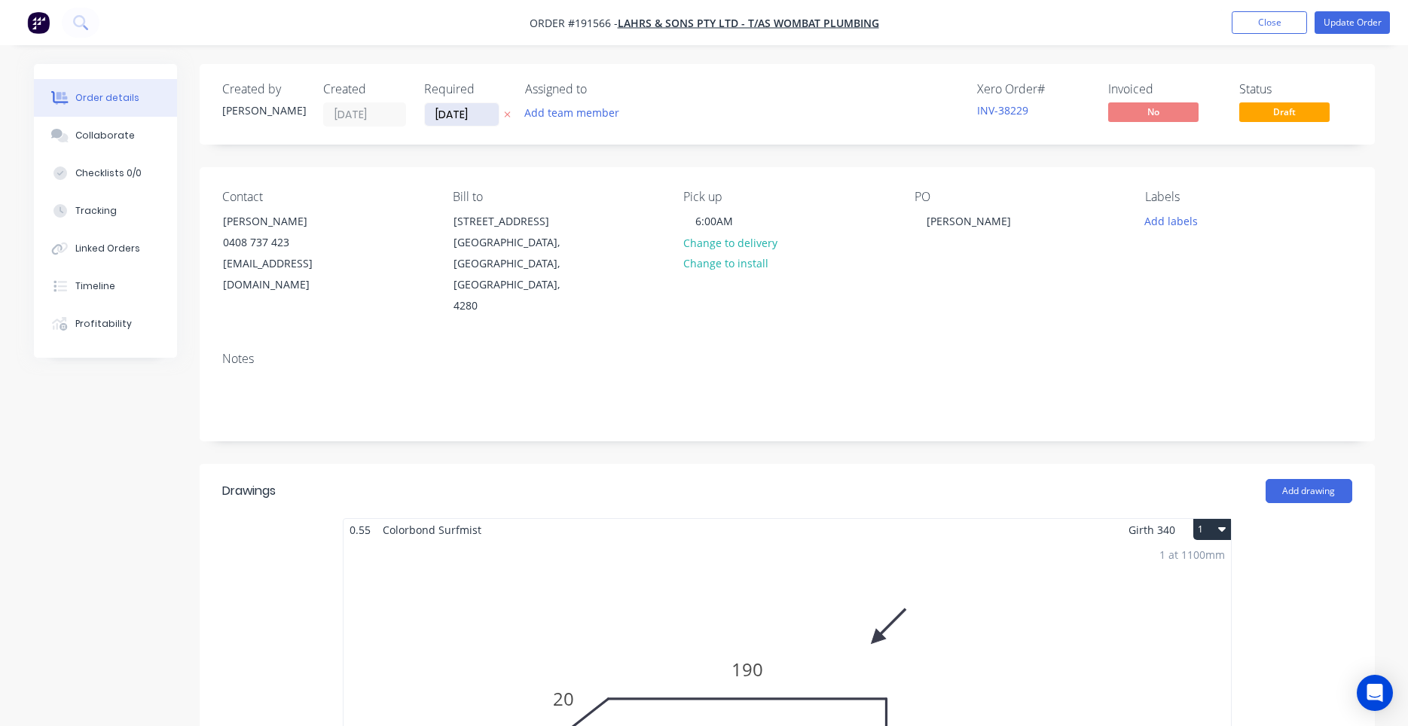
click at [476, 118] on input "02/09/25" at bounding box center [462, 114] width 74 height 23
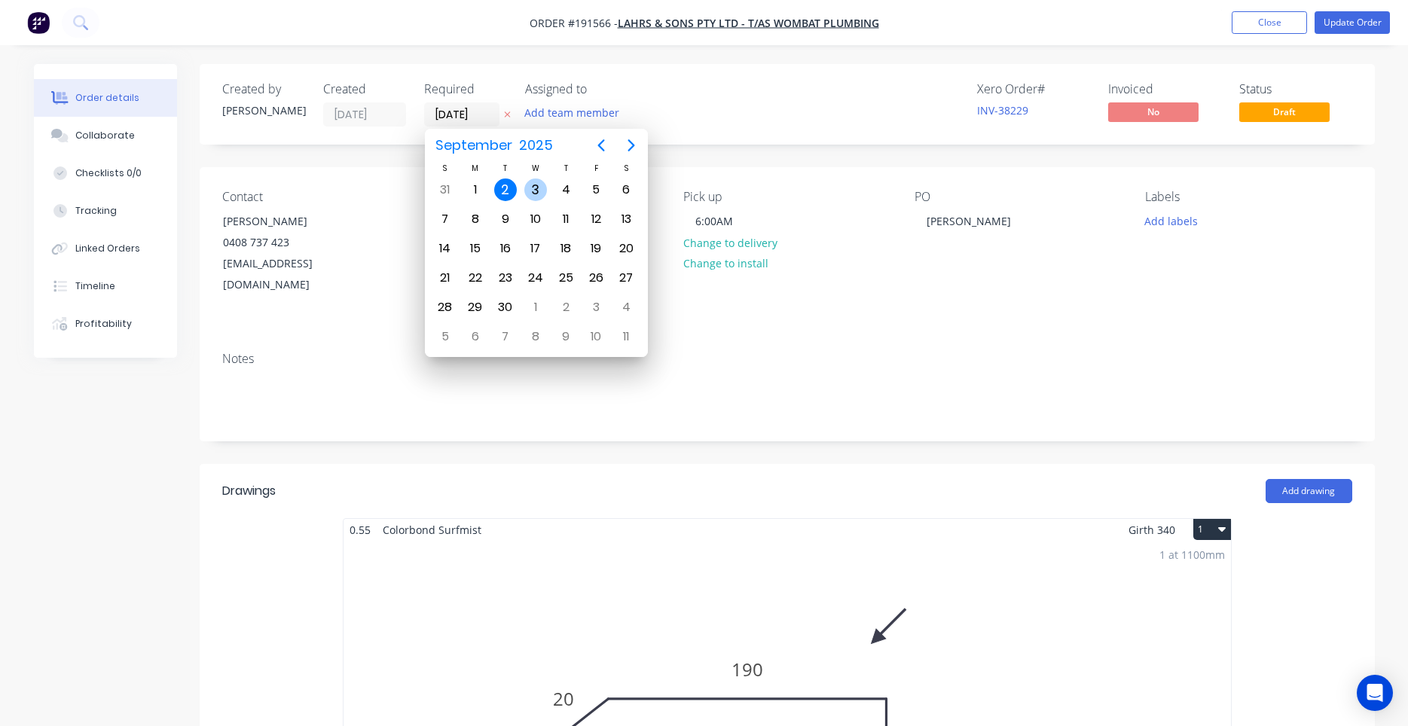
click at [528, 188] on div "3" at bounding box center [535, 190] width 23 height 23
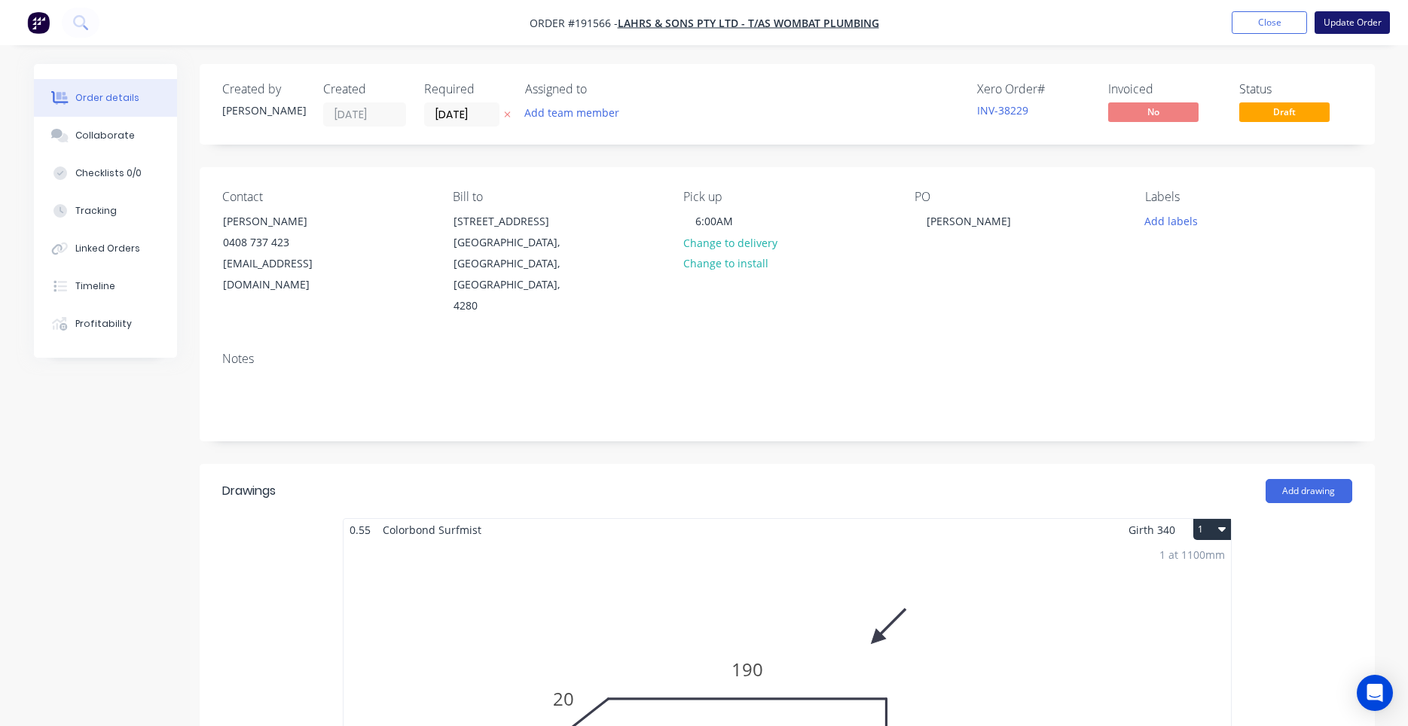
click at [1337, 32] on button "Update Order" at bounding box center [1352, 22] width 75 height 23
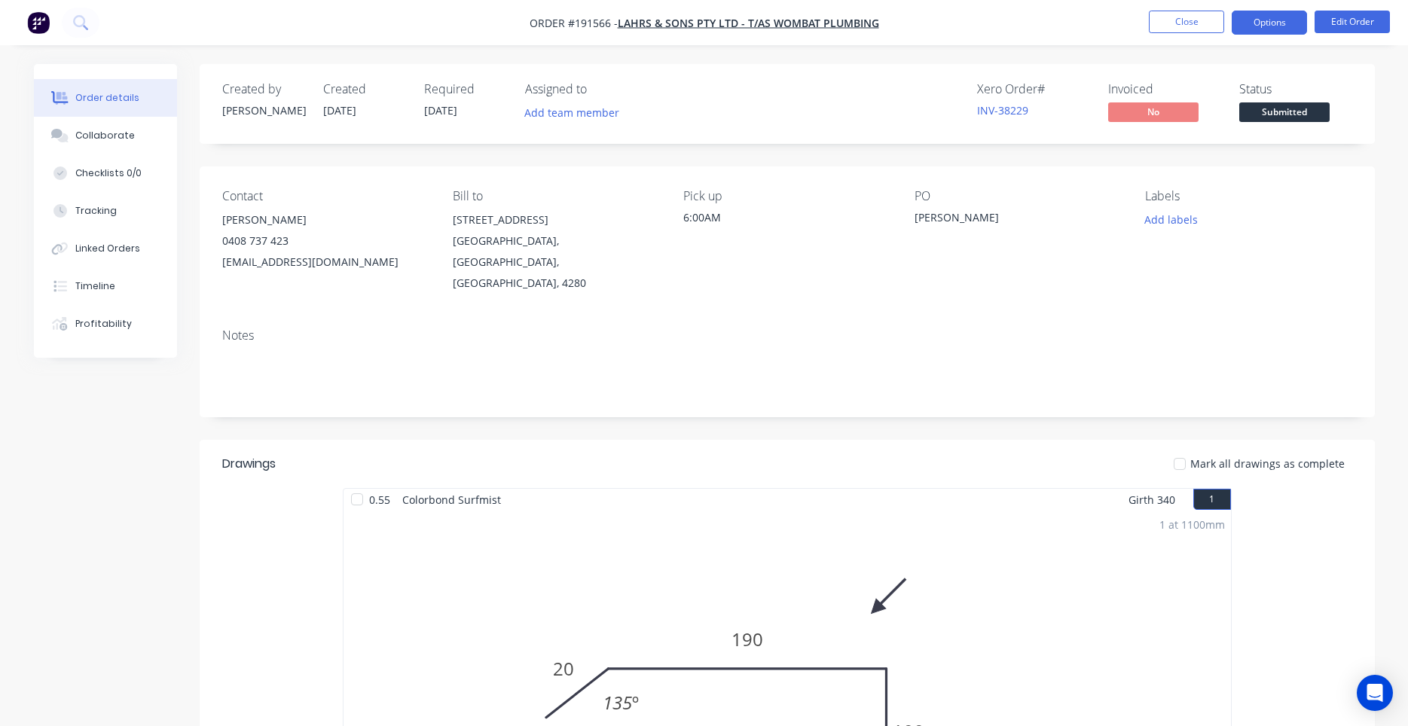
click at [1261, 12] on button "Options" at bounding box center [1269, 23] width 75 height 24
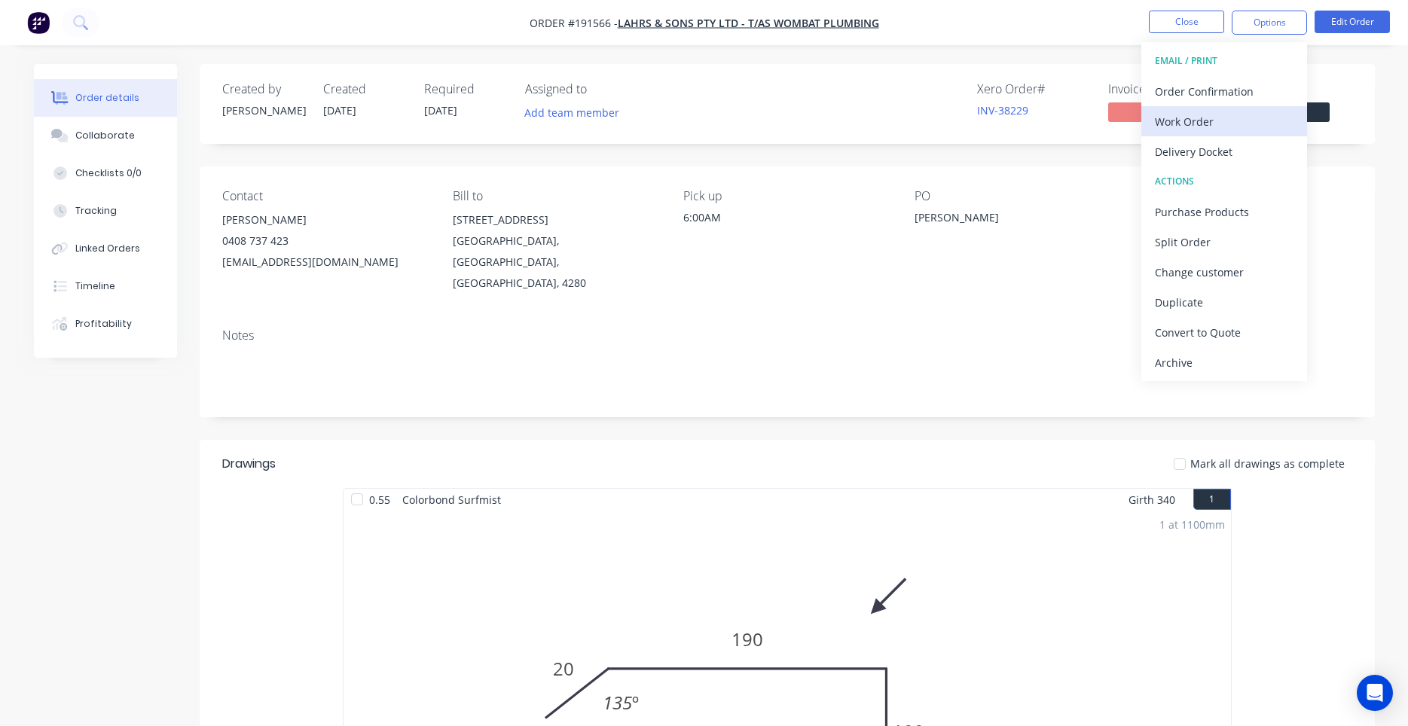
click at [1227, 112] on div "Work Order" at bounding box center [1224, 122] width 139 height 22
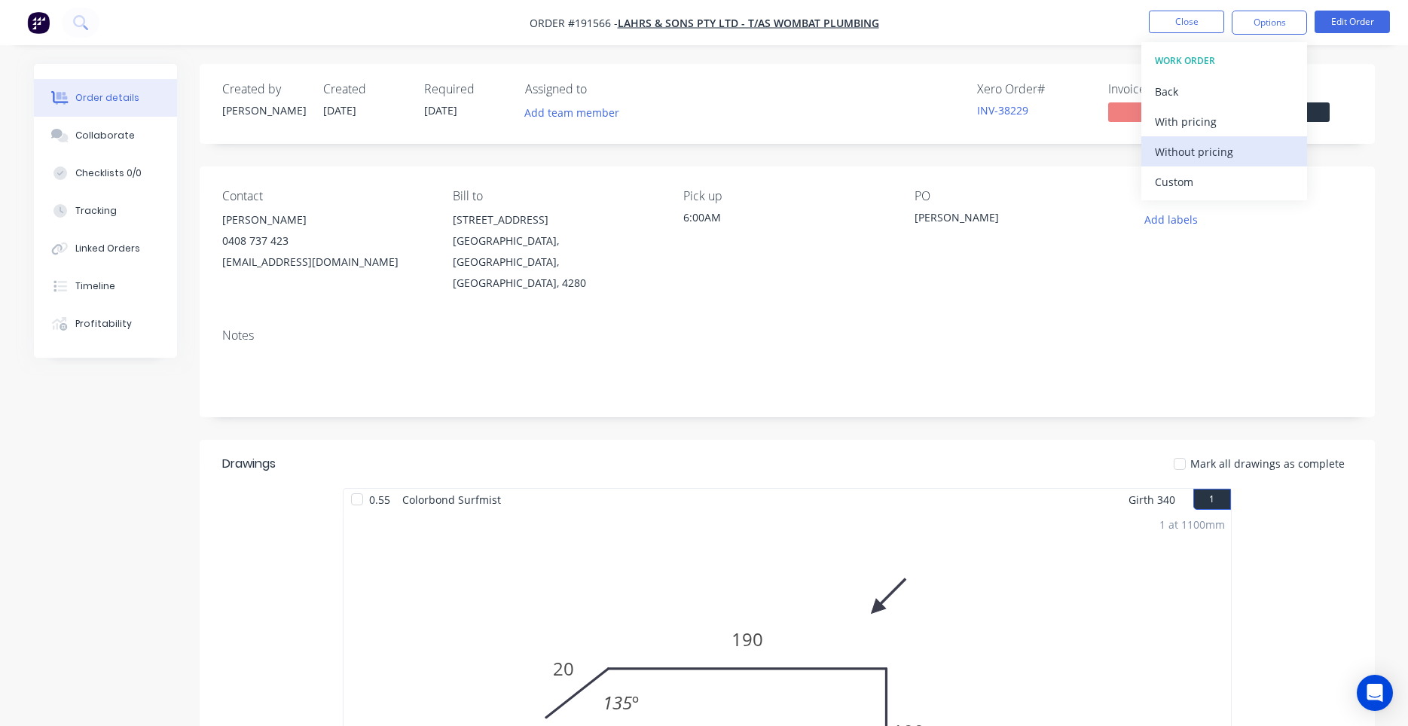
click at [1172, 154] on div "Without pricing" at bounding box center [1224, 152] width 139 height 22
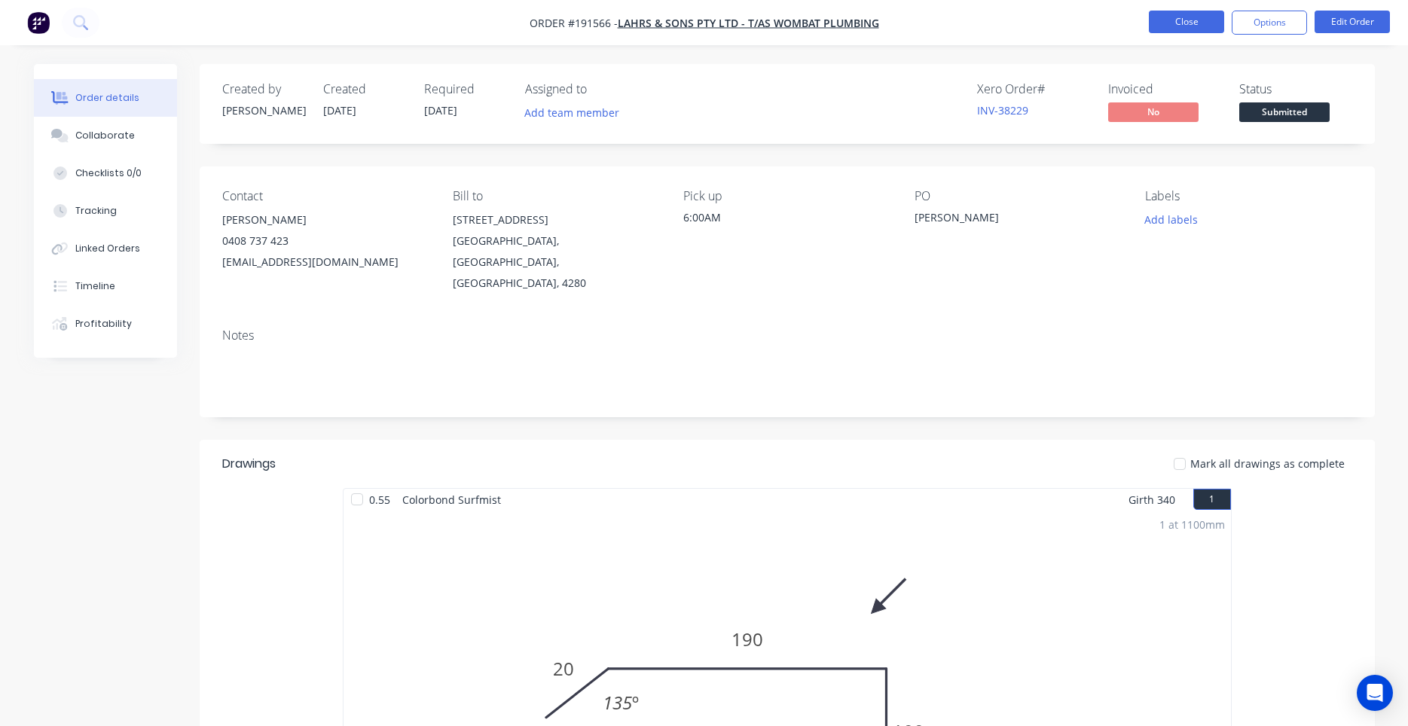
click at [1180, 14] on button "Close" at bounding box center [1186, 22] width 75 height 23
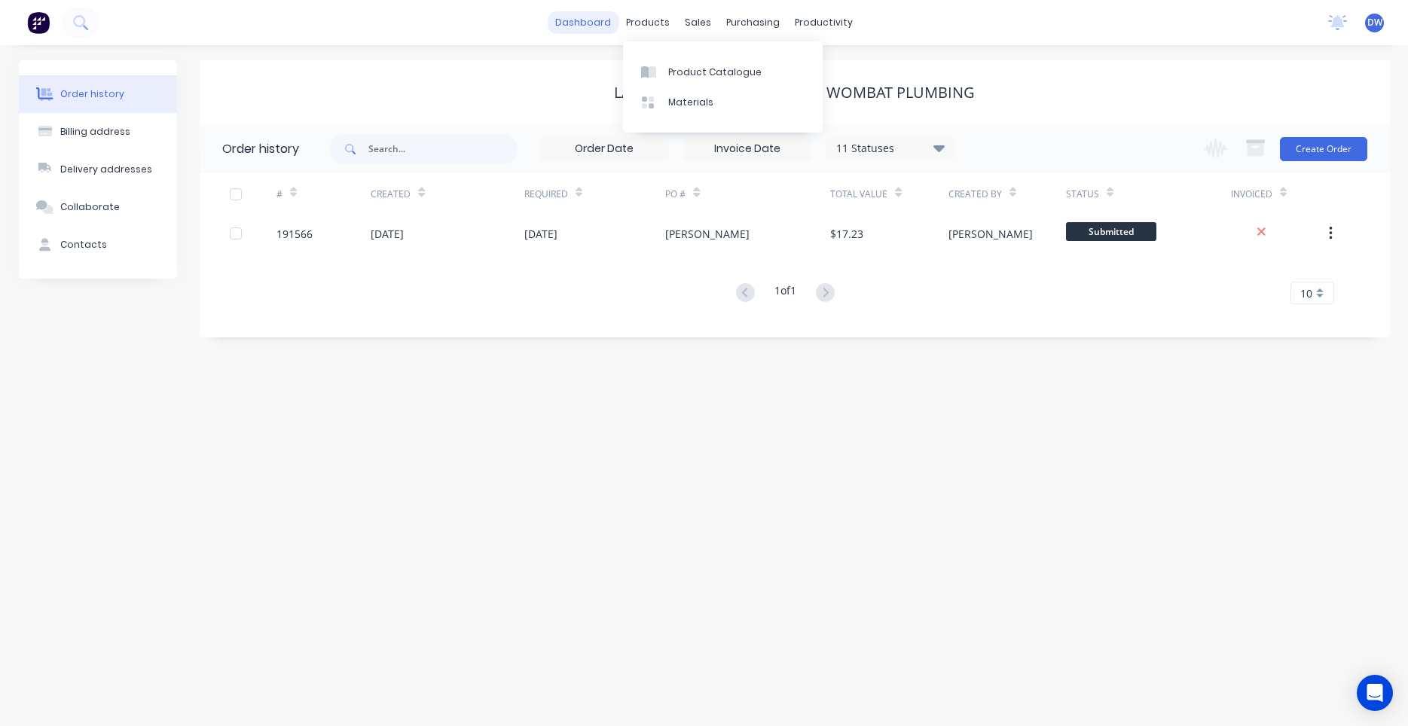
click at [599, 26] on link "dashboard" at bounding box center [583, 22] width 71 height 23
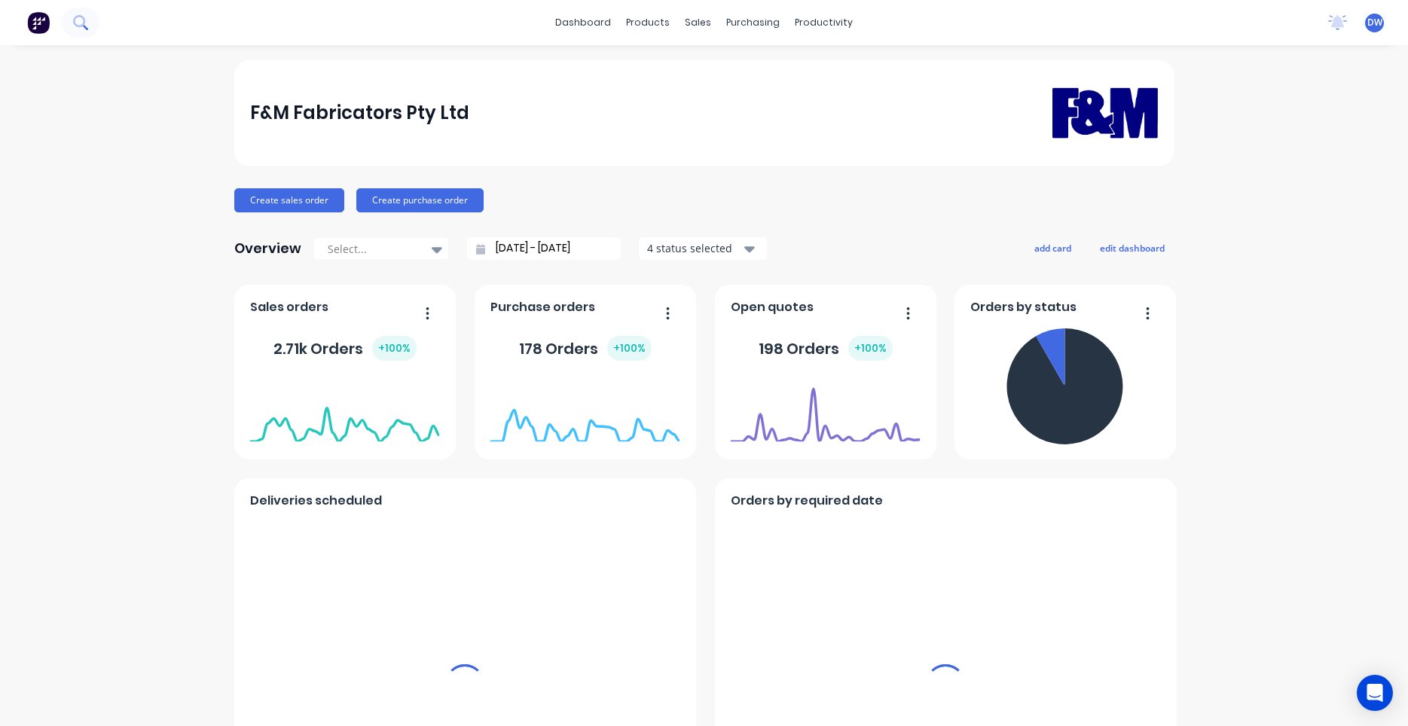
click at [50, 20] on button at bounding box center [39, 23] width 32 height 30
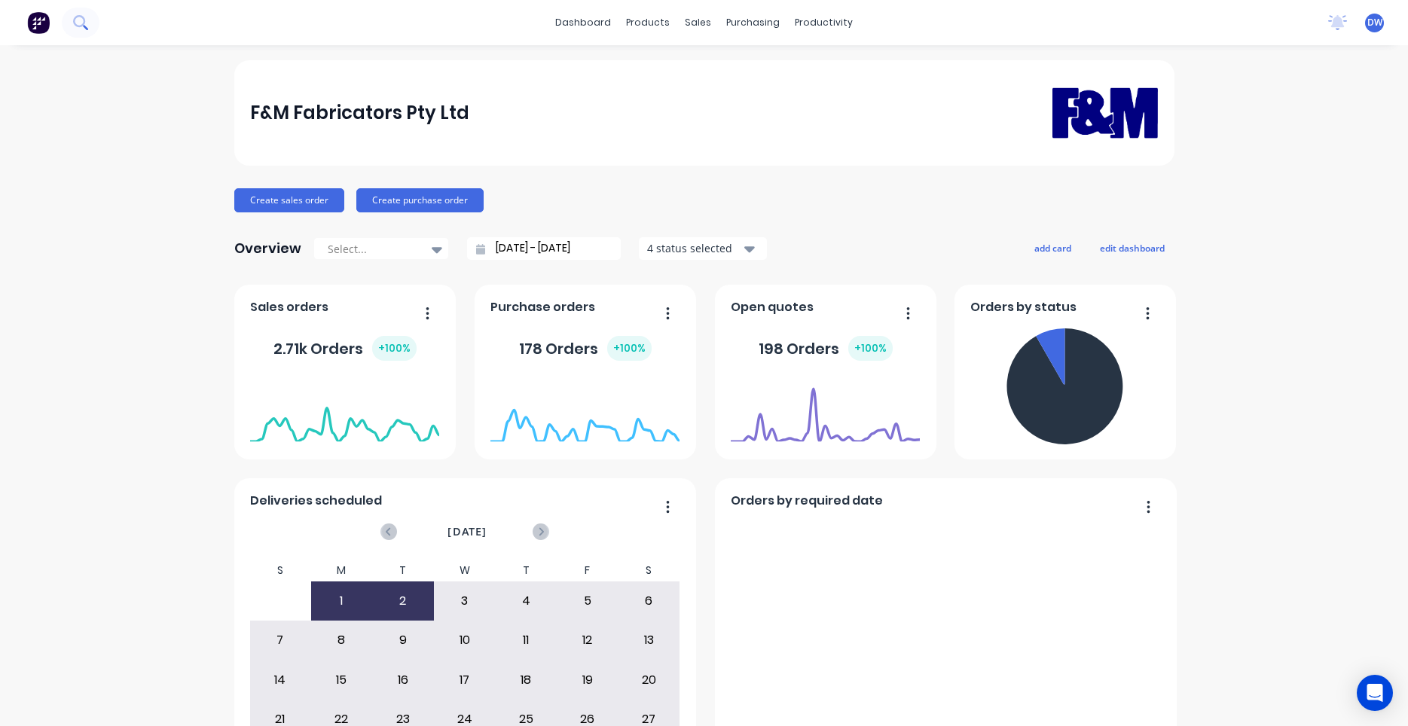
click at [84, 20] on icon at bounding box center [80, 22] width 14 height 14
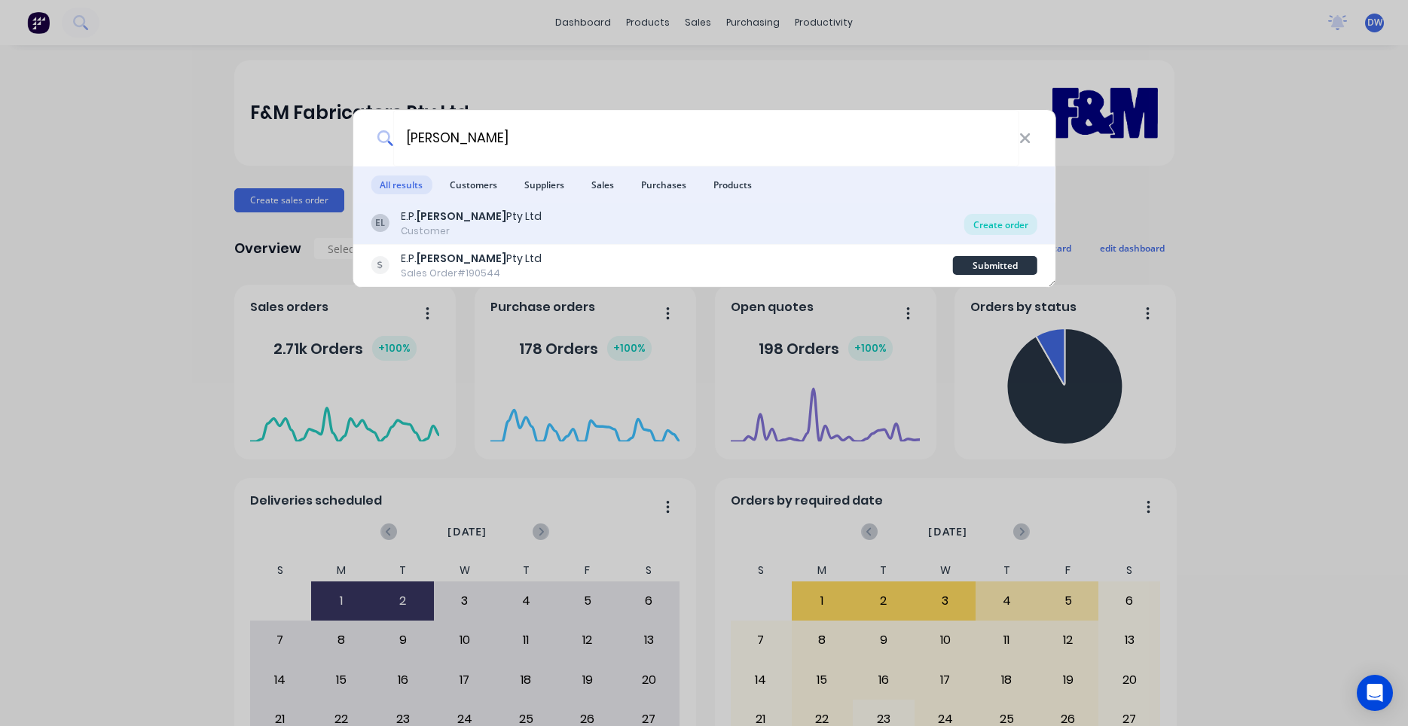
click at [983, 229] on div "Create order" at bounding box center [1001, 224] width 73 height 21
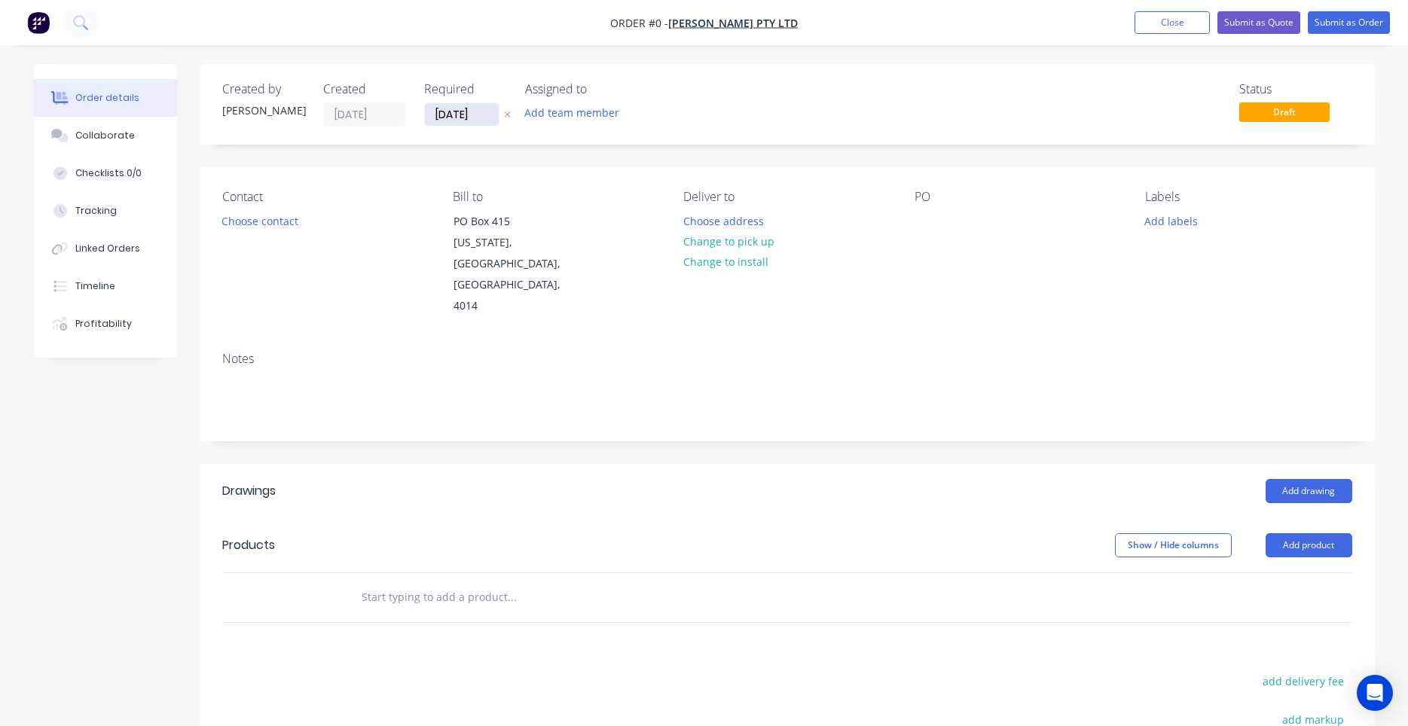
click at [463, 115] on input "02/09/25" at bounding box center [462, 114] width 74 height 23
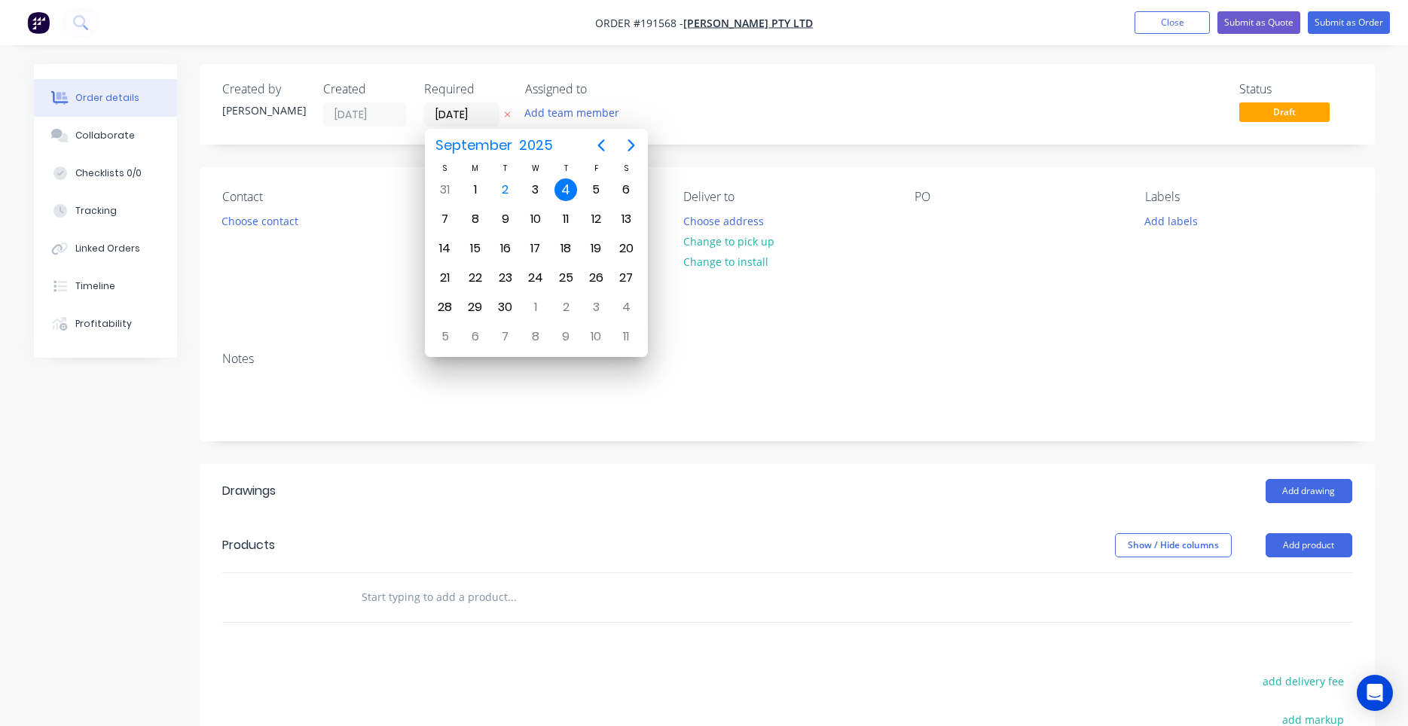
click at [561, 185] on div "4" at bounding box center [566, 190] width 23 height 23
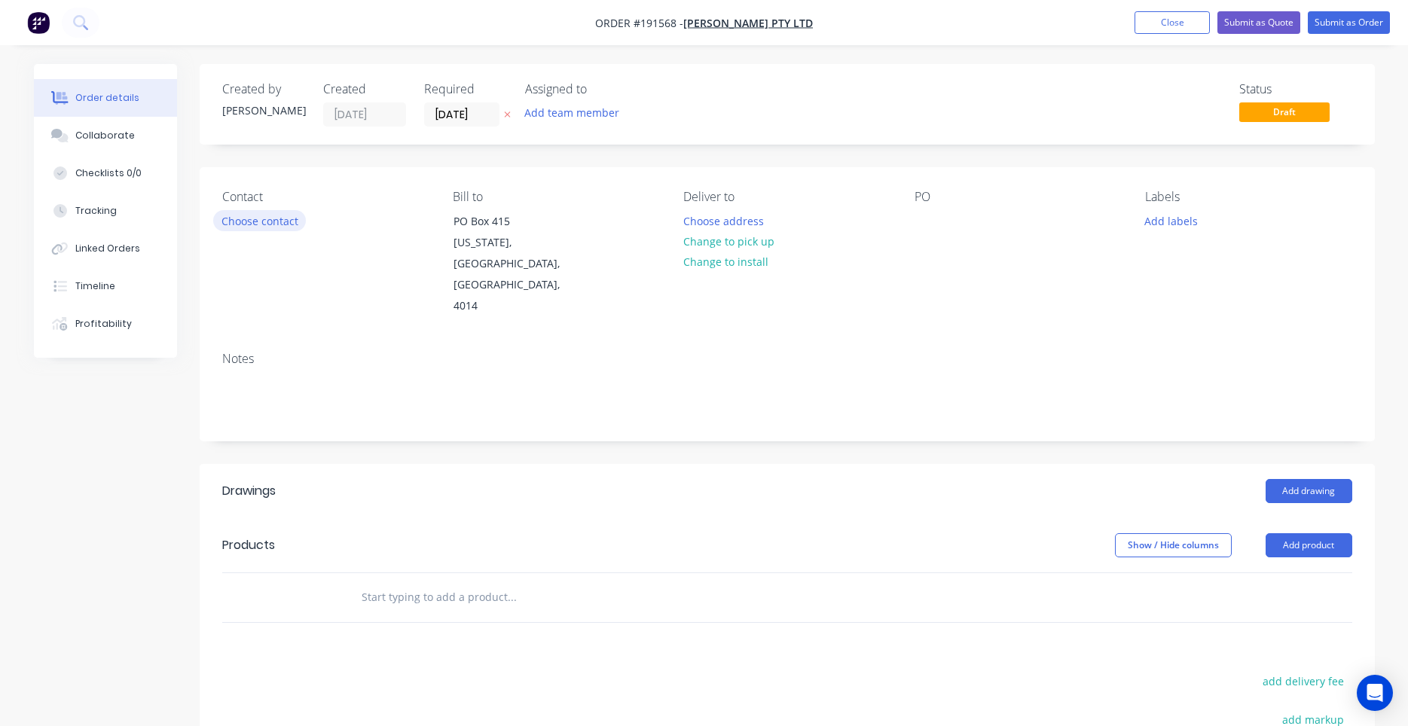
click at [278, 223] on button "Choose contact" at bounding box center [259, 220] width 93 height 20
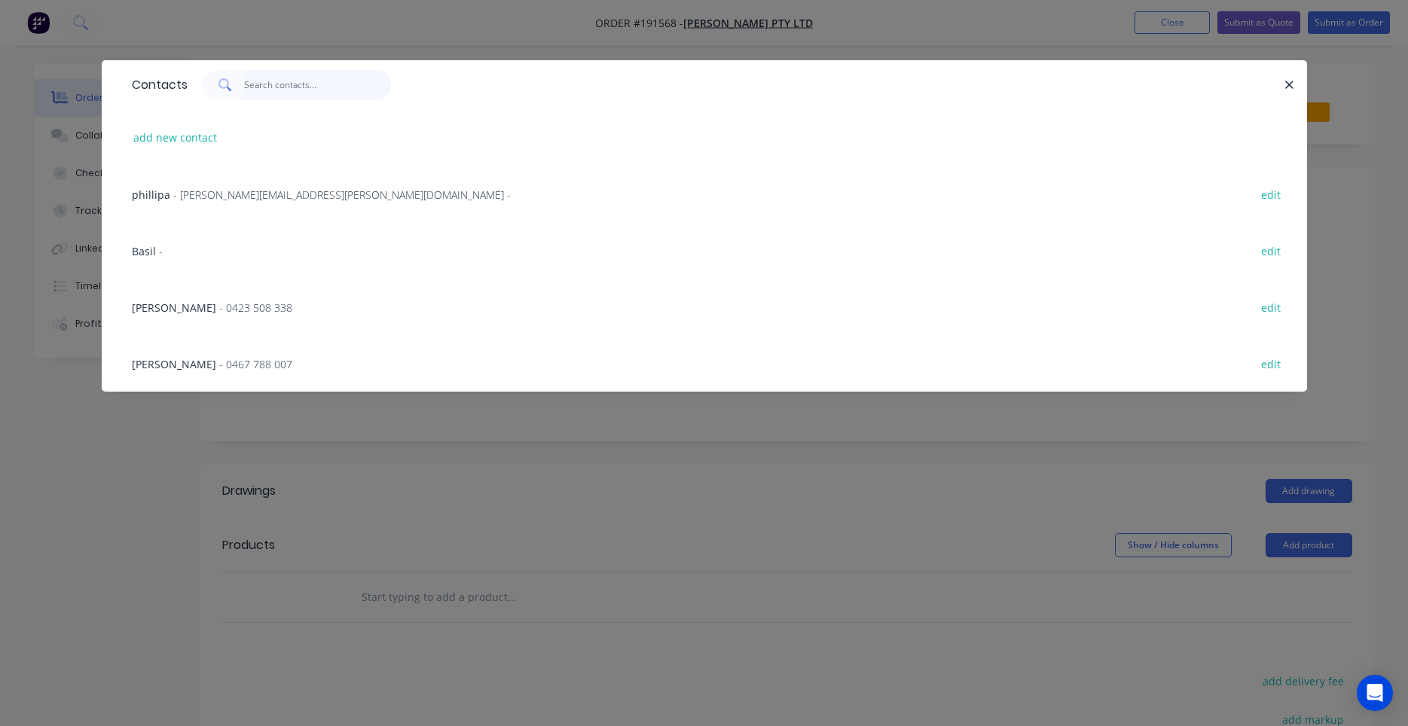
click at [298, 94] on input "text" at bounding box center [317, 85] width 147 height 30
click at [289, 85] on input "text" at bounding box center [317, 85] width 147 height 30
click at [234, 311] on span "- 0423 508 338" at bounding box center [255, 308] width 73 height 14
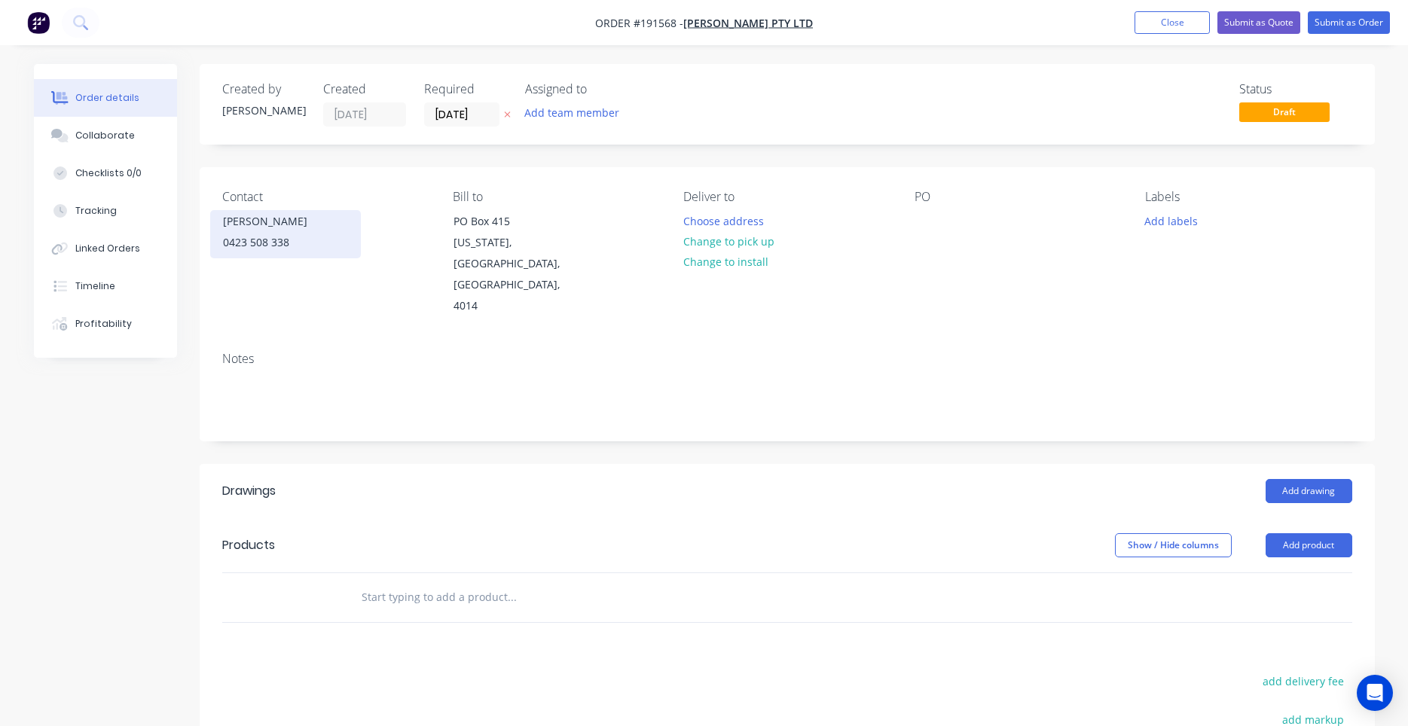
click at [317, 242] on div "0423 508 338" at bounding box center [285, 242] width 125 height 21
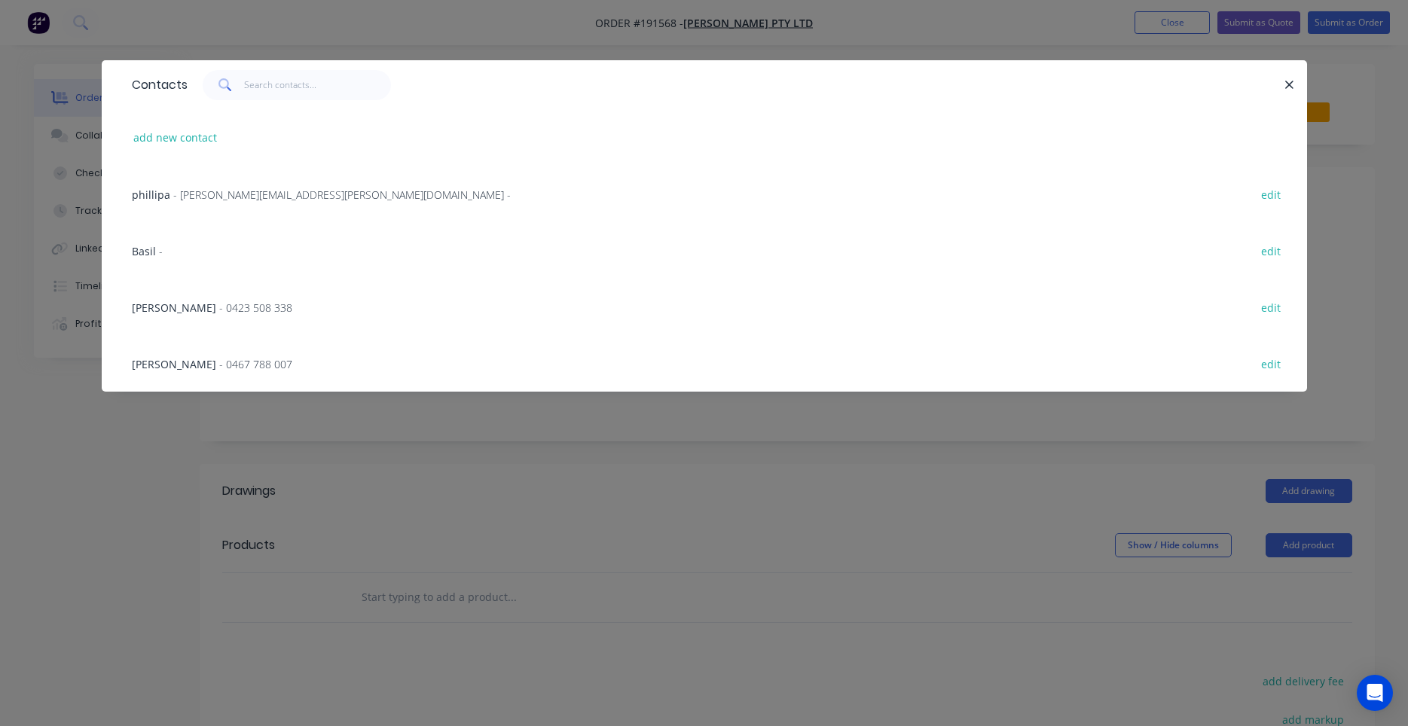
click at [219, 314] on span "- 0423 508 338" at bounding box center [255, 308] width 73 height 14
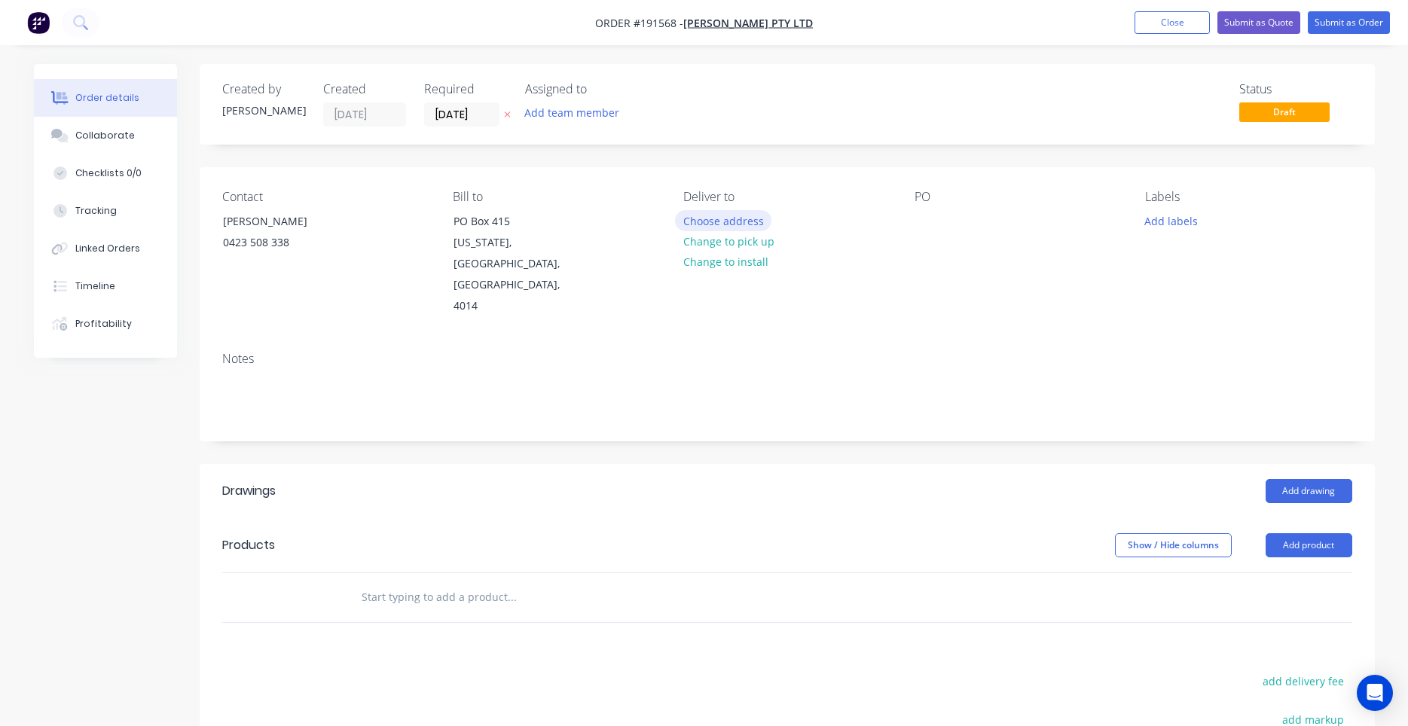
click at [701, 225] on button "Choose address" at bounding box center [723, 220] width 96 height 20
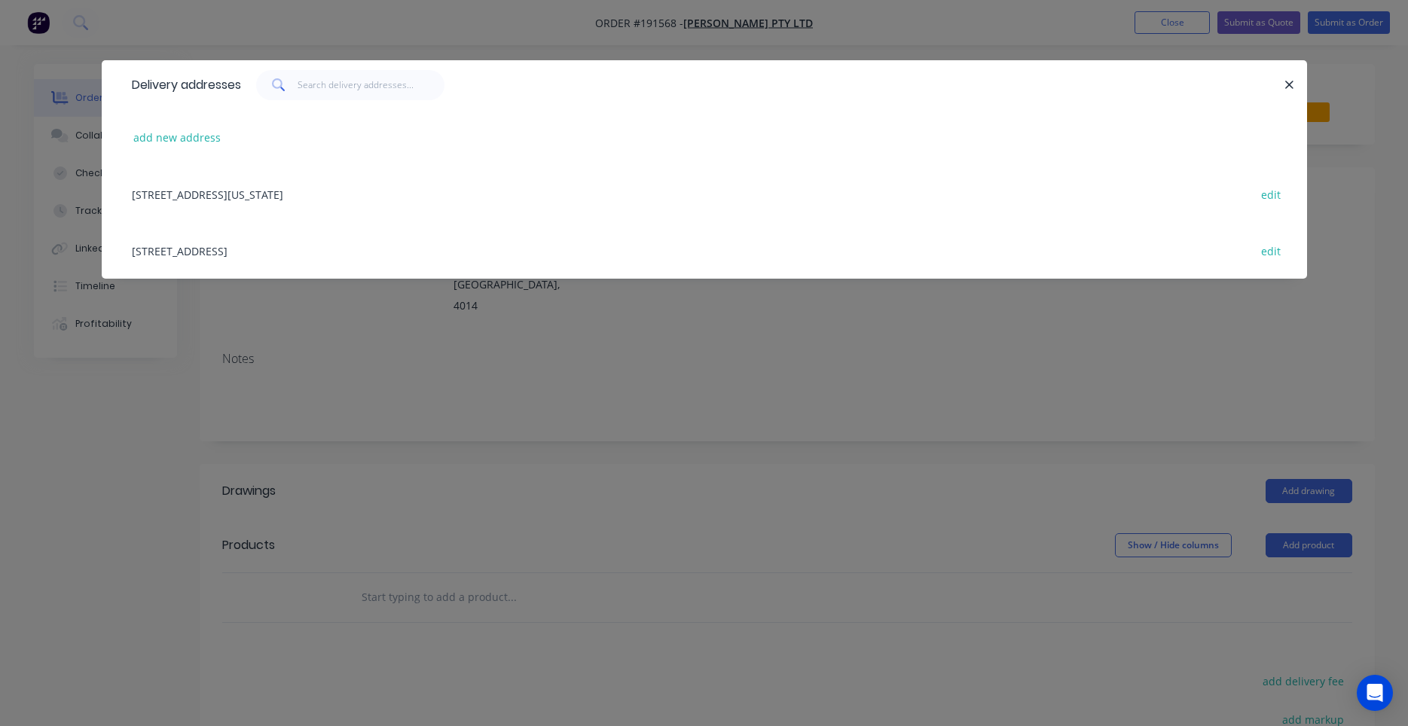
click at [341, 255] on div "406 BILSEN RD, (STORE), GEEBUNG, Queensland, Australia, 4034 edit" at bounding box center [704, 250] width 1160 height 57
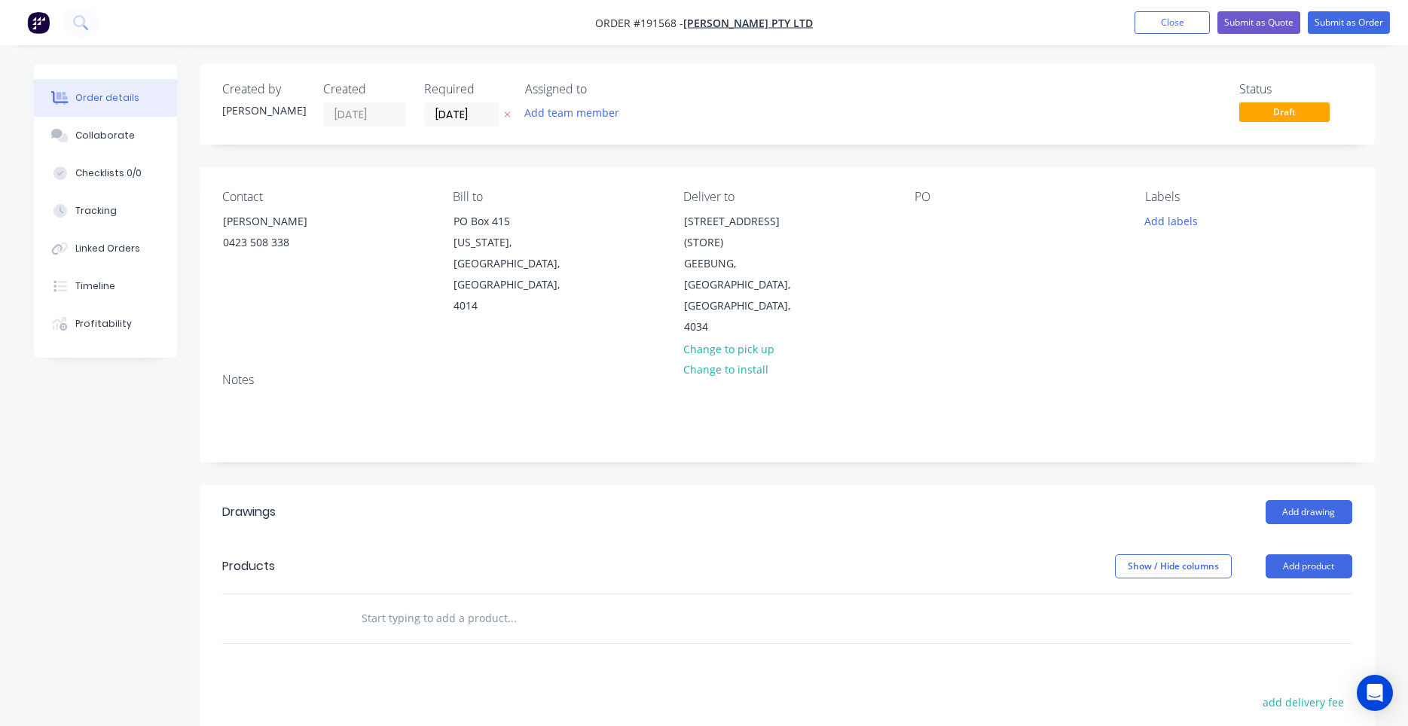
click at [913, 219] on div "Contact CHRIS 0423 508 338 Bill to PO Box 415 Virginia, Queensland, Australia, …" at bounding box center [787, 264] width 1175 height 194
click at [928, 220] on div at bounding box center [927, 221] width 24 height 22
click at [1157, 220] on button "Add labels" at bounding box center [1171, 220] width 69 height 20
click at [1107, 256] on div "PO E2639931" at bounding box center [1018, 264] width 206 height 148
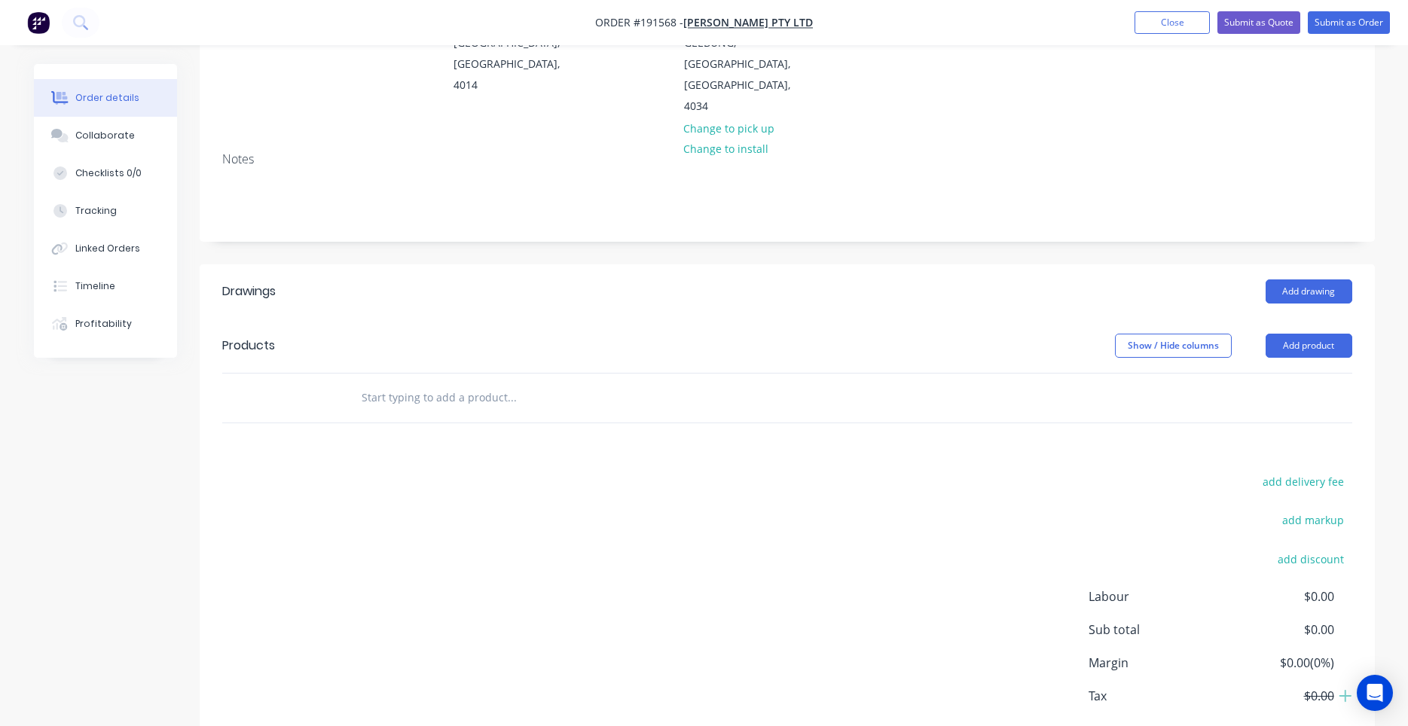
scroll to position [239, 0]
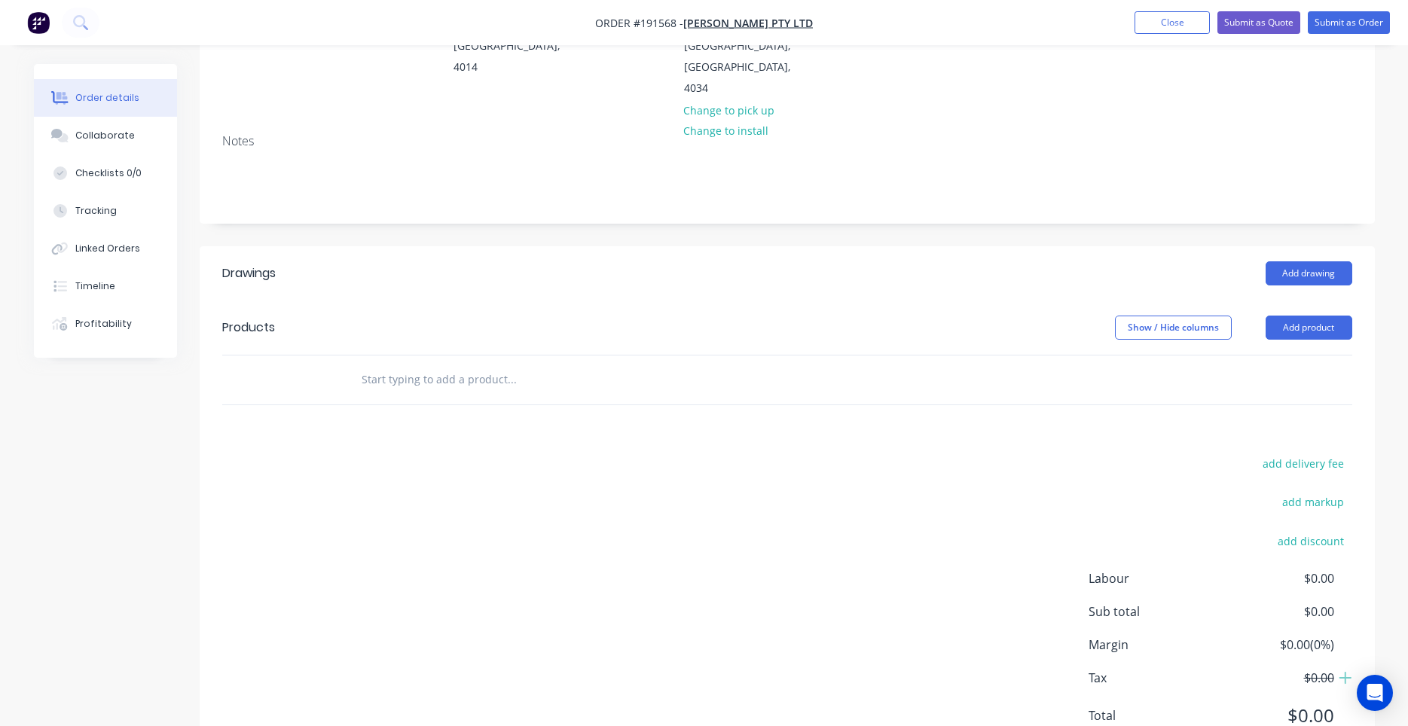
click at [454, 454] on div "add delivery fee add markup add discount Labour $0.00 Sub total $0.00 Margin $0…" at bounding box center [787, 599] width 1130 height 291
click at [384, 454] on div "add delivery fee add markup add discount Labour $0.00 Sub total $0.00 Margin $0…" at bounding box center [787, 599] width 1130 height 291
click at [383, 381] on div "Drawings Add drawing Products Show / Hide columns Add product add delivery fee …" at bounding box center [787, 506] width 1175 height 521
click at [413, 365] on input "text" at bounding box center [511, 380] width 301 height 30
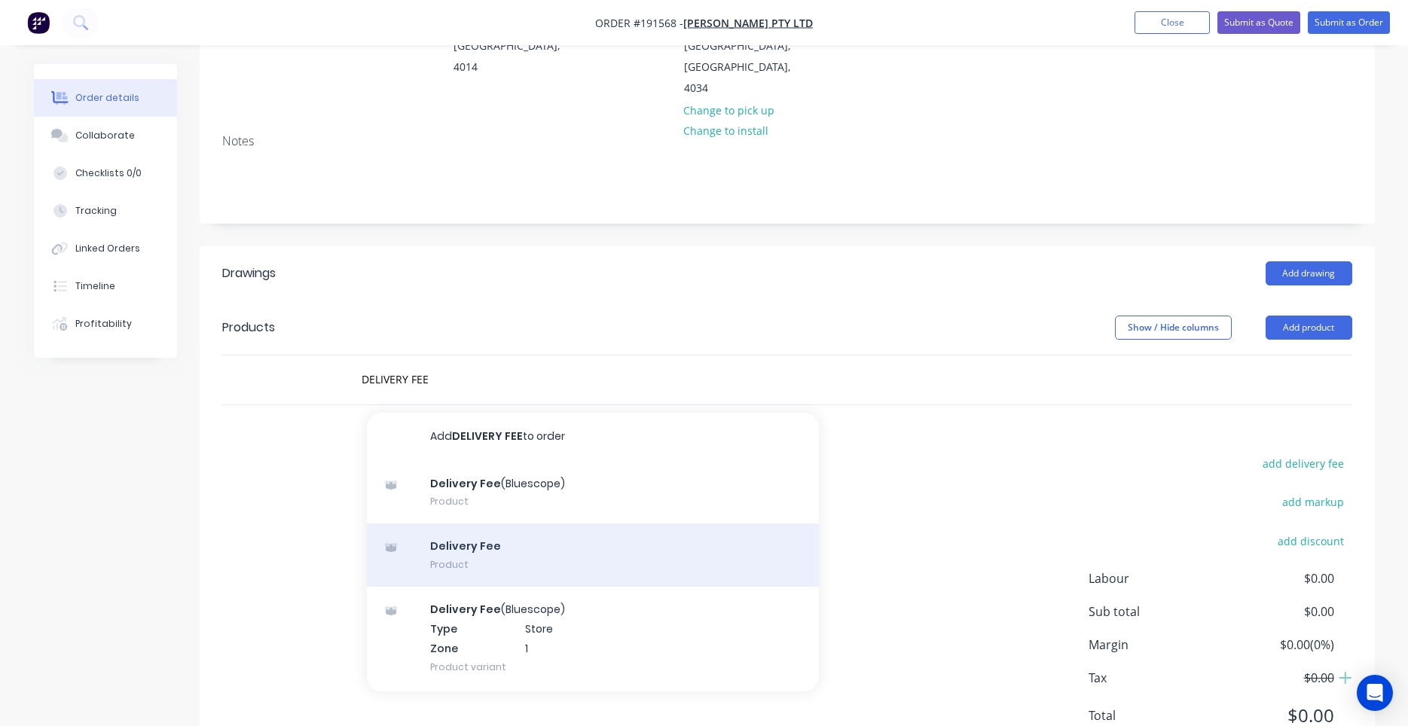
click at [518, 524] on div "Delivery Fee Product" at bounding box center [593, 555] width 452 height 63
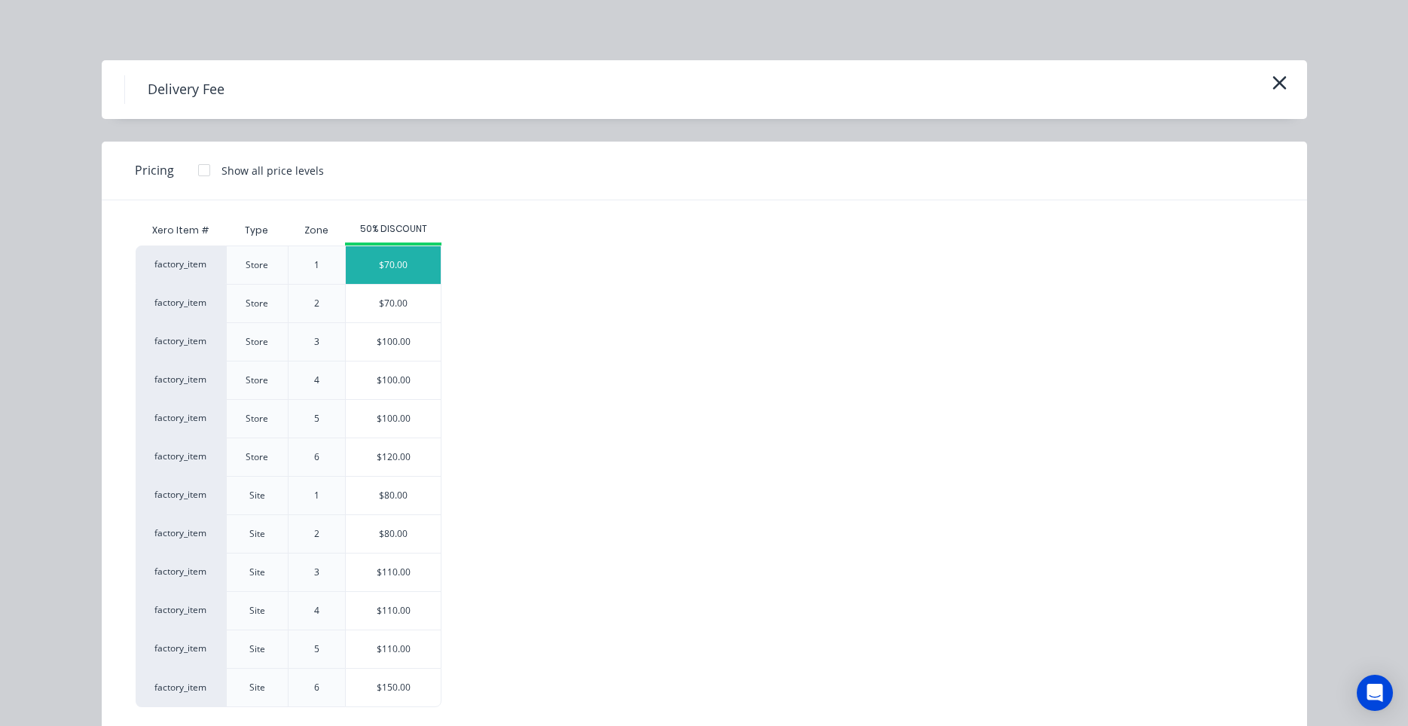
click at [400, 274] on div "$70.00" at bounding box center [393, 265] width 95 height 38
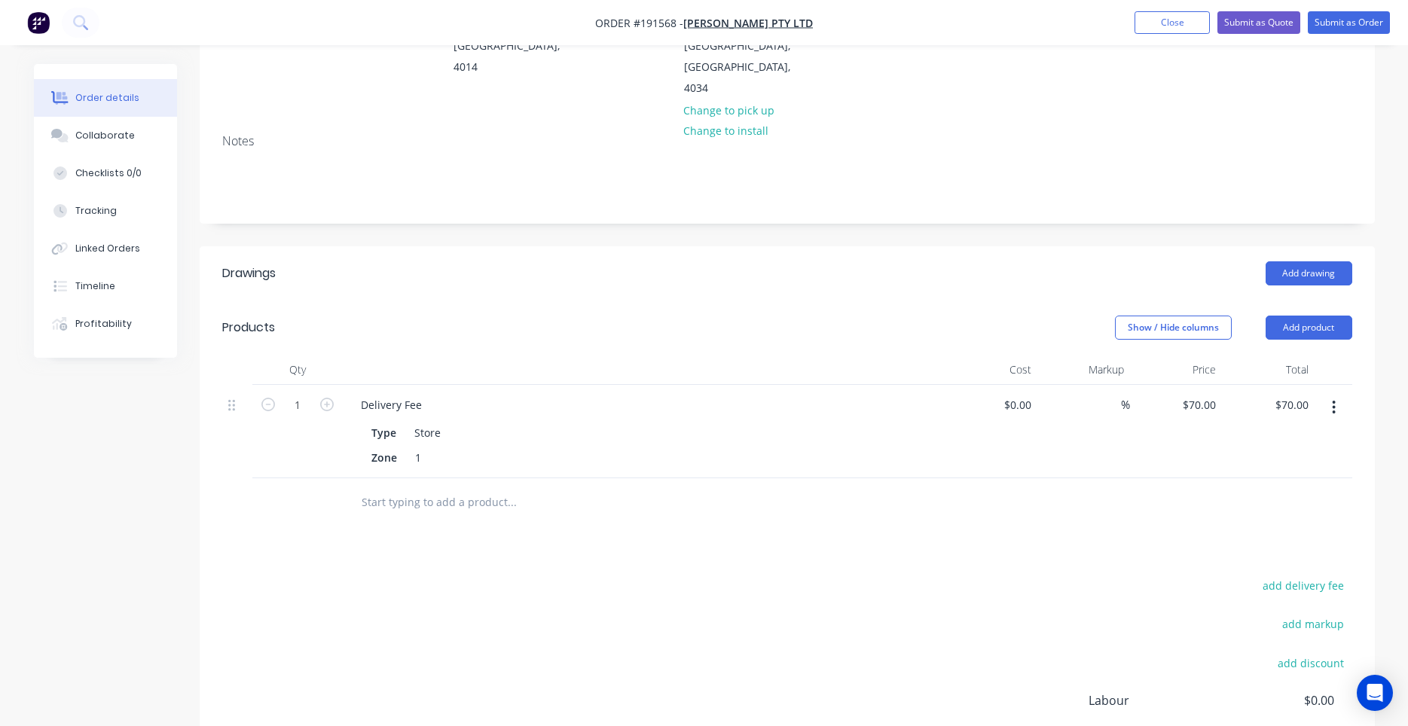
scroll to position [0, 0]
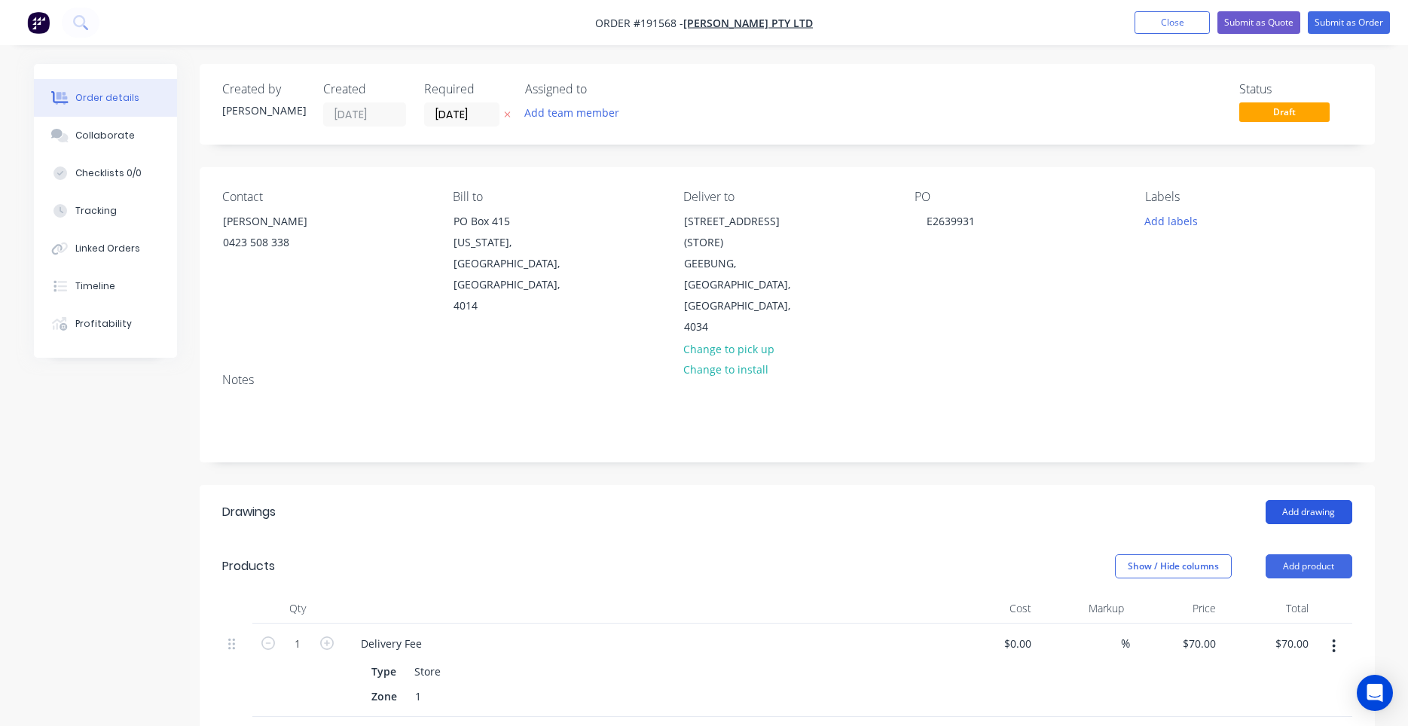
click at [1282, 500] on button "Add drawing" at bounding box center [1309, 512] width 87 height 24
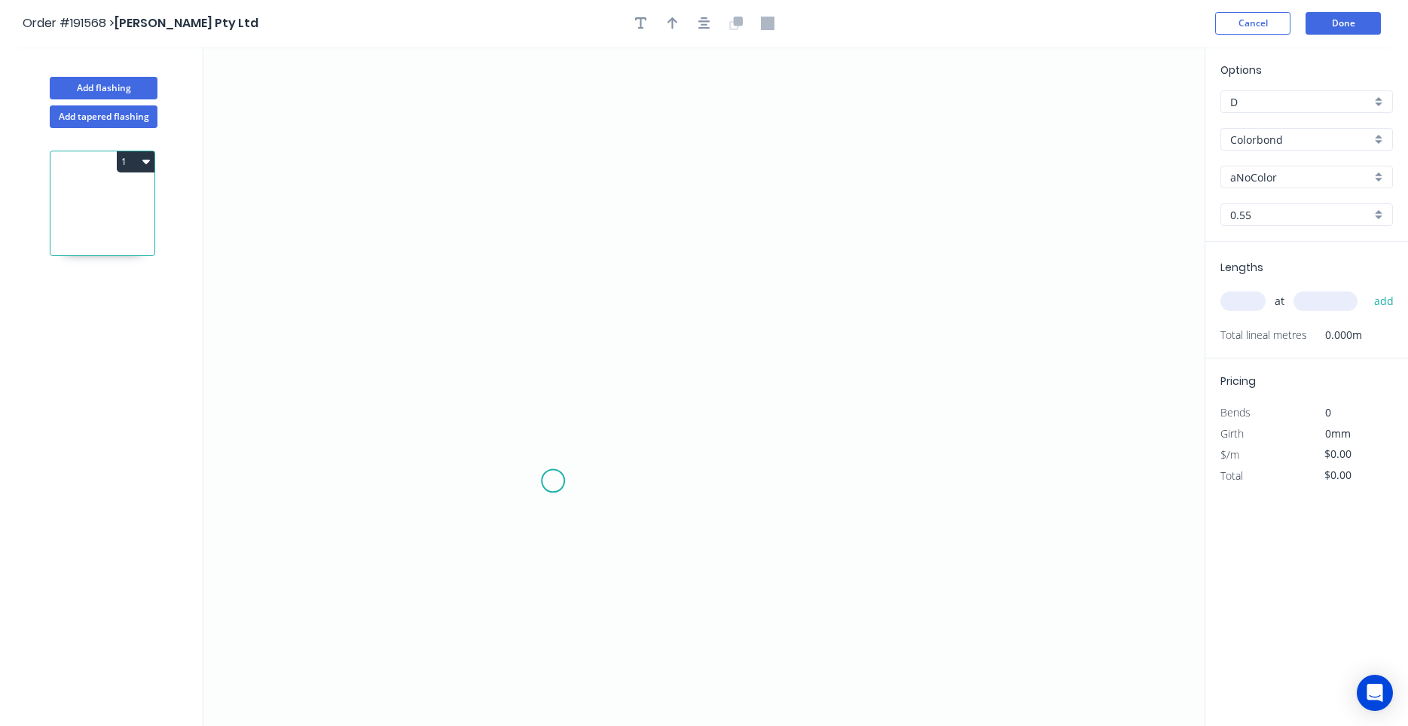
click at [553, 481] on icon "0" at bounding box center [703, 387] width 1001 height 680
click at [490, 423] on icon "0" at bounding box center [703, 387] width 1001 height 680
click at [560, 351] on icon "0 ?" at bounding box center [703, 387] width 1001 height 680
click at [555, 60] on icon "0 ? ?" at bounding box center [703, 387] width 1001 height 680
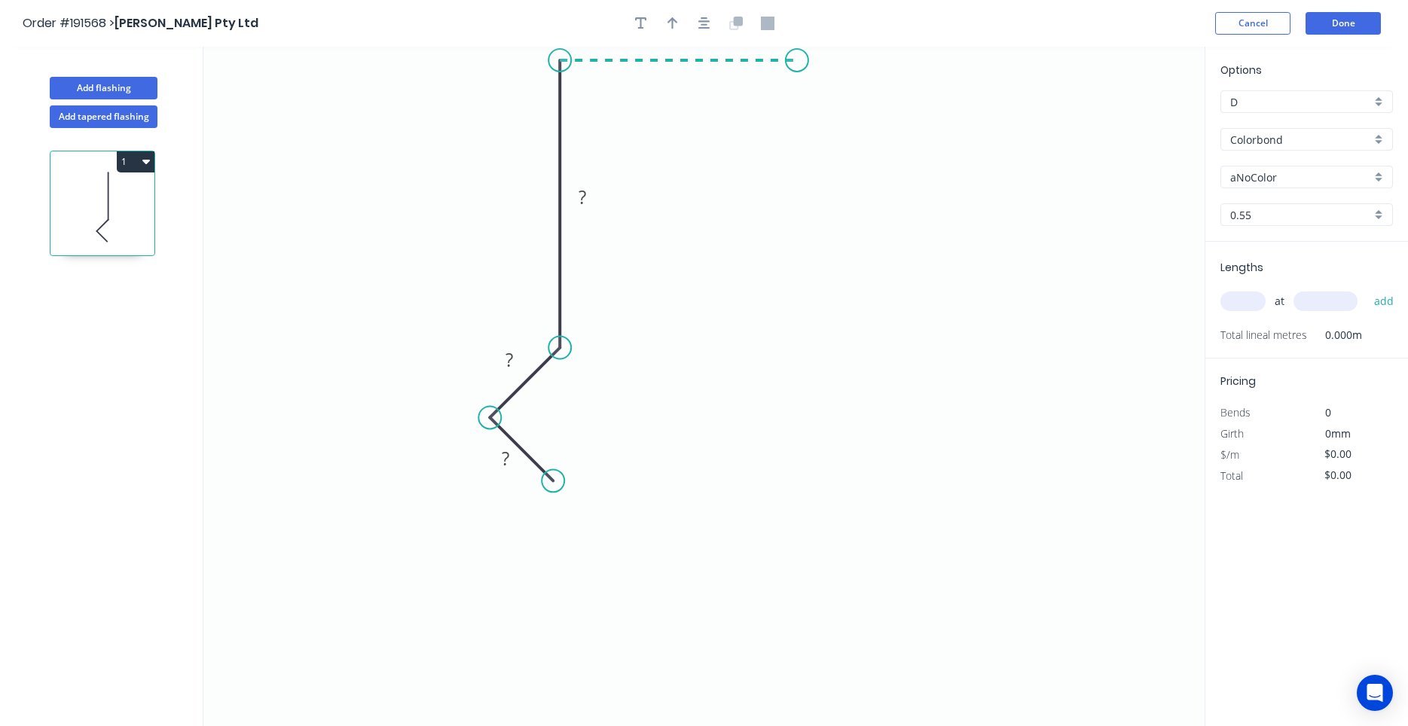
click at [797, 58] on icon "0 ? ? ?" at bounding box center [703, 387] width 1001 height 680
click at [797, 139] on icon "0 ? ? ? ?" at bounding box center [703, 387] width 1001 height 680
click at [797, 139] on circle at bounding box center [797, 138] width 23 height 23
drag, startPoint x: 696, startPoint y: 22, endPoint x: 687, endPoint y: 25, distance: 9.5
click at [696, 23] on button "button" at bounding box center [704, 23] width 23 height 23
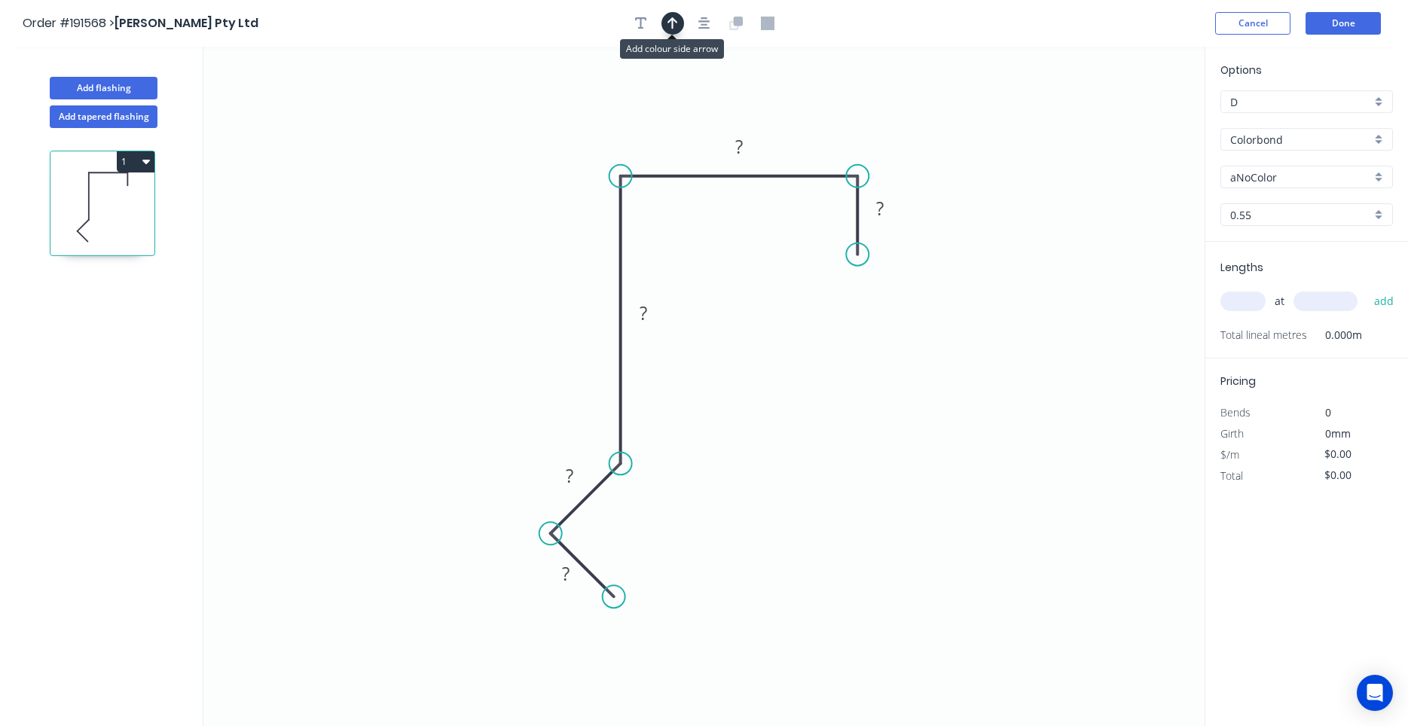
click at [676, 26] on icon "button" at bounding box center [673, 24] width 11 height 14
drag, startPoint x: 1127, startPoint y: 114, endPoint x: 548, endPoint y: 164, distance: 580.9
click at [548, 164] on icon "0 ? ? ? ? ?" at bounding box center [703, 387] width 1001 height 680
drag, startPoint x: 1130, startPoint y: 119, endPoint x: 573, endPoint y: 159, distance: 559.0
click at [573, 159] on icon at bounding box center [573, 142] width 14 height 48
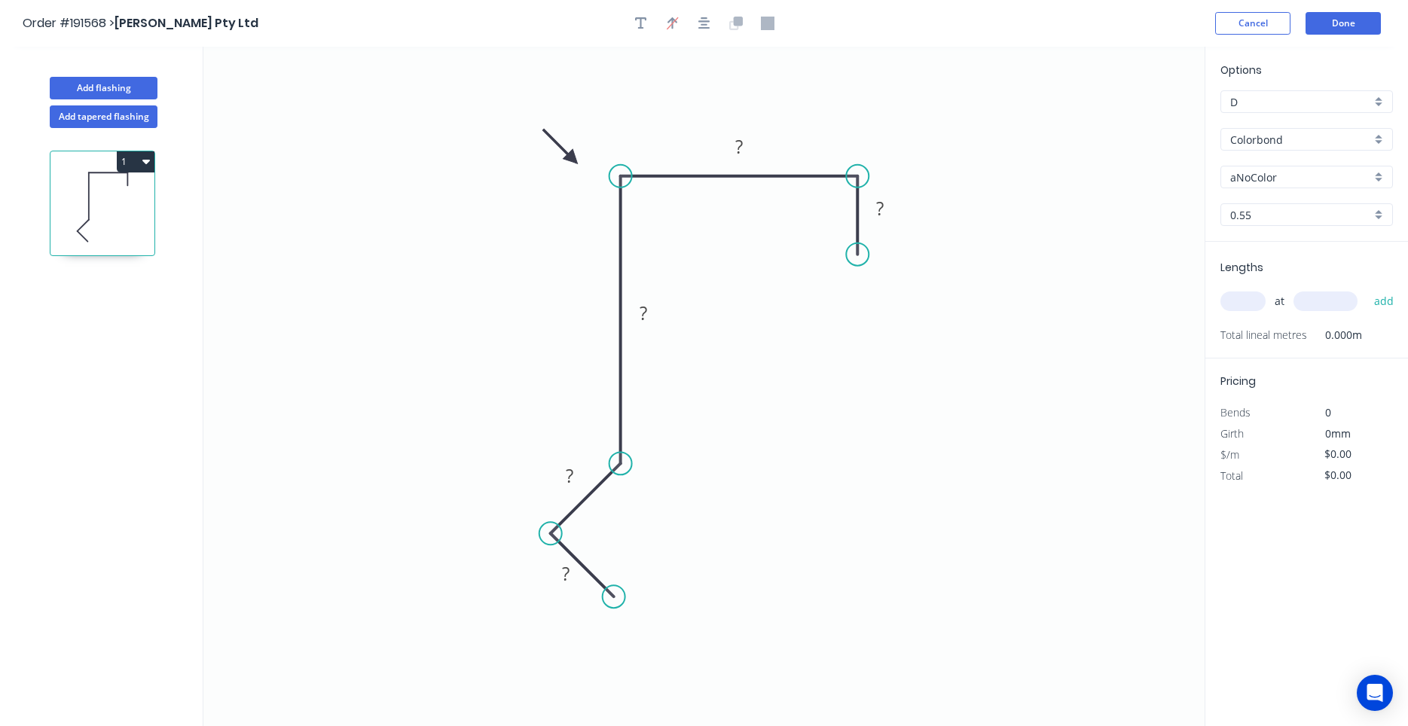
click at [1294, 176] on input "aNoColor" at bounding box center [1300, 178] width 141 height 16
click at [1316, 204] on div "Classic Cream" at bounding box center [1306, 206] width 171 height 26
click at [574, 583] on rect at bounding box center [567, 574] width 30 height 21
click at [1250, 297] on input "text" at bounding box center [1243, 302] width 45 height 20
click at [1367, 289] on button "add" at bounding box center [1384, 302] width 35 height 26
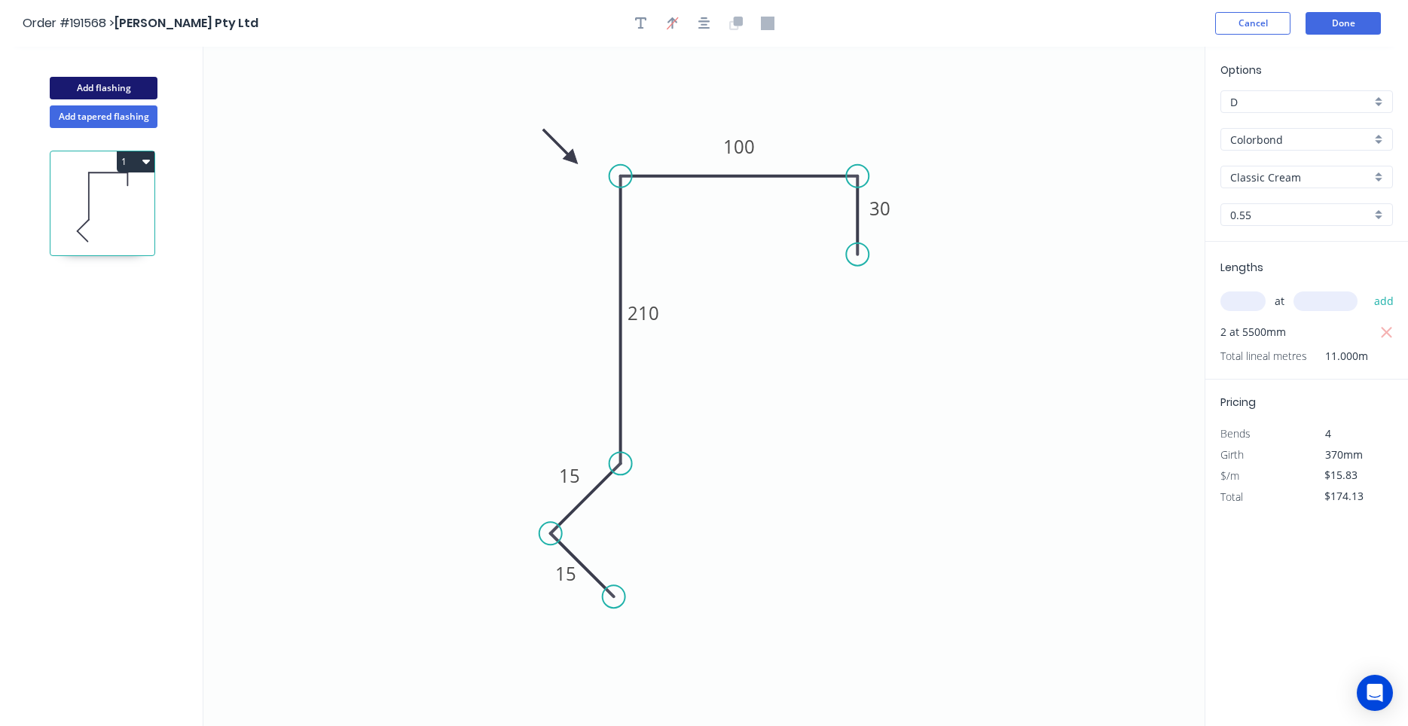
click at [135, 85] on button "Add flashing" at bounding box center [104, 88] width 108 height 23
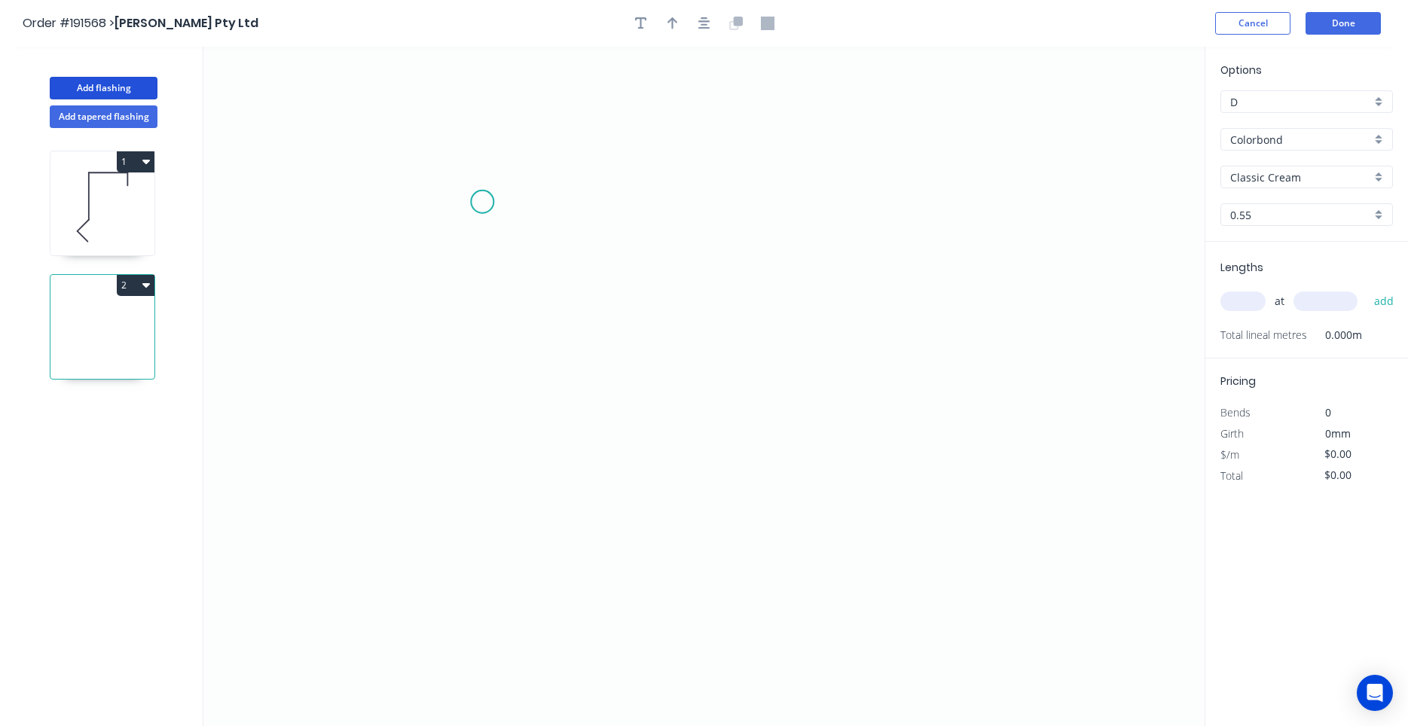
click at [481, 202] on icon "0" at bounding box center [703, 387] width 1001 height 680
click at [469, 393] on icon "0" at bounding box center [703, 387] width 1001 height 680
click at [700, 393] on icon at bounding box center [590, 393] width 219 height 0
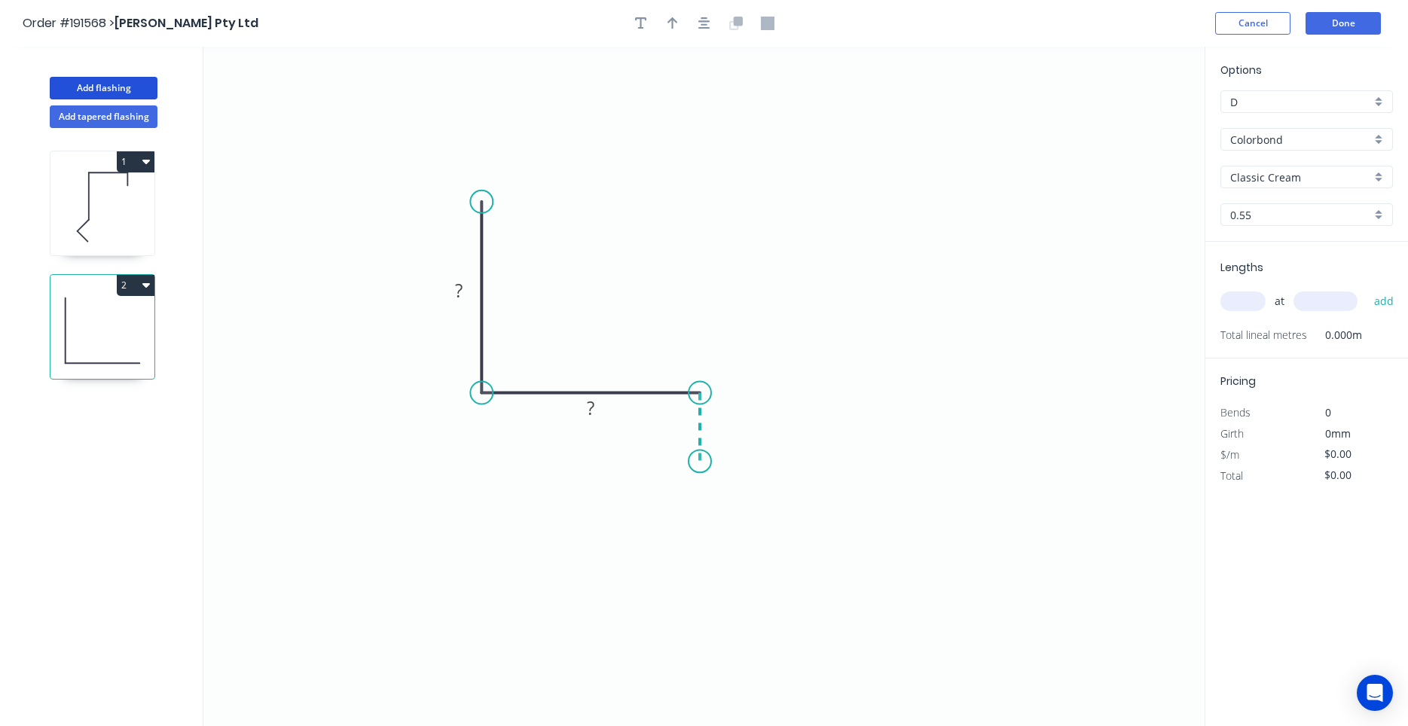
click at [699, 462] on icon "0 ? ?" at bounding box center [703, 387] width 1001 height 680
click at [665, 463] on icon "0 ? ? ?" at bounding box center [703, 387] width 1001 height 680
click at [463, 291] on g "?" at bounding box center [459, 290] width 30 height 25
click at [697, 27] on button "button" at bounding box center [704, 23] width 23 height 23
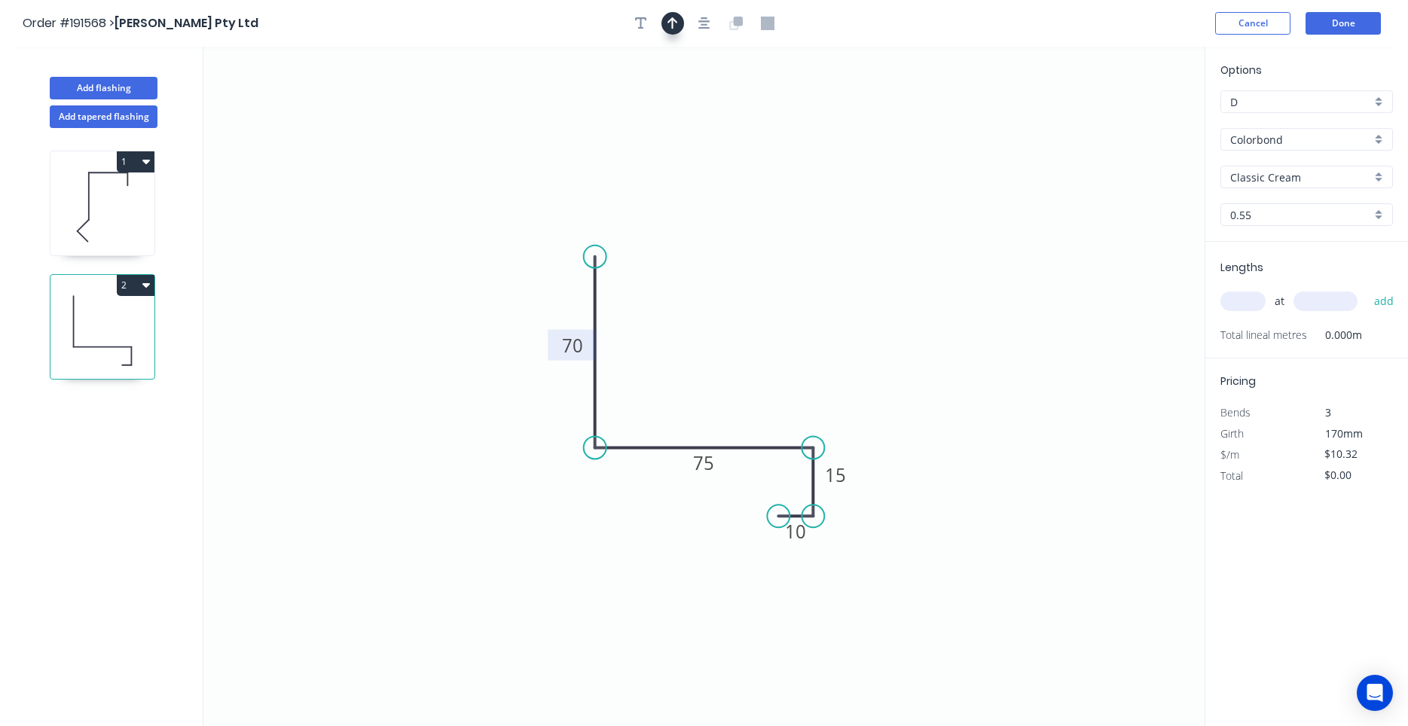
click at [680, 24] on button "button" at bounding box center [673, 23] width 23 height 23
click at [1136, 118] on icon "0 70 75 15 10" at bounding box center [703, 387] width 1001 height 680
click at [1134, 120] on icon "0 70 75 15 10" at bounding box center [703, 387] width 1001 height 680
click at [1128, 118] on icon at bounding box center [1129, 105] width 14 height 48
drag, startPoint x: 1128, startPoint y: 118, endPoint x: 769, endPoint y: 329, distance: 416.1
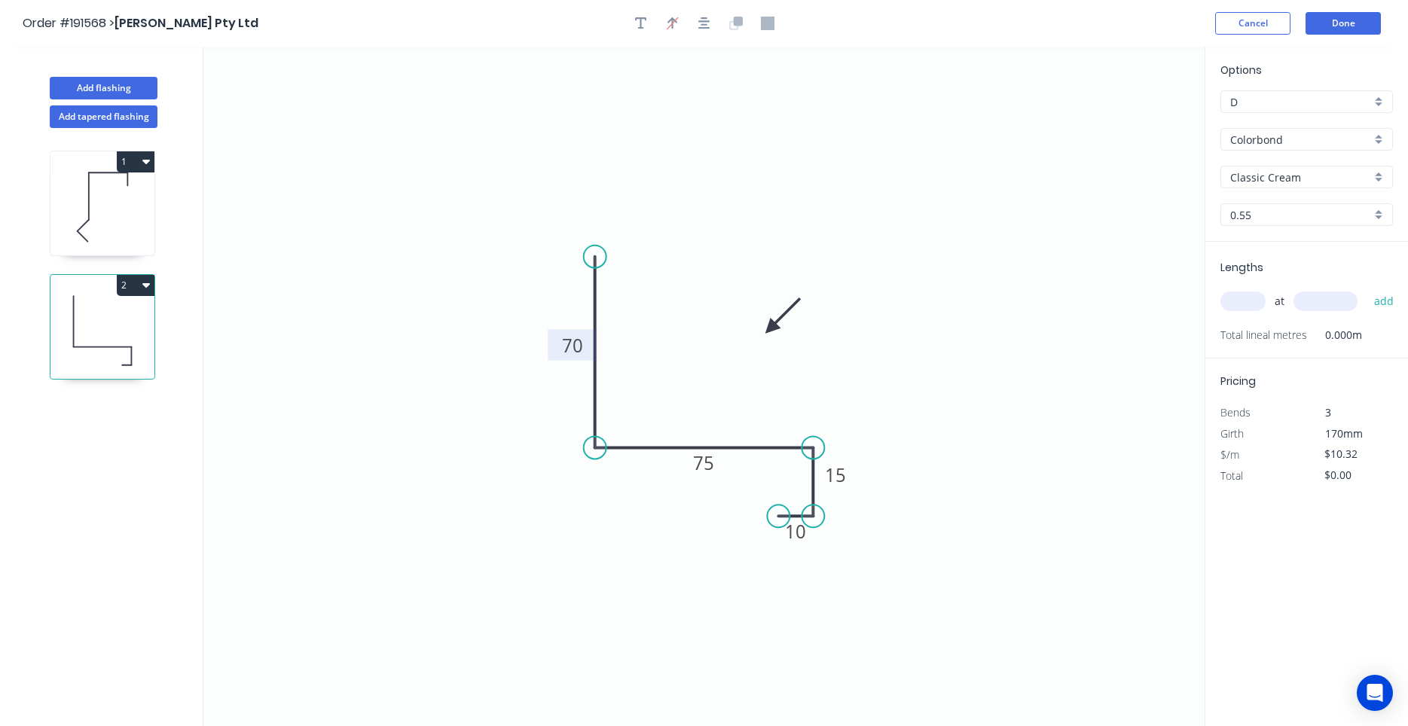
click at [769, 329] on icon at bounding box center [783, 316] width 44 height 44
click at [1243, 292] on input "text" at bounding box center [1243, 302] width 45 height 20
click at [1367, 289] on button "add" at bounding box center [1384, 302] width 35 height 26
click at [1339, 28] on button "Done" at bounding box center [1343, 23] width 75 height 23
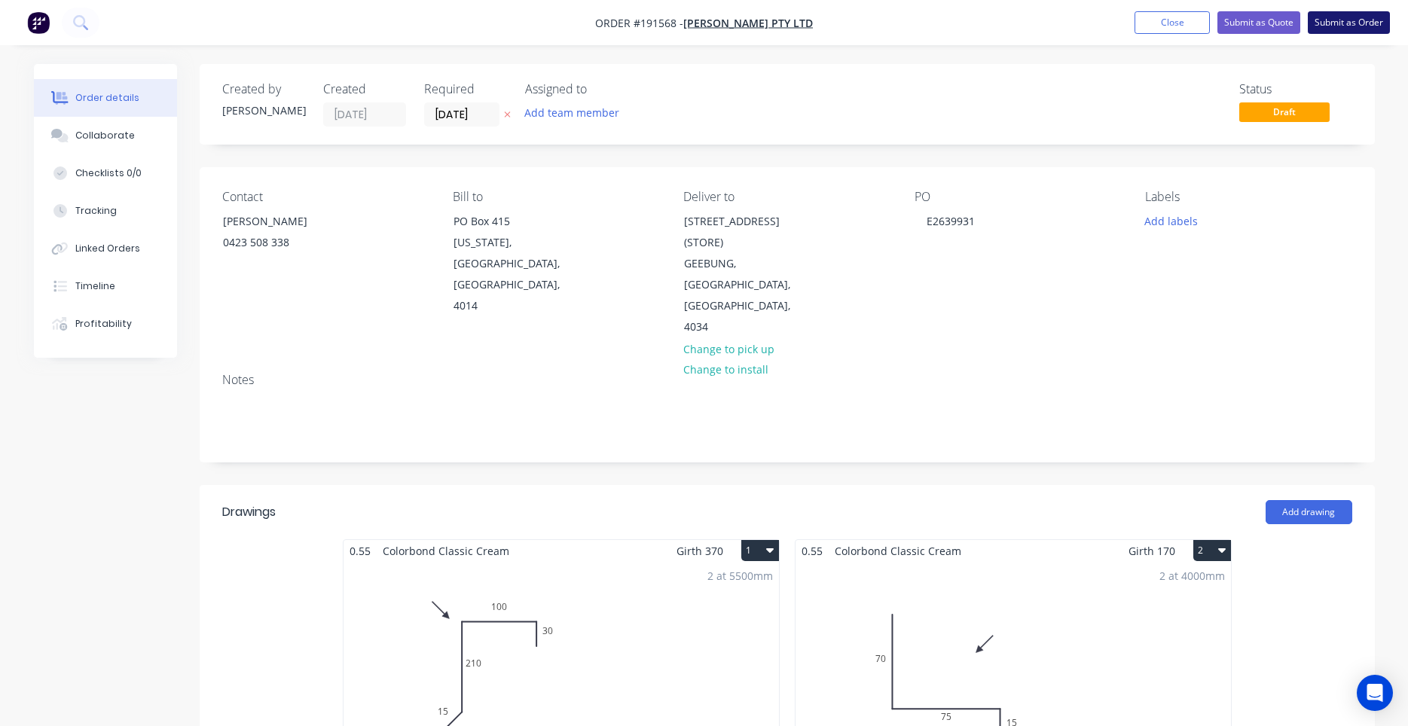
click at [1361, 16] on button "Submit as Order" at bounding box center [1349, 22] width 82 height 23
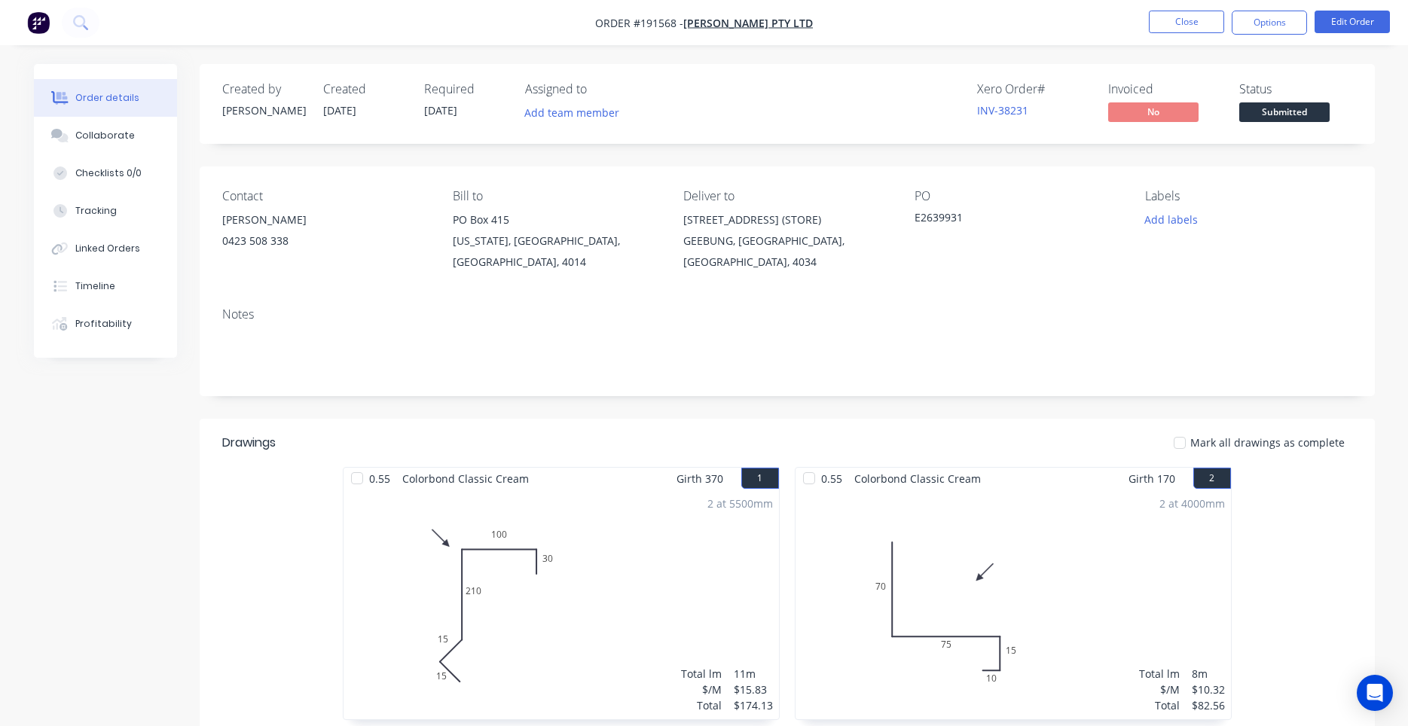
click at [1259, 20] on button "Options" at bounding box center [1269, 23] width 75 height 24
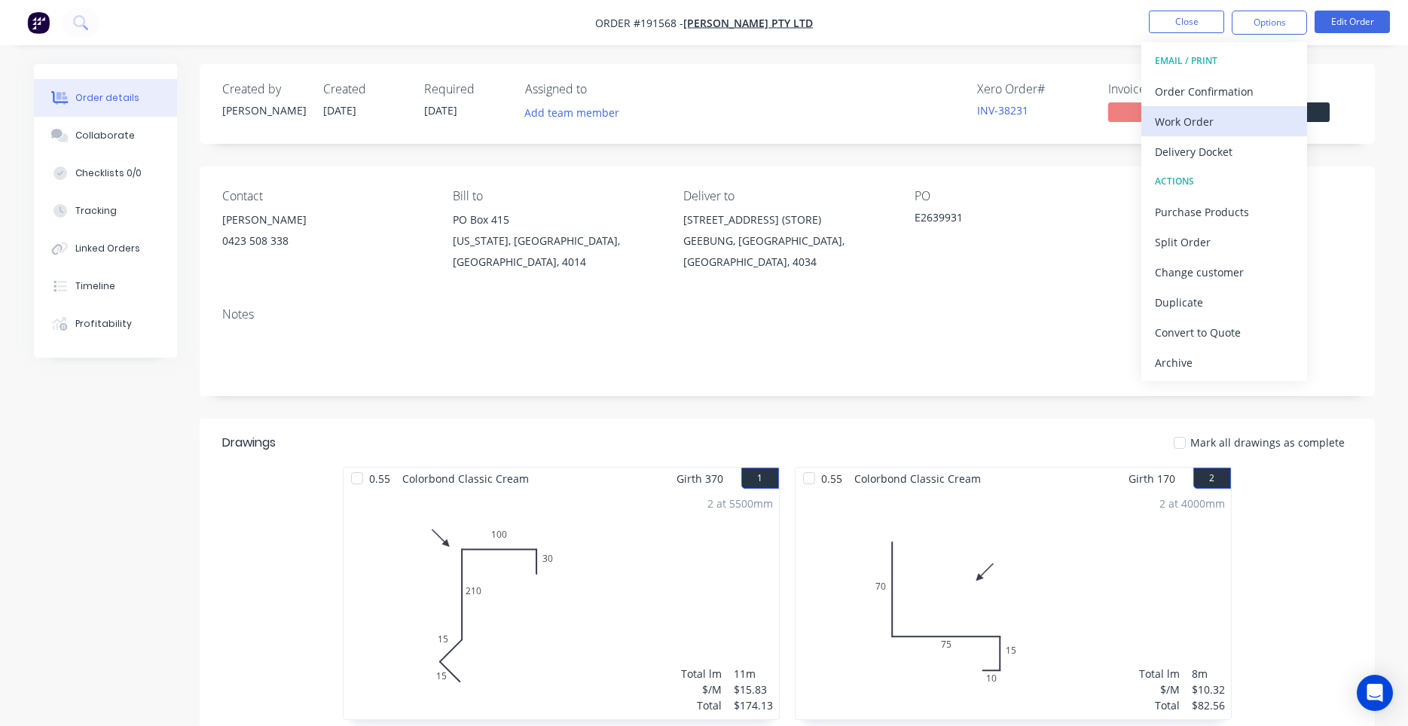
click at [1215, 111] on button "Work Order" at bounding box center [1225, 121] width 166 height 30
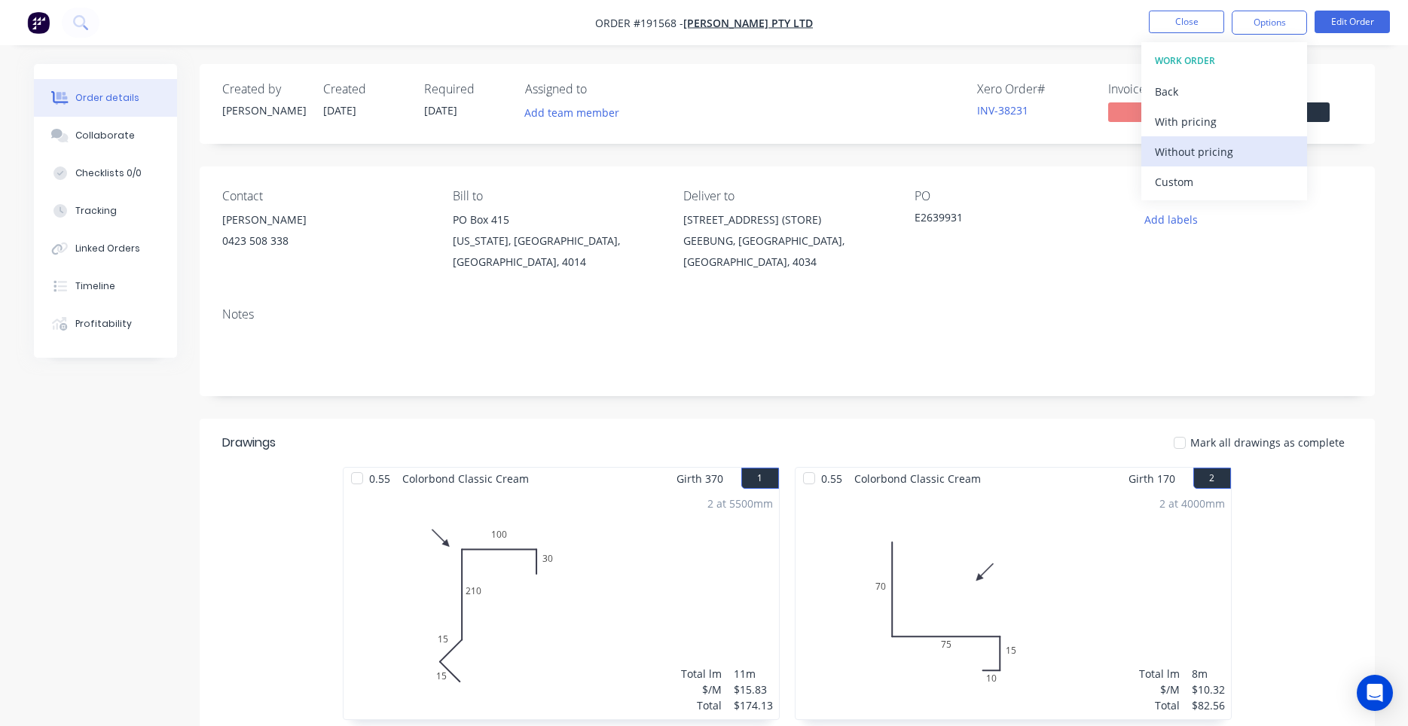
click at [1205, 144] on div "Without pricing" at bounding box center [1224, 152] width 139 height 22
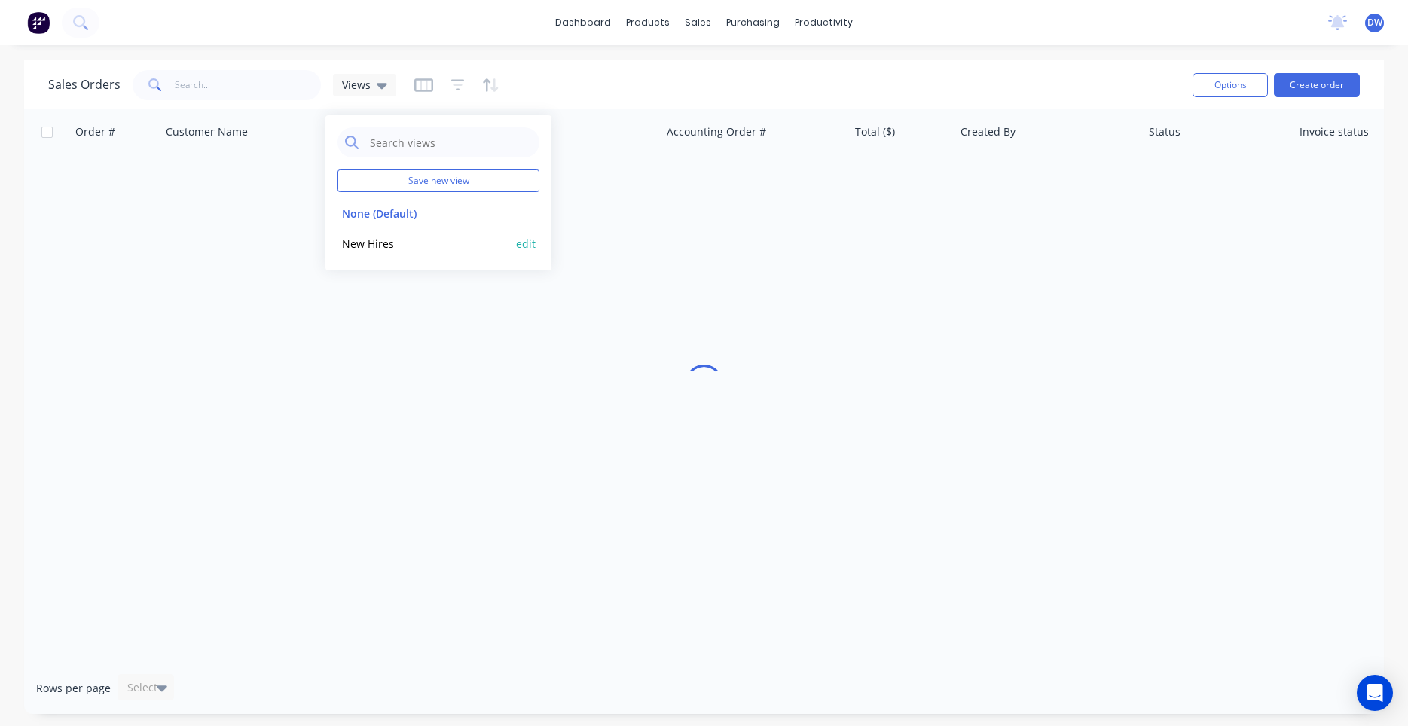
click at [362, 240] on button "New Hires" at bounding box center [424, 243] width 172 height 17
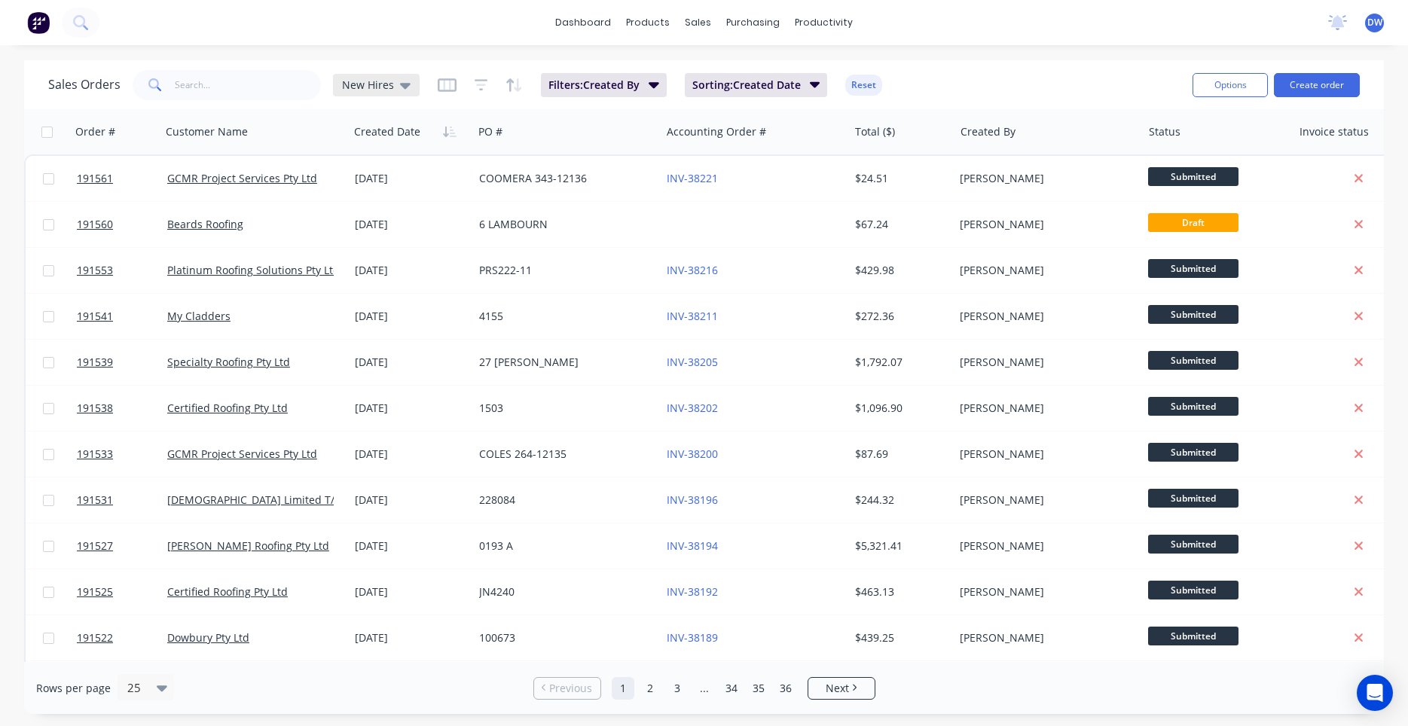
click at [362, 87] on span "New Hires" at bounding box center [368, 85] width 52 height 16
click at [361, 208] on button "None (Default)" at bounding box center [424, 213] width 172 height 17
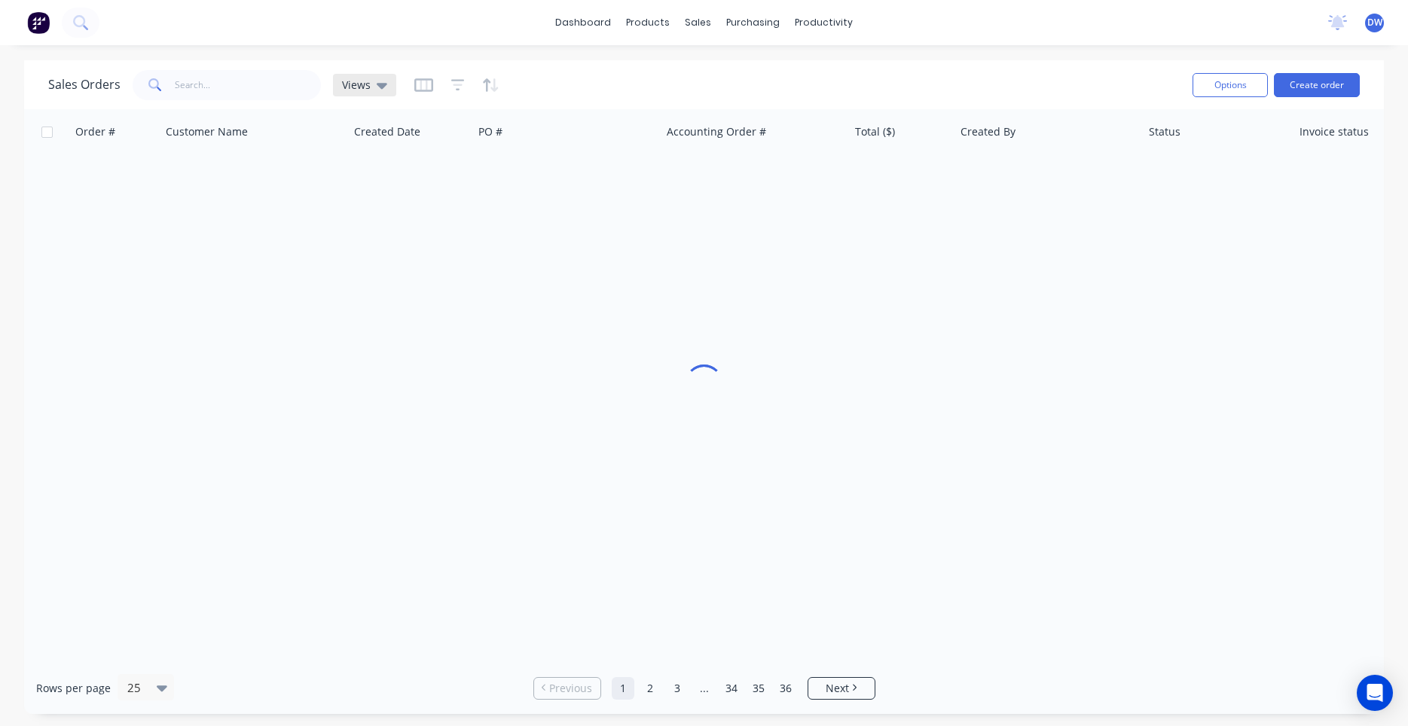
click at [354, 85] on span "Views" at bounding box center [356, 85] width 29 height 16
click at [377, 238] on button "New Hires" at bounding box center [424, 243] width 172 height 17
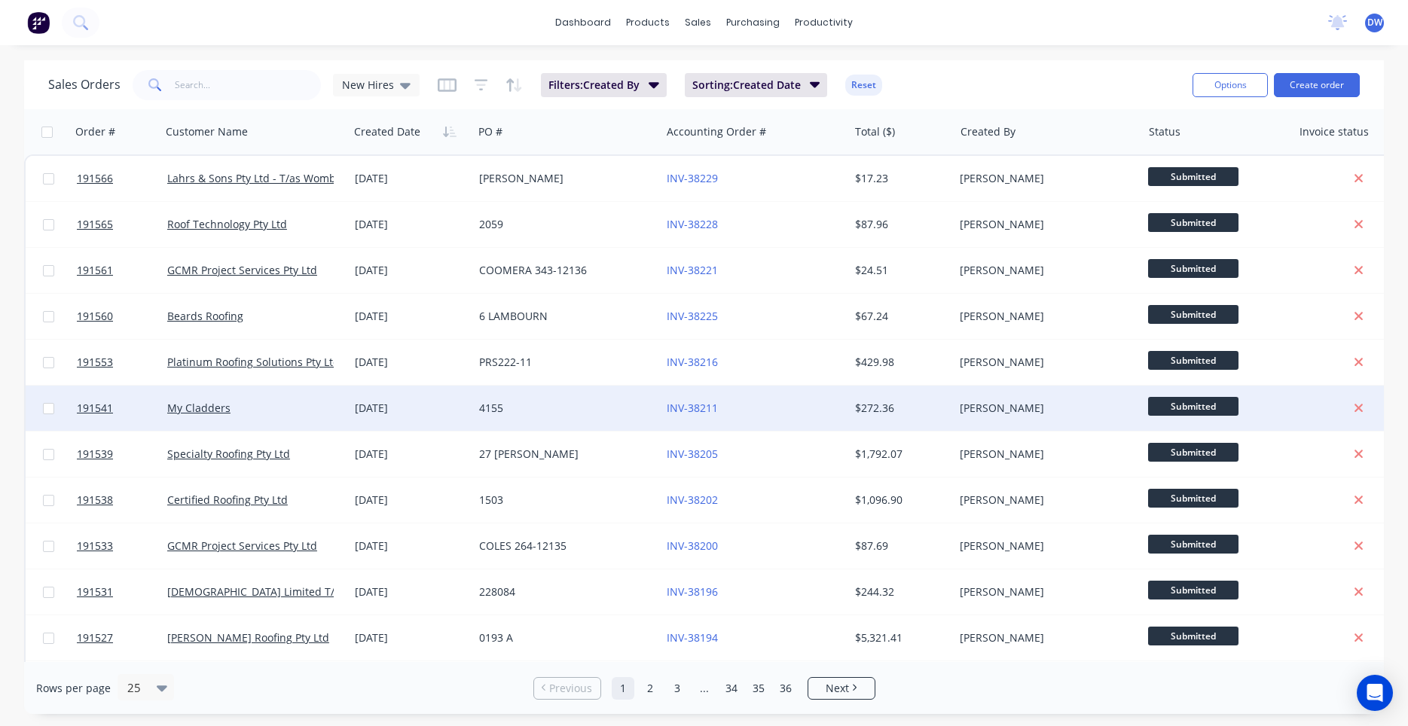
scroll to position [641, 0]
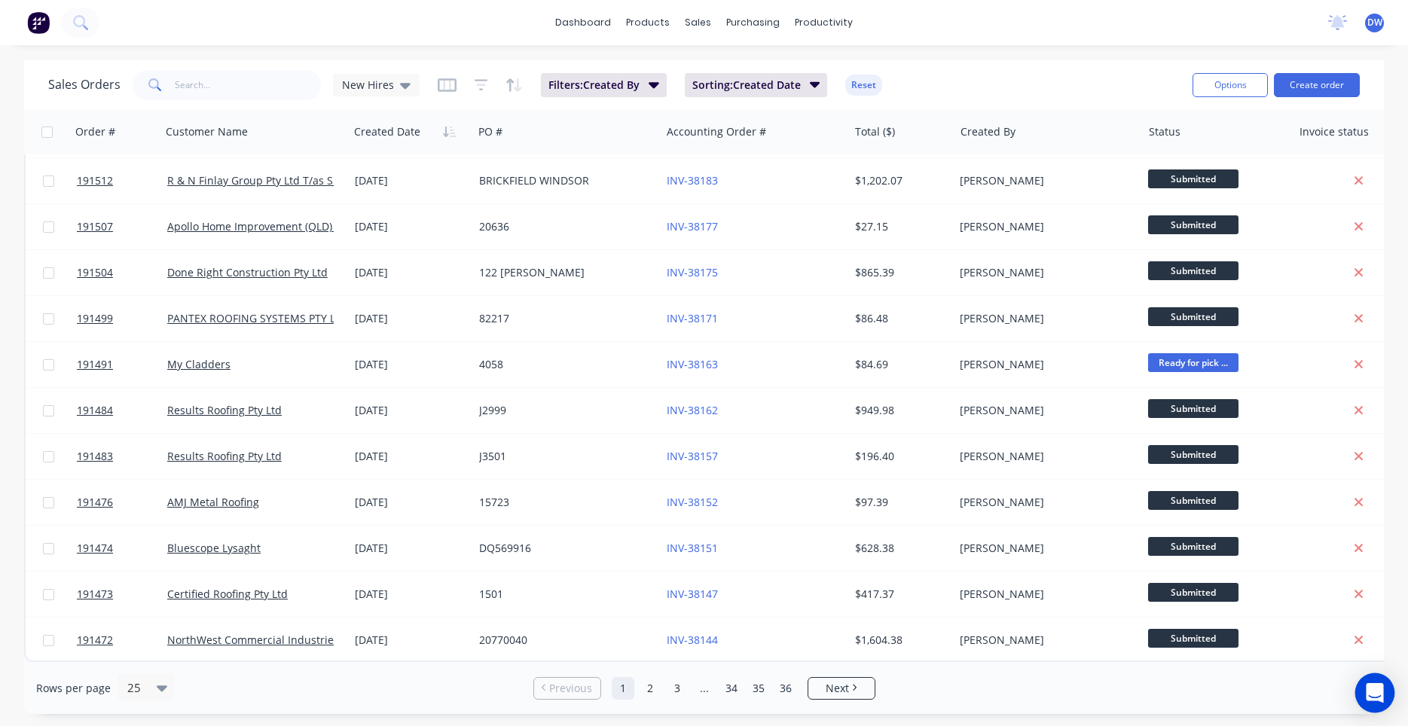
click at [1366, 690] on div "Open Intercom Messenger" at bounding box center [1376, 694] width 40 height 40
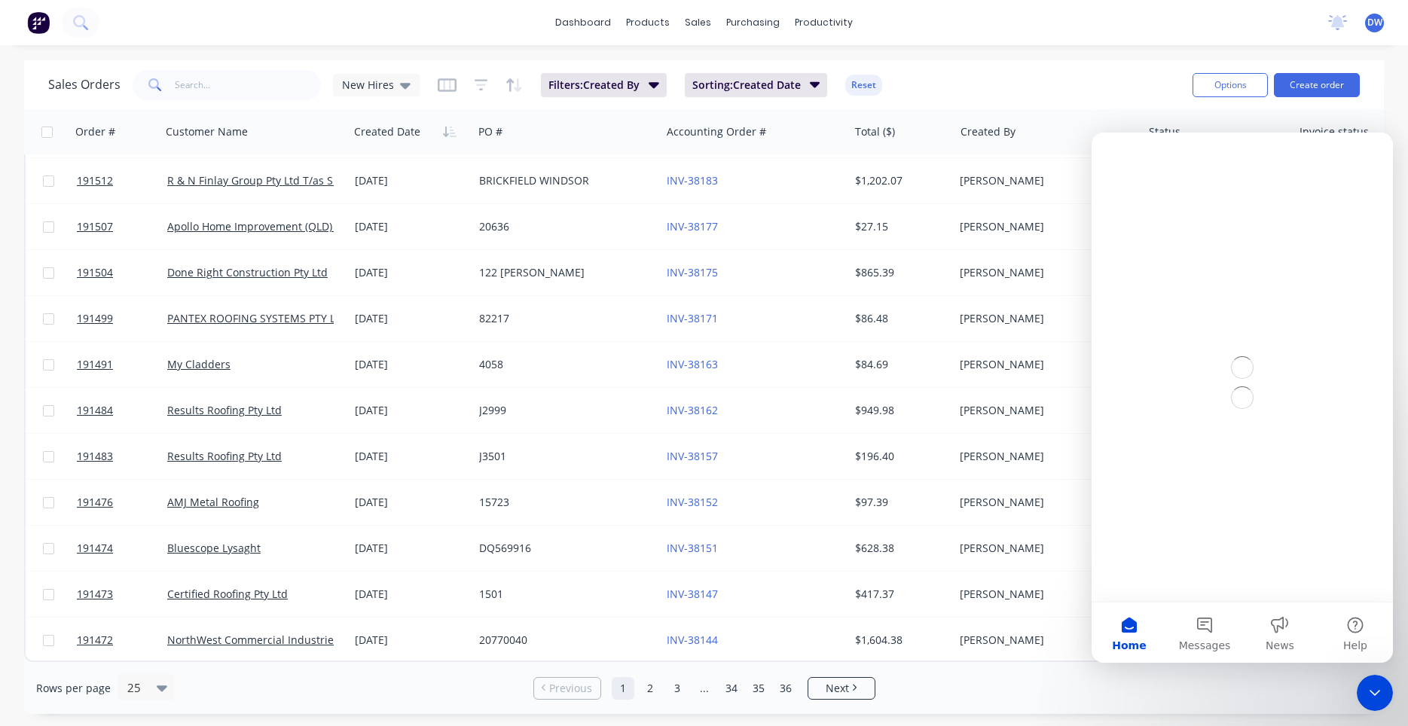
scroll to position [0, 0]
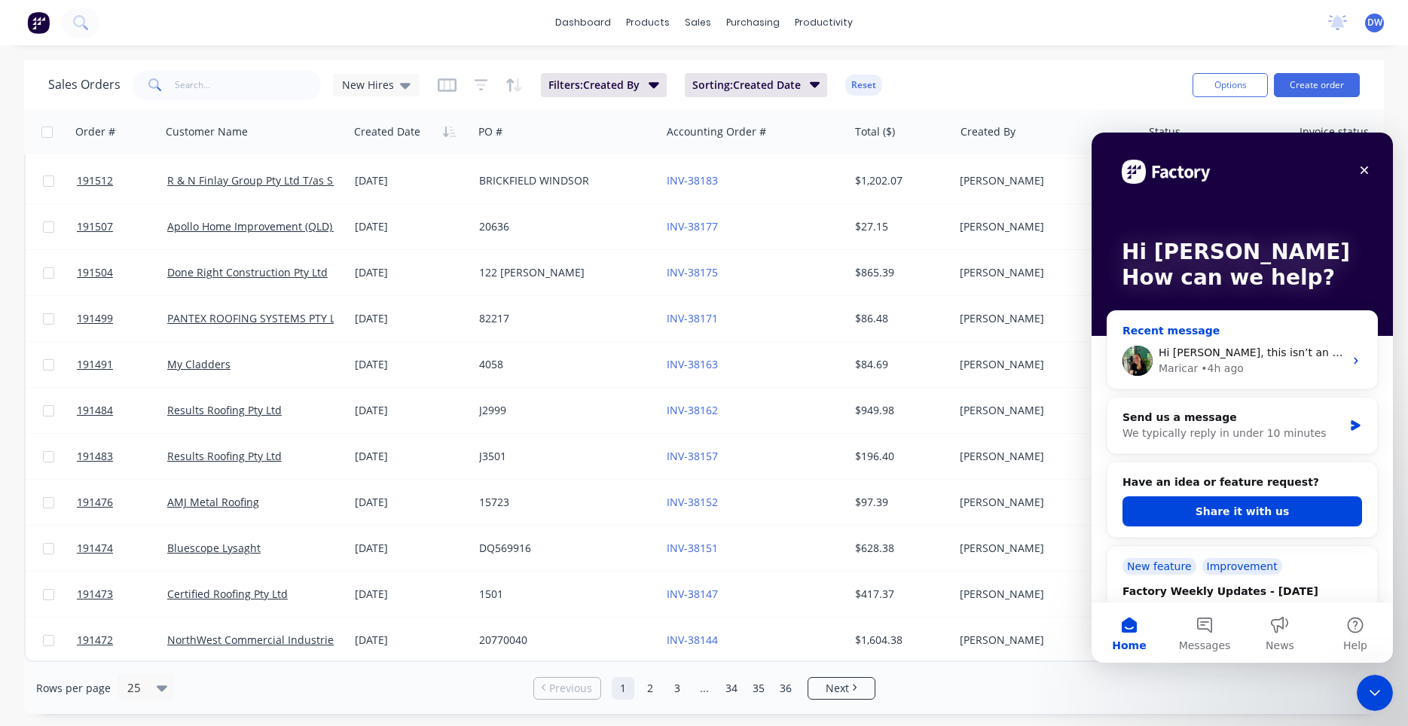
click at [1325, 369] on div "Maricar • 4h ago" at bounding box center [1251, 369] width 185 height 16
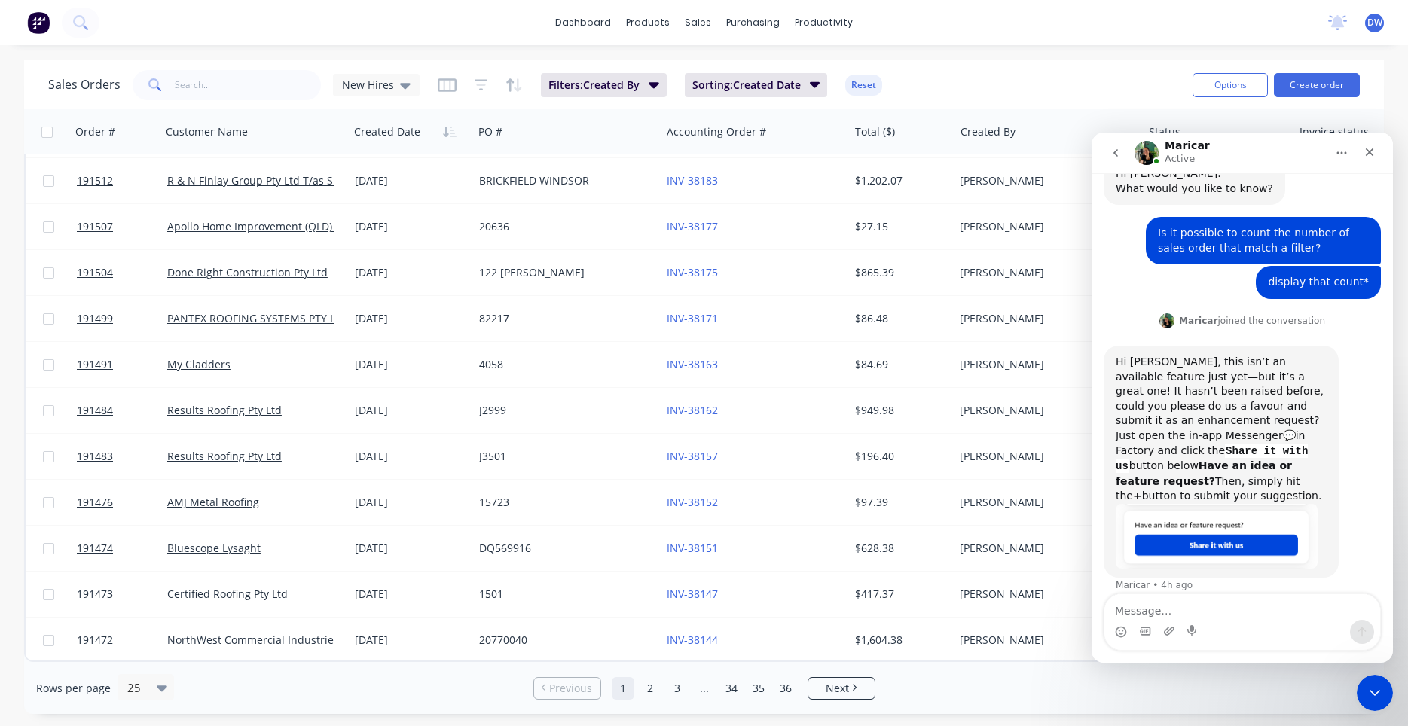
scroll to position [63, 0]
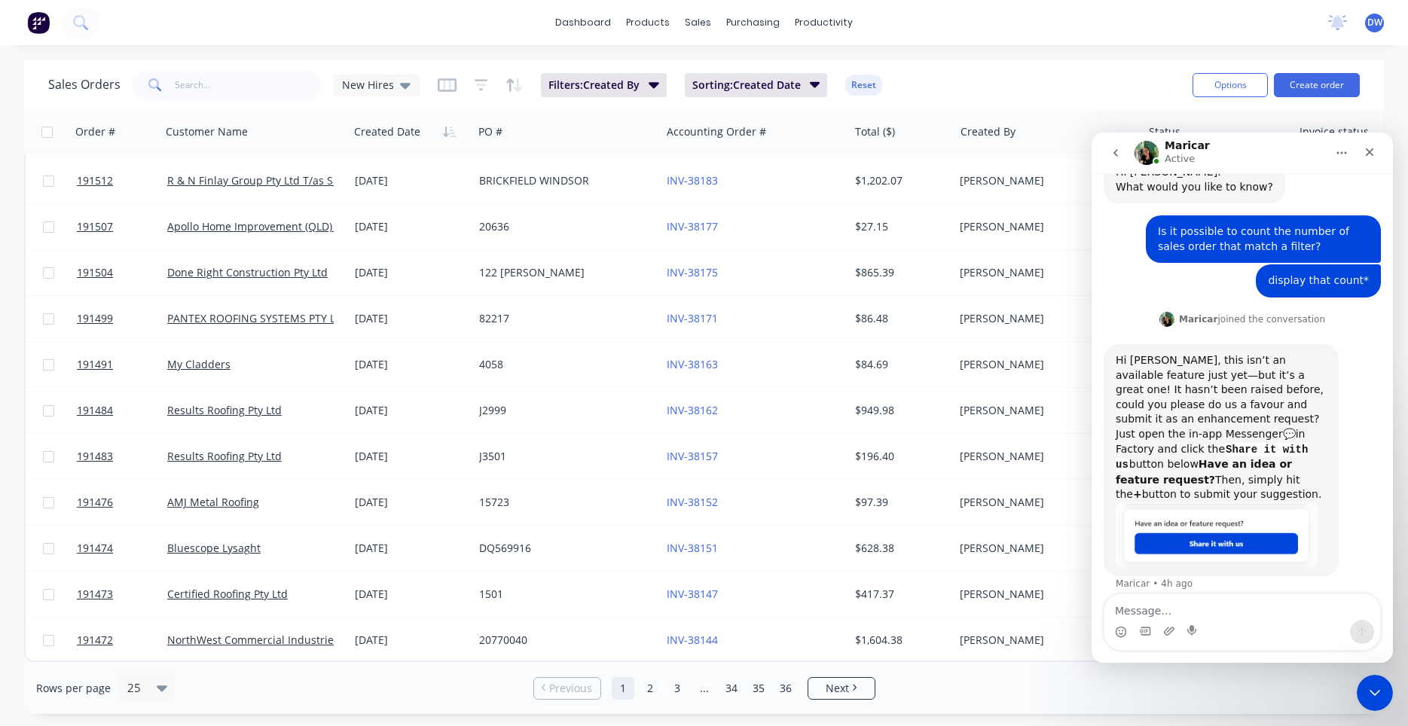
click at [1114, 157] on icon "go back" at bounding box center [1116, 153] width 12 height 12
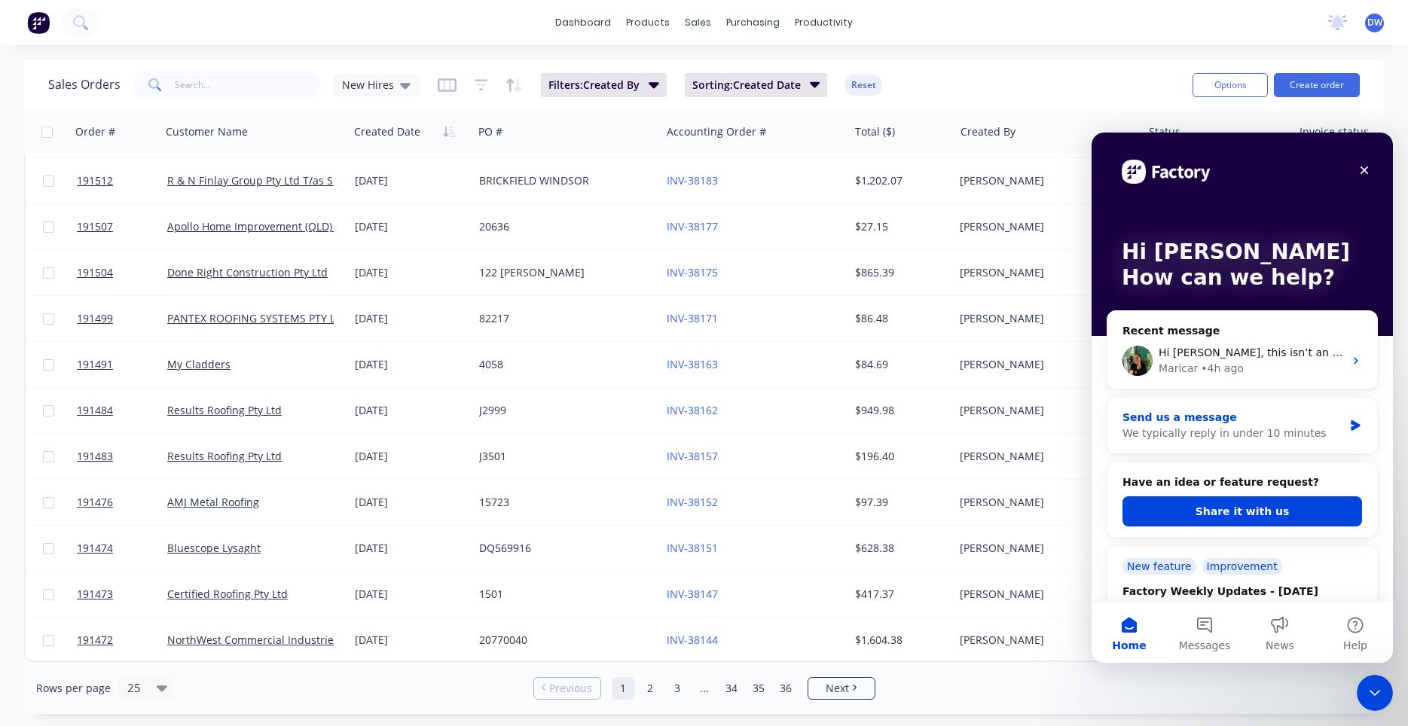
click at [1224, 414] on div "Send us a message" at bounding box center [1233, 418] width 221 height 16
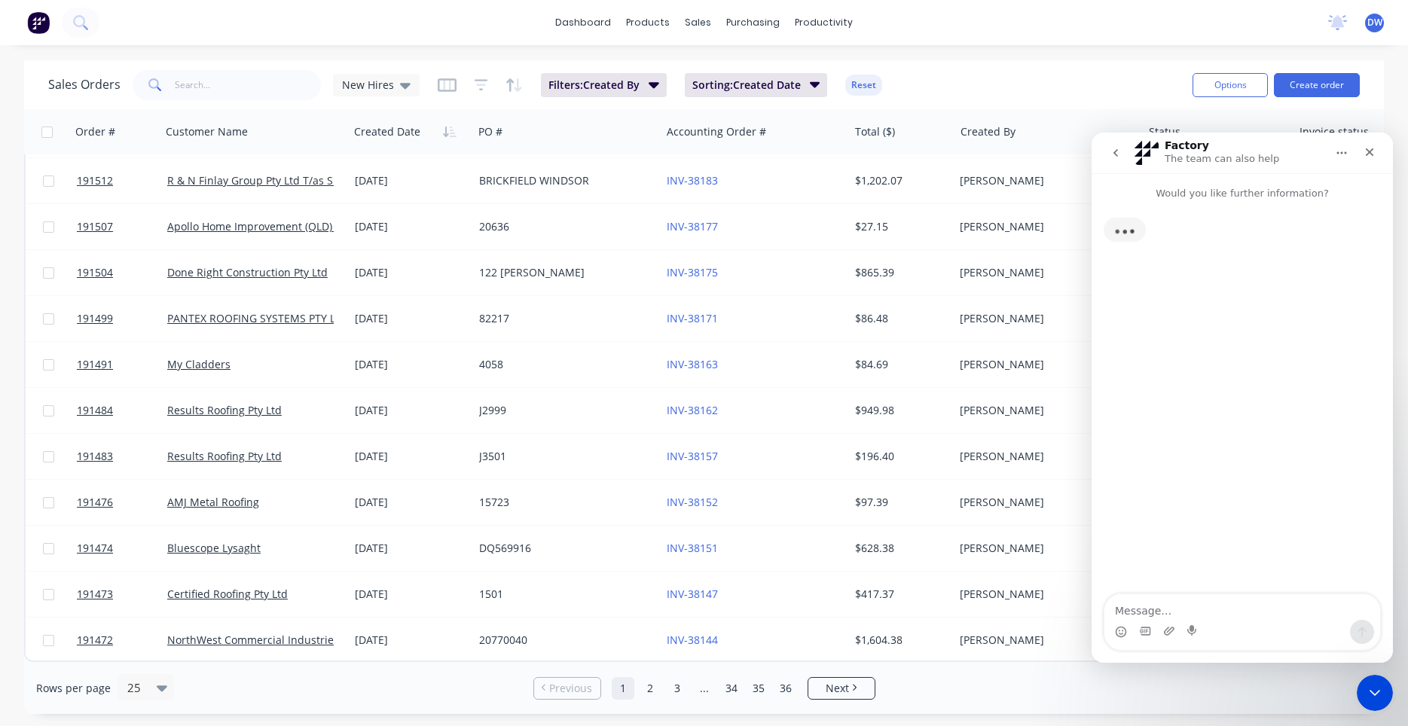
click at [1122, 153] on button "go back" at bounding box center [1116, 153] width 29 height 29
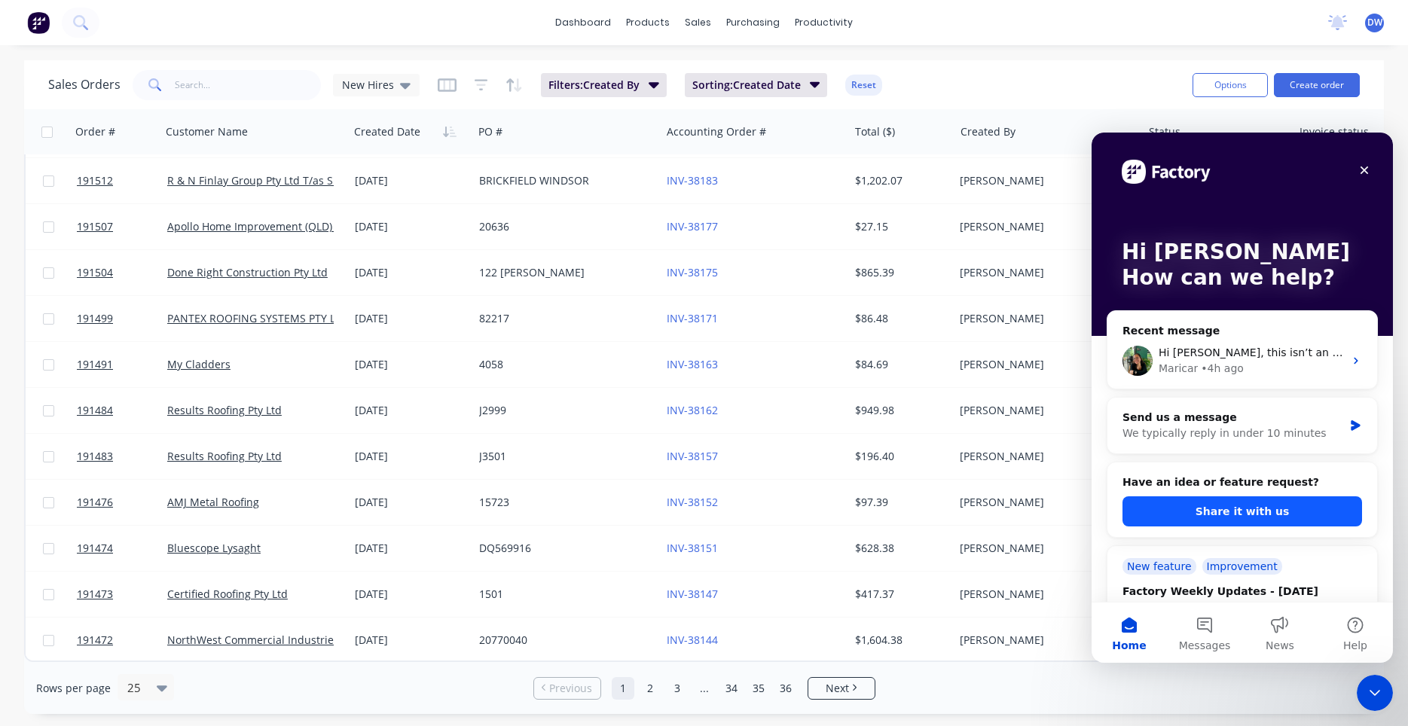
click at [1253, 521] on button "Share it with us" at bounding box center [1243, 512] width 240 height 30
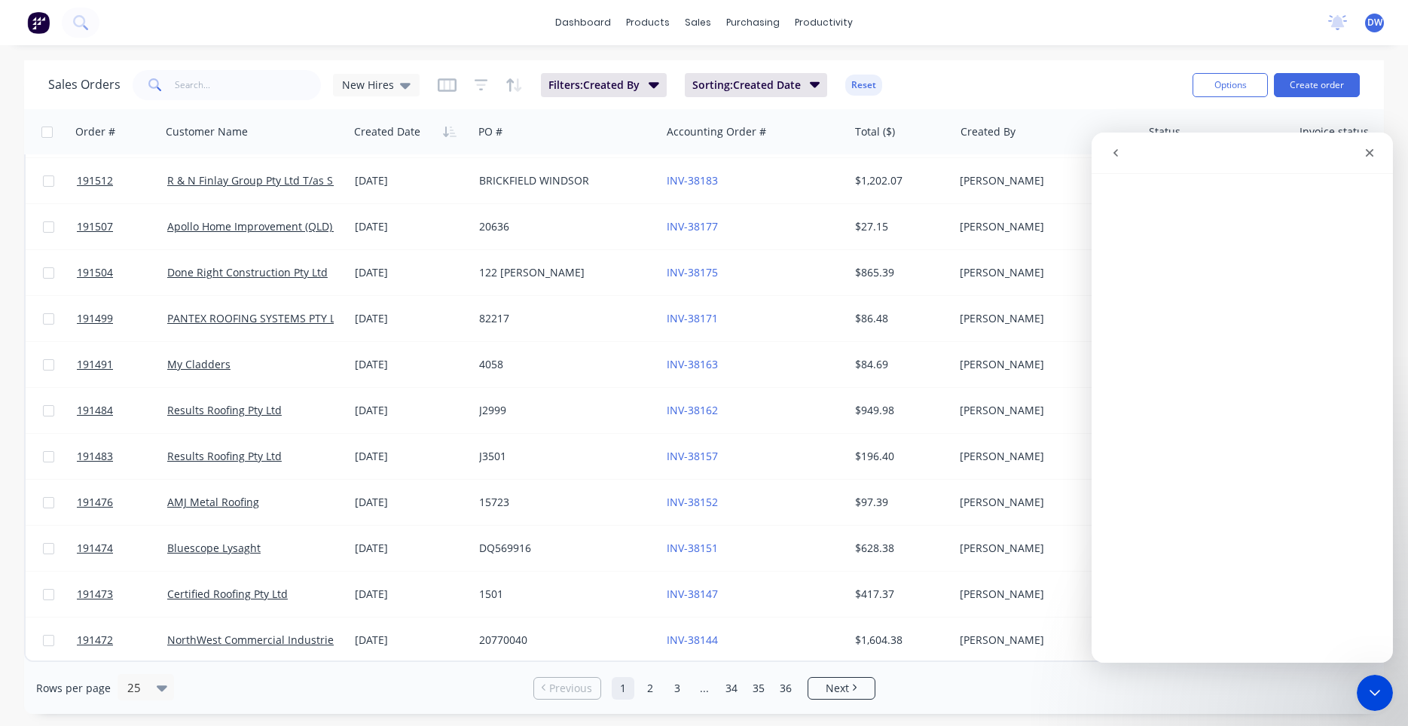
click at [1128, 153] on button "go back" at bounding box center [1116, 153] width 29 height 29
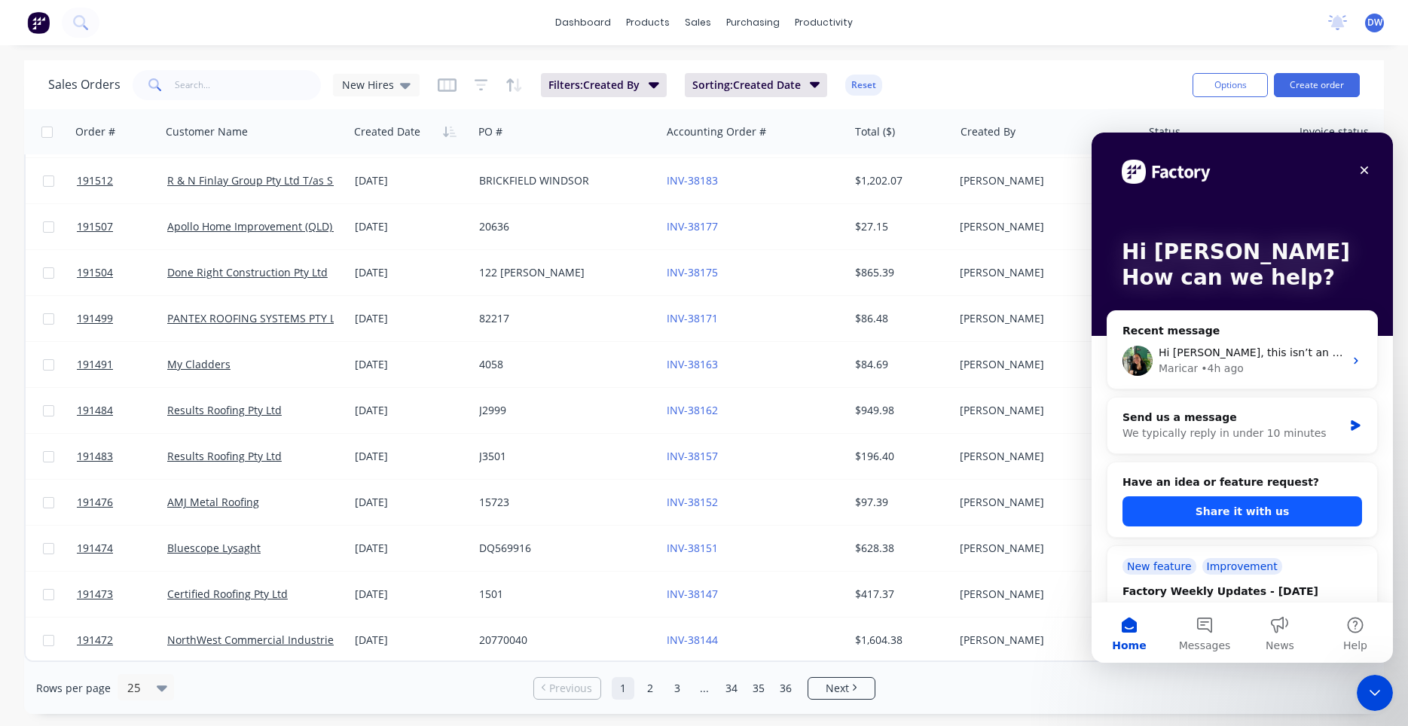
click at [1249, 509] on button "Share it with us" at bounding box center [1243, 512] width 240 height 30
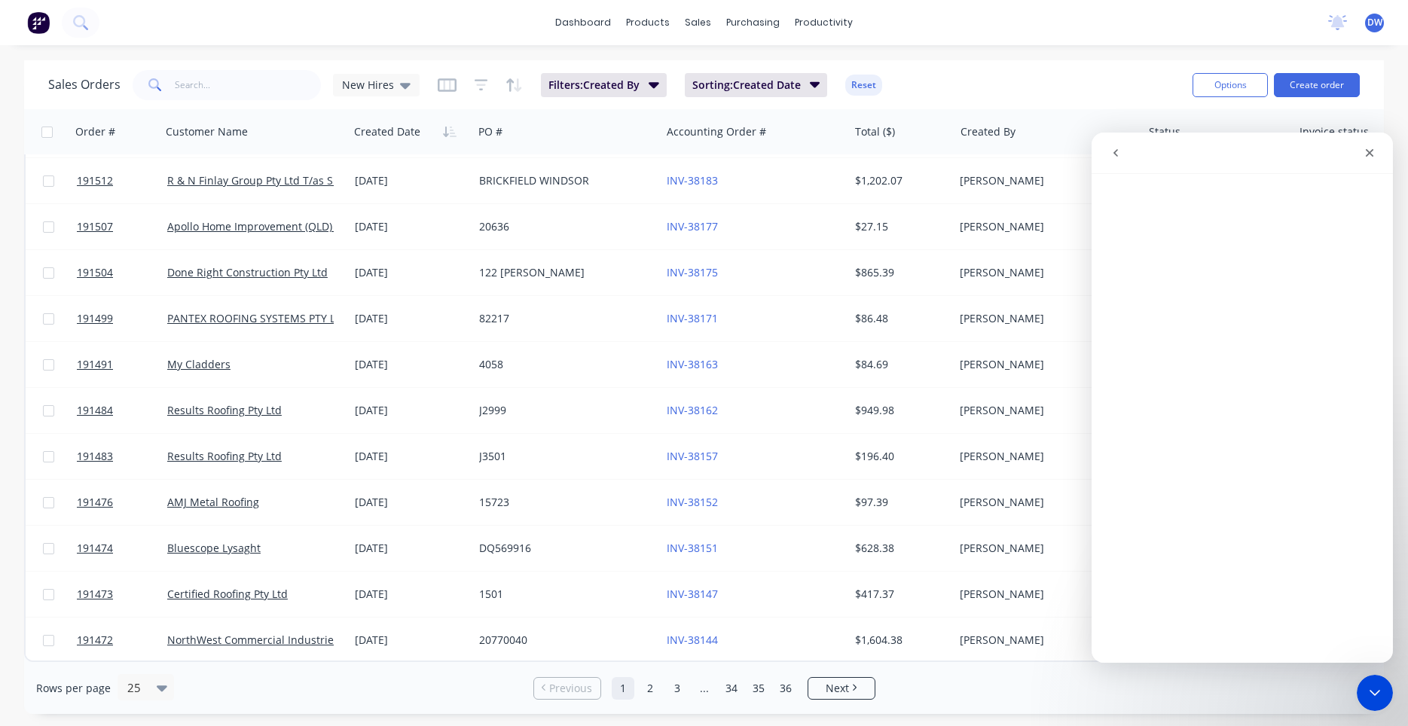
click at [1113, 157] on icon "go back" at bounding box center [1116, 153] width 12 height 12
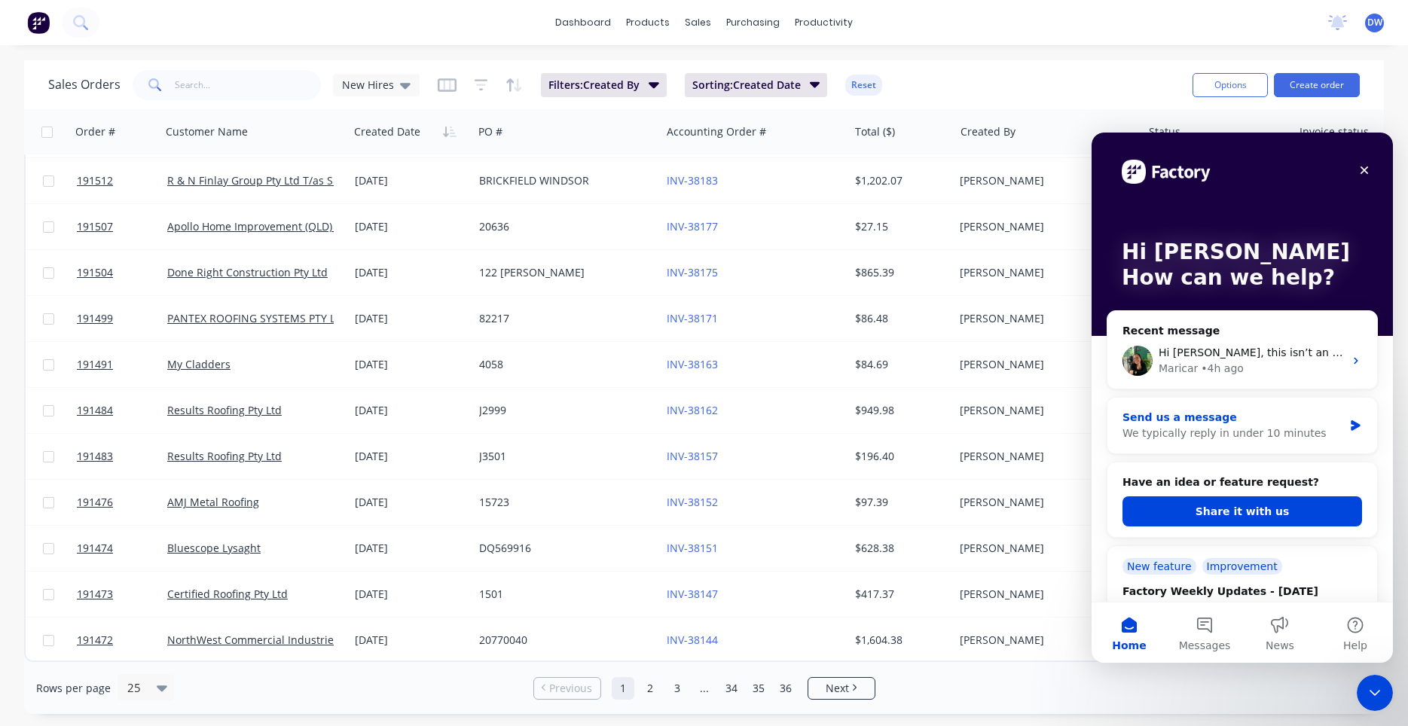
click at [1226, 429] on div "We typically reply in under 10 minutes" at bounding box center [1233, 434] width 221 height 16
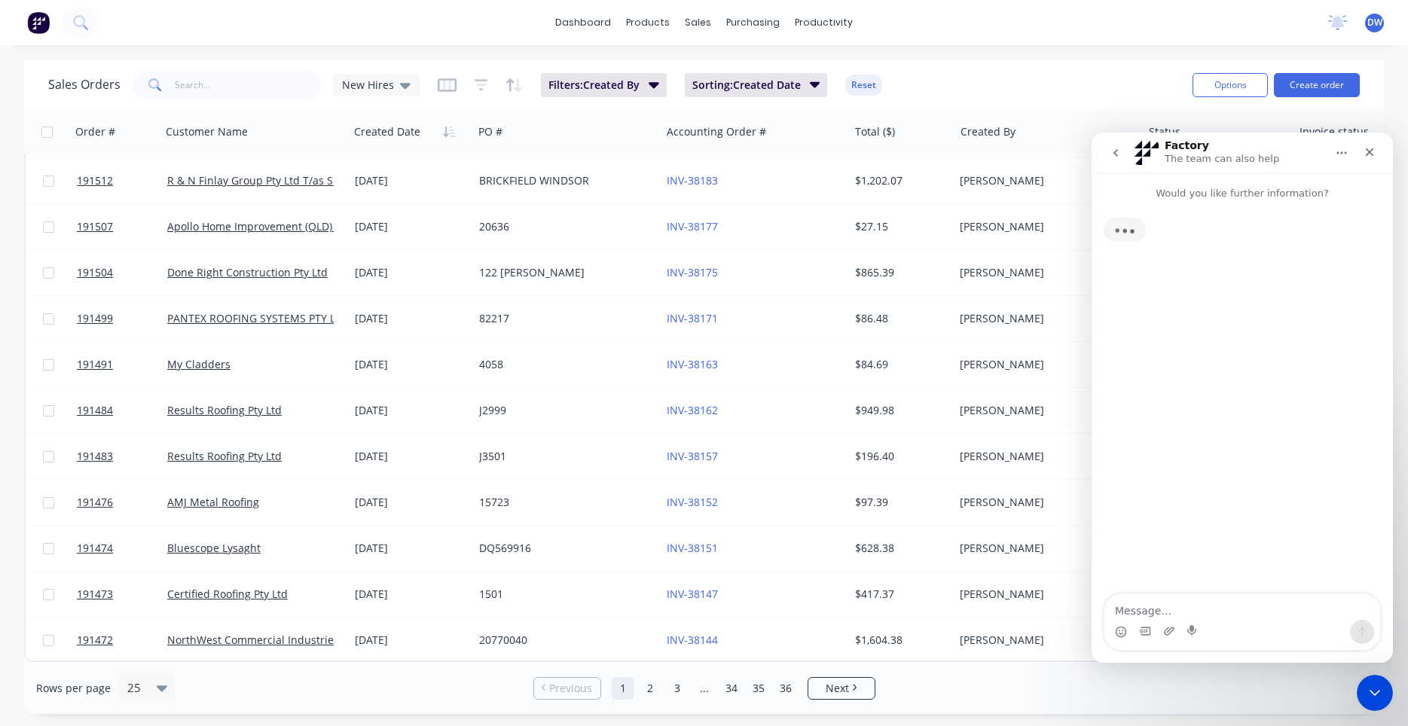
click at [1172, 601] on textarea "Message…" at bounding box center [1243, 608] width 276 height 26
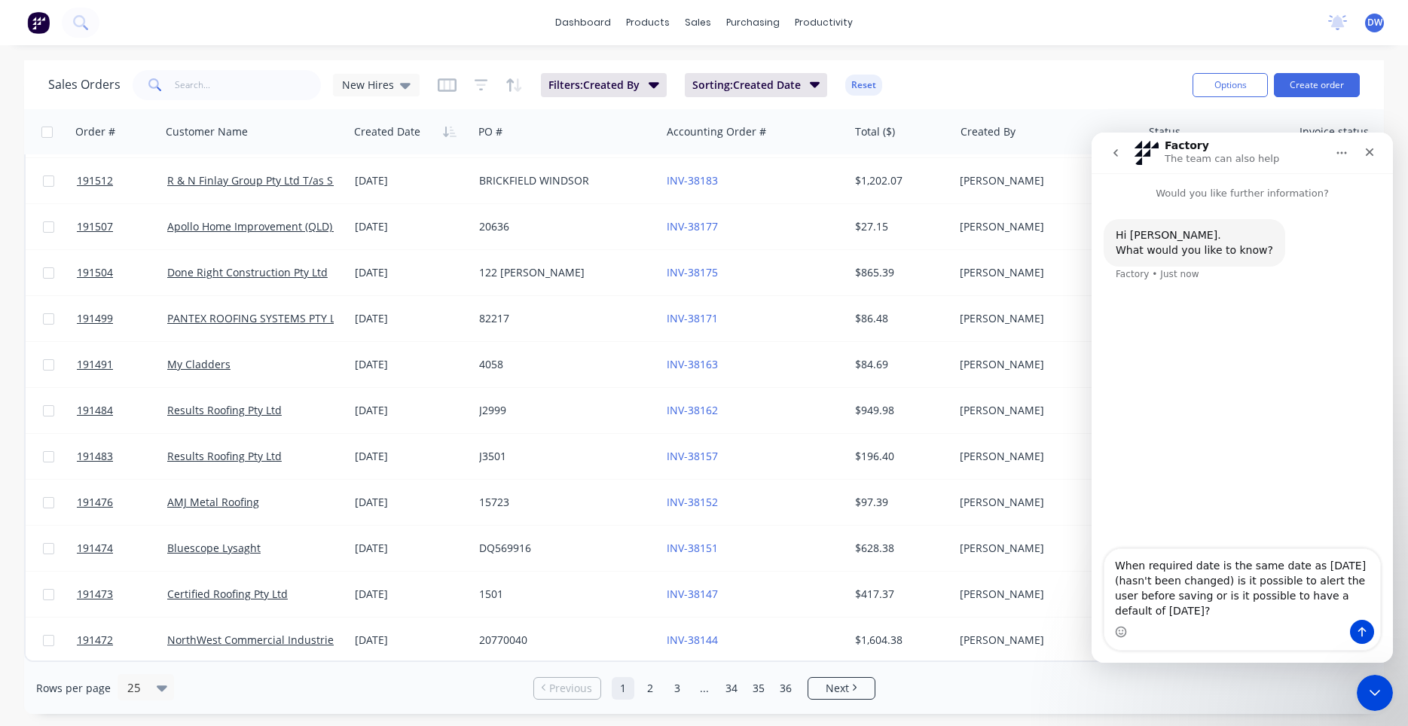
click at [1212, 583] on textarea "When required date is the same date as [DATE] (hasn't been changed) is it possi…" at bounding box center [1243, 584] width 276 height 71
type textarea "When required date if sales order is the same date as [DATE] (hasn't been chang…"
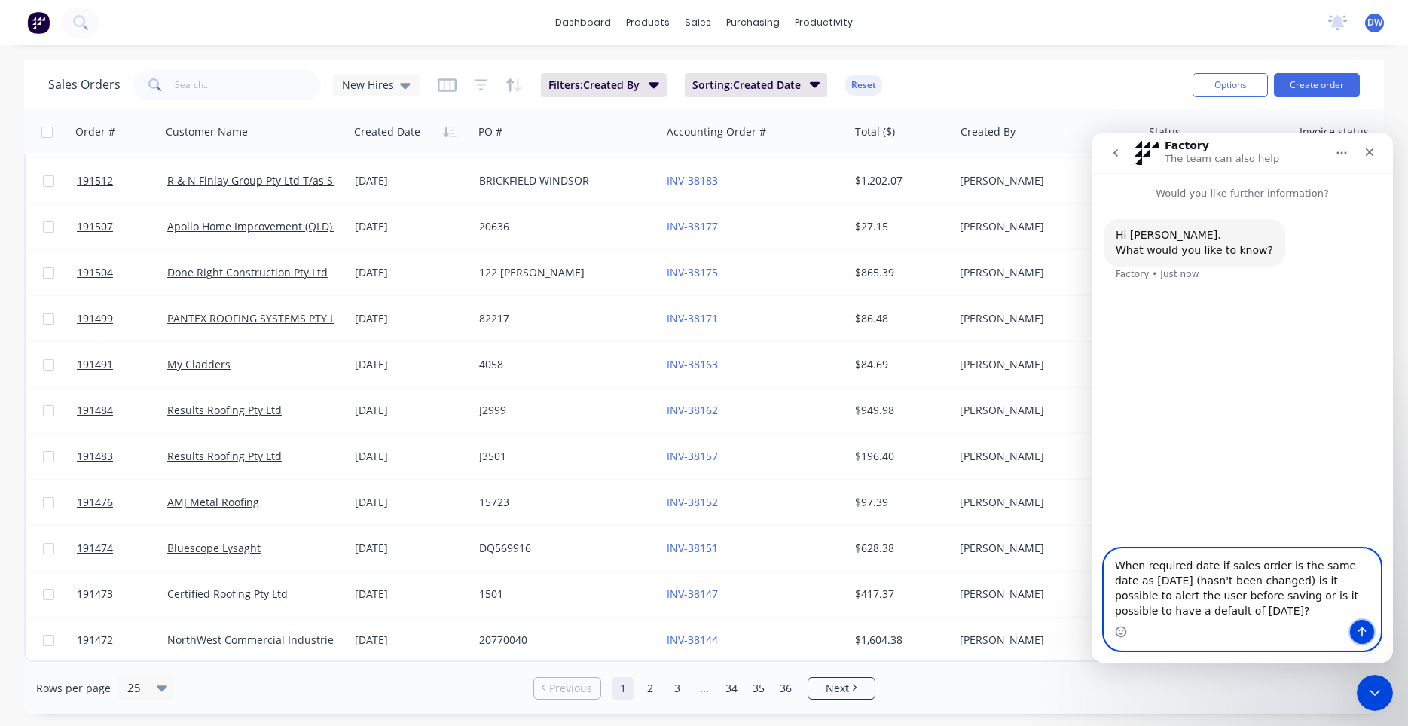
click at [1358, 631] on icon "Send a message…" at bounding box center [1362, 632] width 12 height 12
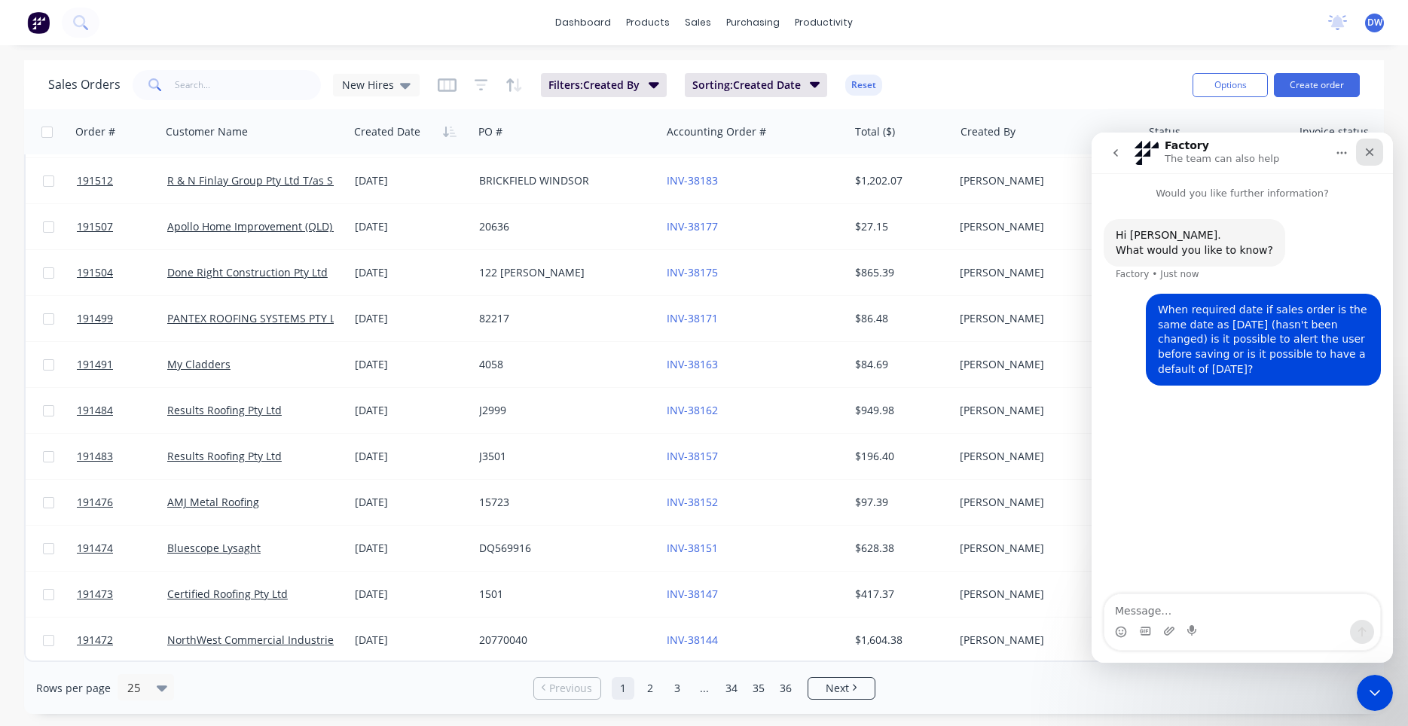
click at [1367, 145] on div "Close" at bounding box center [1369, 152] width 27 height 27
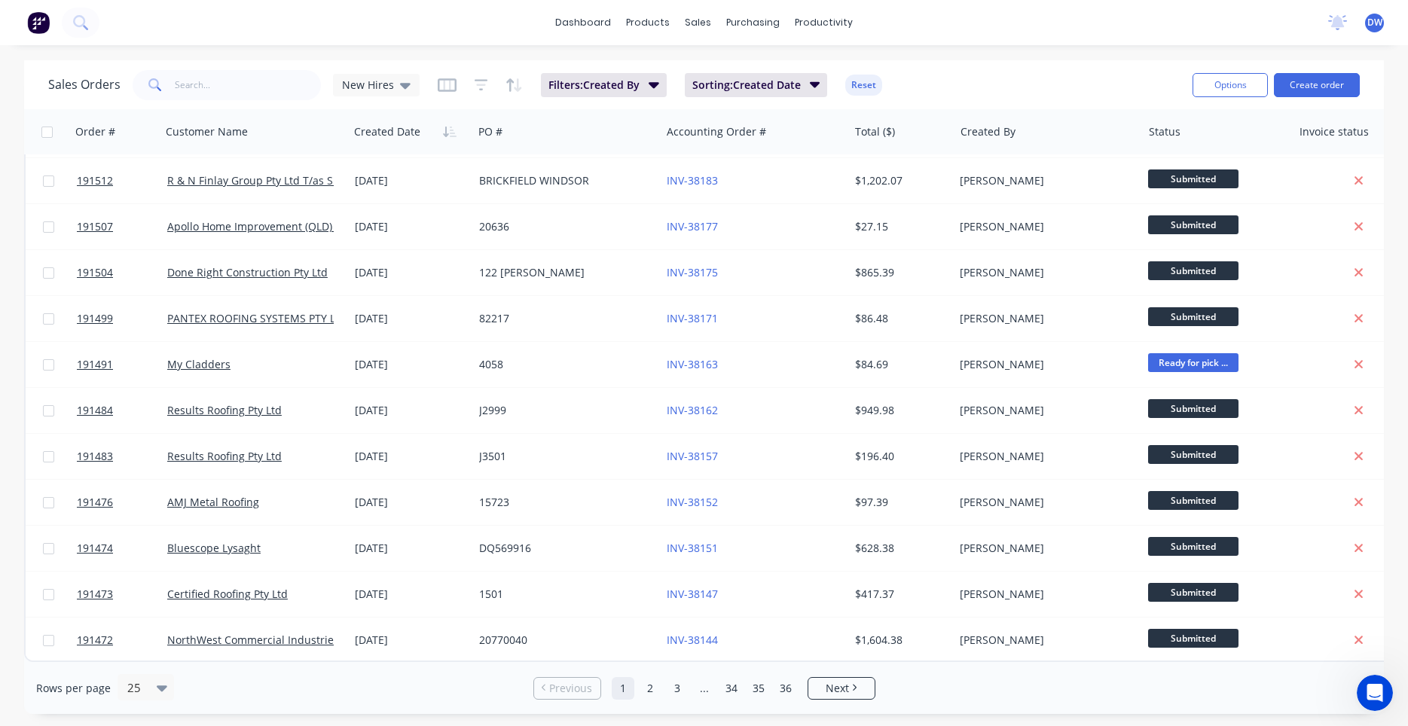
click at [1368, 20] on span "DW" at bounding box center [1375, 23] width 15 height 14
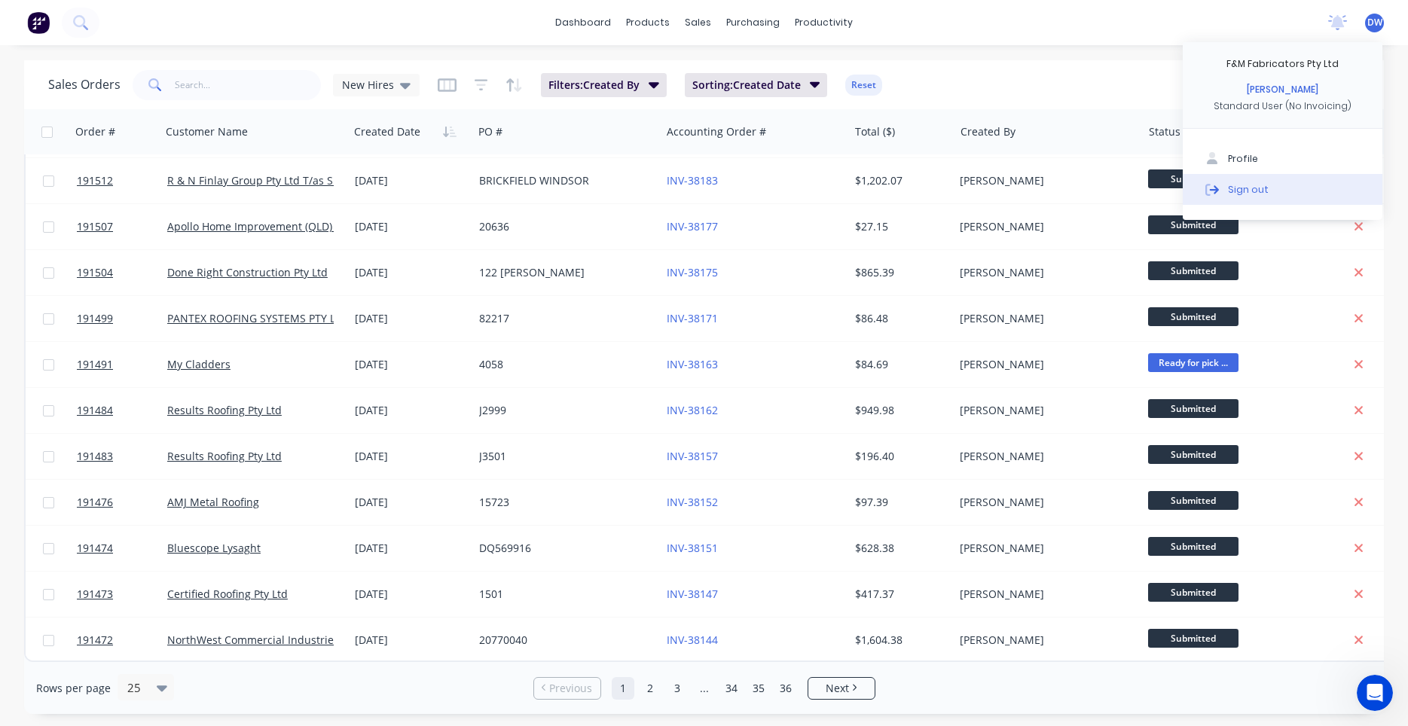
click at [1241, 182] on button "Sign out" at bounding box center [1283, 189] width 200 height 30
